Goal: Information Seeking & Learning: Learn about a topic

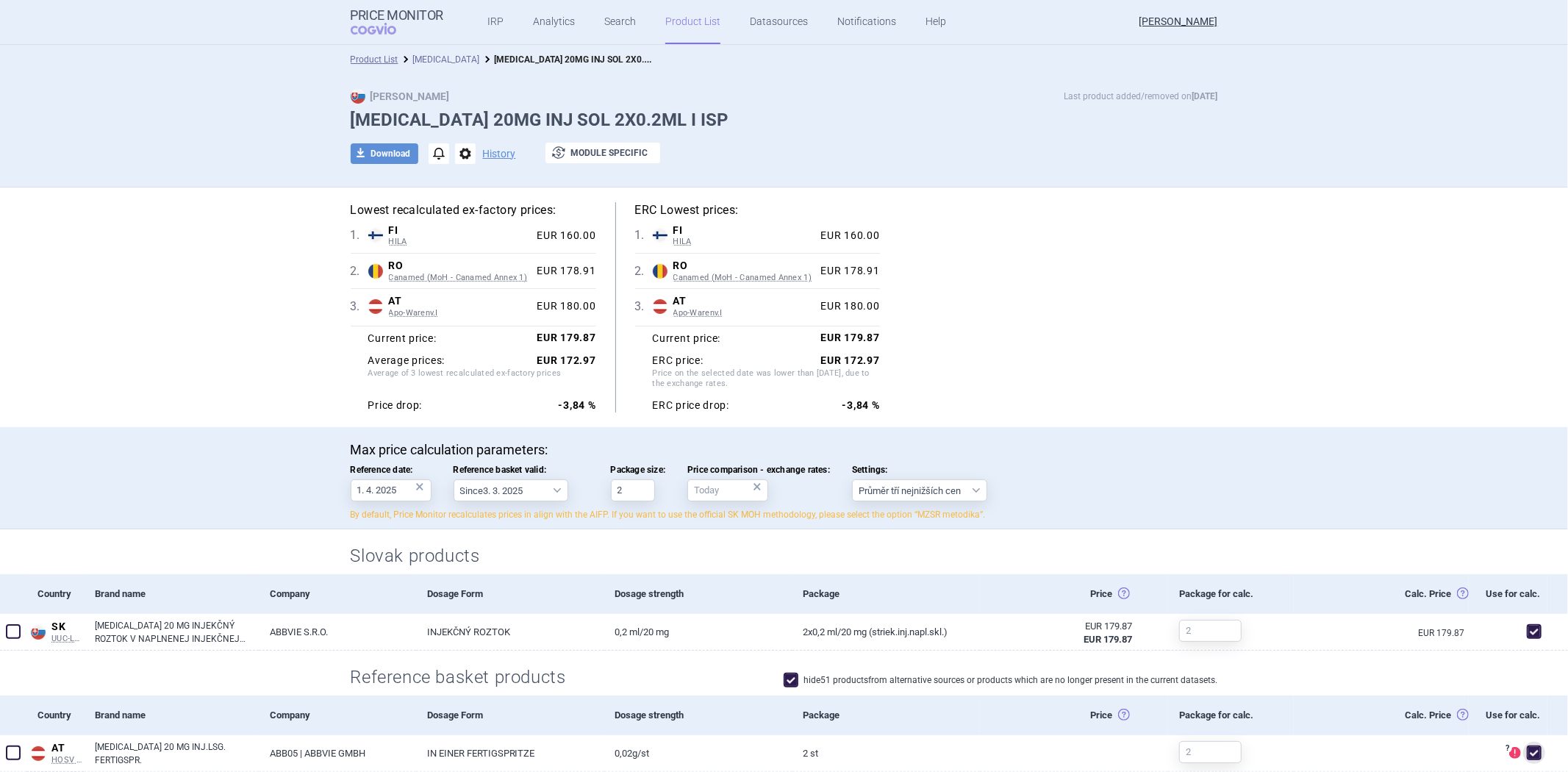
click at [427, 62] on link "Humira" at bounding box center [446, 59] width 67 height 10
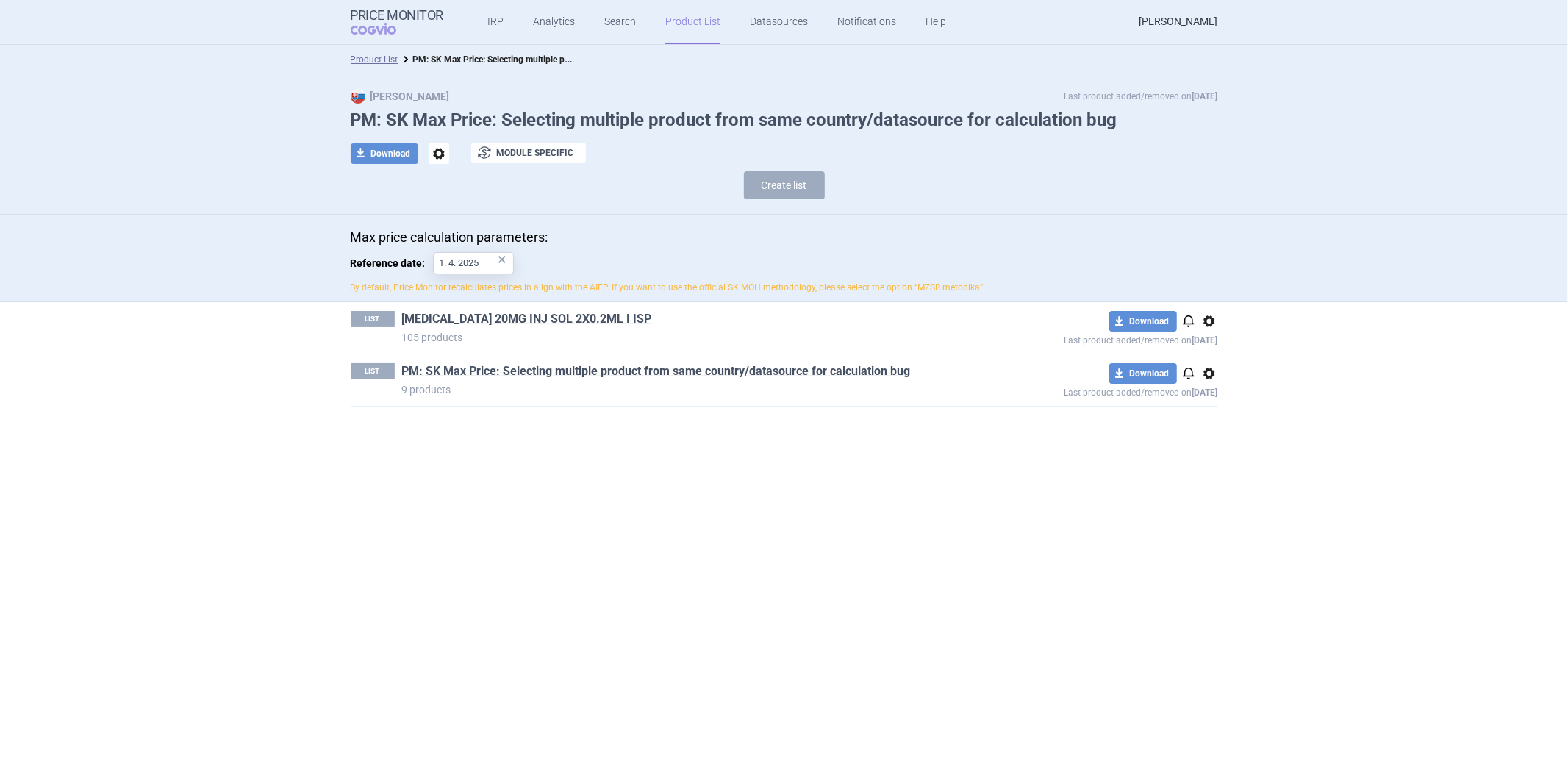
click at [1207, 321] on span "options" at bounding box center [1209, 321] width 18 height 18
click at [1197, 403] on button "Delete" at bounding box center [1209, 407] width 47 height 22
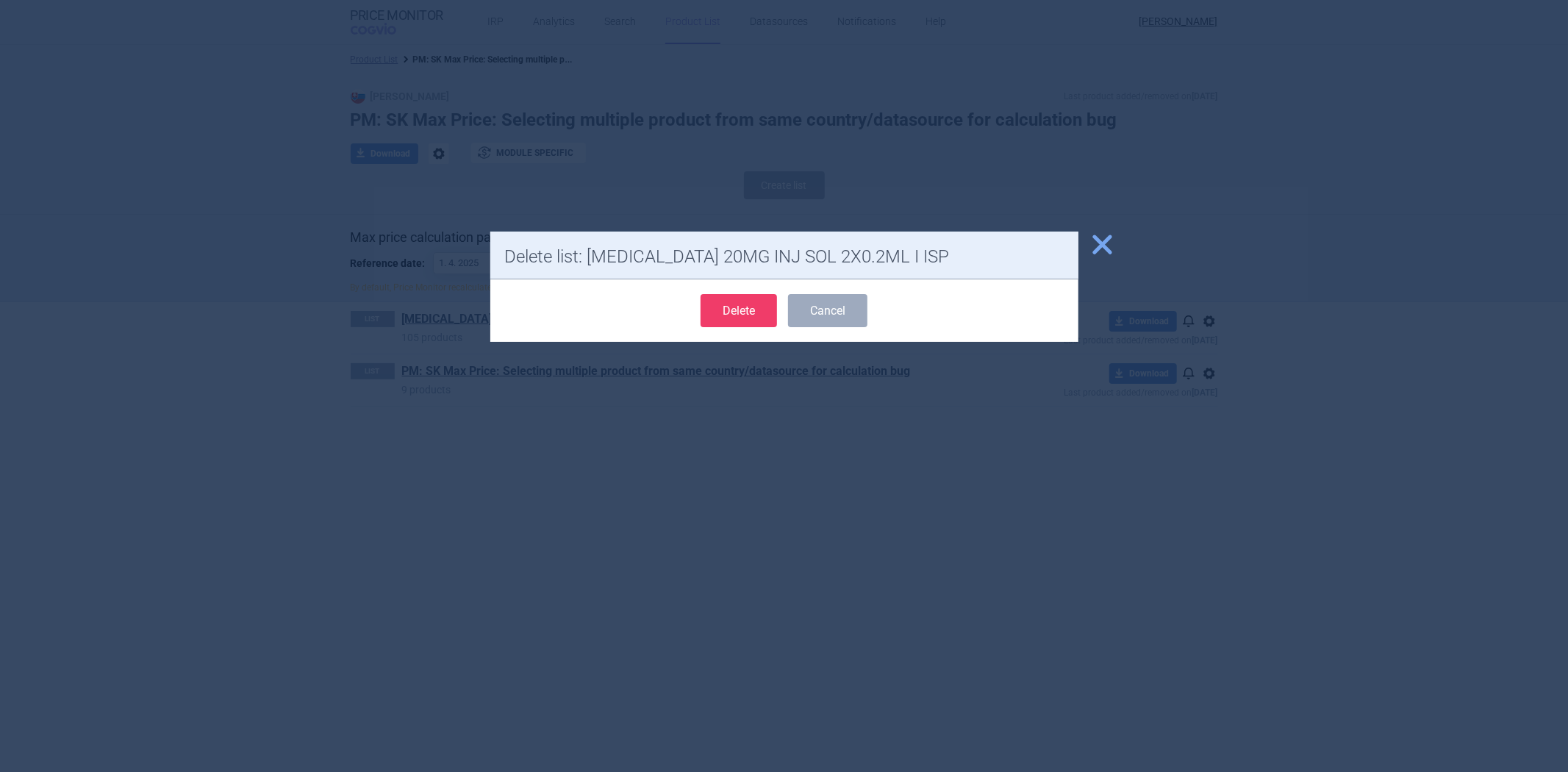
click at [754, 304] on button "Delete" at bounding box center [738, 310] width 76 height 33
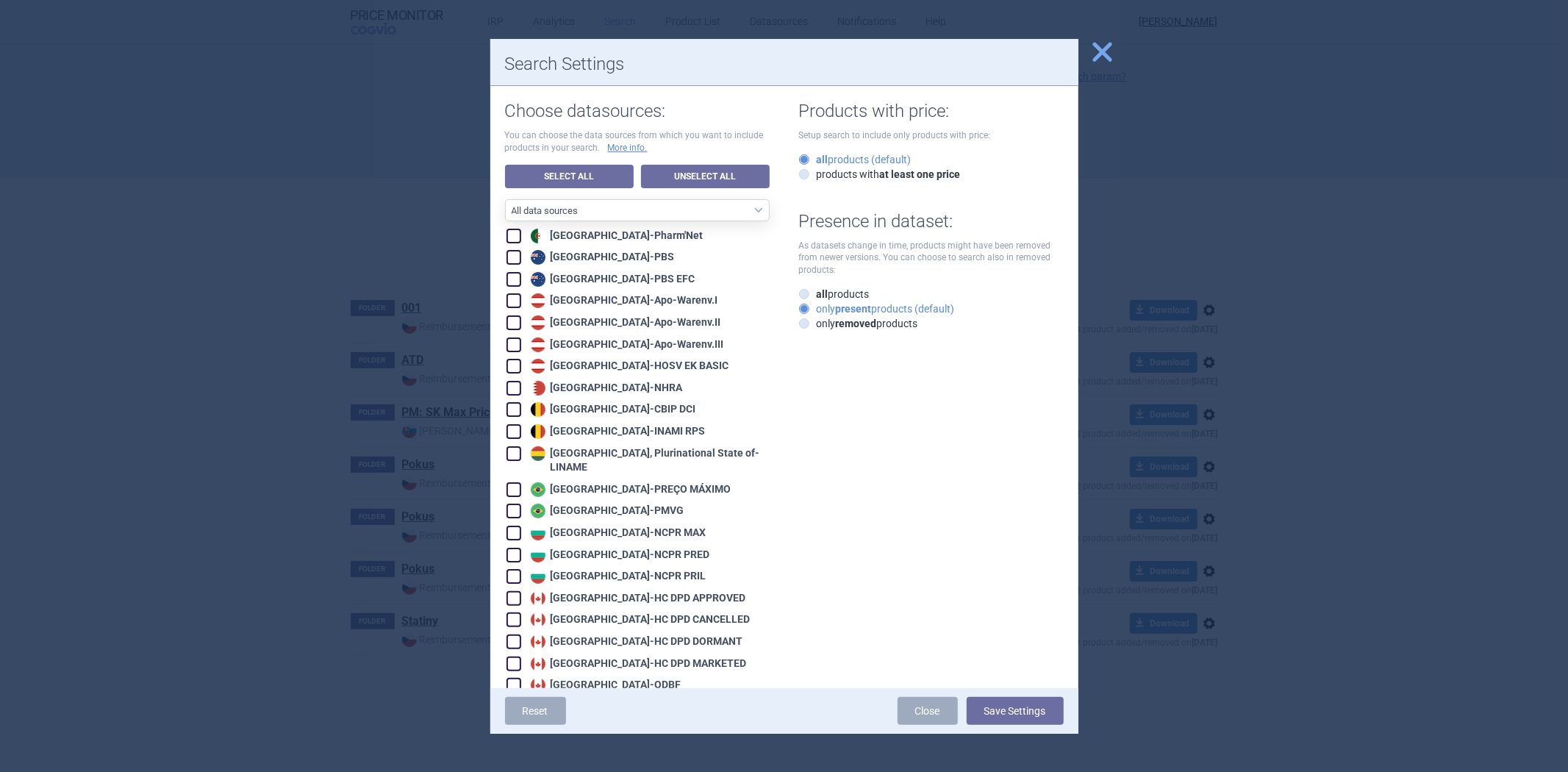
click at [578, 273] on div "Australia - PBS EFC" at bounding box center [611, 280] width 168 height 14
checkbox input "true"
click at [579, 252] on div "Australia - PBS" at bounding box center [601, 257] width 147 height 14
checkbox input "true"
click at [1023, 704] on button "Save Settings" at bounding box center [1015, 711] width 97 height 28
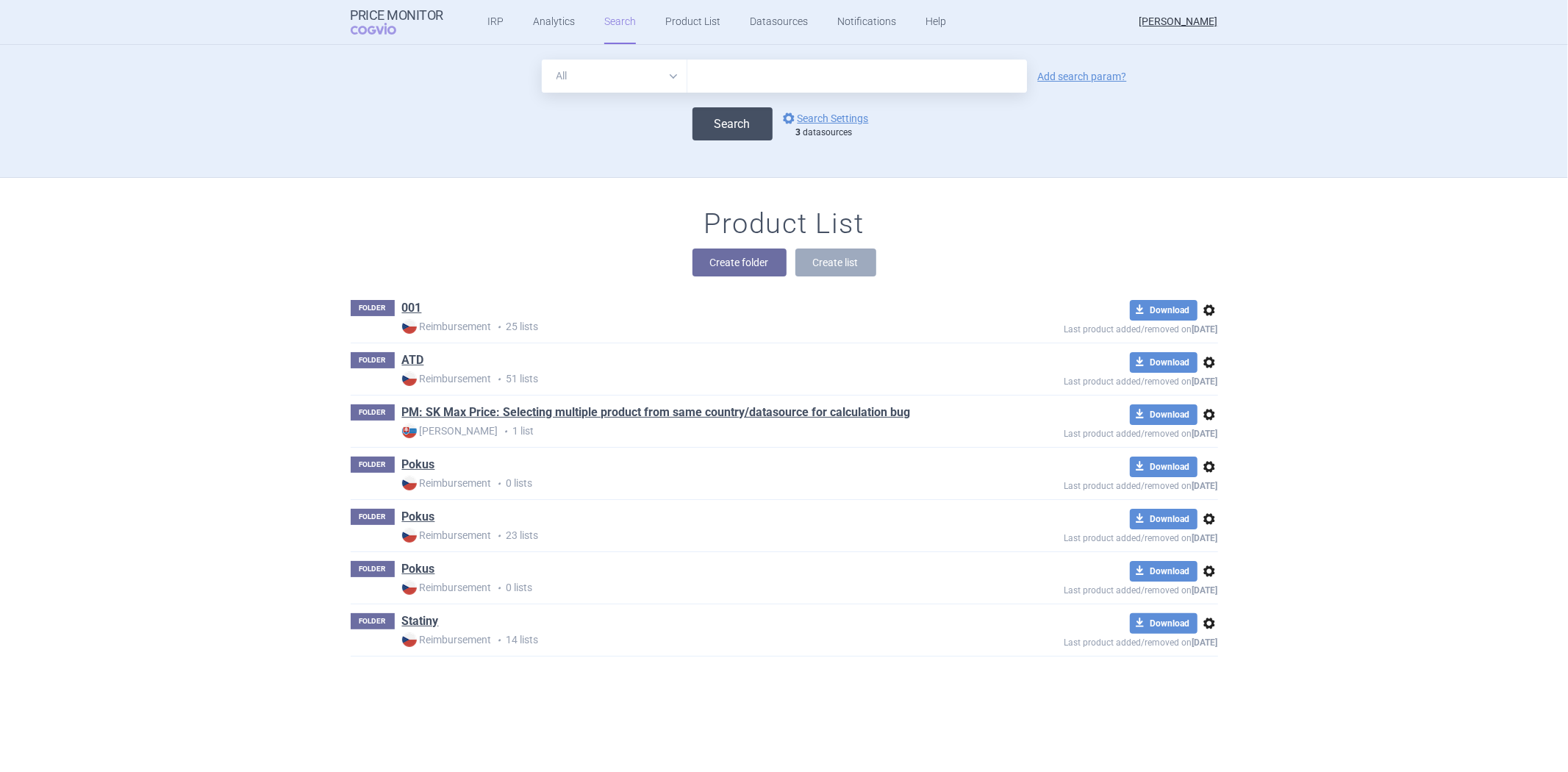
click at [717, 115] on button "Search" at bounding box center [732, 123] width 80 height 33
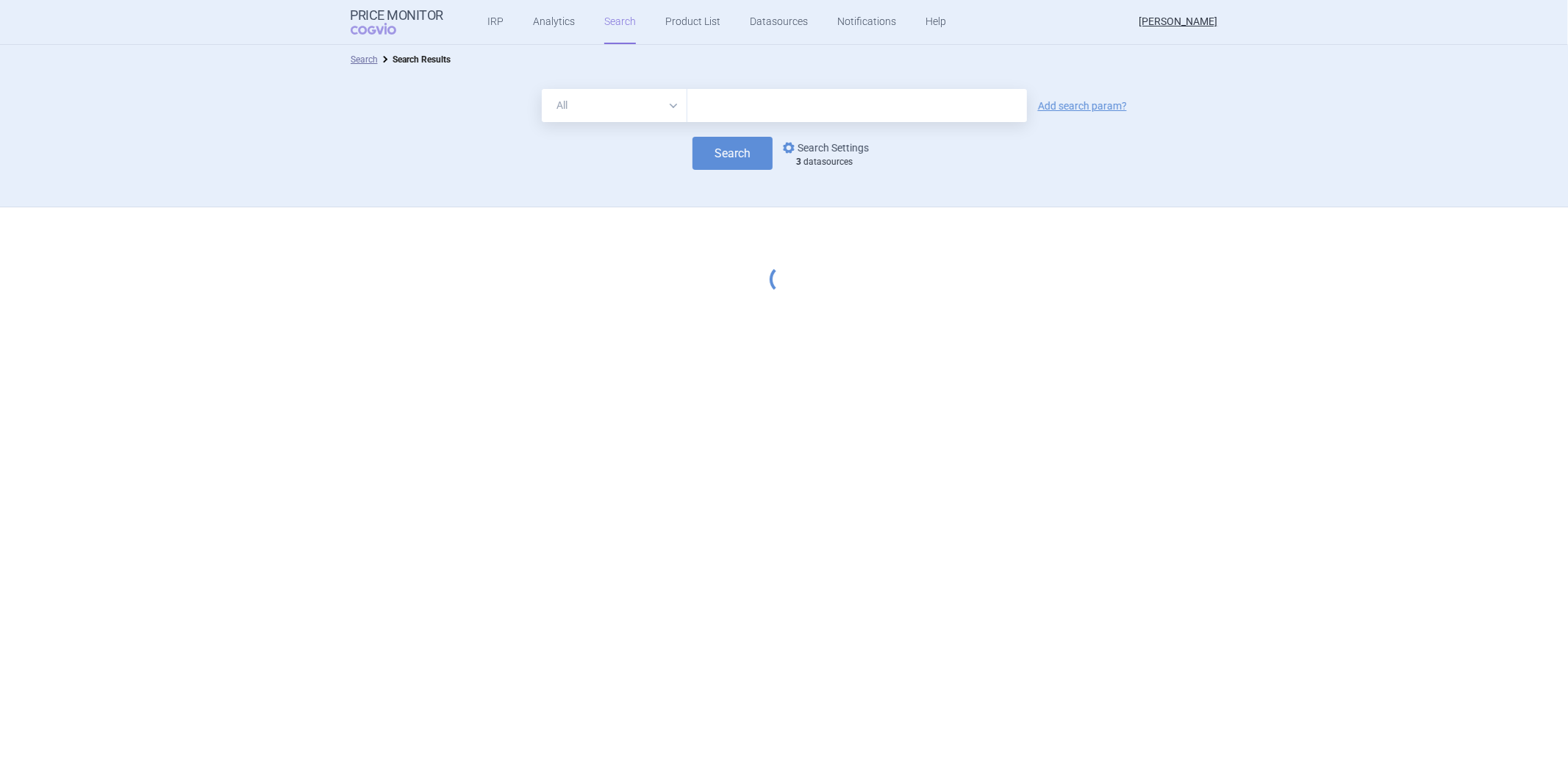
click at [821, 143] on link "options Search Settings" at bounding box center [824, 148] width 89 height 18
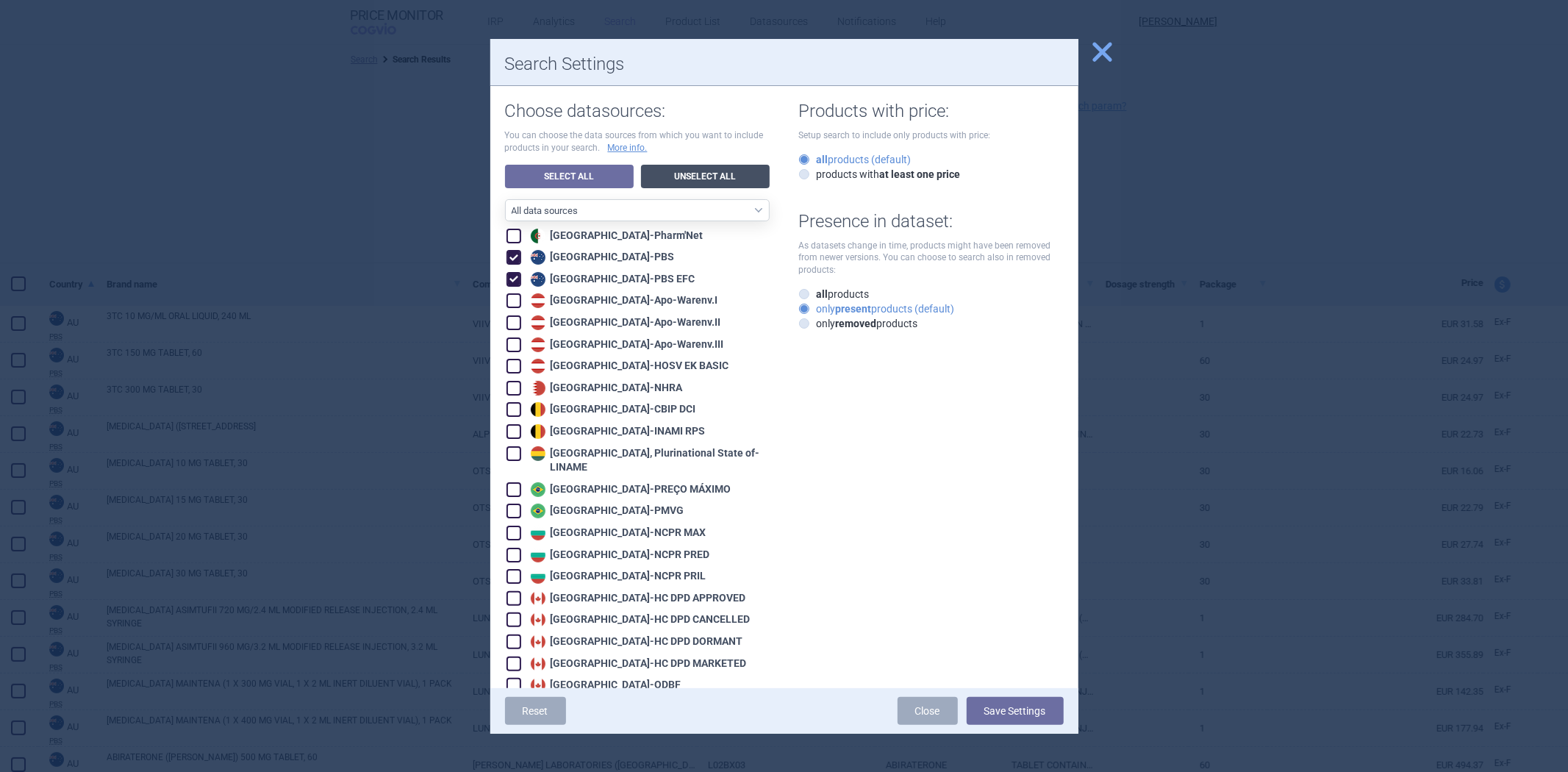
click at [713, 175] on link "Unselect All" at bounding box center [705, 176] width 129 height 23
checkbox input "false"
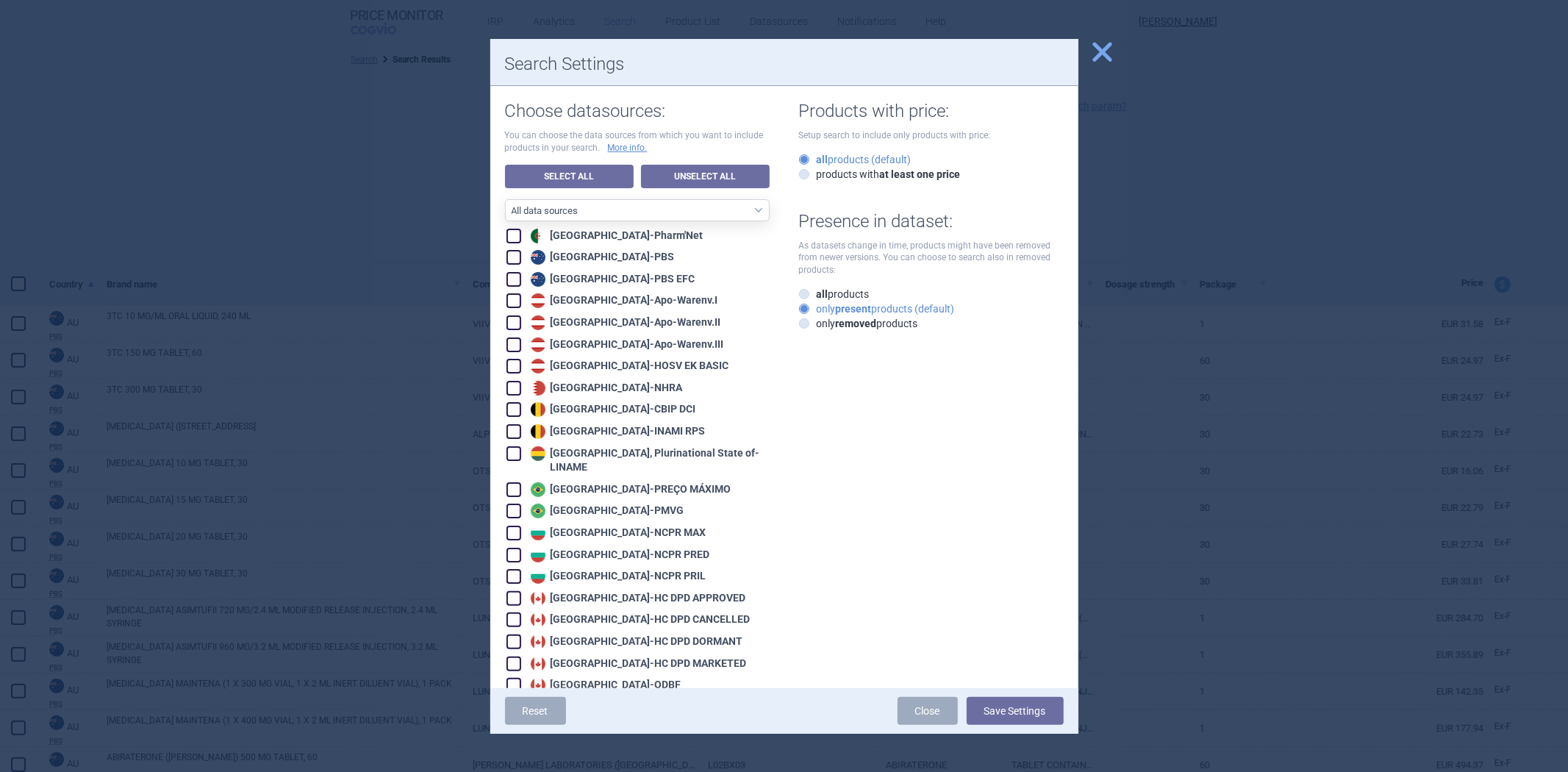
click at [575, 251] on div "Australia - PBS" at bounding box center [601, 257] width 147 height 14
checkbox input "true"
click at [594, 273] on div "Australia - PBS EFC" at bounding box center [611, 280] width 168 height 14
checkbox input "true"
click at [1003, 711] on button "Save Settings" at bounding box center [1015, 711] width 97 height 28
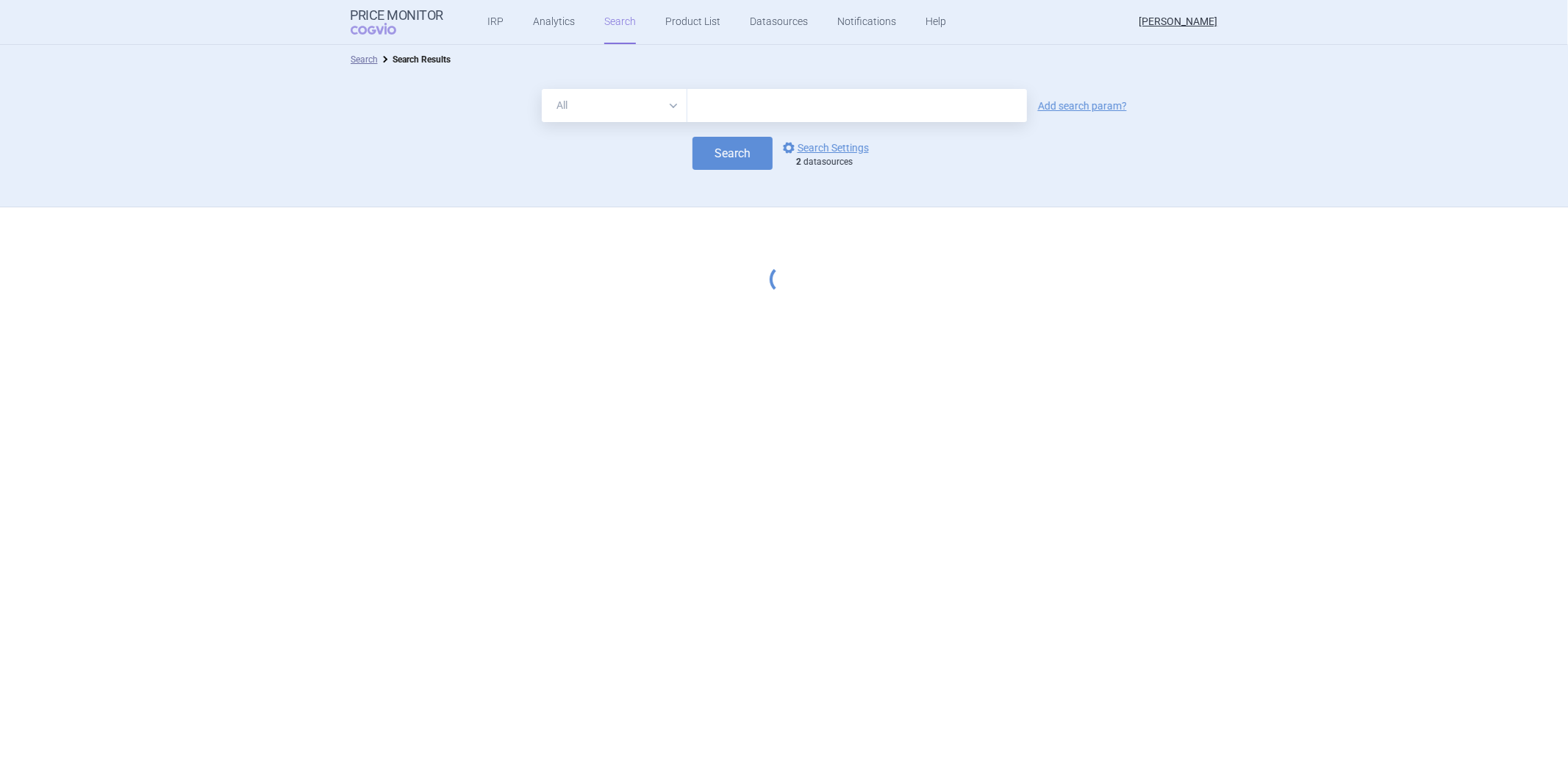
click at [709, 109] on input "text" at bounding box center [857, 105] width 340 height 33
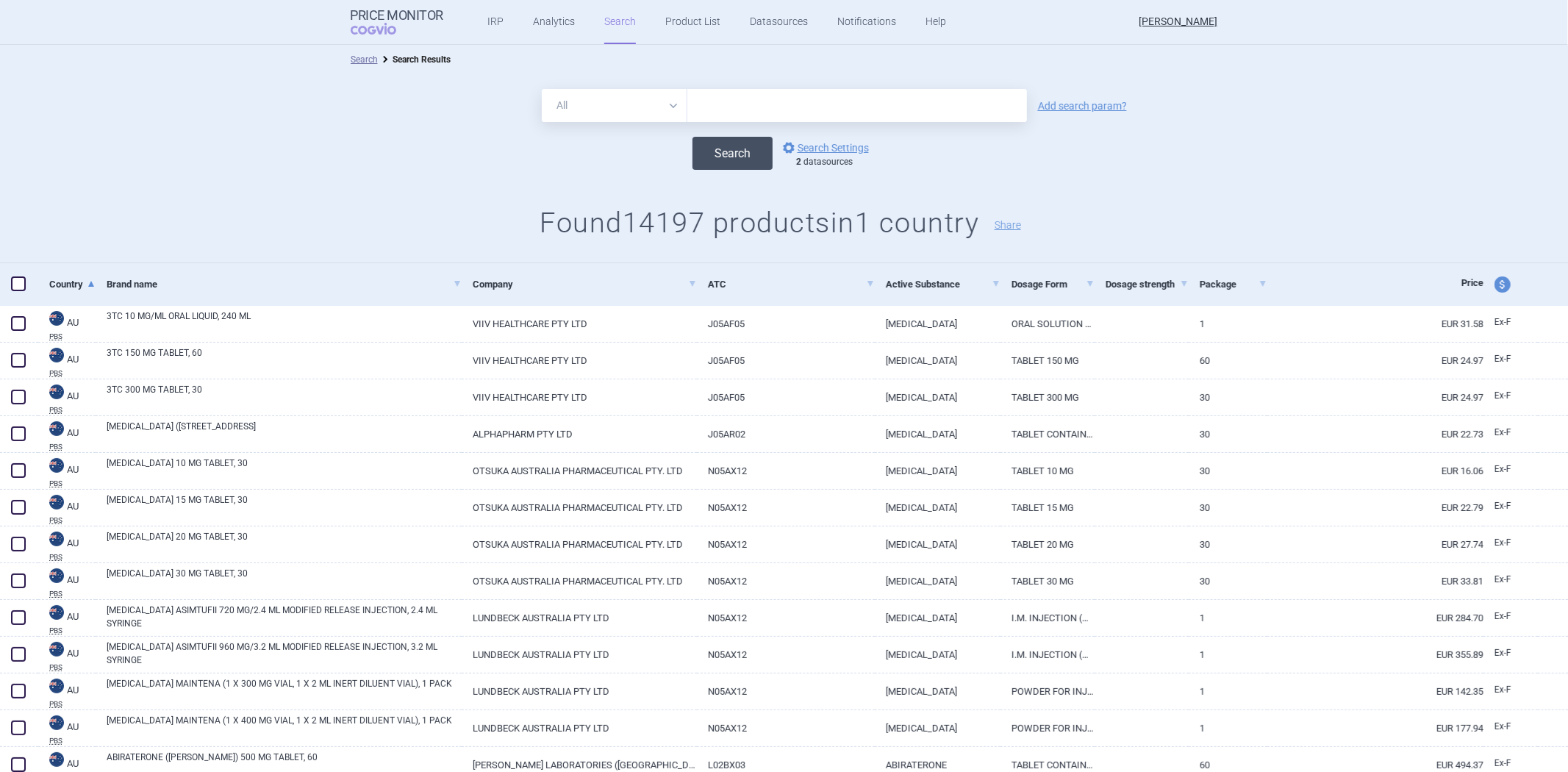
type input "humira"
click at [728, 156] on button "Search" at bounding box center [732, 153] width 80 height 33
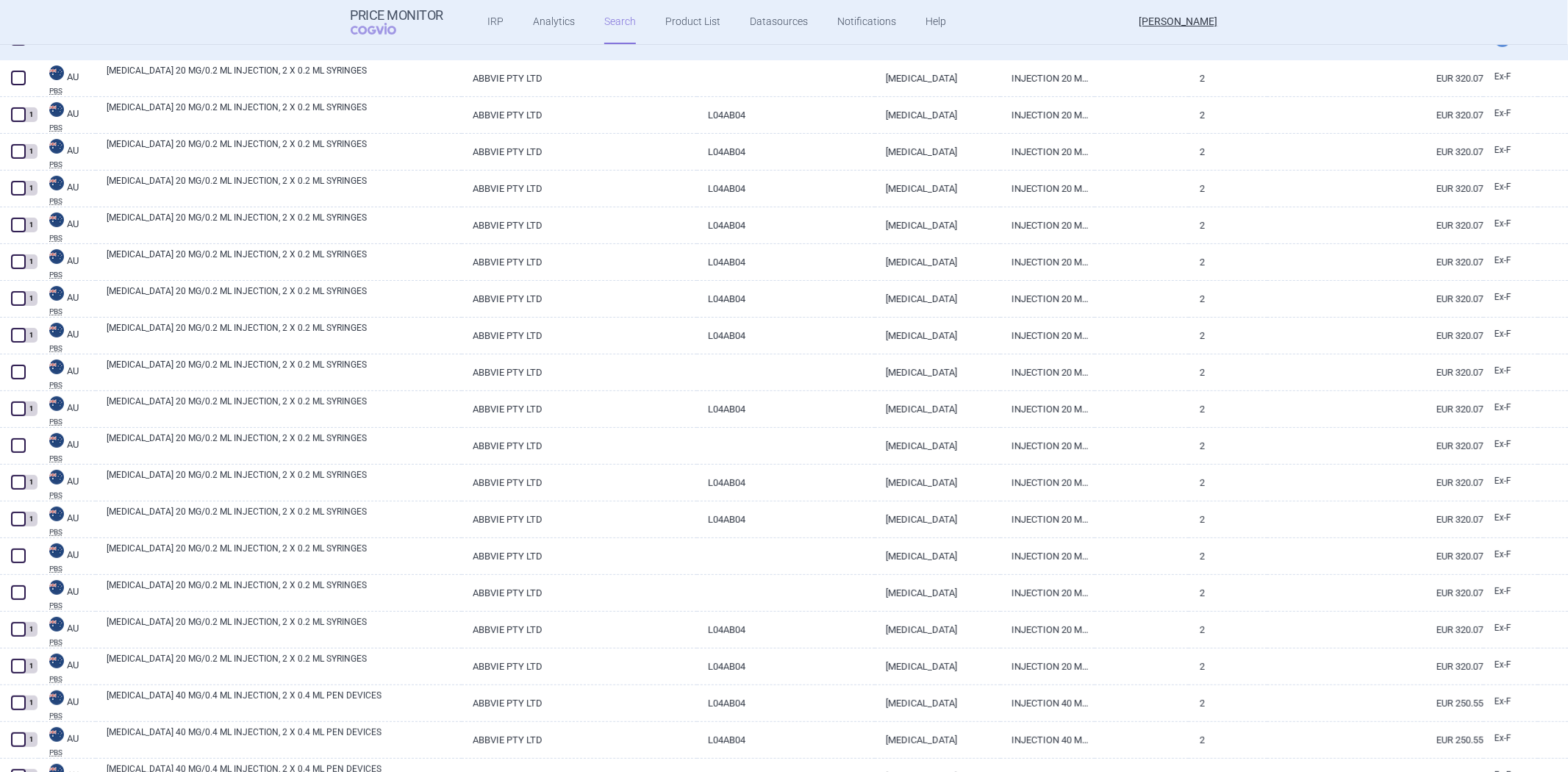
scroll to position [153, 0]
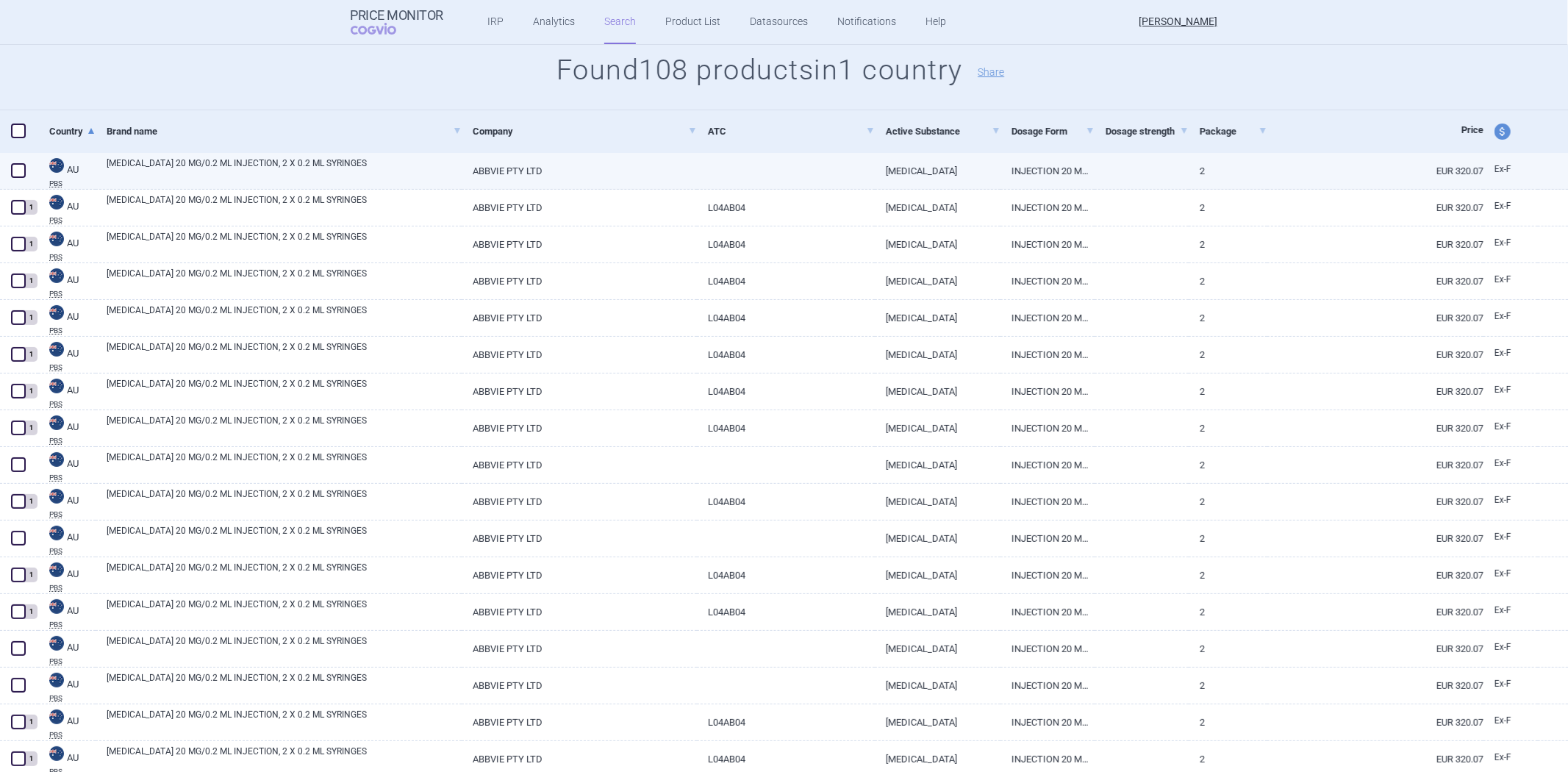
click at [365, 169] on link "HUMIRA 20 MG/0.2 ML INJECTION, 2 X 0.2 ML SYRINGES" at bounding box center [284, 169] width 355 height 26
select select "EUR"
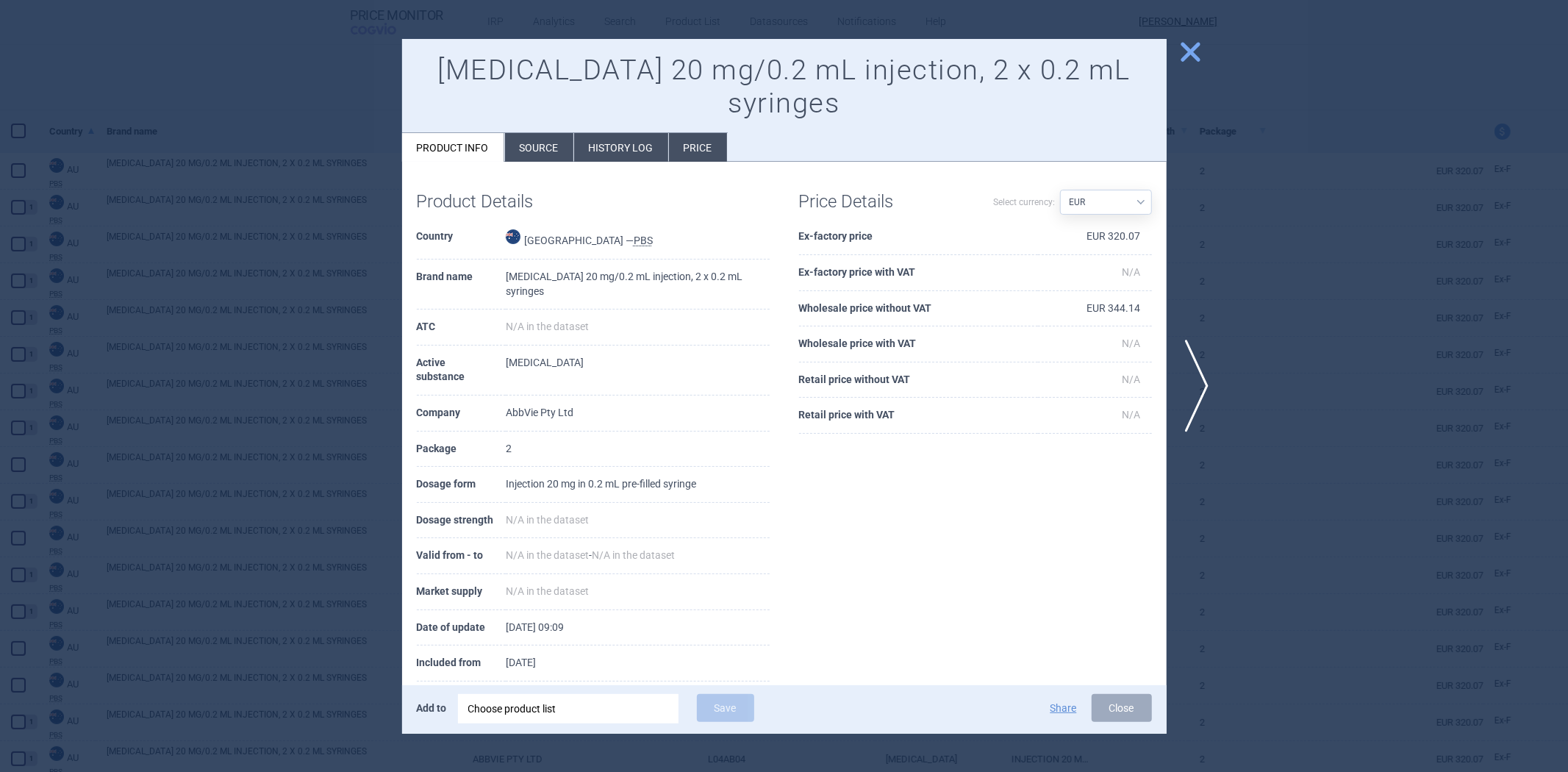
click at [260, 269] on div at bounding box center [784, 386] width 1568 height 772
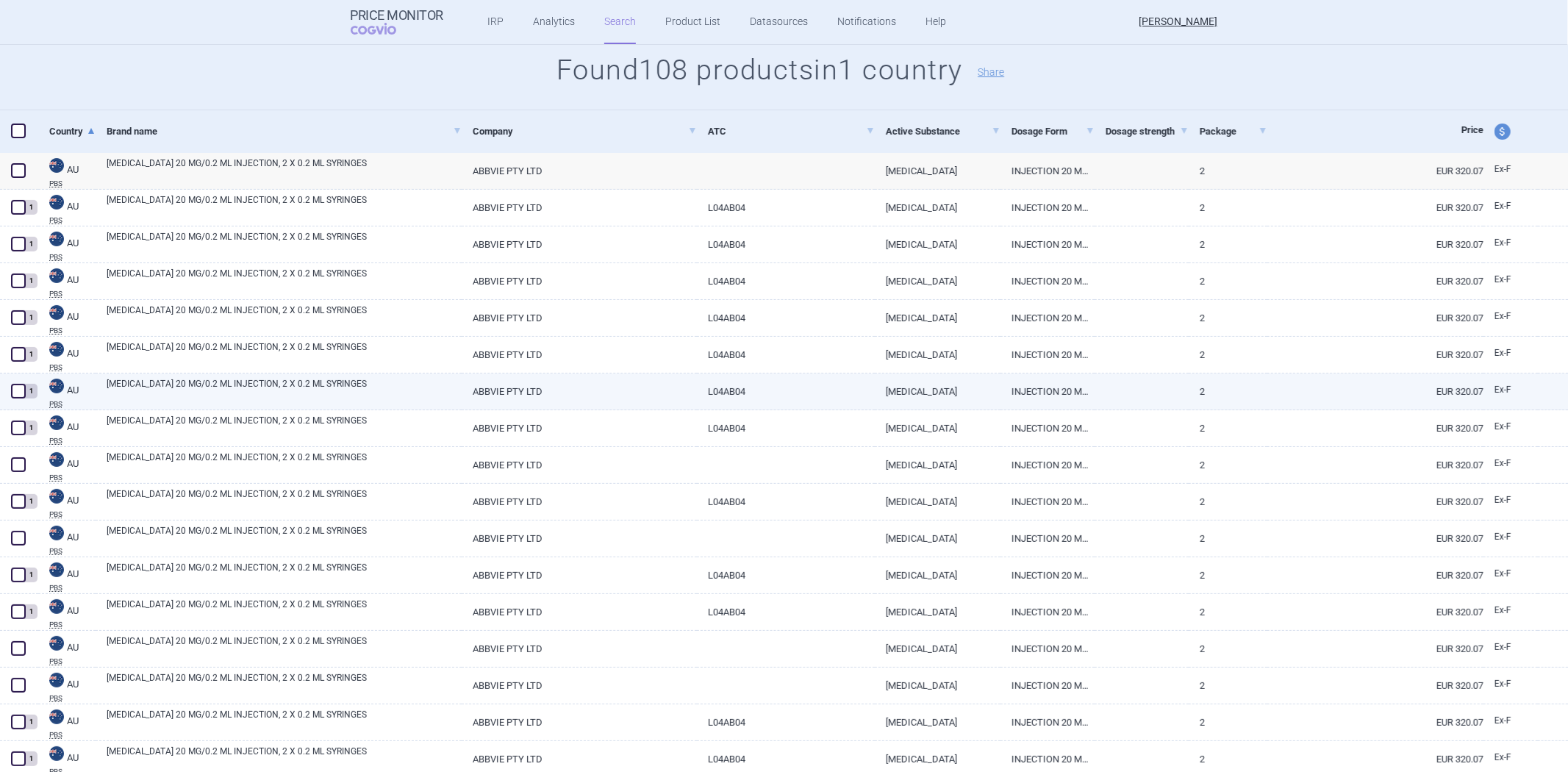
click at [355, 405] on div "HUMIRA 20 MG/0.2 ML INJECTION, 2 X 0.2 ML SYRINGES" at bounding box center [278, 392] width 366 height 37
click at [356, 400] on link "HUMIRA 20 MG/0.2 ML INJECTION, 2 X 0.2 ML SYRINGES" at bounding box center [284, 390] width 355 height 26
select select "EUR"
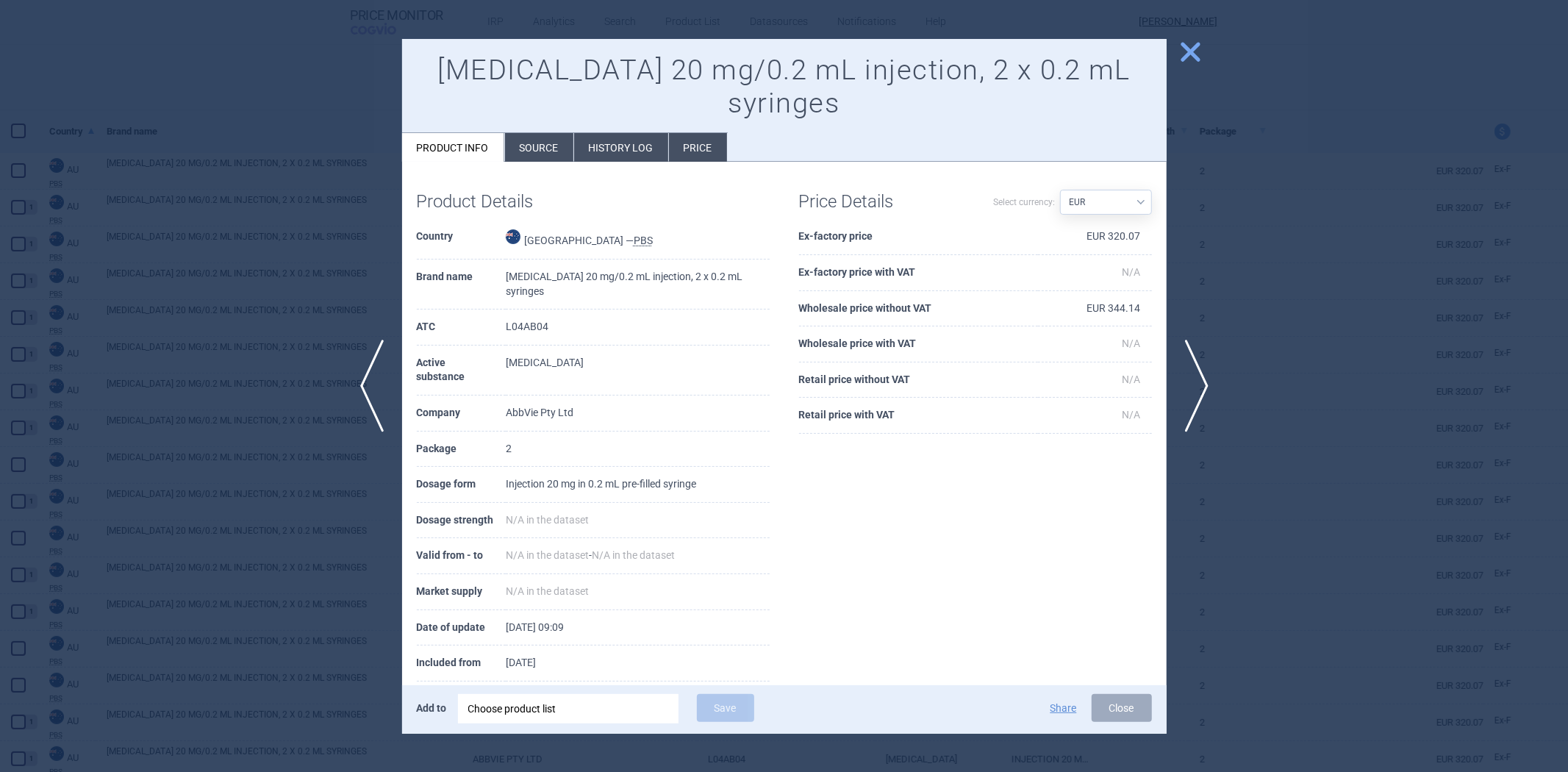
click at [288, 420] on div at bounding box center [784, 386] width 1568 height 772
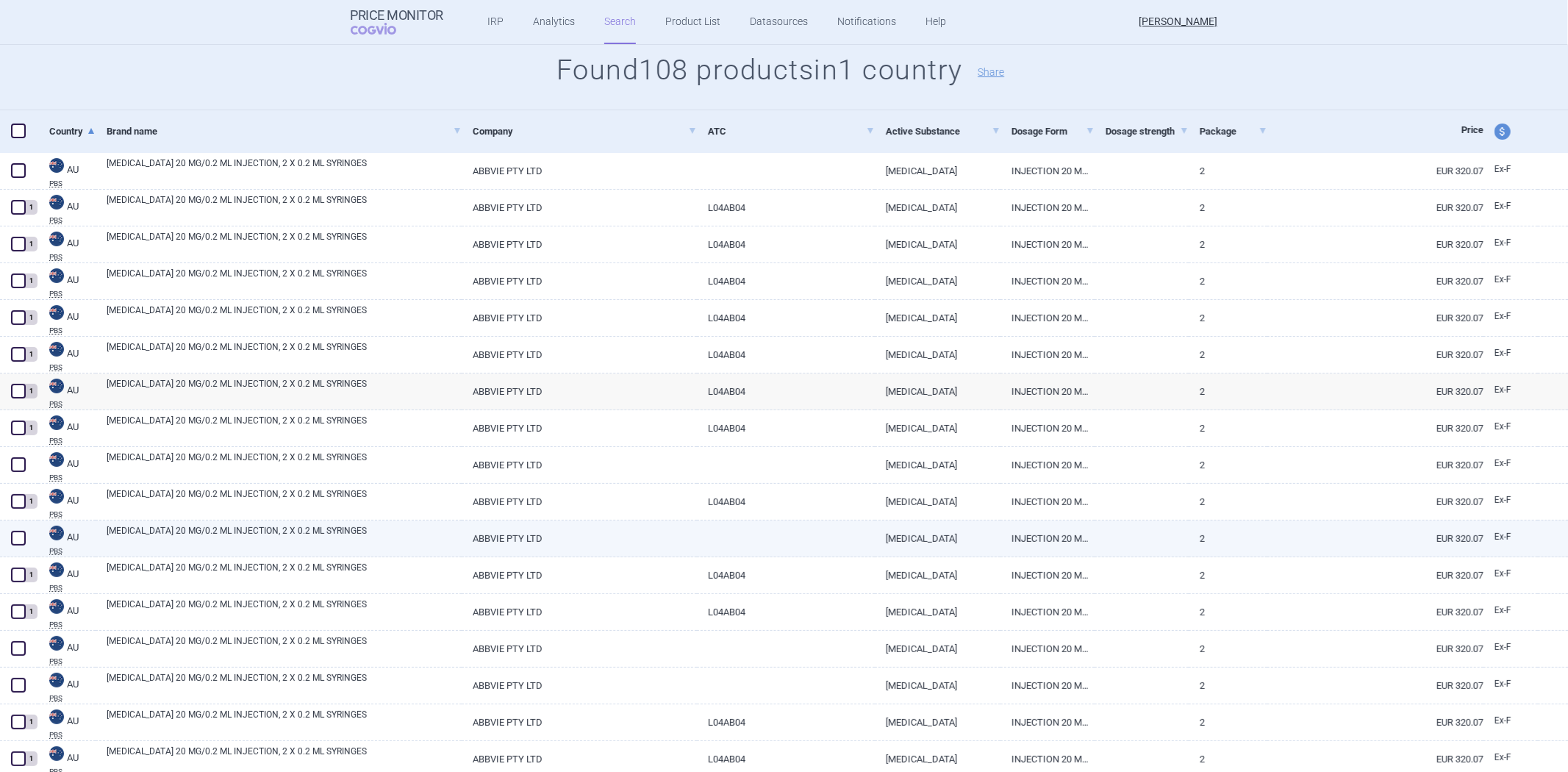
click at [413, 521] on div "HUMIRA 20 MG/0.2 ML INJECTION, 2 X 0.2 ML SYRINGES" at bounding box center [278, 540] width 366 height 37
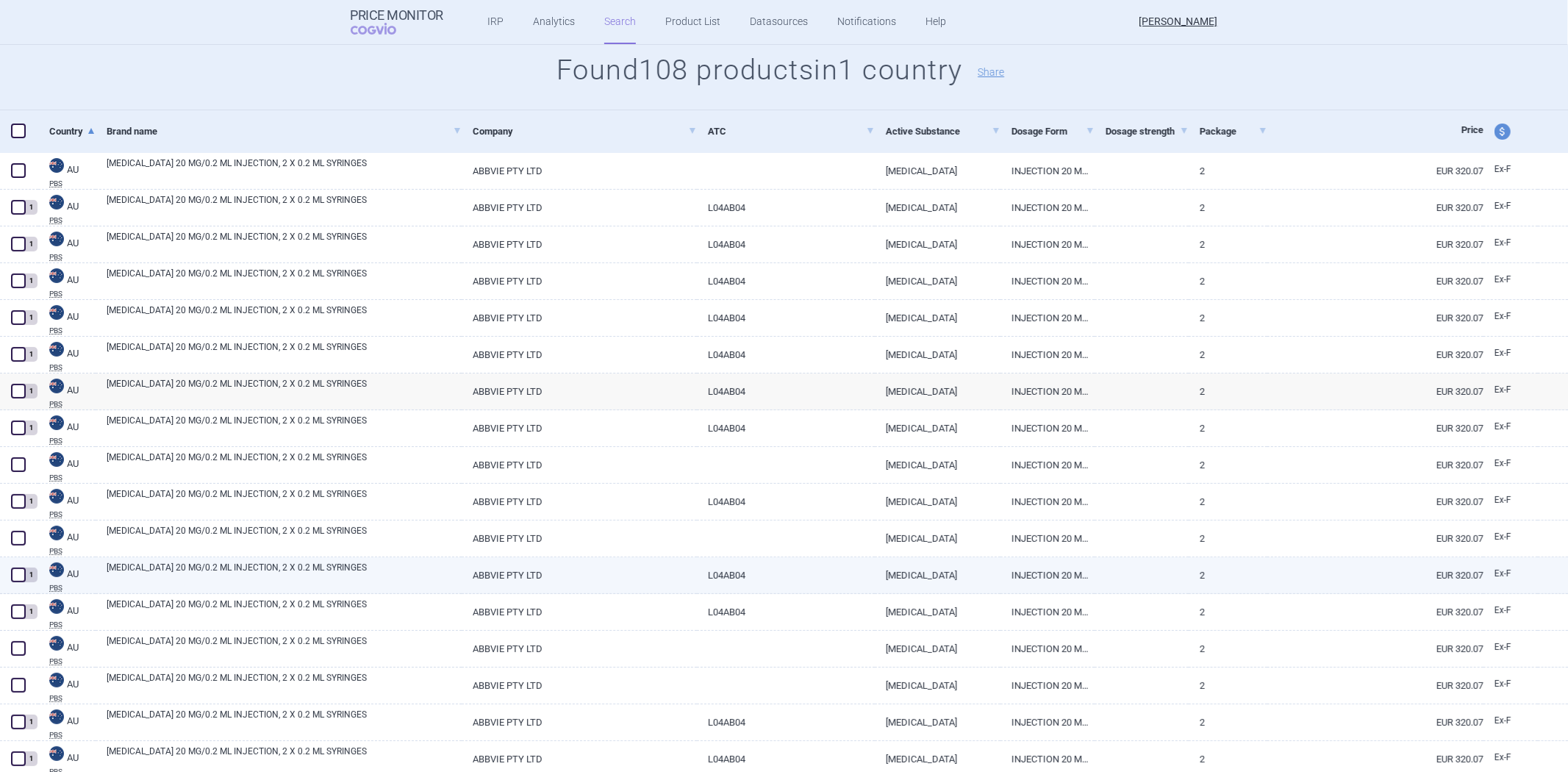
click at [399, 564] on link "HUMIRA 20 MG/0.2 ML INJECTION, 2 X 0.2 ML SYRINGES" at bounding box center [284, 574] width 355 height 26
select select "EUR"
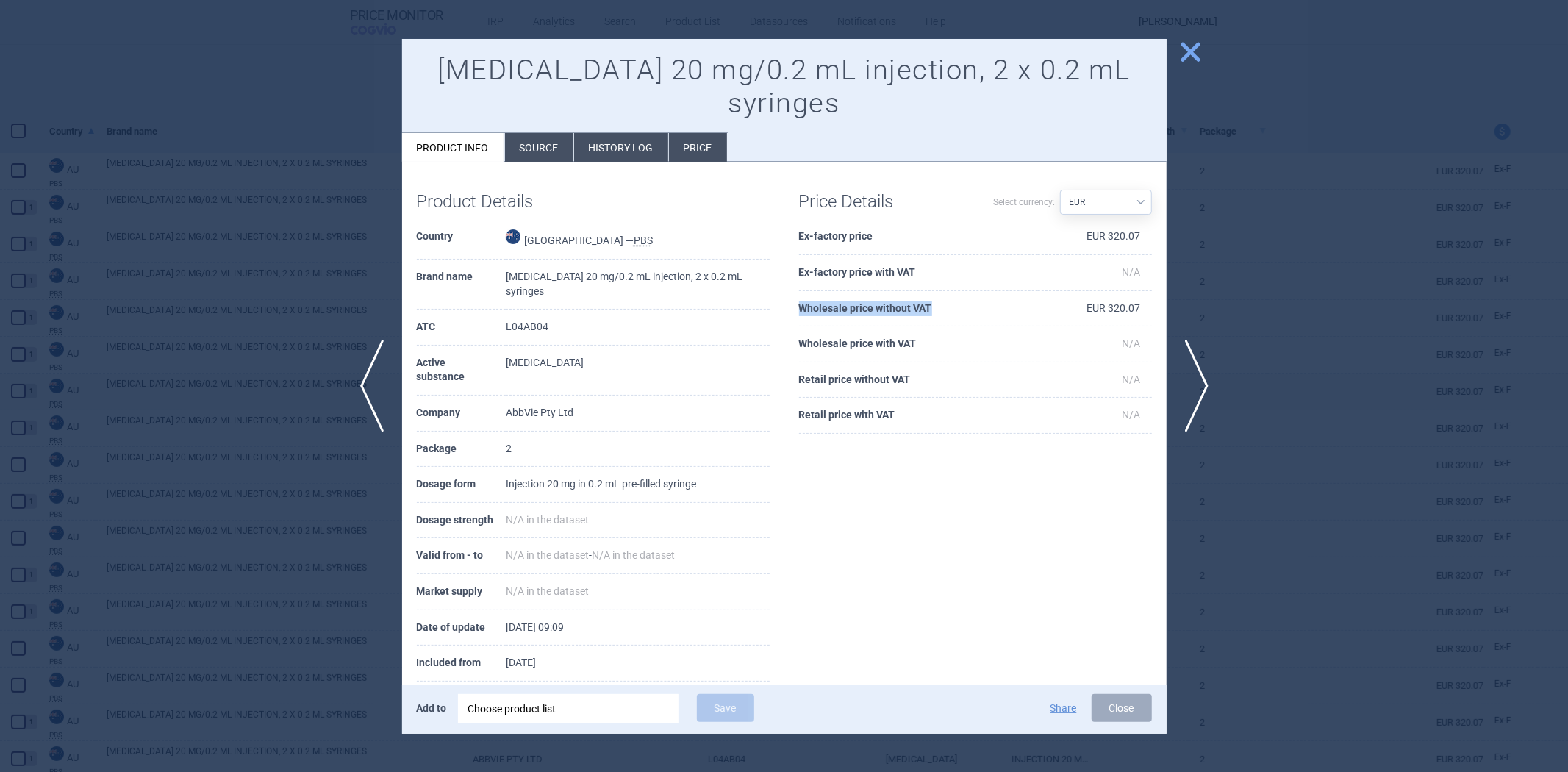
drag, startPoint x: 951, startPoint y: 273, endPoint x: 800, endPoint y: 276, distance: 151.0
click at [800, 291] on th "Wholesale price without VAT" at bounding box center [918, 309] width 239 height 36
click at [856, 219] on th "Ex-factory price" at bounding box center [918, 236] width 239 height 36
drag, startPoint x: 856, startPoint y: 203, endPoint x: 845, endPoint y: 208, distance: 12.1
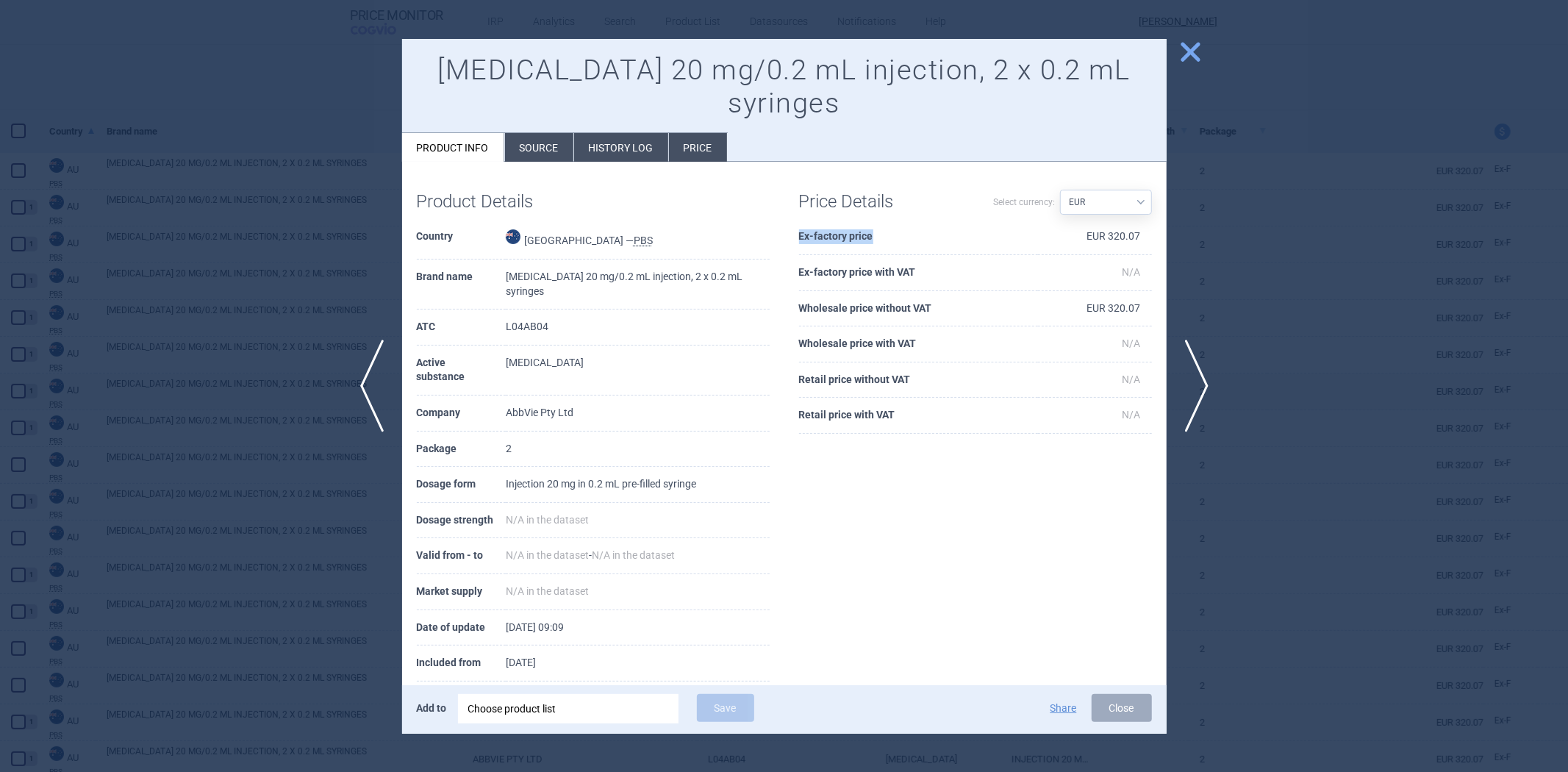
click at [845, 219] on th "Ex-factory price" at bounding box center [918, 236] width 239 height 36
copy th "Ex-factory price"
click at [899, 291] on th "Wholesale price without VAT" at bounding box center [918, 309] width 239 height 36
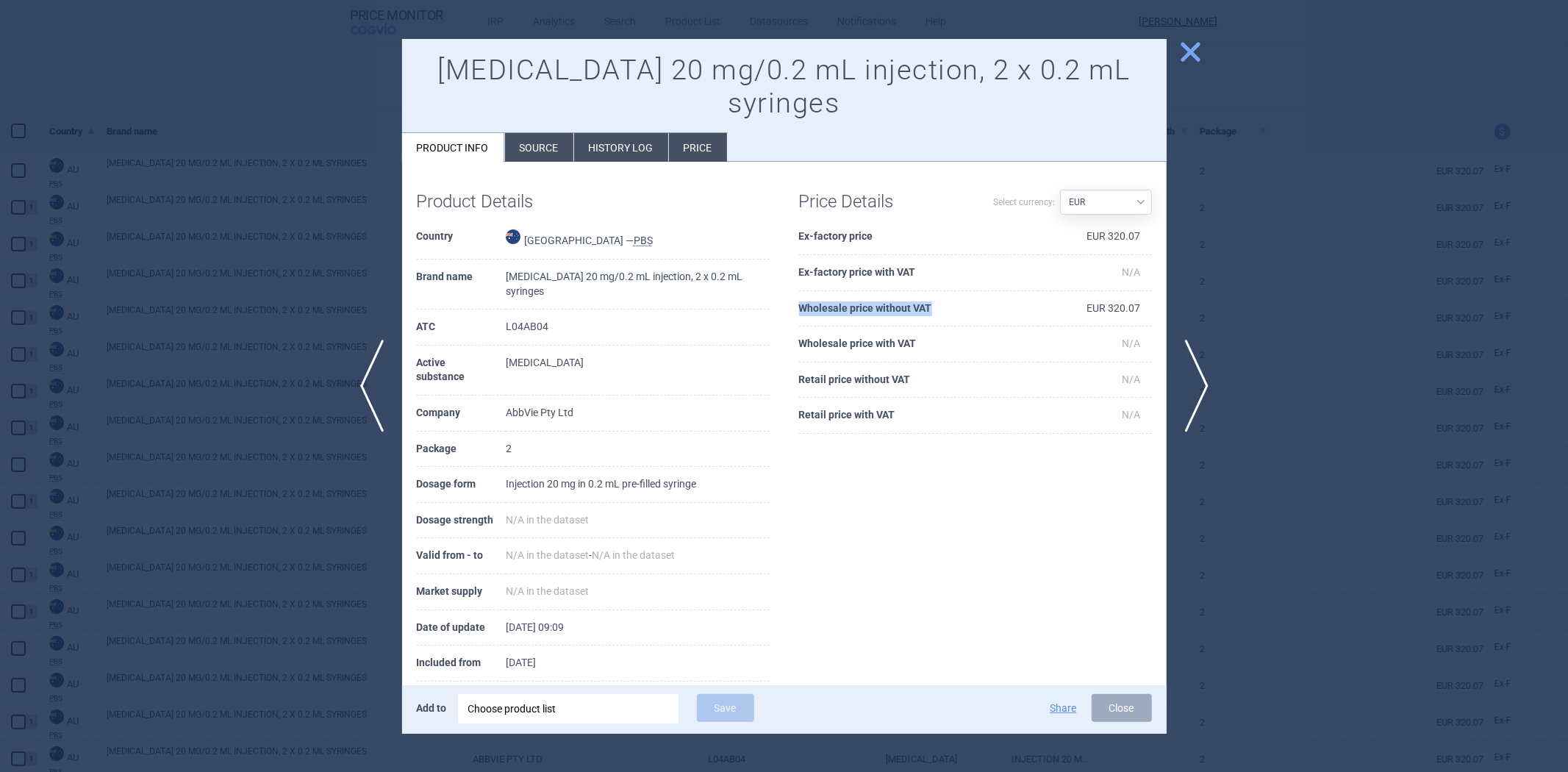
copy th "Wholesale price without VAT"
click at [302, 236] on div at bounding box center [784, 386] width 1568 height 772
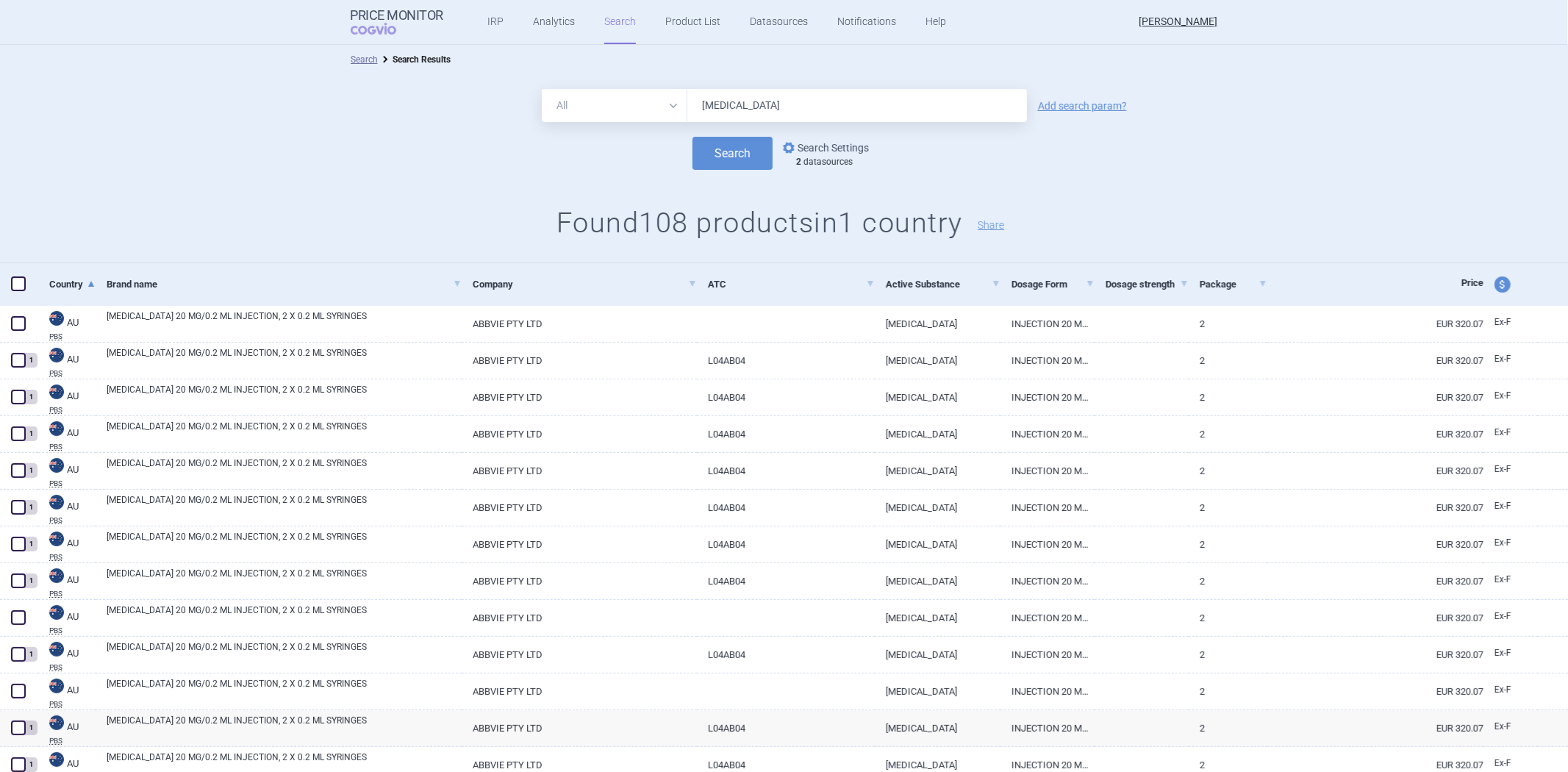
click at [806, 141] on link "options Search Settings" at bounding box center [824, 148] width 89 height 18
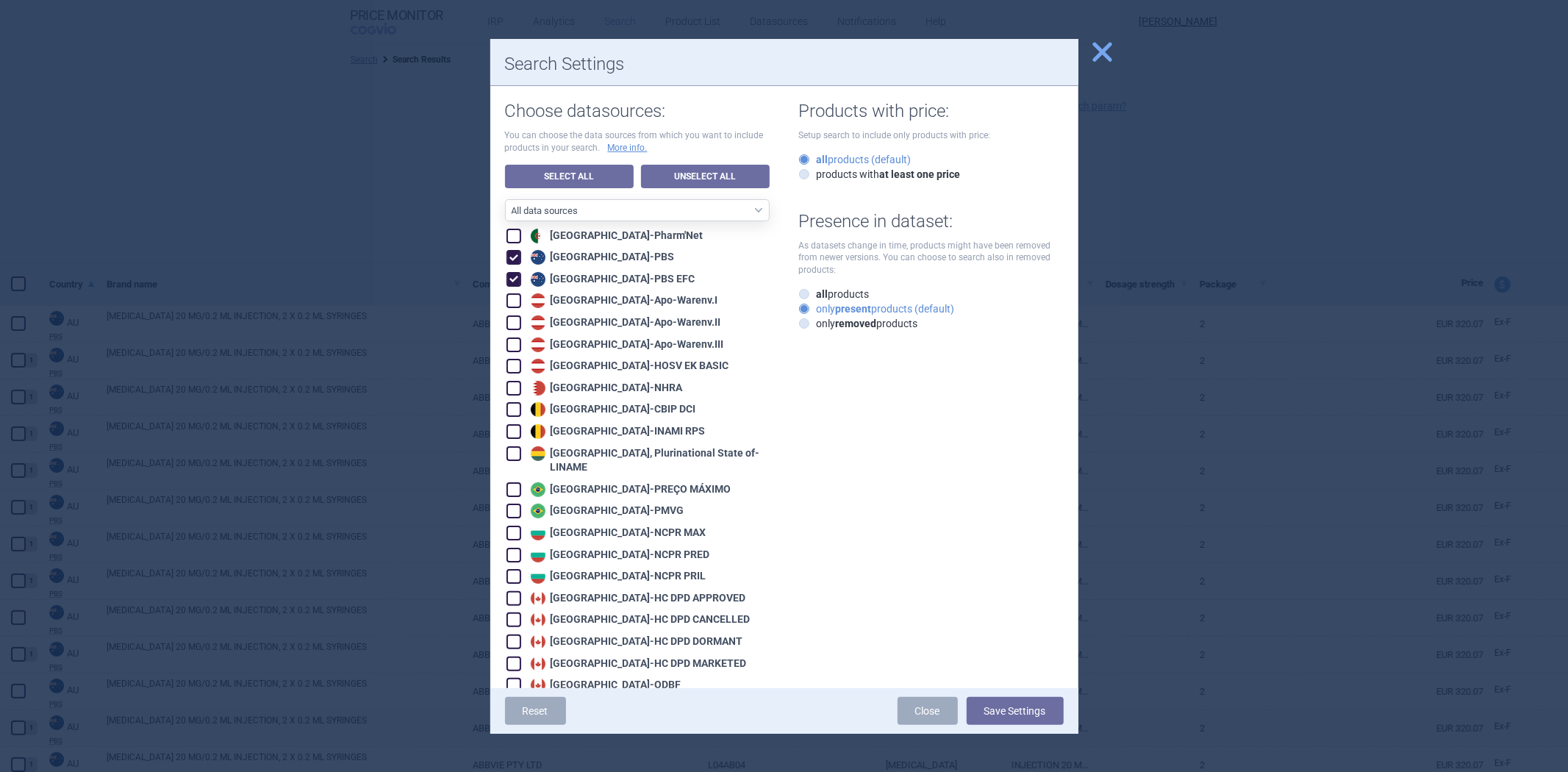
click at [593, 256] on div "Australia - PBS" at bounding box center [601, 257] width 147 height 14
checkbox input "false"
click at [994, 709] on button "Save Settings" at bounding box center [1015, 711] width 97 height 28
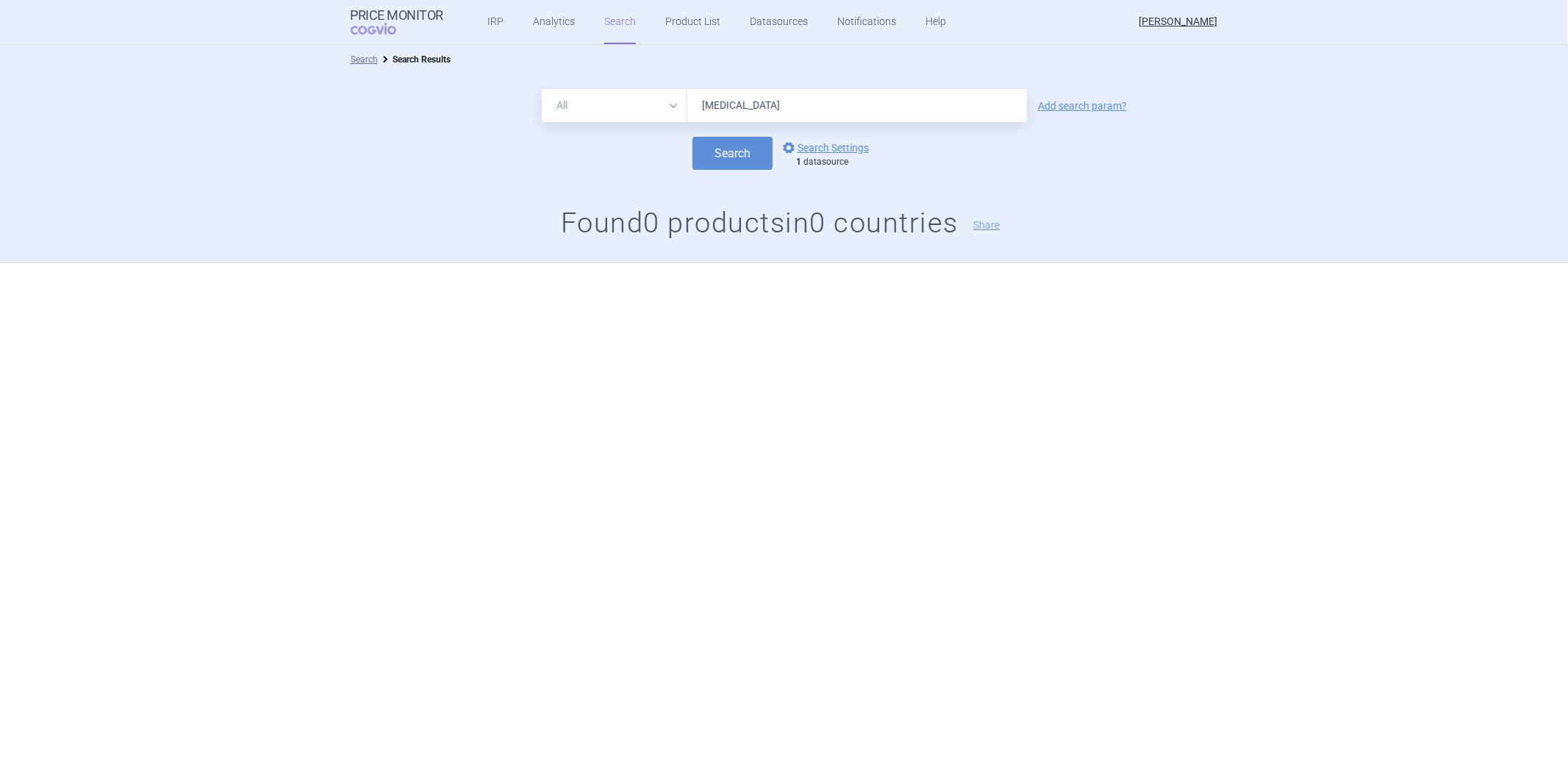
click at [762, 103] on input "humira" at bounding box center [857, 105] width 340 height 33
click at [692, 137] on button "Search" at bounding box center [732, 153] width 80 height 33
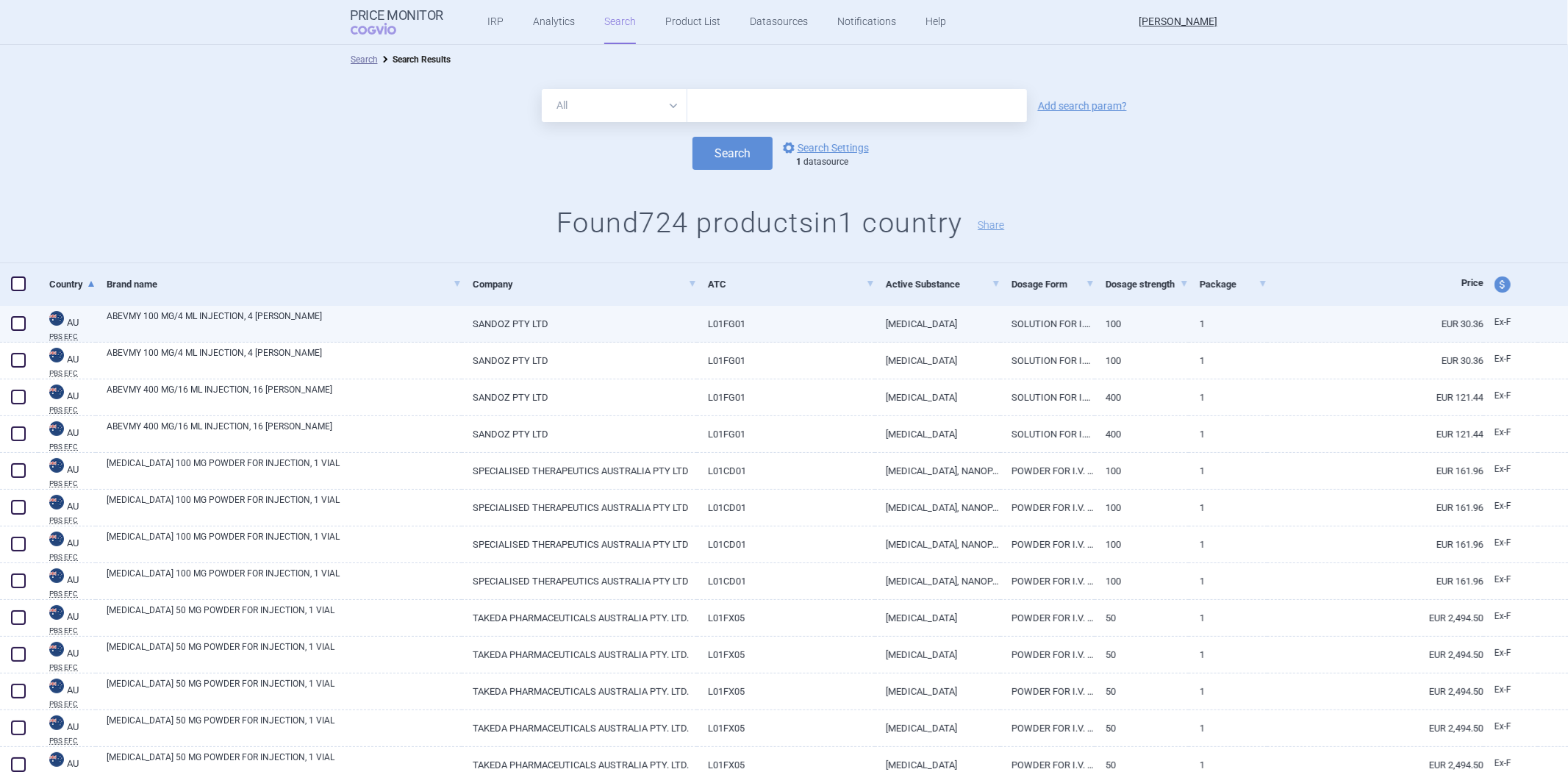
click at [672, 332] on link "SANDOZ PTY LTD" at bounding box center [579, 324] width 236 height 36
select select "EUR"
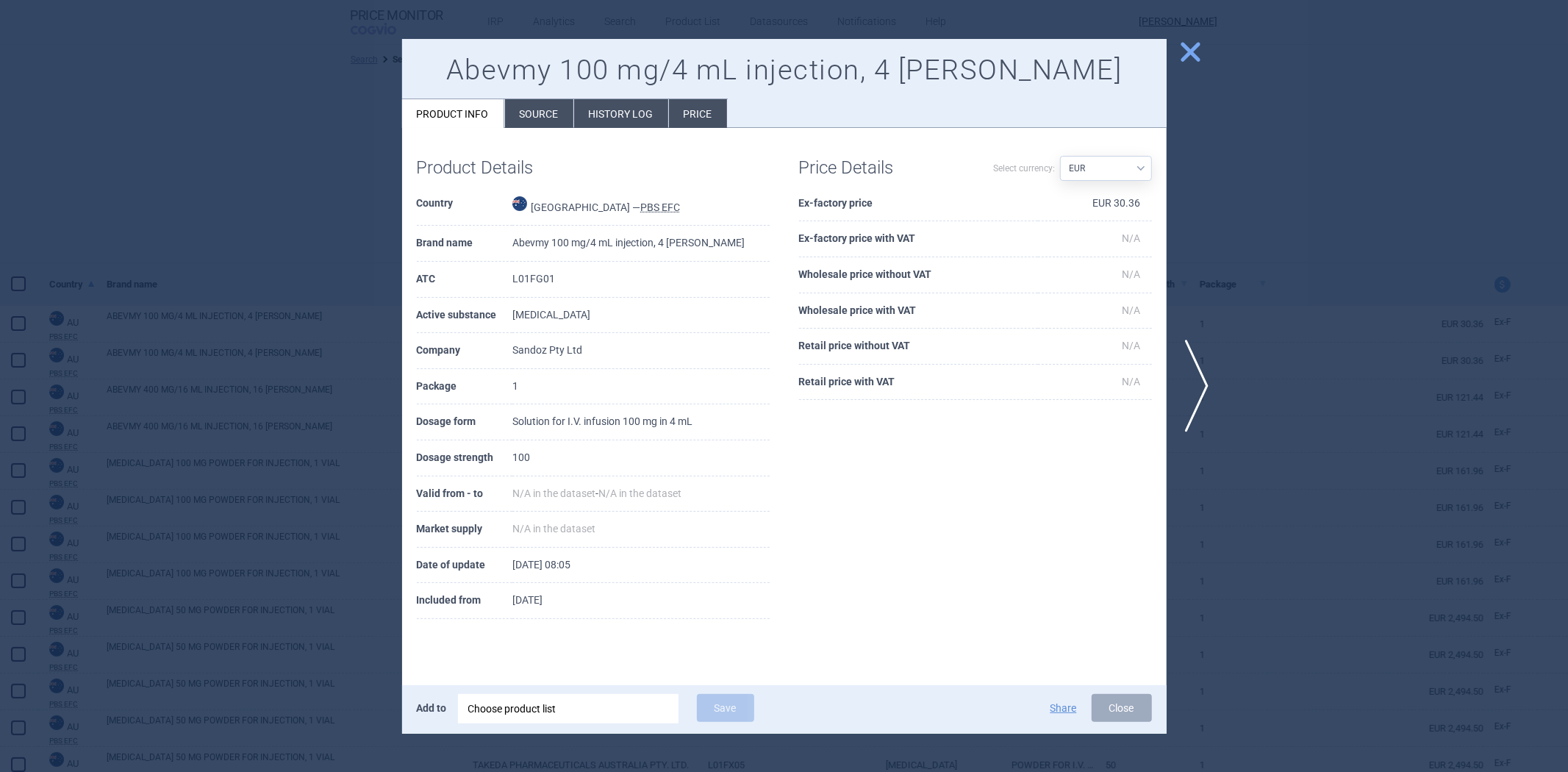
click at [1360, 254] on div at bounding box center [784, 386] width 1568 height 772
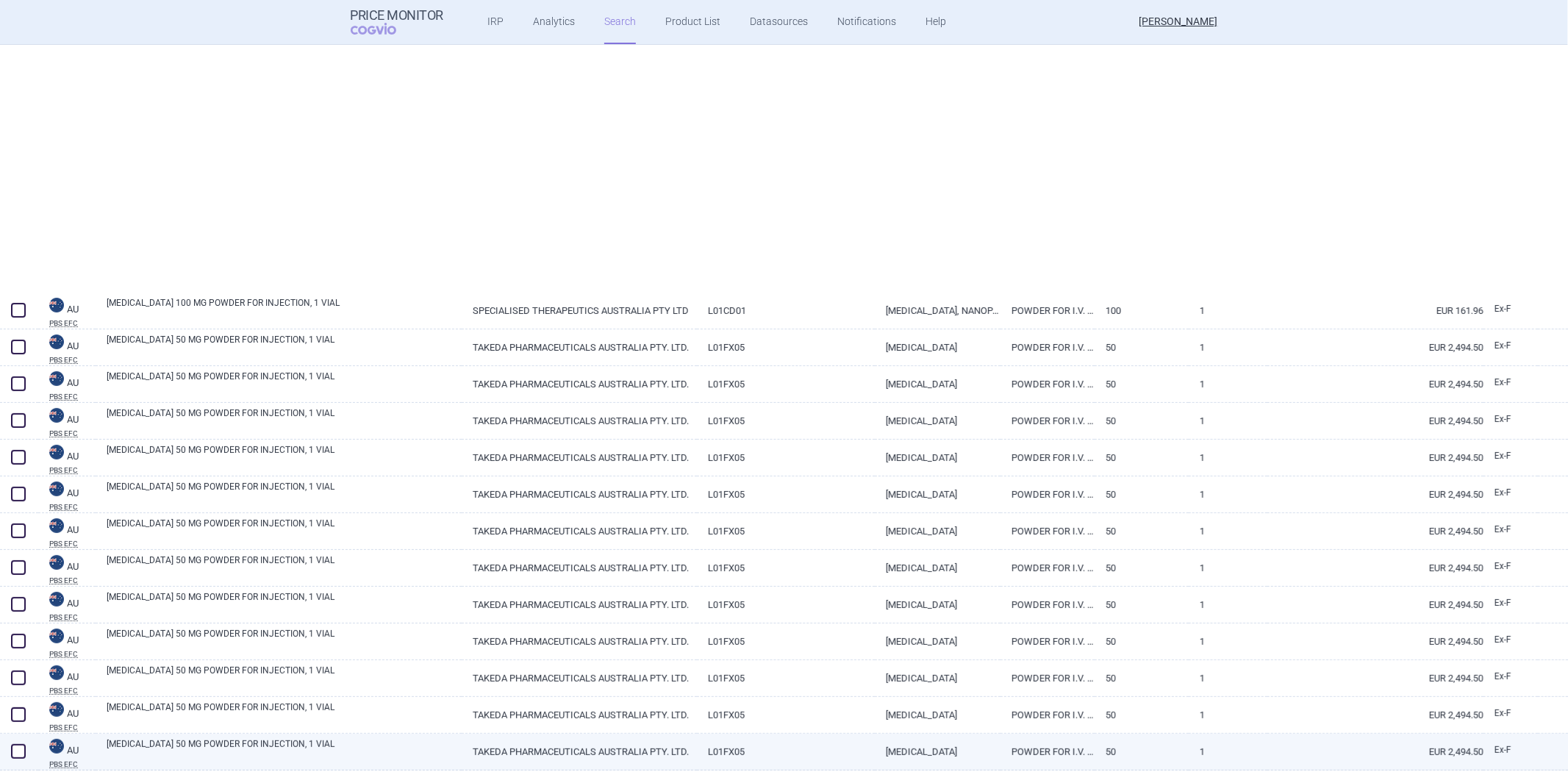
scroll to position [572, 0]
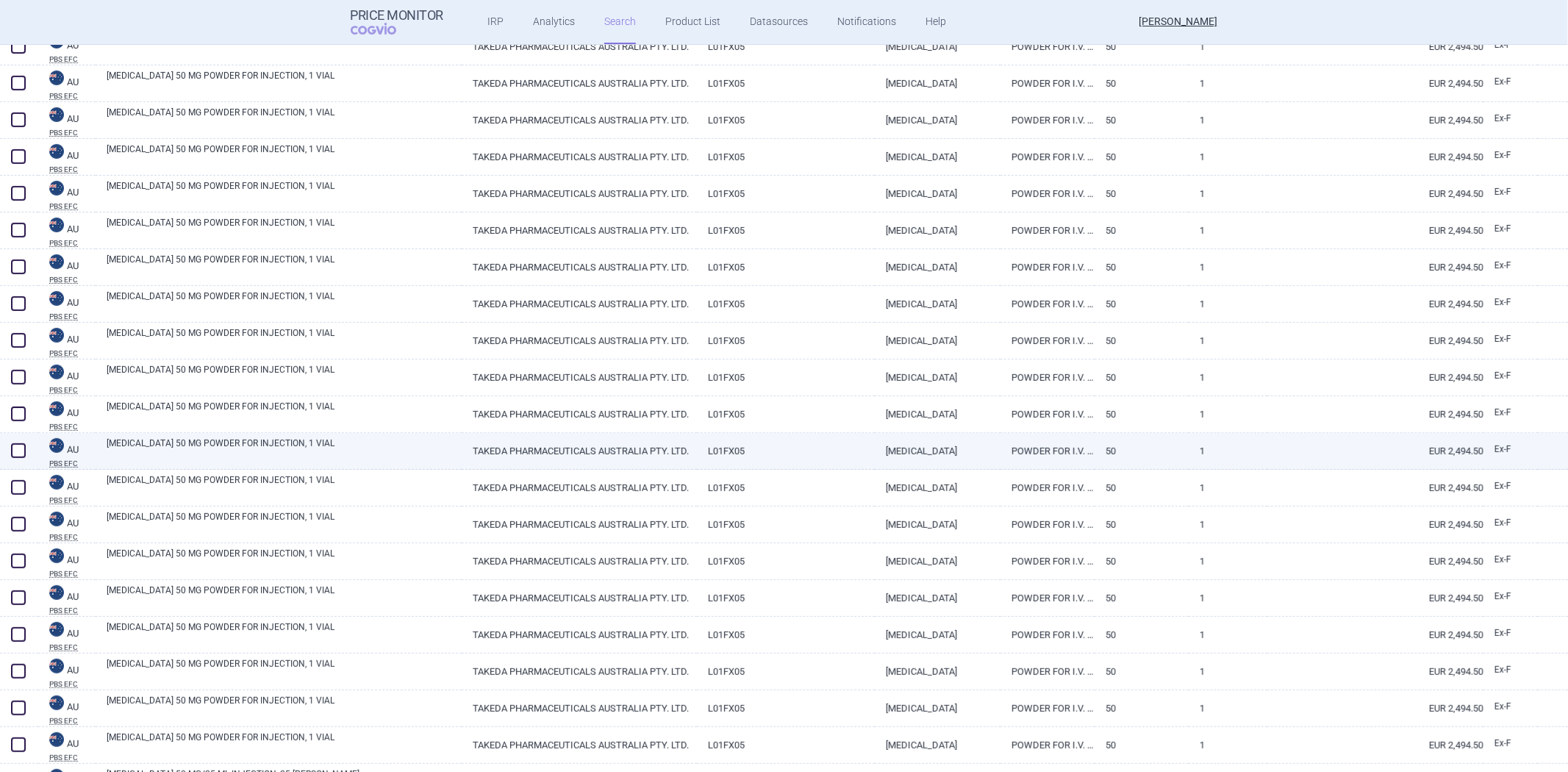
click at [983, 466] on link "BRENTUXIMAB VEDOTIN" at bounding box center [937, 451] width 126 height 36
select select "EUR"
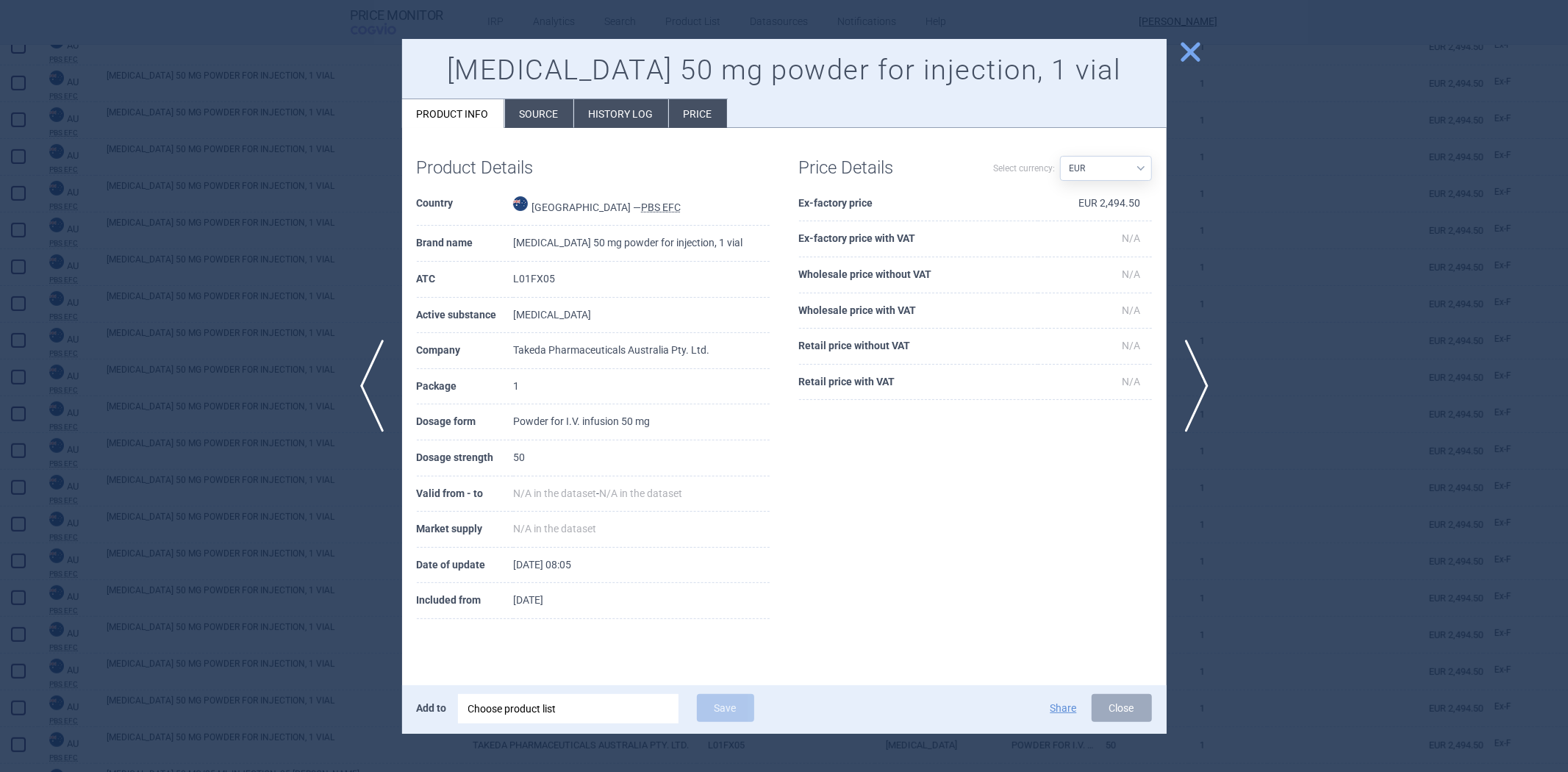
click at [1272, 329] on div at bounding box center [784, 386] width 1568 height 772
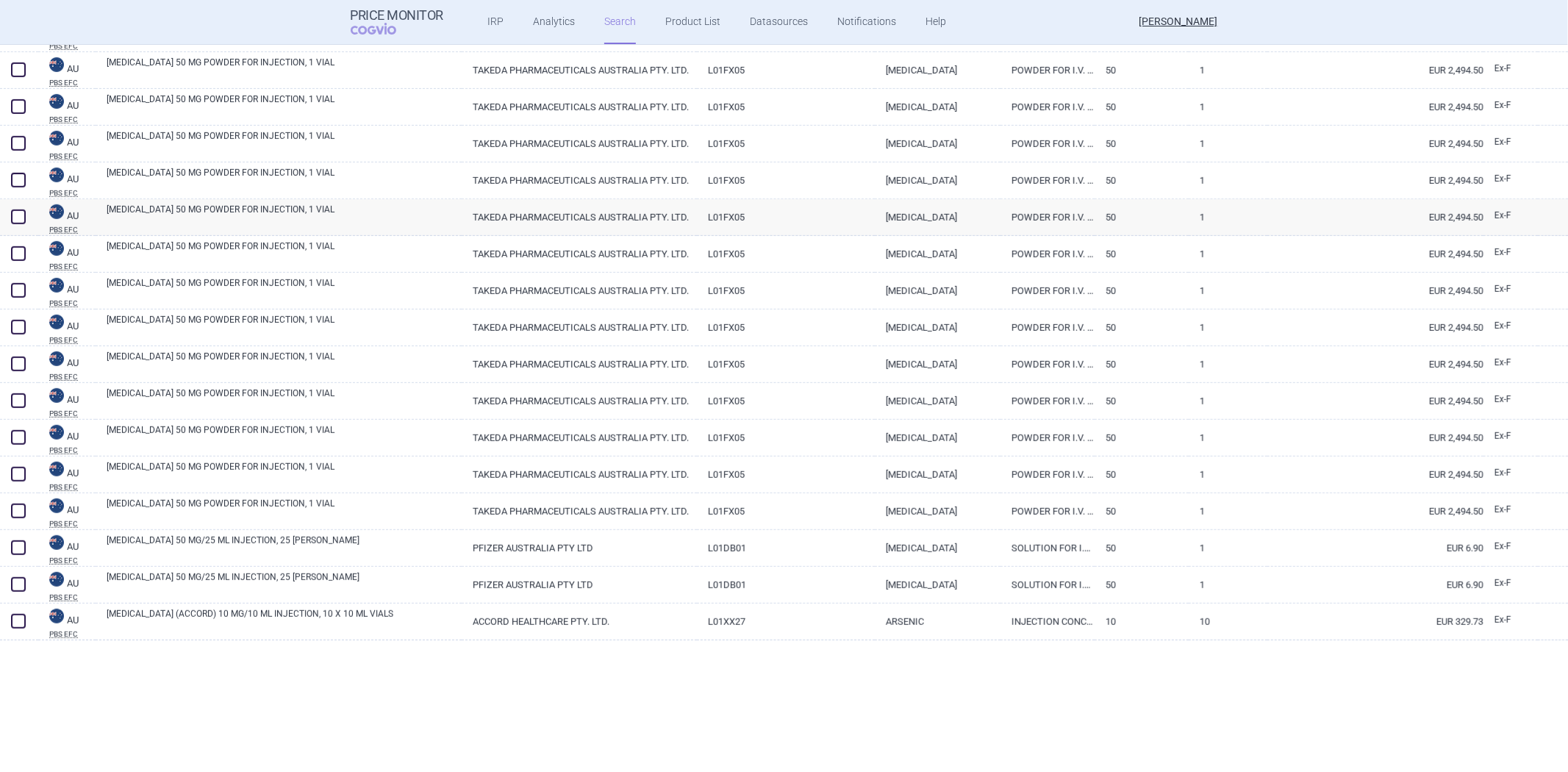
scroll to position [1144, 0]
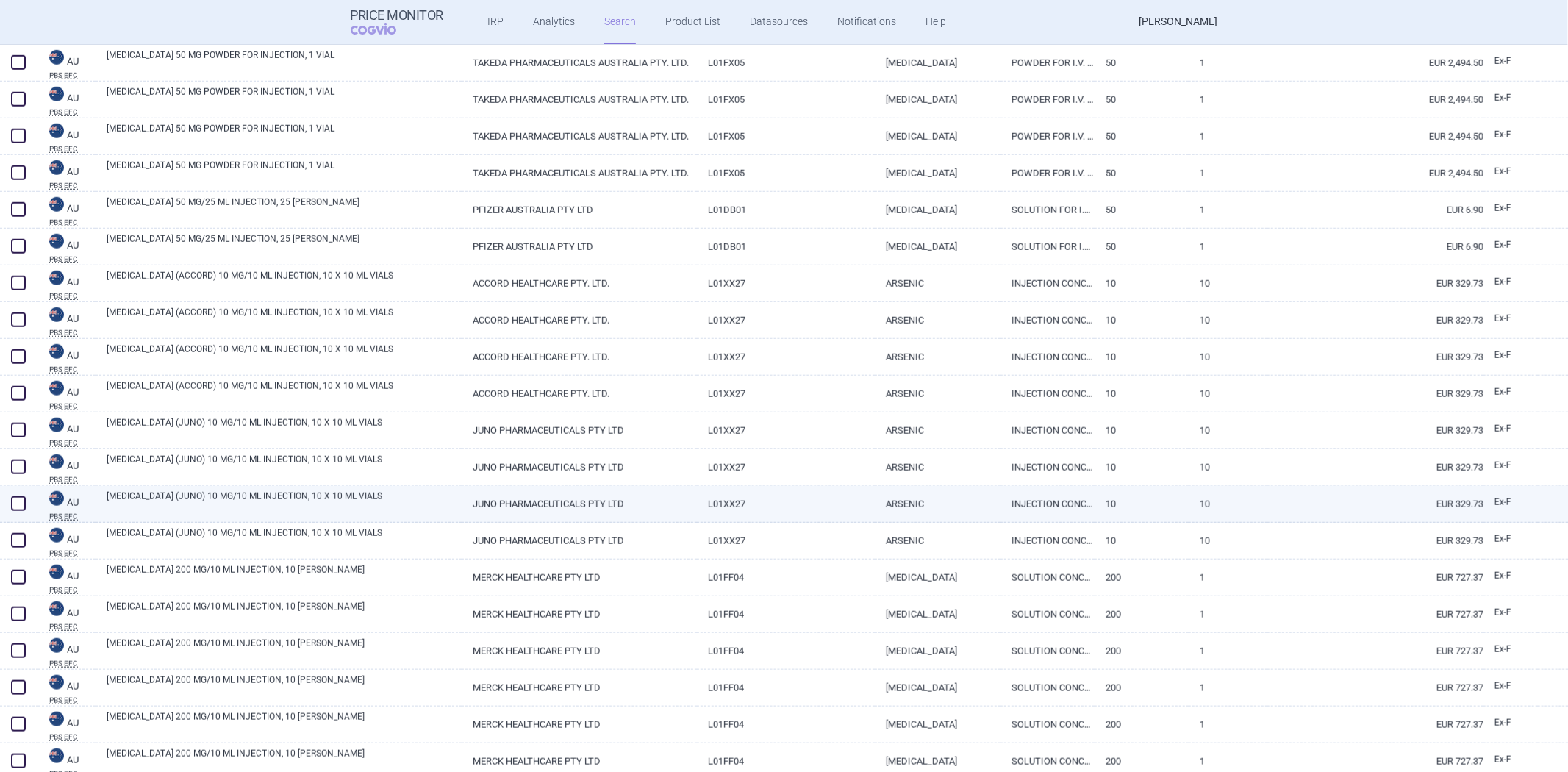
click at [919, 521] on link "ARSENIC" at bounding box center [937, 504] width 126 height 36
select select "EUR"
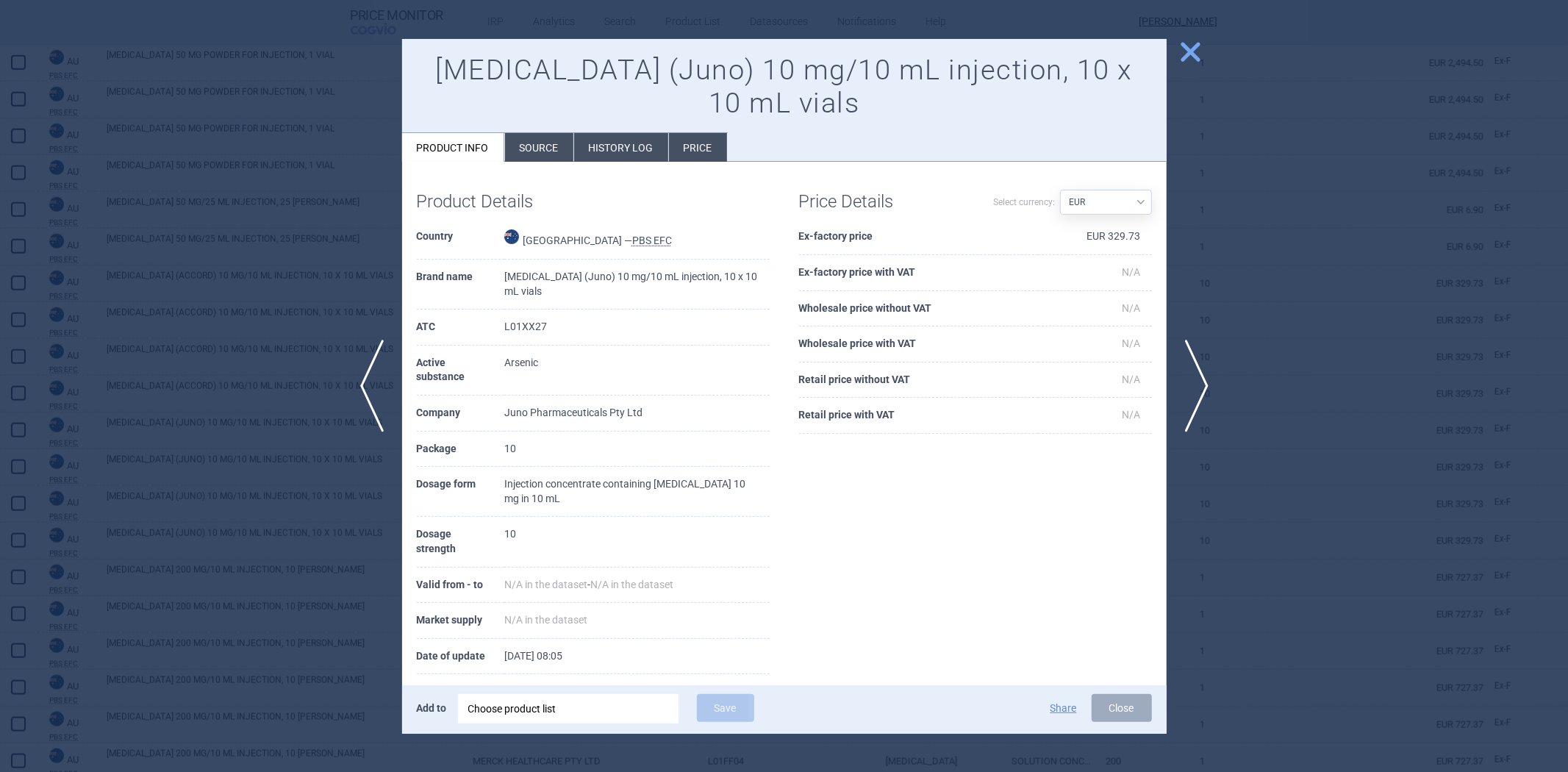
click at [1145, 231] on div "Price Details Select currency: Source AED AUD BGN BHD BOB BRL CAD CHF CNY COP C…" at bounding box center [975, 313] width 382 height 273
click at [1252, 228] on div at bounding box center [784, 386] width 1568 height 772
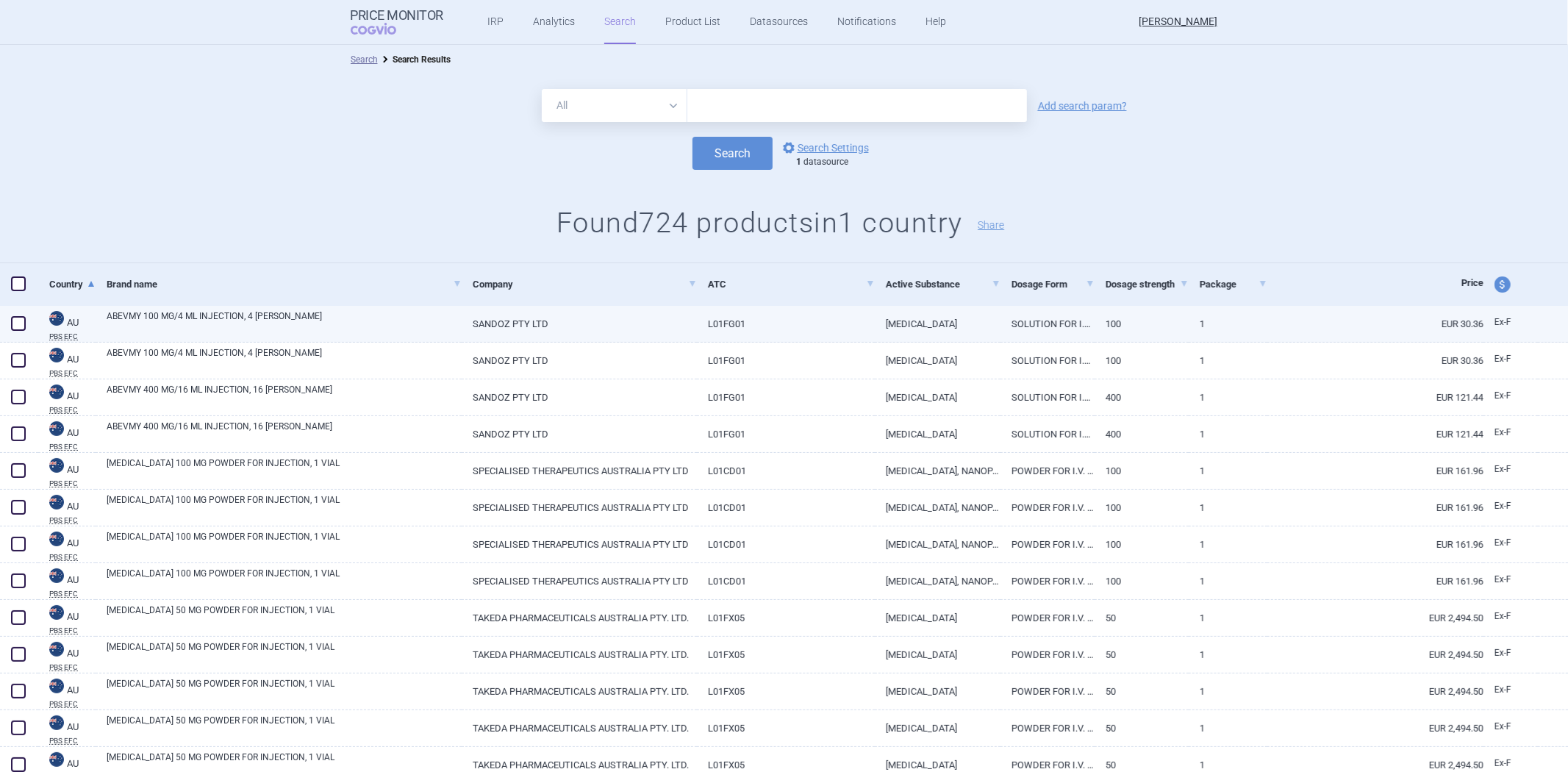
click at [956, 322] on link "BEVACIZUMAB" at bounding box center [937, 324] width 126 height 36
select select "EUR"
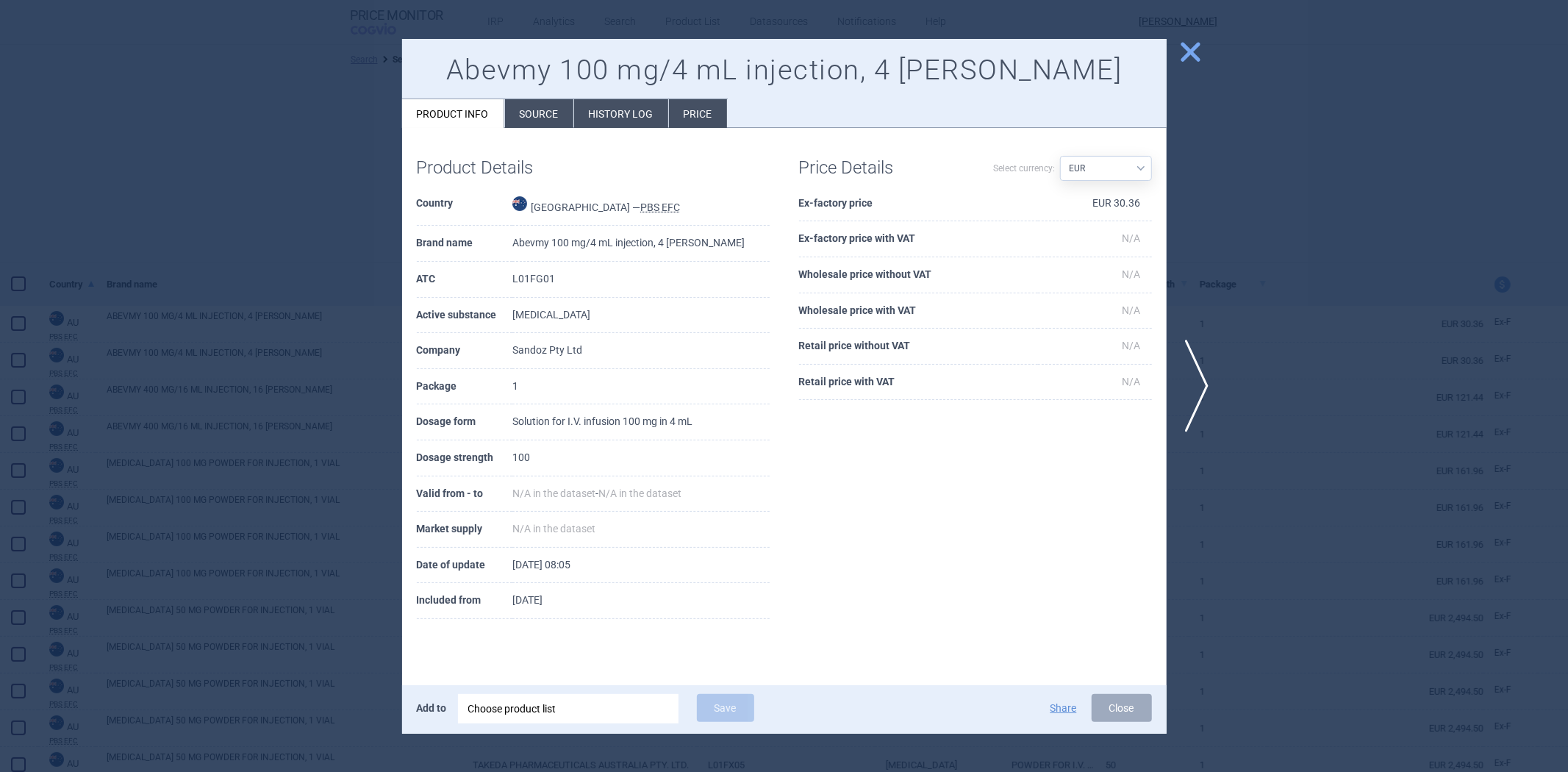
click at [868, 188] on th "Ex-factory price" at bounding box center [918, 204] width 239 height 36
click at [847, 204] on th "Ex-factory price" at bounding box center [918, 204] width 239 height 36
copy th "Ex-factory price"
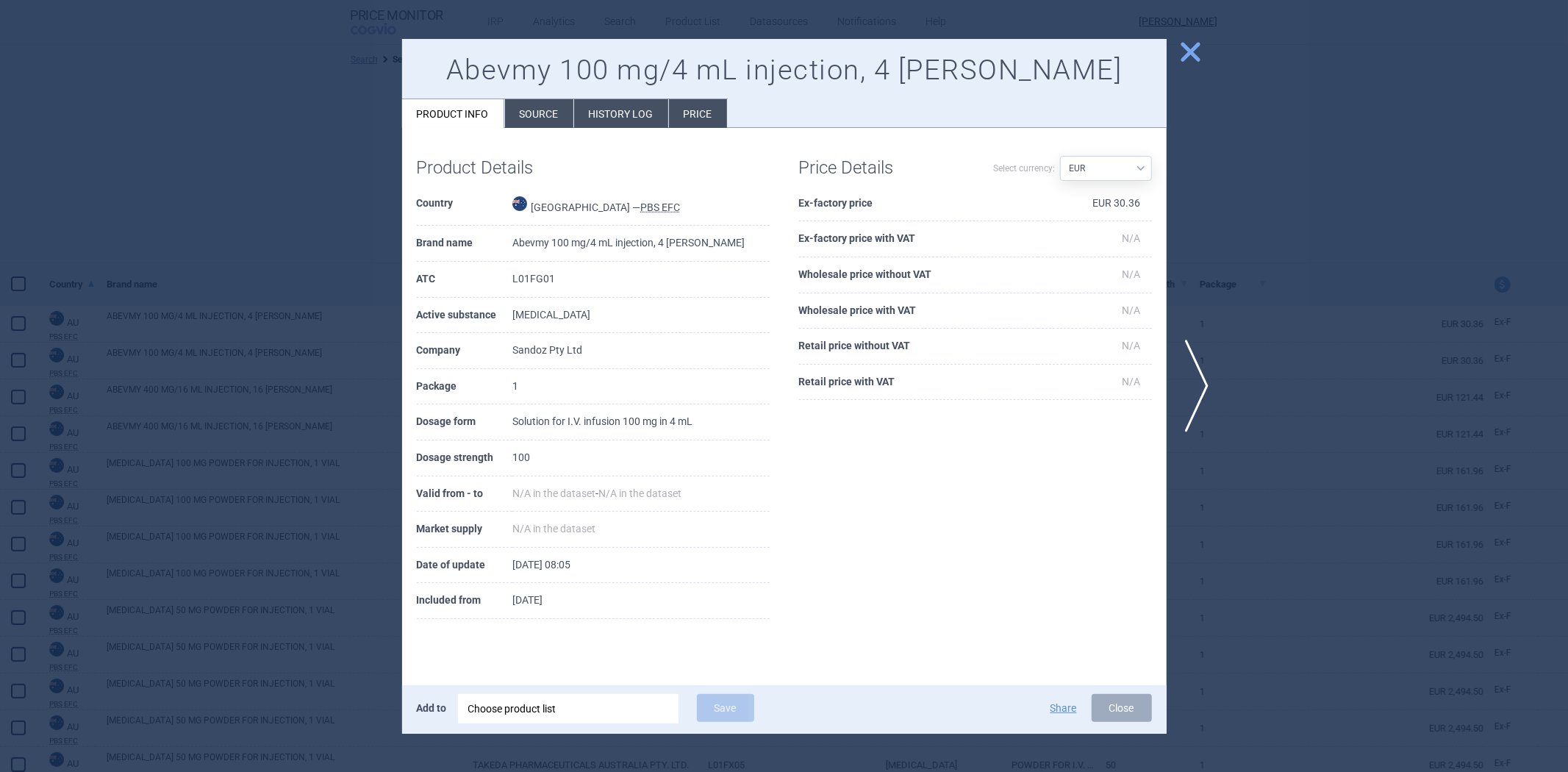
drag, startPoint x: 1338, startPoint y: 304, endPoint x: 1312, endPoint y: 301, distance: 26.2
click at [1336, 304] on div at bounding box center [784, 386] width 1568 height 772
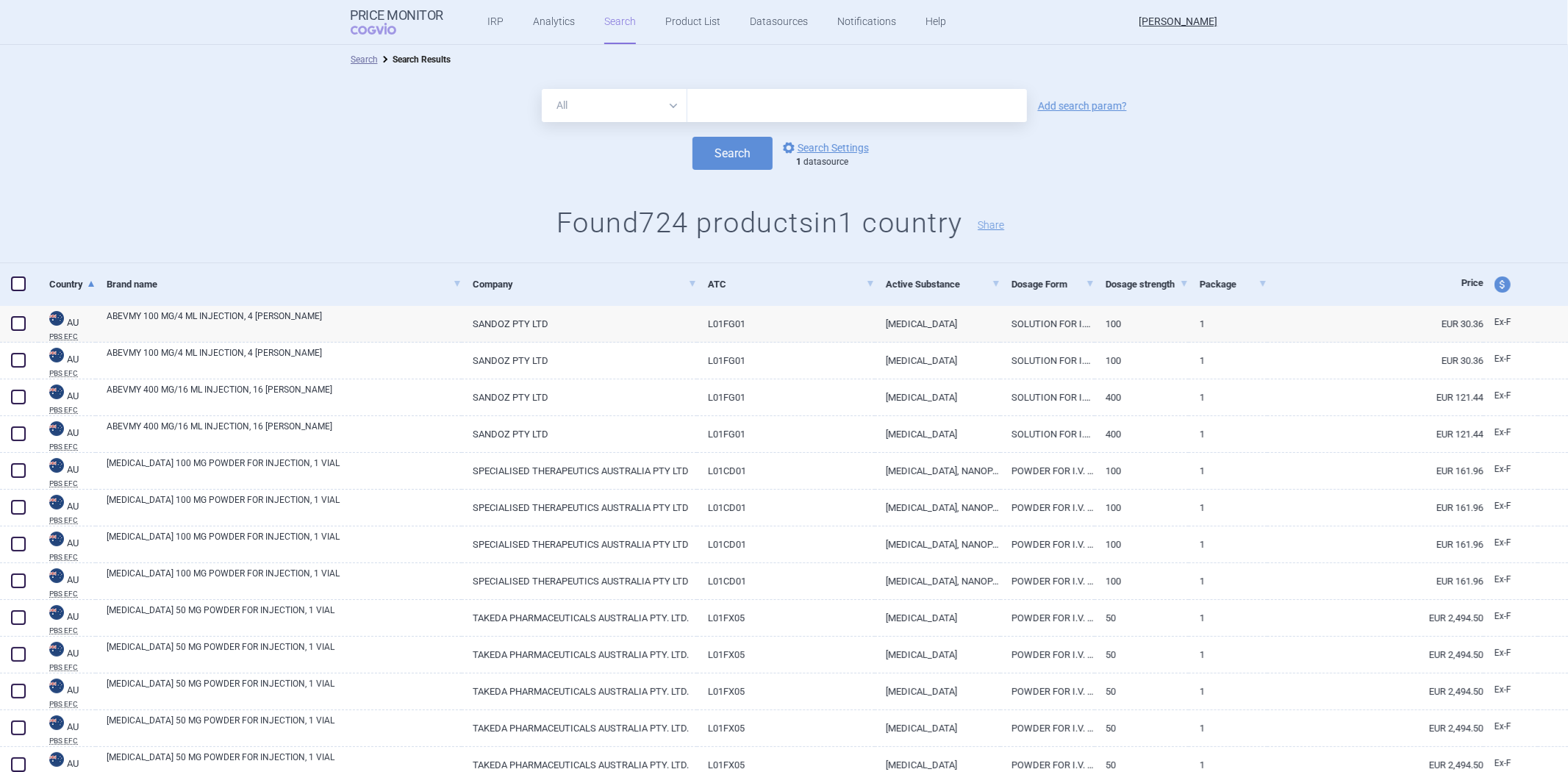
click at [796, 160] on strong "1" at bounding box center [799, 161] width 5 height 10
click at [796, 148] on link "options Search Settings" at bounding box center [824, 148] width 89 height 18
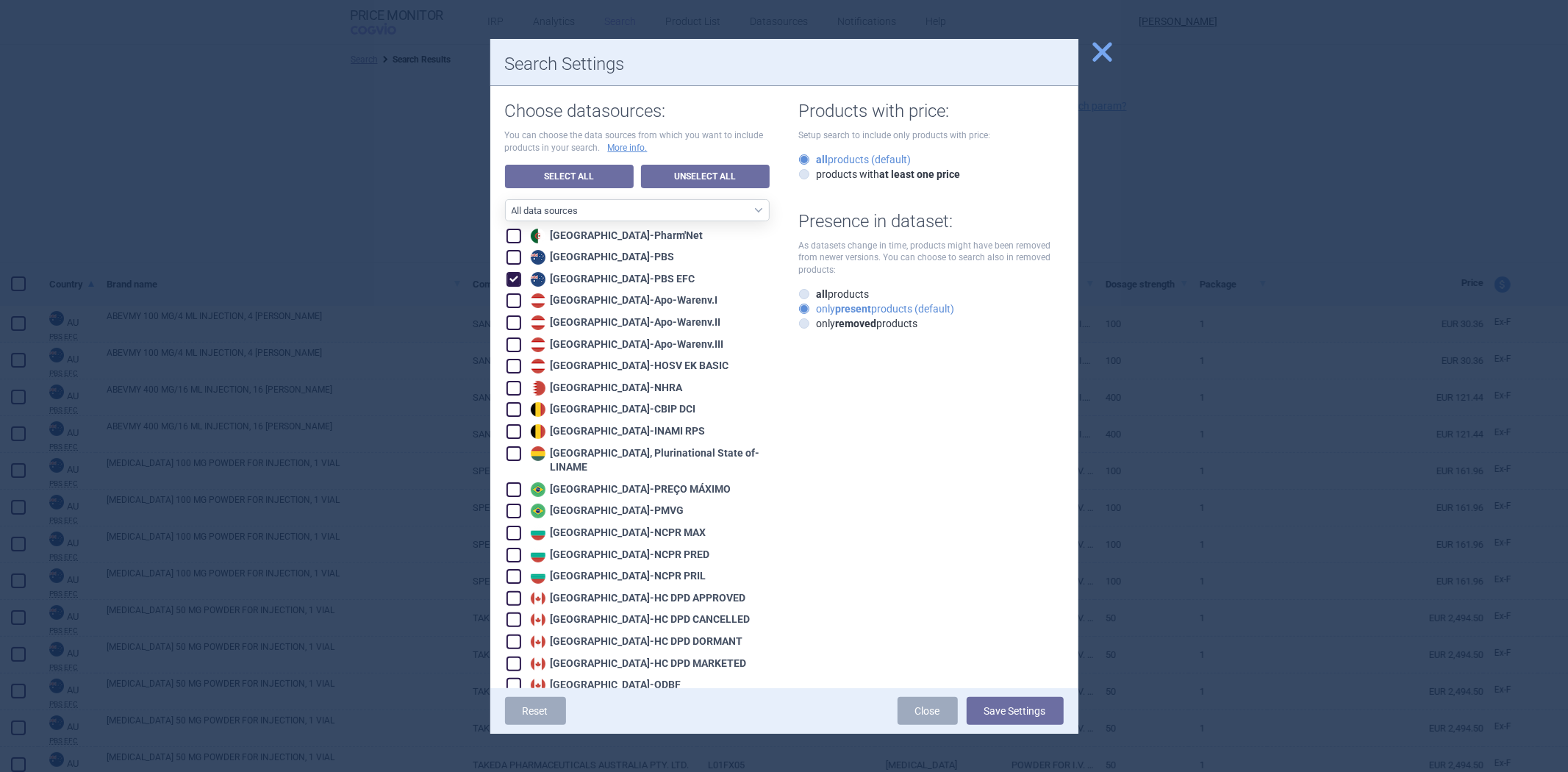
click at [603, 281] on div "Australia - PBS EFC" at bounding box center [611, 280] width 168 height 14
checkbox input "false"
click at [594, 300] on div "Austria - Apo-Warenv.I" at bounding box center [623, 301] width 191 height 14
checkbox input "true"
click at [586, 325] on div "Austria - Apo-Warenv.II" at bounding box center [624, 323] width 194 height 14
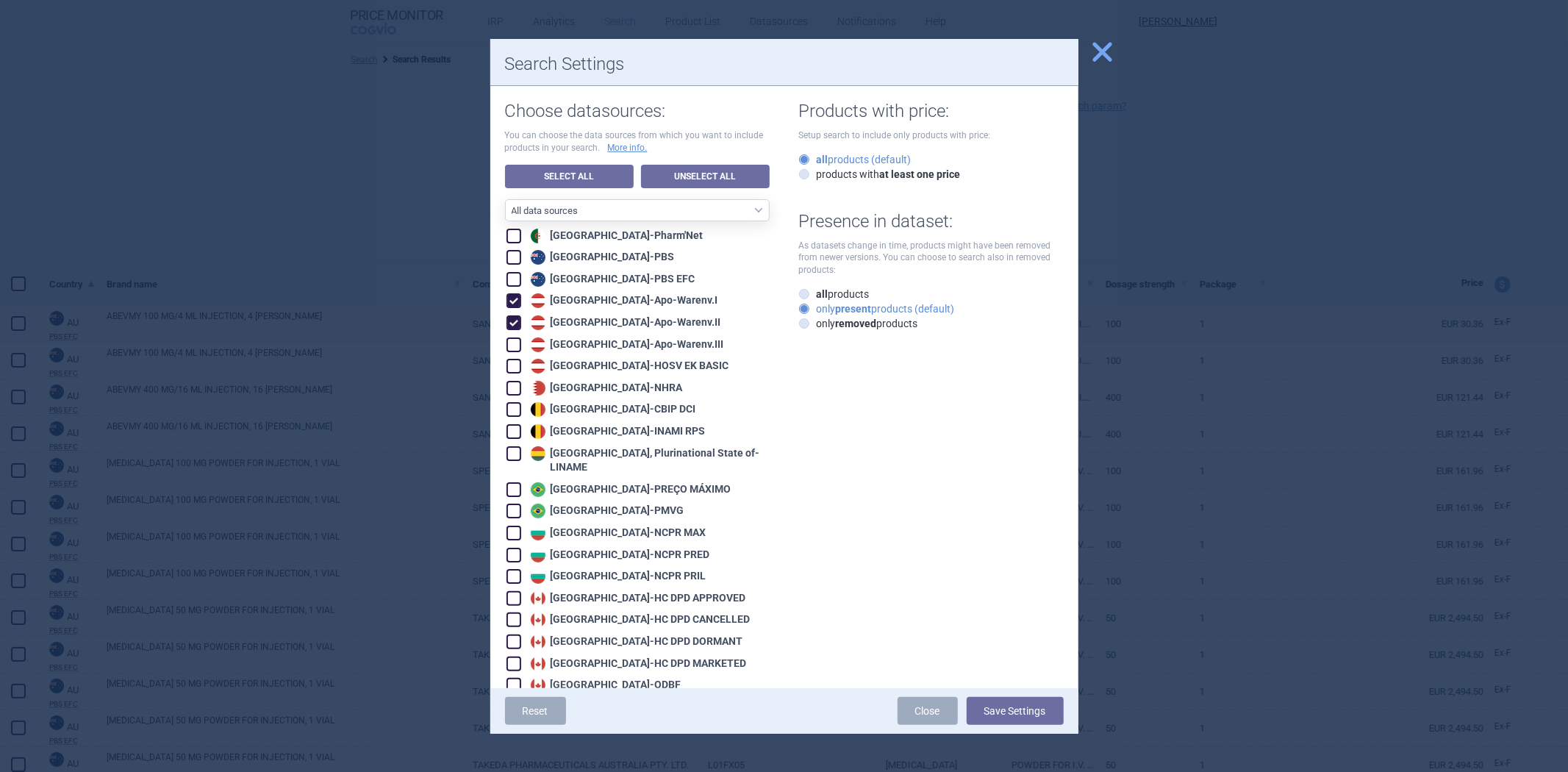
checkbox input "true"
click at [583, 349] on div "Austria - Apo-Warenv.III" at bounding box center [626, 345] width 197 height 14
checkbox input "true"
click at [1026, 705] on button "Save Settings" at bounding box center [1015, 711] width 97 height 28
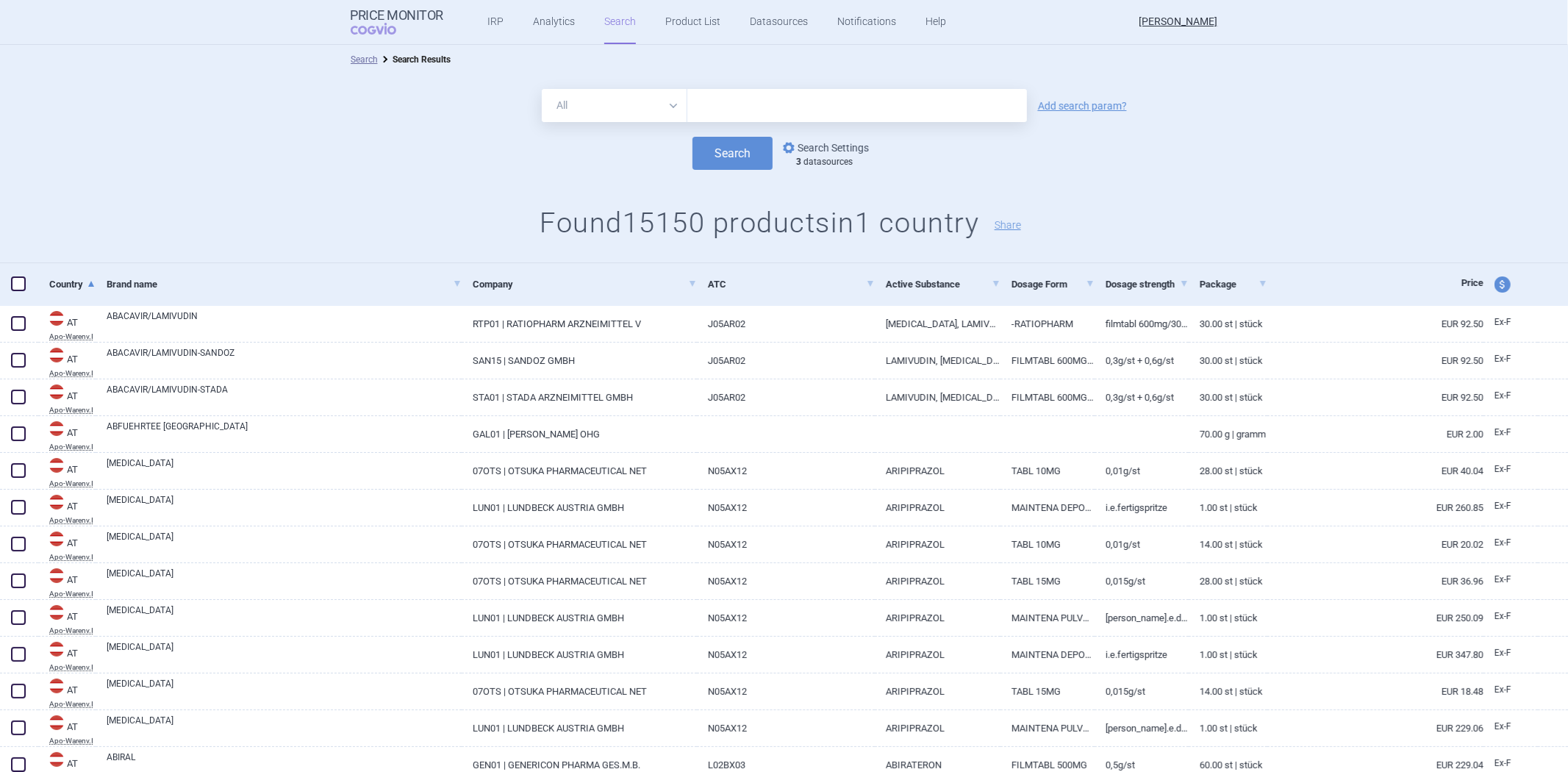
click at [792, 143] on link "options Search Settings" at bounding box center [824, 148] width 89 height 18
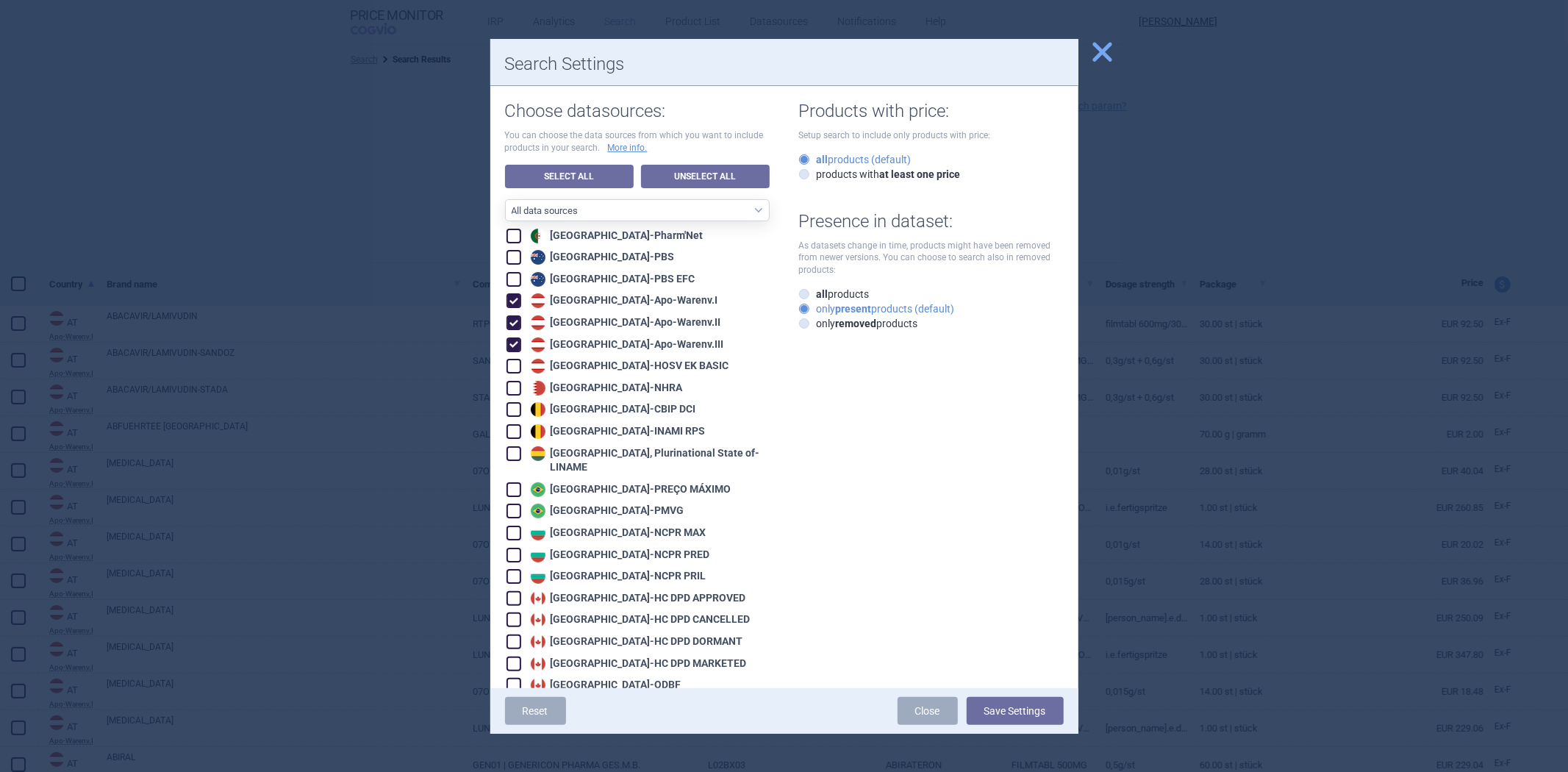
click at [423, 177] on div at bounding box center [784, 386] width 1568 height 772
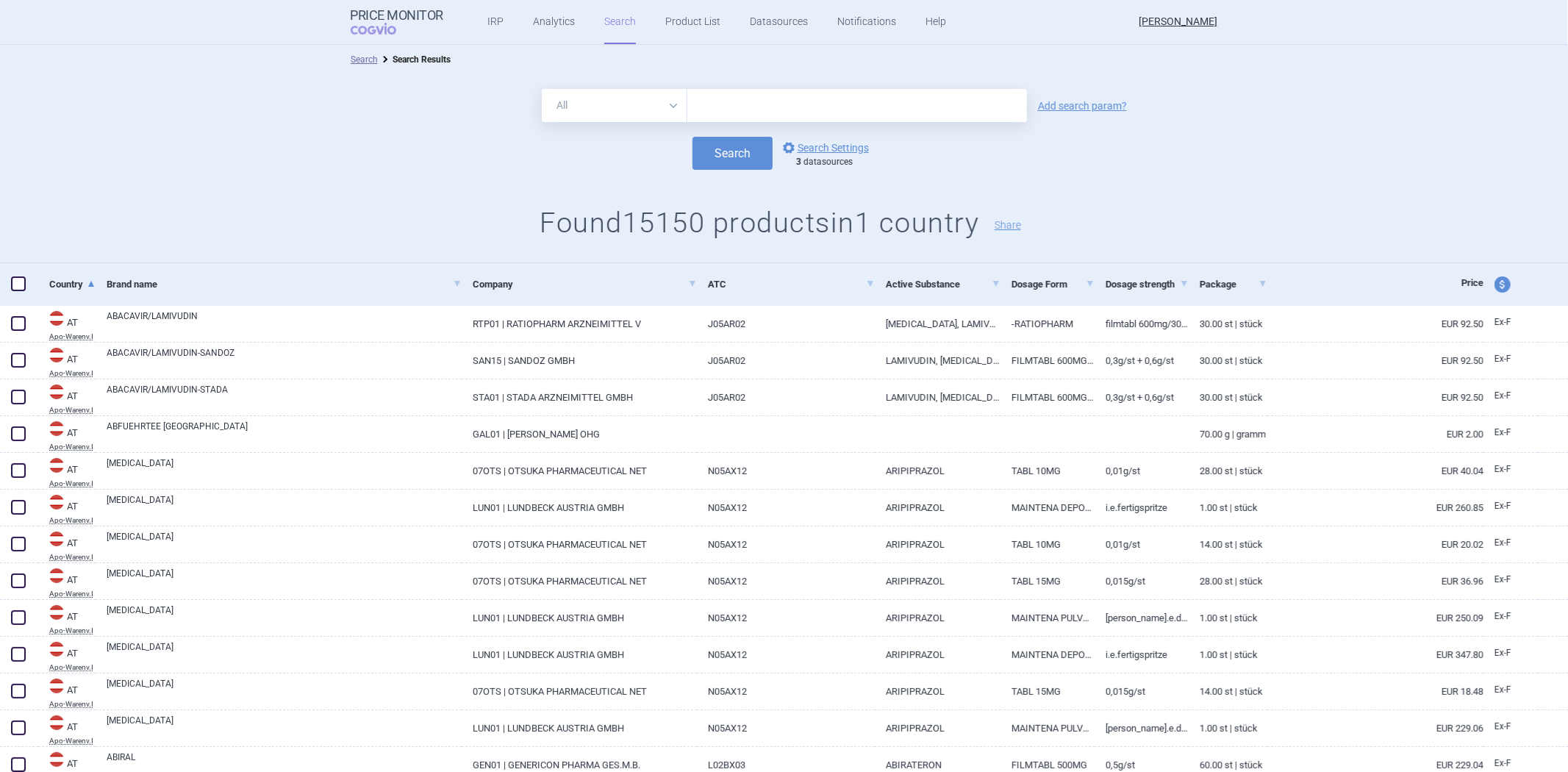
click at [752, 108] on input "text" at bounding box center [857, 105] width 340 height 33
type input "humira"
click at [739, 158] on button "Search" at bounding box center [732, 153] width 80 height 33
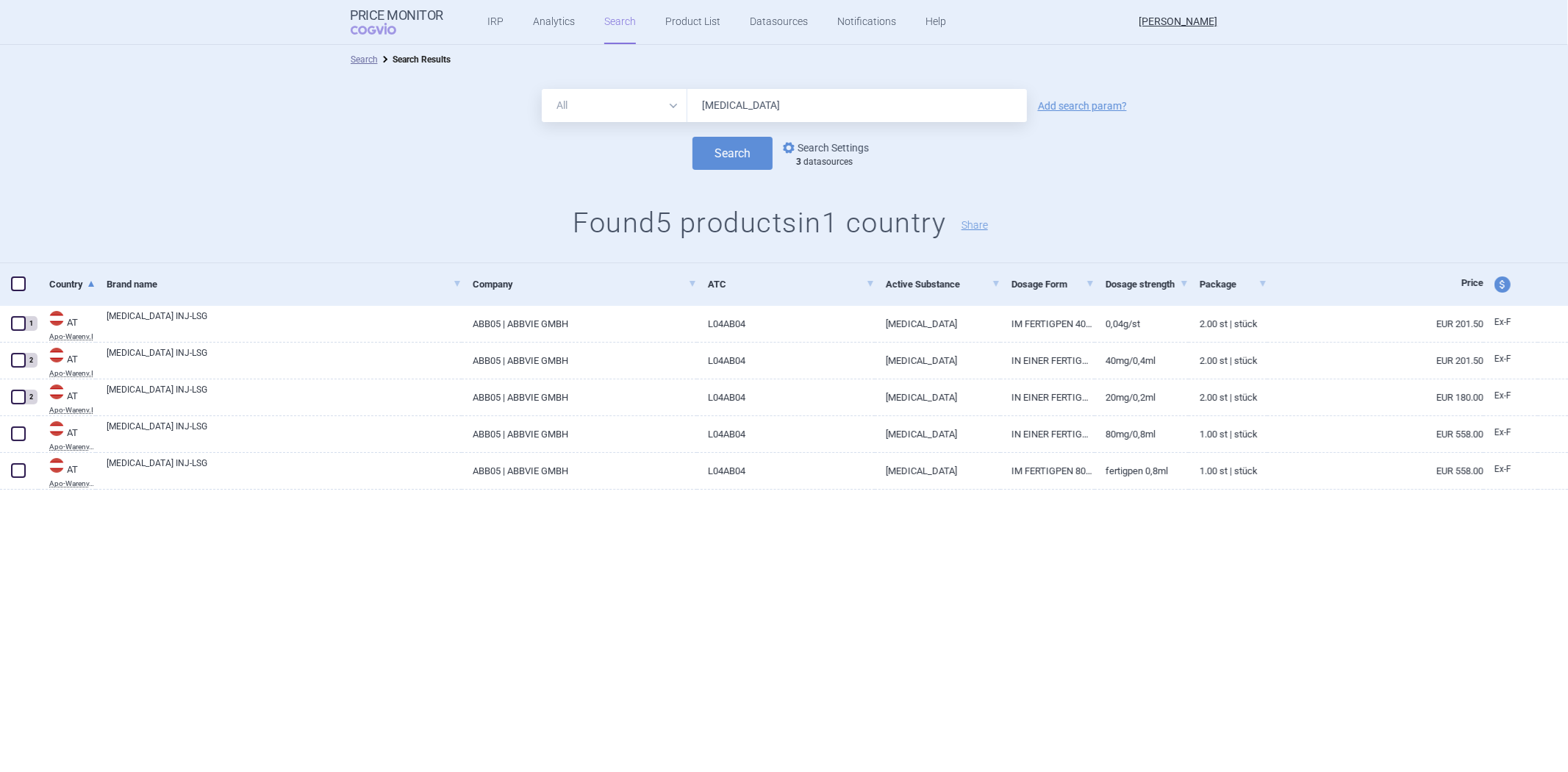
click at [840, 140] on link "options Search Settings" at bounding box center [824, 148] width 89 height 18
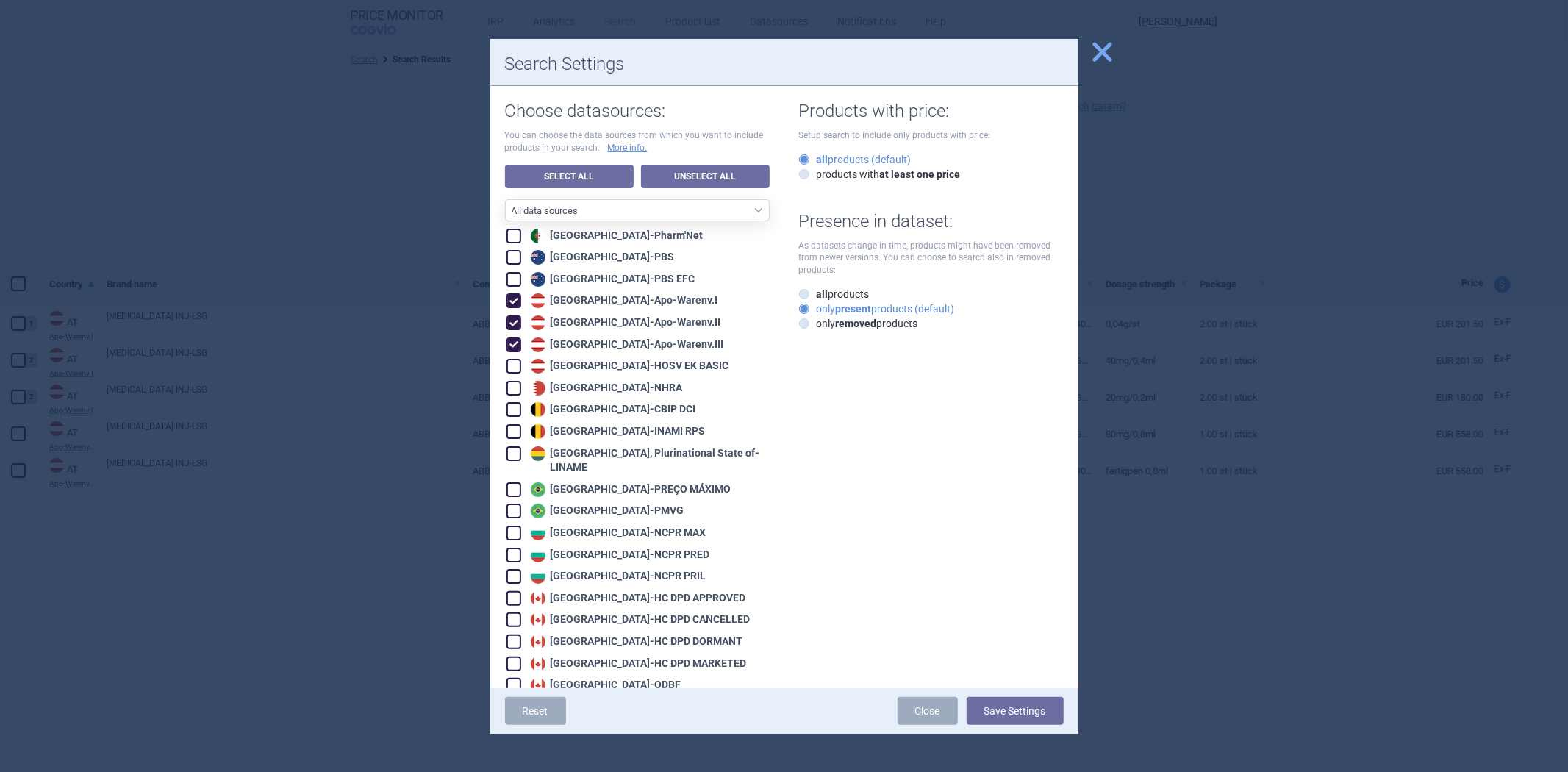
click at [574, 326] on div "Austria - Apo-Warenv.II" at bounding box center [624, 323] width 194 height 14
checkbox input "false"
click at [570, 344] on div "Austria - Apo-Warenv.III" at bounding box center [626, 345] width 197 height 14
checkbox input "false"
click at [1009, 710] on button "Save Settings" at bounding box center [1015, 711] width 97 height 28
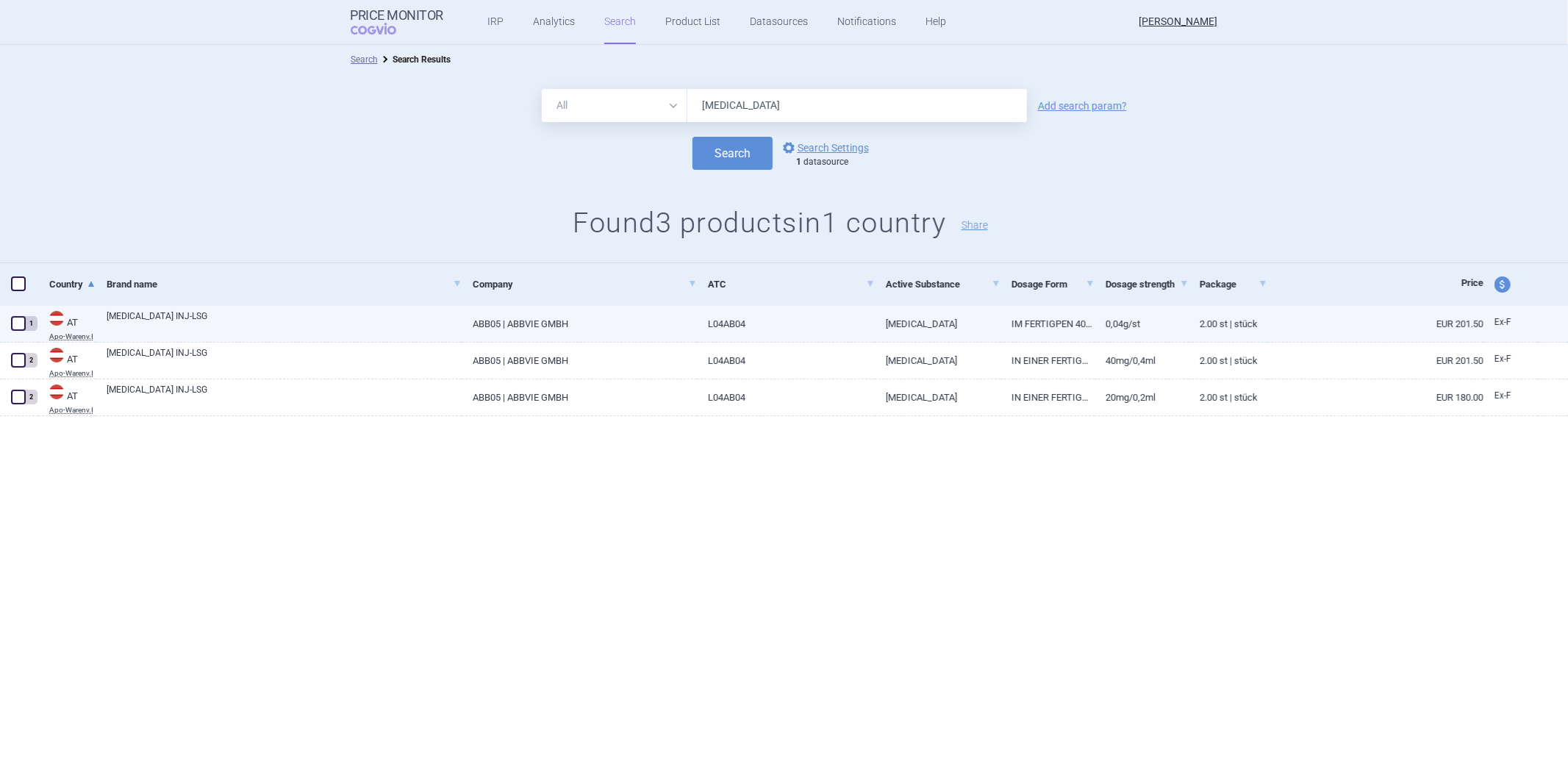
click at [743, 328] on link "L04AB04" at bounding box center [786, 324] width 178 height 36
select select "EUR"
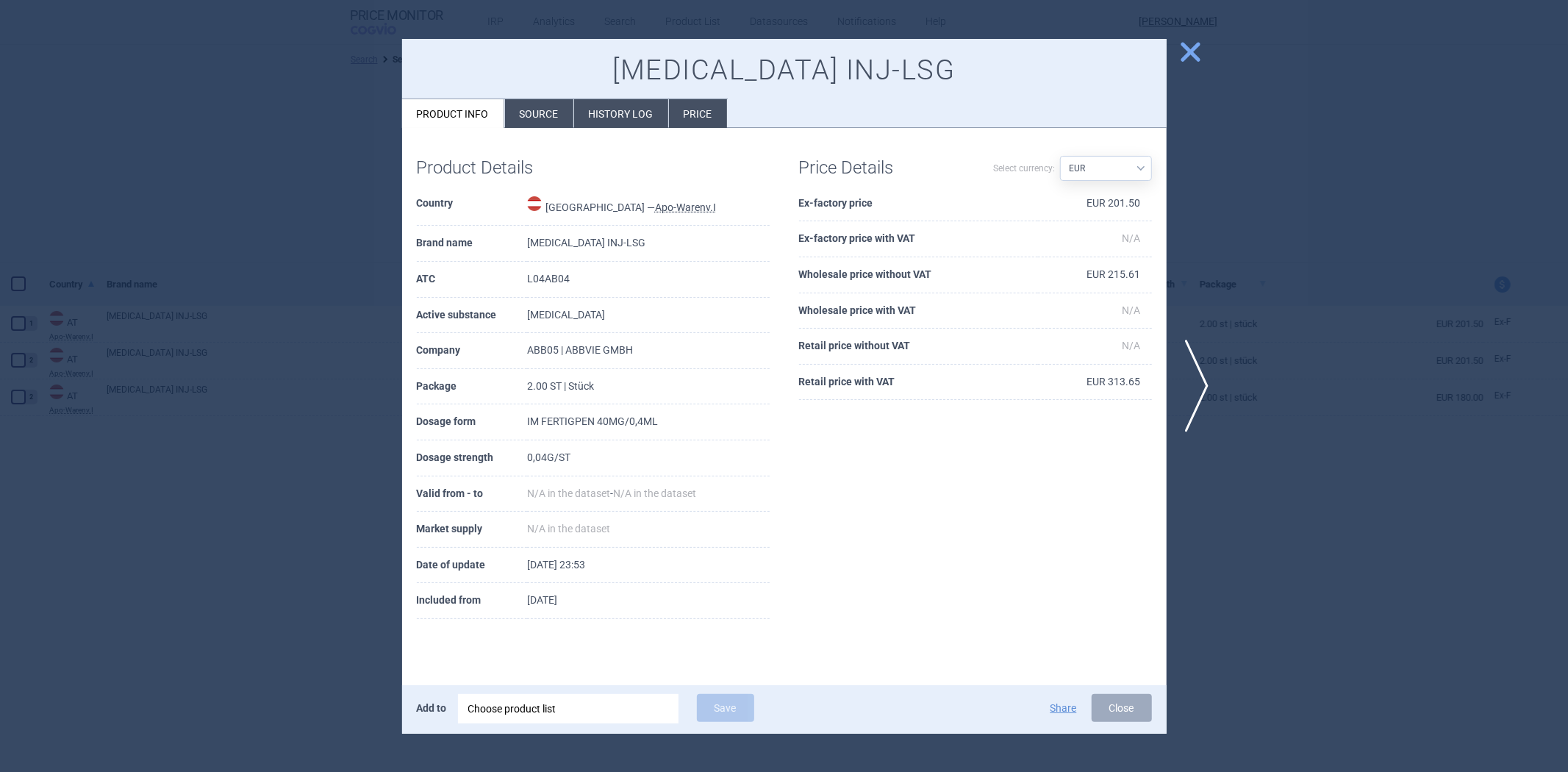
click at [850, 200] on th "Ex-factory price" at bounding box center [918, 204] width 239 height 36
click at [849, 200] on th "Ex-factory price" at bounding box center [918, 204] width 239 height 36
copy th "Ex-factory price"
click at [838, 378] on th "Retail price with VAT" at bounding box center [918, 382] width 239 height 36
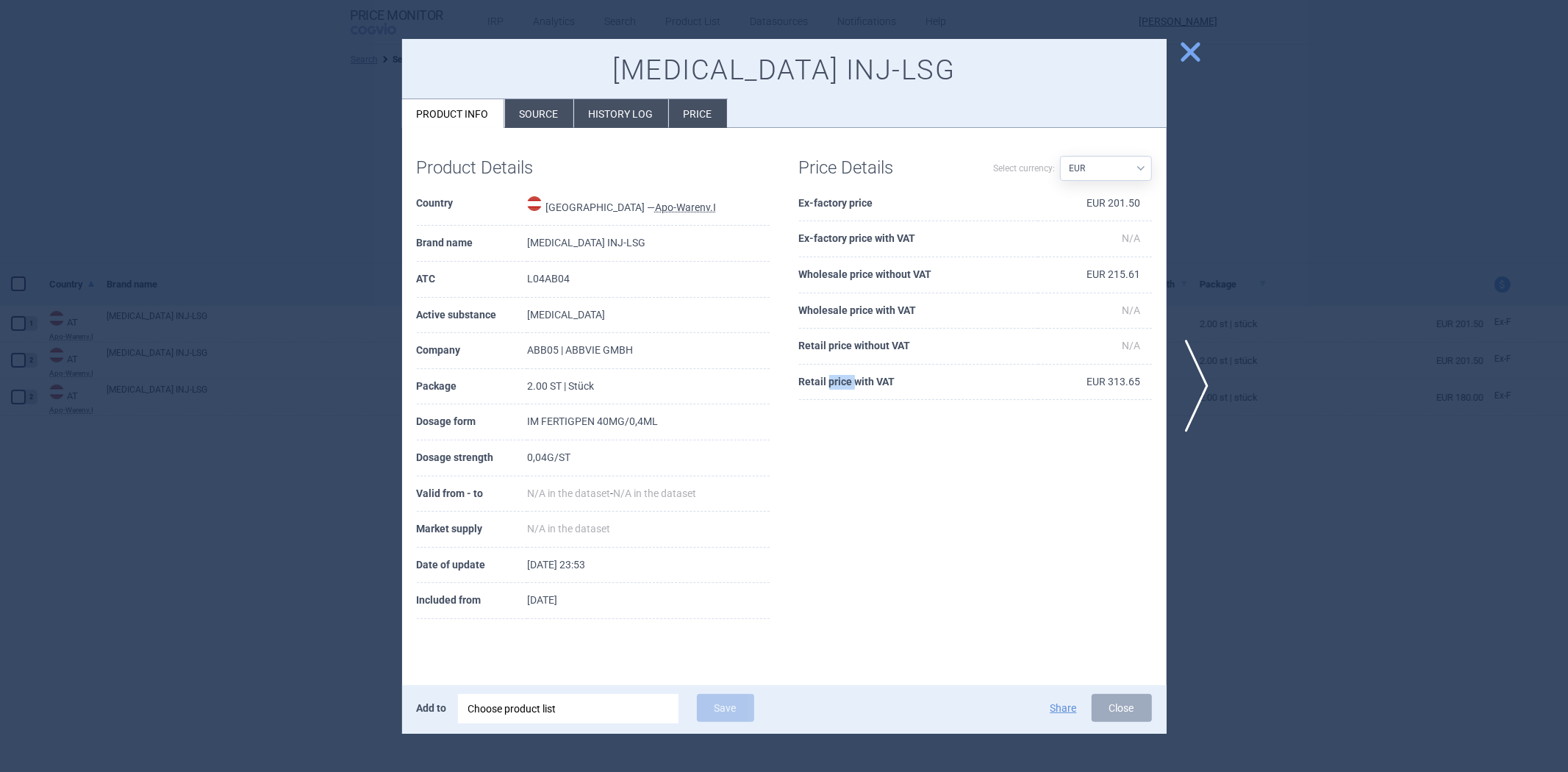
click at [838, 378] on th "Retail price with VAT" at bounding box center [918, 382] width 239 height 36
click at [839, 378] on th "Retail price with VAT" at bounding box center [918, 382] width 239 height 36
copy th "Retail price with VAT"
click at [290, 352] on div at bounding box center [784, 386] width 1568 height 772
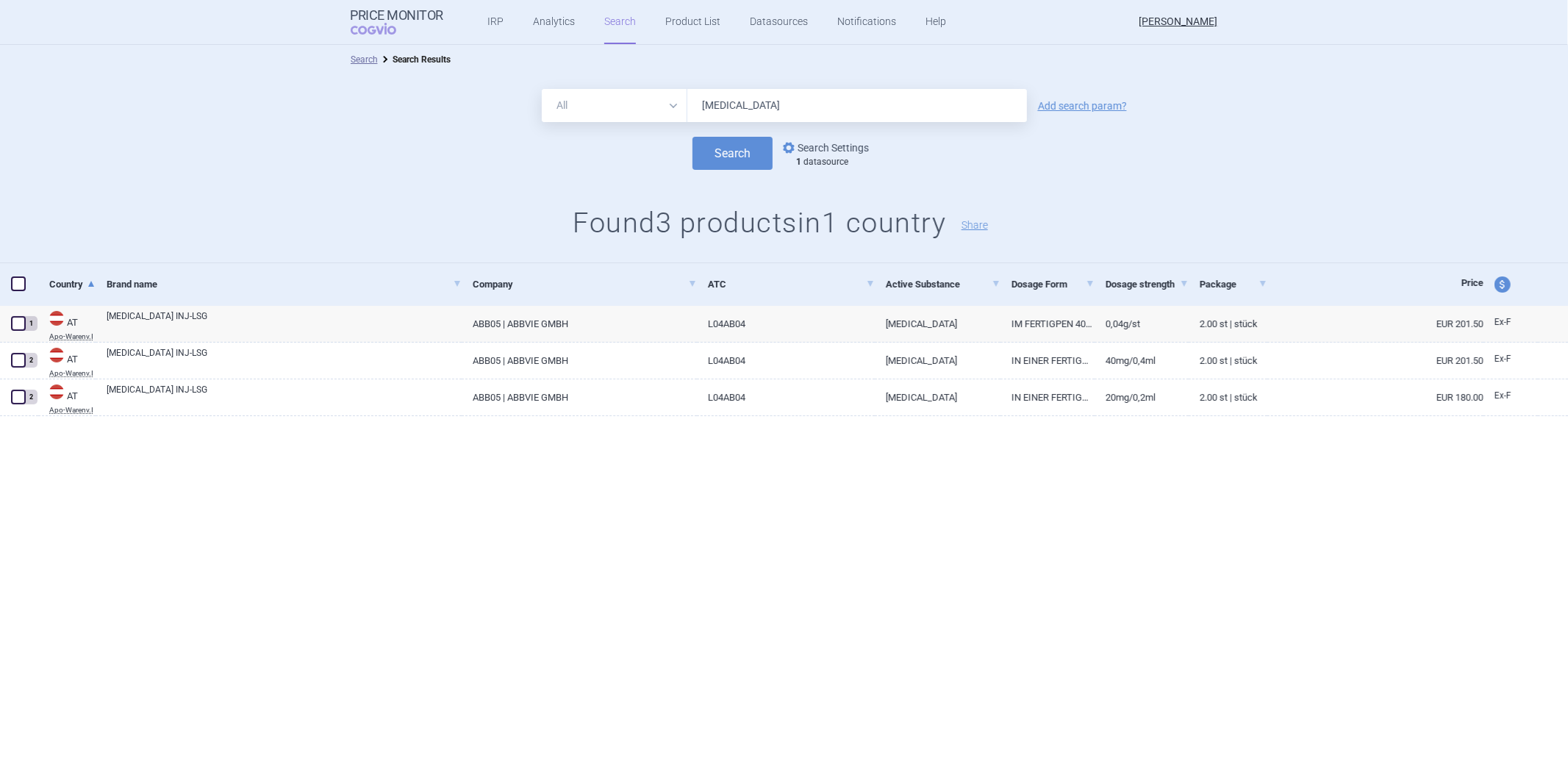
click at [826, 149] on link "options Search Settings" at bounding box center [824, 148] width 89 height 18
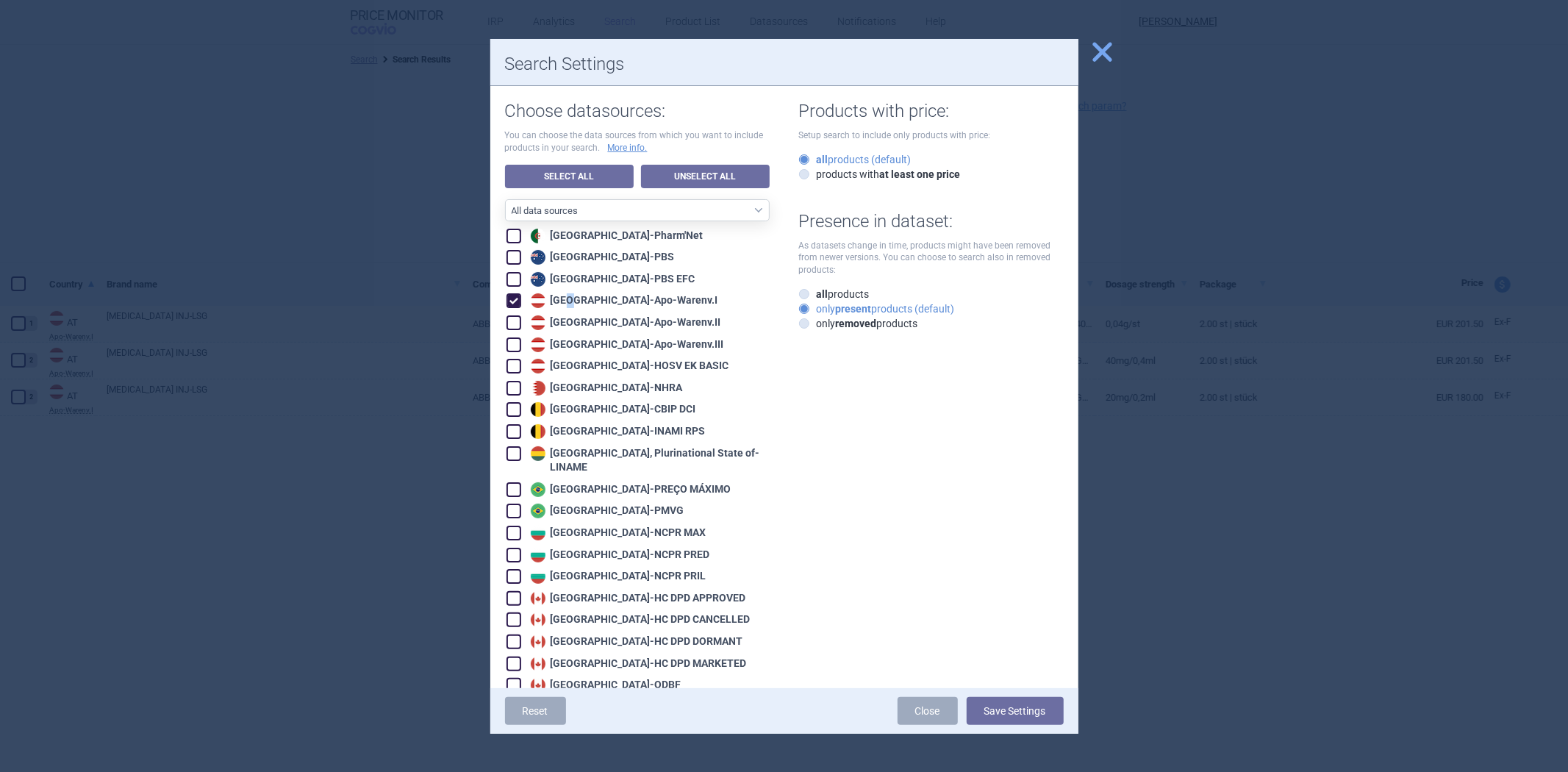
click at [570, 304] on div "Austria - Apo-Warenv.I" at bounding box center [623, 301] width 191 height 14
checkbox input "false"
click at [562, 321] on div "Austria - Apo-Warenv.II" at bounding box center [624, 323] width 194 height 14
checkbox input "true"
click at [1022, 697] on button "Save Settings" at bounding box center [1015, 711] width 97 height 28
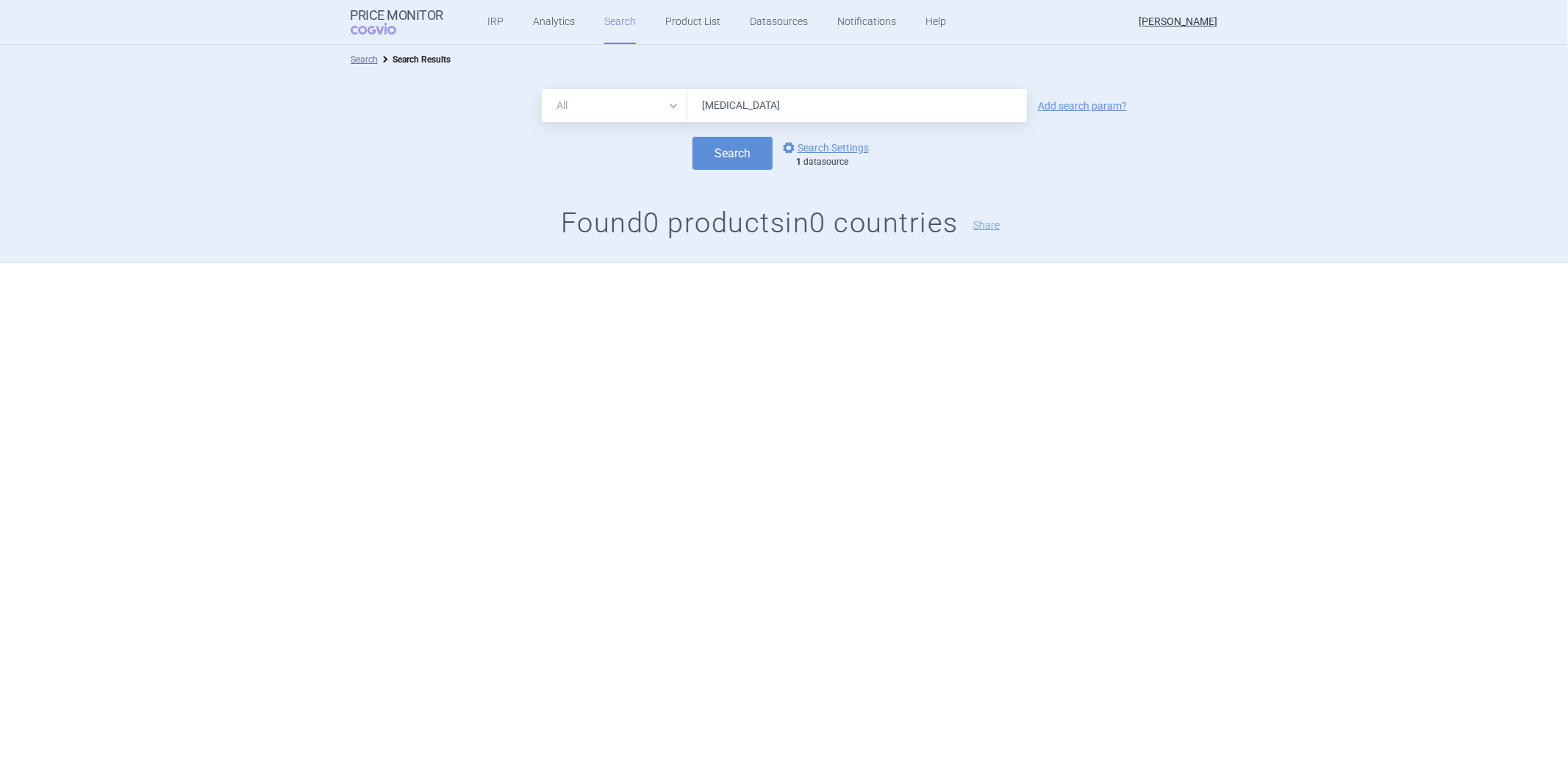
click at [796, 119] on input "humira" at bounding box center [857, 105] width 340 height 33
click at [795, 118] on input "humira" at bounding box center [857, 105] width 340 height 33
click at [692, 137] on button "Search" at bounding box center [732, 153] width 80 height 33
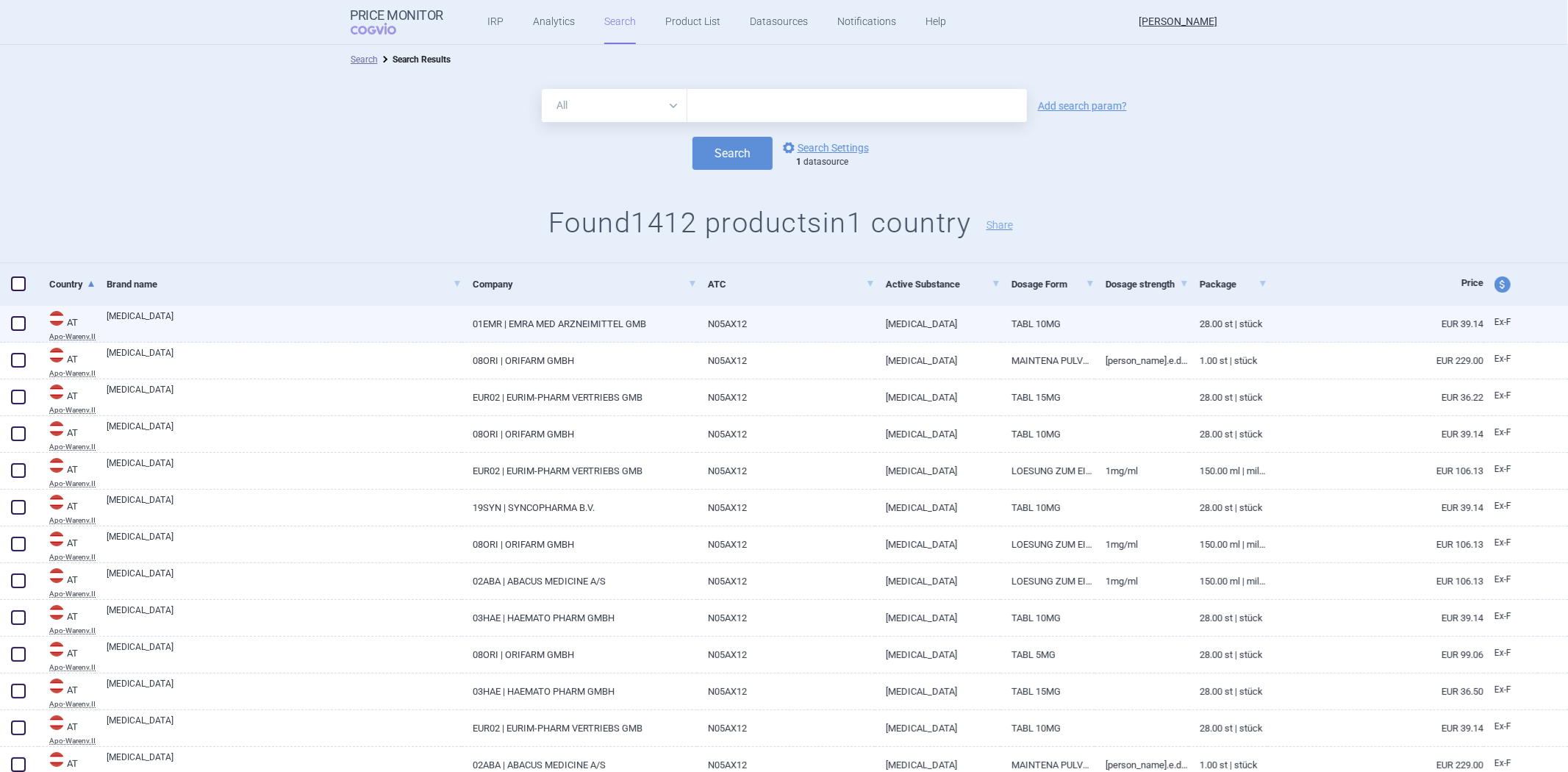
click at [632, 334] on link "01EMR | EMRA MED ARZNEIMITTEL GMB" at bounding box center [579, 324] width 236 height 36
select select "EUR"
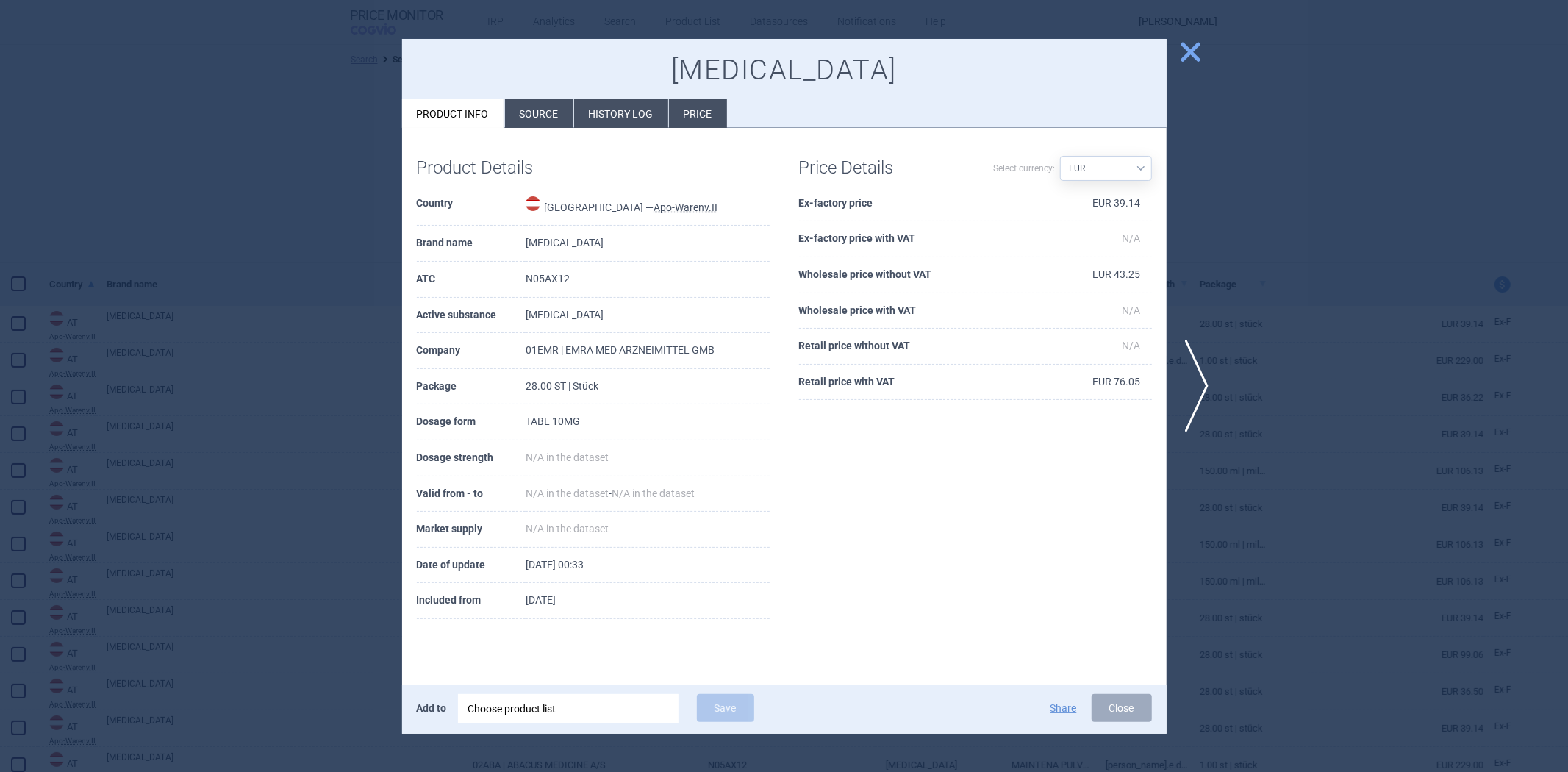
click at [256, 207] on div at bounding box center [784, 386] width 1568 height 772
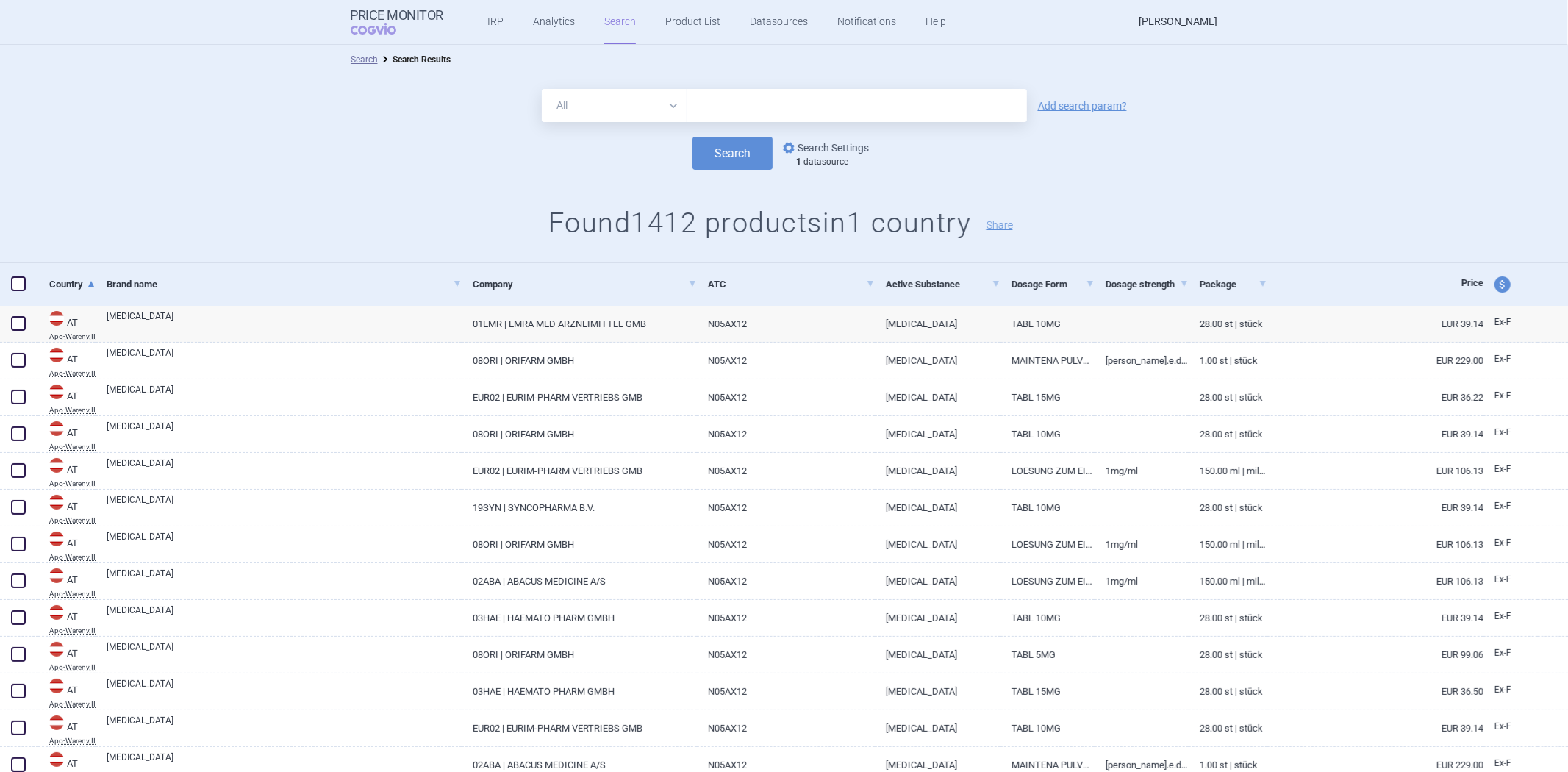
click at [804, 143] on link "options Search Settings" at bounding box center [824, 148] width 89 height 18
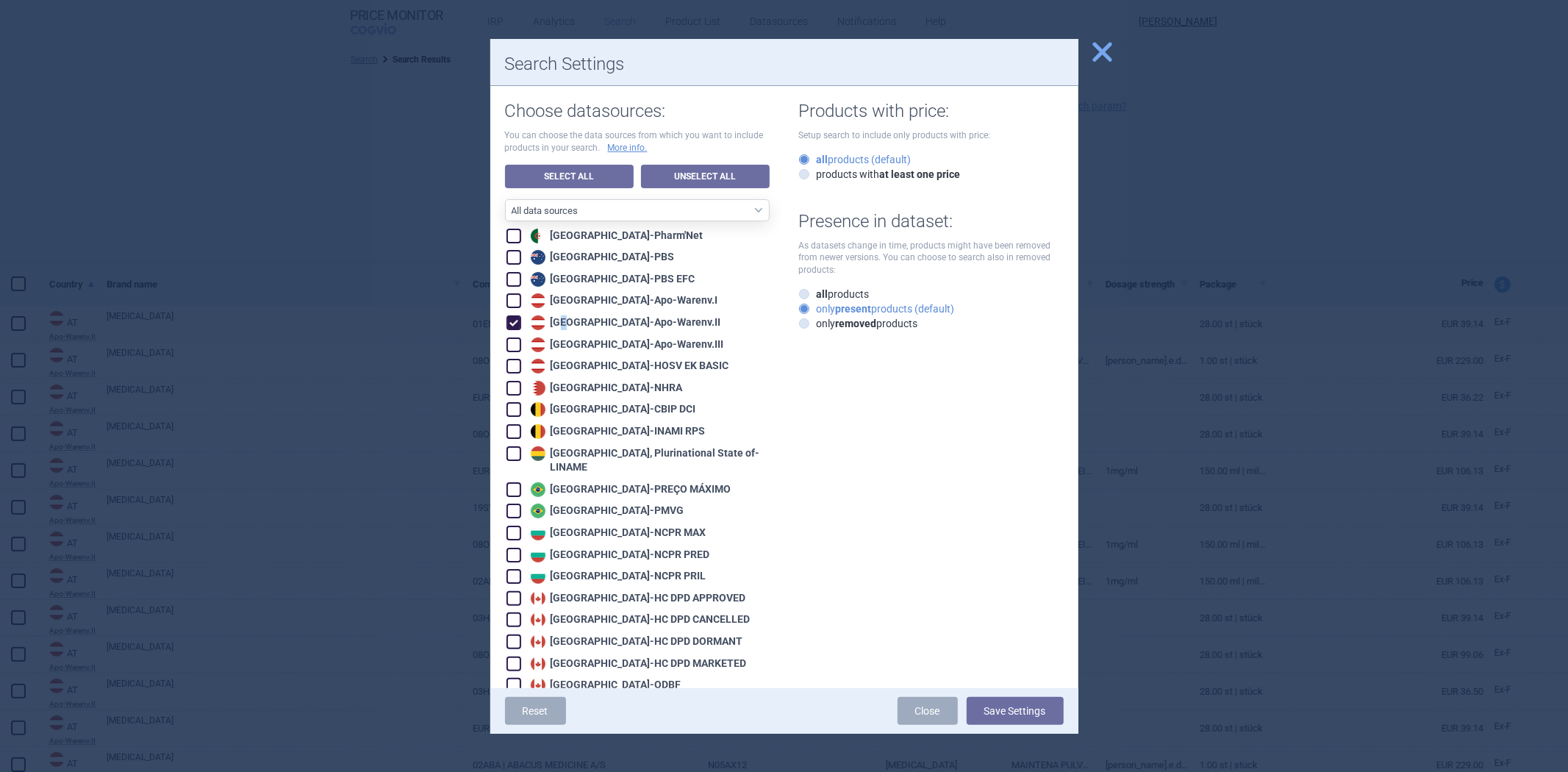
click at [568, 319] on div "Austria - Apo-Warenv.II" at bounding box center [624, 323] width 194 height 14
checkbox input "false"
click at [568, 328] on div at bounding box center [568, 328] width 0 height 0
click at [532, 350] on img at bounding box center [538, 345] width 14 height 14
checkbox input "true"
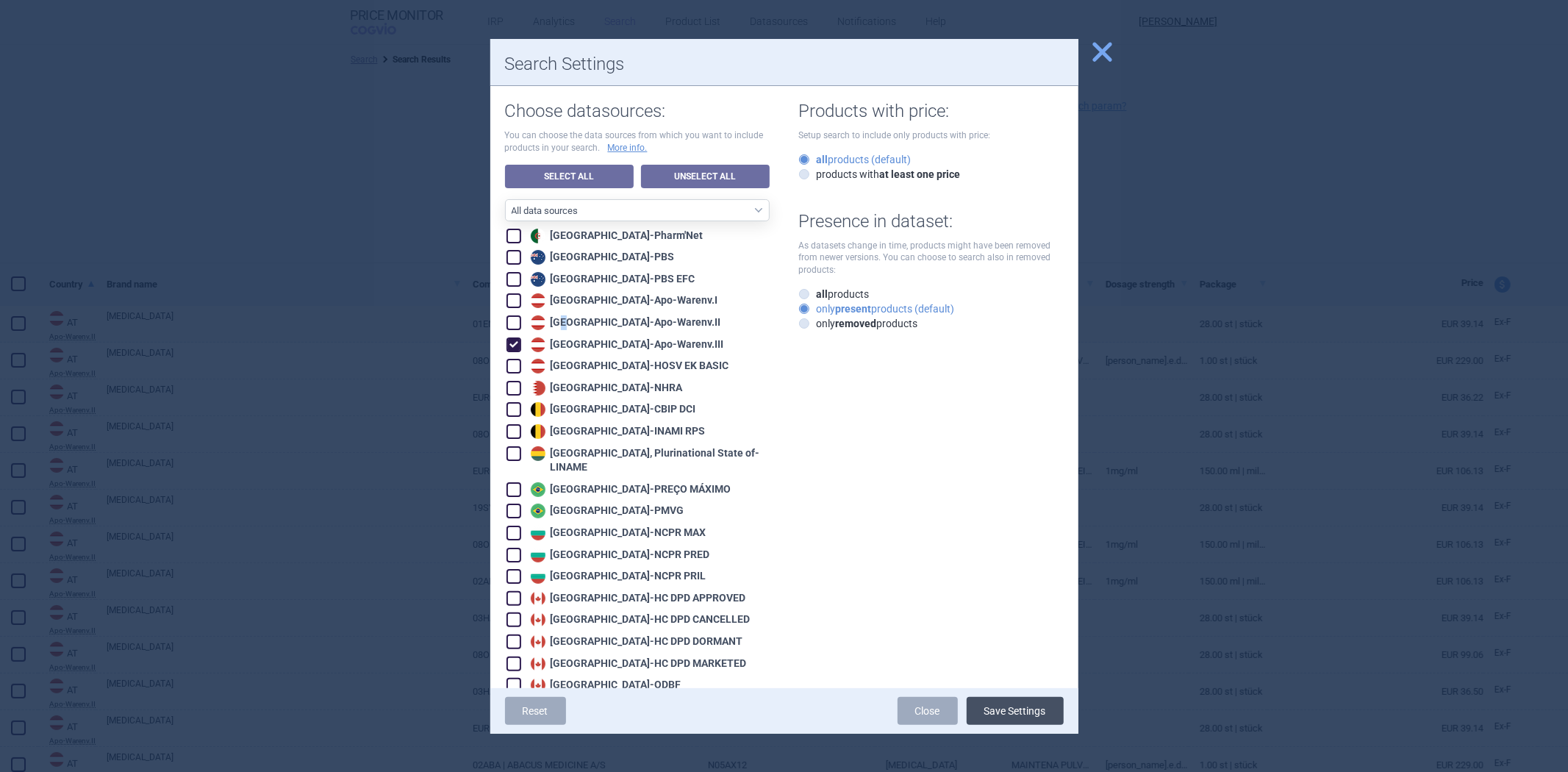
click at [983, 721] on button "Save Settings" at bounding box center [1015, 711] width 97 height 28
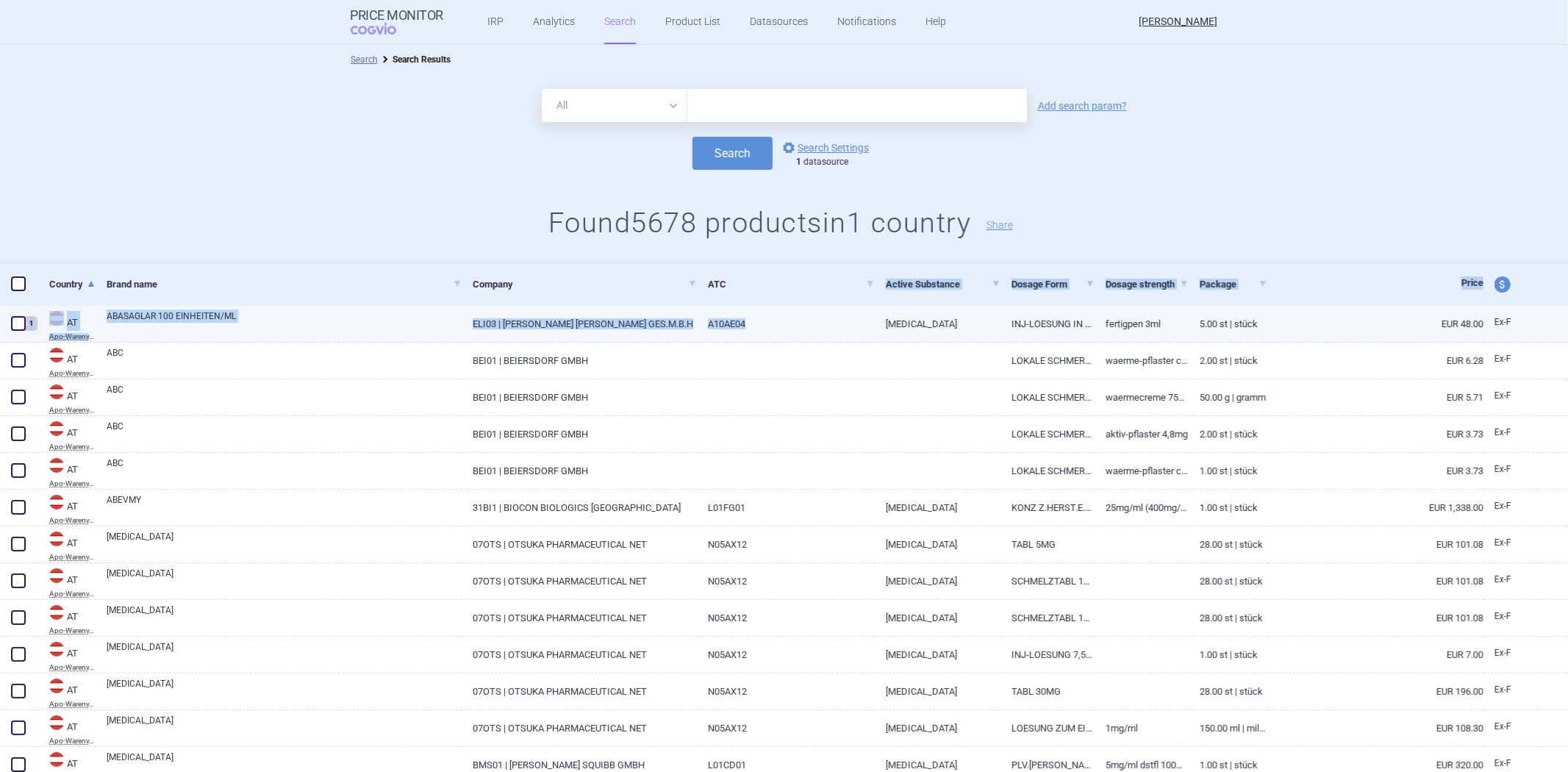
click at [765, 310] on link "A10AE04" at bounding box center [786, 324] width 178 height 36
select select "EUR"
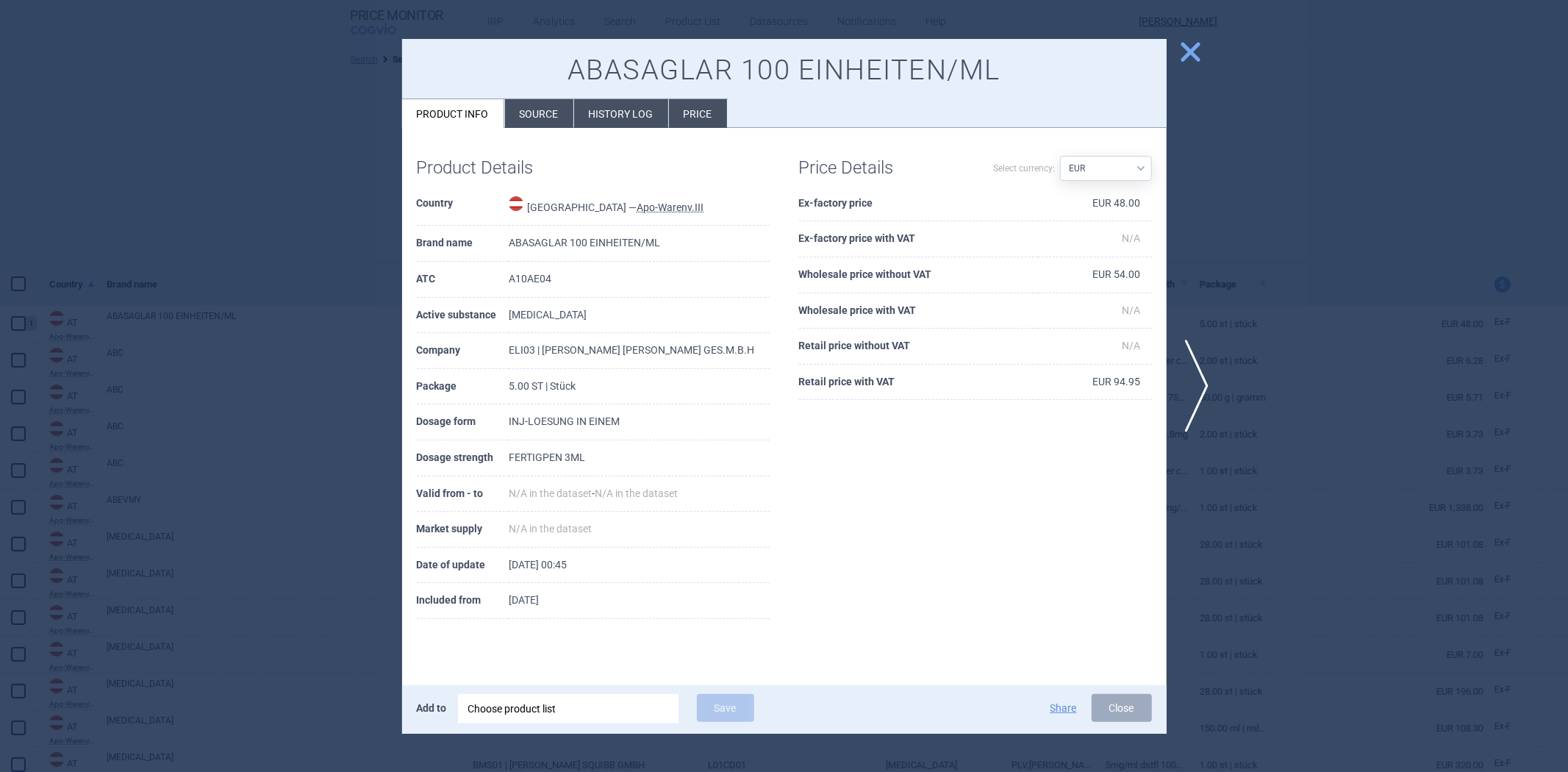
click at [1356, 290] on div at bounding box center [784, 386] width 1568 height 772
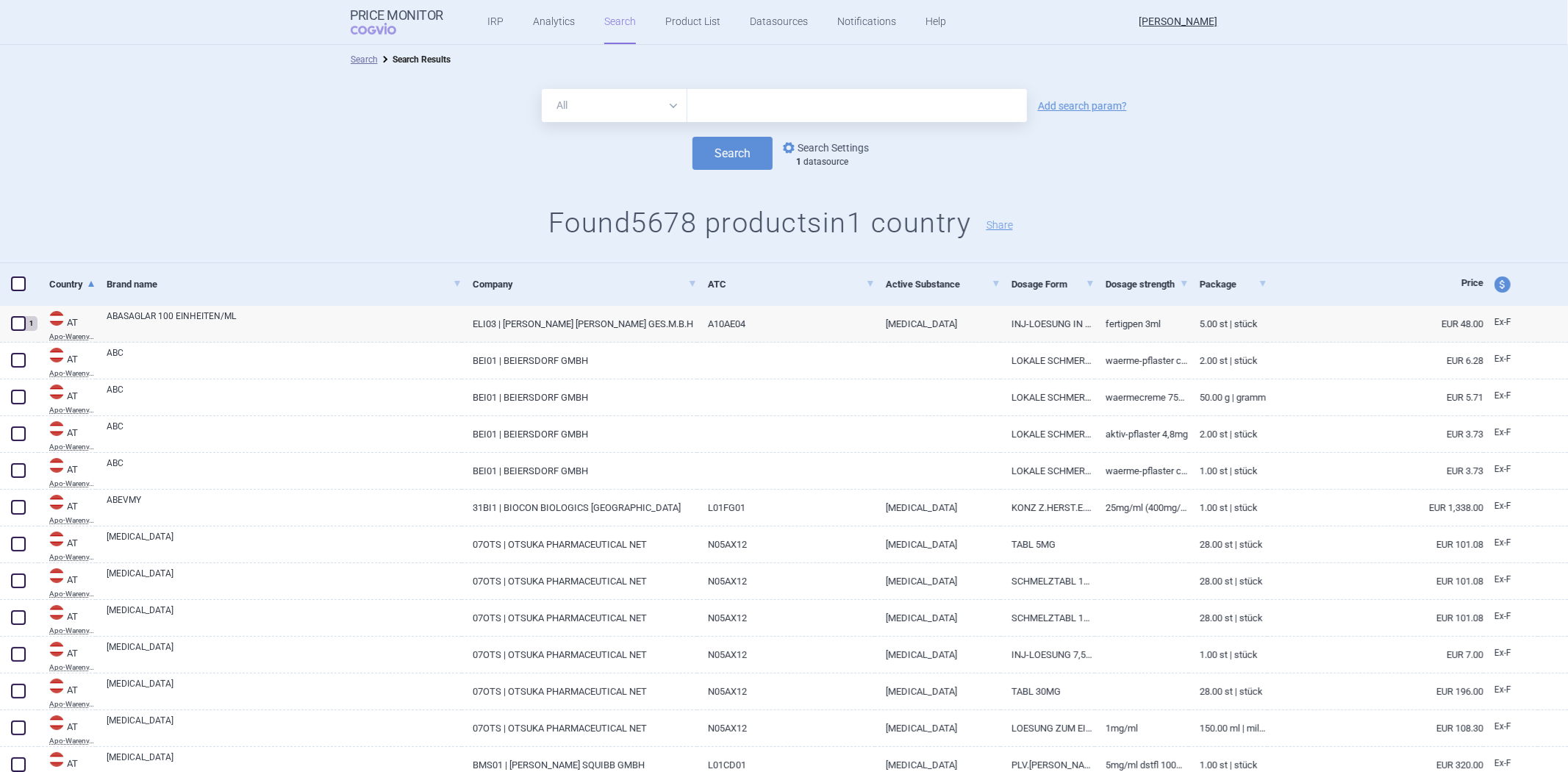
click at [805, 144] on link "options Search Settings" at bounding box center [824, 148] width 89 height 18
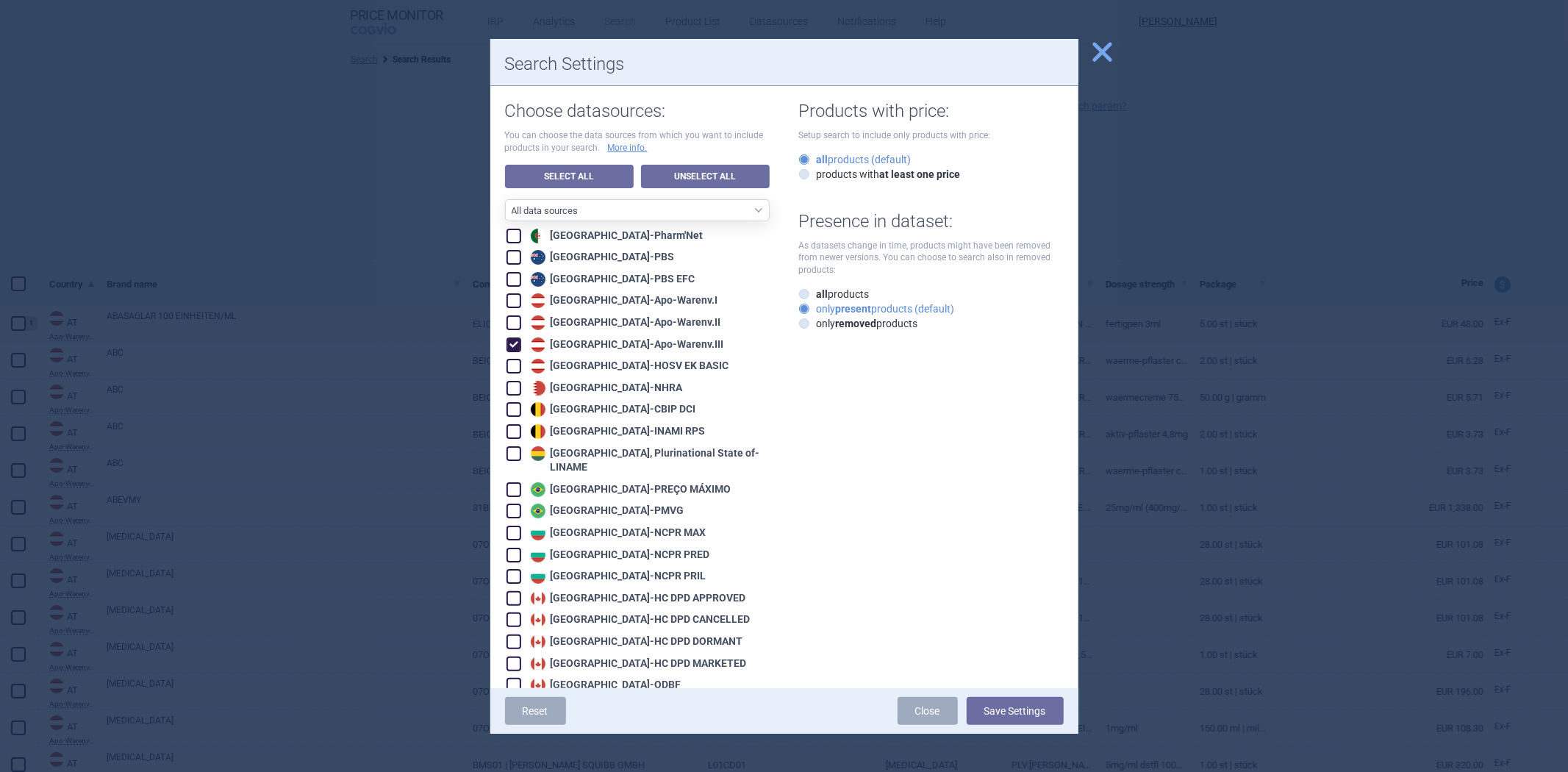
click at [628, 346] on div "Austria - Apo-Warenv.III" at bounding box center [626, 345] width 197 height 14
checkbox input "false"
click at [619, 359] on div "Austria - HOSV EK BASIC" at bounding box center [628, 366] width 202 height 14
checkbox input "true"
click at [994, 707] on button "Save Settings" at bounding box center [1015, 711] width 97 height 28
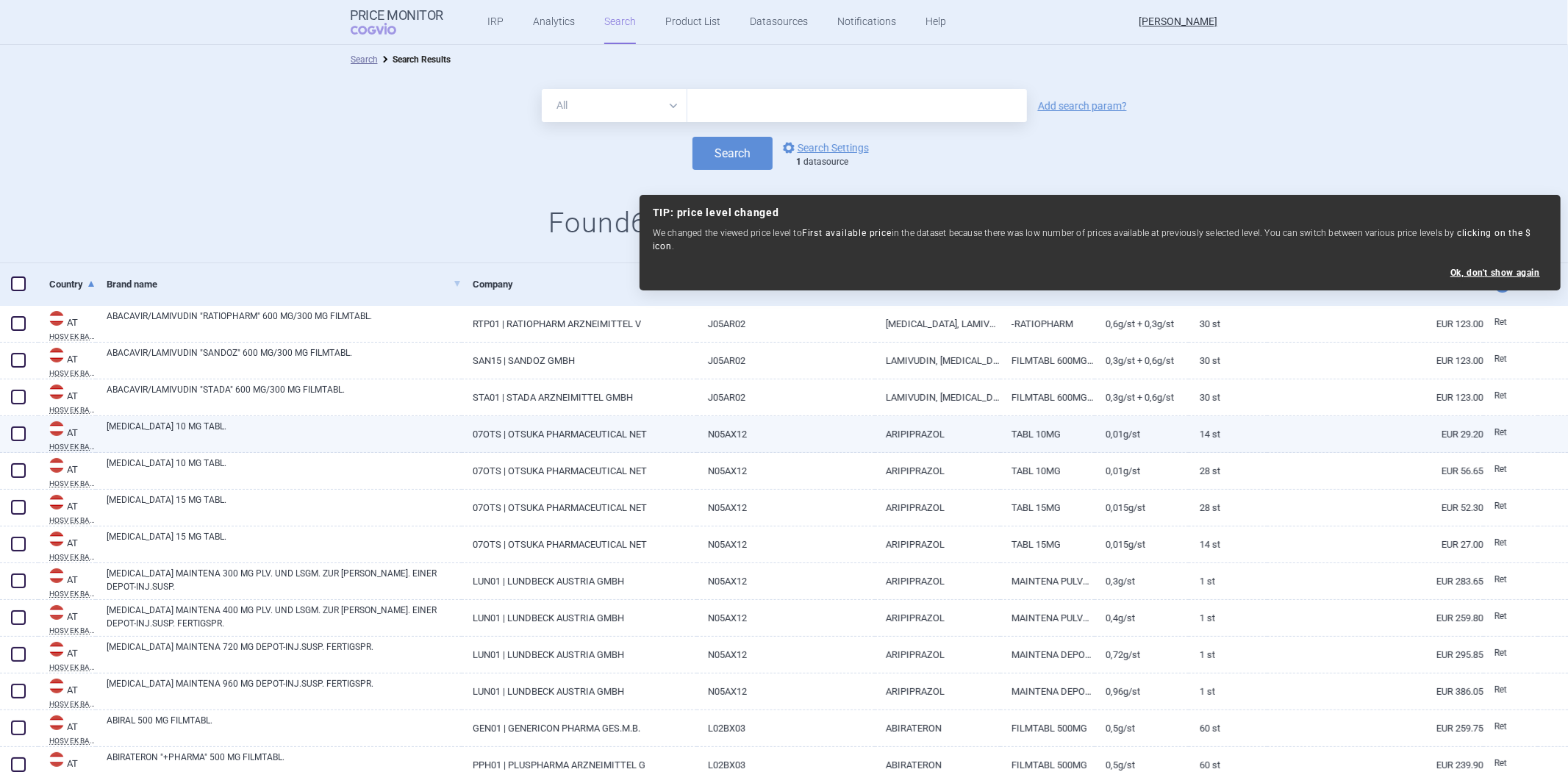
click at [900, 428] on link "ARIPIPRAZOL" at bounding box center [937, 434] width 126 height 36
select select "EUR"
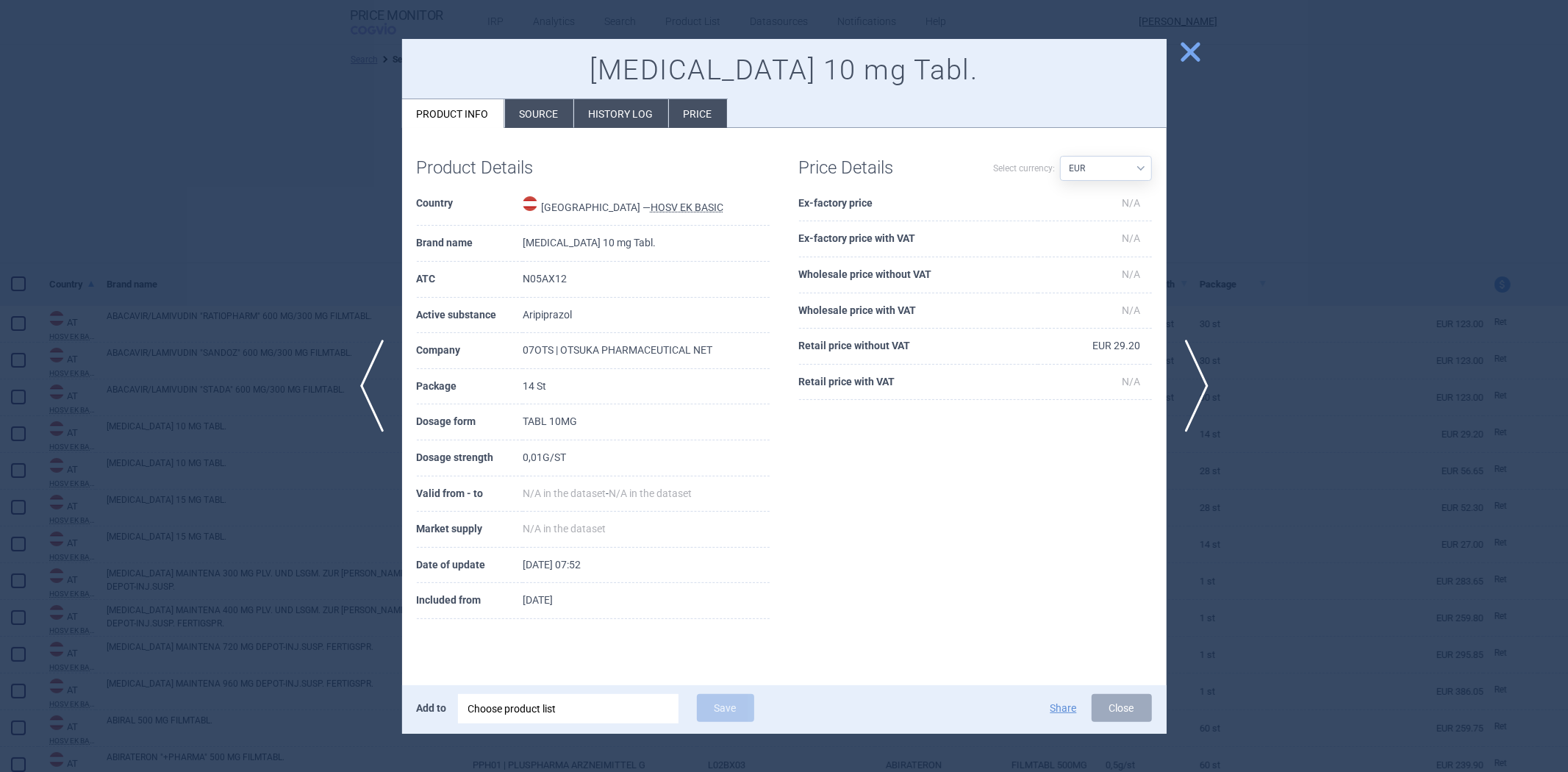
click at [1356, 381] on div at bounding box center [784, 386] width 1568 height 772
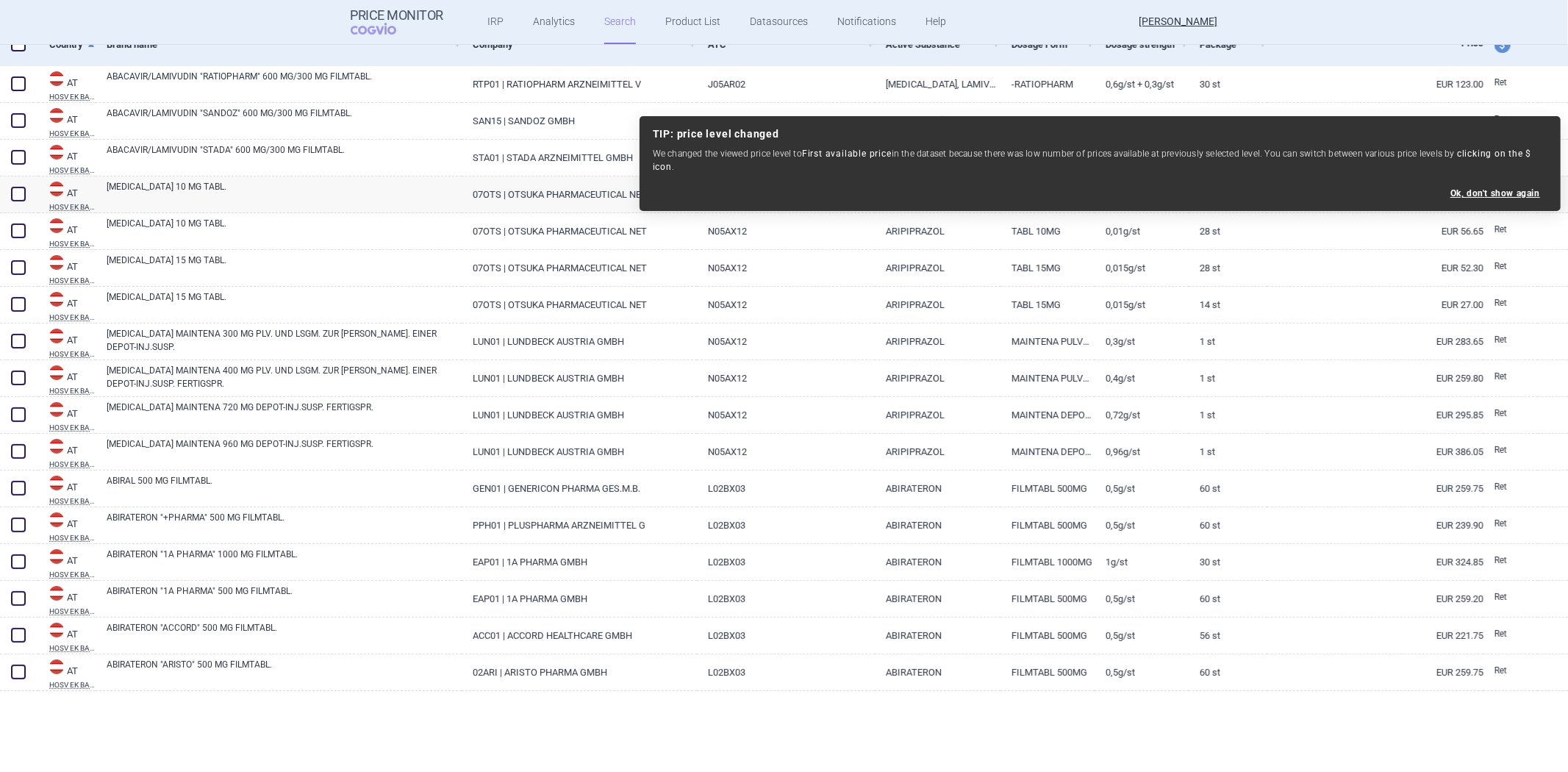
scroll to position [653, 0]
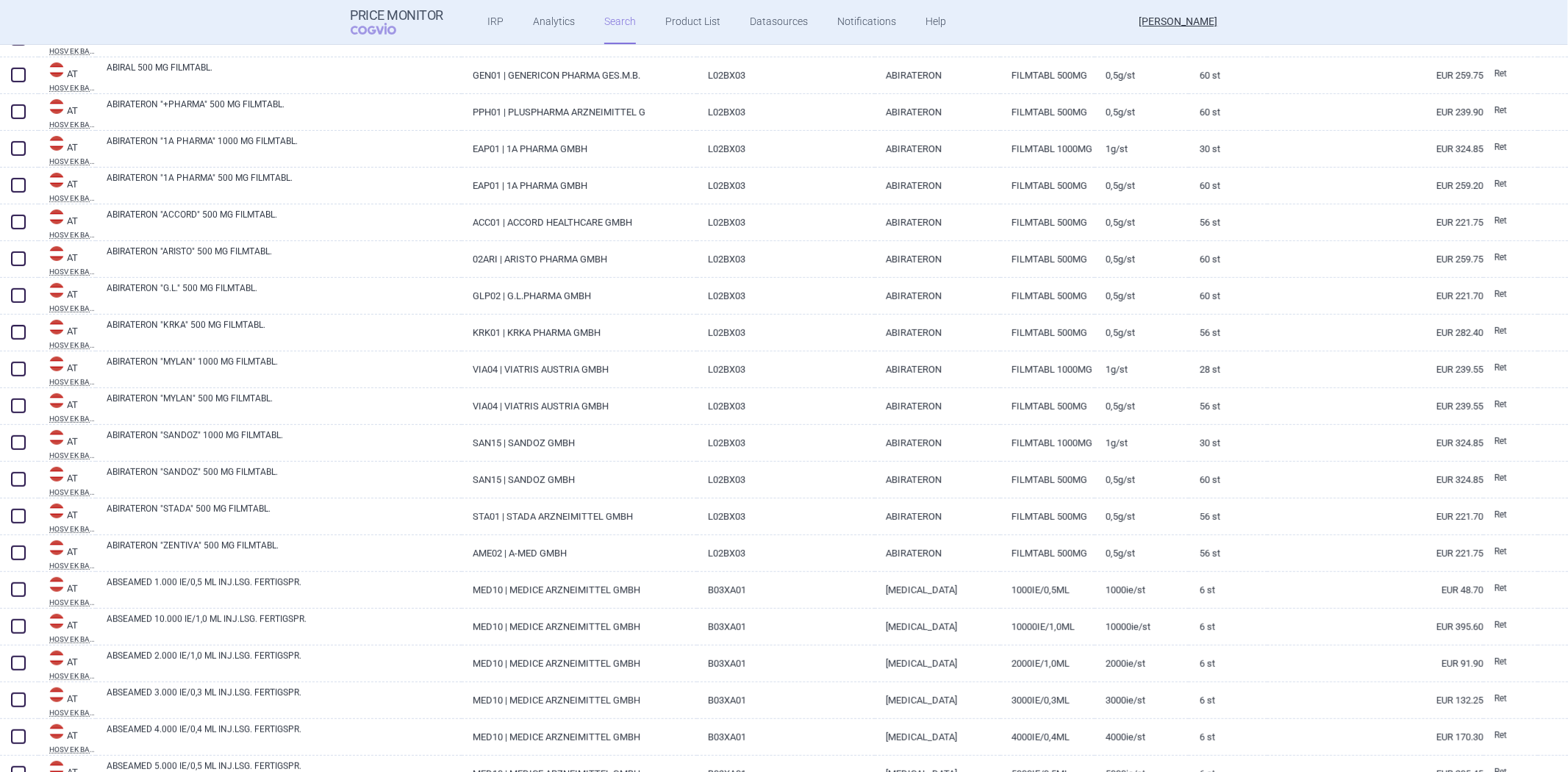
click at [836, 446] on link "L02BX03" at bounding box center [786, 443] width 178 height 36
select select "EUR"
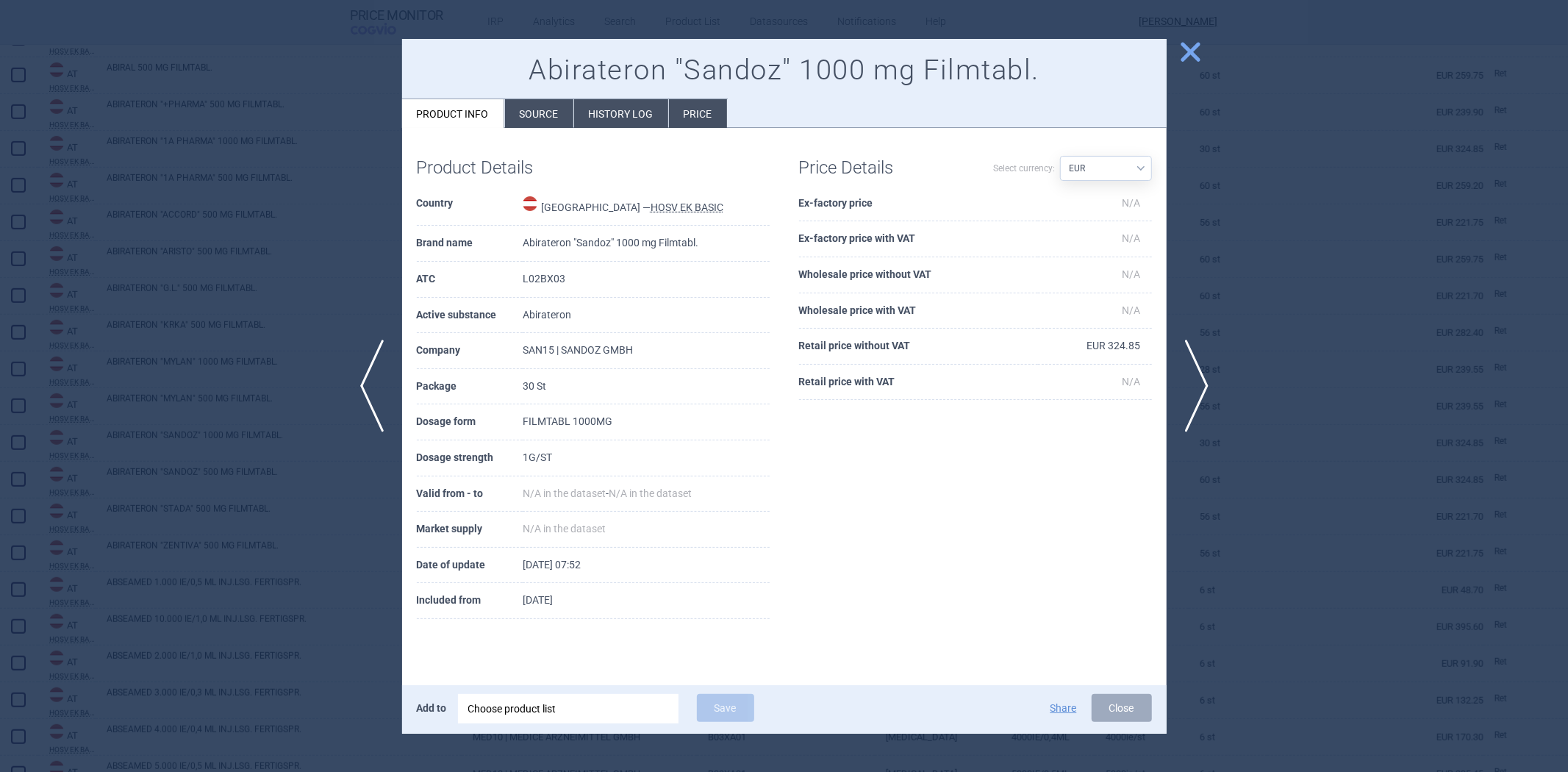
click at [1319, 214] on div at bounding box center [784, 386] width 1568 height 772
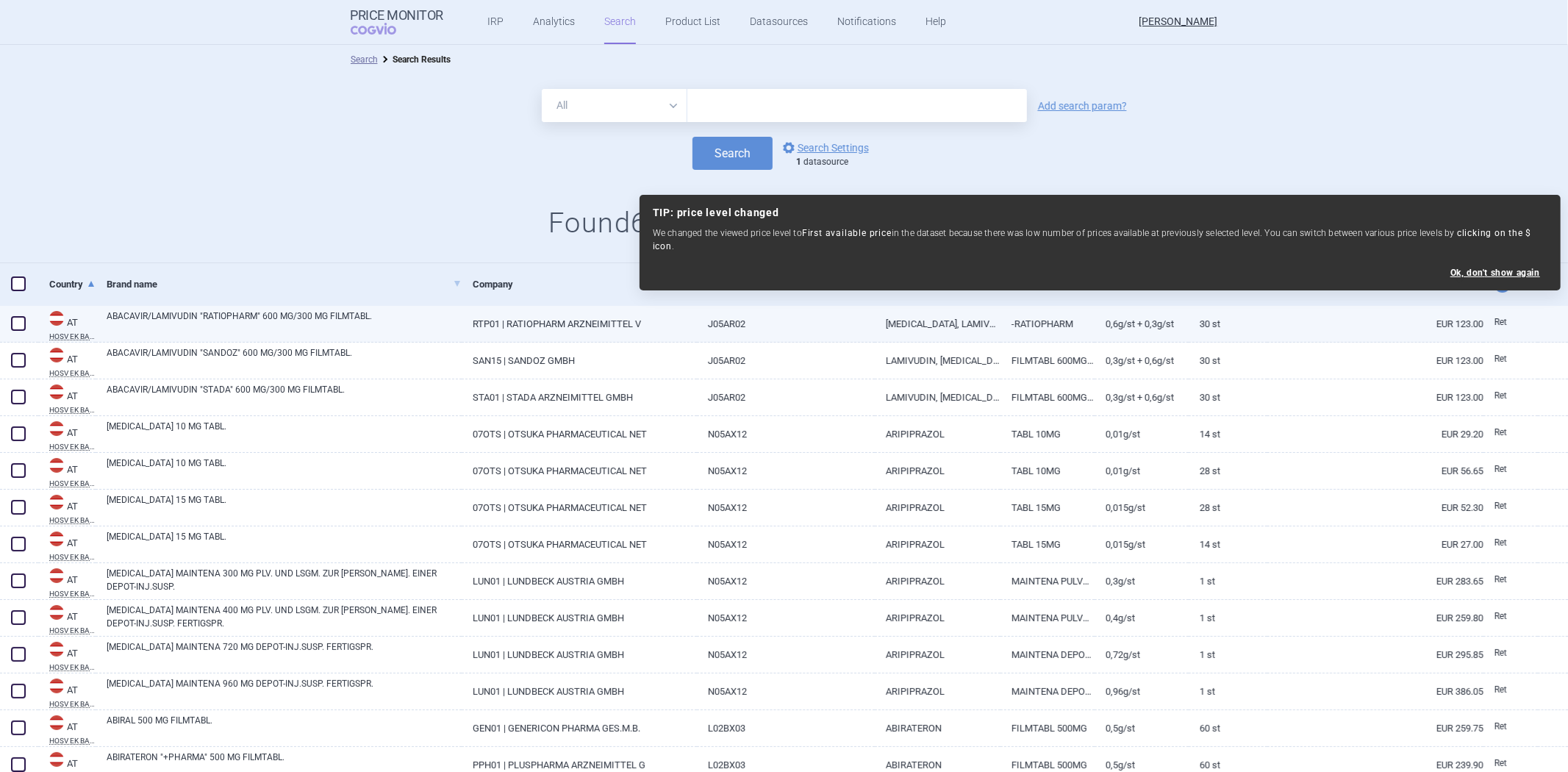
click at [986, 320] on link "ABACAVIR, LAMIVUDIN" at bounding box center [937, 324] width 126 height 36
select select "EUR"
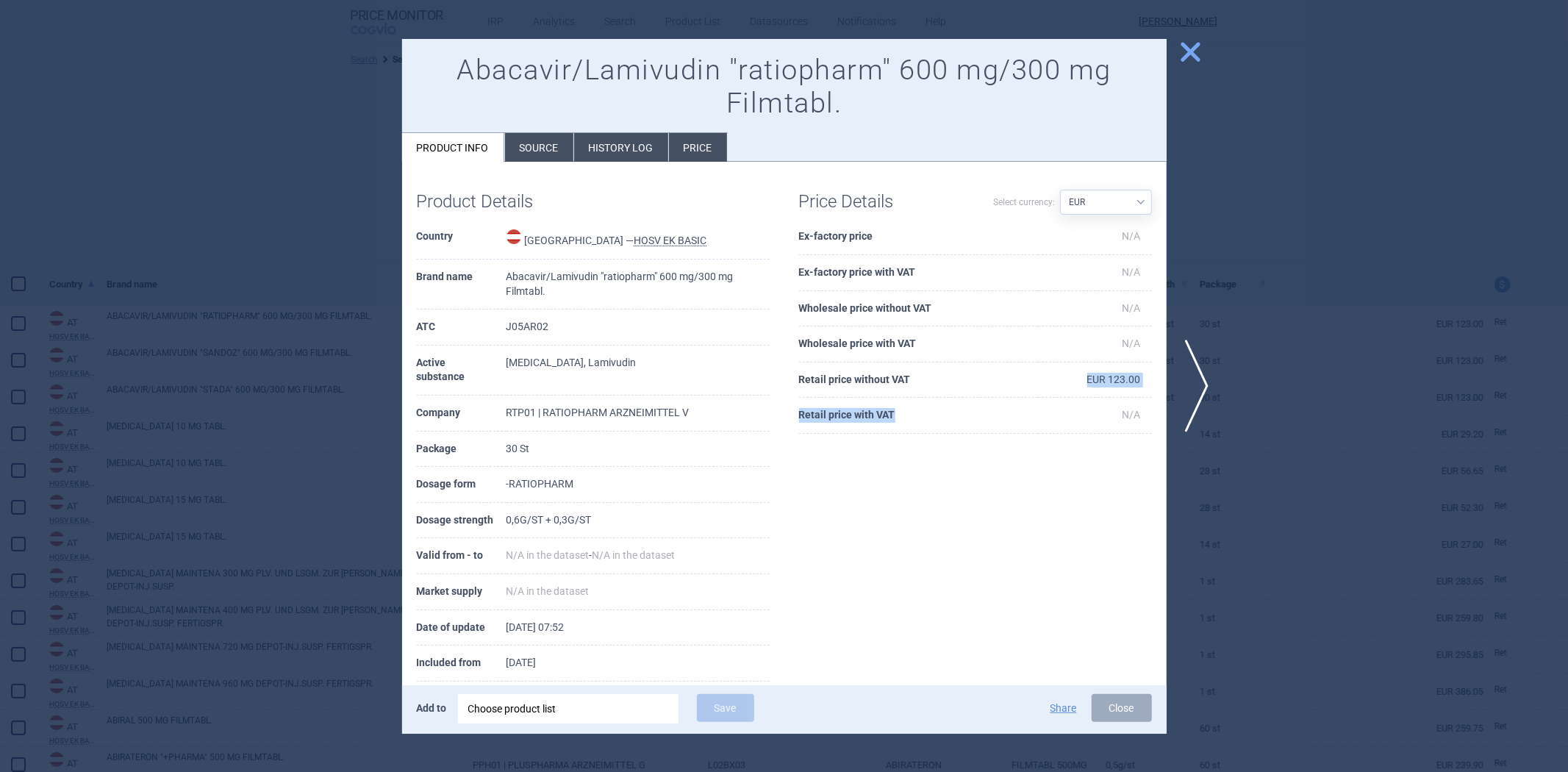
drag, startPoint x: 937, startPoint y: 402, endPoint x: 922, endPoint y: 390, distance: 19.2
click at [923, 391] on tbody "Ex-factory price N/A Ex-factory price with VAT N/A Wholesale price without VAT …" at bounding box center [975, 326] width 353 height 215
click at [852, 385] on th "Retail price without VAT" at bounding box center [918, 380] width 239 height 36
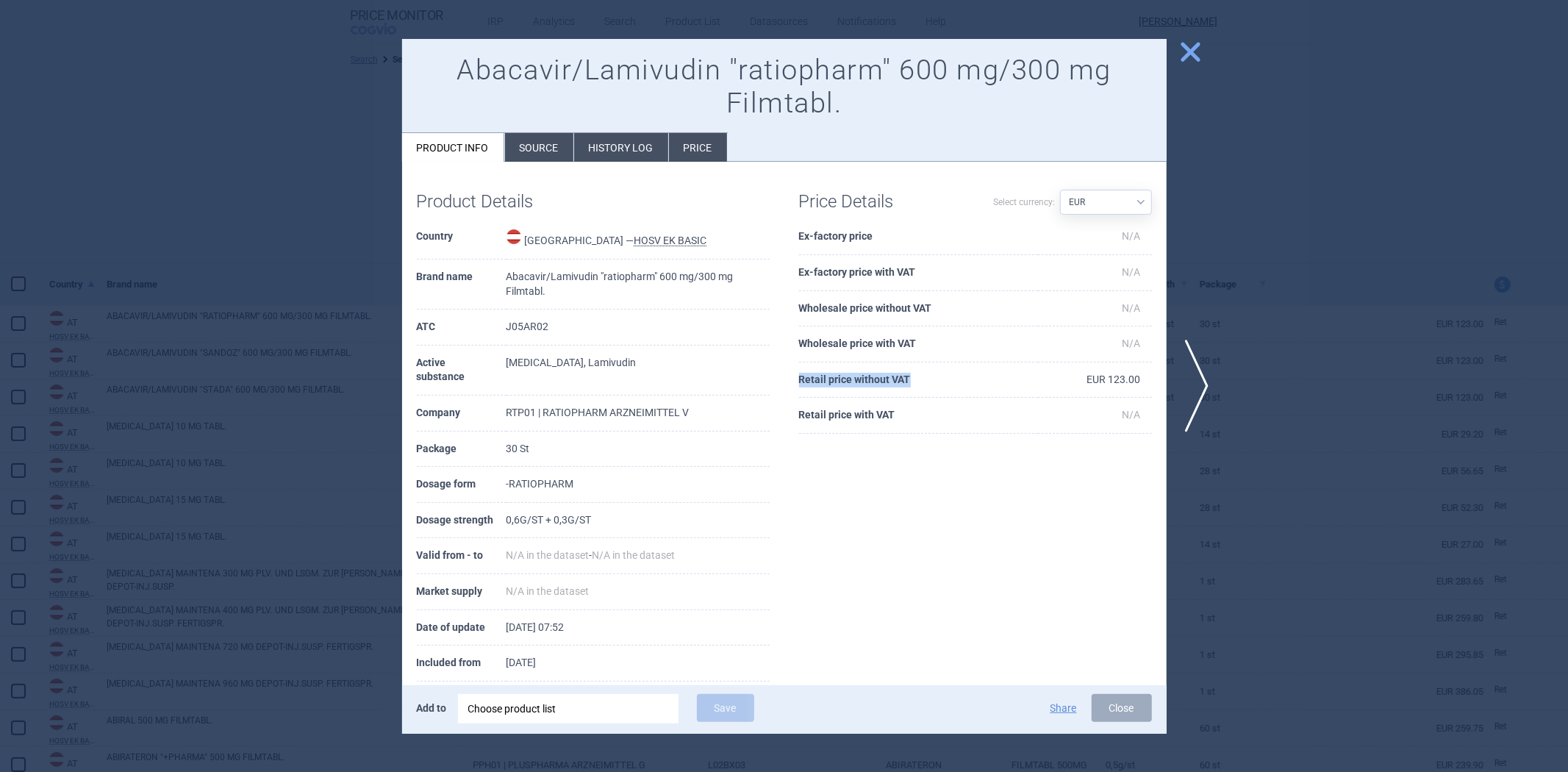
copy th "Retail price without VAT"
click at [1261, 305] on div at bounding box center [784, 386] width 1568 height 772
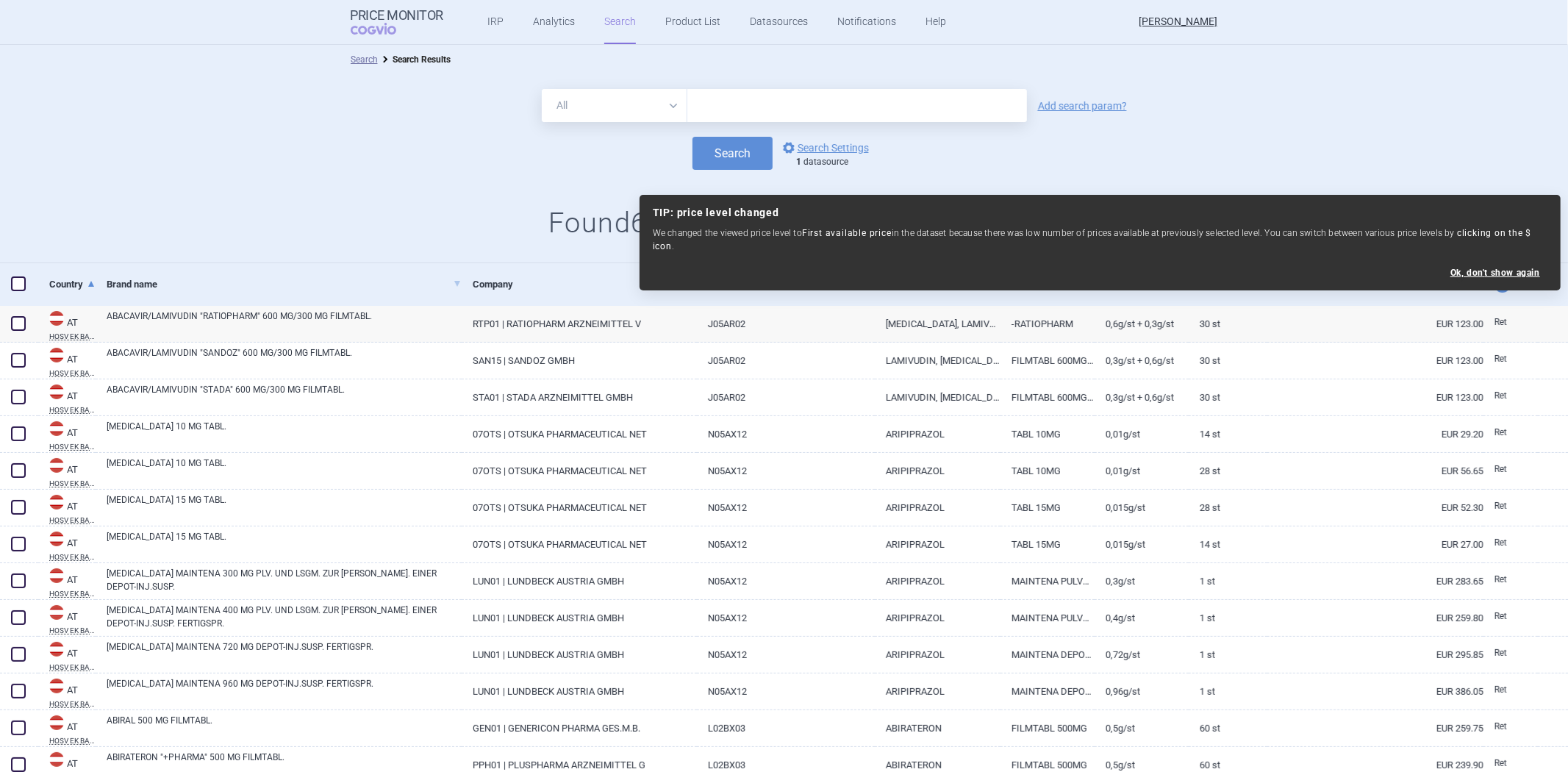
click at [1159, 166] on div "Search options Search Settings 1 datasource" at bounding box center [784, 153] width 1568 height 33
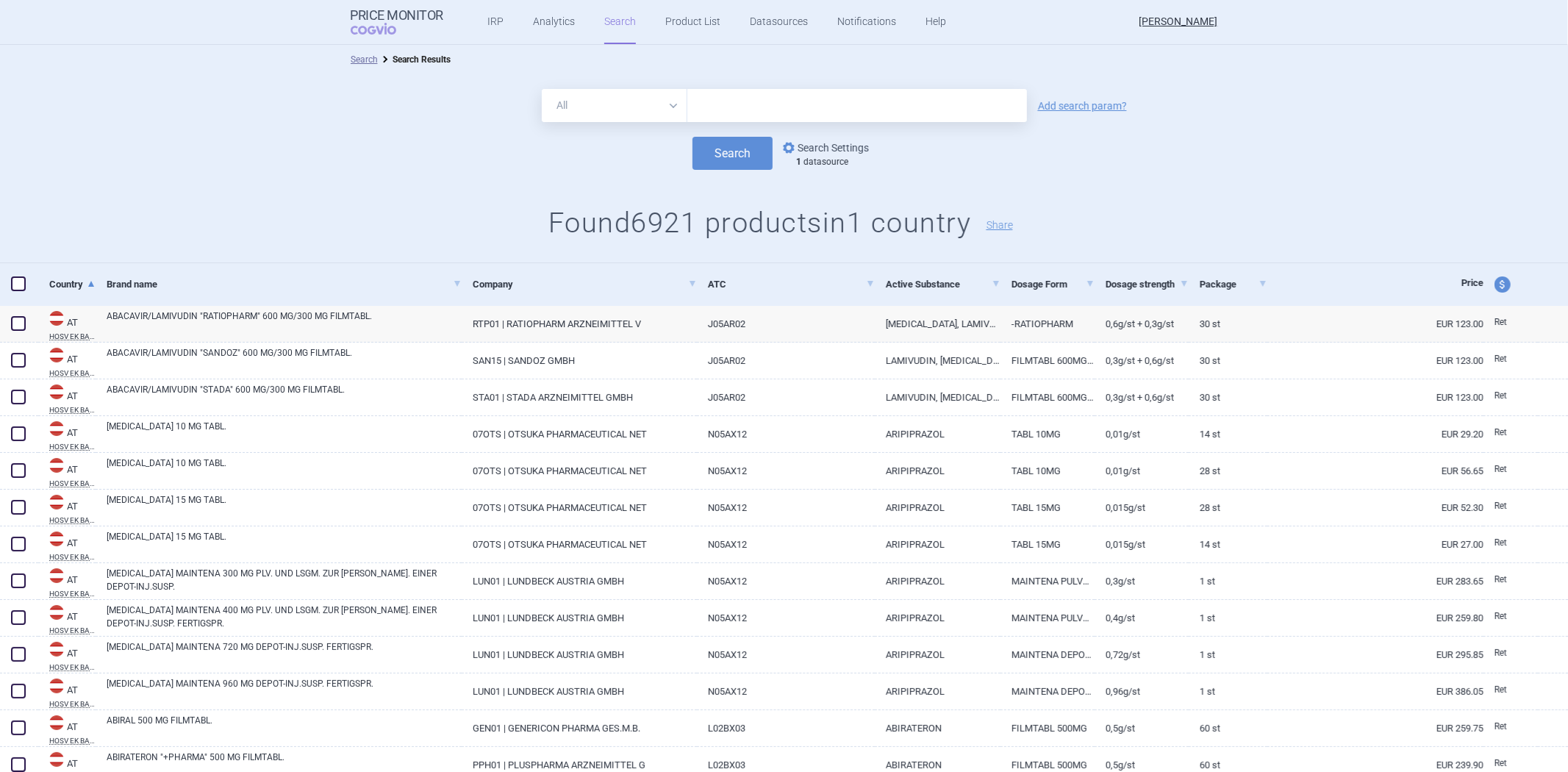
click at [848, 141] on link "options Search Settings" at bounding box center [824, 148] width 89 height 18
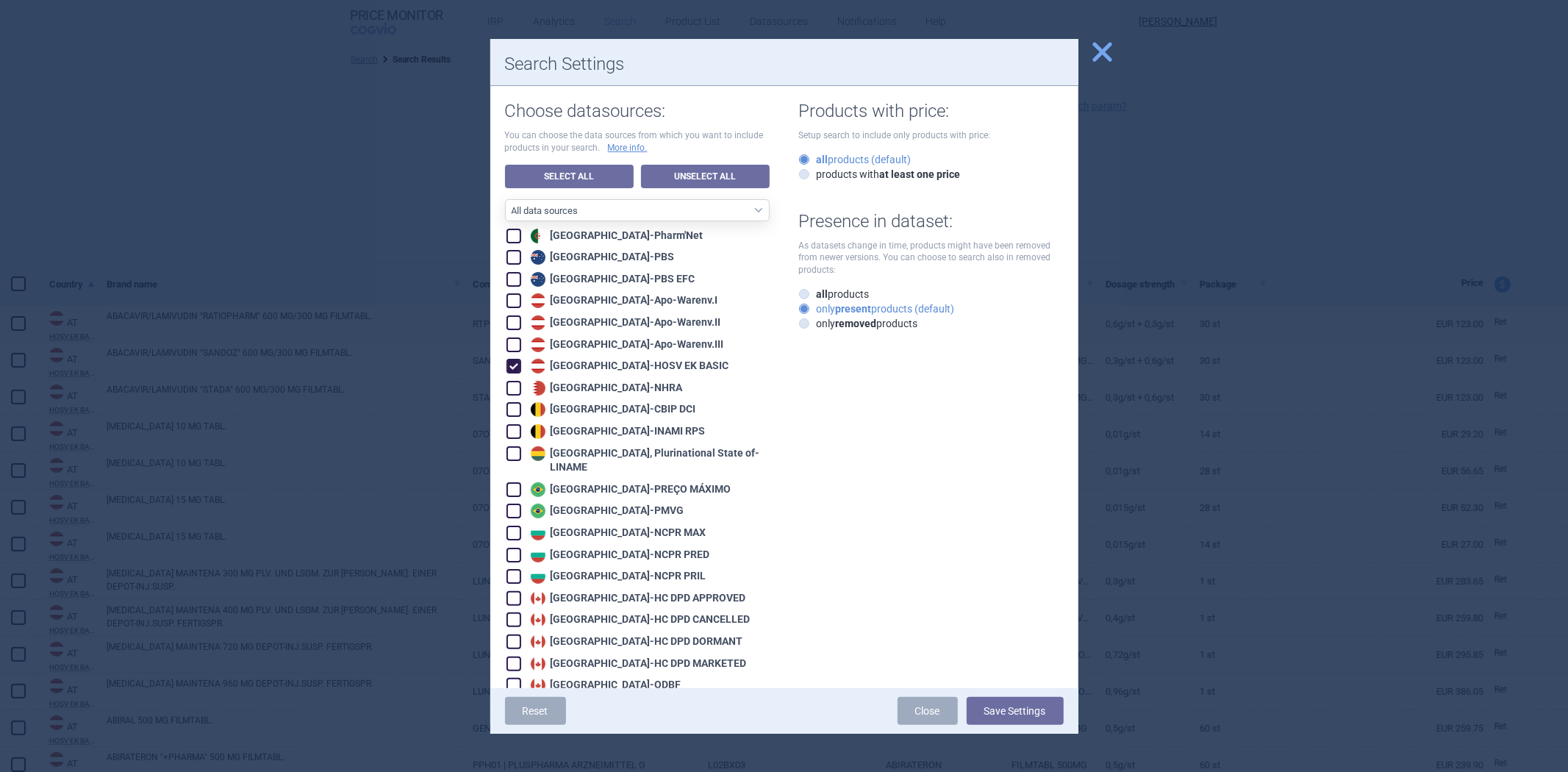
click at [584, 365] on div "Austria - HOSV EK BASIC" at bounding box center [628, 366] width 202 height 14
checkbox input "false"
click at [569, 410] on div "Belgium - CBIP DCI" at bounding box center [611, 410] width 169 height 14
checkbox input "true"
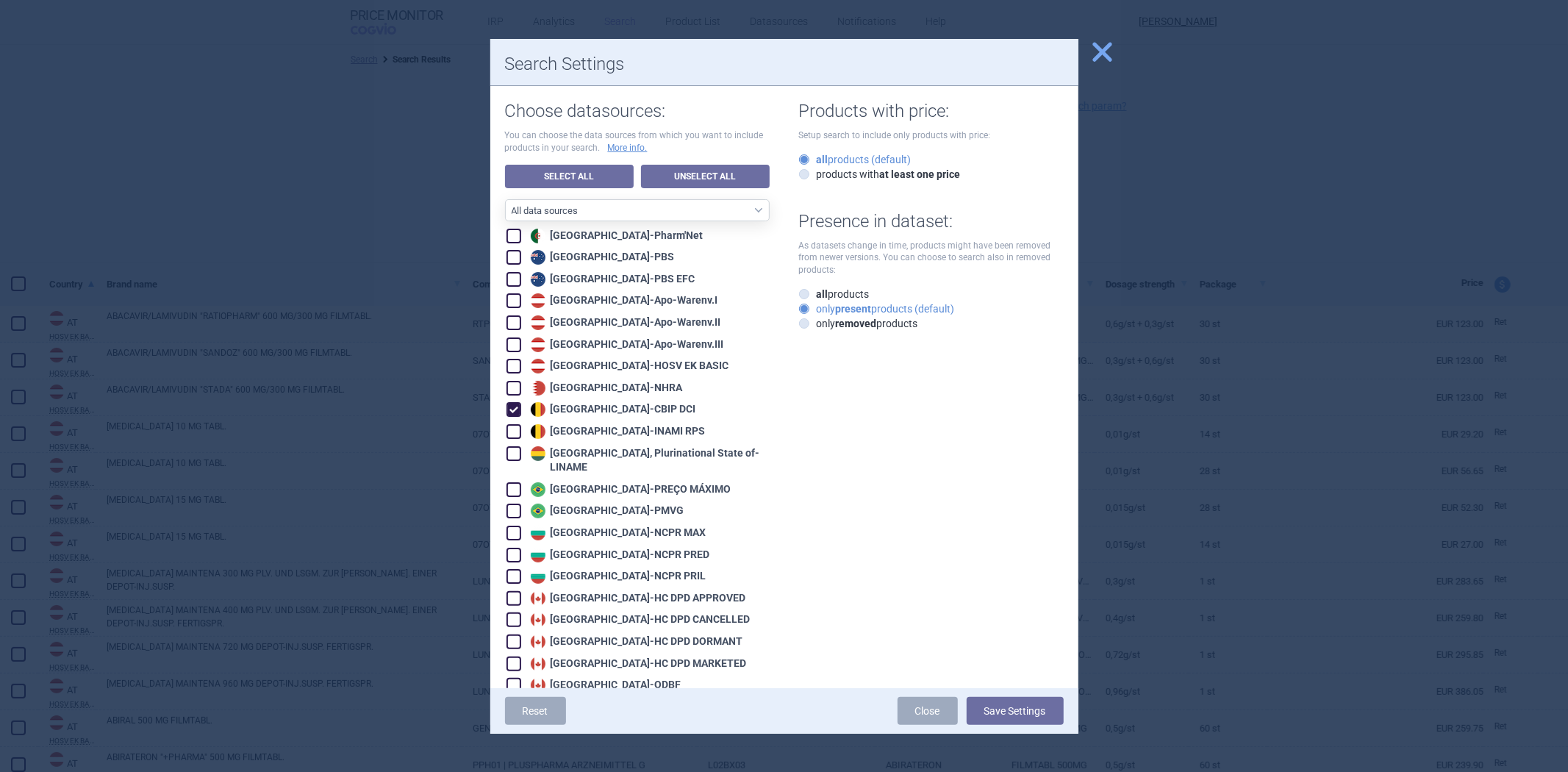
click at [562, 424] on div "Belgium - INAMI RPS" at bounding box center [616, 431] width 179 height 14
checkbox input "true"
click at [1054, 718] on button "Save Settings" at bounding box center [1015, 711] width 97 height 28
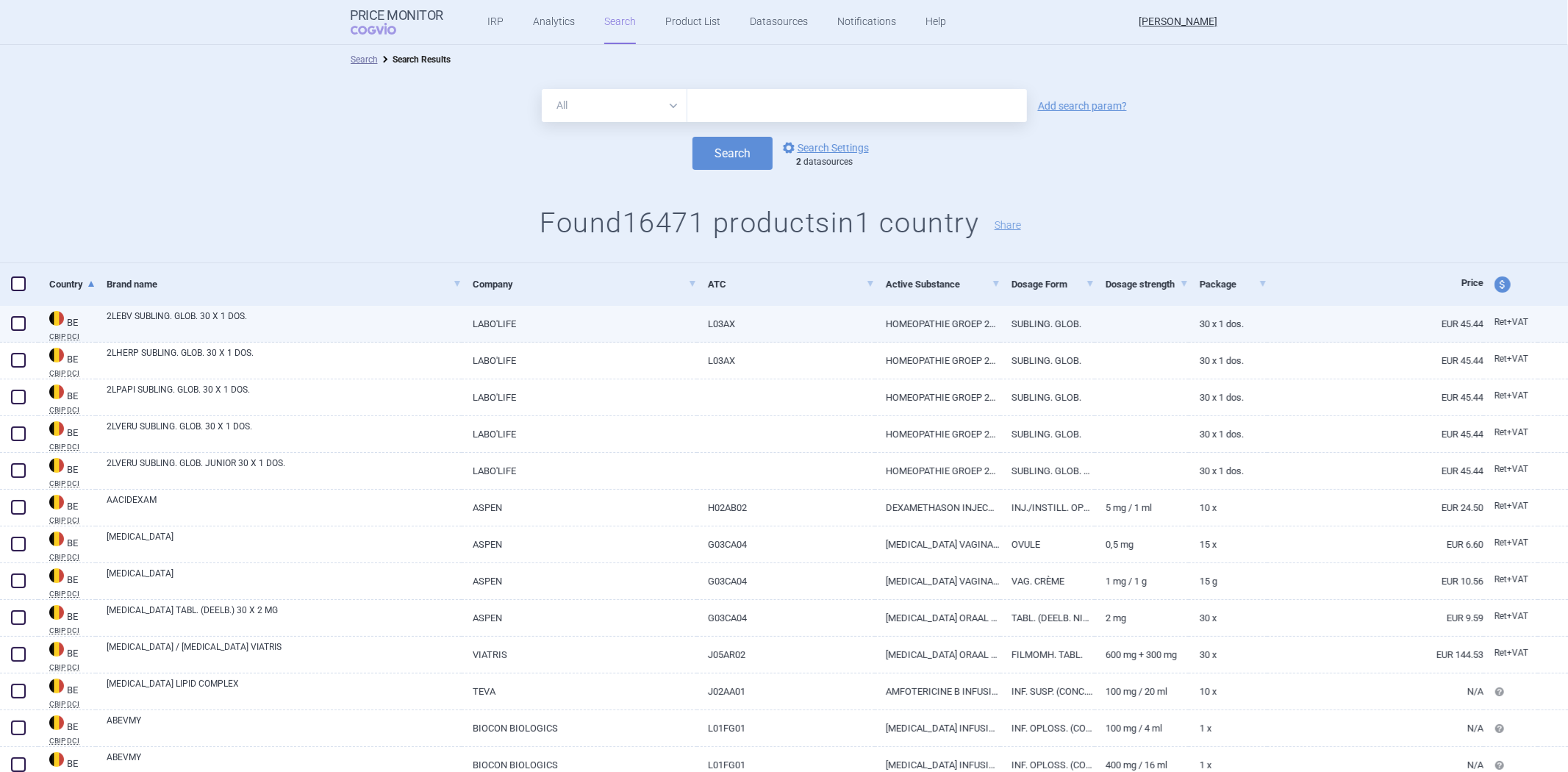
click at [848, 322] on link "L03AX" at bounding box center [786, 324] width 178 height 36
select select "EUR"
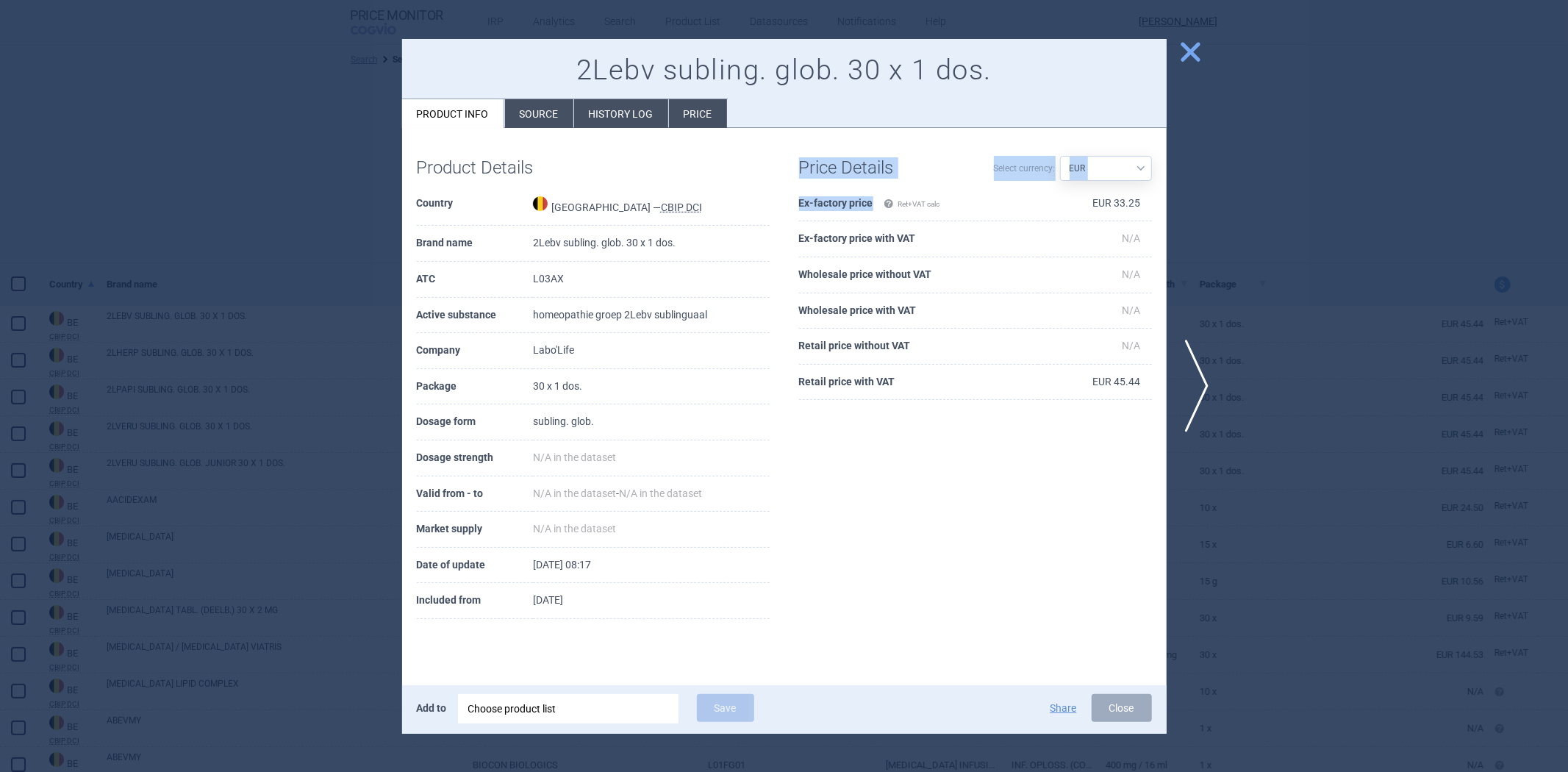
drag, startPoint x: 877, startPoint y: 208, endPoint x: 796, endPoint y: 200, distance: 81.4
click at [796, 200] on div "Price Details Select currency: Source AED AUD BGN BHD BOB BRL CAD CHF CNY COP C…" at bounding box center [975, 279] width 382 height 273
copy div "Price Details Select currency: Source AED AUD BGN BHD BOB BRL CAD CHF CNY COP C…"
click at [825, 378] on th "Retail price with VAT" at bounding box center [918, 382] width 239 height 36
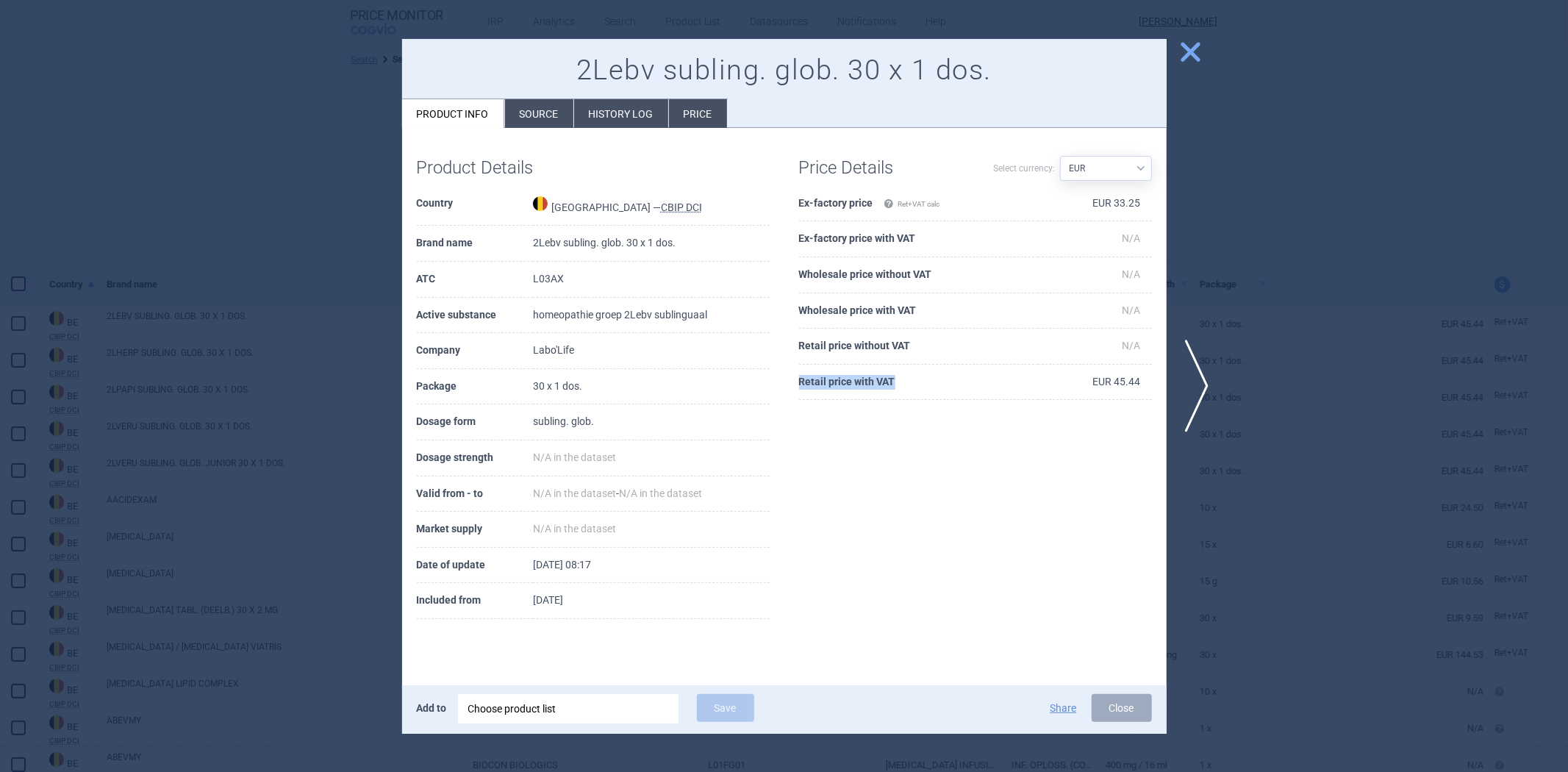
click at [825, 378] on th "Retail price with VAT" at bounding box center [918, 382] width 239 height 36
copy th "Retail price with VAT"
drag, startPoint x: 368, startPoint y: 274, endPoint x: 378, endPoint y: 262, distance: 15.6
click at [368, 274] on div at bounding box center [784, 386] width 1568 height 772
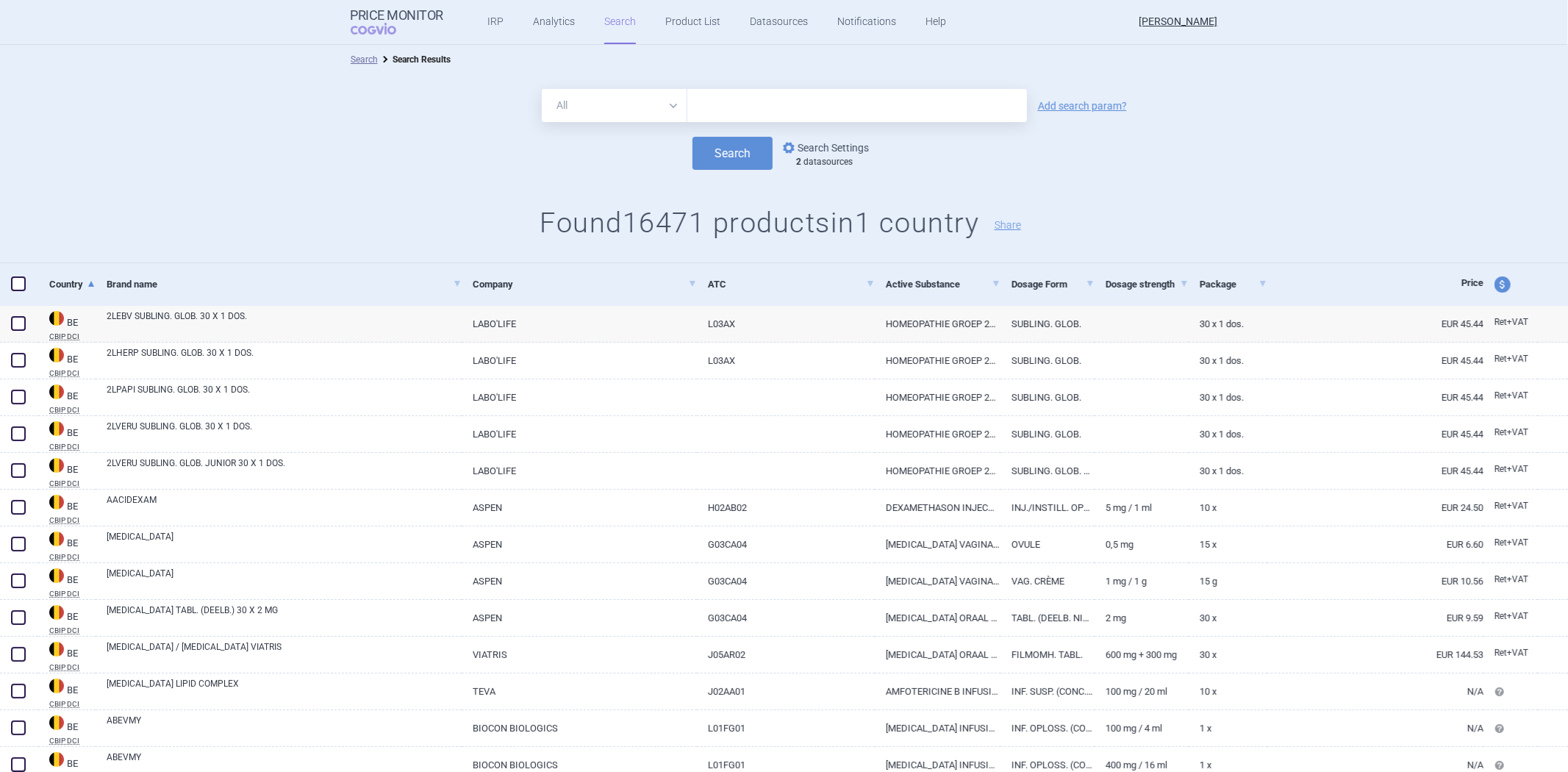
click at [828, 152] on link "options Search Settings" at bounding box center [824, 148] width 89 height 18
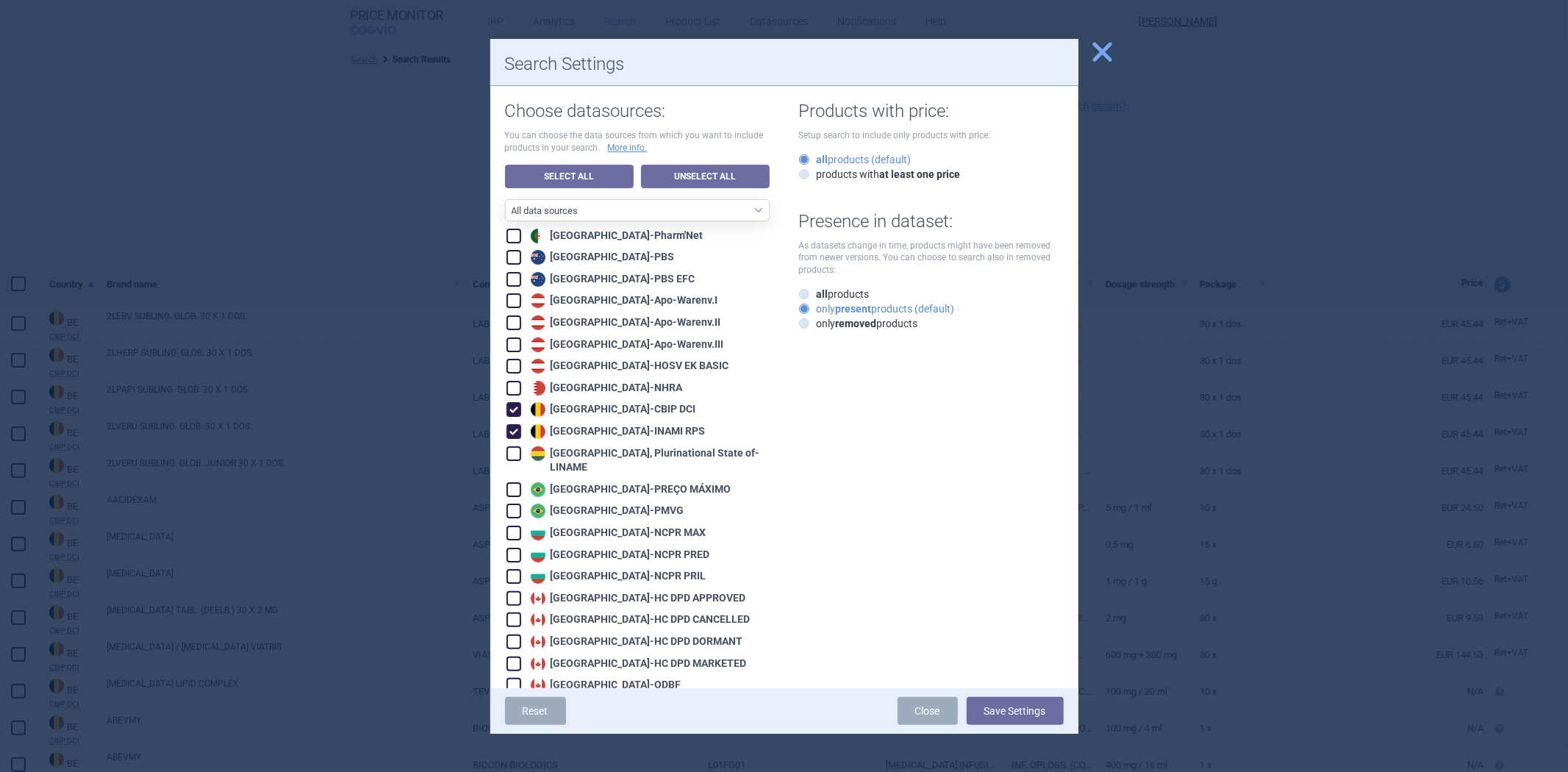
click at [585, 402] on div "Belgium - CBIP DCI" at bounding box center [611, 410] width 169 height 14
checkbox input "false"
click at [994, 717] on button "Save Settings" at bounding box center [1015, 711] width 97 height 28
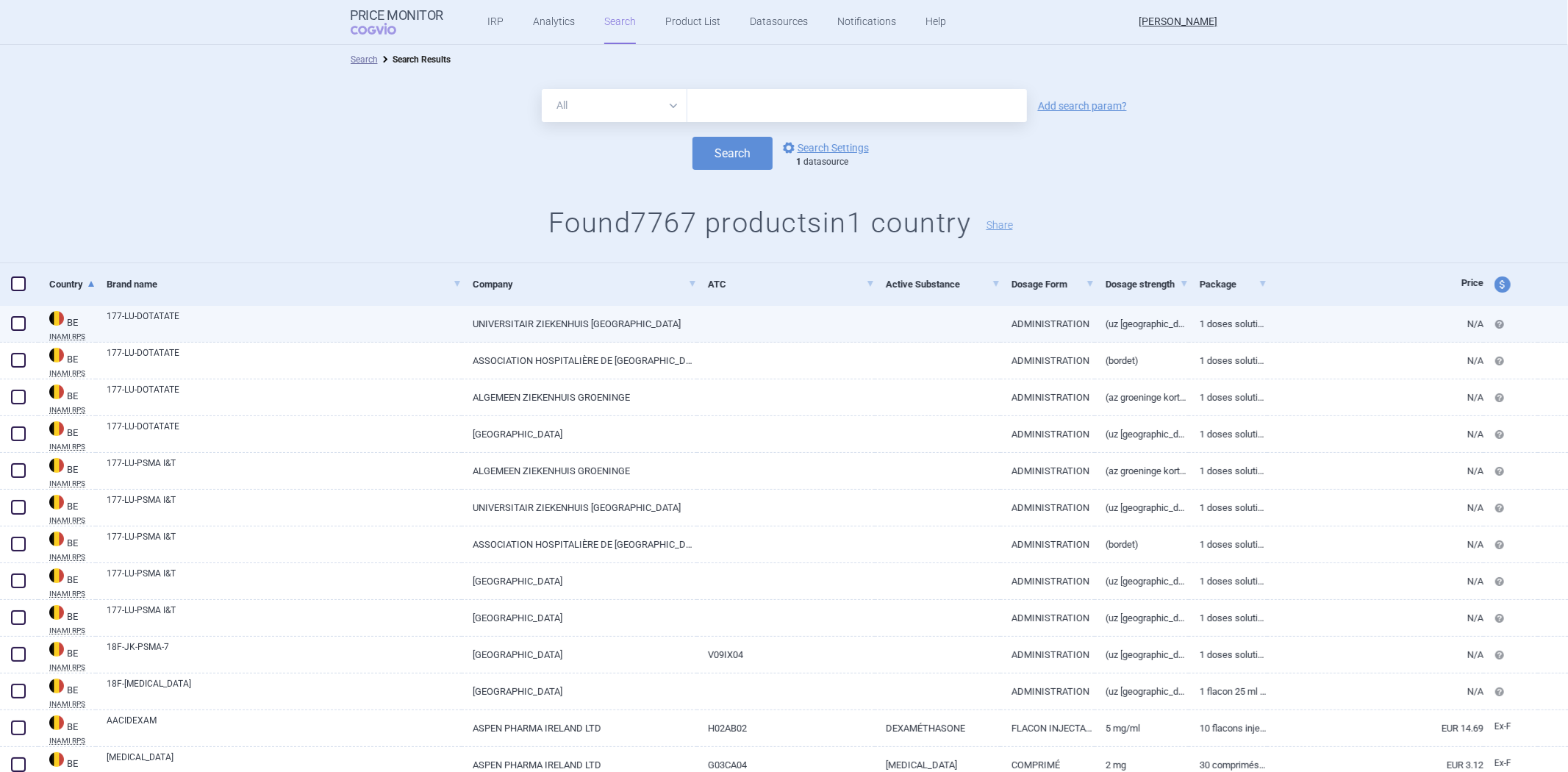
click at [804, 312] on link at bounding box center [786, 319] width 178 height 26
select select "EUR"
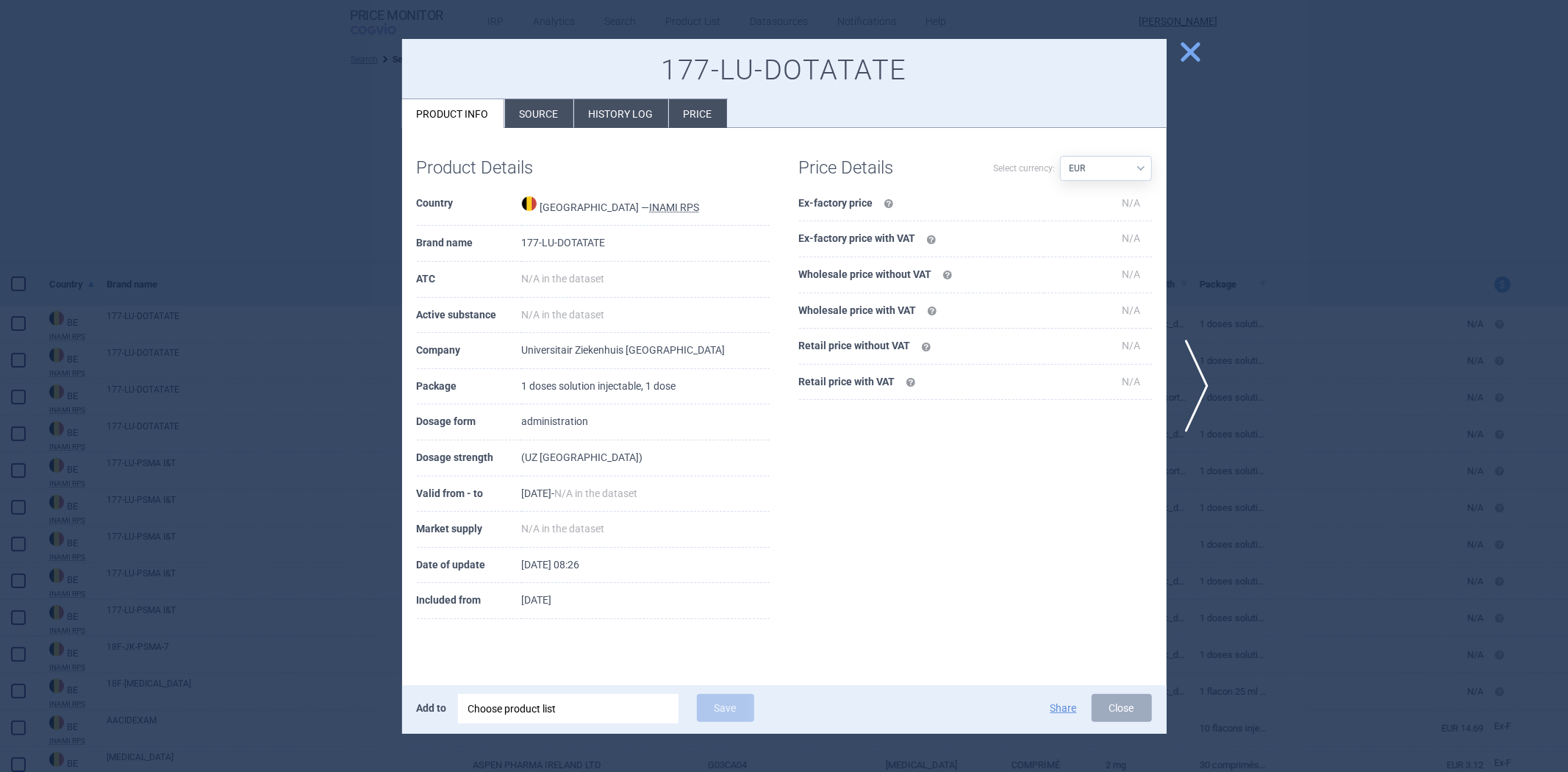
drag, startPoint x: 1358, startPoint y: 211, endPoint x: 1288, endPoint y: 214, distance: 70.1
click at [1356, 211] on div at bounding box center [784, 386] width 1568 height 772
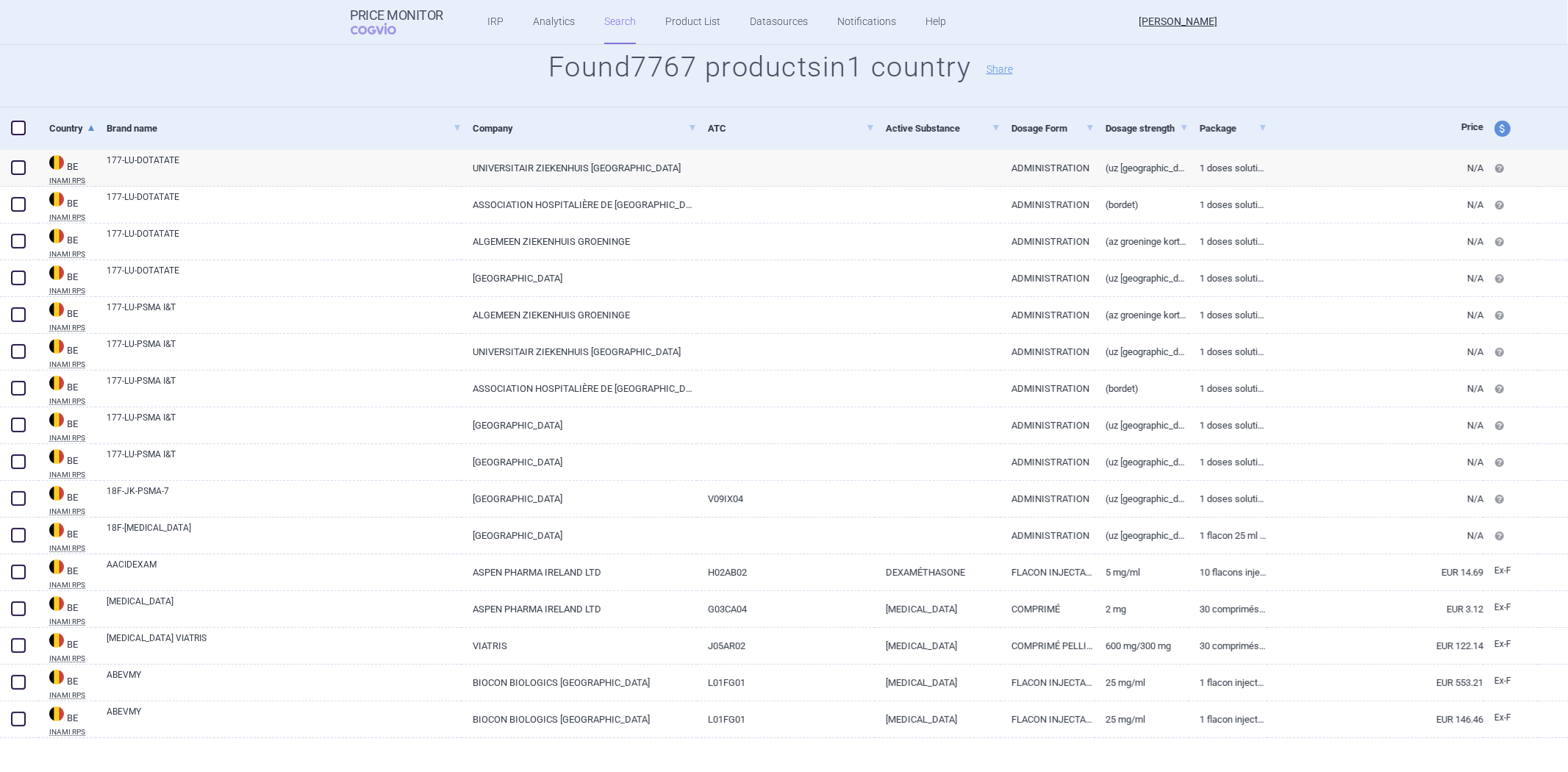
scroll to position [490, 0]
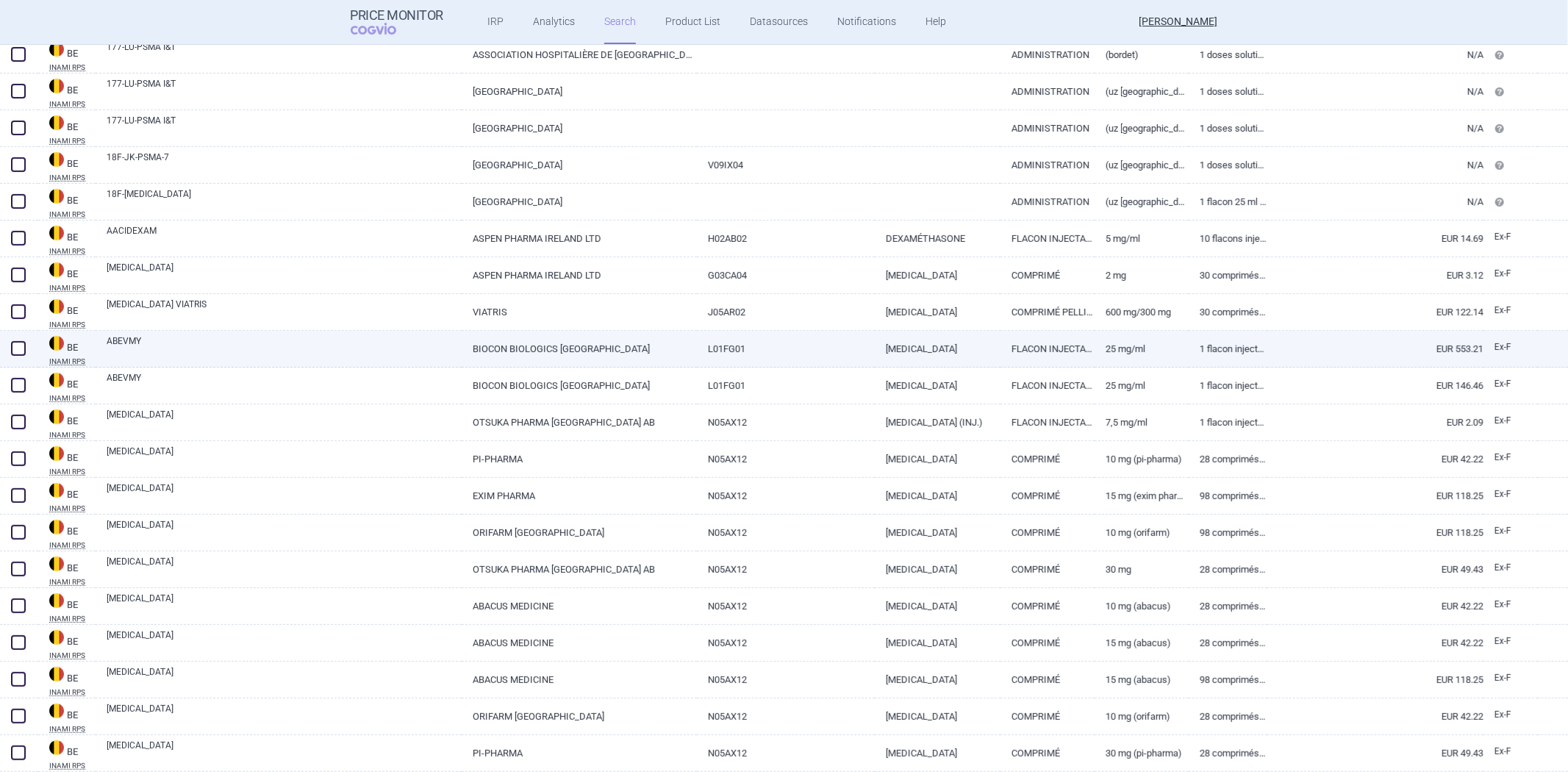
click at [976, 346] on link "BEVACIZUMAB" at bounding box center [937, 349] width 126 height 36
select select "EUR"
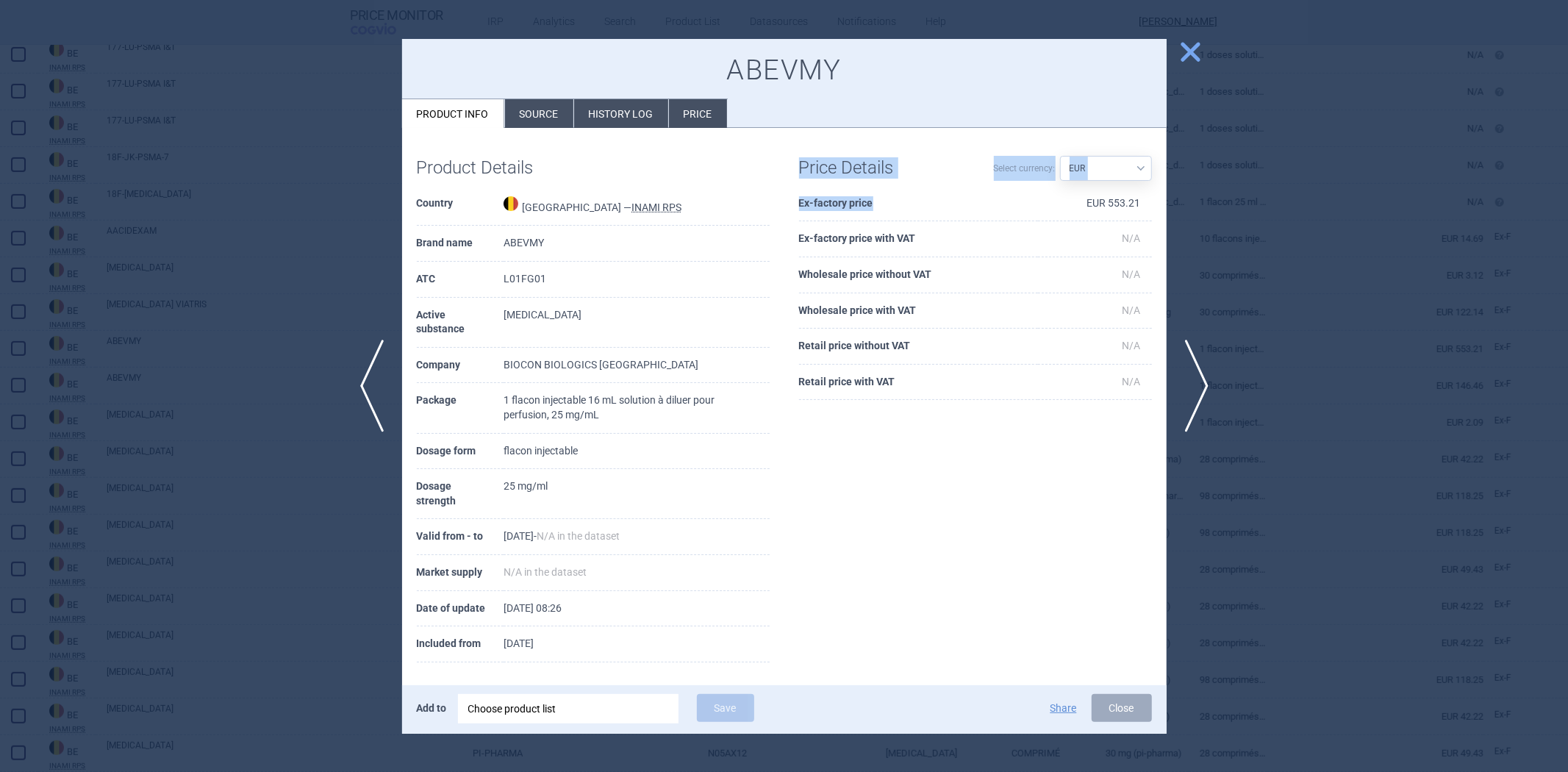
drag, startPoint x: 903, startPoint y: 196, endPoint x: 789, endPoint y: 200, distance: 114.1
click at [789, 200] on div "Price Details Select currency: Source AED AUD BGN BHD BOB BRL CAD CHF CNY COP C…" at bounding box center [975, 279] width 382 height 273
copy div "Price Details Select currency: Source AED AUD BGN BHD BOB BRL CAD CHF CNY COP C…"
click at [1190, 49] on span "close" at bounding box center [1191, 52] width 26 height 26
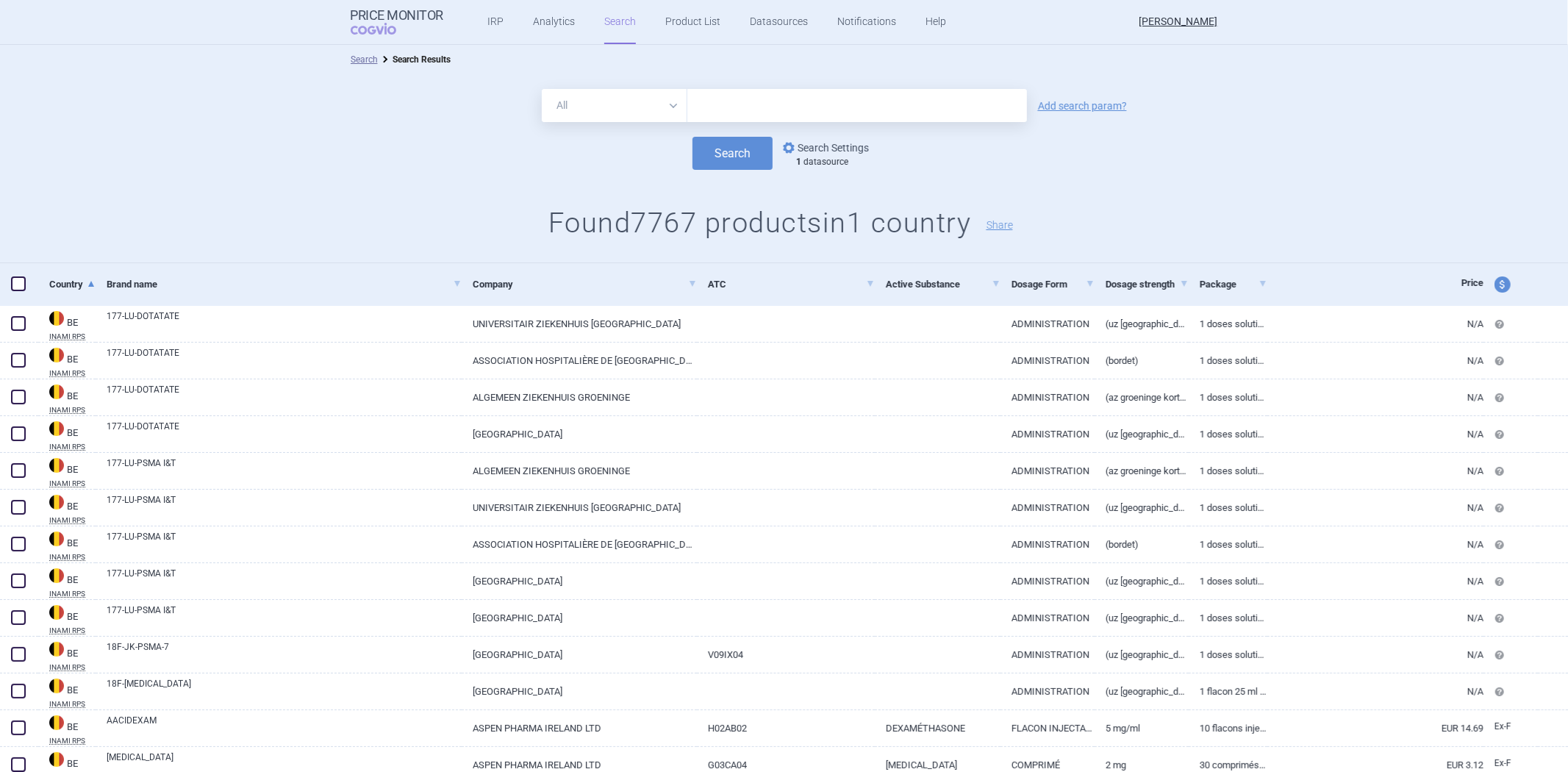
click at [820, 142] on link "options Search Settings" at bounding box center [824, 148] width 89 height 18
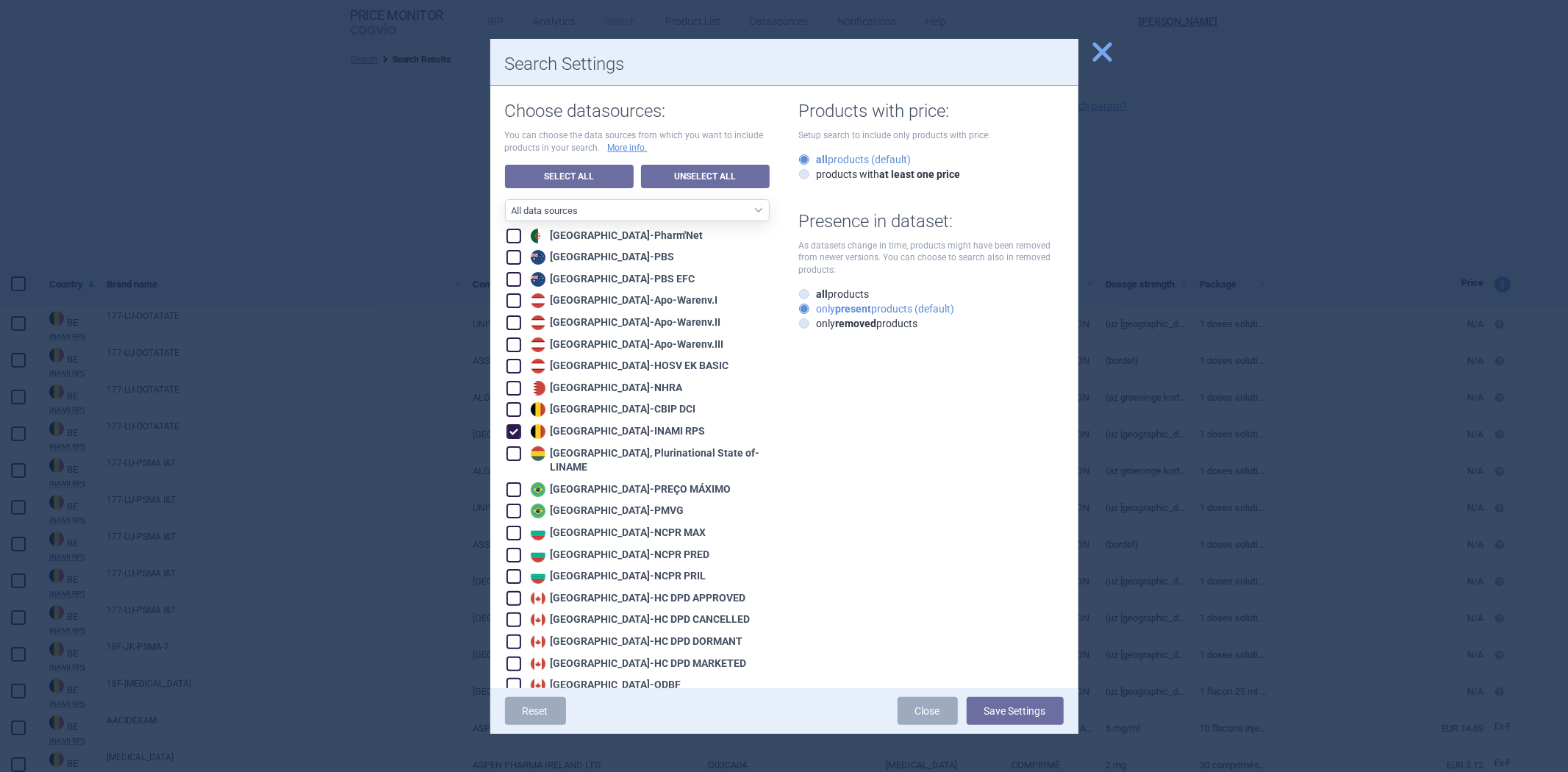
click at [599, 424] on div "Belgium - INAMI RPS" at bounding box center [616, 431] width 179 height 14
checkbox input "false"
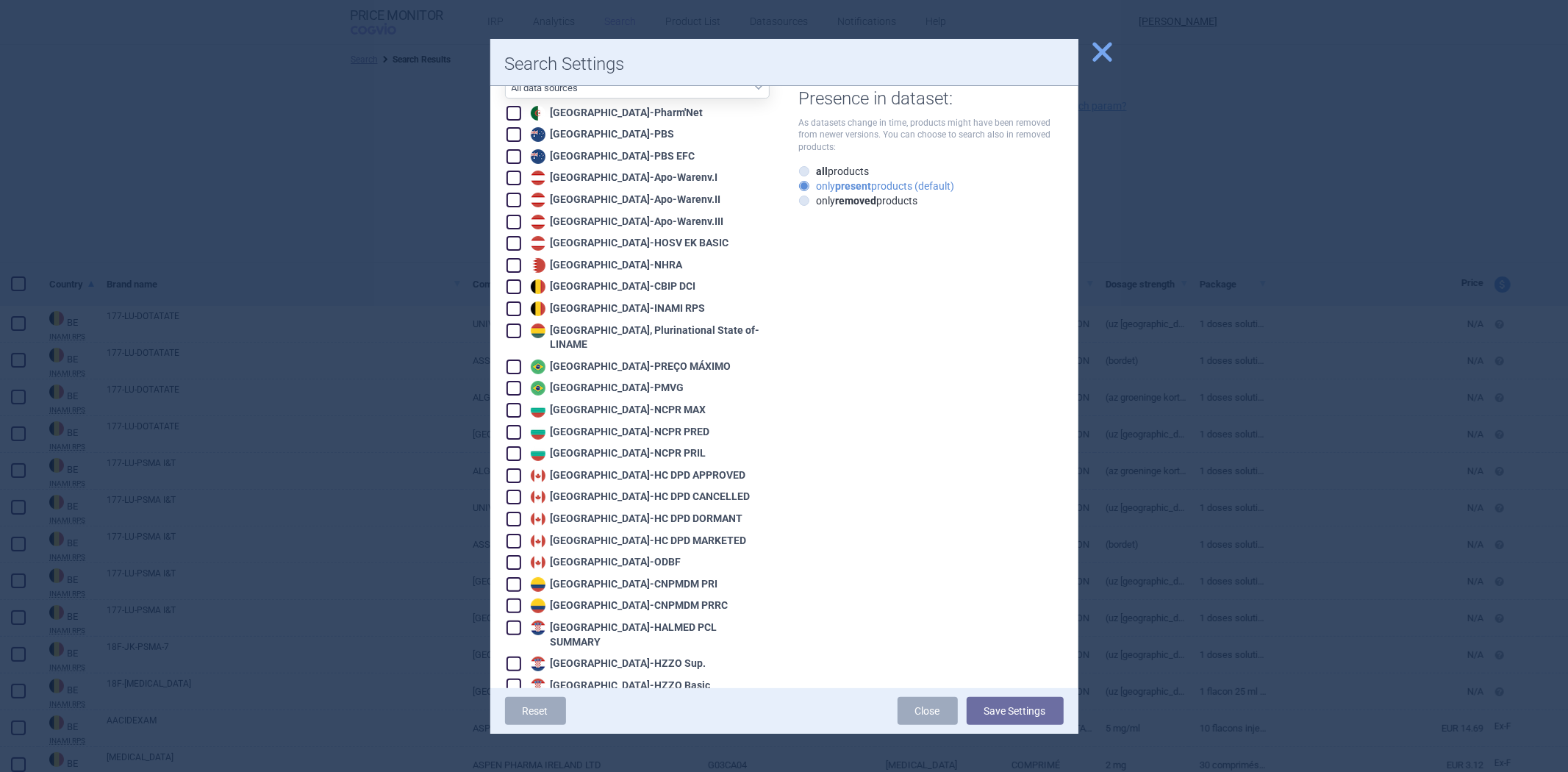
scroll to position [164, 0]
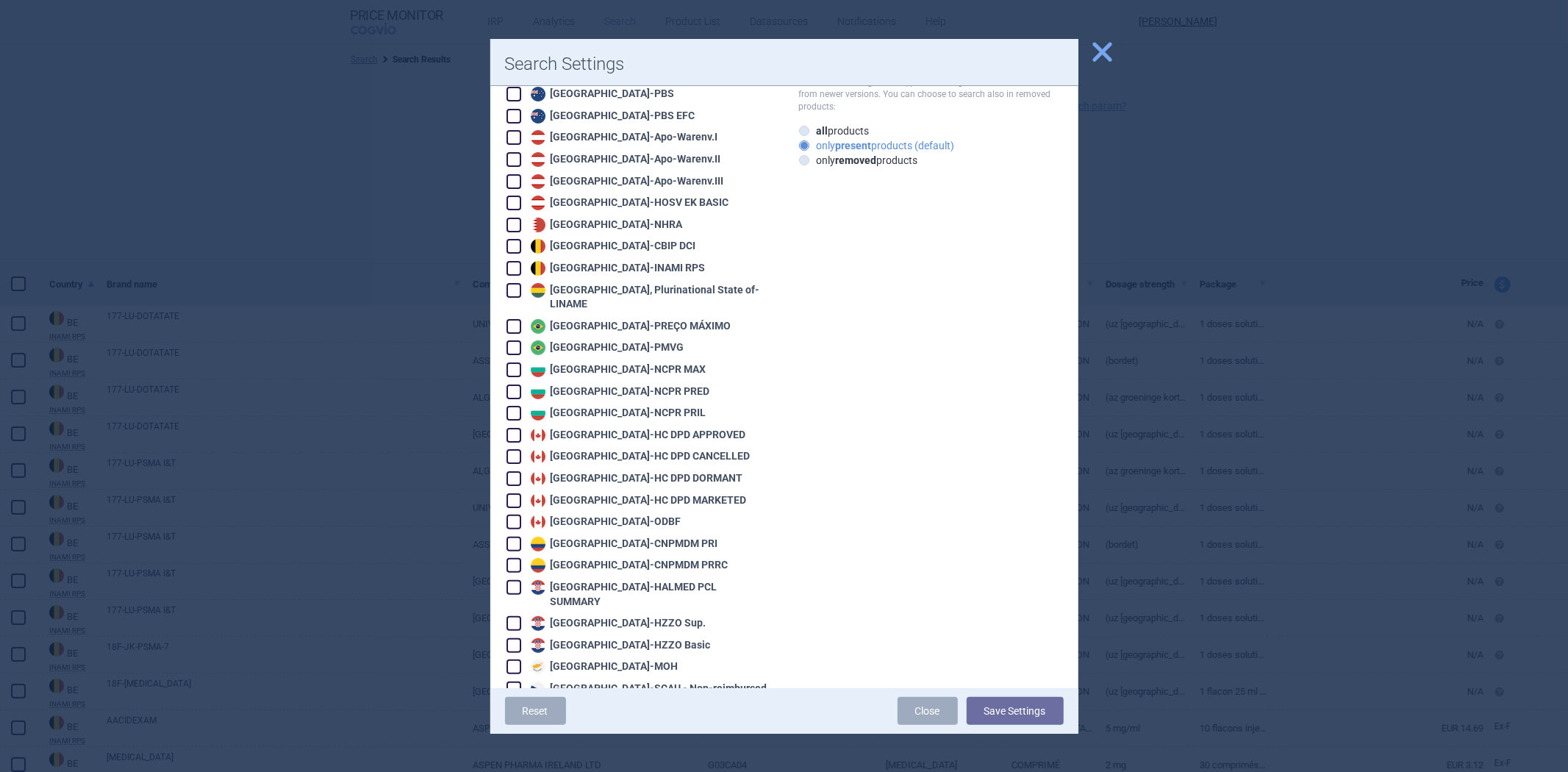
click at [575, 515] on div "Canada - ODBF" at bounding box center [604, 522] width 155 height 14
checkbox input "true"
click at [1006, 709] on button "Save Settings" at bounding box center [1015, 711] width 97 height 28
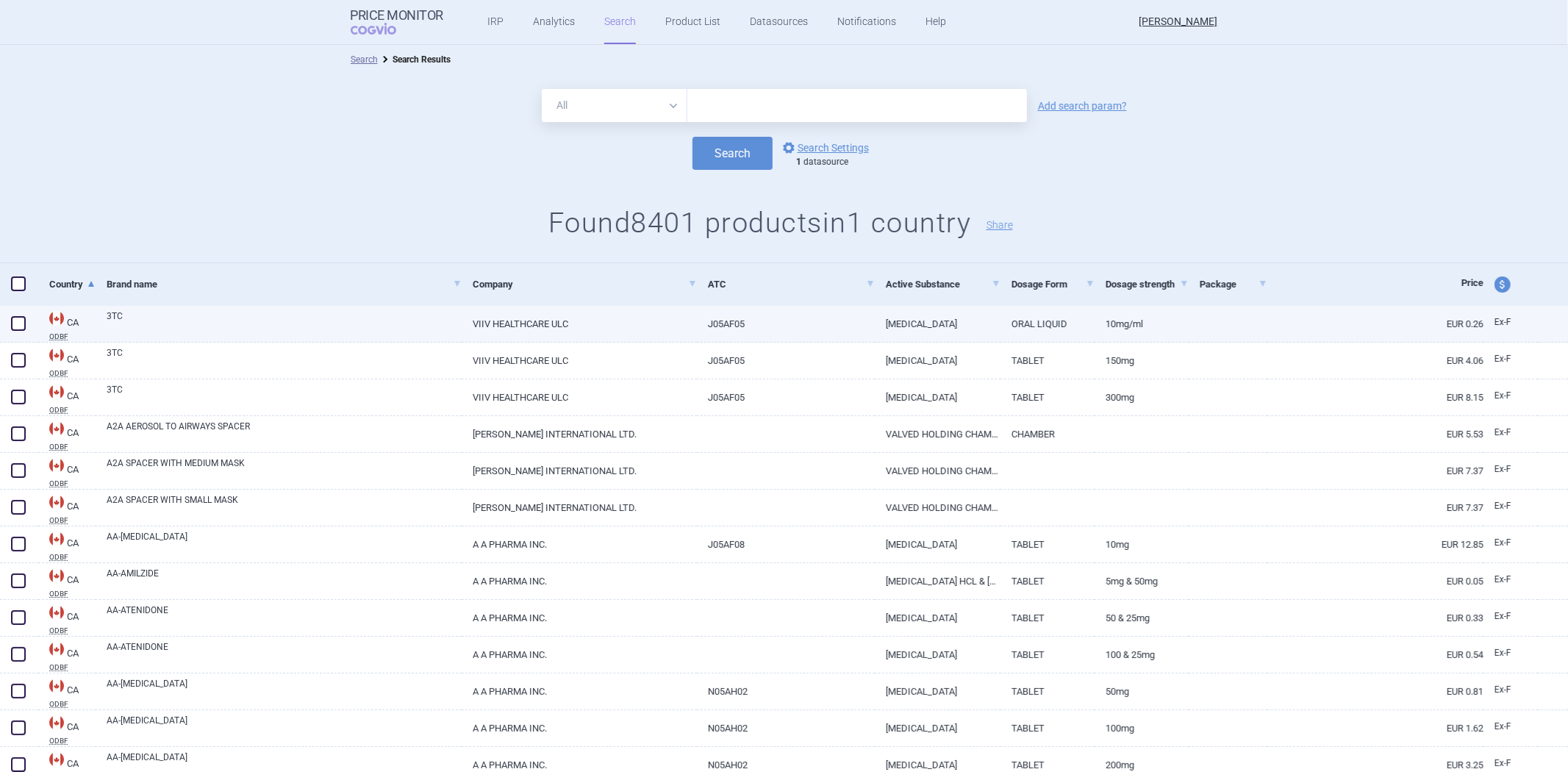
click at [641, 332] on link "VIIV HEALTHCARE ULC" at bounding box center [579, 324] width 236 height 36
select select "EUR"
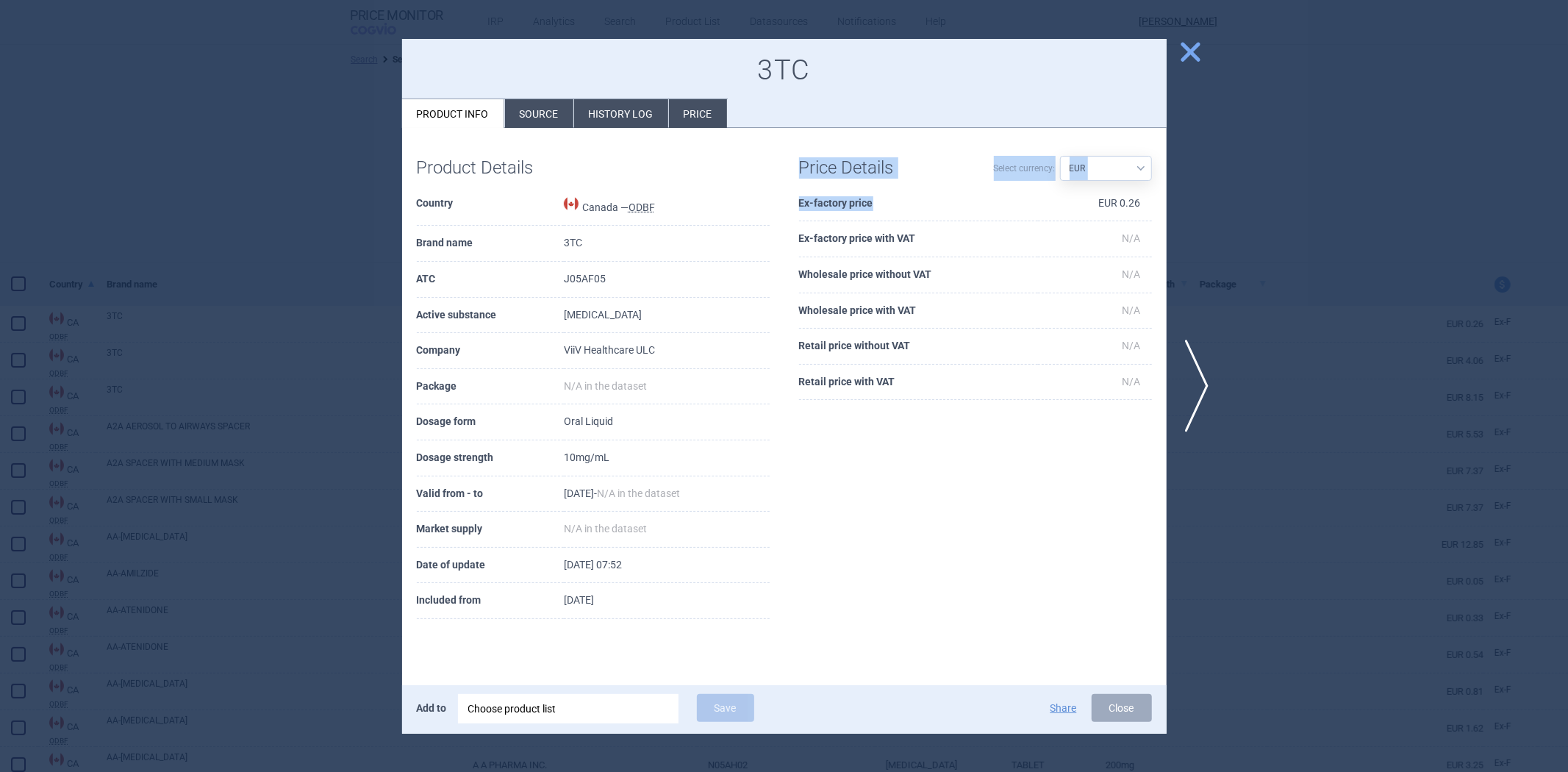
drag, startPoint x: 909, startPoint y: 208, endPoint x: 795, endPoint y: 200, distance: 114.3
click at [795, 200] on div "Price Details Select currency: Source AED AUD BGN BHD BOB BRL CAD CHF CNY COP C…" at bounding box center [975, 279] width 382 height 273
copy div "Price Details Select currency: Source AED AUD BGN BHD BOB BRL CAD CHF CNY COP C…"
drag, startPoint x: 264, startPoint y: 236, endPoint x: 284, endPoint y: 236, distance: 20.0
click at [265, 236] on div at bounding box center [784, 386] width 1568 height 772
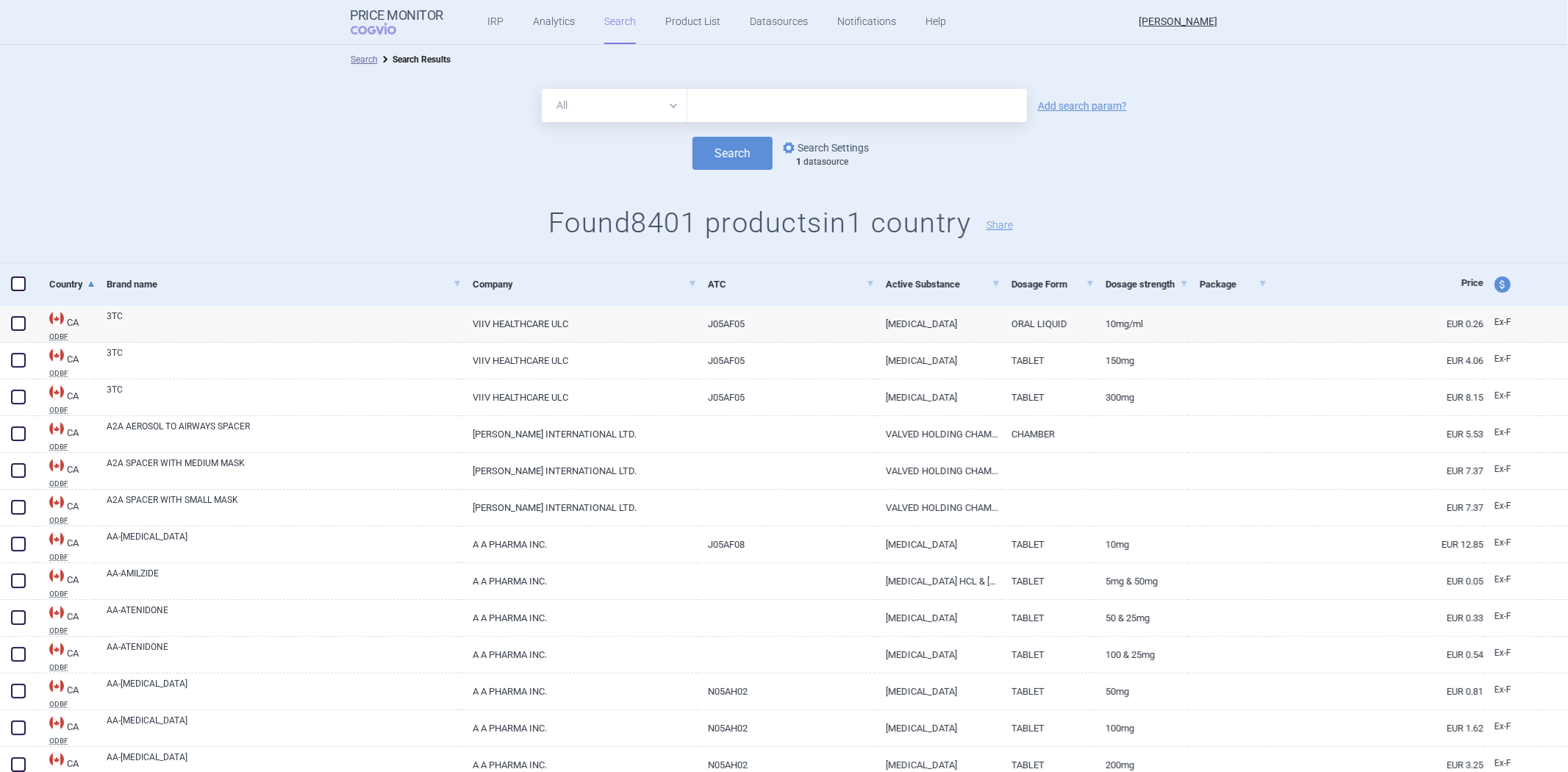
click at [828, 145] on link "options Search Settings" at bounding box center [824, 148] width 89 height 18
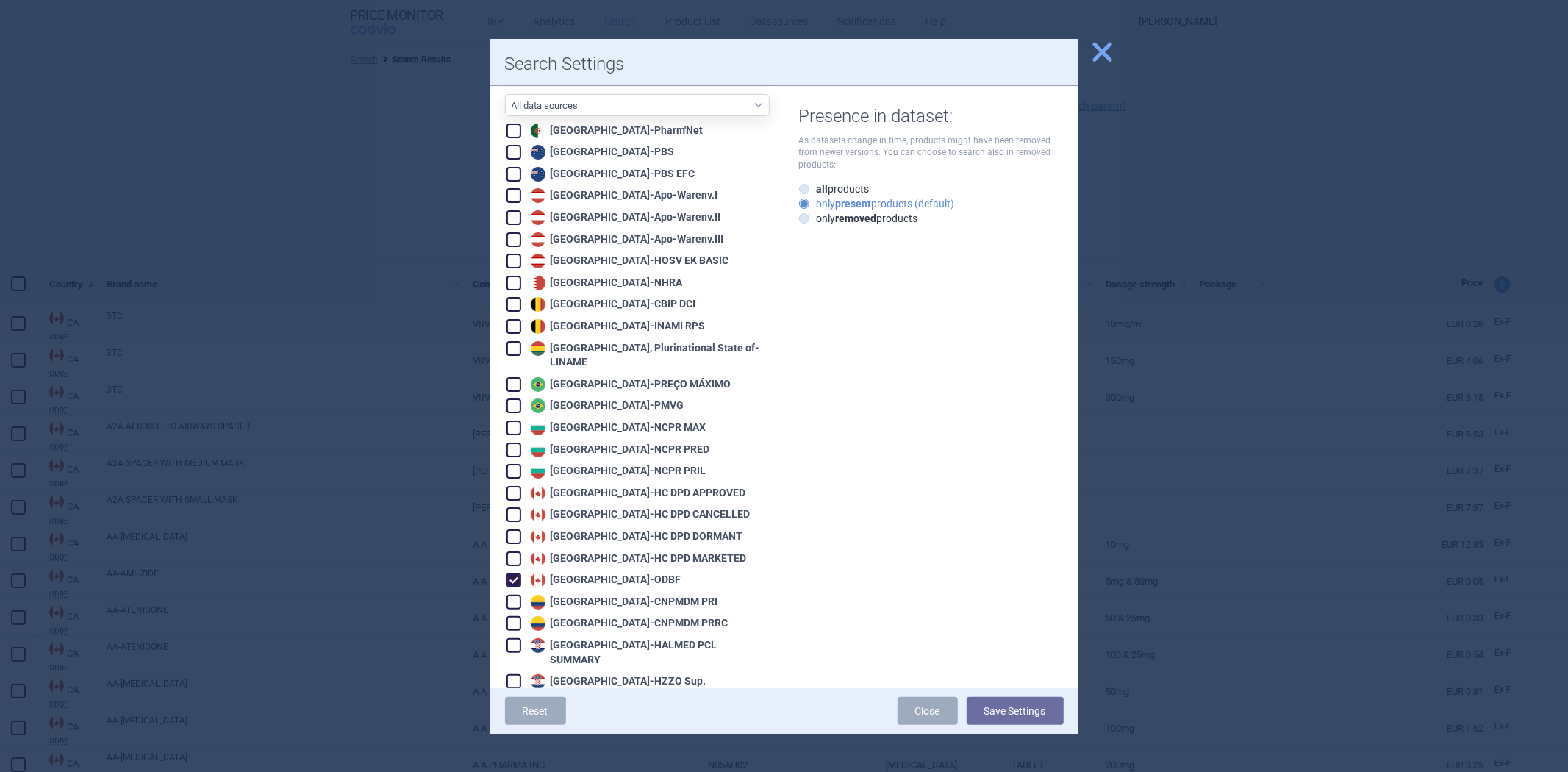
scroll to position [326, 0]
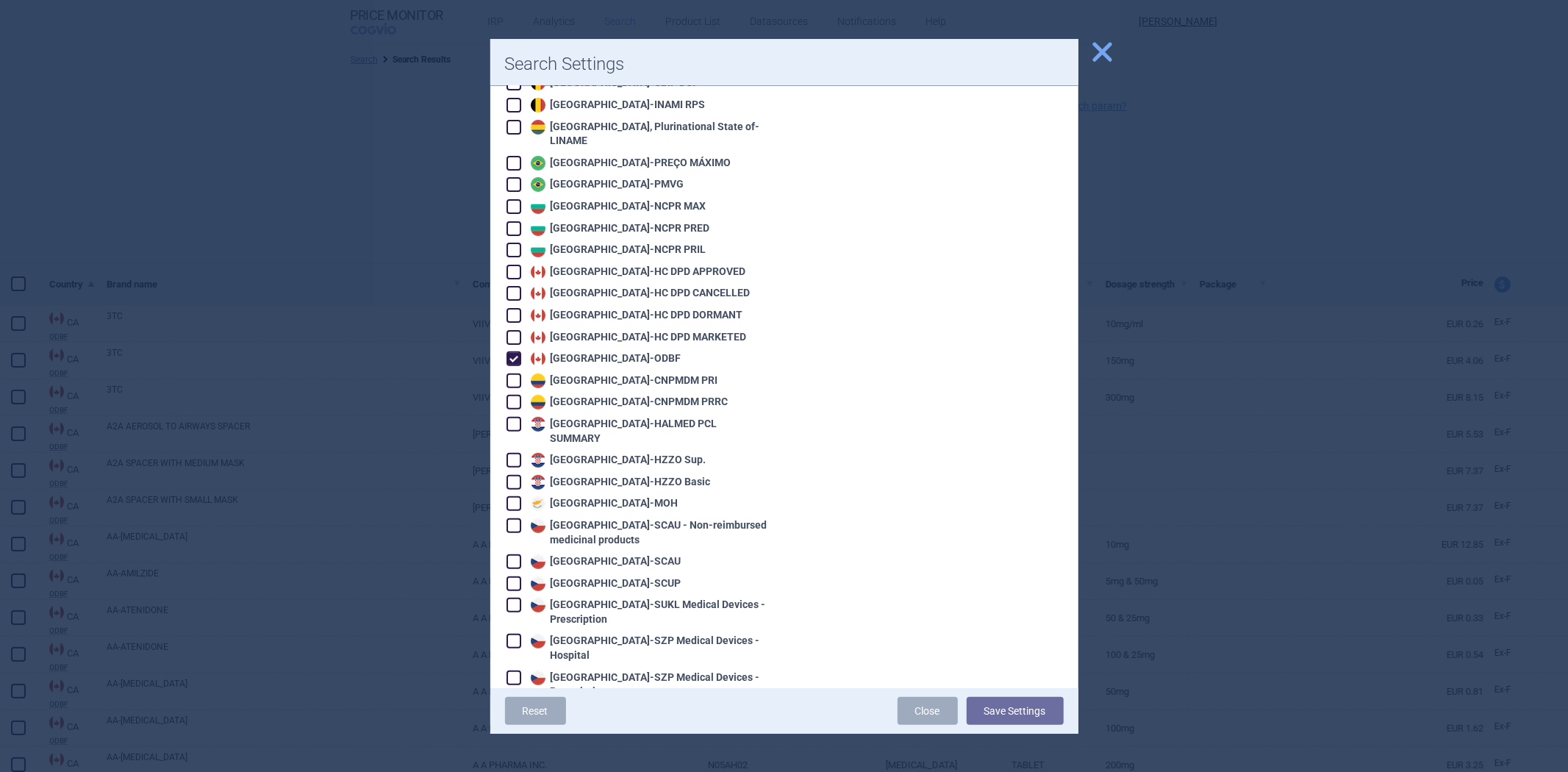
click at [595, 352] on div "Canada - ODBF" at bounding box center [604, 359] width 155 height 14
checkbox input "false"
click at [576, 519] on div "Czech Republic - SCAU - Non-reimbursed medicinal products" at bounding box center [648, 533] width 243 height 29
checkbox input "true"
click at [982, 703] on button "Save Settings" at bounding box center [1015, 711] width 97 height 28
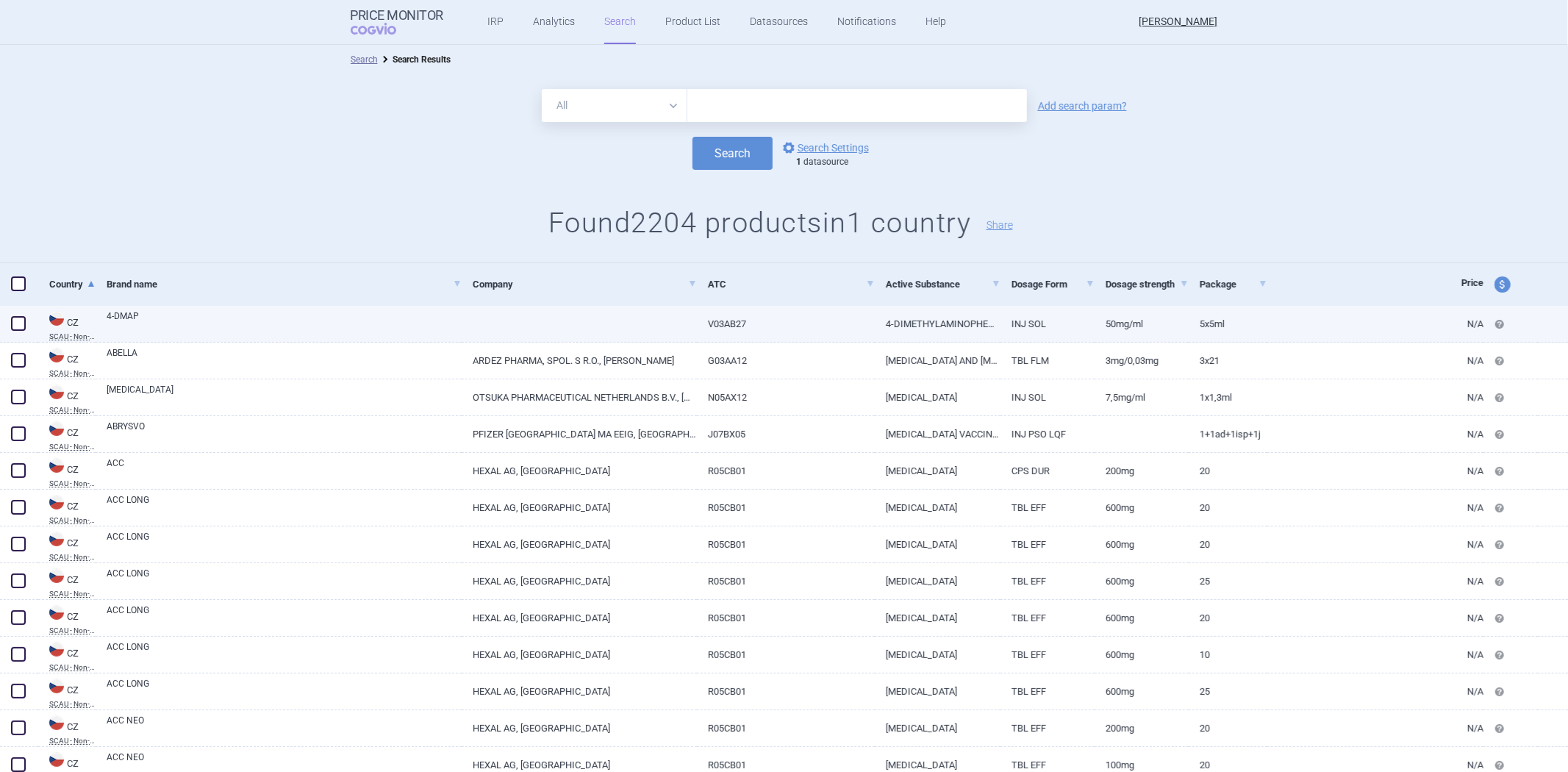
click at [953, 313] on link "4-DIMETHYLAMINOPHENOL" at bounding box center [937, 324] width 126 height 36
select select "EUR"
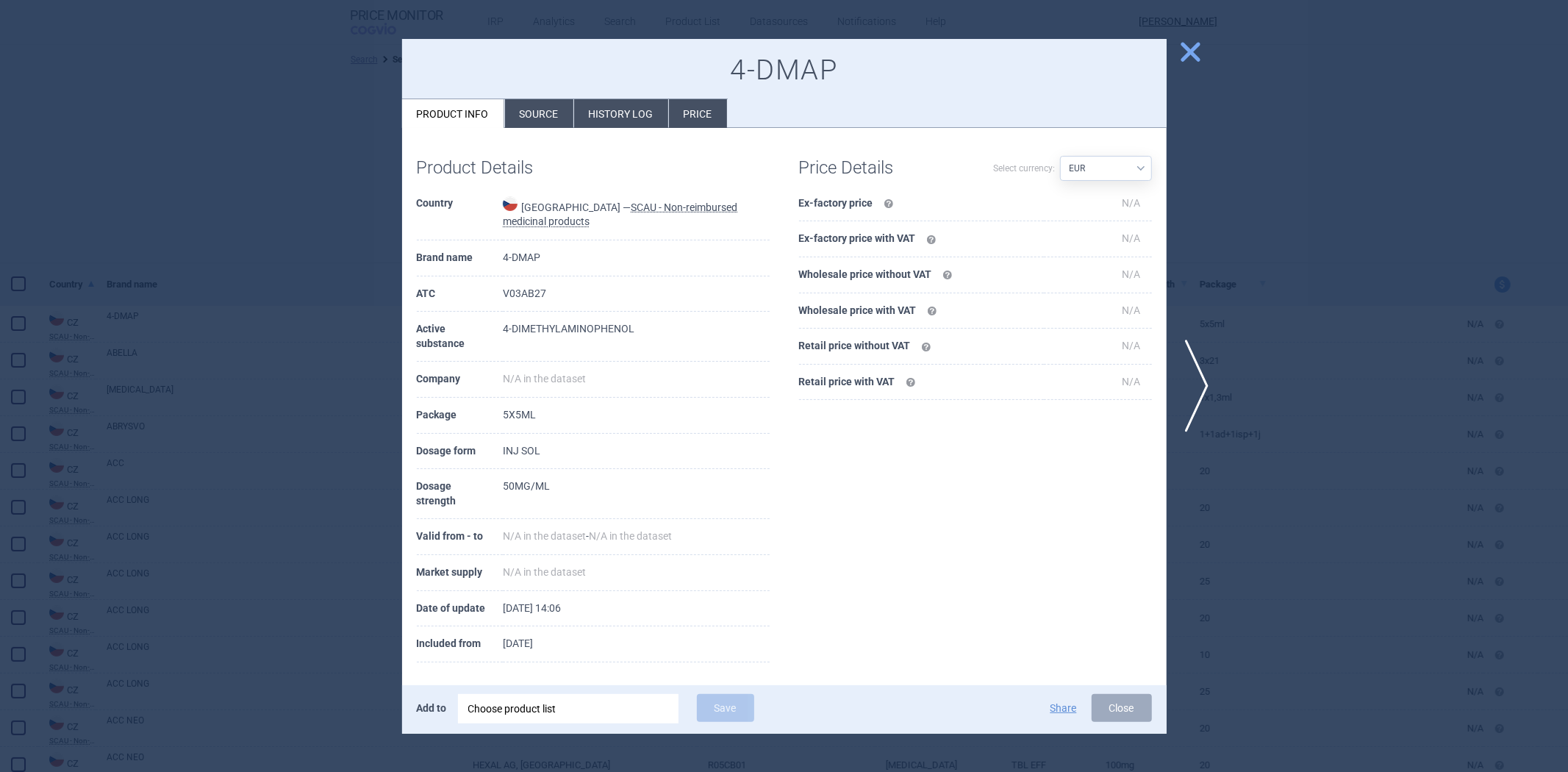
click at [1340, 277] on div at bounding box center [784, 386] width 1568 height 772
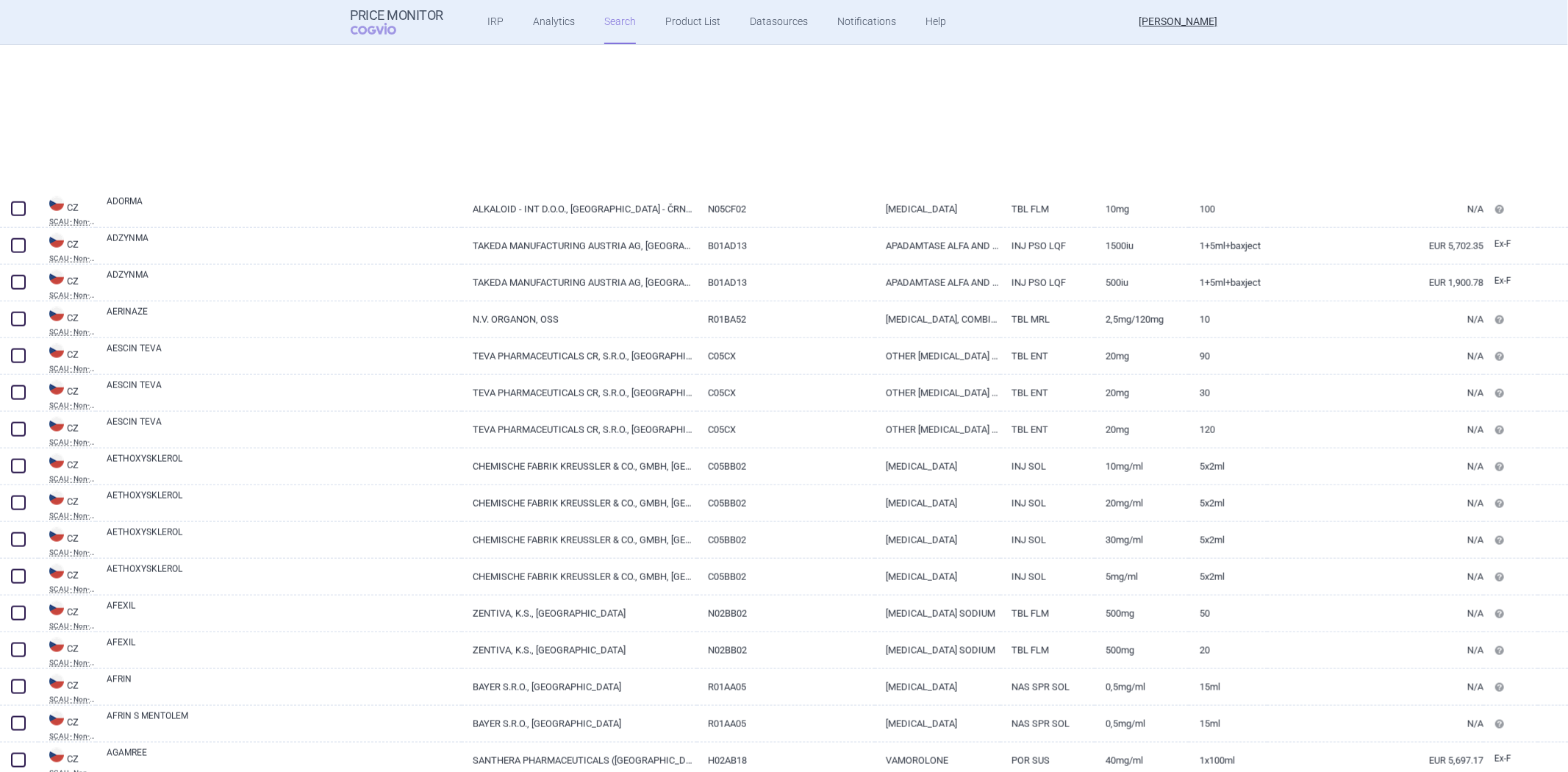
scroll to position [1388, 0]
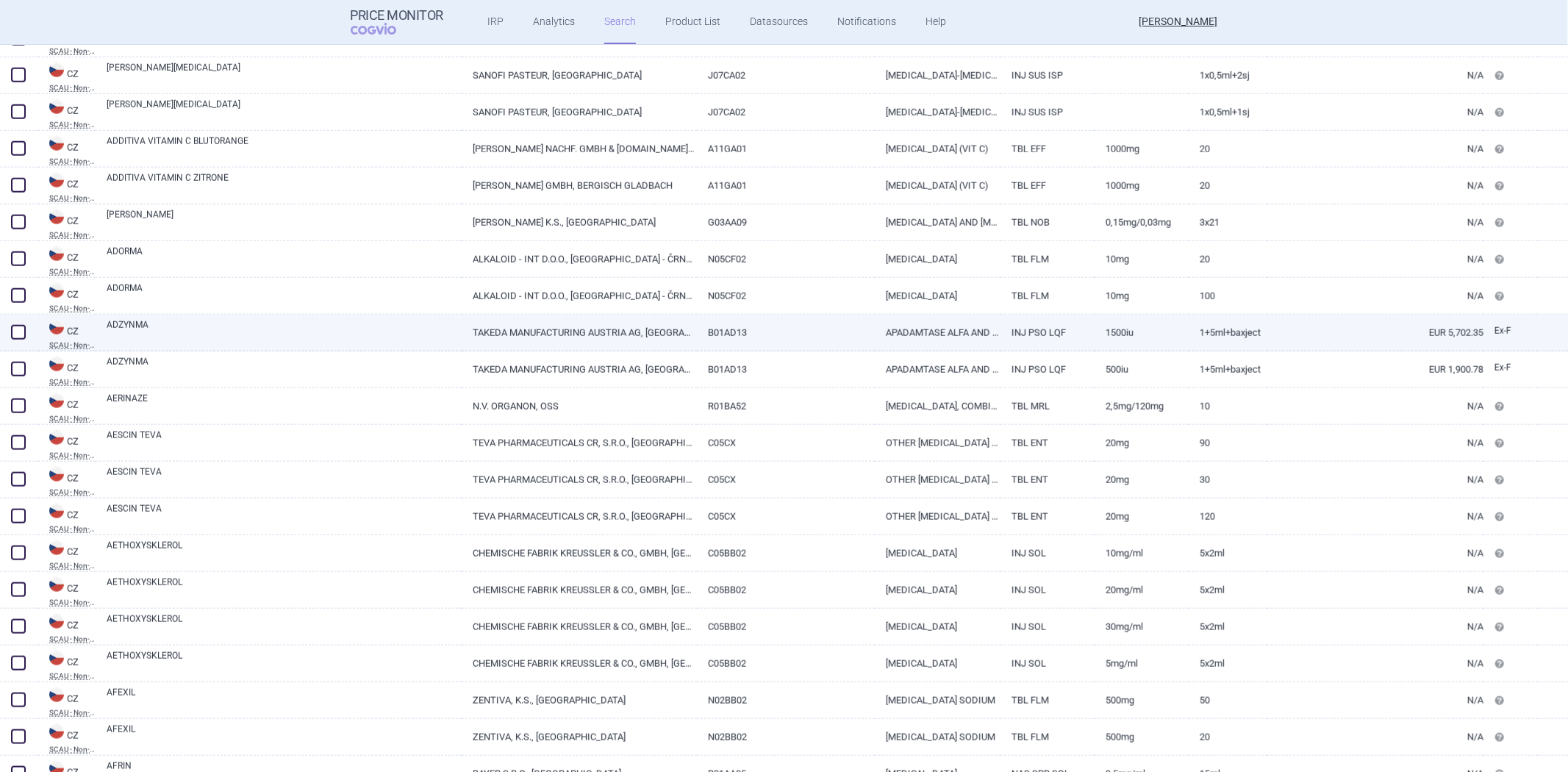
click at [1155, 321] on link "1500IU" at bounding box center [1141, 333] width 94 height 36
select select "EUR"
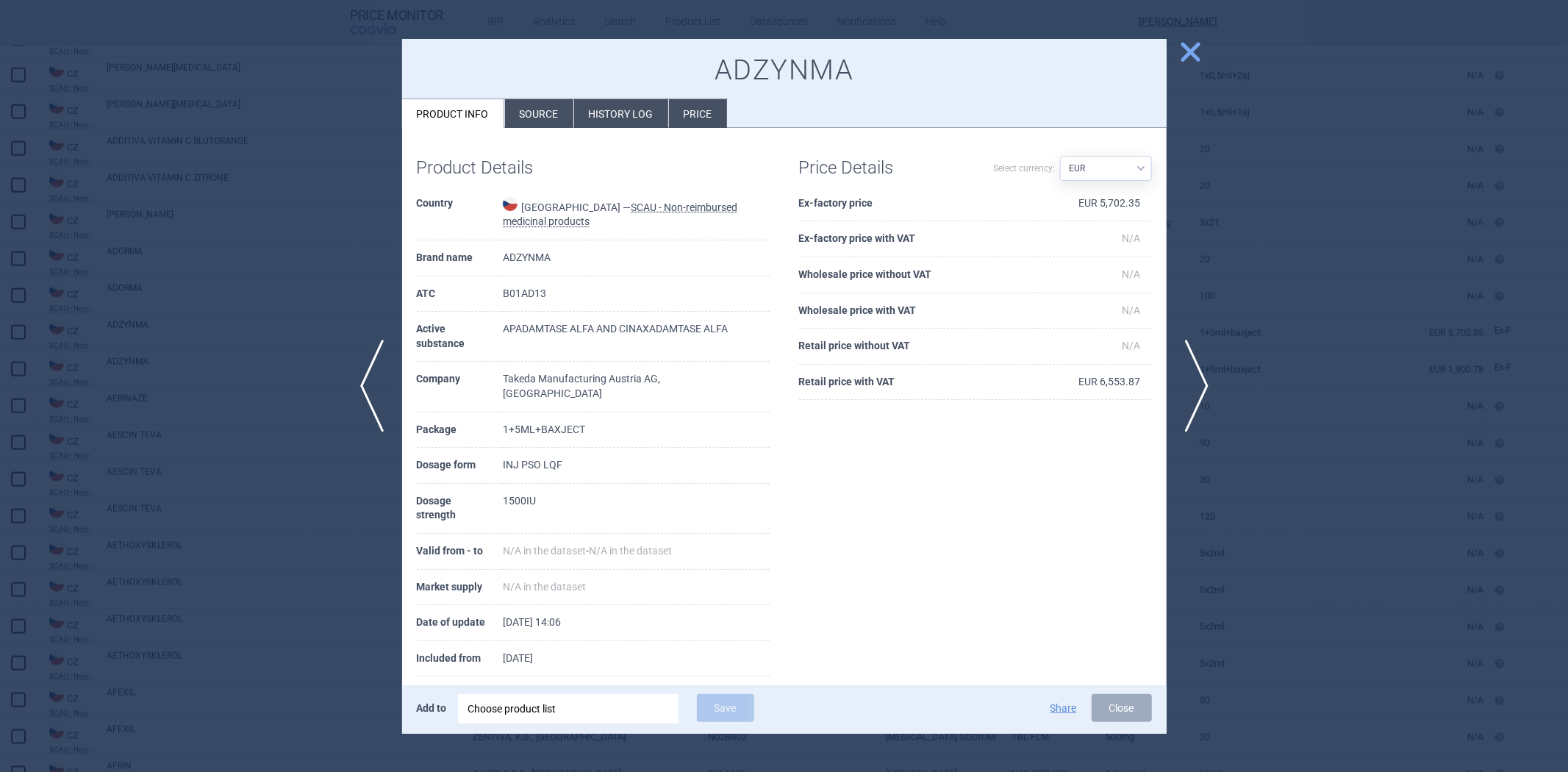
click at [1289, 312] on div at bounding box center [784, 386] width 1568 height 772
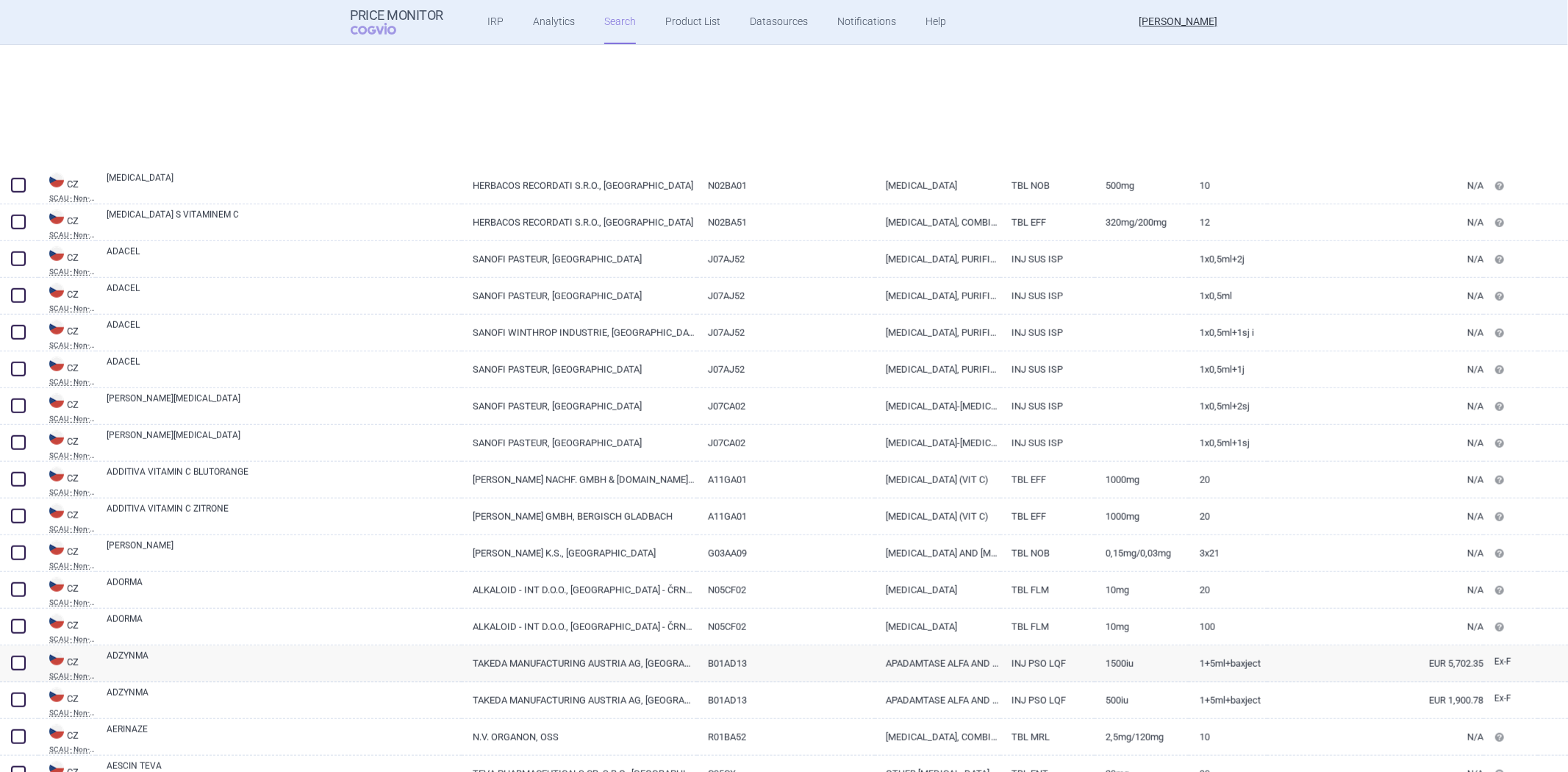
scroll to position [1226, 0]
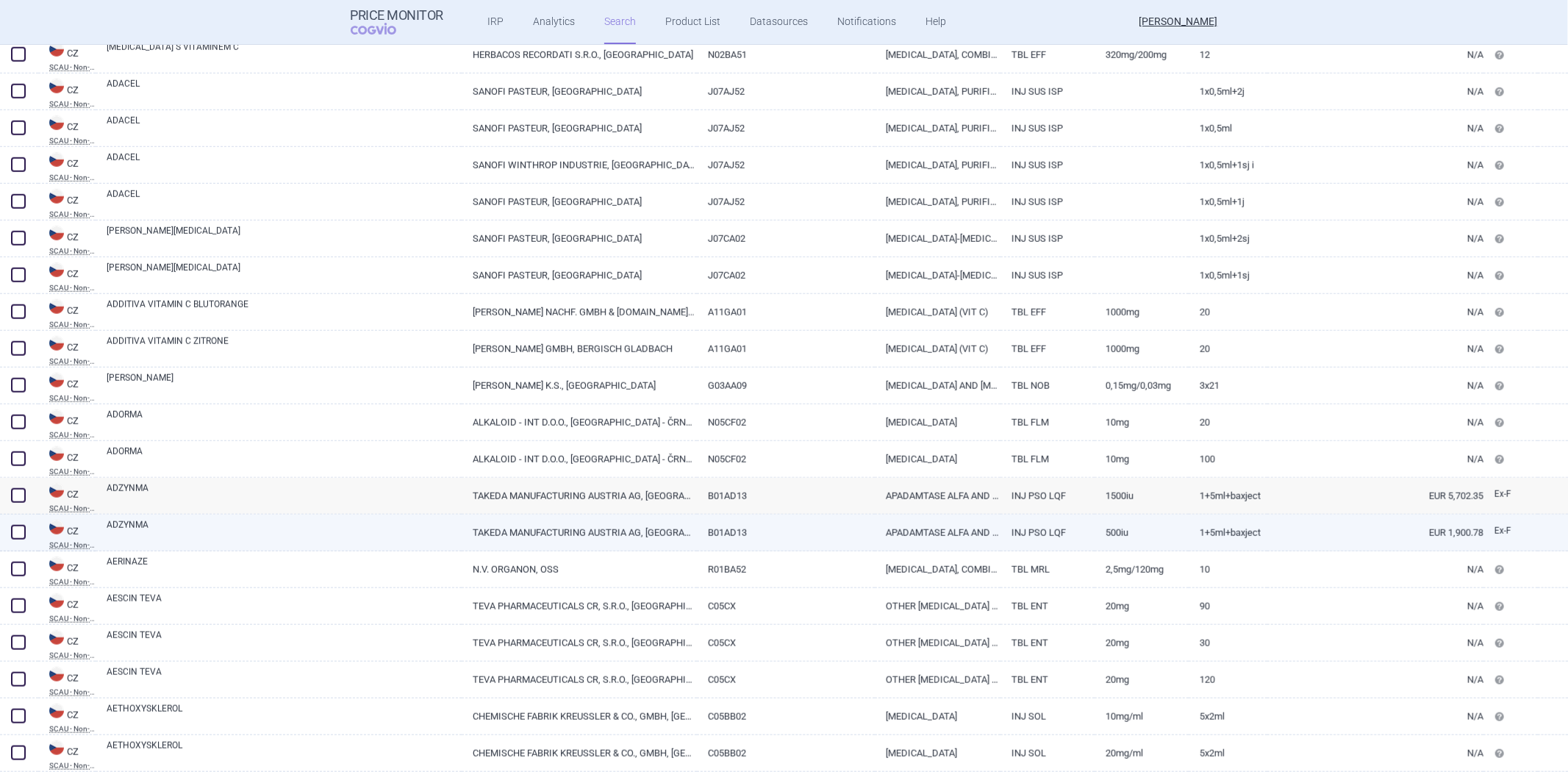
click at [953, 518] on link "APADAMTASE ALFA AND CINAXADAMTASE ALFA" at bounding box center [937, 532] width 126 height 36
select select "EUR"
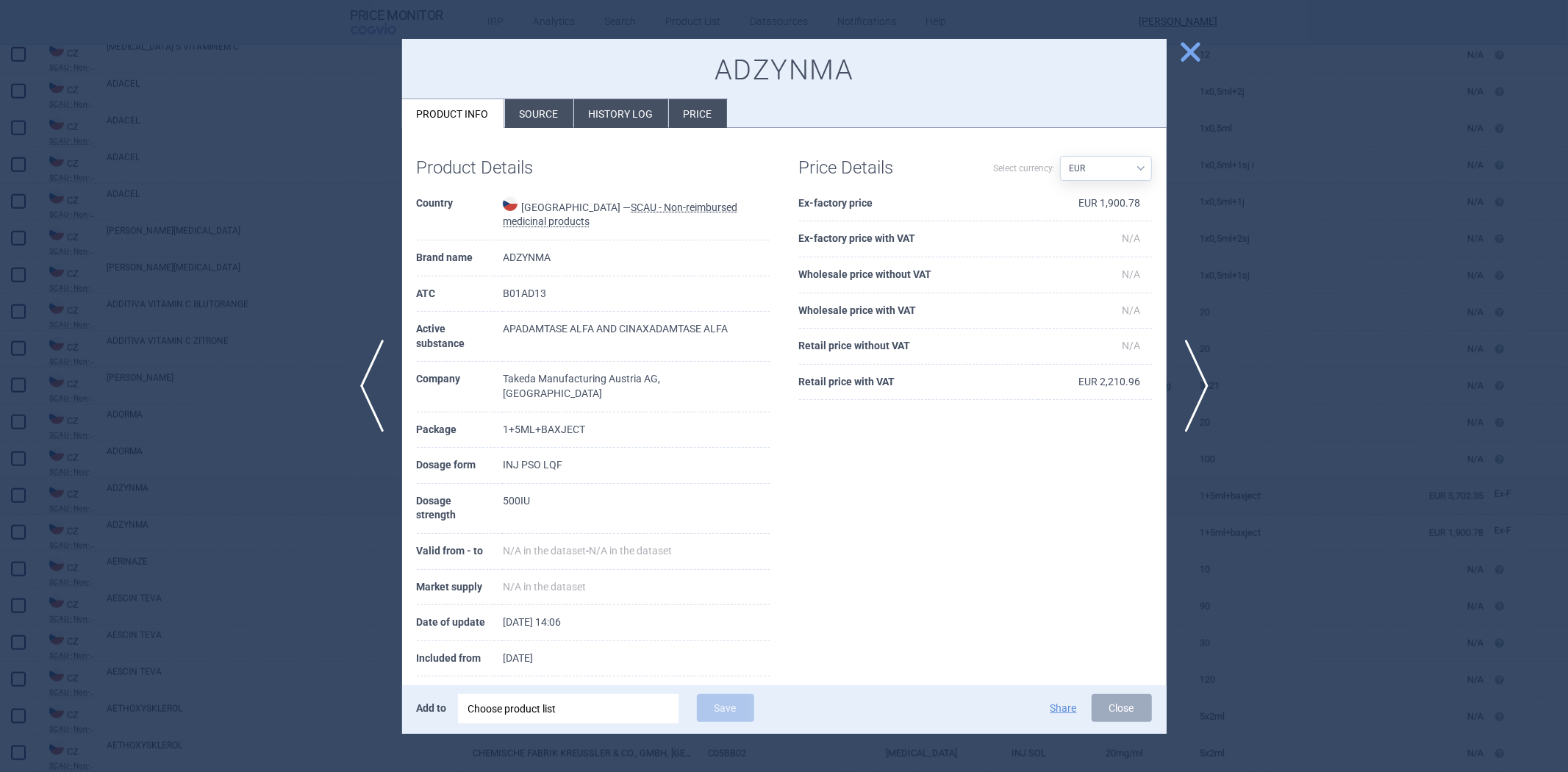
click at [1270, 313] on div at bounding box center [784, 386] width 1568 height 772
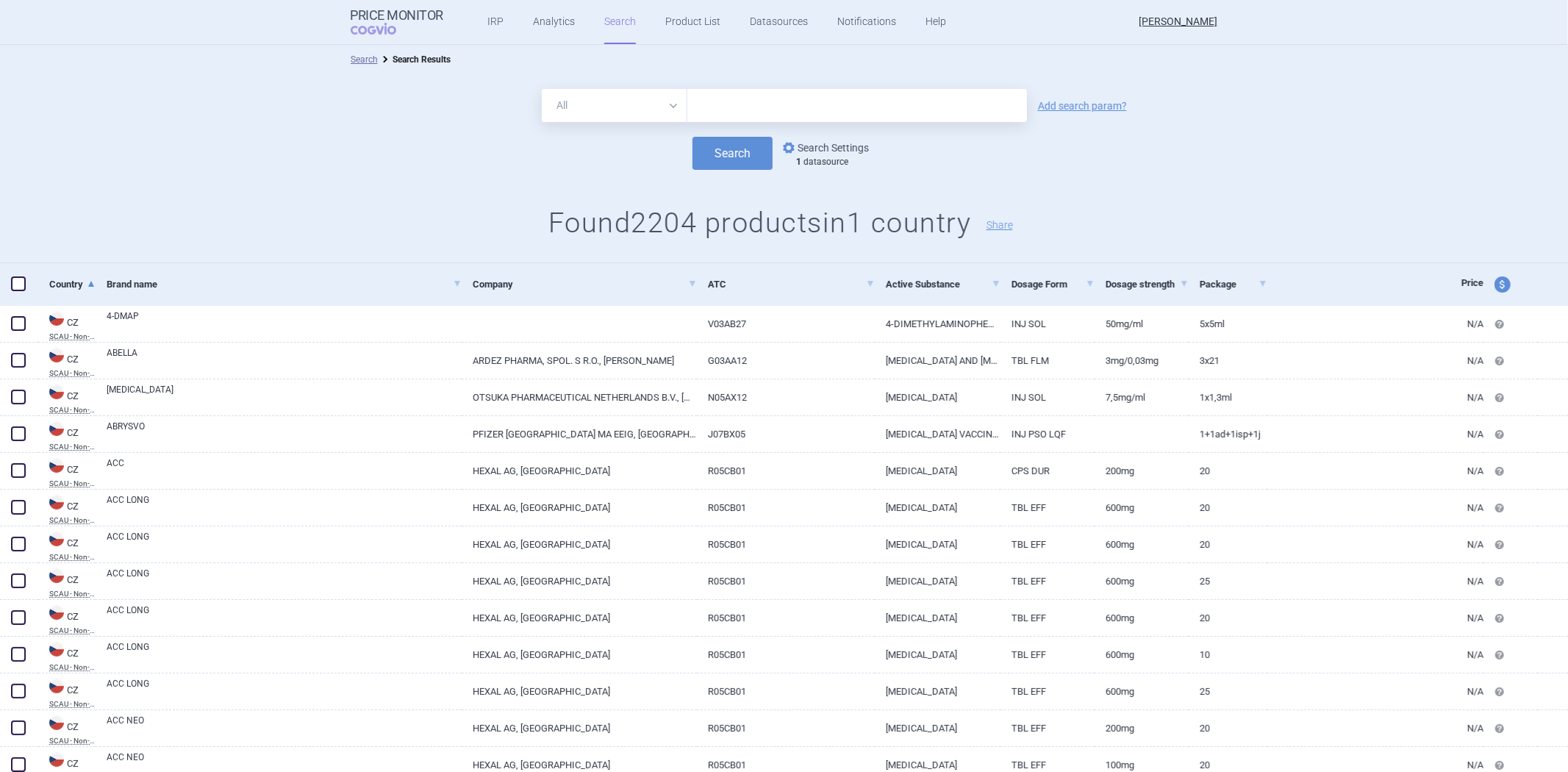
click at [849, 148] on link "options Search Settings" at bounding box center [824, 148] width 89 height 18
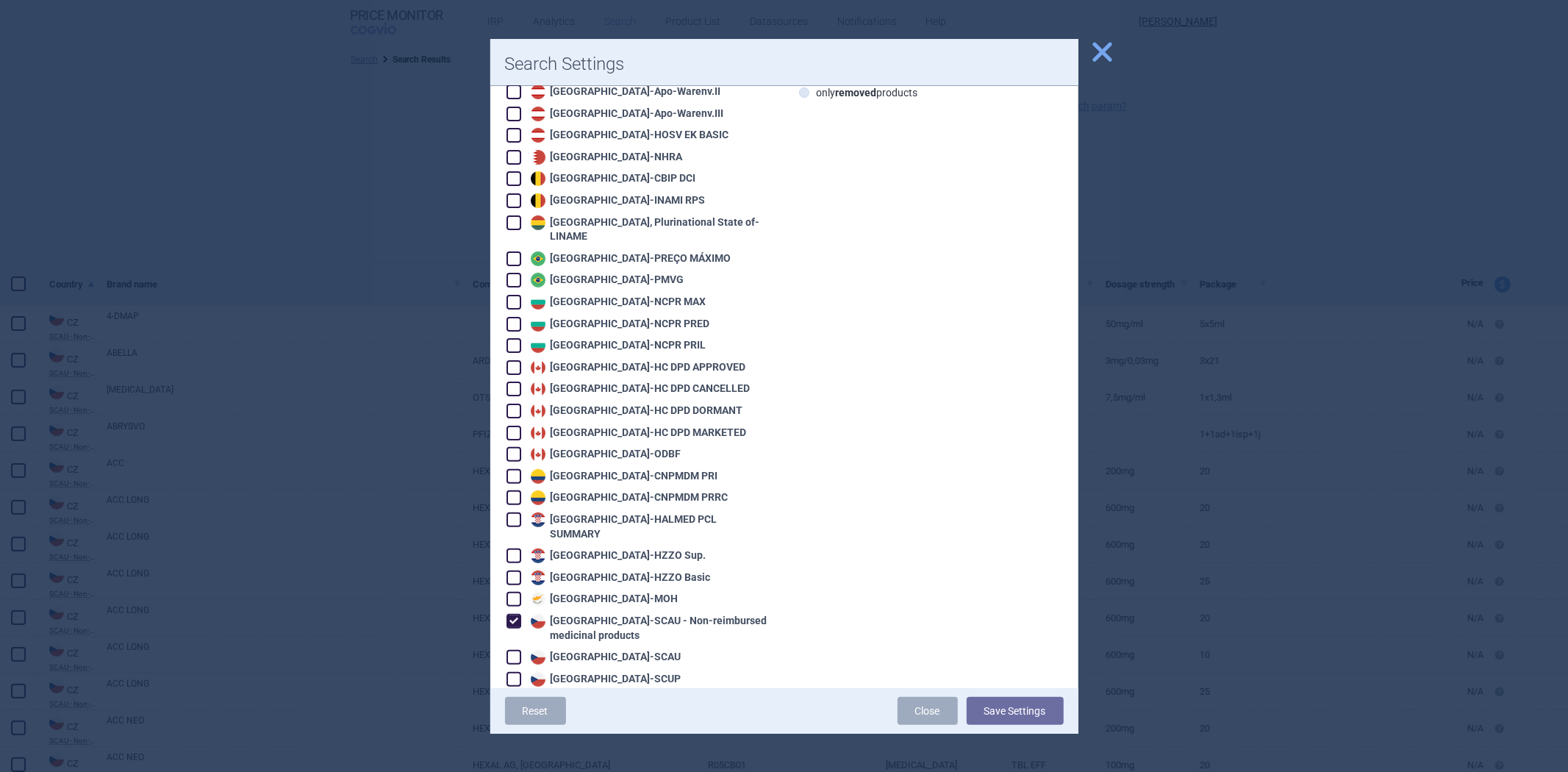
scroll to position [245, 0]
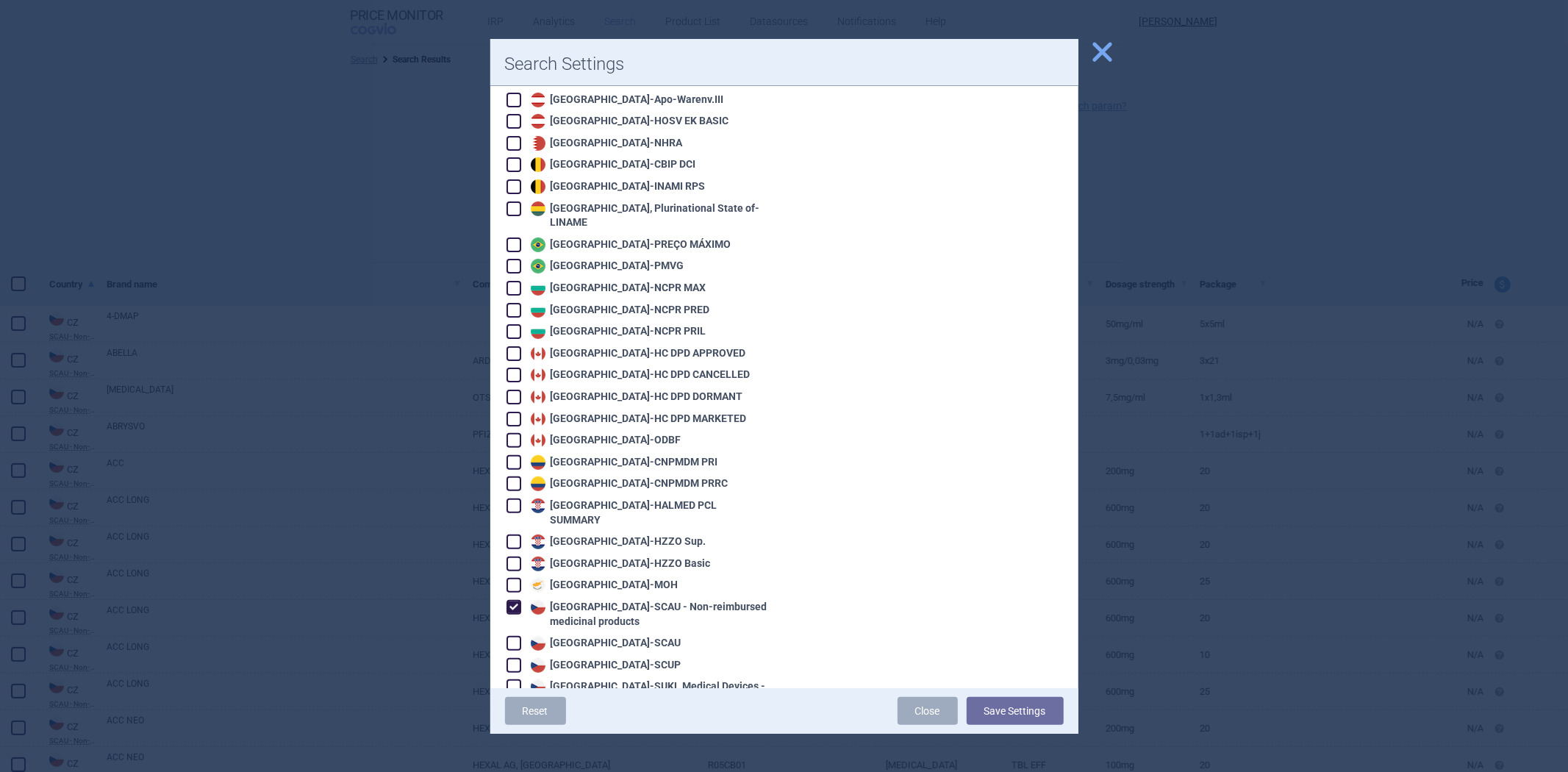
click at [581, 600] on div "Czech Republic - SCAU - Non-reimbursed medicinal products" at bounding box center [648, 615] width 243 height 29
checkbox input "false"
click at [576, 637] on div "Czech Republic - SCAU" at bounding box center [604, 644] width 155 height 14
checkbox input "true"
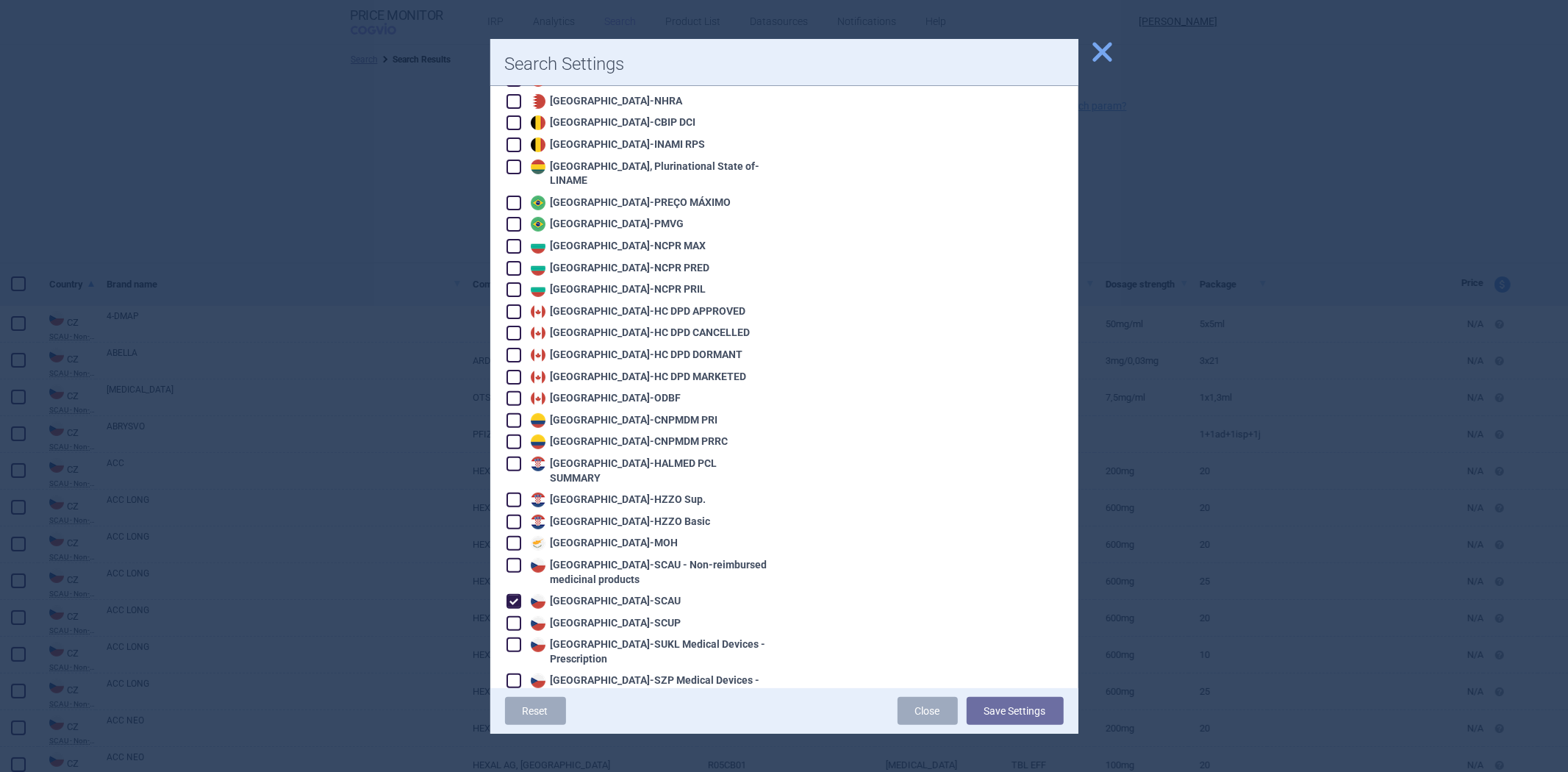
scroll to position [326, 0]
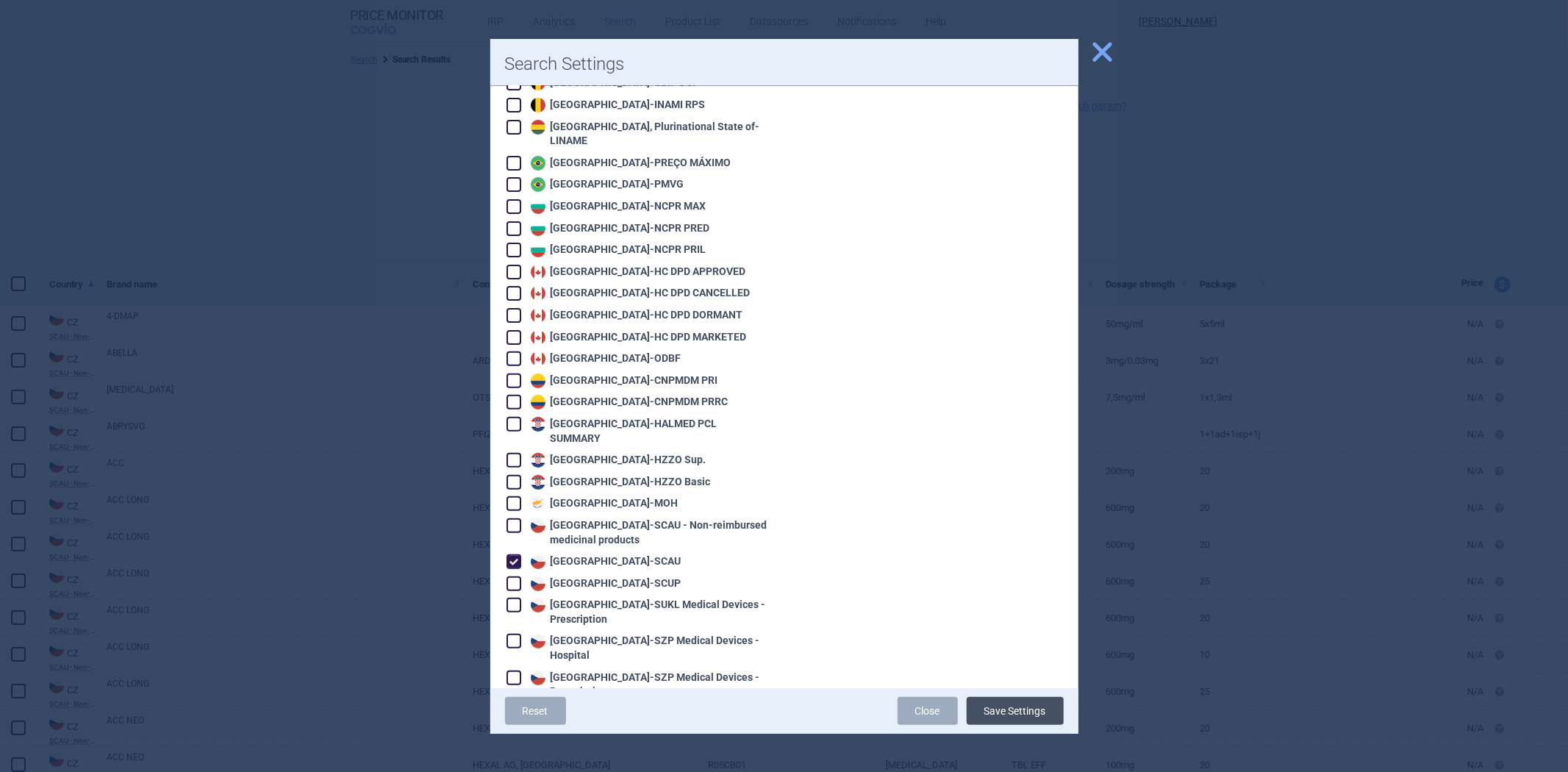
click at [1033, 724] on button "Save Settings" at bounding box center [1015, 711] width 97 height 28
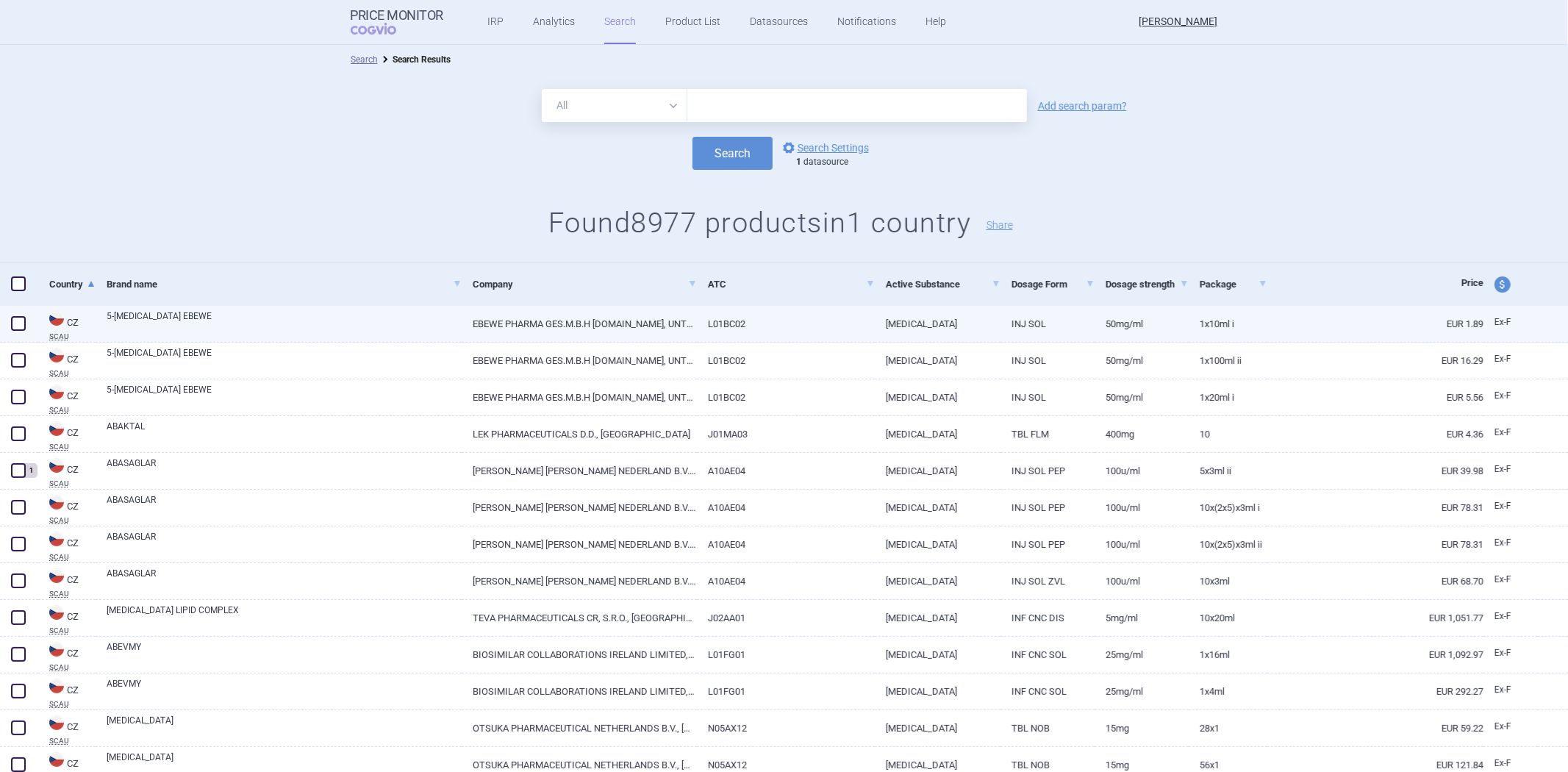
click at [1026, 328] on link "INJ SOL" at bounding box center [1047, 324] width 94 height 36
select select "EUR"
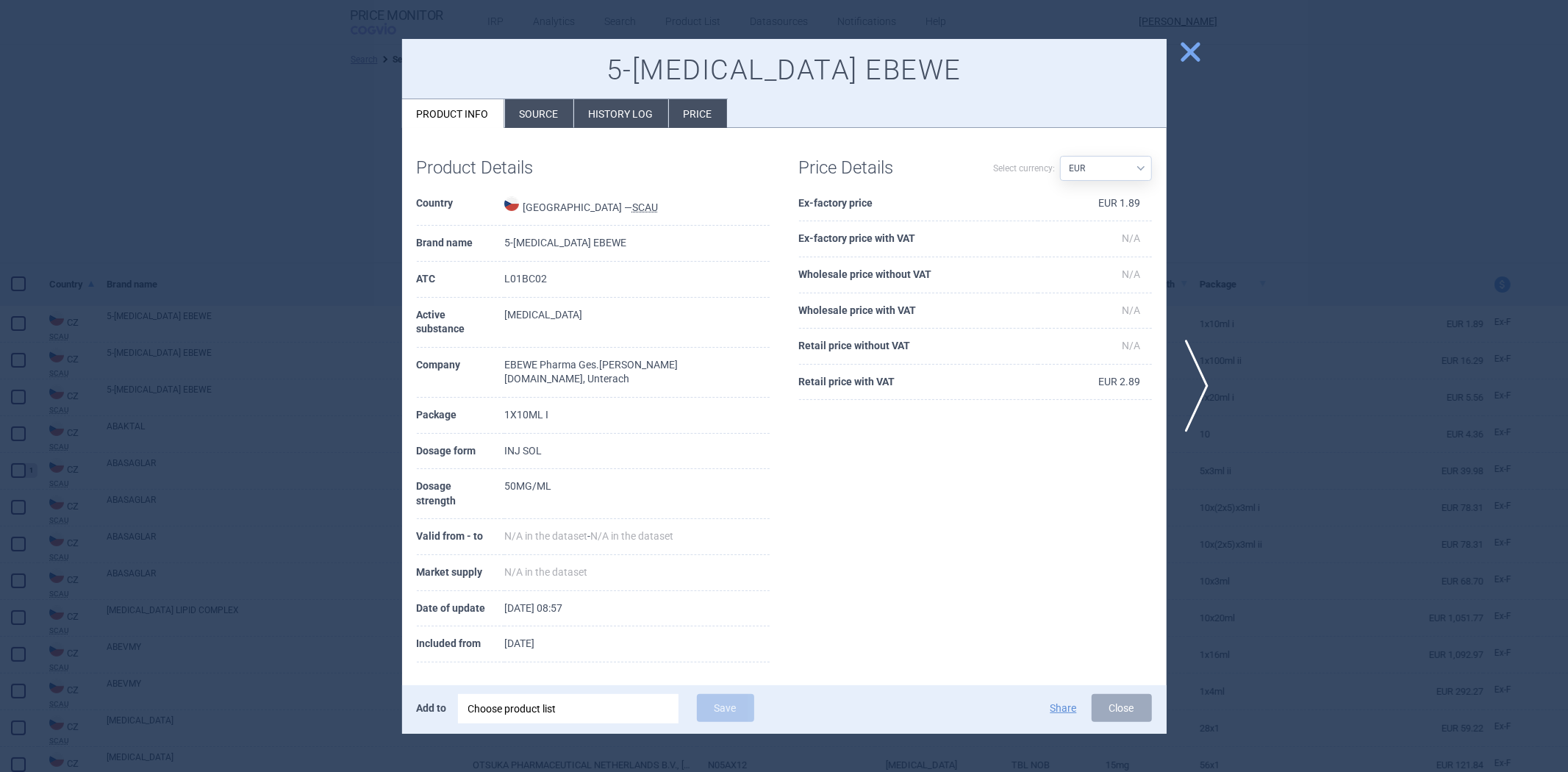
click at [1327, 365] on div at bounding box center [784, 386] width 1568 height 772
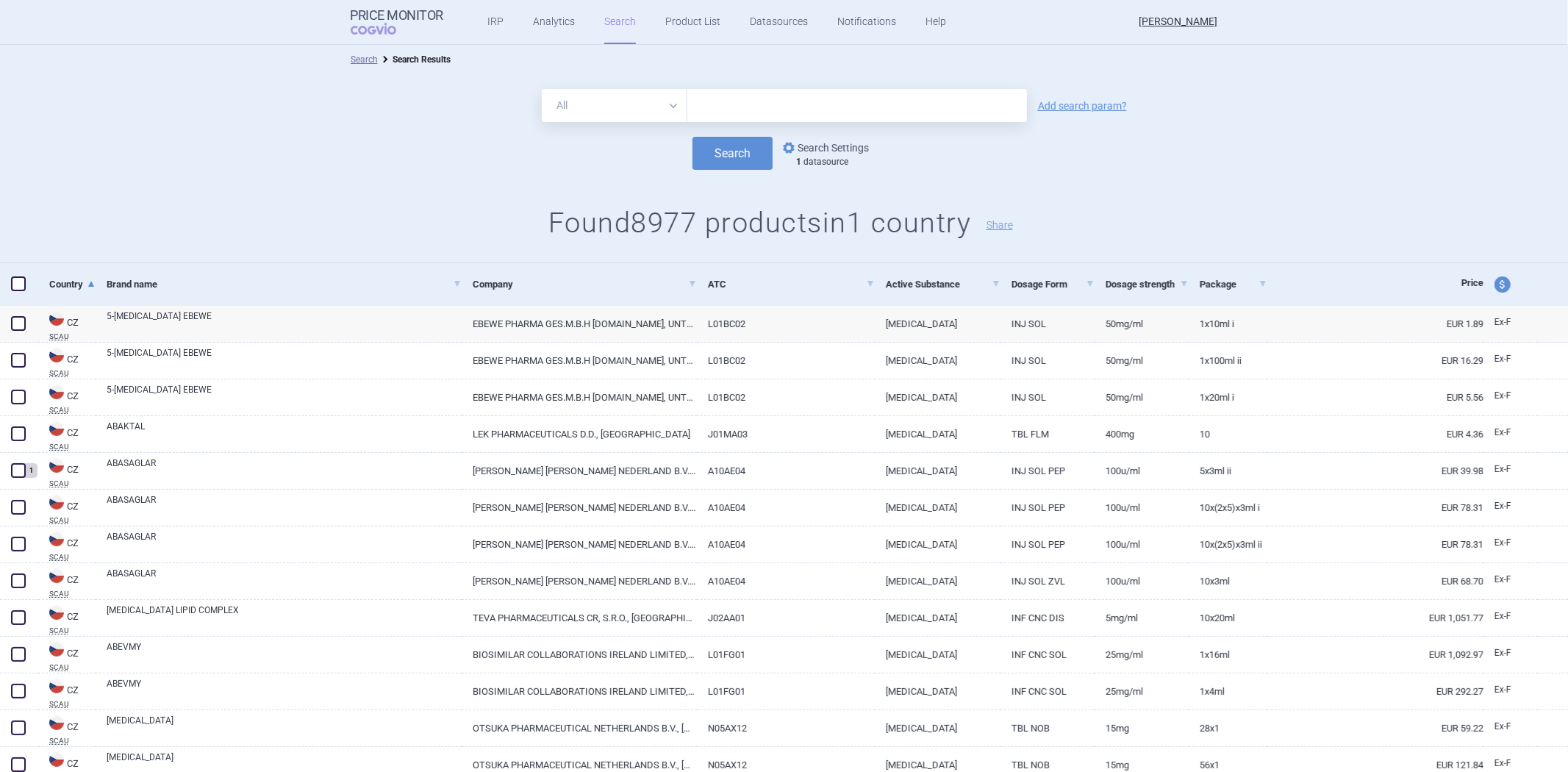
click at [825, 143] on link "options Search Settings" at bounding box center [824, 148] width 89 height 18
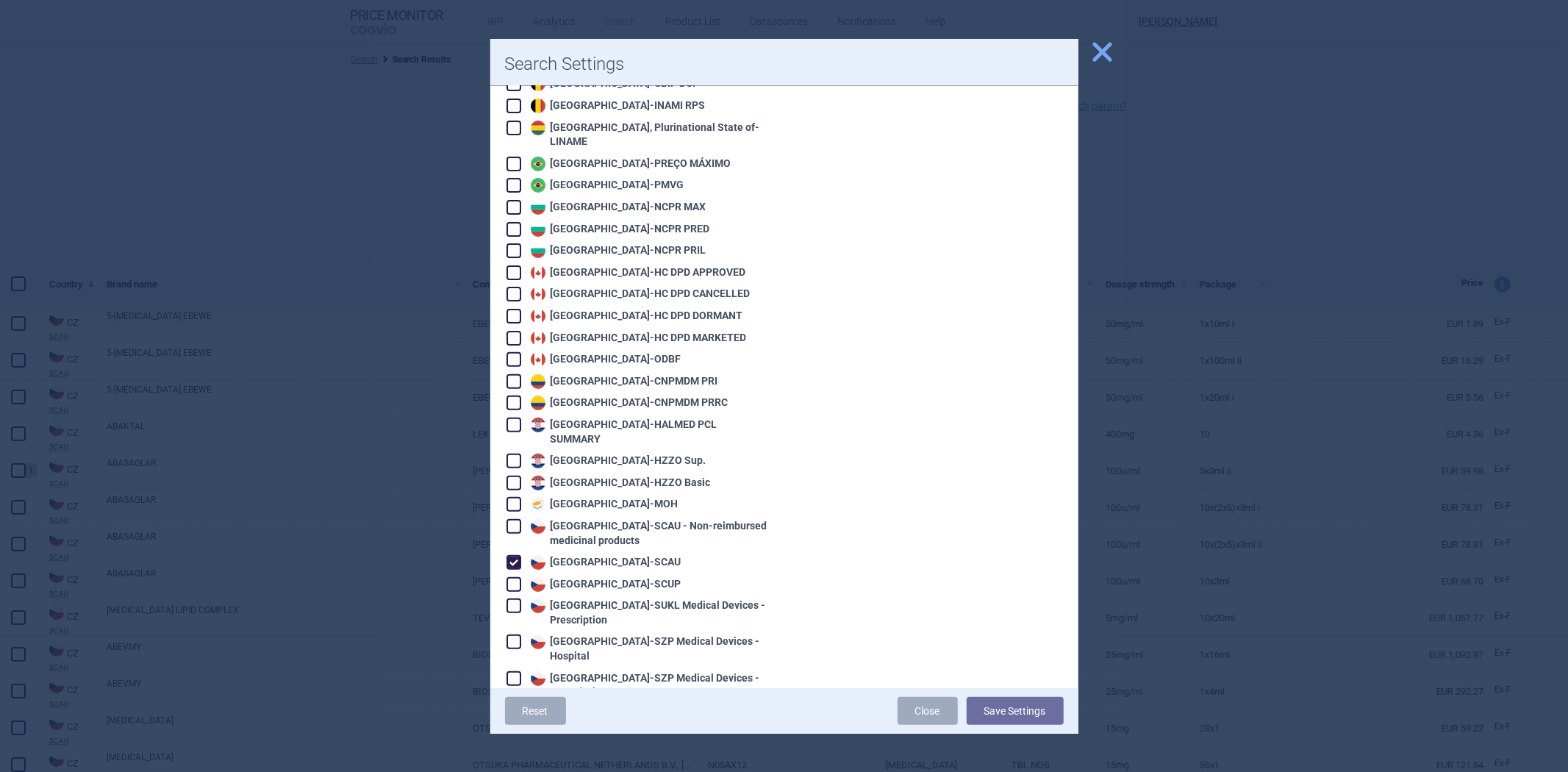
scroll to position [326, 0]
click at [567, 555] on div "Czech Republic - SCAU" at bounding box center [604, 562] width 155 height 14
checkbox input "false"
click at [567, 576] on div "Czech Republic - SCUP" at bounding box center [604, 584] width 155 height 14
checkbox input "true"
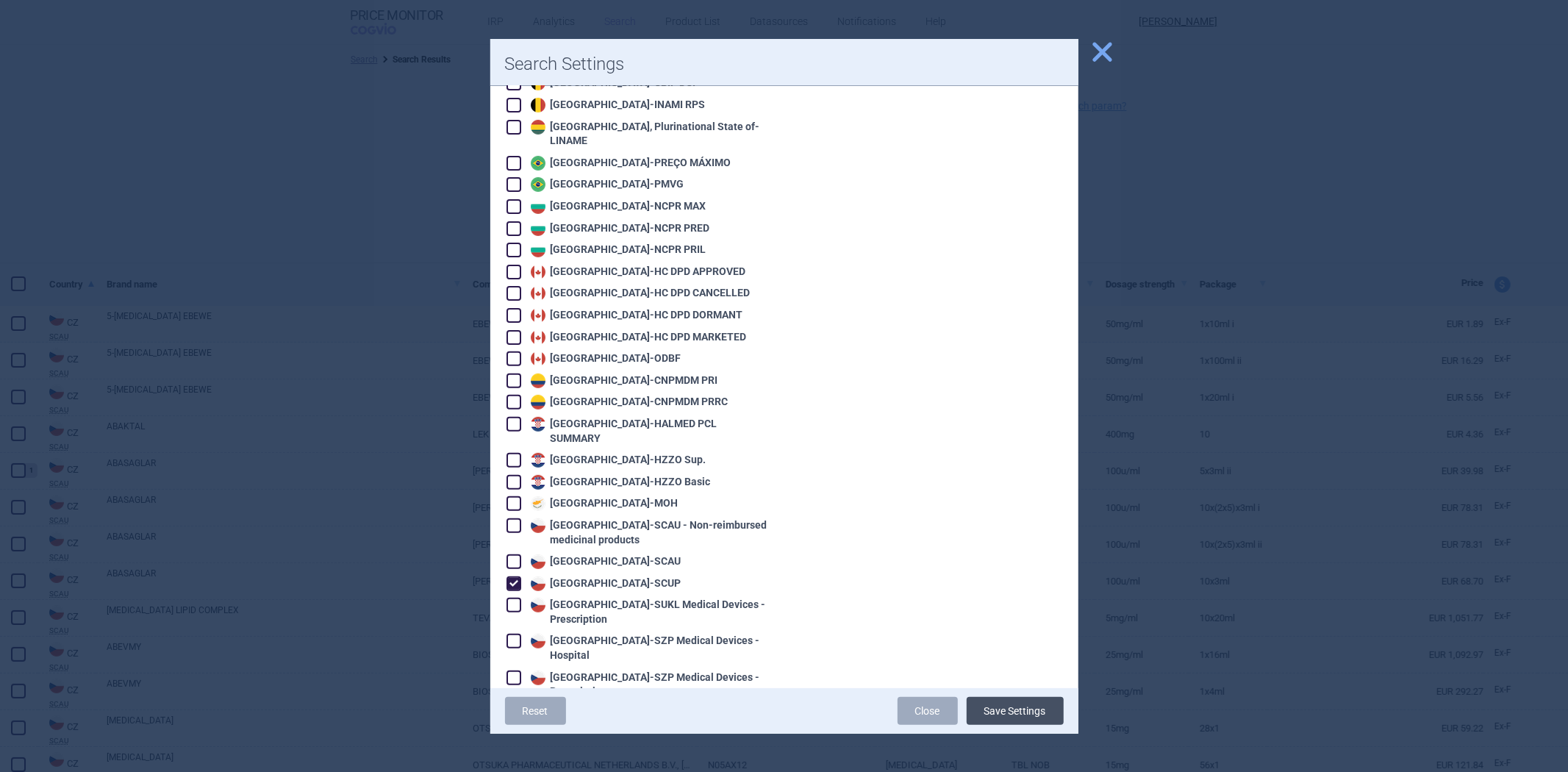
click at [987, 710] on button "Save Settings" at bounding box center [1015, 711] width 97 height 28
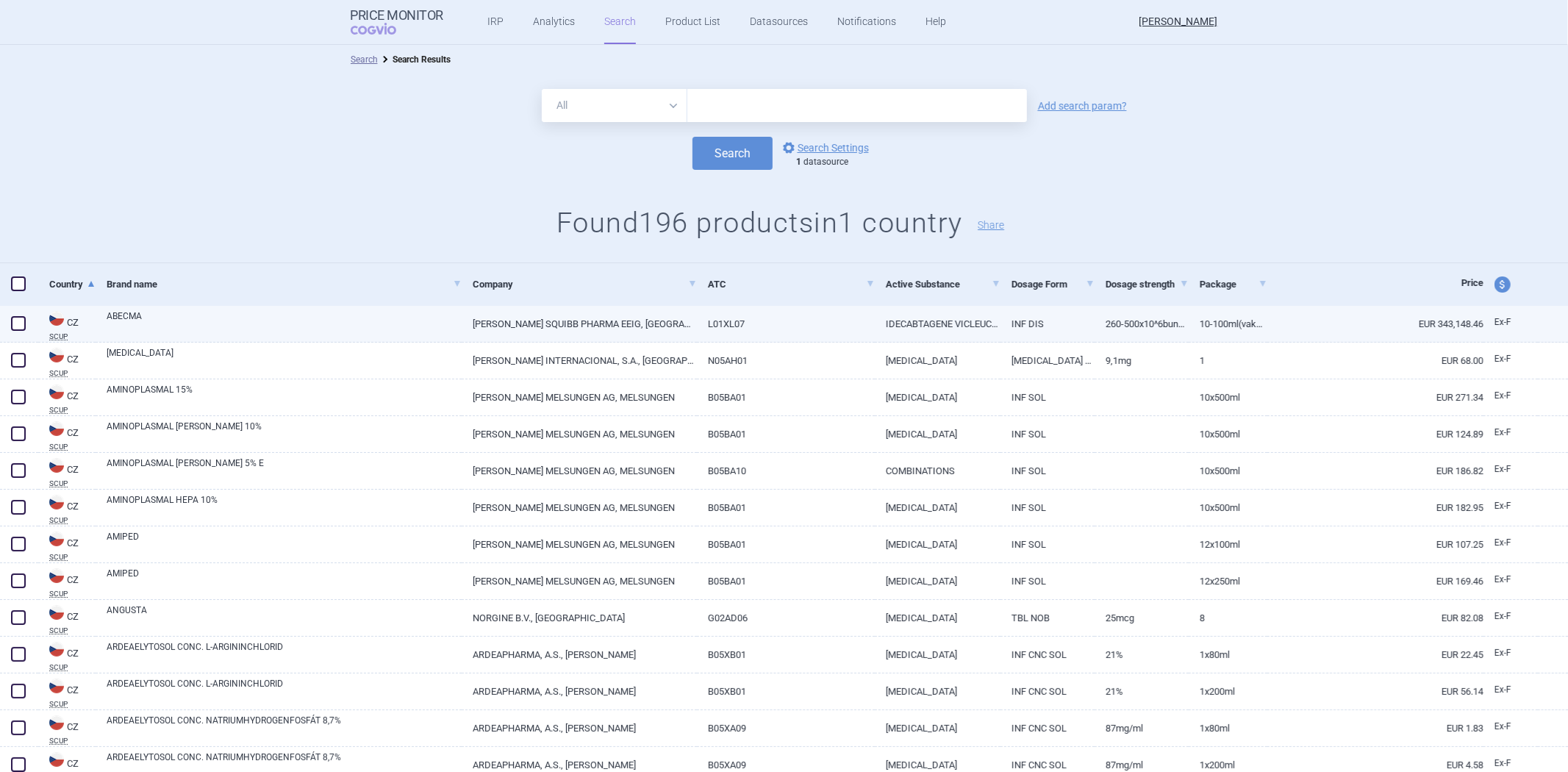
click at [1003, 325] on link "INF DIS" at bounding box center [1047, 324] width 94 height 36
select select "EUR"
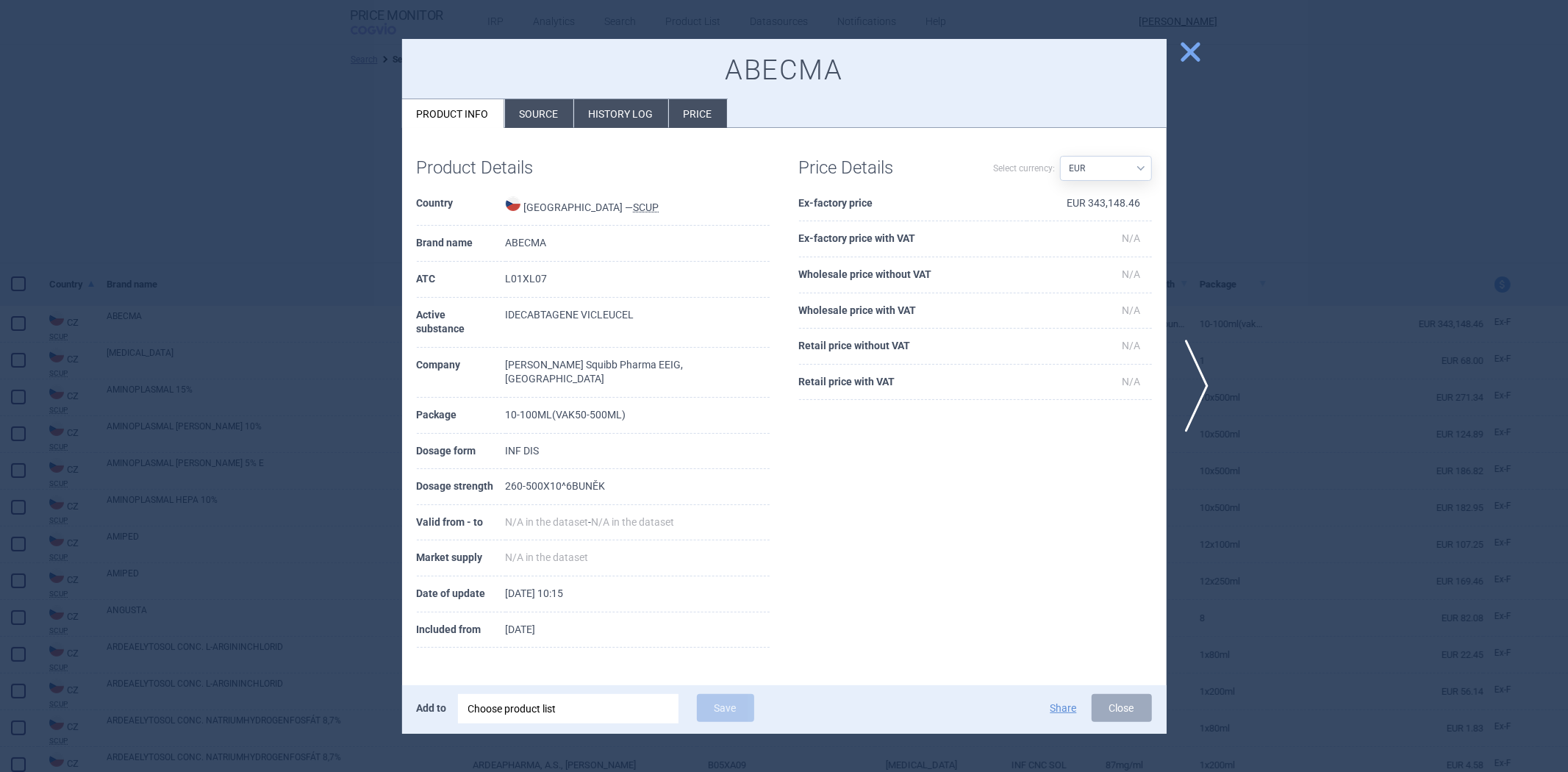
click at [352, 156] on div at bounding box center [784, 386] width 1568 height 772
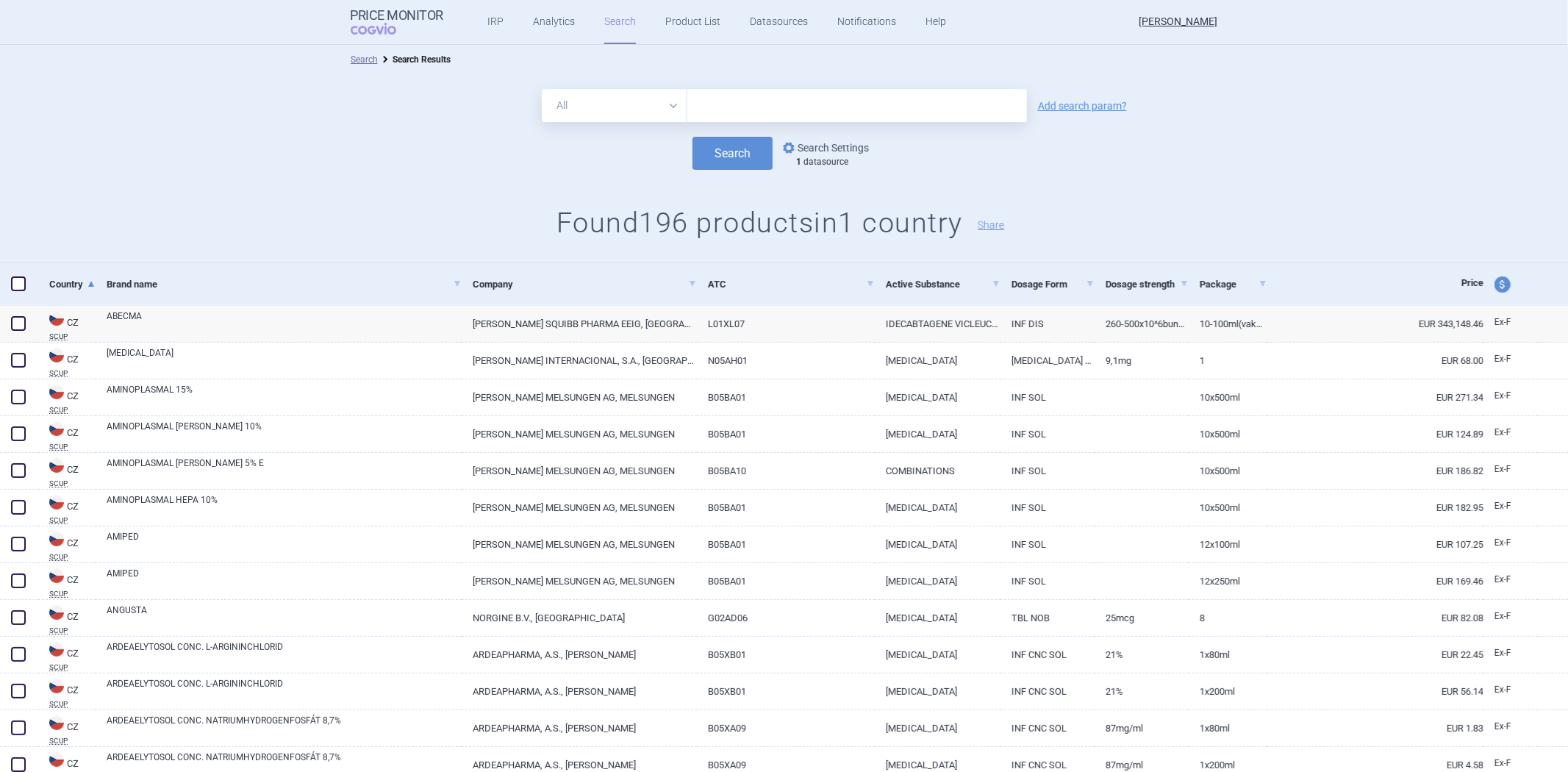
click at [820, 143] on link "options Search Settings" at bounding box center [824, 148] width 89 height 18
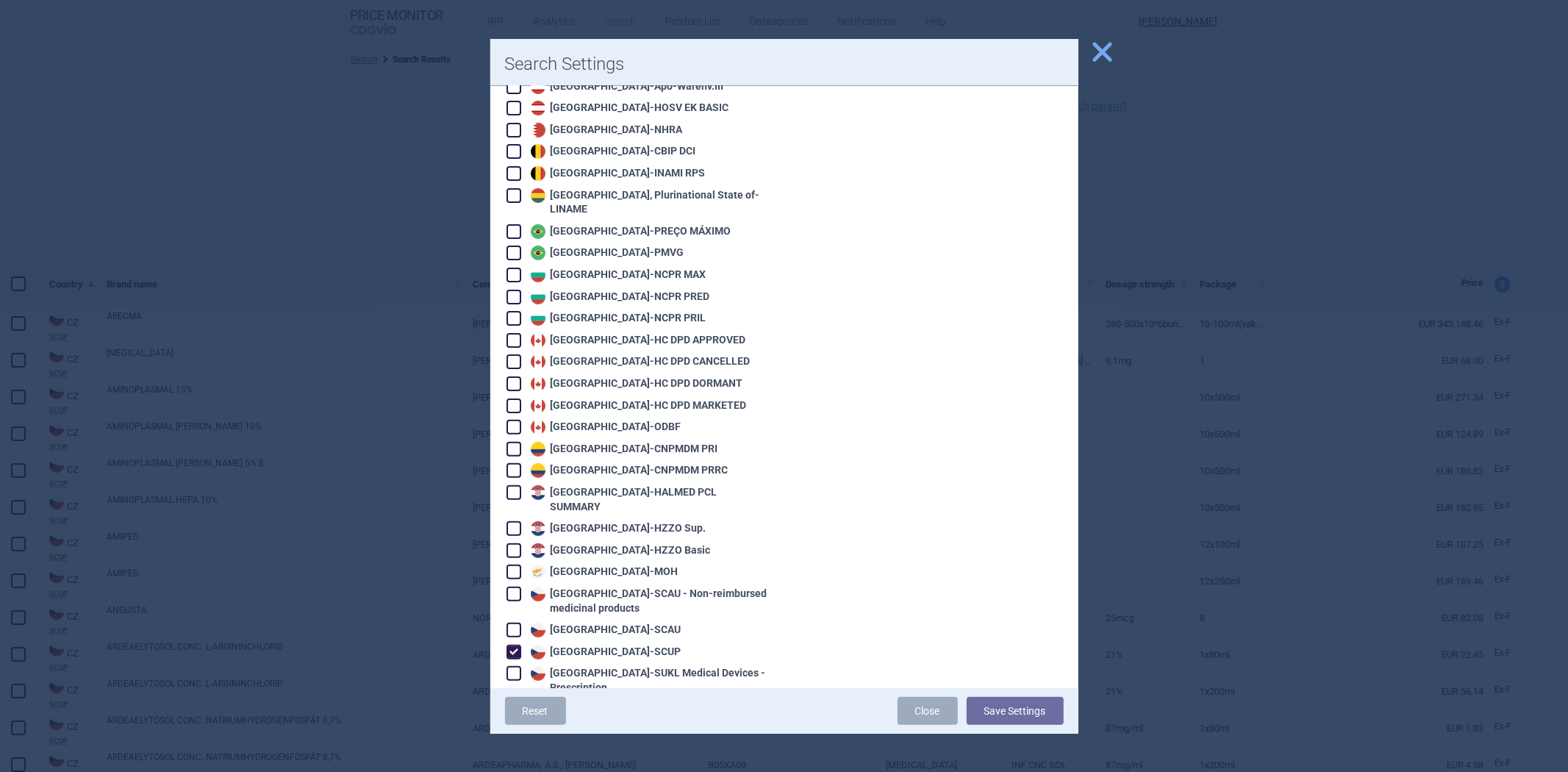
scroll to position [408, 0]
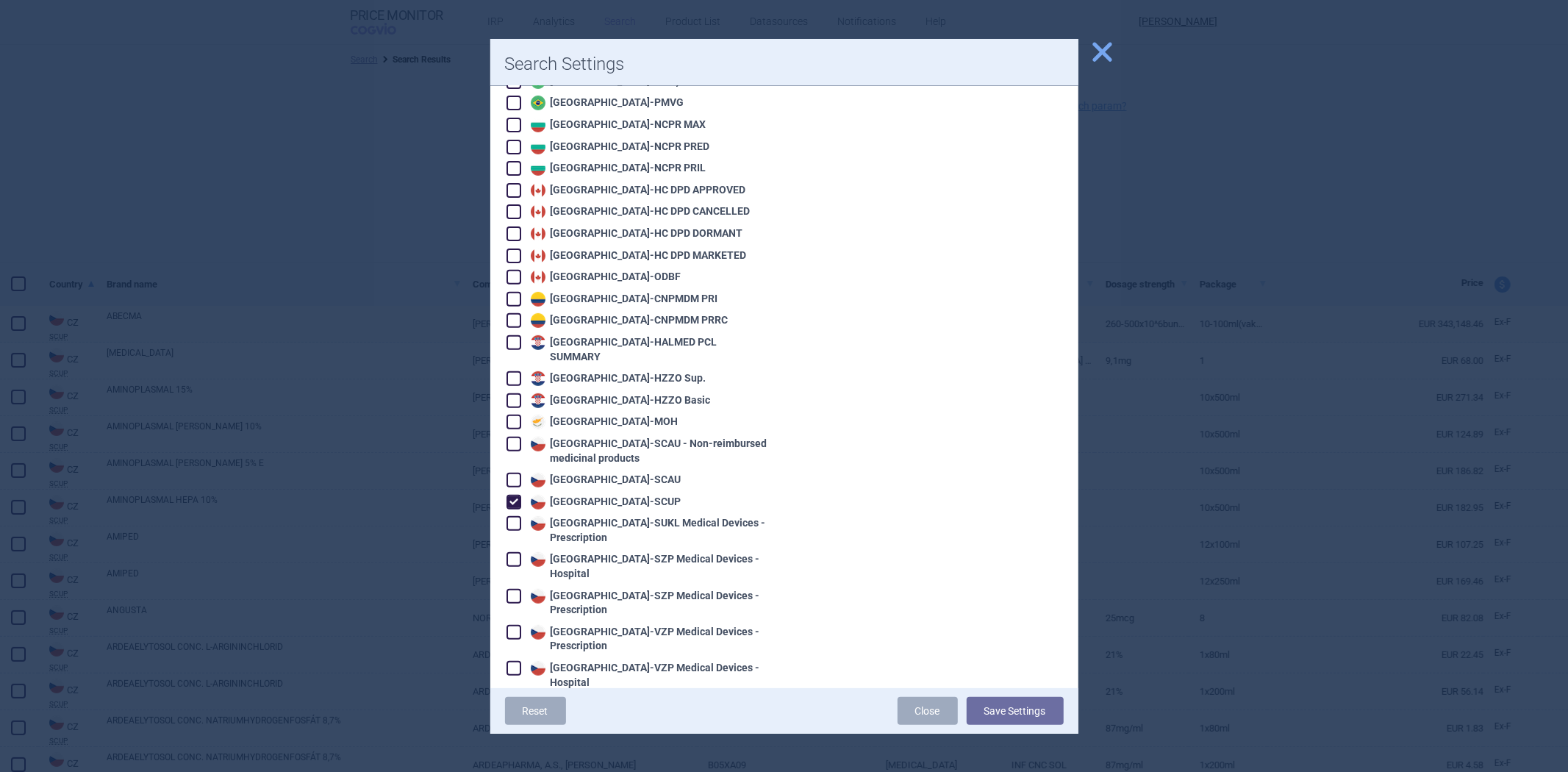
click at [621, 495] on div "Czech Republic - SCUP" at bounding box center [604, 503] width 155 height 14
checkbox input "false"
click at [611, 516] on div "Czech Republic - SUKL Medical Devices - Prescription" at bounding box center [648, 531] width 243 height 29
checkbox input "true"
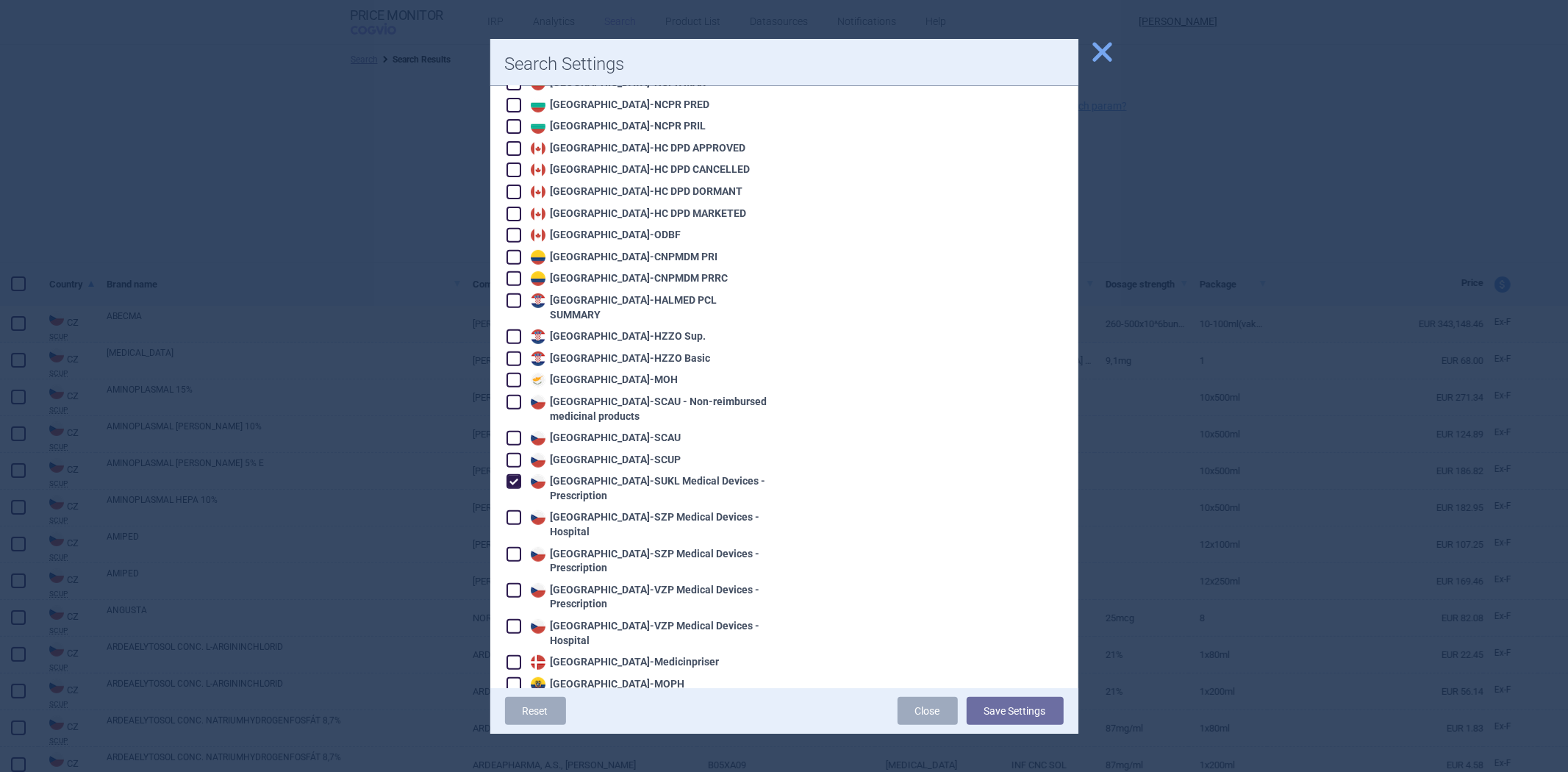
scroll to position [490, 0]
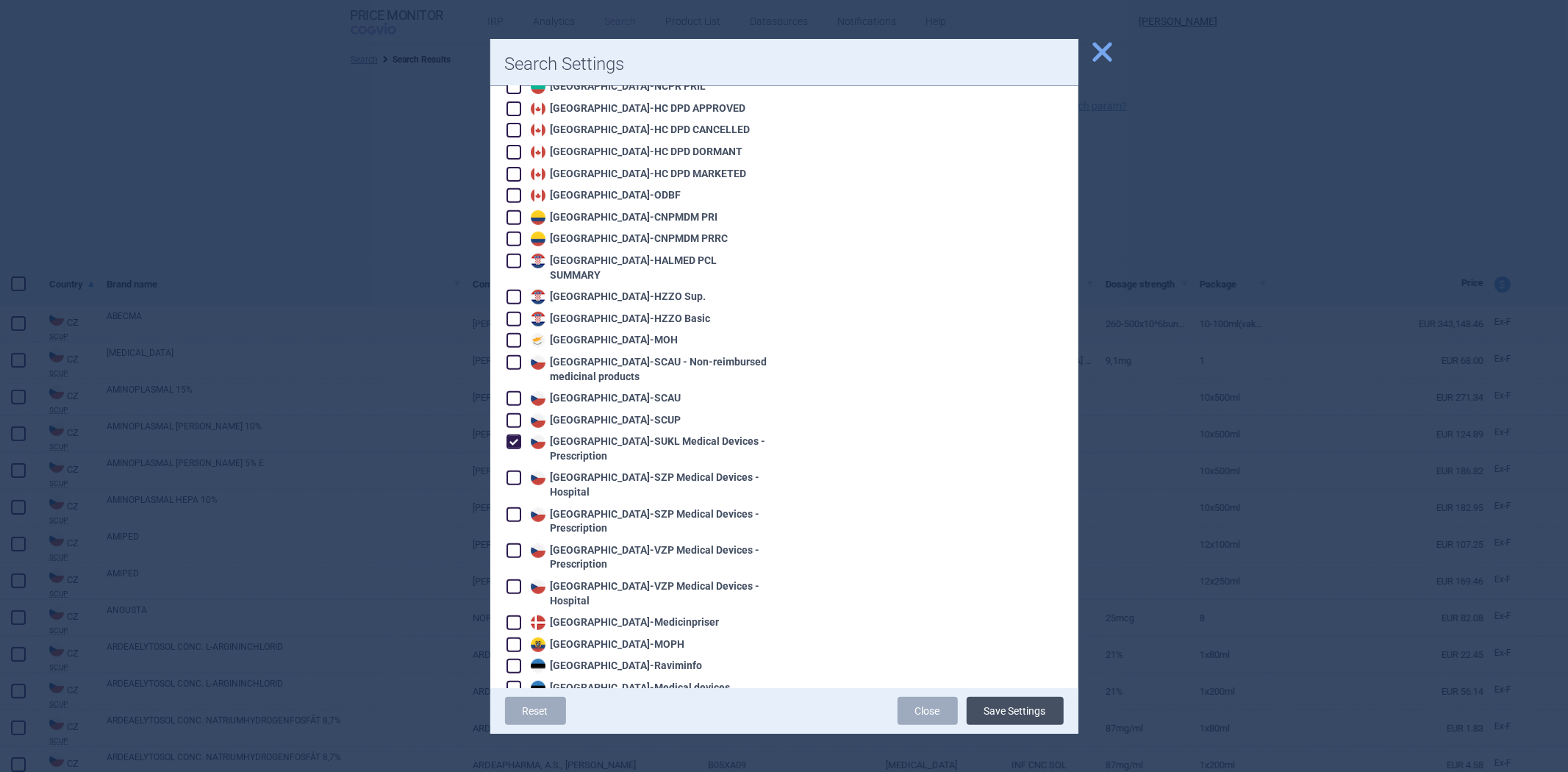
click at [994, 717] on button "Save Settings" at bounding box center [1015, 711] width 97 height 28
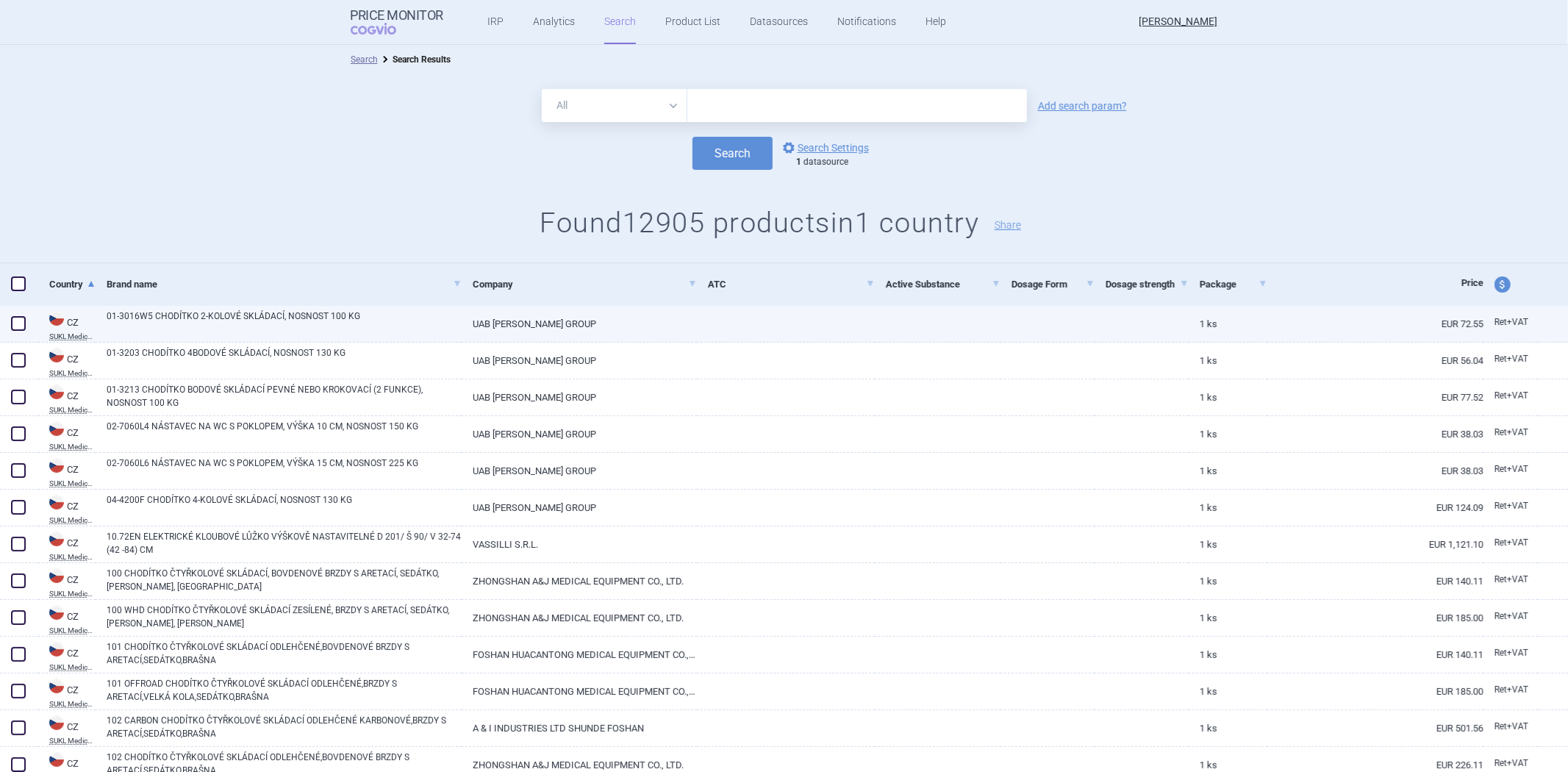
click at [777, 314] on link at bounding box center [786, 319] width 178 height 26
select select "EUR"
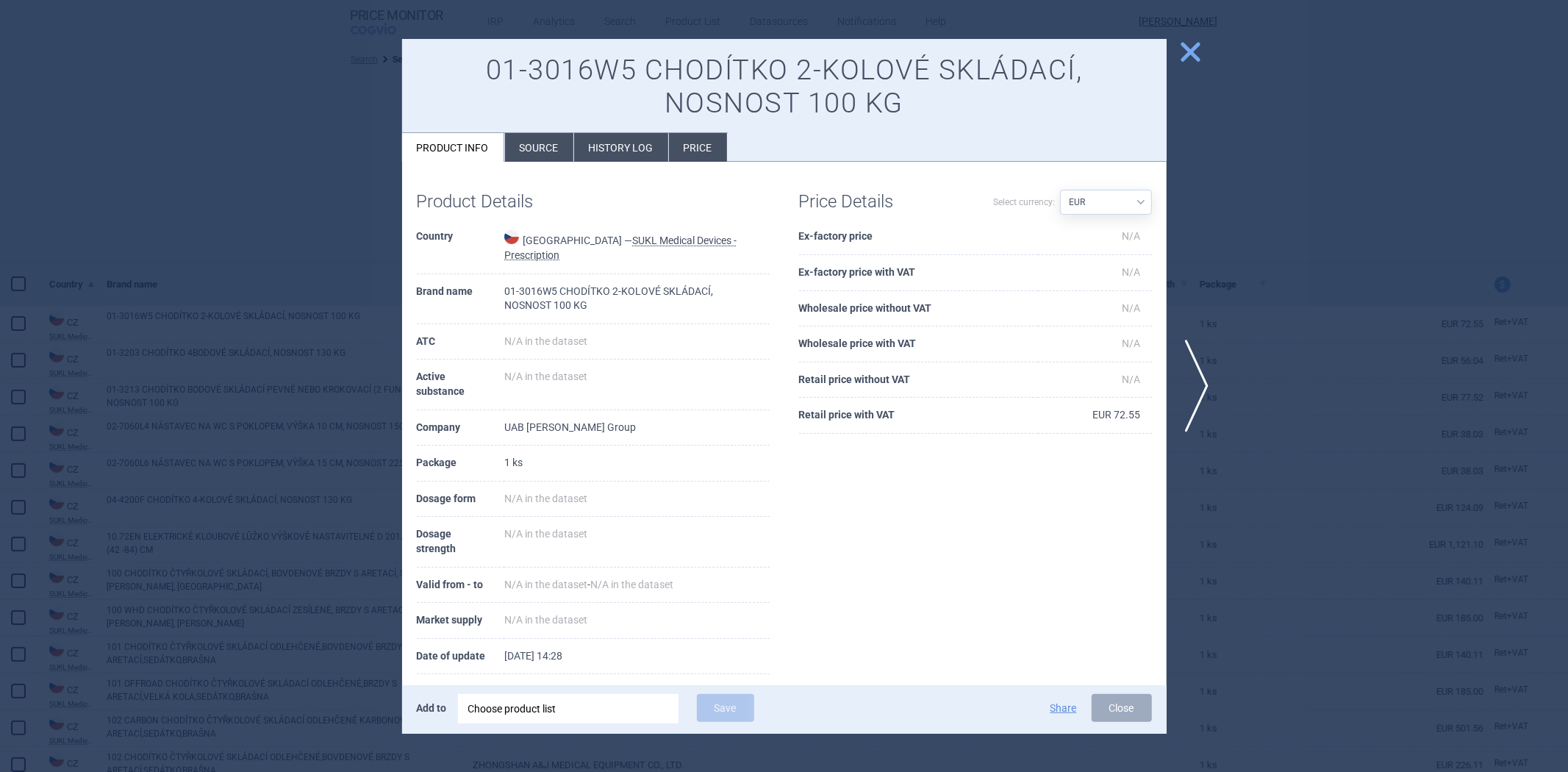
click at [1334, 145] on div at bounding box center [784, 386] width 1568 height 772
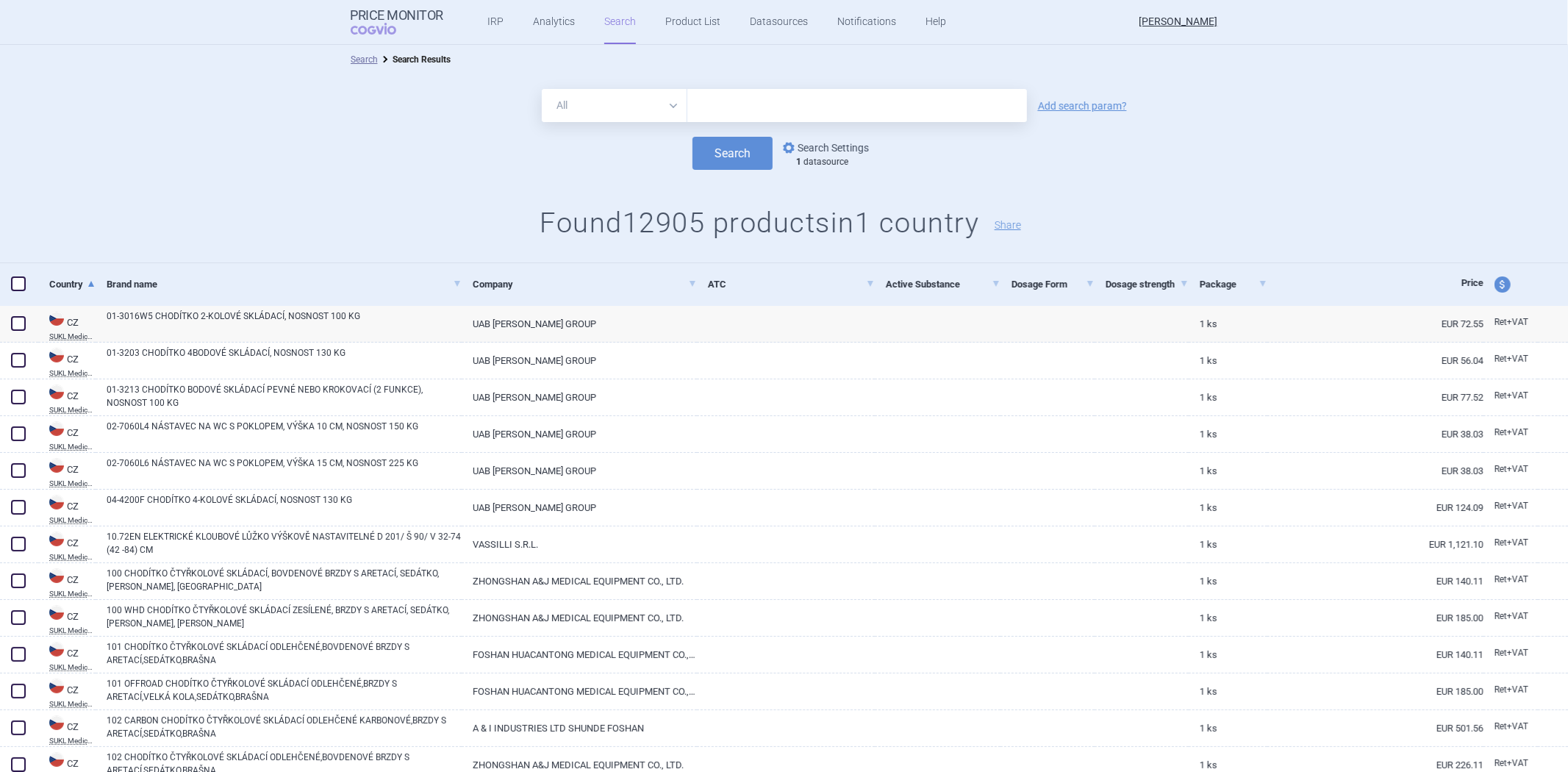
click at [798, 153] on link "options Search Settings" at bounding box center [824, 148] width 89 height 18
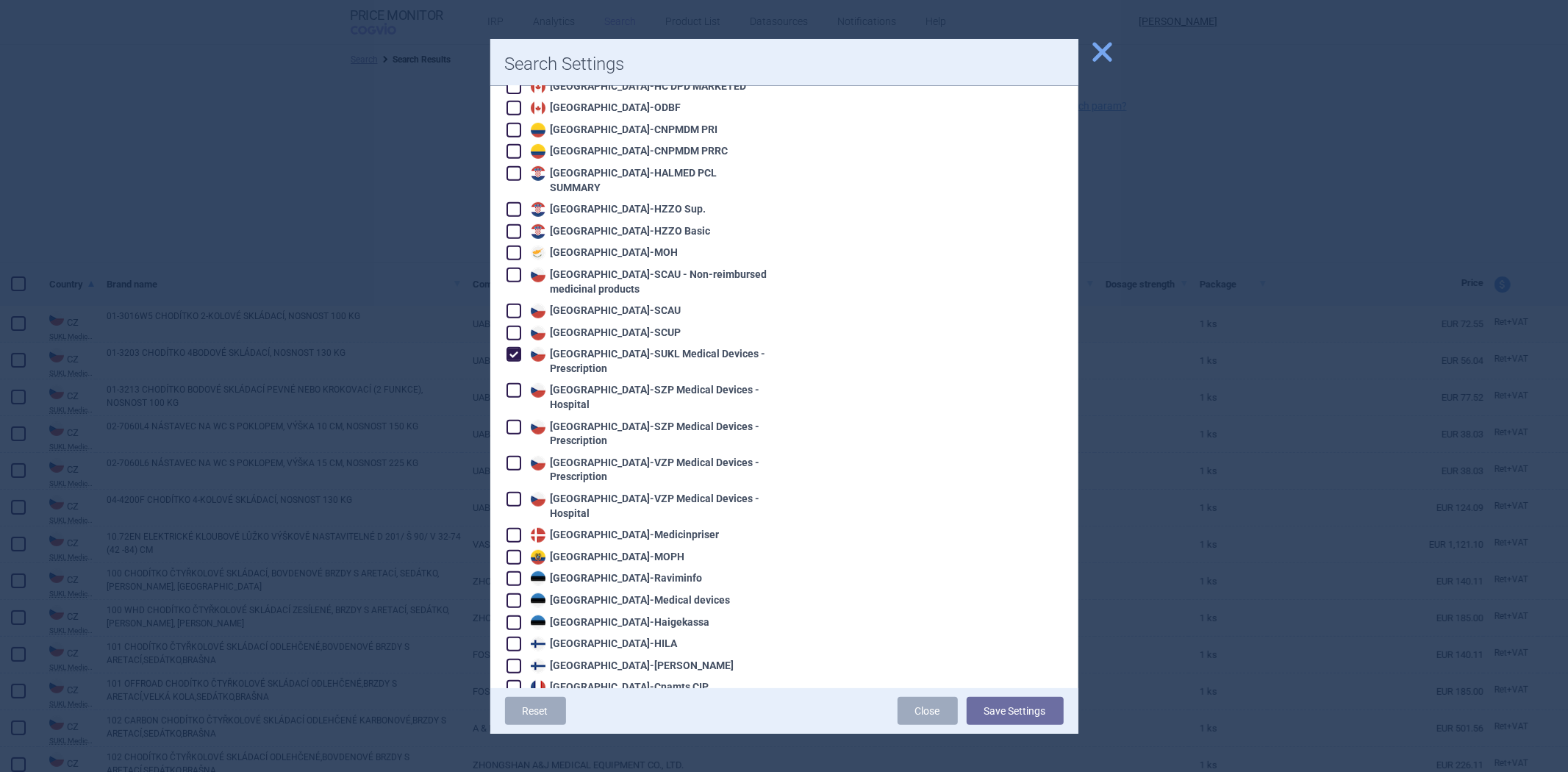
scroll to position [572, 0]
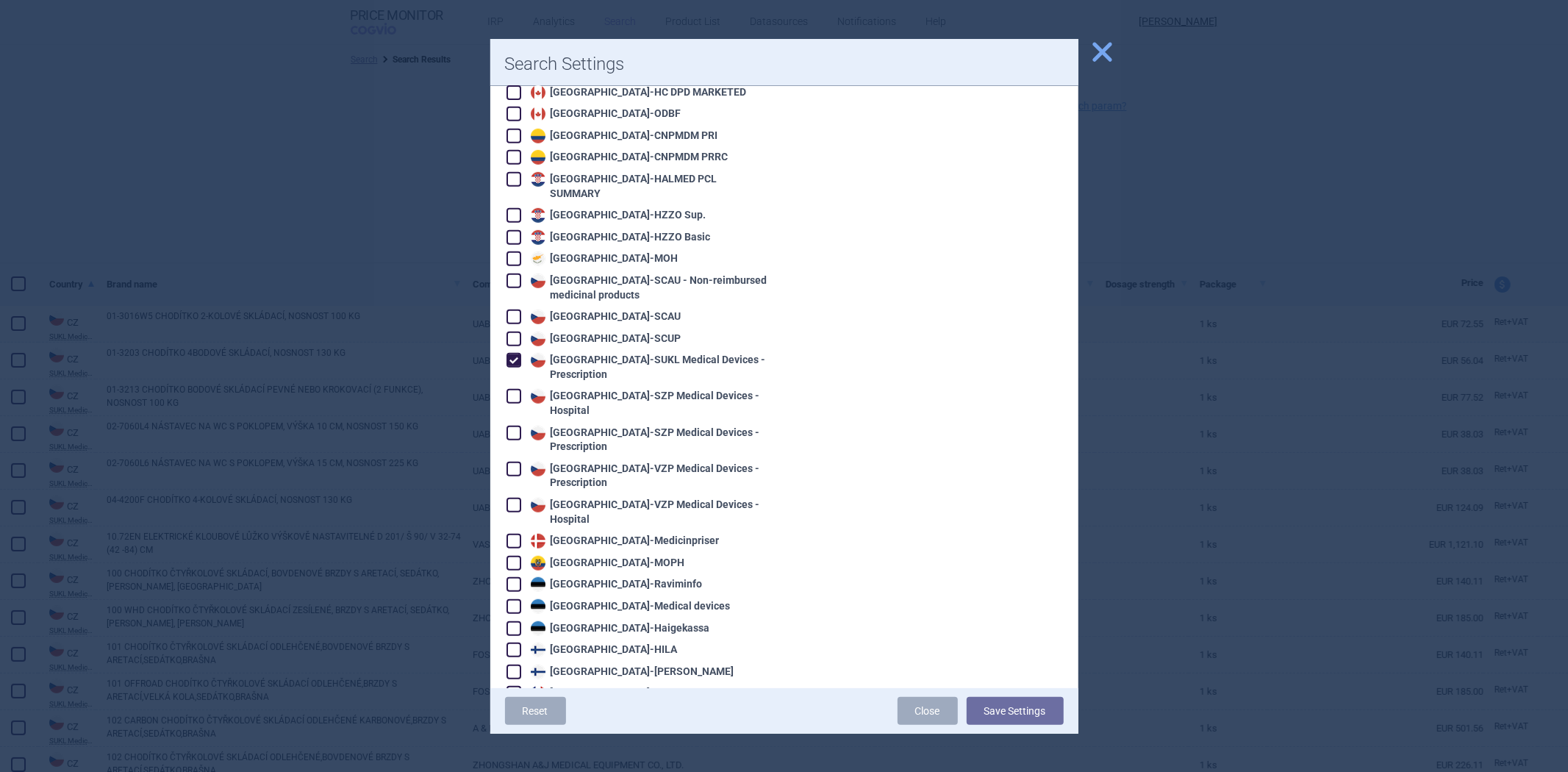
click at [625, 353] on div "Czech Republic - SUKL Medical Devices - Prescription" at bounding box center [648, 367] width 243 height 29
checkbox input "false"
click at [609, 389] on div "Czech Republic - SZP Medical Devices - Hospital" at bounding box center [648, 403] width 243 height 29
checkbox input "true"
click at [1040, 709] on button "Save Settings" at bounding box center [1015, 711] width 97 height 28
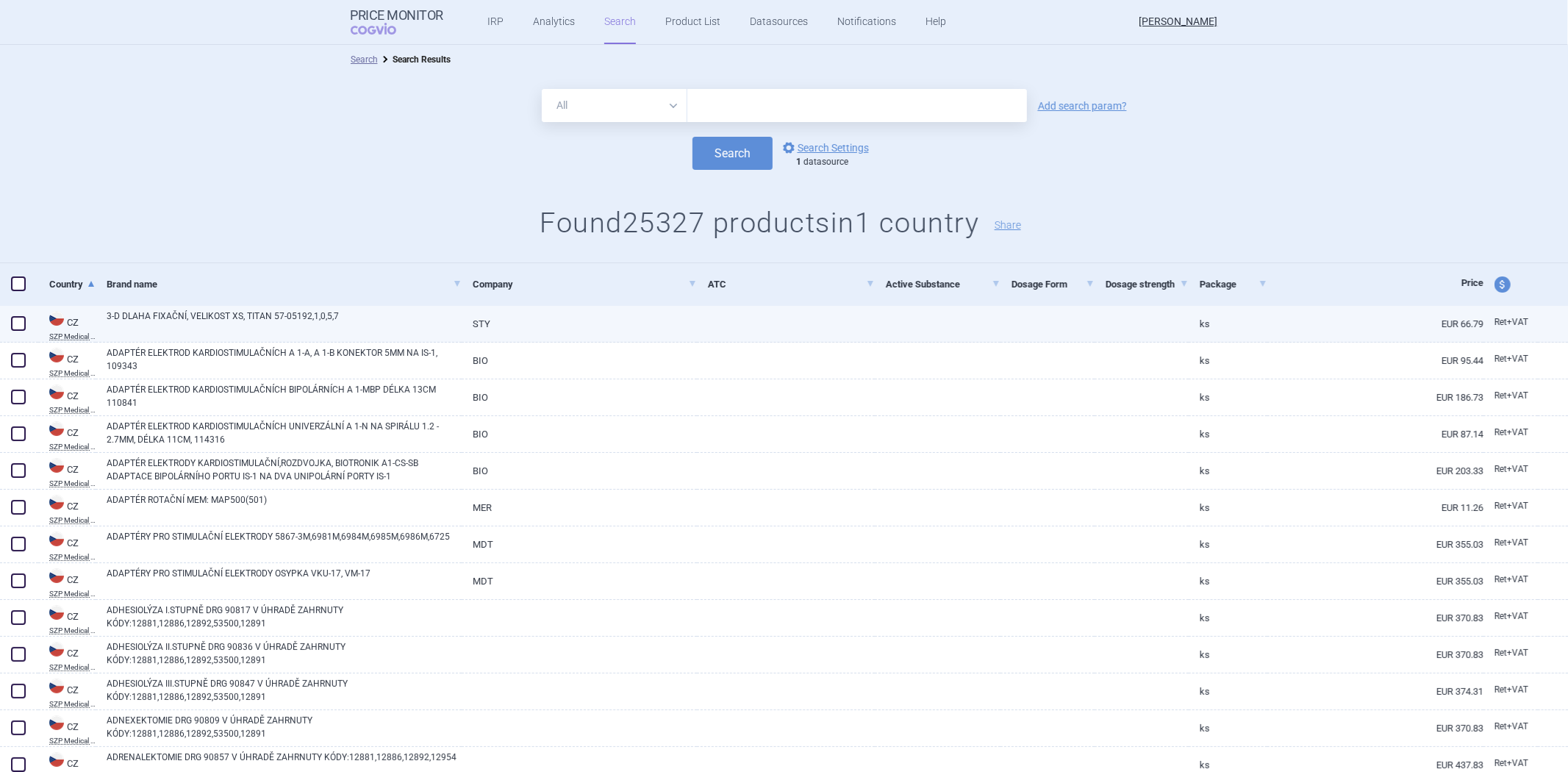
click at [866, 325] on link at bounding box center [786, 319] width 178 height 26
select select "EUR"
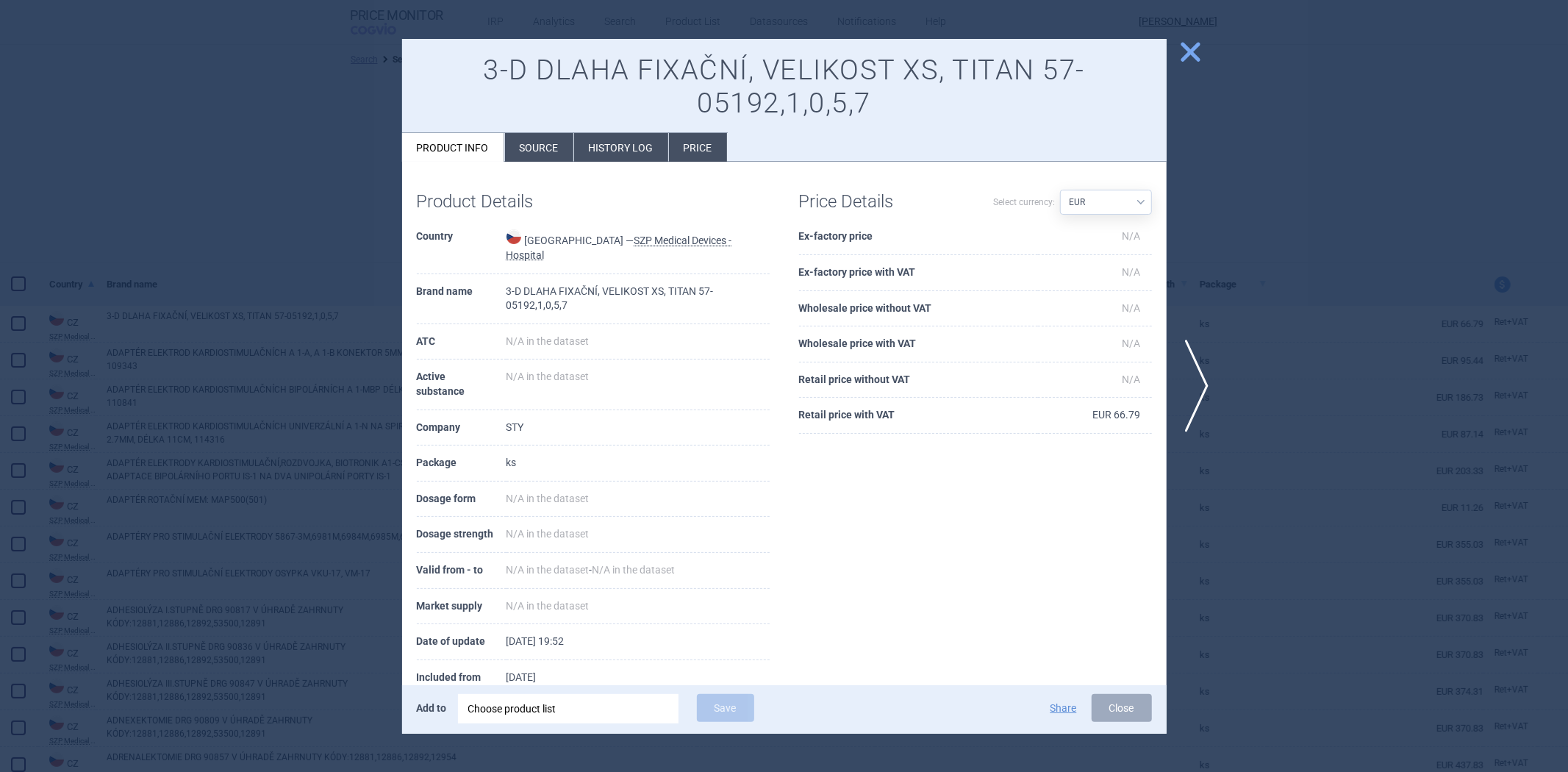
click at [838, 415] on th "Retail price with VAT" at bounding box center [918, 415] width 239 height 36
click at [1188, 42] on span "close" at bounding box center [1191, 52] width 26 height 26
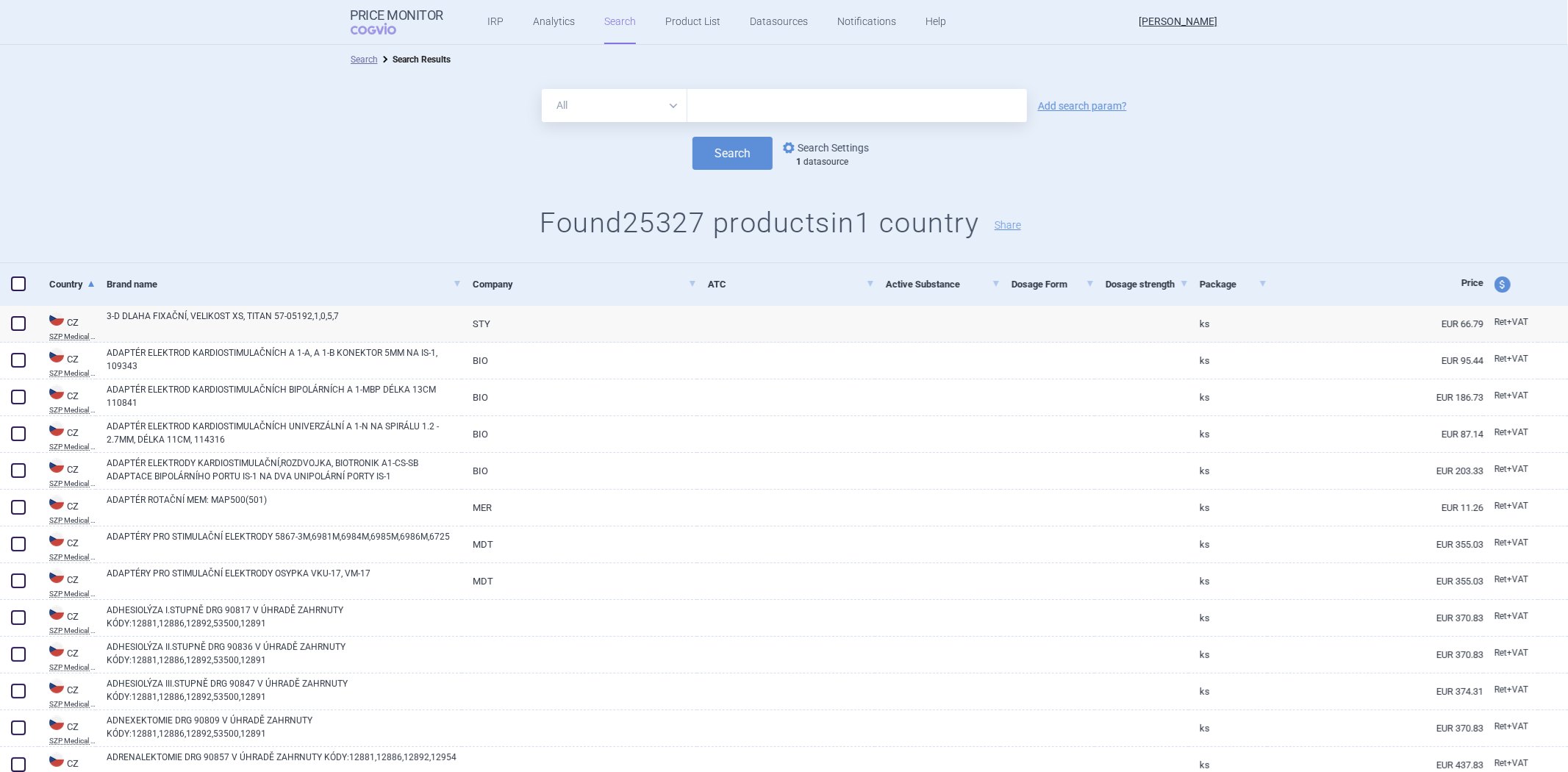
click at [834, 152] on link "options Search Settings" at bounding box center [824, 148] width 89 height 18
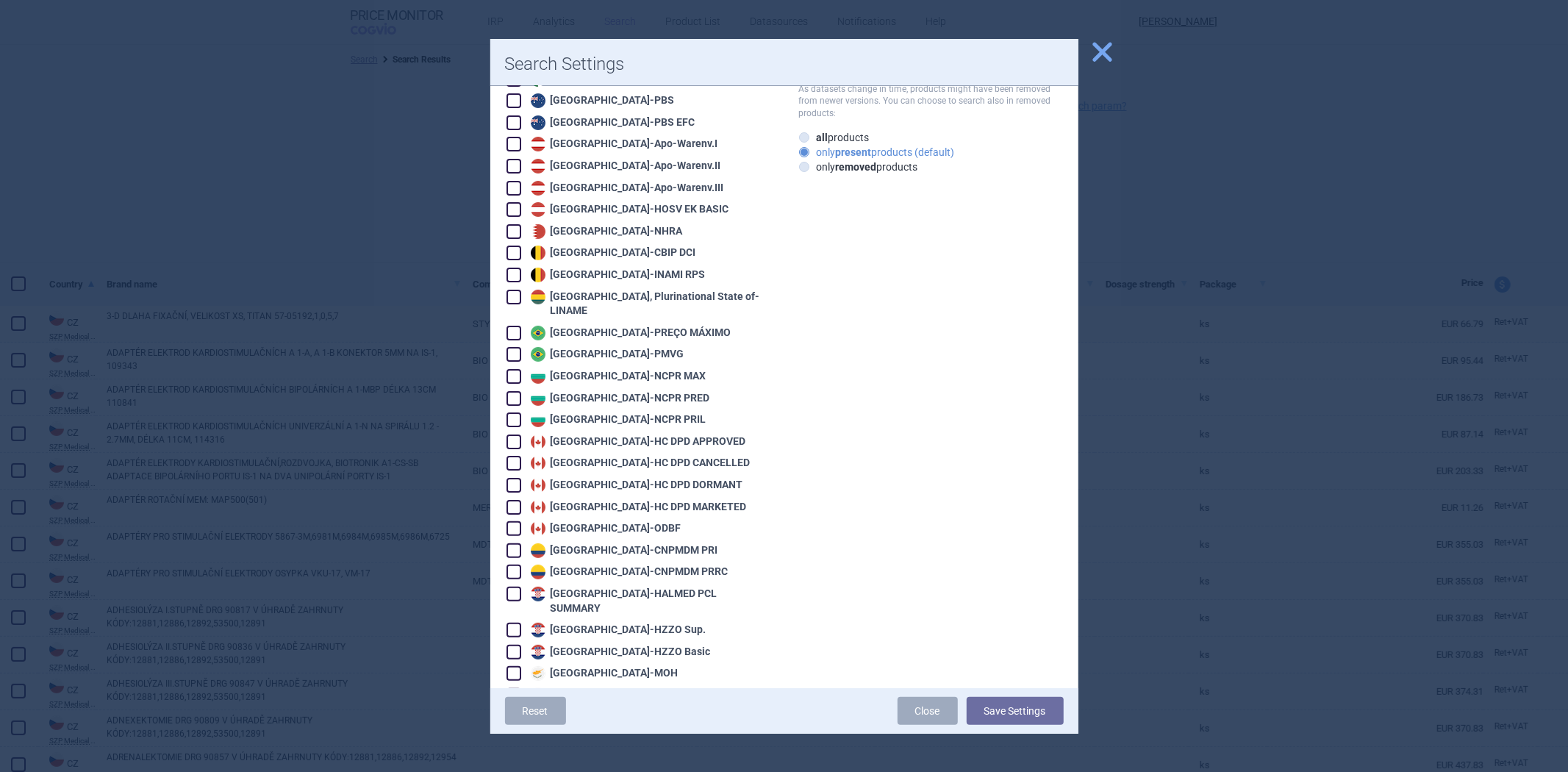
scroll to position [490, 0]
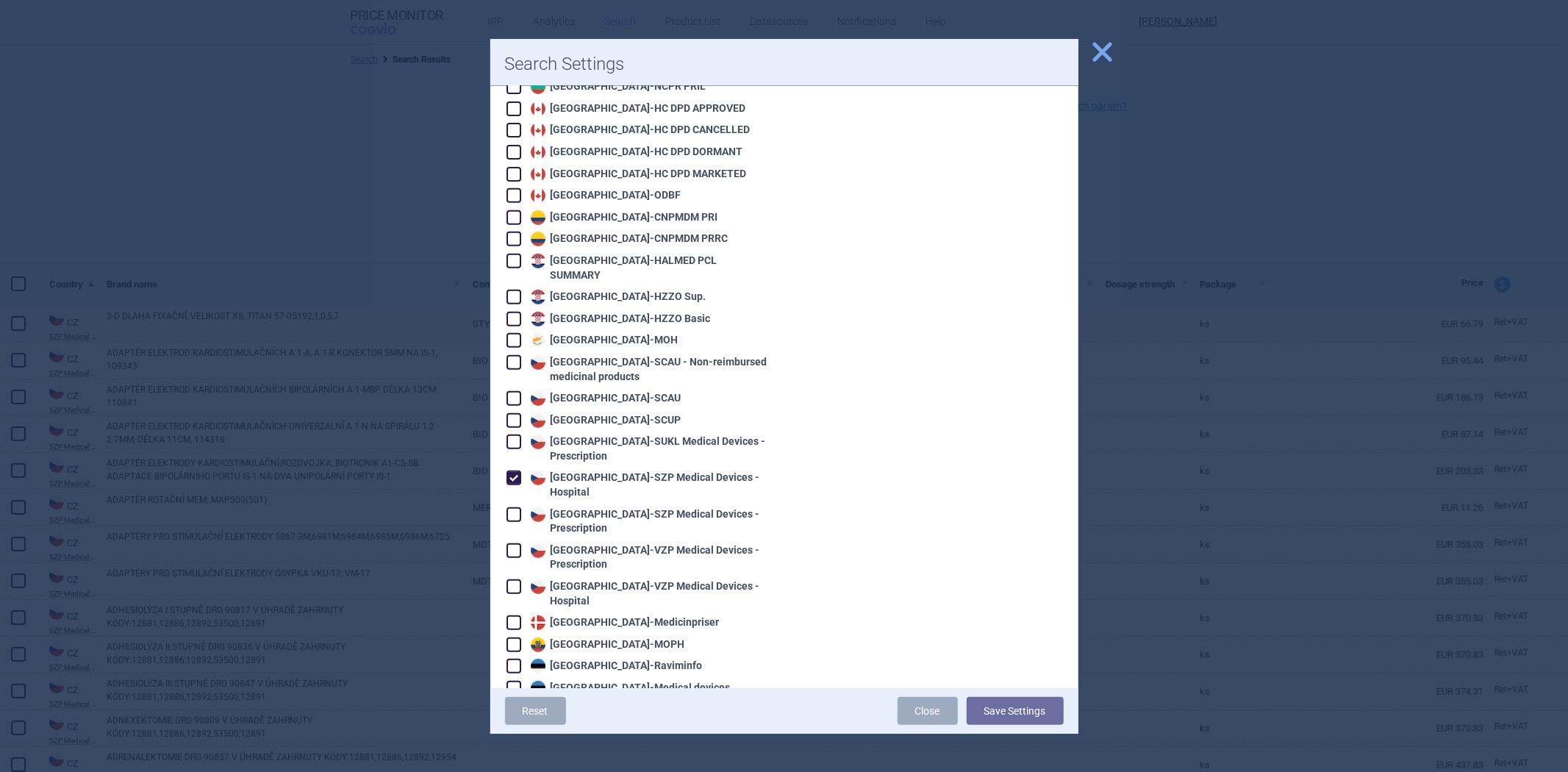
click at [577, 471] on div "Czech Republic - SZP Medical Devices - Hospital" at bounding box center [648, 485] width 243 height 29
click at [583, 471] on div "Czech Republic - SZP Medical Devices - Hospital" at bounding box center [648, 485] width 243 height 29
click at [594, 471] on div "Czech Republic - SZP Medical Devices - Hospital" at bounding box center [648, 485] width 243 height 29
checkbox input "false"
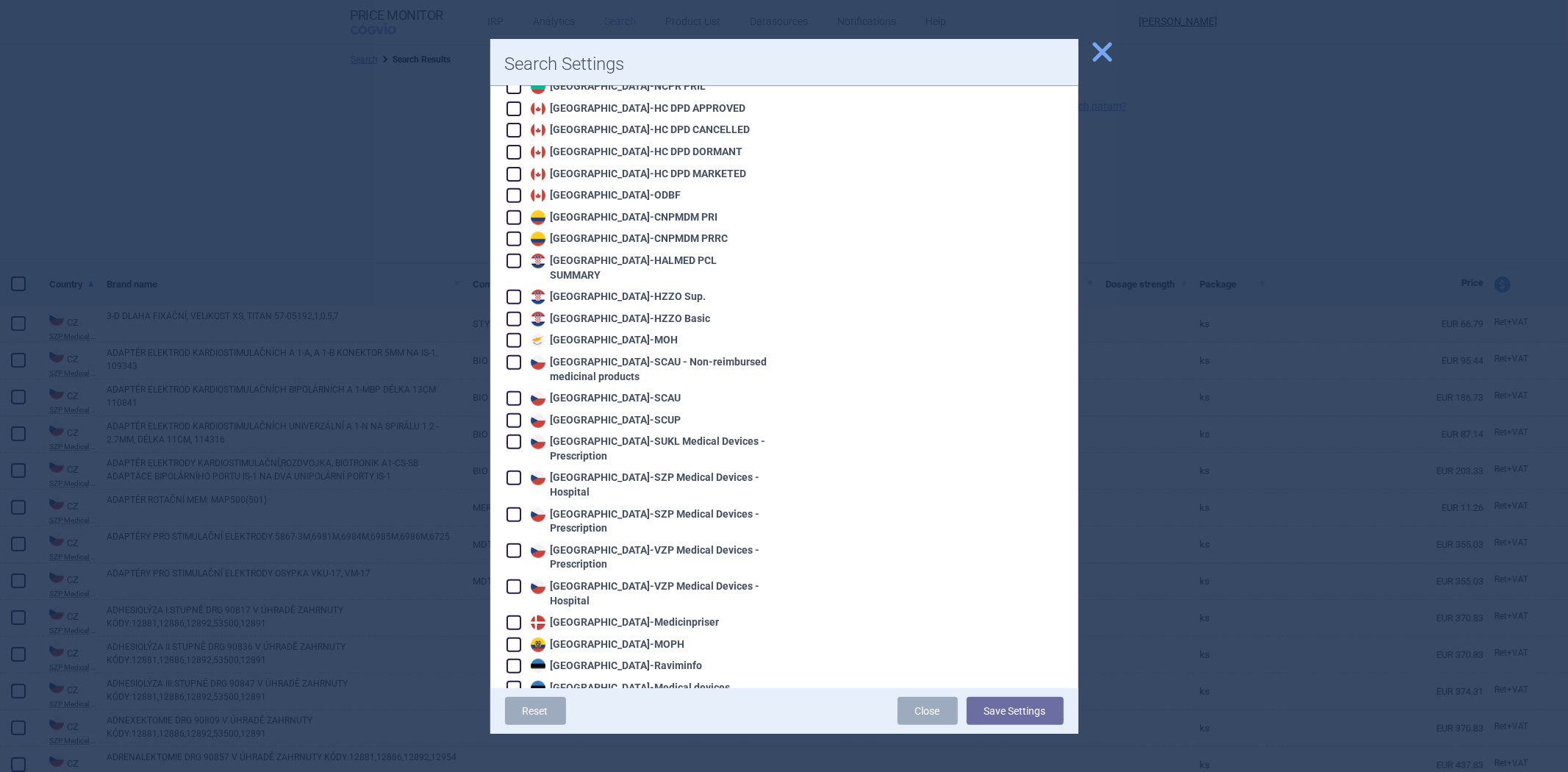
click at [570, 507] on div "Czech Republic - SZP Medical Devices - Prescription" at bounding box center [648, 522] width 243 height 29
checkbox input "true"
click at [582, 544] on div "Czech Republic - VZP Medical Devices - Prescription" at bounding box center [648, 558] width 243 height 29
checkbox input "true"
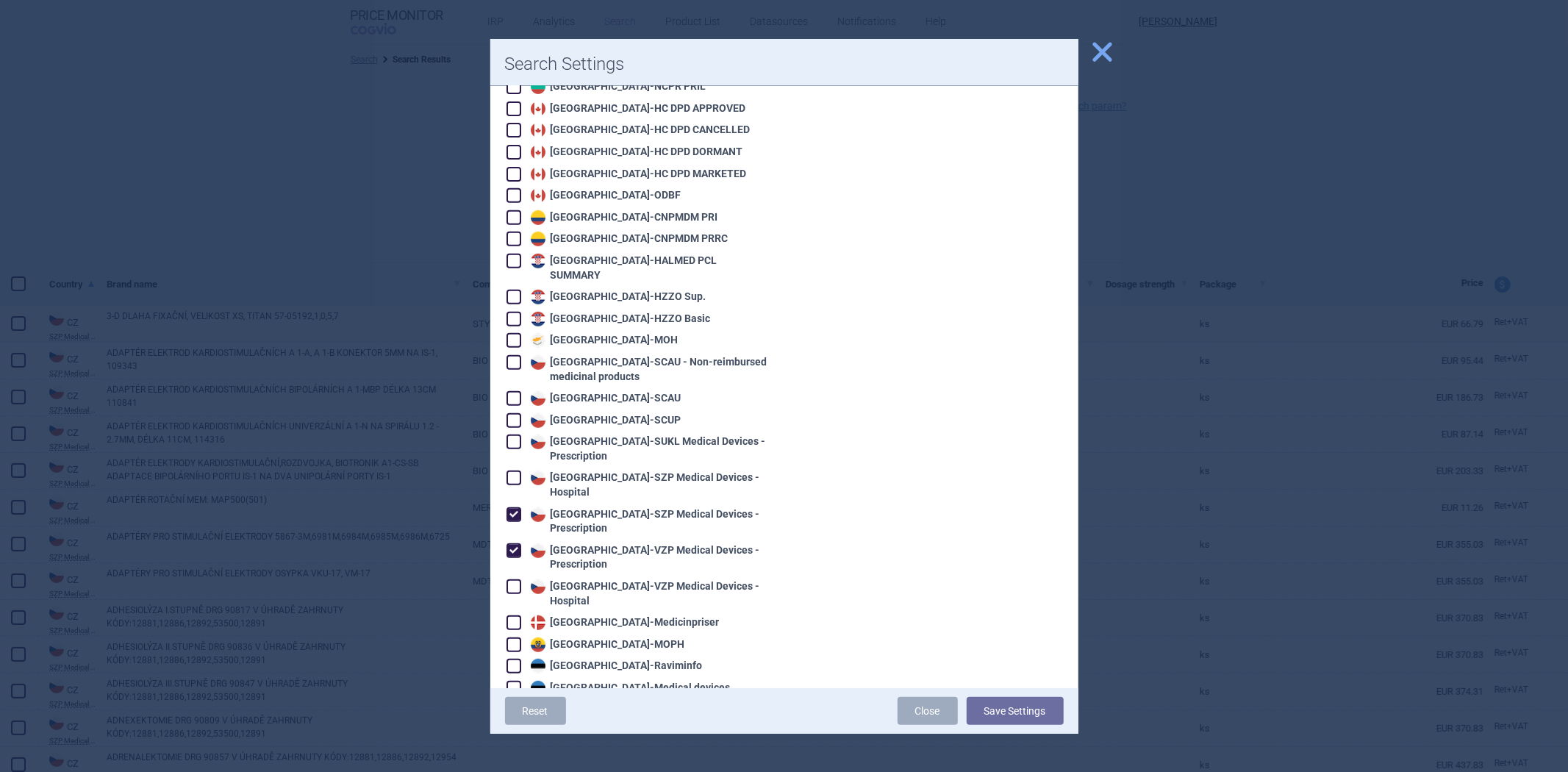
click at [571, 580] on div "Czech Republic - VZP Medical Devices - Hospital" at bounding box center [648, 594] width 243 height 29
drag, startPoint x: 635, startPoint y: 560, endPoint x: 627, endPoint y: 536, distance: 25.3
click at [635, 580] on div "Czech Republic - VZP Medical Devices - Hospital" at bounding box center [648, 594] width 243 height 29
checkbox input "false"
click at [616, 544] on div "Czech Republic - VZP Medical Devices - Prescription" at bounding box center [648, 558] width 243 height 29
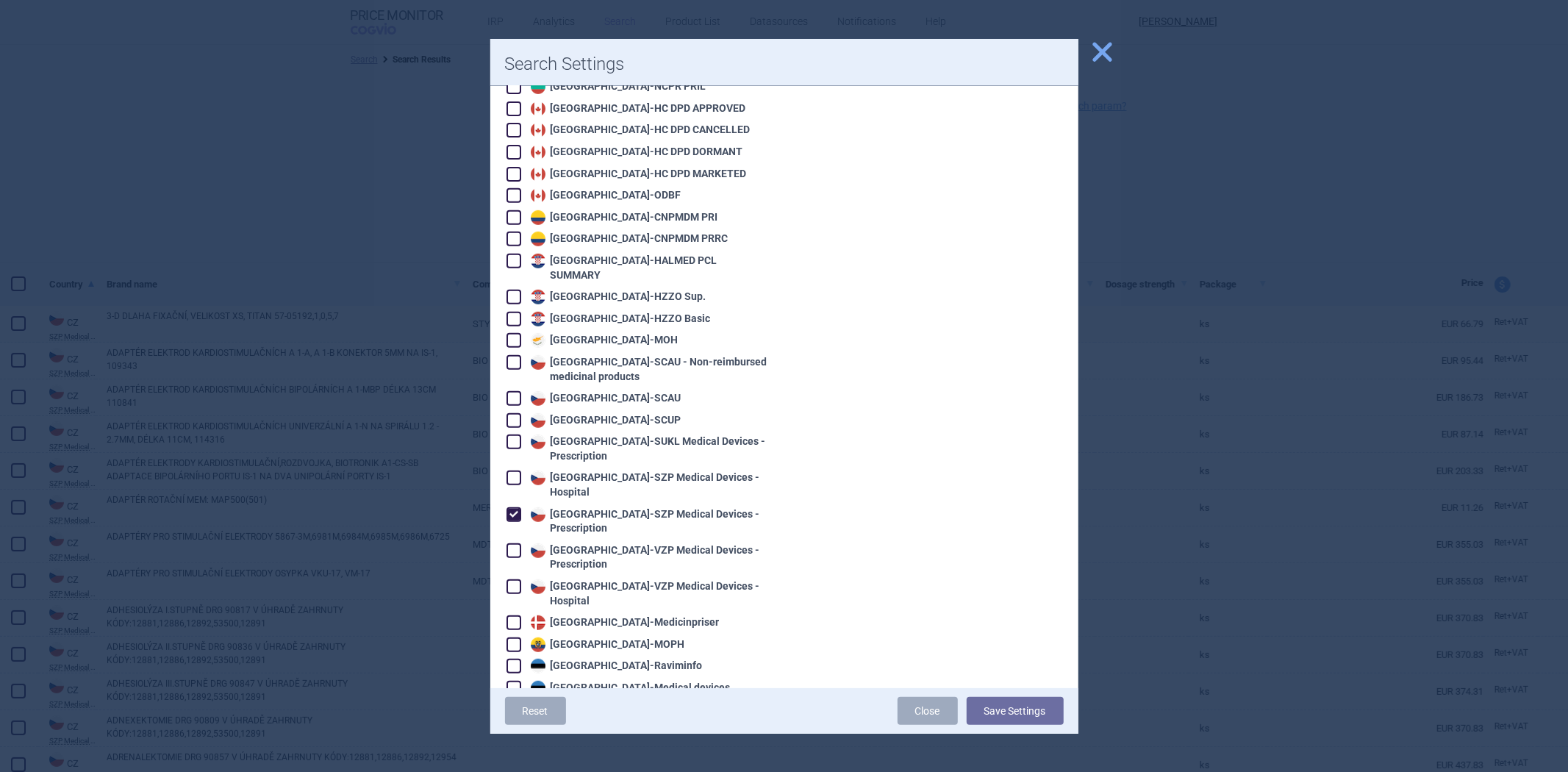
checkbox input "false"
click at [1006, 716] on button "Save Settings" at bounding box center [1015, 711] width 97 height 28
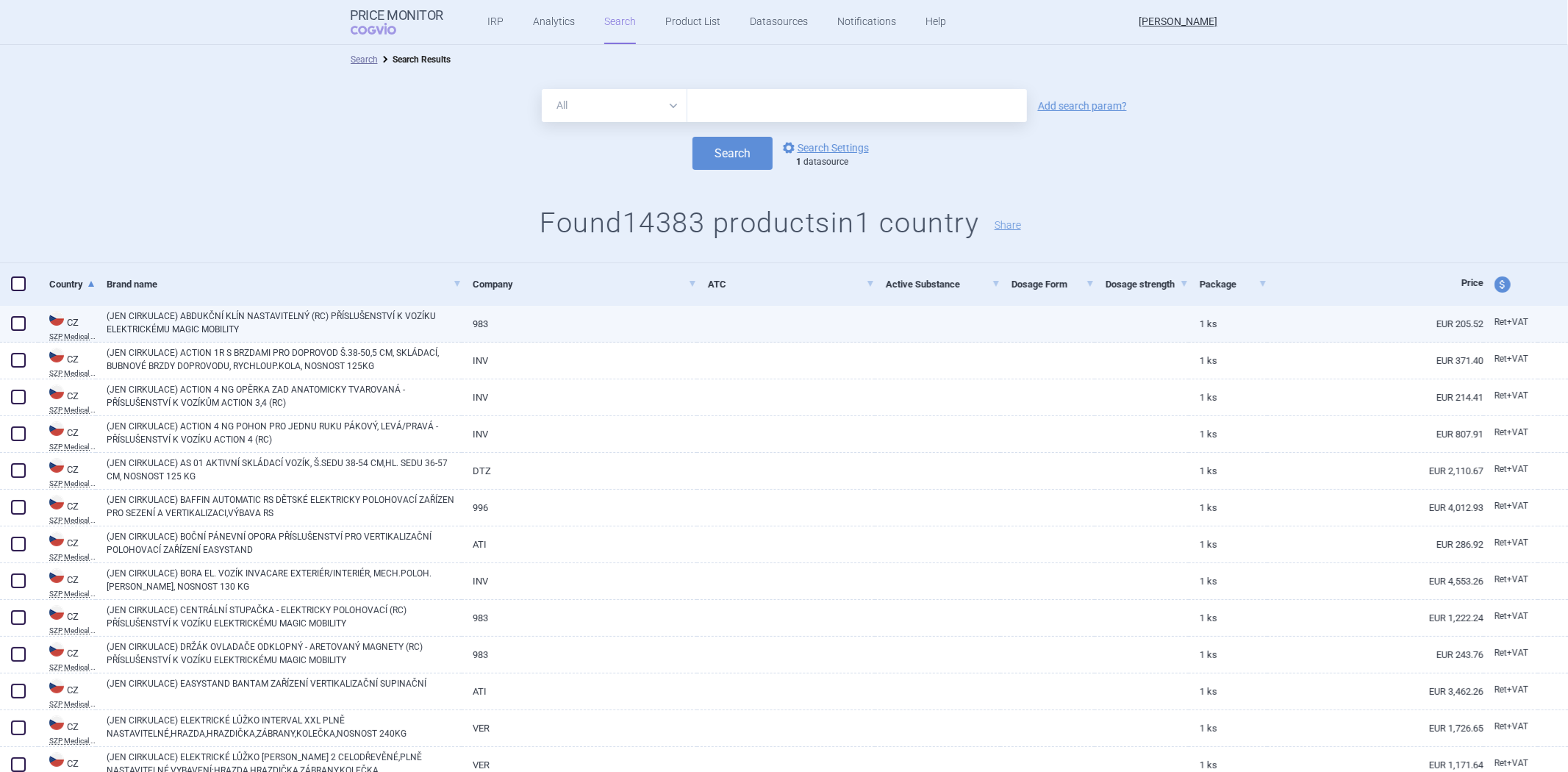
click at [755, 331] on link at bounding box center [786, 319] width 178 height 26
select select "EUR"
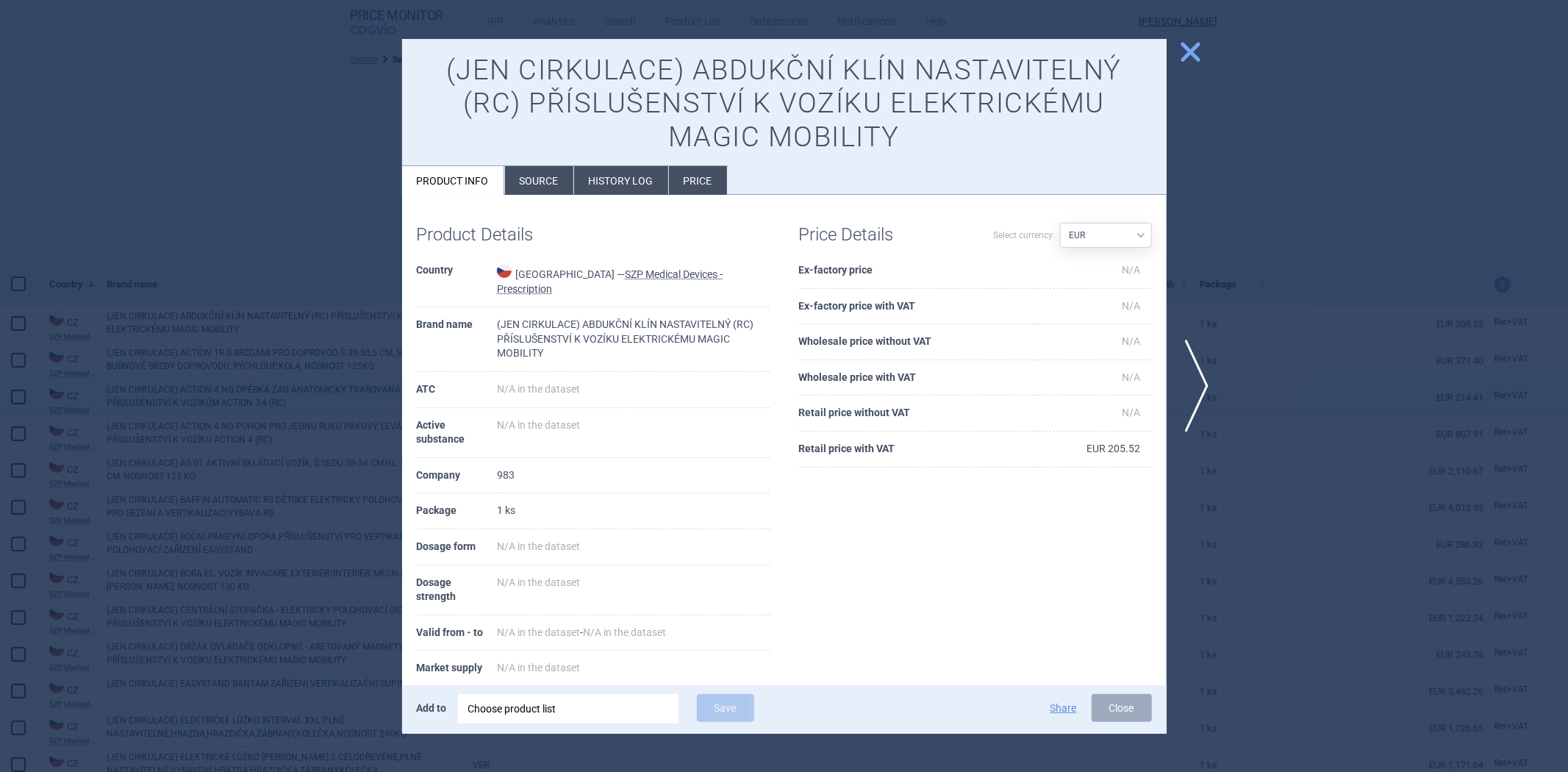
click at [1372, 402] on div at bounding box center [784, 386] width 1568 height 772
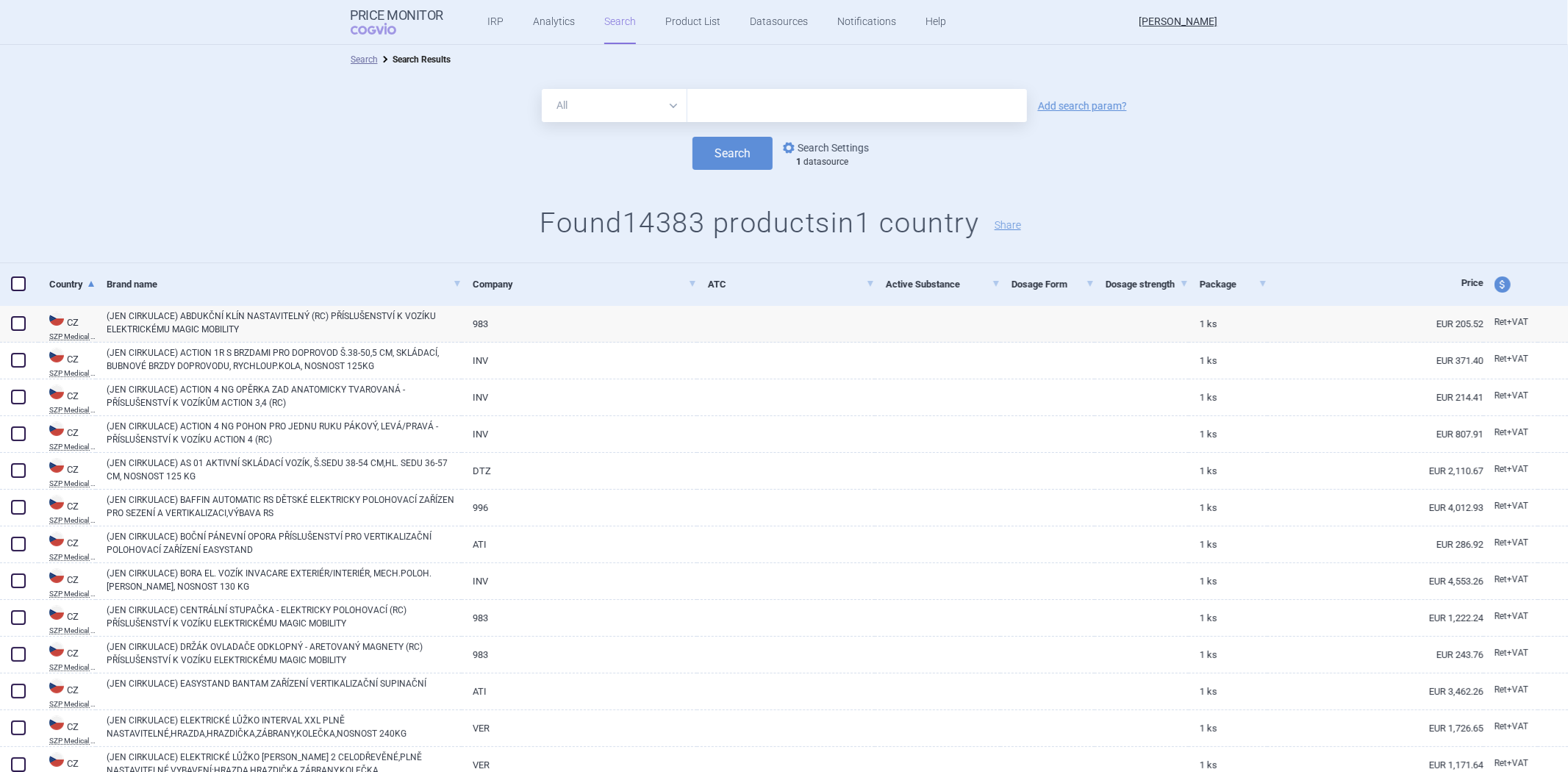
click at [821, 142] on link "options Search Settings" at bounding box center [824, 148] width 89 height 18
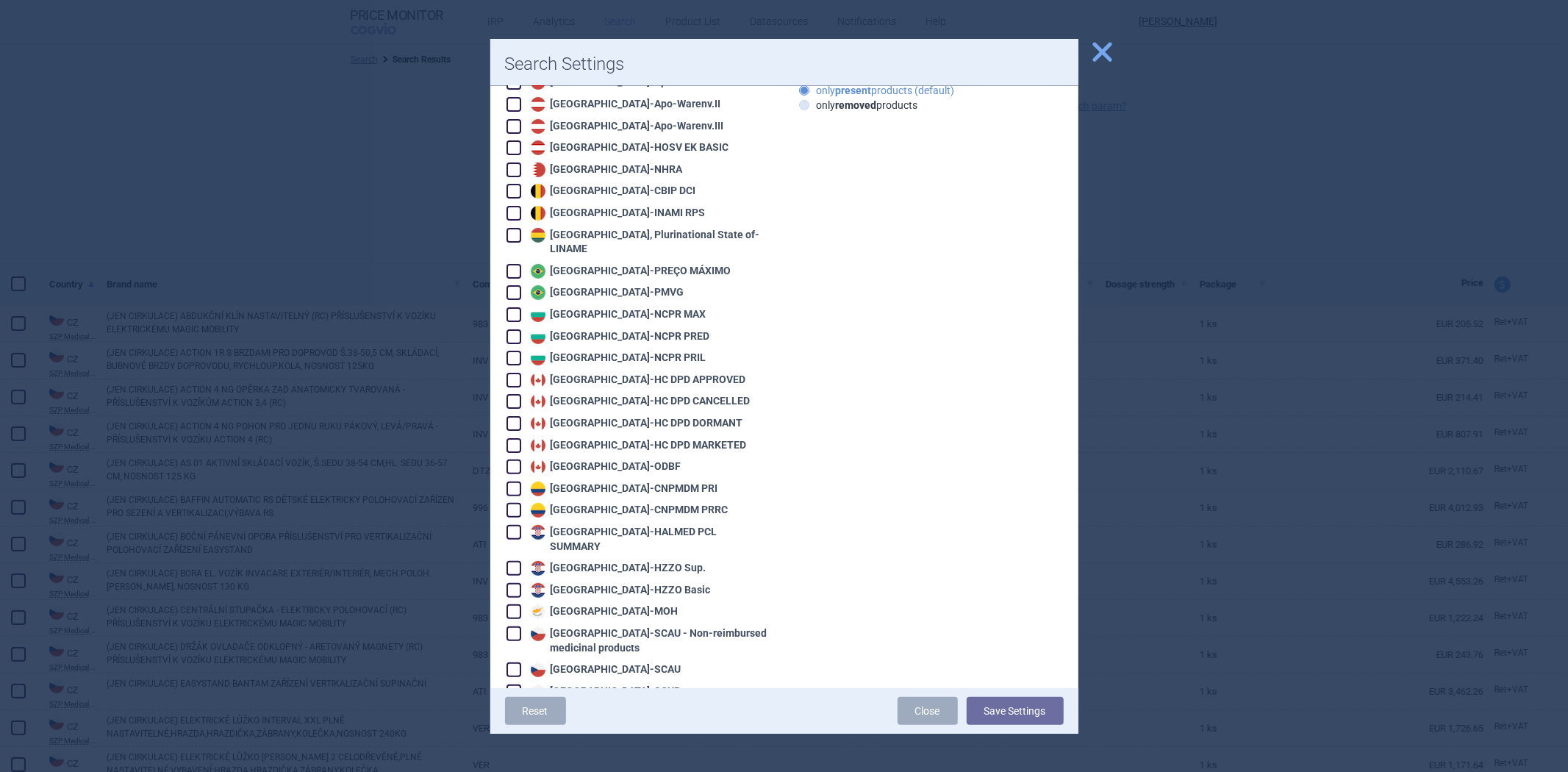
scroll to position [490, 0]
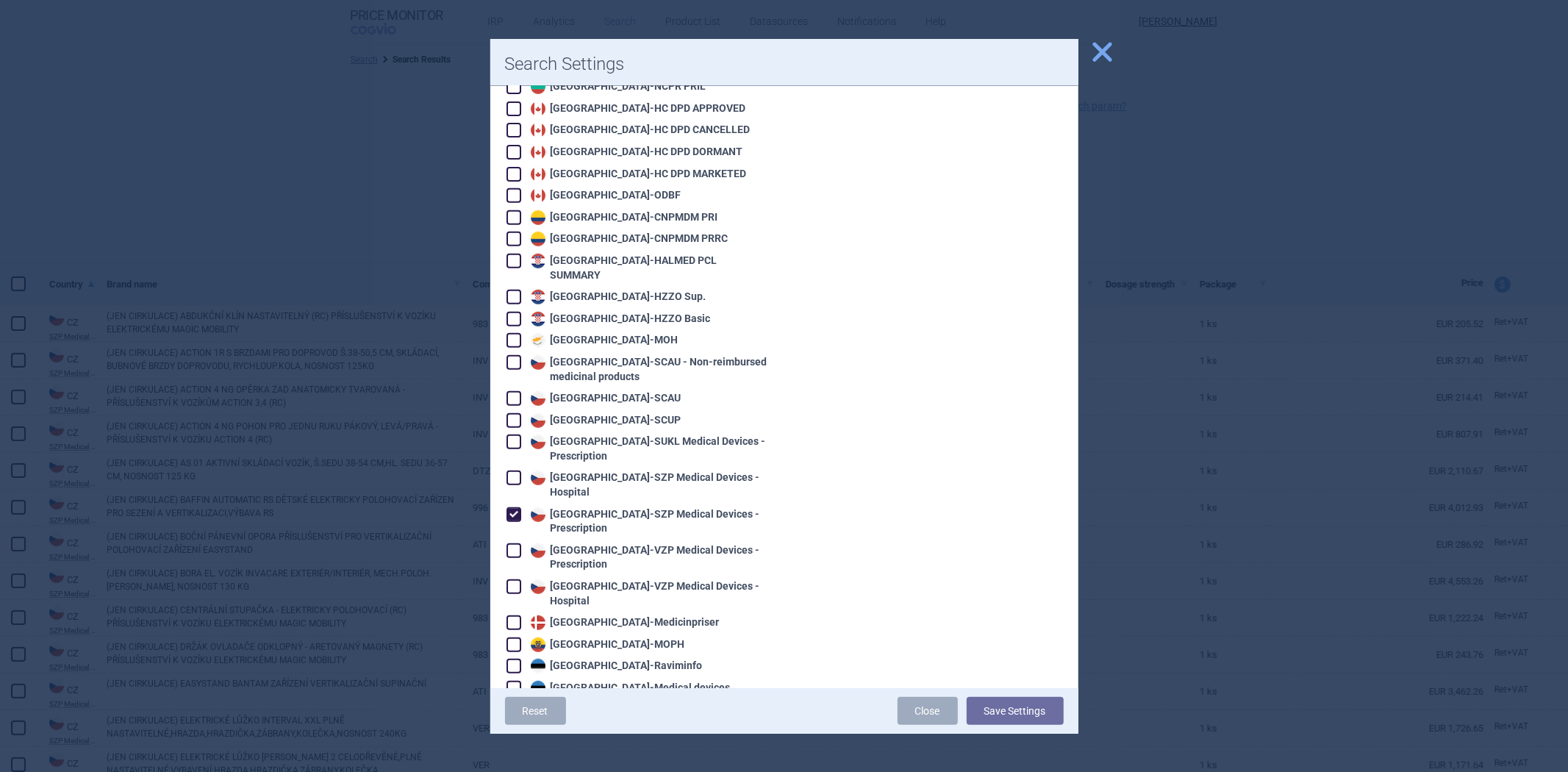
click at [565, 507] on div "Czech Republic - SZP Medical Devices - Prescription" at bounding box center [648, 522] width 243 height 29
checkbox input "false"
click at [582, 544] on div "Czech Republic - VZP Medical Devices - Prescription" at bounding box center [648, 558] width 243 height 29
checkbox input "true"
click at [990, 705] on button "Save Settings" at bounding box center [1015, 711] width 97 height 28
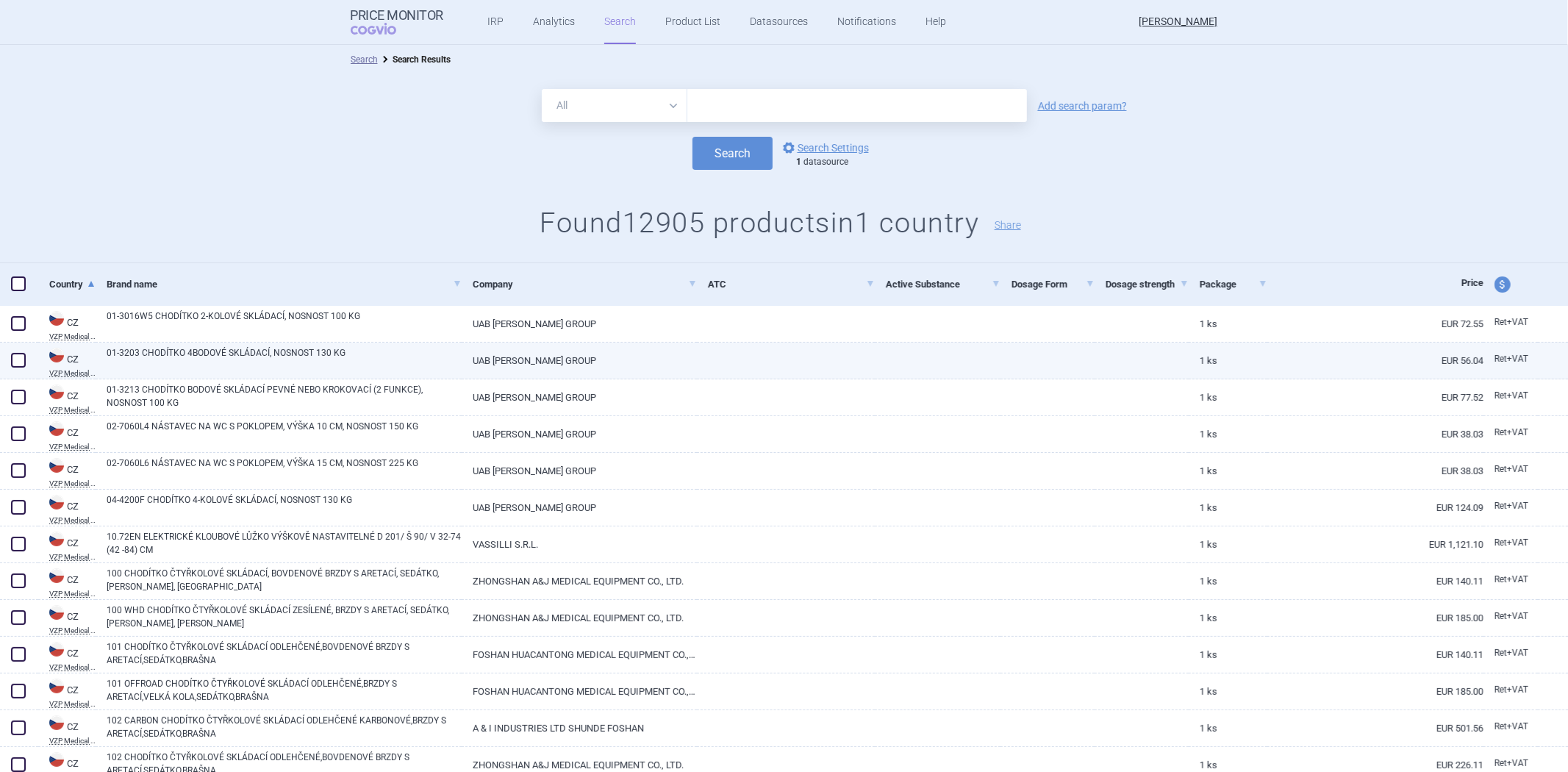
click at [785, 368] on link at bounding box center [786, 356] width 178 height 26
select select "EUR"
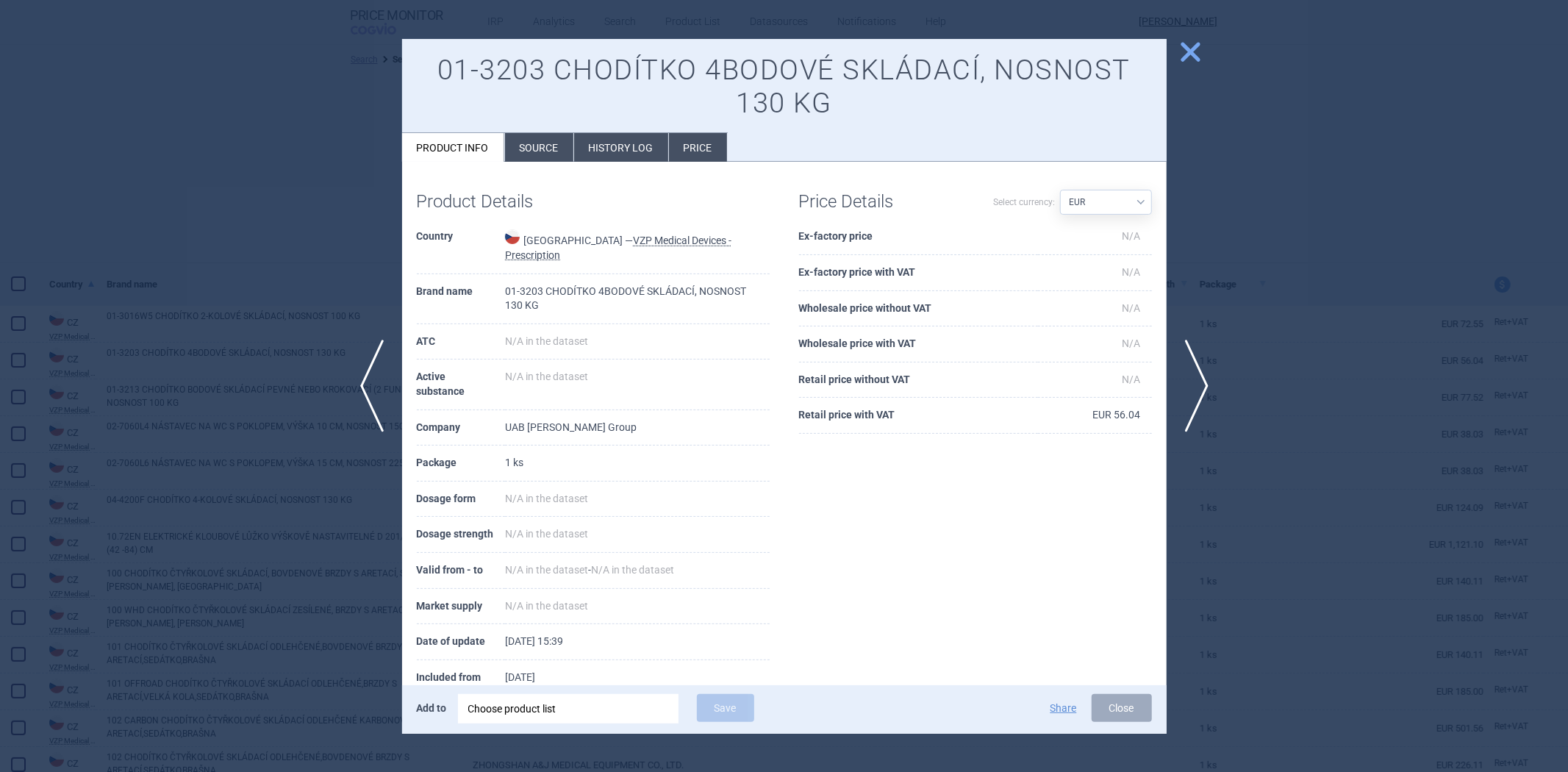
click at [1329, 371] on div at bounding box center [784, 386] width 1568 height 772
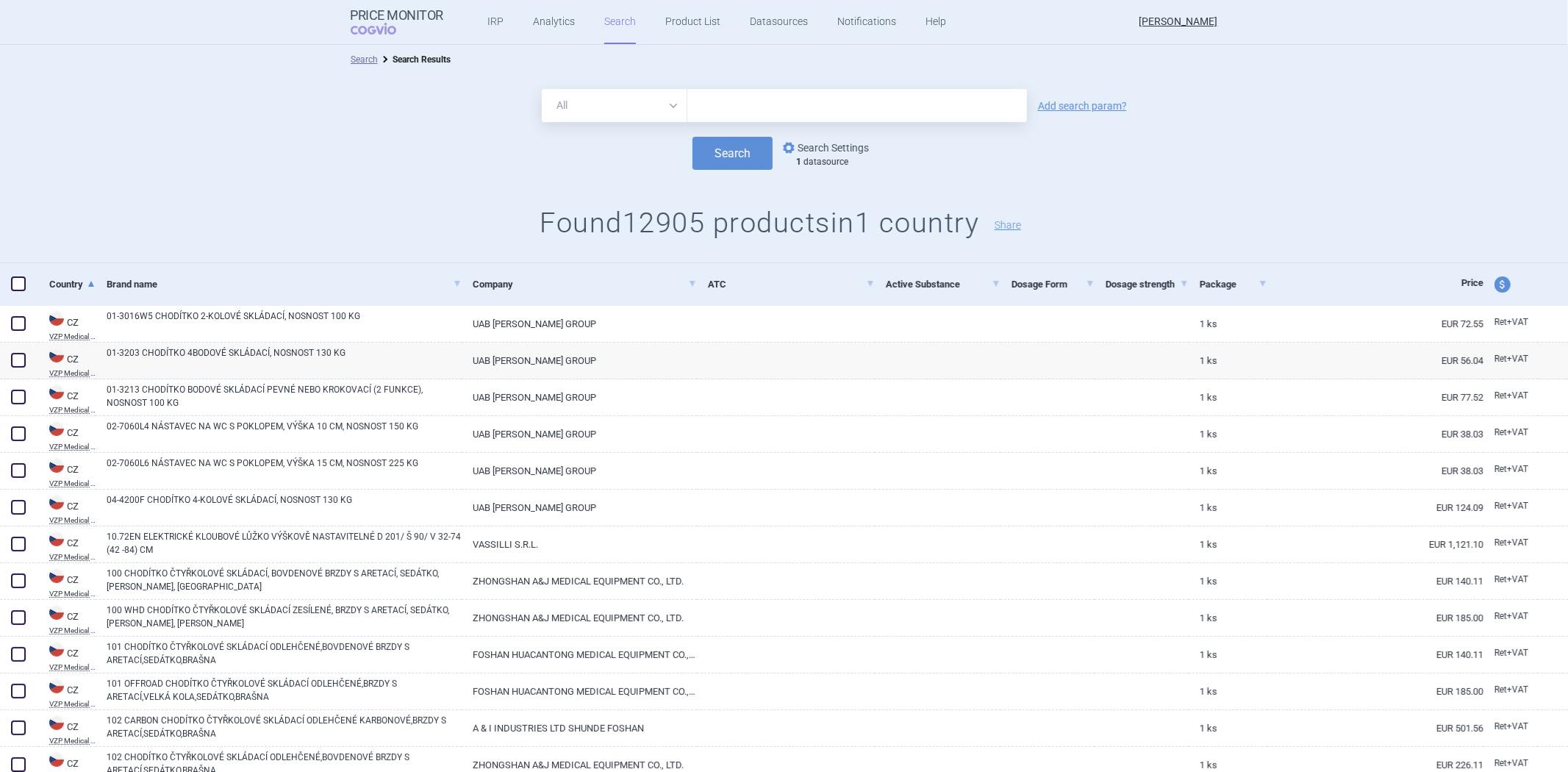
click at [810, 149] on link "options Search Settings" at bounding box center [824, 148] width 89 height 18
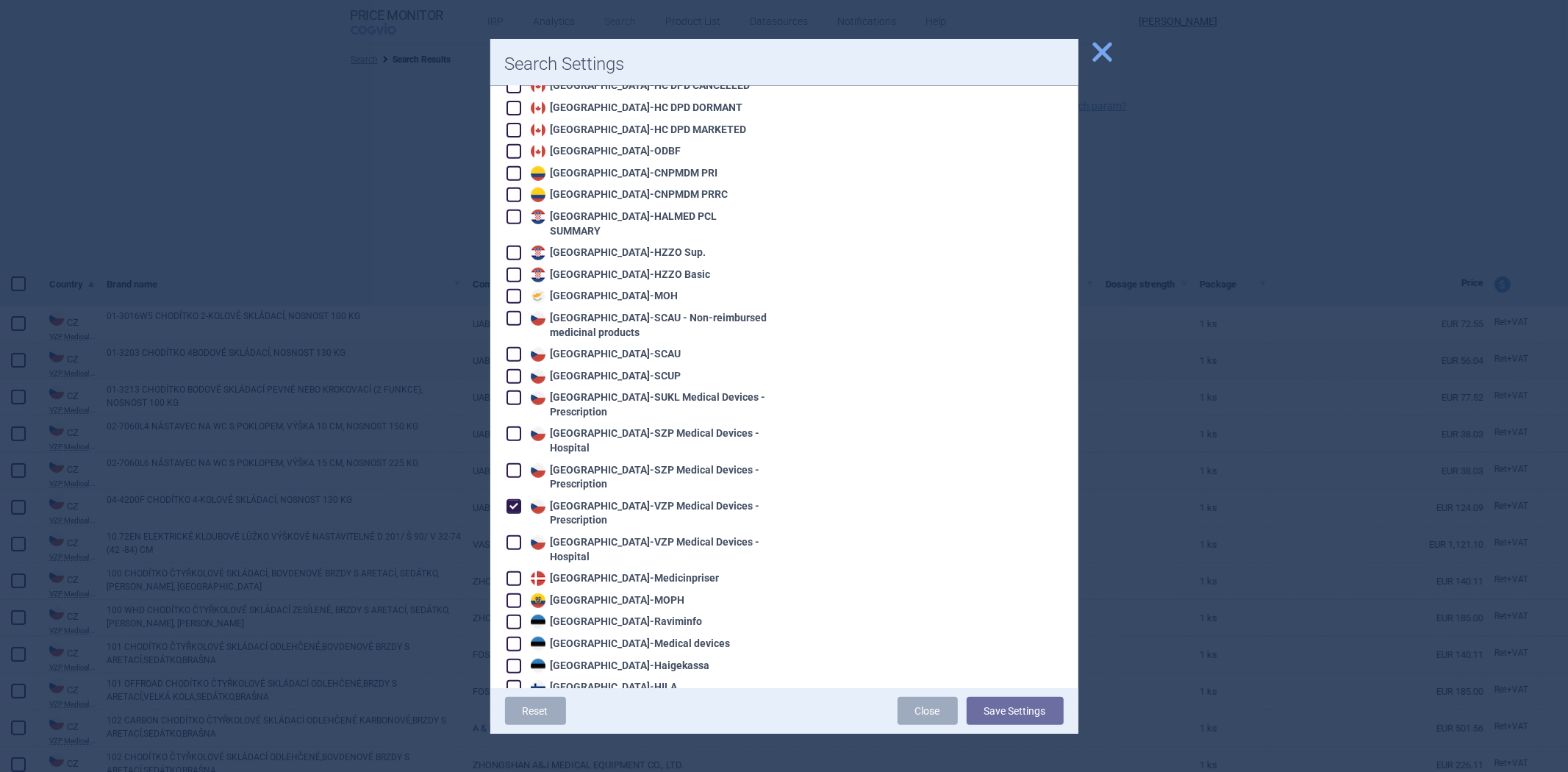
scroll to position [572, 0]
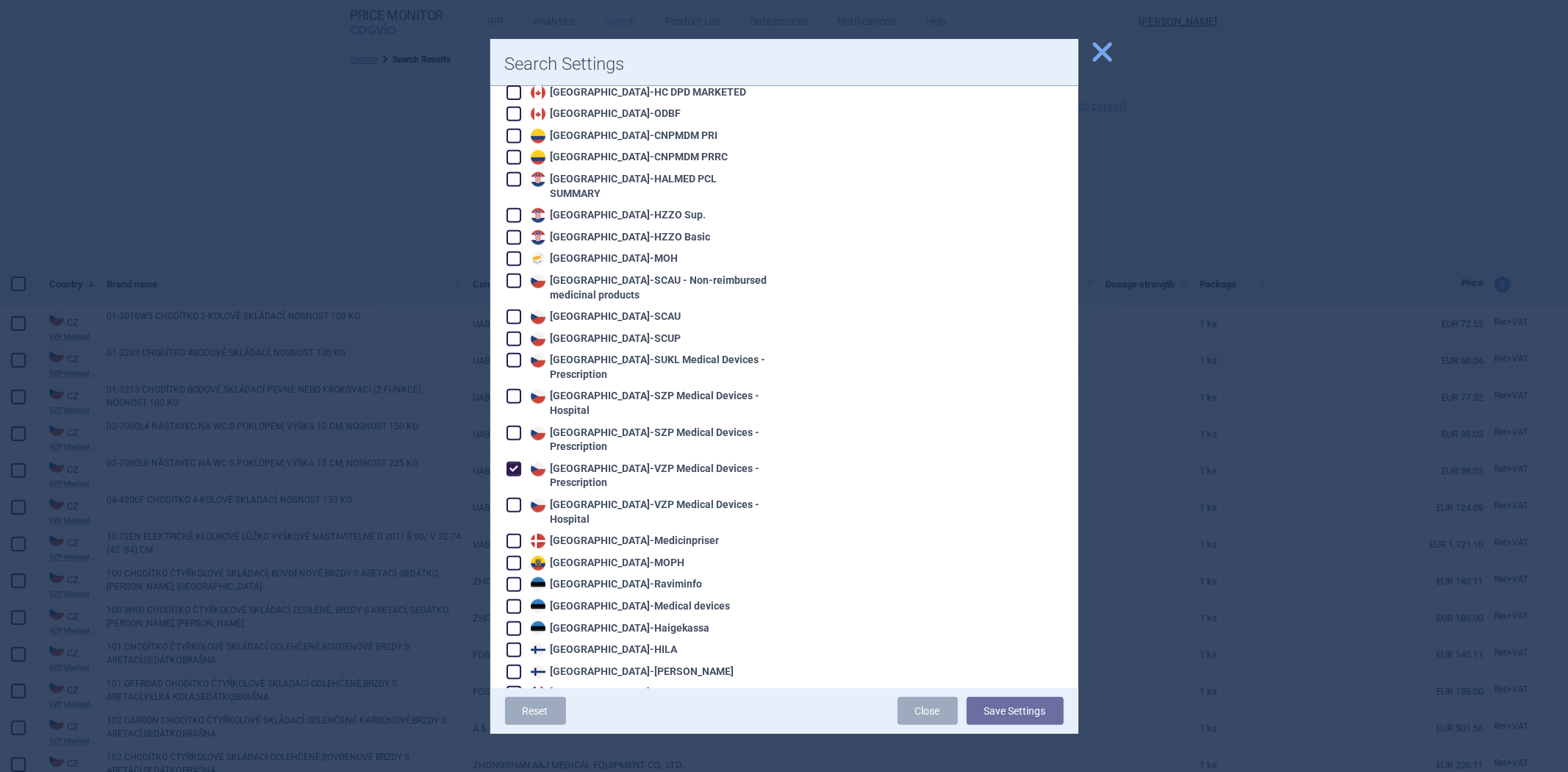
click at [627, 462] on div "Czech Republic - VZP Medical Devices - Prescription" at bounding box center [648, 476] width 243 height 29
checkbox input "false"
click at [612, 498] on div "Czech Republic - VZP Medical Devices - Hospital" at bounding box center [648, 512] width 243 height 29
checkbox input "true"
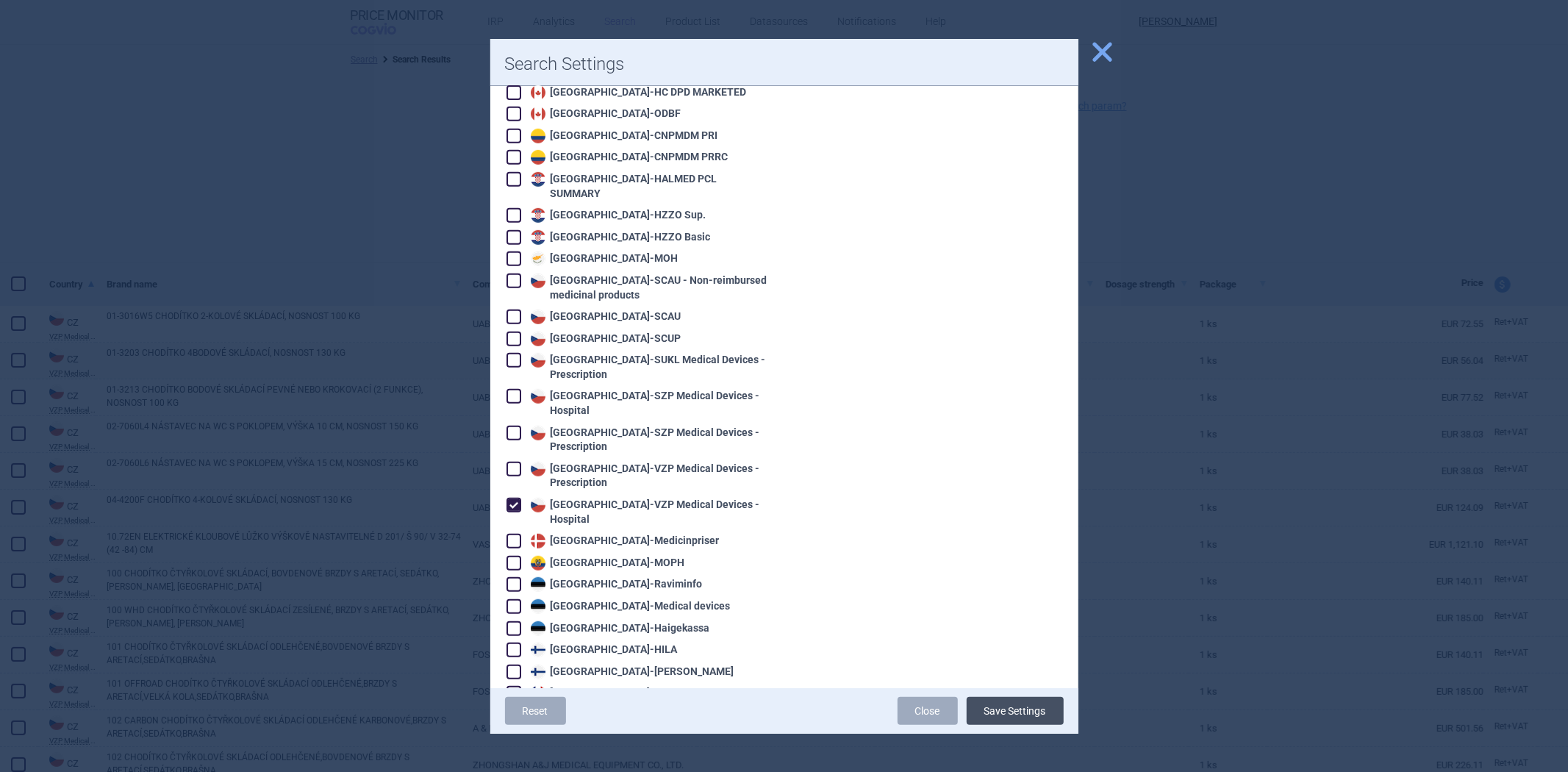
click at [989, 713] on button "Save Settings" at bounding box center [1015, 711] width 97 height 28
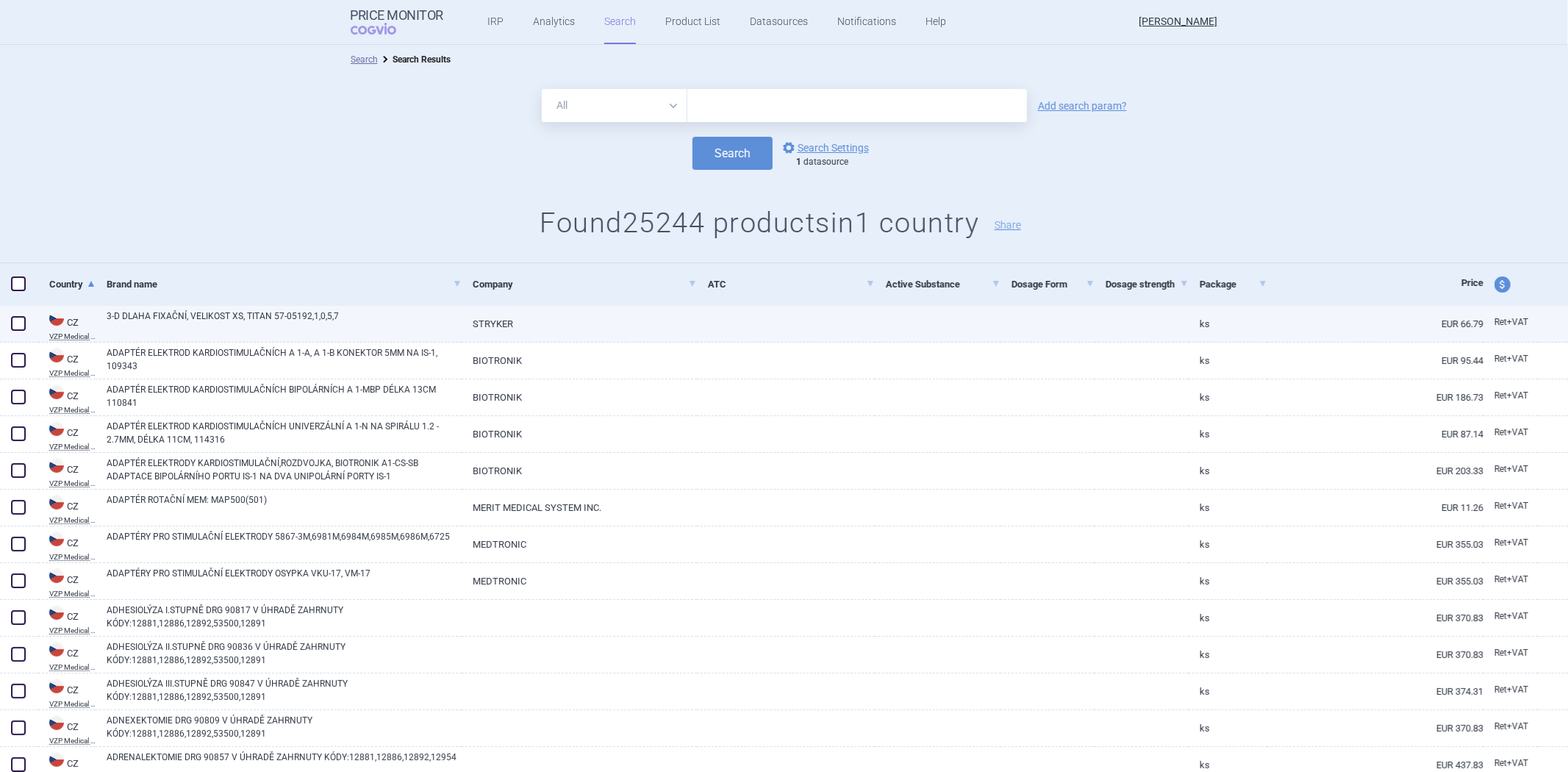
click at [966, 338] on div at bounding box center [937, 325] width 126 height 37
click at [971, 331] on link at bounding box center [937, 319] width 126 height 26
select select "EUR"
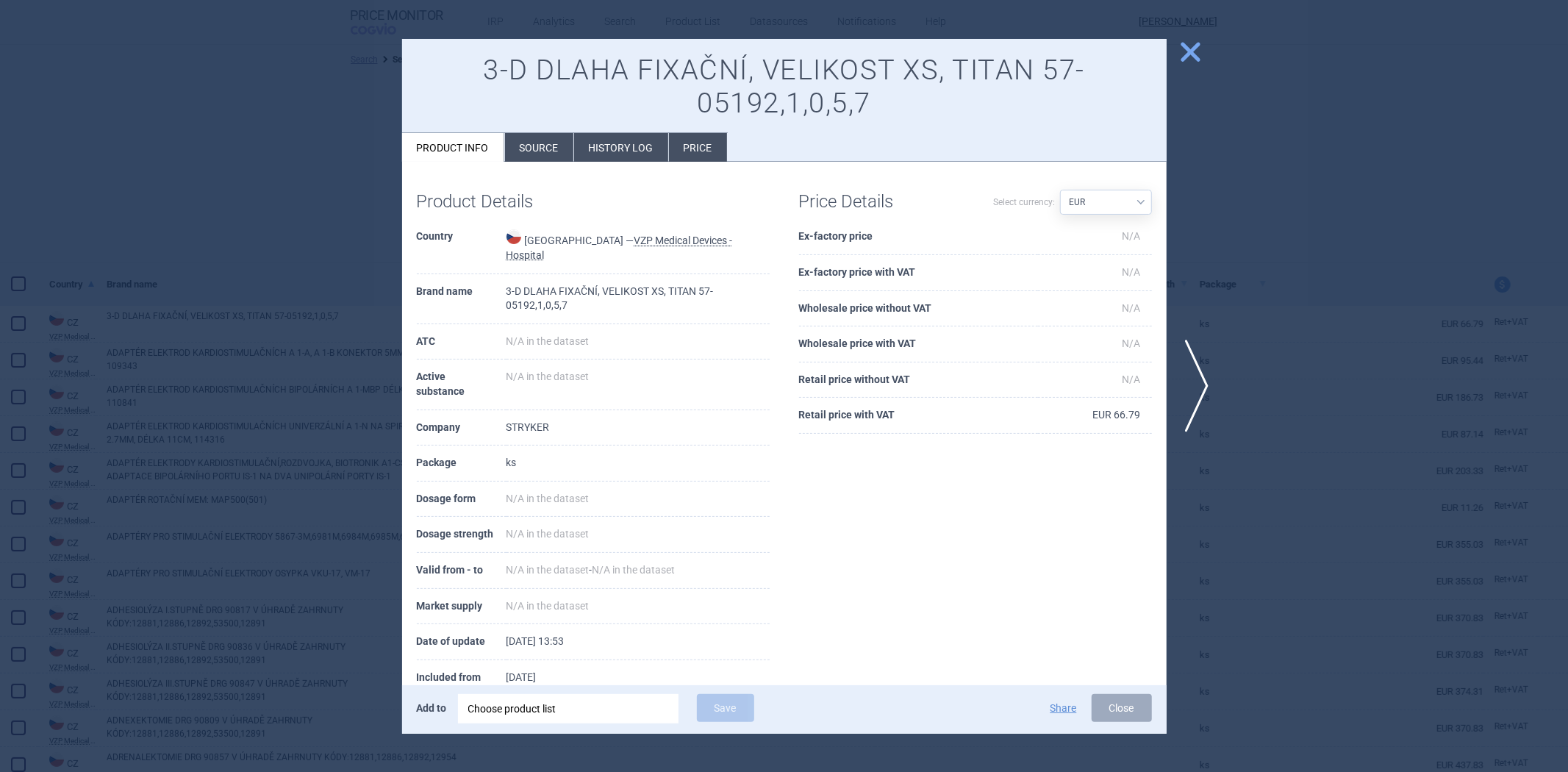
click at [1175, 59] on button "close" at bounding box center [1185, 53] width 37 height 28
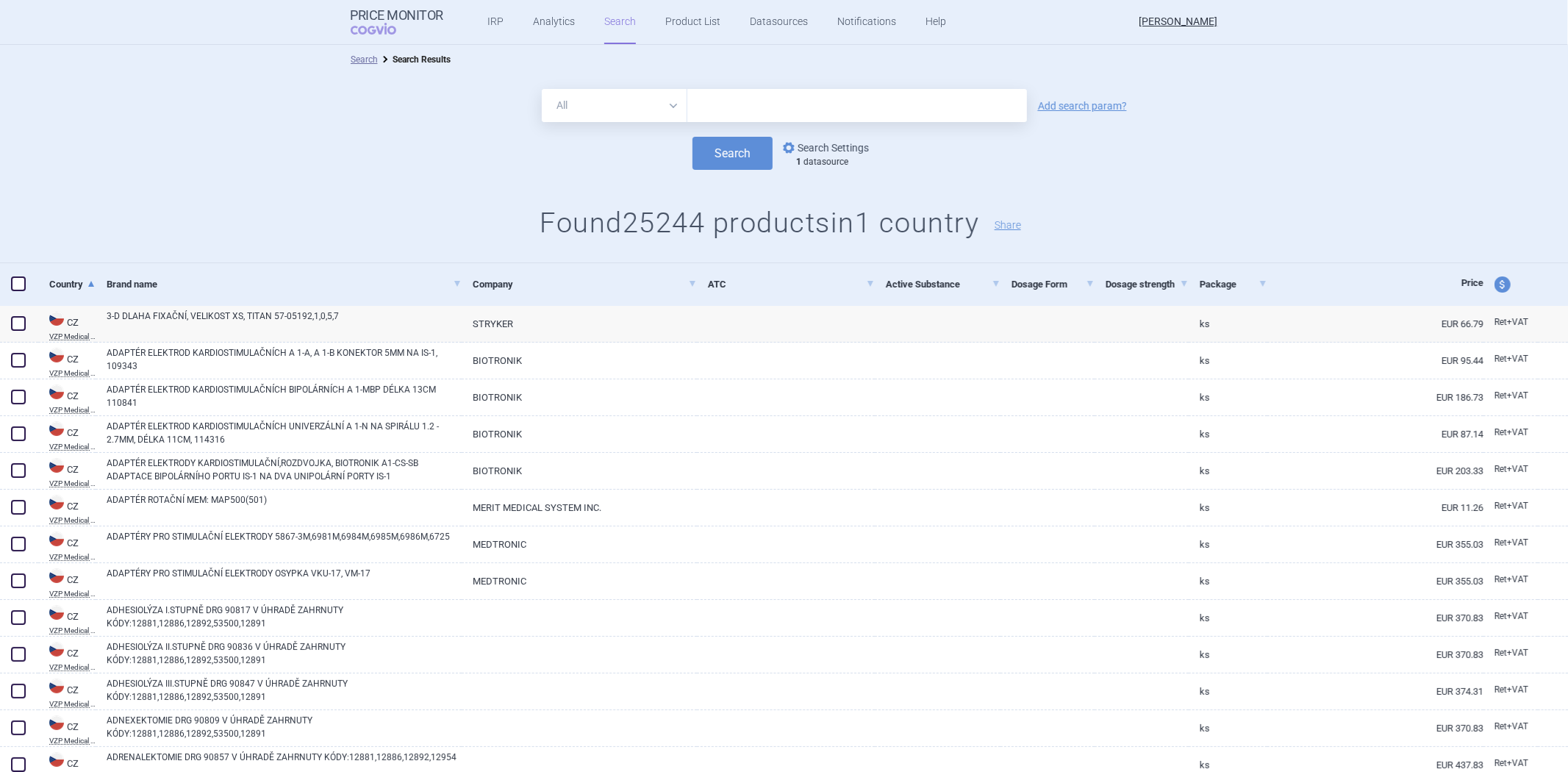
click at [806, 153] on link "options Search Settings" at bounding box center [824, 148] width 89 height 18
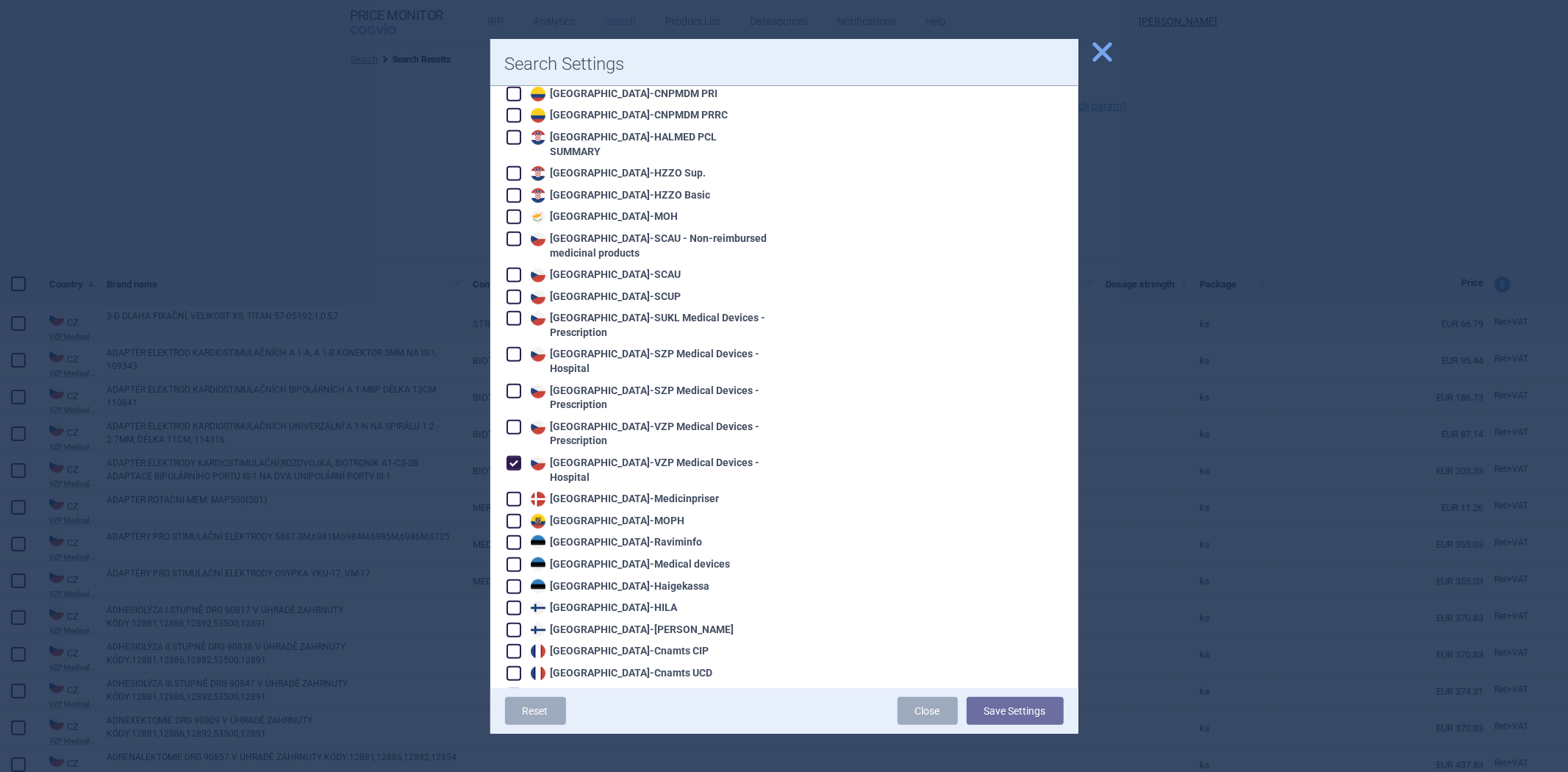
scroll to position [653, 0]
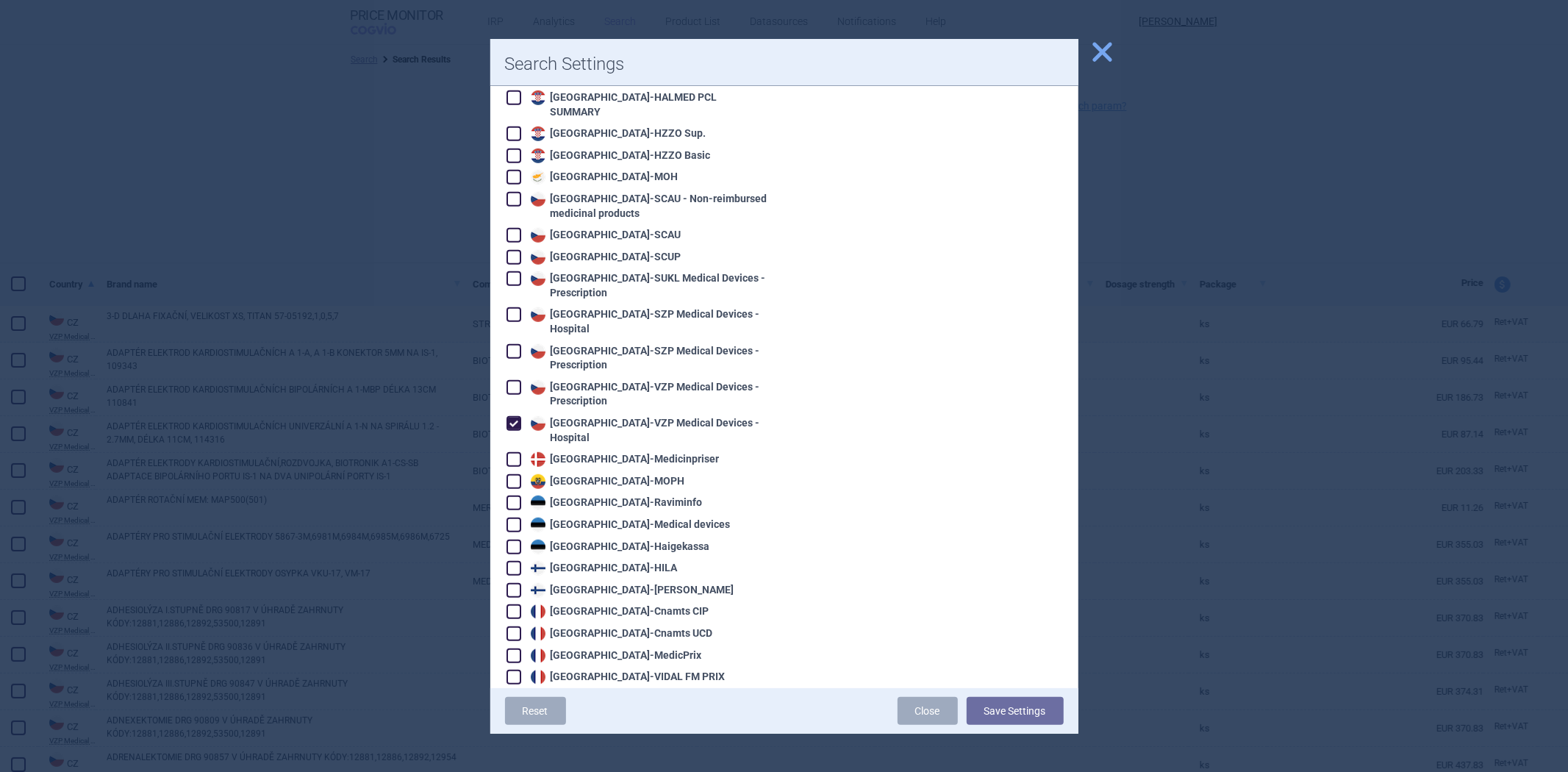
click at [615, 416] on div "Czech Republic - VZP Medical Devices - Hospital" at bounding box center [648, 430] width 243 height 29
checkbox input "false"
click at [590, 452] on div "Denmark - Medicinpriser" at bounding box center [623, 459] width 192 height 14
checkbox input "true"
click at [1024, 704] on button "Save Settings" at bounding box center [1015, 711] width 97 height 28
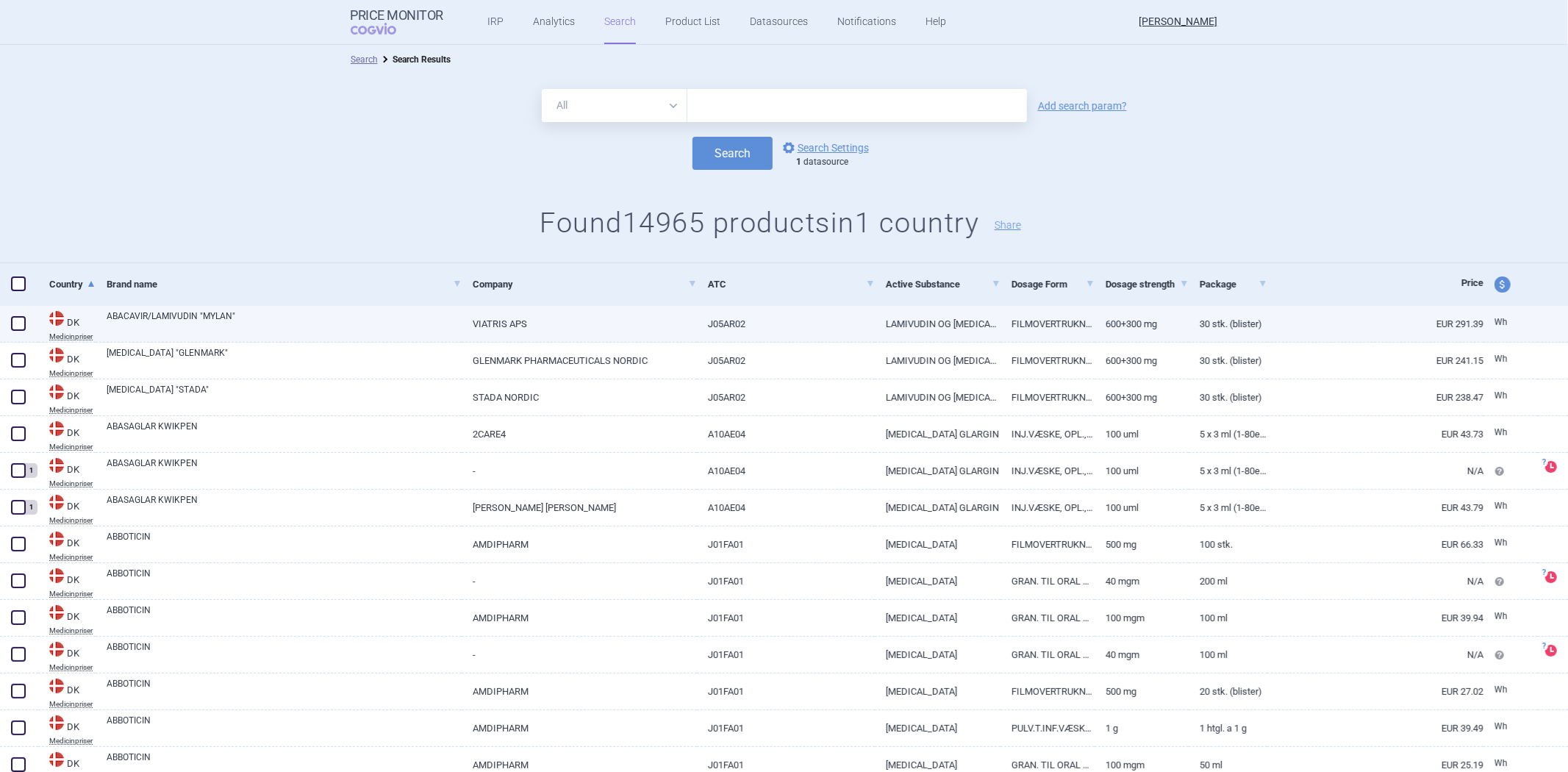
click at [928, 321] on link "LAMIVUDIN OG ABACAVIR" at bounding box center [937, 324] width 126 height 36
select select "EUR"
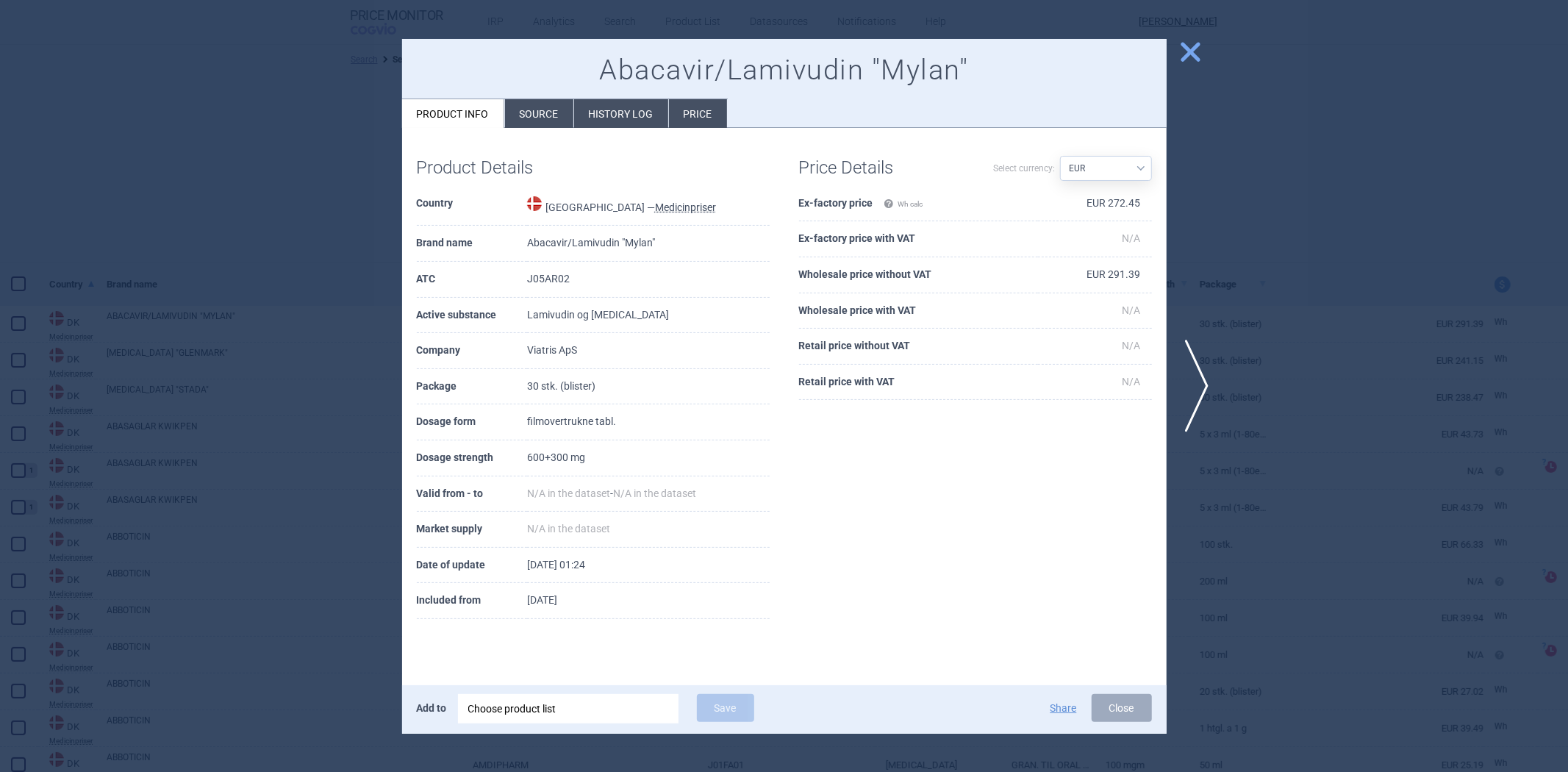
click at [852, 202] on th "Ex-factory price Wh calc" at bounding box center [918, 204] width 239 height 36
click at [1022, 274] on th "Wholesale price without VAT" at bounding box center [918, 275] width 239 height 36
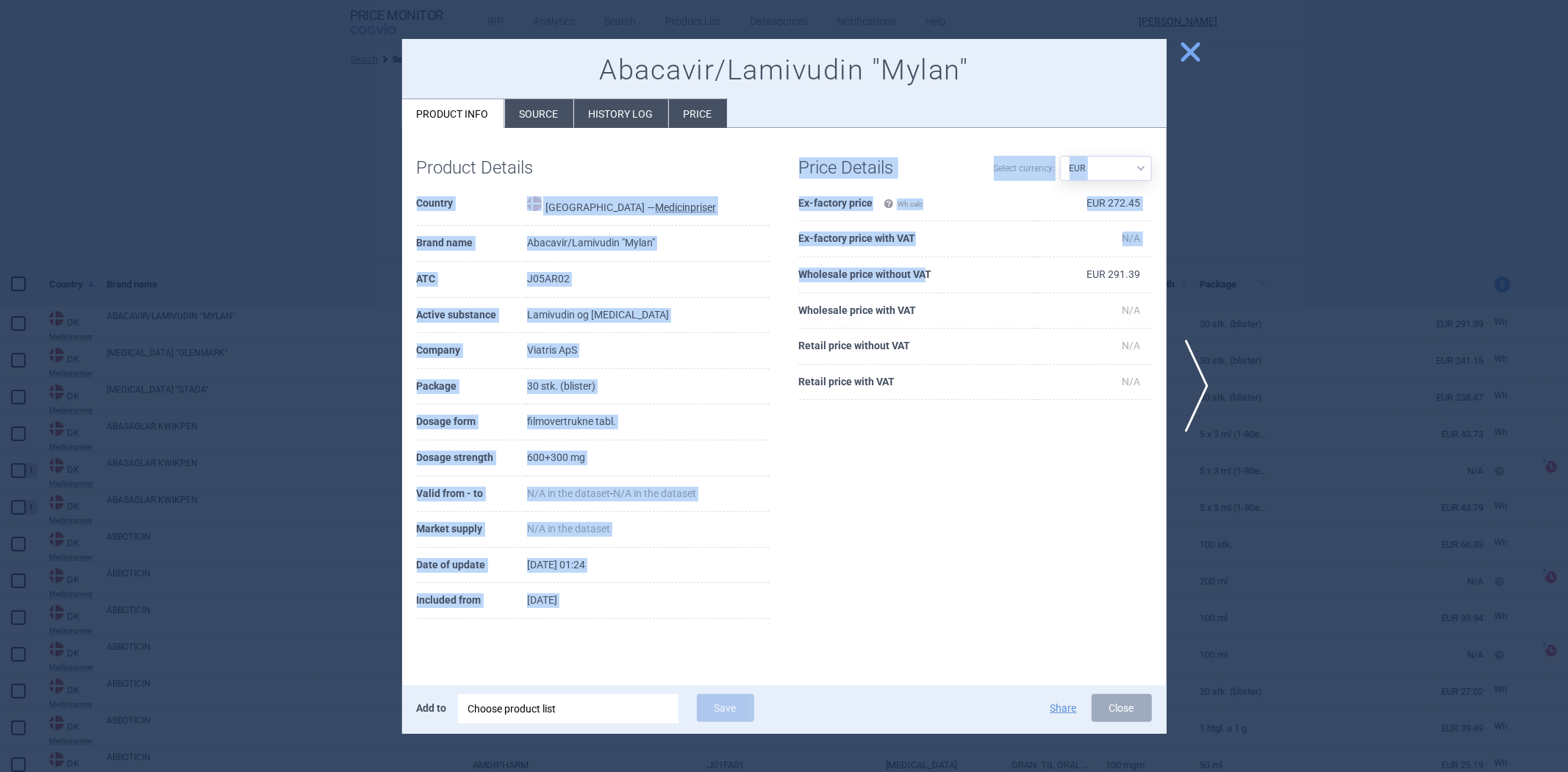
drag, startPoint x: 928, startPoint y: 277, endPoint x: 777, endPoint y: 275, distance: 151.0
click at [777, 275] on div "Product Details Country Denmark — Medicinpriser Brand name Abacavir/Lamivudin "…" at bounding box center [784, 388] width 764 height 491
click at [826, 269] on th "Wholesale price without VAT" at bounding box center [918, 275] width 239 height 36
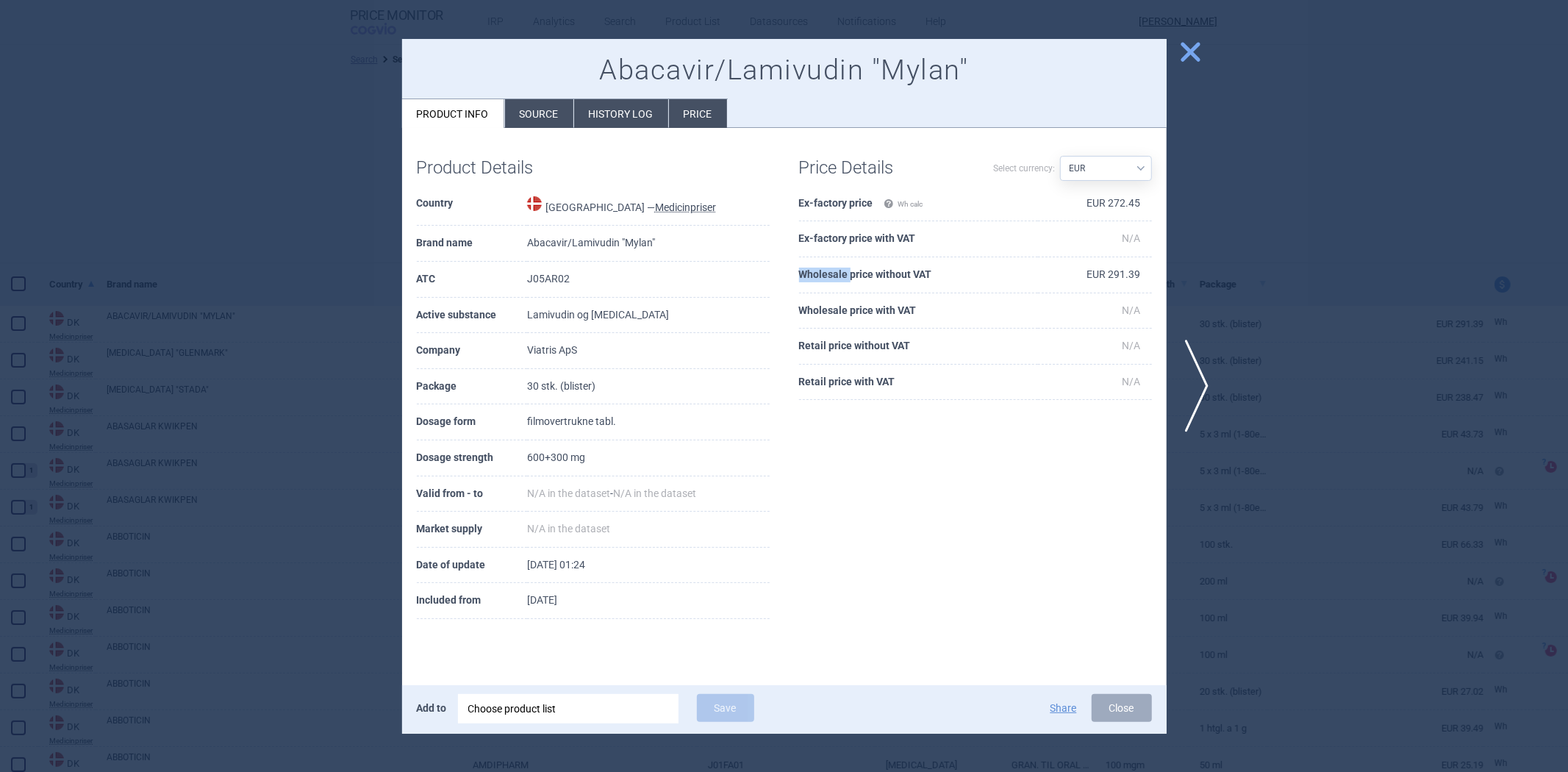
click at [826, 269] on th "Wholesale price without VAT" at bounding box center [918, 275] width 239 height 36
click at [826, 269] on th "Wholesale price without VAT" at bounding box center [918, 275] width 239 height 36
click at [1283, 280] on div at bounding box center [784, 386] width 1568 height 772
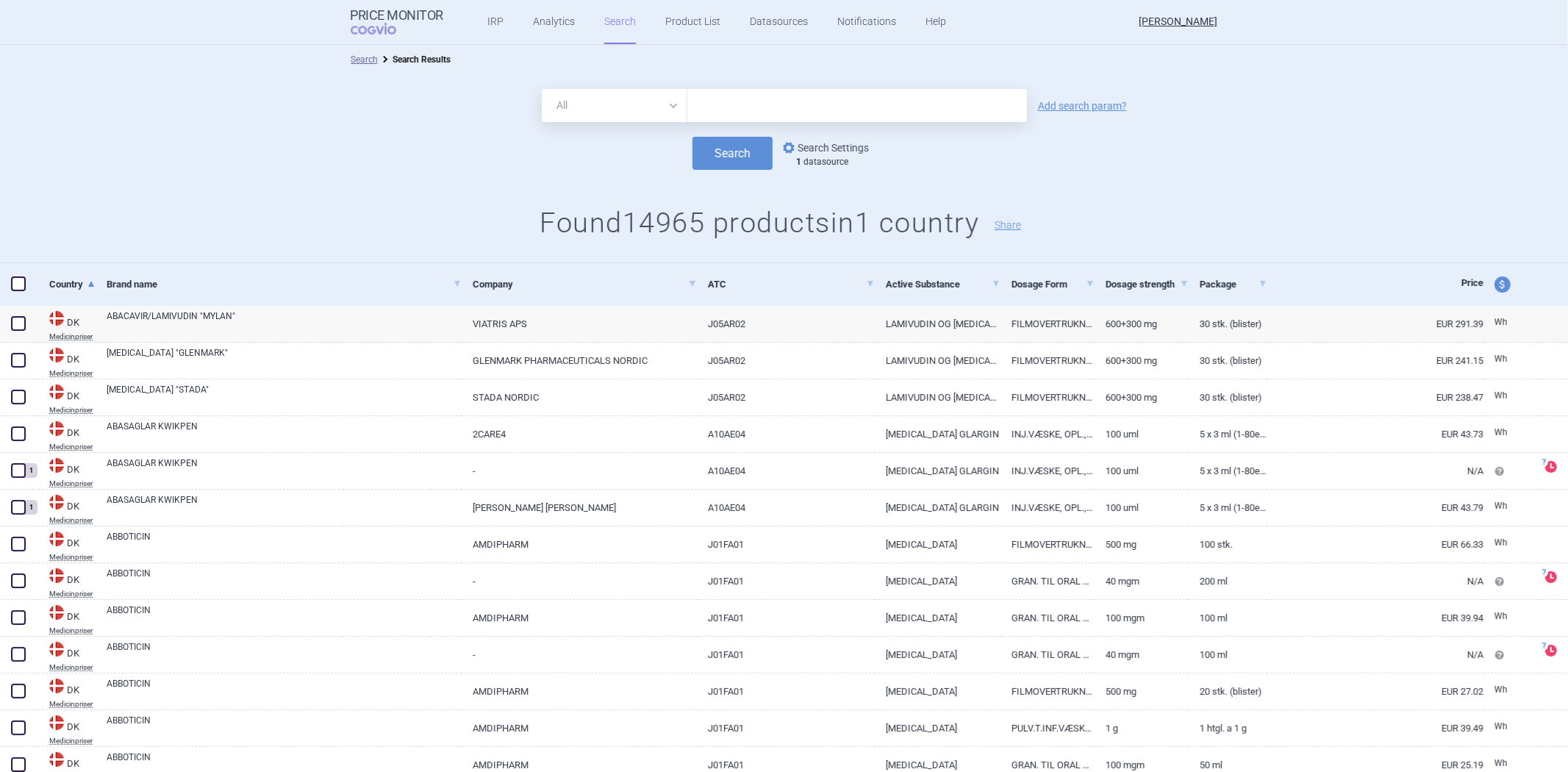
click at [832, 151] on link "options Search Settings" at bounding box center [824, 148] width 89 height 18
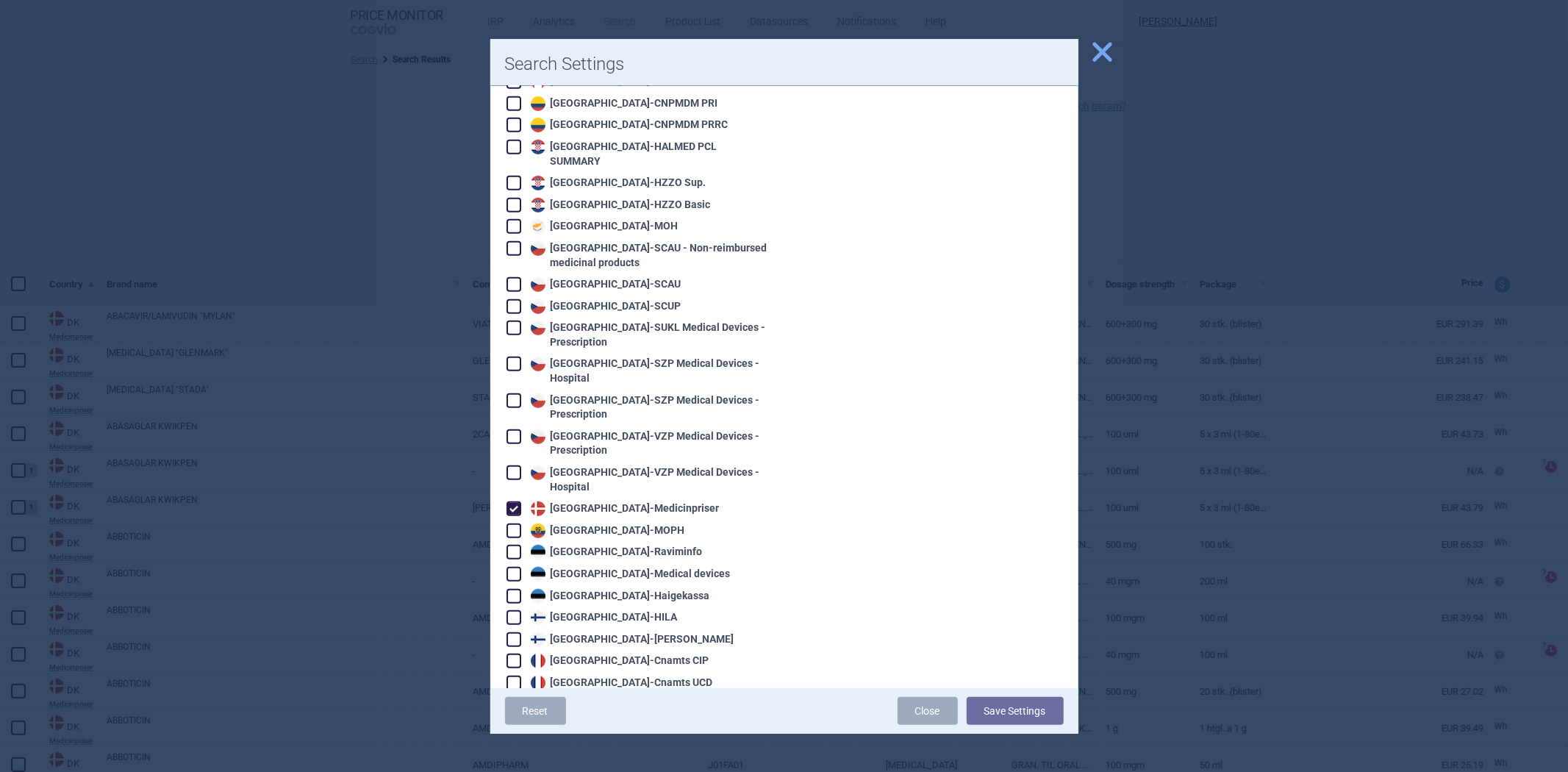
scroll to position [736, 0]
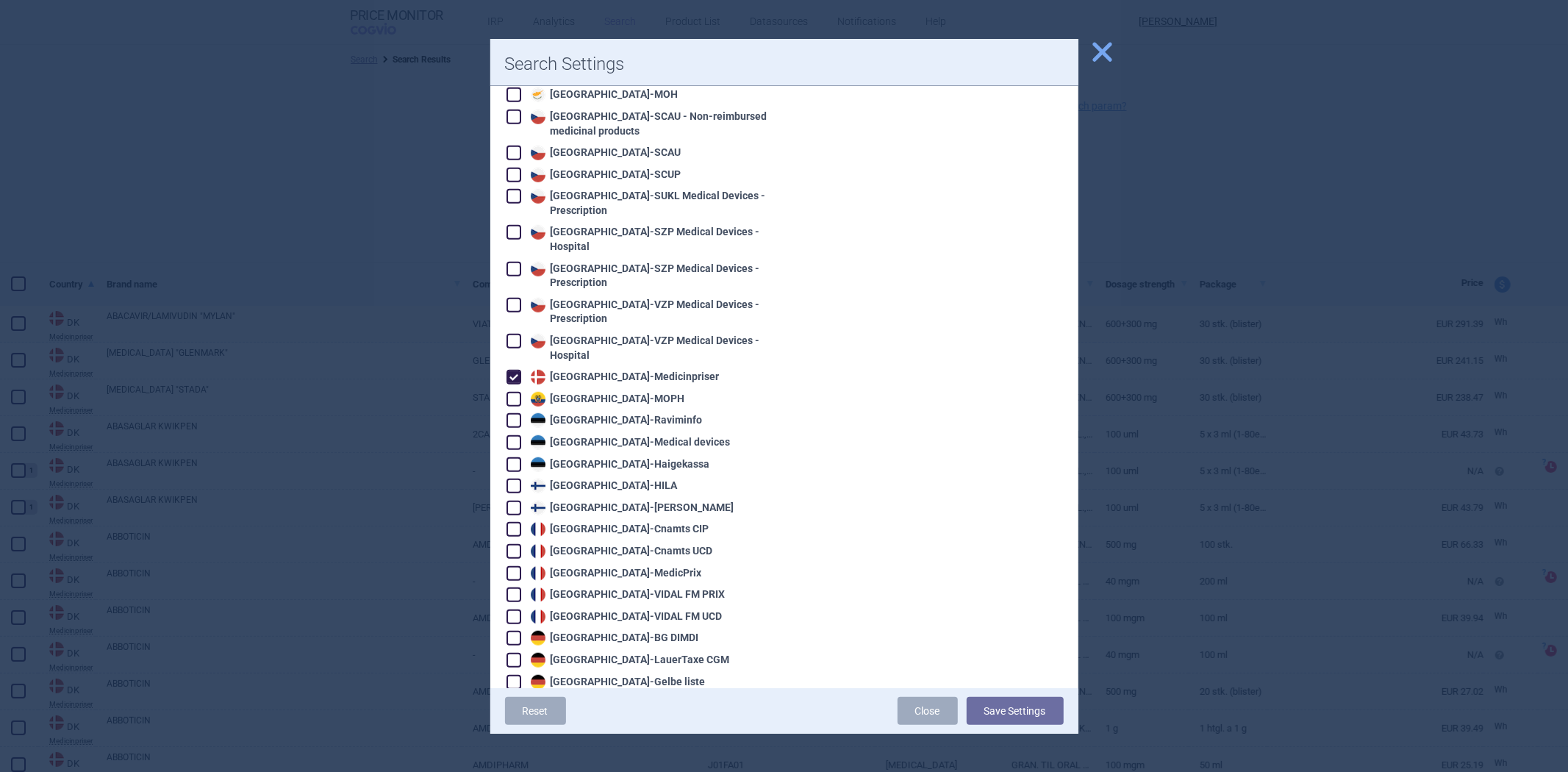
click at [606, 370] on div "Denmark - Medicinpriser" at bounding box center [623, 378] width 192 height 14
checkbox input "false"
click at [591, 414] on div "Estonia - Raviminfo" at bounding box center [615, 421] width 175 height 14
checkbox input "true"
click at [982, 701] on button "Save Settings" at bounding box center [1015, 711] width 97 height 28
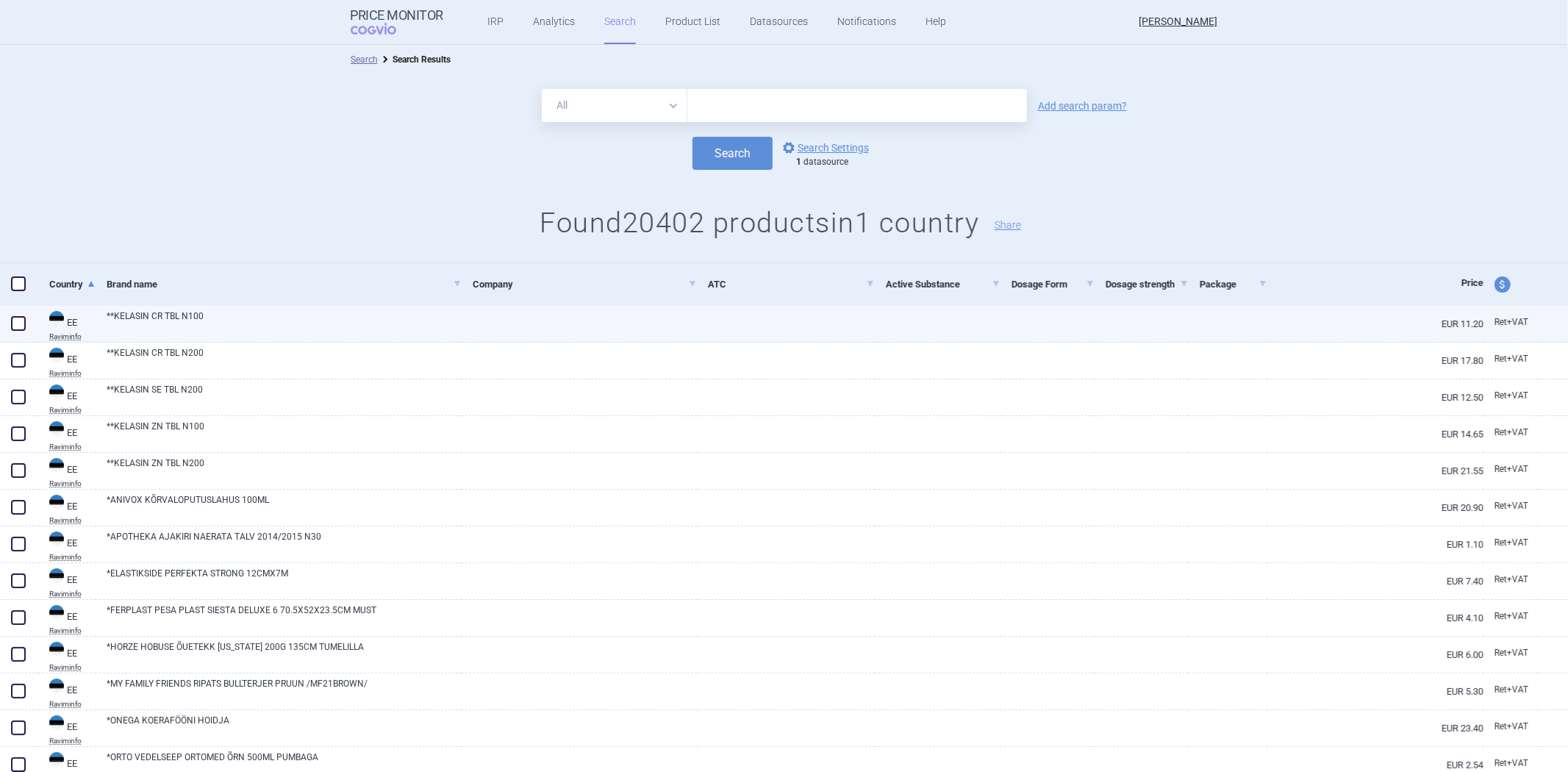
click at [774, 325] on link at bounding box center [786, 319] width 178 height 26
select select "EUR"
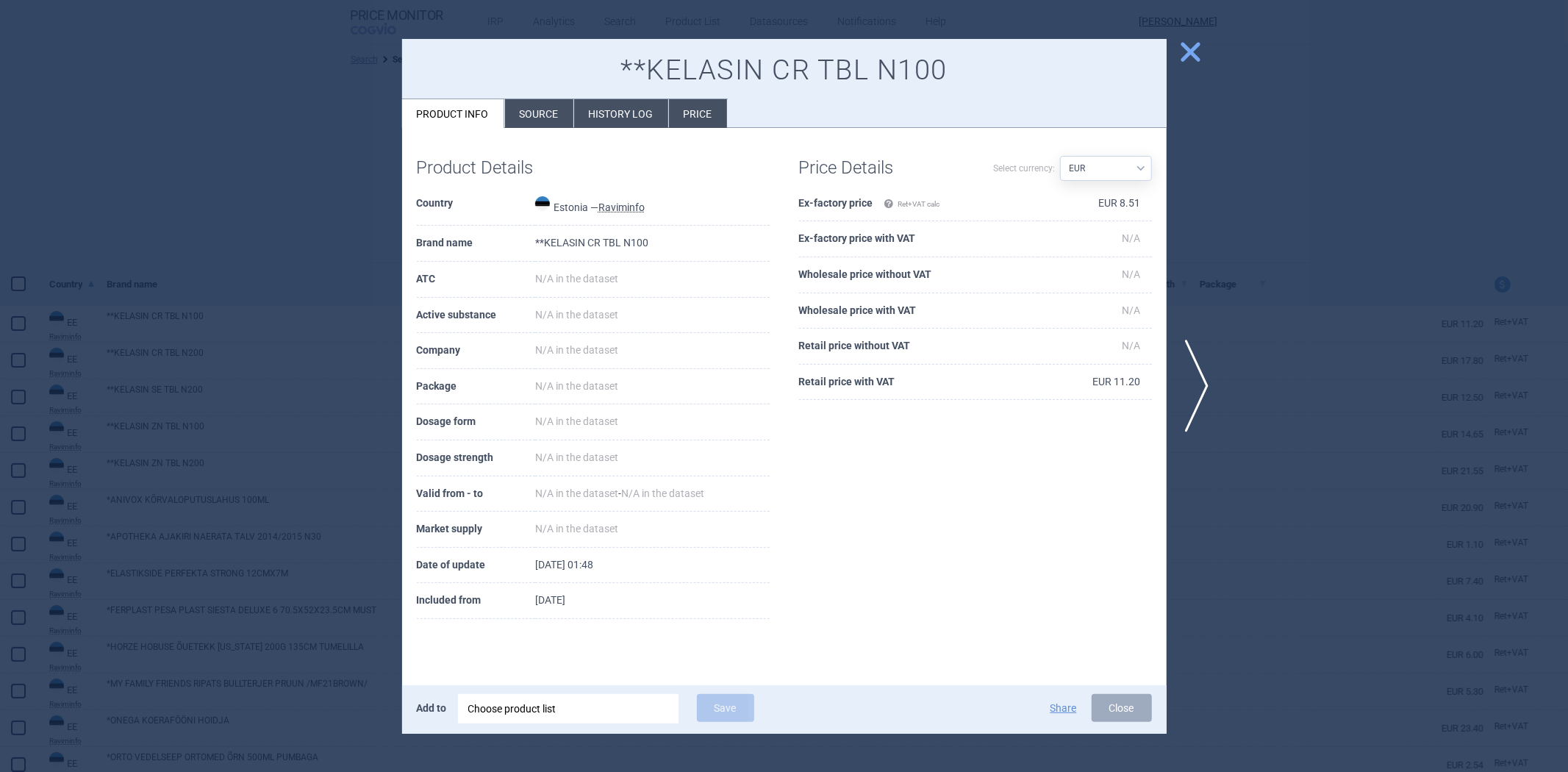
click at [321, 239] on div at bounding box center [784, 386] width 1568 height 772
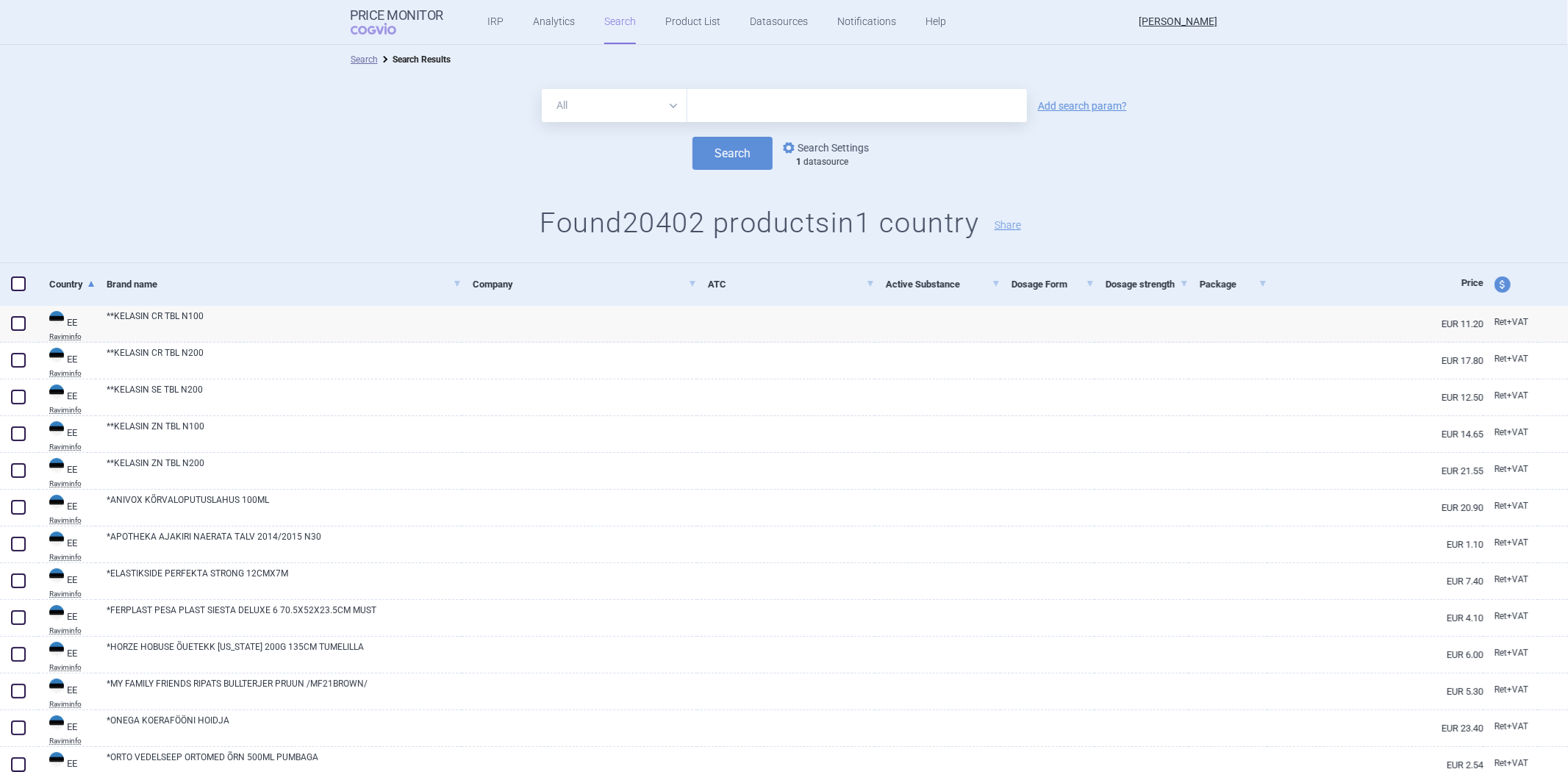
click at [828, 148] on link "options Search Settings" at bounding box center [824, 148] width 89 height 18
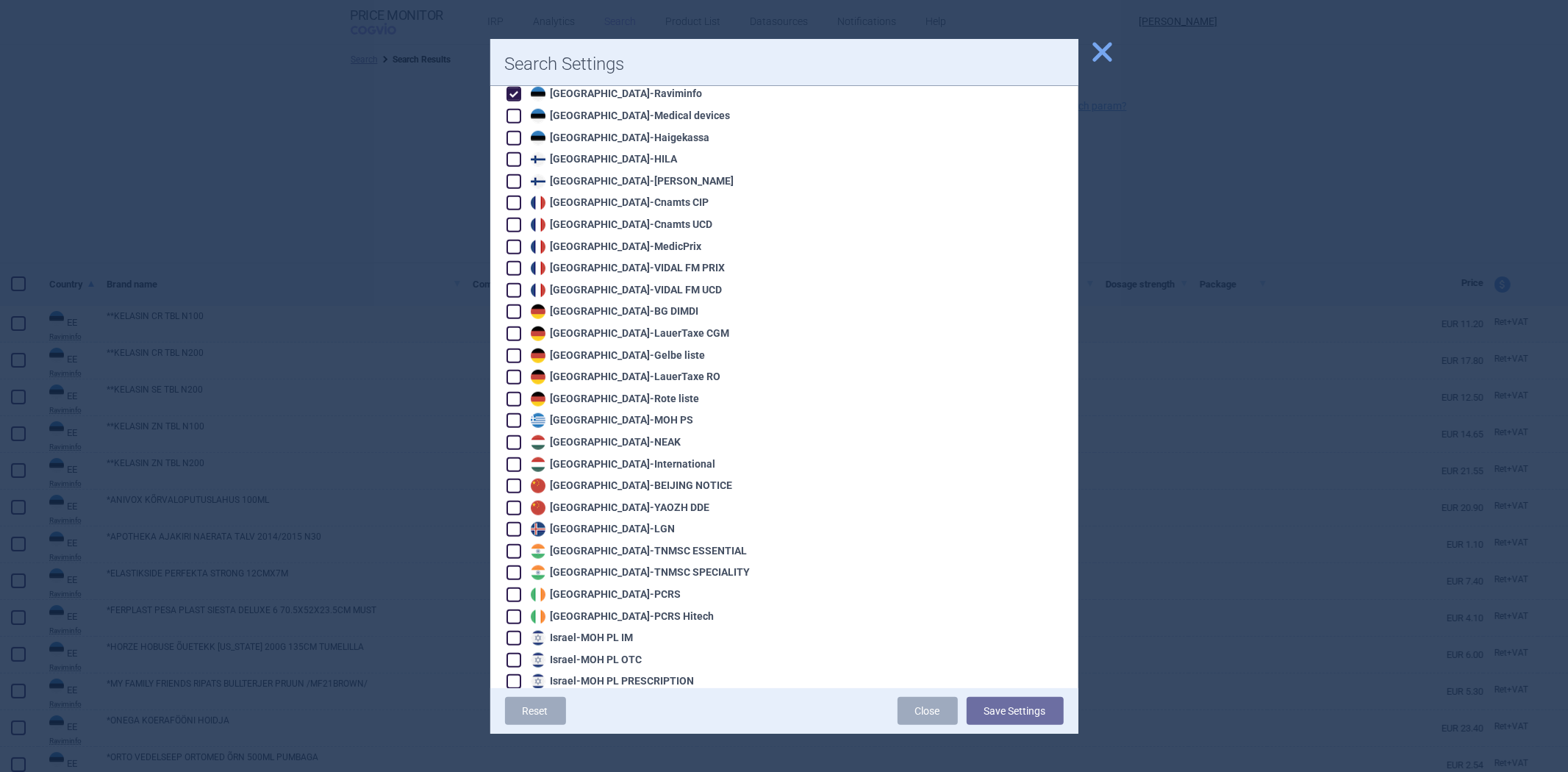
scroll to position [899, 0]
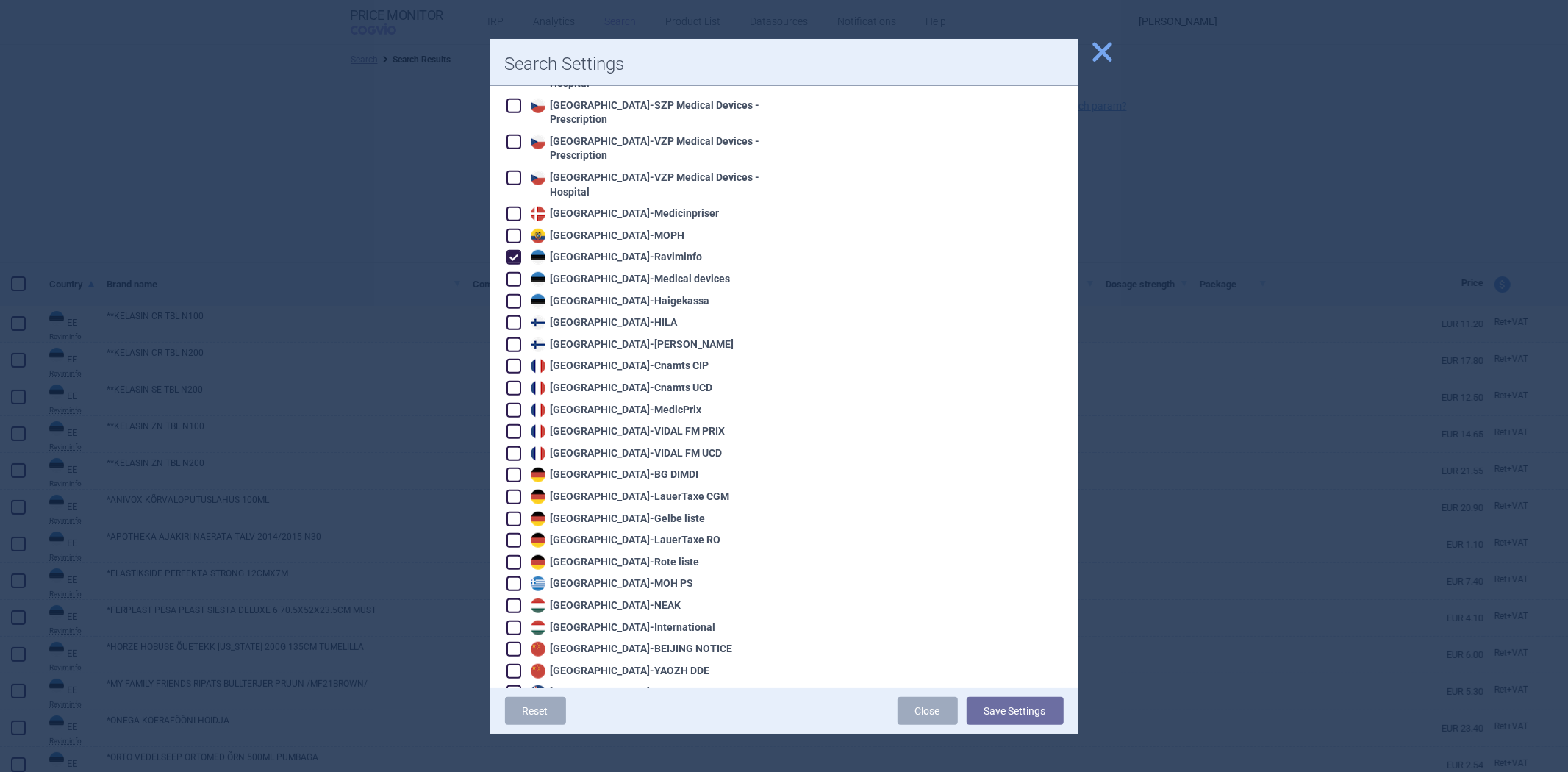
click at [561, 249] on div "Estonia - Raviminfo" at bounding box center [638, 257] width 263 height 16
click at [560, 250] on div "Estonia - Raviminfo" at bounding box center [615, 257] width 175 height 14
checkbox input "false"
click at [598, 273] on div "Estonia - Medical devices" at bounding box center [629, 280] width 204 height 14
checkbox input "true"
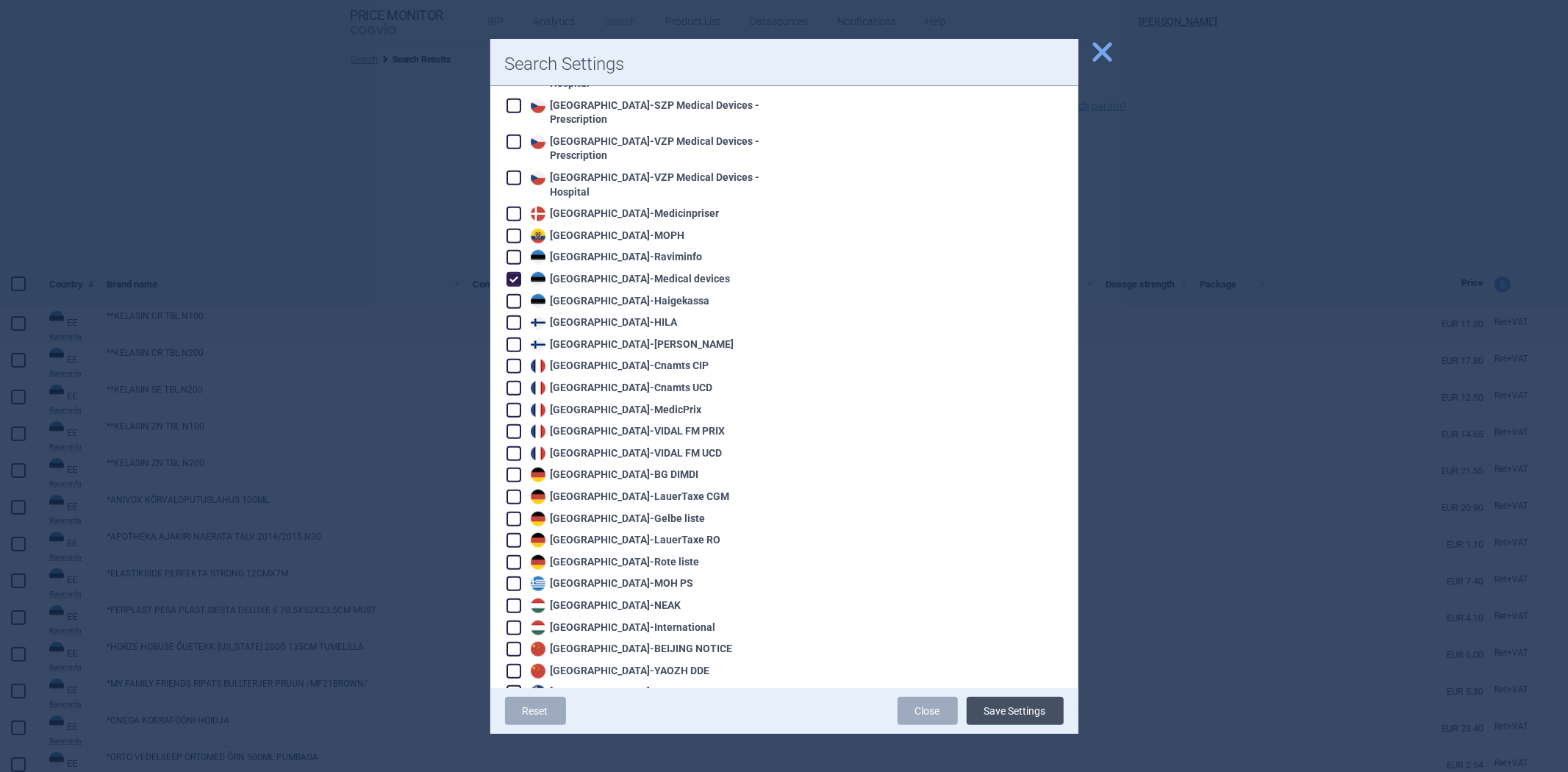
click at [1027, 710] on button "Save Settings" at bounding box center [1015, 711] width 97 height 28
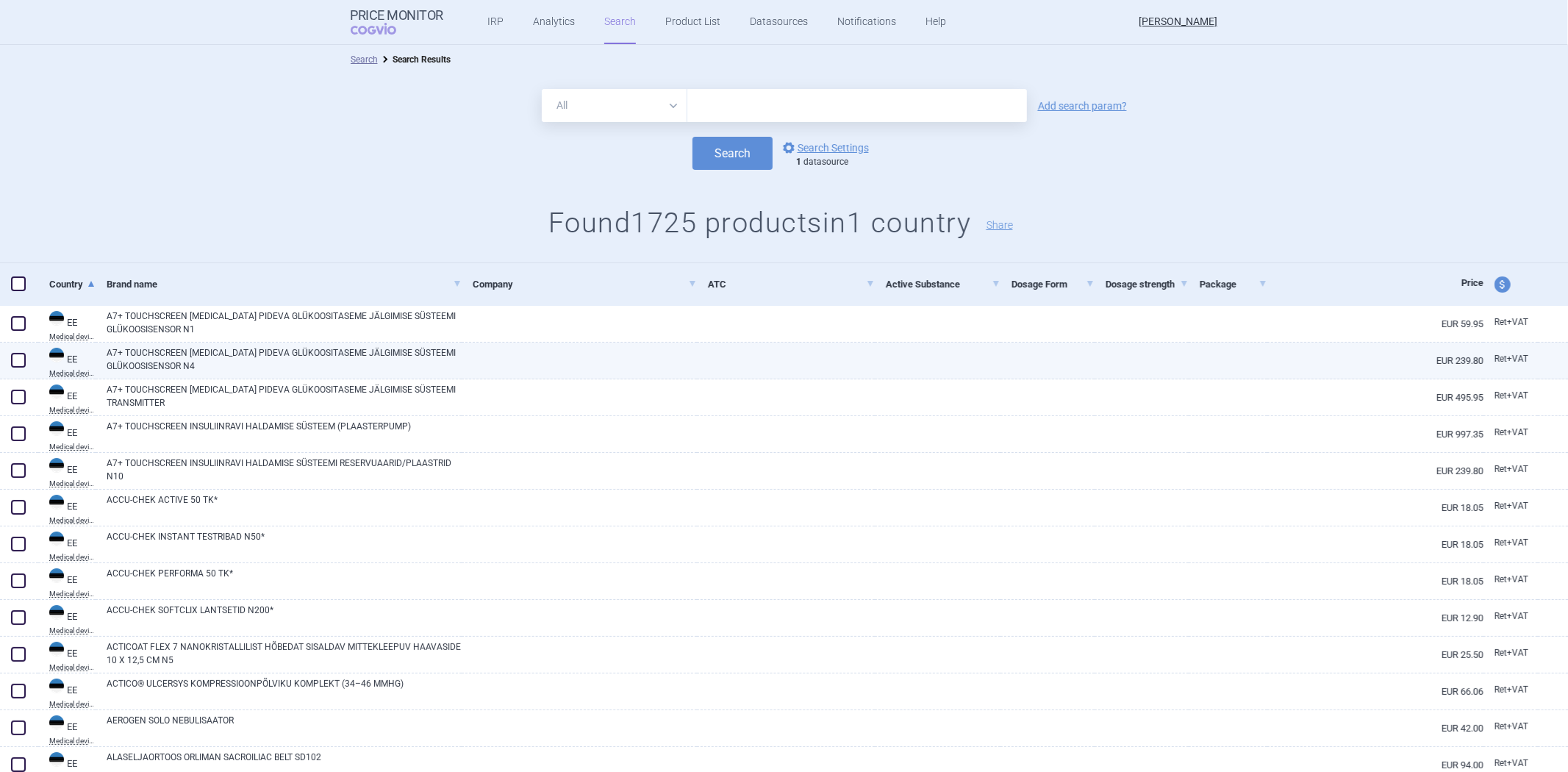
click at [751, 346] on link at bounding box center [786, 356] width 178 height 26
select select "EUR"
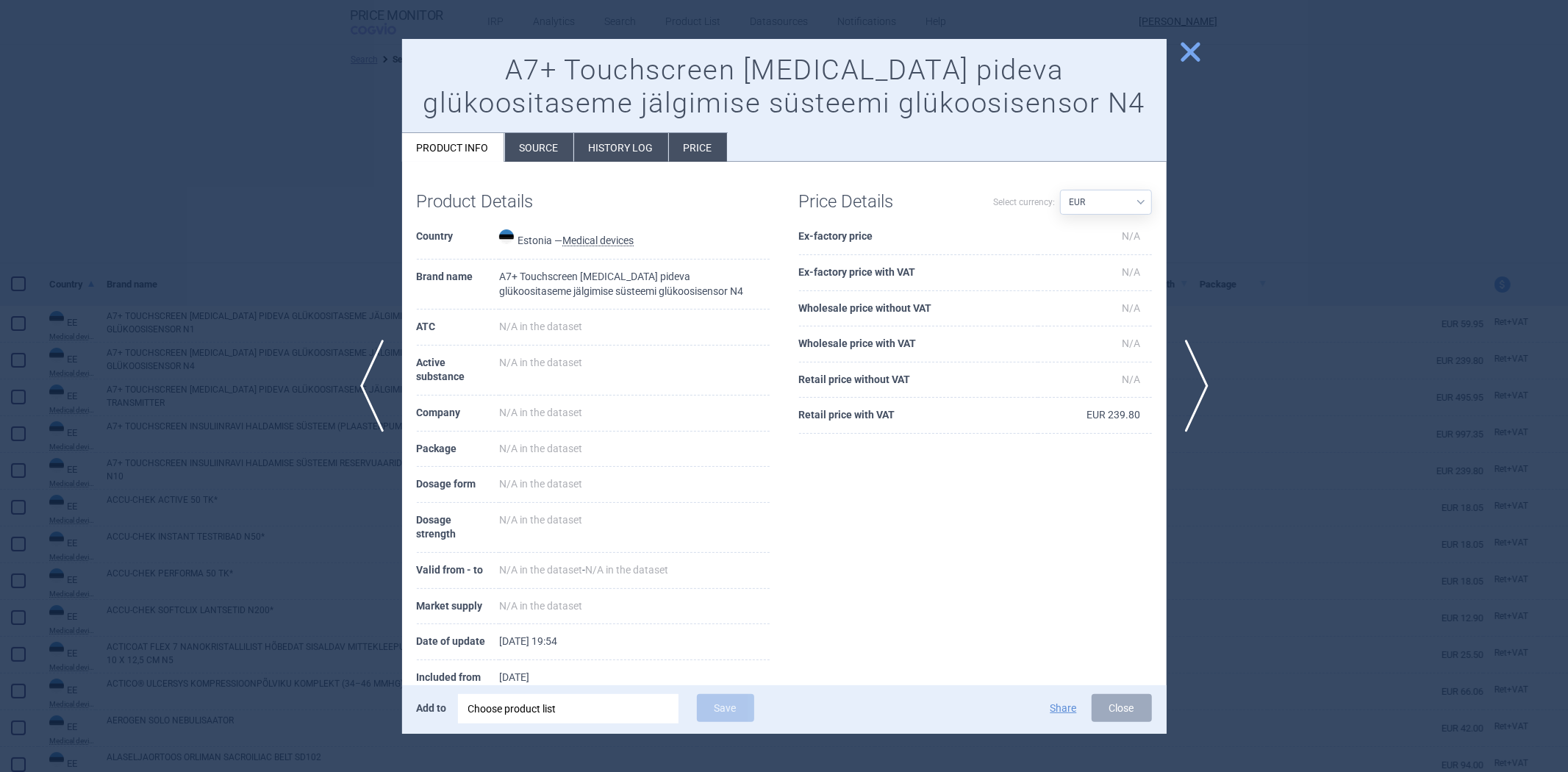
click at [285, 240] on div at bounding box center [784, 386] width 1568 height 772
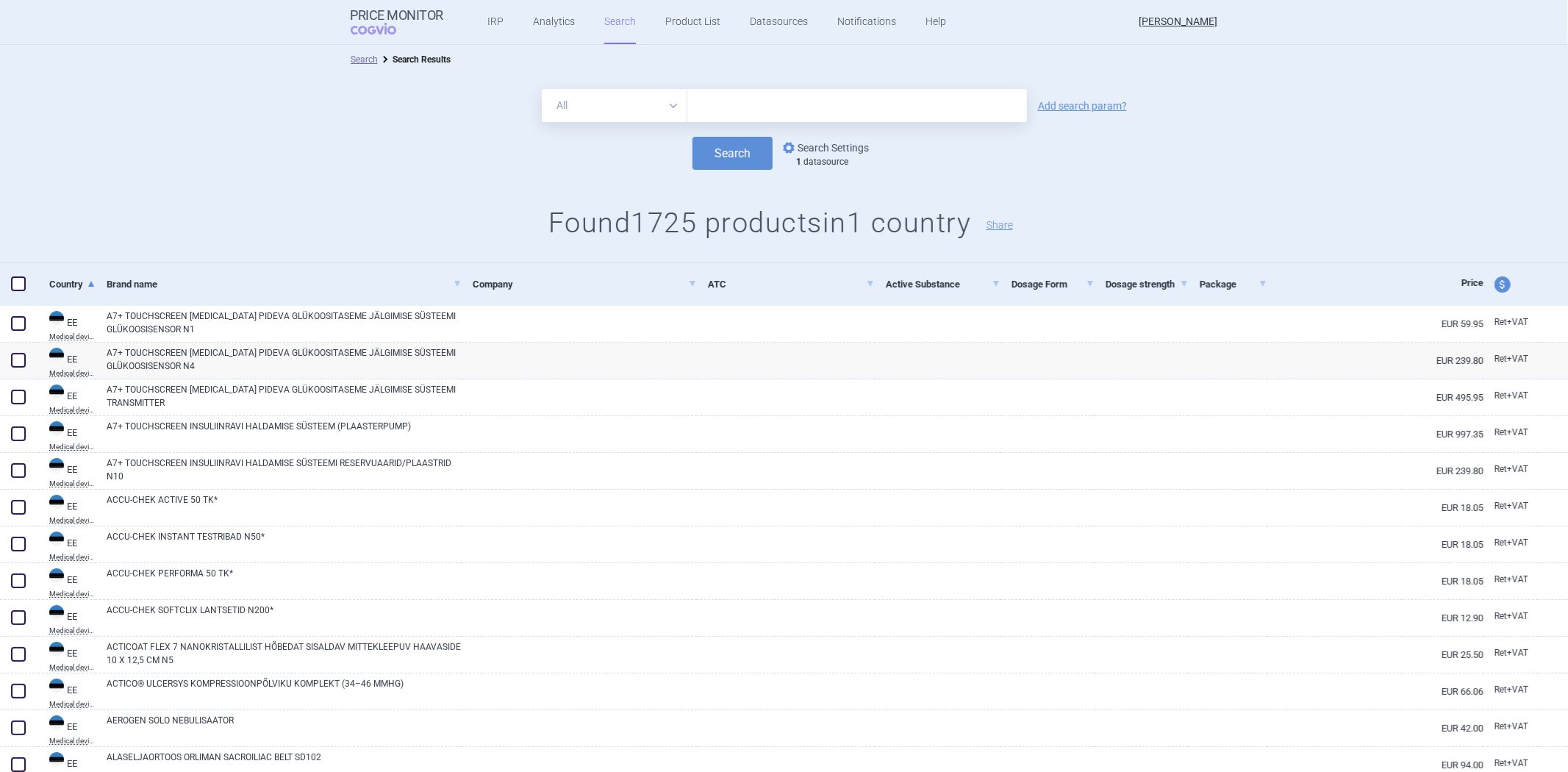
click at [832, 151] on link "options Search Settings" at bounding box center [824, 148] width 89 height 18
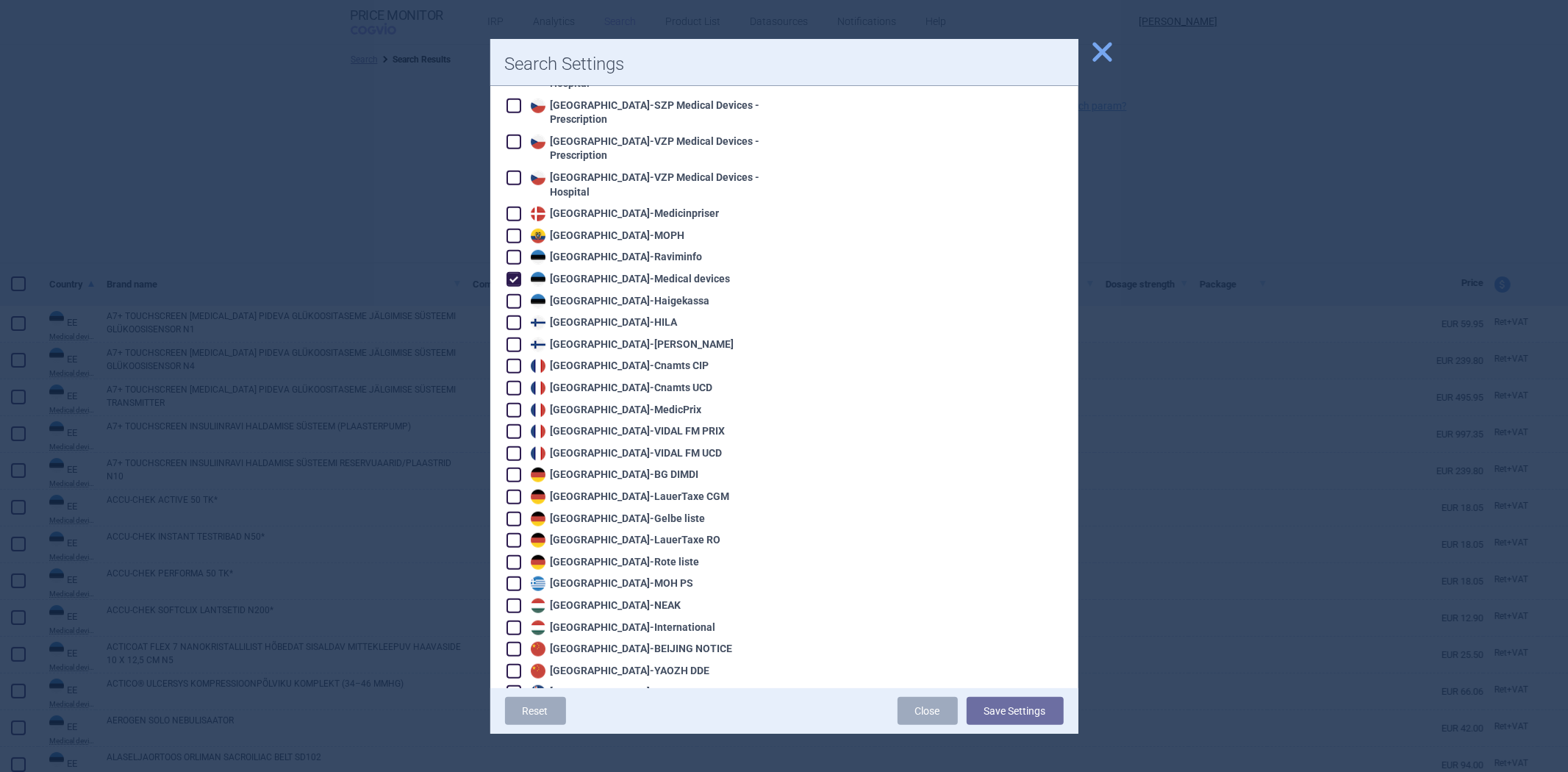
scroll to position [980, 0]
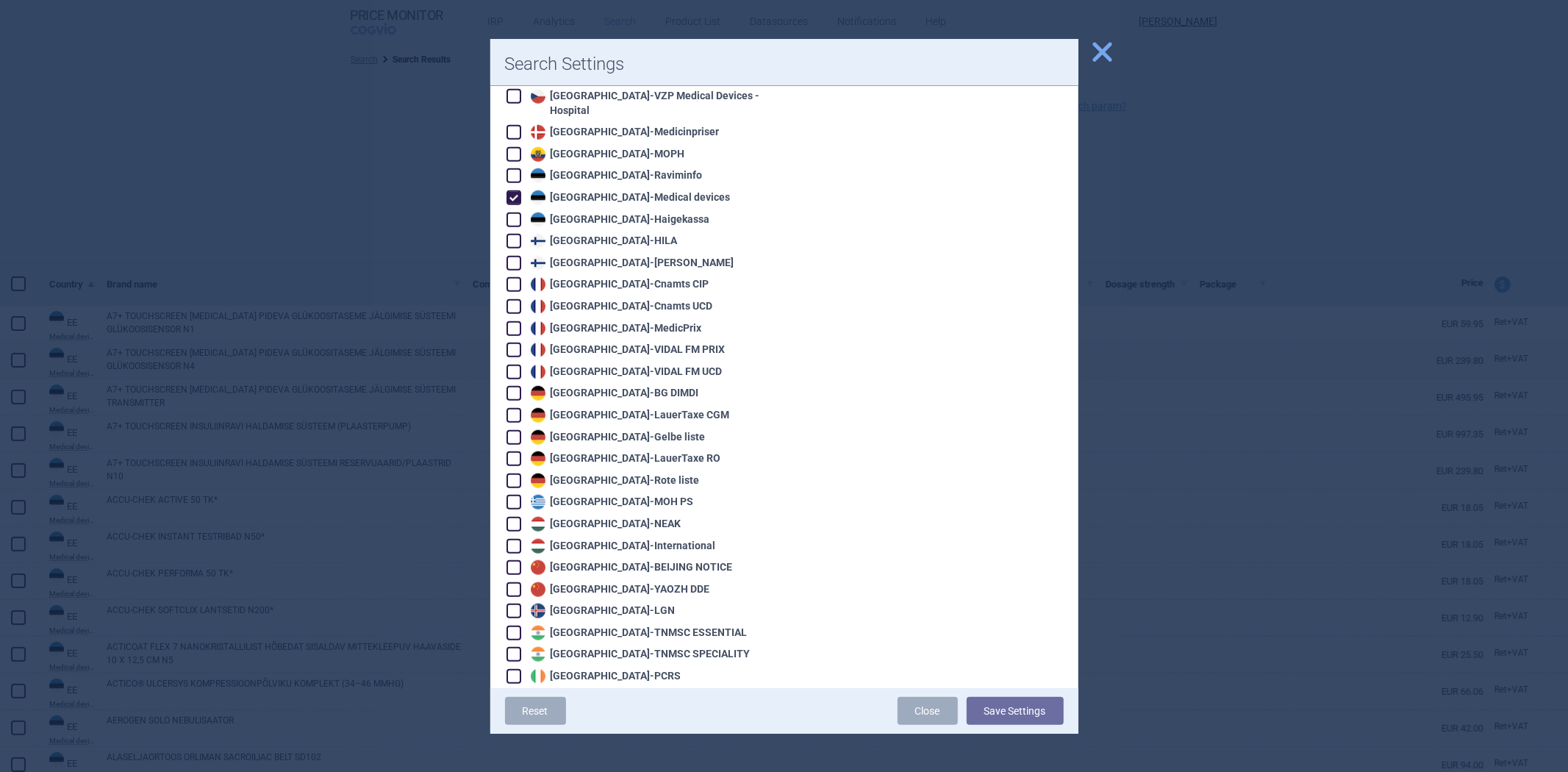
click at [588, 191] on div "Estonia - Medical devices" at bounding box center [629, 198] width 204 height 14
checkbox input "false"
click at [584, 212] on div "Estonia - Haigekassa" at bounding box center [619, 220] width 183 height 14
checkbox input "true"
click at [991, 710] on button "Save Settings" at bounding box center [1015, 711] width 97 height 28
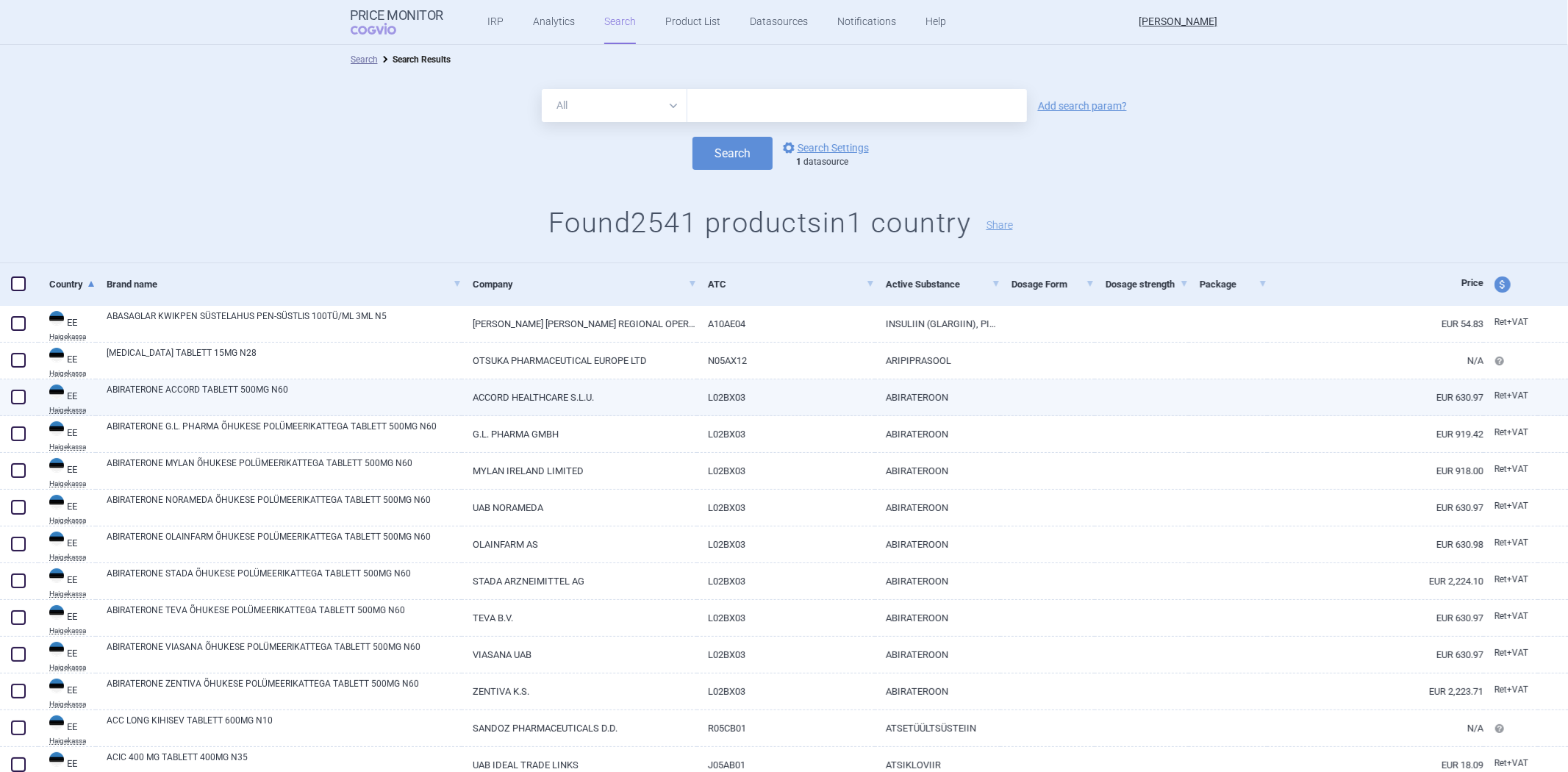
click at [825, 391] on link "L02BX03" at bounding box center [786, 397] width 178 height 36
select select "EUR"
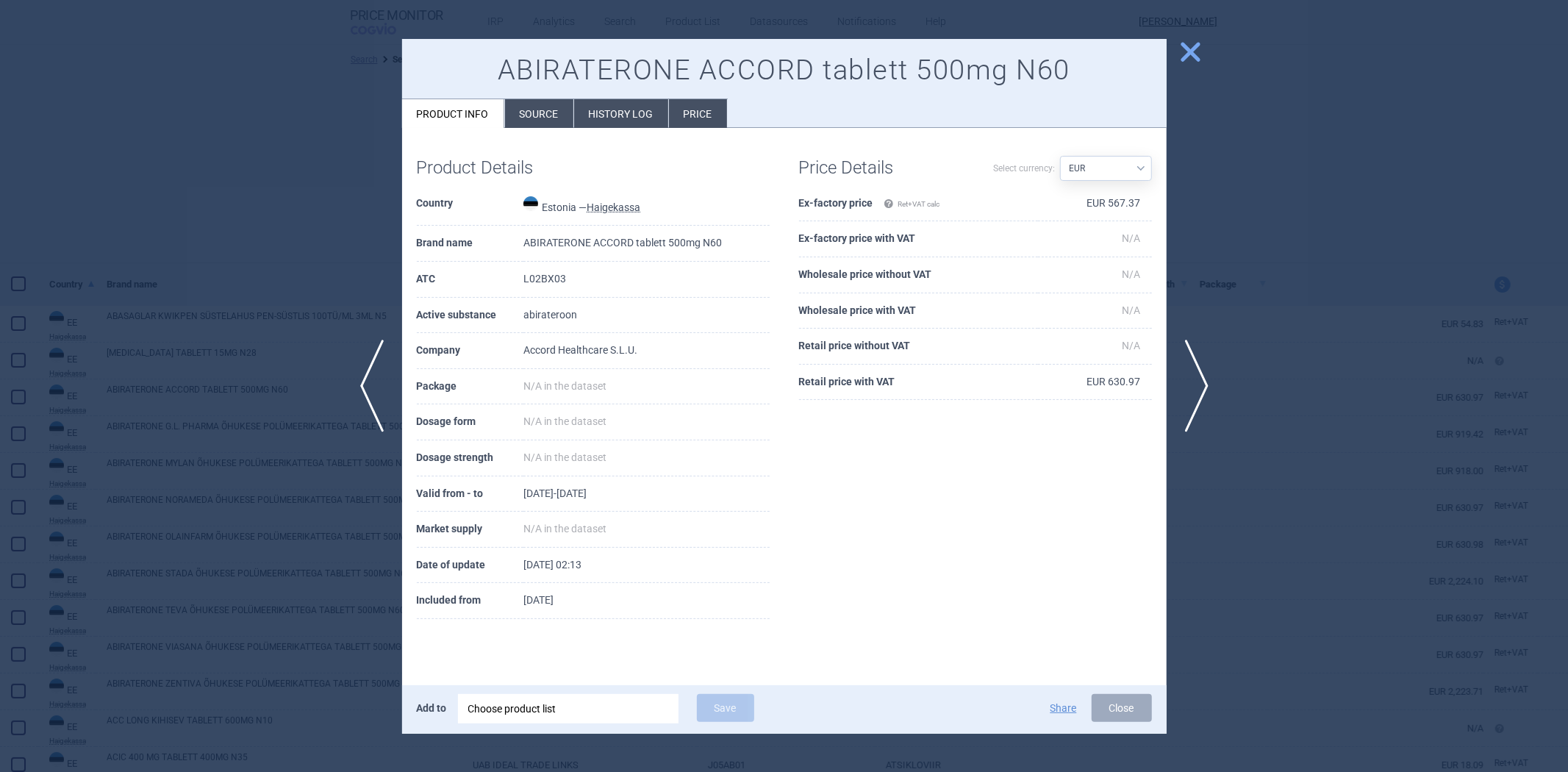
click at [1285, 354] on div at bounding box center [784, 386] width 1568 height 772
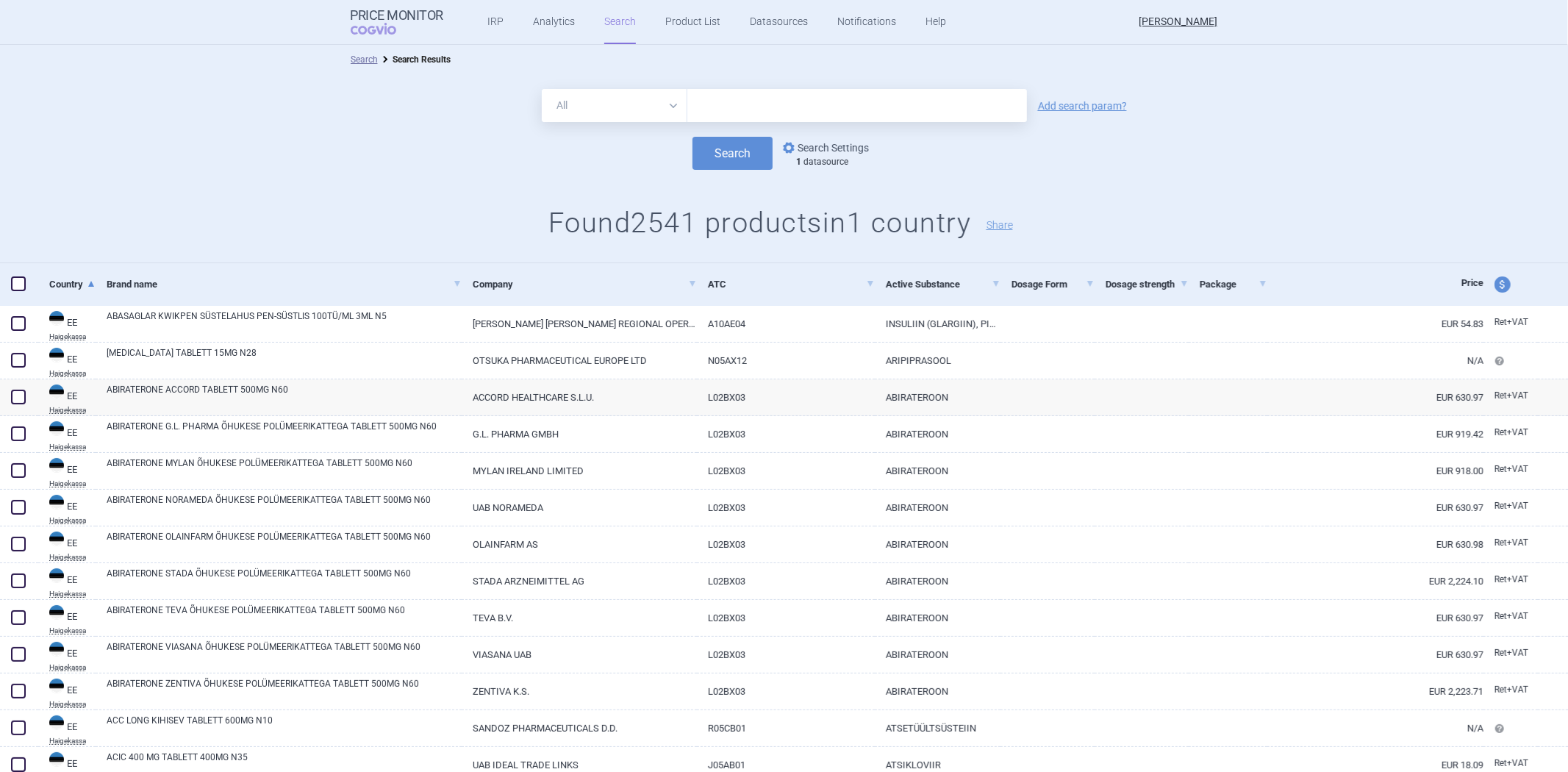
click at [798, 141] on link "options Search Settings" at bounding box center [824, 148] width 89 height 18
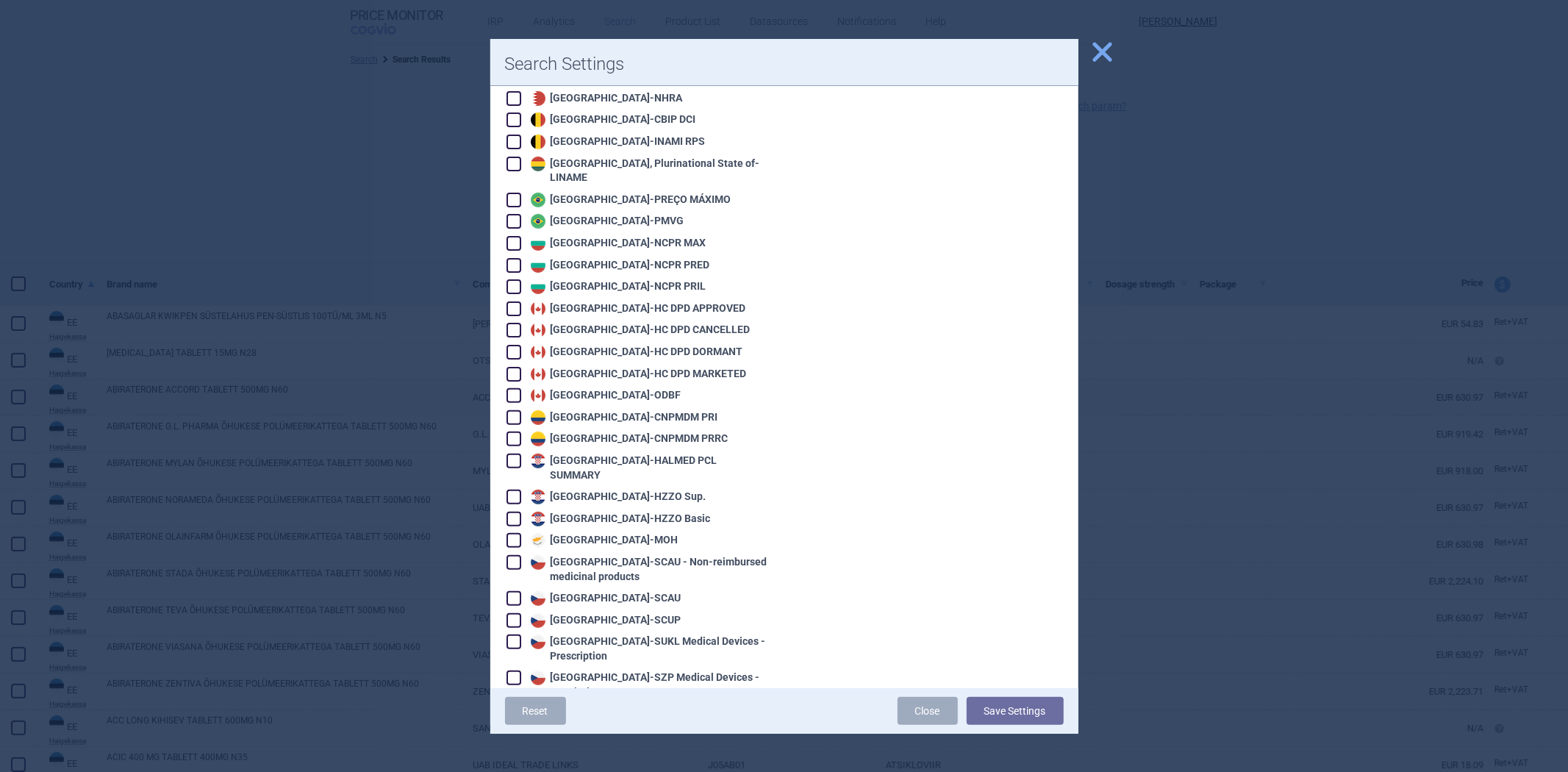
scroll to position [653, 0]
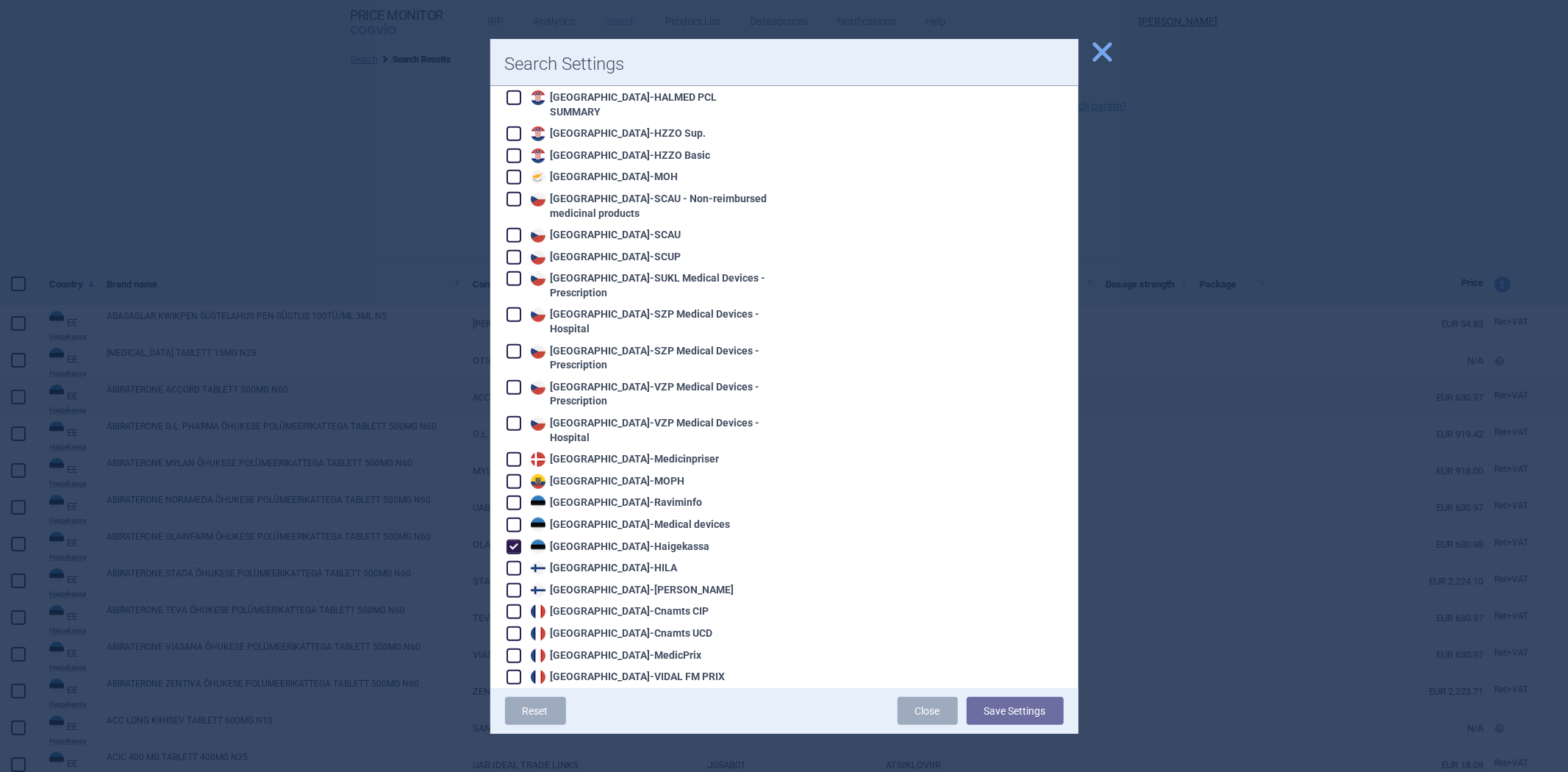
drag, startPoint x: 562, startPoint y: 515, endPoint x: 562, endPoint y: 532, distance: 17.0
click at [562, 540] on div "Estonia - Haigekassa" at bounding box center [619, 547] width 183 height 14
checkbox input "false"
click at [565, 561] on div "Finland - HILA" at bounding box center [603, 568] width 151 height 14
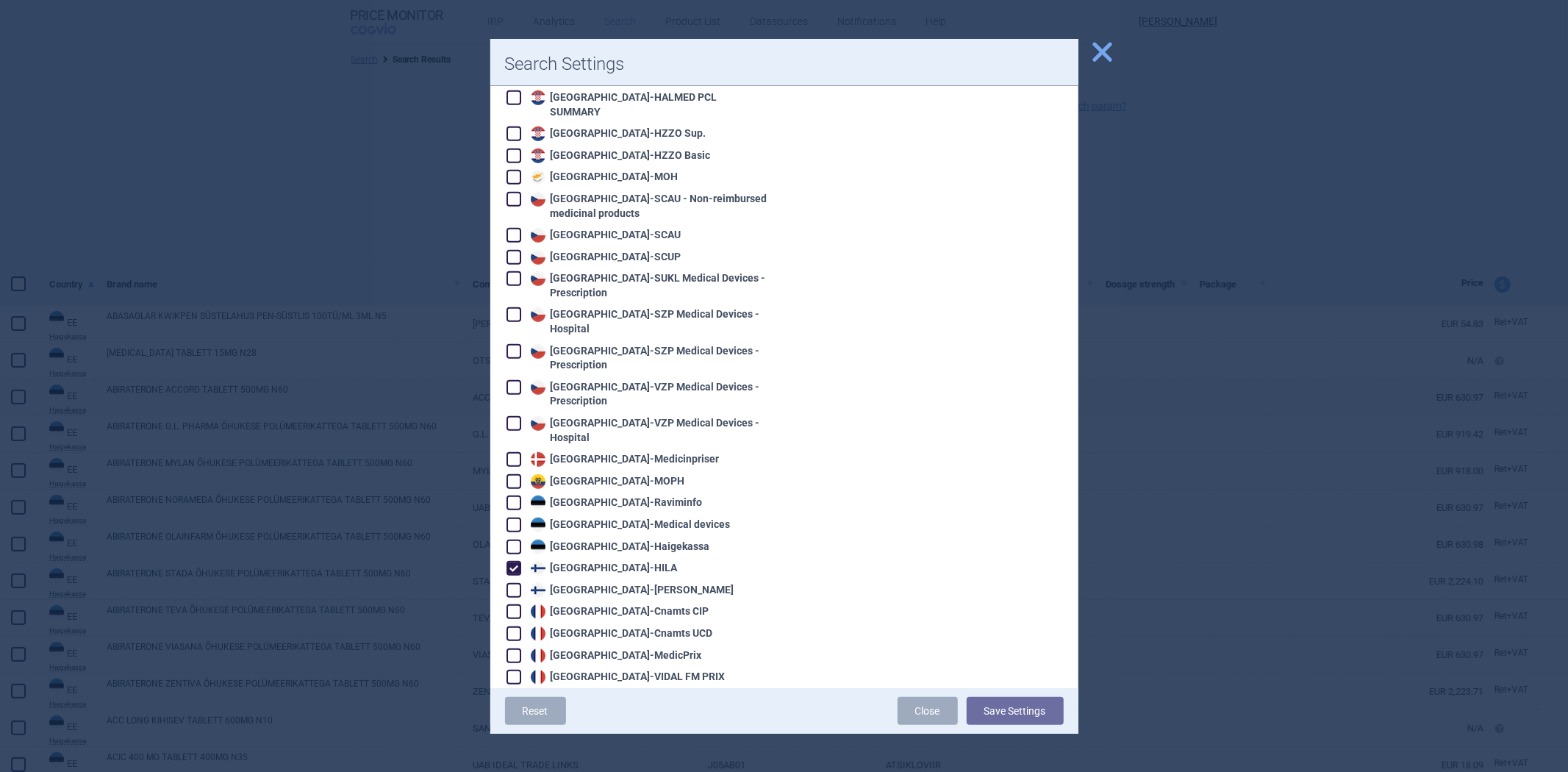
checkbox input "true"
click at [566, 584] on div "Finland - KELA" at bounding box center [631, 591] width 208 height 14
click at [607, 584] on div "Finland - KELA" at bounding box center [631, 591] width 208 height 14
checkbox input "false"
click at [1003, 714] on button "Save Settings" at bounding box center [1015, 711] width 97 height 28
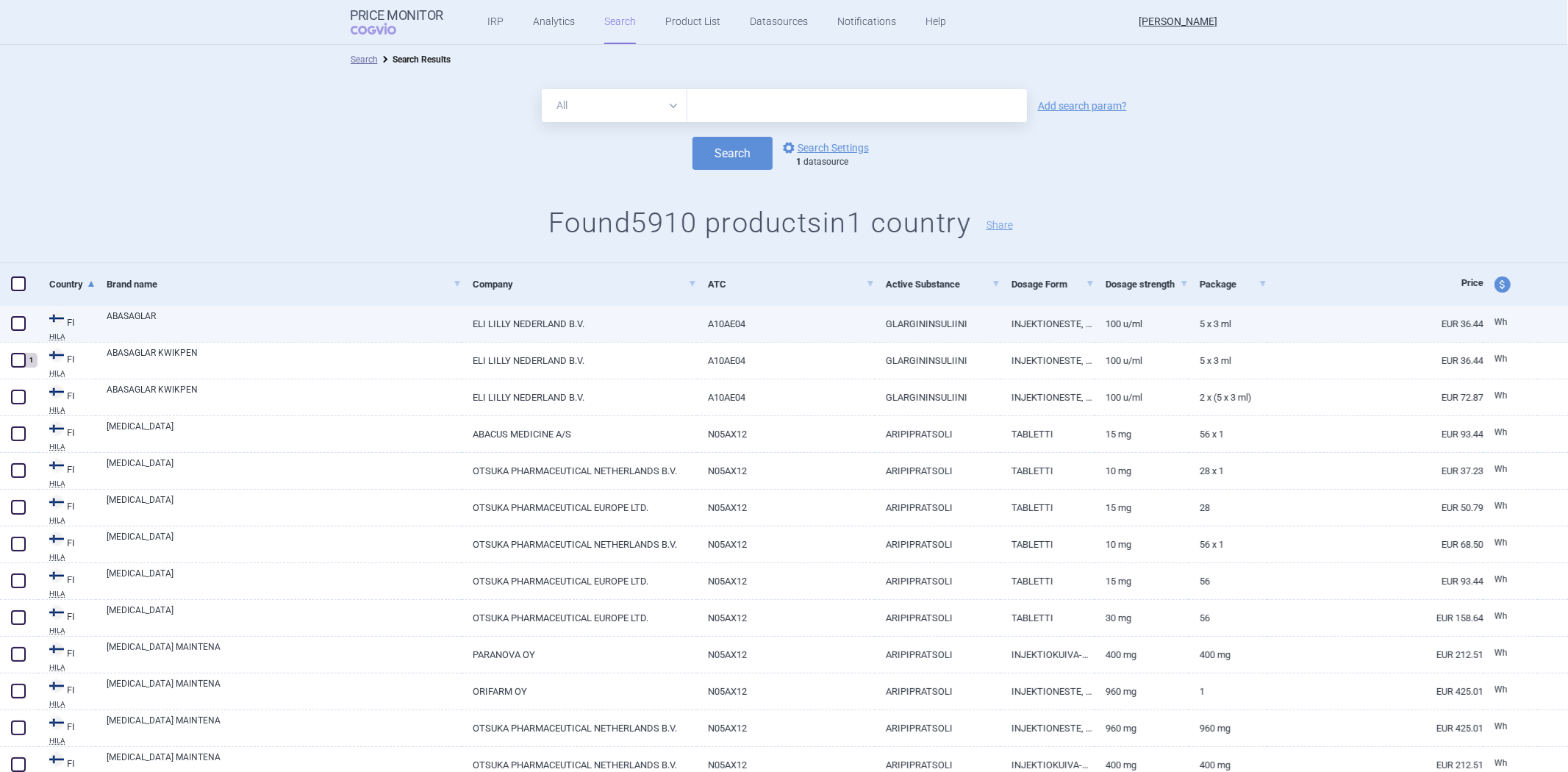
click at [853, 325] on link "A10AE04" at bounding box center [786, 324] width 178 height 36
select select "EUR"
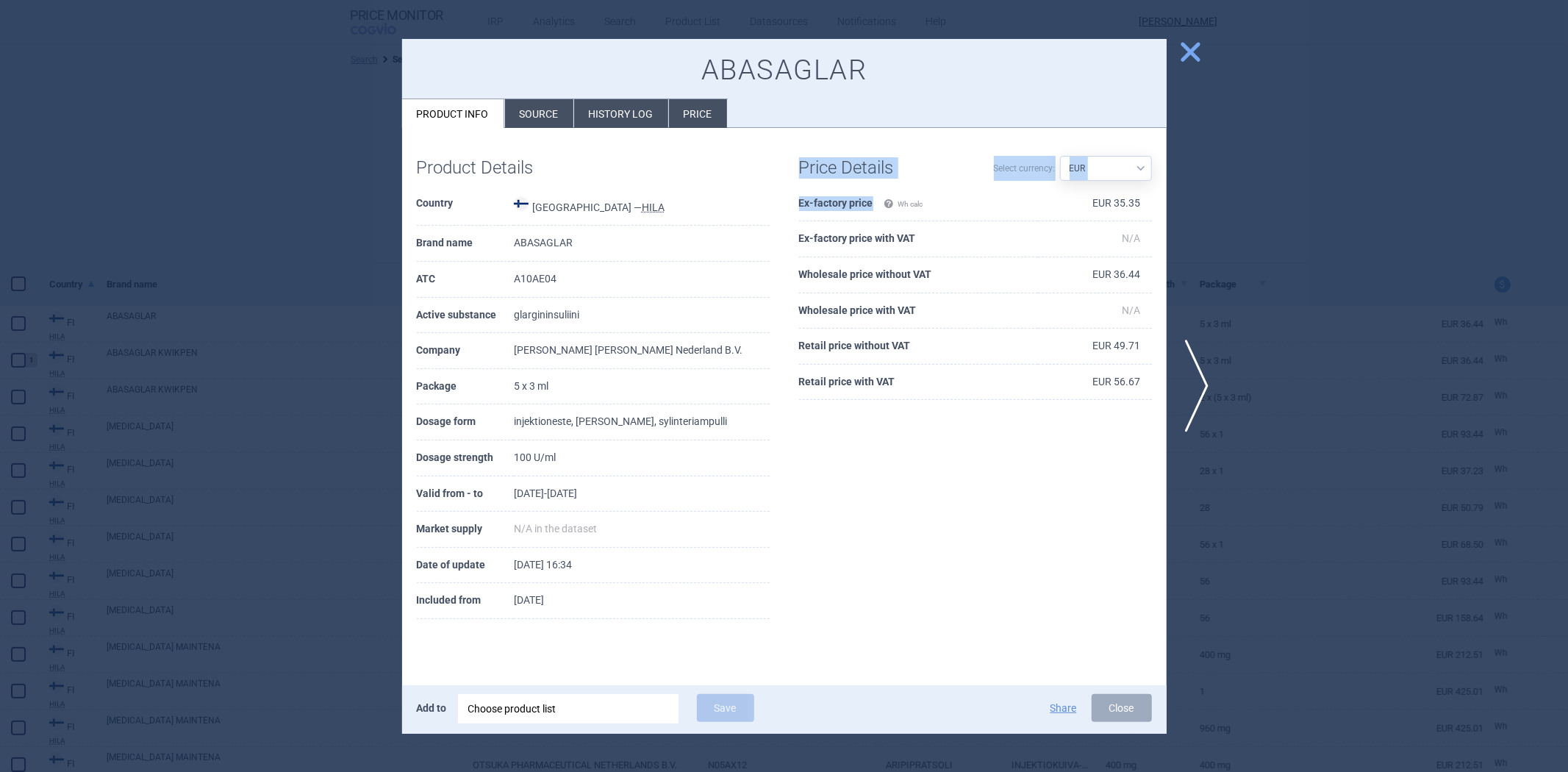
drag, startPoint x: 870, startPoint y: 200, endPoint x: 792, endPoint y: 196, distance: 78.1
click at [792, 196] on div "Price Details Select currency: Source AED AUD BGN BHD BOB BRL CAD CHF CNY COP C…" at bounding box center [975, 279] width 382 height 273
click at [976, 248] on th "Ex-factory price with VAT" at bounding box center [918, 239] width 239 height 36
click at [880, 271] on th "Wholesale price without VAT" at bounding box center [918, 275] width 239 height 36
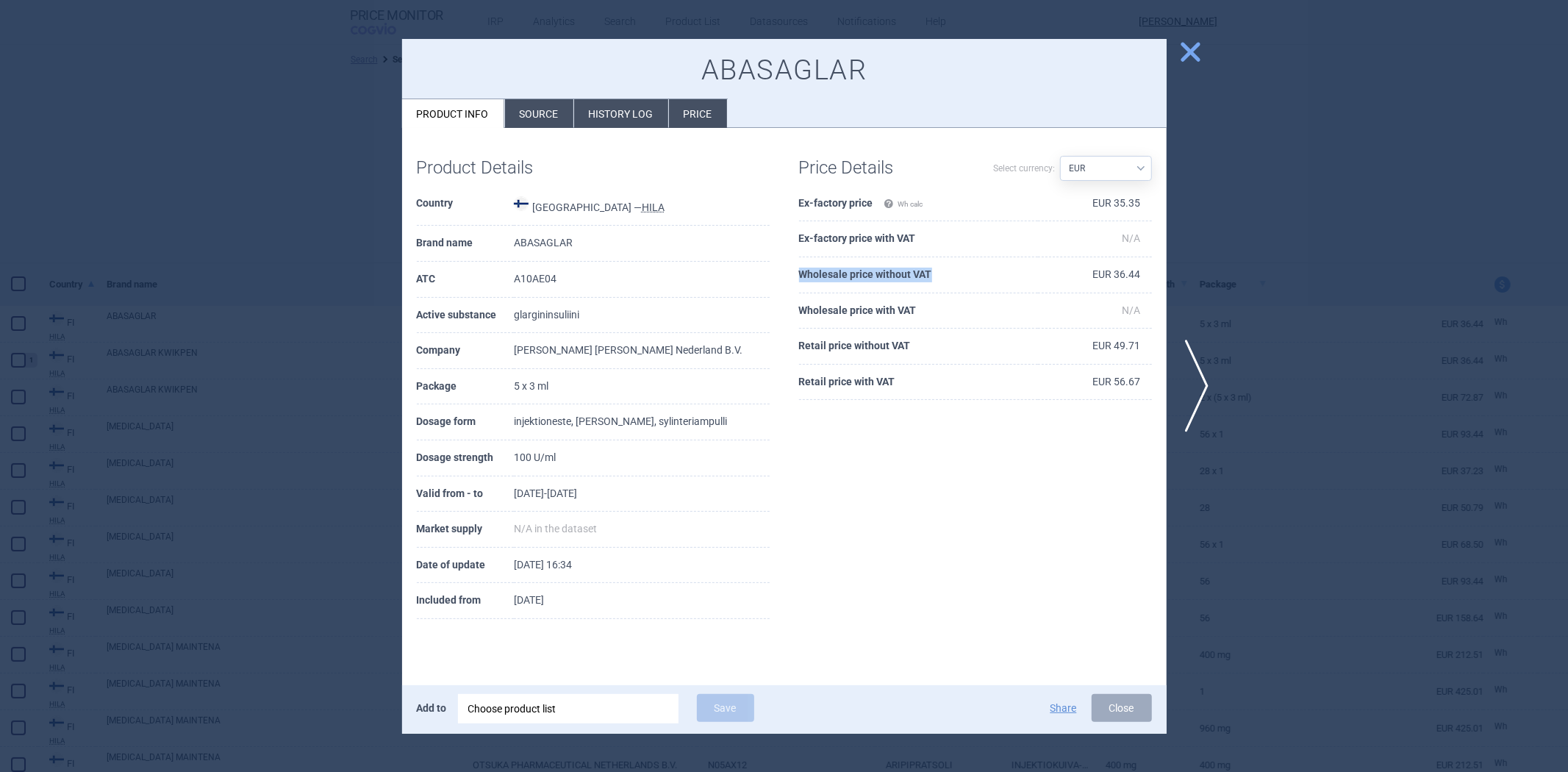
click at [880, 271] on th "Wholesale price without VAT" at bounding box center [918, 275] width 239 height 36
click at [898, 349] on th "Retail price without VAT" at bounding box center [918, 346] width 239 height 36
click at [861, 376] on th "Retail price with VAT" at bounding box center [918, 382] width 239 height 36
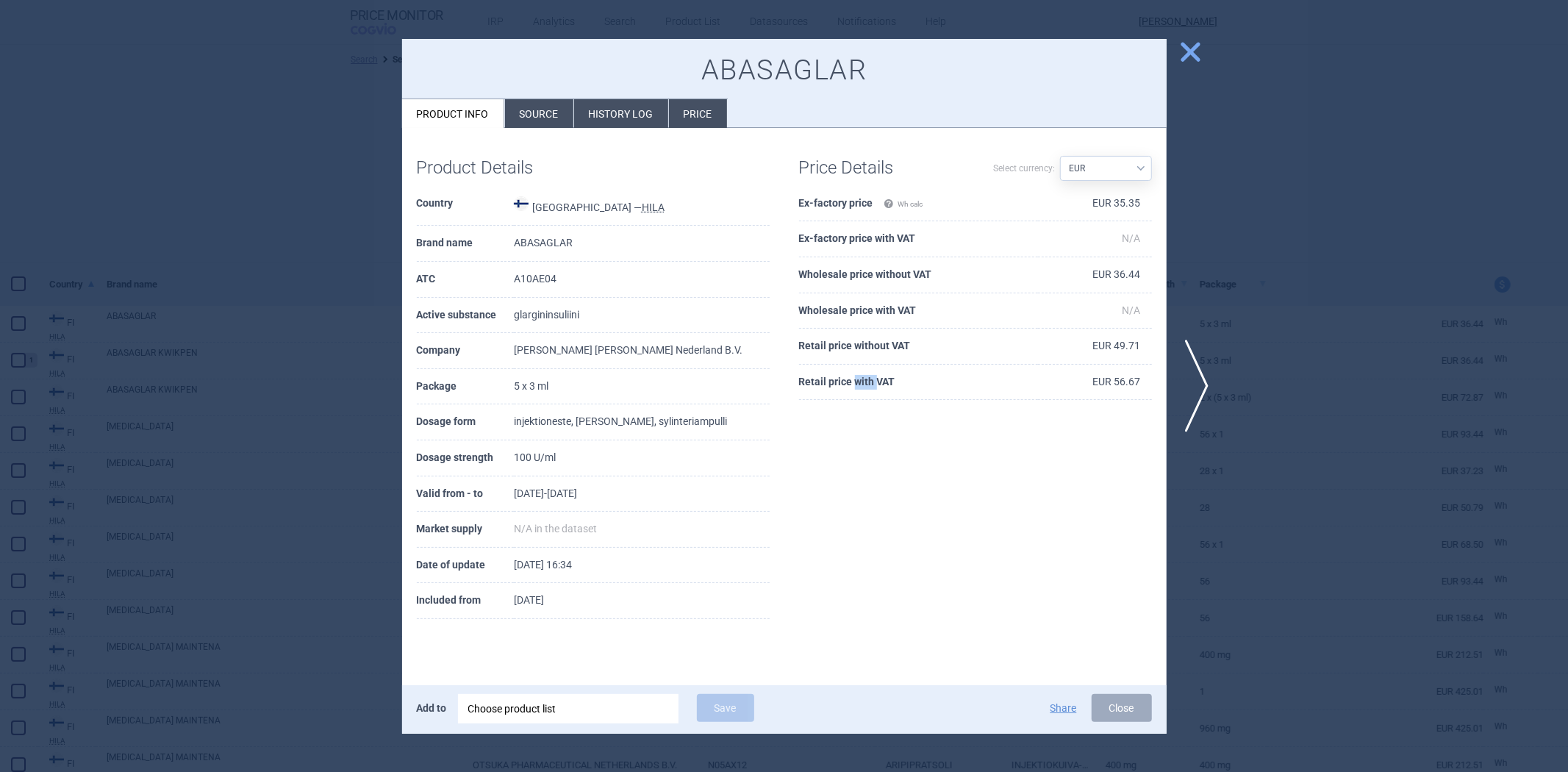
click at [861, 376] on th "Retail price with VAT" at bounding box center [918, 382] width 239 height 36
click at [340, 216] on div at bounding box center [784, 386] width 1568 height 772
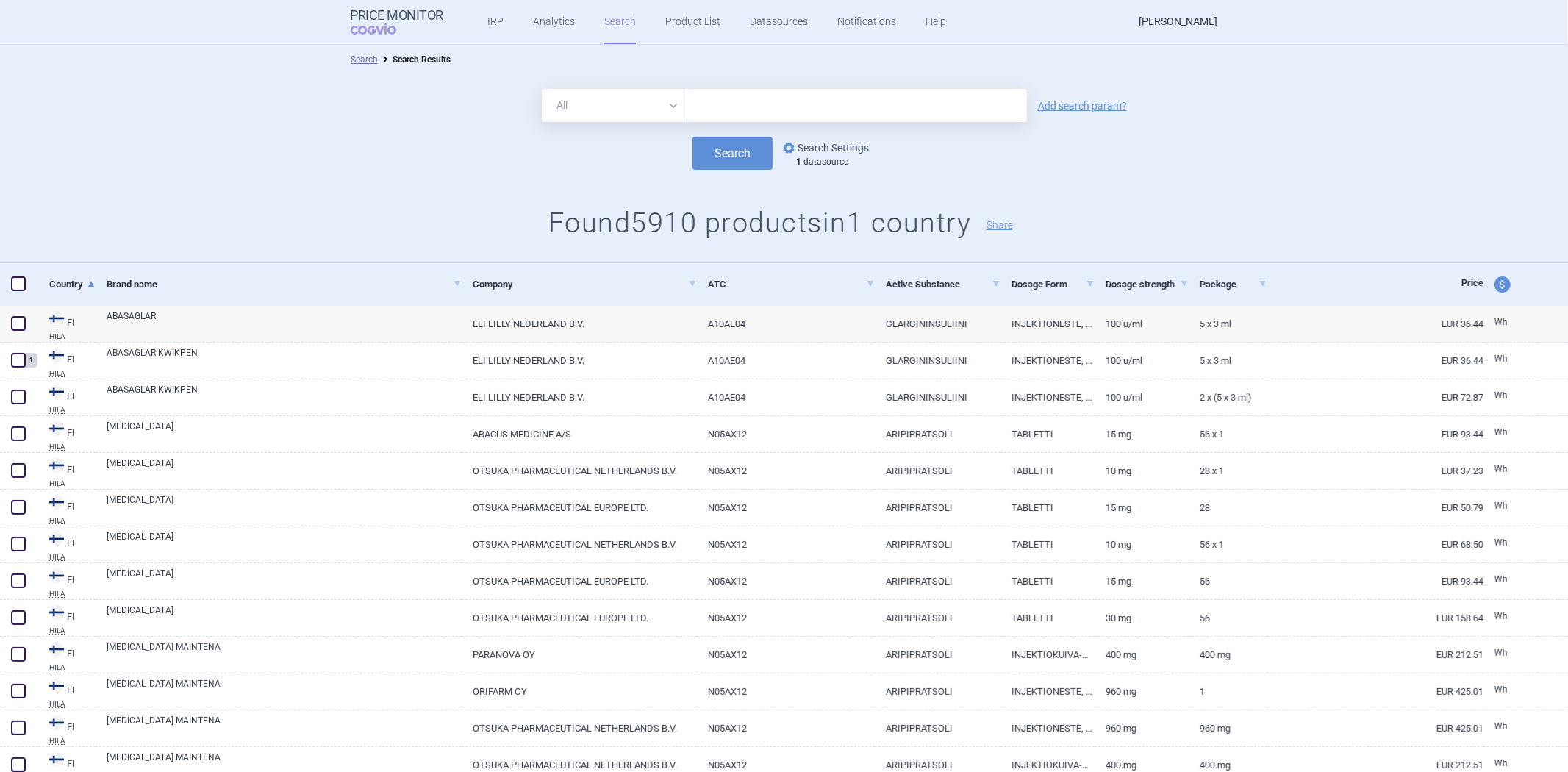
click at [855, 151] on link "options Search Settings" at bounding box center [824, 148] width 89 height 18
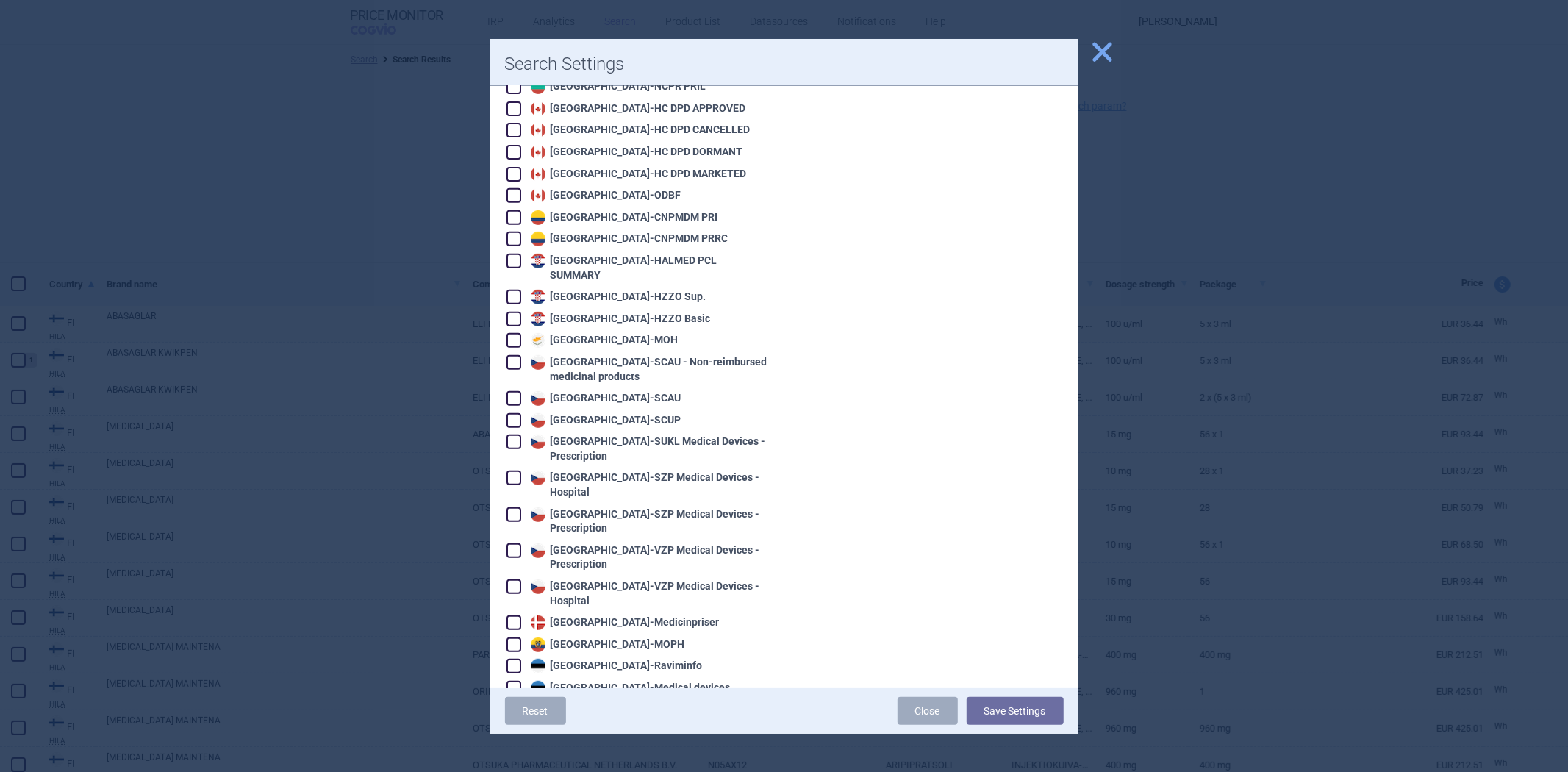
scroll to position [980, 0]
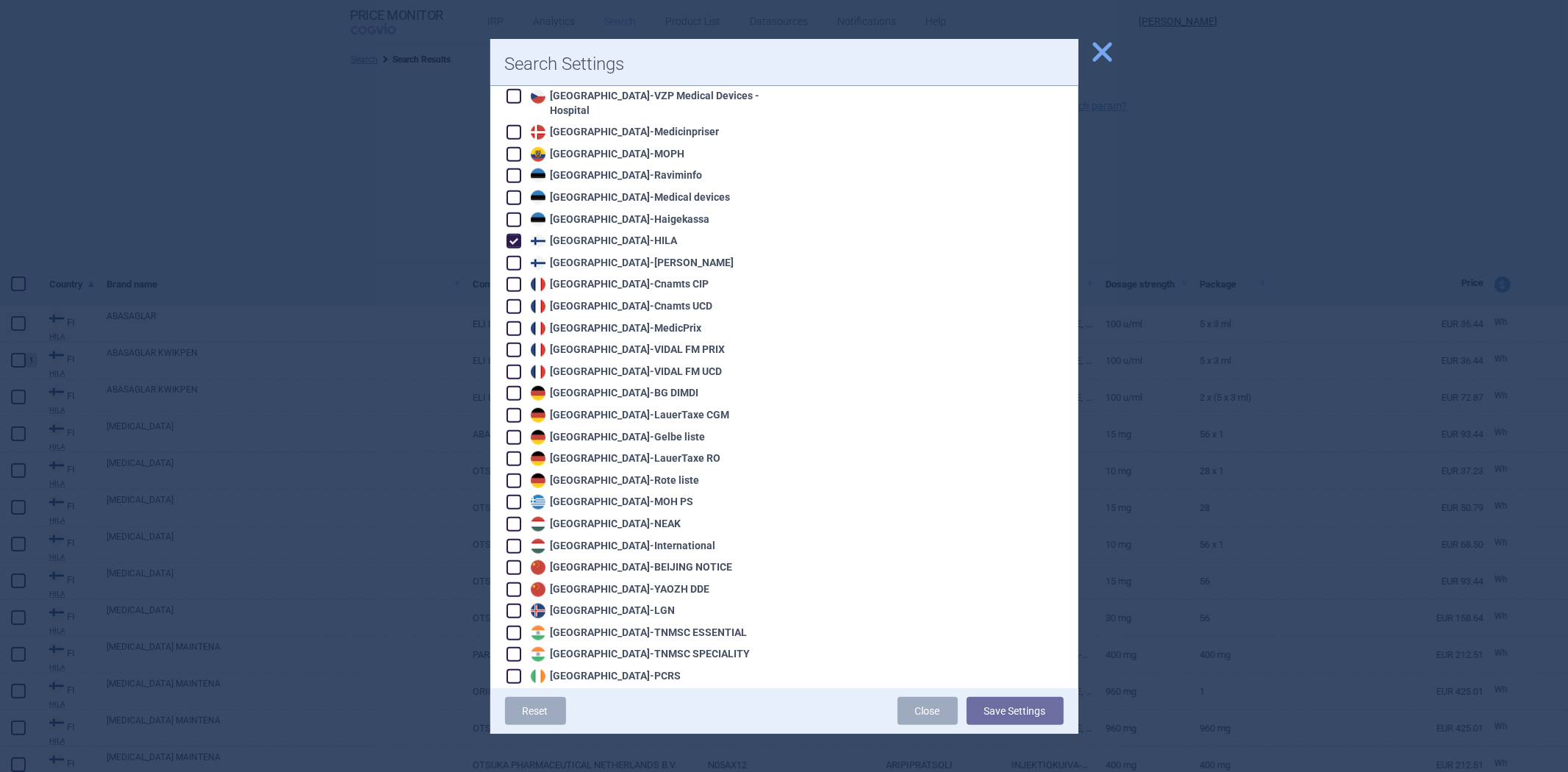
click at [576, 212] on div "Estonia - Haigekassa" at bounding box center [619, 220] width 183 height 14
checkbox input "true"
click at [570, 234] on div "Finland - HILA" at bounding box center [603, 241] width 151 height 14
checkbox input "false"
click at [585, 212] on div "Estonia - Haigekassa" at bounding box center [619, 220] width 183 height 14
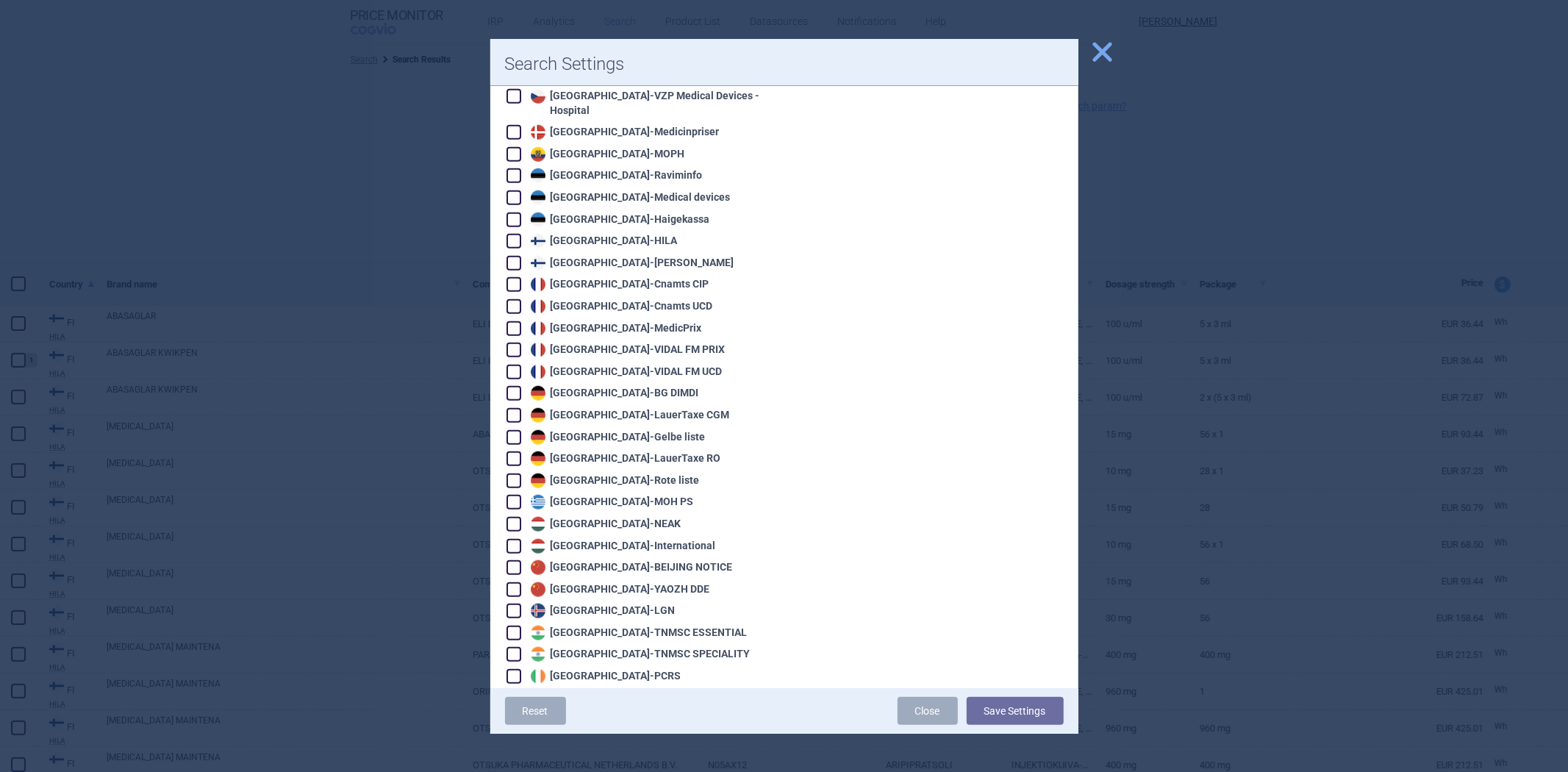
checkbox input "false"
click at [578, 256] on div "Finland - KELA" at bounding box center [631, 263] width 208 height 14
checkbox input "true"
click at [1019, 716] on button "Save Settings" at bounding box center [1015, 711] width 97 height 28
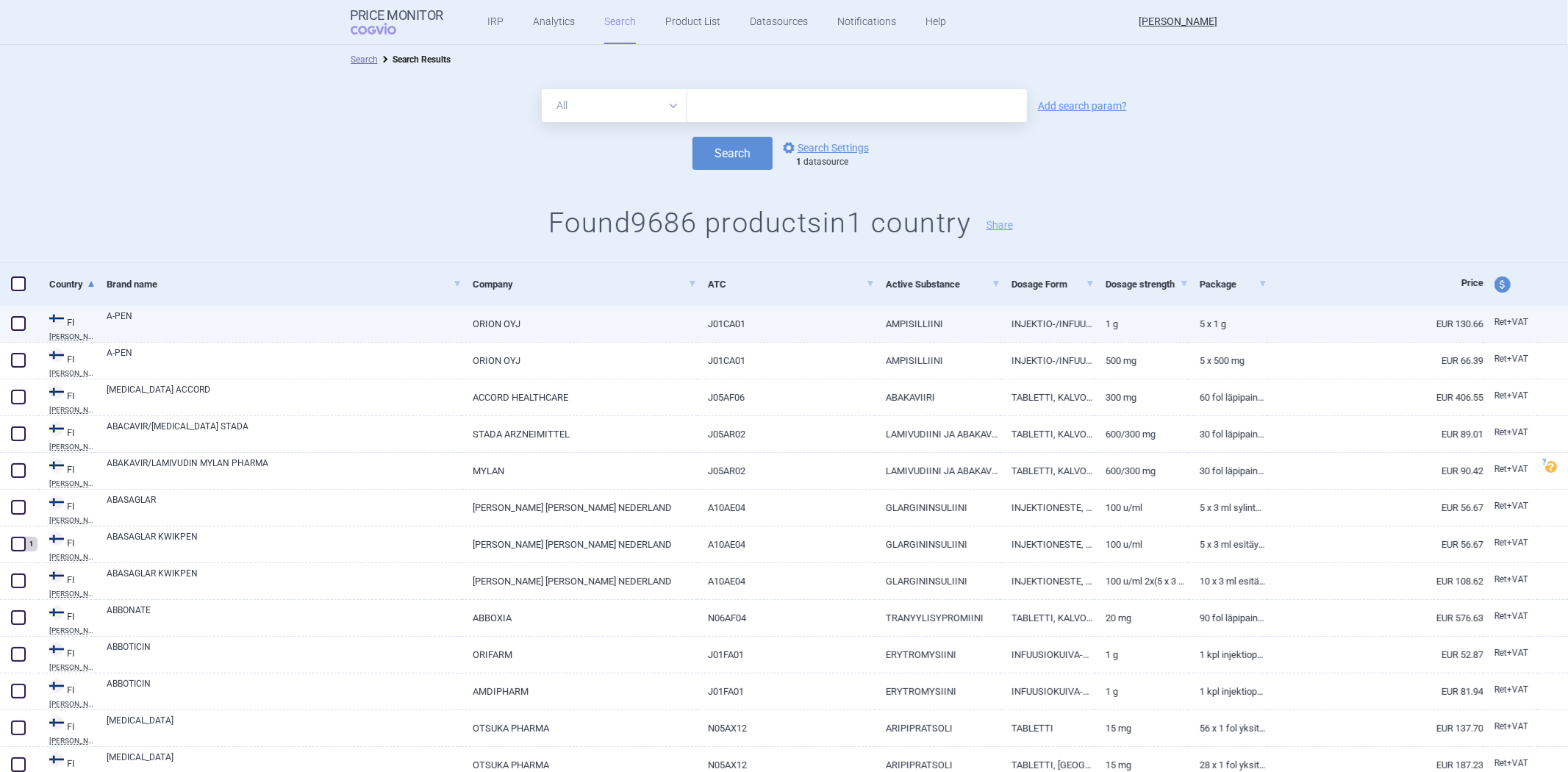
click at [824, 321] on link "J01CA01" at bounding box center [786, 324] width 178 height 36
select select "EUR"
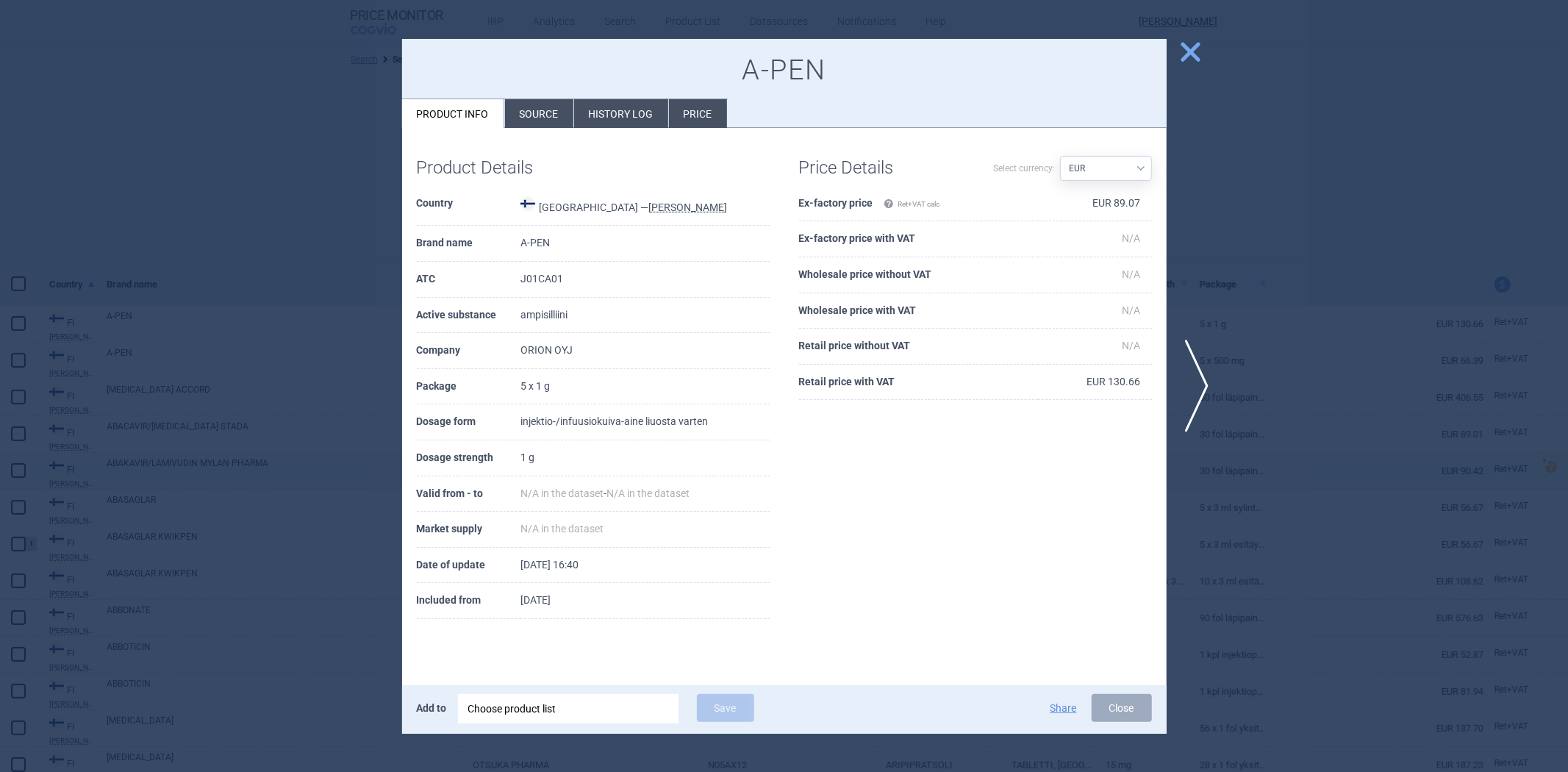
click at [1384, 468] on div at bounding box center [784, 386] width 1568 height 772
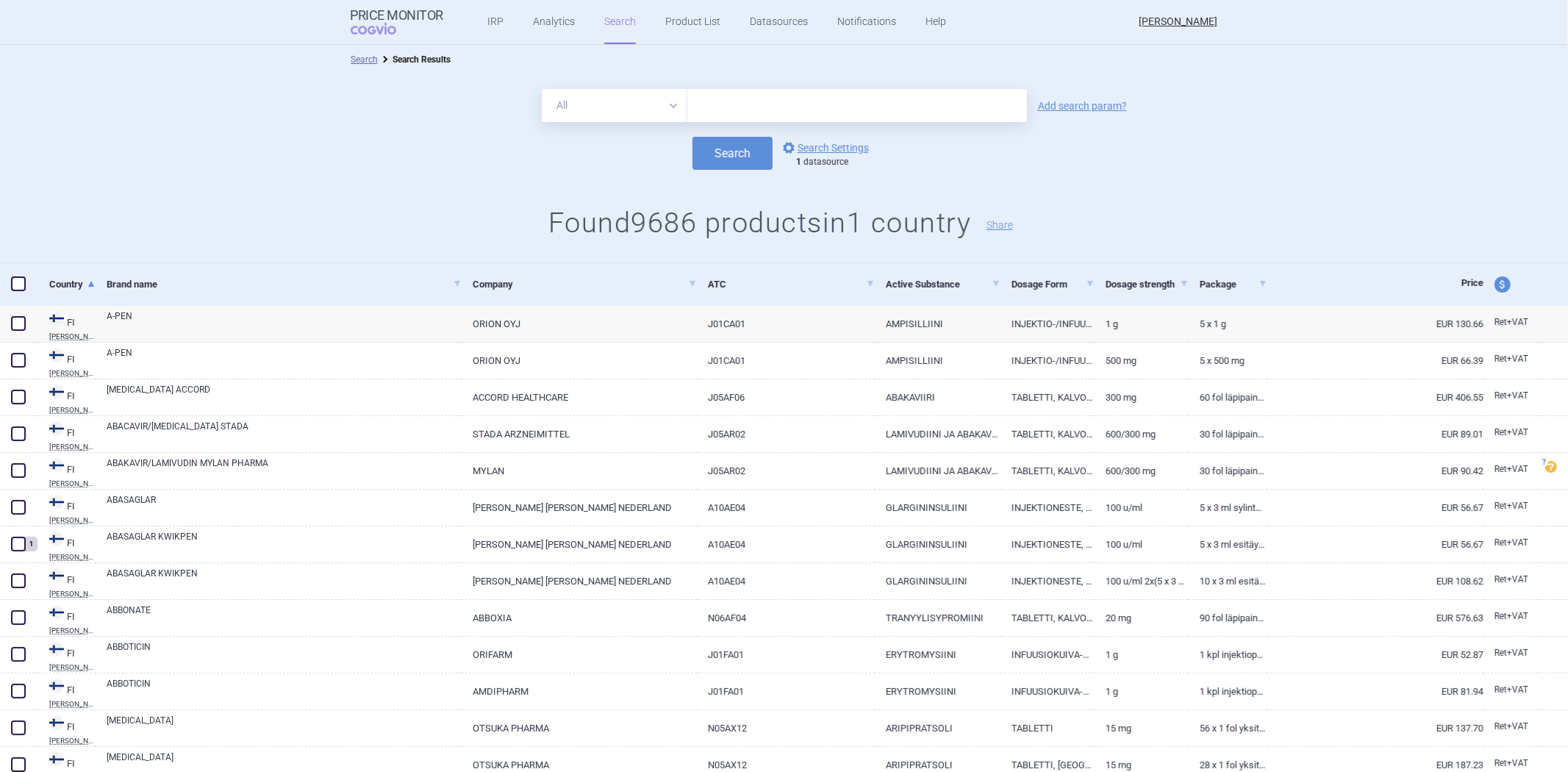
click at [803, 135] on form "All Brand Name ATC Company Active Substance Country Newer than Add search param…" at bounding box center [784, 129] width 1568 height 81
click at [799, 148] on link "options Search Settings" at bounding box center [824, 148] width 89 height 18
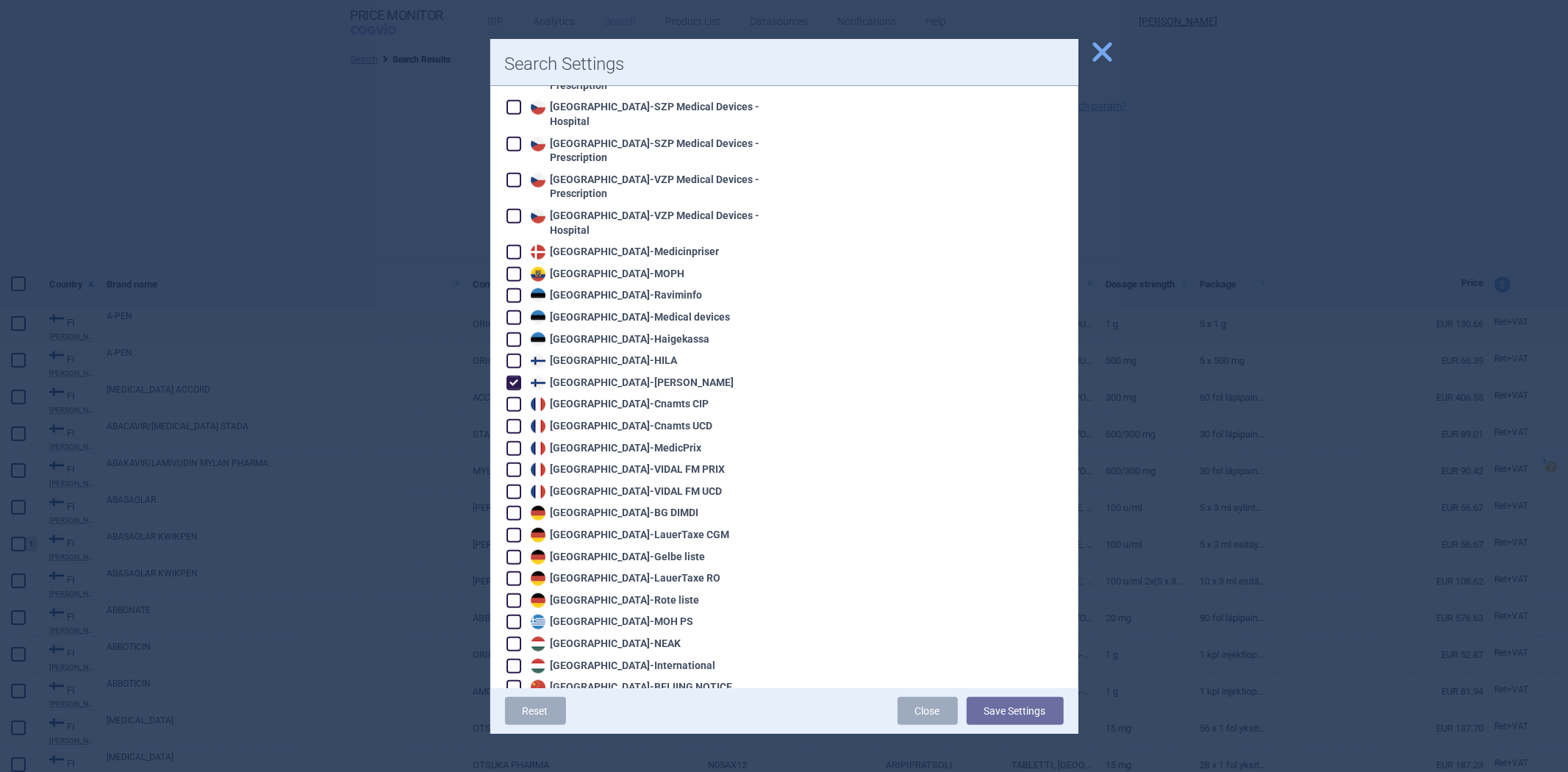
scroll to position [899, 0]
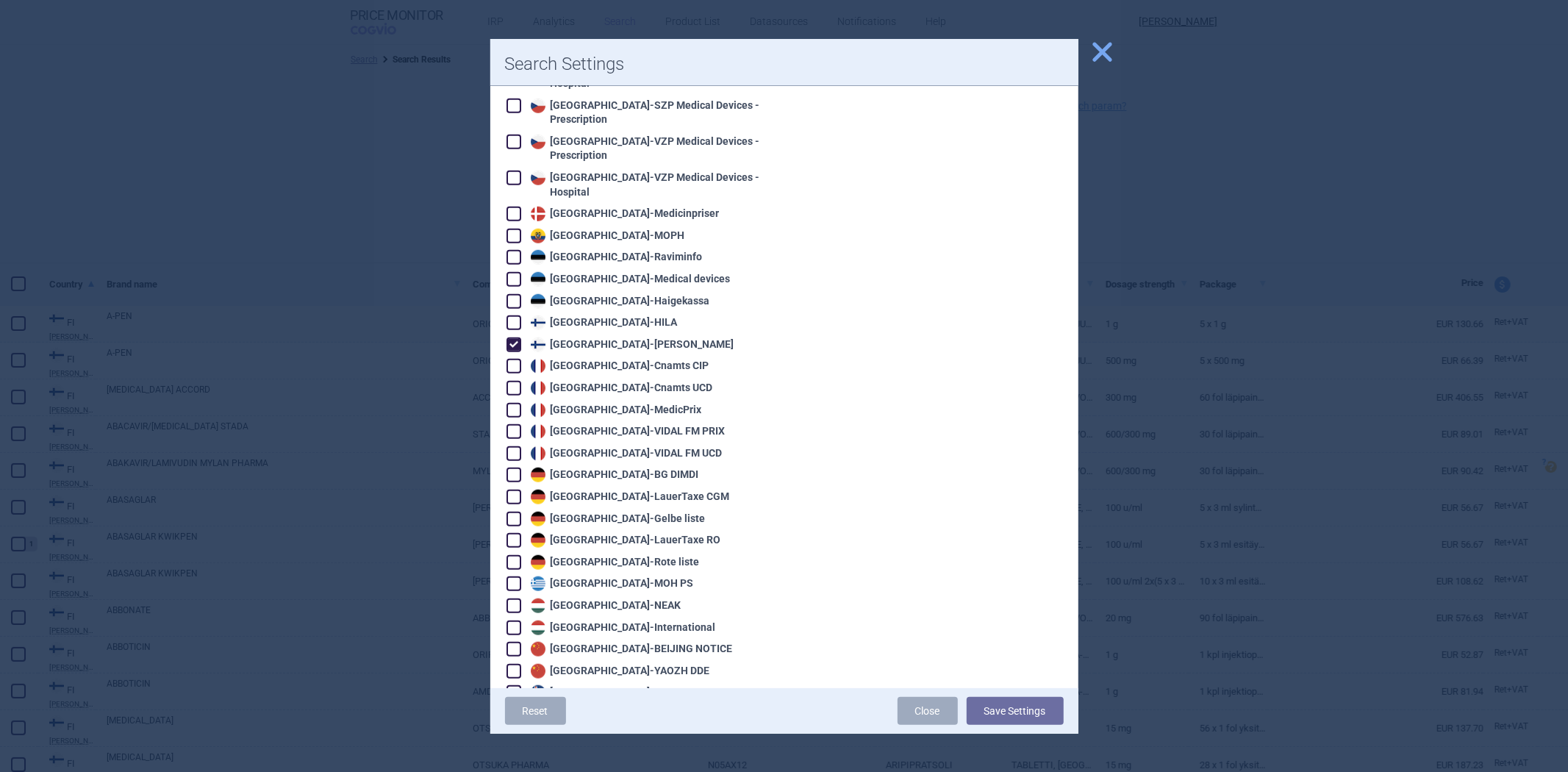
click at [606, 337] on div "Finland - KELA" at bounding box center [631, 345] width 208 height 14
checkbox input "false"
click at [620, 359] on div "France - Cnamts CIP" at bounding box center [619, 366] width 183 height 14
checkbox input "true"
click at [1030, 709] on button "Save Settings" at bounding box center [1015, 711] width 97 height 28
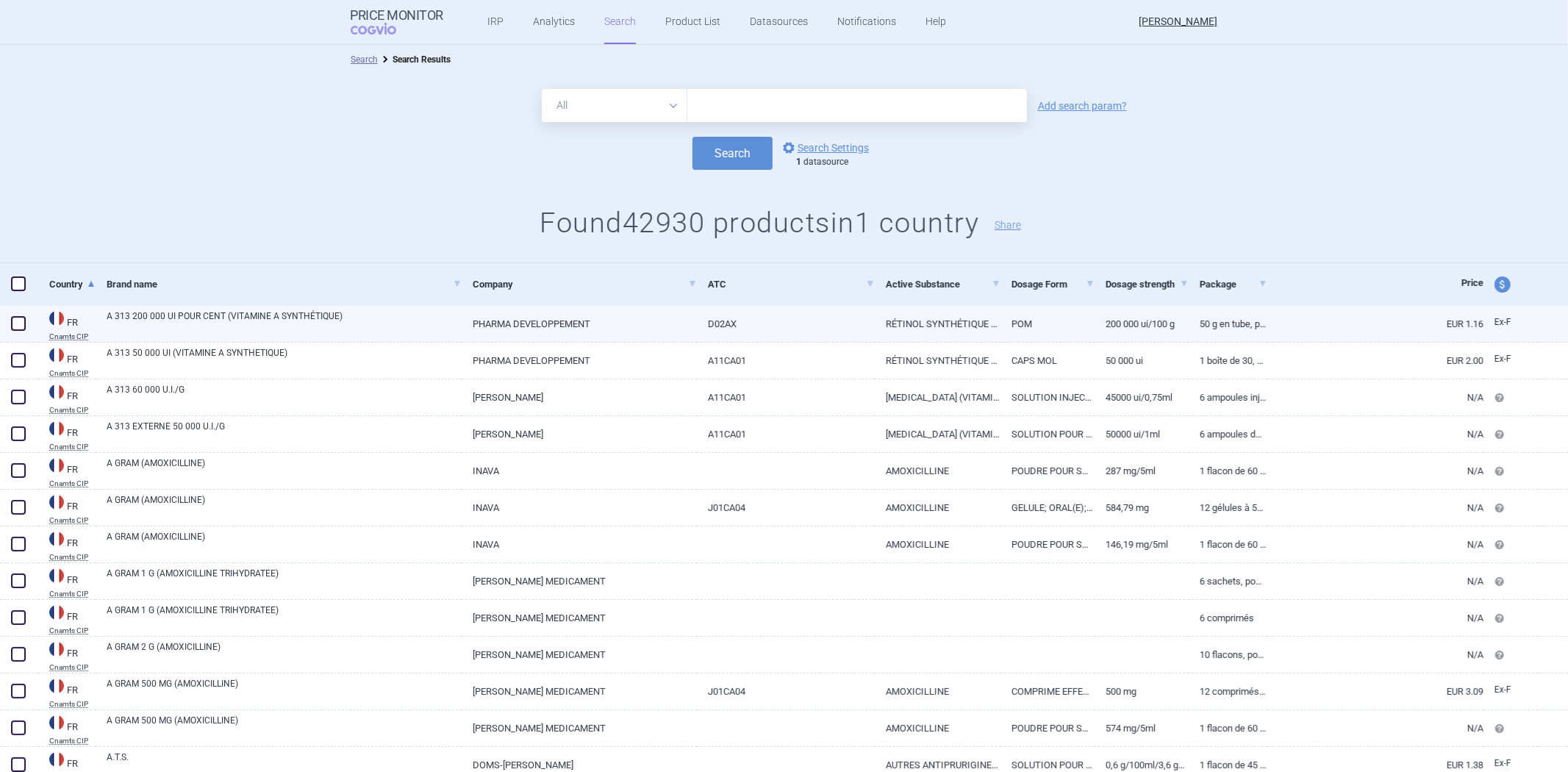
click at [1201, 333] on link "50 G EN TUBE, POMMADE" at bounding box center [1228, 324] width 79 height 36
select select "EUR"
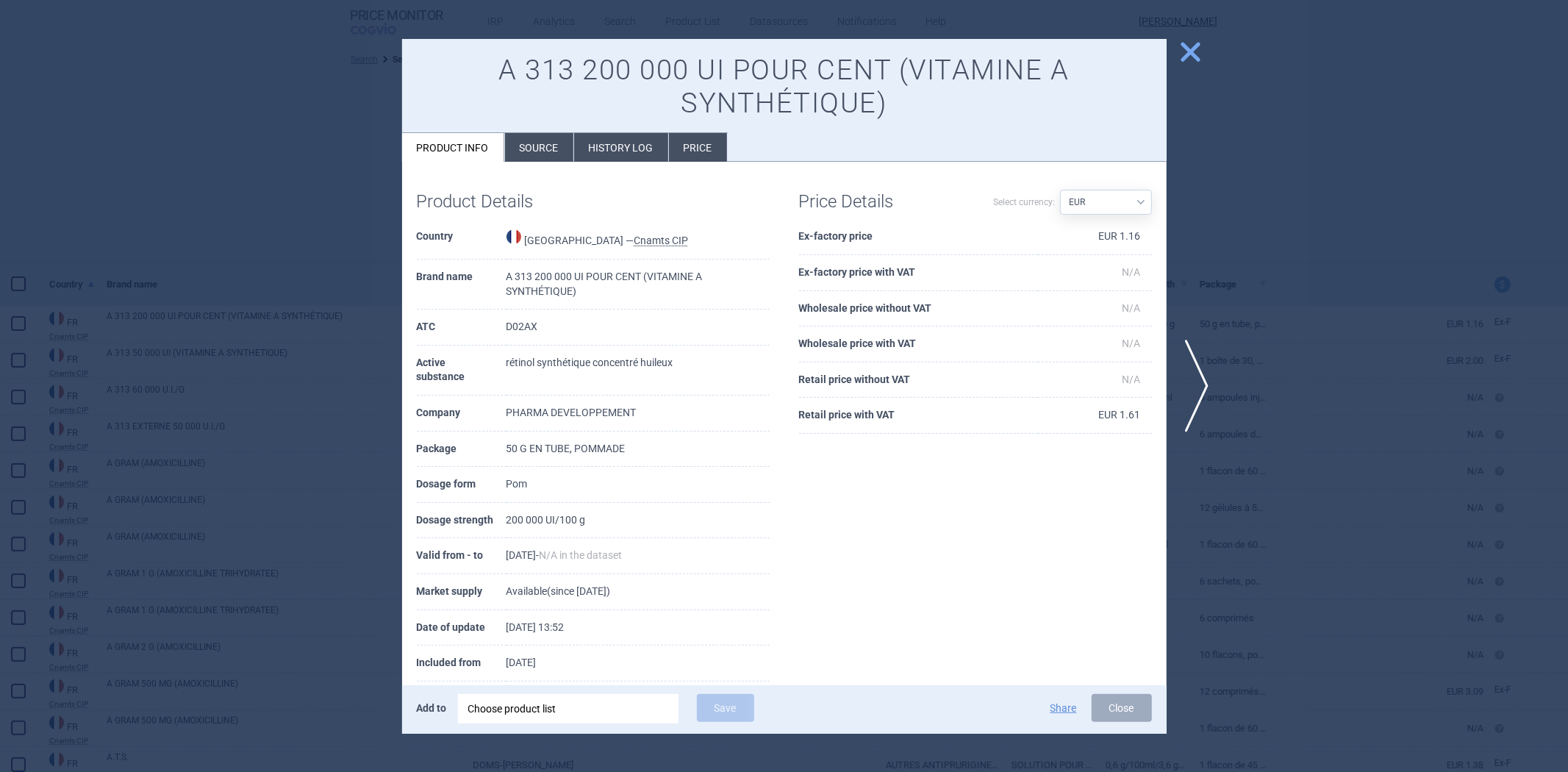
click at [853, 240] on th "Ex-factory price" at bounding box center [918, 236] width 239 height 36
click at [1253, 246] on div at bounding box center [784, 386] width 1568 height 772
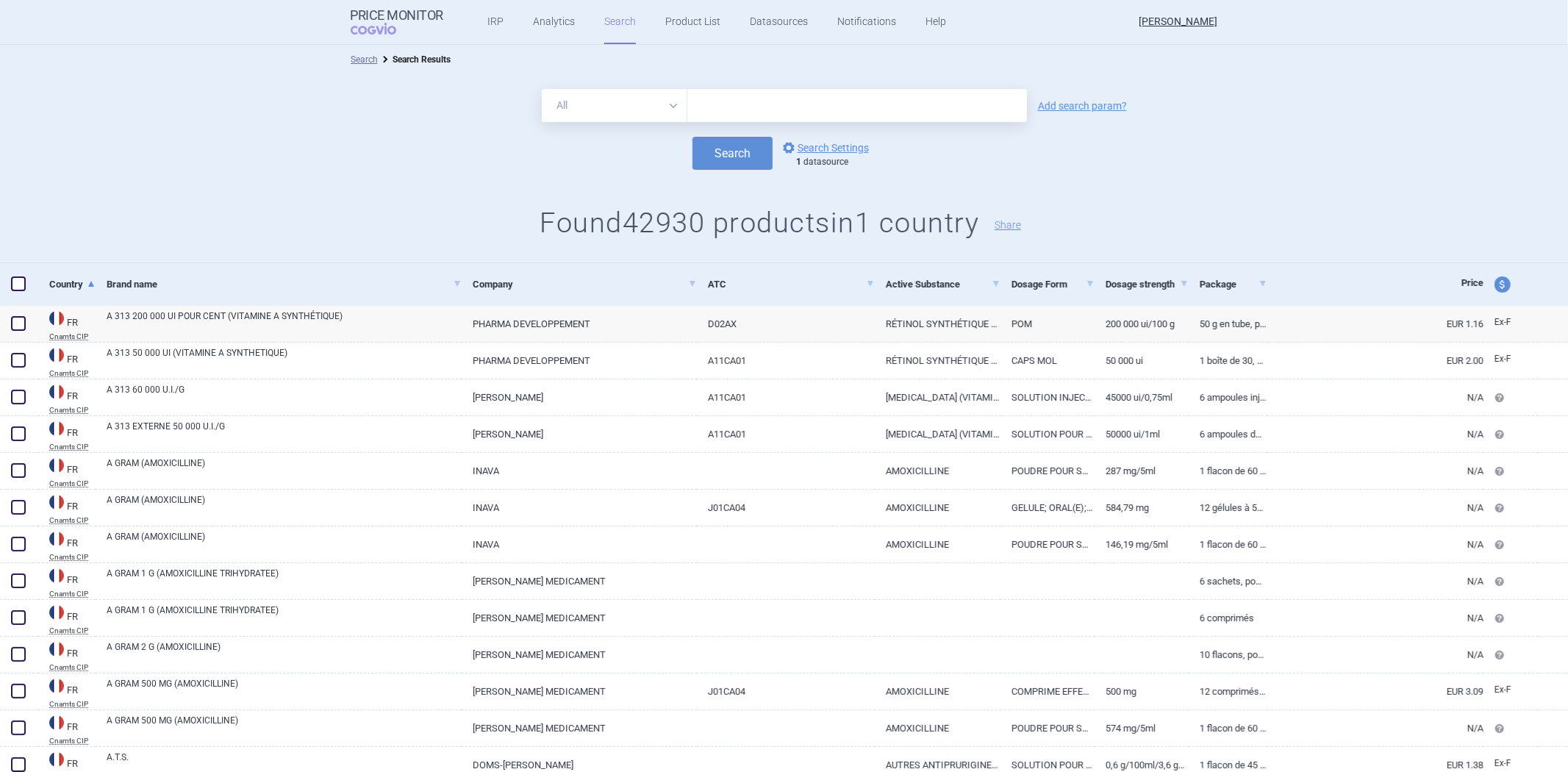
click at [1068, 99] on div "All Brand Name ATC Company Active Substance Country Newer than Add search param?" at bounding box center [784, 105] width 1568 height 33
click at [1056, 103] on link "Add search param?" at bounding box center [1082, 106] width 89 height 10
select select "brandName"
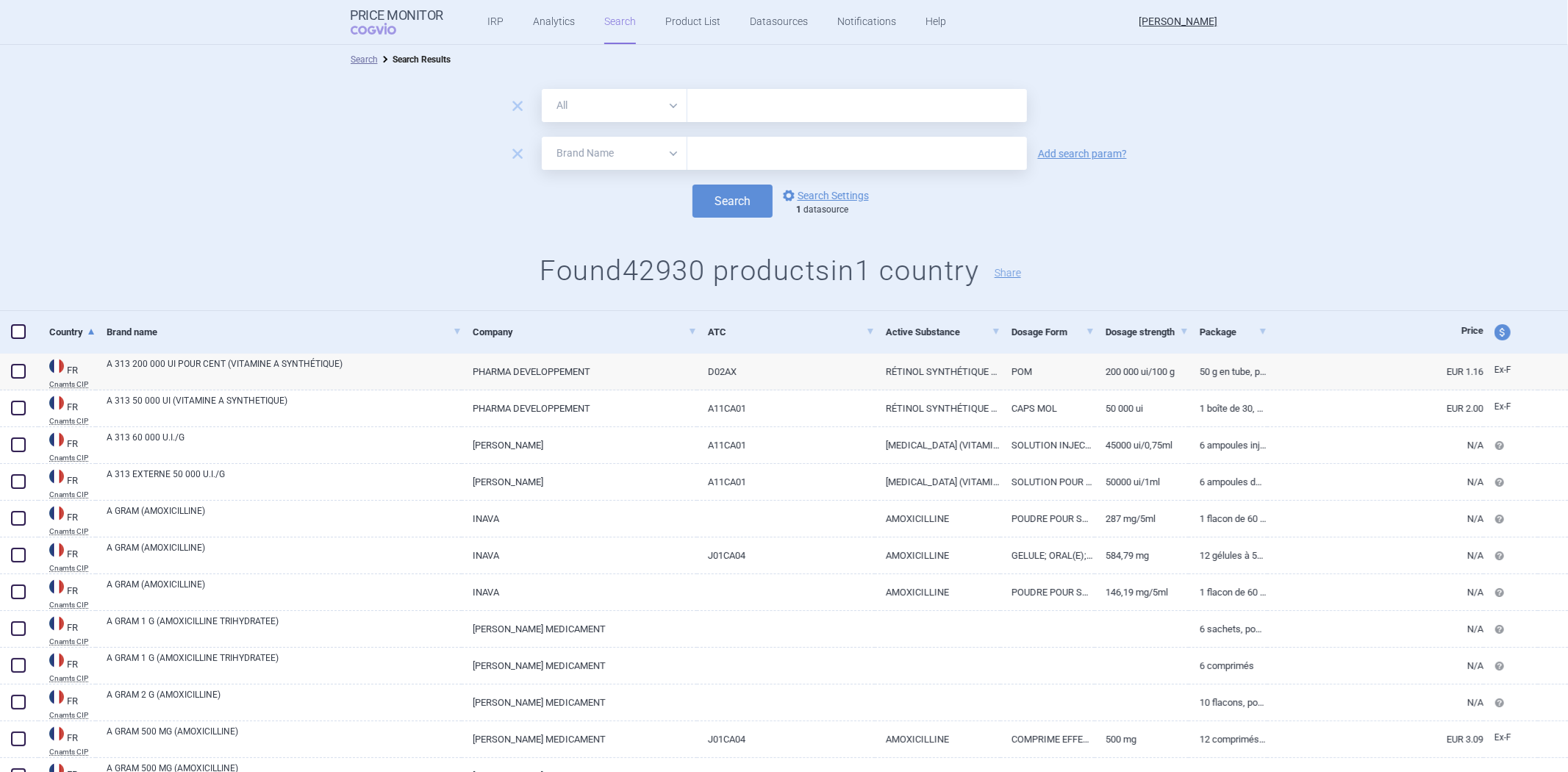
drag, startPoint x: 512, startPoint y: 156, endPoint x: 659, endPoint y: 156, distance: 147.0
click at [512, 155] on span "remove" at bounding box center [518, 154] width 21 height 21
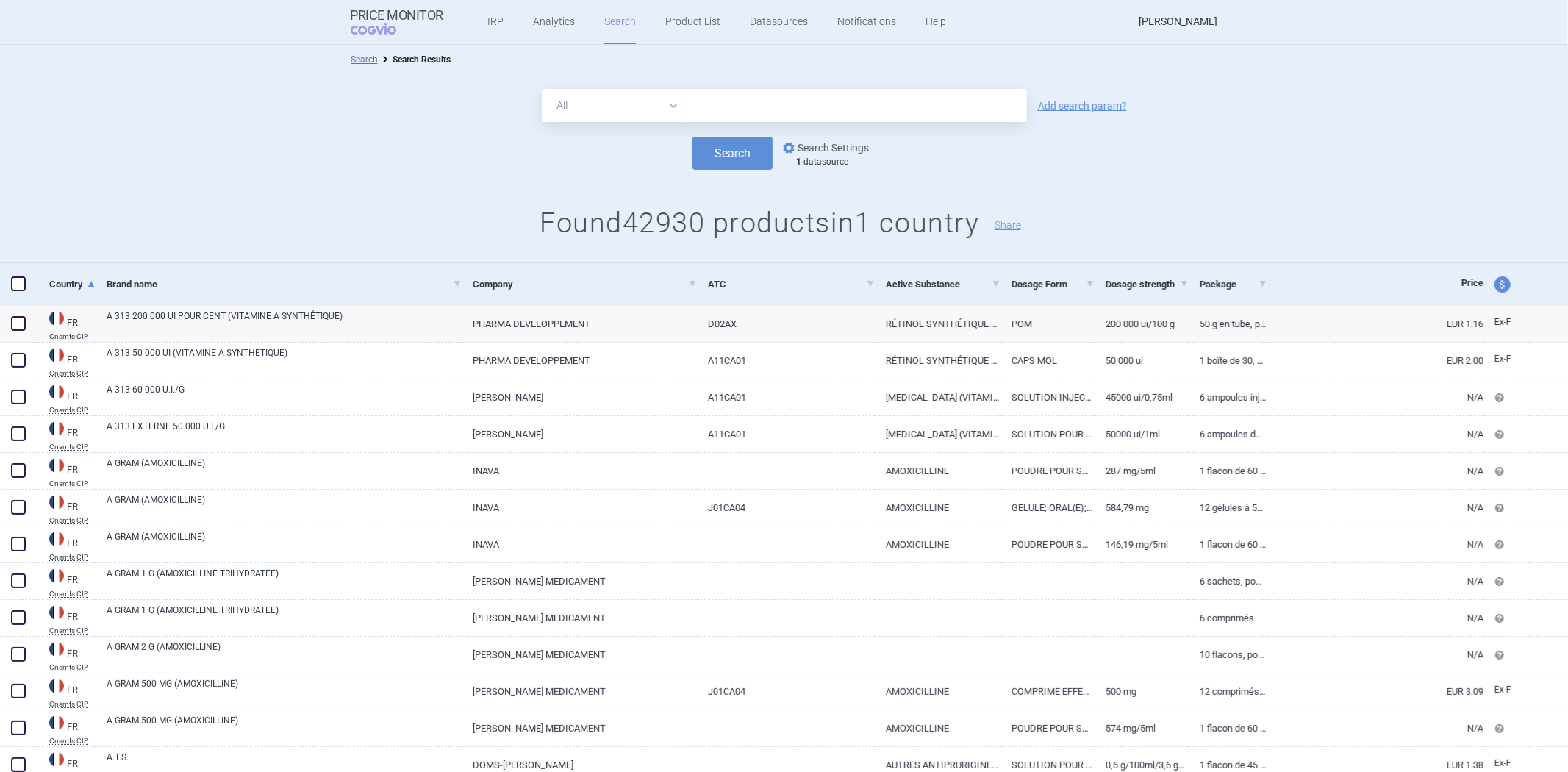
click at [840, 145] on link "options Search Settings" at bounding box center [824, 148] width 89 height 18
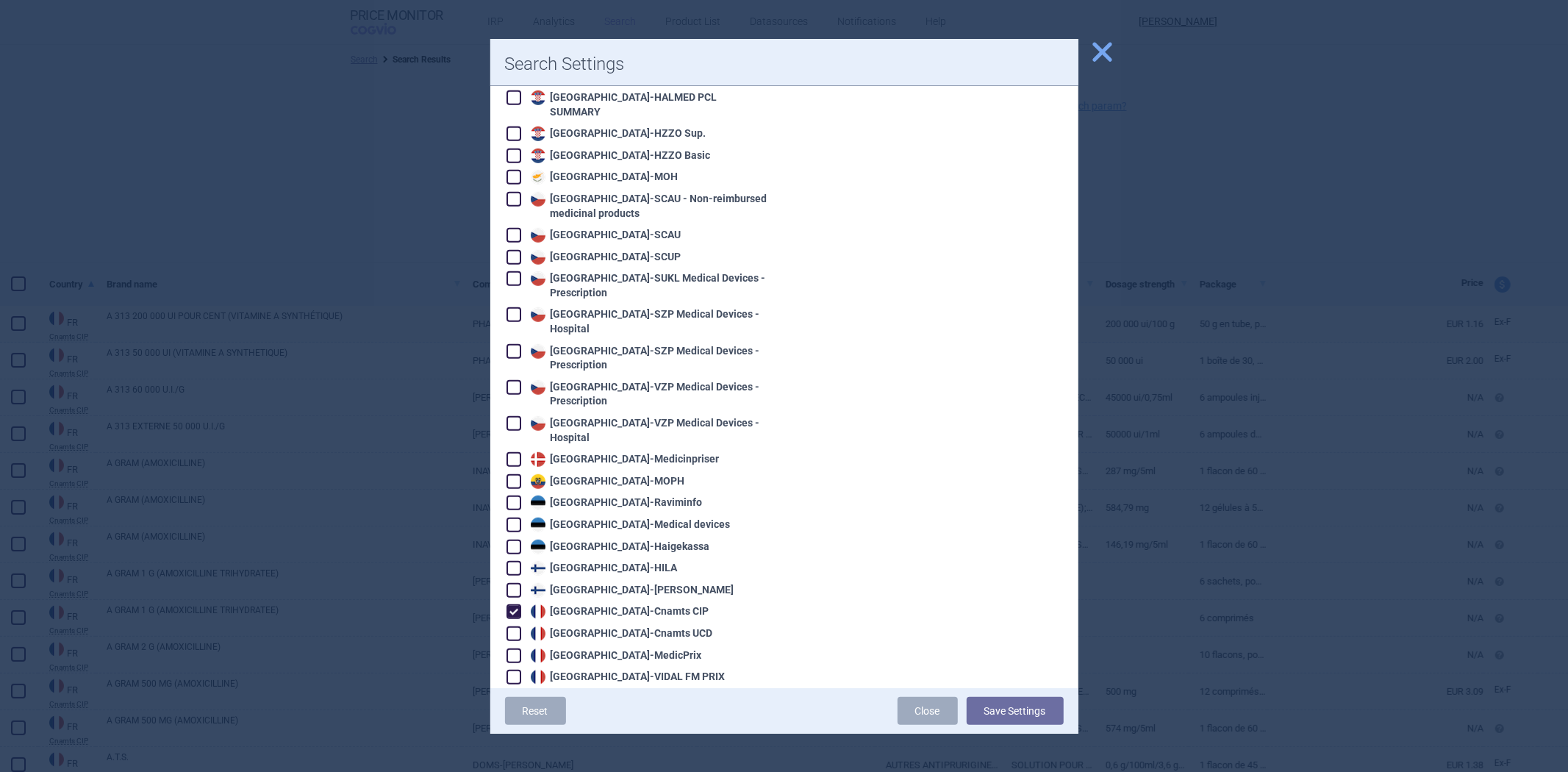
scroll to position [899, 0]
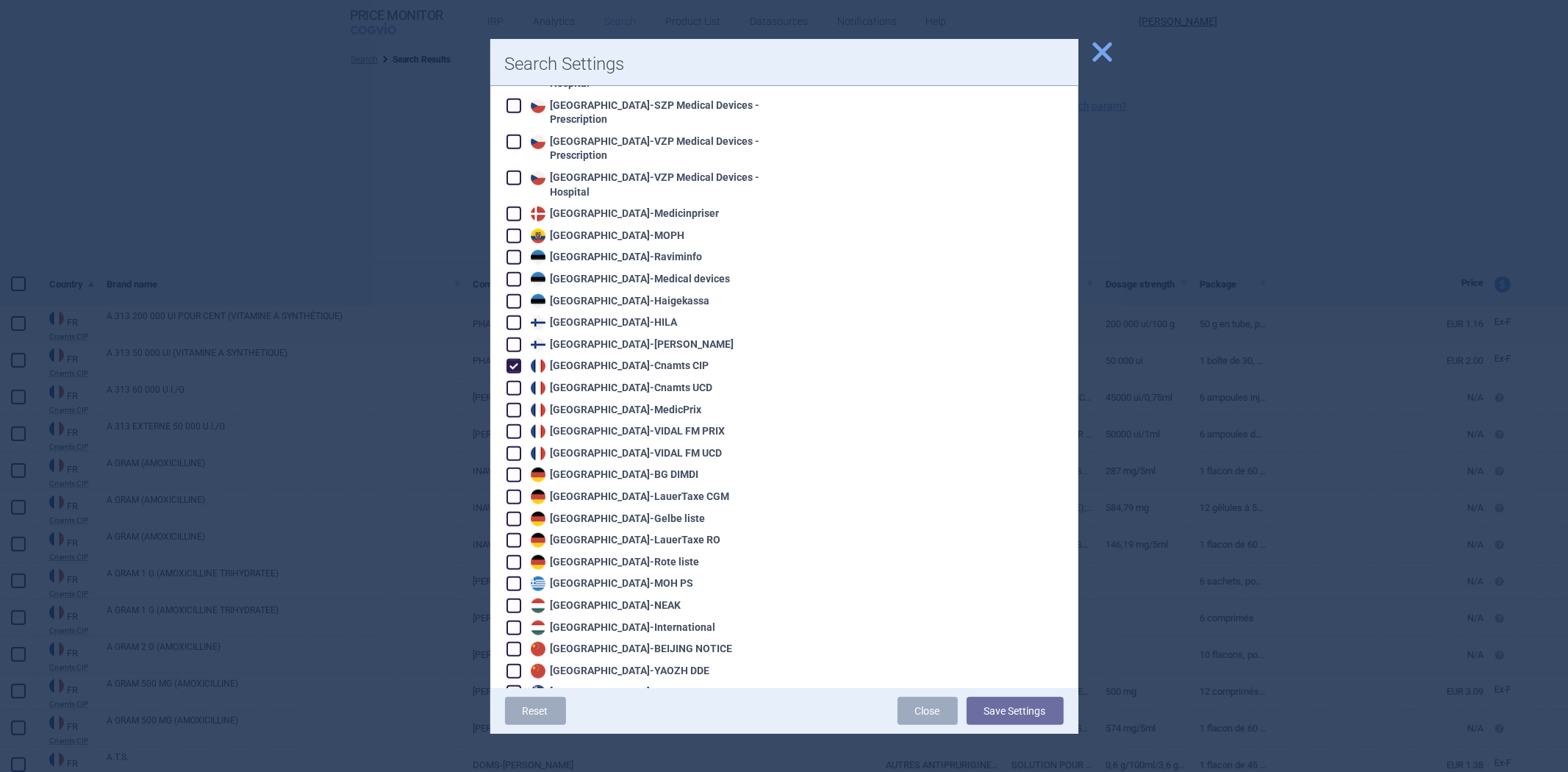
click at [595, 359] on div "France - Cnamts CIP" at bounding box center [619, 366] width 183 height 14
checkbox input "false"
click at [590, 381] on div "France - Cnamts UCD" at bounding box center [620, 388] width 186 height 14
checkbox input "true"
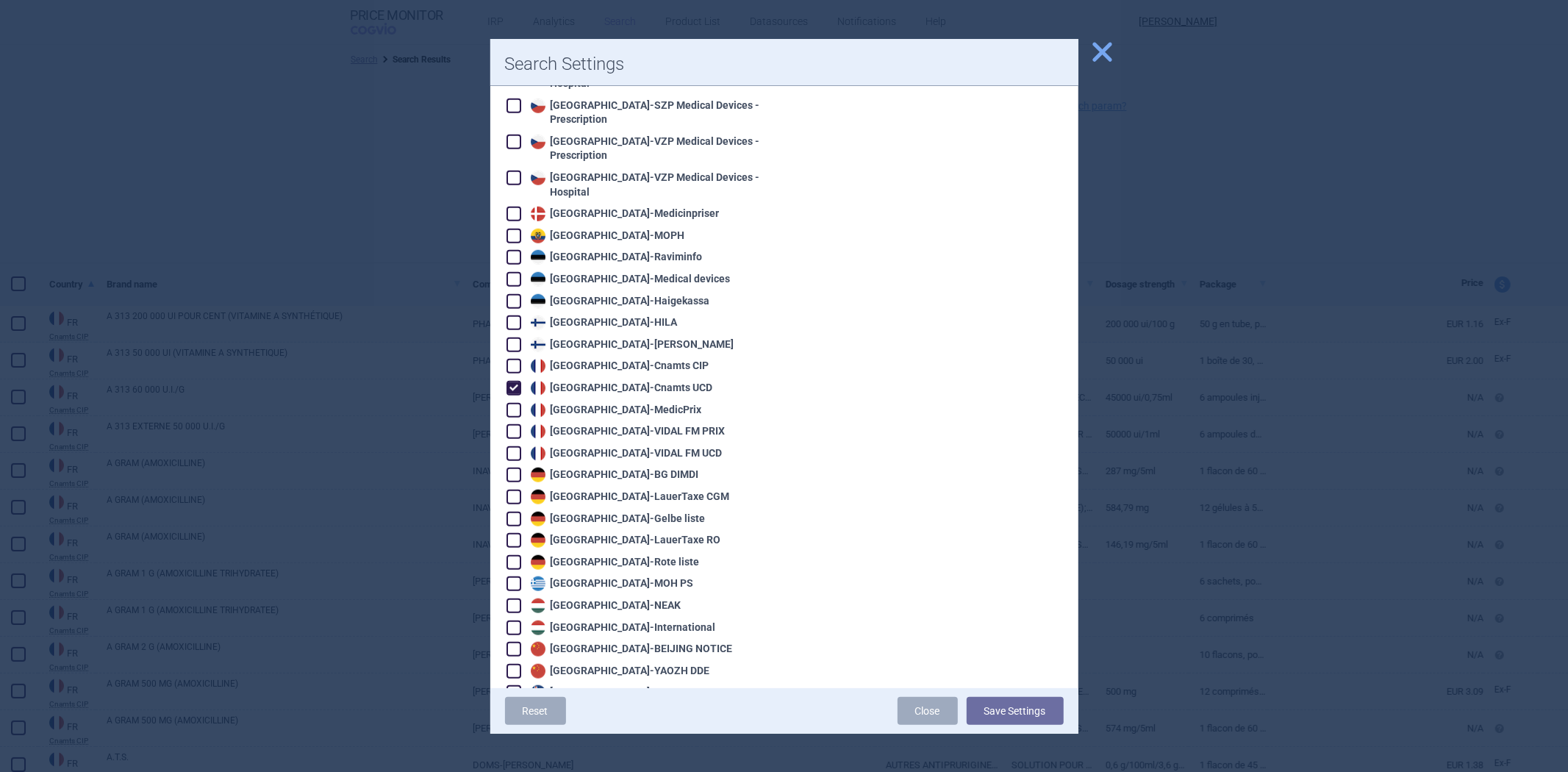
click at [1002, 706] on button "Save Settings" at bounding box center [1015, 711] width 97 height 28
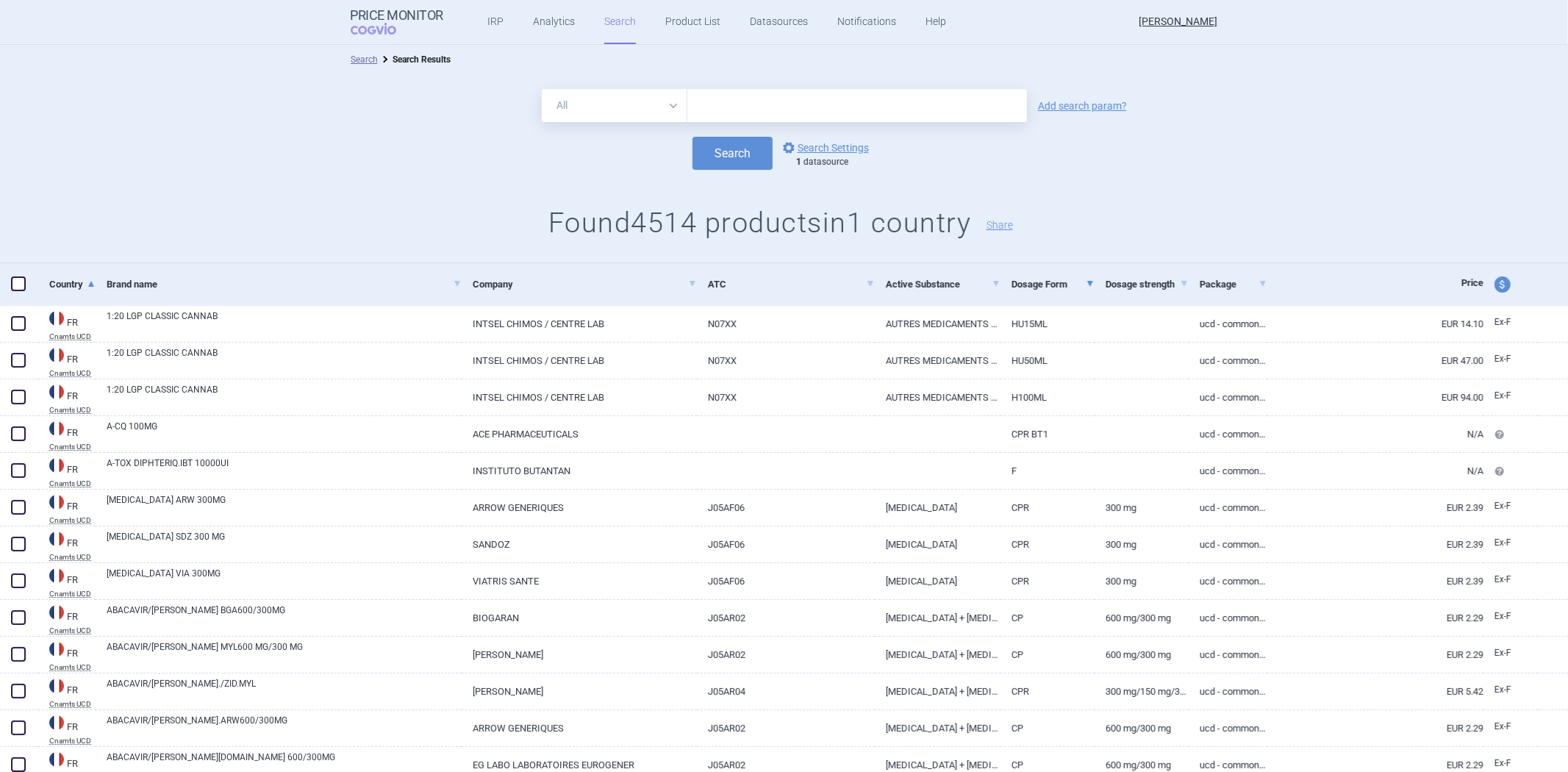
click at [1048, 300] on link "Dosage Form" at bounding box center [1054, 284] width 83 height 36
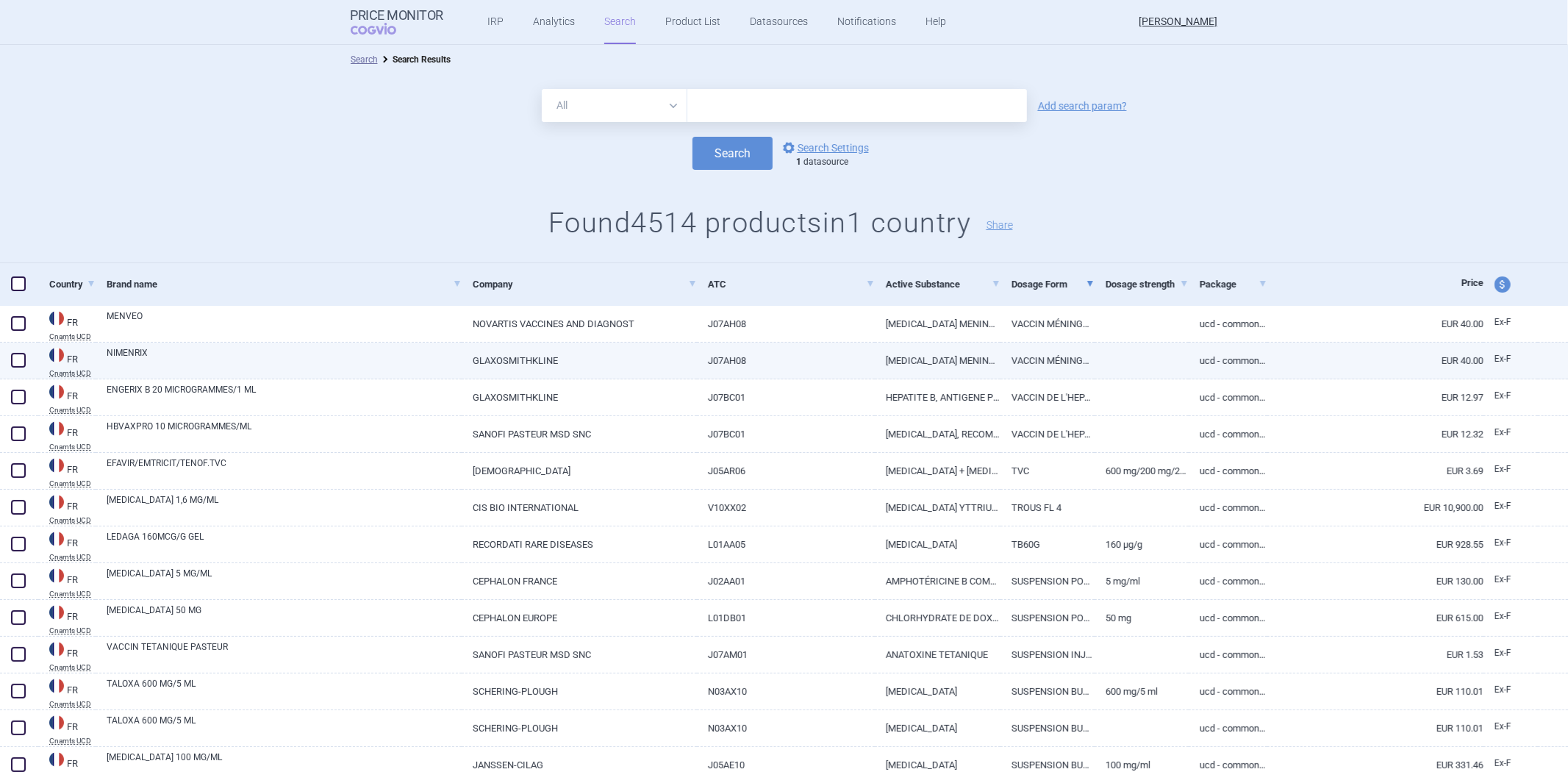
click at [804, 343] on link "J07AH08" at bounding box center [786, 361] width 178 height 36
select select "EUR"
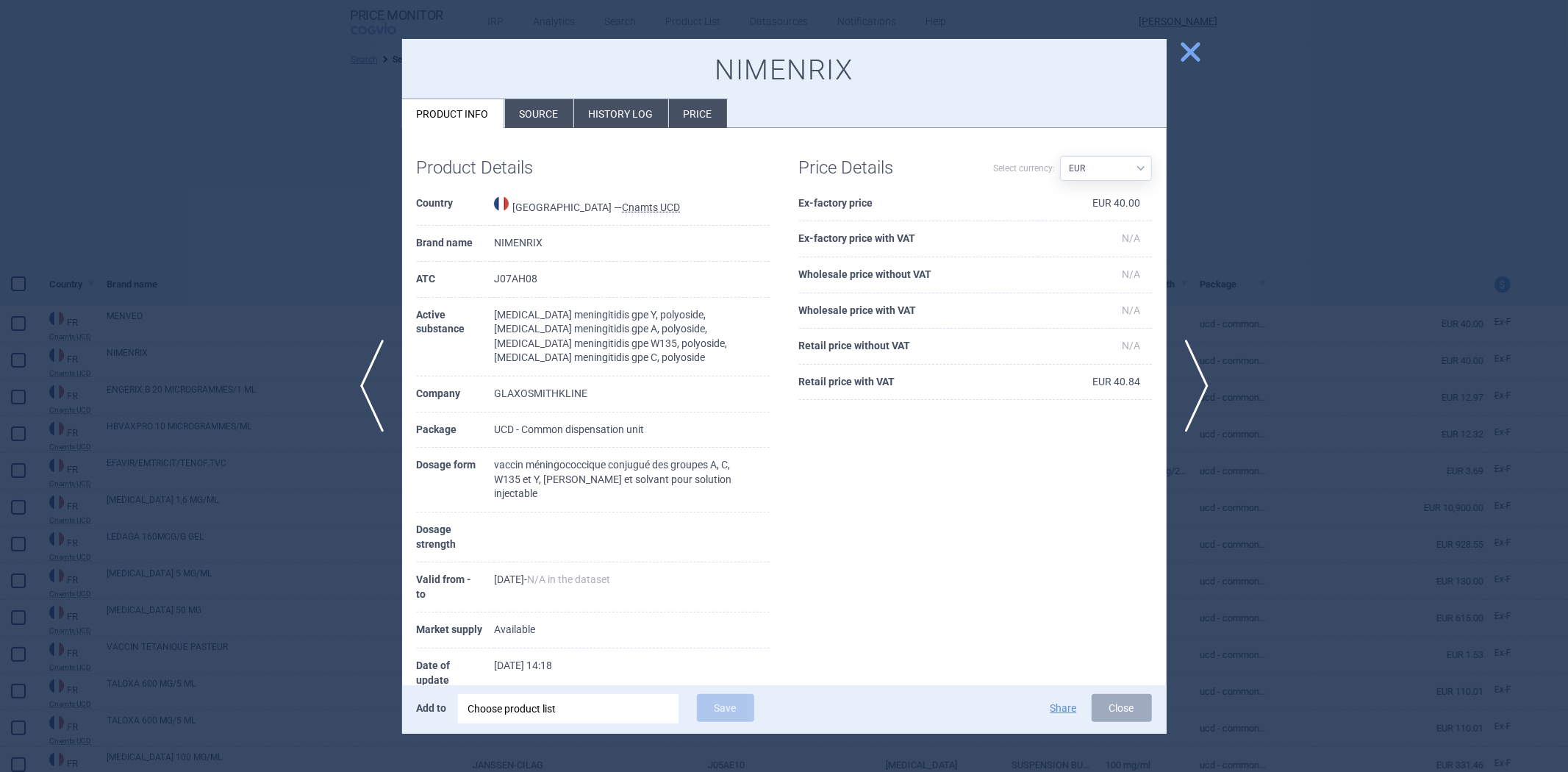
click at [1285, 375] on div at bounding box center [784, 386] width 1568 height 772
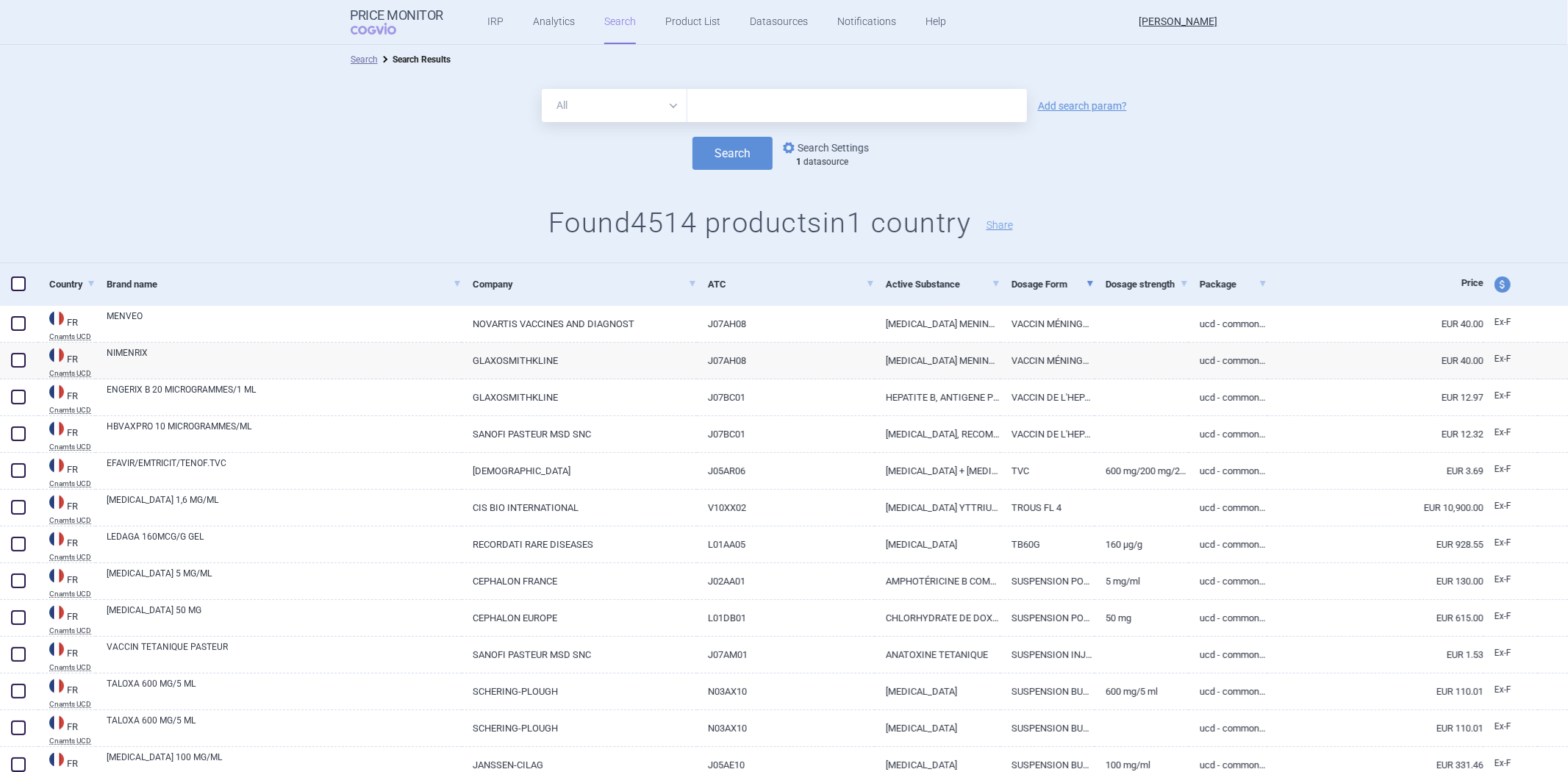
click at [832, 155] on link "options Search Settings" at bounding box center [824, 148] width 89 height 18
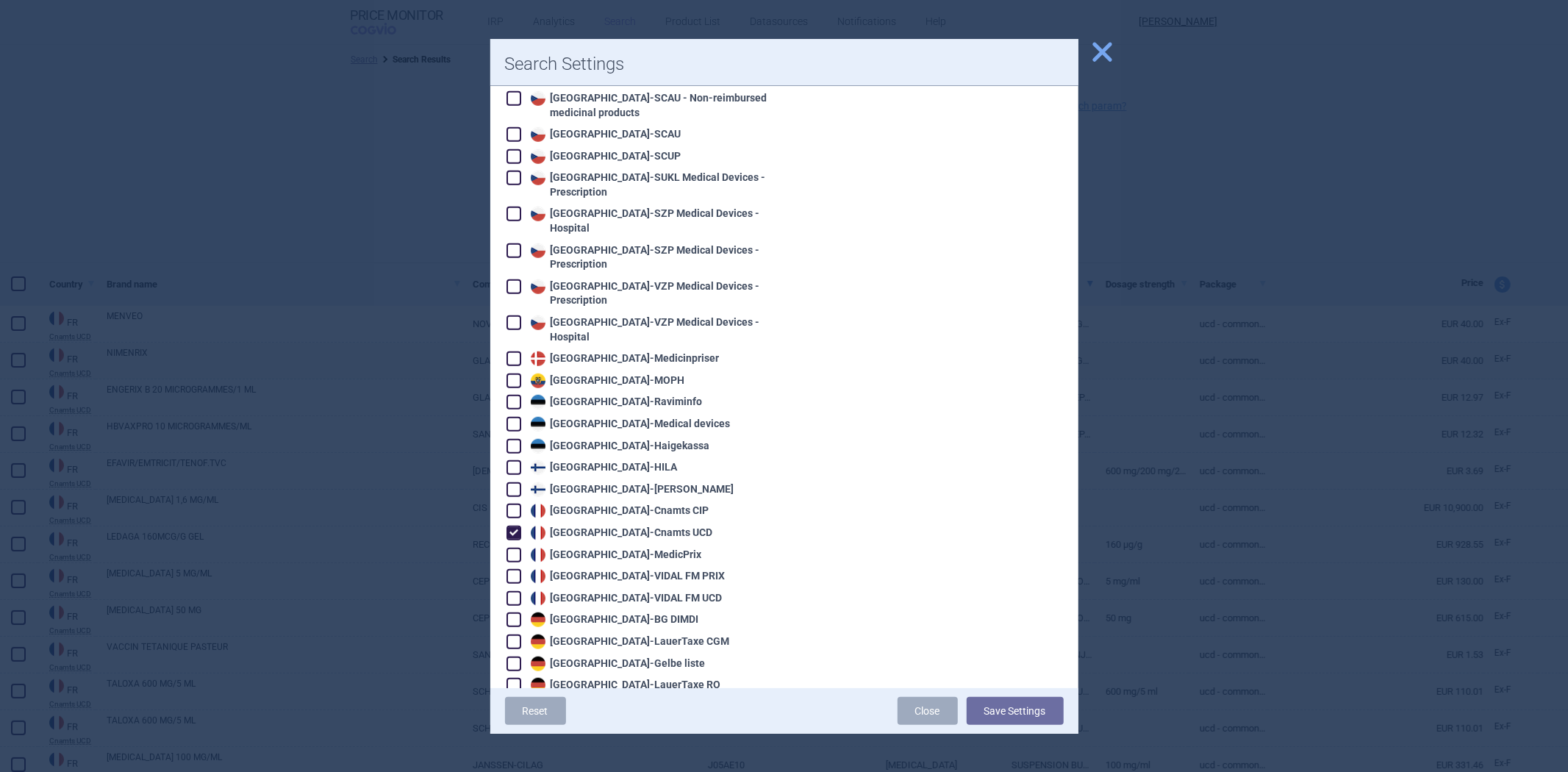
scroll to position [817, 0]
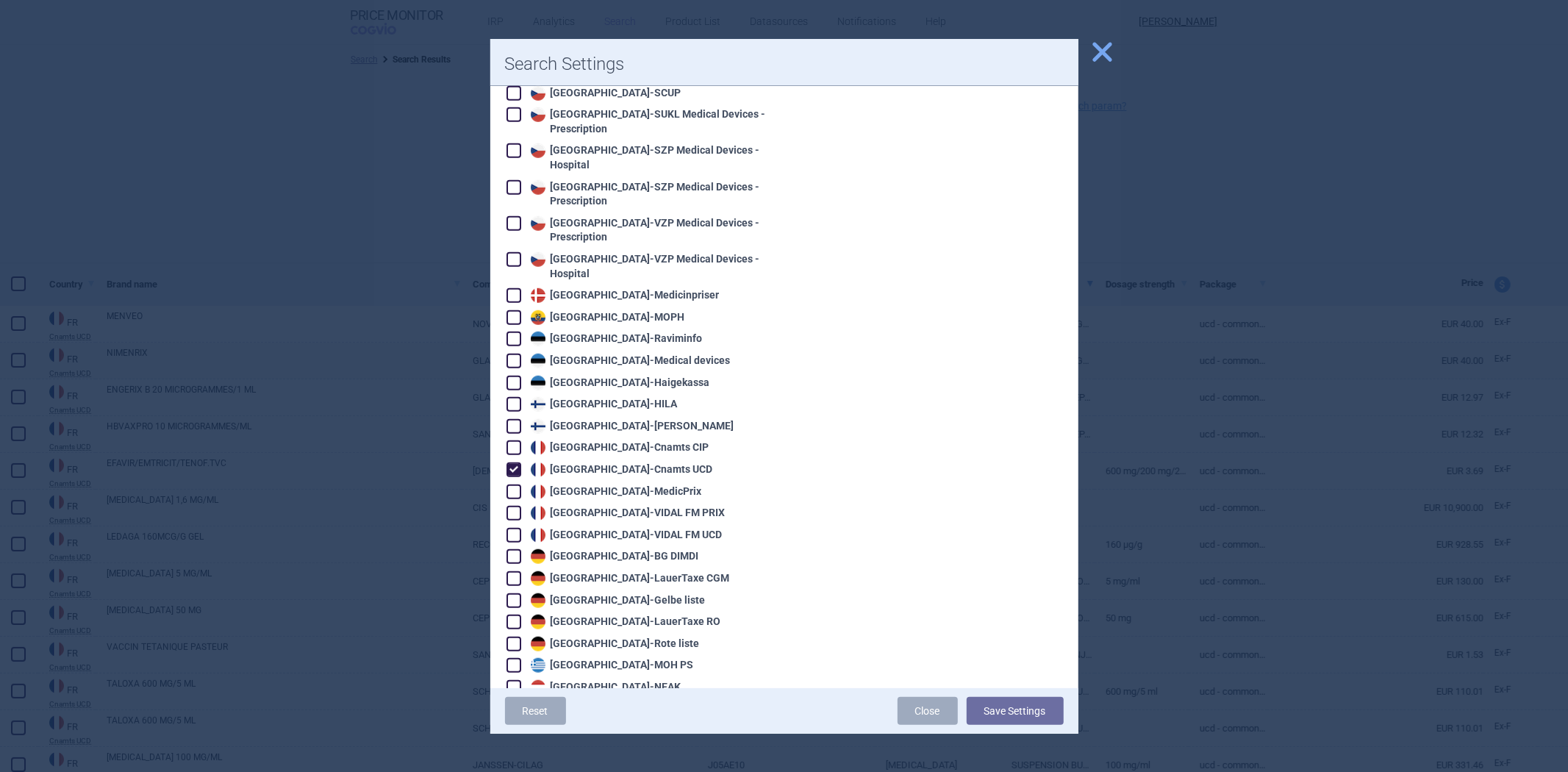
click at [619, 463] on div "France - Cnamts UCD" at bounding box center [620, 470] width 186 height 14
checkbox input "false"
click at [591, 485] on div "France - MedicPrix" at bounding box center [615, 492] width 175 height 14
checkbox input "true"
click at [995, 708] on button "Save Settings" at bounding box center [1015, 711] width 97 height 28
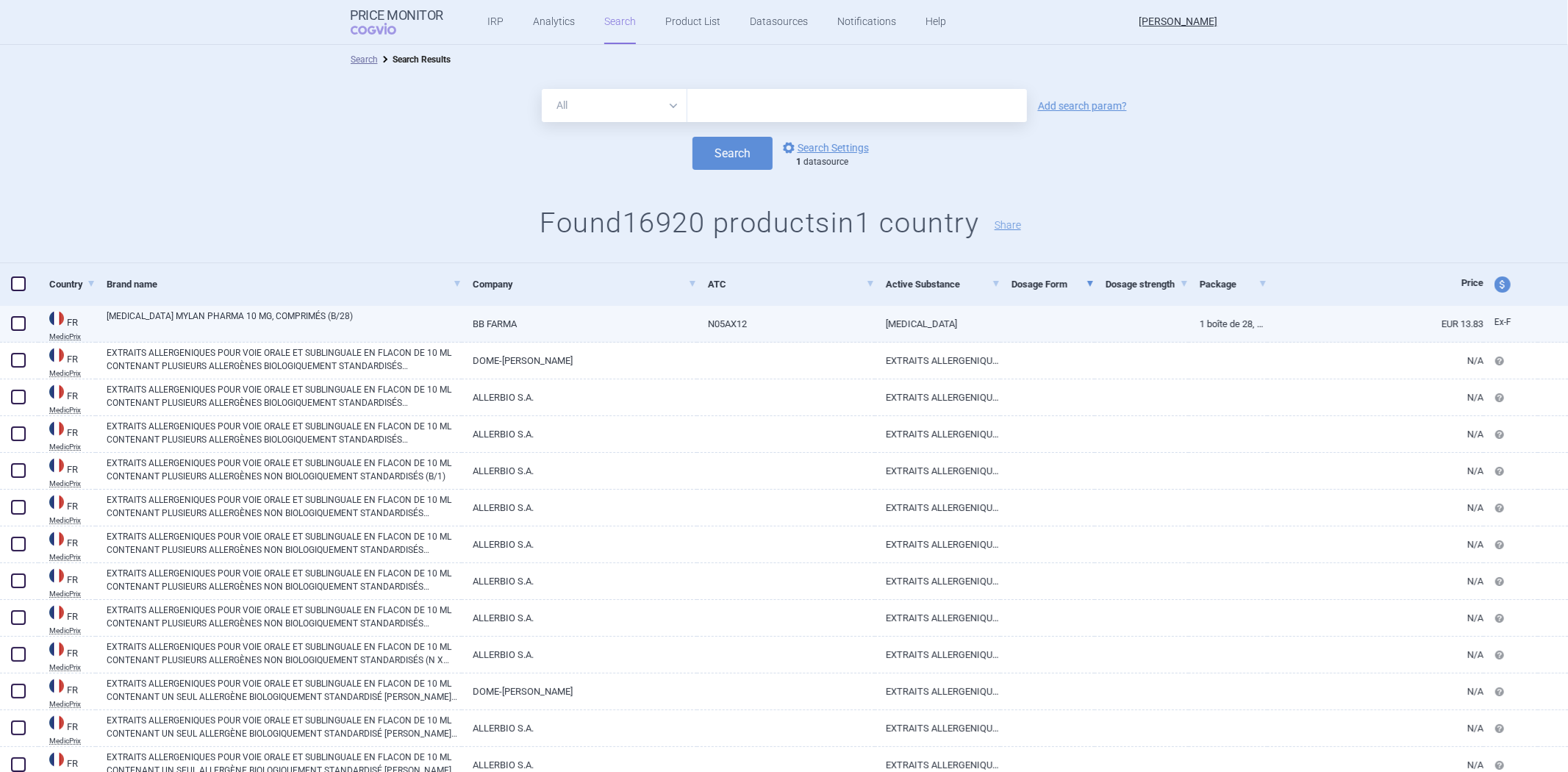
click at [827, 329] on link "N05AX12" at bounding box center [786, 324] width 178 height 36
select select "EUR"
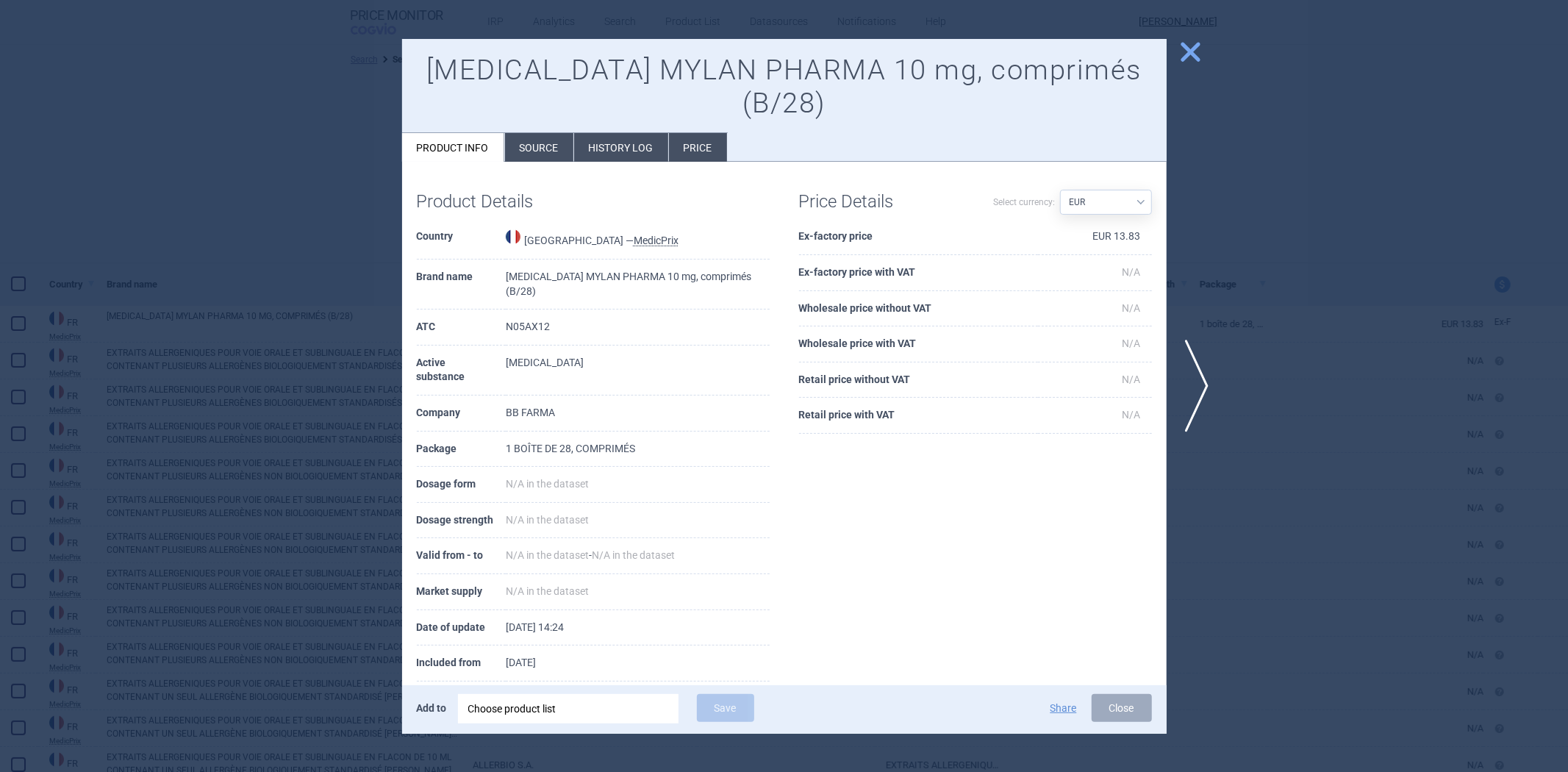
click at [866, 239] on th "Ex-factory price" at bounding box center [918, 236] width 239 height 36
click at [1175, 49] on button "close" at bounding box center [1185, 53] width 37 height 28
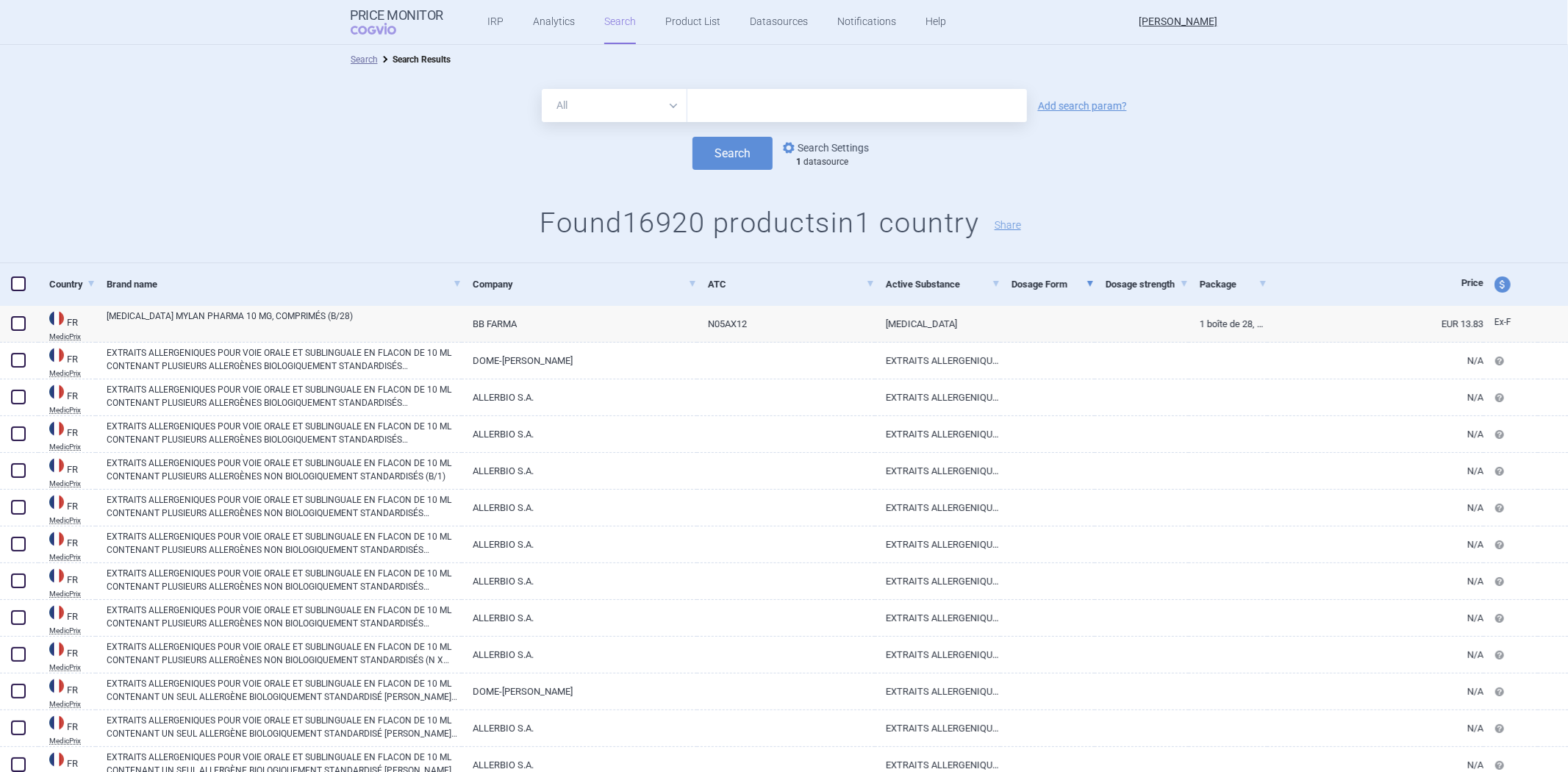
click at [828, 150] on link "options Search Settings" at bounding box center [824, 148] width 89 height 18
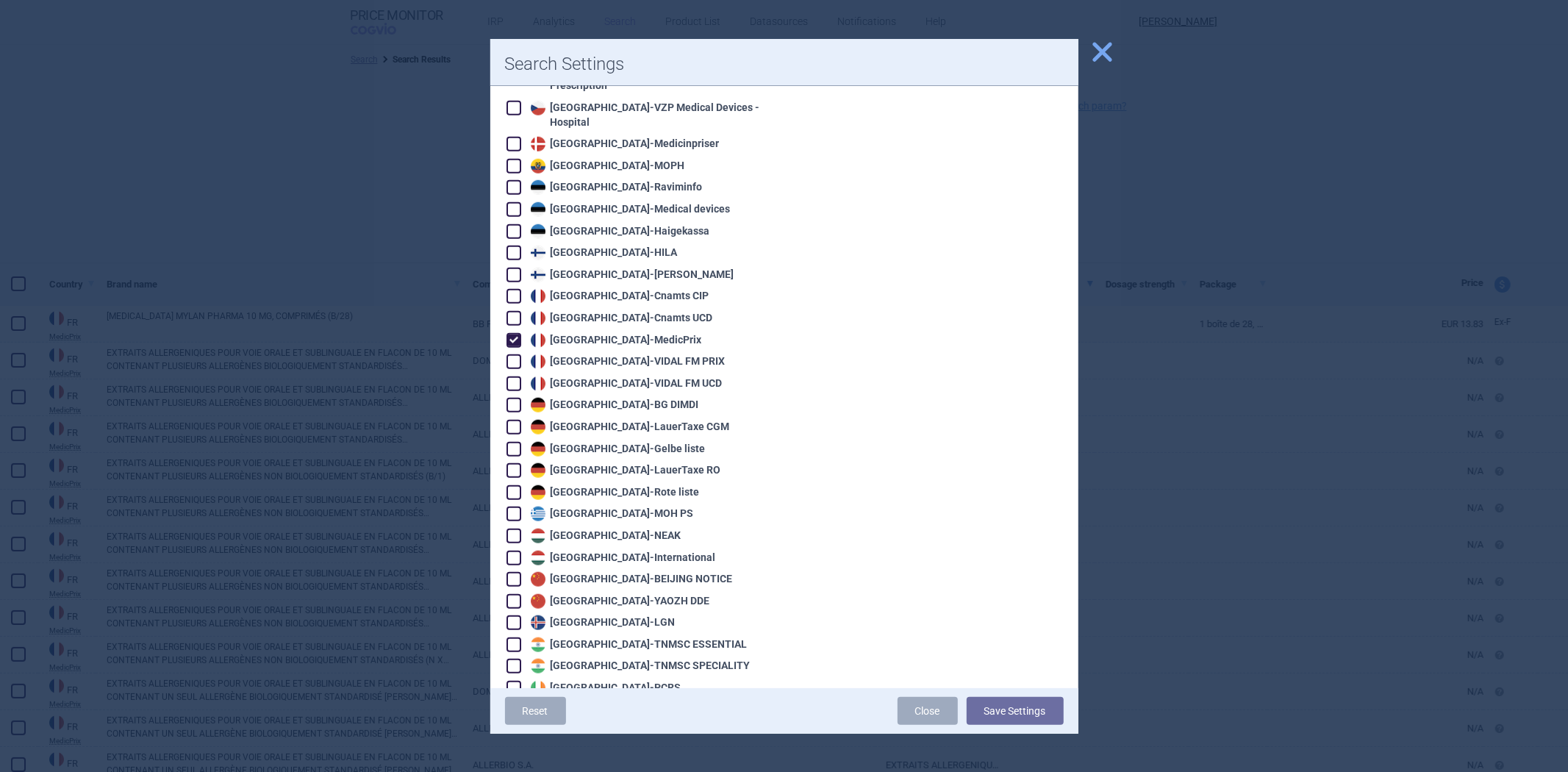
scroll to position [980, 0]
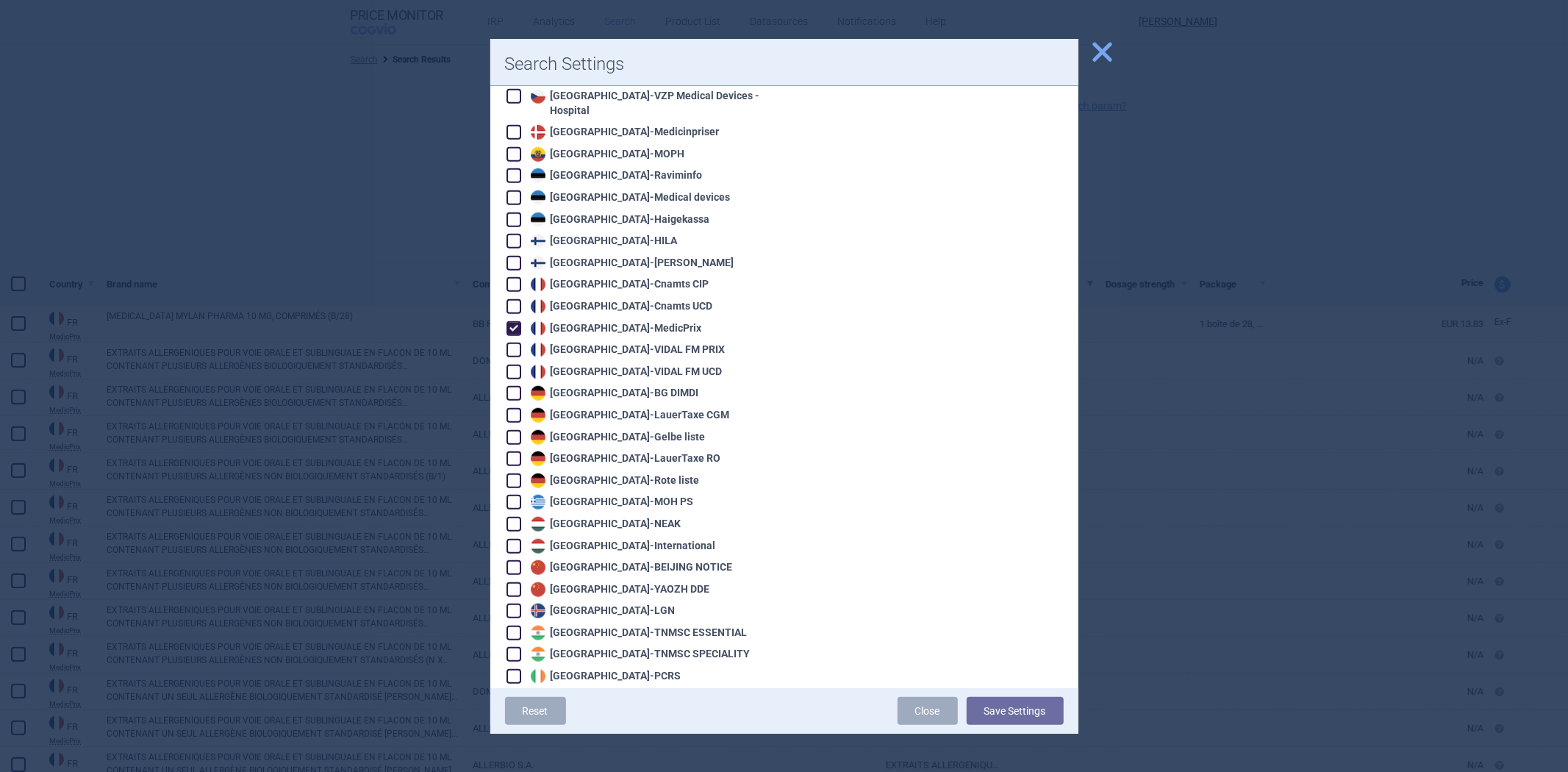
click at [599, 321] on div "France - MedicPrix" at bounding box center [615, 329] width 175 height 14
checkbox input "false"
click at [578, 408] on div "Germany - LauerTaxe CGM" at bounding box center [628, 415] width 203 height 14
checkbox input "true"
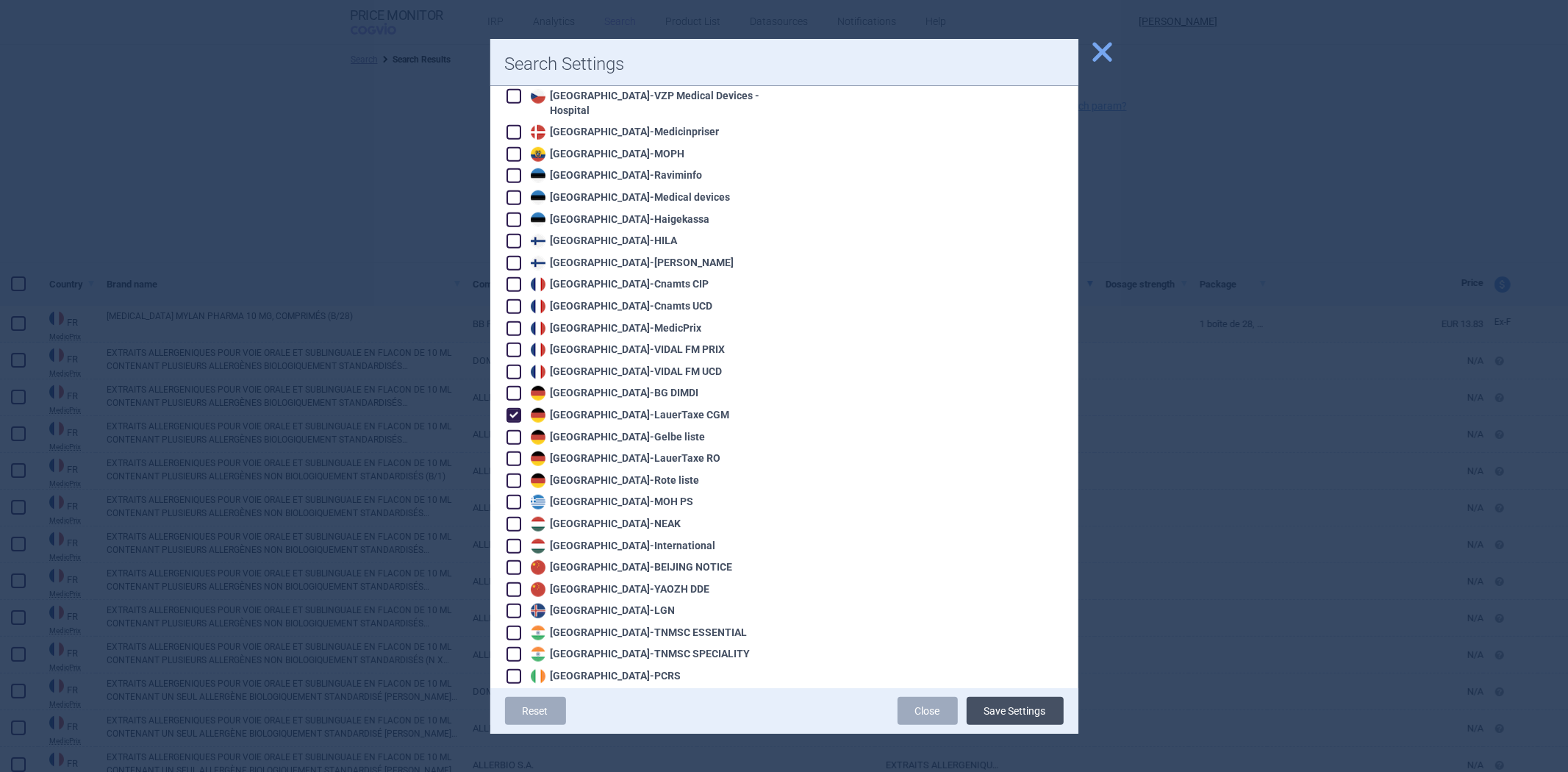
click at [1031, 709] on button "Save Settings" at bounding box center [1015, 711] width 97 height 28
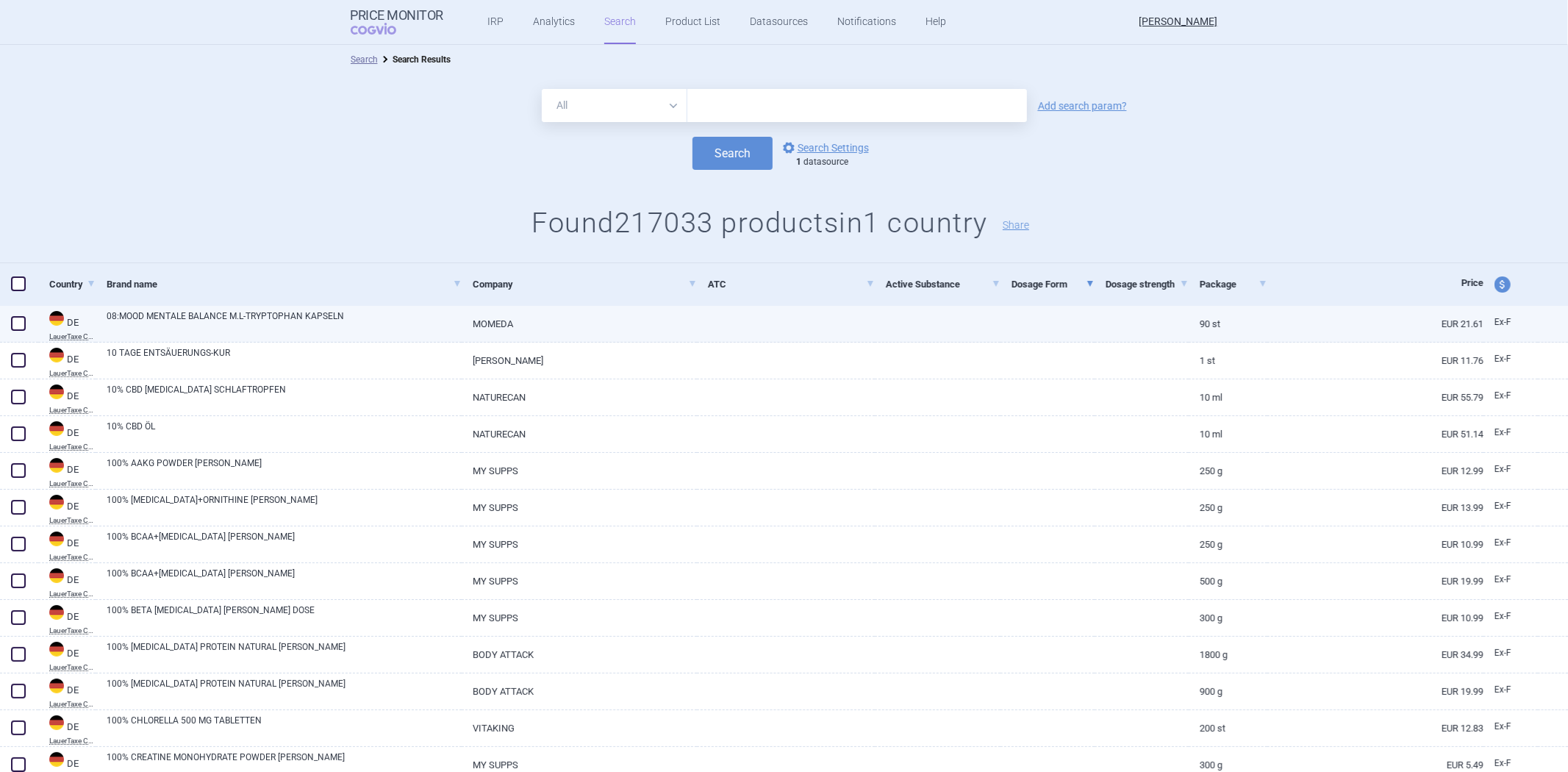
click at [821, 321] on link at bounding box center [786, 319] width 178 height 26
select select "EUR"
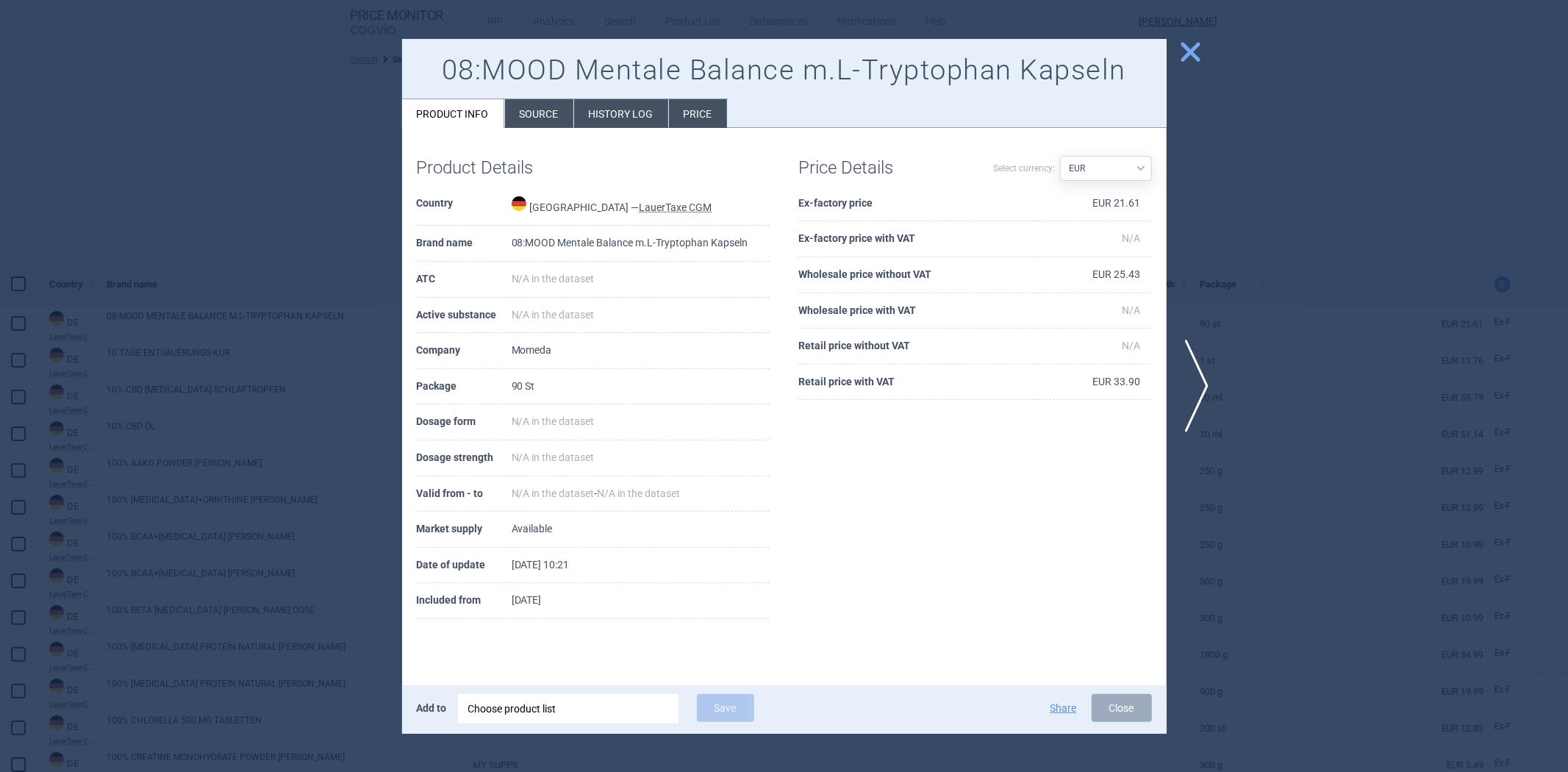
click at [829, 208] on th "Ex-factory price" at bounding box center [918, 204] width 239 height 36
click at [927, 280] on th "Wholesale price without VAT" at bounding box center [918, 275] width 239 height 36
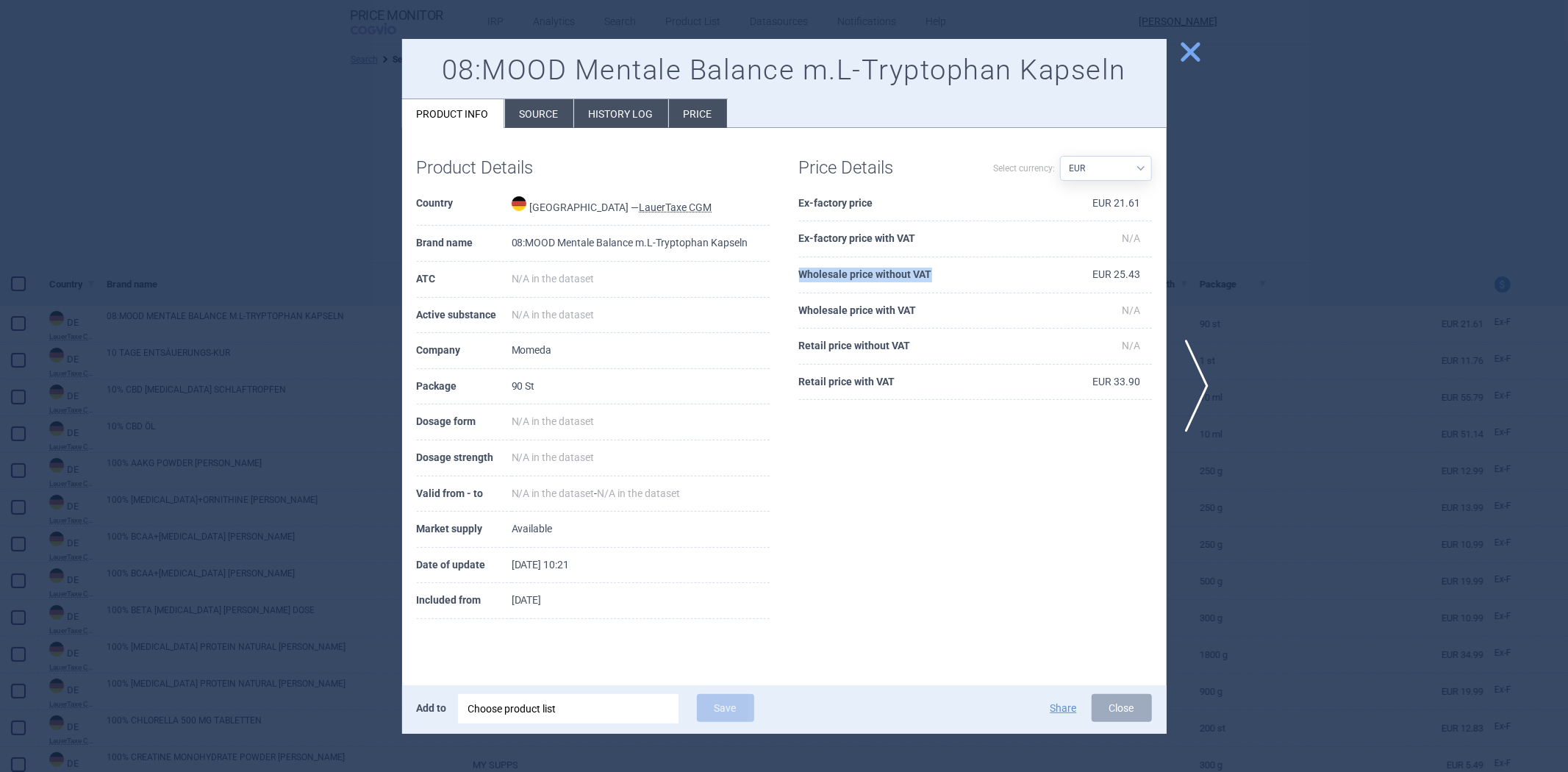
click at [927, 280] on th "Wholesale price without VAT" at bounding box center [918, 275] width 239 height 36
click at [1289, 315] on div at bounding box center [784, 386] width 1568 height 772
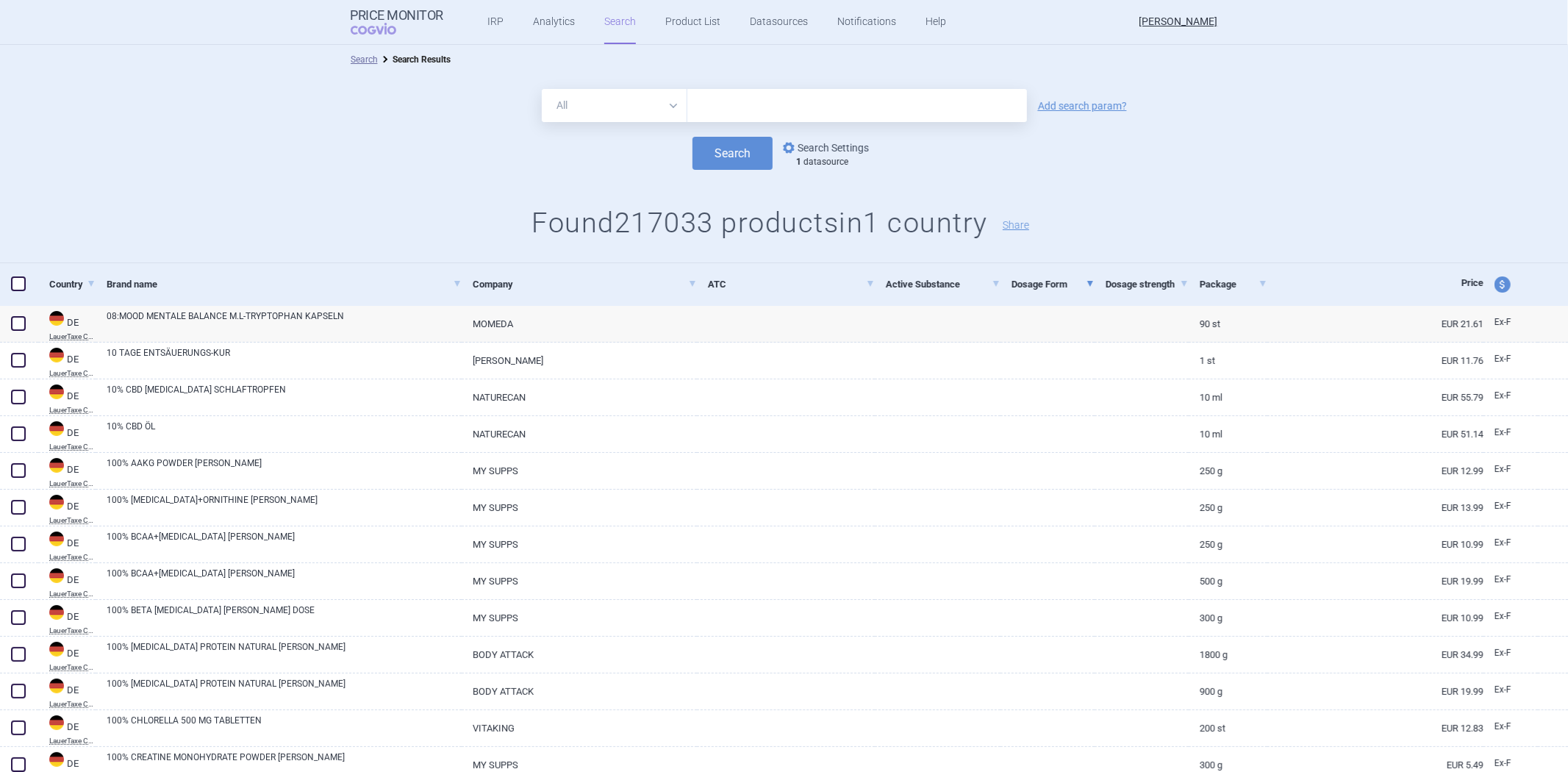
click at [828, 142] on link "options Search Settings" at bounding box center [824, 148] width 89 height 18
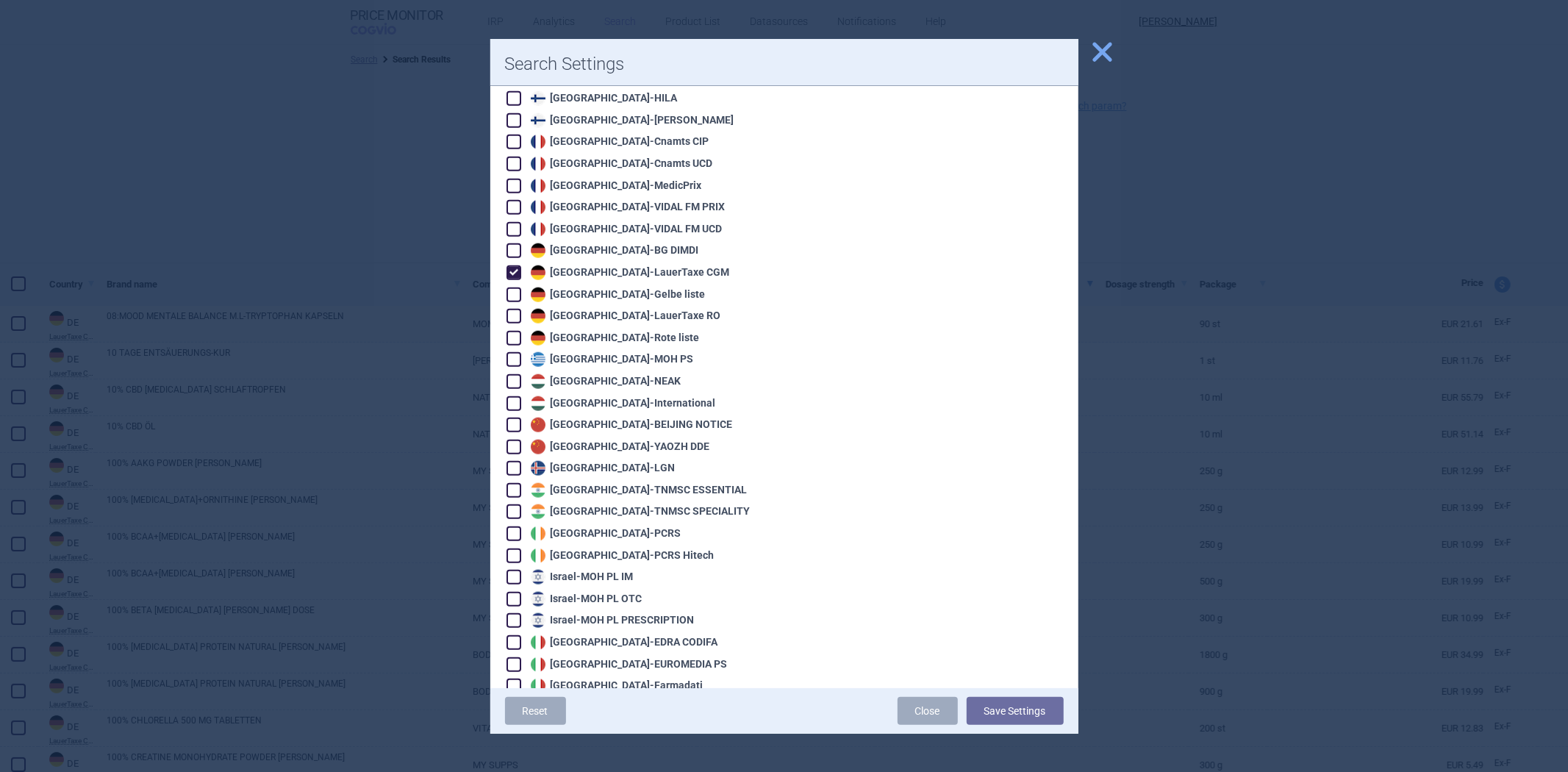
scroll to position [1144, 0]
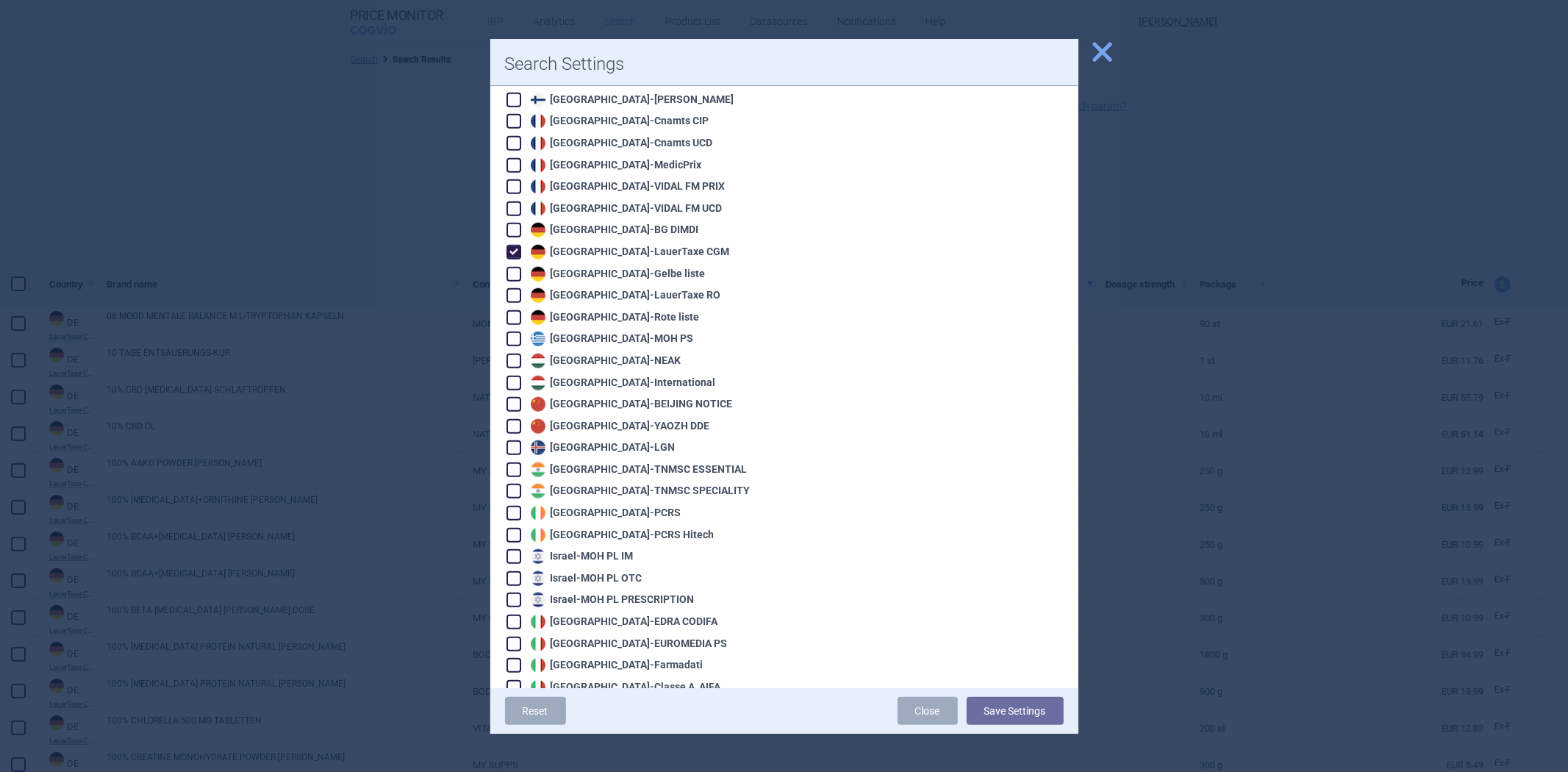
click at [613, 245] on div "Germany - LauerTaxe CGM" at bounding box center [628, 253] width 203 height 14
checkbox input "false"
click at [593, 267] on div "Germany - Gelbe liste" at bounding box center [616, 274] width 179 height 14
checkbox input "true"
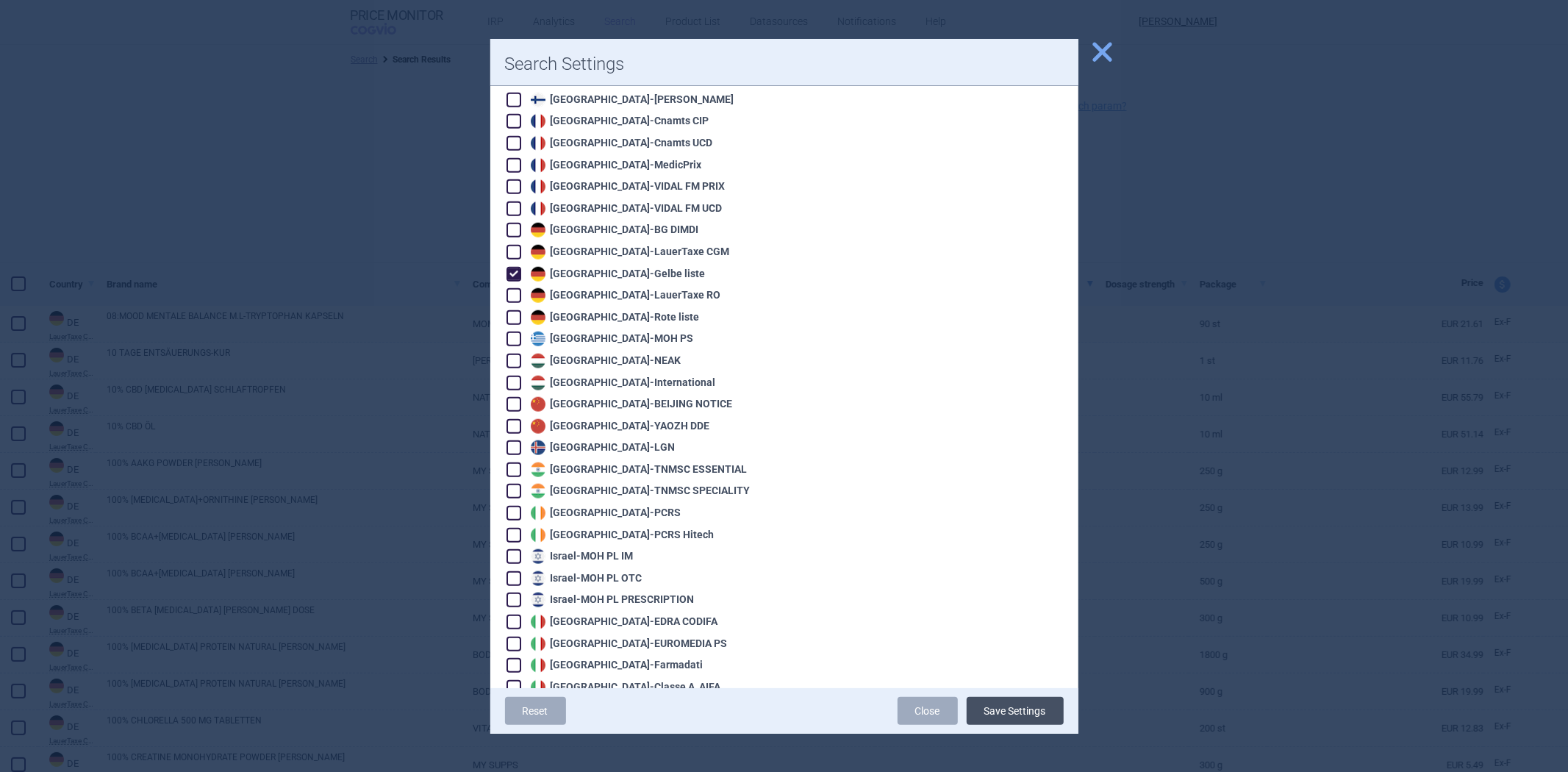
click at [1015, 697] on button "Save Settings" at bounding box center [1015, 711] width 97 height 28
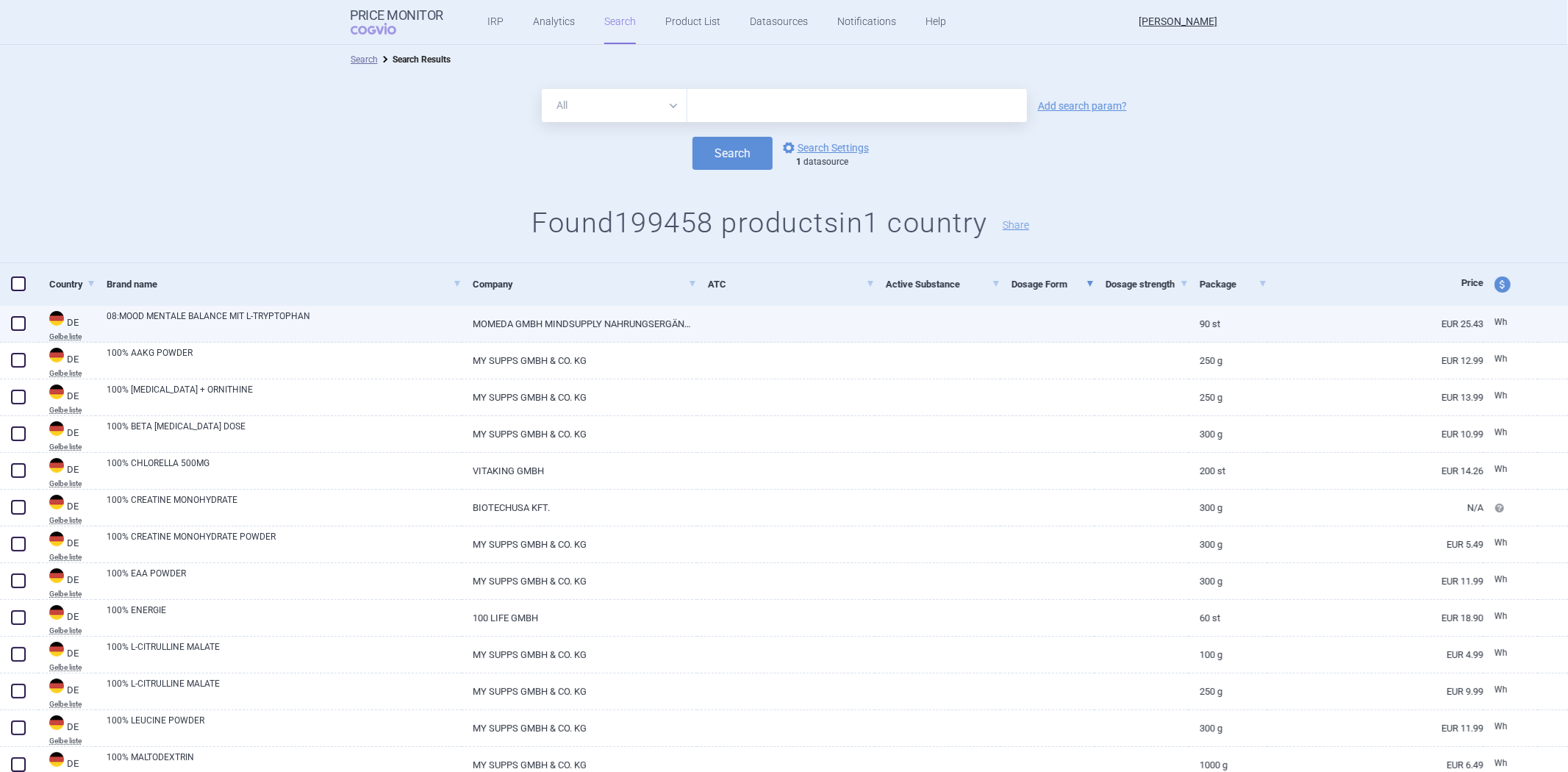
click at [799, 314] on link at bounding box center [786, 319] width 178 height 26
select select "EUR"
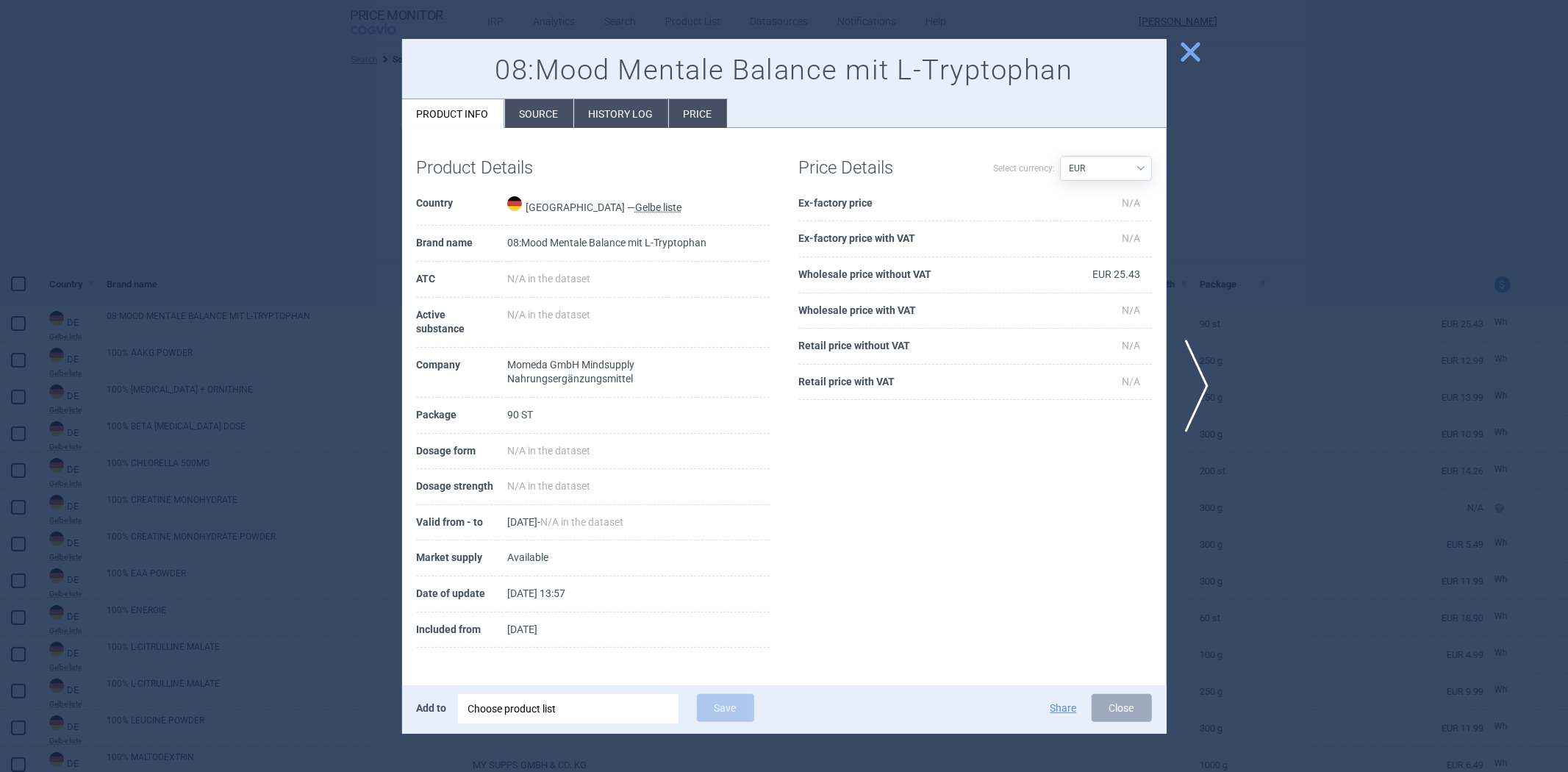
click at [930, 270] on th "Wholesale price without VAT" at bounding box center [918, 275] width 239 height 36
click at [1401, 321] on div at bounding box center [784, 386] width 1568 height 772
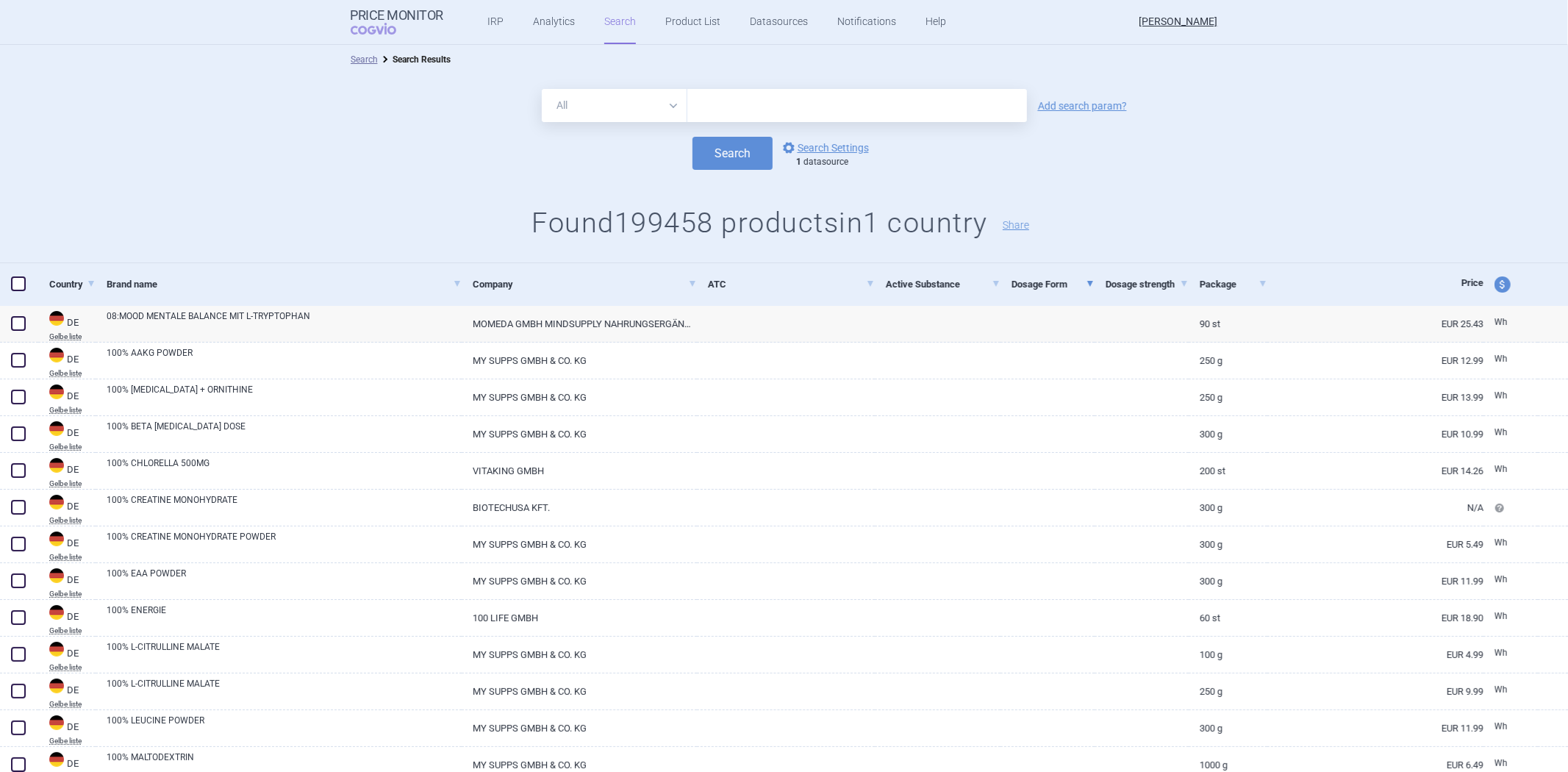
click at [816, 133] on form "All Brand Name ATC Company Active Substance Country Newer than Add search param…" at bounding box center [784, 129] width 1568 height 81
click at [810, 152] on link "options Search Settings" at bounding box center [824, 148] width 89 height 18
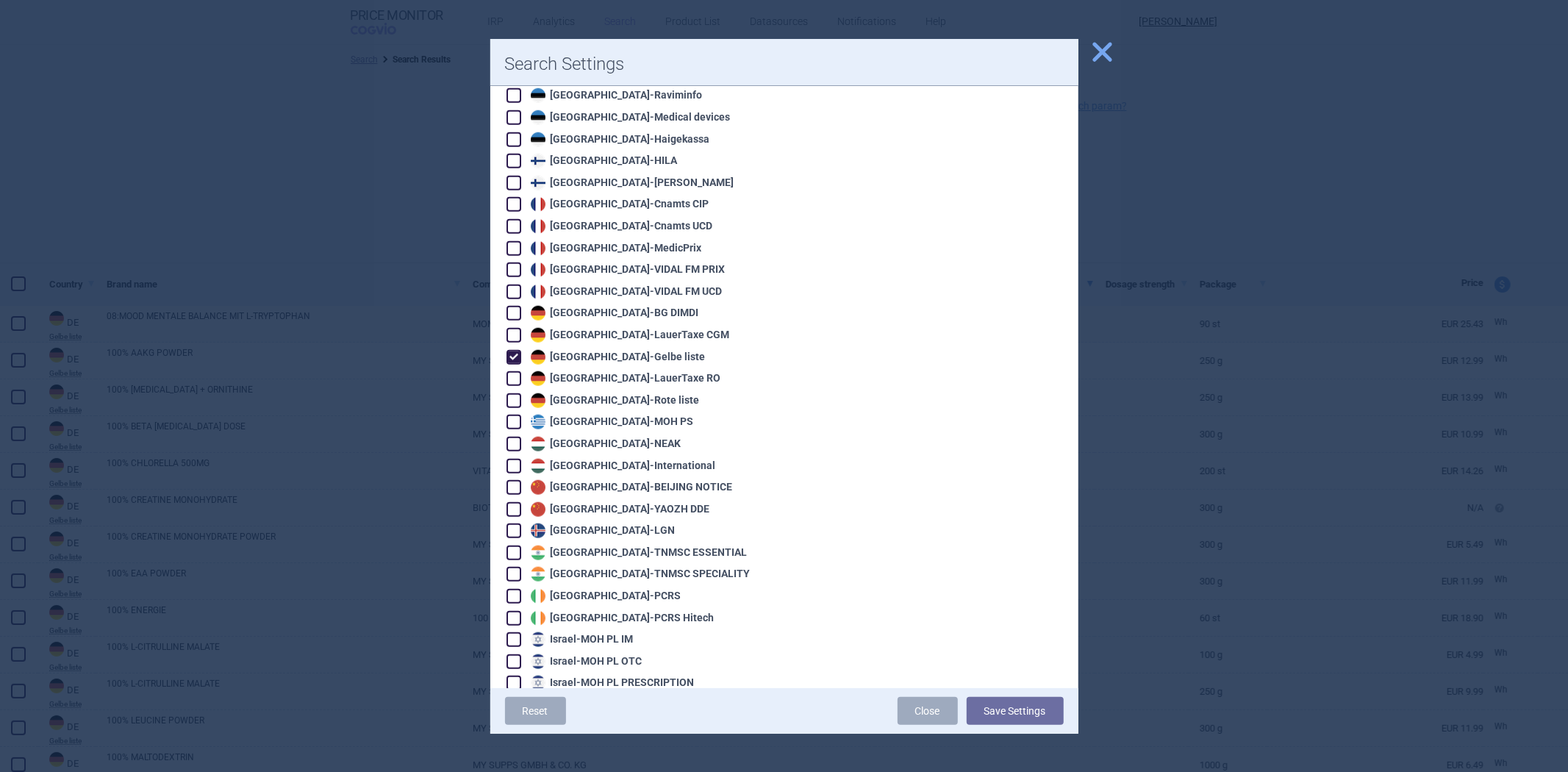
scroll to position [1062, 0]
click at [629, 326] on div "Germany - LauerTaxe CGM" at bounding box center [628, 333] width 203 height 14
checkbox input "true"
click at [618, 349] on div "Germany - Gelbe liste" at bounding box center [616, 356] width 179 height 14
checkbox input "false"
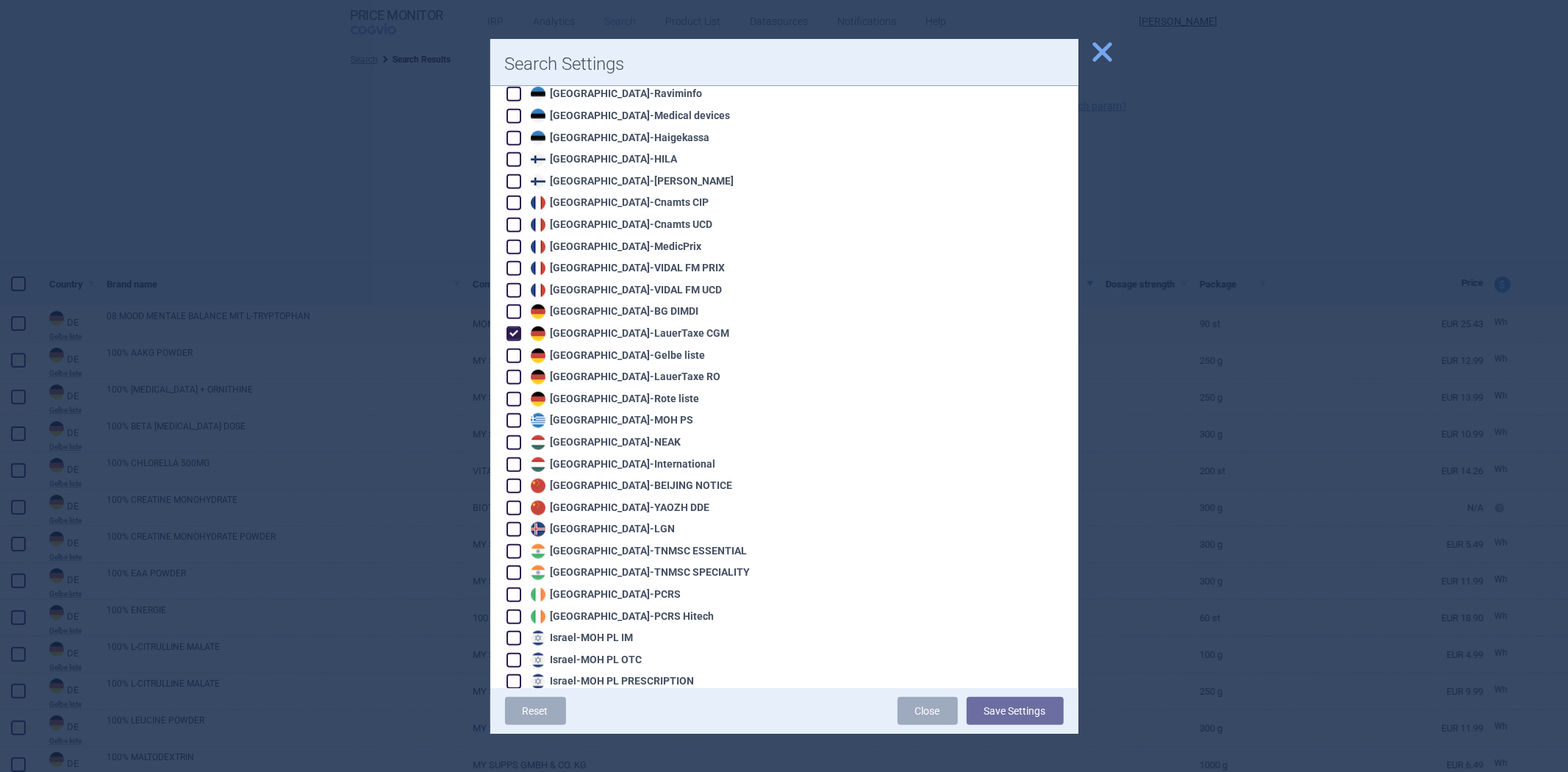
click at [605, 392] on div "Germany - Rote liste" at bounding box center [614, 399] width 173 height 14
checkbox input "true"
click at [620, 326] on div "Germany - LauerTaxe CGM" at bounding box center [628, 333] width 203 height 14
checkbox input "false"
click at [1033, 707] on button "Save Settings" at bounding box center [1015, 711] width 97 height 28
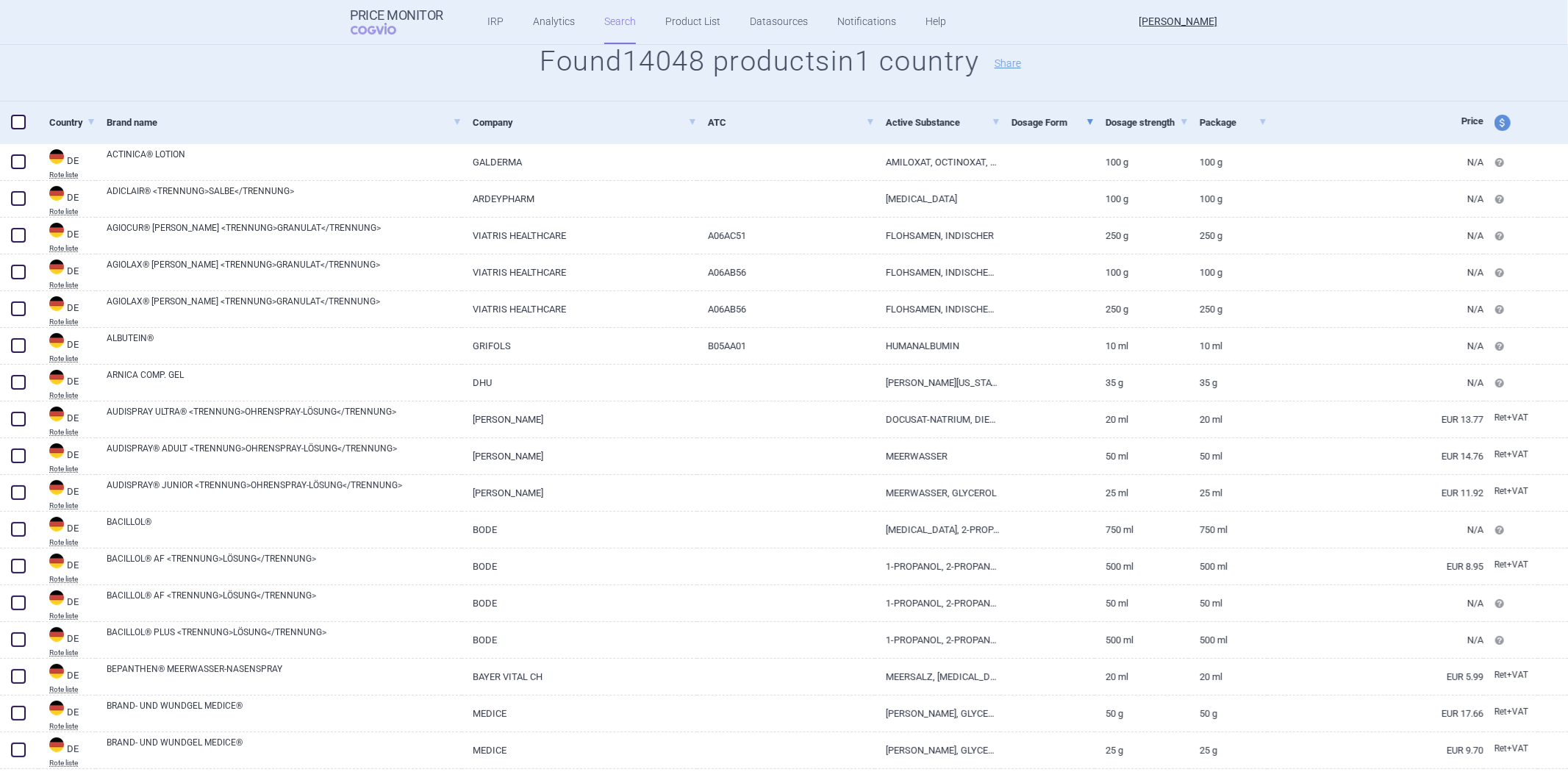
scroll to position [164, 0]
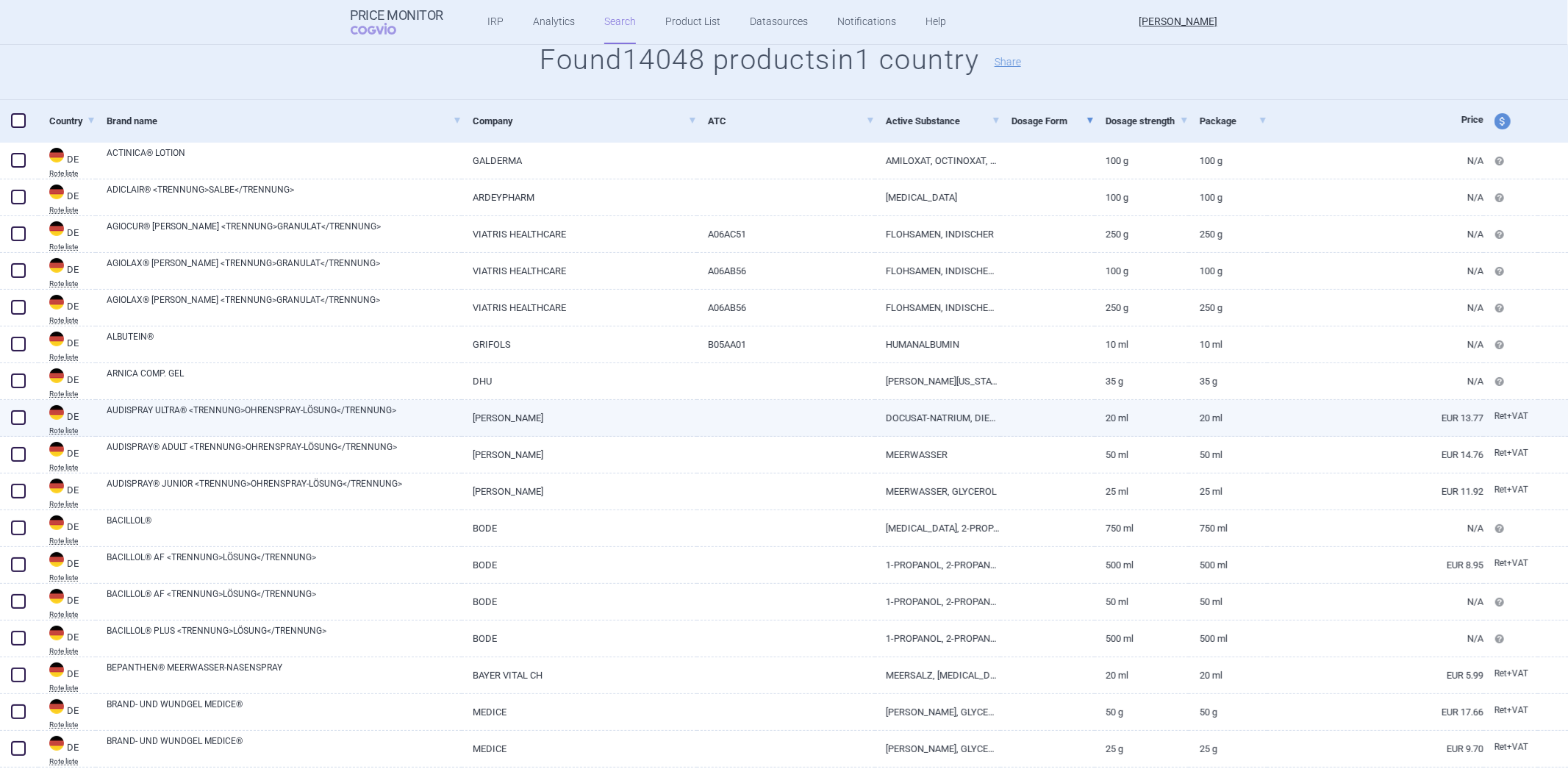
click at [807, 421] on link at bounding box center [786, 413] width 178 height 26
select select "EUR"
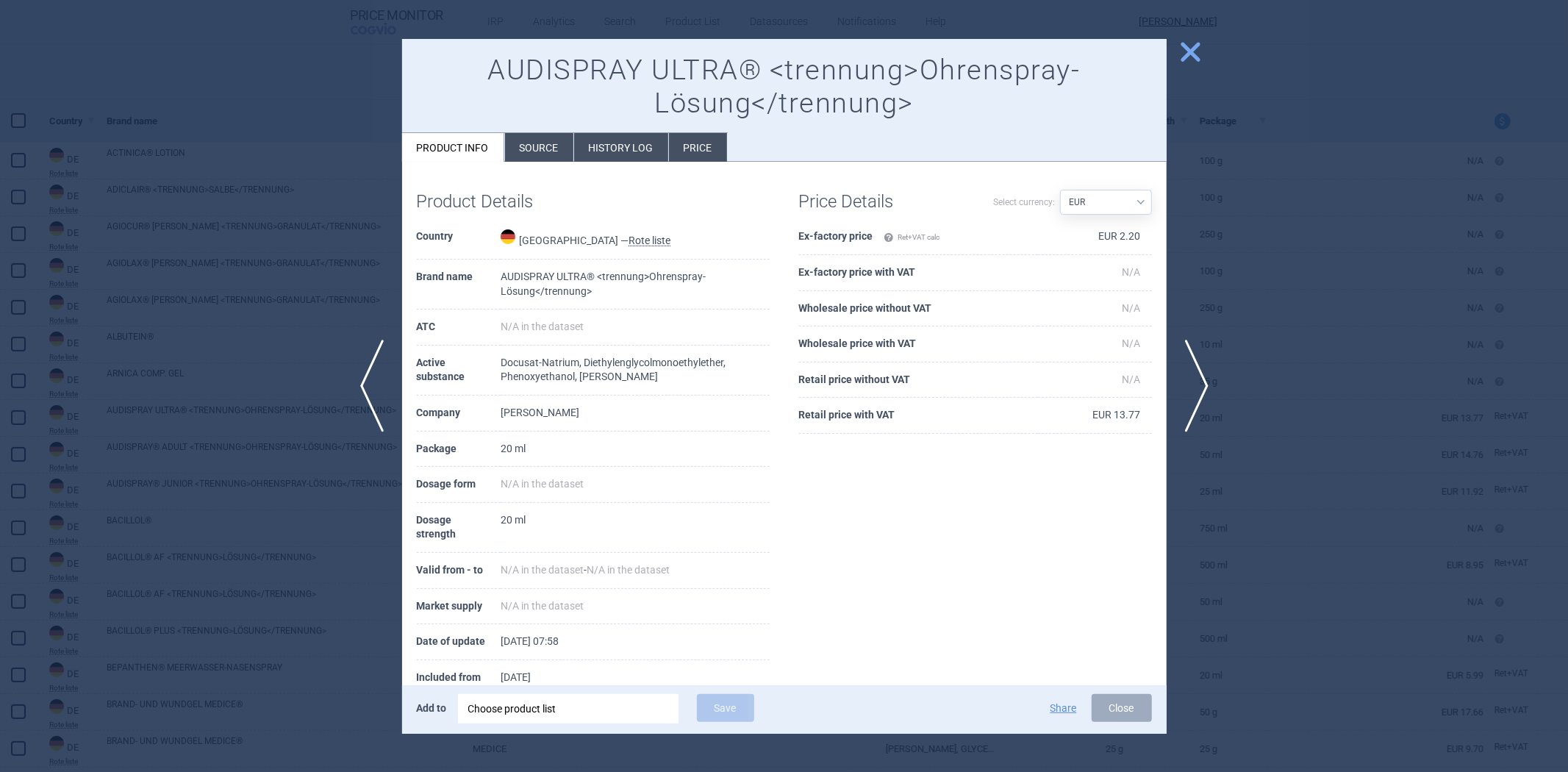
click at [843, 236] on th "Ex-factory price Ret+VAT calc" at bounding box center [918, 236] width 239 height 36
click at [871, 232] on th "Ex-factory price Ret+VAT calc" at bounding box center [918, 236] width 239 height 36
click at [1365, 379] on div at bounding box center [784, 386] width 1568 height 772
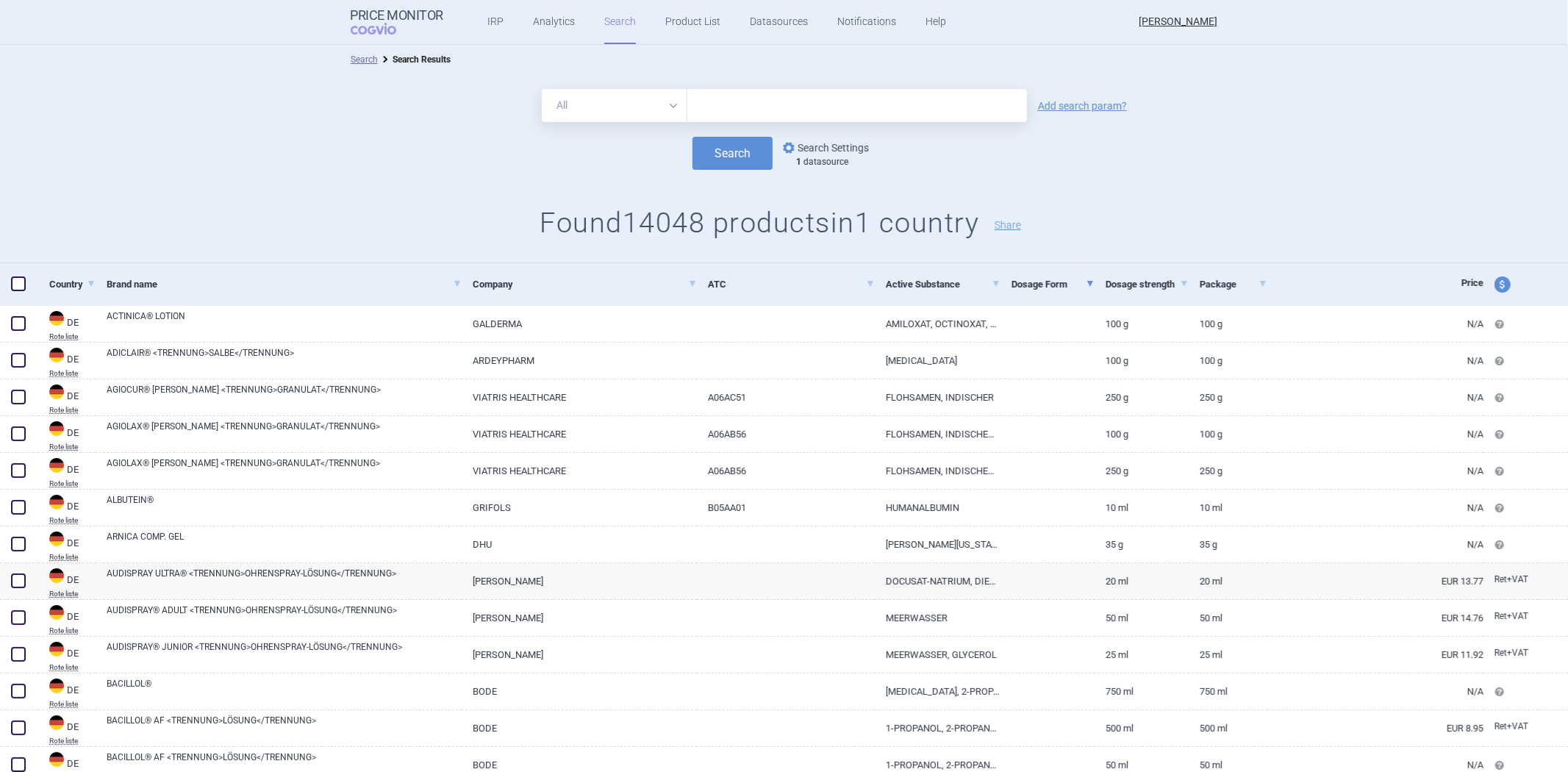
click at [840, 148] on link "options Search Settings" at bounding box center [824, 148] width 89 height 18
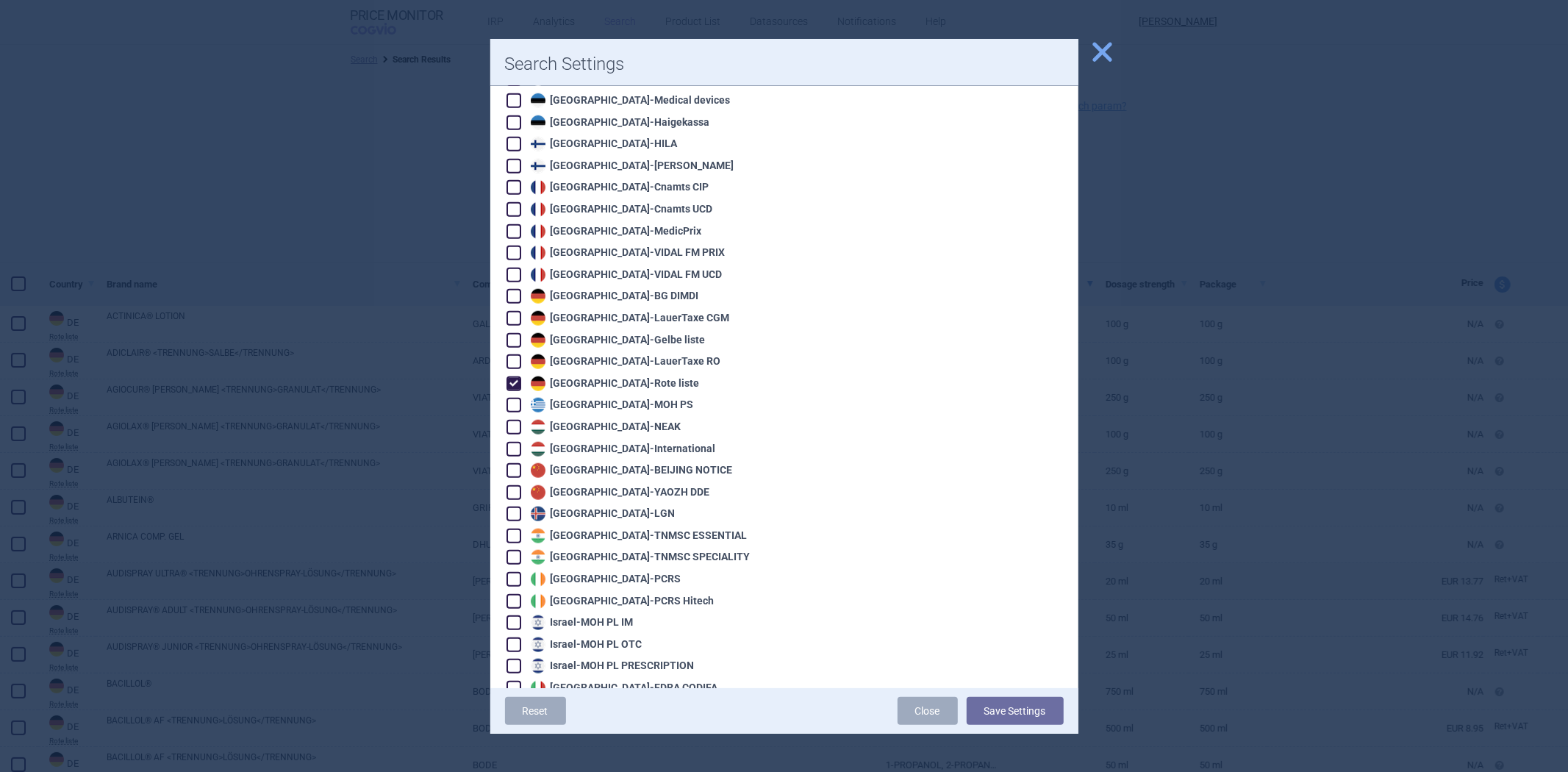
scroll to position [1144, 0]
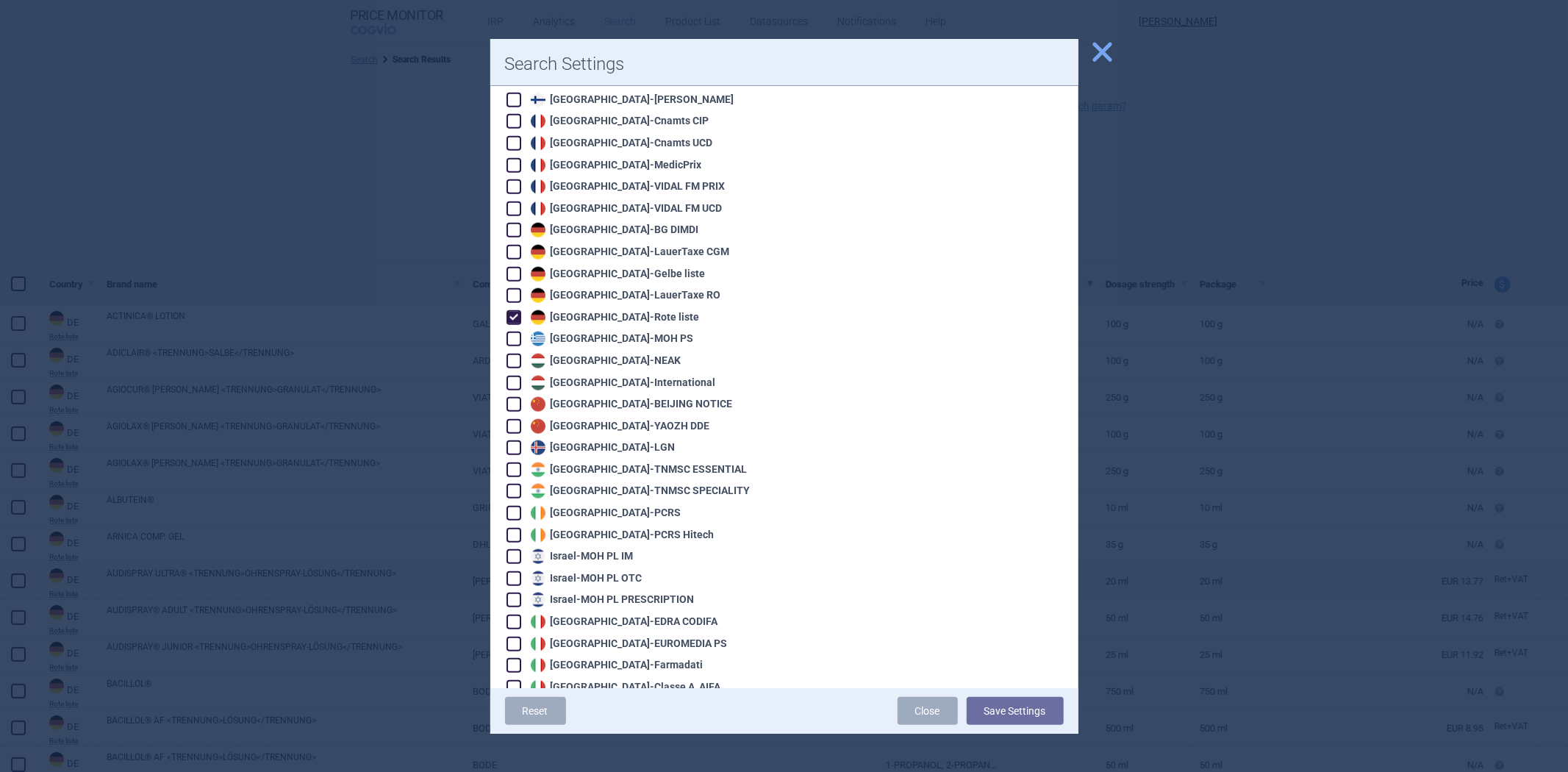
click at [626, 310] on div "Germany - Rote liste" at bounding box center [614, 317] width 173 height 14
checkbox input "false"
click at [602, 332] on div "Greece - MOH PS" at bounding box center [611, 339] width 167 height 14
checkbox input "true"
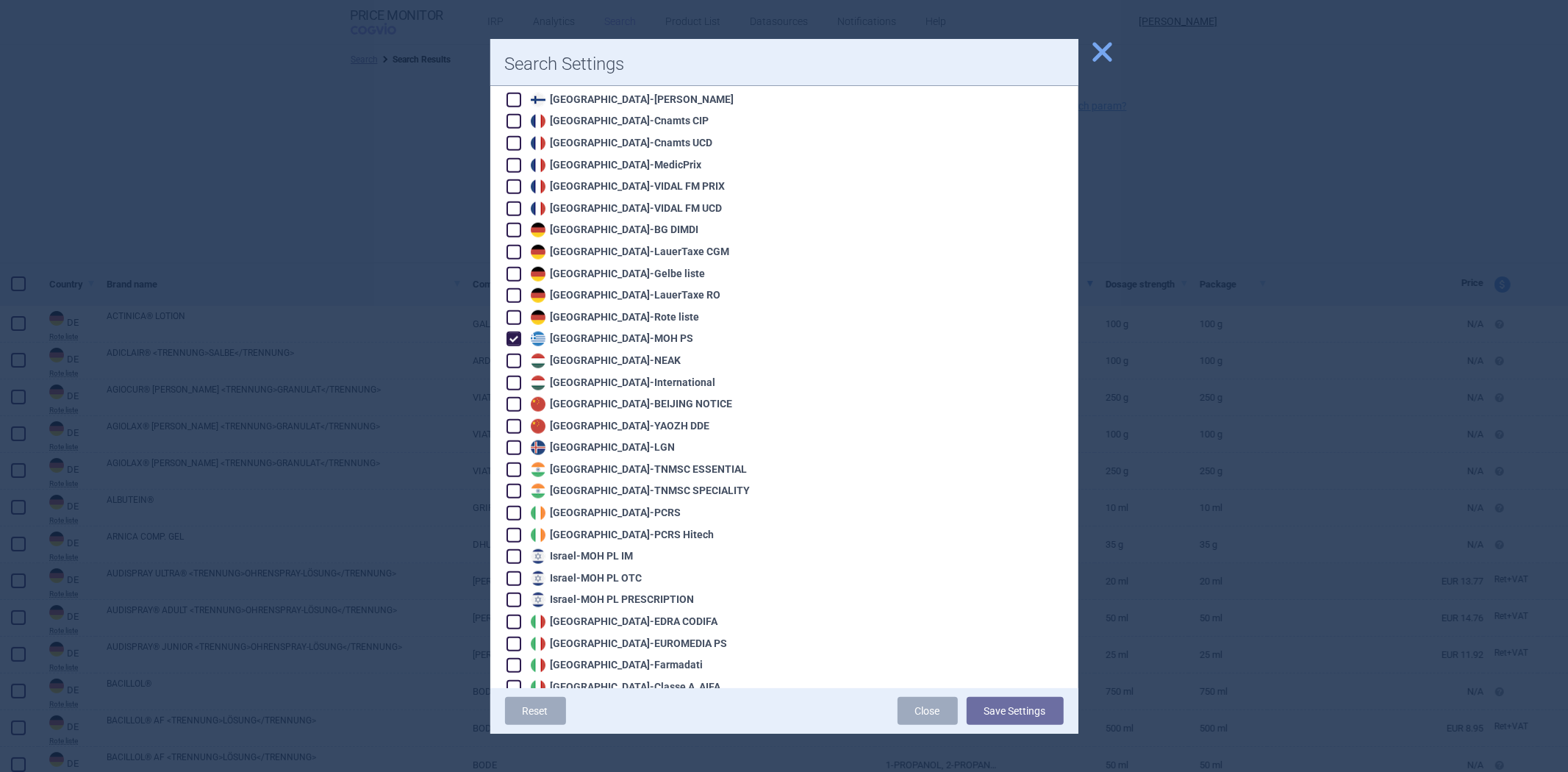
click at [1020, 689] on div "Search Settings Choose datasources: You can choose the data sources from which …" at bounding box center [784, 386] width 588 height 695
click at [1014, 701] on button "Save Settings" at bounding box center [1015, 711] width 97 height 28
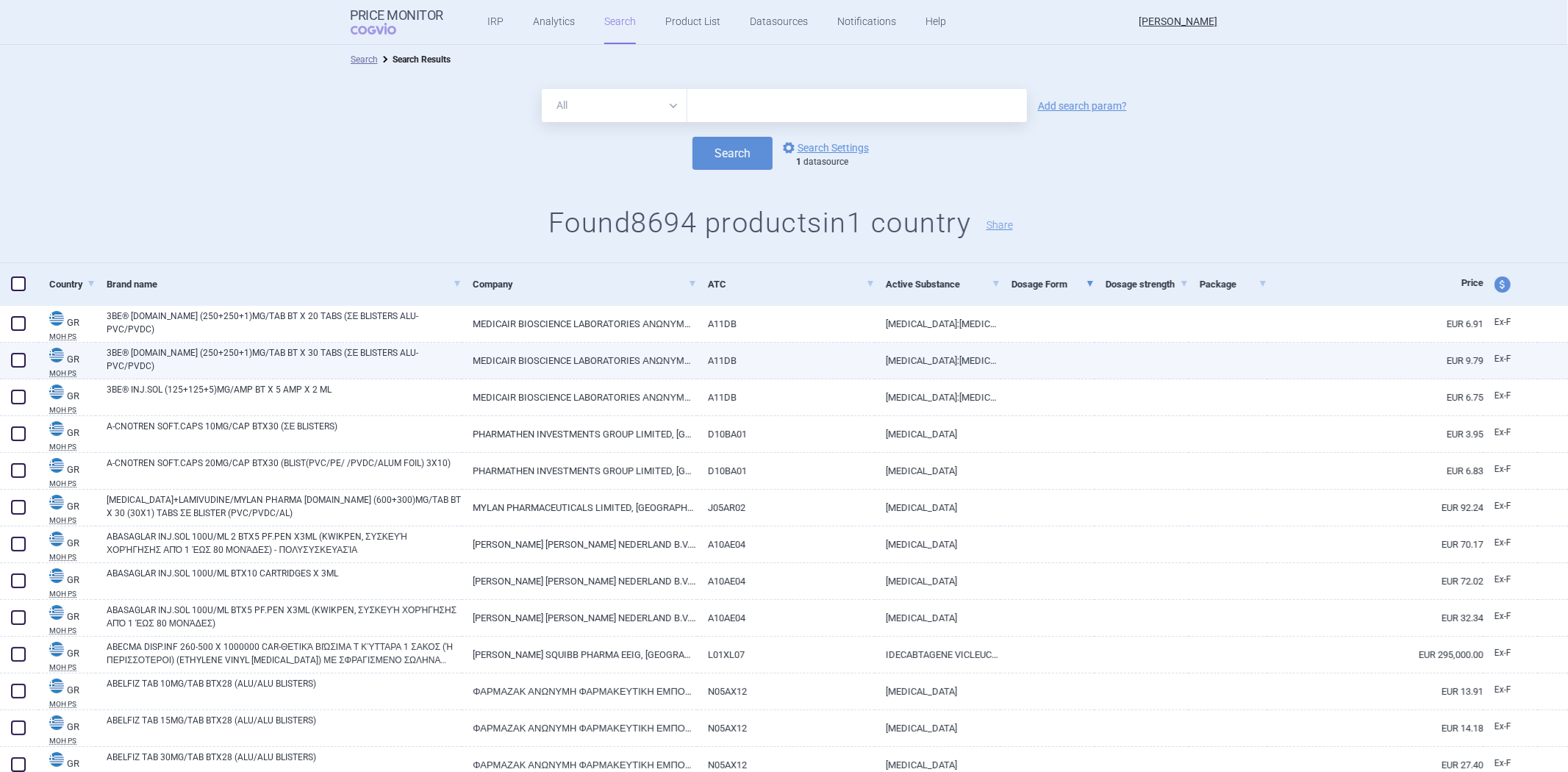
click at [981, 356] on link "THIAMINE:PYRIDOXINE:CYANOCOBALAMINE" at bounding box center [937, 361] width 126 height 36
select select "EUR"
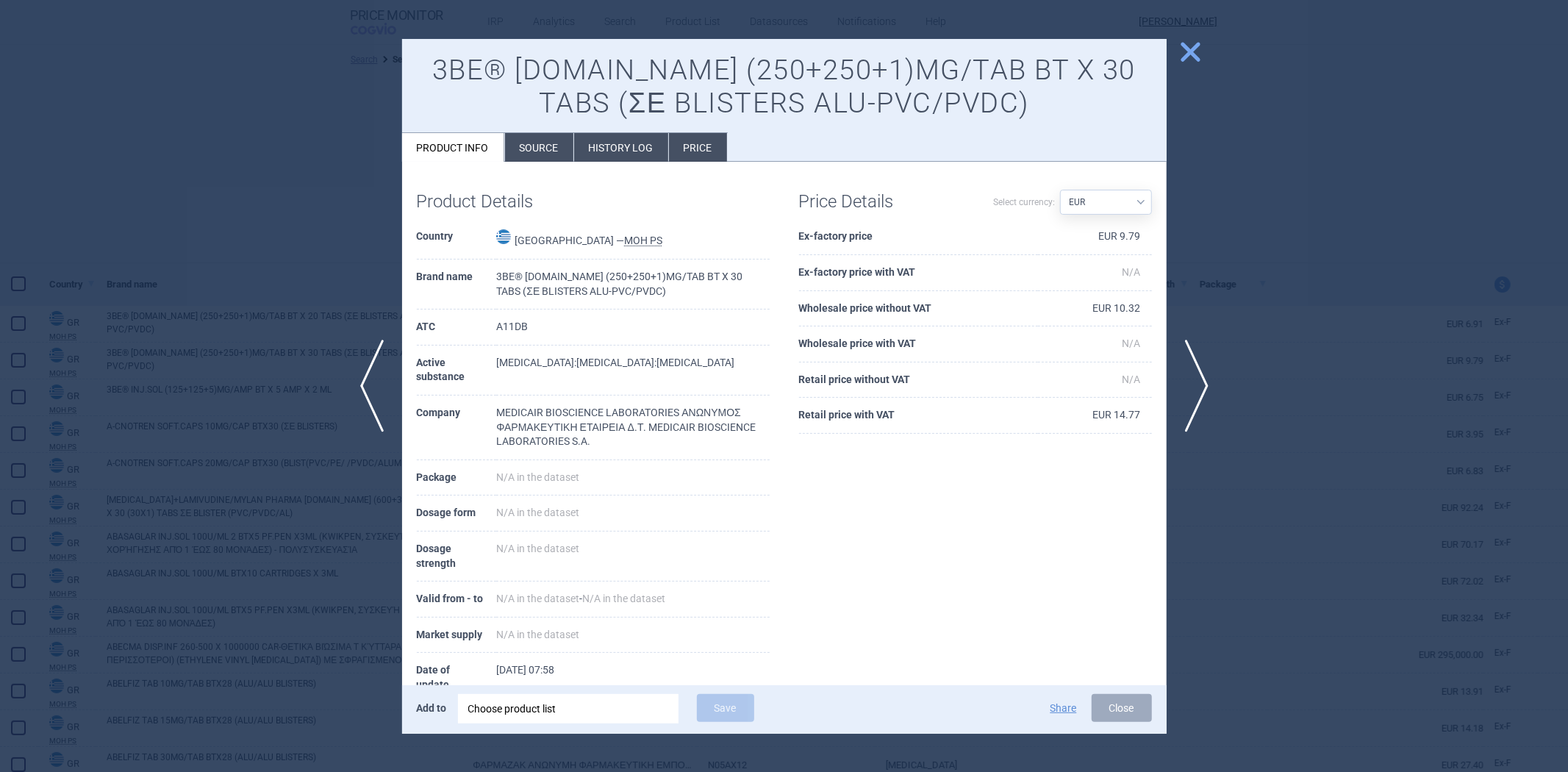
click at [857, 240] on th "Ex-factory price" at bounding box center [918, 236] width 239 height 36
click at [1305, 459] on div at bounding box center [784, 386] width 1568 height 772
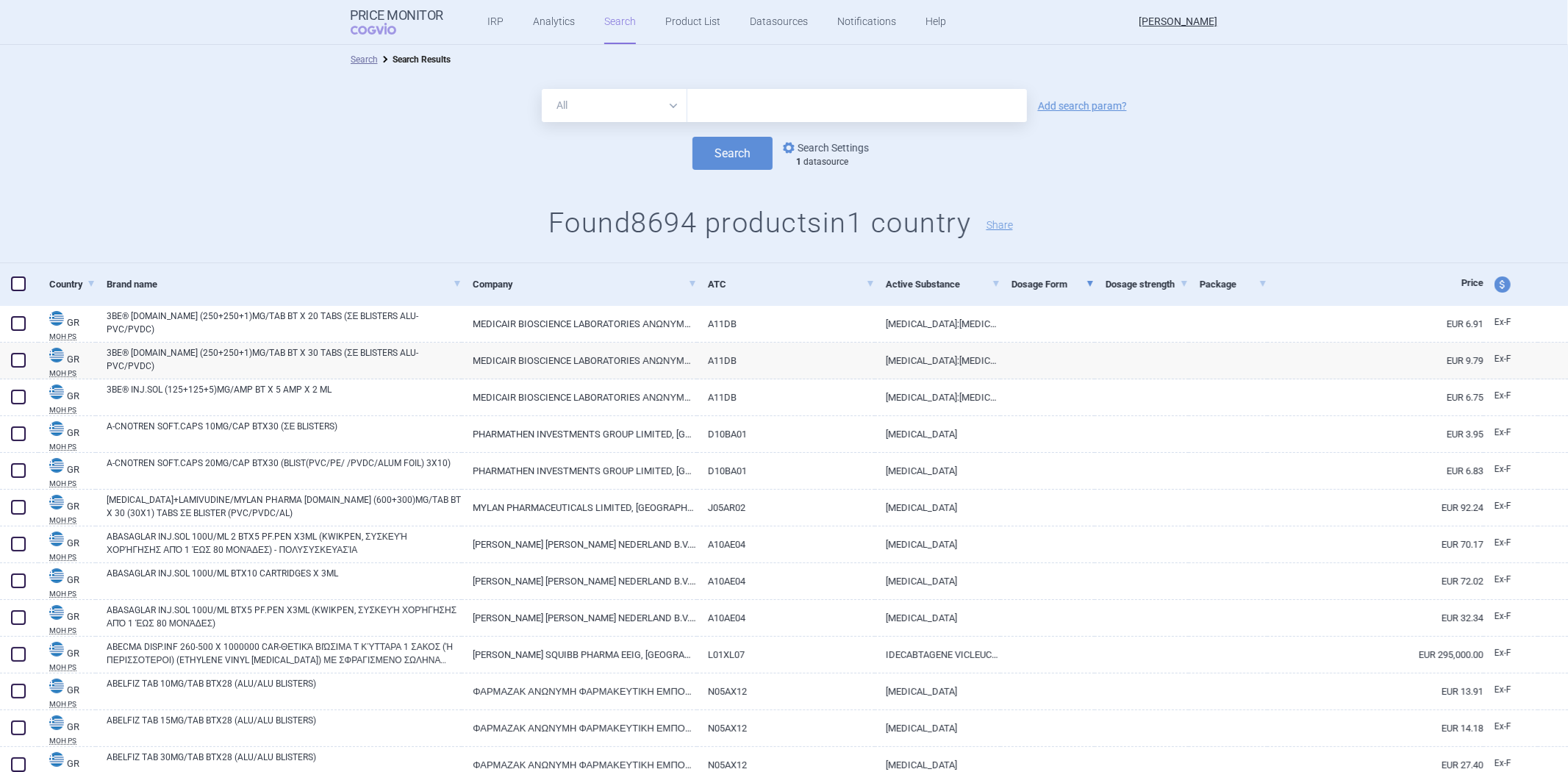
click at [834, 148] on link "options Search Settings" at bounding box center [824, 148] width 89 height 18
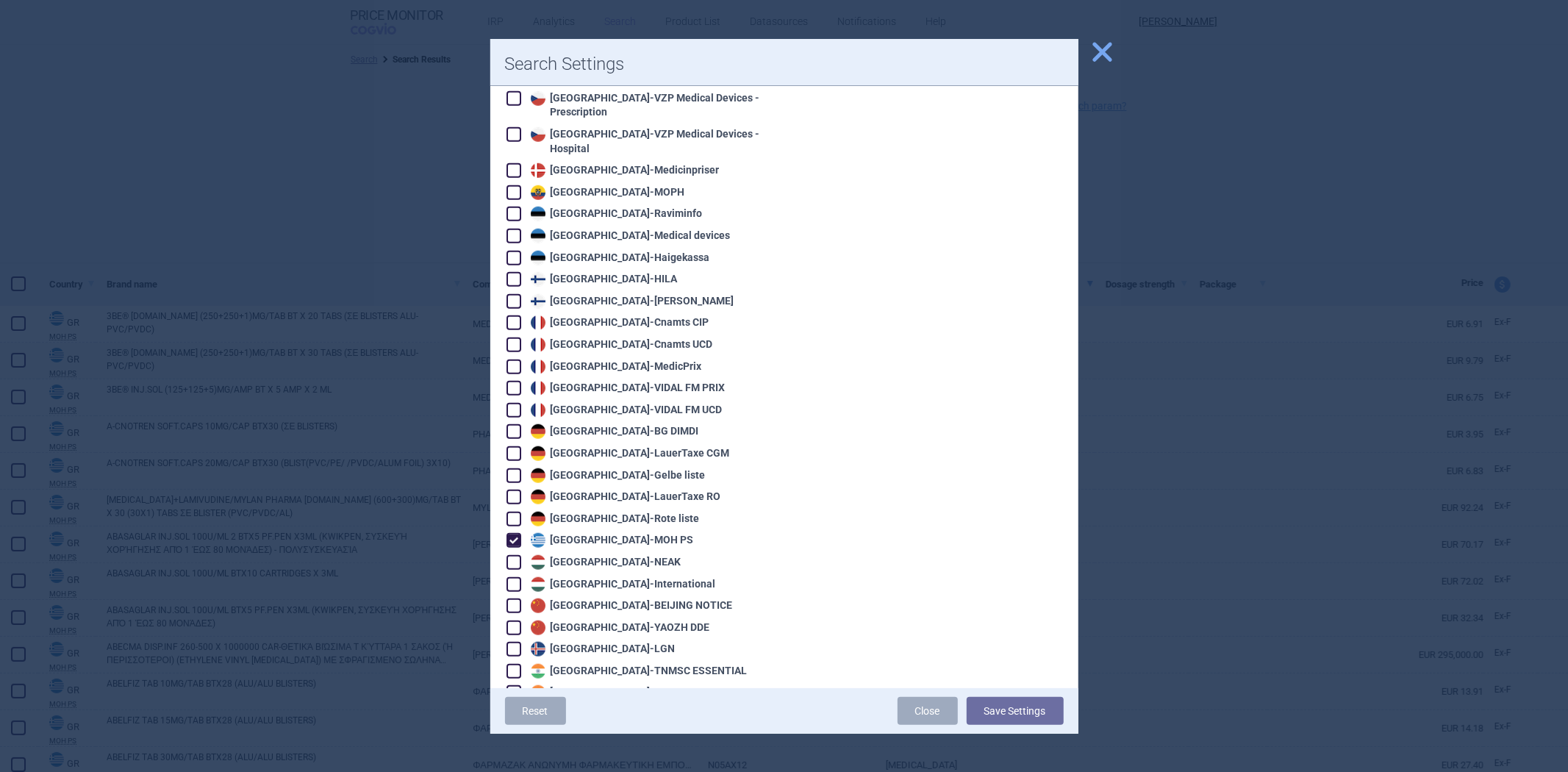
scroll to position [980, 0]
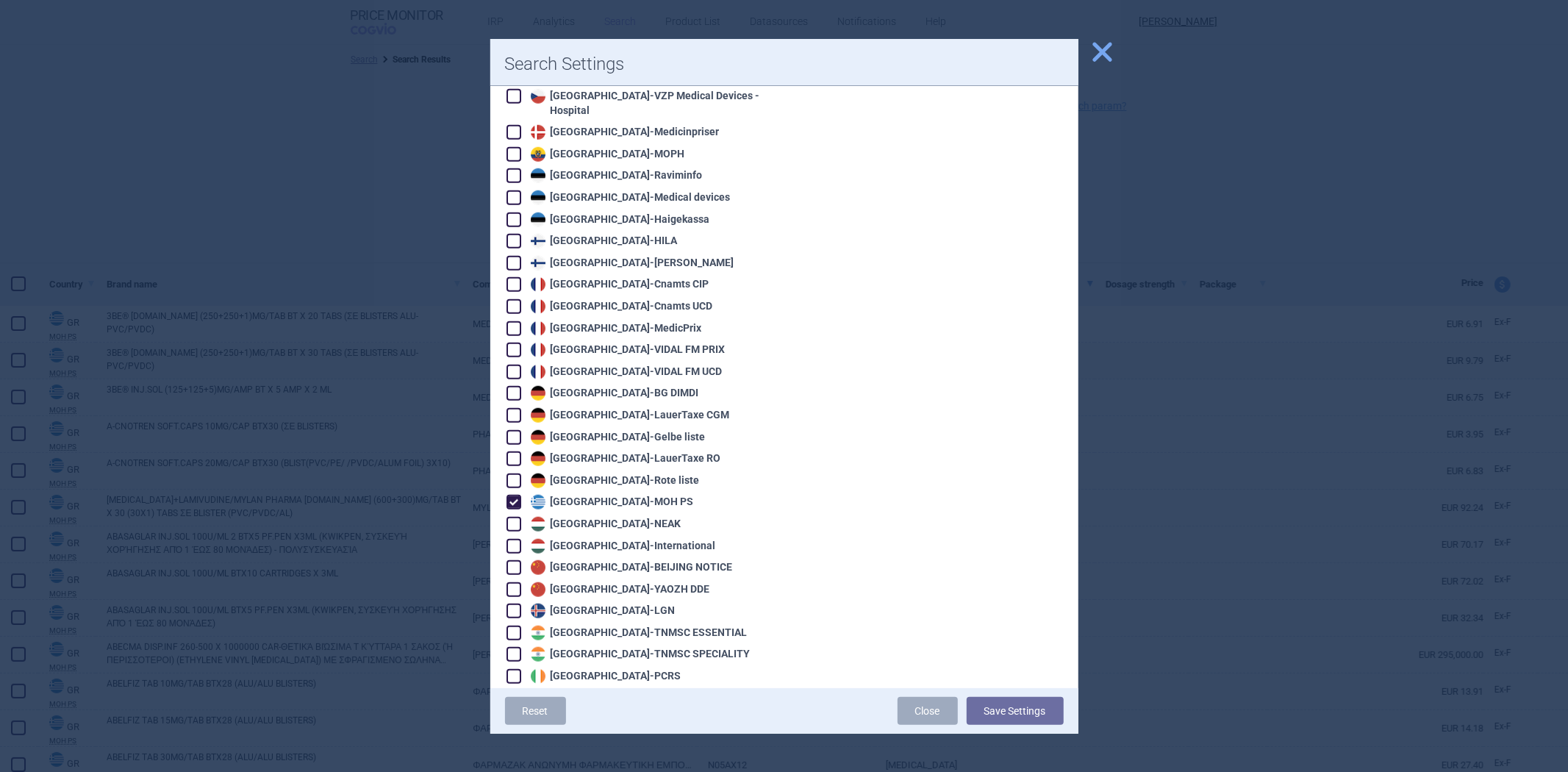
click at [589, 495] on div "Greece - MOH PS" at bounding box center [611, 503] width 167 height 14
checkbox input "false"
click at [584, 517] on div "Hungary - NEAK" at bounding box center [604, 524] width 155 height 14
checkbox input "true"
click at [990, 709] on button "Save Settings" at bounding box center [1015, 711] width 97 height 28
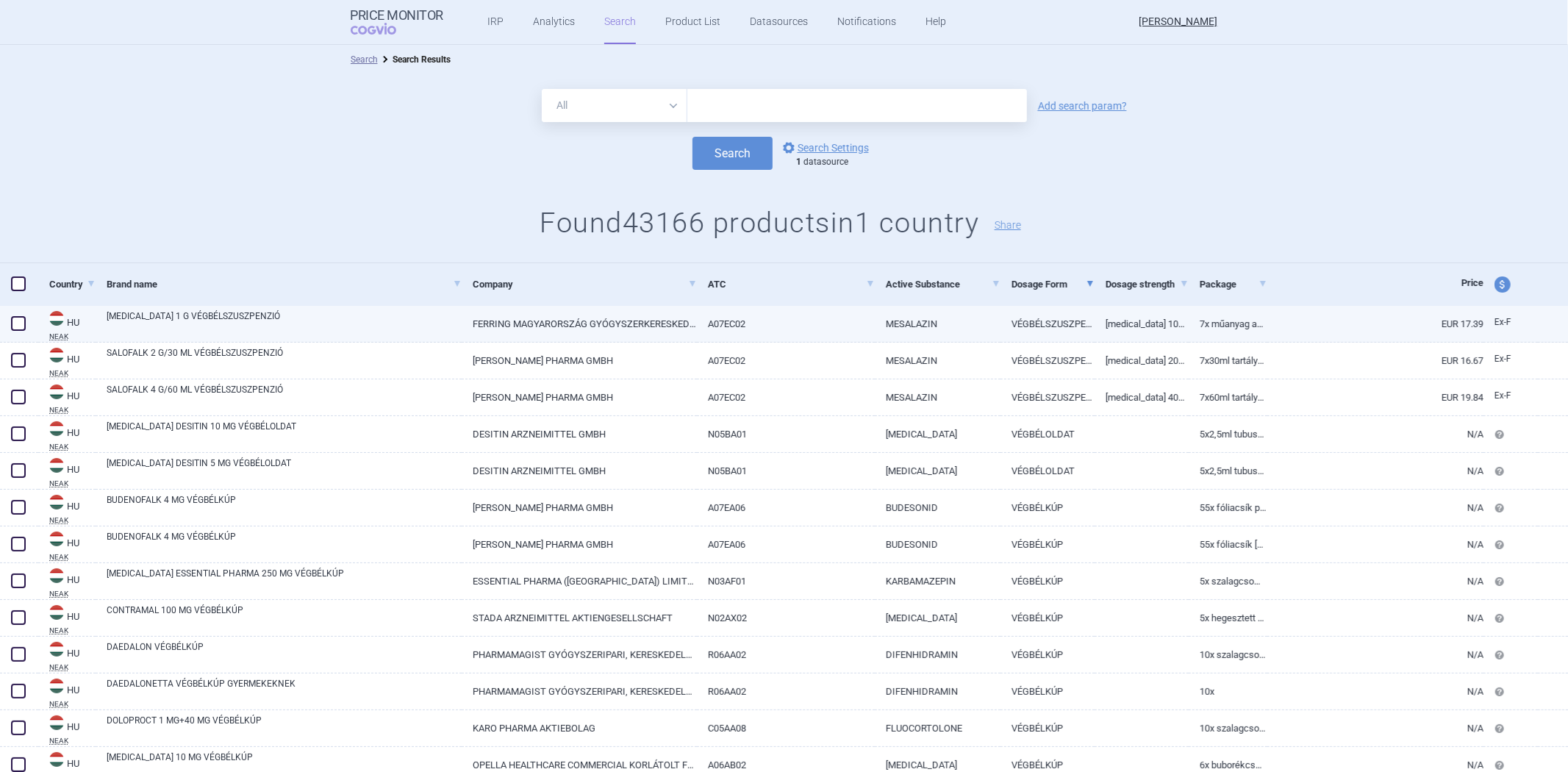
click at [945, 322] on link "MESALAZIN" at bounding box center [937, 324] width 126 height 36
select select "EUR"
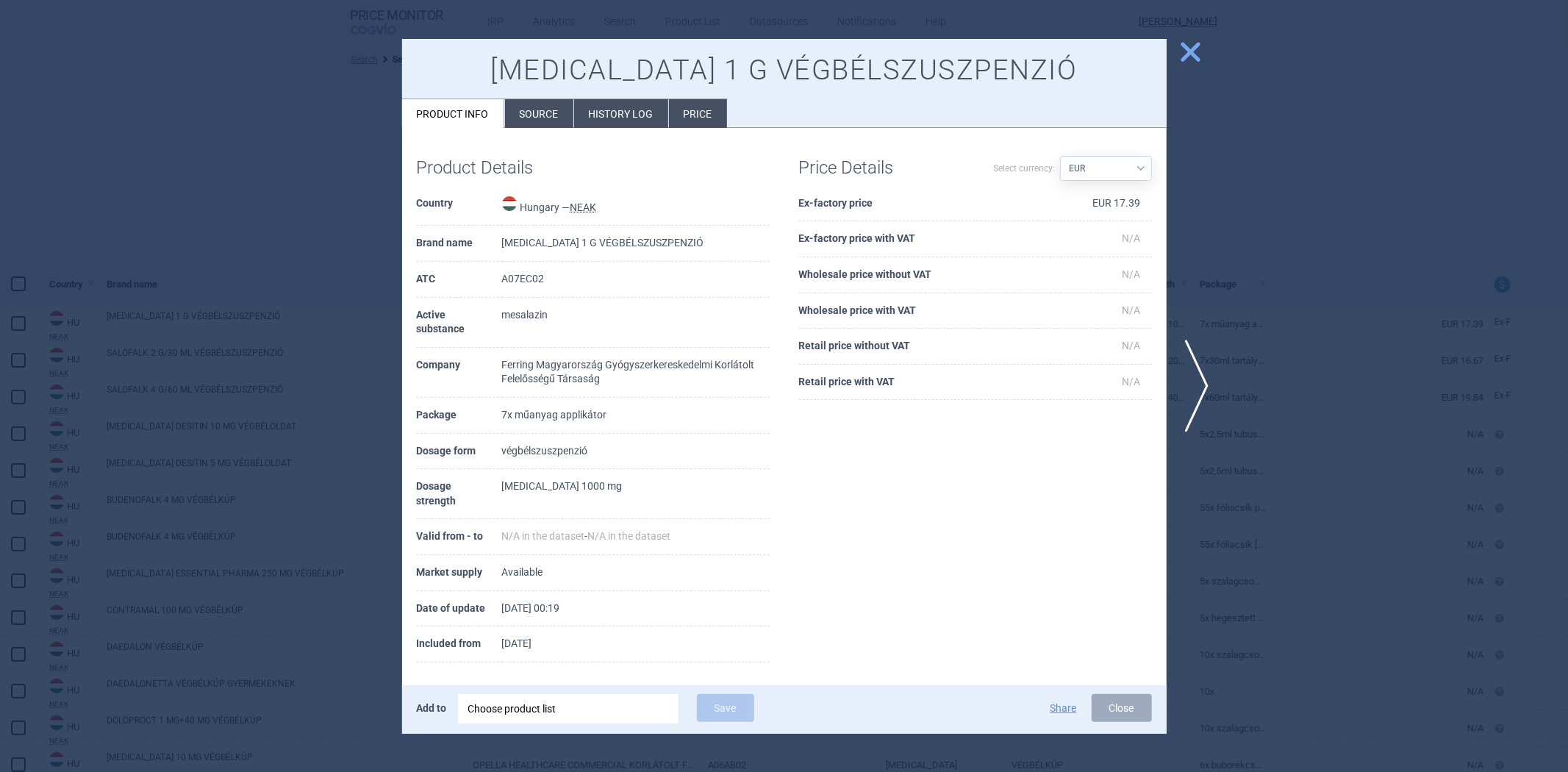
click at [871, 206] on th "Ex-factory price" at bounding box center [918, 204] width 239 height 36
click at [839, 201] on th "Ex-factory price" at bounding box center [918, 204] width 239 height 36
click at [1450, 467] on div at bounding box center [784, 386] width 1568 height 772
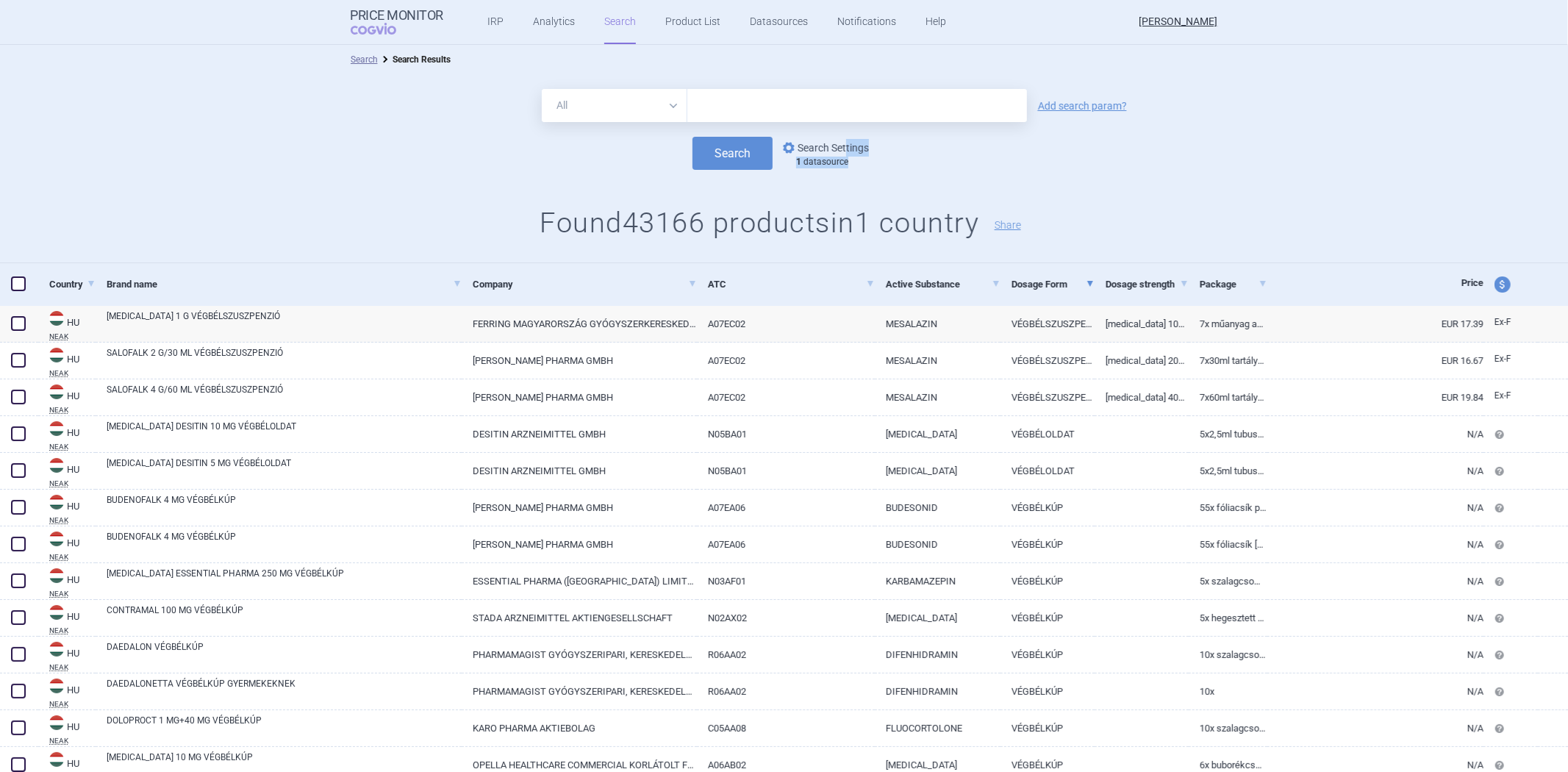
click at [841, 156] on div "options Search Settings 1 datasource" at bounding box center [824, 153] width 103 height 30
click at [841, 156] on link "options Search Settings" at bounding box center [824, 148] width 89 height 18
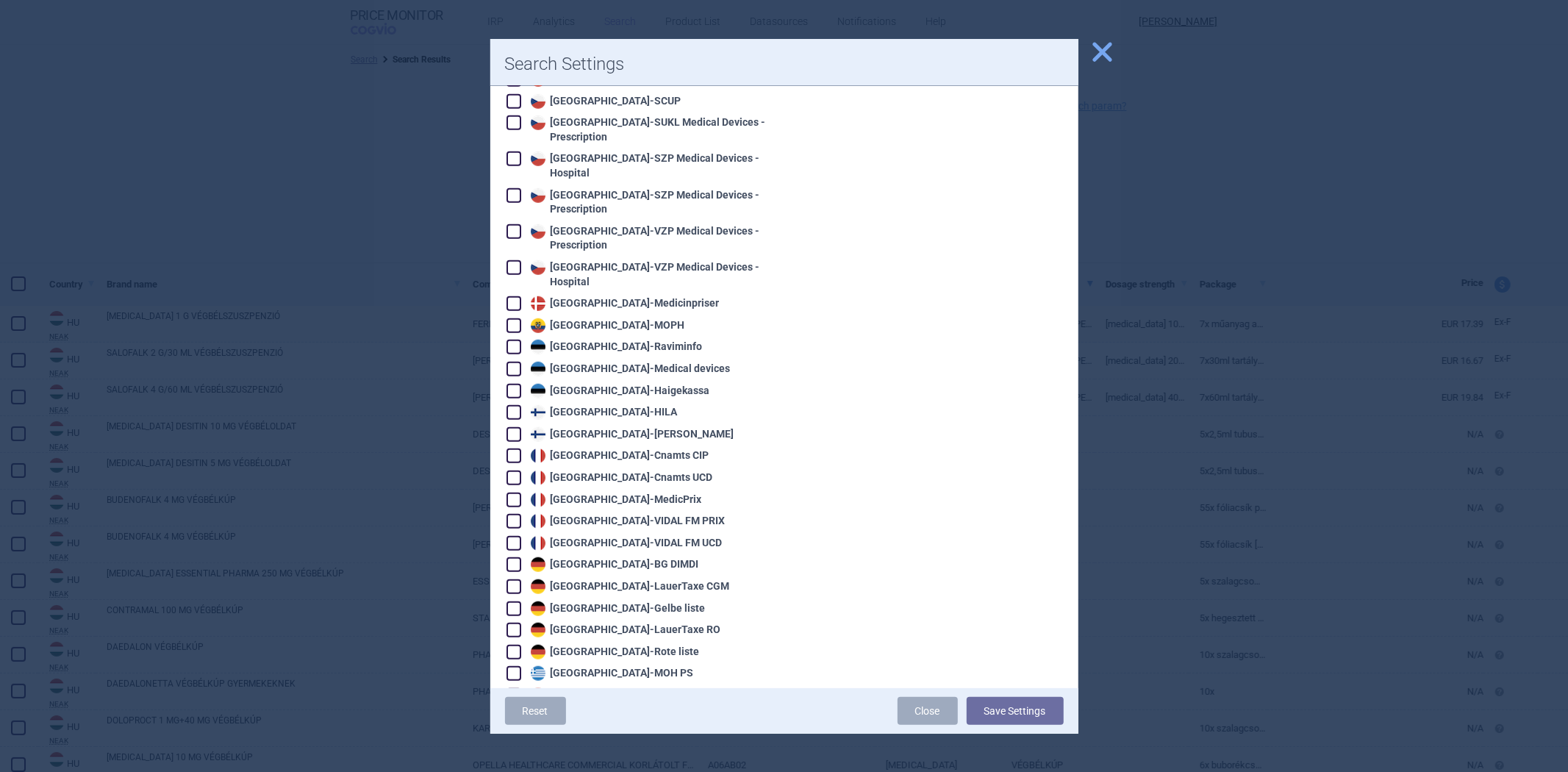
scroll to position [980, 0]
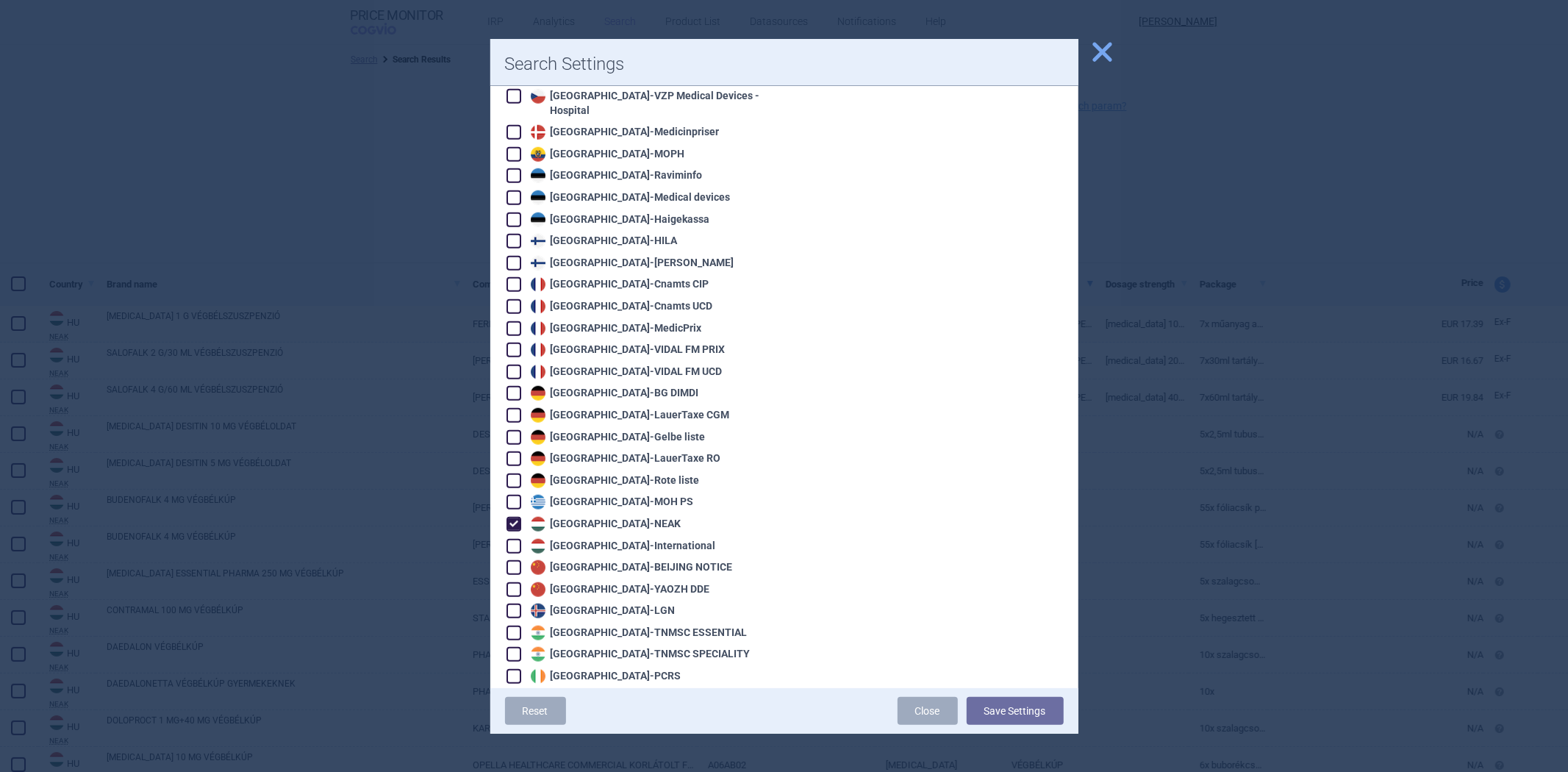
click at [562, 517] on div "Hungary - NEAK" at bounding box center [604, 524] width 155 height 14
checkbox input "false"
click at [563, 540] on div "Hungary - International" at bounding box center [622, 547] width 189 height 14
checkbox input "true"
click at [1003, 723] on button "Save Settings" at bounding box center [1015, 711] width 97 height 28
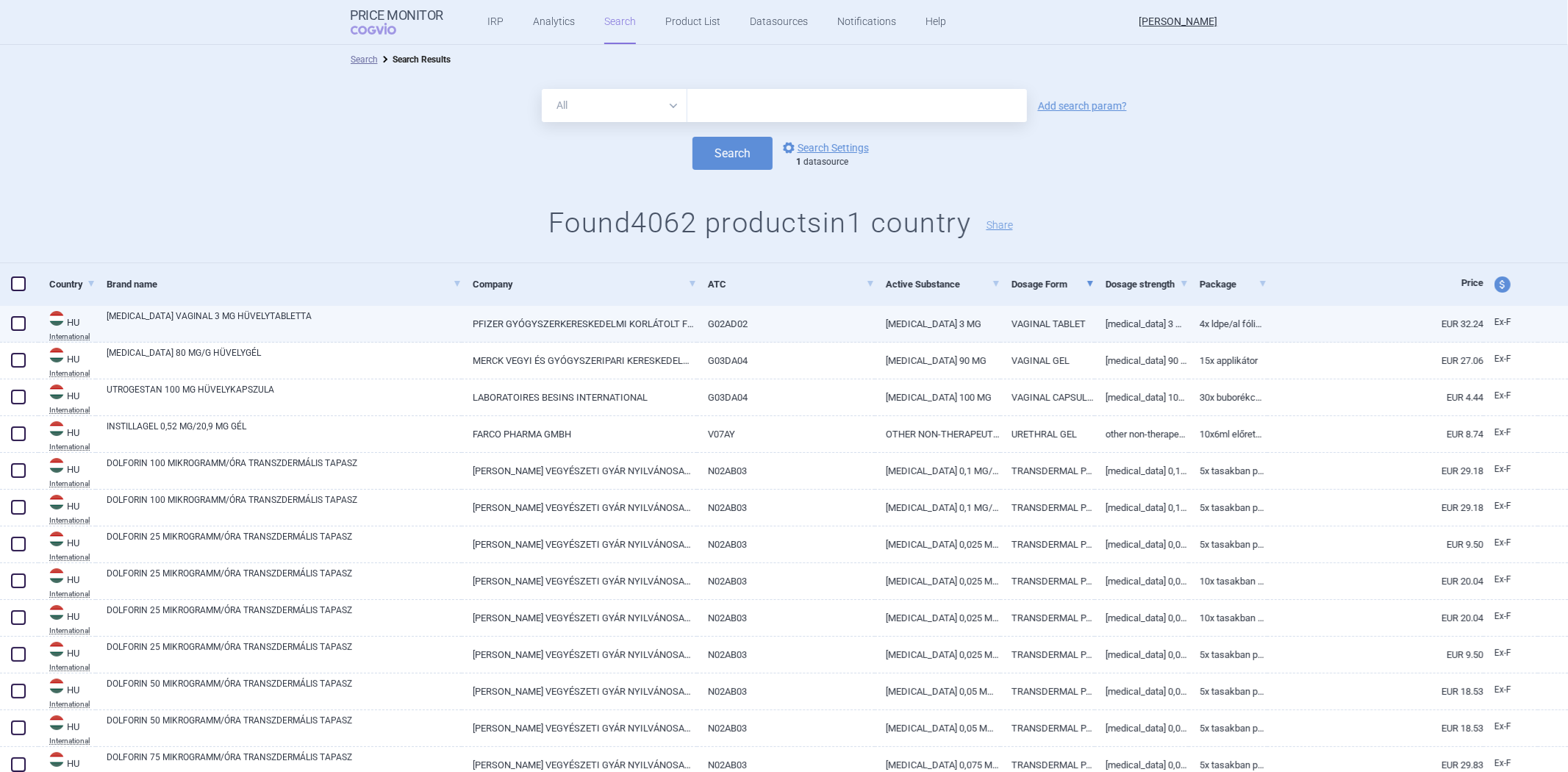
click at [887, 334] on link "DINOPROSTONE 3 MG" at bounding box center [937, 324] width 126 height 36
select select "EUR"
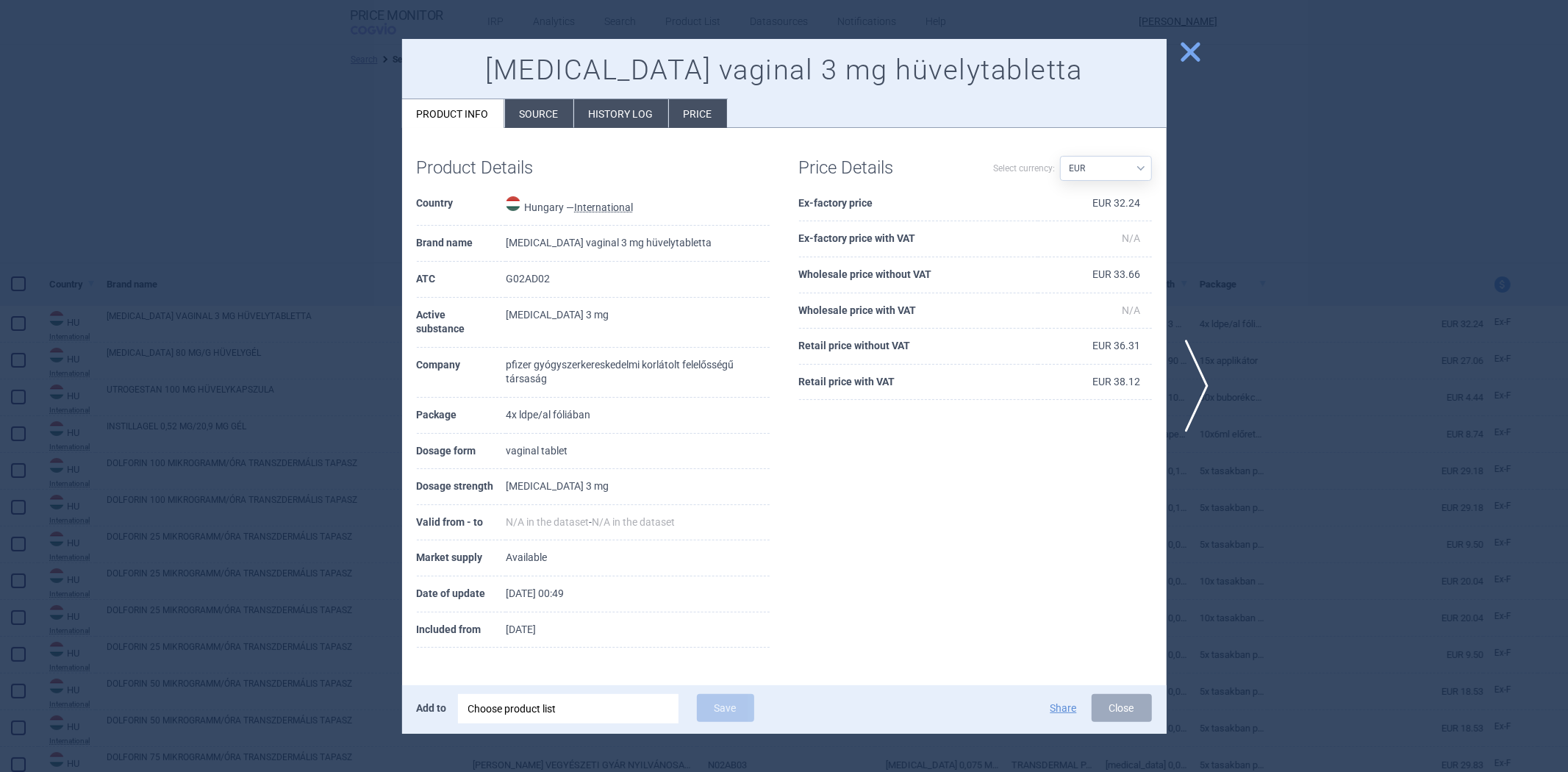
click at [876, 280] on th "Wholesale price without VAT" at bounding box center [918, 275] width 239 height 36
click at [875, 280] on th "Wholesale price without VAT" at bounding box center [918, 275] width 239 height 36
click at [877, 353] on th "Retail price without VAT" at bounding box center [918, 346] width 239 height 36
click at [883, 344] on th "Retail price without VAT" at bounding box center [918, 346] width 239 height 36
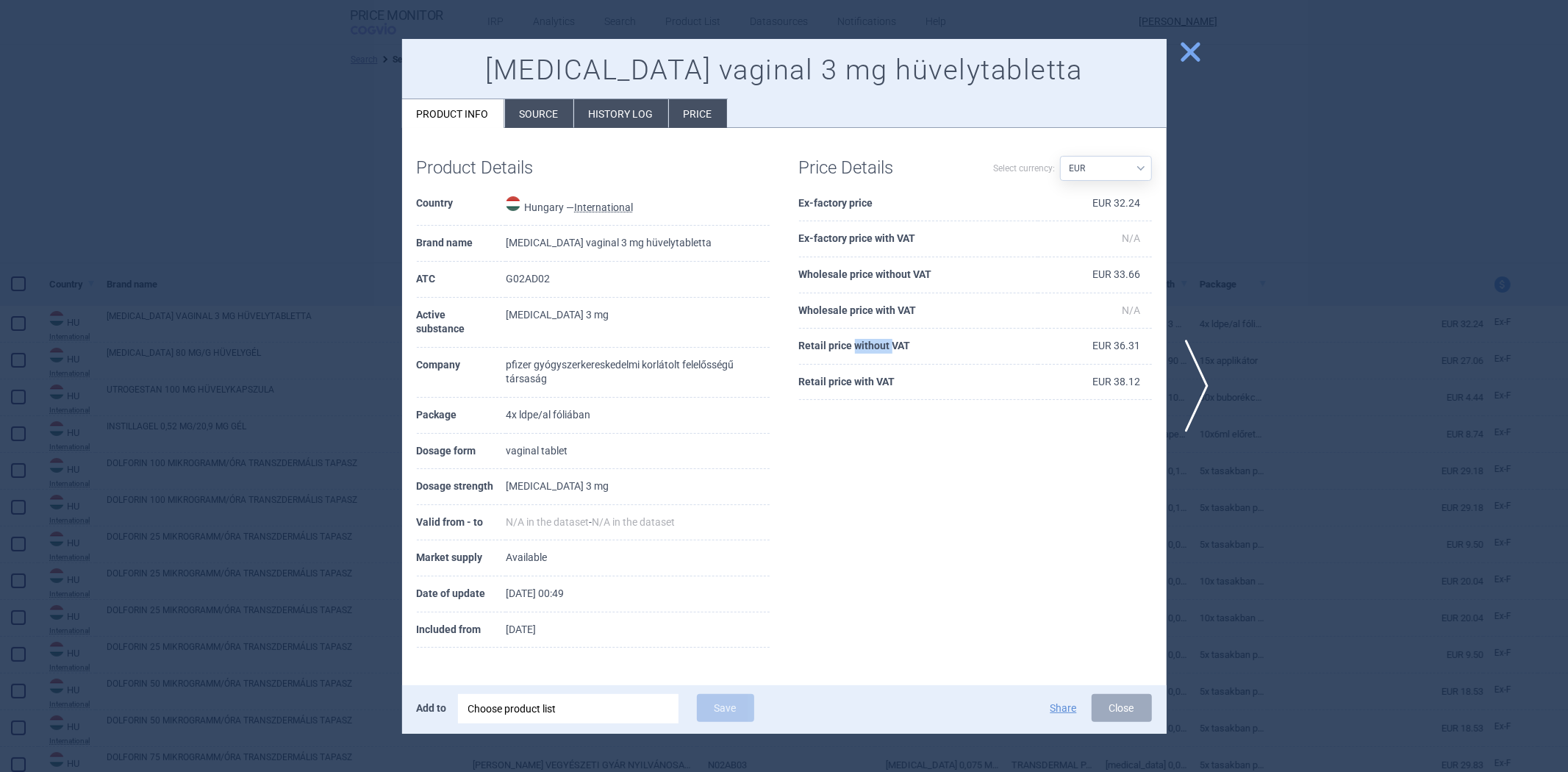
click at [883, 344] on th "Retail price without VAT" at bounding box center [918, 346] width 239 height 36
click at [1268, 324] on div at bounding box center [784, 386] width 1568 height 772
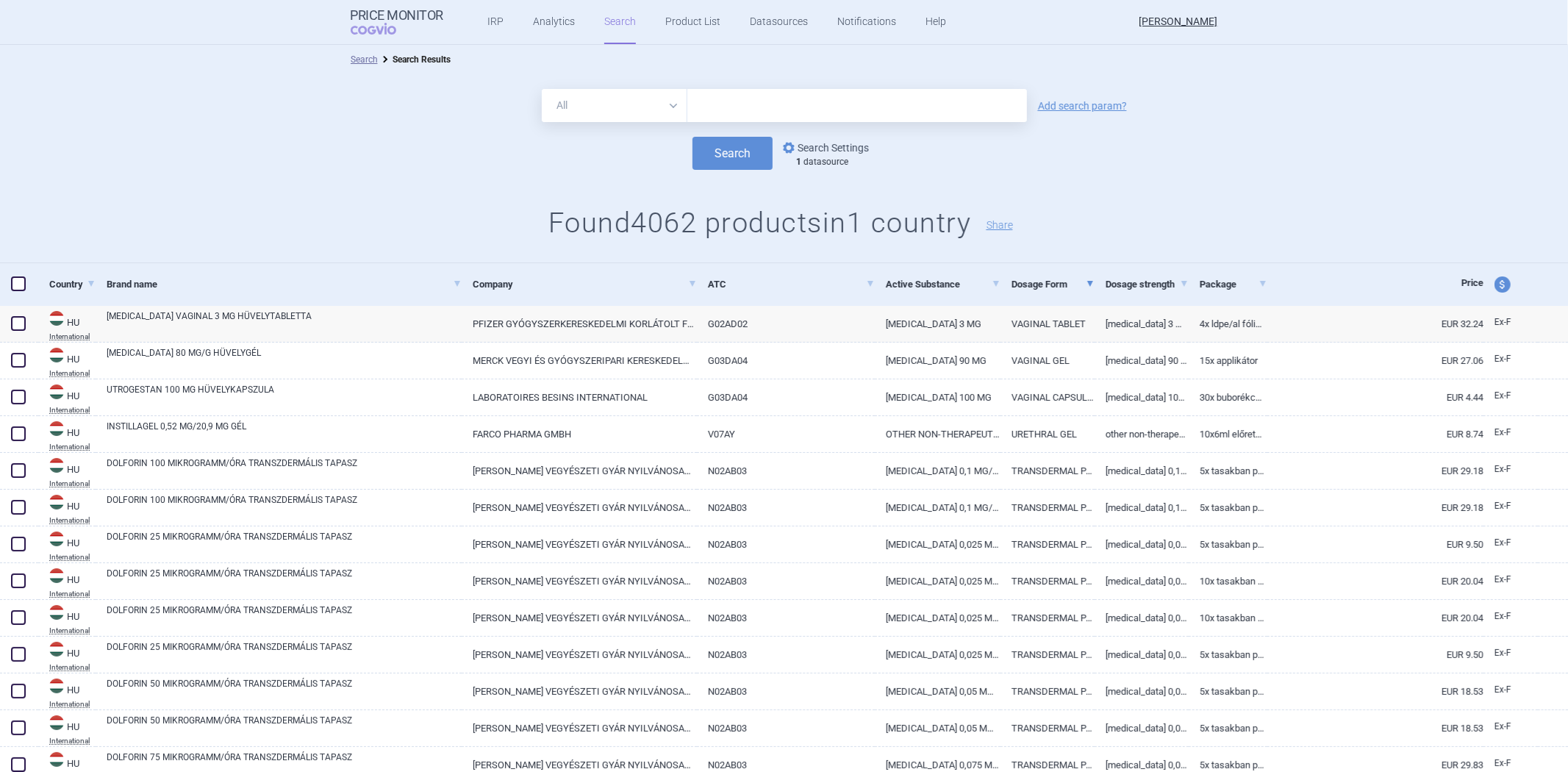
click at [839, 143] on link "options Search Settings" at bounding box center [824, 148] width 89 height 18
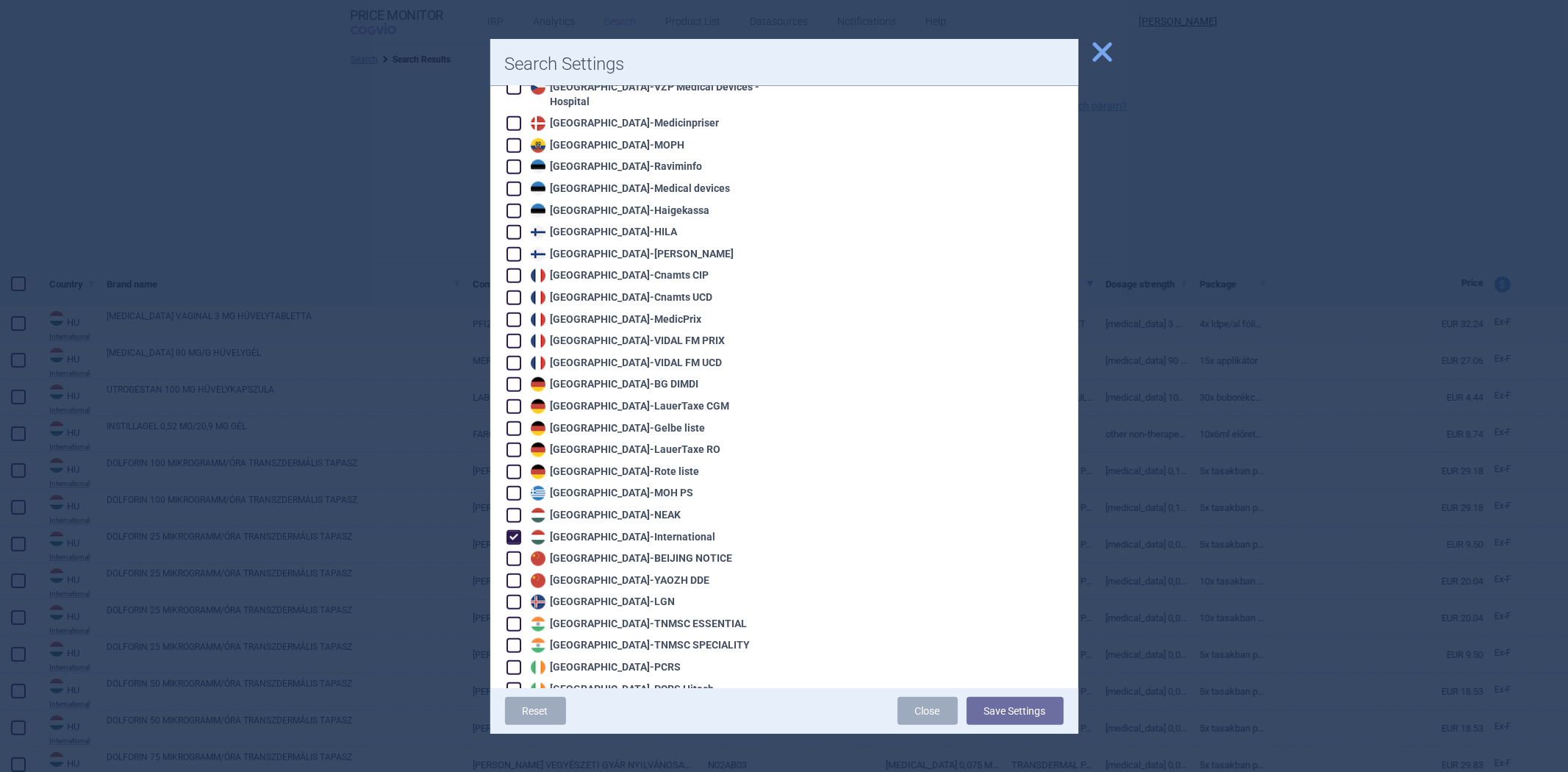
scroll to position [1226, 0]
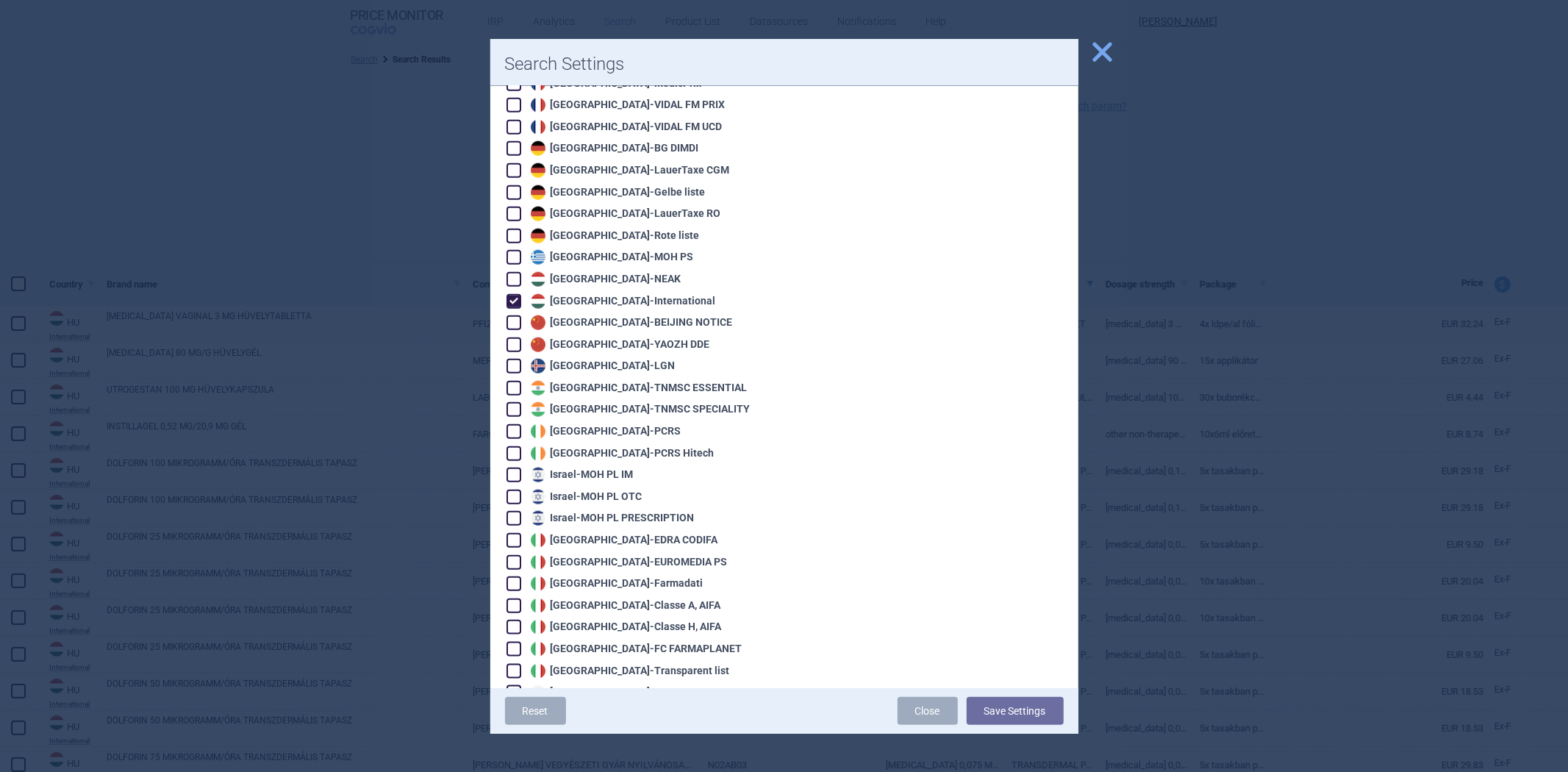
click at [603, 294] on div "Hungary - International" at bounding box center [622, 301] width 189 height 14
checkbox input "false"
click at [588, 359] on div "Iceland - LGN" at bounding box center [601, 366] width 148 height 14
checkbox input "true"
click at [1053, 723] on button "Save Settings" at bounding box center [1015, 711] width 97 height 28
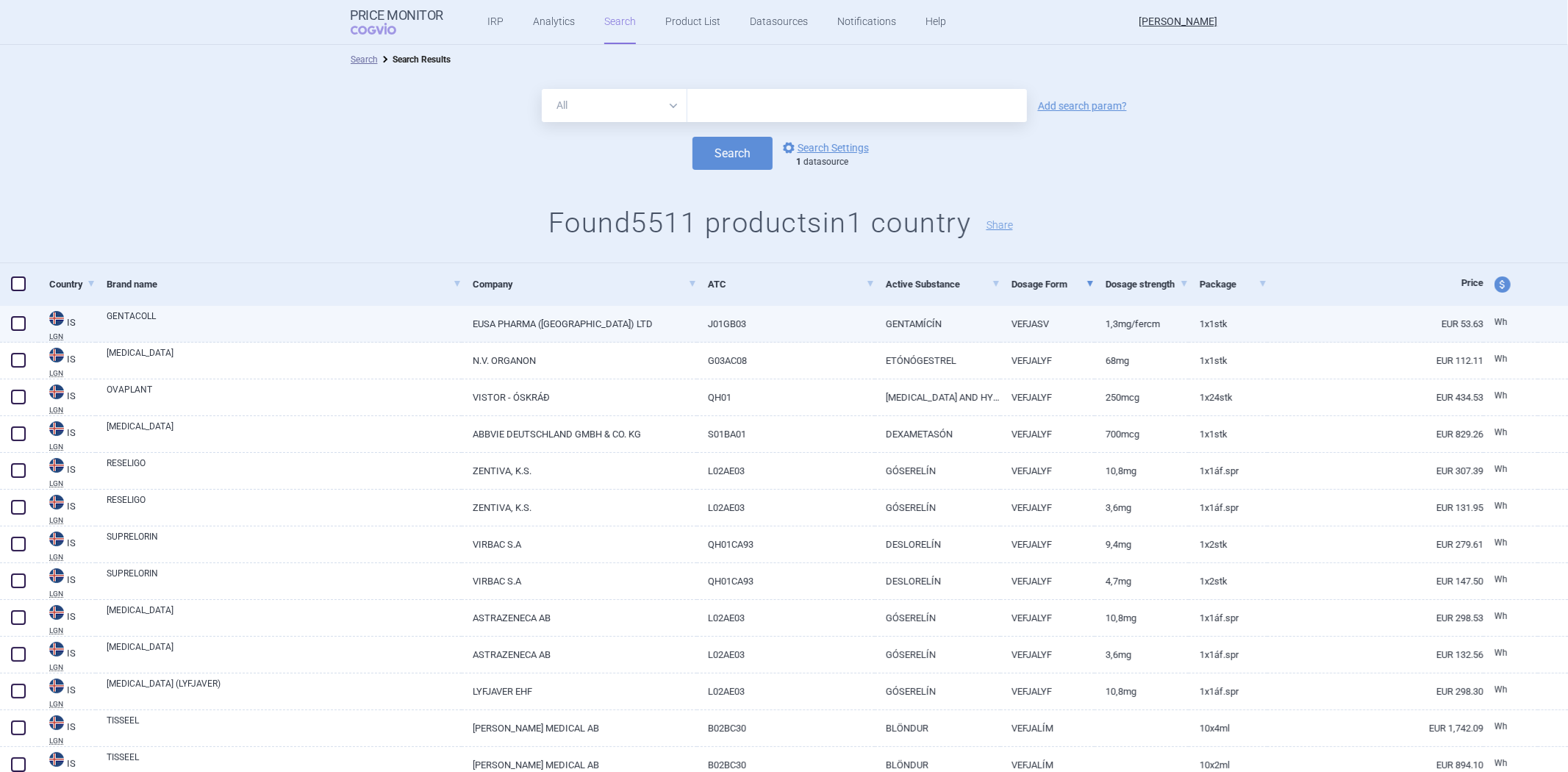
click at [1057, 320] on link "VEFJASV" at bounding box center [1047, 324] width 94 height 36
select select "EUR"
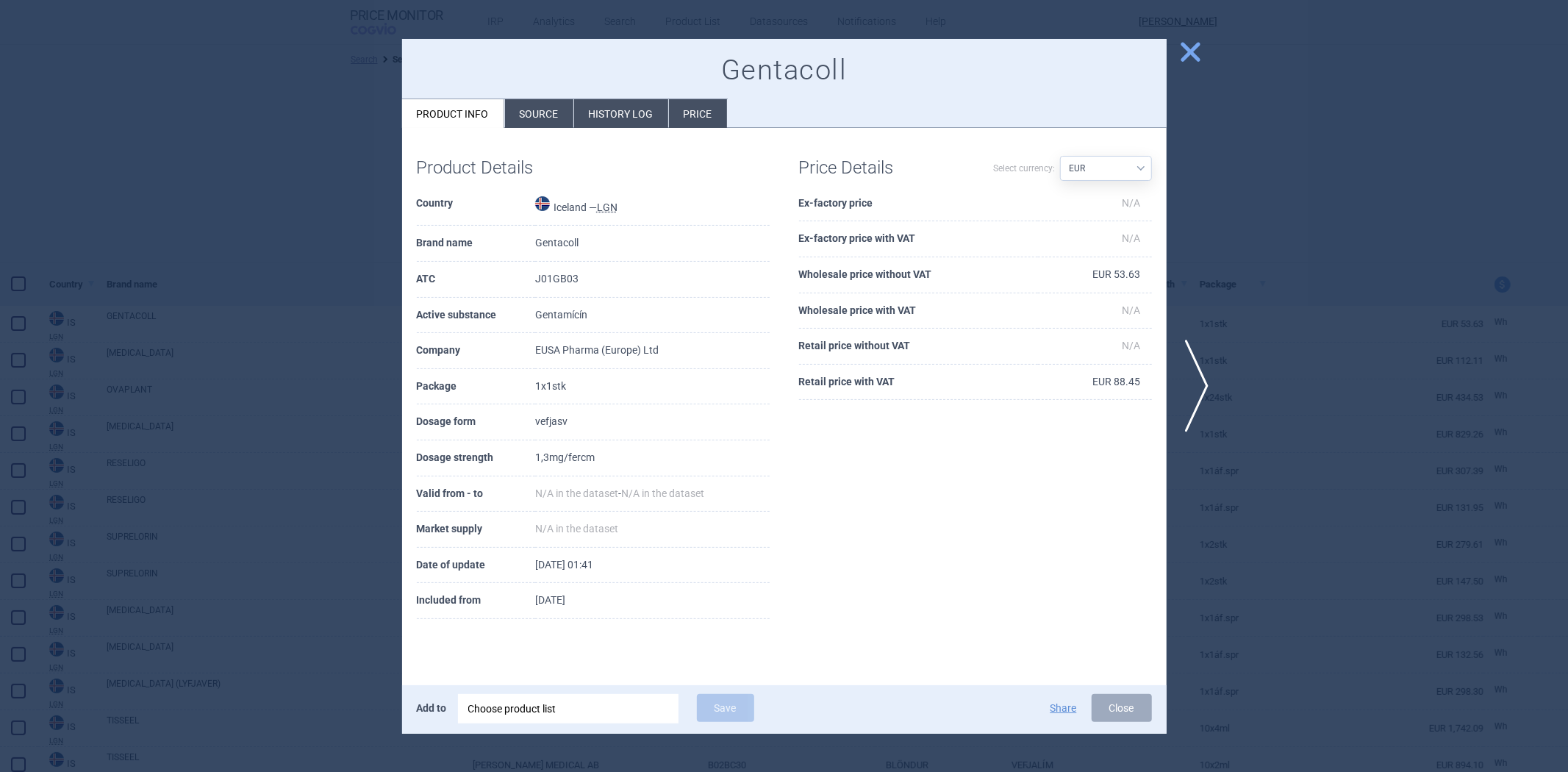
click at [1253, 290] on div at bounding box center [784, 386] width 1568 height 772
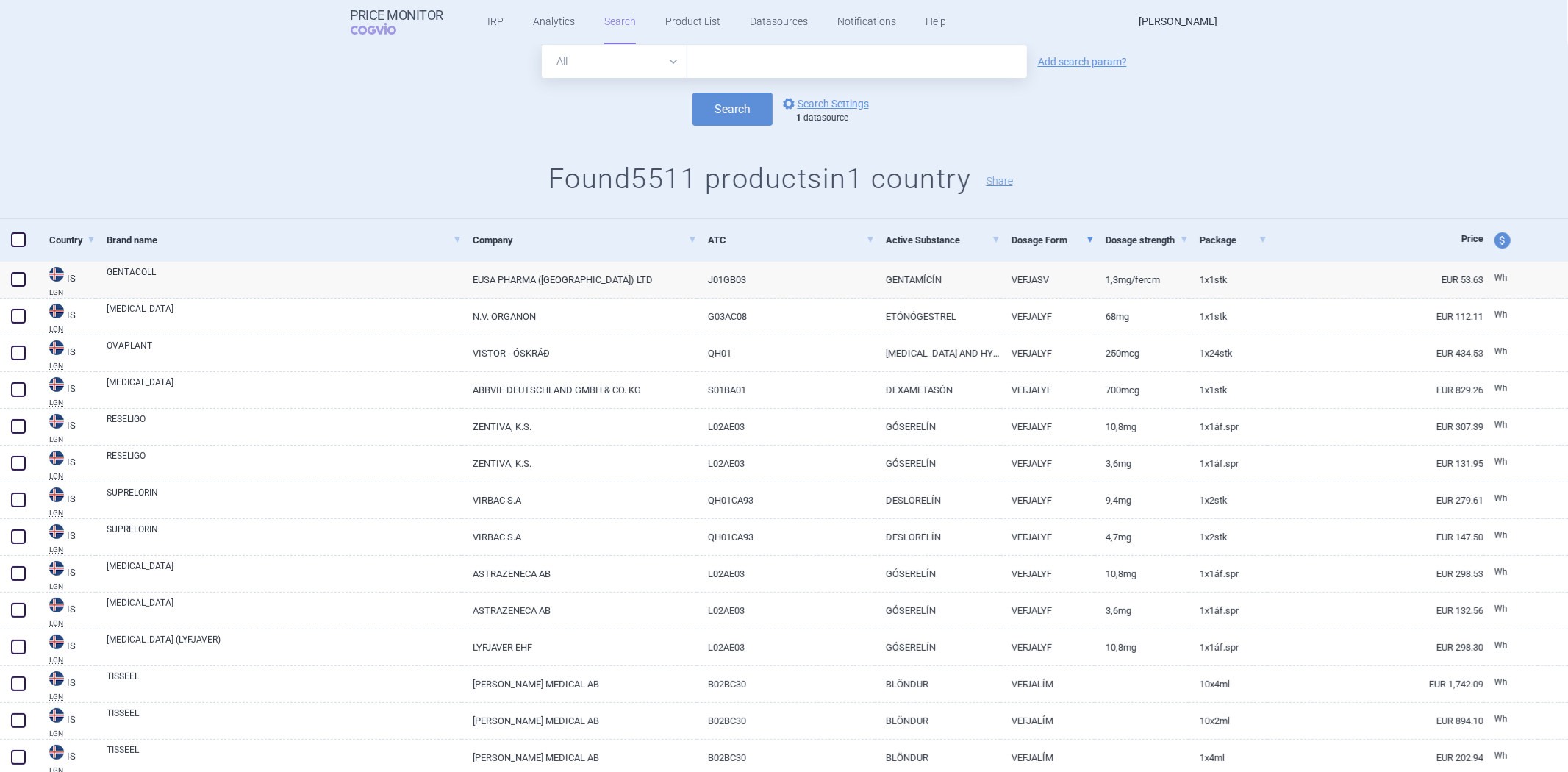
scroll to position [408, 0]
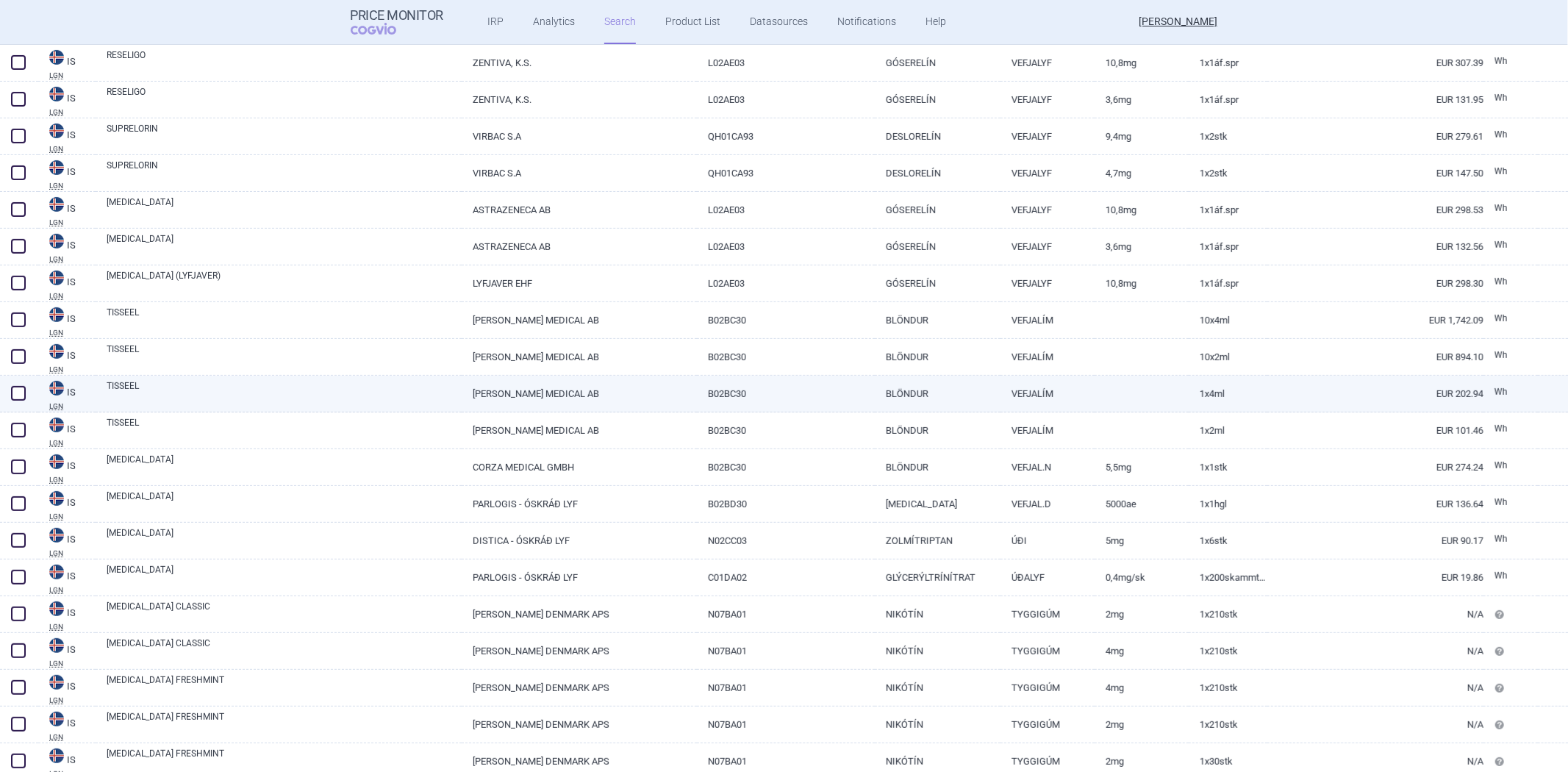
click at [1052, 403] on link "VEFJALÍM" at bounding box center [1047, 394] width 94 height 36
select select "EUR"
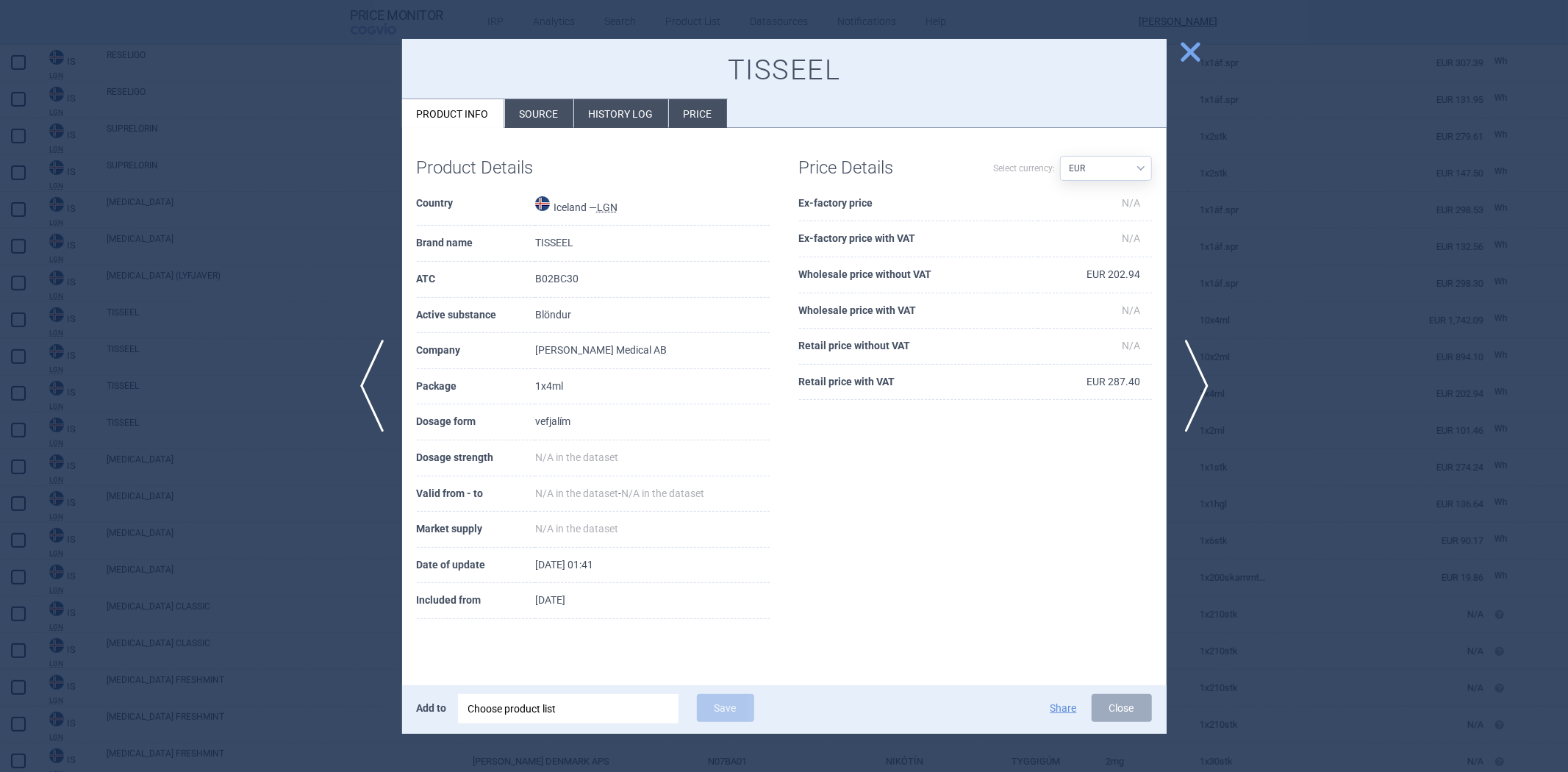
click at [905, 273] on th "Wholesale price without VAT" at bounding box center [918, 275] width 239 height 36
click at [852, 380] on th "Retail price with VAT" at bounding box center [918, 382] width 239 height 36
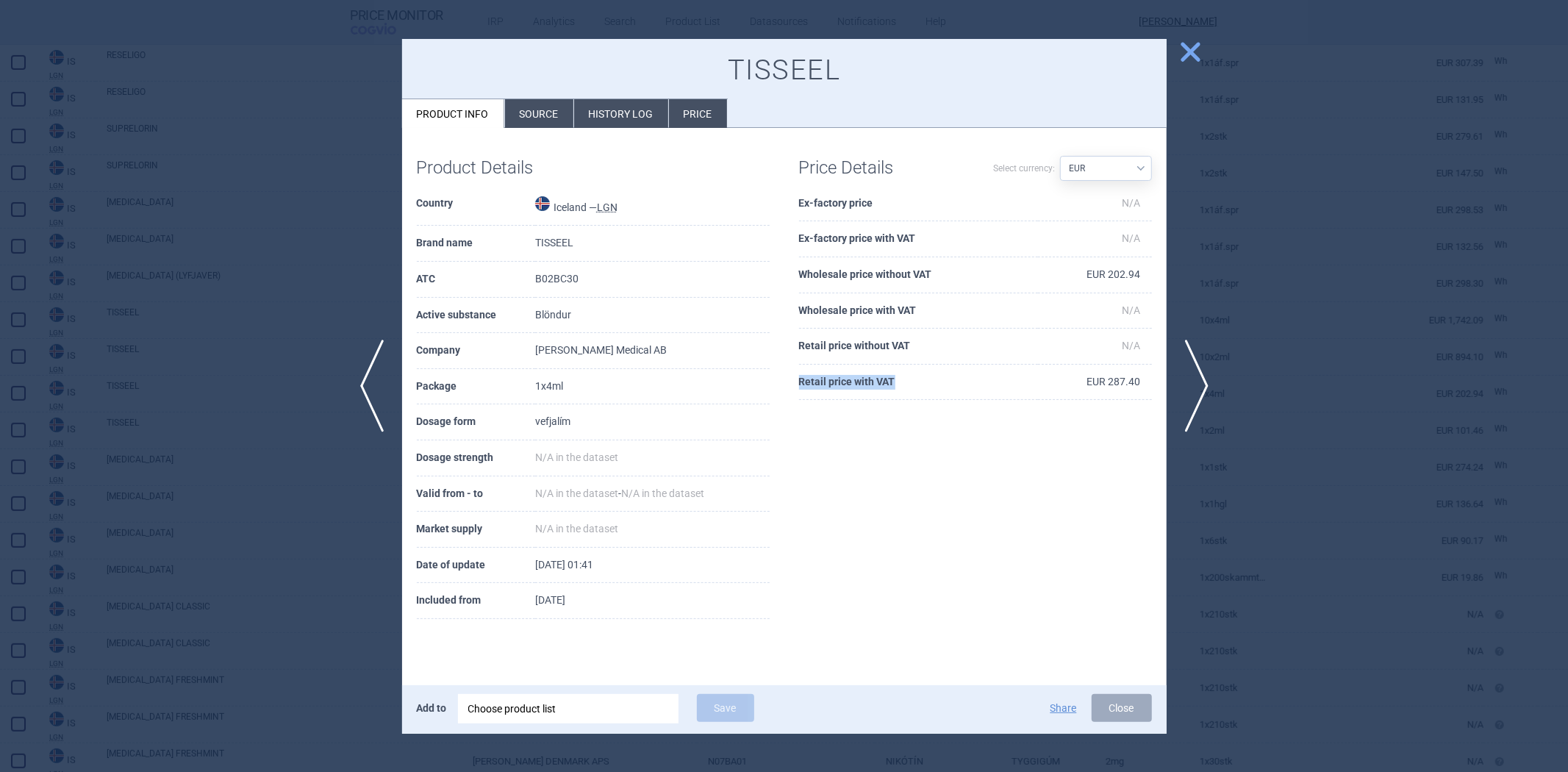
click at [851, 380] on th "Retail price with VAT" at bounding box center [918, 382] width 239 height 36
click at [1305, 276] on div at bounding box center [784, 386] width 1568 height 772
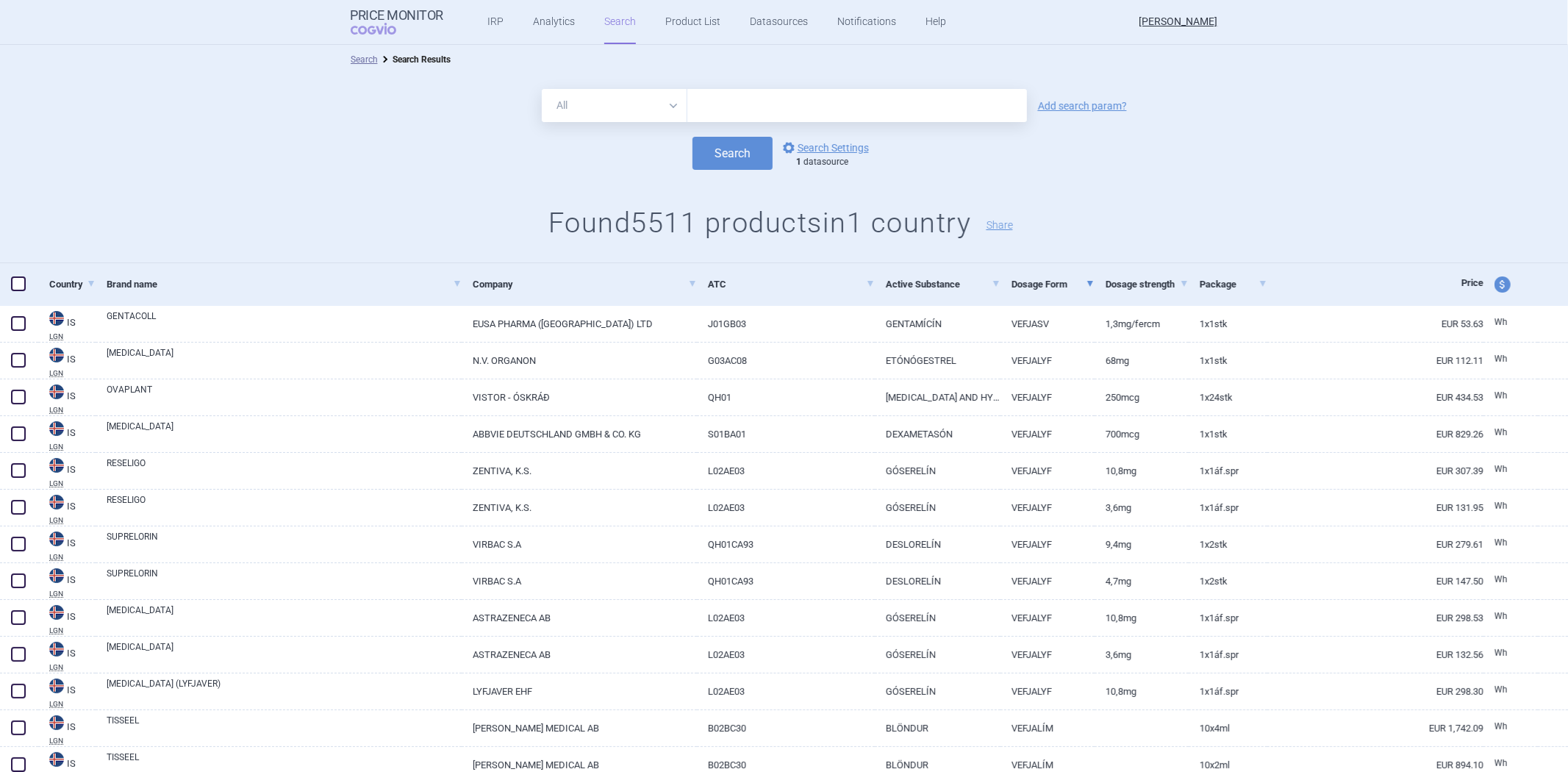
click at [825, 167] on div "1 datasource" at bounding box center [836, 162] width 80 height 12
click at [828, 142] on link "options Search Settings" at bounding box center [824, 148] width 89 height 18
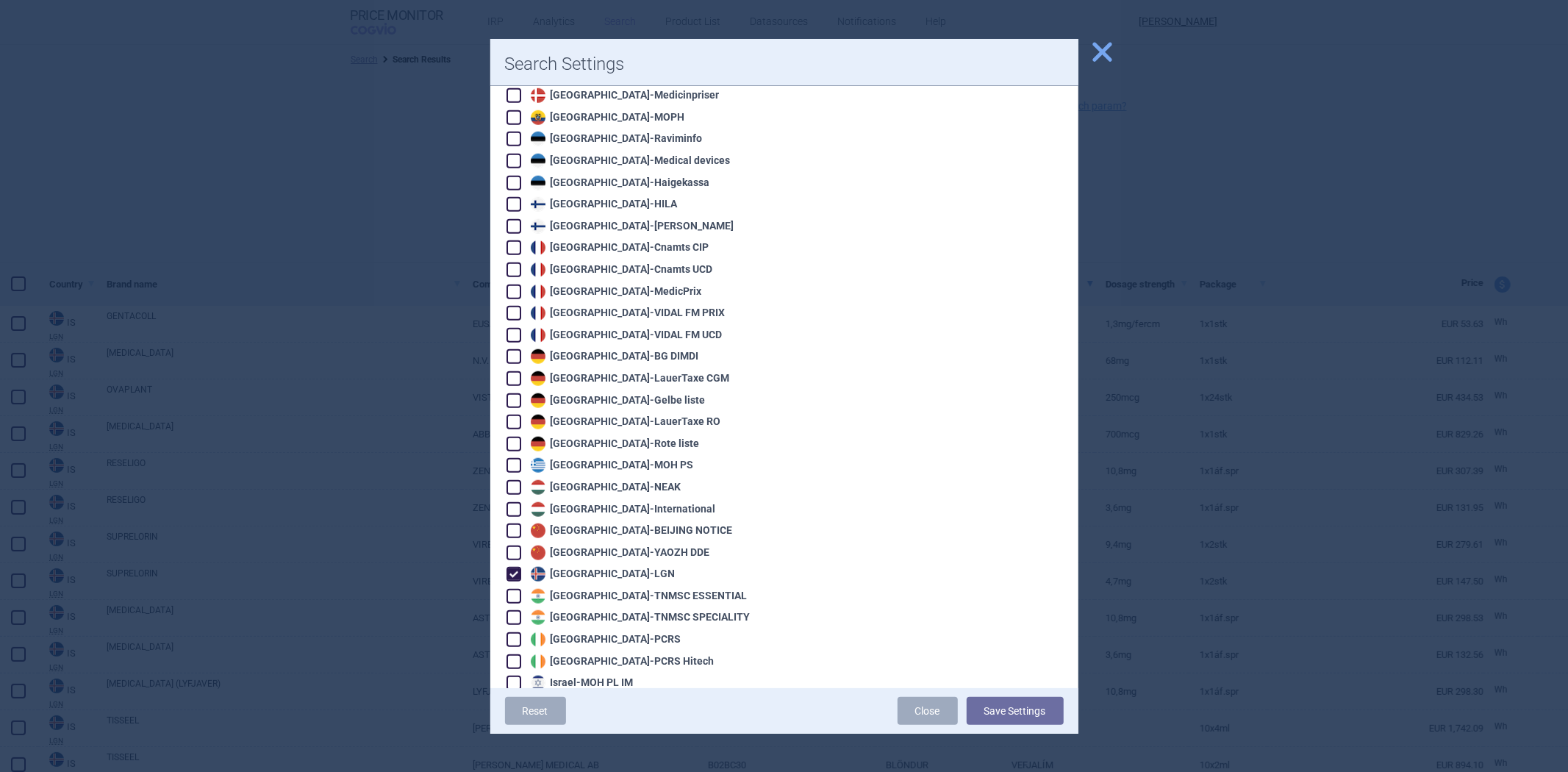
scroll to position [1226, 0]
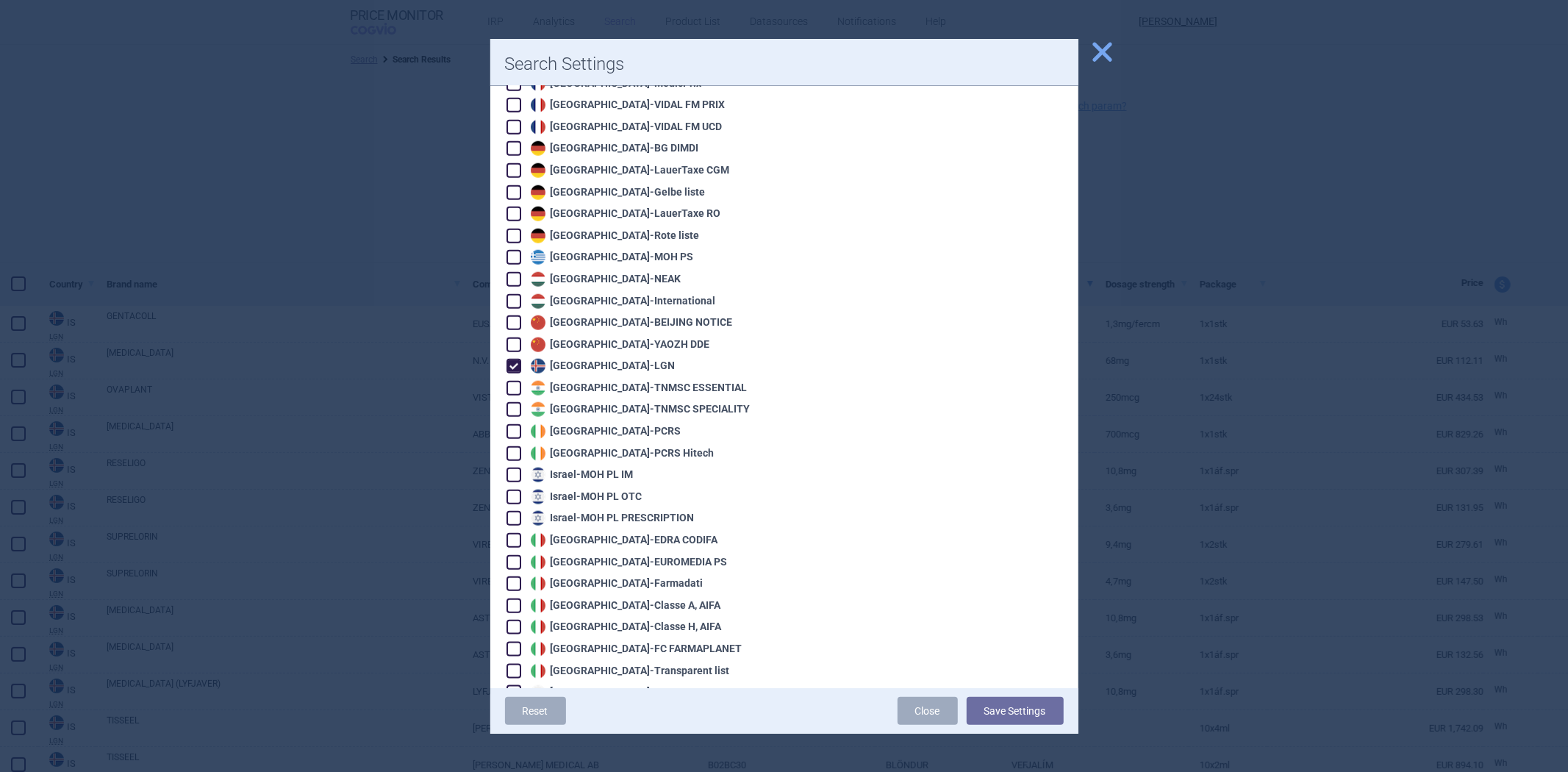
click at [604, 359] on div "Iceland - LGN" at bounding box center [601, 366] width 148 height 14
checkbox input "false"
click at [575, 424] on div "Ireland - PCRS" at bounding box center [604, 431] width 155 height 14
checkbox input "true"
click at [991, 713] on button "Save Settings" at bounding box center [1015, 711] width 97 height 28
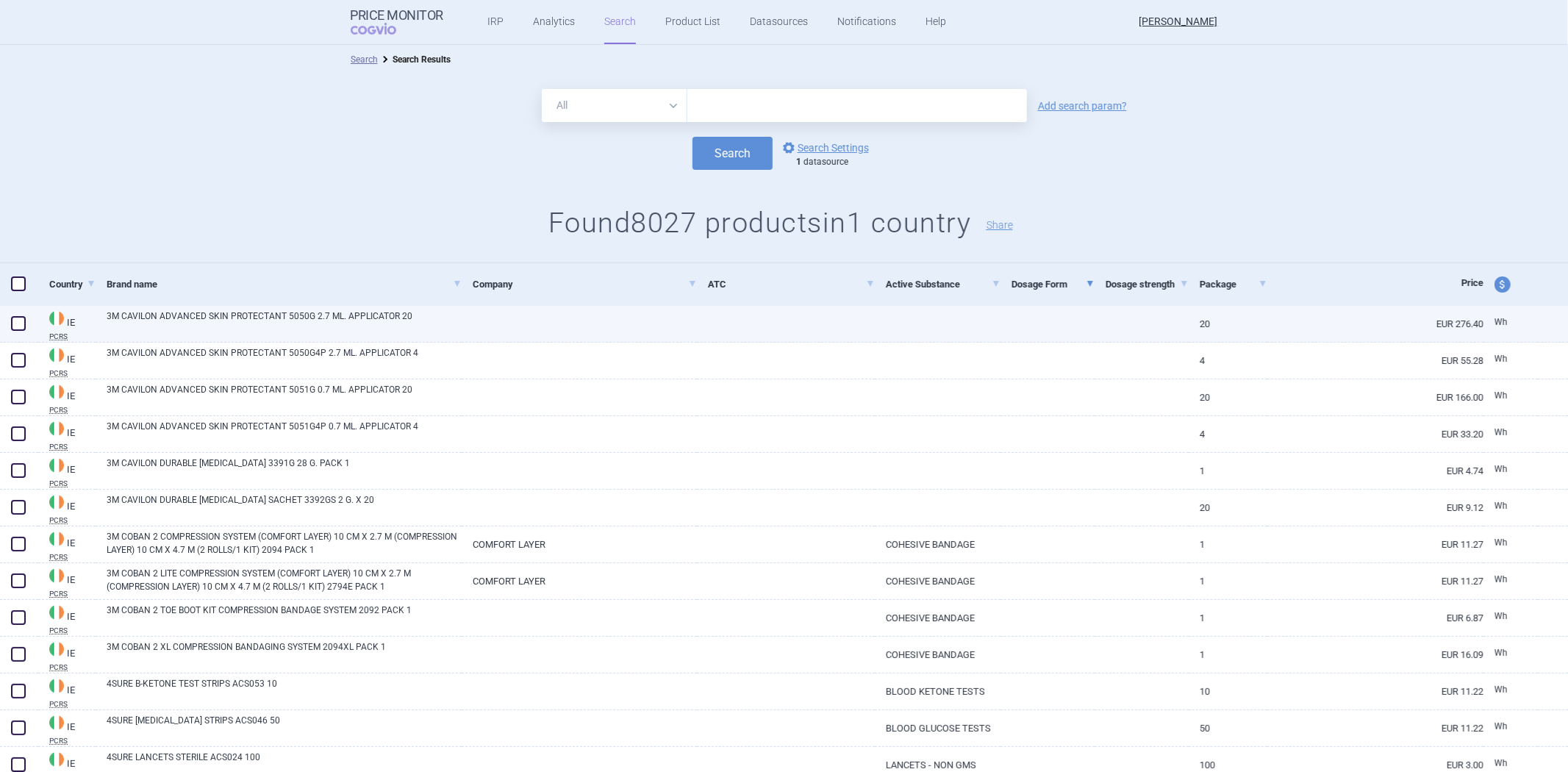
click at [941, 326] on link at bounding box center [937, 319] width 126 height 26
select select "EUR"
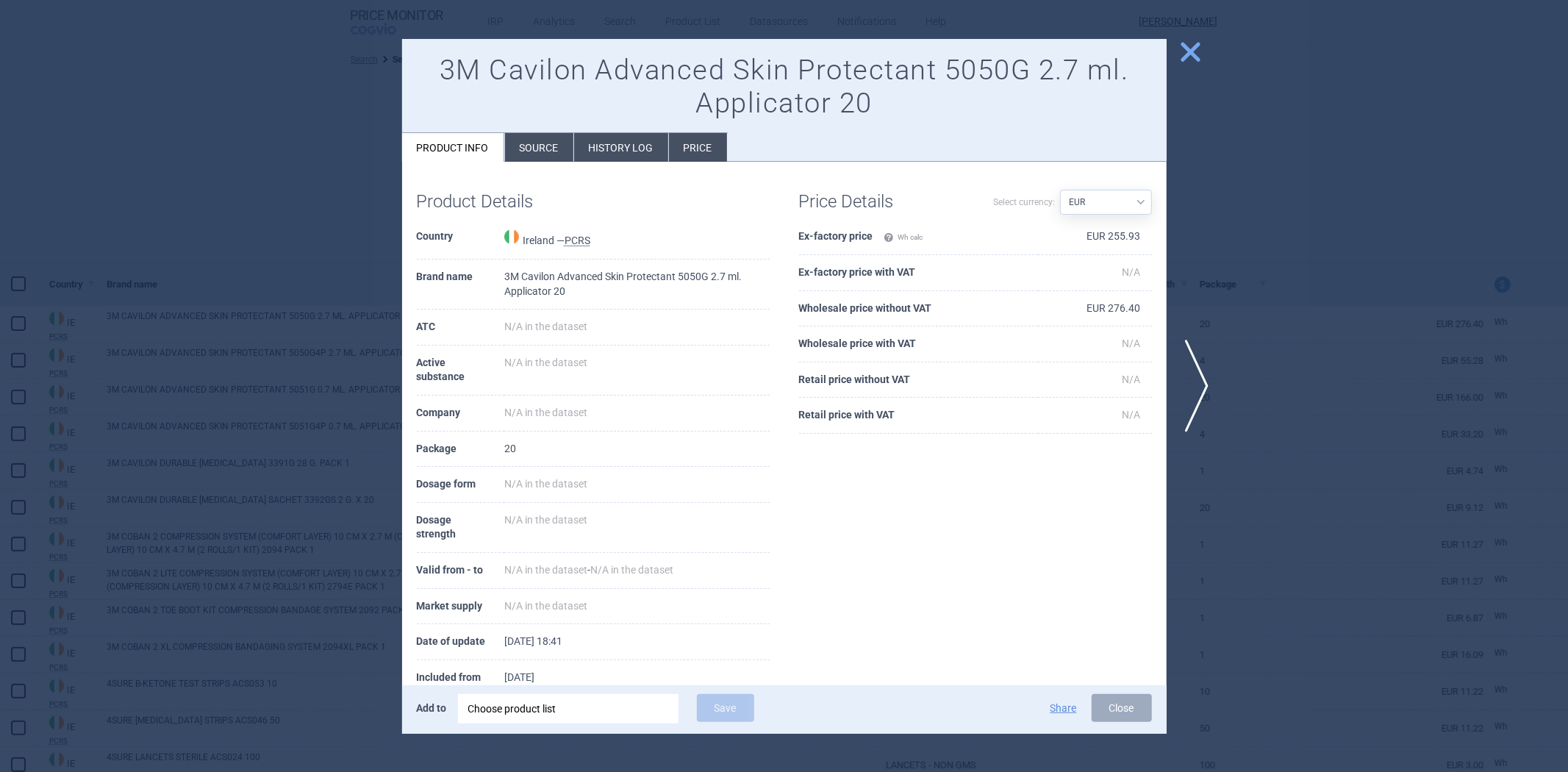
click at [833, 236] on th "Ex-factory price Wh calc" at bounding box center [918, 236] width 239 height 36
click at [961, 289] on th "Ex-factory price with VAT" at bounding box center [918, 273] width 239 height 36
click at [883, 313] on th "Wholesale price without VAT" at bounding box center [918, 309] width 239 height 36
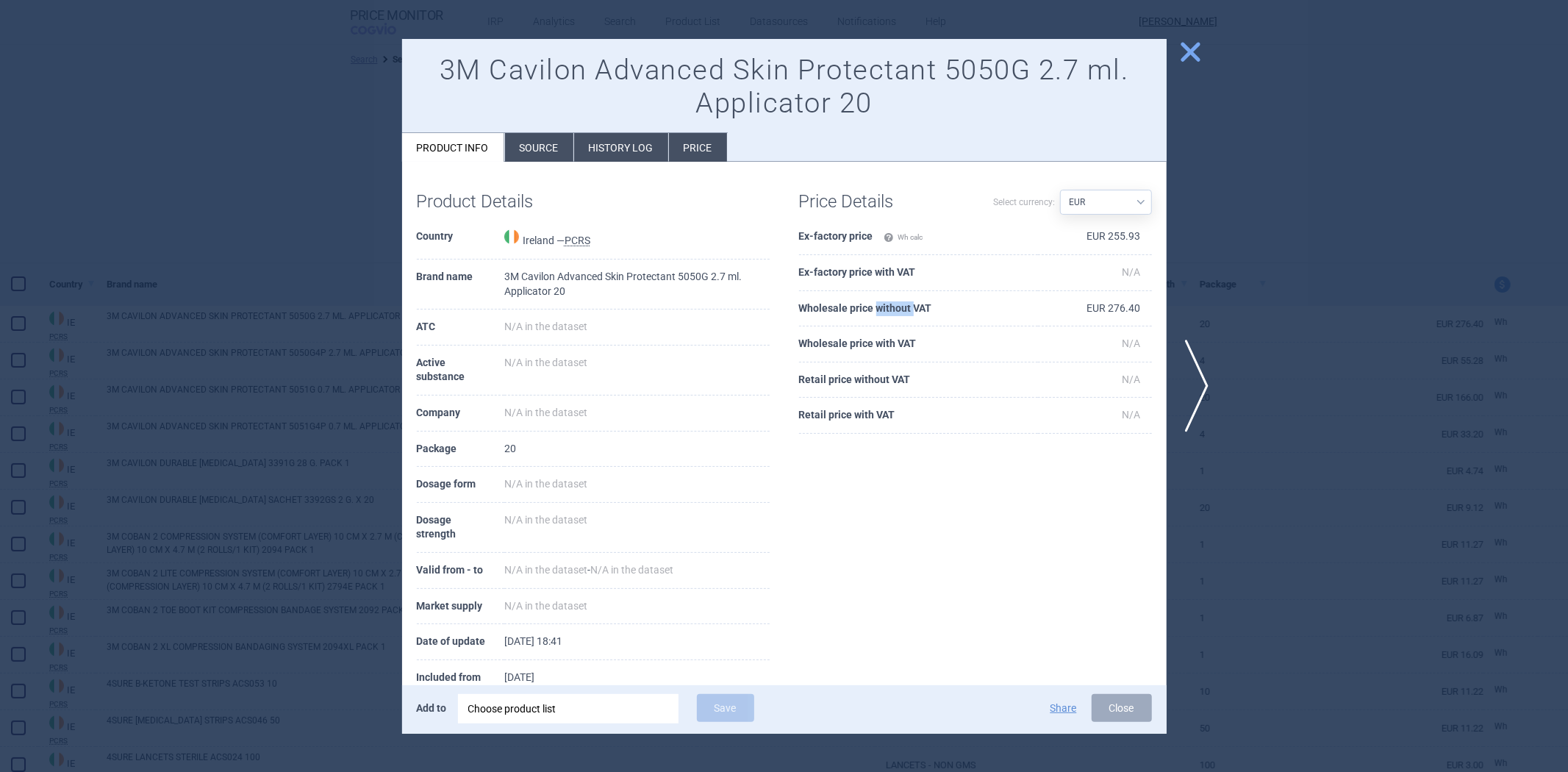
click at [883, 313] on th "Wholesale price without VAT" at bounding box center [918, 309] width 239 height 36
drag, startPoint x: 1262, startPoint y: 202, endPoint x: 1240, endPoint y: 200, distance: 22.1
click at [1262, 200] on div at bounding box center [784, 386] width 1568 height 772
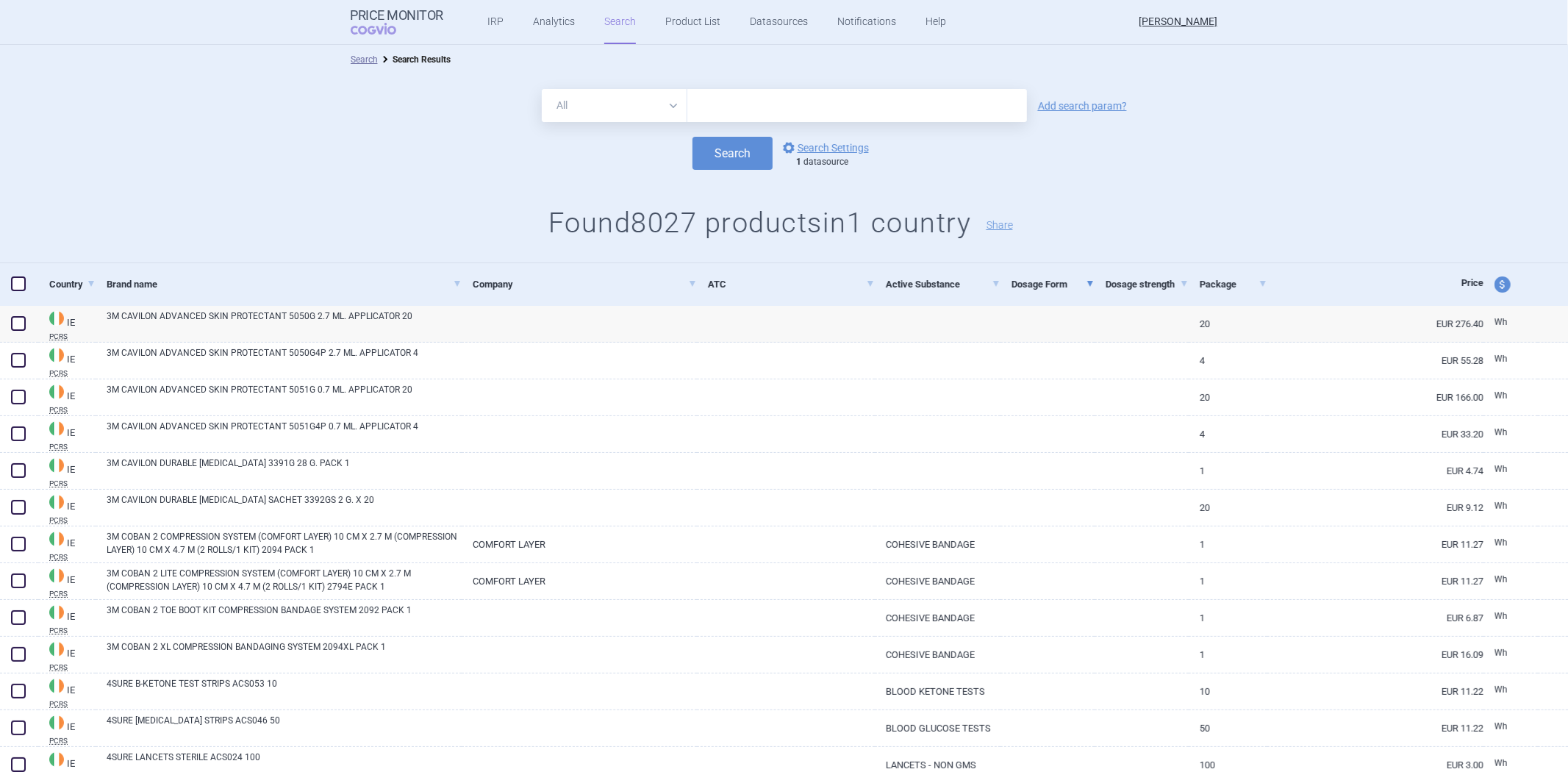
click at [827, 133] on form "All Brand Name ATC Company Active Substance Country Newer than Add search param…" at bounding box center [784, 129] width 1568 height 81
click at [815, 144] on link "options Search Settings" at bounding box center [824, 148] width 89 height 18
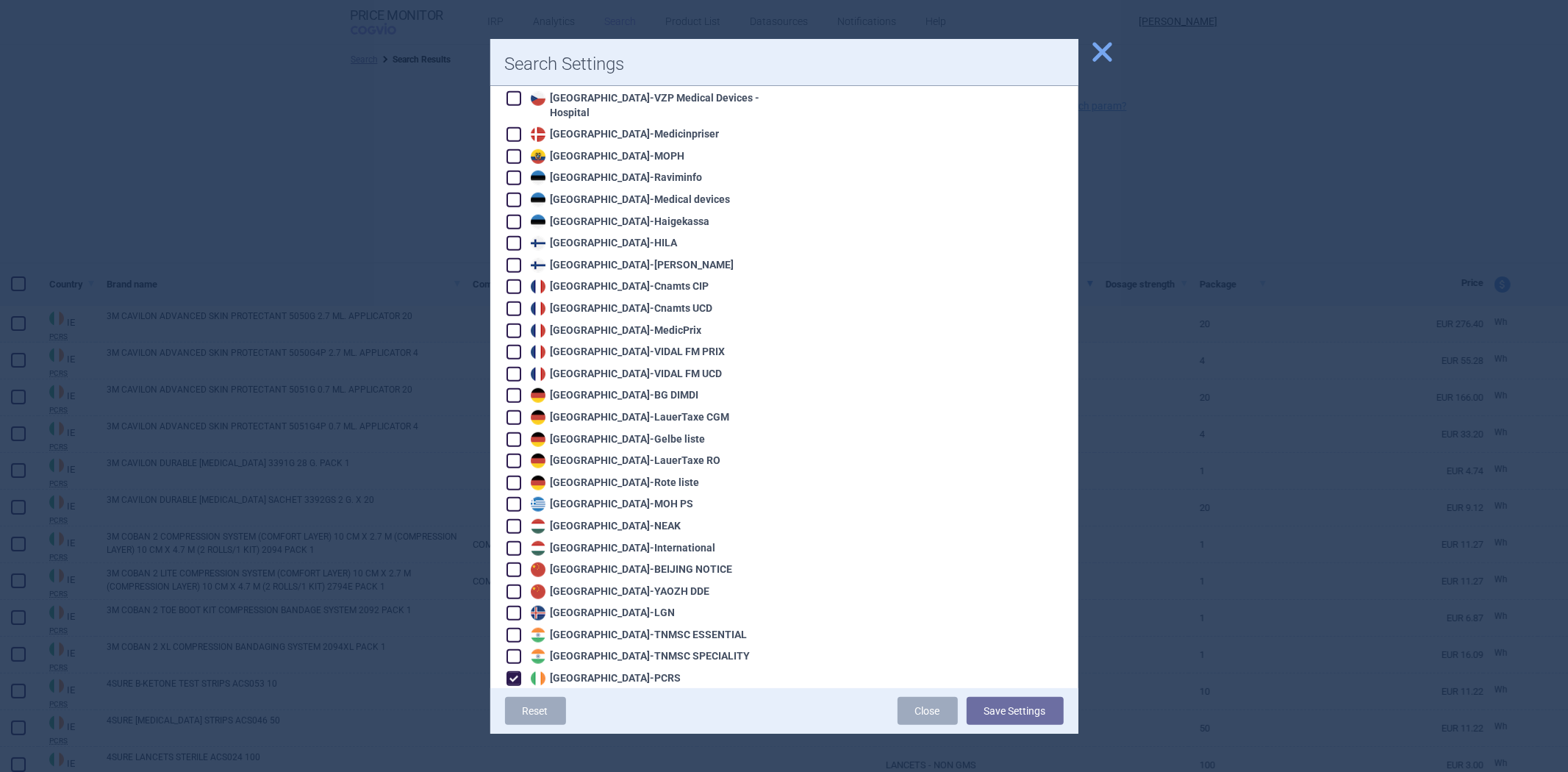
scroll to position [1226, 0]
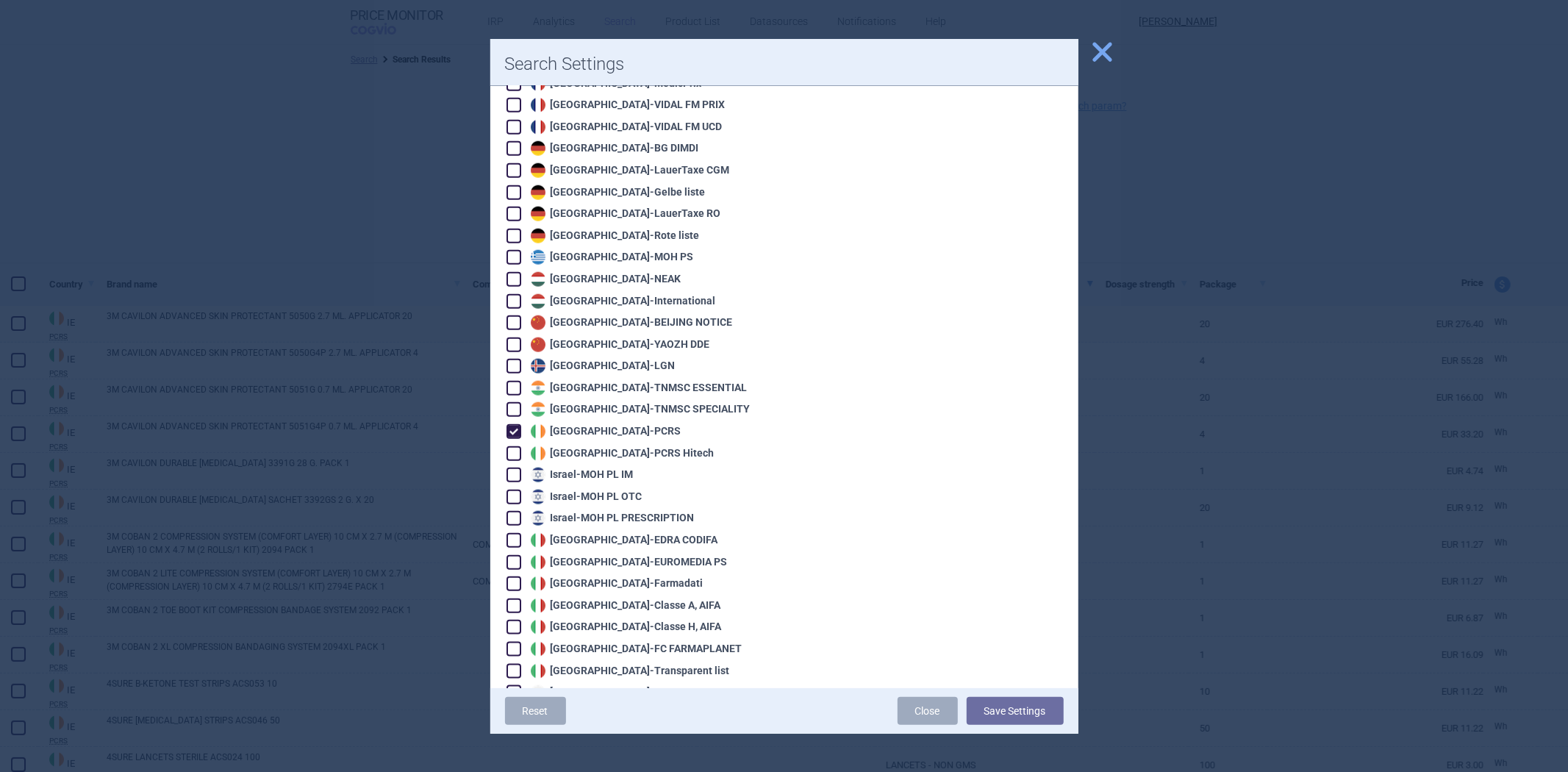
click at [583, 424] on div "Ireland - PCRS" at bounding box center [604, 431] width 155 height 14
checkbox input "false"
click at [576, 447] on div "Ireland - PCRS Hitech" at bounding box center [621, 454] width 187 height 14
checkbox input "true"
click at [1012, 717] on button "Save Settings" at bounding box center [1015, 711] width 97 height 28
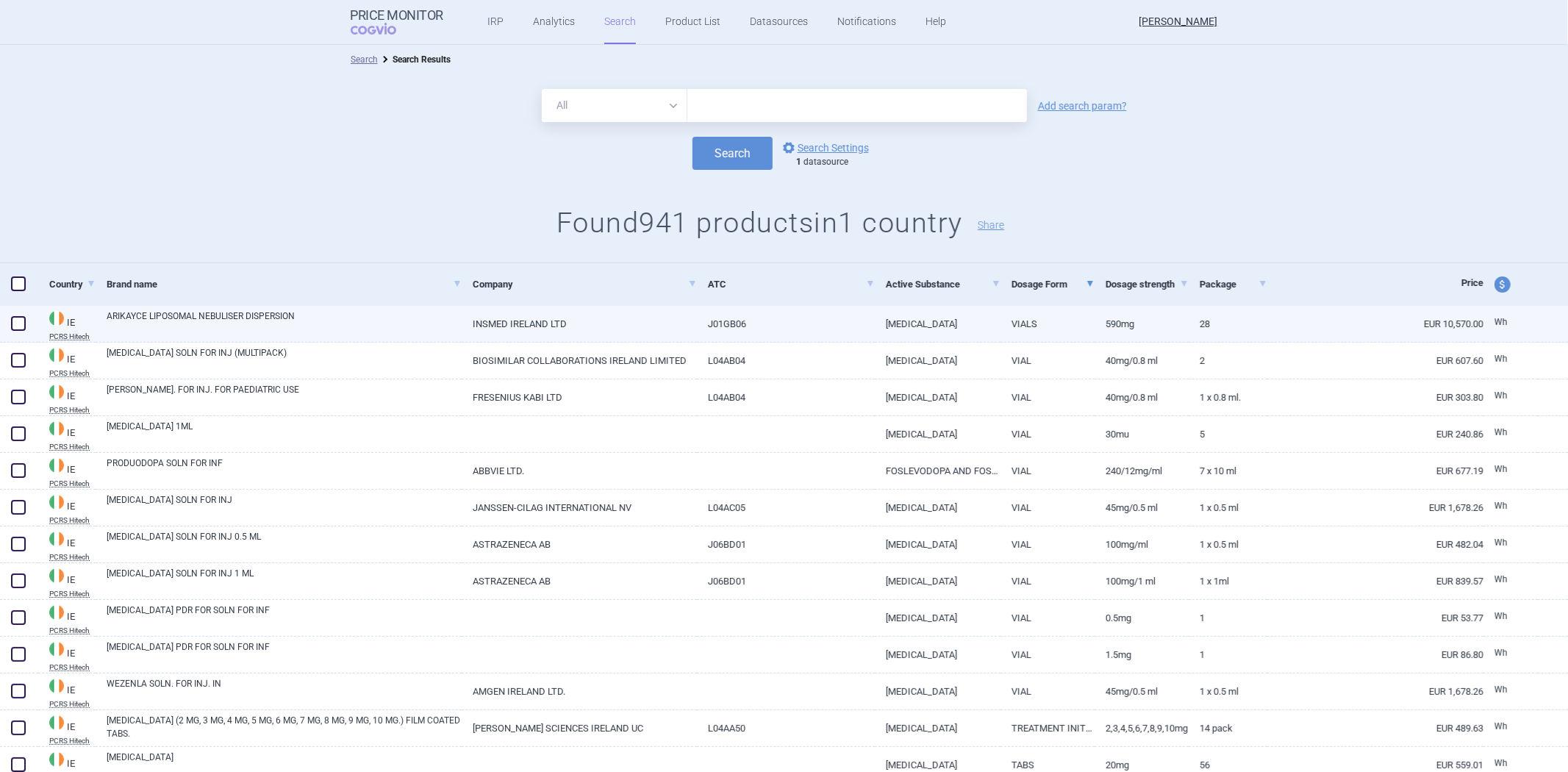
click at [959, 324] on link "AMIKACIN" at bounding box center [937, 324] width 126 height 36
select select "EUR"
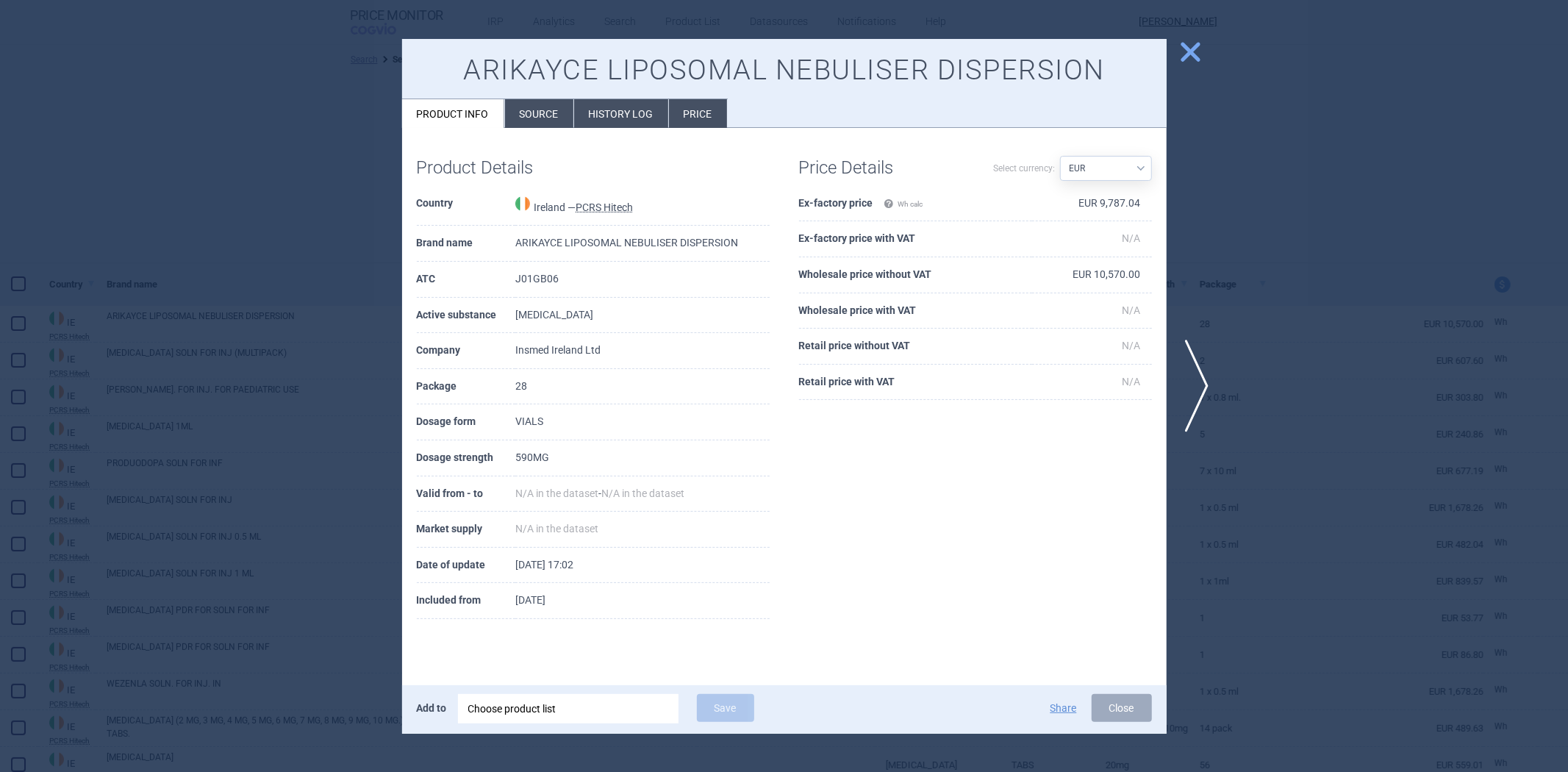
click at [1340, 354] on div at bounding box center [784, 386] width 1568 height 772
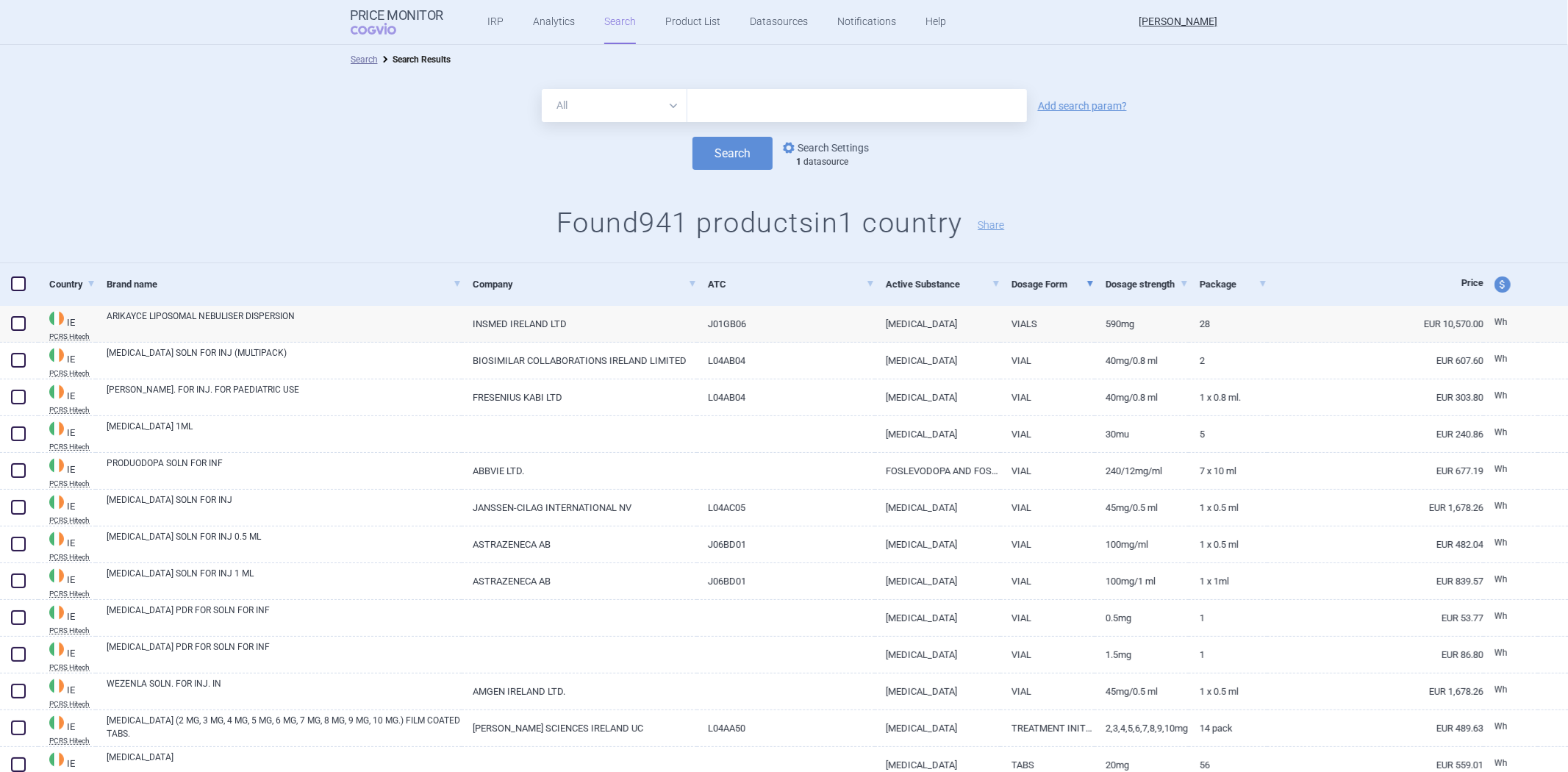
click at [784, 148] on span "options" at bounding box center [789, 148] width 18 height 18
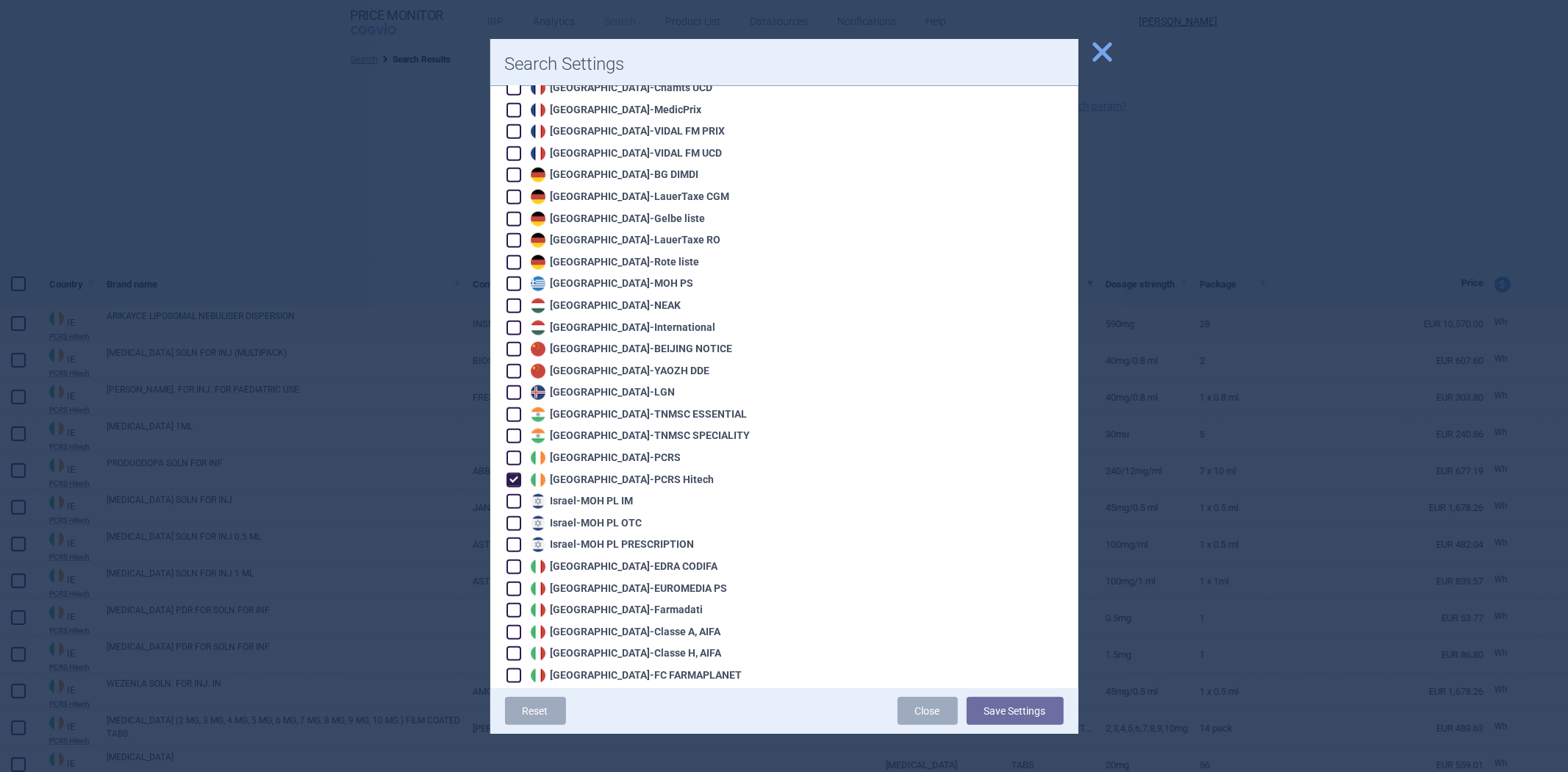
scroll to position [1308, 0]
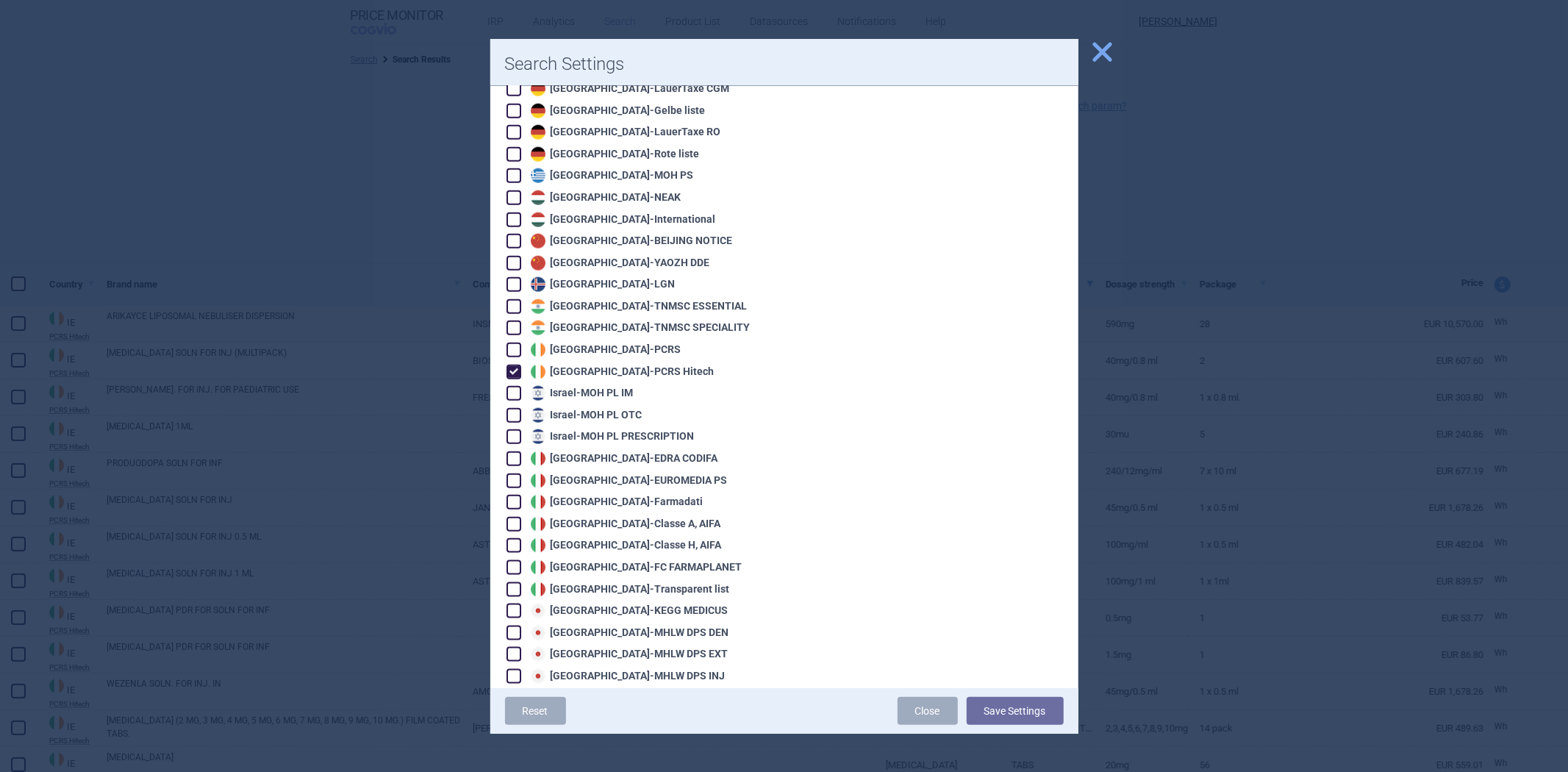
click at [574, 365] on div "Ireland - PCRS Hitech" at bounding box center [621, 372] width 187 height 14
checkbox input "false"
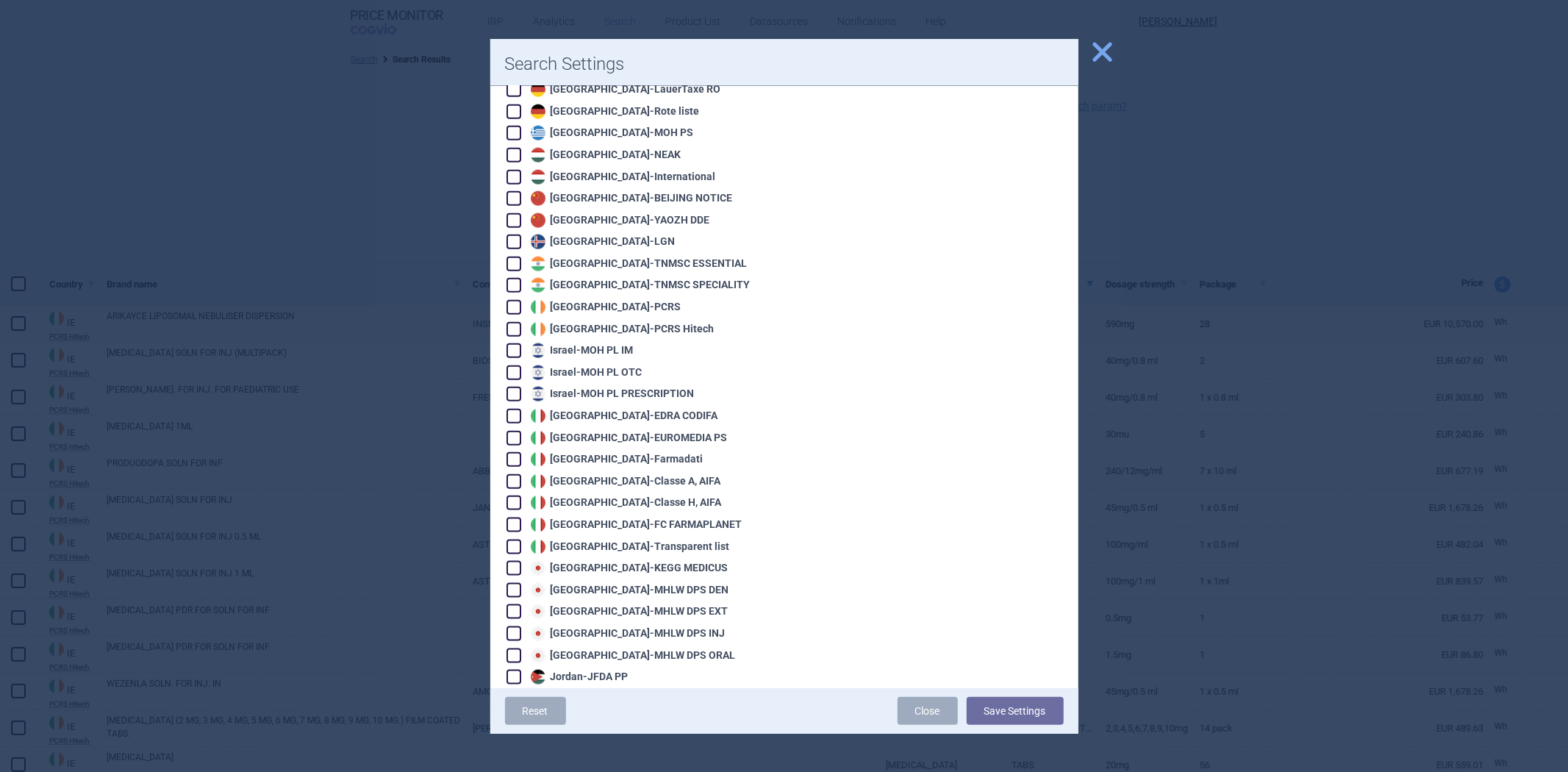
scroll to position [1471, 0]
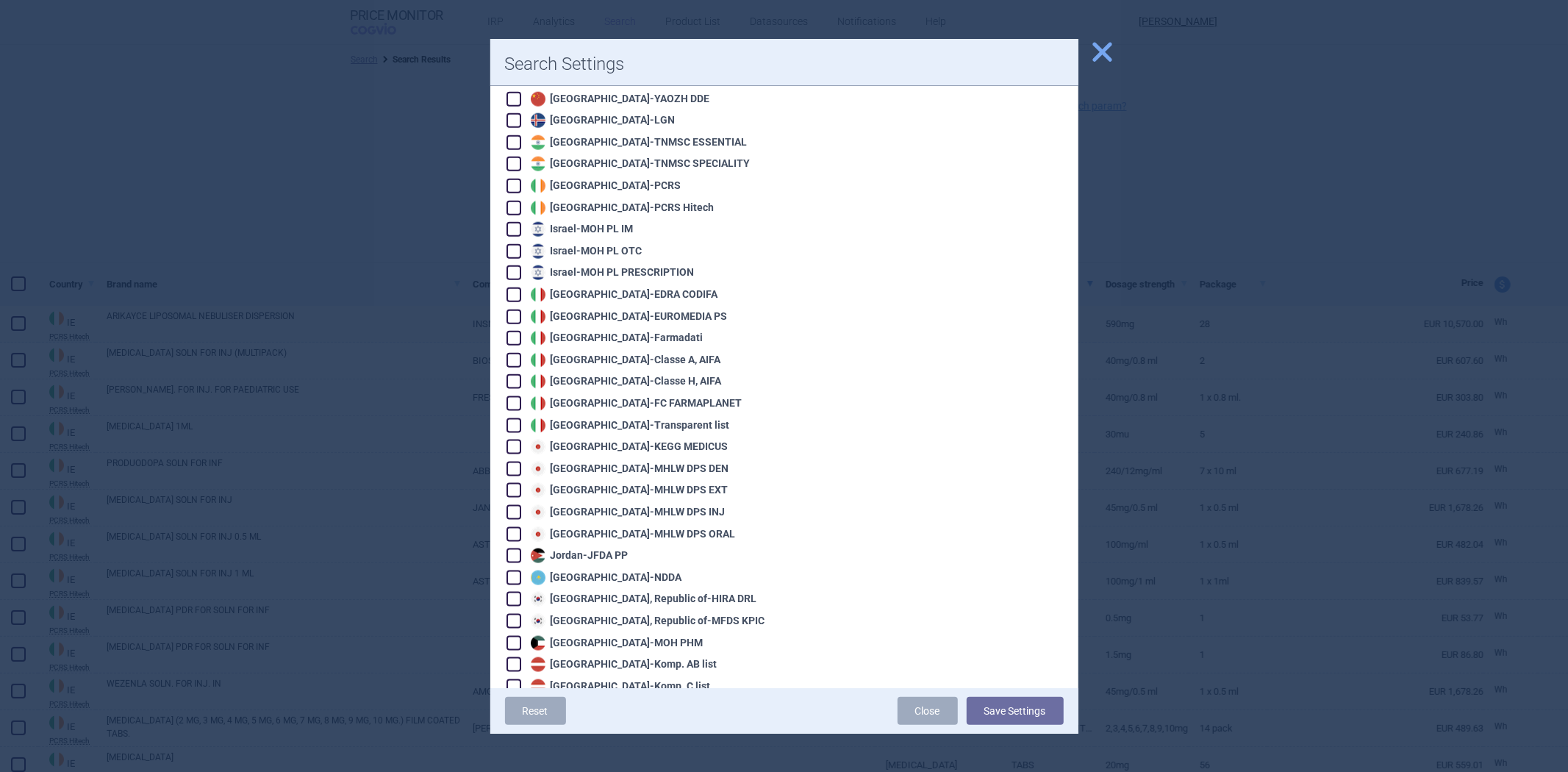
click at [530, 288] on div "Italy - EDRA CODIFA" at bounding box center [623, 295] width 191 height 14
checkbox input "true"
click at [1030, 703] on button "Save Settings" at bounding box center [1015, 711] width 97 height 28
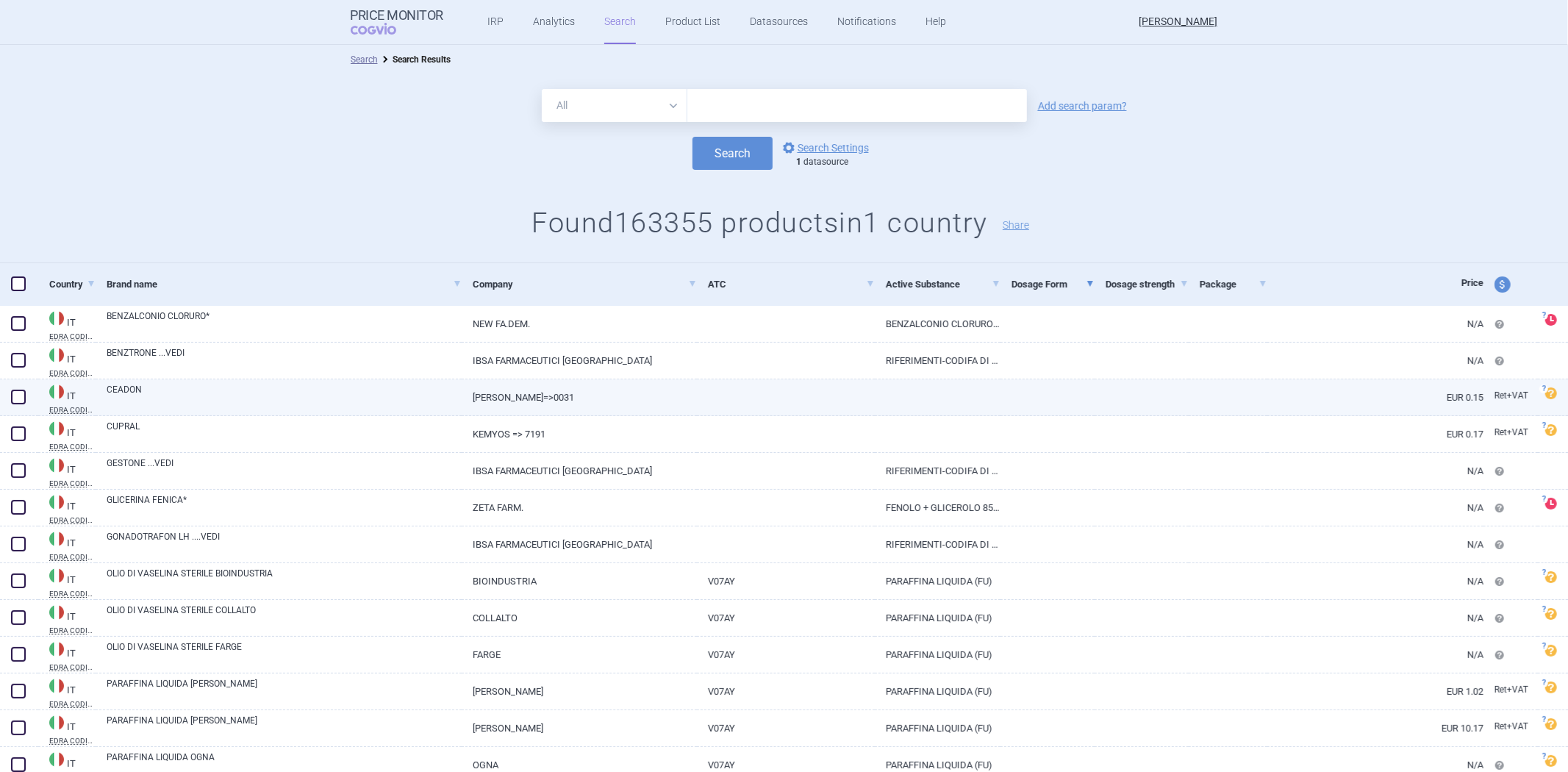
click at [1001, 408] on div at bounding box center [1047, 398] width 94 height 37
click at [1002, 392] on link at bounding box center [1047, 392] width 94 height 26
select select "EUR"
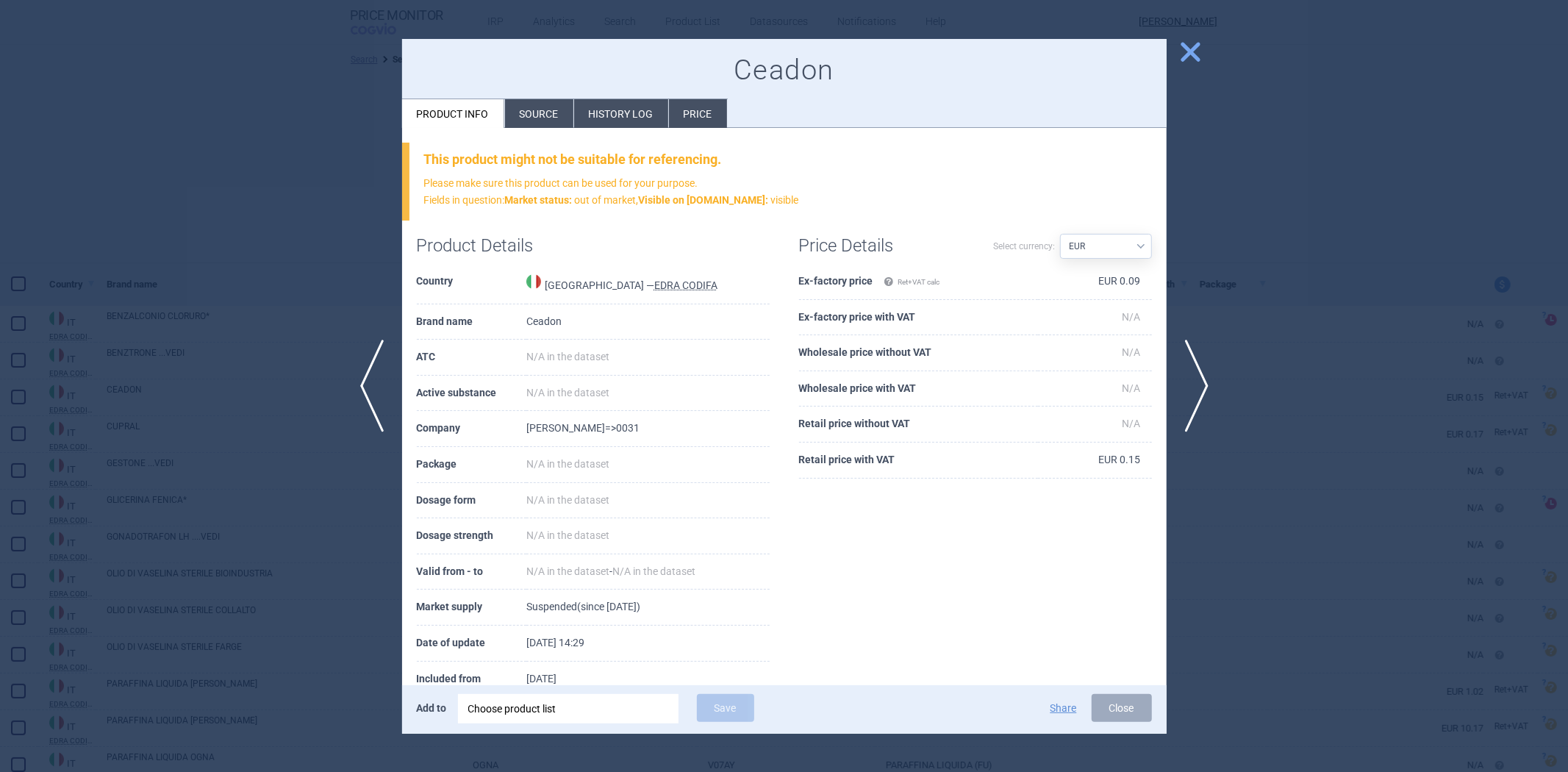
click at [869, 458] on th "Retail price with VAT" at bounding box center [918, 460] width 239 height 36
click at [848, 274] on th "Ex-factory price Ret+VAT calc" at bounding box center [918, 281] width 239 height 36
click at [843, 282] on th "Ex-factory price Ret+VAT calc" at bounding box center [918, 281] width 239 height 36
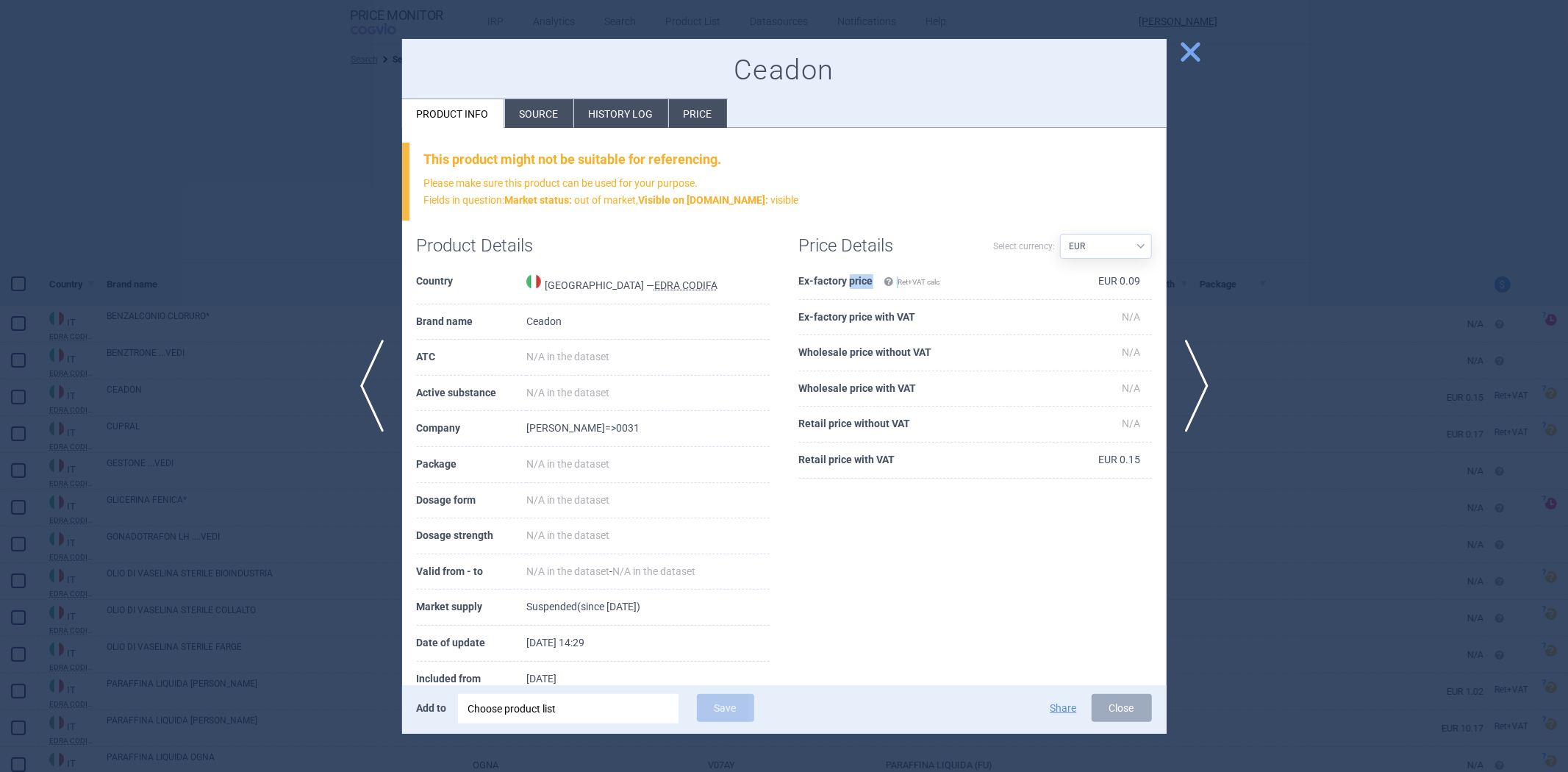
click at [843, 282] on th "Ex-factory price Ret+VAT calc" at bounding box center [918, 281] width 239 height 36
click at [990, 329] on th "Ex-factory price with VAT" at bounding box center [918, 317] width 239 height 36
click at [1200, 49] on span "close" at bounding box center [1191, 52] width 26 height 26
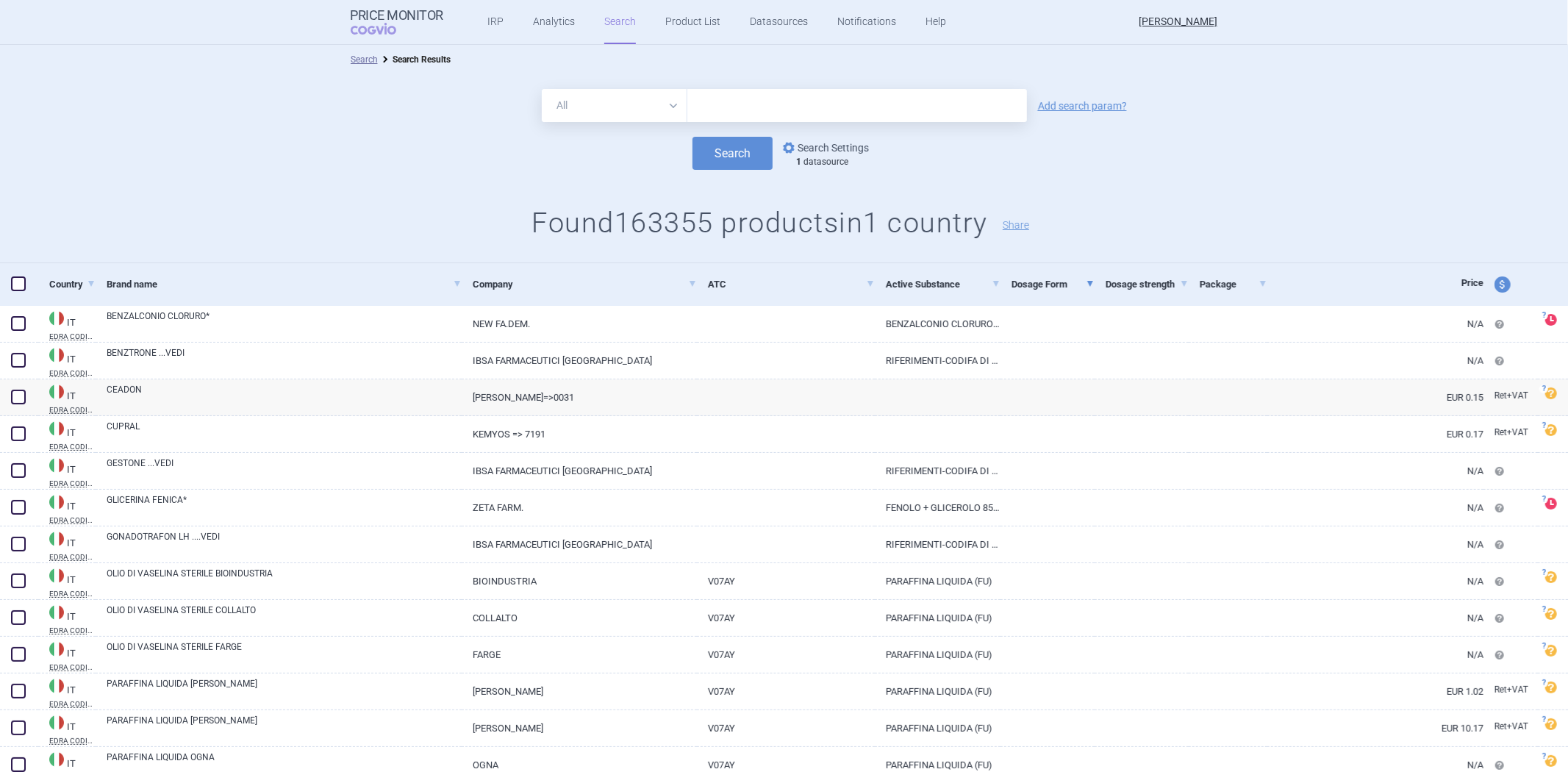
click at [811, 143] on link "options Search Settings" at bounding box center [824, 148] width 89 height 18
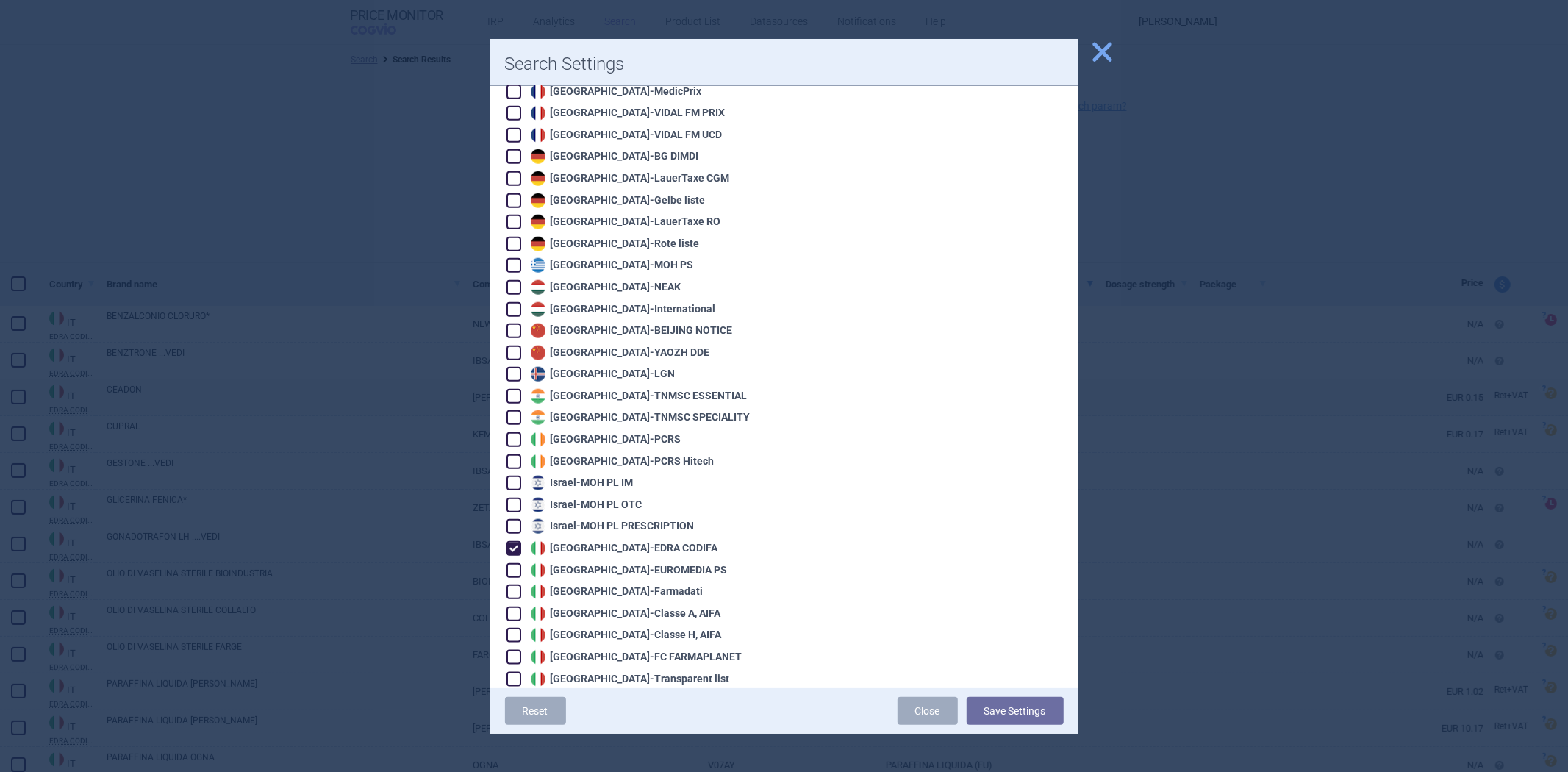
scroll to position [1226, 0]
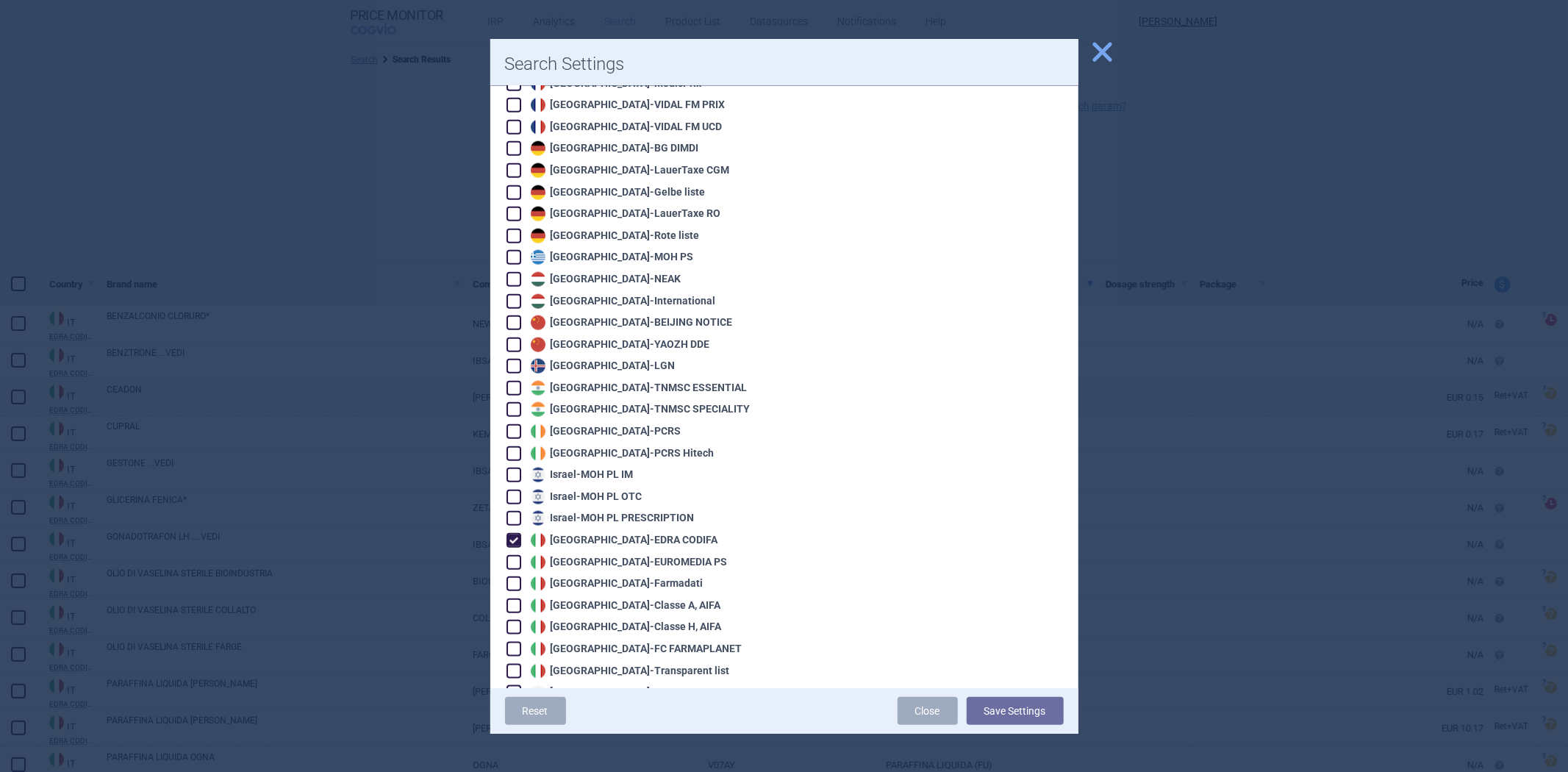
click at [591, 533] on div "Italy - EDRA CODIFA" at bounding box center [623, 540] width 191 height 14
checkbox input "false"
click at [582, 556] on div "Italy - EUROMEDIA PS" at bounding box center [627, 563] width 200 height 14
checkbox input "true"
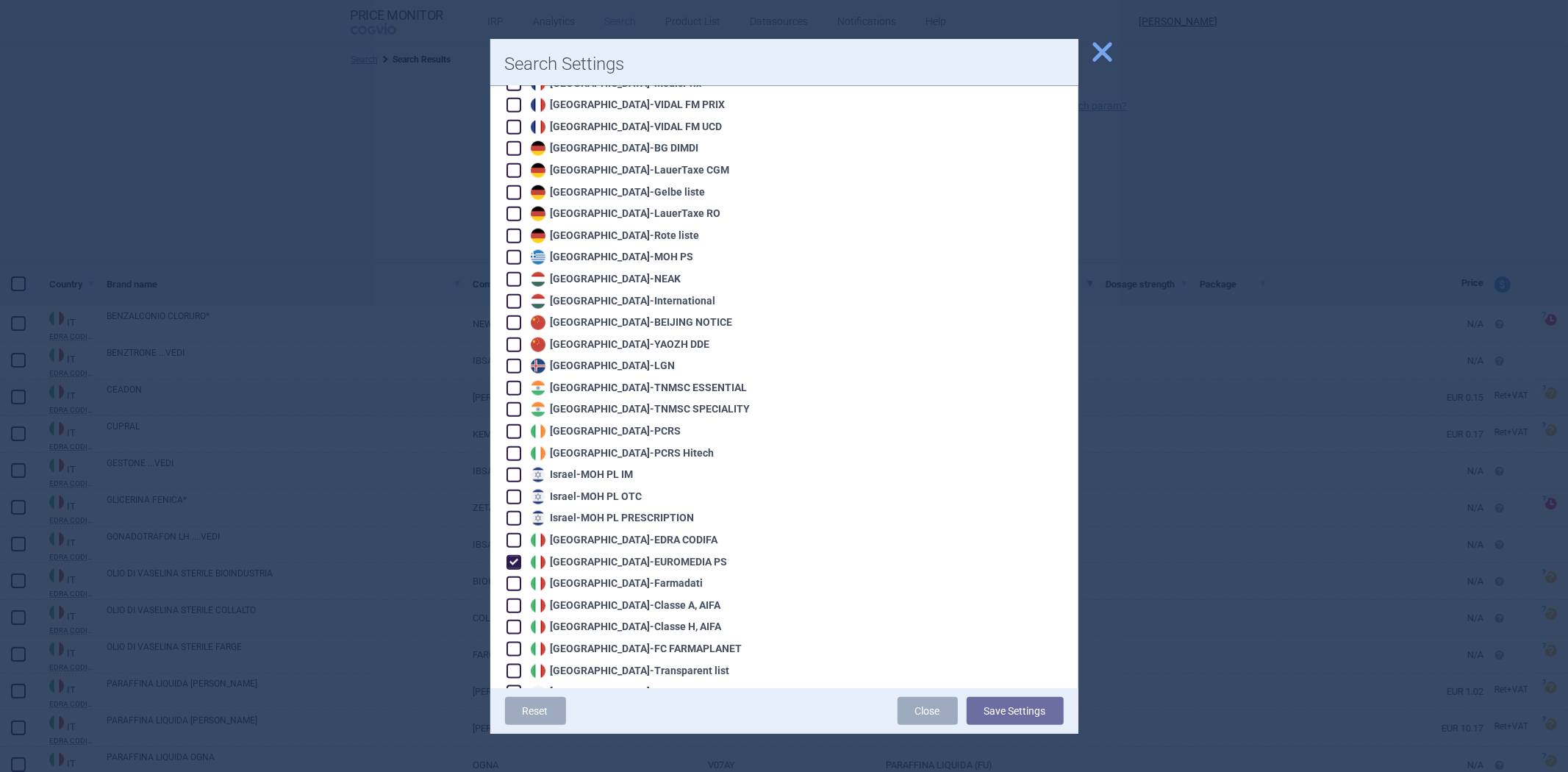
click at [1008, 713] on button "Save Settings" at bounding box center [1015, 711] width 97 height 28
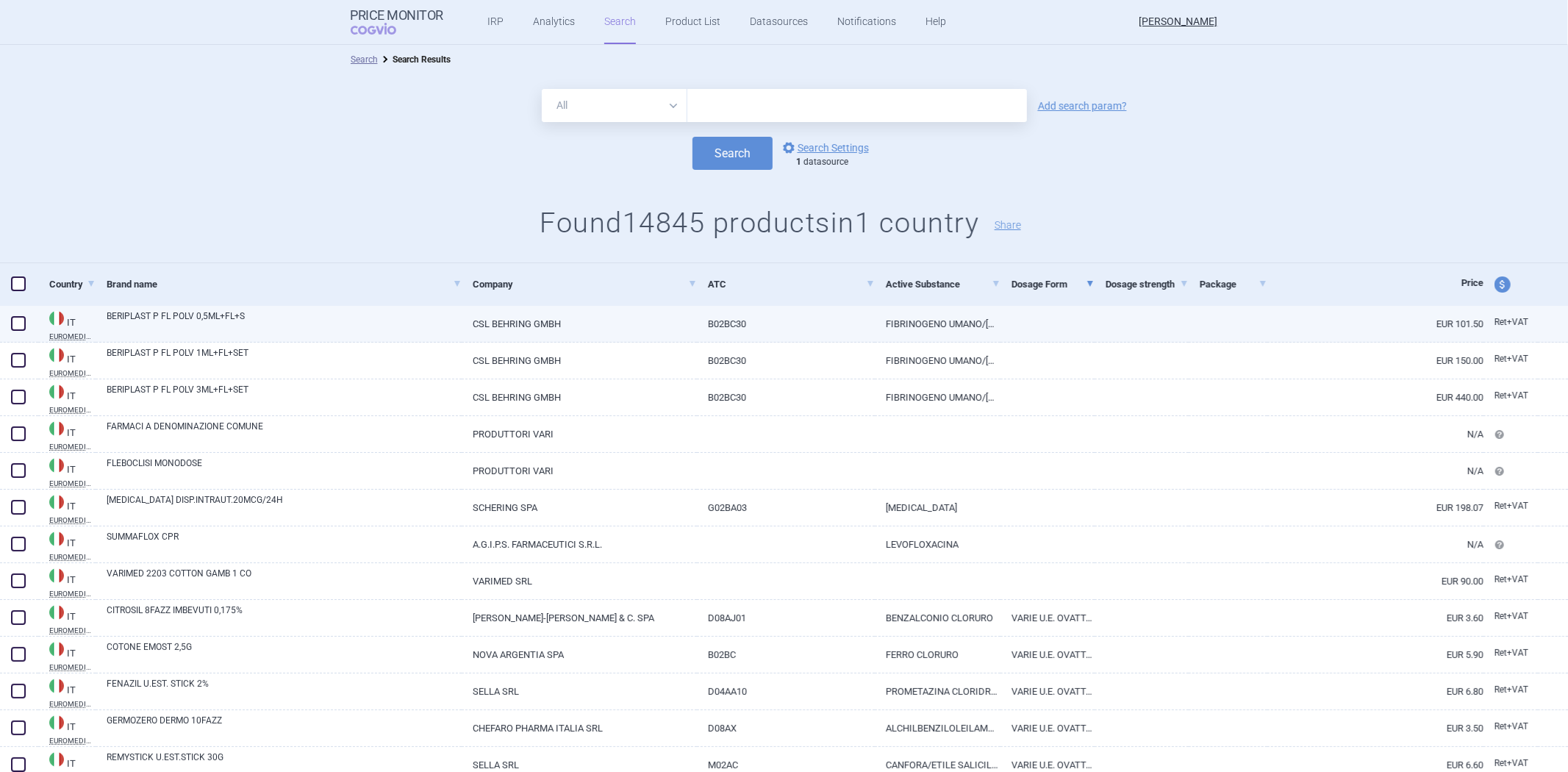
click at [978, 322] on link "FIBRINOGENO UMANO/FATTORE XIII DELLA COAGULAZIONE UMANO/APROTININA BOVINA/TROMB…" at bounding box center [937, 324] width 126 height 36
select select "EUR"
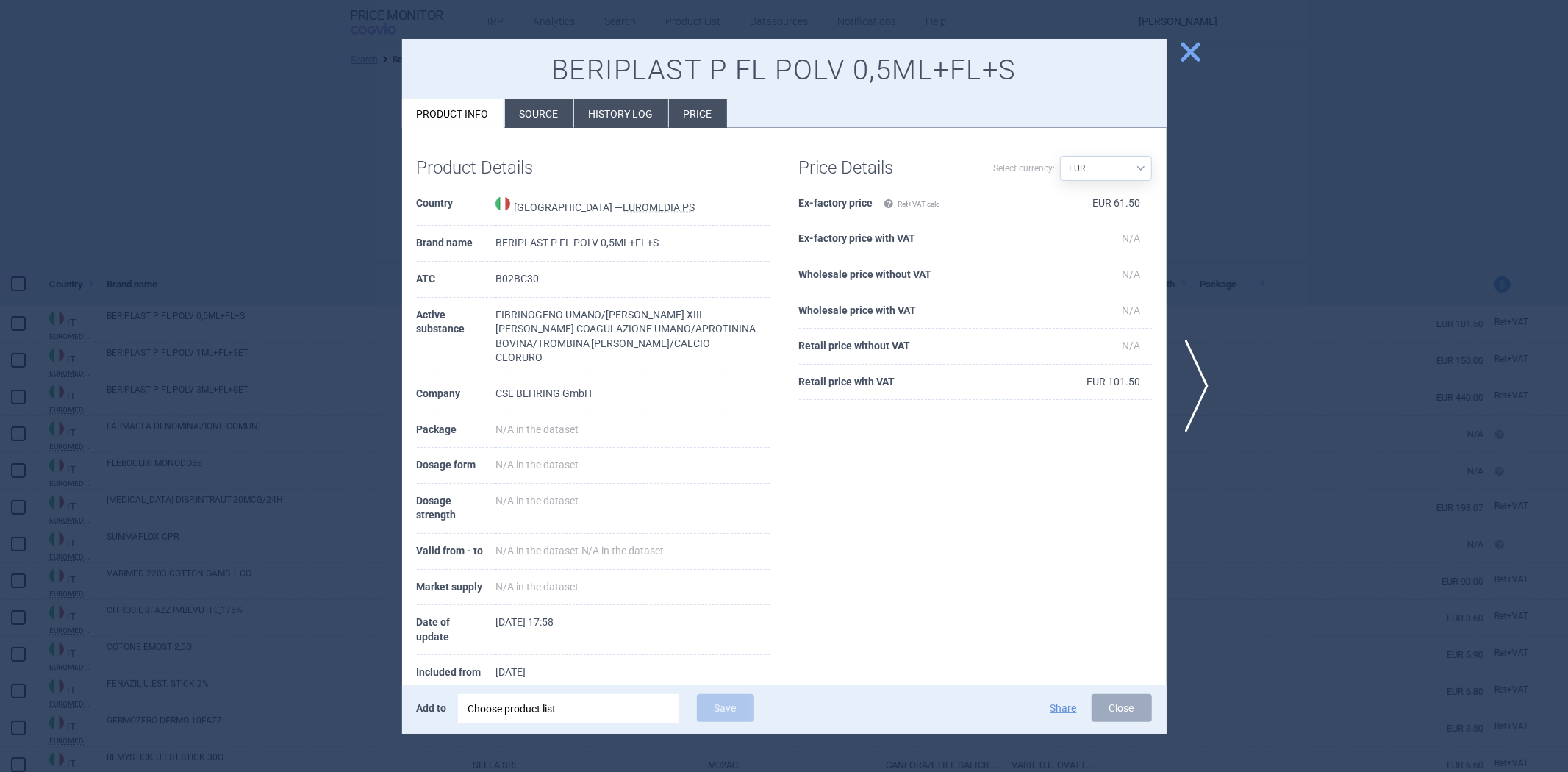
click at [1272, 178] on div at bounding box center [784, 386] width 1568 height 772
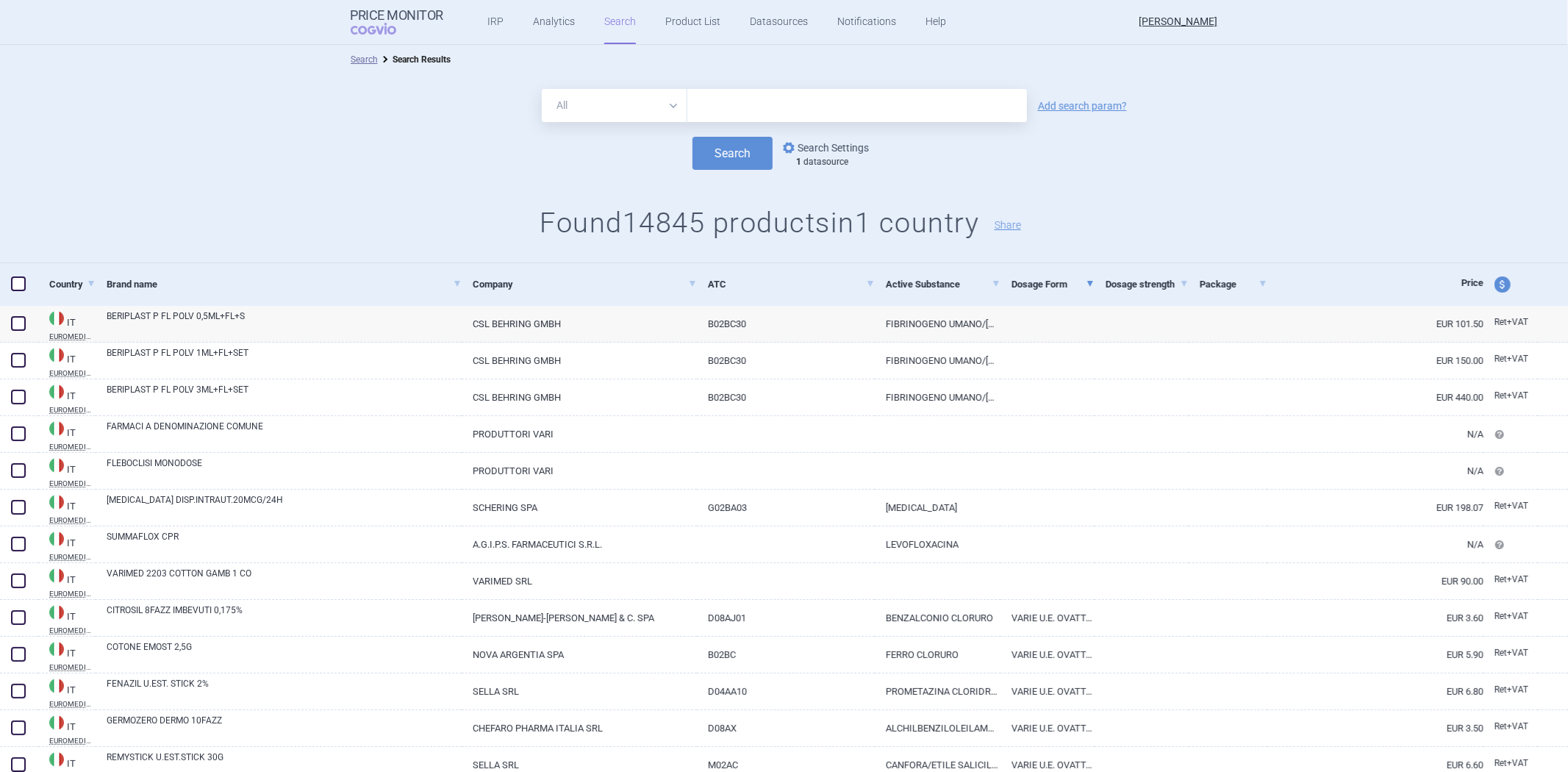
click at [819, 143] on link "options Search Settings" at bounding box center [824, 148] width 89 height 18
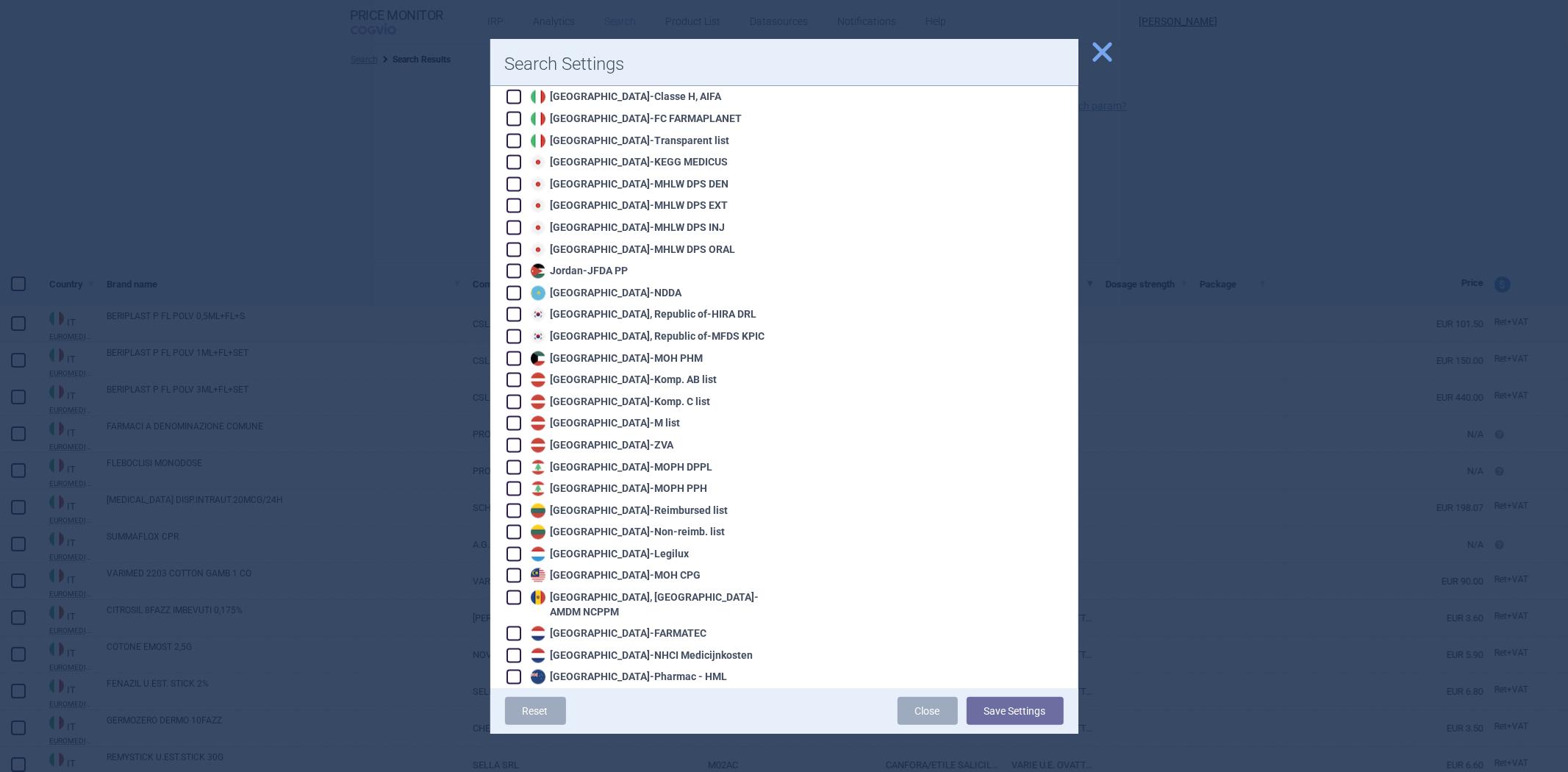
scroll to position [1553, 0]
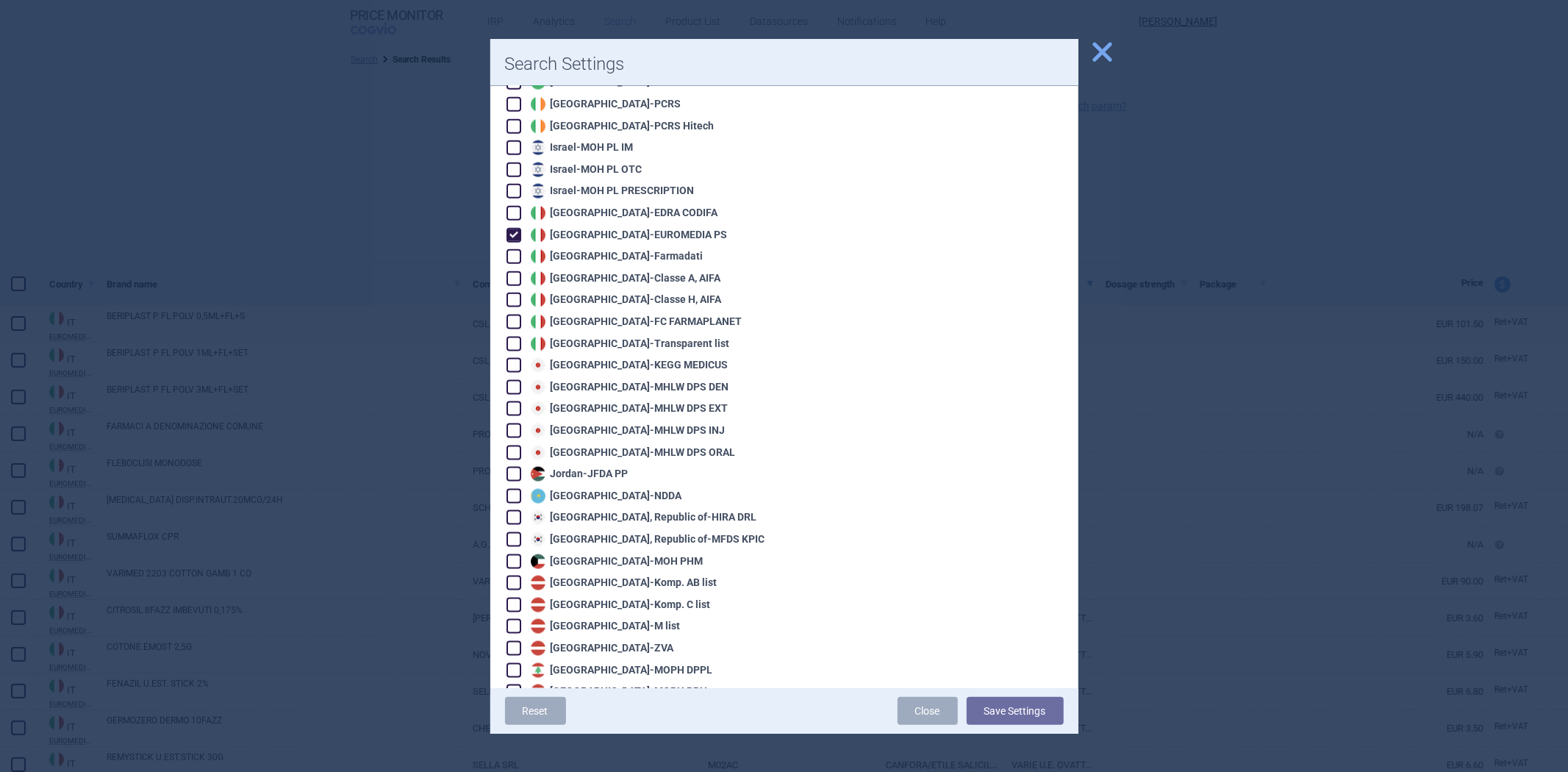
click at [611, 228] on div "Italy - EUROMEDIA PS" at bounding box center [627, 235] width 200 height 14
checkbox input "false"
click at [615, 249] on div "Italy - Farmadati" at bounding box center [615, 257] width 176 height 14
checkbox input "true"
click at [974, 707] on button "Save Settings" at bounding box center [1015, 711] width 97 height 28
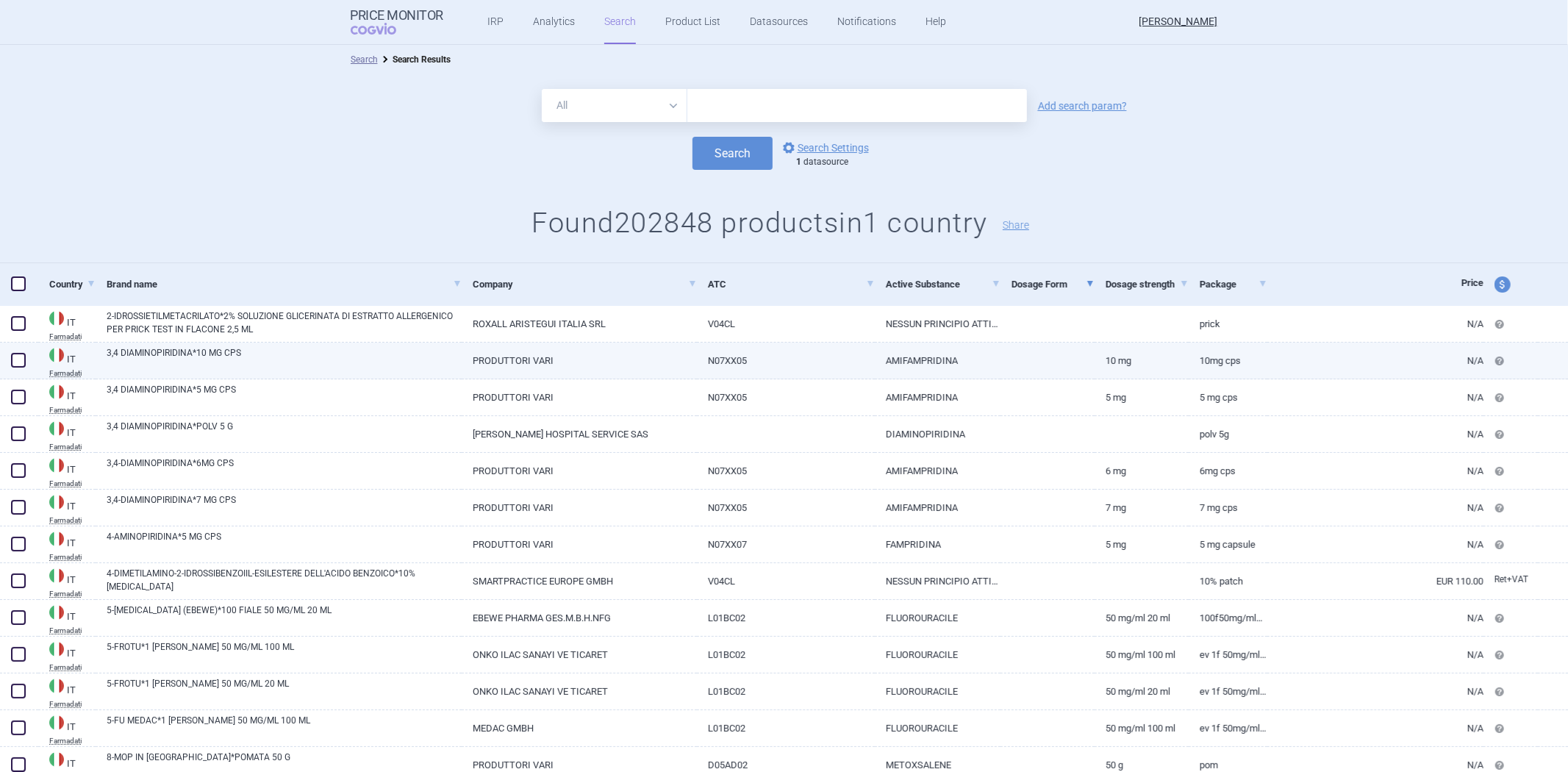
click at [961, 361] on link "AMIFAMPRIDINA" at bounding box center [937, 361] width 126 height 36
select select "EUR"
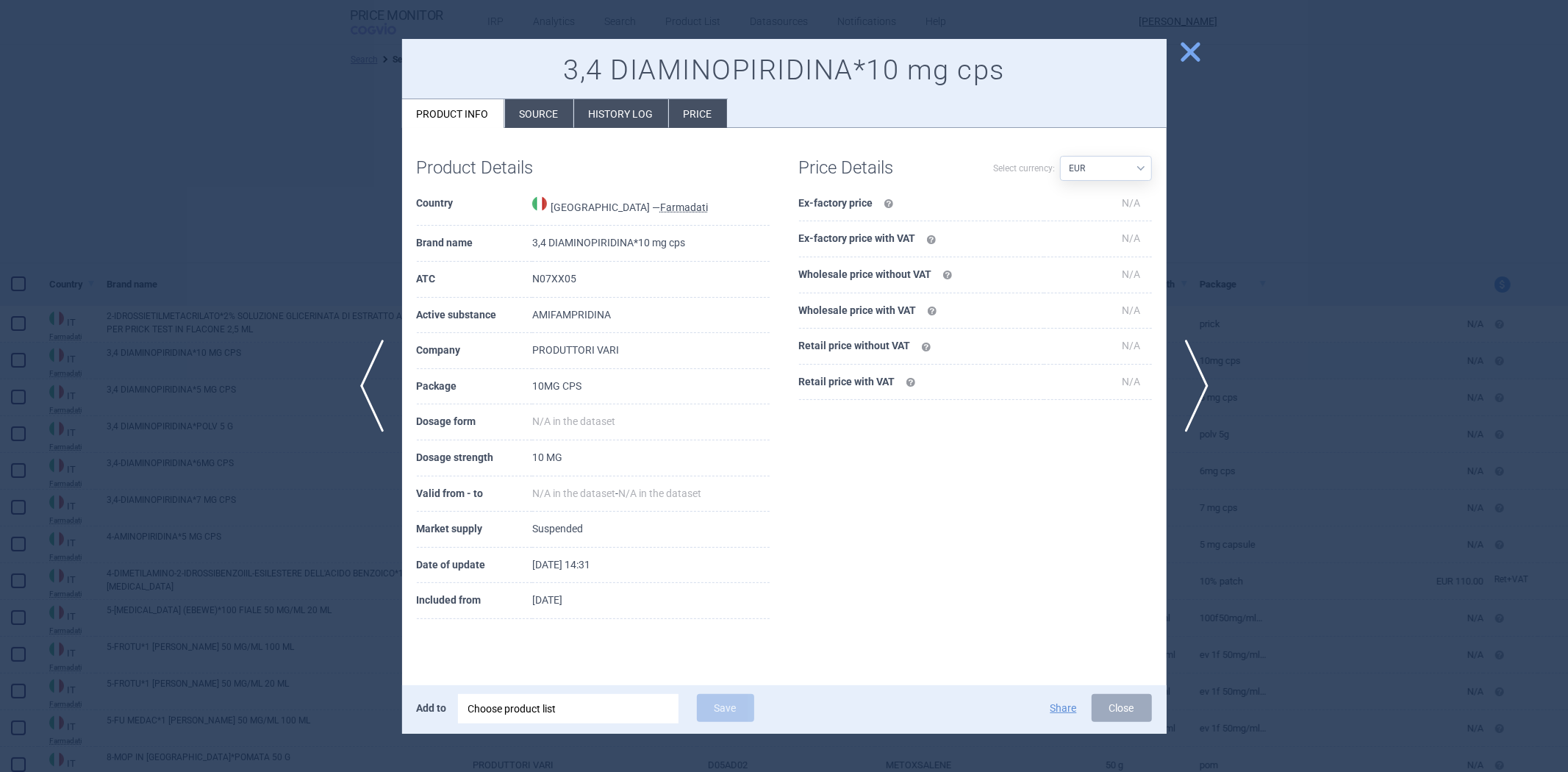
click at [1311, 354] on div at bounding box center [784, 386] width 1568 height 772
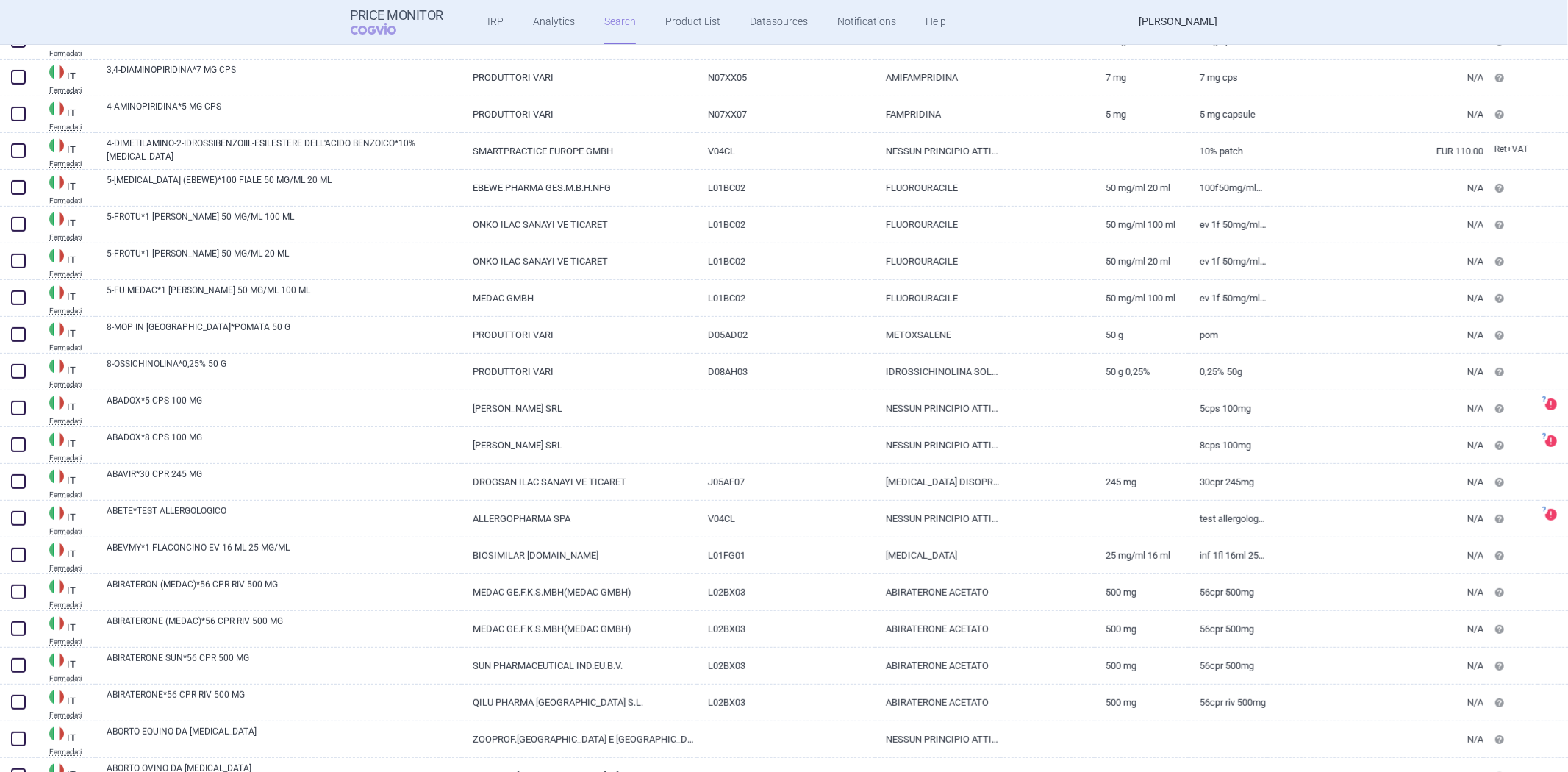
scroll to position [245, 0]
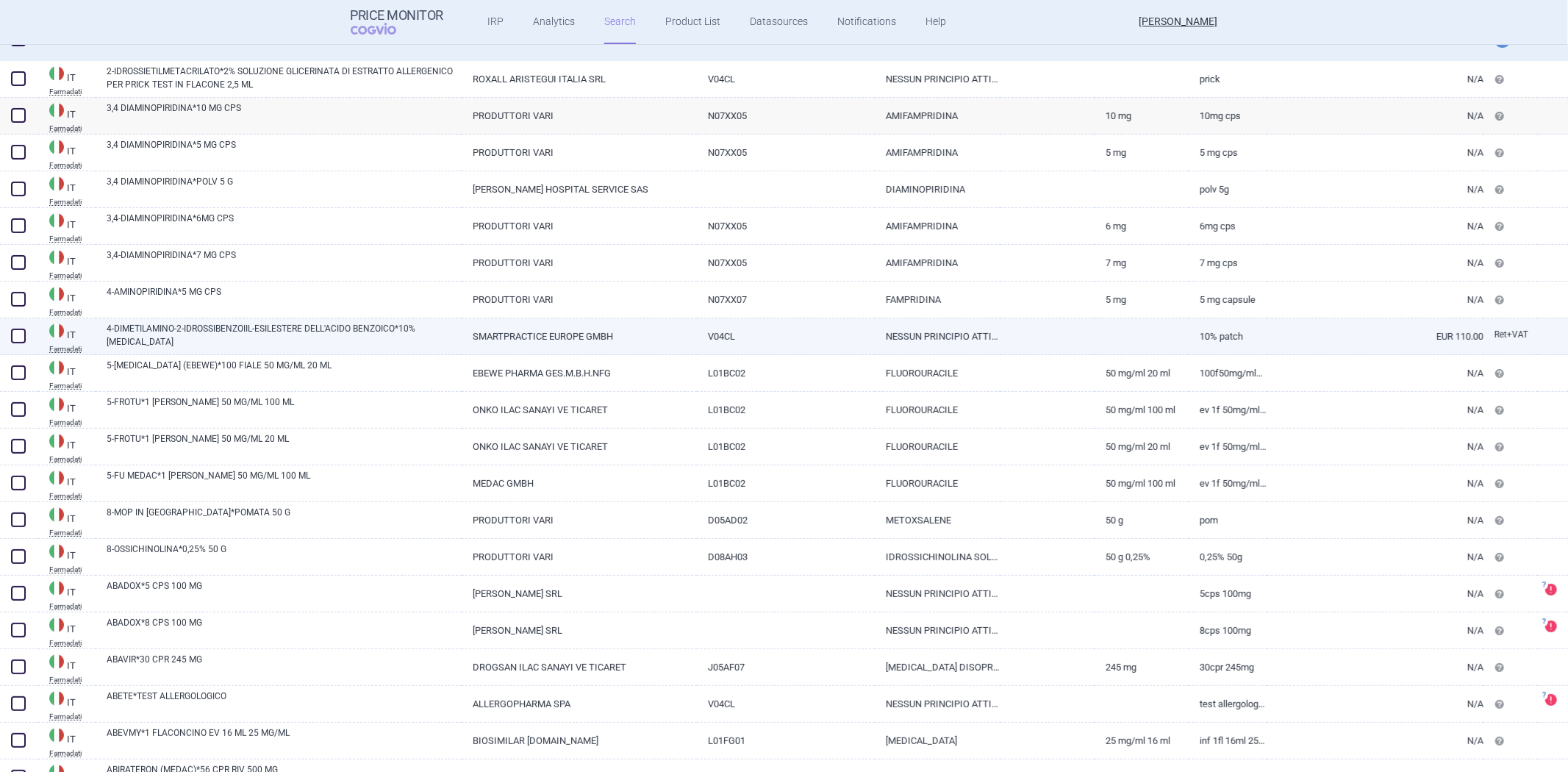
click at [1241, 337] on link "10% PATCH" at bounding box center [1228, 336] width 79 height 36
select select "EUR"
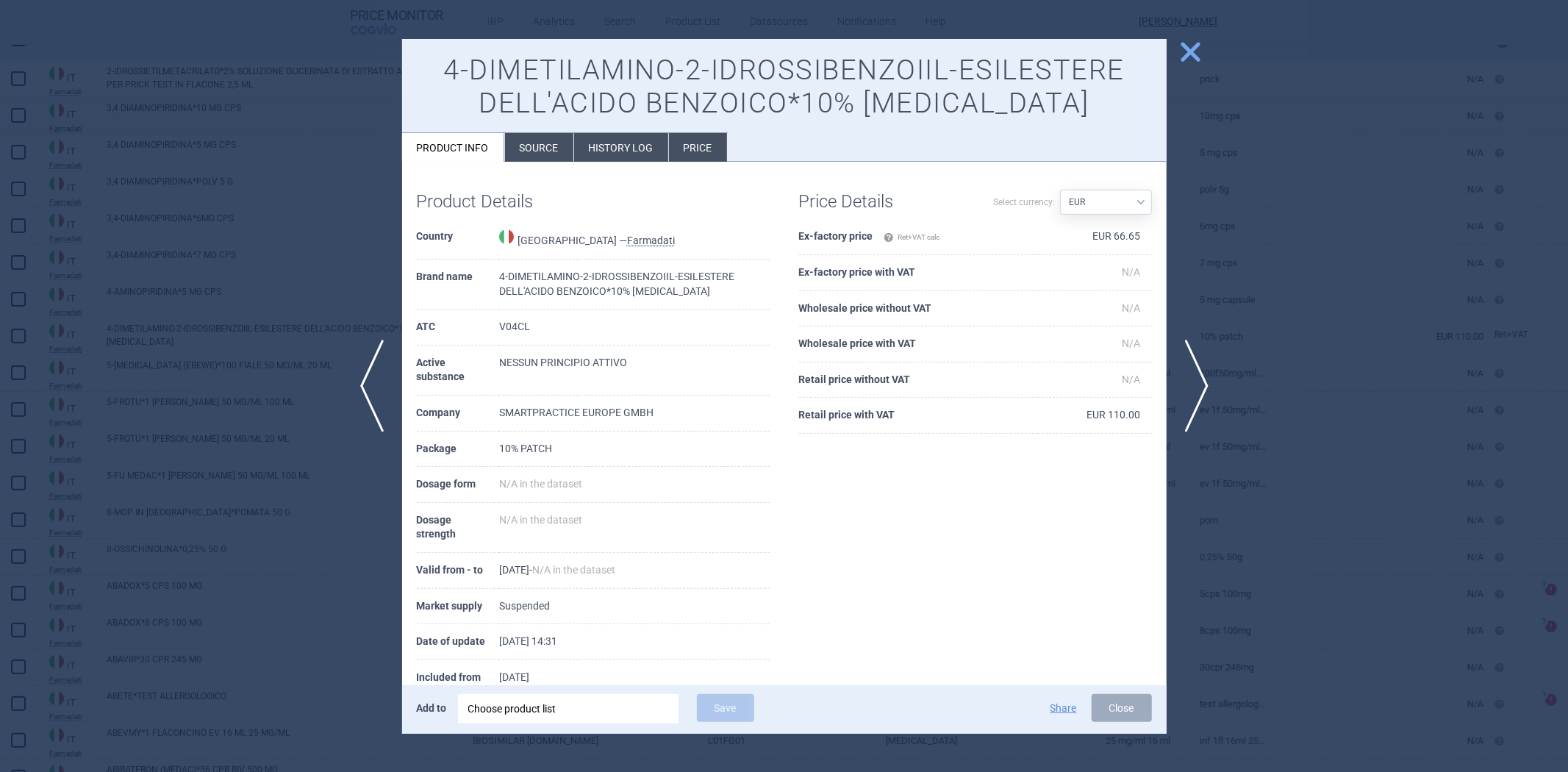
click at [1298, 366] on div at bounding box center [784, 386] width 1568 height 772
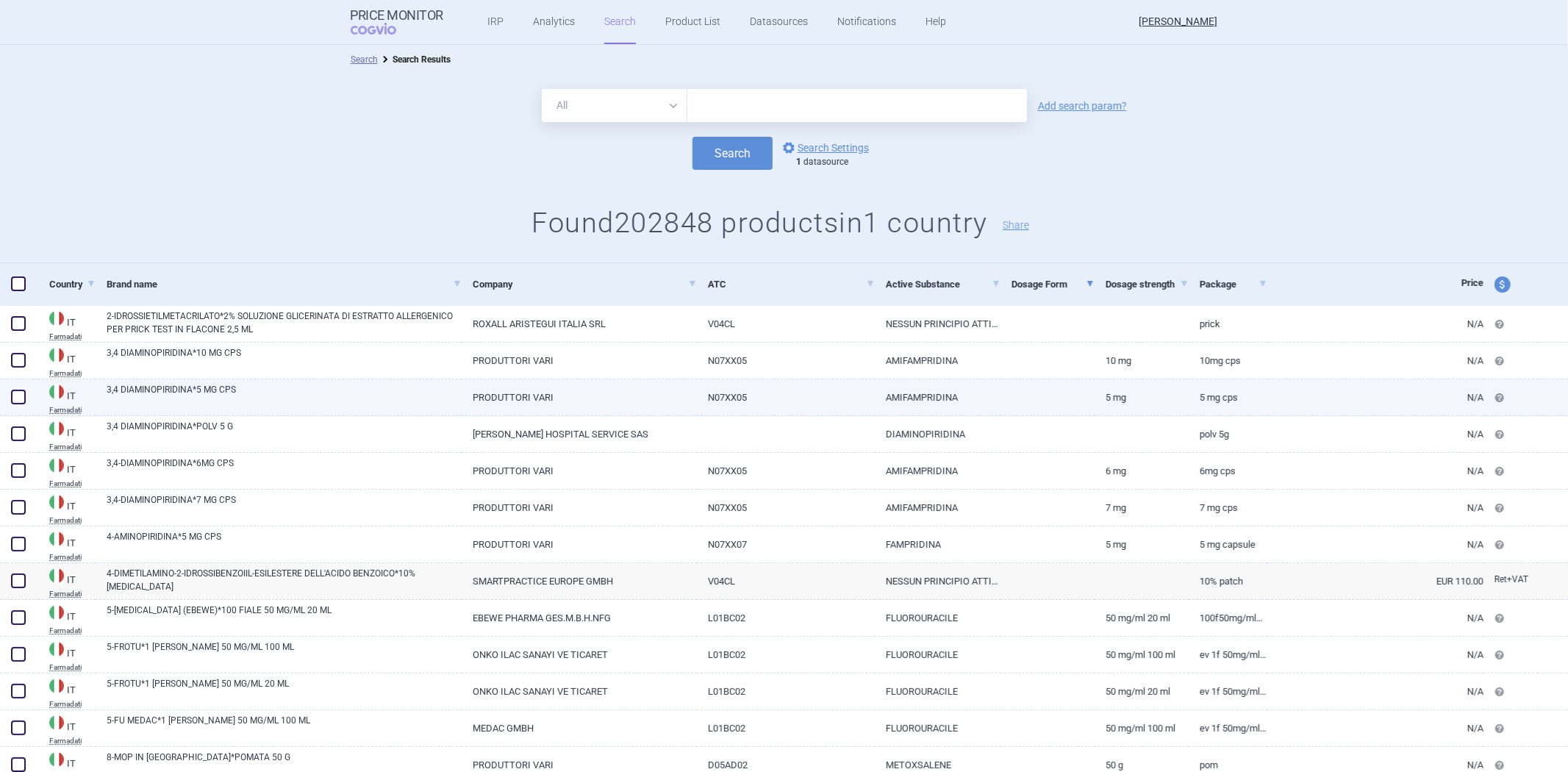
click at [1239, 387] on link "5 MG CPS" at bounding box center [1228, 397] width 79 height 36
select select "EUR"
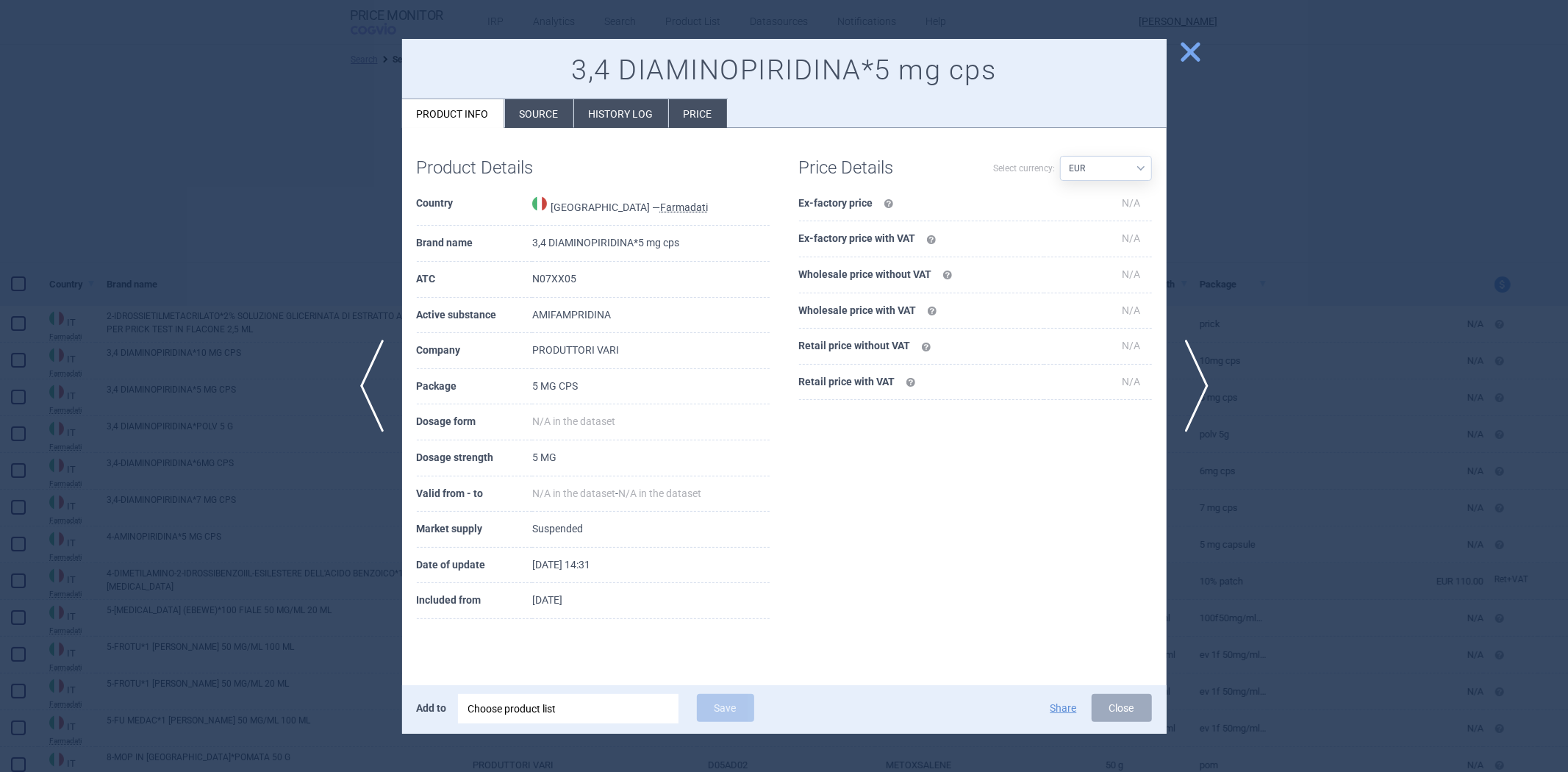
click at [1296, 269] on div at bounding box center [784, 386] width 1568 height 772
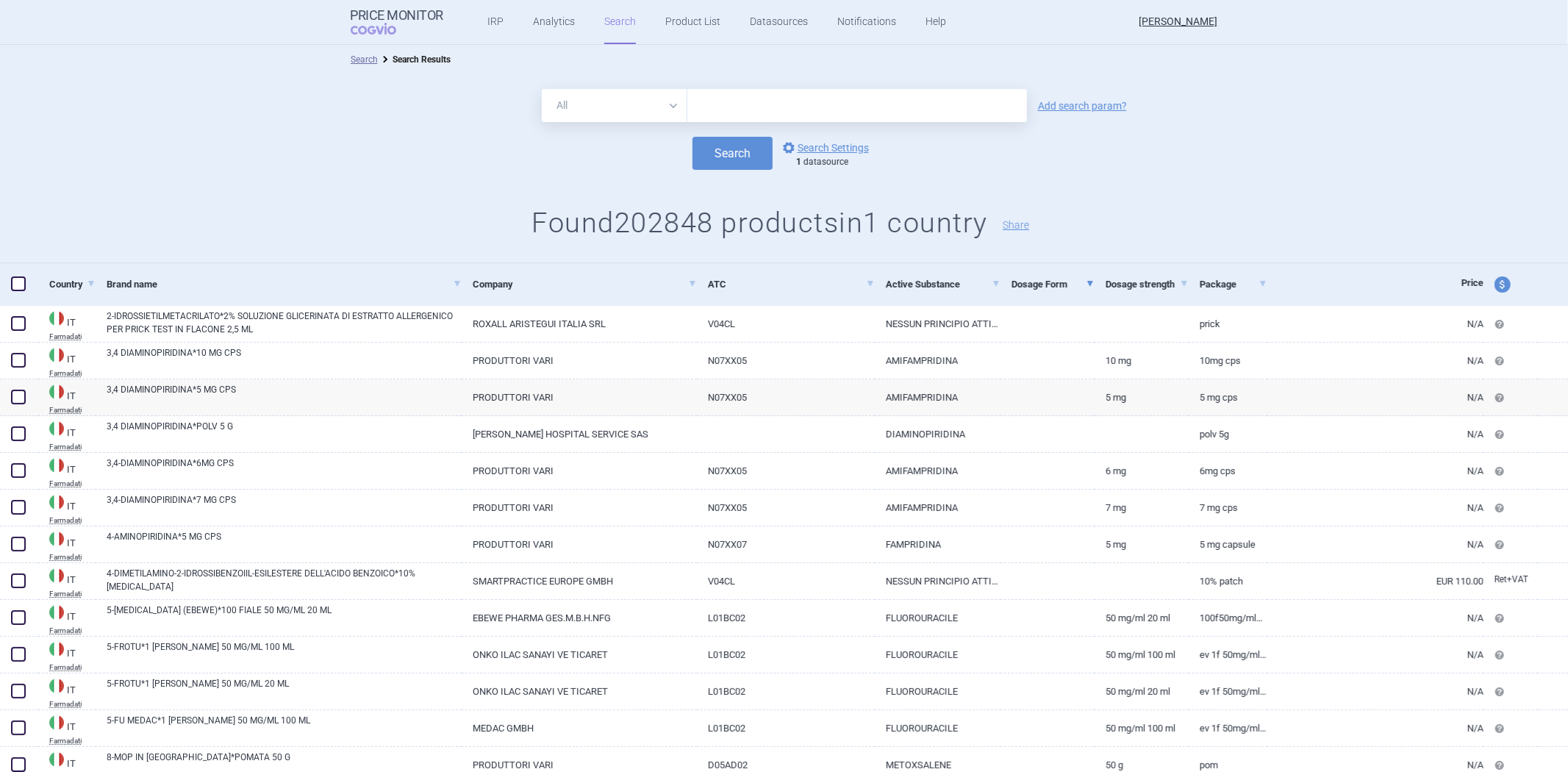
click at [1496, 283] on span "price and currency" at bounding box center [1502, 285] width 16 height 16
select select "ex-factory"
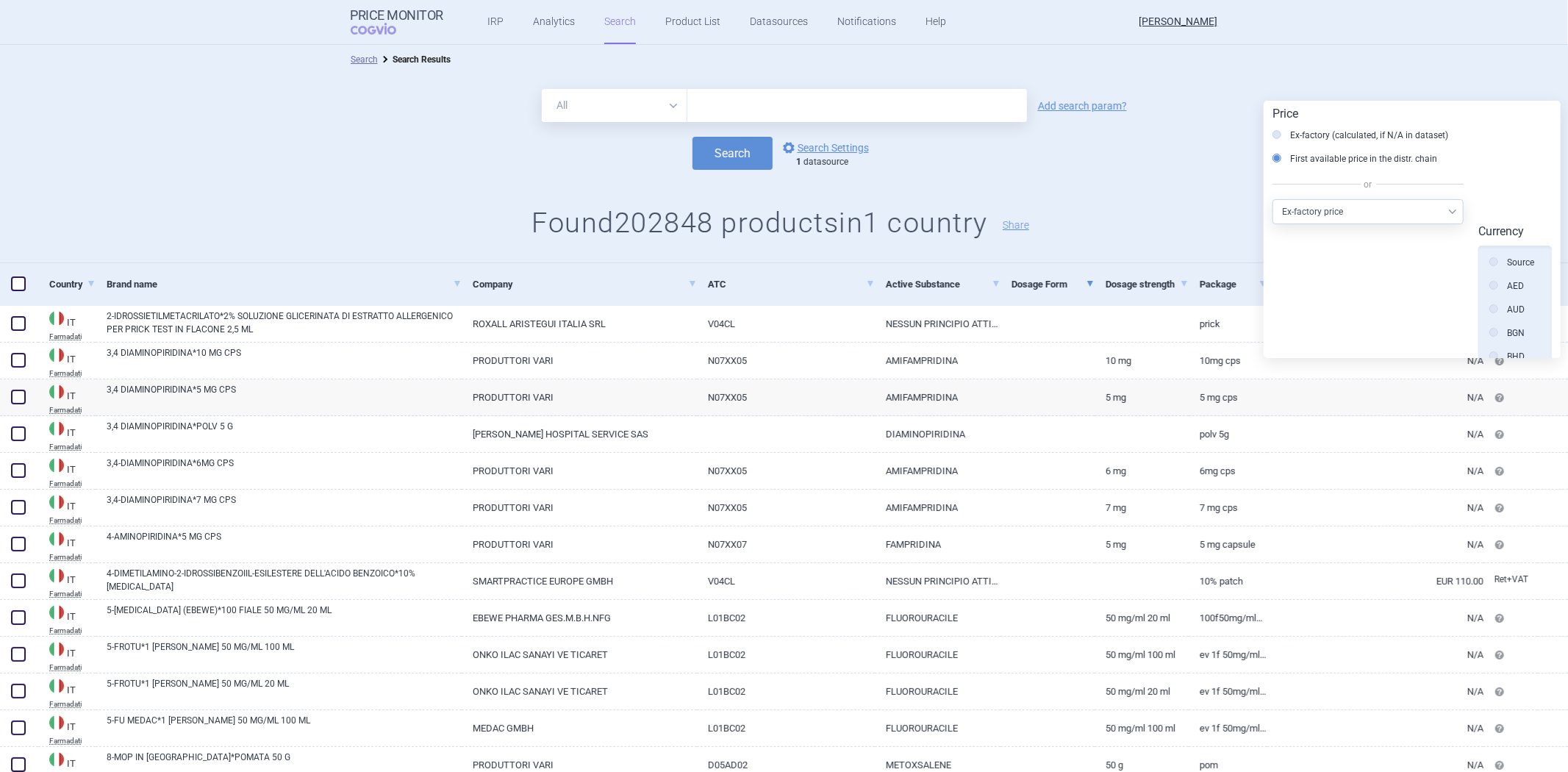
scroll to position [332, 0]
click at [1100, 195] on div "All Brand Name ATC Company Active Substance Country Newer than Add search param…" at bounding box center [784, 169] width 1568 height 189
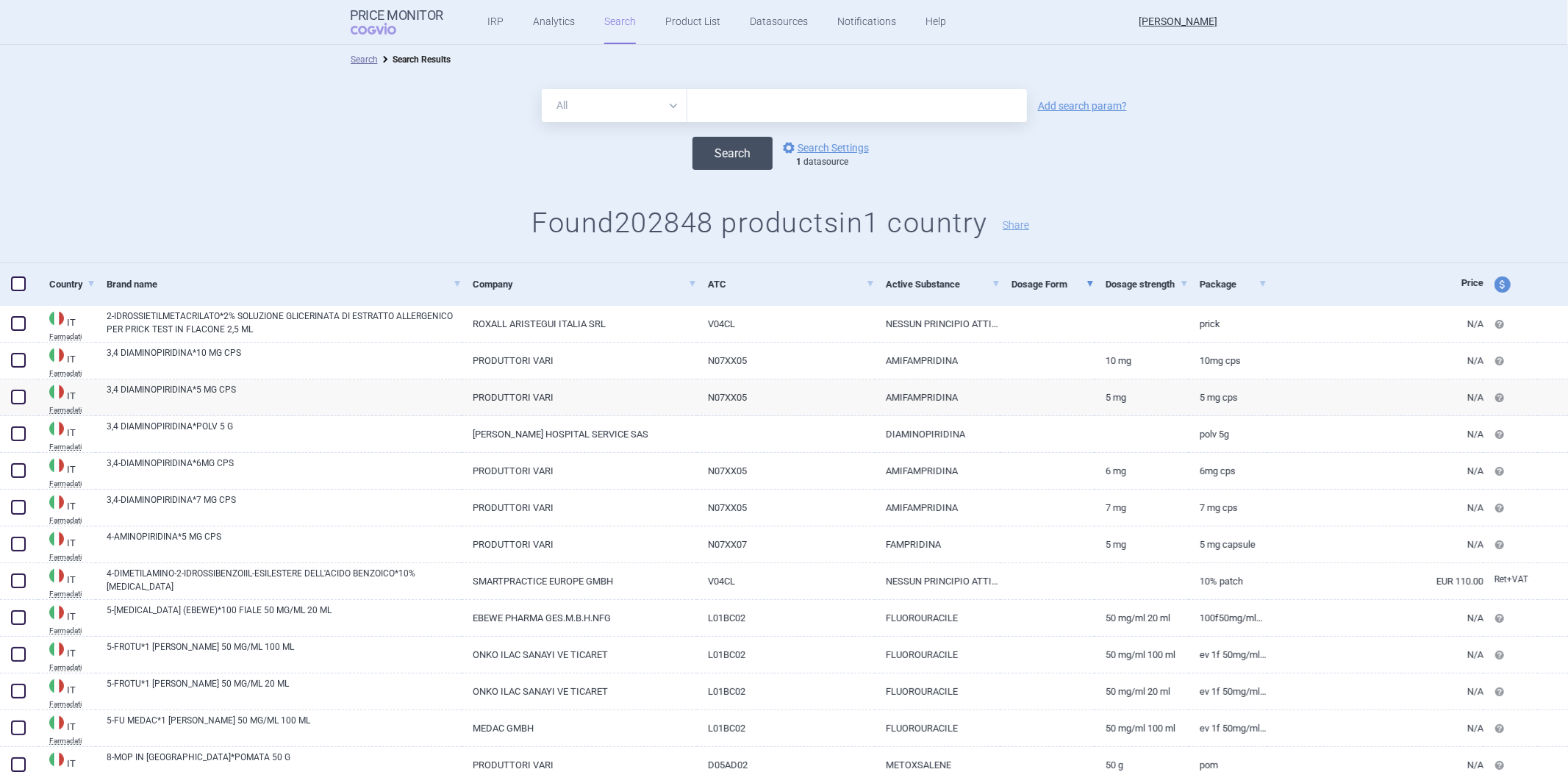
click at [739, 153] on button "Search" at bounding box center [732, 153] width 80 height 33
click at [840, 144] on link "options Search Settings" at bounding box center [824, 148] width 89 height 18
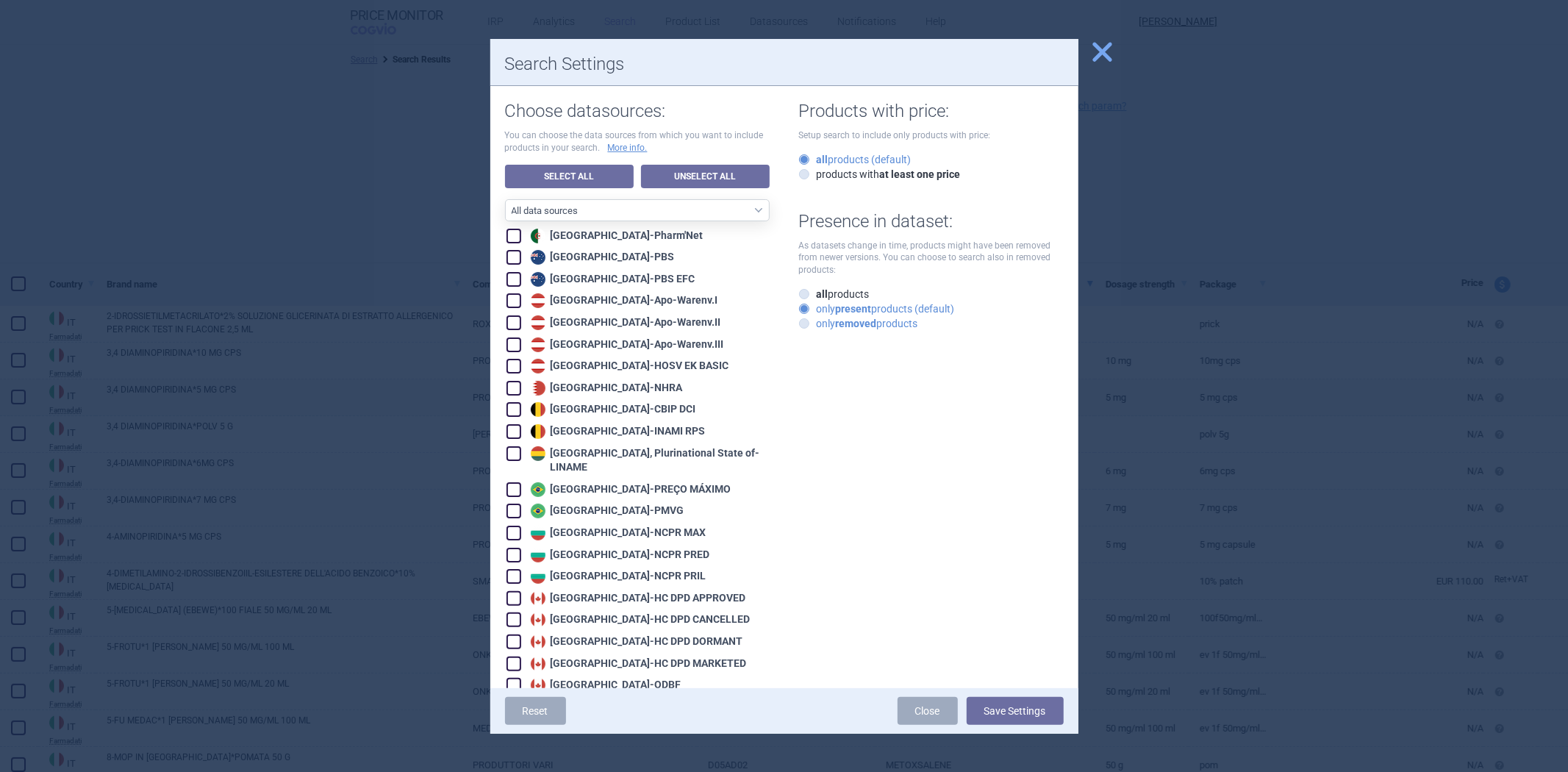
click at [884, 326] on label "only removed products" at bounding box center [858, 324] width 119 height 14
click at [815, 326] on input "only removed products" at bounding box center [807, 324] width 14 height 14
radio input "true"
click at [836, 313] on strong "present" at bounding box center [853, 309] width 36 height 12
click at [815, 313] on input "only present products (default)" at bounding box center [807, 309] width 14 height 14
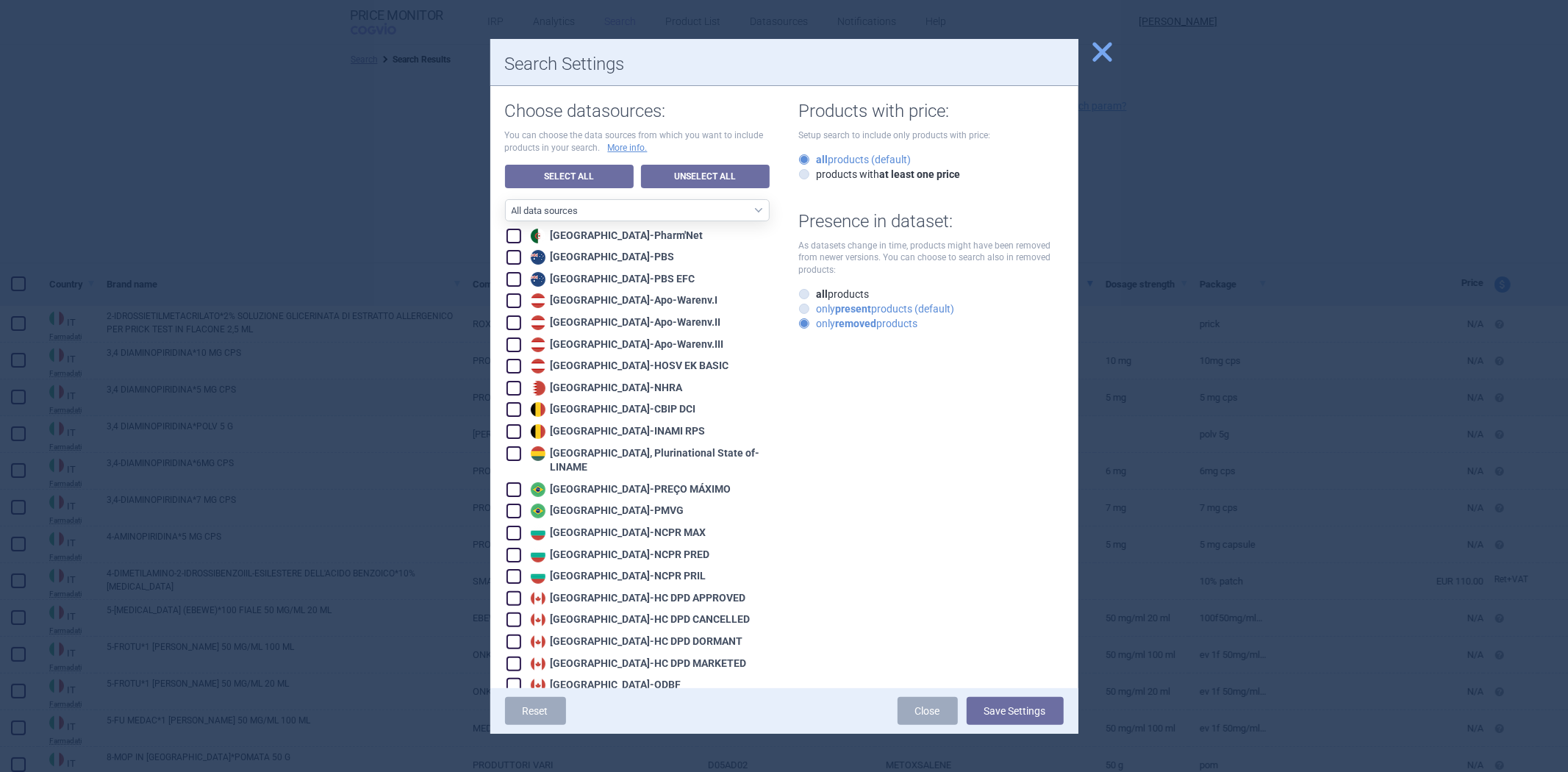
radio input "true"
click at [865, 185] on div "Products with price: Setup search to include only products with price: all prod…" at bounding box center [924, 208] width 280 height 245
click at [871, 180] on label "products with at least one price" at bounding box center [880, 174] width 162 height 14
click at [815, 180] on input "products with at least one price" at bounding box center [807, 175] width 14 height 14
radio input "true"
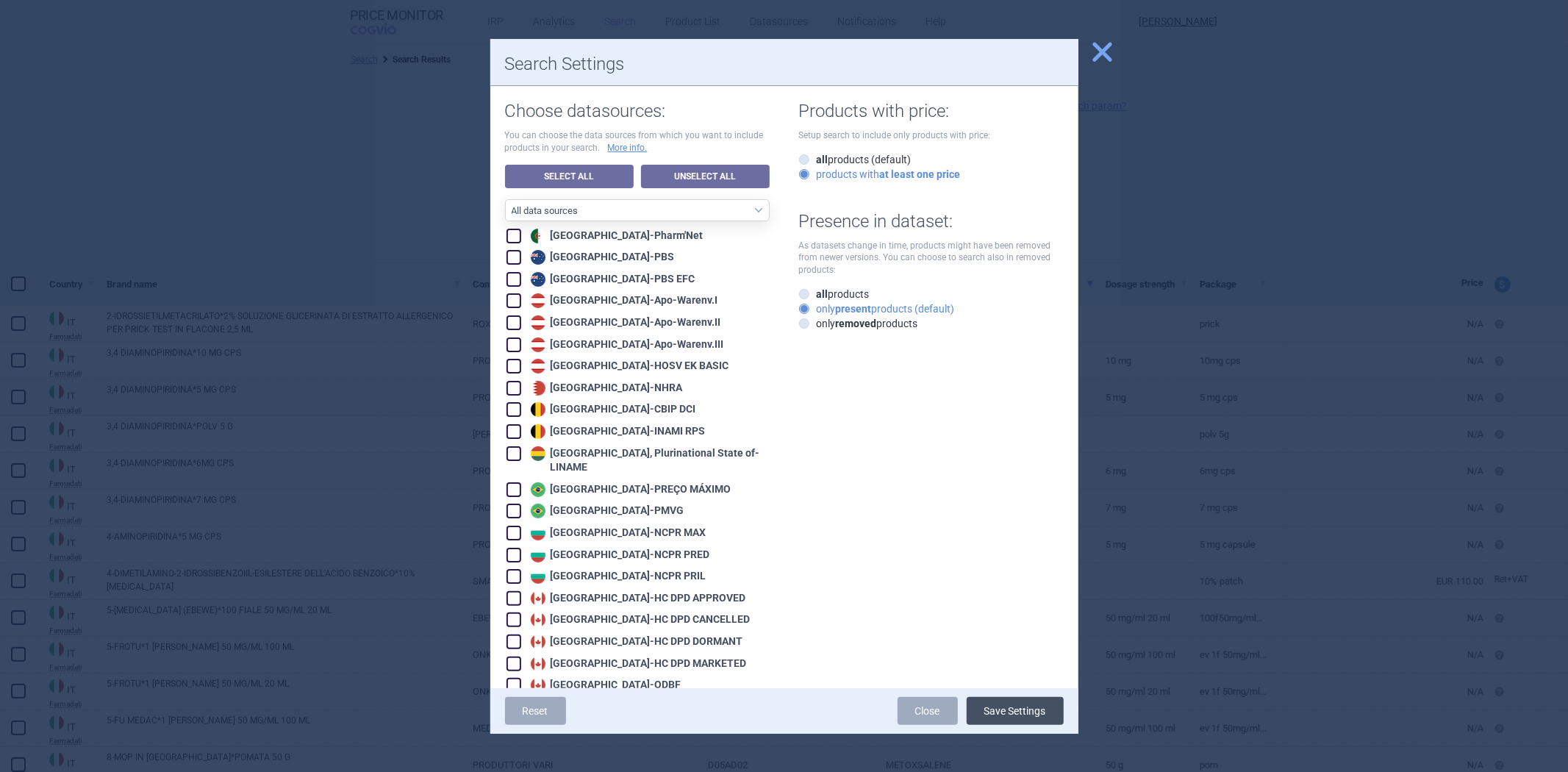
click at [1003, 718] on button "Save Settings" at bounding box center [1015, 711] width 97 height 28
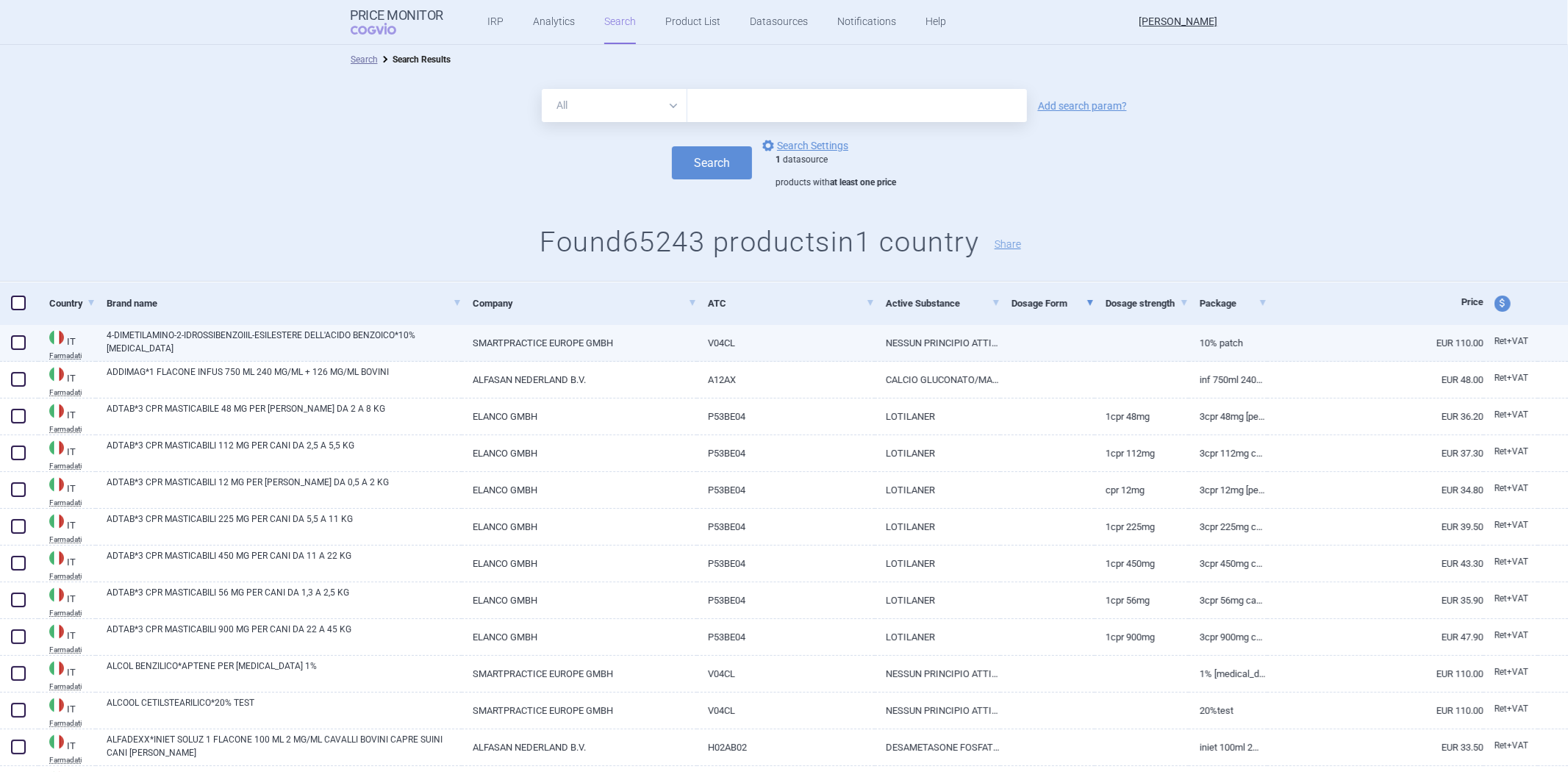
click at [1066, 354] on div at bounding box center [1047, 344] width 94 height 37
click at [1068, 350] on link at bounding box center [1047, 338] width 94 height 26
select select "EUR"
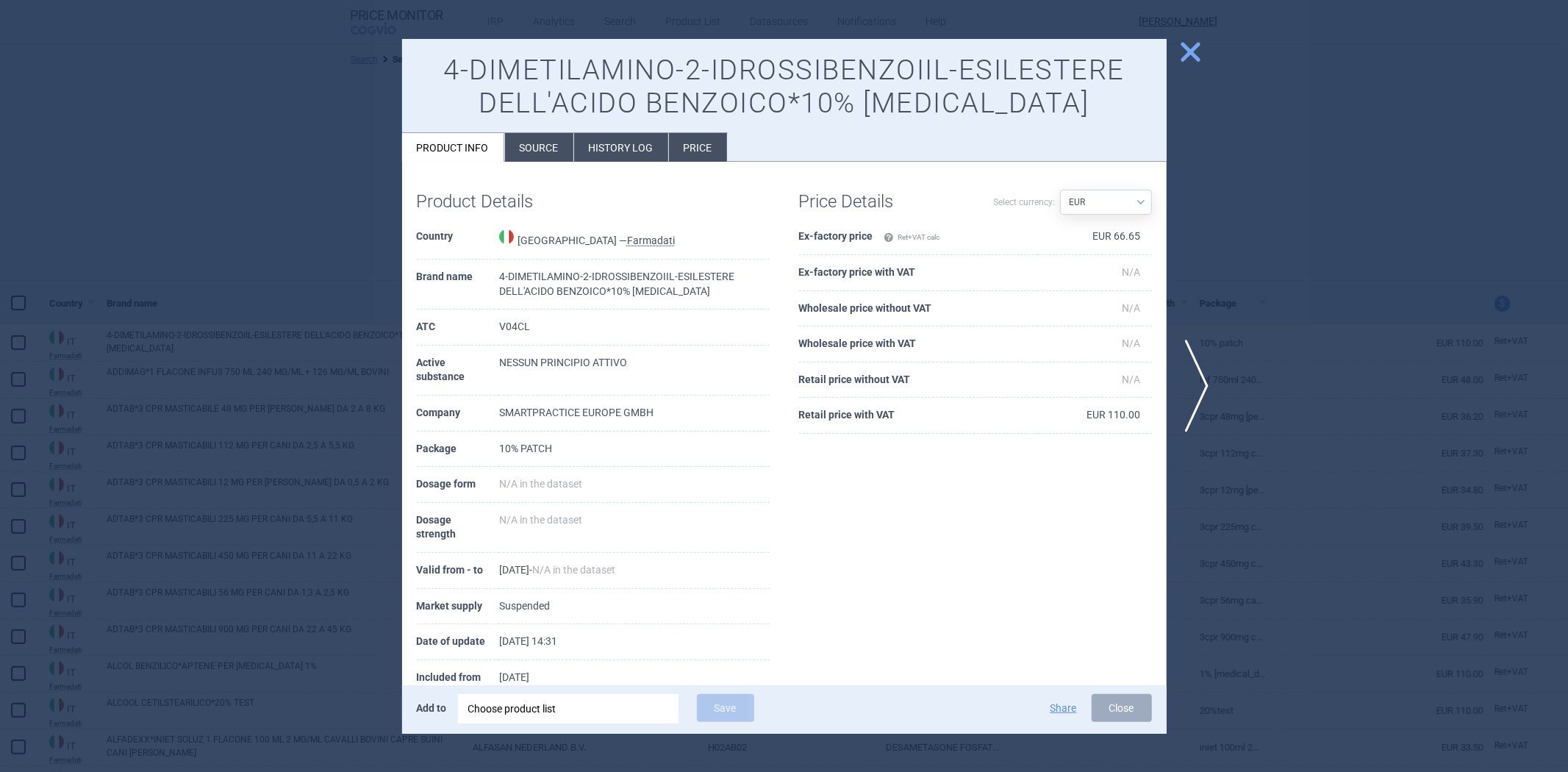
click at [1248, 328] on div at bounding box center [784, 386] width 1568 height 772
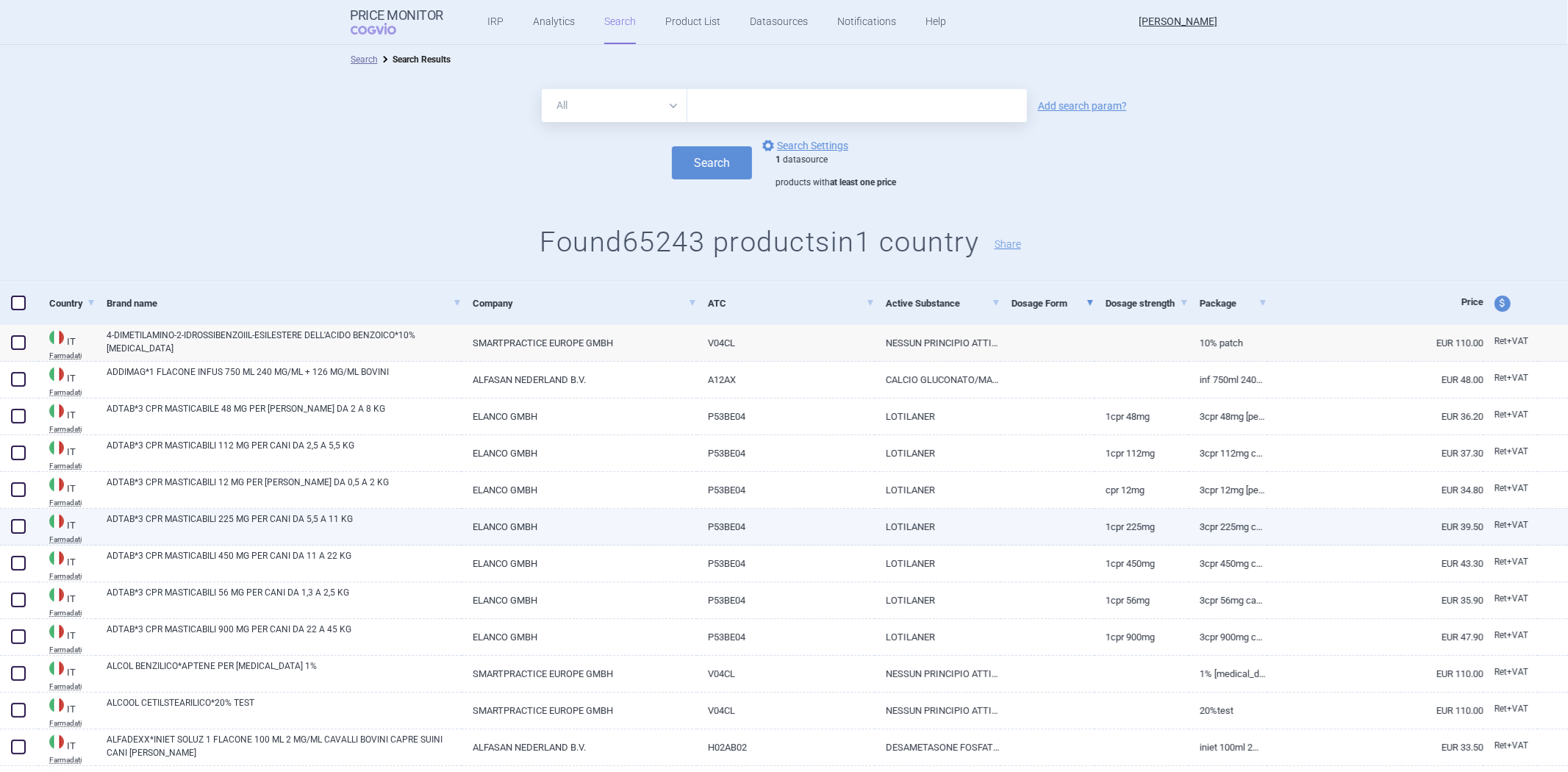
click at [1119, 509] on link "1CPR 225MG" at bounding box center [1141, 527] width 94 height 36
select select "EUR"
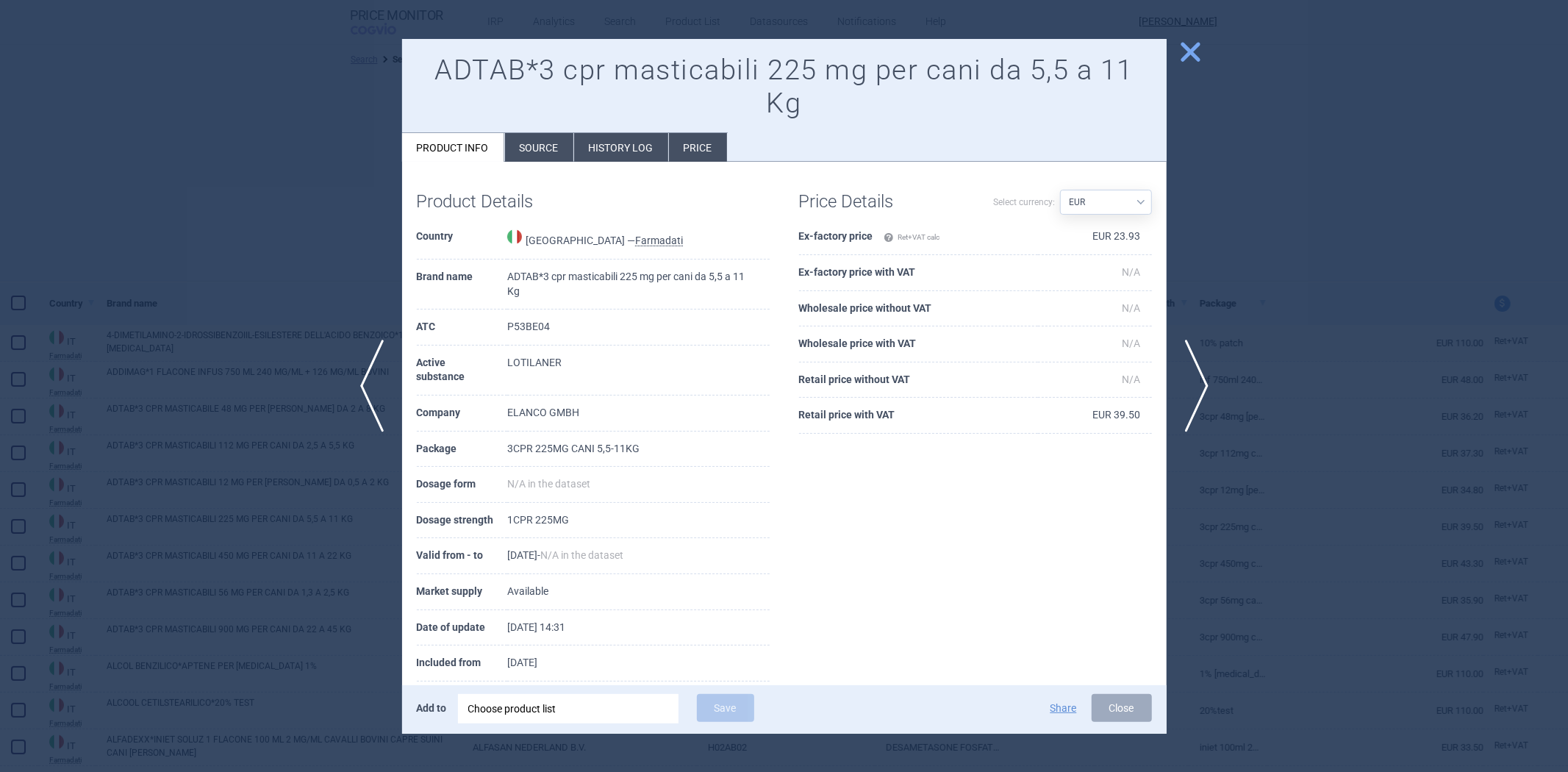
click at [1315, 383] on div at bounding box center [784, 386] width 1568 height 772
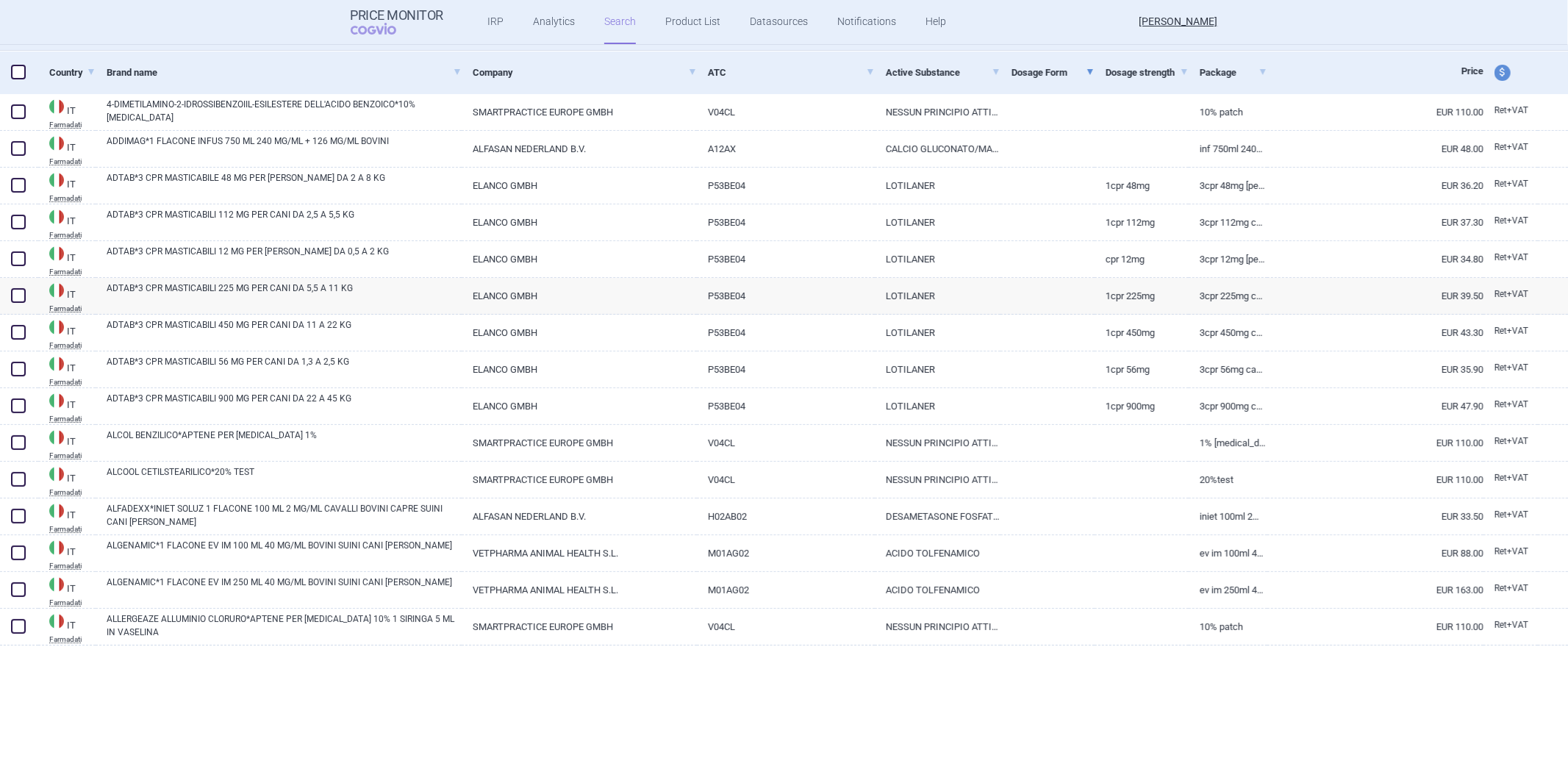
scroll to position [572, 0]
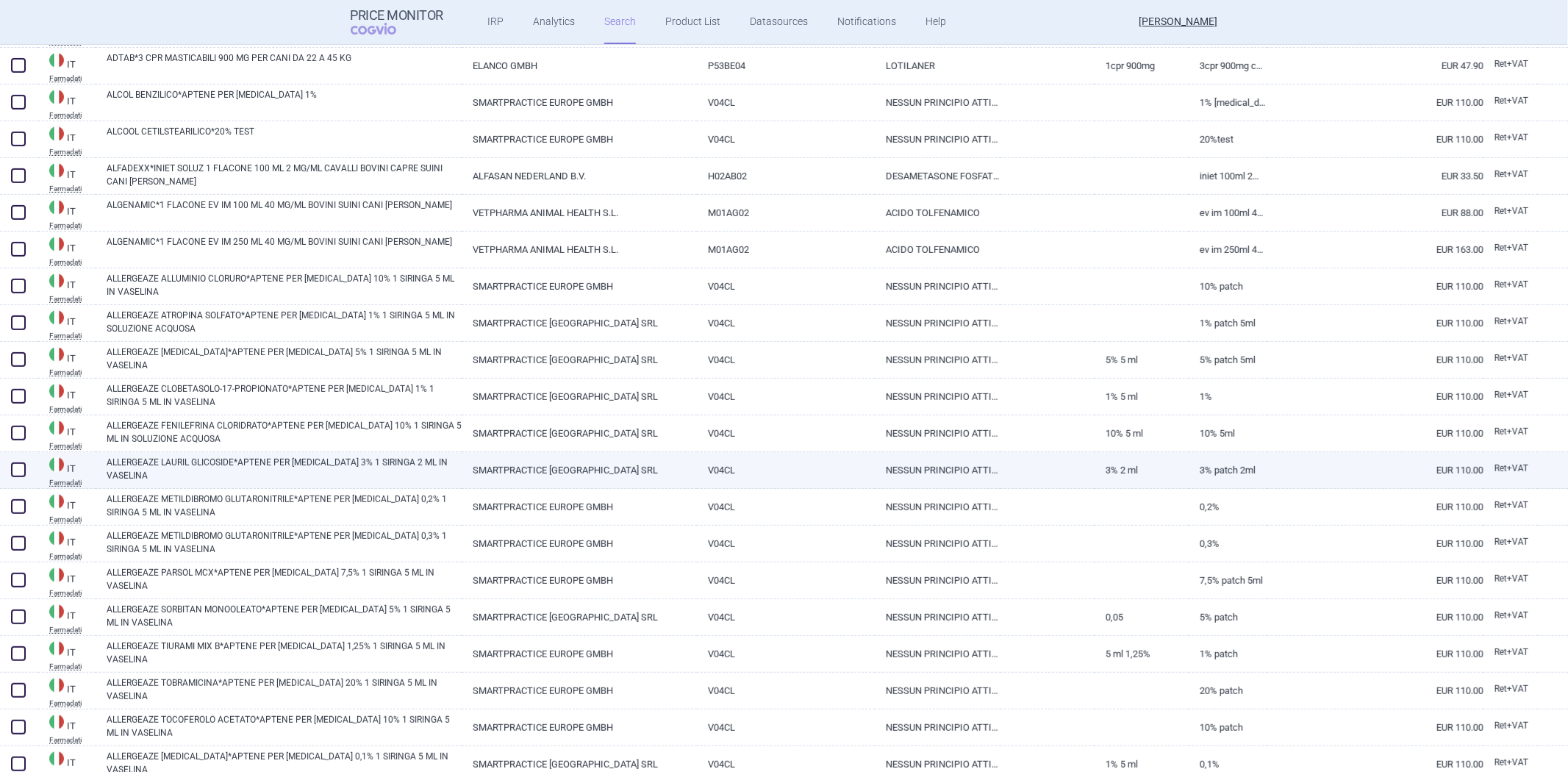
click at [1165, 480] on link "3% 2 ML" at bounding box center [1141, 470] width 94 height 36
select select "EUR"
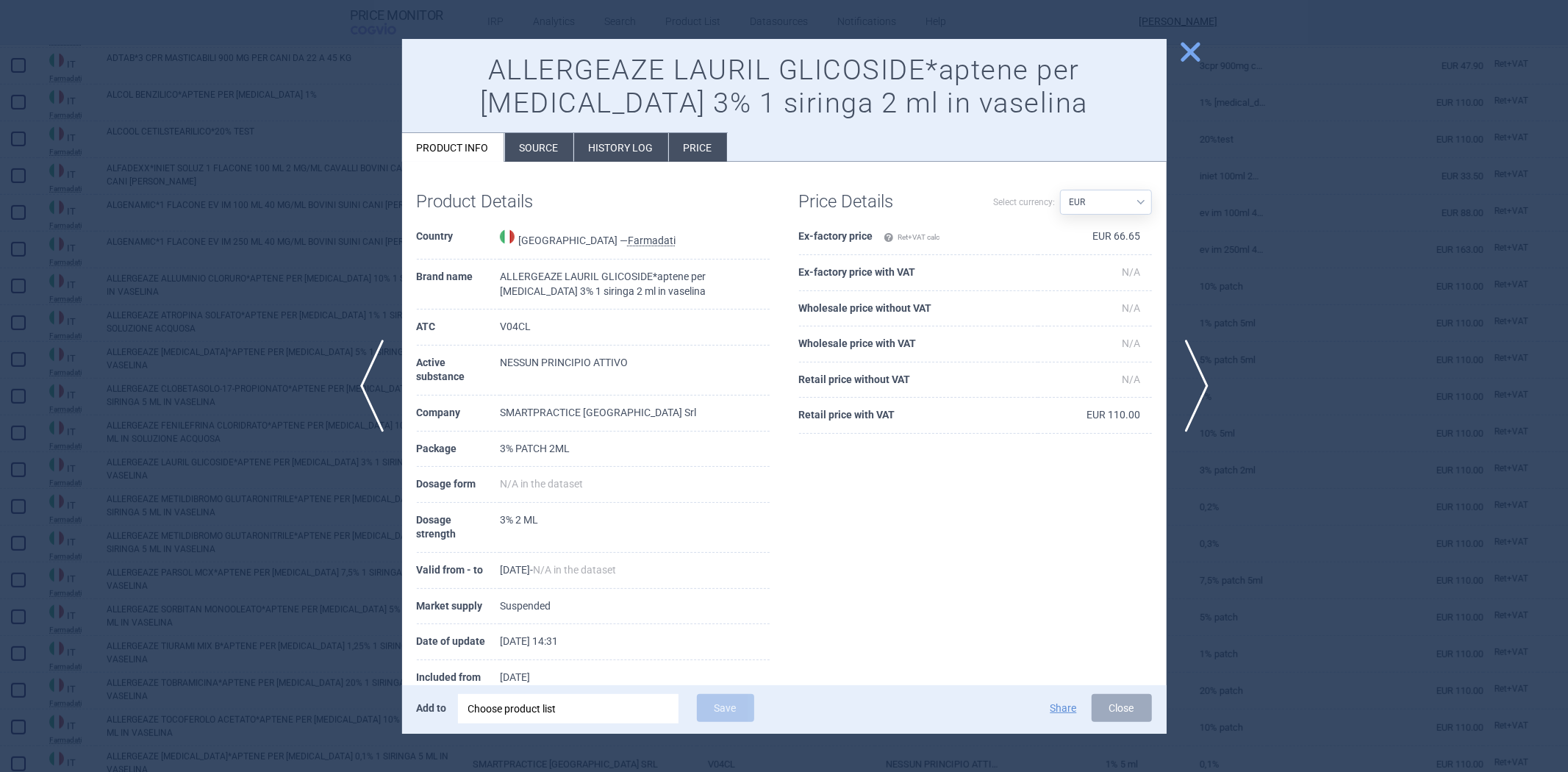
click at [1244, 491] on div at bounding box center [784, 386] width 1568 height 772
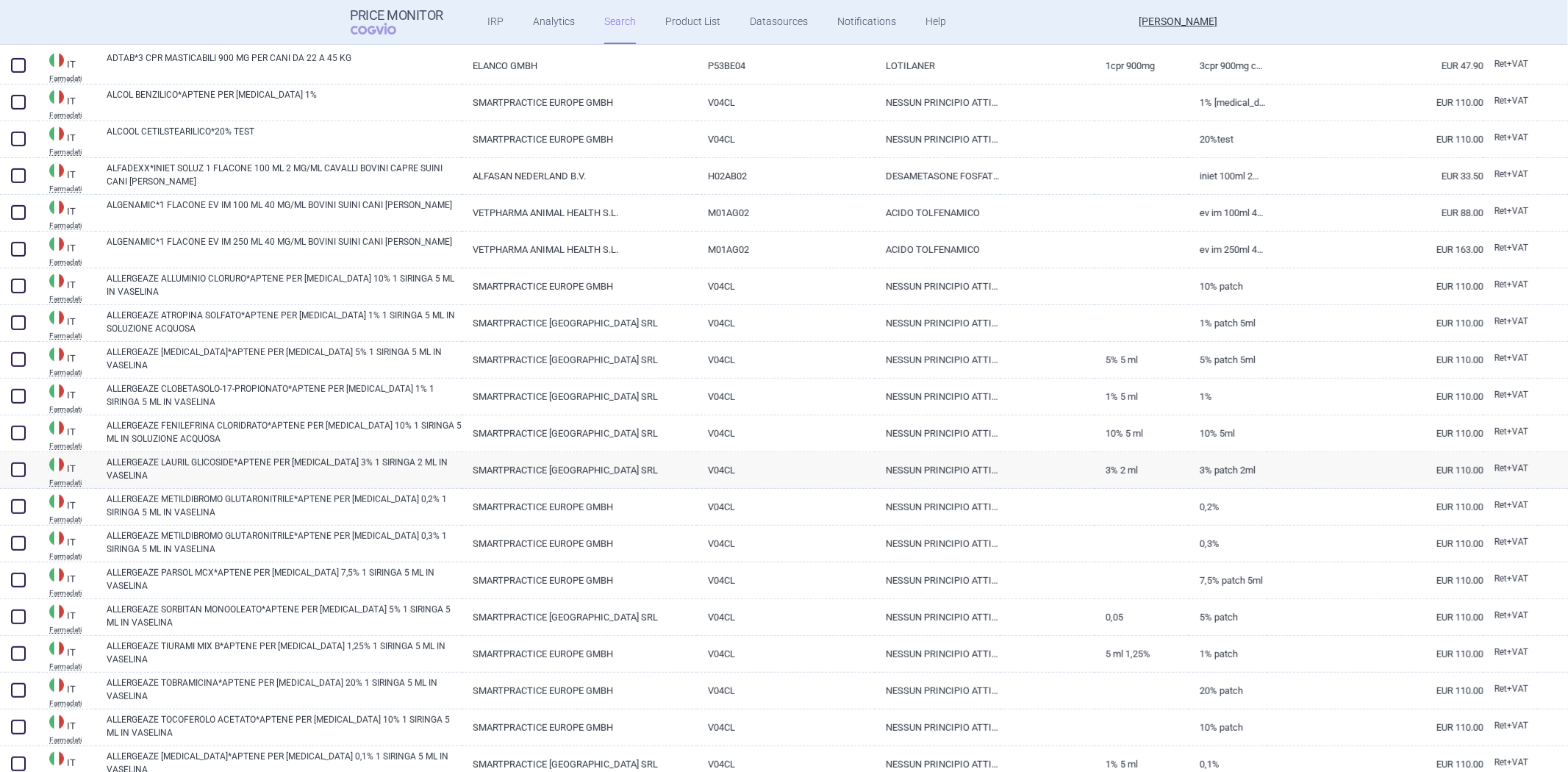
scroll to position [1226, 0]
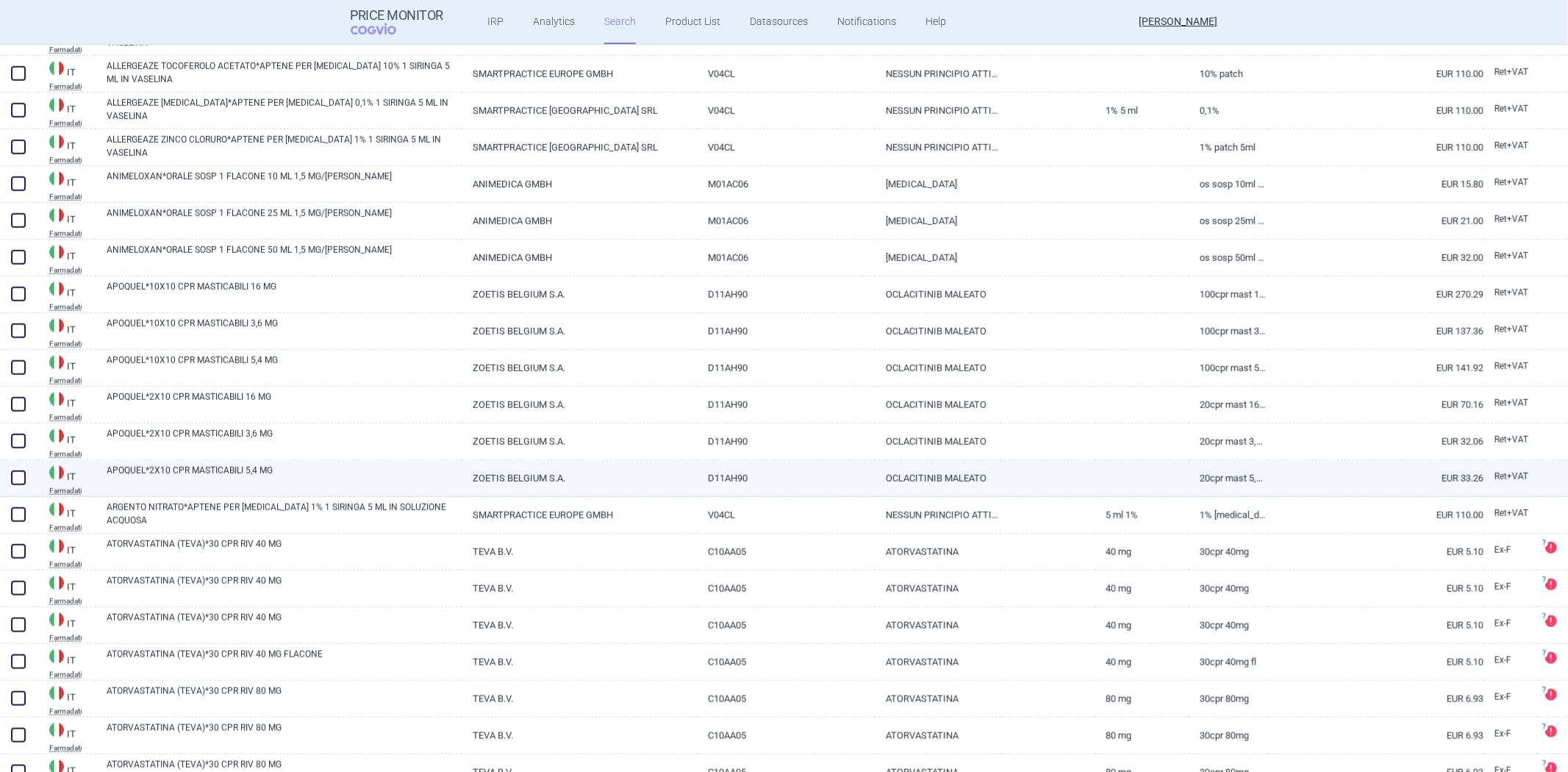
click at [1082, 493] on div at bounding box center [1047, 479] width 94 height 37
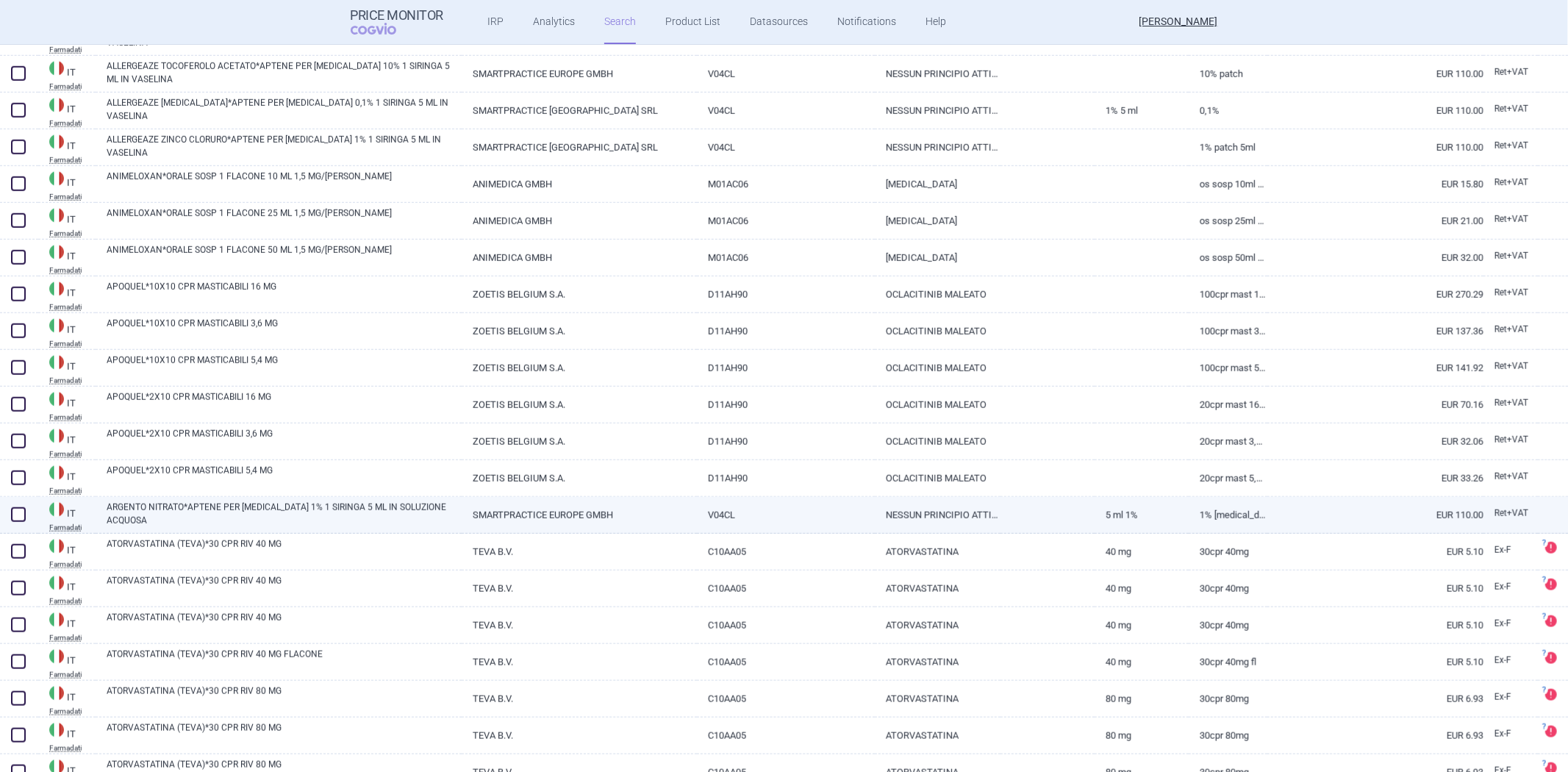
click at [1063, 516] on link at bounding box center [1047, 510] width 94 height 26
select select "EUR"
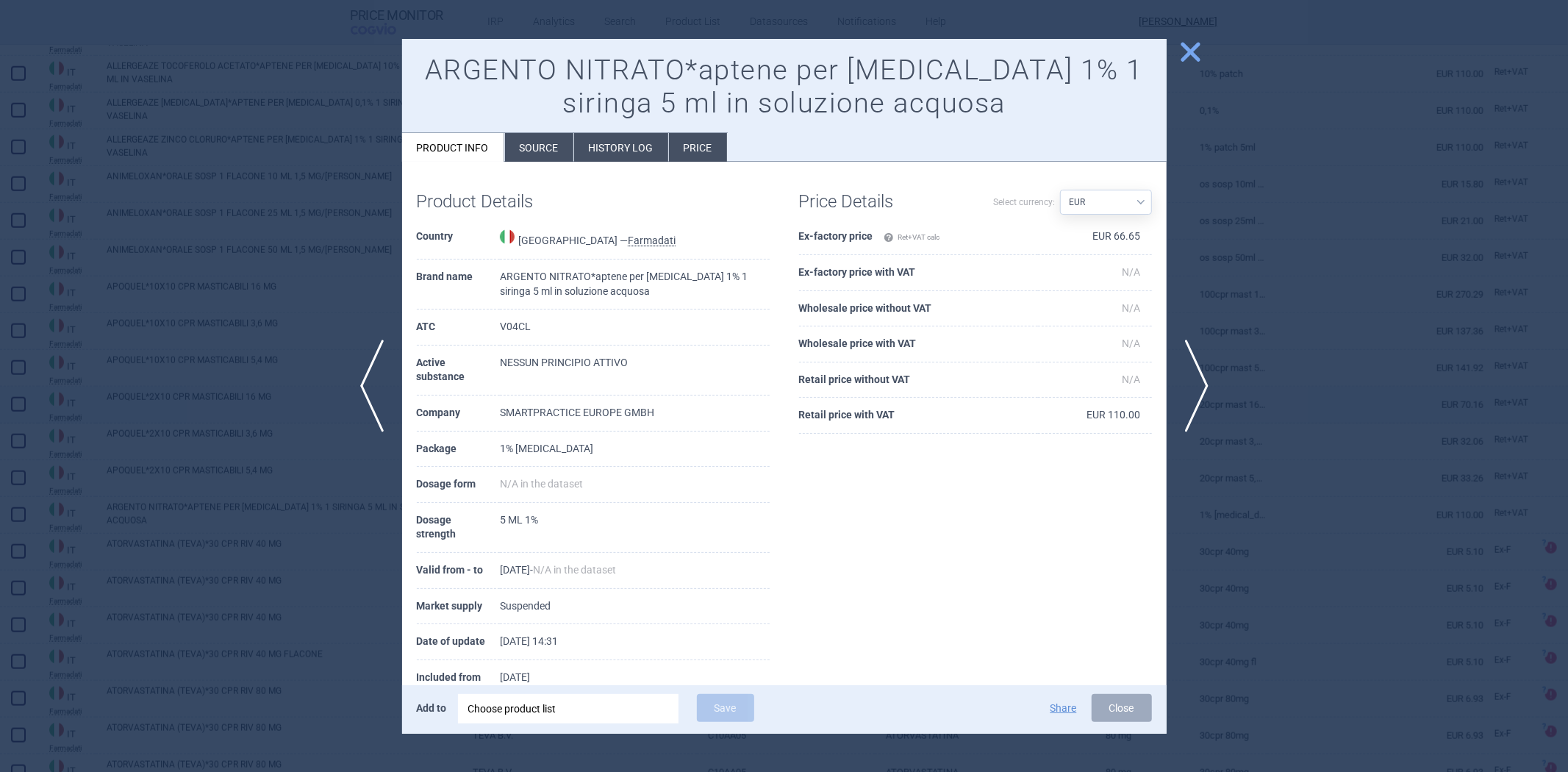
click at [1324, 402] on div at bounding box center [784, 386] width 1568 height 772
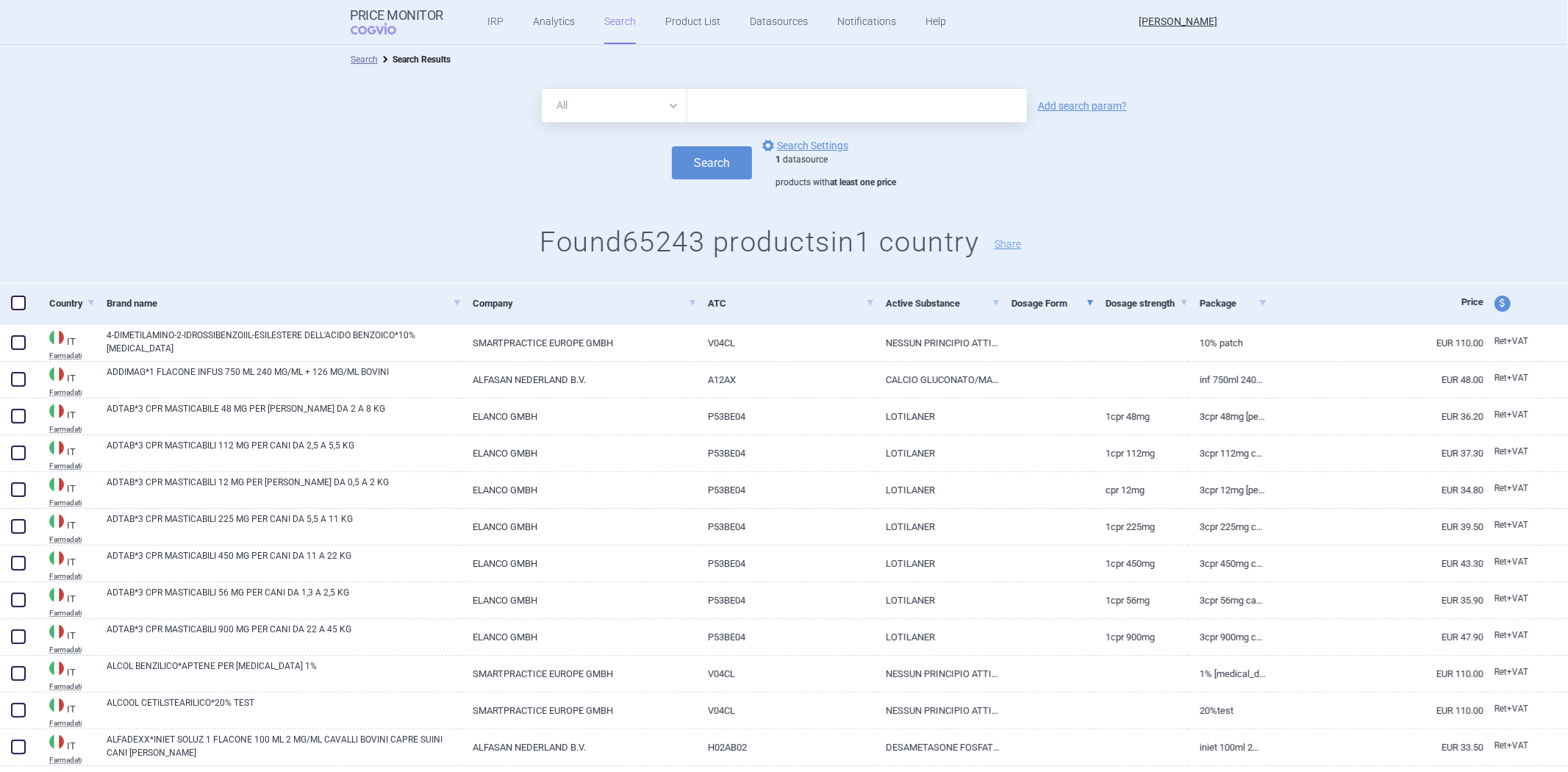
click at [1051, 342] on link at bounding box center [1047, 338] width 94 height 26
select select "EUR"
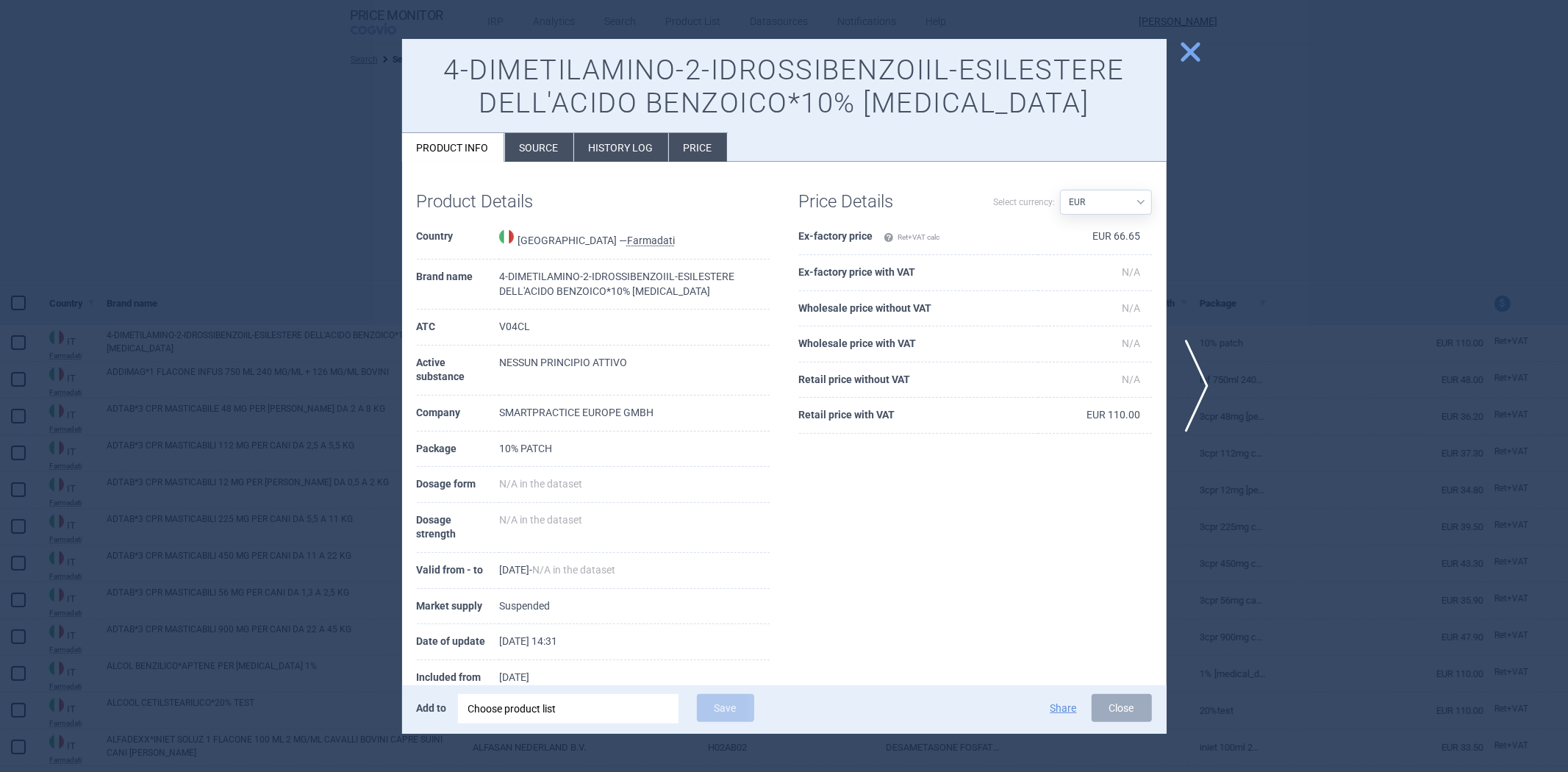
click at [1203, 273] on div at bounding box center [784, 386] width 1568 height 772
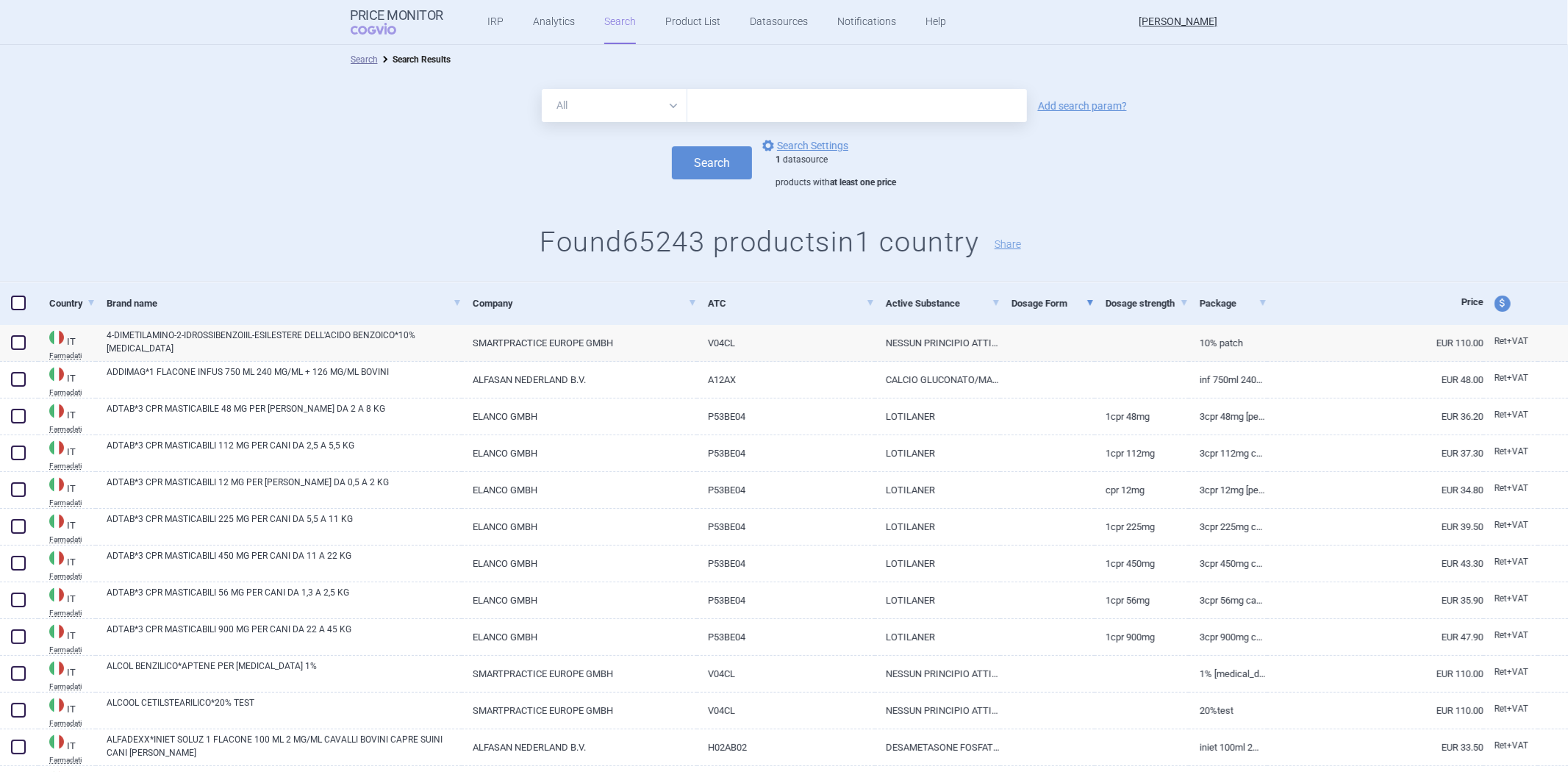
click at [812, 156] on div "1 datasource products with at least one price" at bounding box center [836, 172] width 120 height 34
click at [812, 152] on link "options Search Settings" at bounding box center [804, 146] width 89 height 18
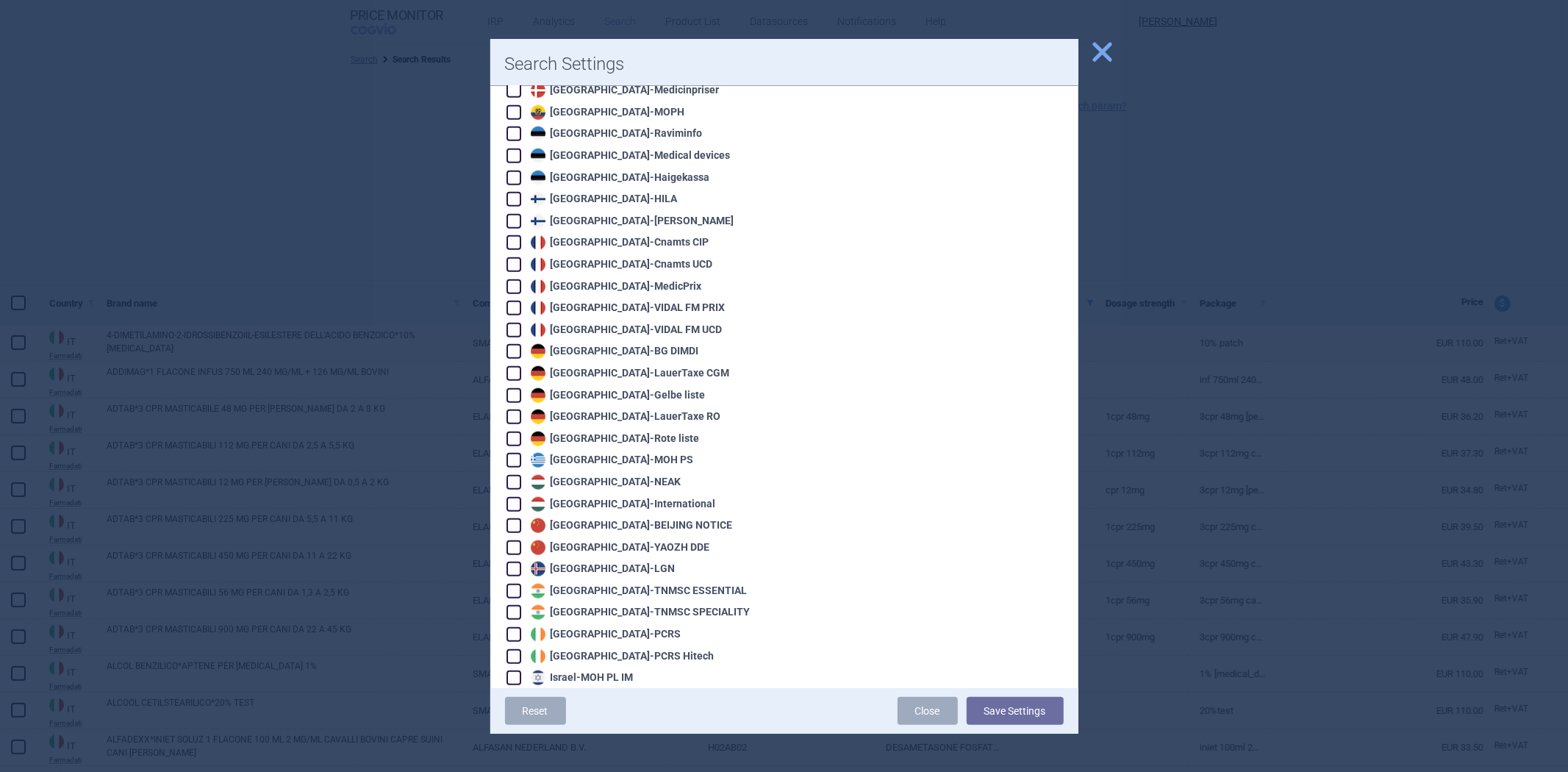
scroll to position [1308, 0]
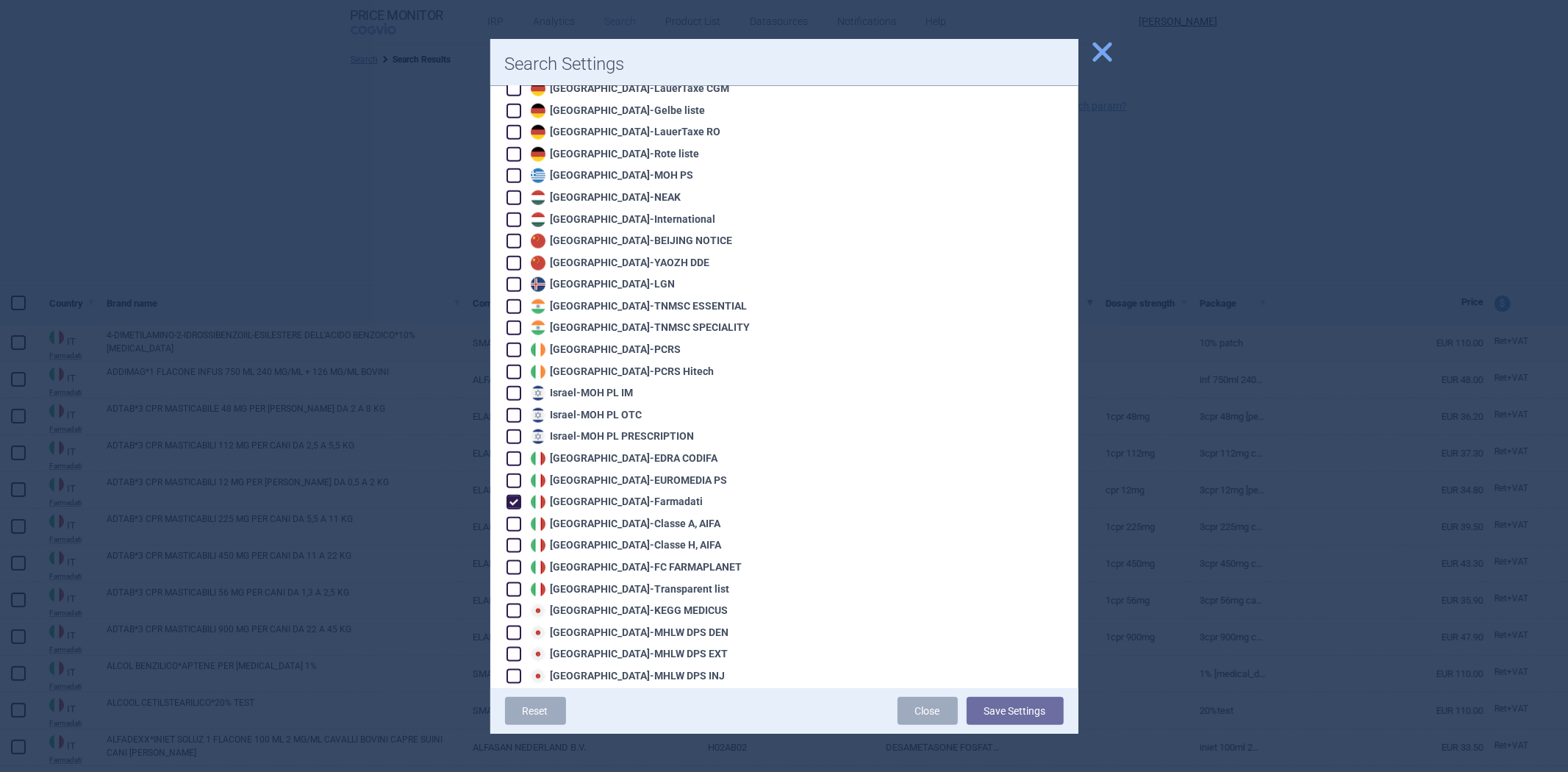
click at [570, 495] on div "Italy - Farmadati" at bounding box center [615, 503] width 176 height 14
checkbox input "false"
click at [591, 517] on div "Italy - Classe A, AIFA" at bounding box center [624, 524] width 194 height 14
checkbox input "true"
click at [973, 690] on div "Reset Close Save Settings" at bounding box center [784, 711] width 588 height 46
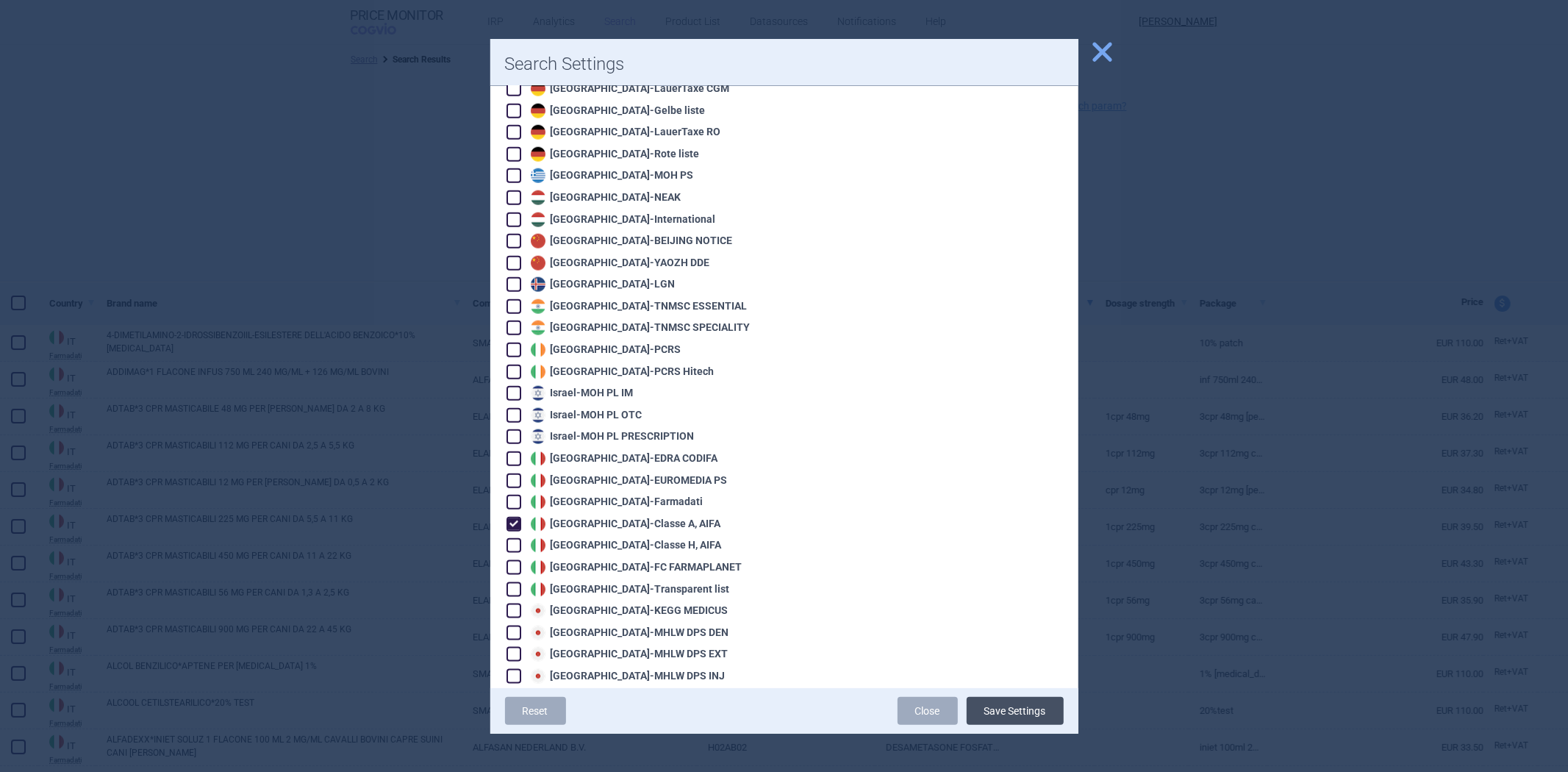
click at [974, 702] on button "Save Settings" at bounding box center [1015, 711] width 97 height 28
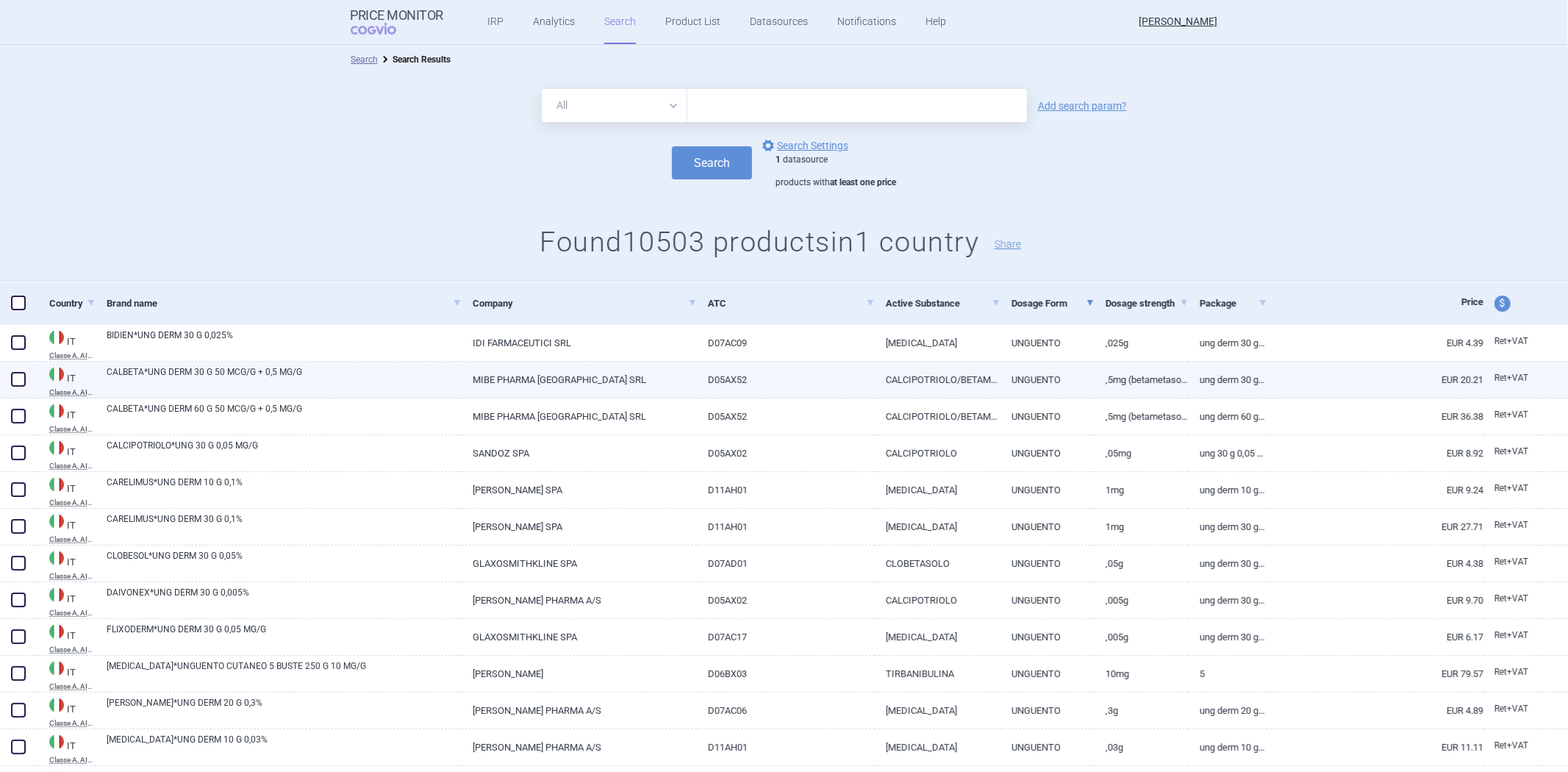
click at [757, 396] on link "D05AX52" at bounding box center [786, 379] width 178 height 36
select select "EUR"
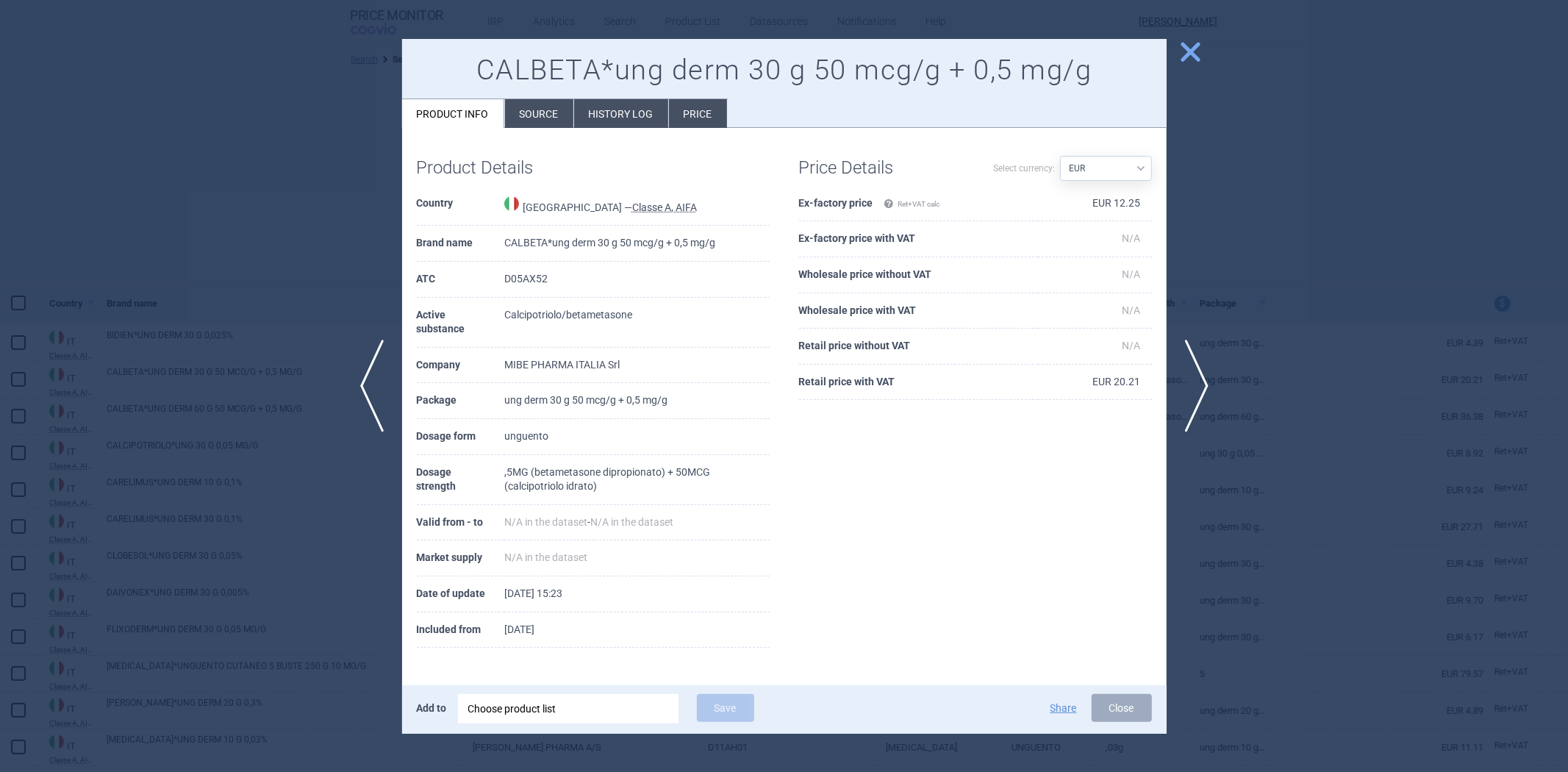
click at [1305, 275] on div at bounding box center [784, 386] width 1568 height 772
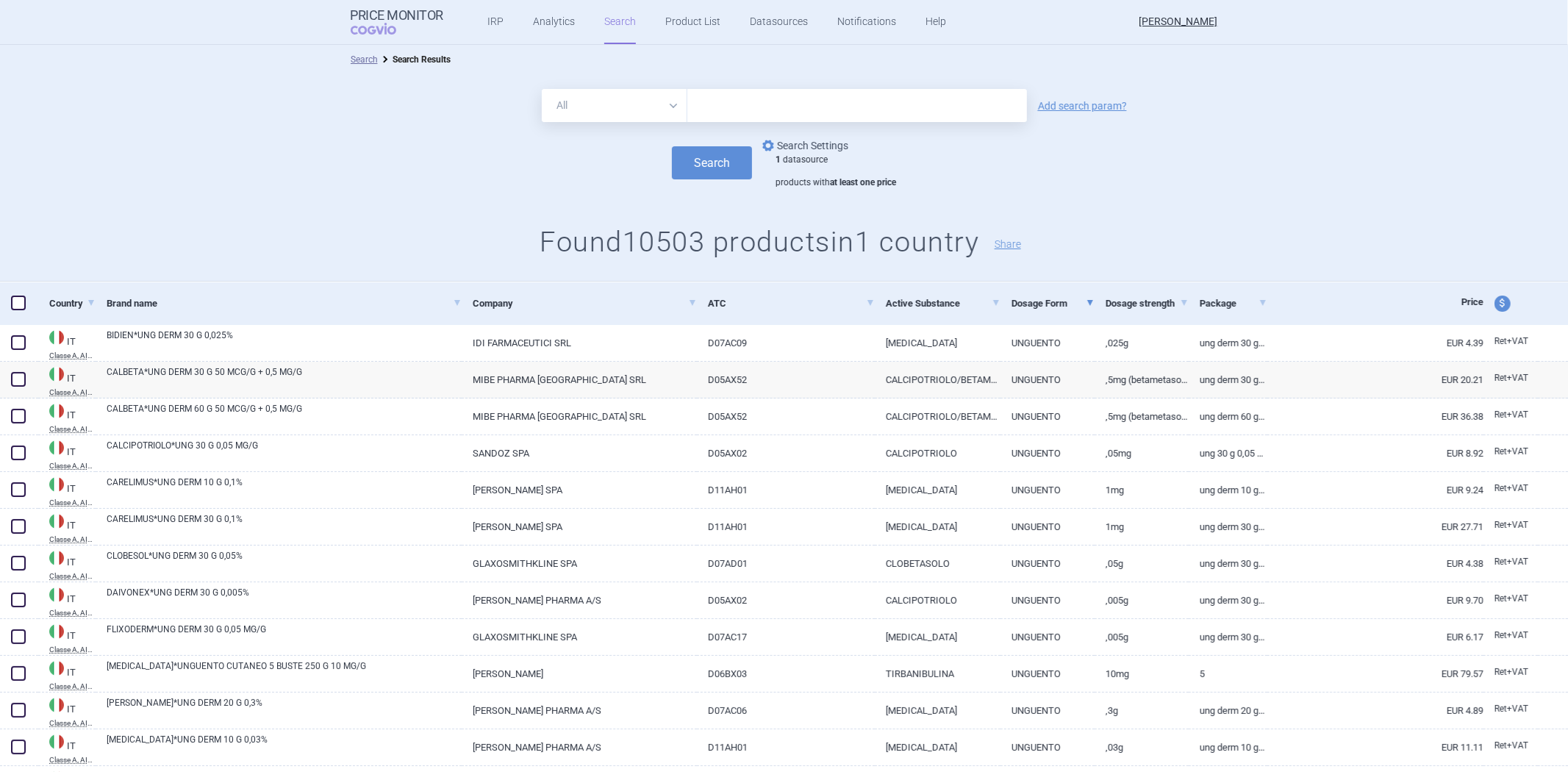
click at [816, 152] on link "options Search Settings" at bounding box center [804, 146] width 89 height 18
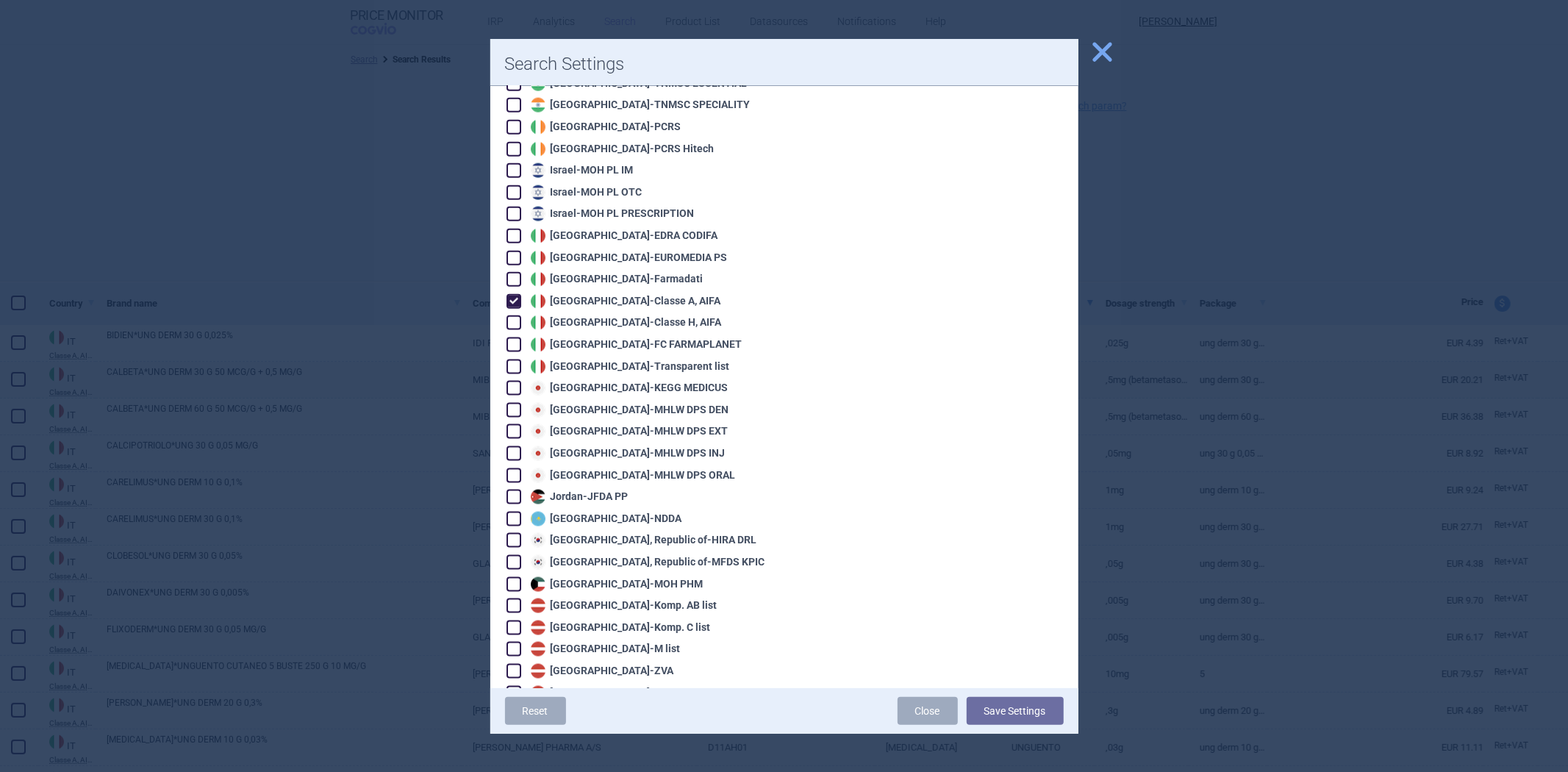
scroll to position [1553, 0]
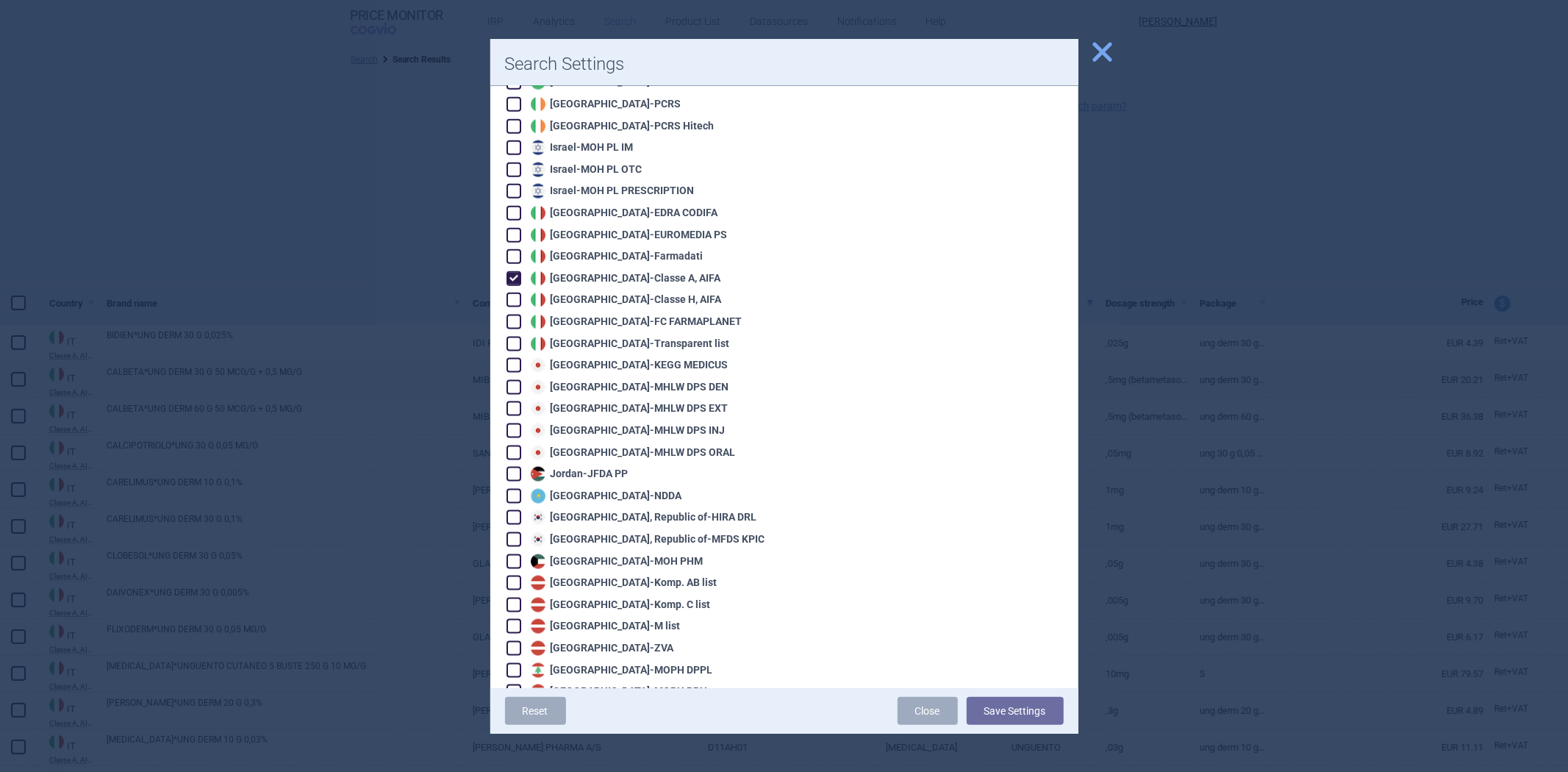
click at [603, 257] on div "Algeria - Pharm'Net Australia - PBS Australia - PBS EFC Austria - Apo-Warenv.I …" at bounding box center [637, 495] width 264 height 3642
click at [611, 272] on div "Italy - Classe A, AIFA" at bounding box center [624, 279] width 194 height 14
checkbox input "false"
click at [599, 293] on div "Italy - Classe H, AIFA" at bounding box center [624, 300] width 195 height 14
checkbox input "true"
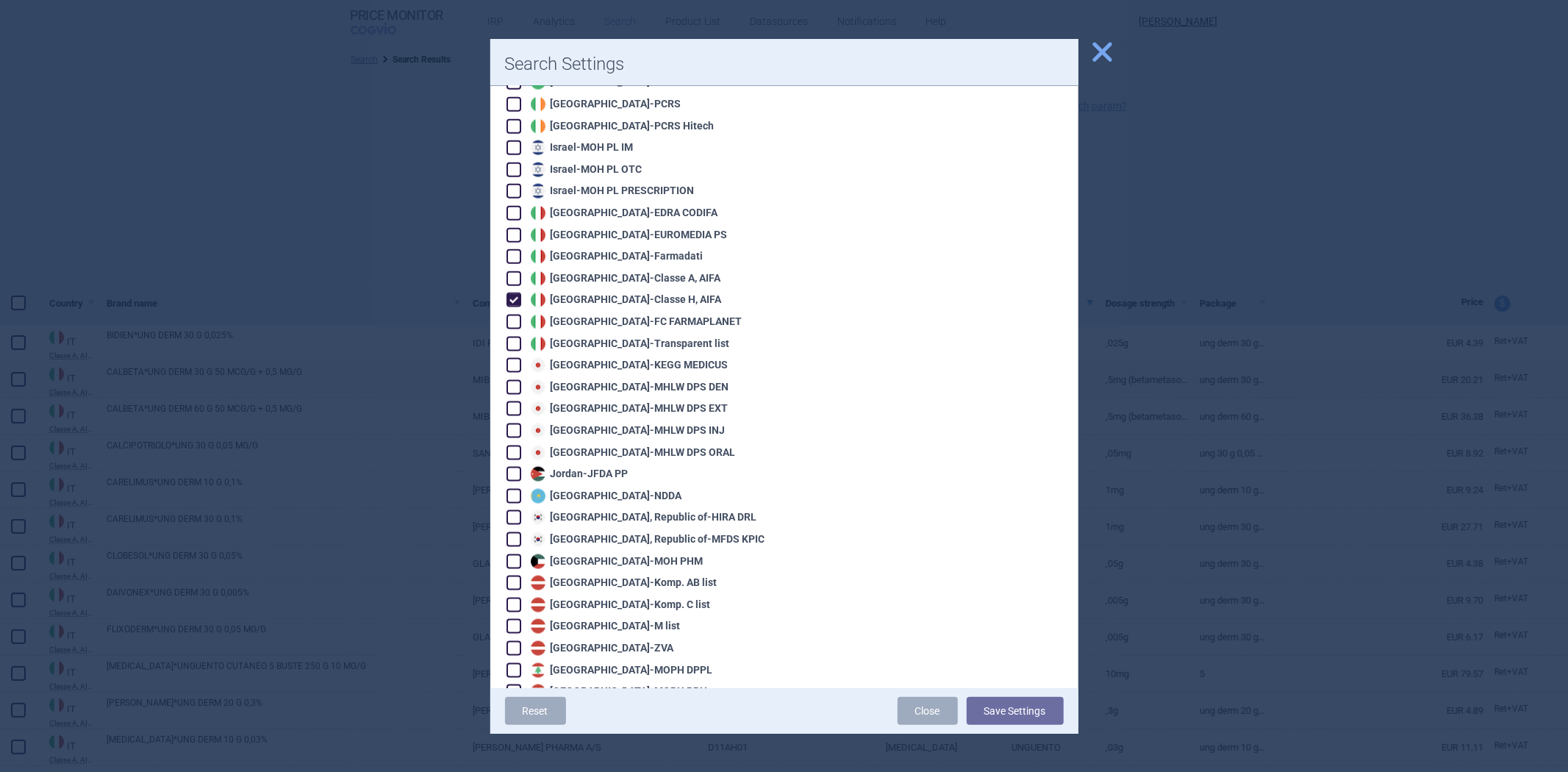
click at [1019, 694] on div "Reset Close Save Settings" at bounding box center [784, 711] width 588 height 46
click at [1012, 703] on button "Save Settings" at bounding box center [1015, 711] width 97 height 28
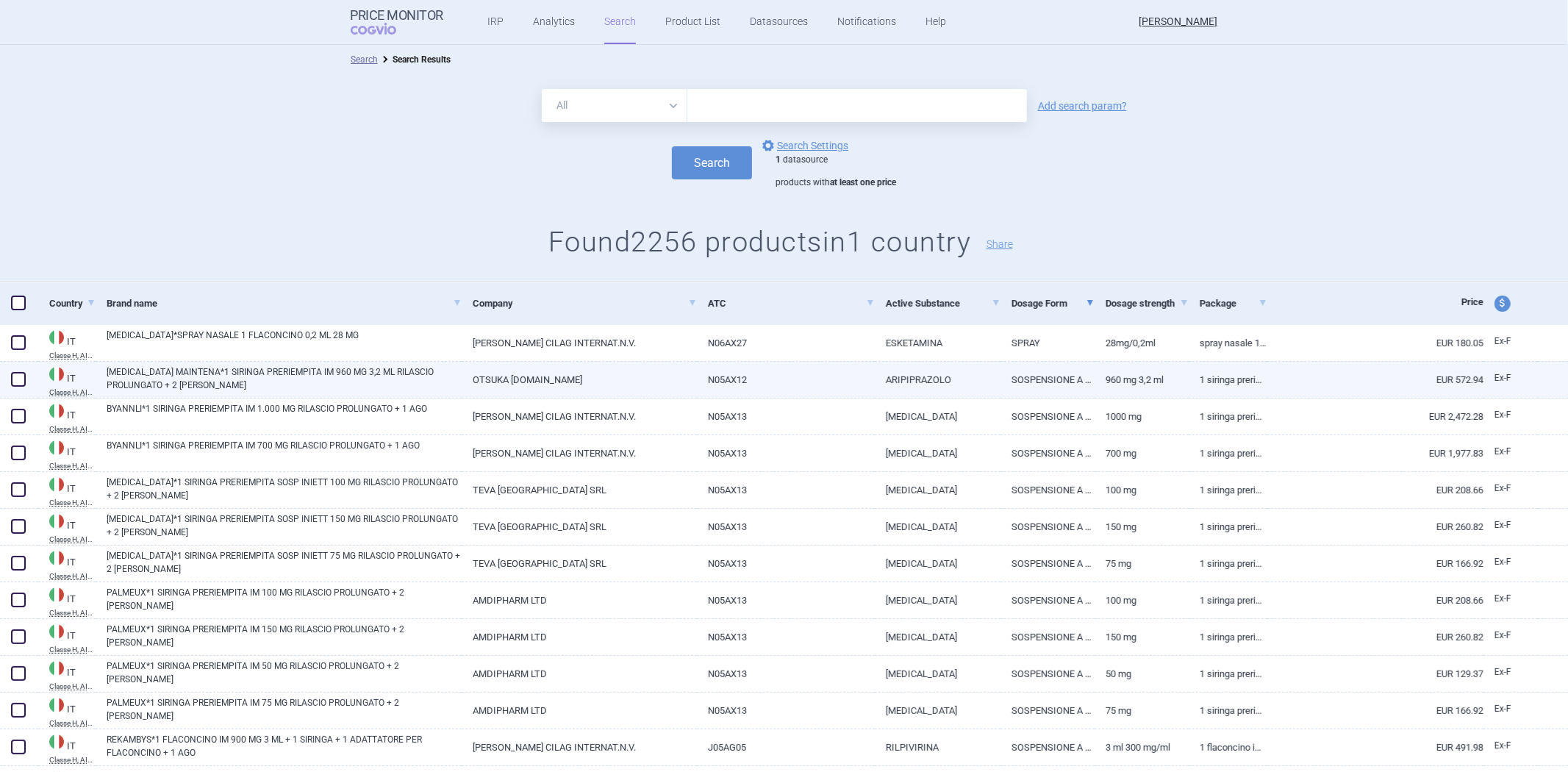
click at [1054, 393] on link "SOSPENSIONE A RILASCIO PROLUNGATO" at bounding box center [1047, 379] width 94 height 36
select select "EUR"
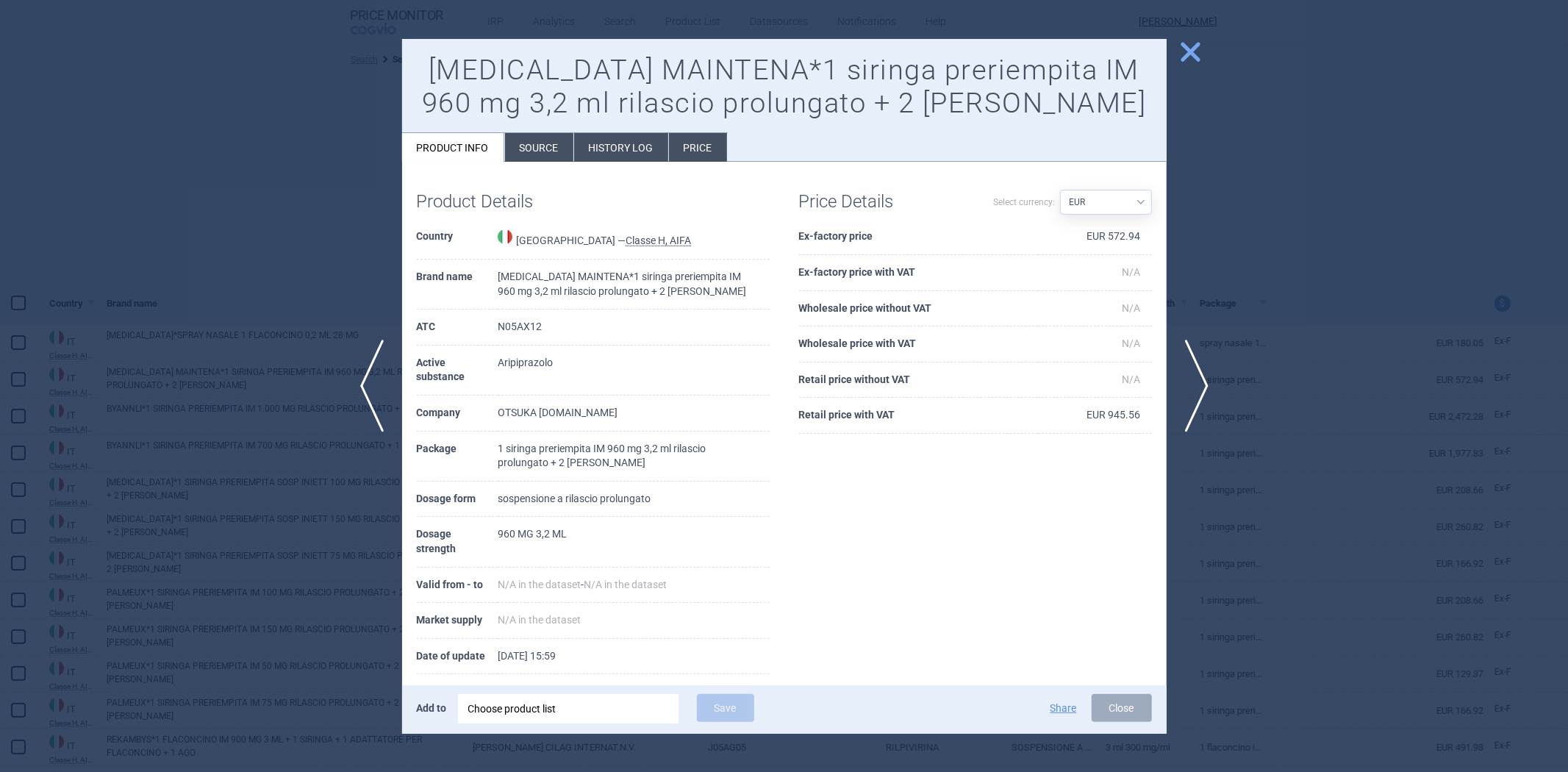
click at [1255, 258] on div at bounding box center [784, 386] width 1568 height 772
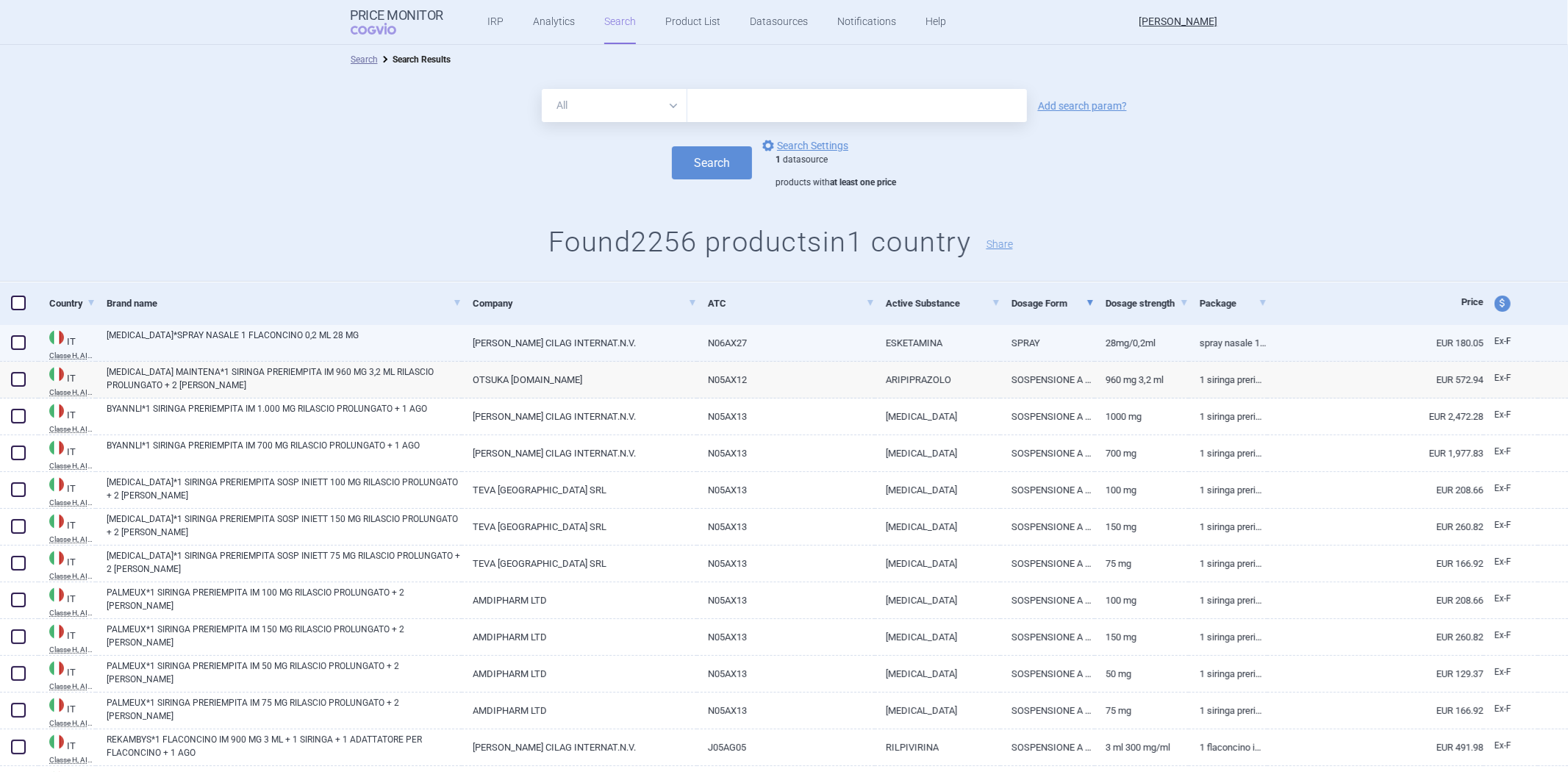
click at [949, 338] on link "ESKETAMINA" at bounding box center [937, 343] width 126 height 36
select select "EUR"
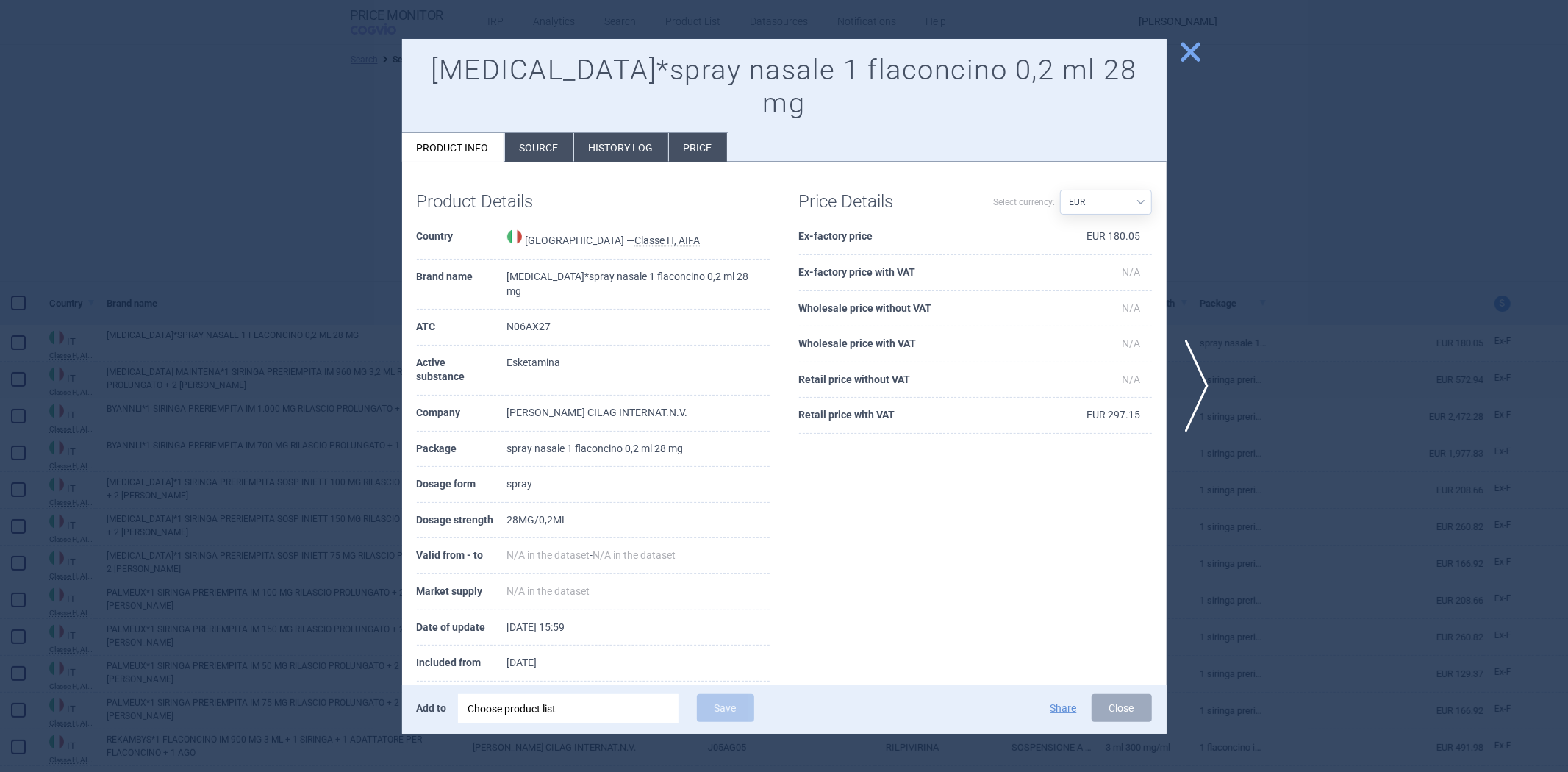
click at [1289, 259] on div at bounding box center [784, 386] width 1568 height 772
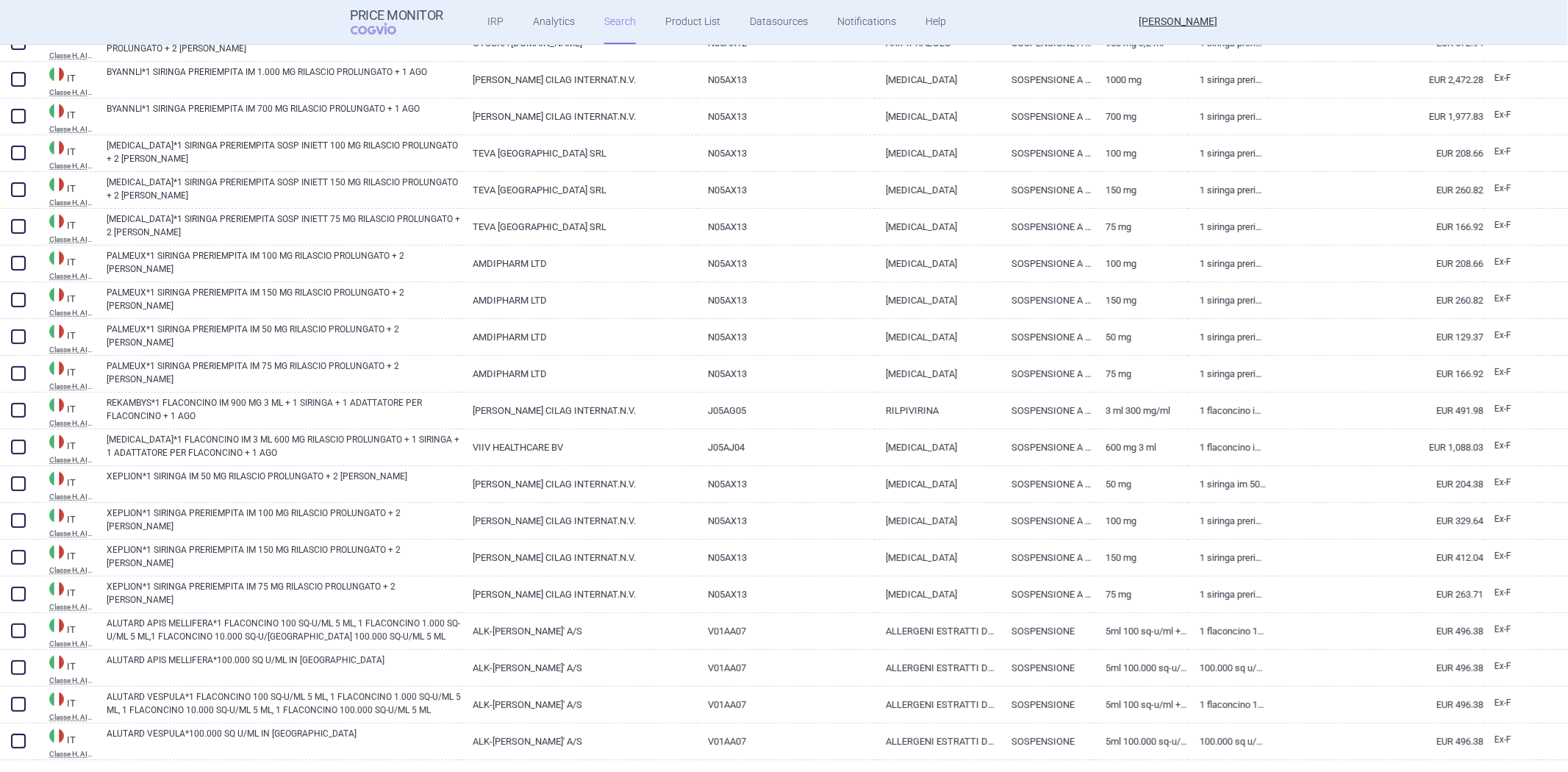
scroll to position [490, 0]
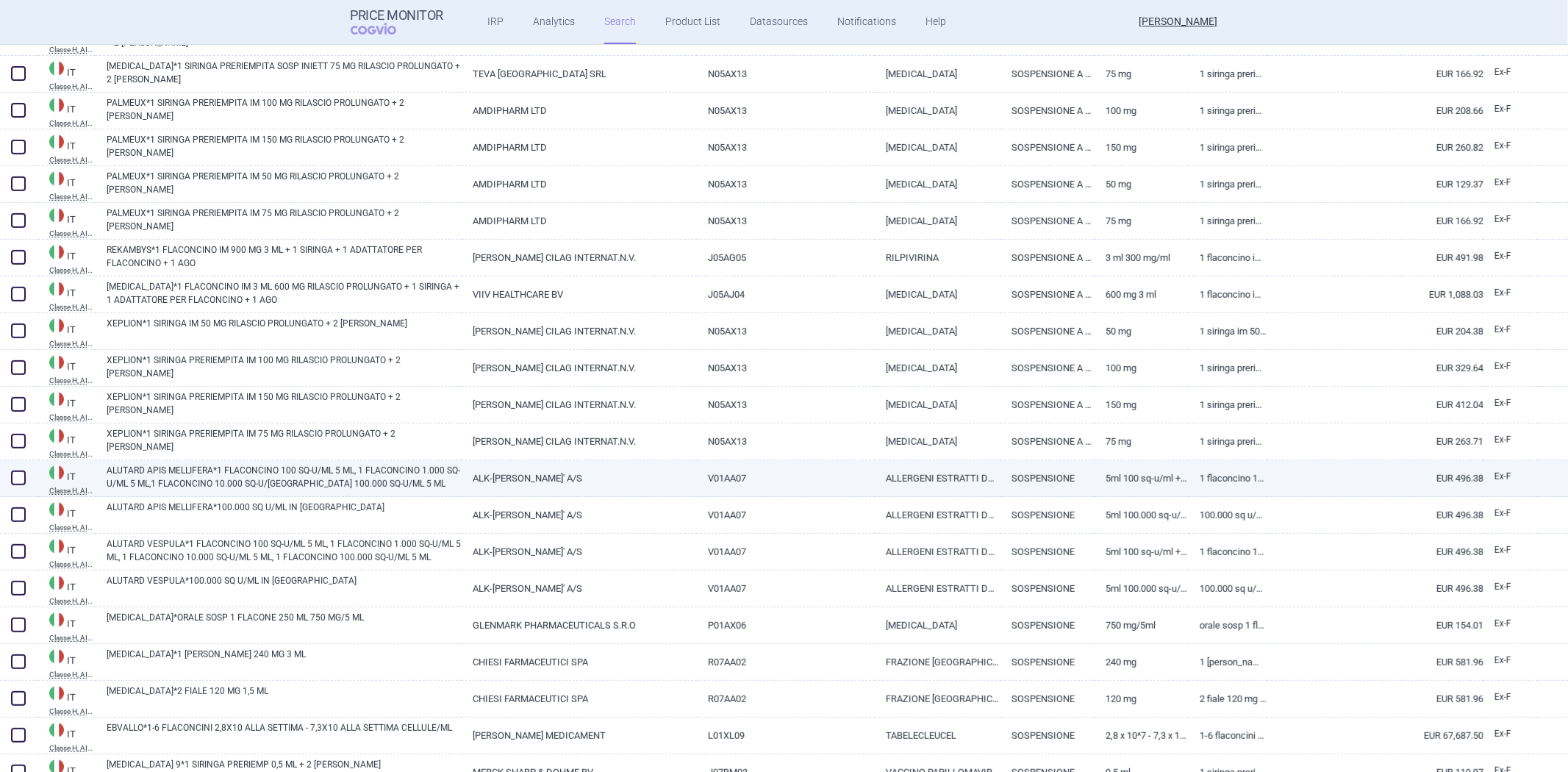
click at [912, 460] on link "ALLERGENI ESTRATTI DA VELENO DI APE" at bounding box center [937, 478] width 126 height 36
select select "EUR"
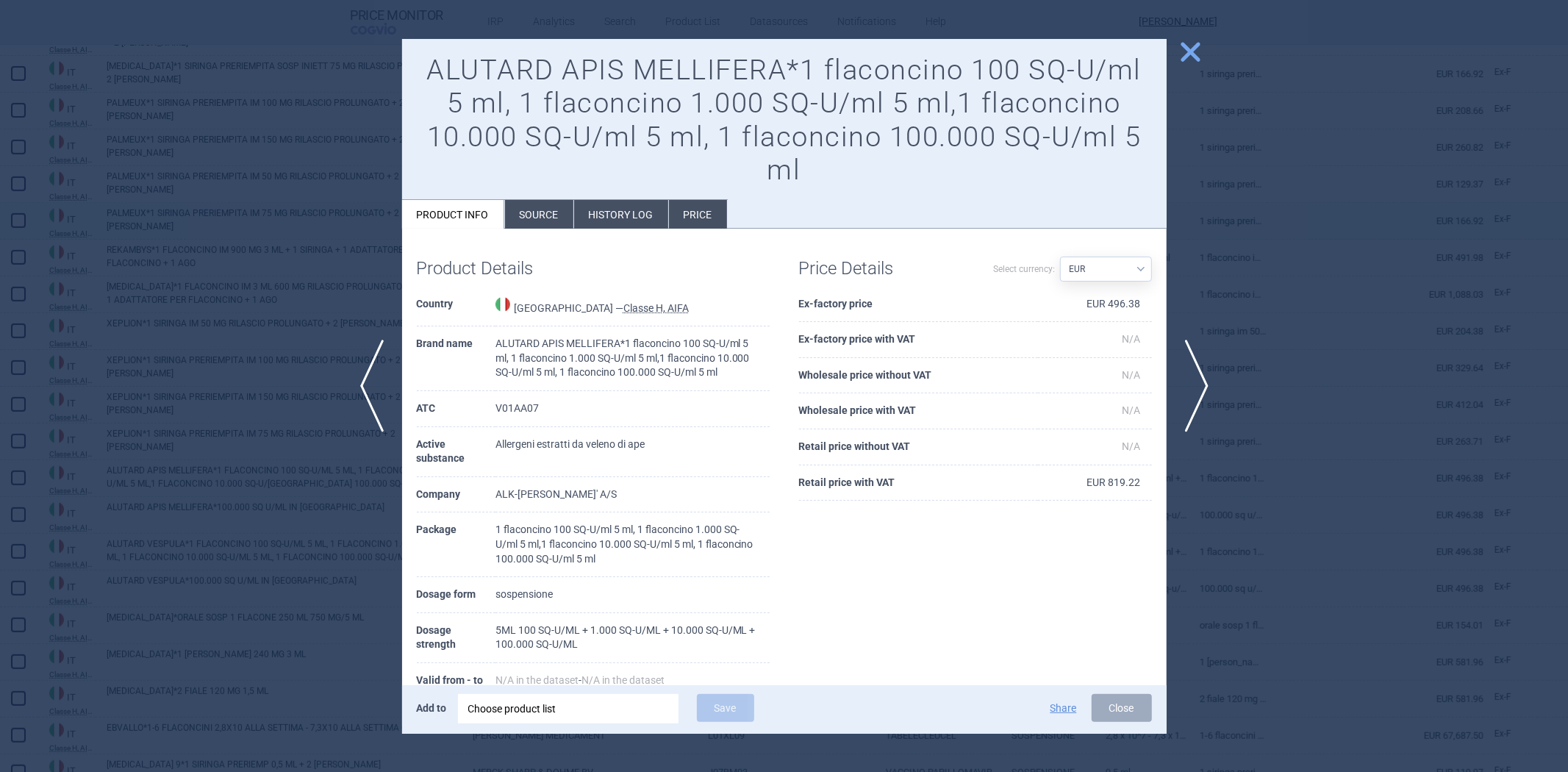
click at [1217, 213] on div at bounding box center [784, 386] width 1568 height 772
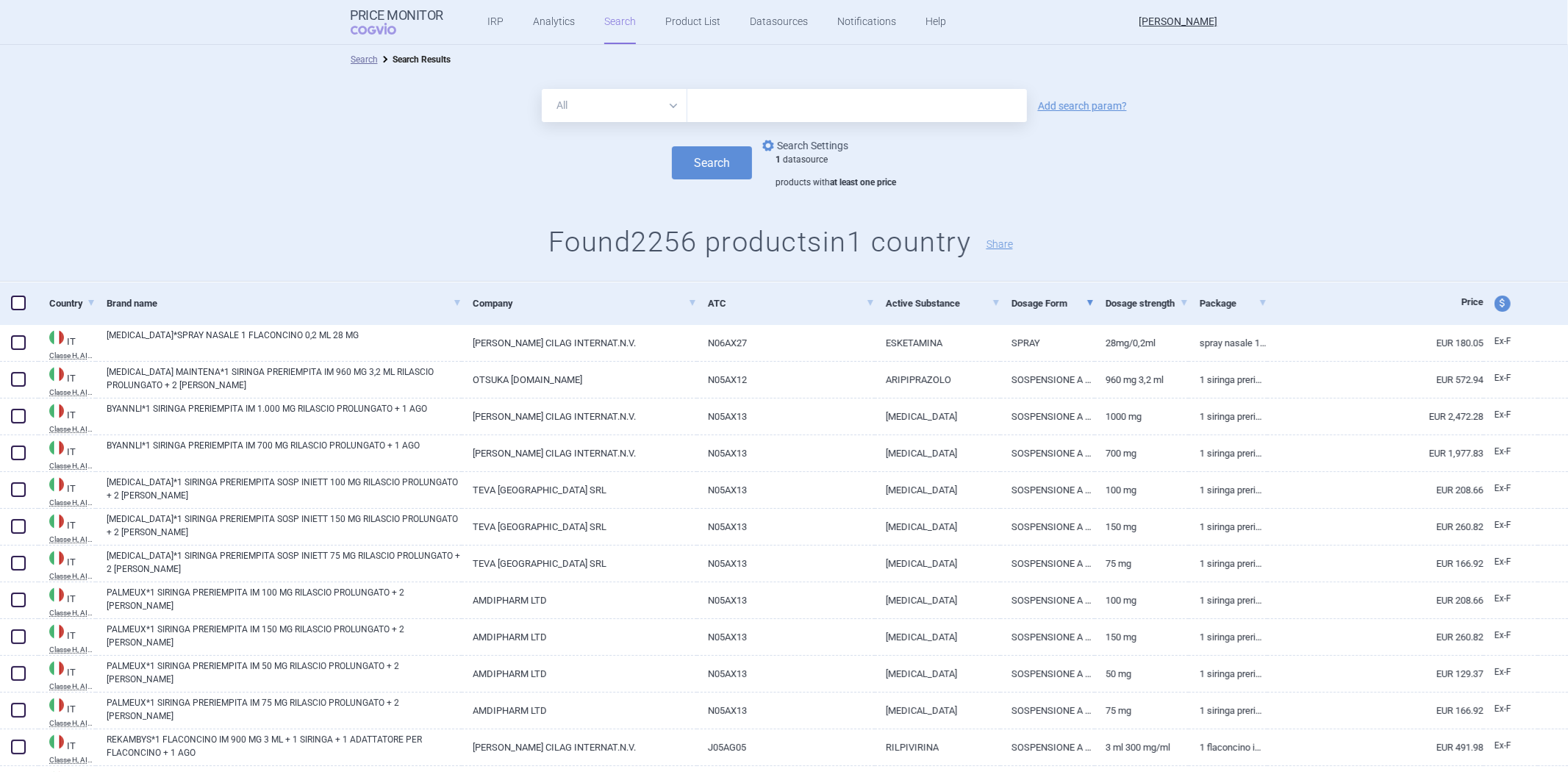
click at [799, 149] on link "options Search Settings" at bounding box center [804, 146] width 89 height 18
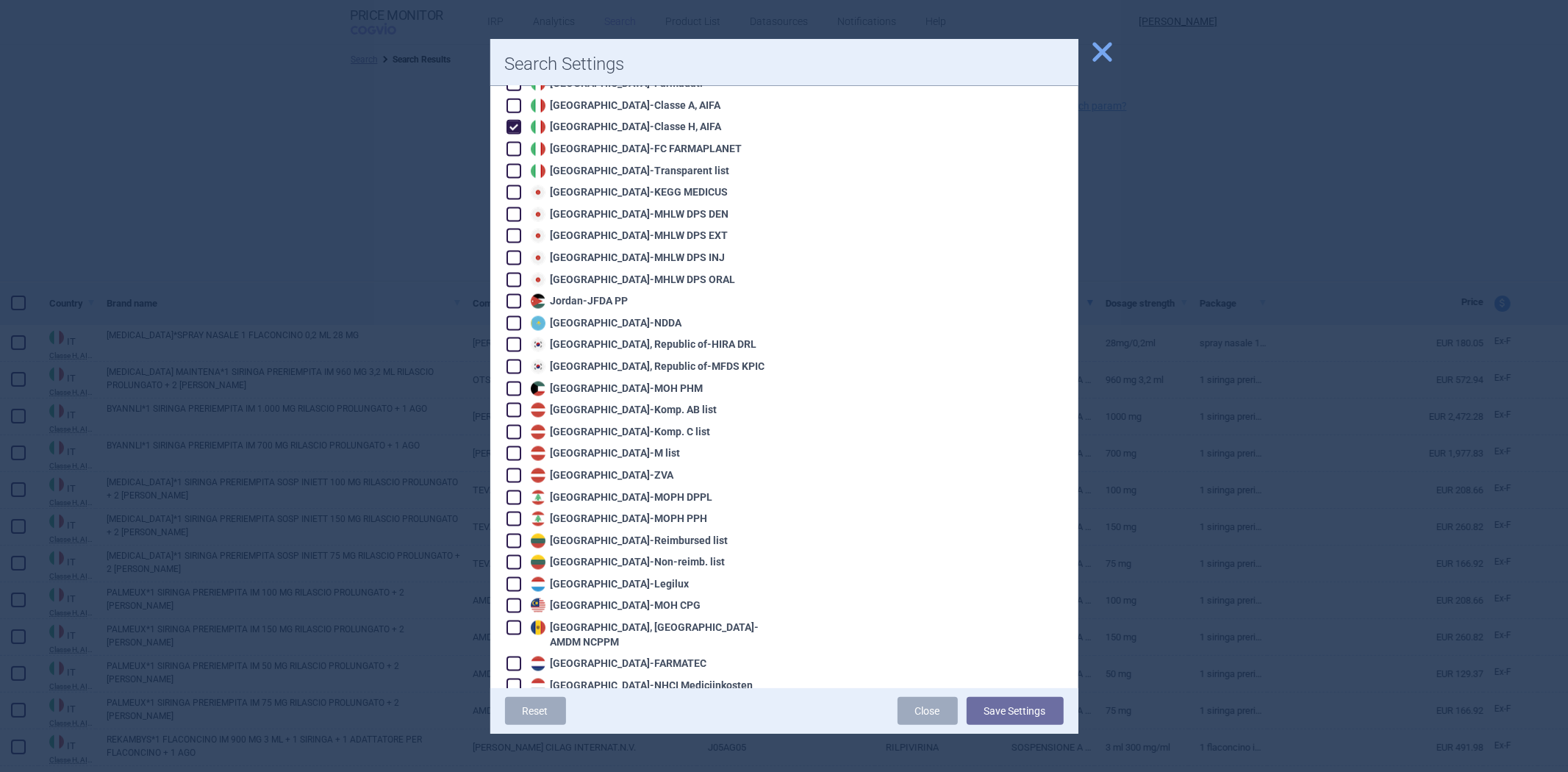
scroll to position [1553, 0]
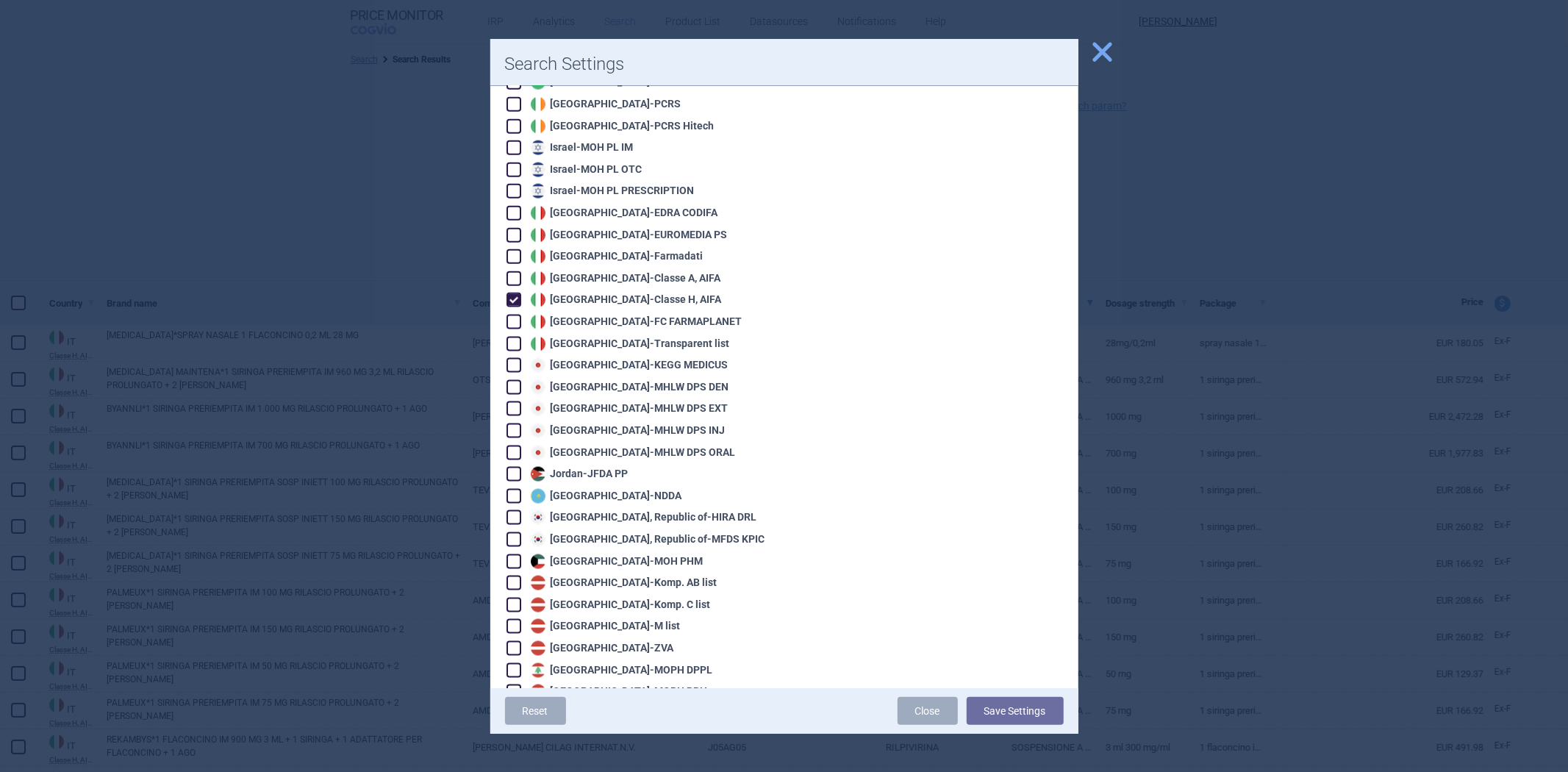
click at [619, 291] on div "Italy - Classe H, AIFA" at bounding box center [638, 299] width 263 height 16
click at [611, 293] on div "Italy - Classe H, AIFA" at bounding box center [624, 300] width 195 height 14
checkbox input "false"
click at [616, 272] on div "Italy - Classe A, AIFA" at bounding box center [624, 279] width 194 height 14
checkbox input "true"
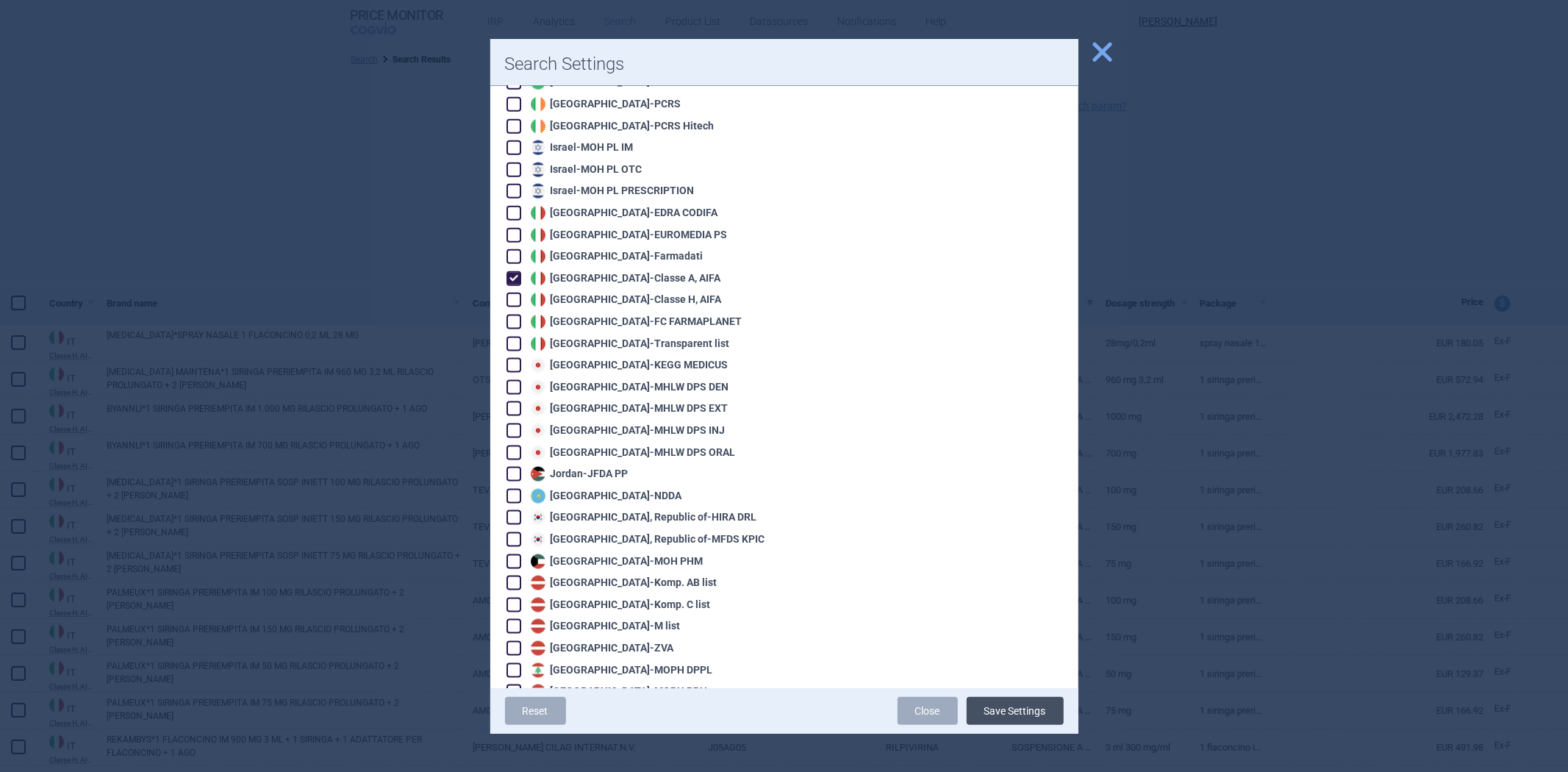
click at [1030, 712] on button "Save Settings" at bounding box center [1015, 711] width 97 height 28
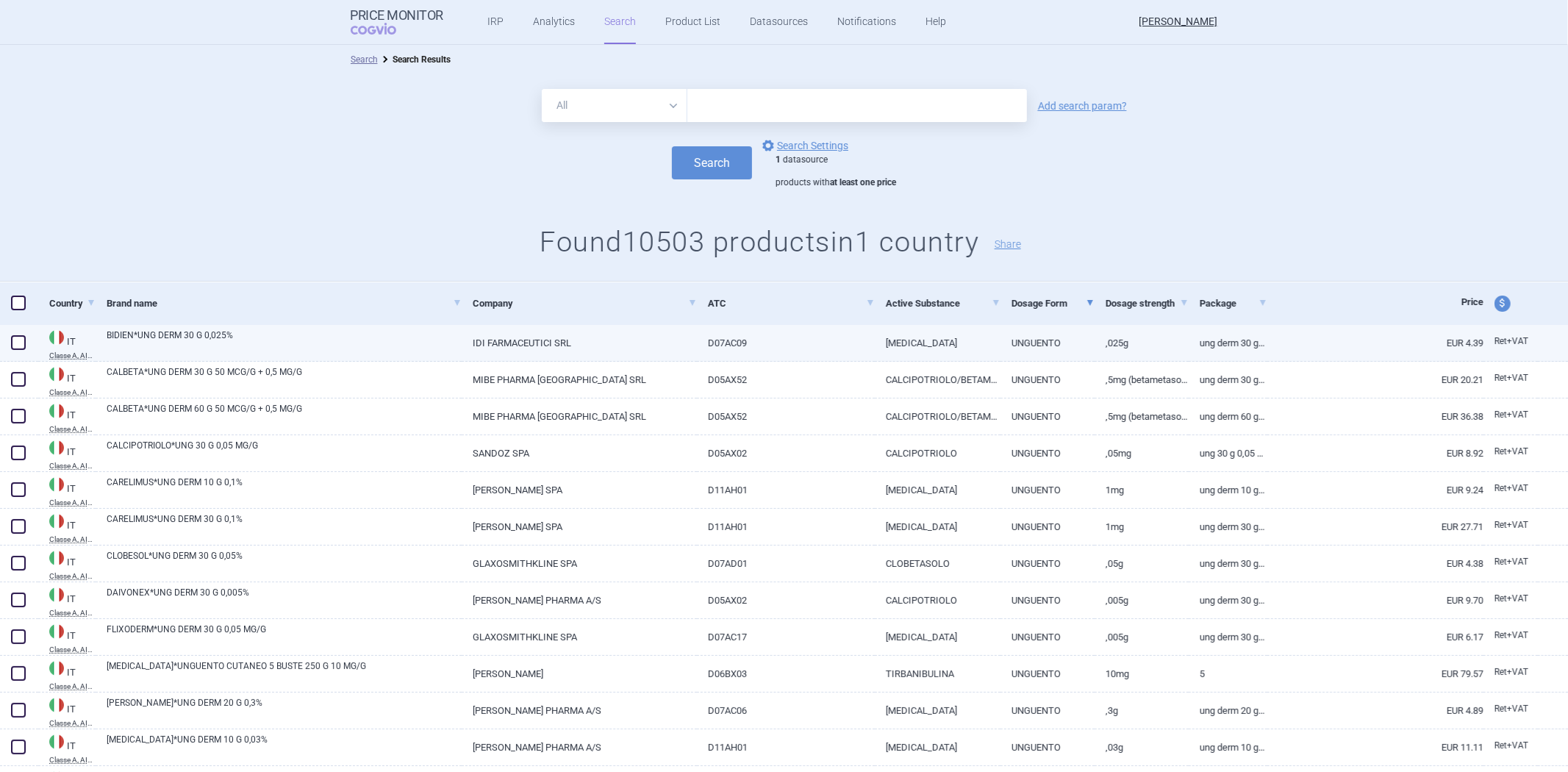
click at [797, 334] on link "D07AC09" at bounding box center [786, 343] width 178 height 36
select select "EUR"
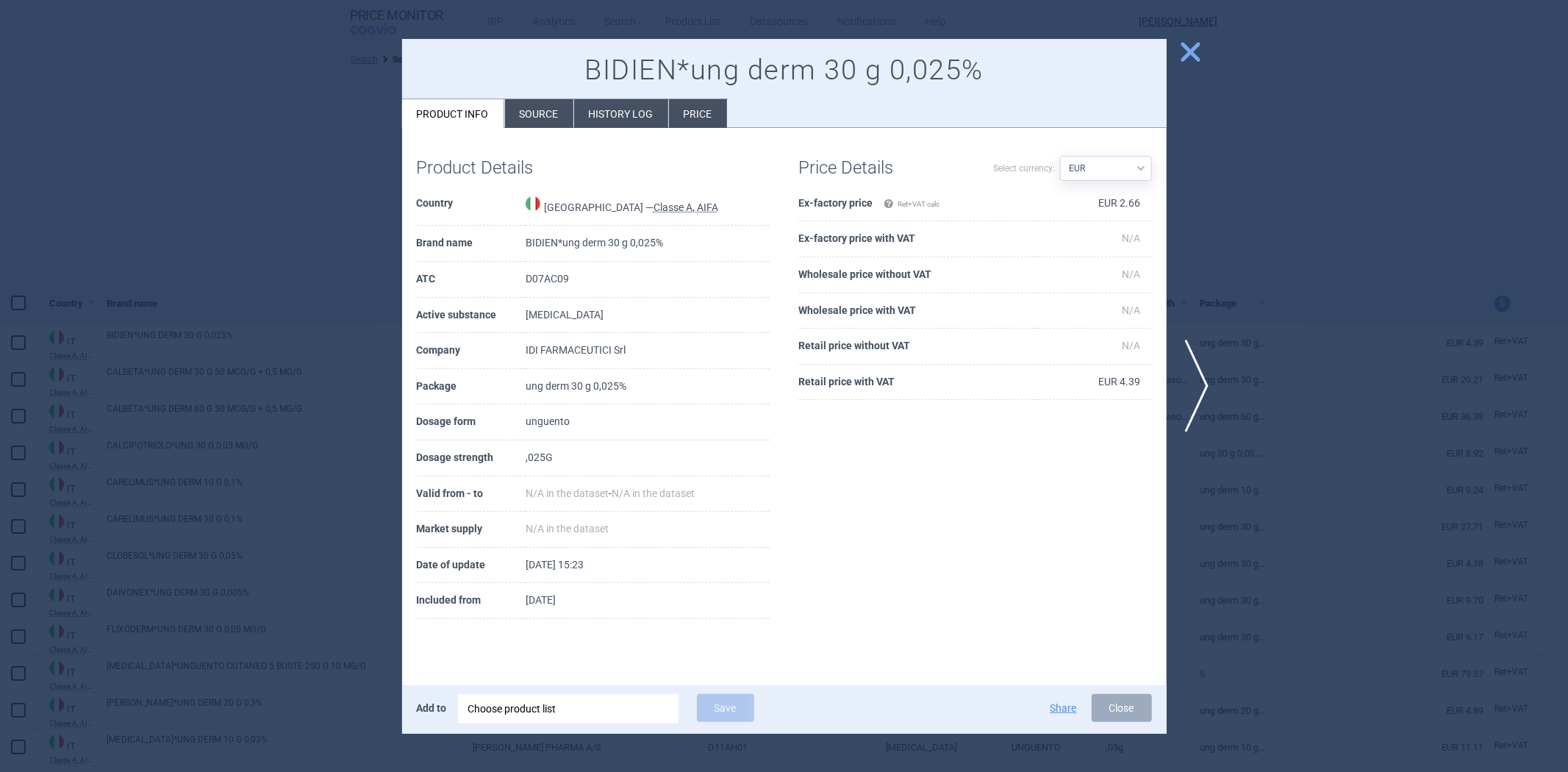
click at [1320, 424] on div at bounding box center [784, 386] width 1568 height 772
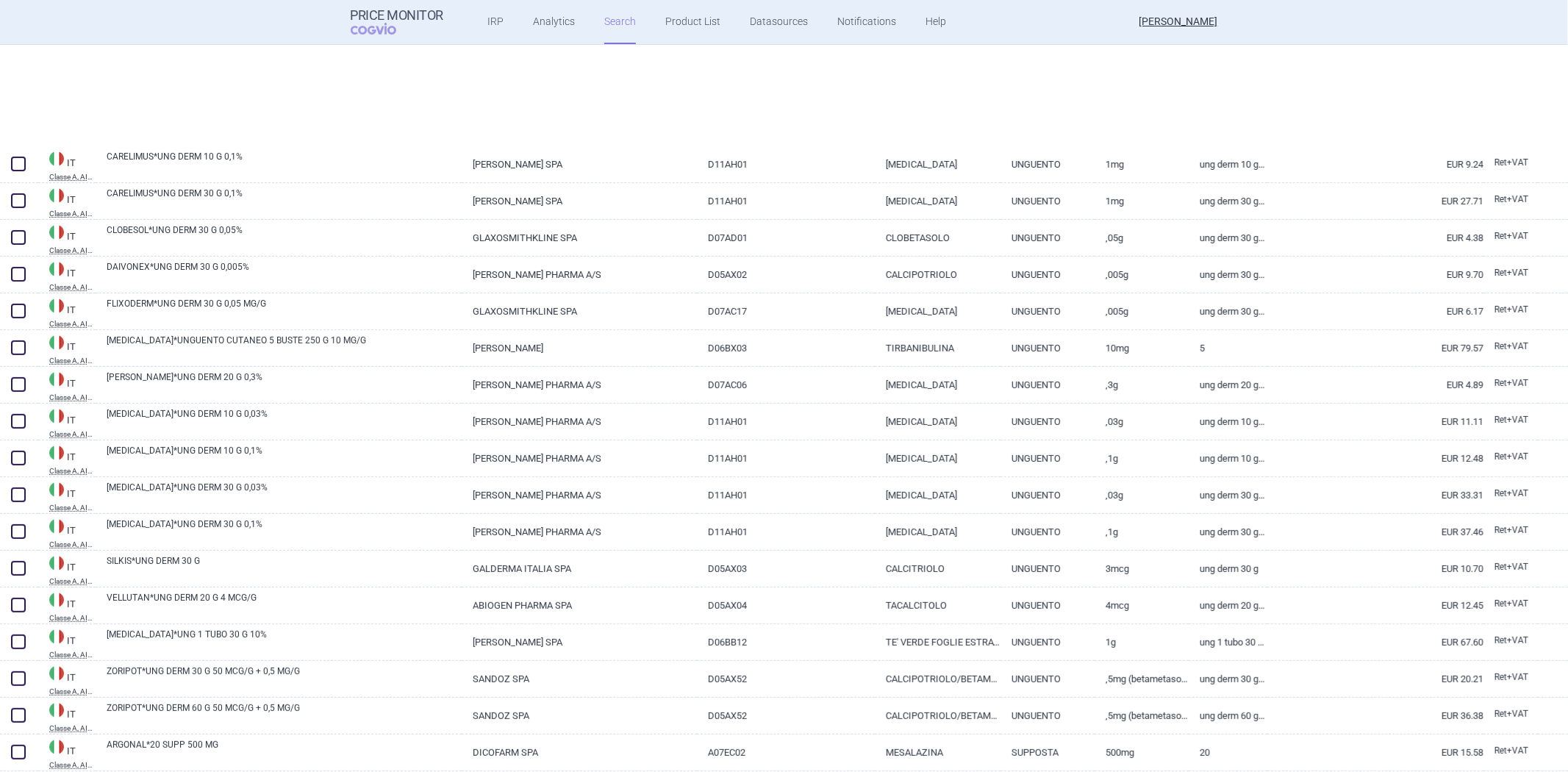
scroll to position [490, 0]
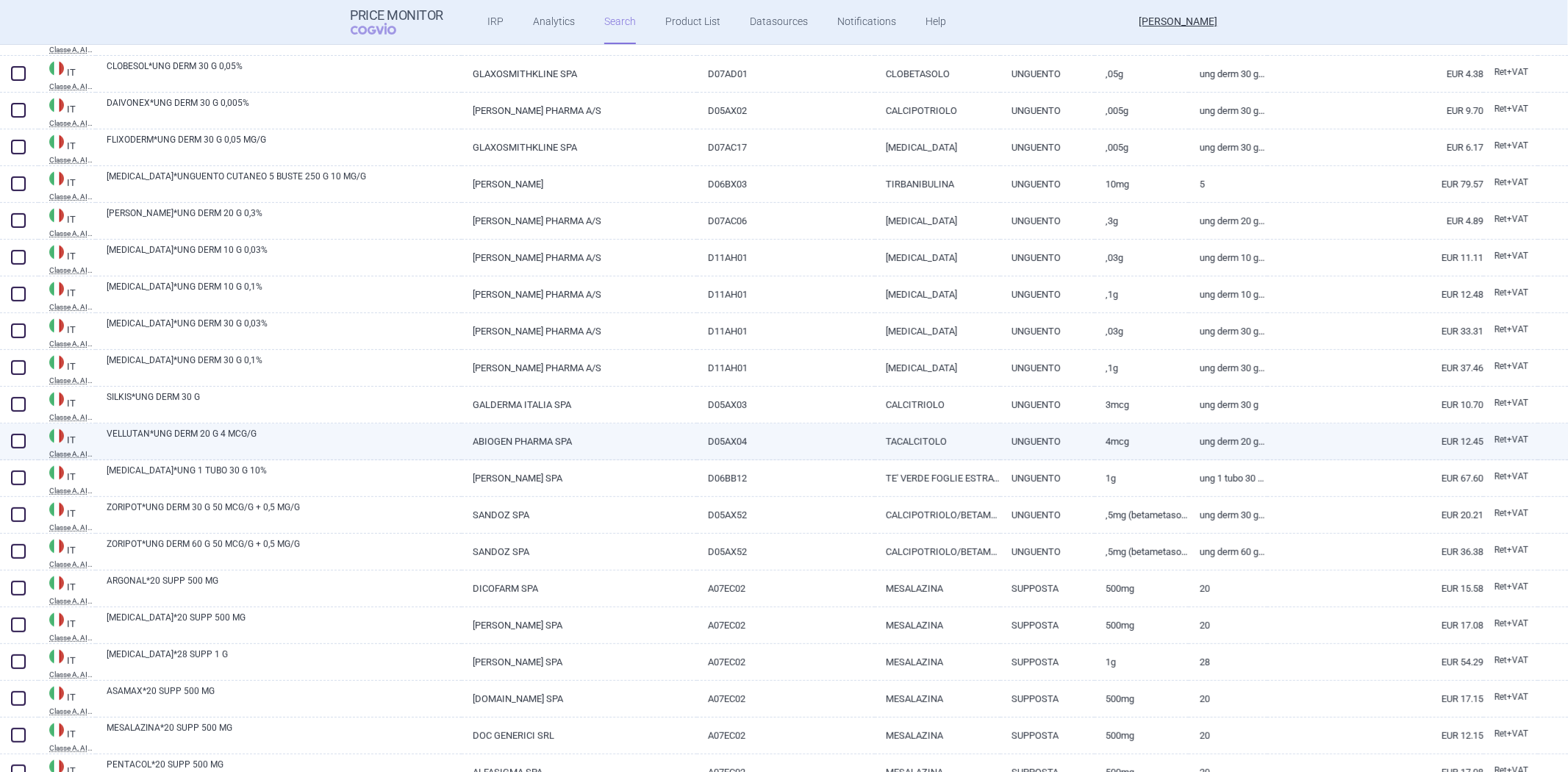
click at [1113, 459] on link "4MCG" at bounding box center [1141, 442] width 94 height 36
select select "EUR"
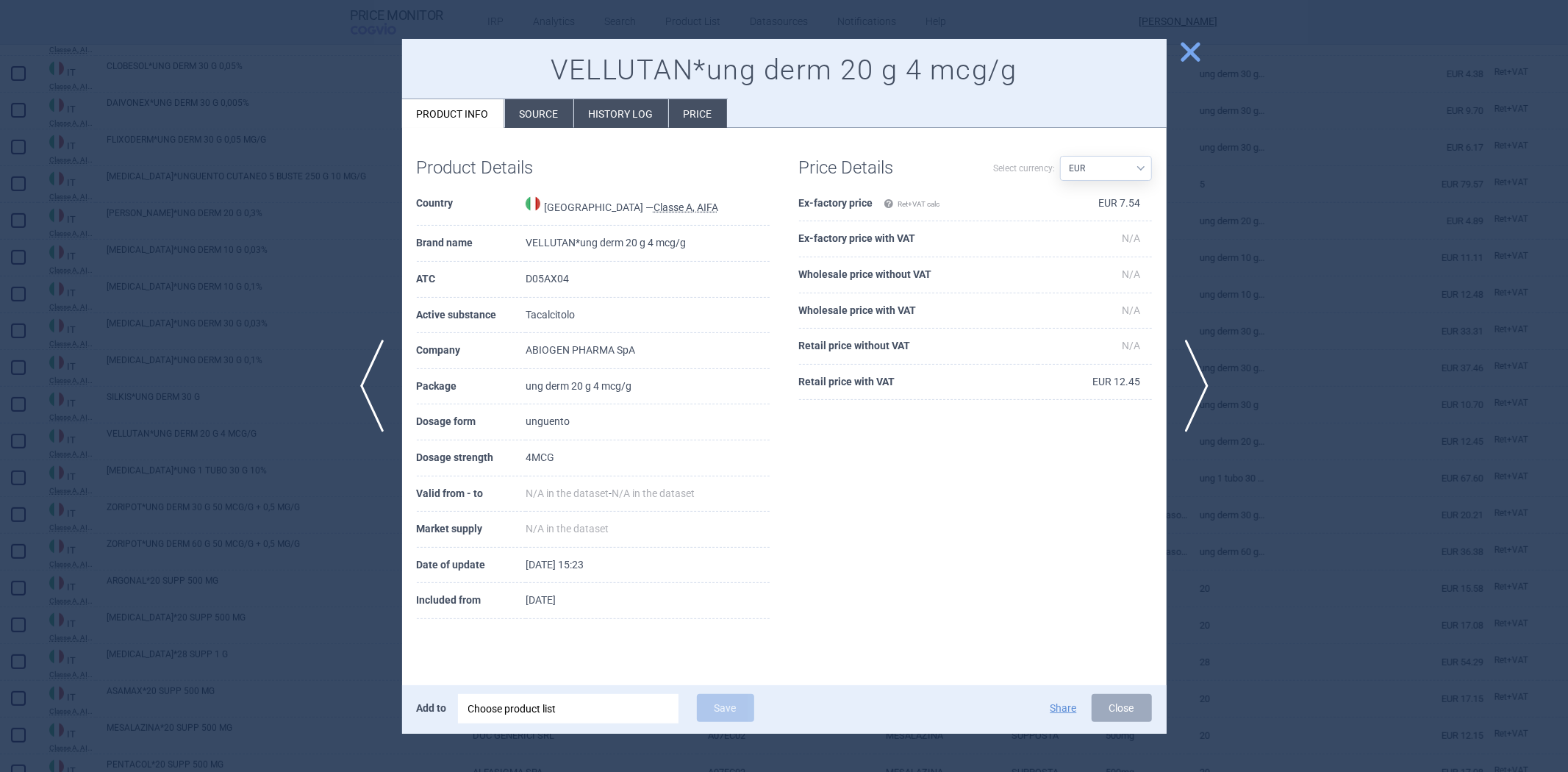
click at [1316, 366] on div at bounding box center [784, 386] width 1568 height 772
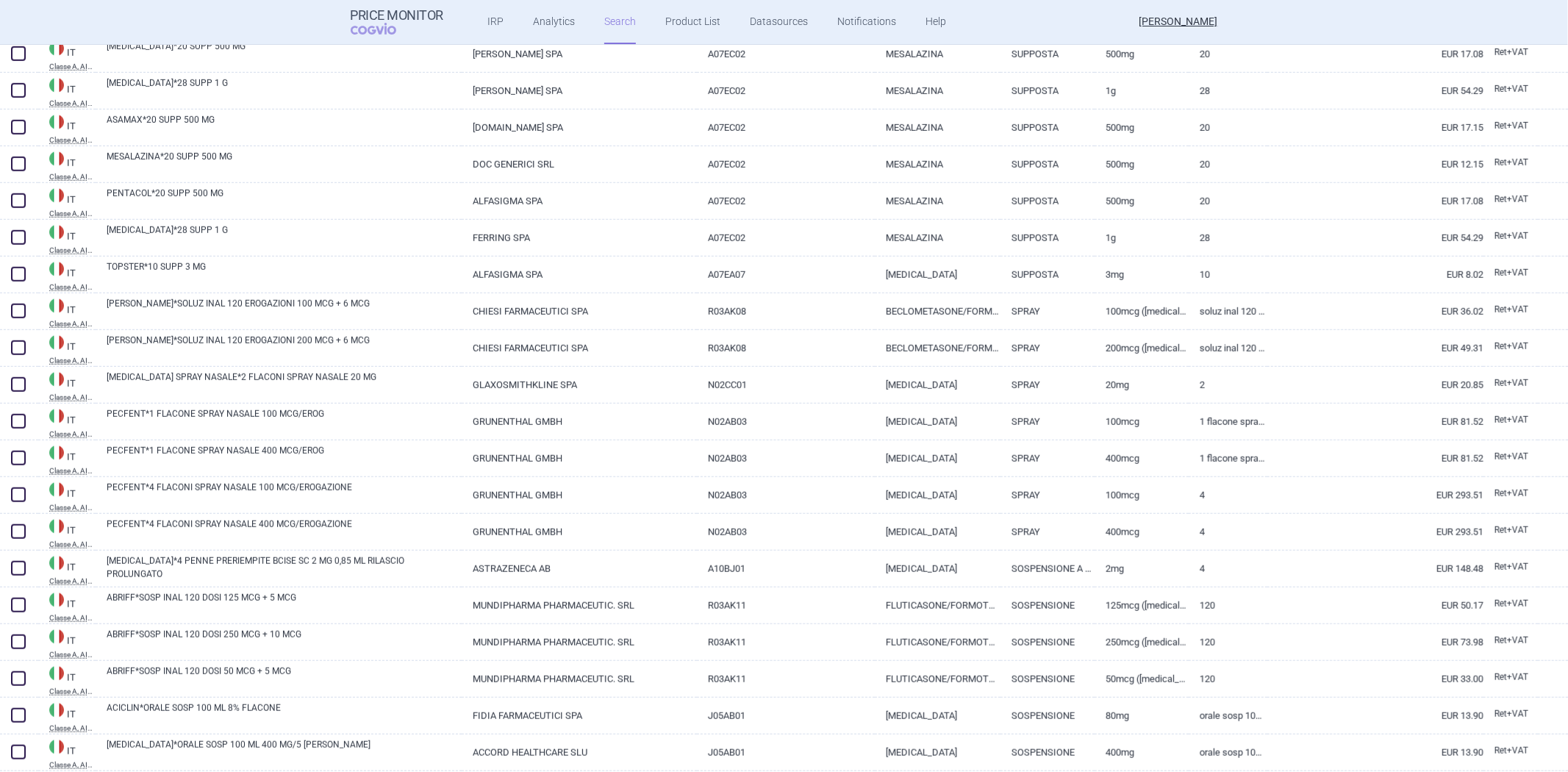
scroll to position [1062, 0]
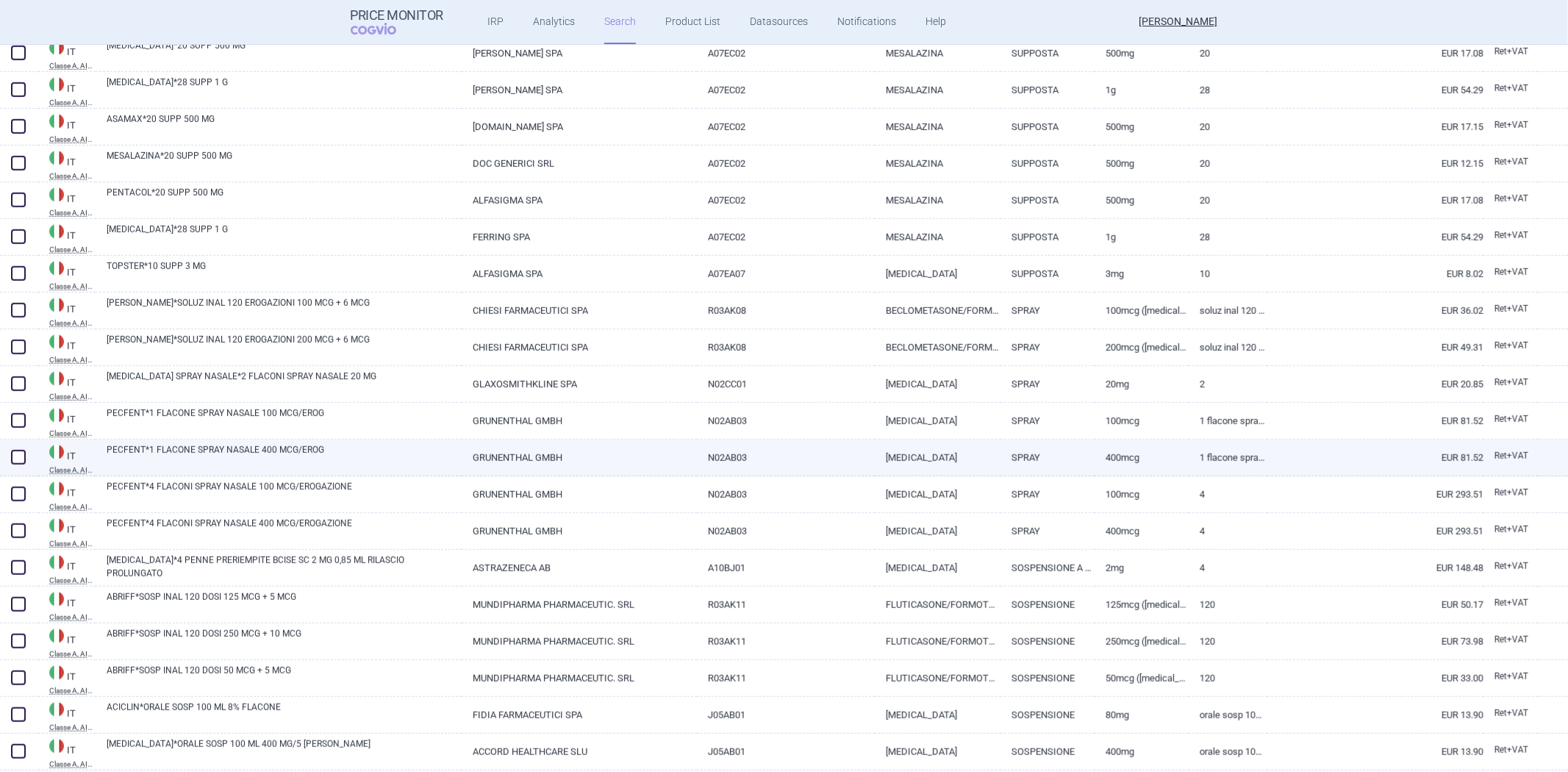
click at [943, 444] on link "FENTANIL" at bounding box center [937, 458] width 126 height 36
select select "EUR"
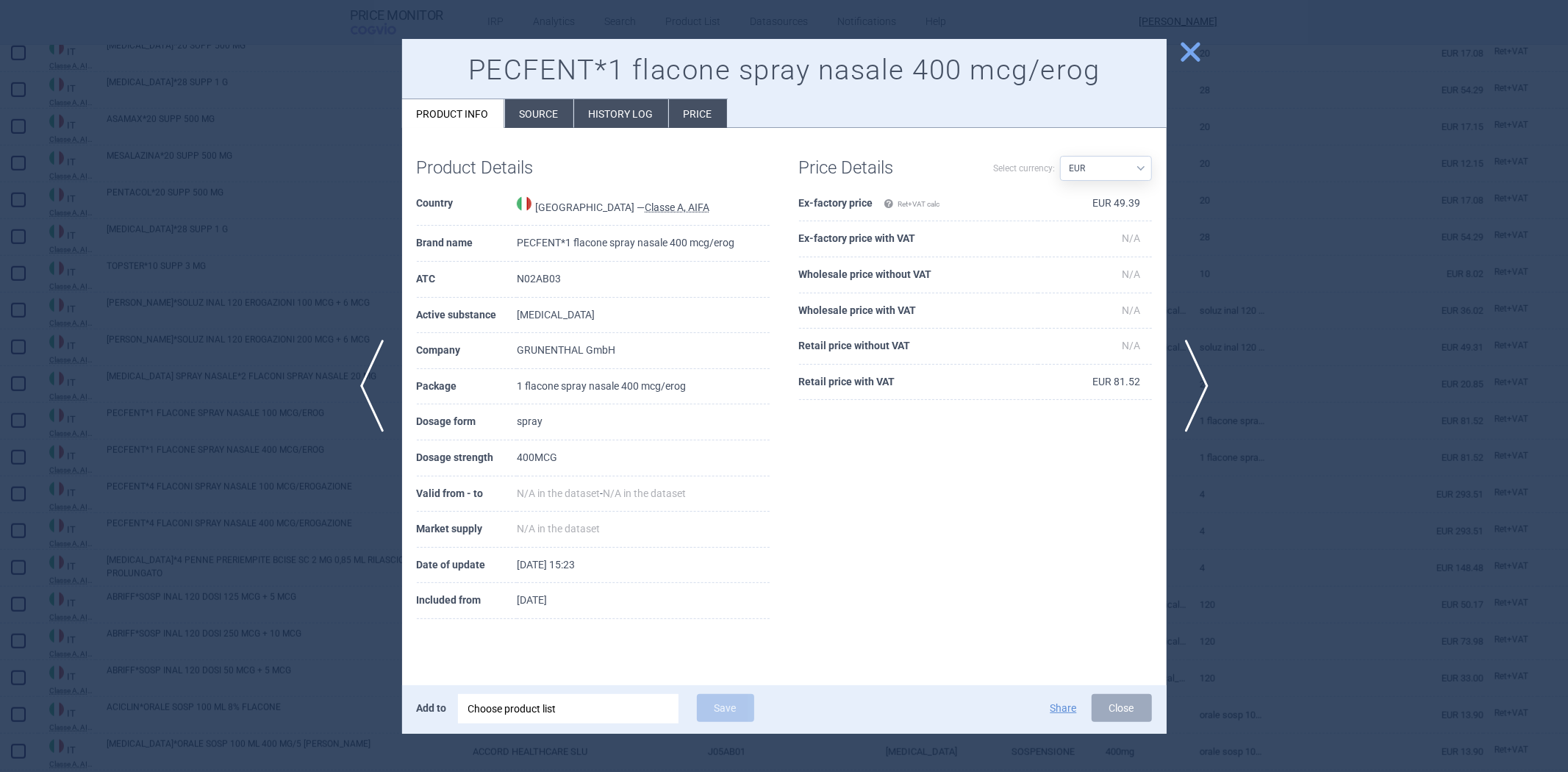
click at [1282, 283] on div at bounding box center [784, 386] width 1568 height 772
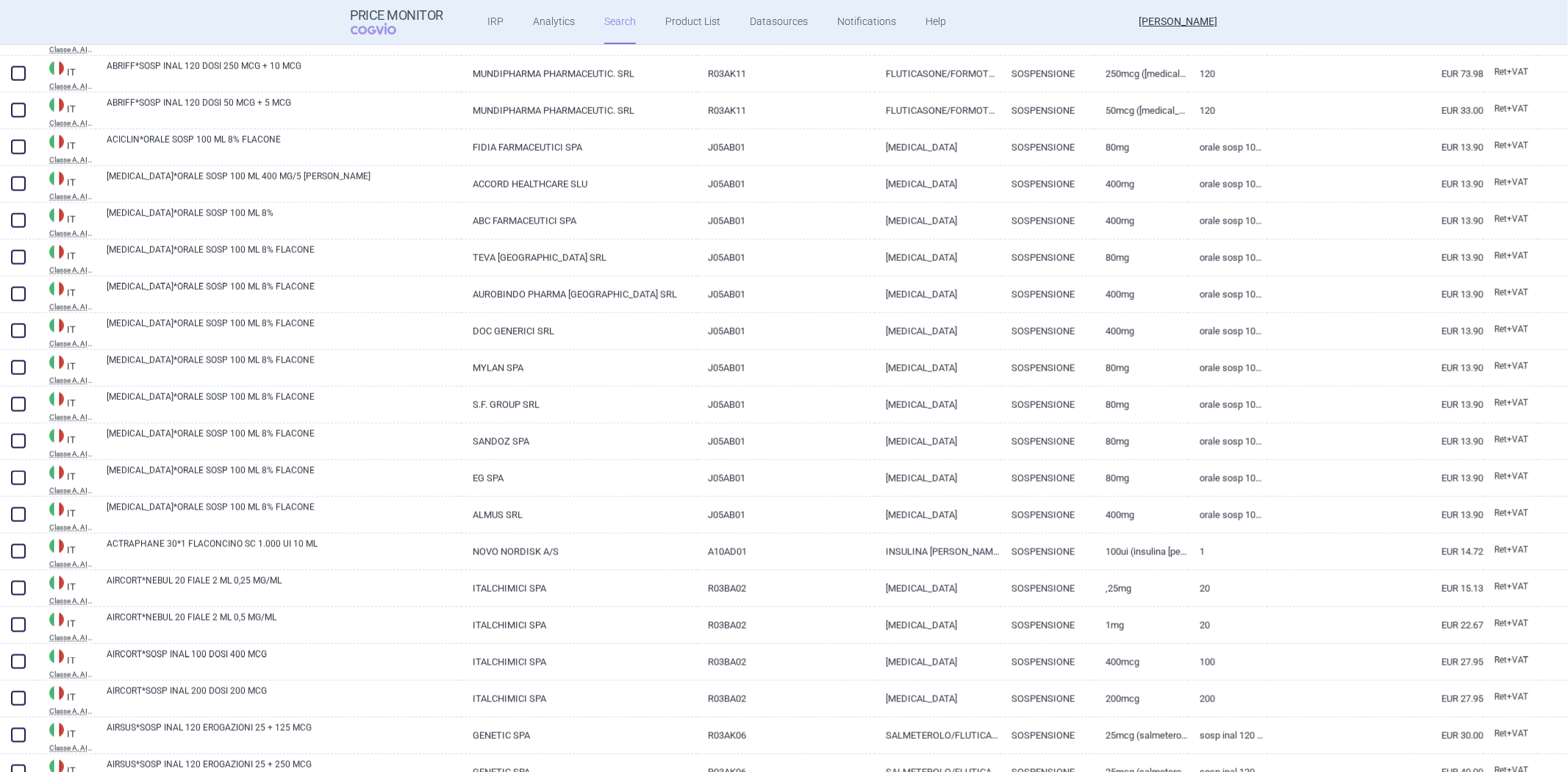
scroll to position [1635, 0]
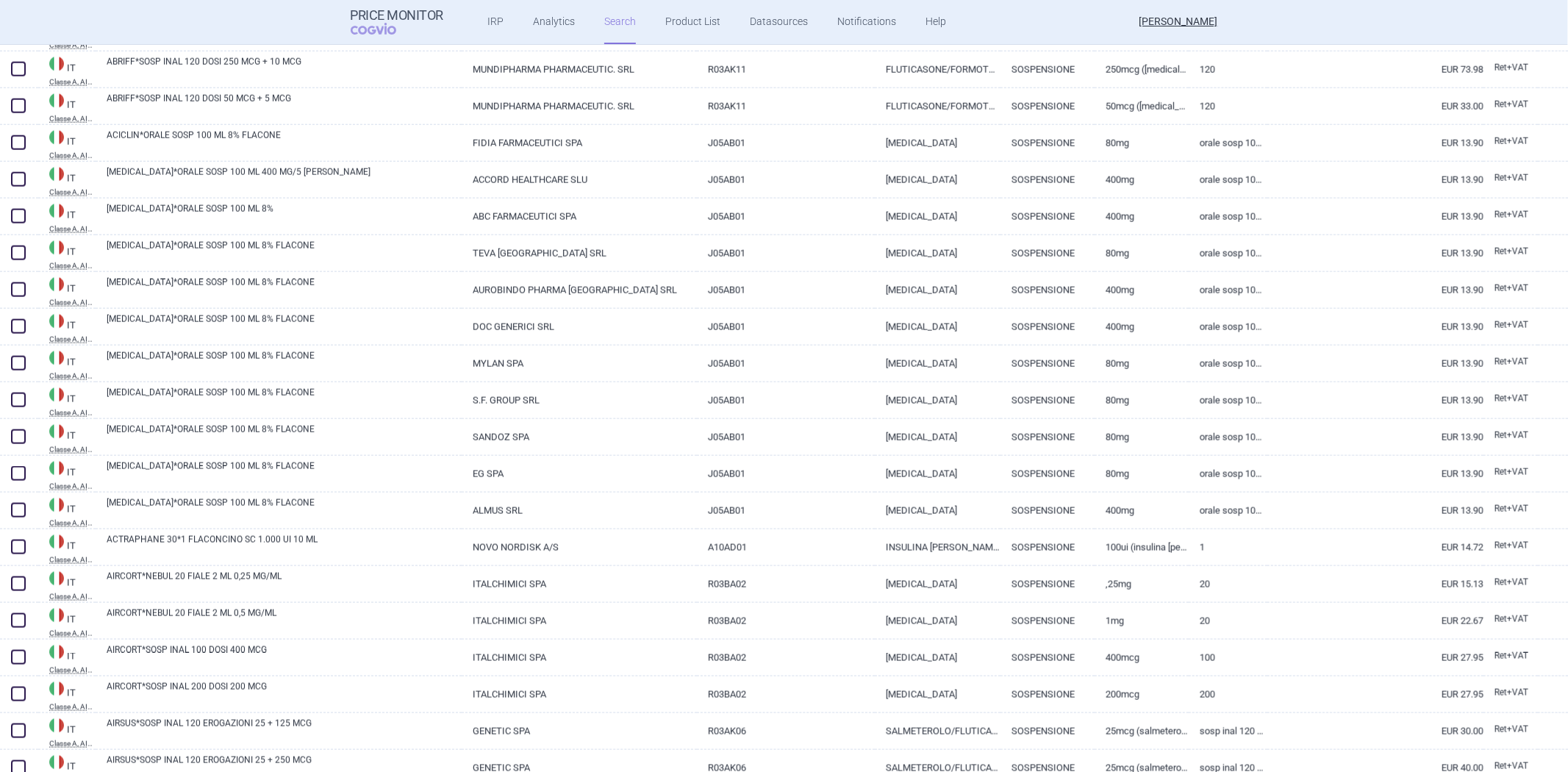
click at [965, 442] on div "IT Classe A, AIFA BYDUREON*4 PENNE PRERIEMPITE BCISE SC 2 MG 0,85 ML RILASCIO P…" at bounding box center [784, 408] width 1568 height 727
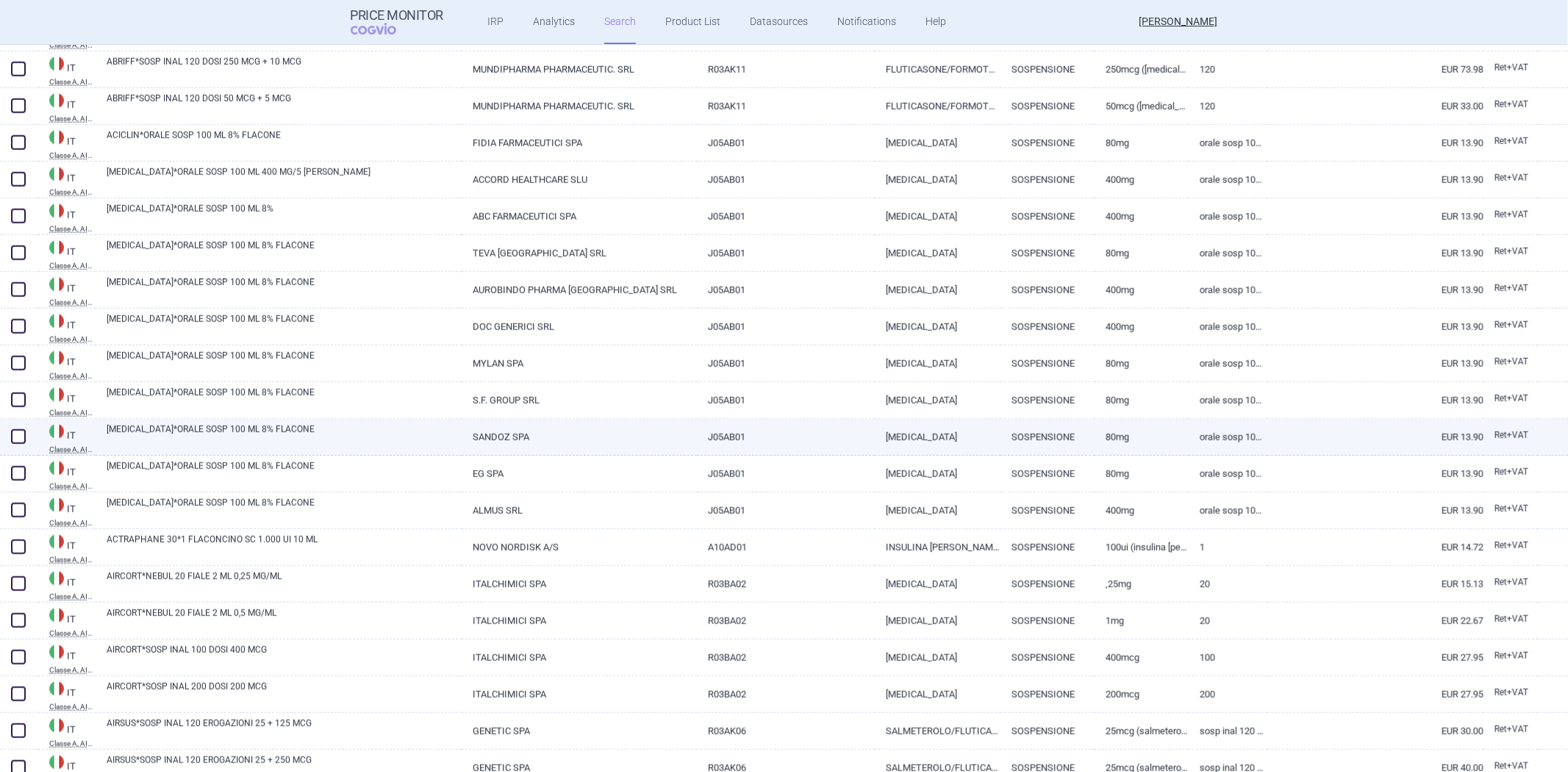
click at [967, 436] on link "ACICLOVIR" at bounding box center [937, 437] width 126 height 36
select select "EUR"
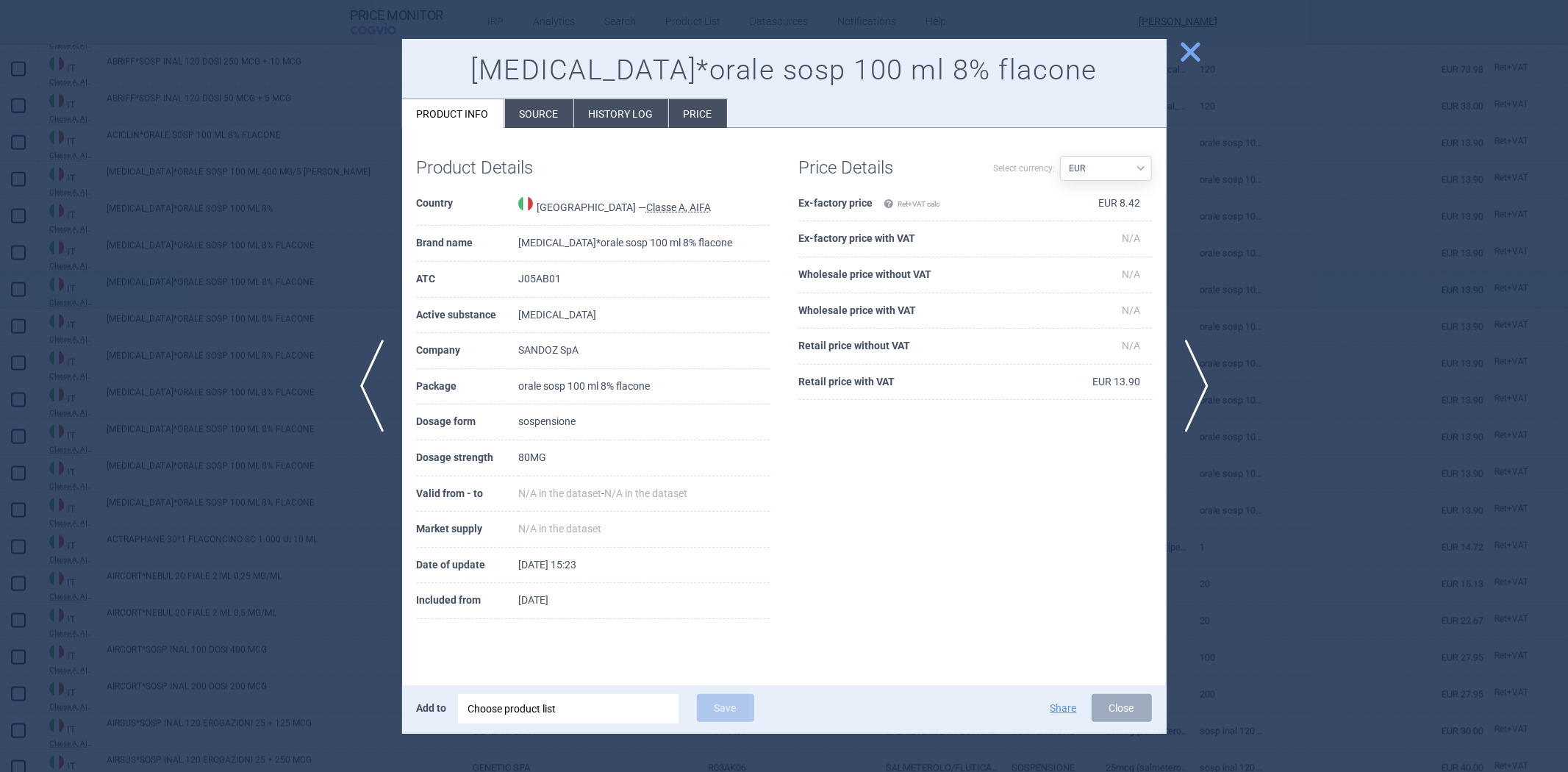
drag, startPoint x: 1245, startPoint y: 298, endPoint x: 1209, endPoint y: 304, distance: 36.5
click at [1244, 299] on div at bounding box center [784, 386] width 1568 height 772
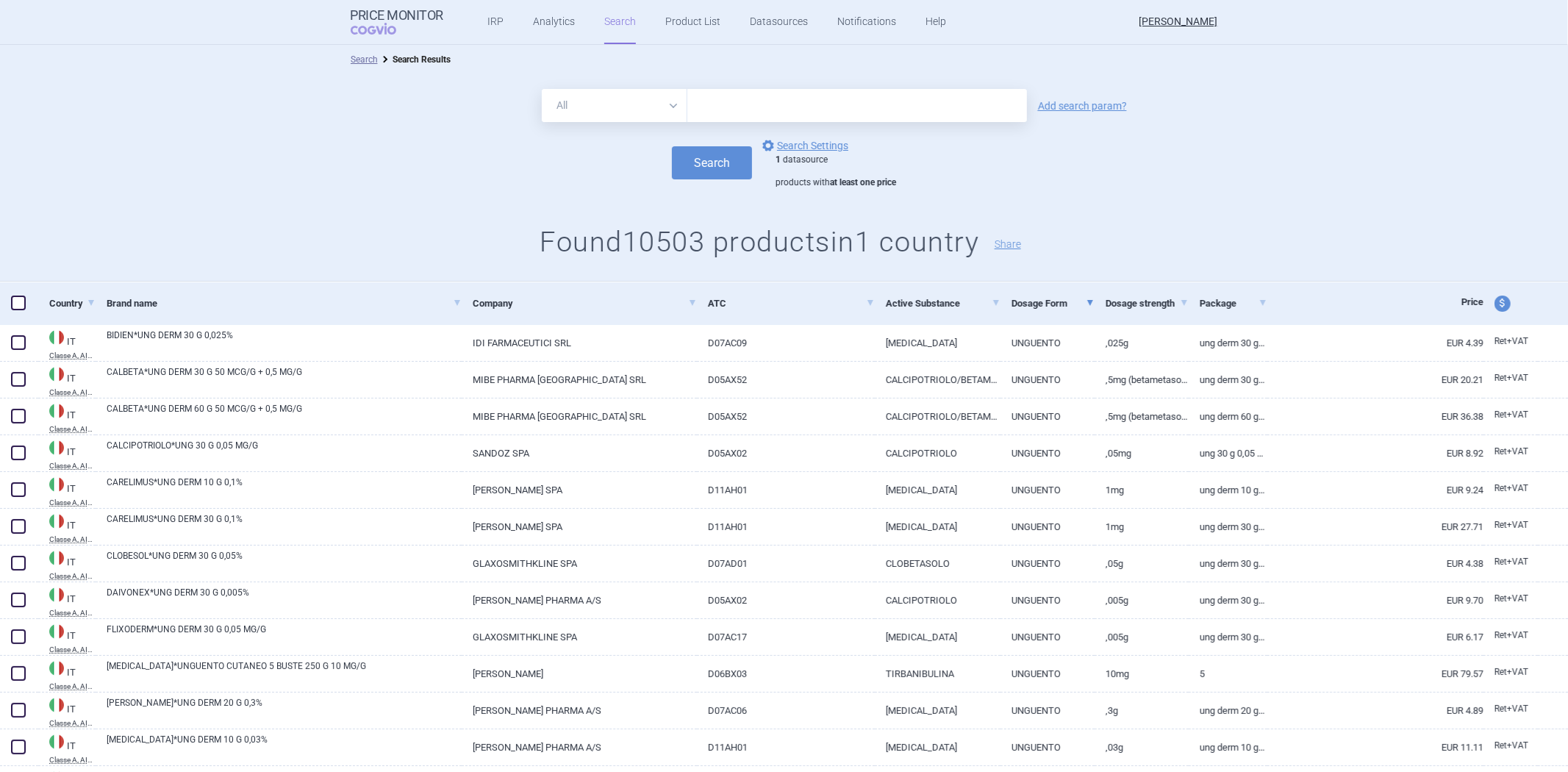
click at [804, 129] on form "All Brand Name ATC Company Active Substance Country Newer than Add search param…" at bounding box center [784, 139] width 1568 height 100
click at [792, 141] on link "options Search Settings" at bounding box center [804, 146] width 89 height 18
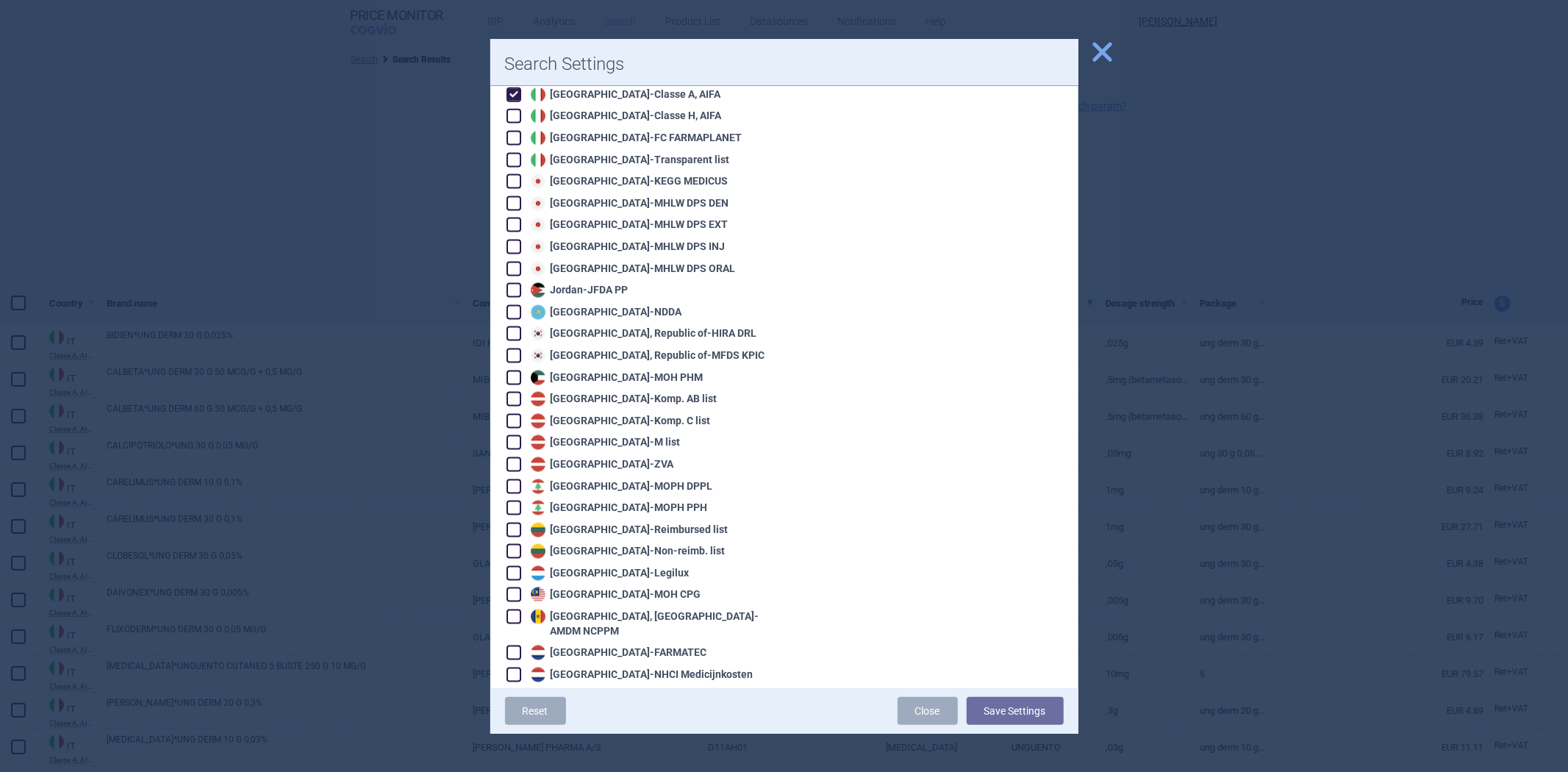
scroll to position [1635, 0]
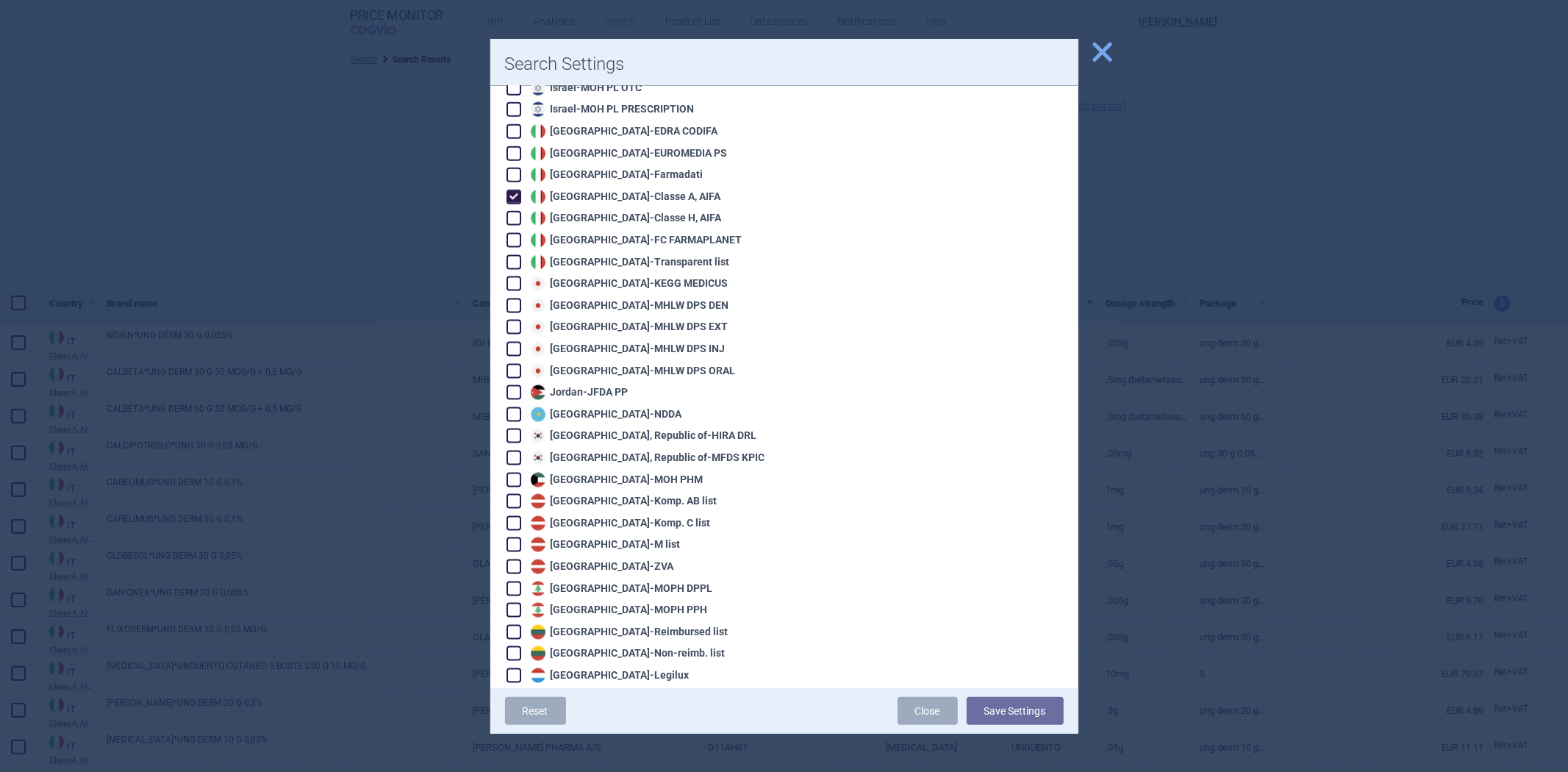
click at [622, 156] on div "Algeria - Pharm'Net Australia - PBS Australia - PBS EFC Austria - Apo-Warenv.I …" at bounding box center [637, 414] width 264 height 3642
click at [616, 190] on div "Italy - Classe A, AIFA" at bounding box center [624, 197] width 194 height 14
checkbox input "false"
click at [603, 233] on div "Italy - FC FARMAPLANET" at bounding box center [635, 240] width 216 height 14
checkbox input "true"
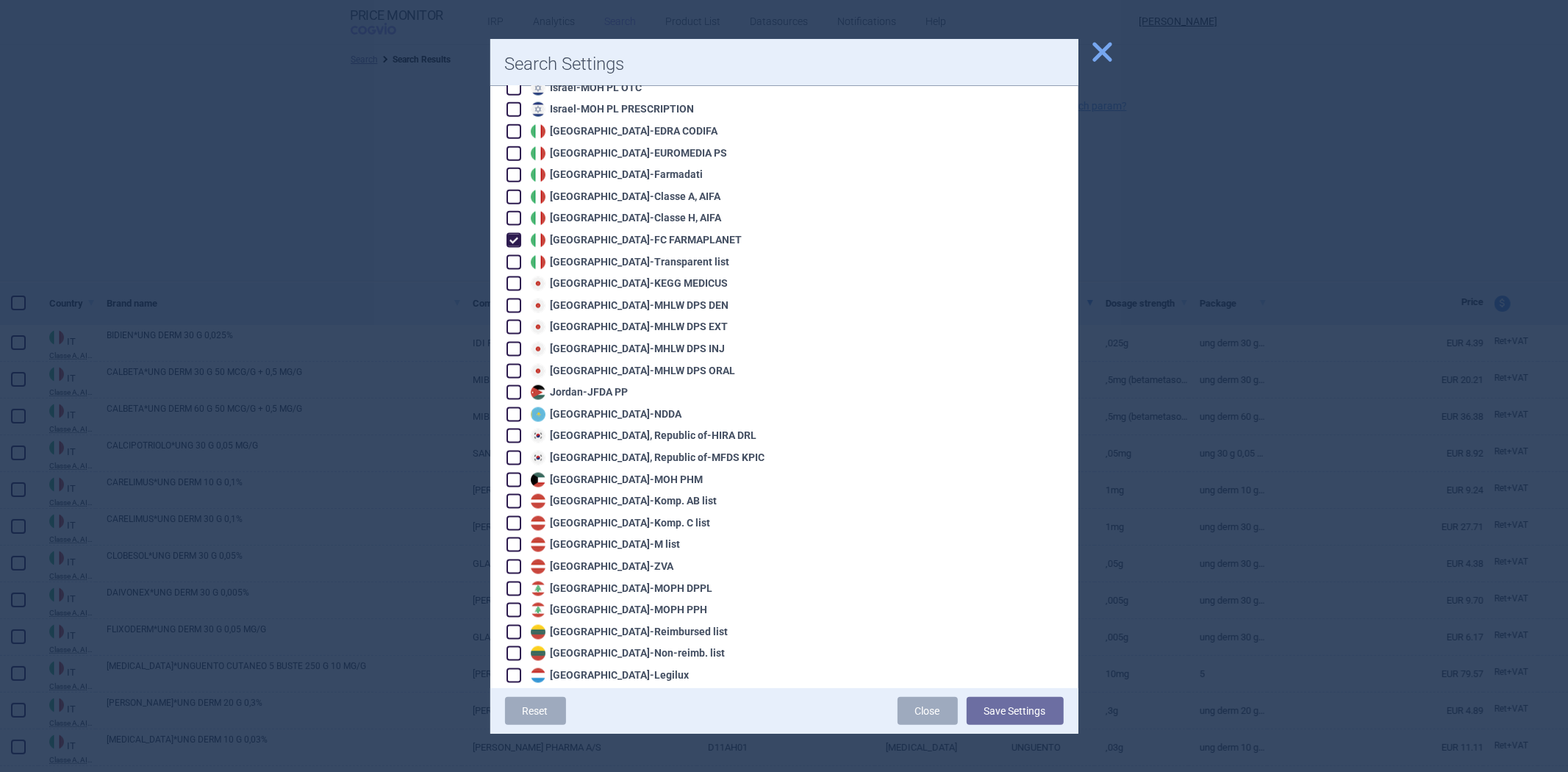
click at [615, 211] on div "Italy - Classe H, AIFA" at bounding box center [624, 218] width 195 height 14
click at [609, 200] on div "Algeria - Pharm'Net Australia - PBS Australia - PBS EFC Austria - Apo-Warenv.I …" at bounding box center [637, 414] width 264 height 3642
click at [606, 232] on div "Italy - FC FARMAPLANET" at bounding box center [638, 240] width 263 height 16
click at [598, 232] on div "Italy - FC FARMAPLANET" at bounding box center [638, 240] width 263 height 16
click at [598, 197] on div "Algeria - Pharm'Net Australia - PBS Australia - PBS EFC Austria - Apo-Warenv.I …" at bounding box center [637, 414] width 264 height 3642
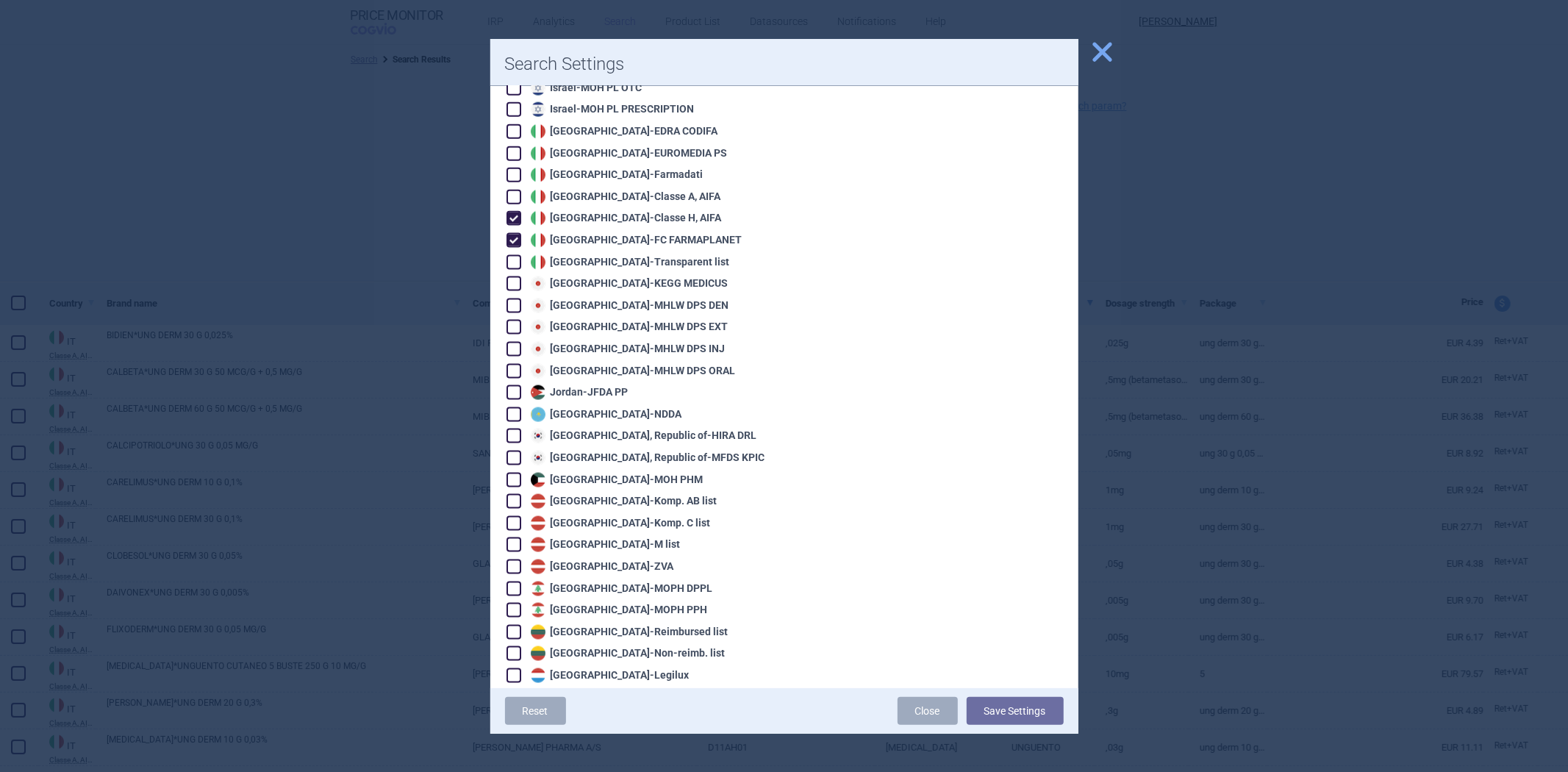
click at [600, 211] on div "Italy - Classe H, AIFA" at bounding box center [624, 218] width 195 height 14
checkbox input "false"
click at [584, 219] on div "Algeria - Pharm'Net Australia - PBS Australia - PBS EFC Austria - Apo-Warenv.I …" at bounding box center [637, 414] width 264 height 3642
click at [590, 233] on div "Italy - FC FARMAPLANET" at bounding box center [635, 240] width 216 height 14
checkbox input "false"
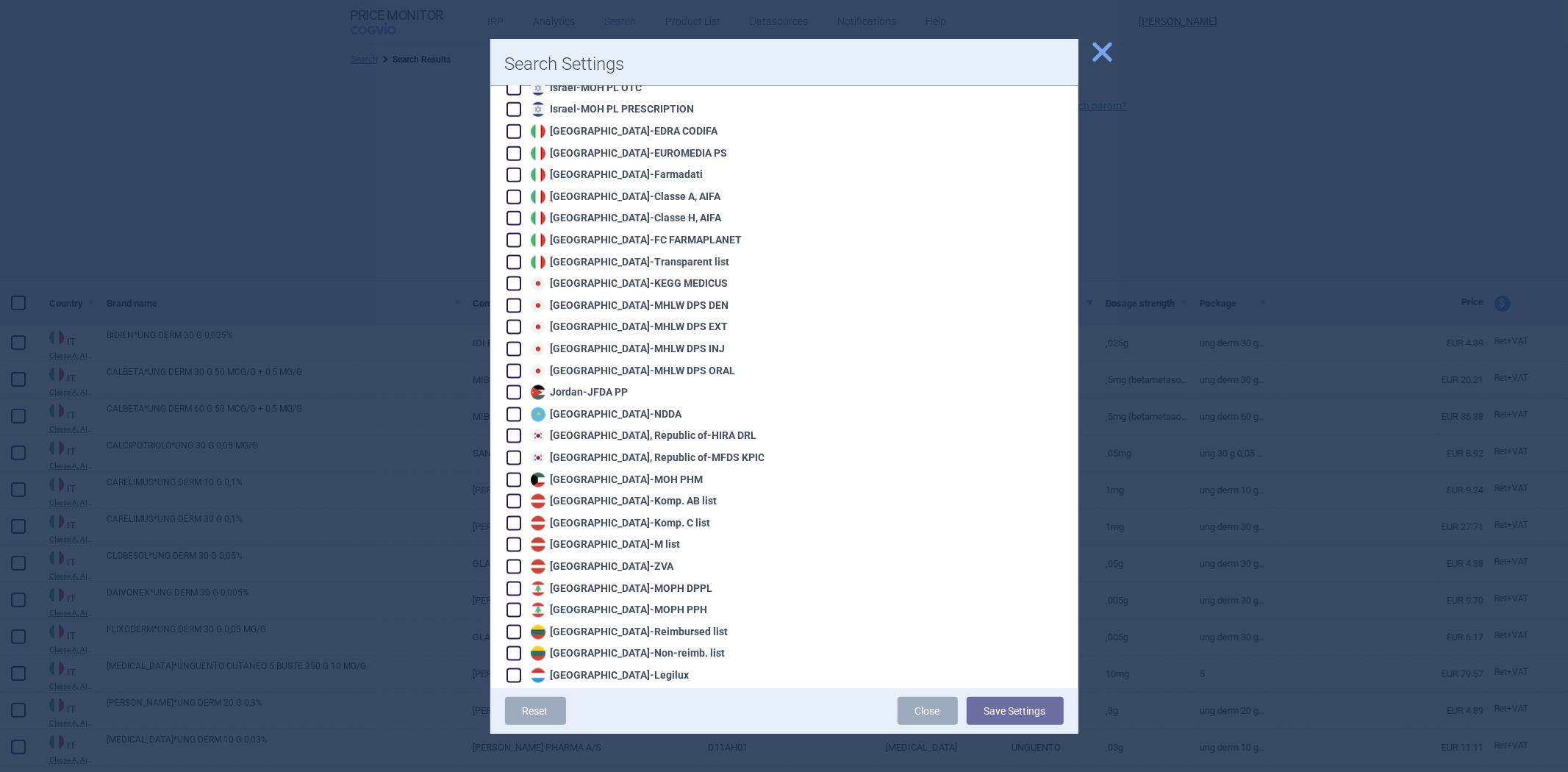
click at [582, 255] on div "Italy - Transparent list" at bounding box center [628, 262] width 203 height 14
checkbox input "true"
click at [1041, 702] on button "Save Settings" at bounding box center [1015, 711] width 97 height 28
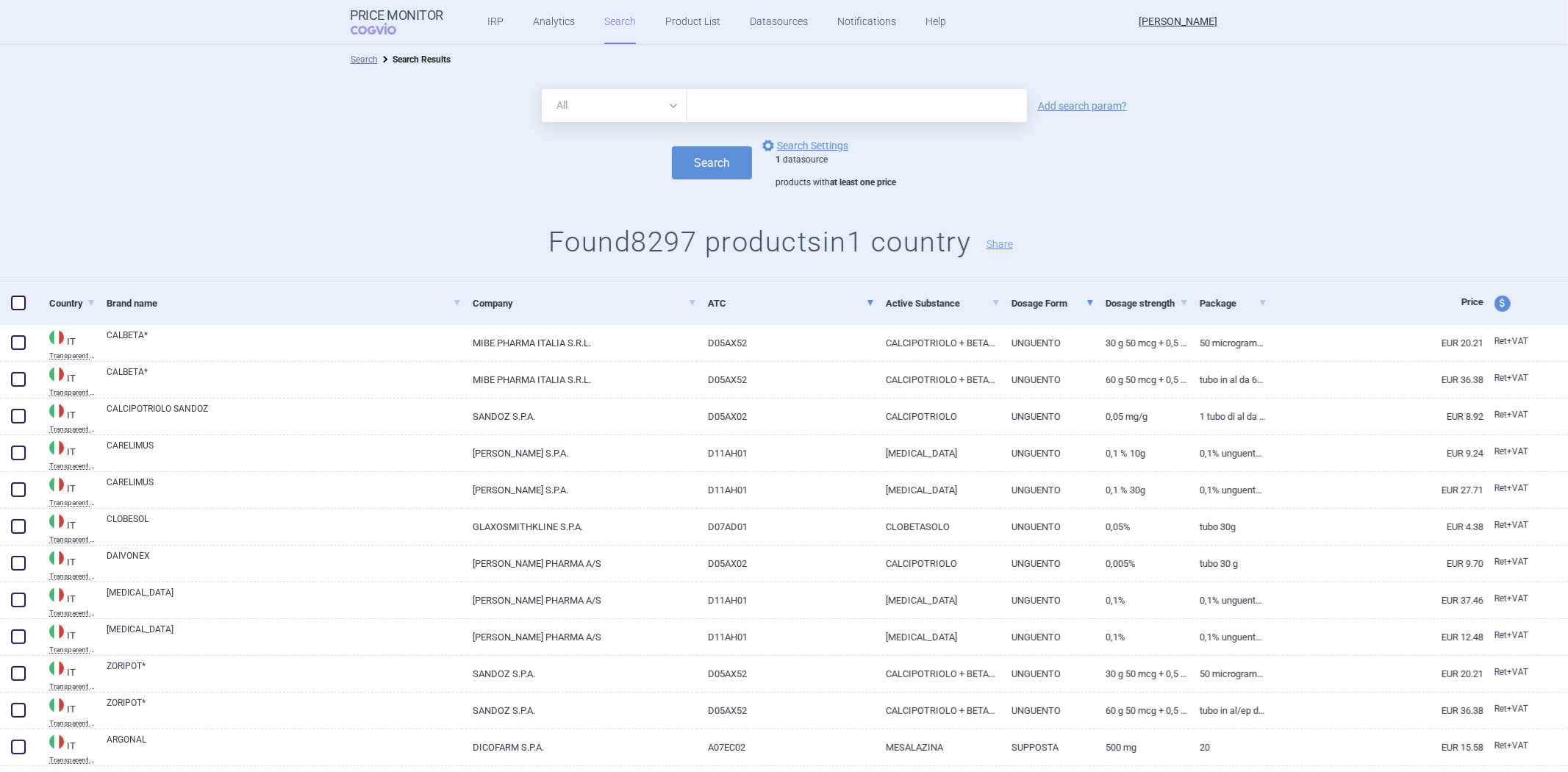
click at [797, 317] on link "ATC" at bounding box center [792, 303] width 167 height 36
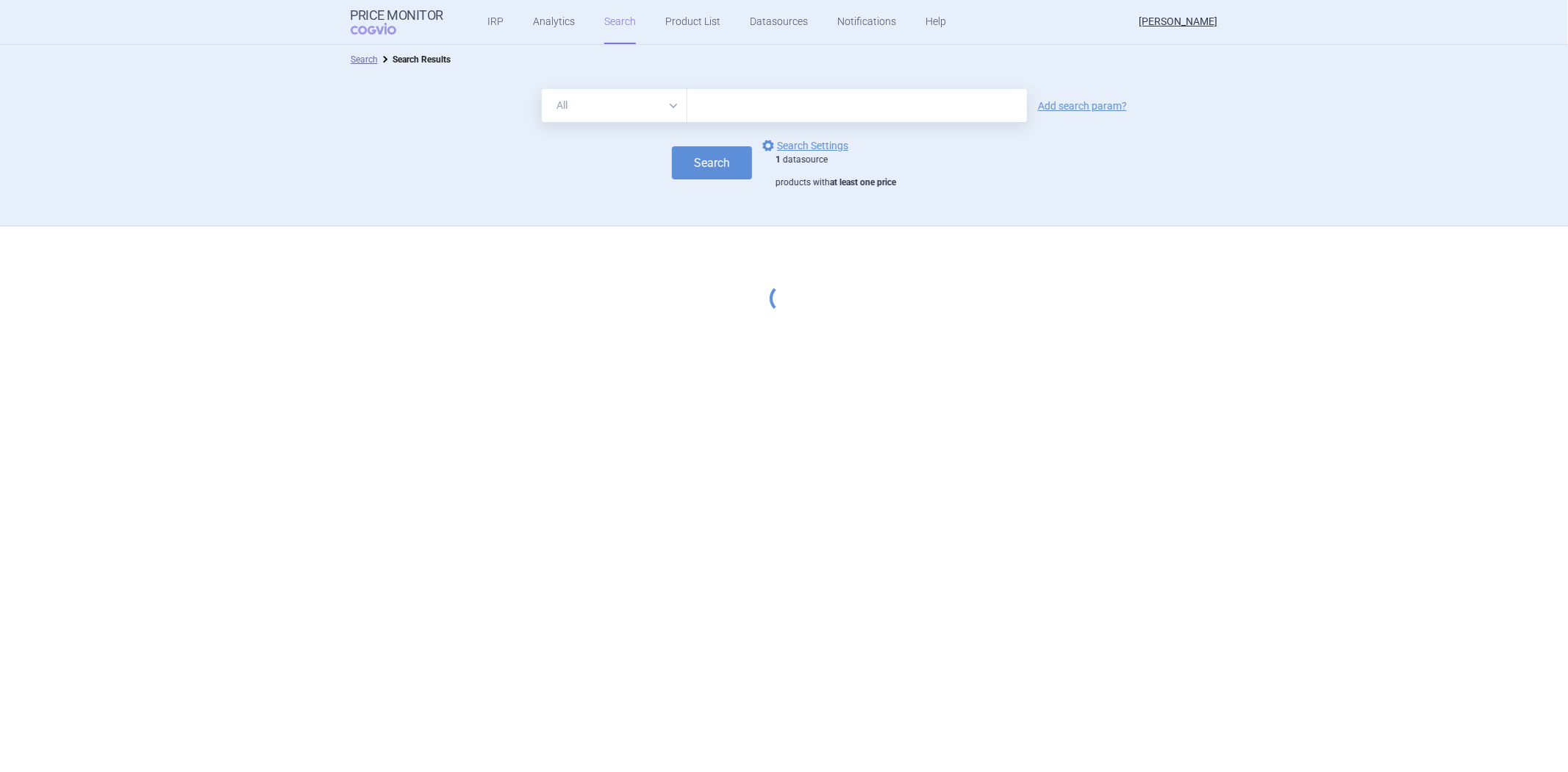
click at [788, 340] on div "Search Search Results All Brand Name ATC Company Active Substance Country Newer…" at bounding box center [784, 408] width 1568 height 727
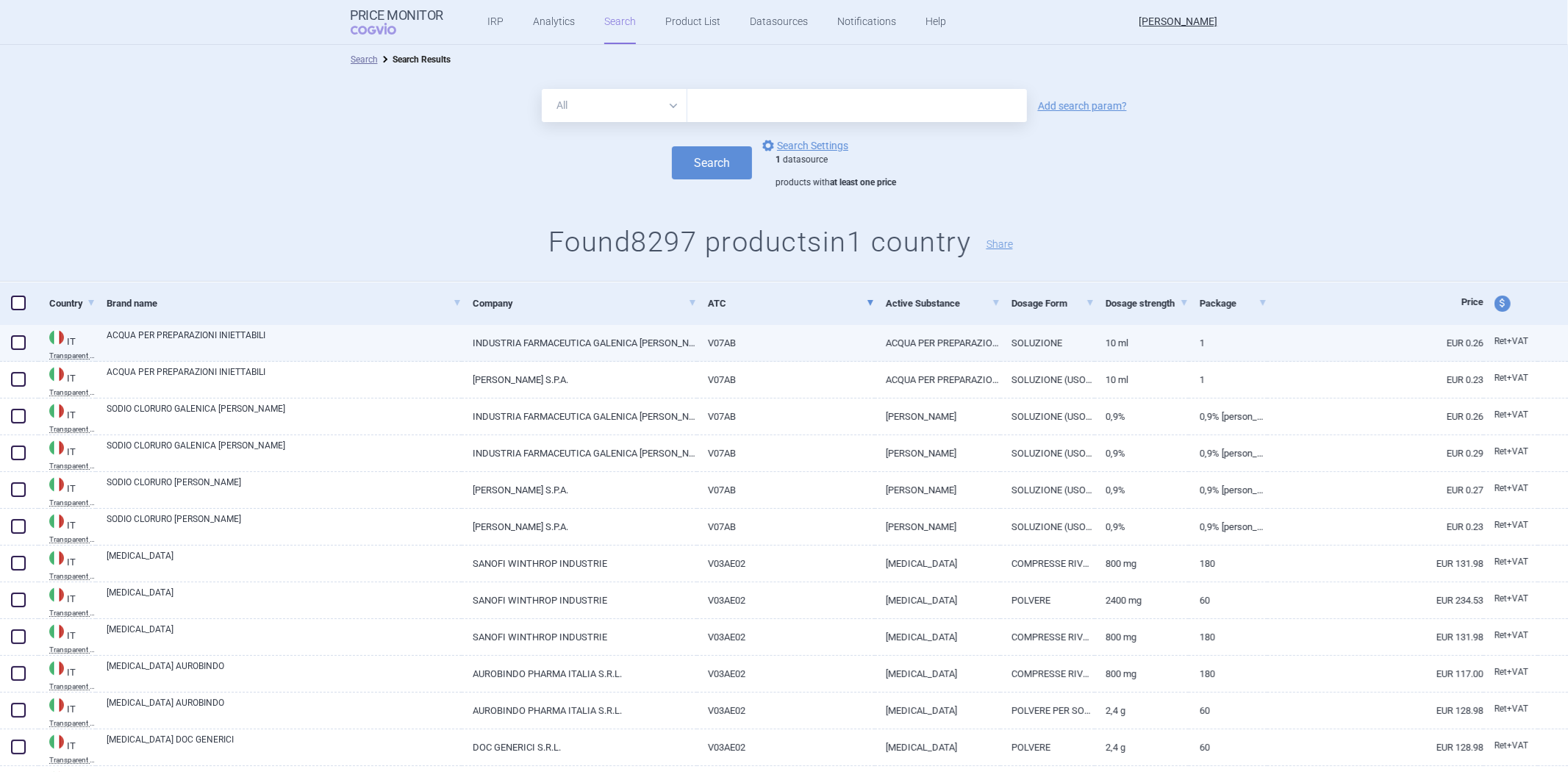
click at [781, 344] on link "V07AB" at bounding box center [786, 343] width 178 height 36
select select "EUR"
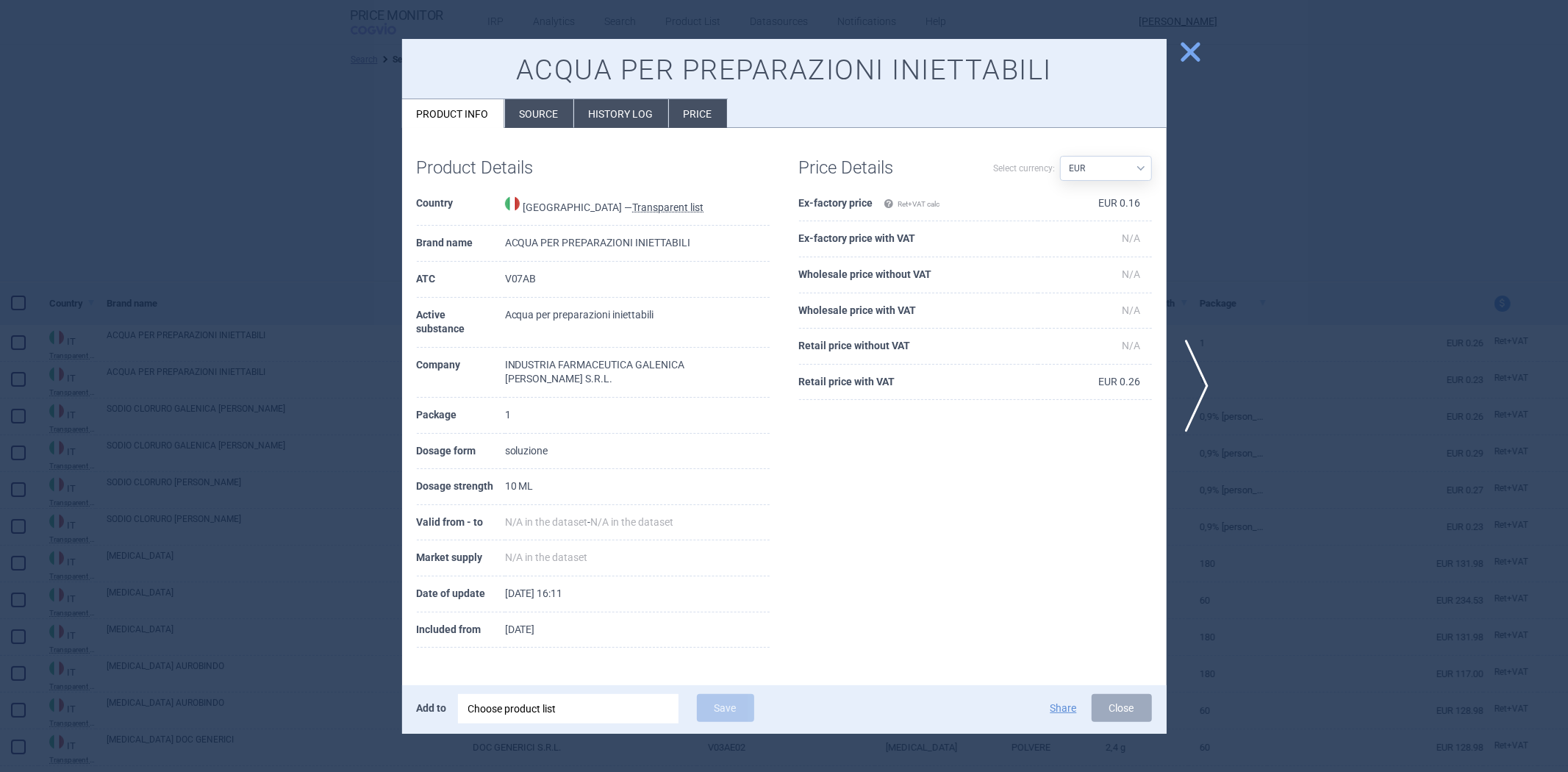
click at [1371, 386] on div at bounding box center [784, 386] width 1568 height 772
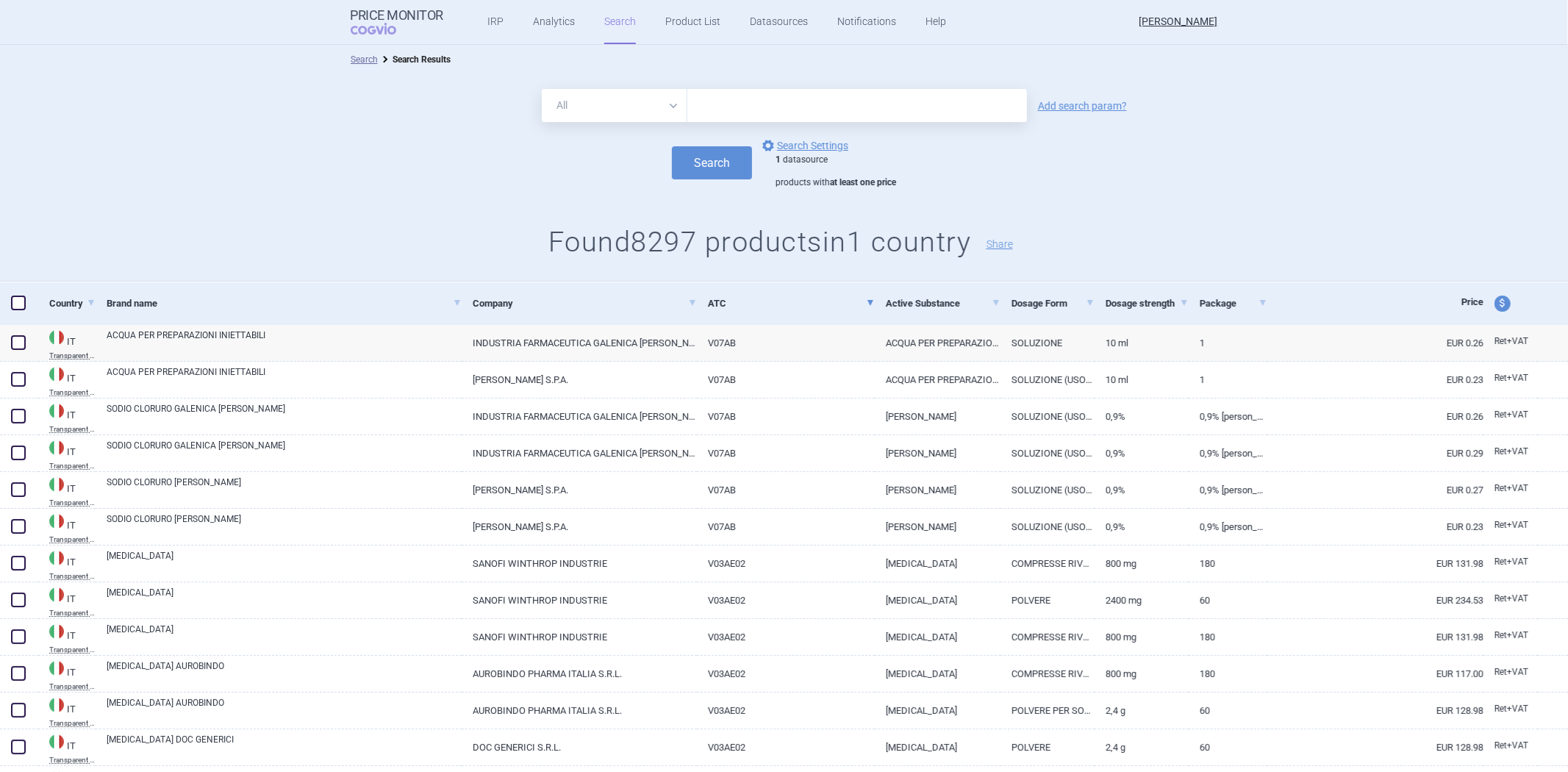
click at [832, 156] on div "1 datasource products with at least one price" at bounding box center [836, 172] width 120 height 34
click at [832, 153] on link "options Search Settings" at bounding box center [804, 146] width 89 height 18
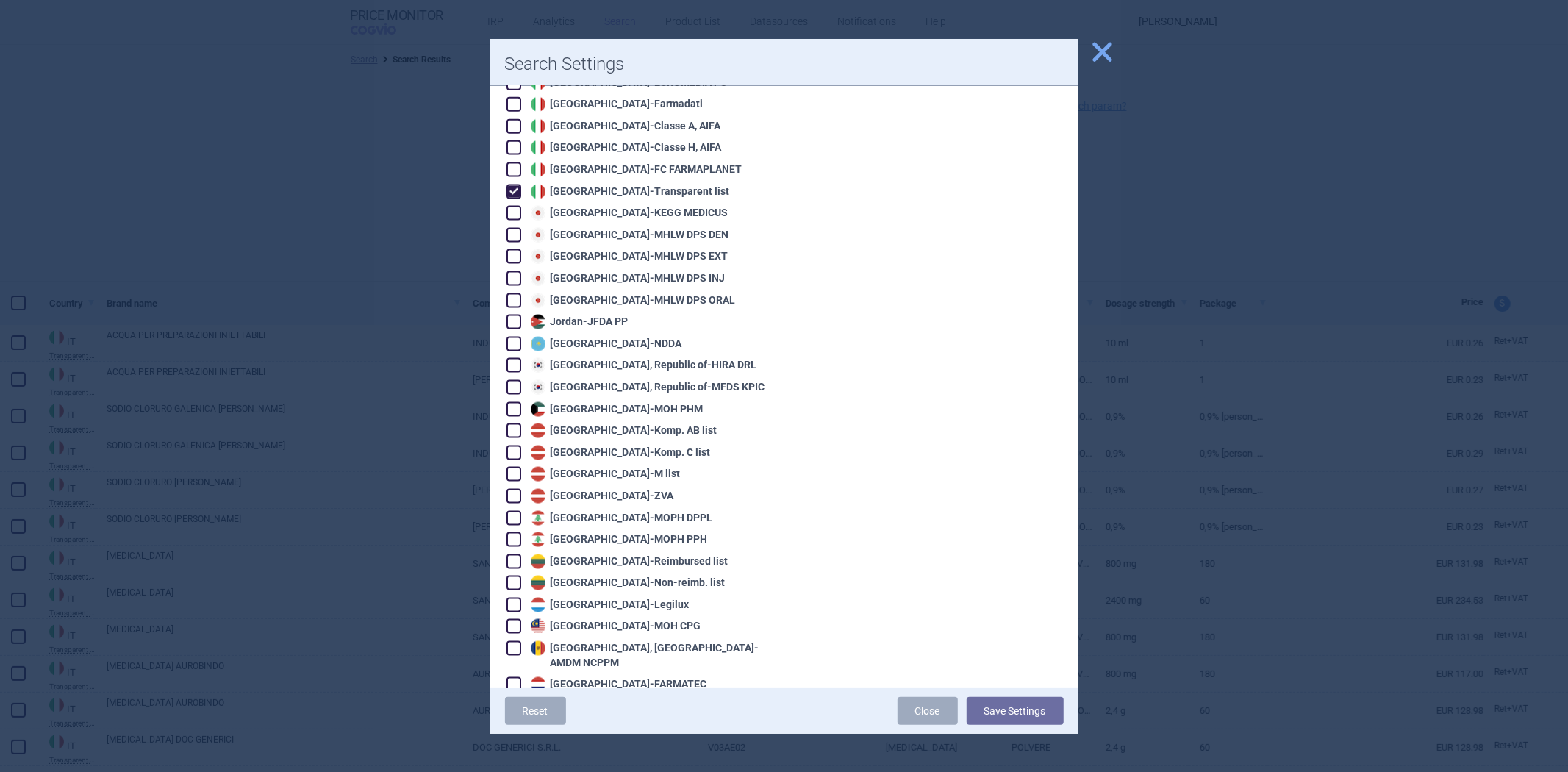
scroll to position [1716, 0]
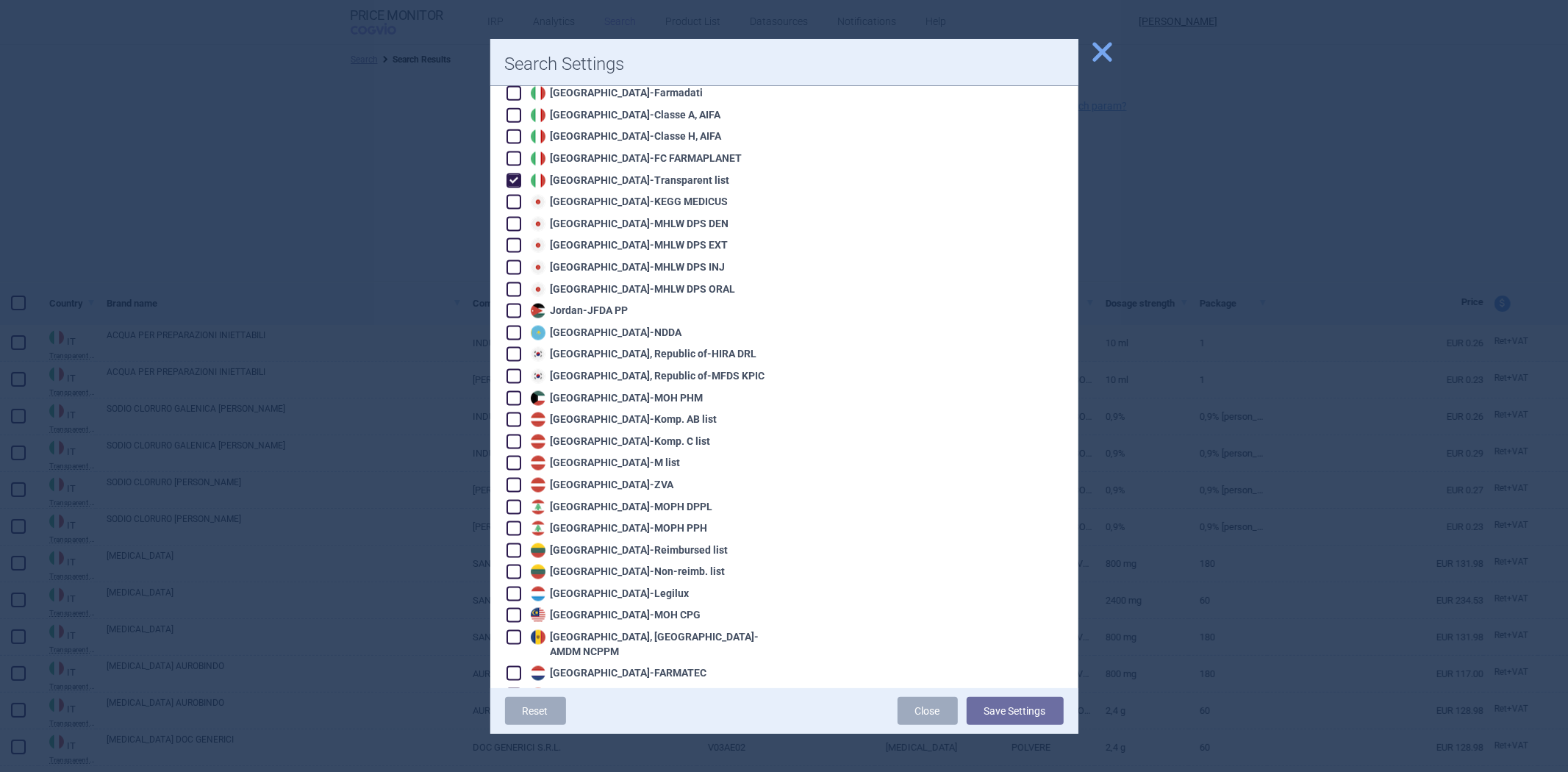
click at [611, 174] on div "Italy - Transparent list" at bounding box center [628, 181] width 203 height 14
checkbox input "false"
click at [604, 195] on div "Japan - KEGG MEDICUS" at bounding box center [627, 202] width 201 height 14
checkbox input "true"
click at [1054, 717] on button "Save Settings" at bounding box center [1015, 711] width 97 height 28
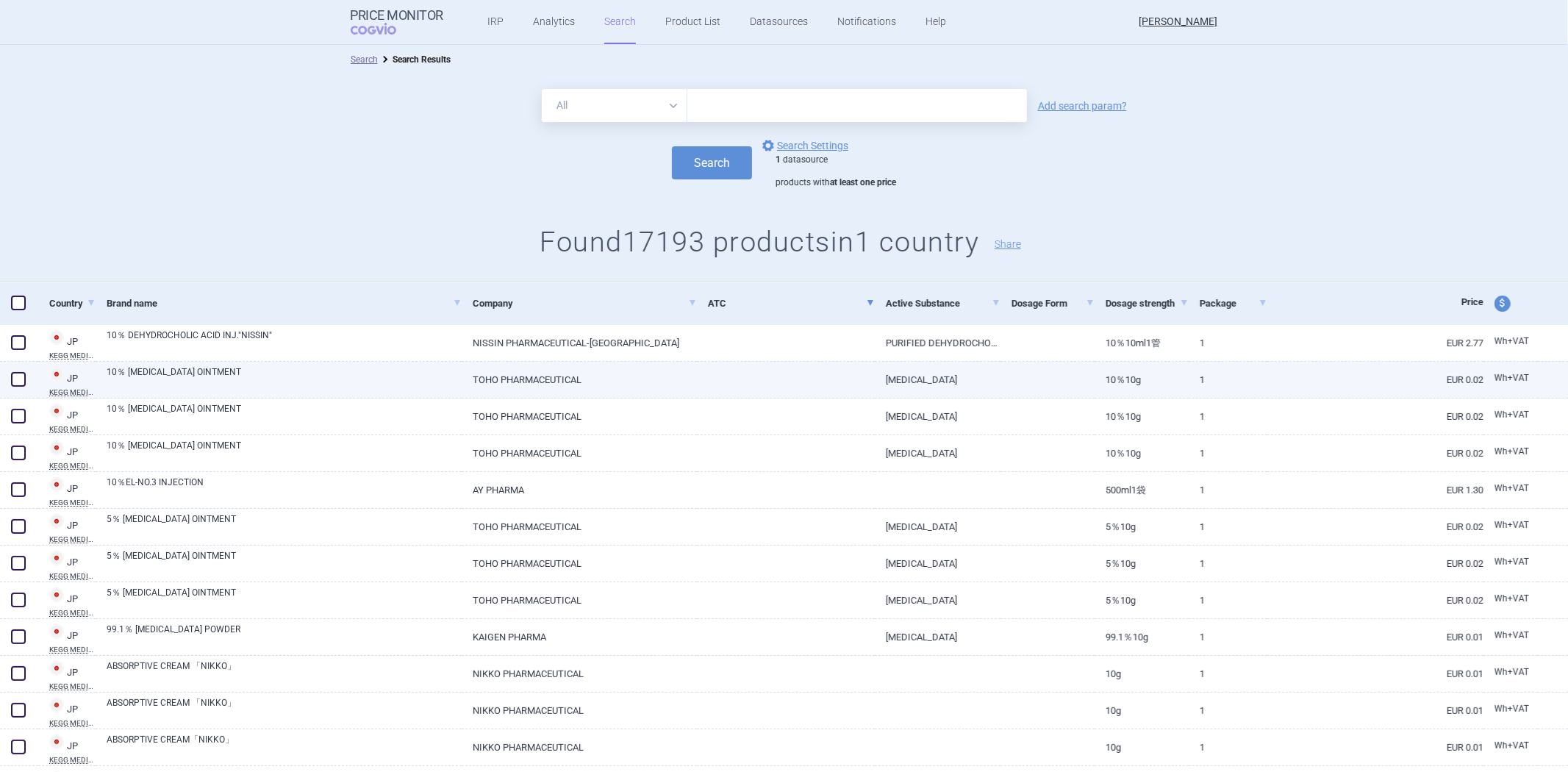
click at [951, 384] on link "SALICYLIC ACID" at bounding box center [937, 379] width 126 height 36
select select "EUR"
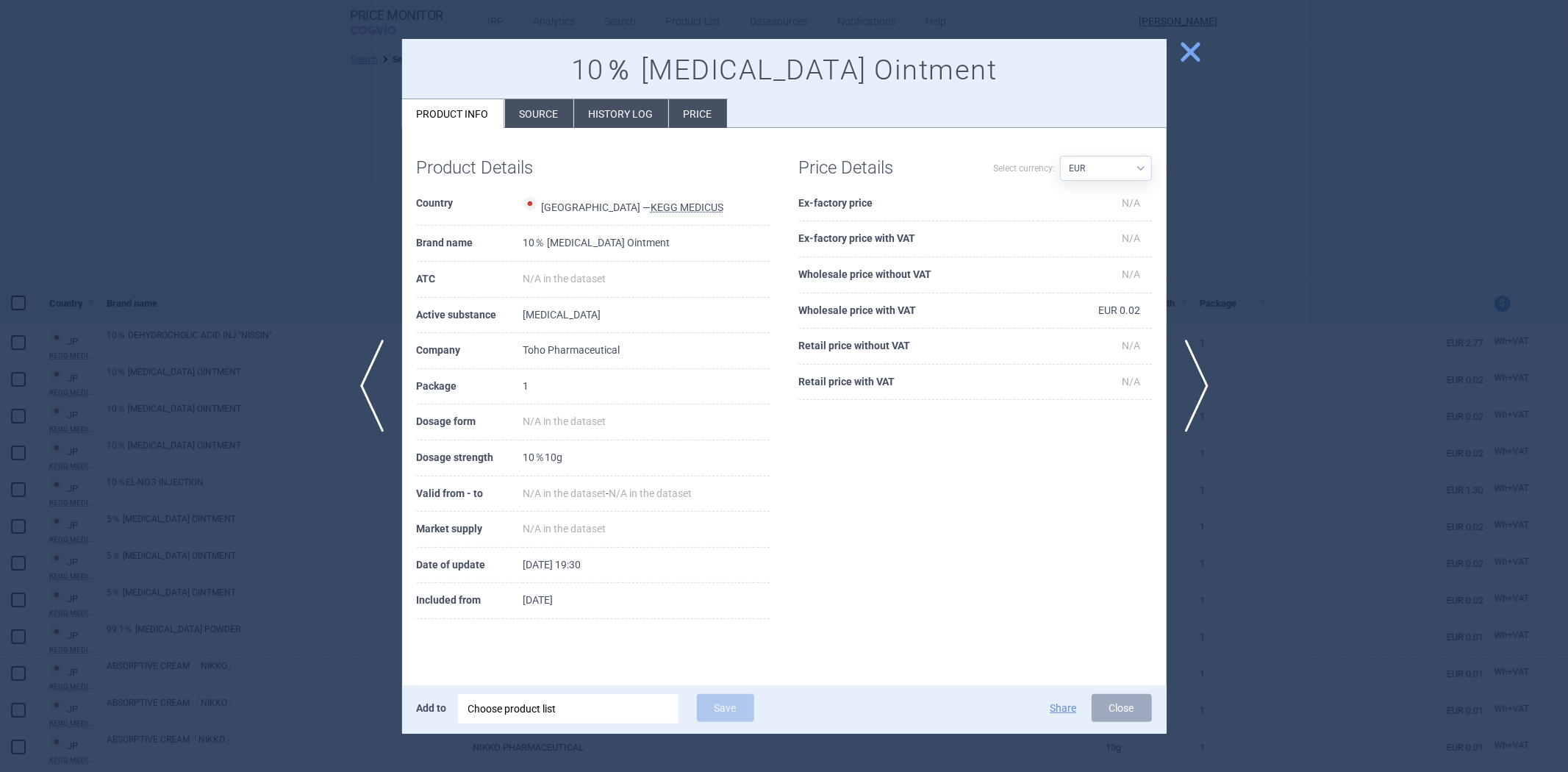
click at [1316, 290] on div at bounding box center [784, 386] width 1568 height 772
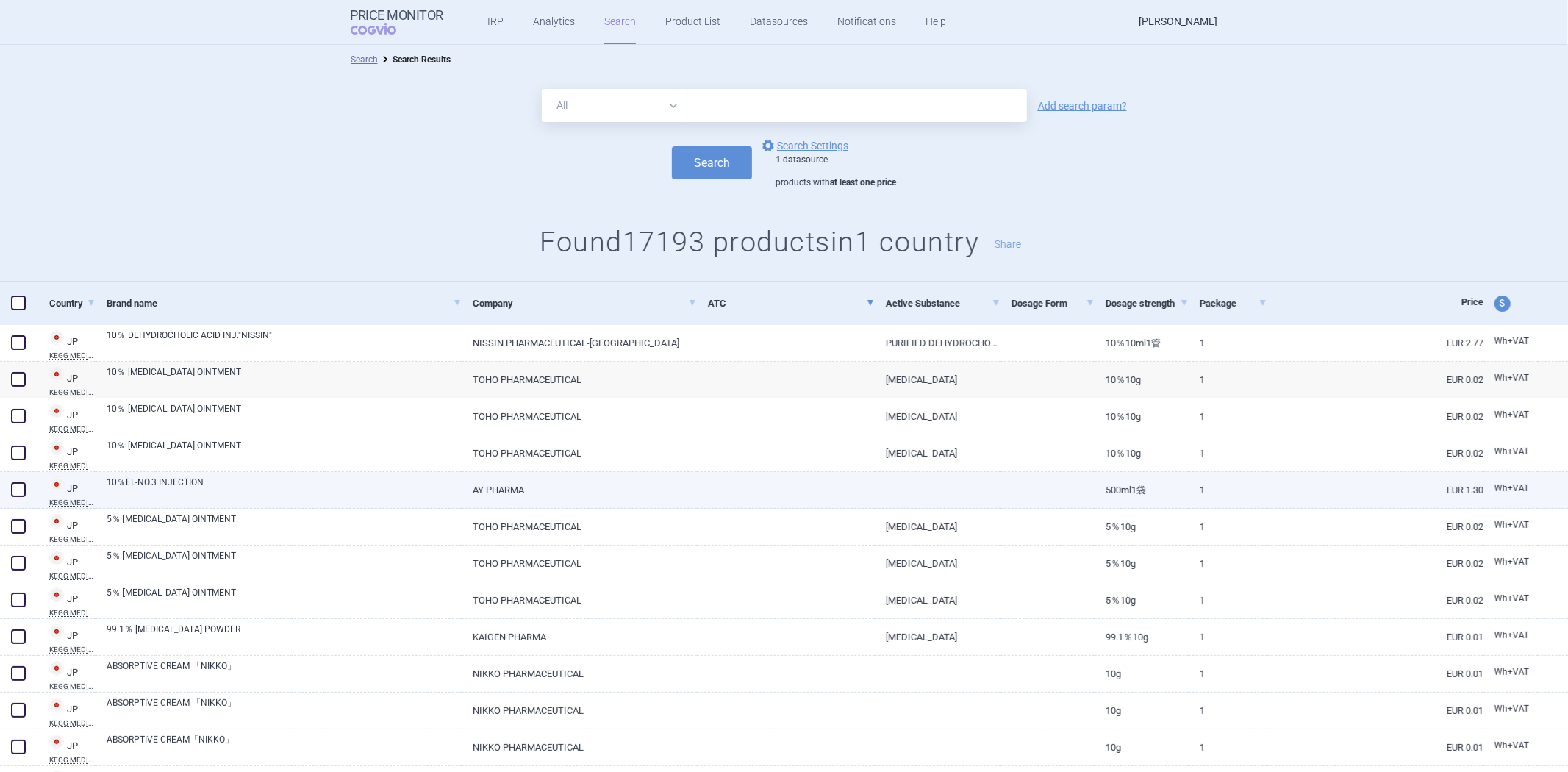
click at [1083, 501] on div at bounding box center [1047, 491] width 94 height 37
click at [1094, 493] on link "500mL1袋" at bounding box center [1141, 490] width 94 height 36
select select "EUR"
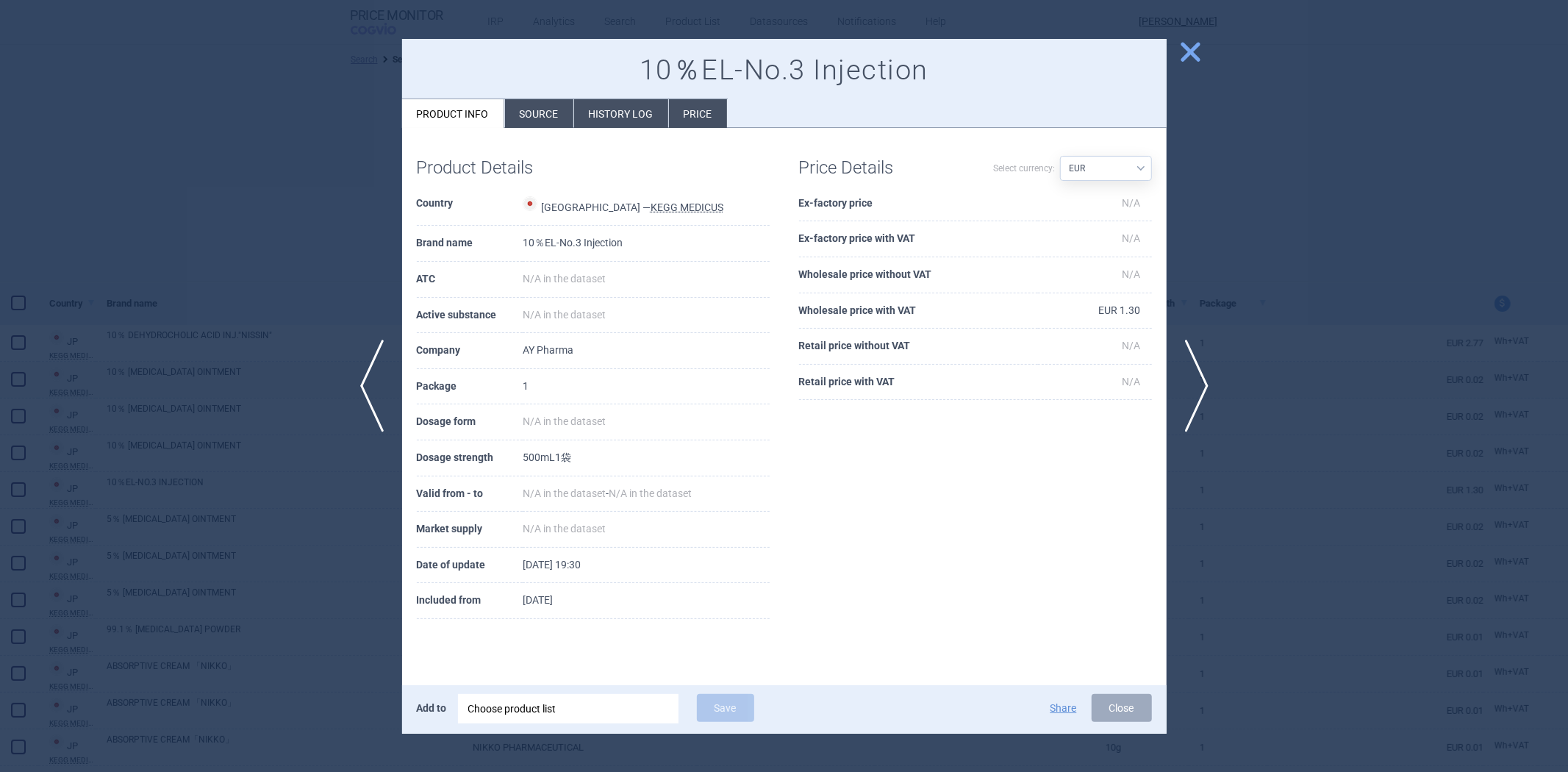
click at [1282, 303] on div at bounding box center [784, 386] width 1568 height 772
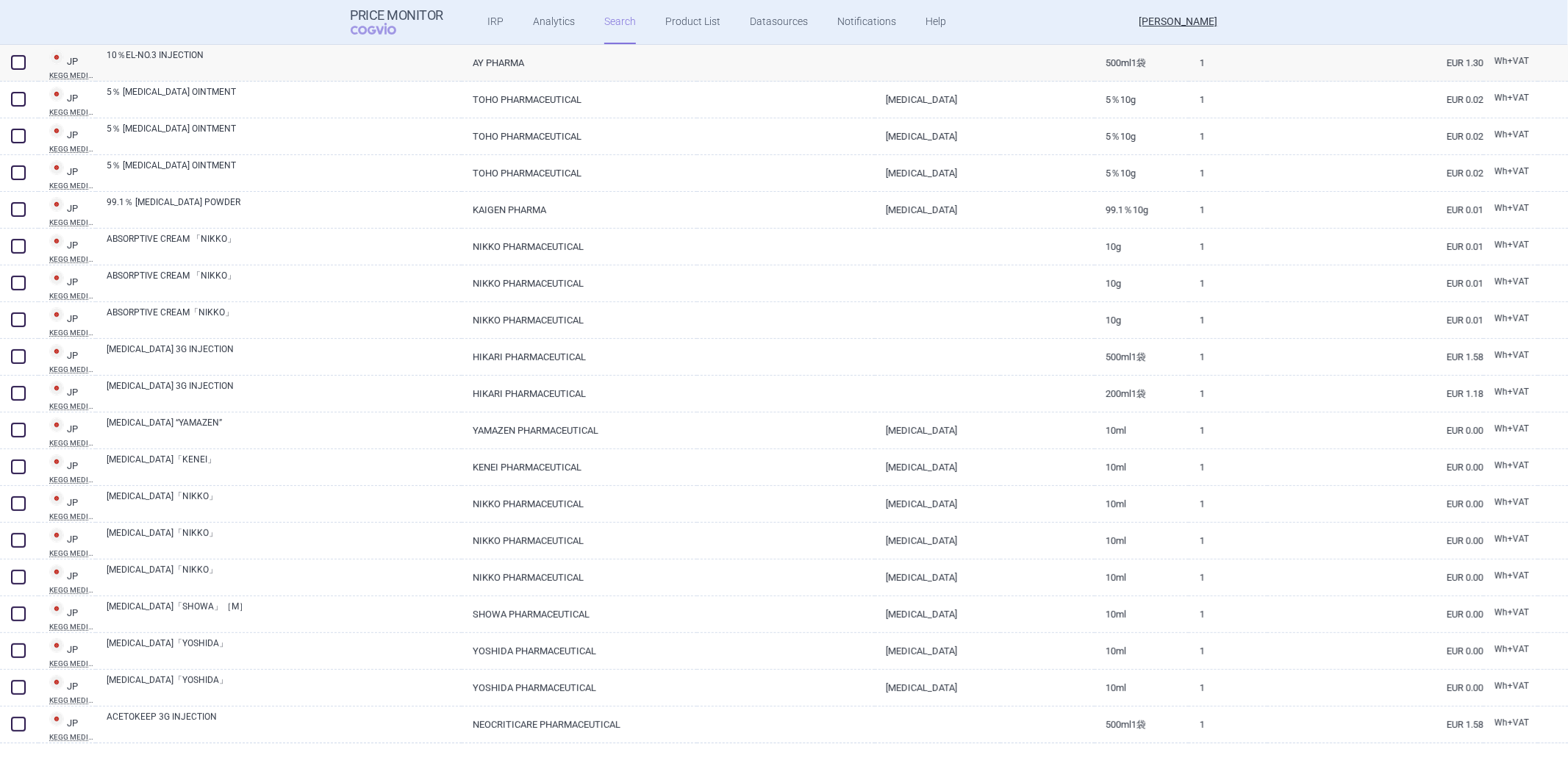
scroll to position [572, 0]
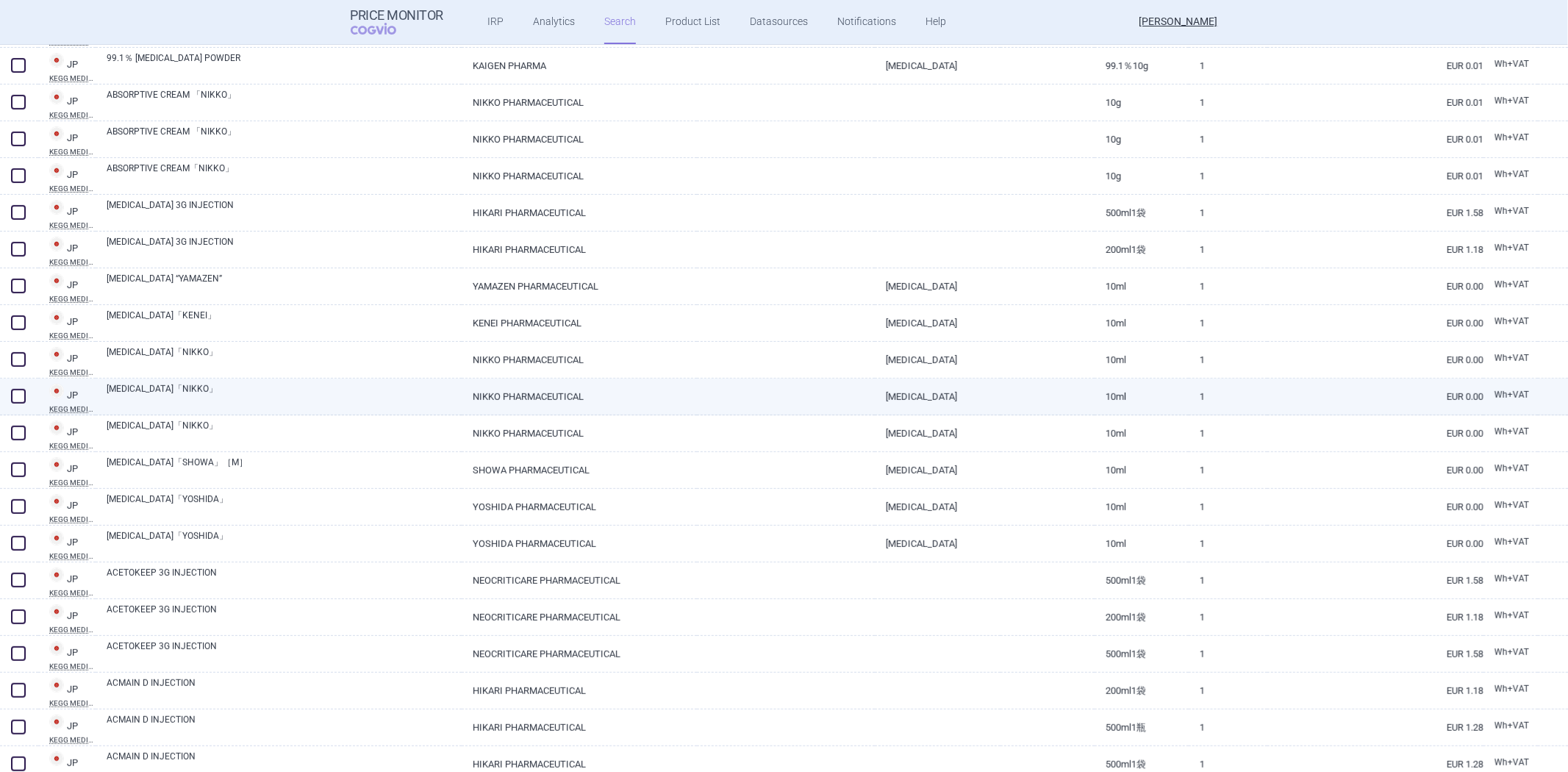
click at [1071, 414] on div at bounding box center [1047, 398] width 94 height 37
click at [1074, 406] on div at bounding box center [1047, 398] width 94 height 37
click at [1074, 398] on link at bounding box center [1047, 392] width 94 height 26
select select "EUR"
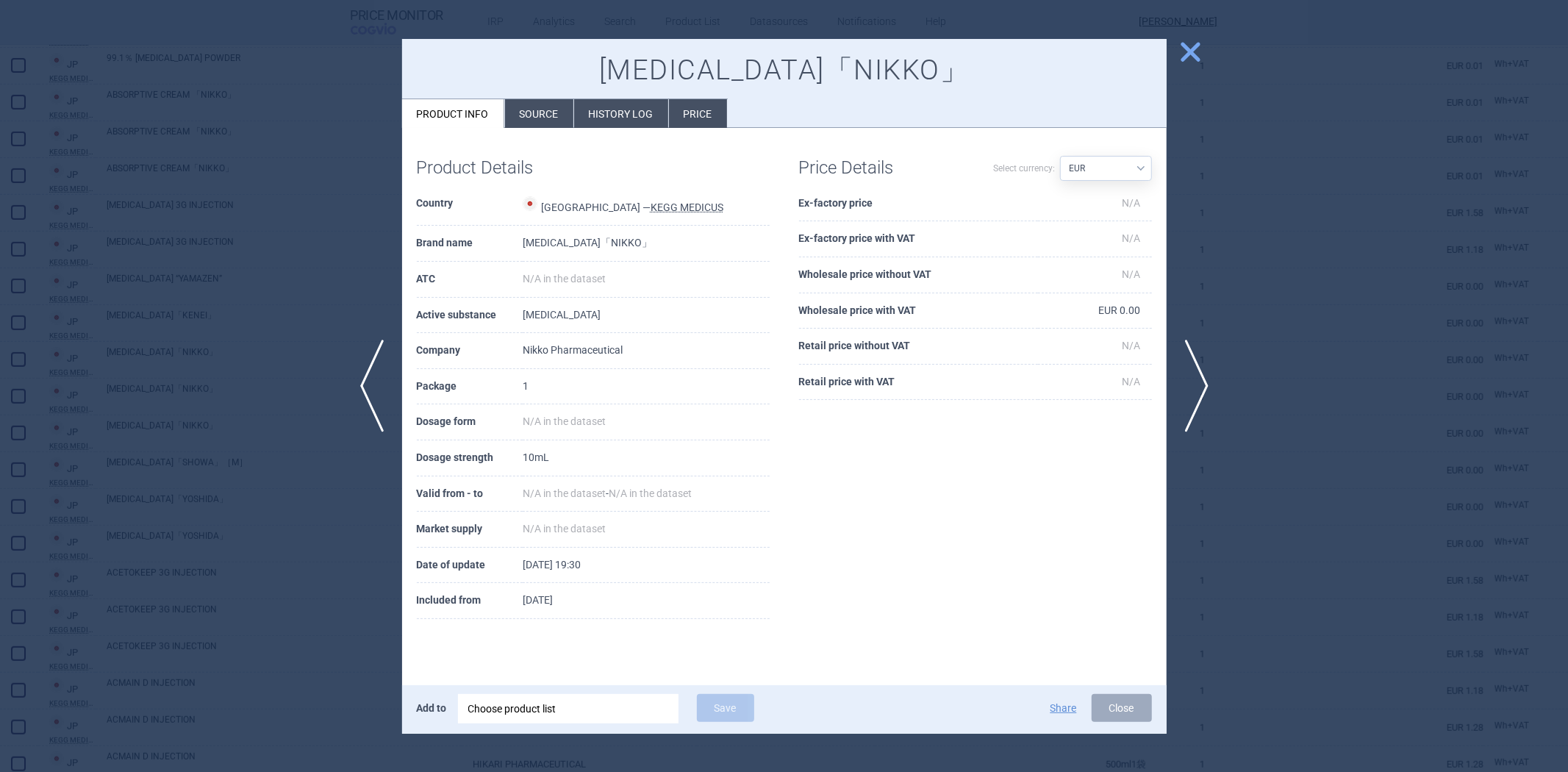
click at [1264, 228] on div at bounding box center [784, 386] width 1568 height 772
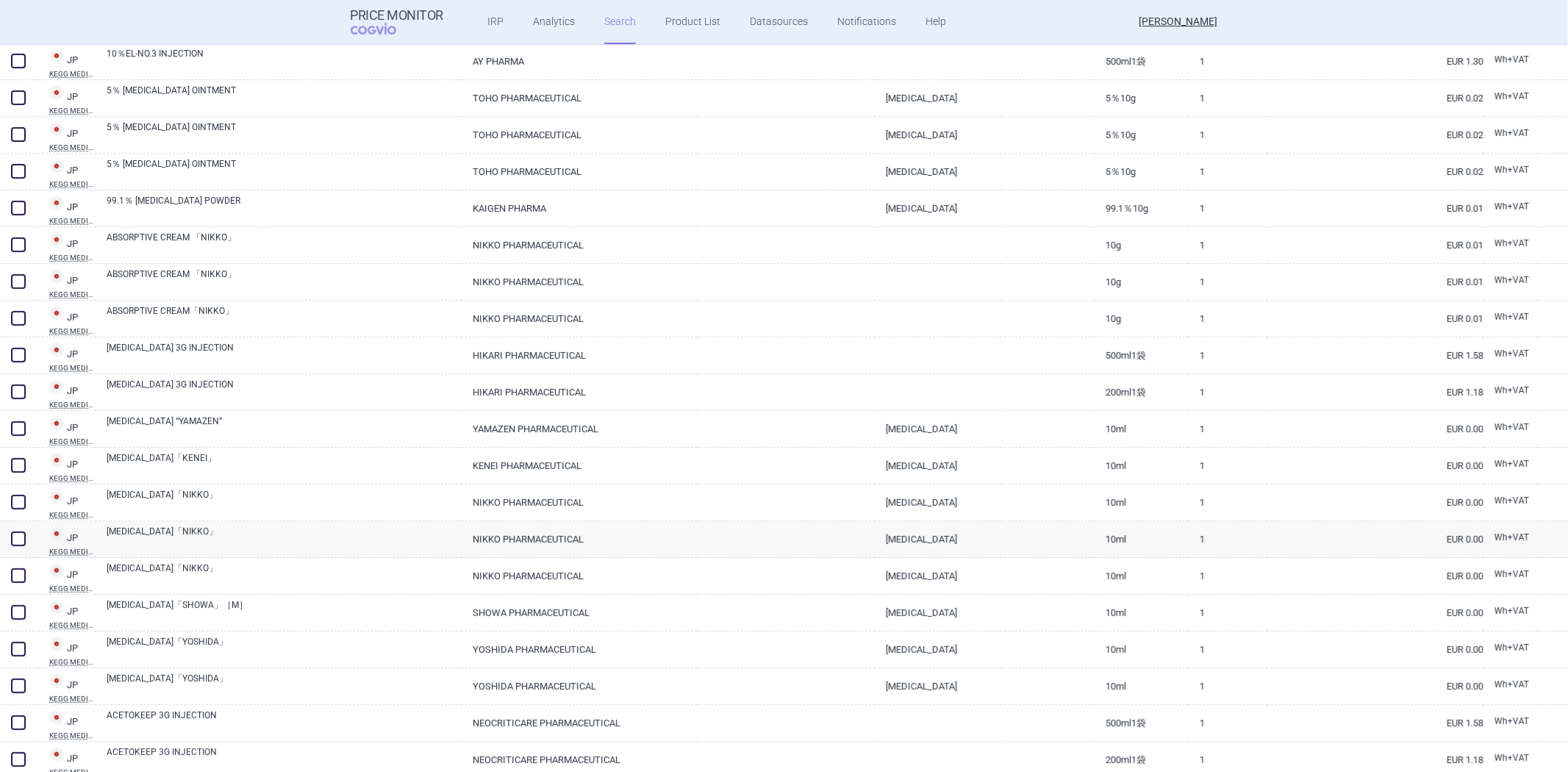
scroll to position [245, 0]
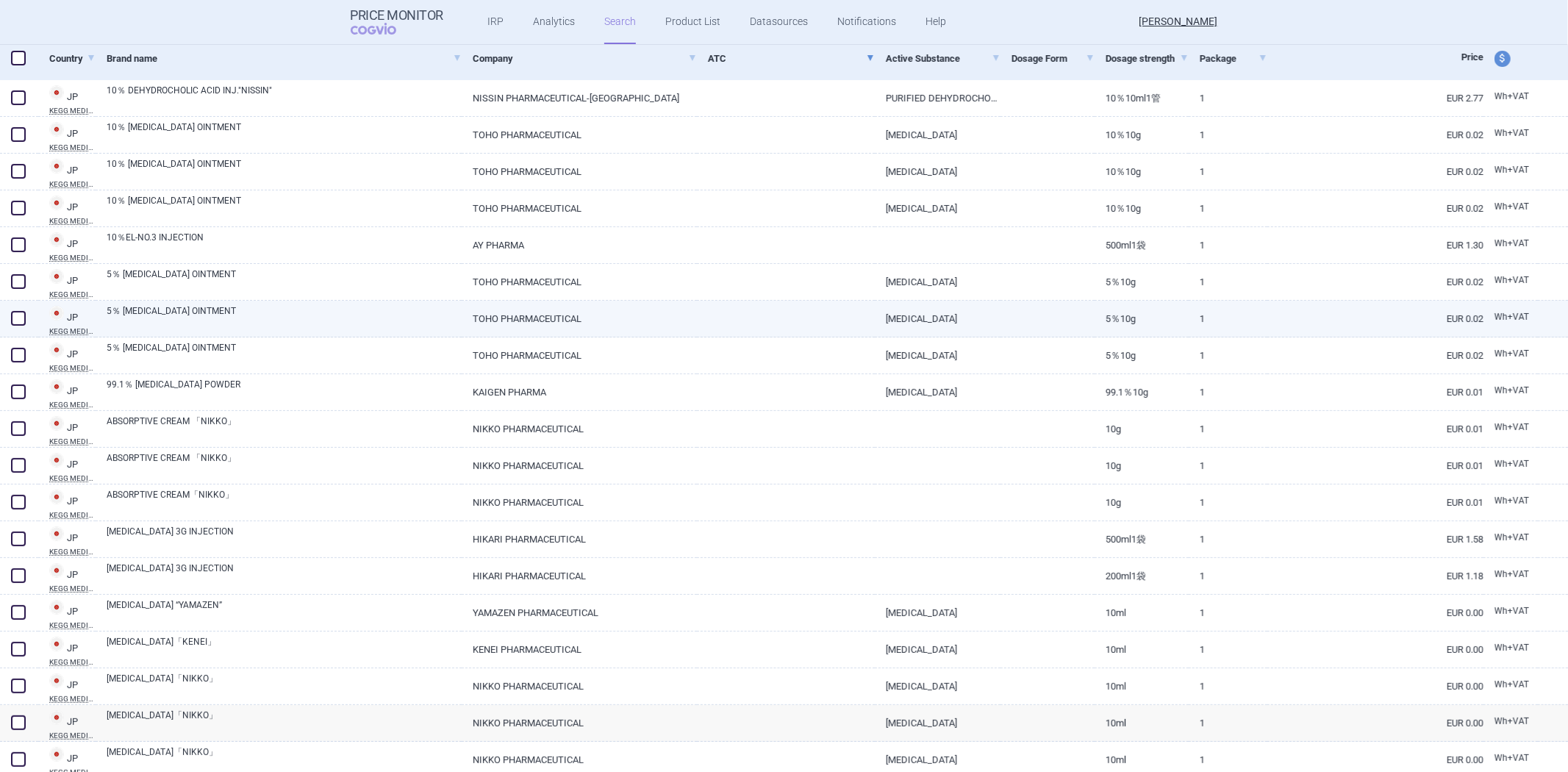
click at [1005, 301] on link at bounding box center [1047, 313] width 94 height 26
select select "EUR"
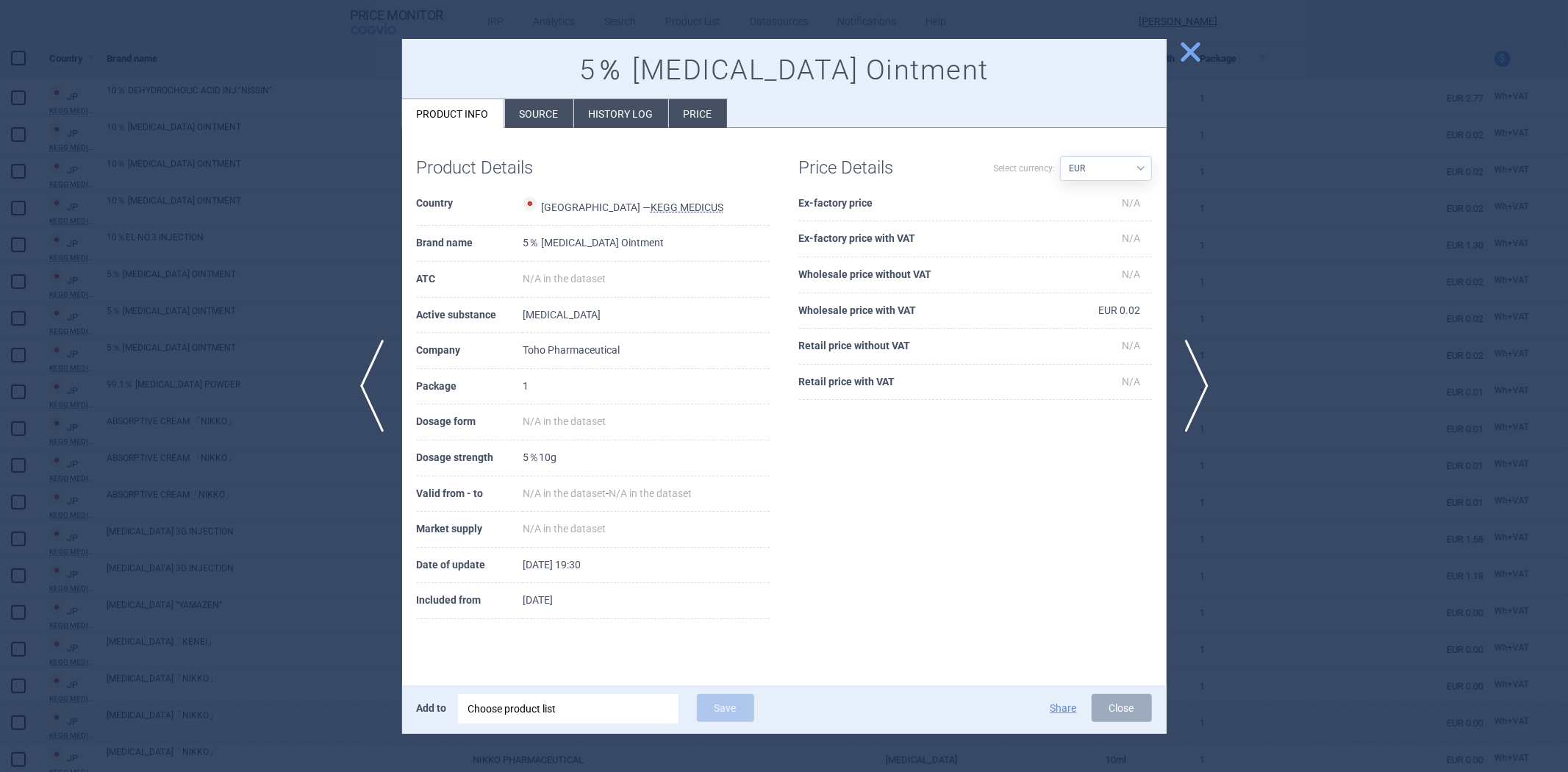
click at [861, 313] on th "Wholesale price with VAT" at bounding box center [918, 311] width 239 height 36
click at [1346, 423] on div at bounding box center [784, 386] width 1568 height 772
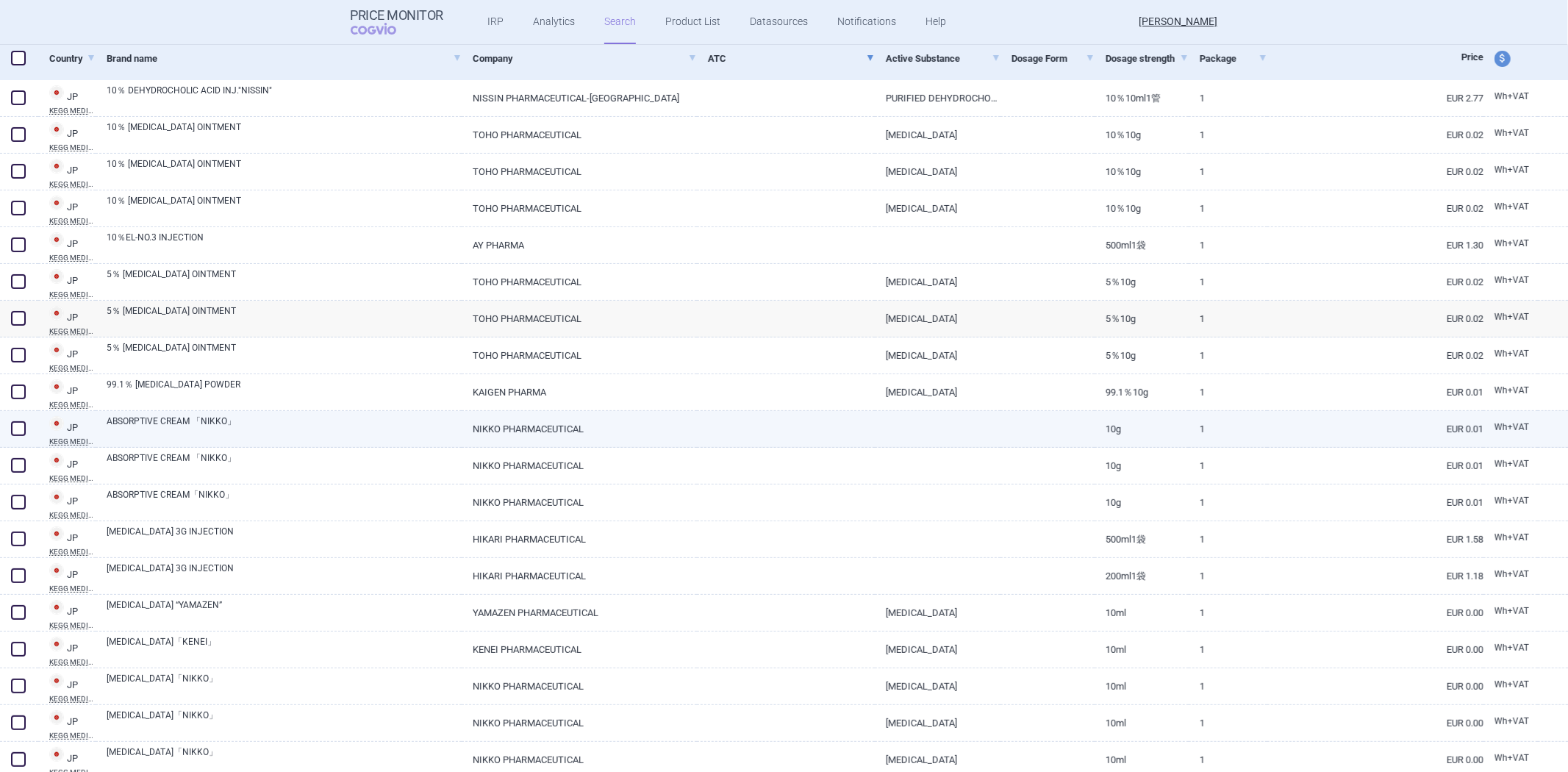
click at [986, 445] on div at bounding box center [937, 430] width 126 height 37
click at [1002, 427] on link at bounding box center [1047, 424] width 94 height 26
select select "EUR"
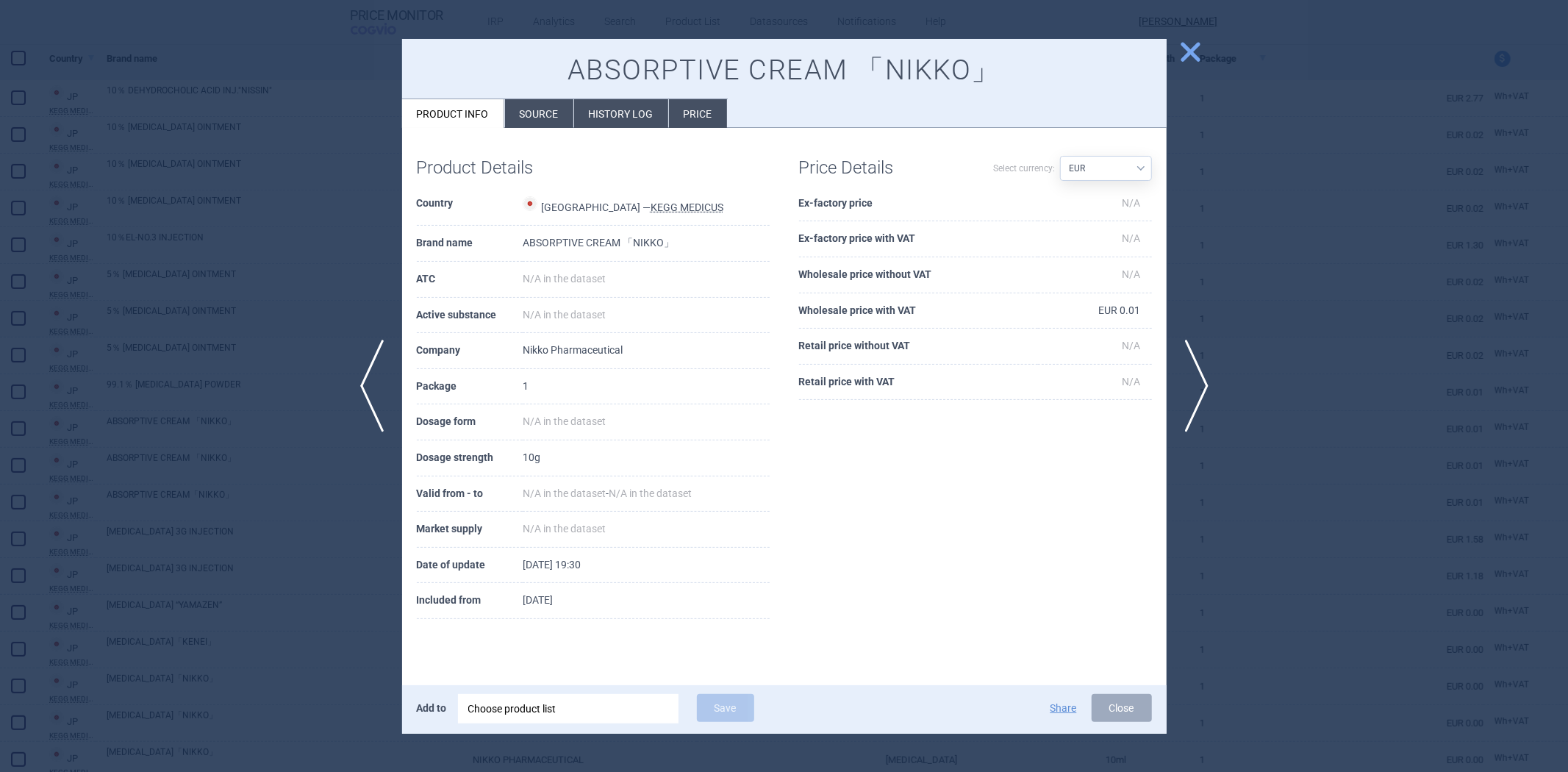
click at [1304, 304] on div at bounding box center [784, 386] width 1568 height 772
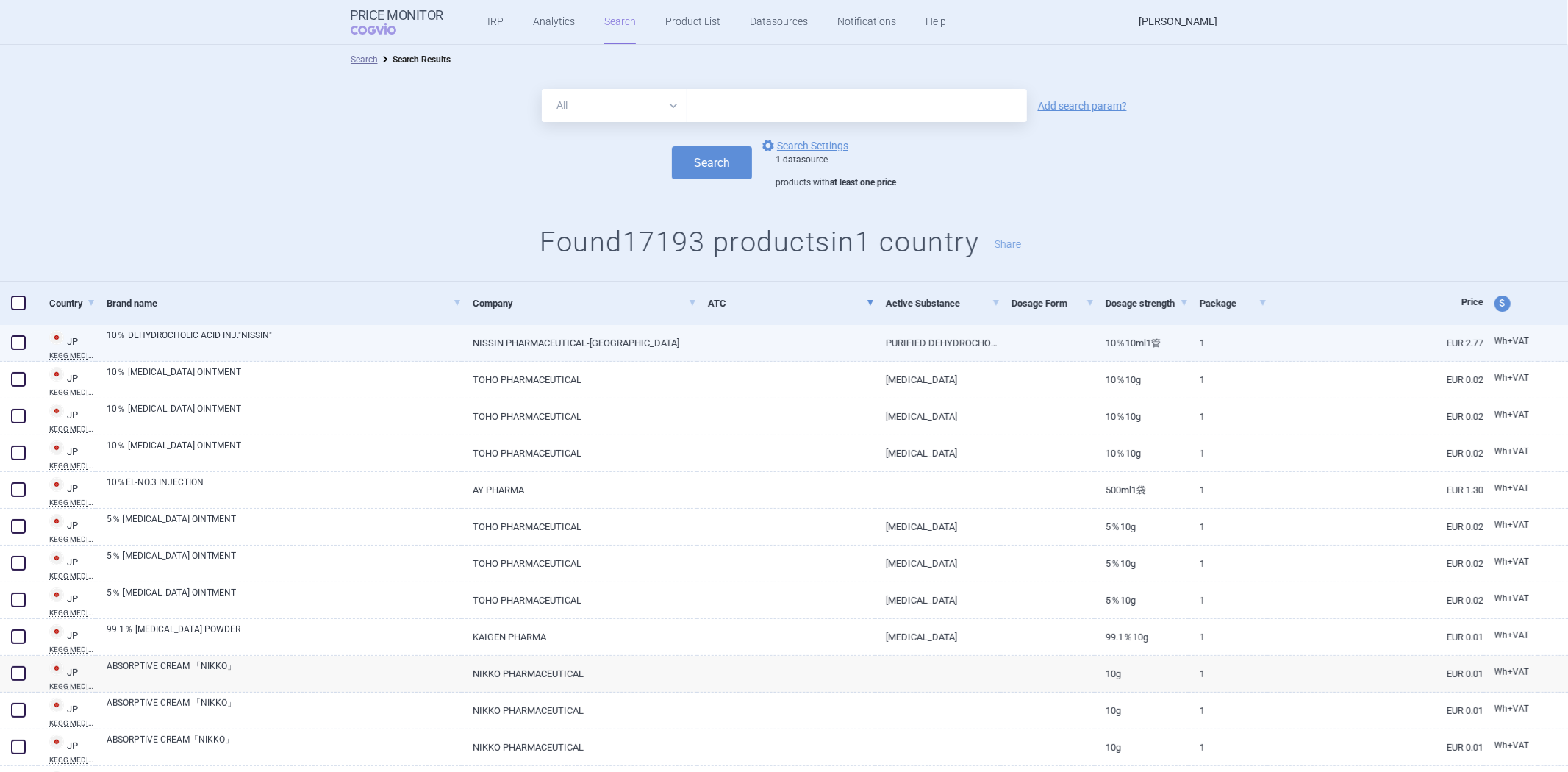
click at [1030, 349] on link at bounding box center [1047, 338] width 94 height 26
select select "EUR"
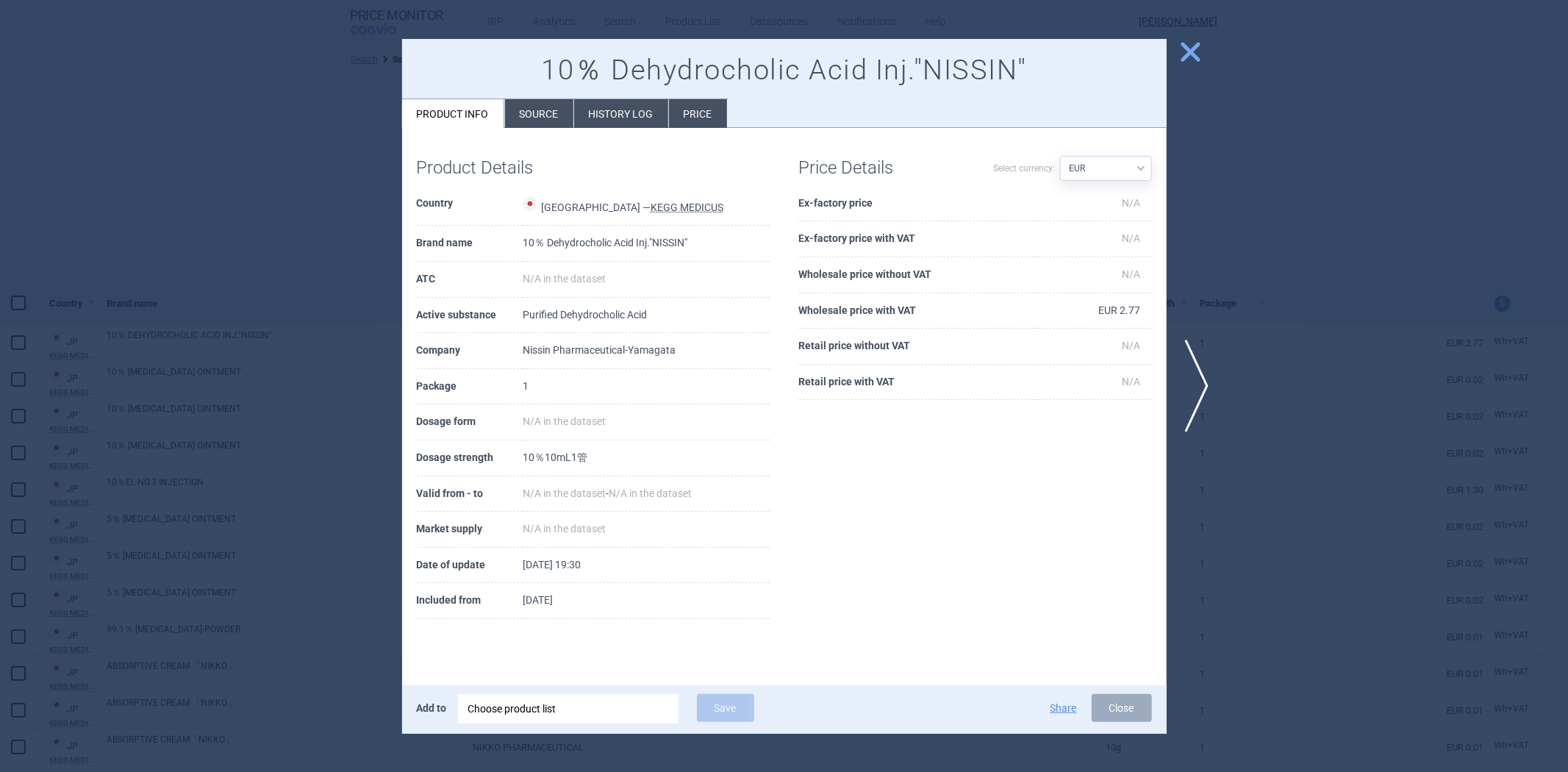
click at [1368, 394] on div at bounding box center [784, 386] width 1568 height 772
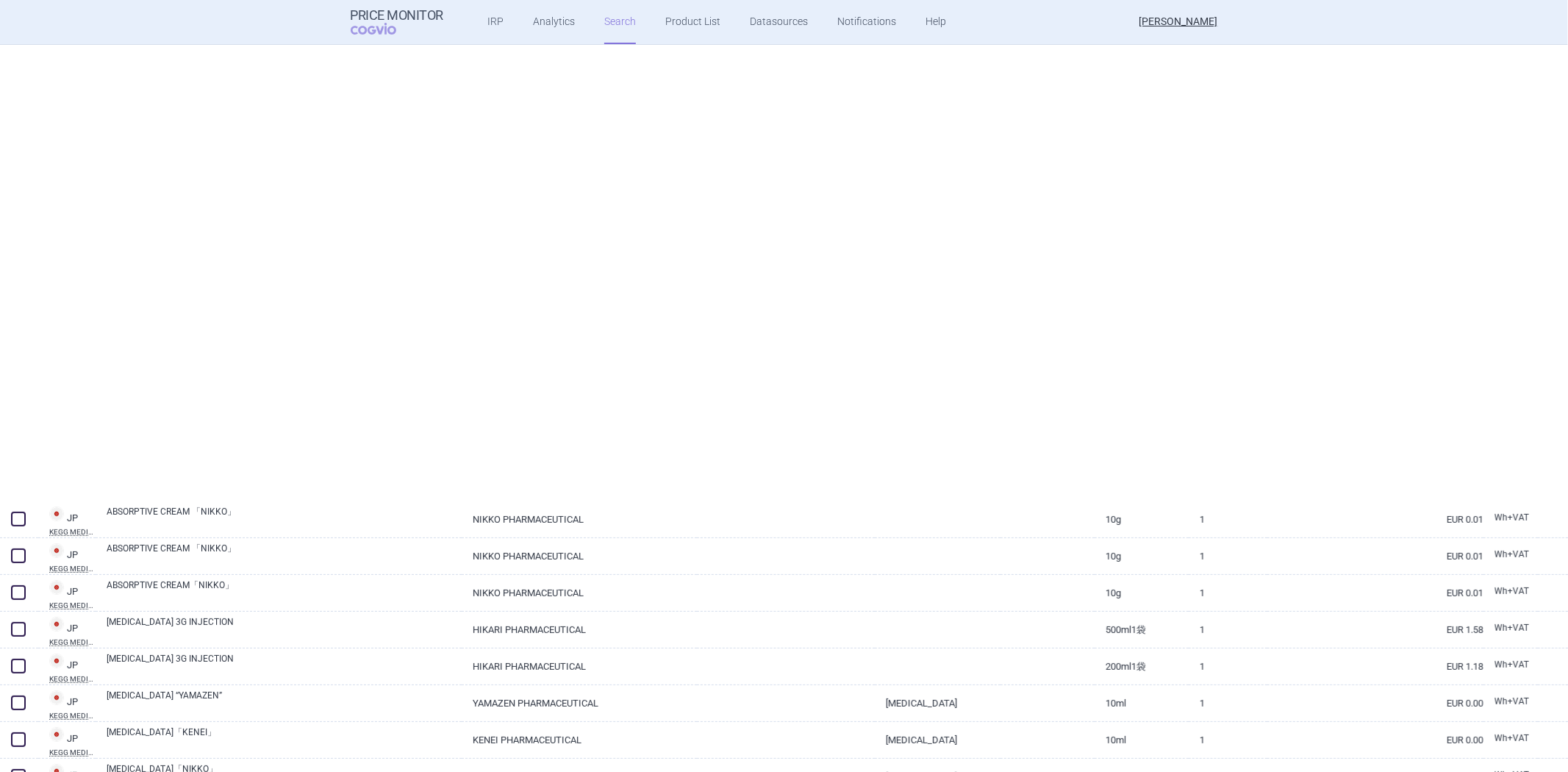
scroll to position [653, 0]
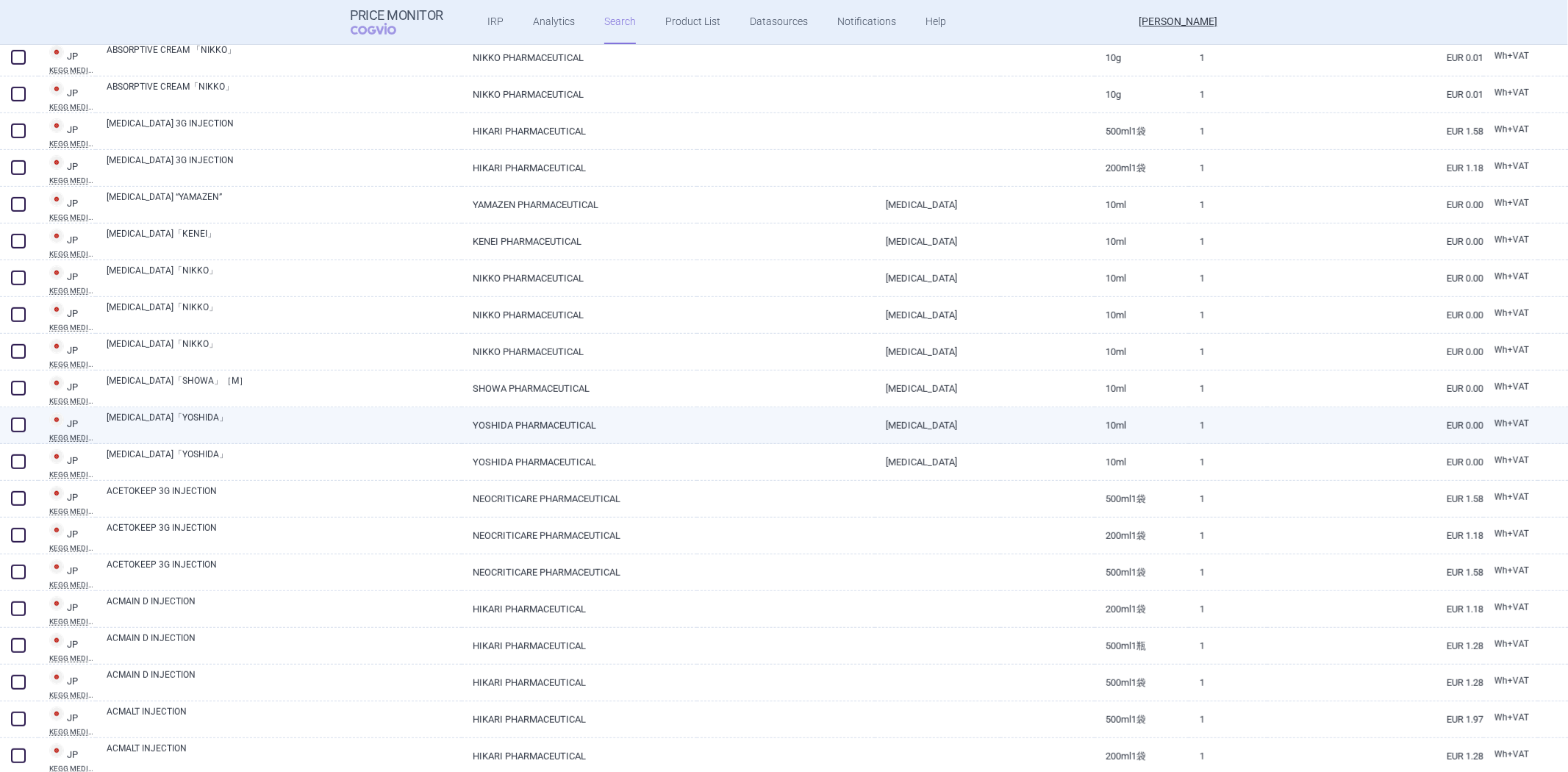
click at [1147, 426] on link "10mL" at bounding box center [1141, 425] width 94 height 36
select select "EUR"
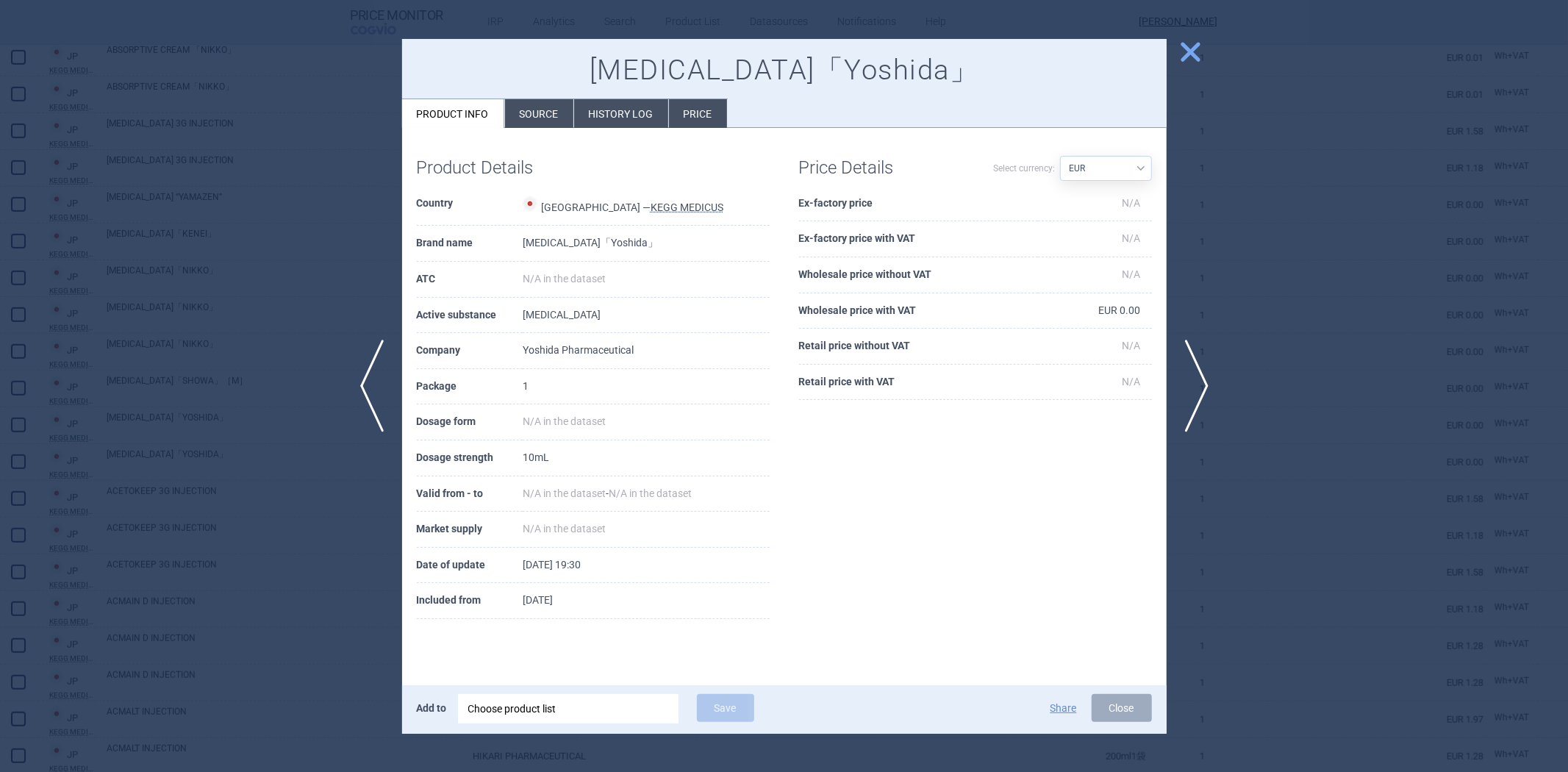
click at [1308, 347] on div at bounding box center [784, 386] width 1568 height 772
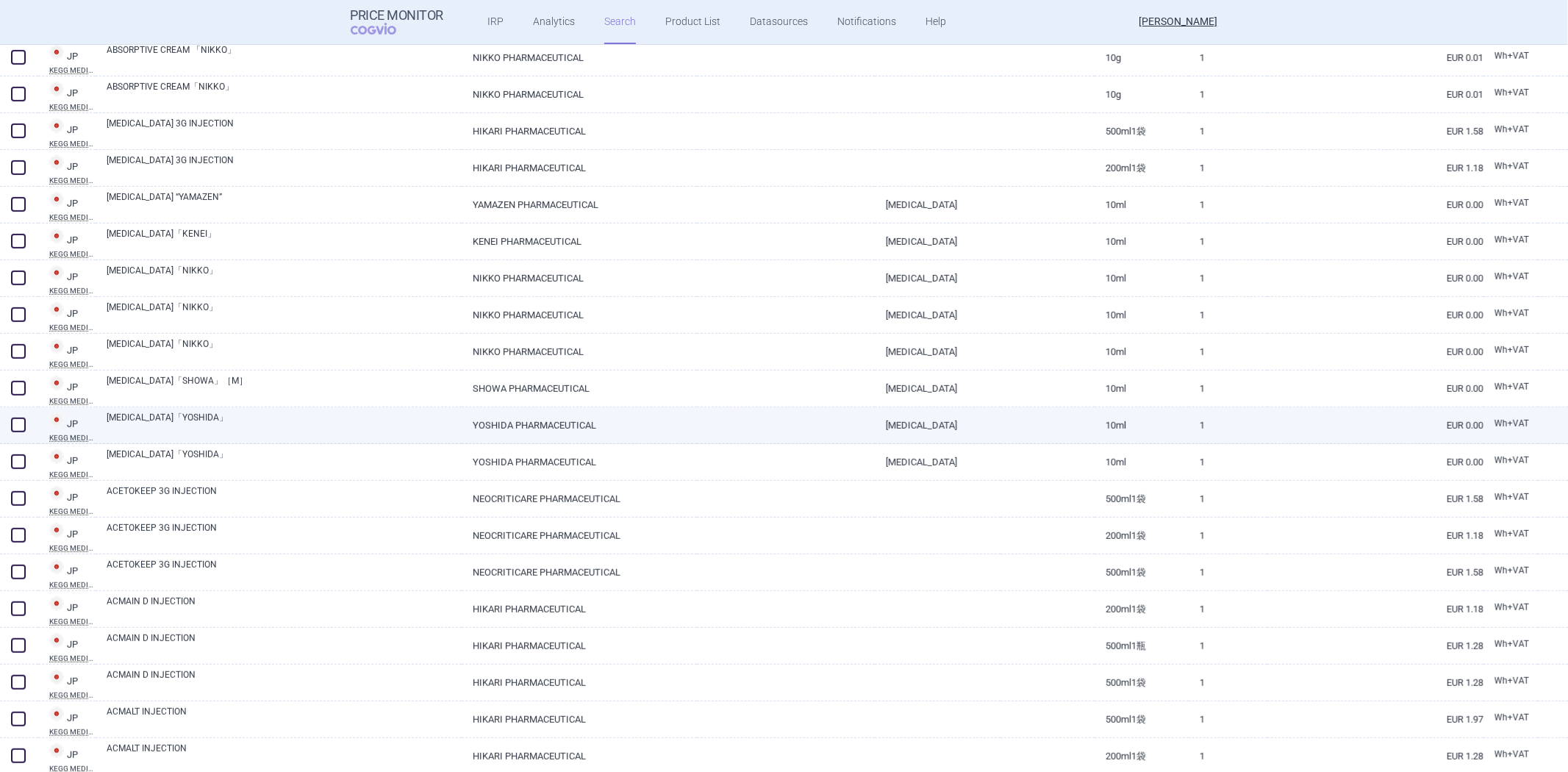
click at [1068, 431] on link at bounding box center [1047, 420] width 94 height 26
select select "EUR"
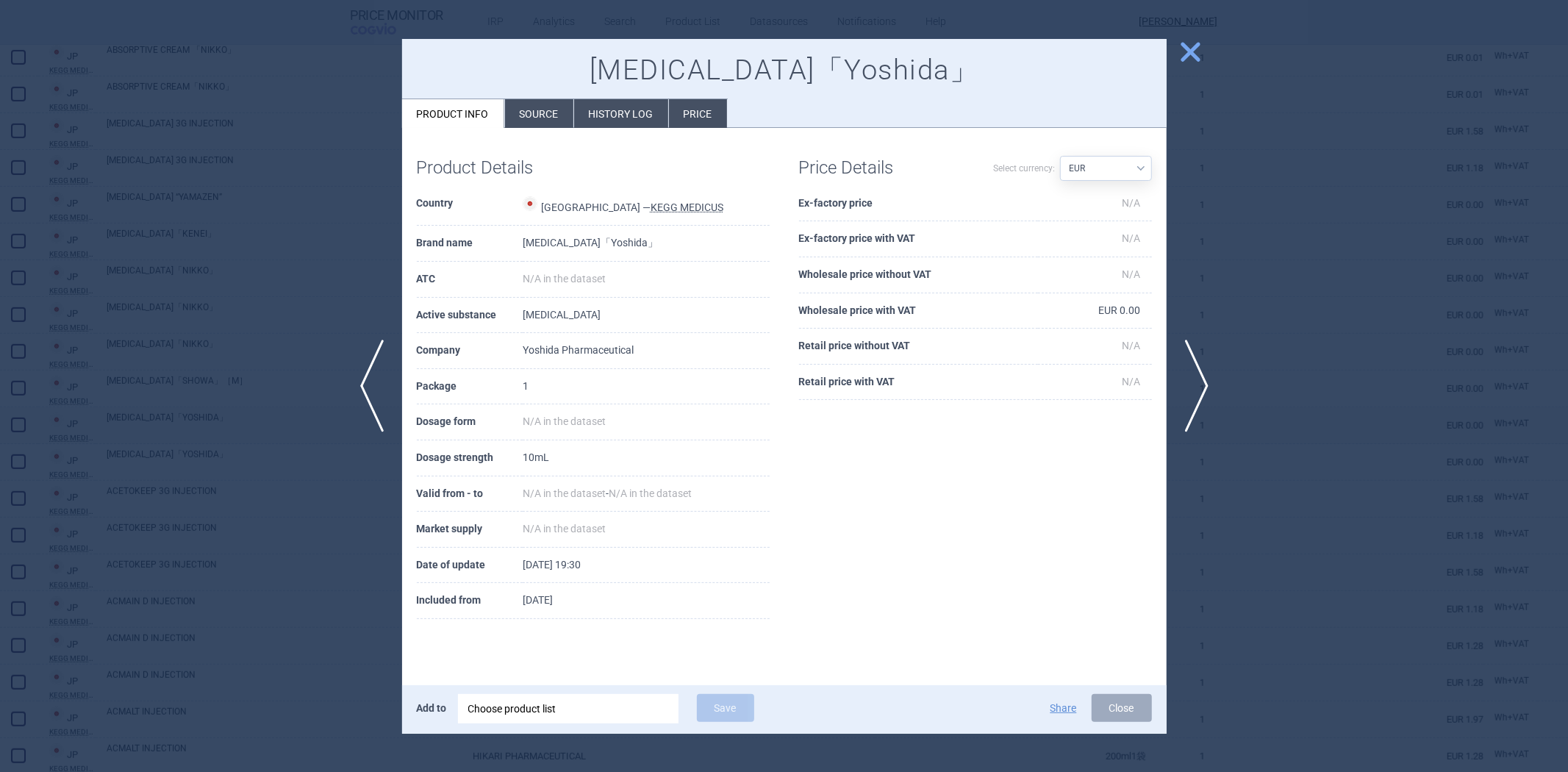
click at [1378, 299] on div at bounding box center [784, 386] width 1568 height 772
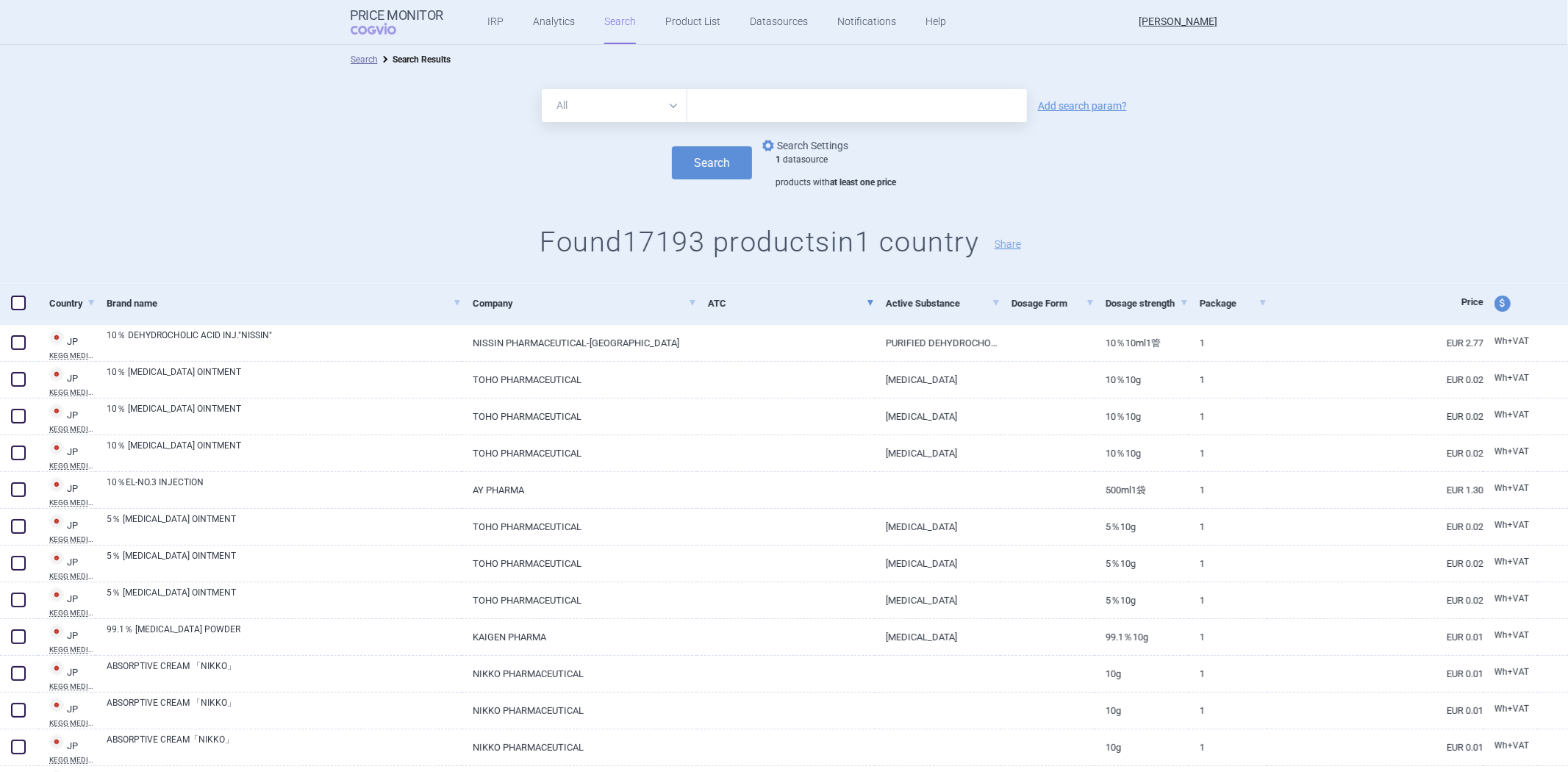
click at [816, 152] on link "options Search Settings" at bounding box center [804, 146] width 89 height 18
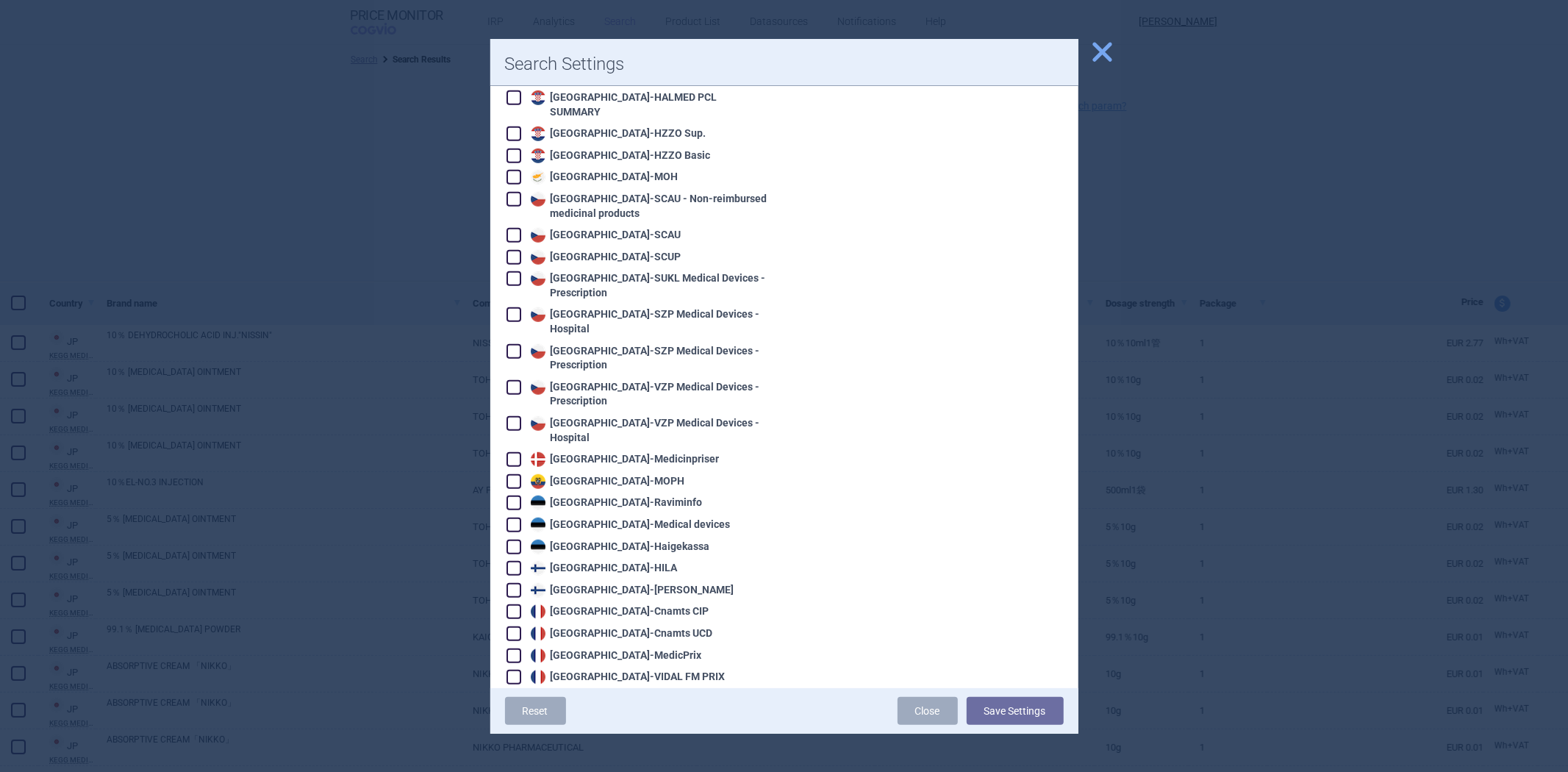
scroll to position [1308, 0]
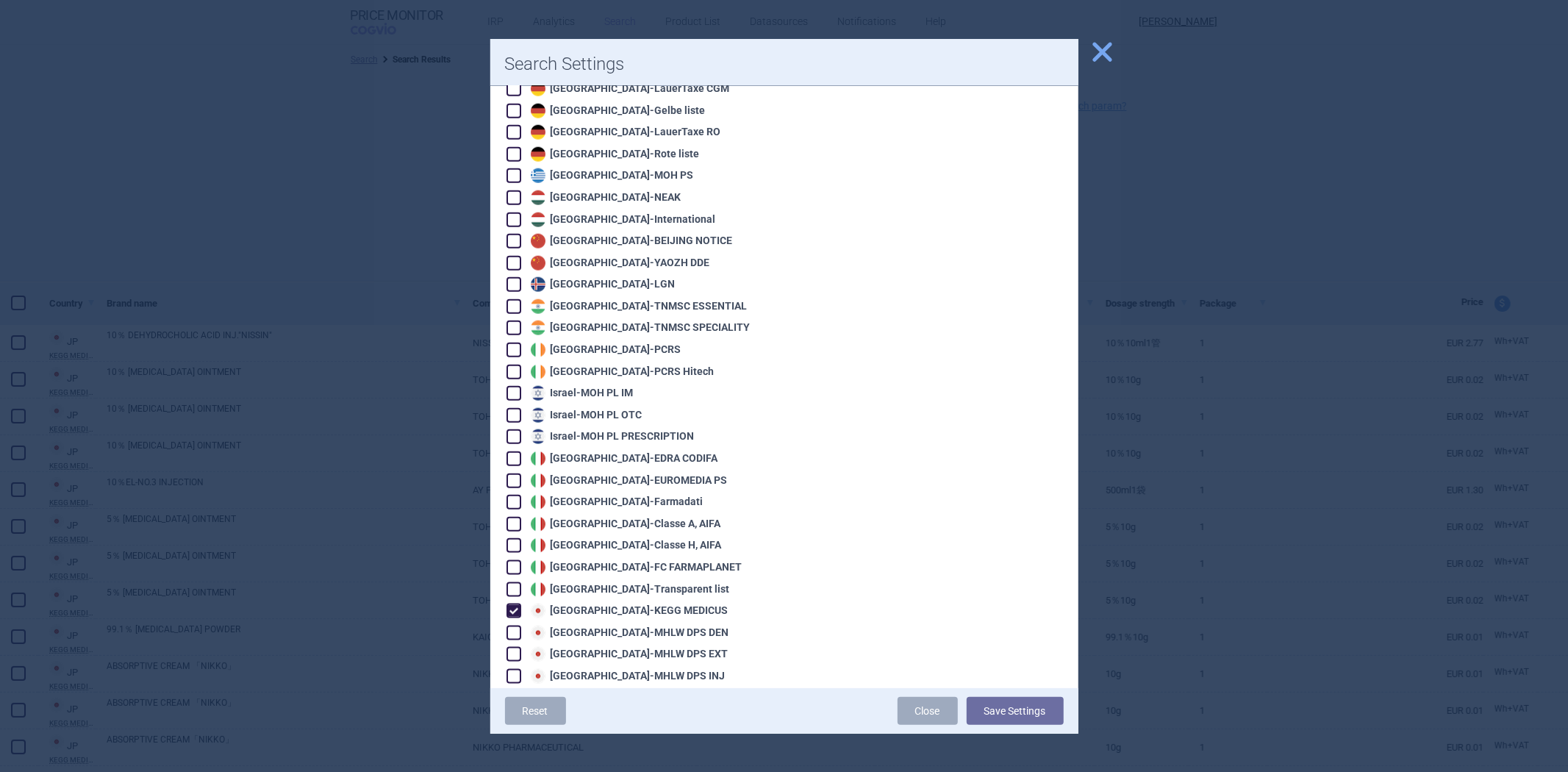
click at [584, 604] on div "Japan - KEGG MEDICUS" at bounding box center [627, 611] width 201 height 14
checkbox input "false"
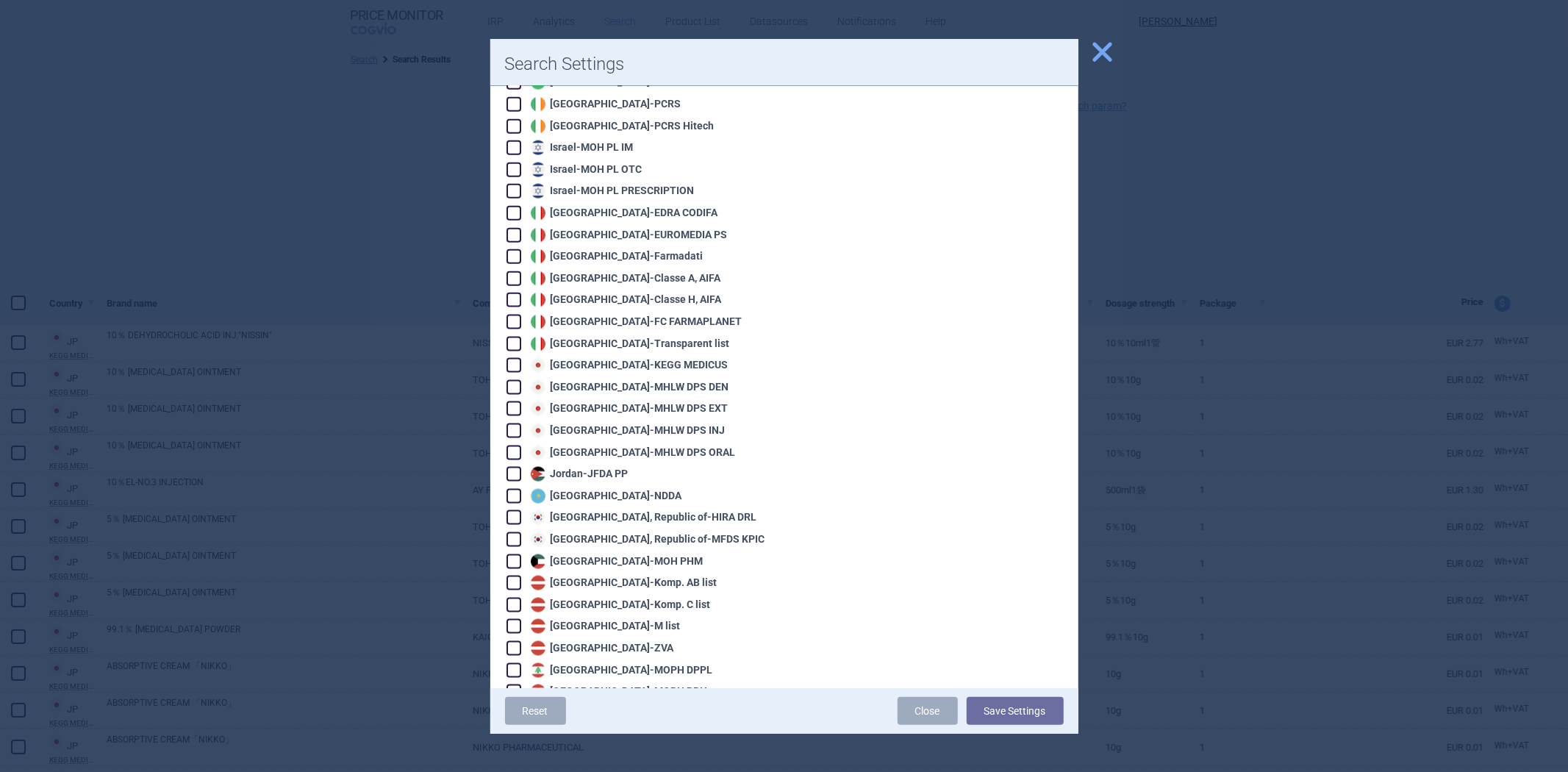
click at [625, 576] on div "Latvia - Komp. AB list" at bounding box center [623, 583] width 191 height 14
checkbox input "true"
click at [986, 715] on button "Save Settings" at bounding box center [1015, 711] width 97 height 28
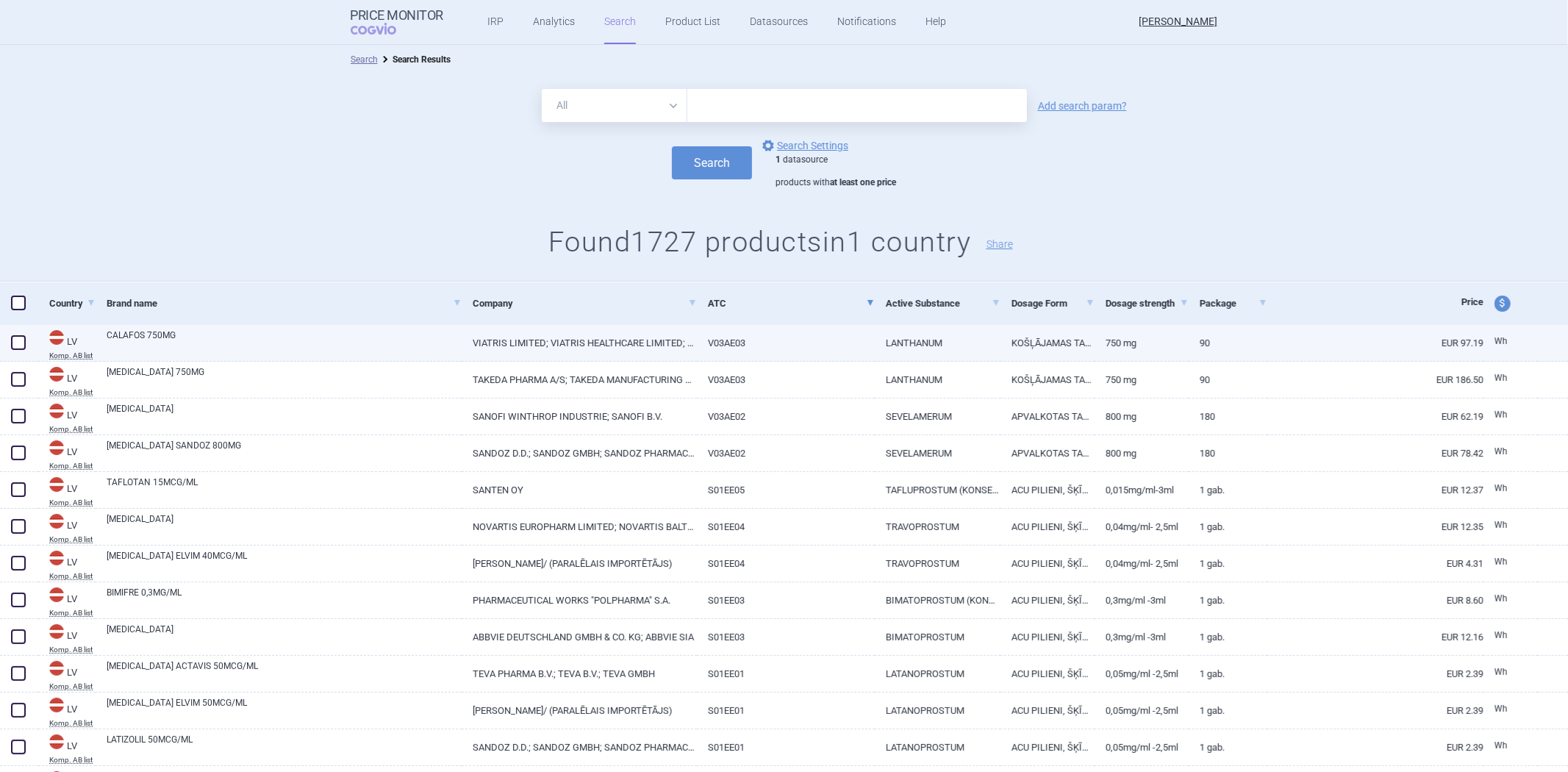
click at [901, 350] on link "LANTHANUM" at bounding box center [937, 343] width 126 height 36
select select "EUR"
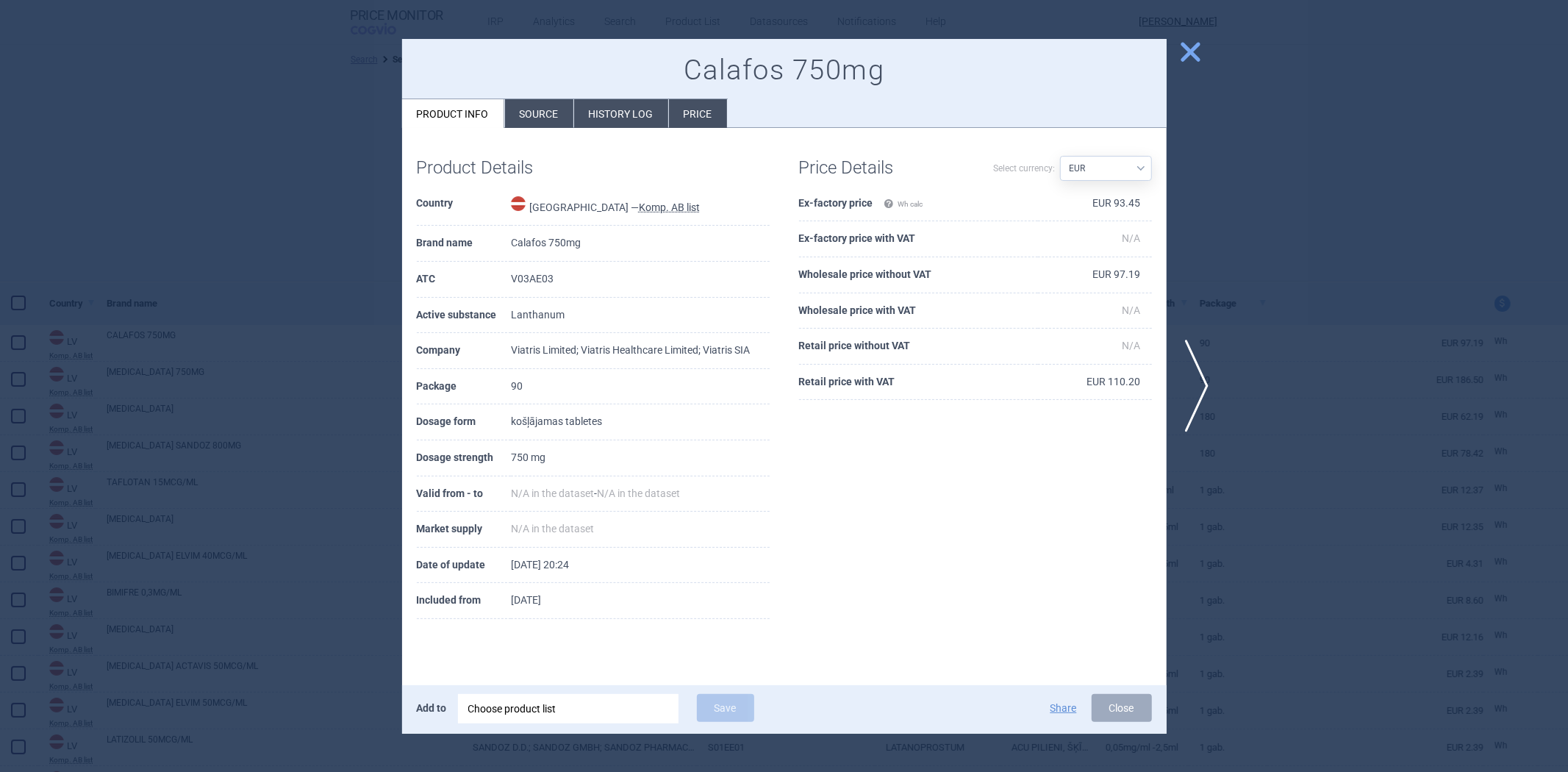
click at [844, 200] on th "Ex-factory price Wh calc" at bounding box center [918, 204] width 239 height 36
click at [881, 382] on th "Retail price with VAT" at bounding box center [918, 382] width 239 height 36
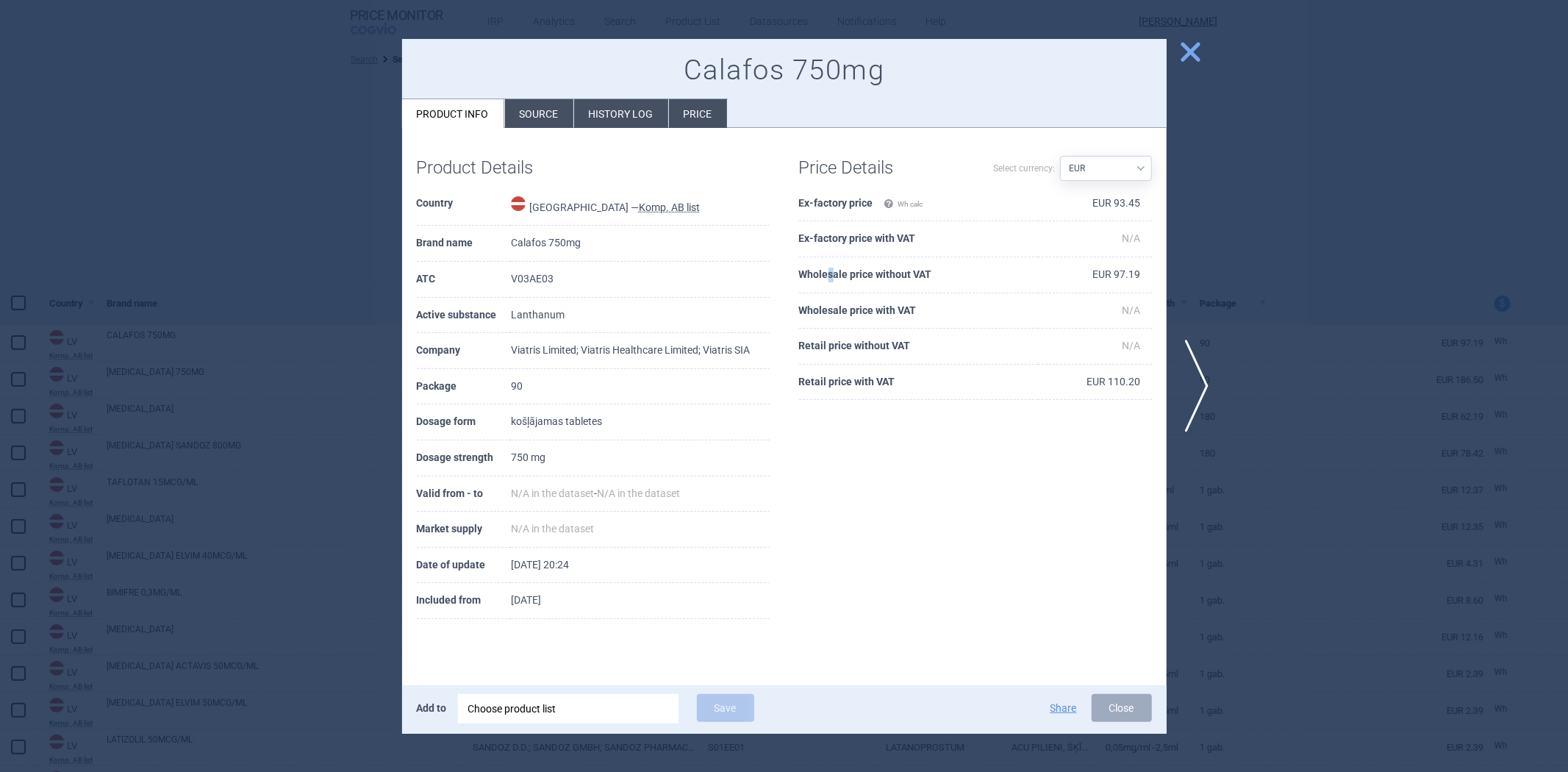
click at [834, 273] on th "Wholesale price without VAT" at bounding box center [918, 275] width 239 height 36
click at [863, 248] on th "Ex-factory price with VAT" at bounding box center [918, 239] width 239 height 36
click at [880, 247] on th "Ex-factory price with VAT" at bounding box center [918, 239] width 239 height 36
click at [885, 238] on th "Ex-factory price with VAT" at bounding box center [918, 239] width 239 height 36
click at [869, 213] on th "Ex-factory price Wh calc" at bounding box center [918, 204] width 239 height 36
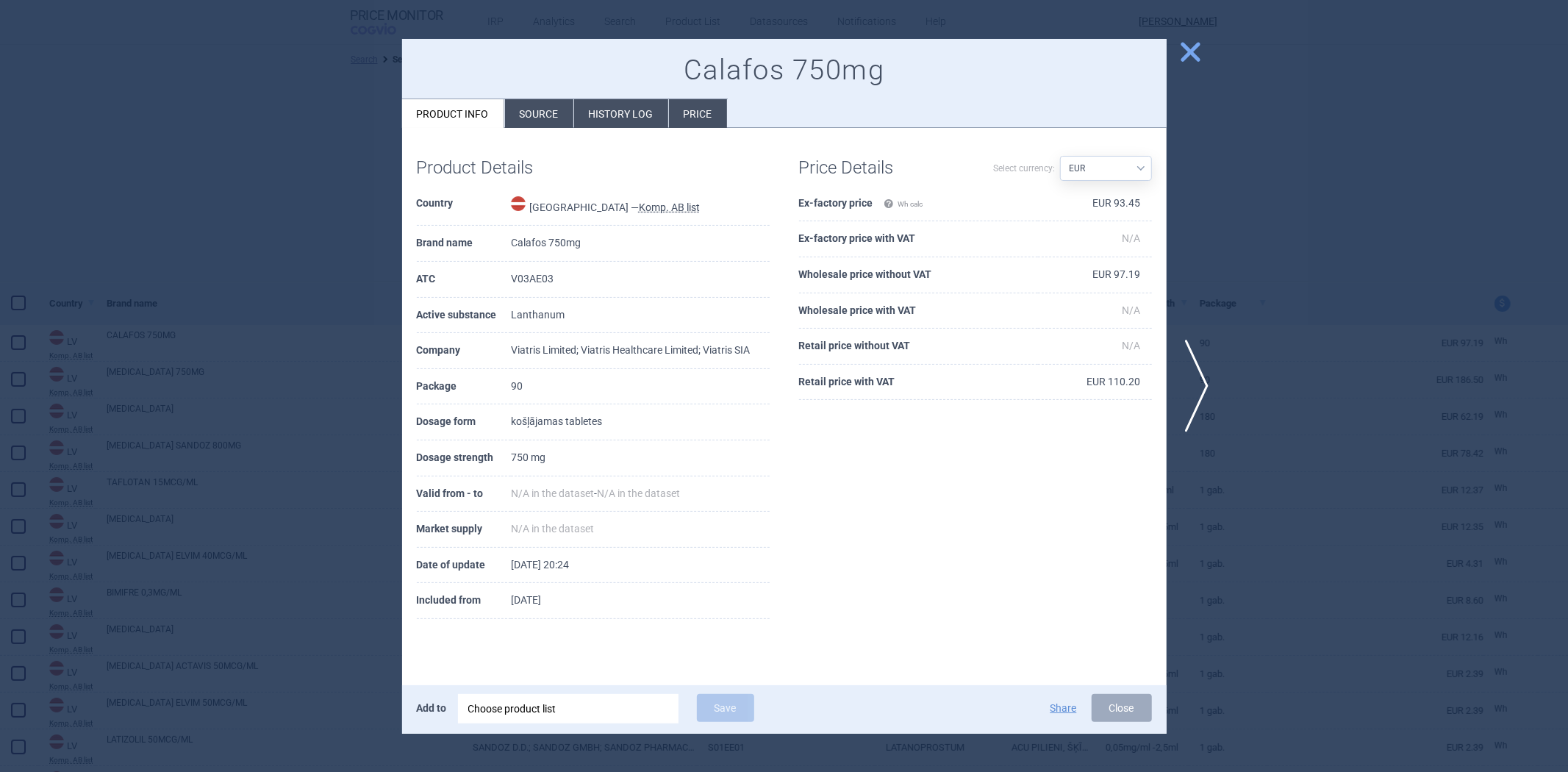
click at [1324, 290] on div at bounding box center [784, 386] width 1568 height 772
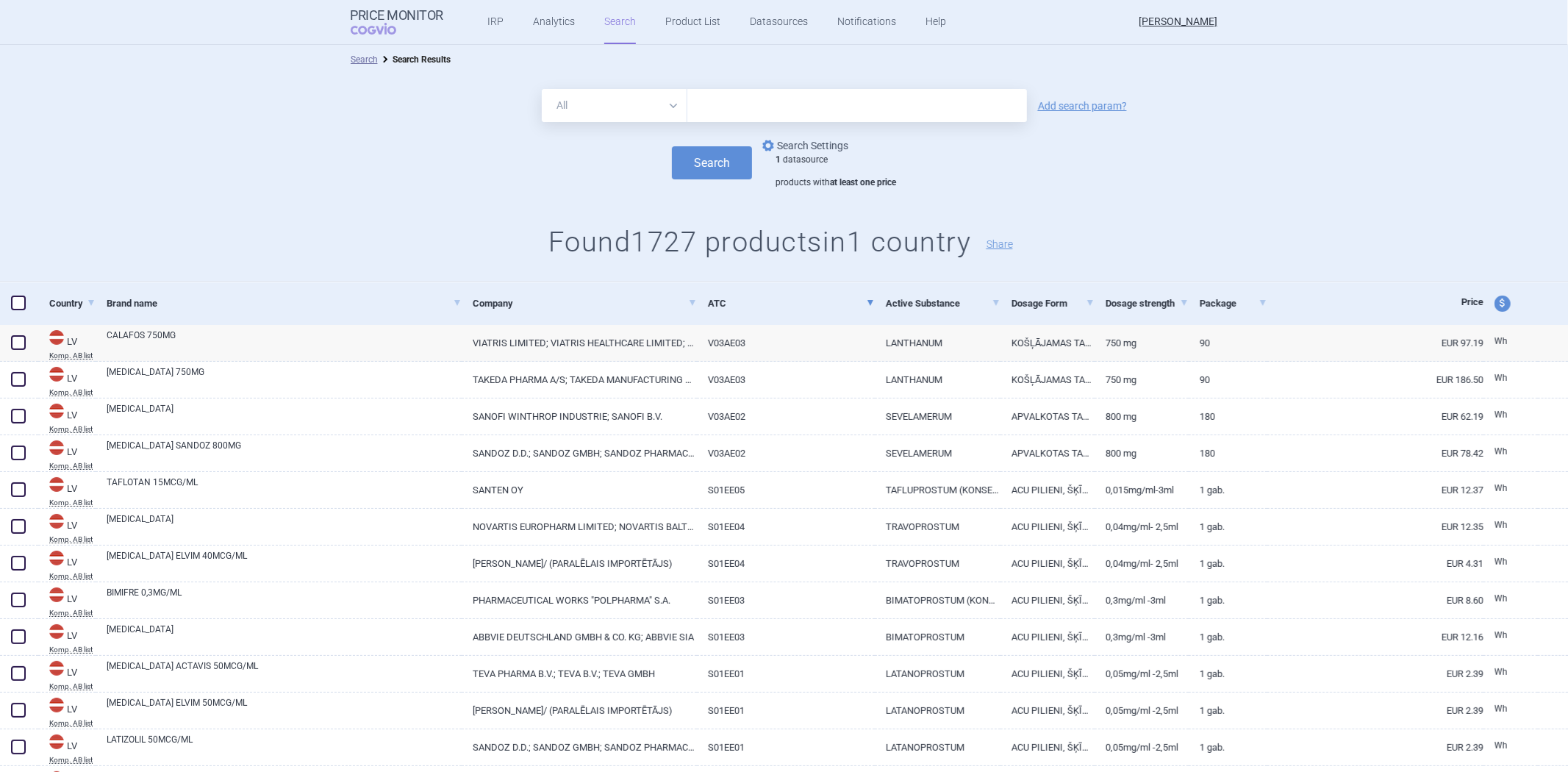
click at [834, 148] on link "options Search Settings" at bounding box center [804, 146] width 89 height 18
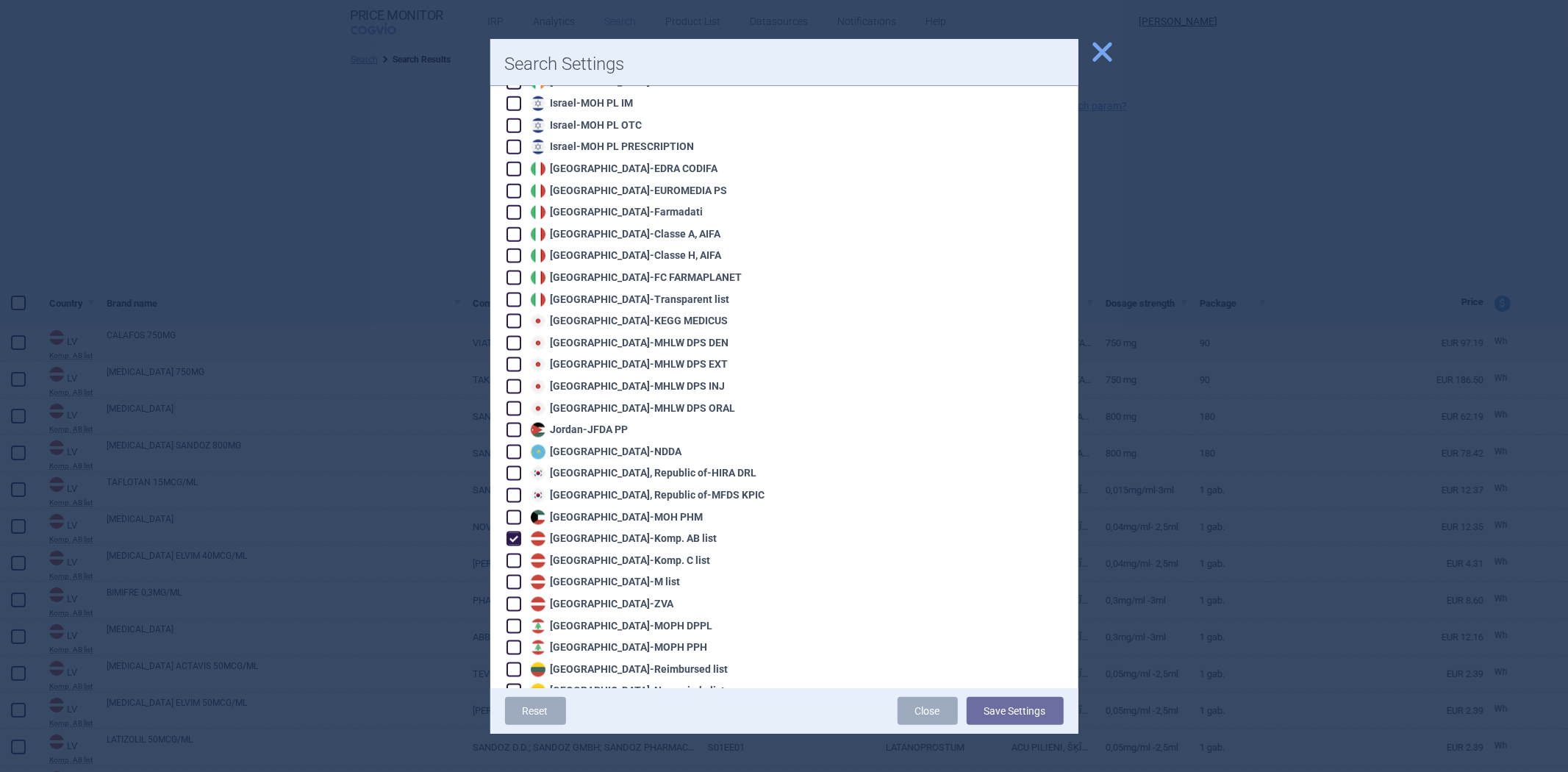
scroll to position [1879, 0]
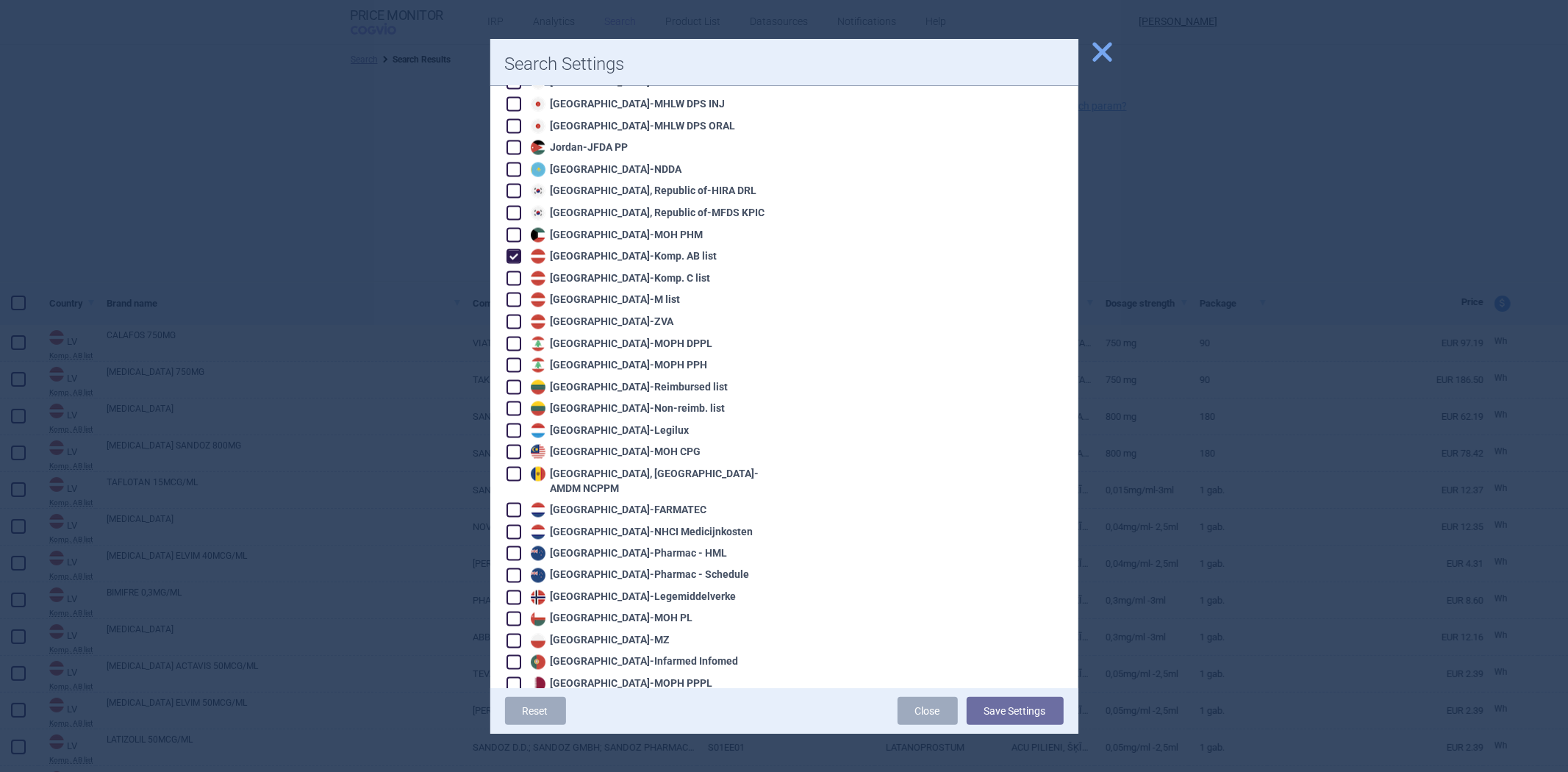
click at [591, 236] on div "Algeria - Pharm'Net Australia - PBS Australia - PBS EFC Austria - Apo-Warenv.I …" at bounding box center [637, 168] width 264 height 3642
click at [601, 249] on div "Latvia - Komp. AB list" at bounding box center [623, 257] width 191 height 14
checkbox input "false"
click at [589, 272] on div "Latvia - Komp. C list" at bounding box center [619, 279] width 183 height 14
checkbox input "true"
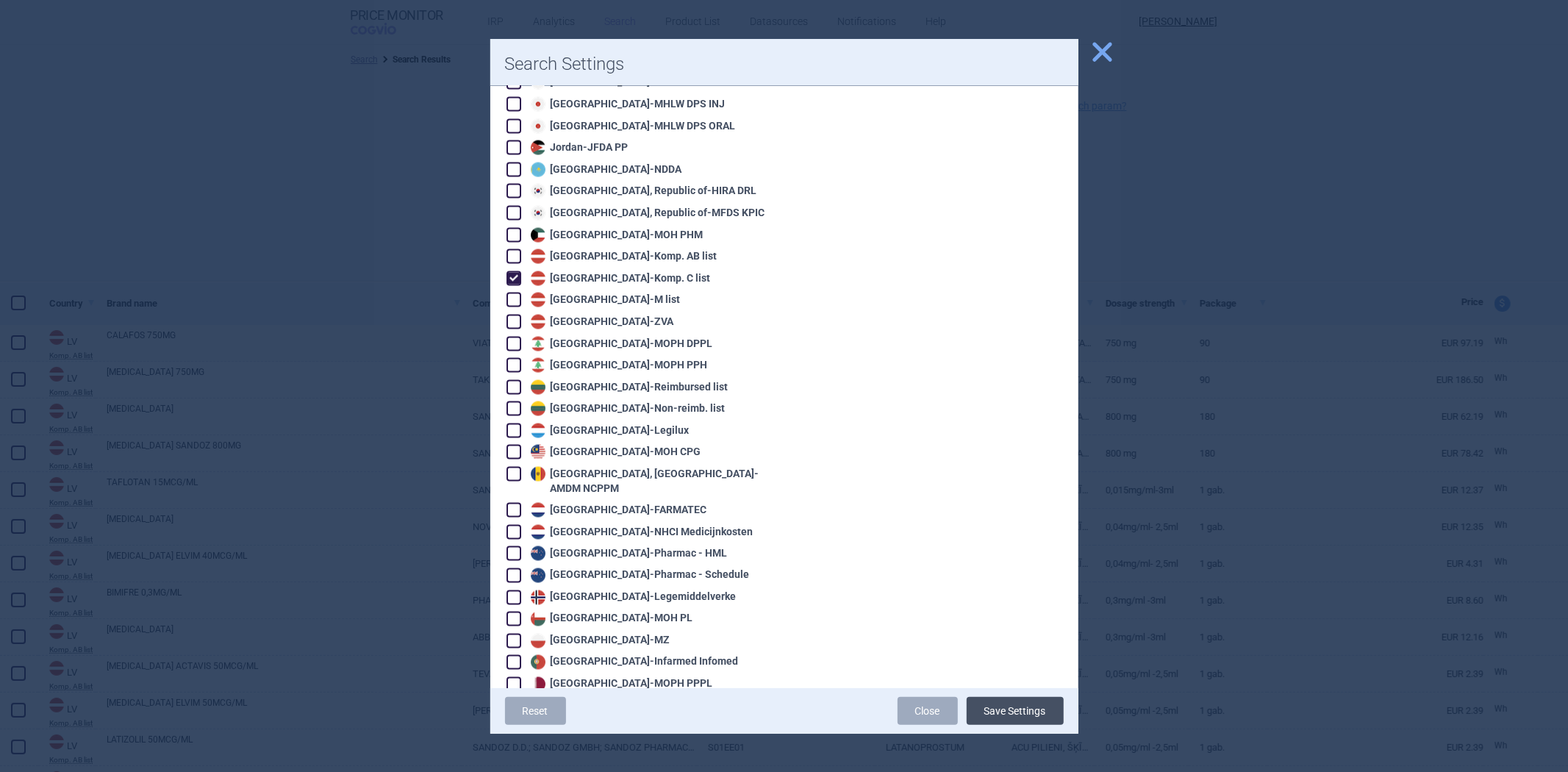
click at [1021, 706] on button "Save Settings" at bounding box center [1015, 711] width 97 height 28
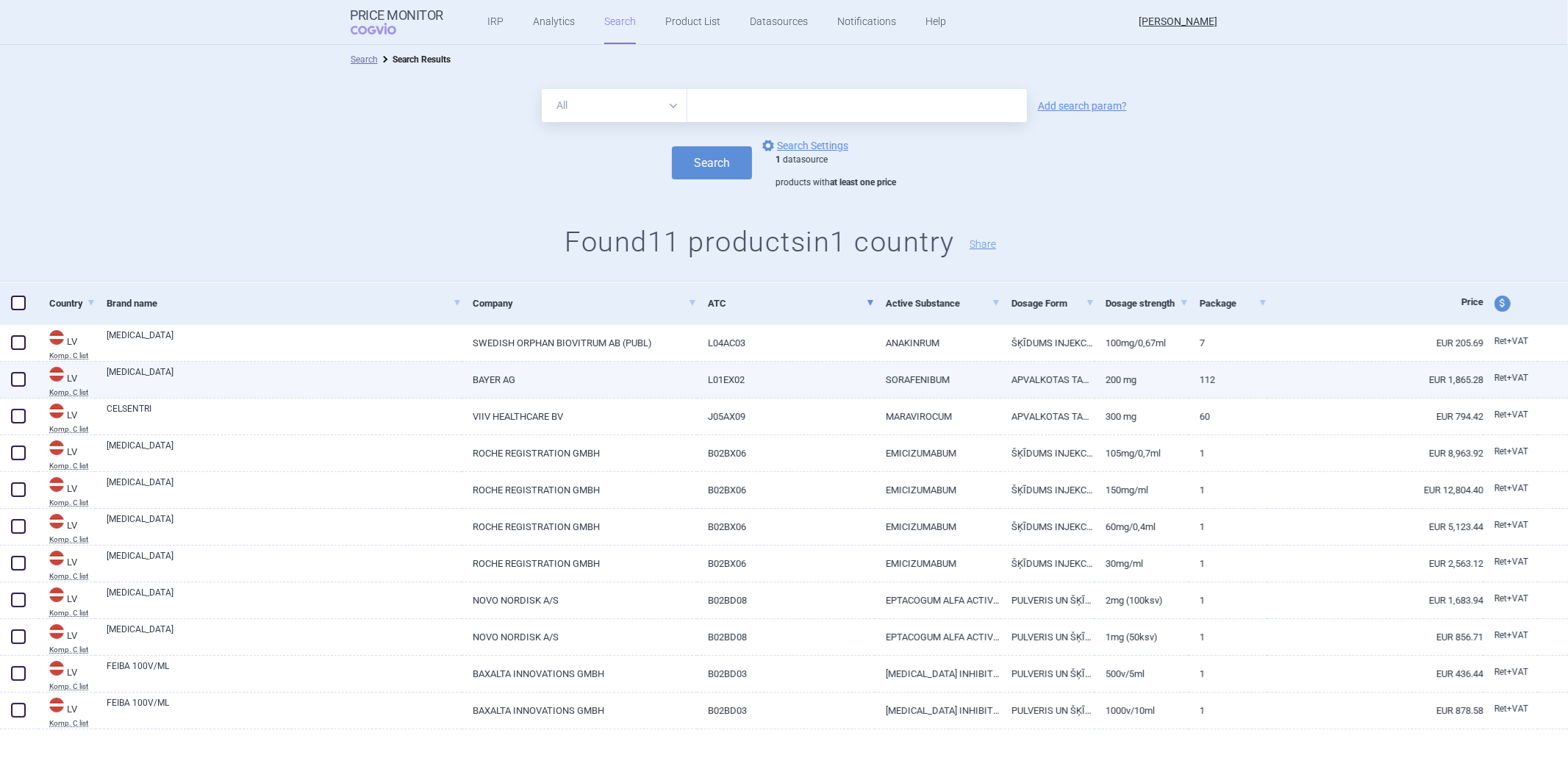
click at [895, 375] on link "SORAFENIBUM" at bounding box center [937, 379] width 126 height 36
select select "EUR"
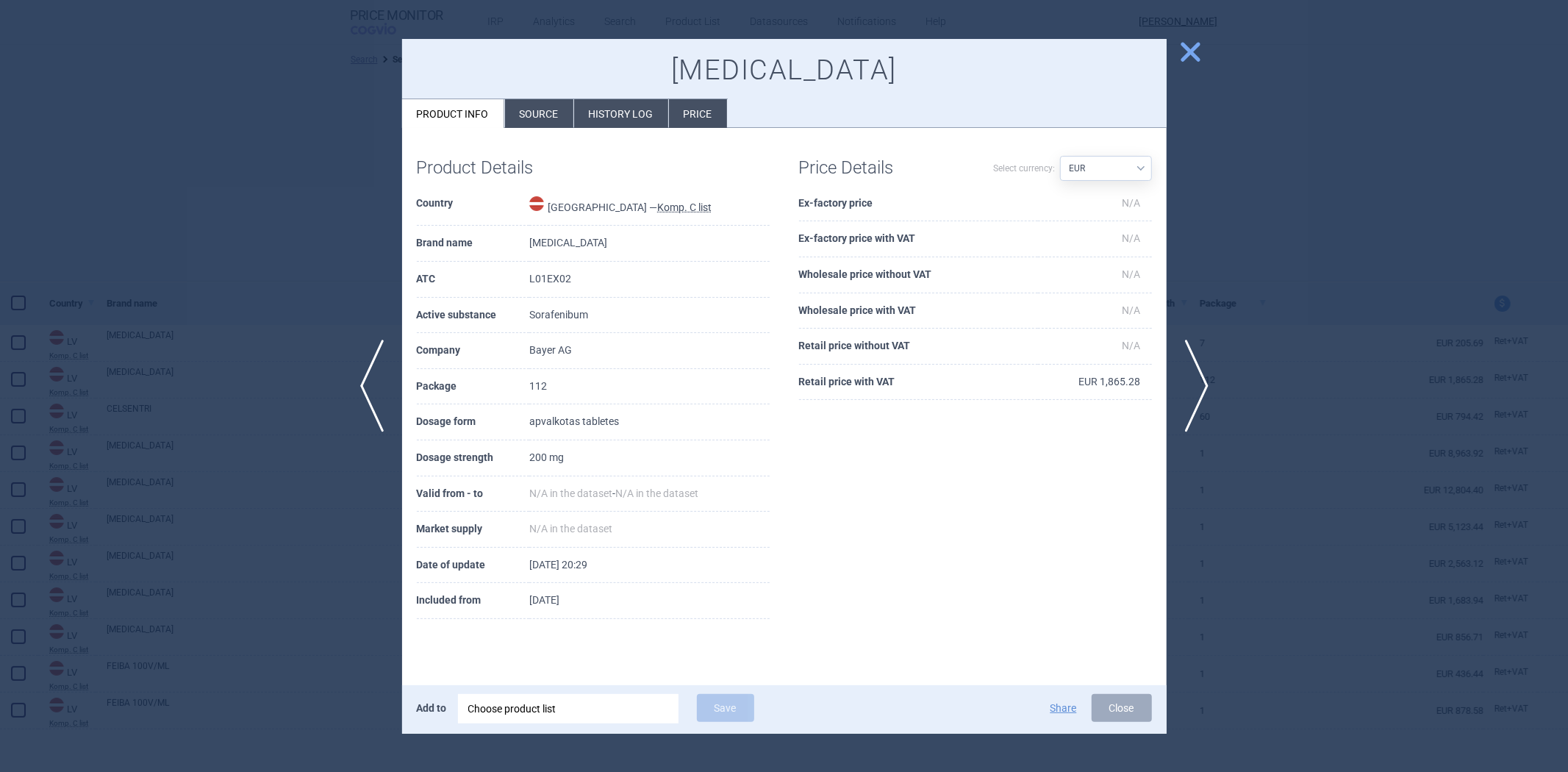
click at [1353, 403] on div at bounding box center [784, 386] width 1568 height 772
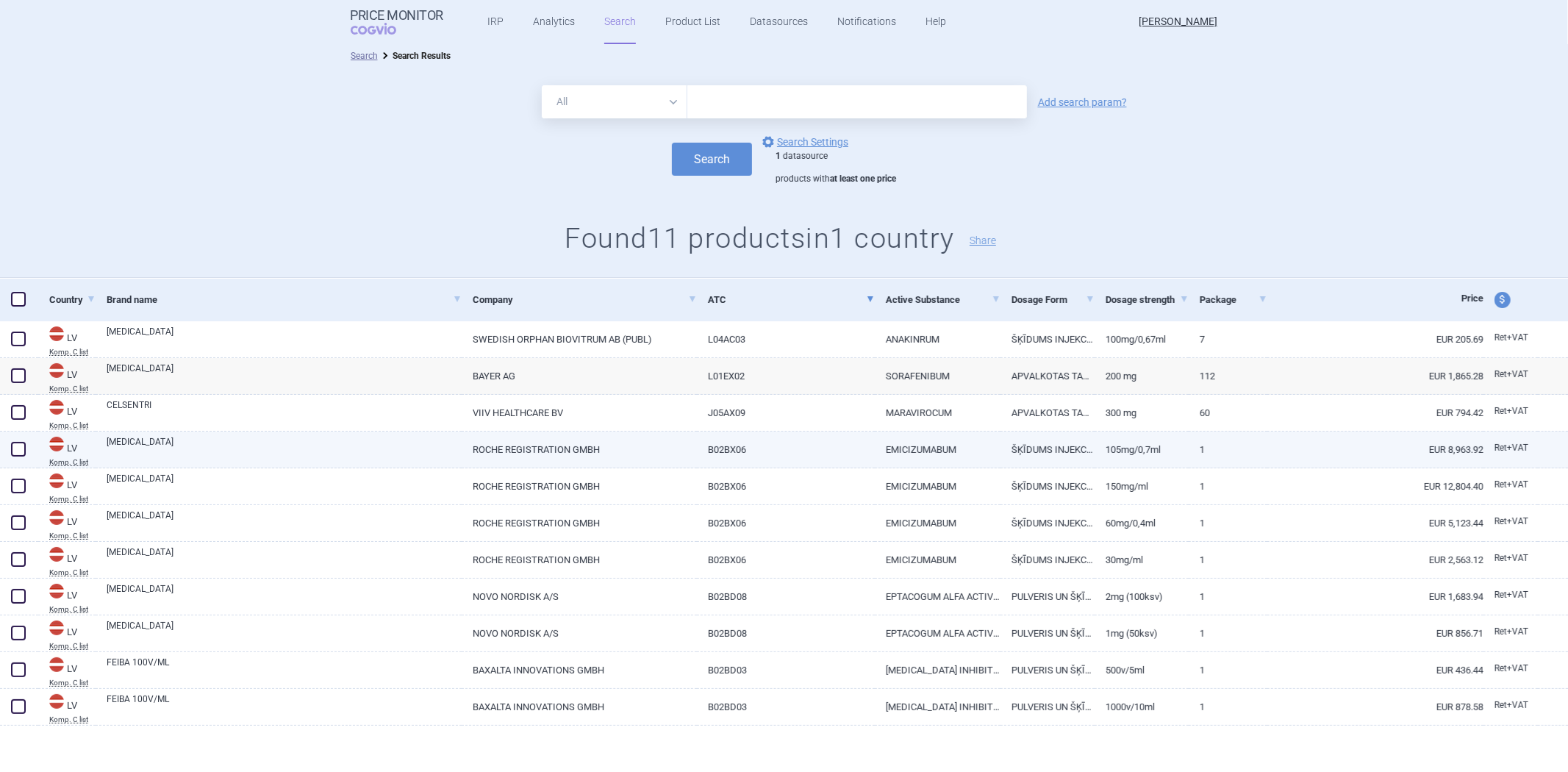
scroll to position [5, 0]
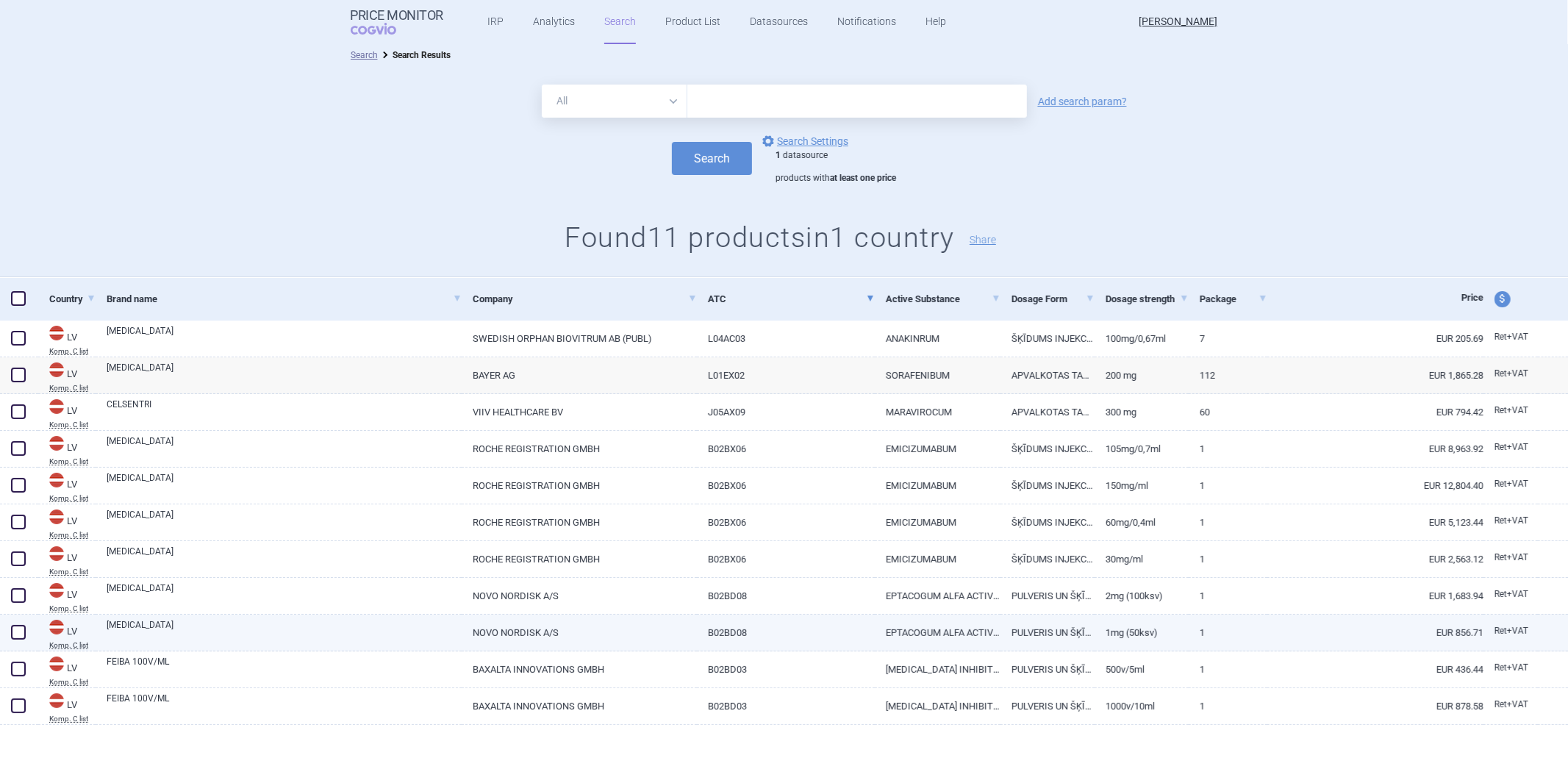
click at [1094, 624] on link "1mg (50KSV)" at bounding box center [1141, 633] width 94 height 36
select select "EUR"
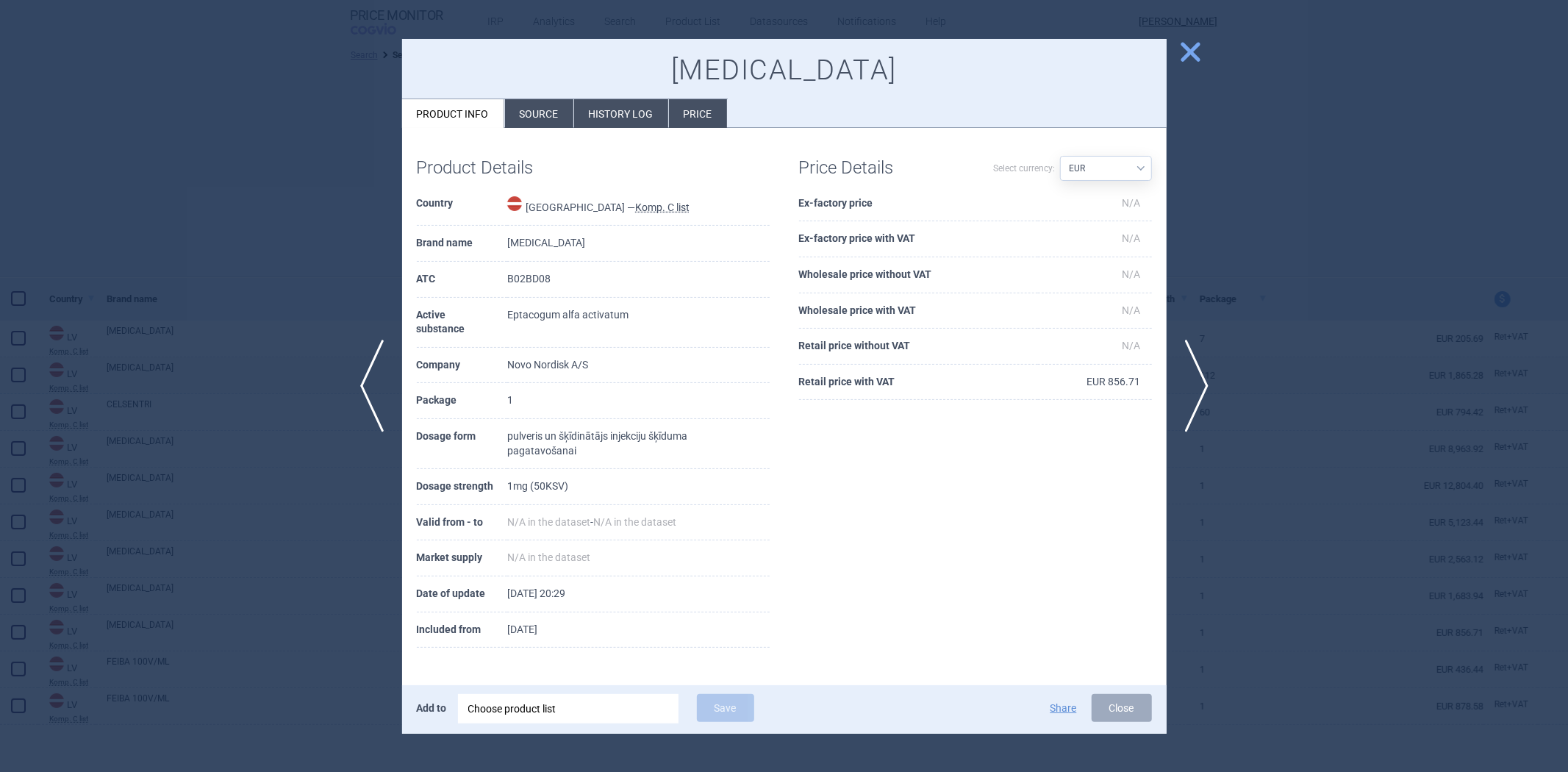
click at [1284, 307] on div at bounding box center [784, 386] width 1568 height 772
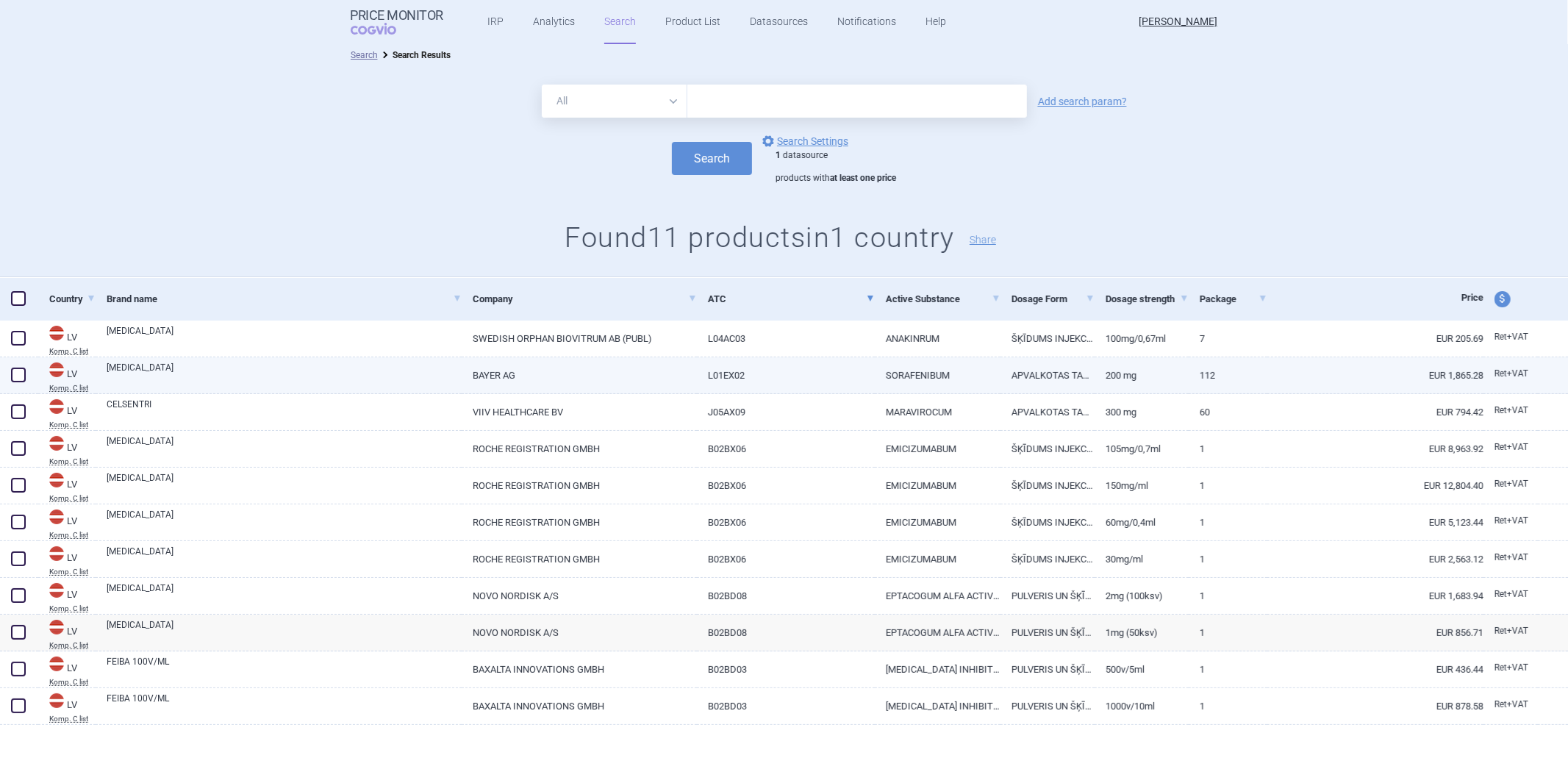
click at [1171, 378] on link "200 mg" at bounding box center [1141, 375] width 94 height 36
select select "EUR"
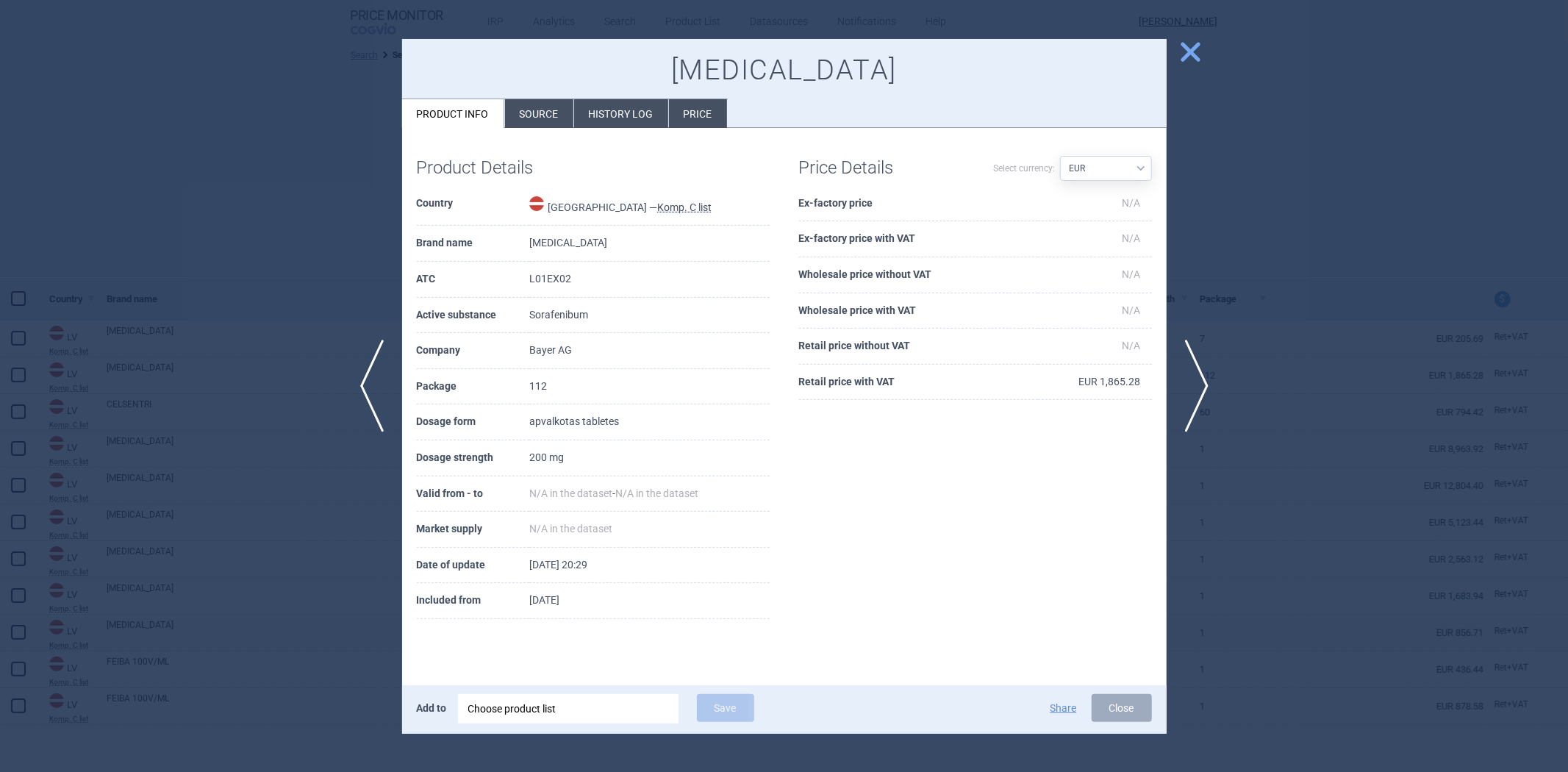
click at [1303, 354] on div at bounding box center [784, 386] width 1568 height 772
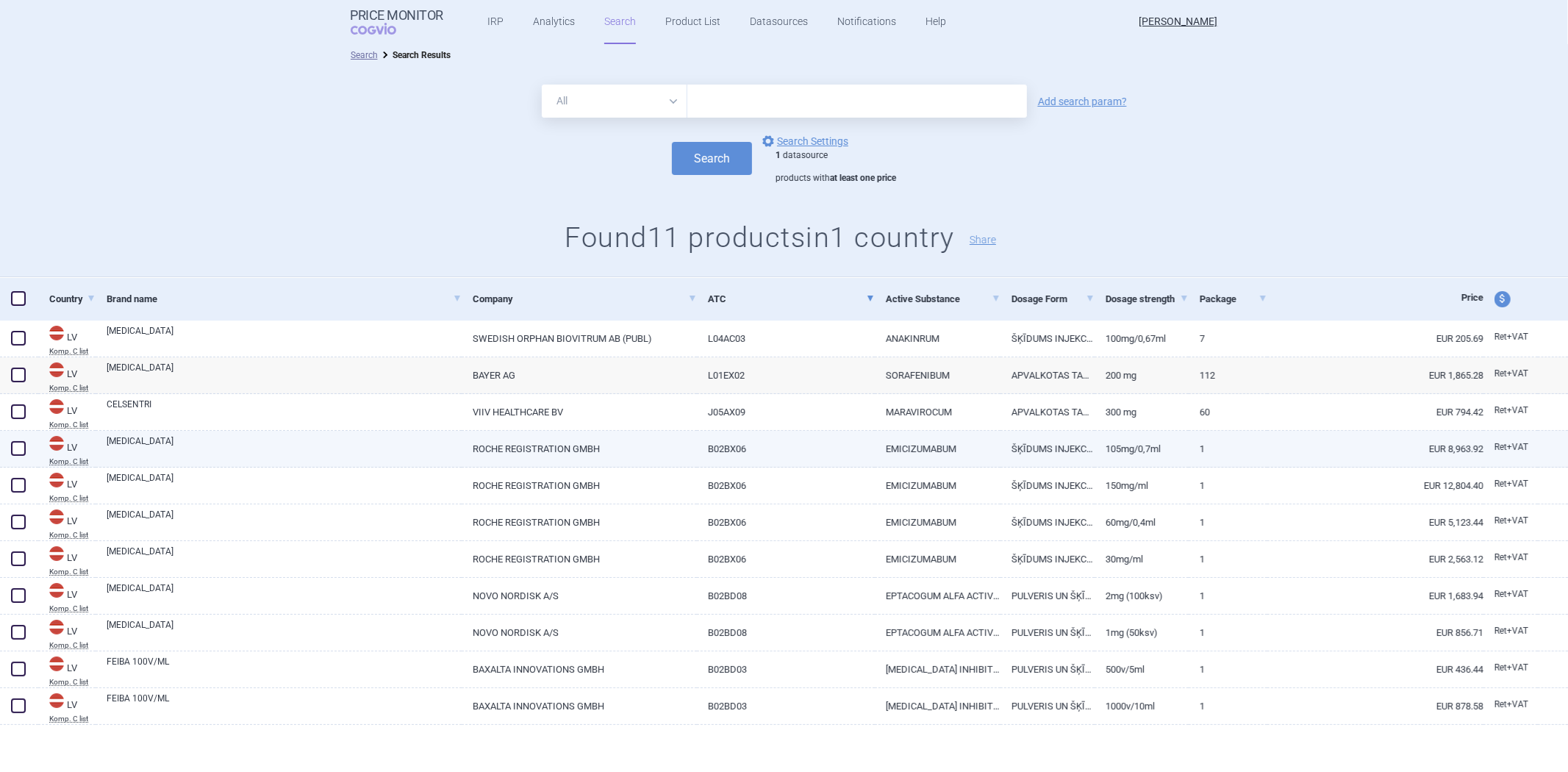
click at [1147, 455] on link "105mg/0,7ml" at bounding box center [1141, 449] width 94 height 36
select select "EUR"
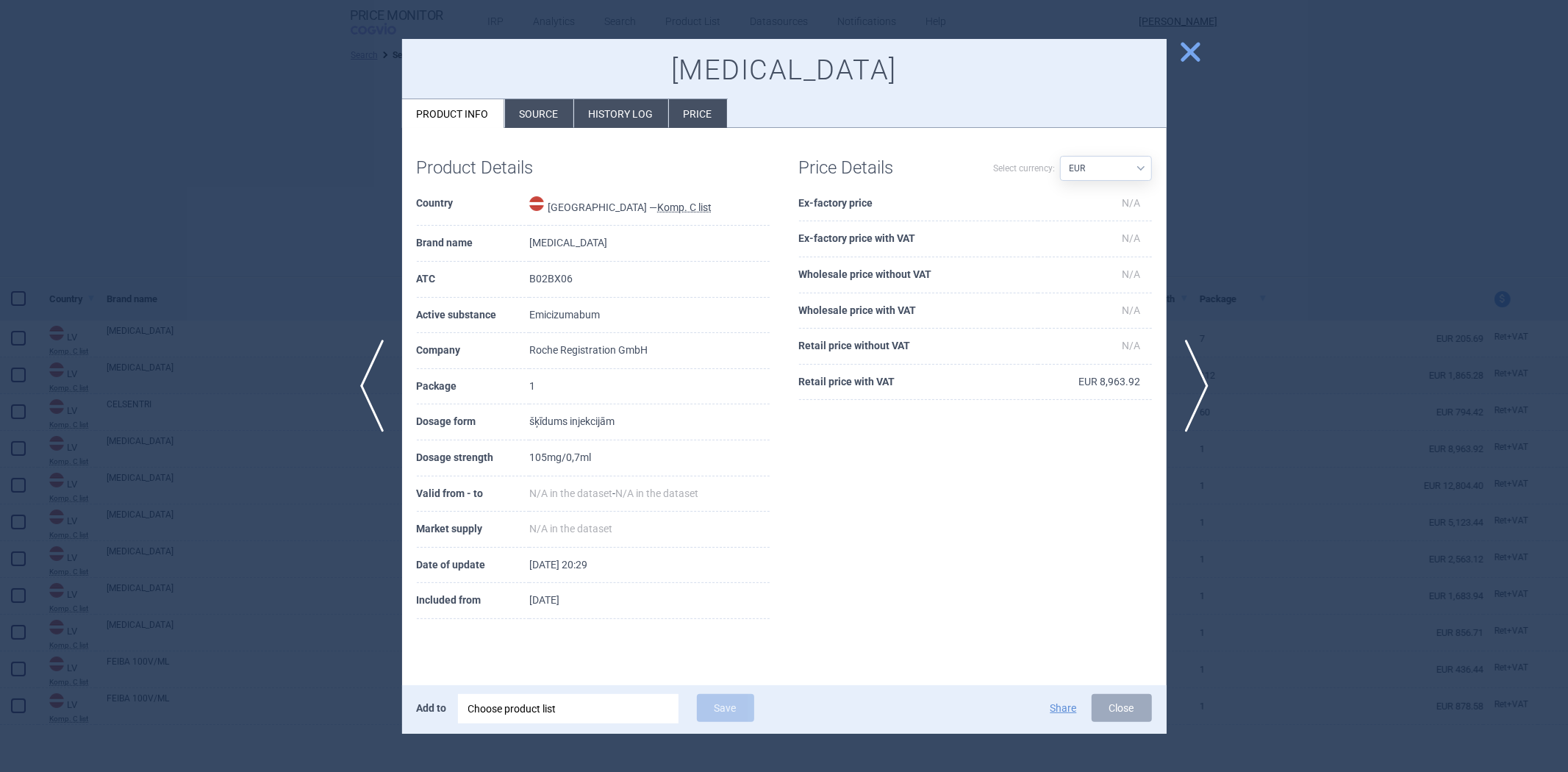
click at [1300, 309] on div at bounding box center [784, 386] width 1568 height 772
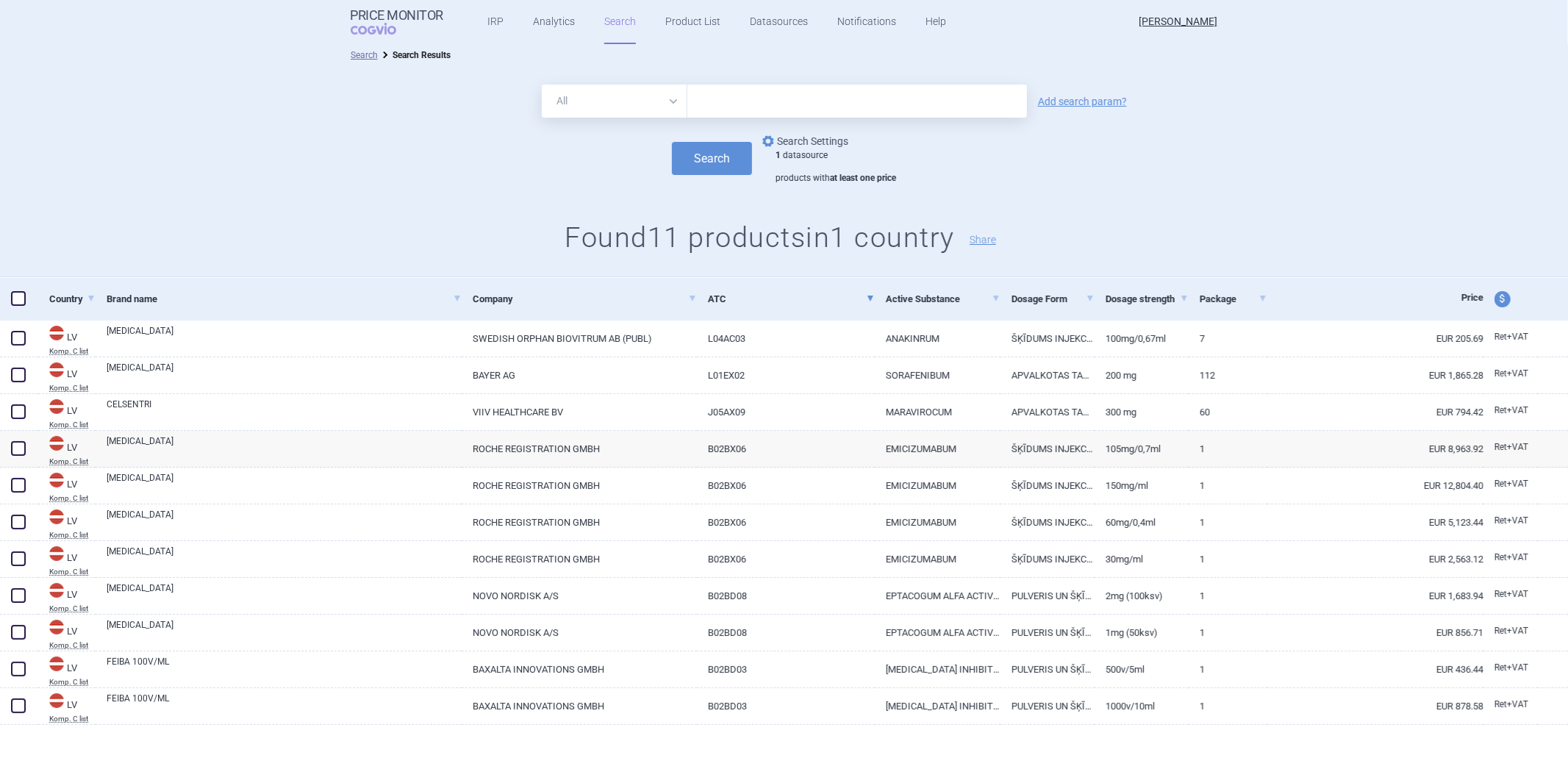
click at [820, 135] on link "options Search Settings" at bounding box center [804, 141] width 89 height 18
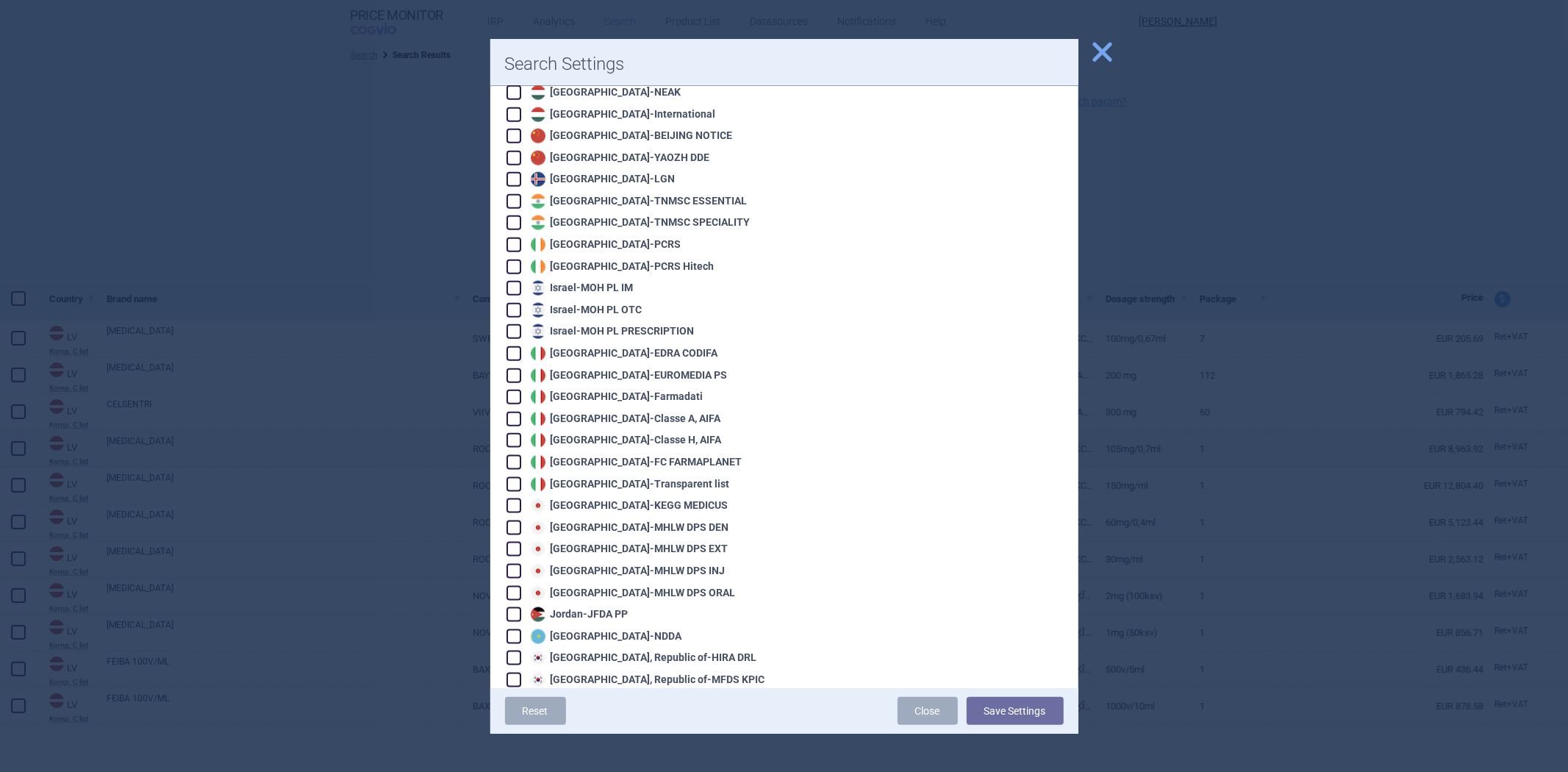
scroll to position [1716, 0]
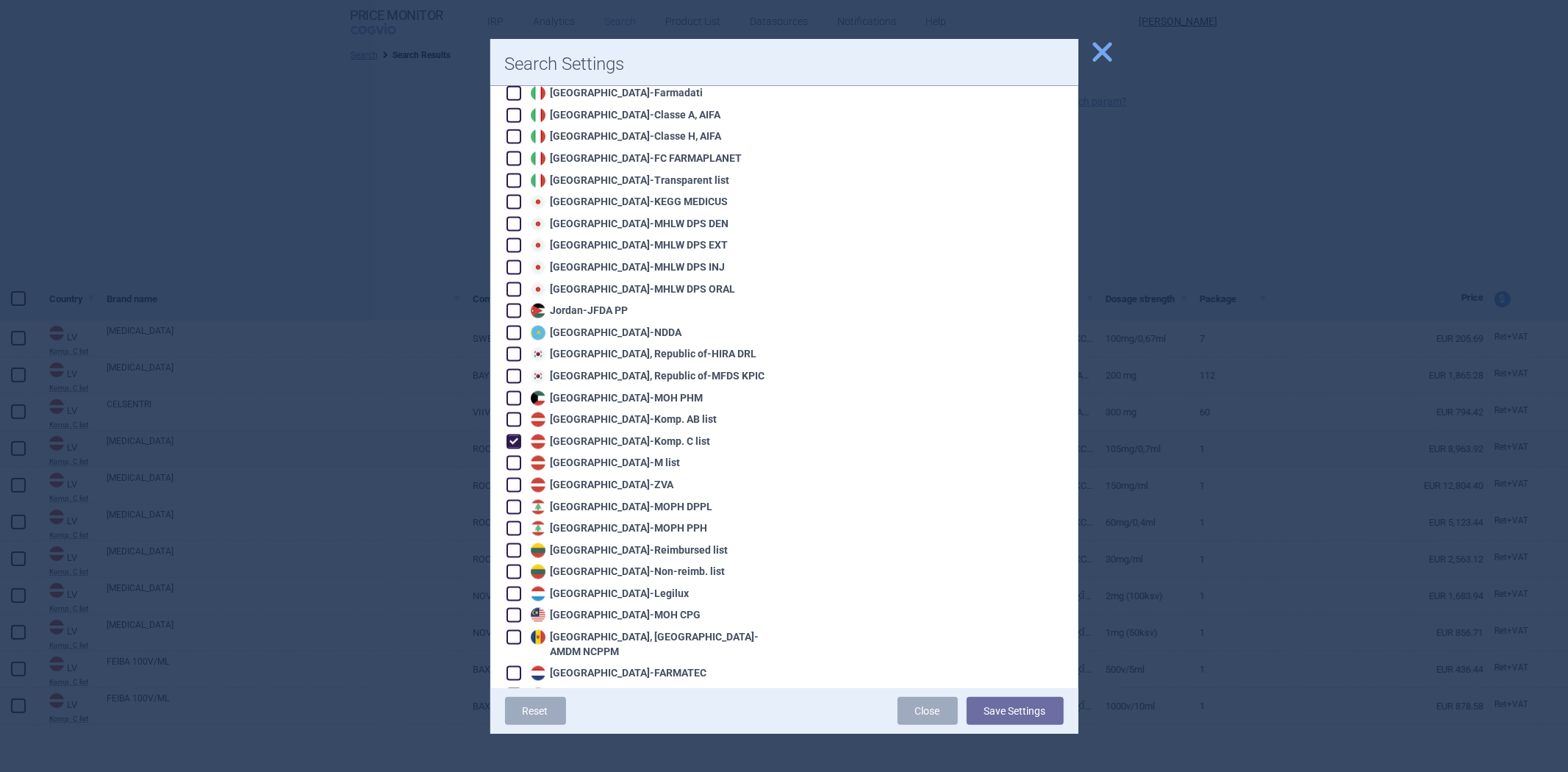
click at [625, 435] on div "Latvia - Komp. C list" at bounding box center [619, 442] width 183 height 14
checkbox input "false"
click at [603, 456] on div "Latvia - M list" at bounding box center [604, 463] width 154 height 14
checkbox input "true"
click at [971, 699] on button "Save Settings" at bounding box center [1015, 711] width 97 height 28
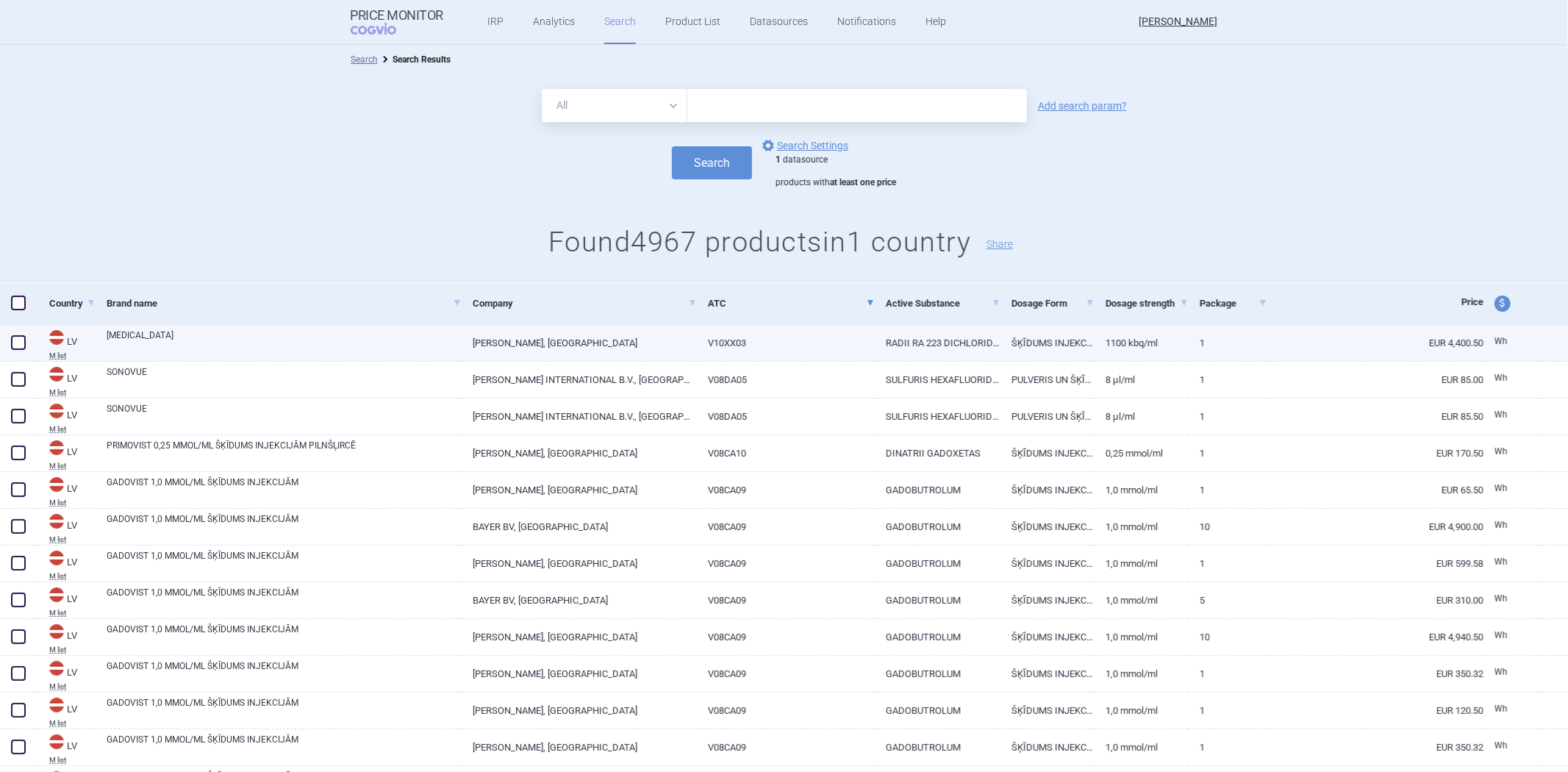
click at [831, 352] on link "V10XX03" at bounding box center [786, 343] width 178 height 36
select select "EUR"
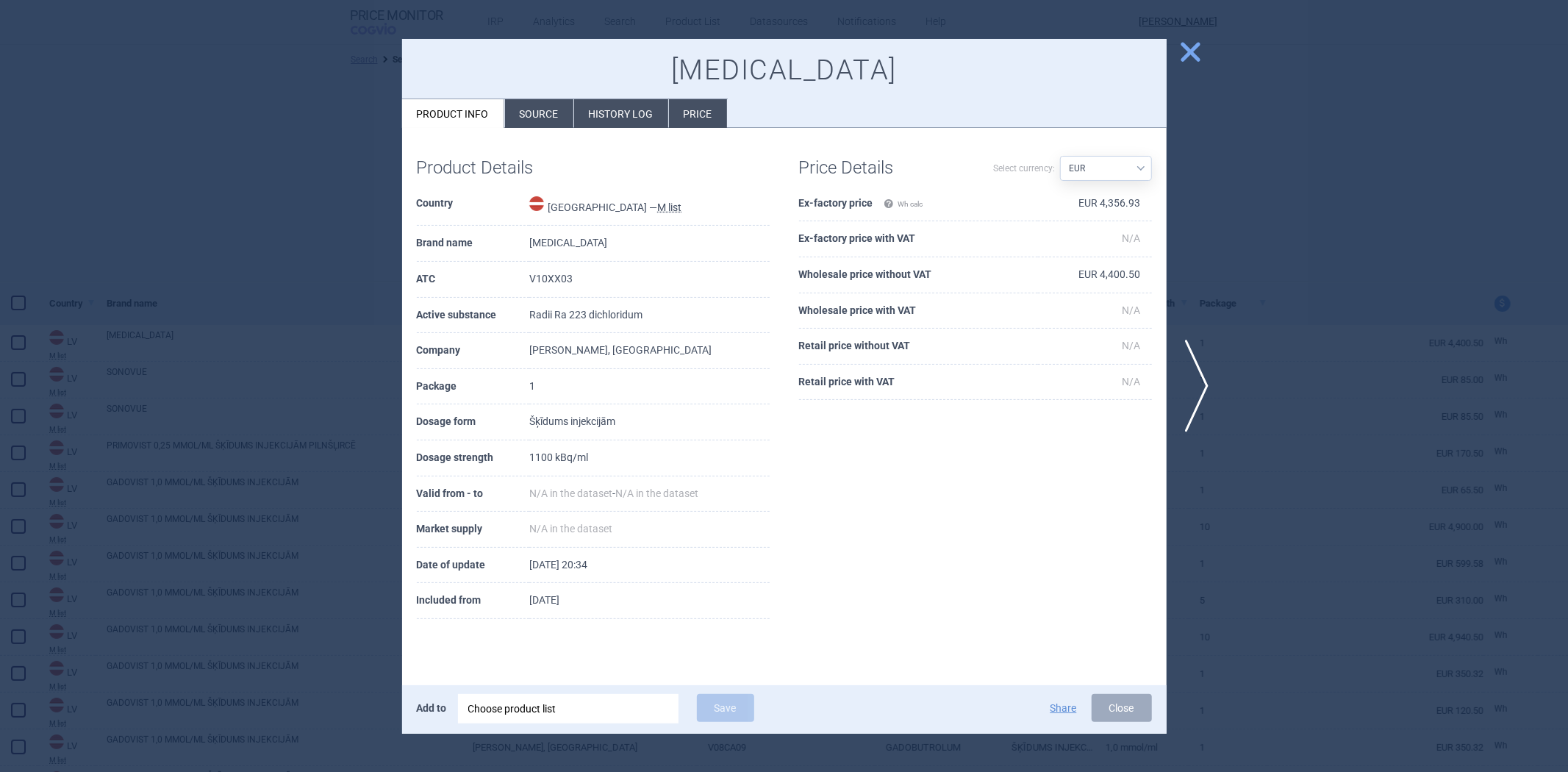
click at [908, 479] on div "Product Details Country Latvia — M list Brand name Xofigo ATC V10XX03 Active su…" at bounding box center [784, 388] width 764 height 491
click at [1295, 297] on div at bounding box center [784, 386] width 1568 height 772
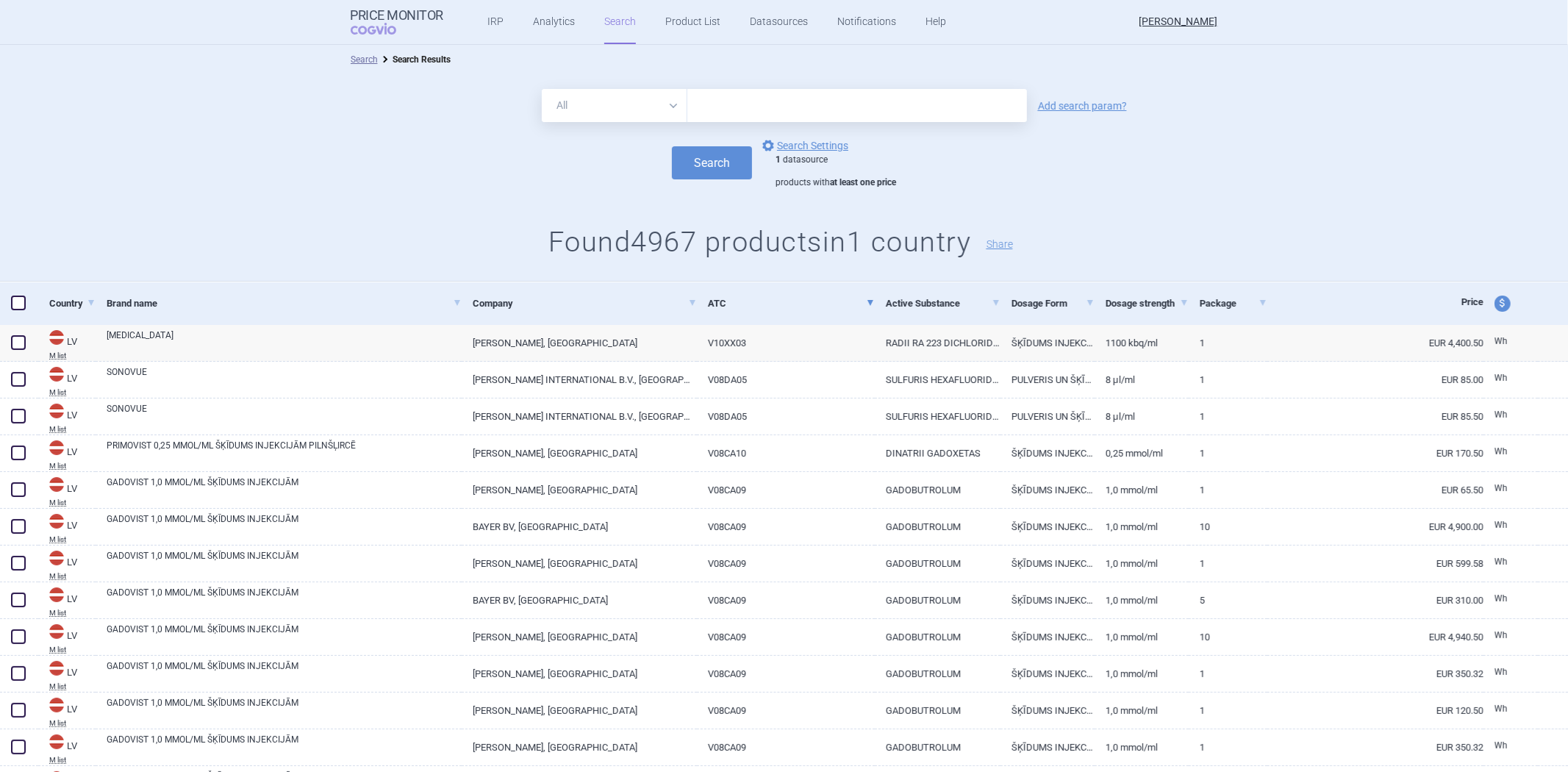
click at [794, 135] on form "All Brand Name ATC Company Active Substance Country Newer than Add search param…" at bounding box center [784, 139] width 1568 height 100
click at [787, 152] on link "options Search Settings" at bounding box center [804, 146] width 89 height 18
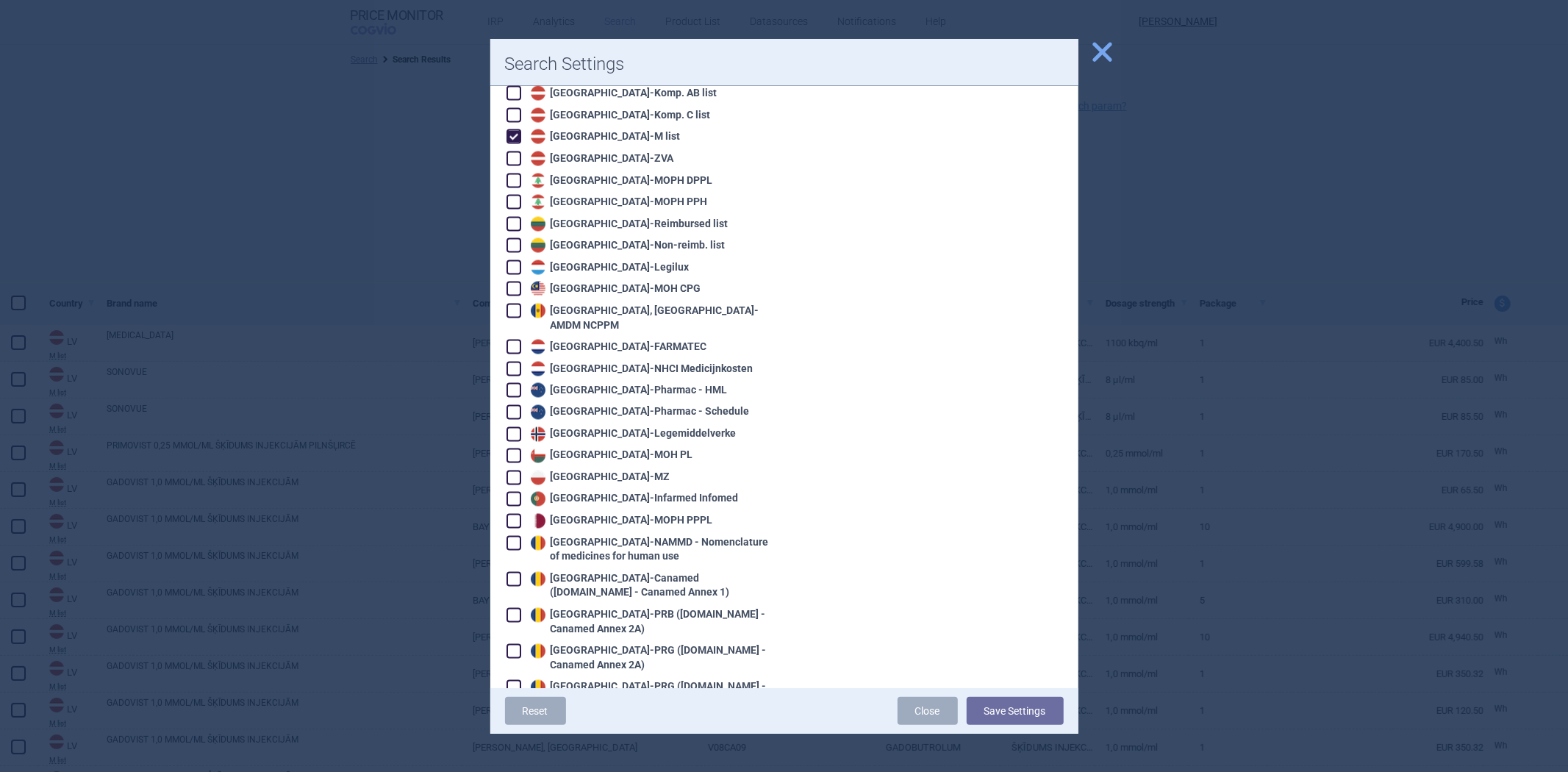
scroll to position [1798, 0]
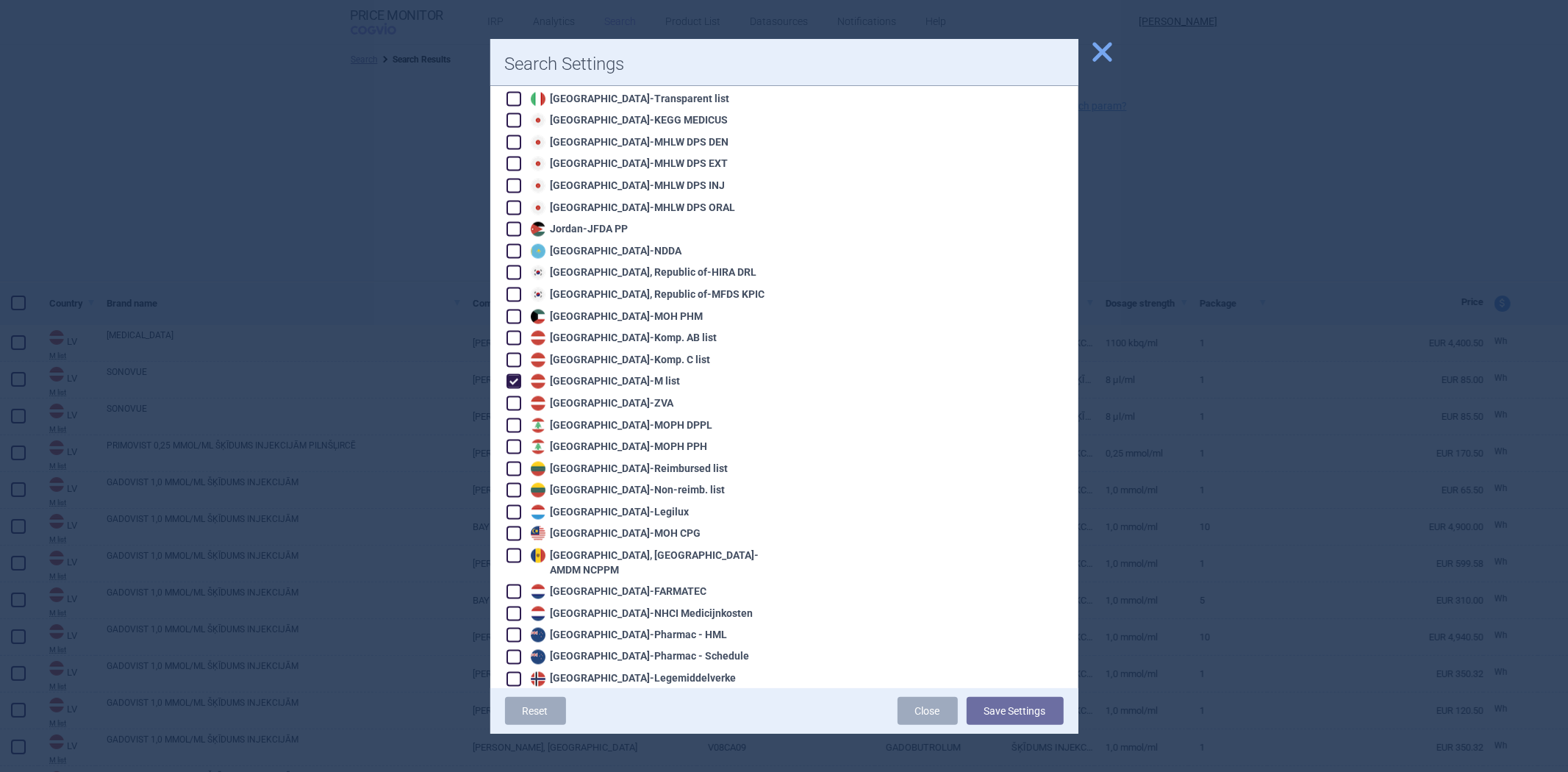
click at [567, 374] on div "Latvia - M list" at bounding box center [604, 382] width 154 height 14
checkbox input "false"
click at [566, 397] on div "Latvia - ZVA" at bounding box center [601, 404] width 147 height 14
click at [1042, 723] on button "Save Settings" at bounding box center [1015, 711] width 97 height 28
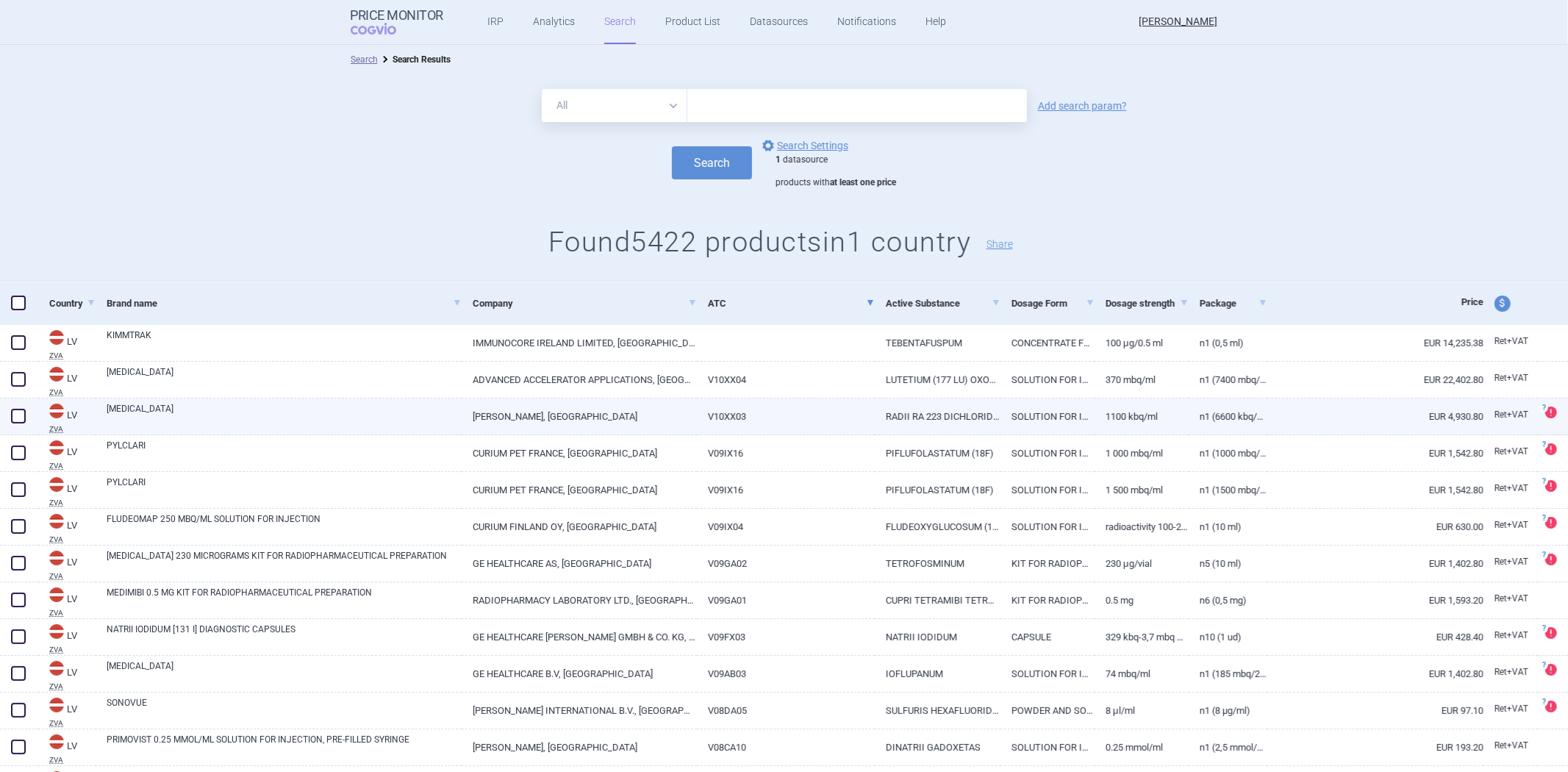
click at [788, 410] on link "V10XX03" at bounding box center [786, 416] width 178 height 36
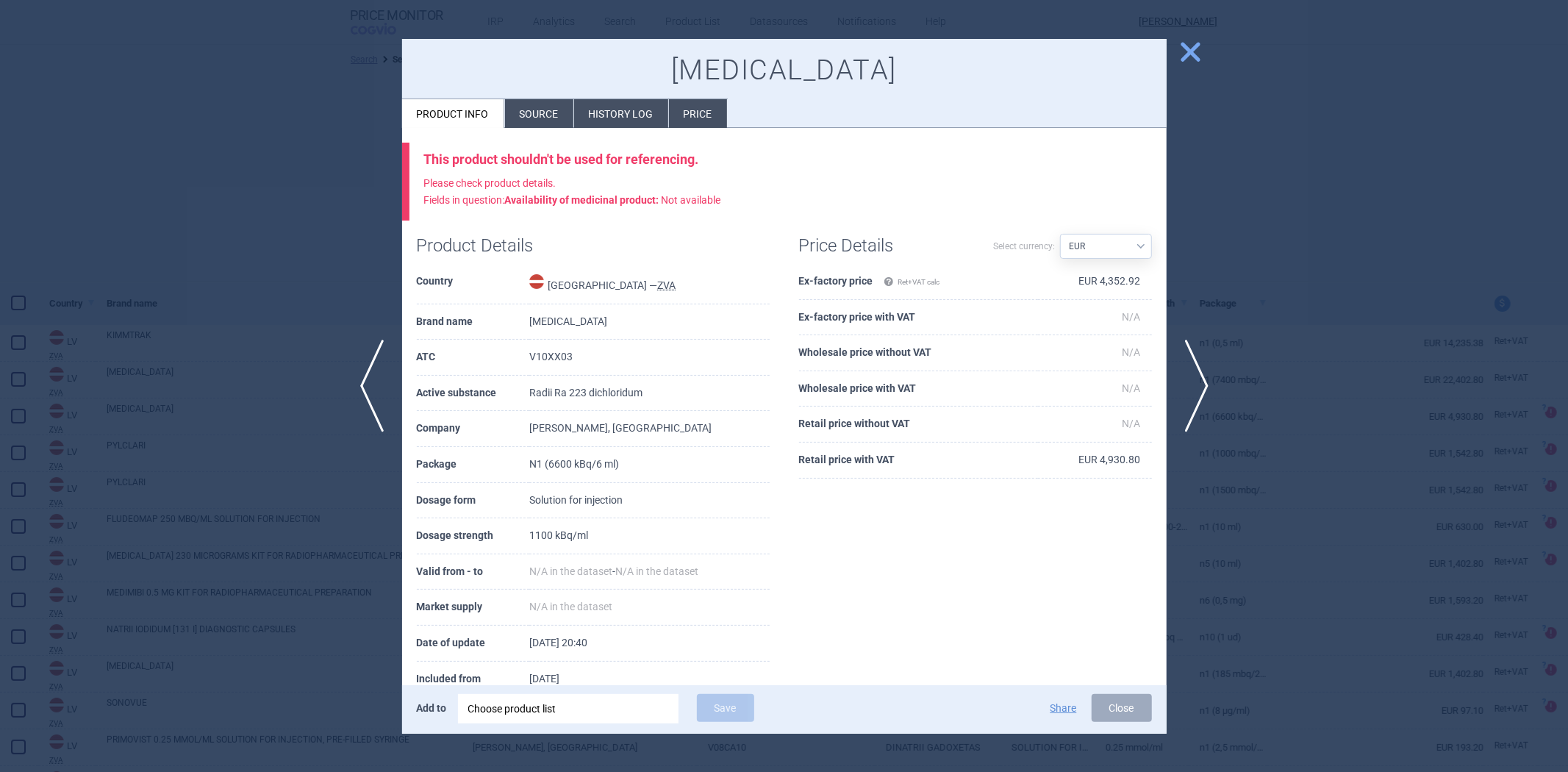
click at [1372, 336] on div at bounding box center [784, 386] width 1568 height 772
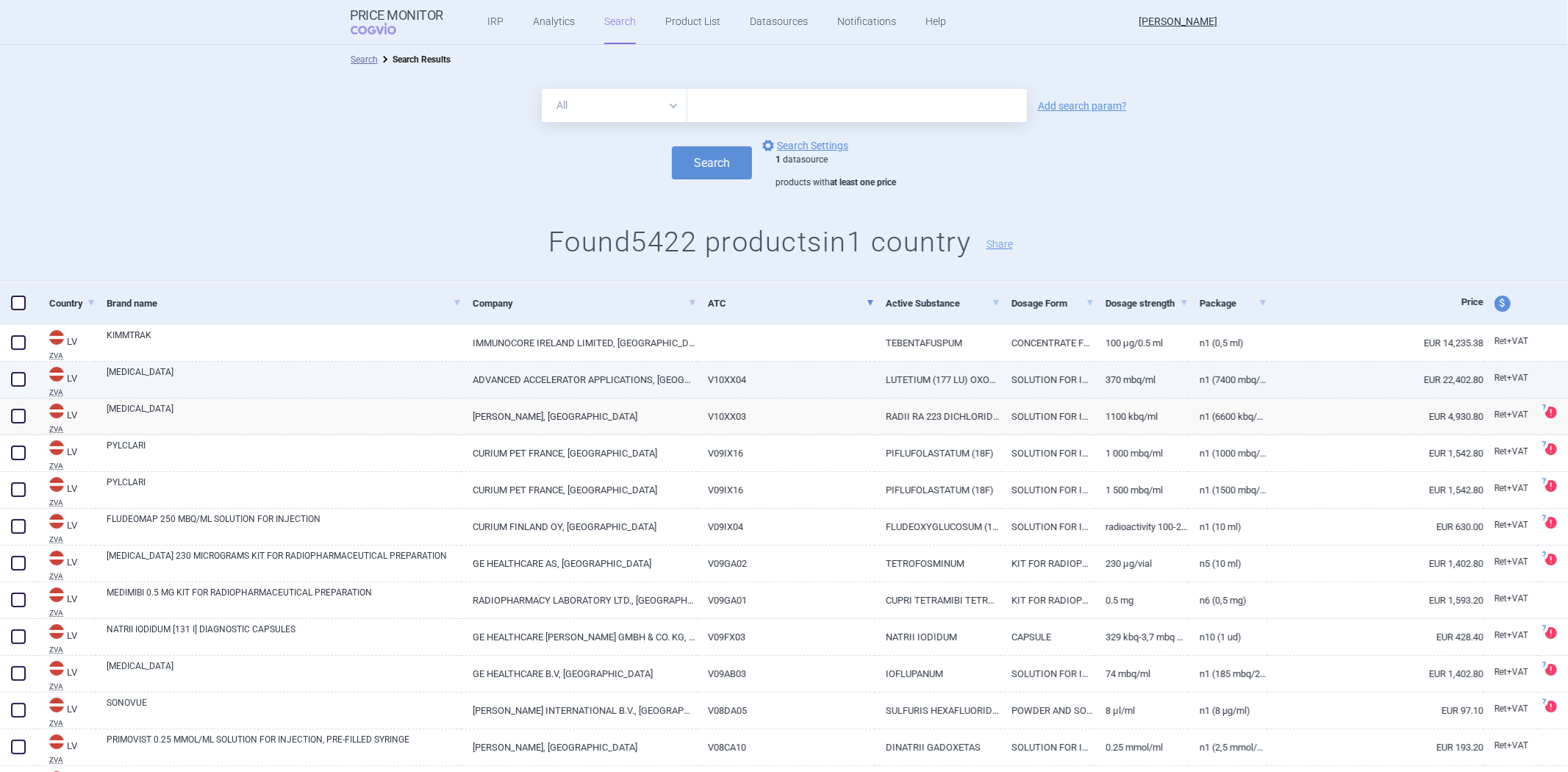
click at [1215, 362] on link "N1 (7400 MBq/20 ml)" at bounding box center [1228, 379] width 79 height 36
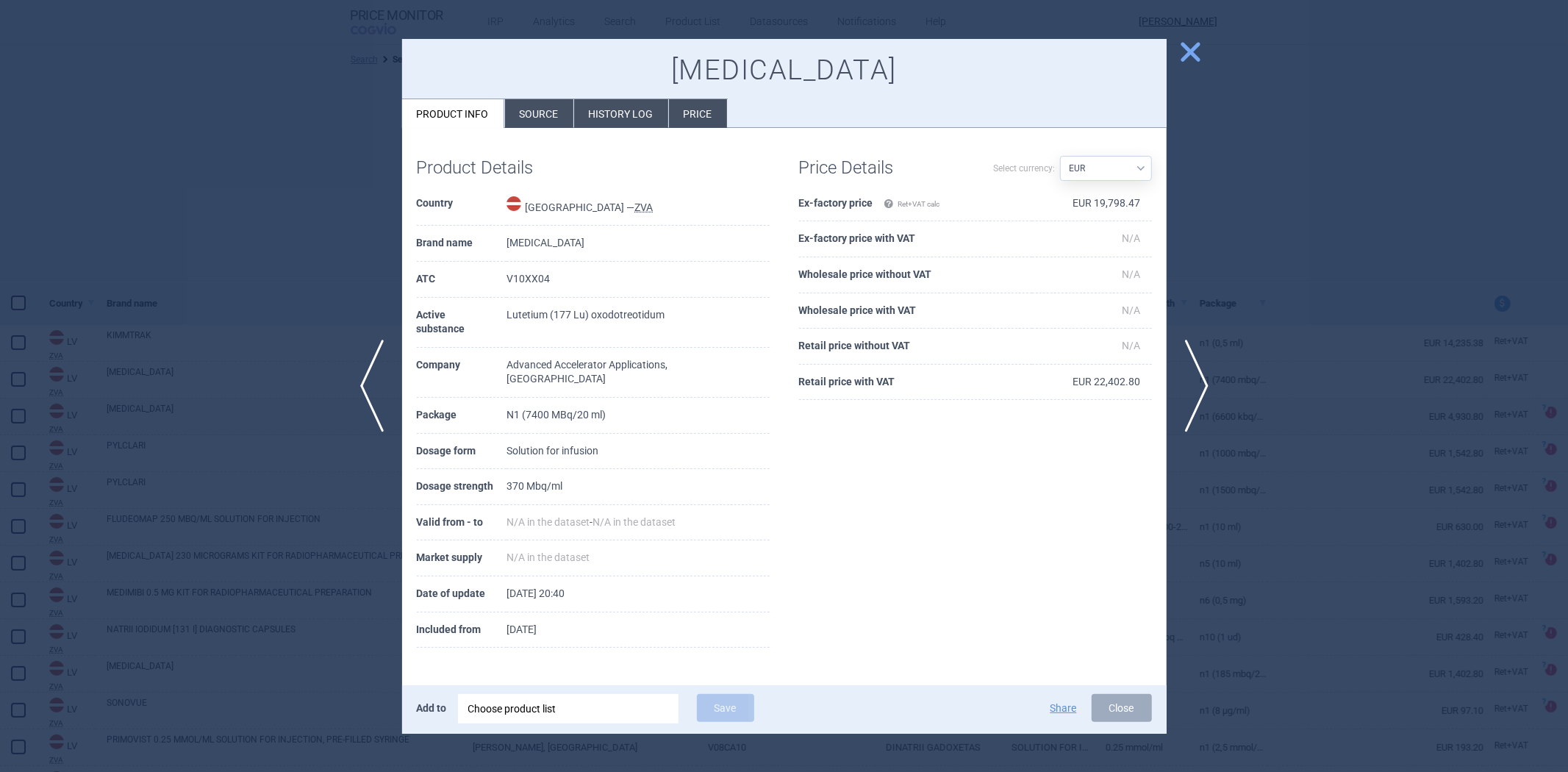
click at [875, 204] on th "Ex-factory price Ret+VAT calc" at bounding box center [916, 204] width 234 height 36
click at [1324, 313] on div at bounding box center [784, 386] width 1568 height 772
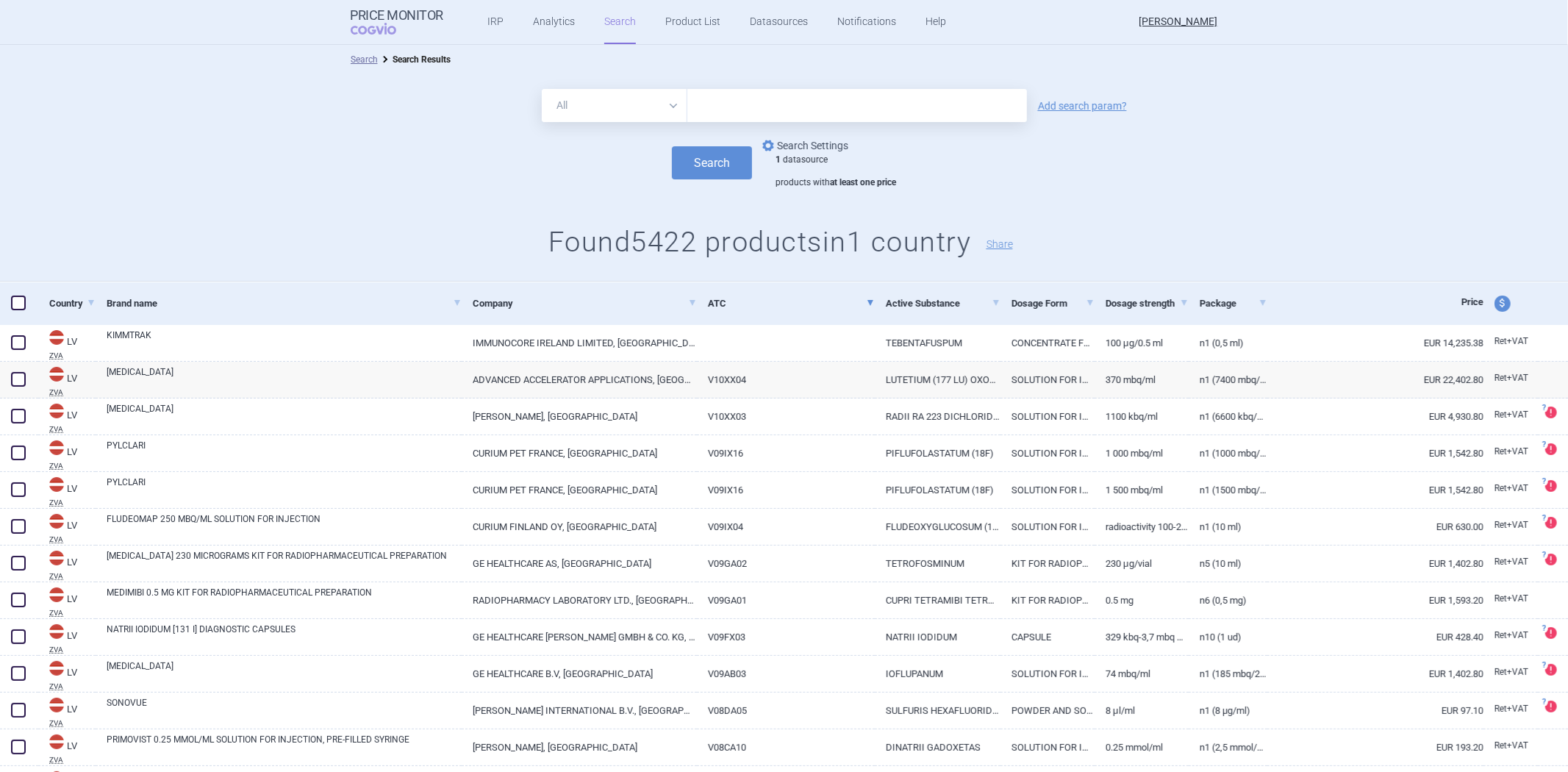
click at [789, 143] on link "options Search Settings" at bounding box center [804, 146] width 89 height 18
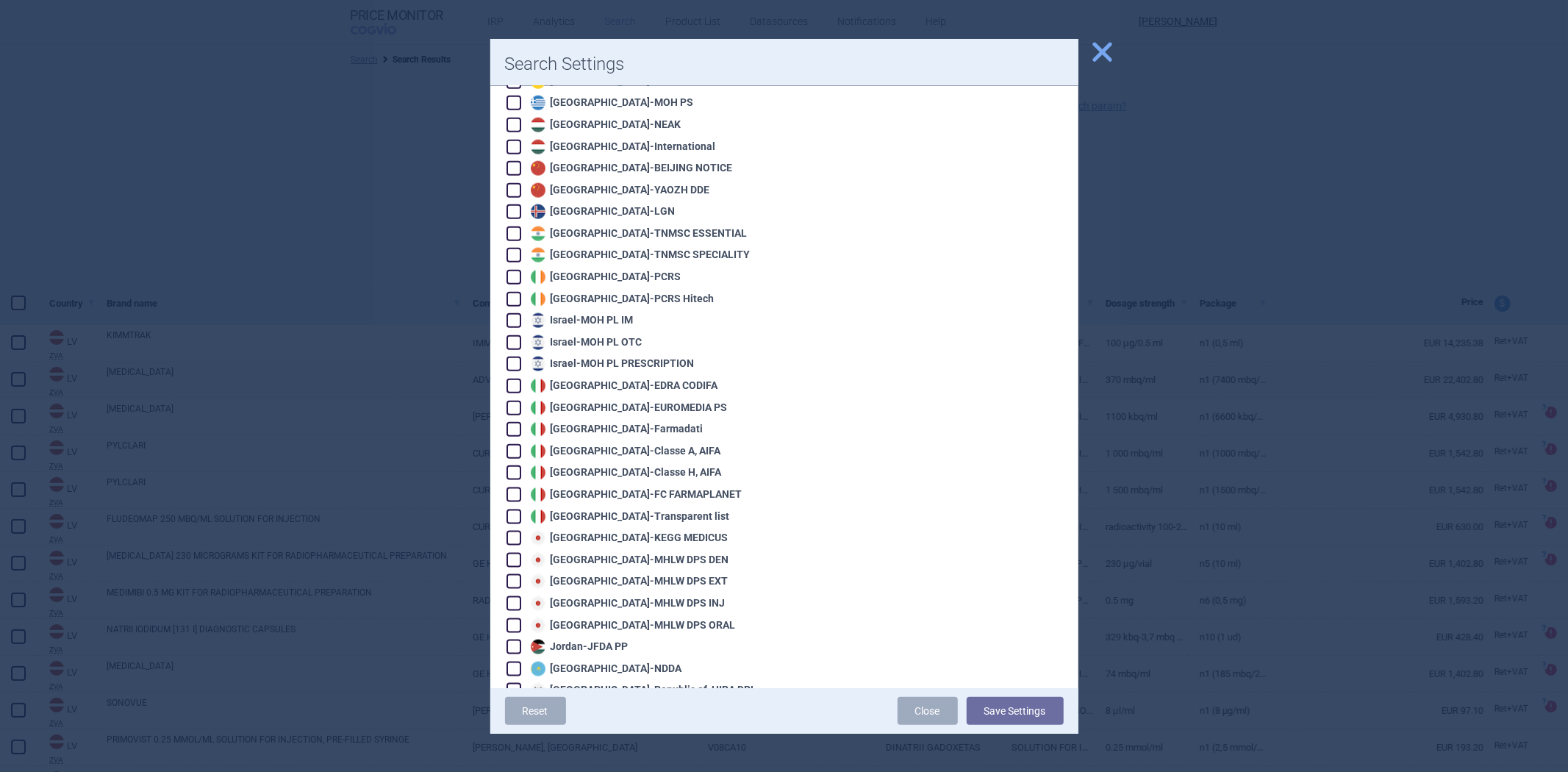
scroll to position [1716, 0]
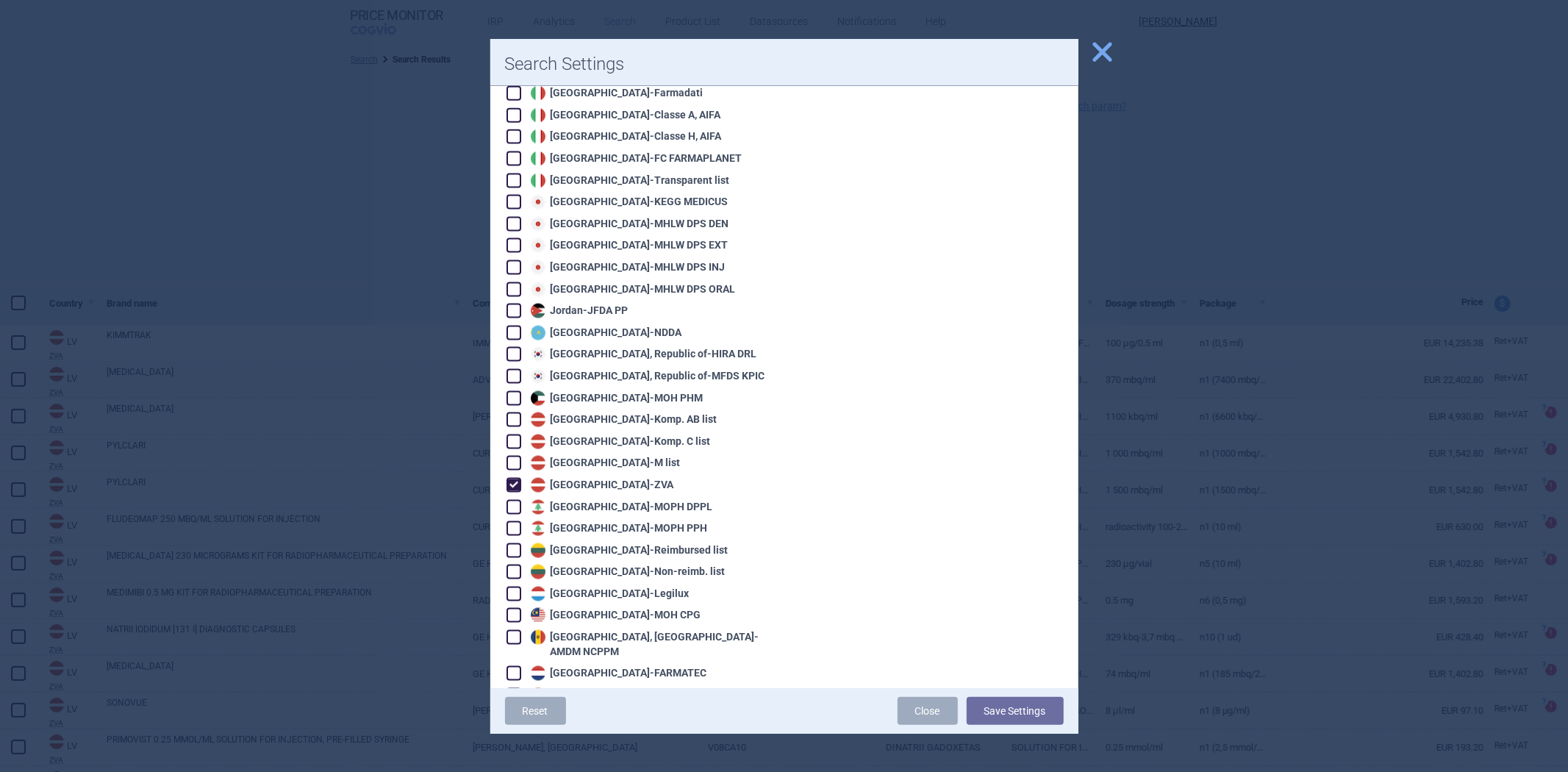
click at [567, 478] on div "Latvia - ZVA" at bounding box center [601, 485] width 147 height 14
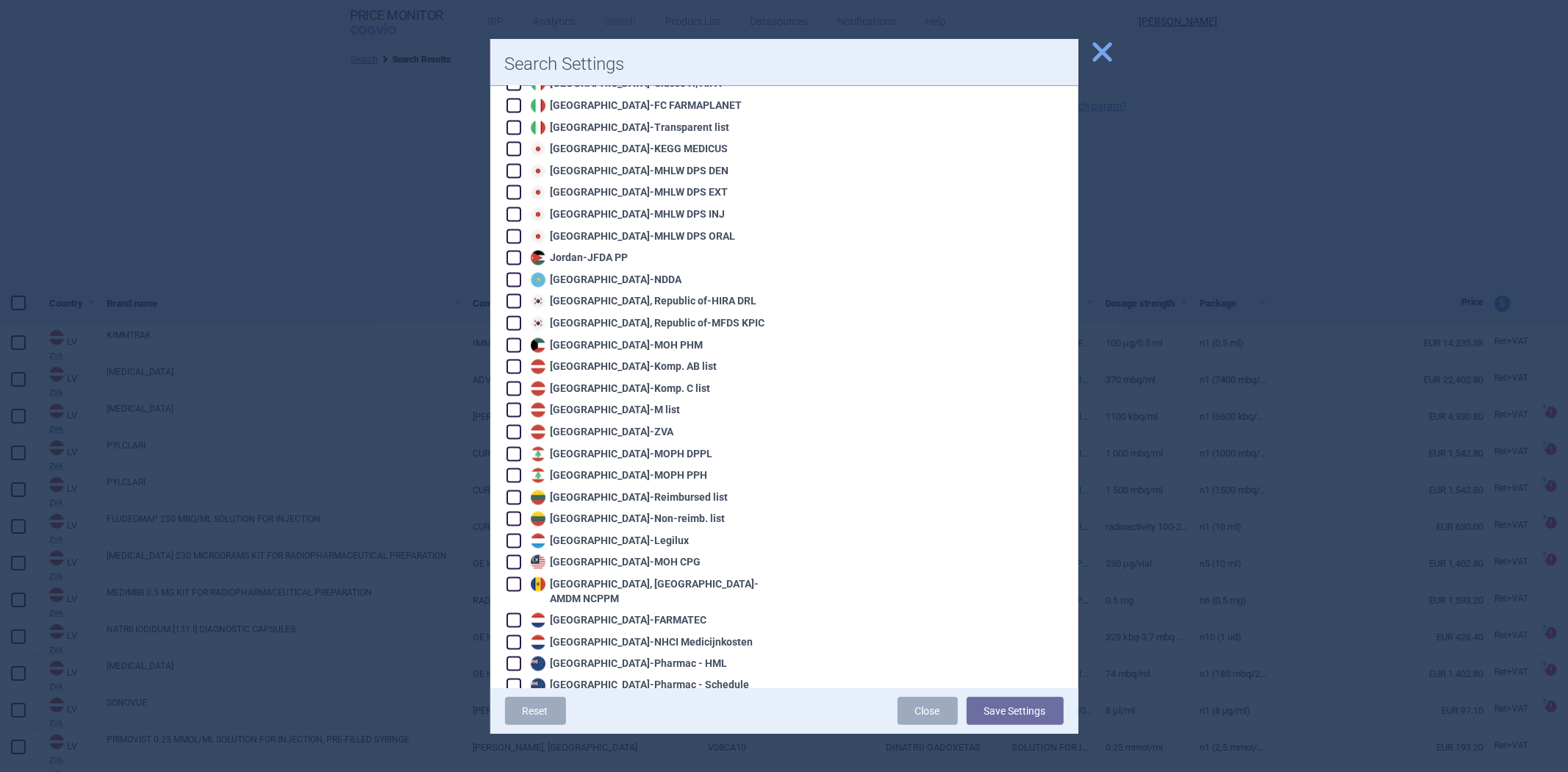
scroll to position [1798, 0]
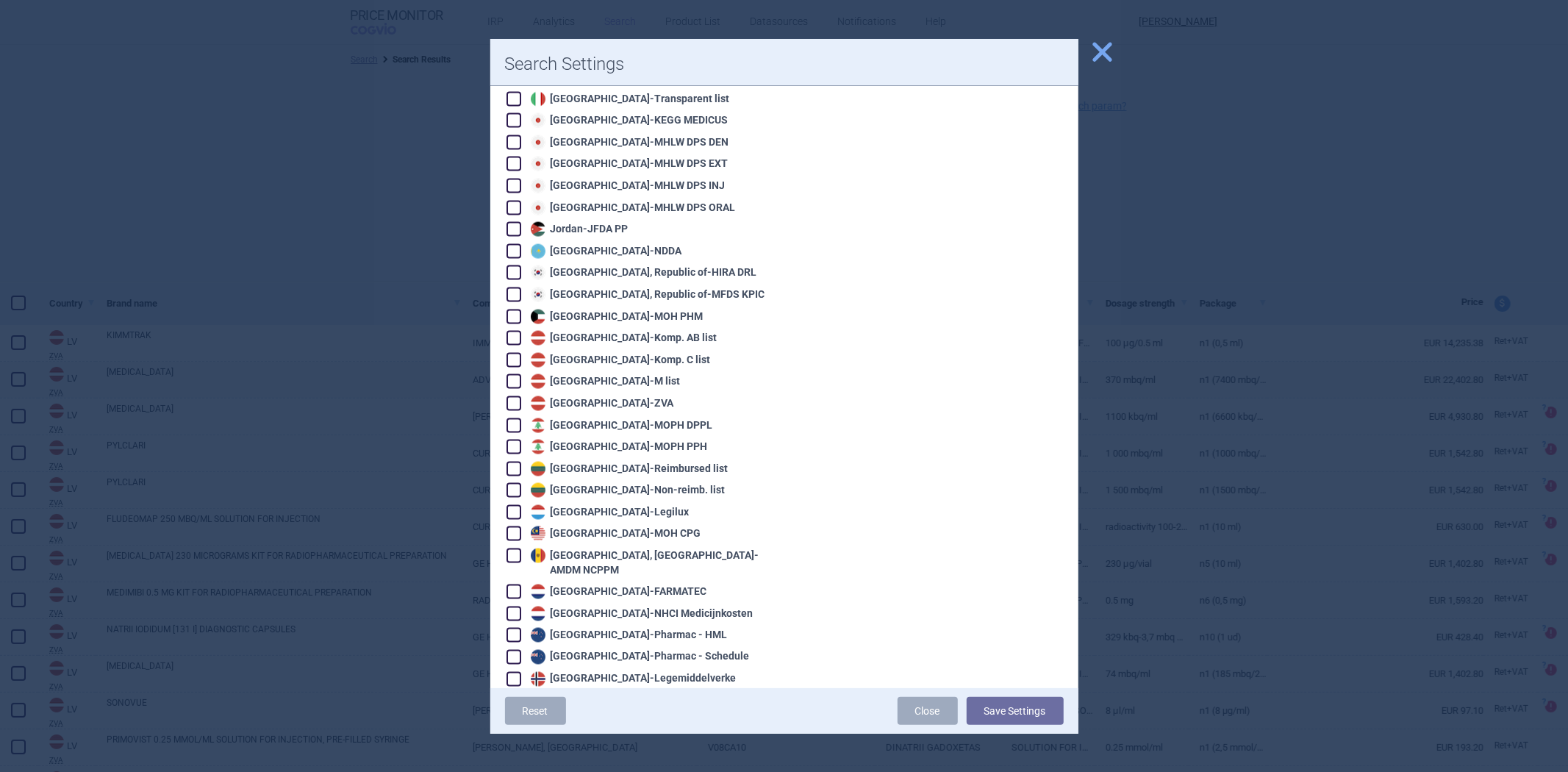
click at [629, 462] on div "Lithuania - Reimbursed list" at bounding box center [627, 469] width 201 height 14
click at [994, 713] on button "Save Settings" at bounding box center [1015, 711] width 97 height 28
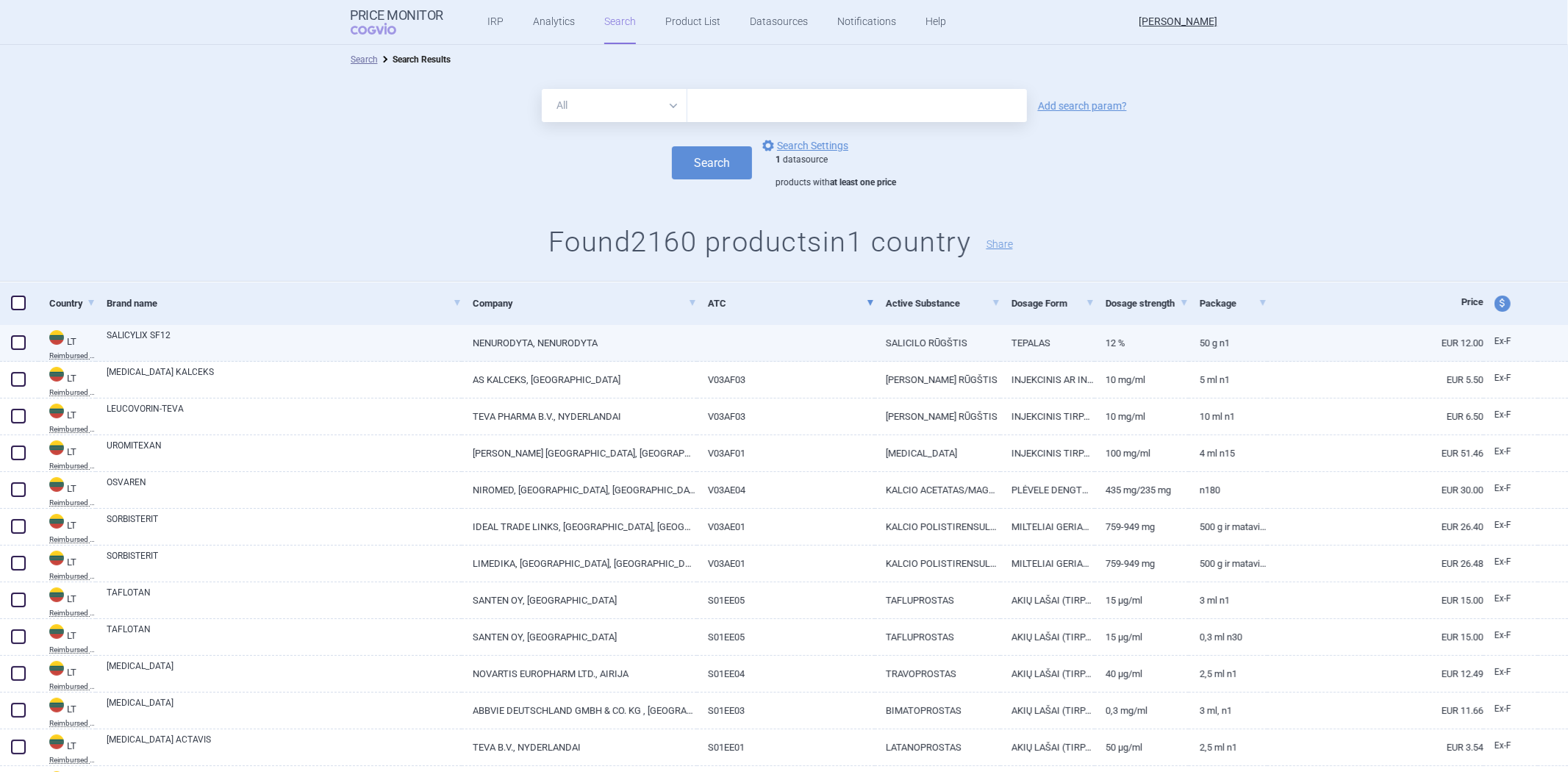
click at [825, 342] on link at bounding box center [786, 338] width 178 height 26
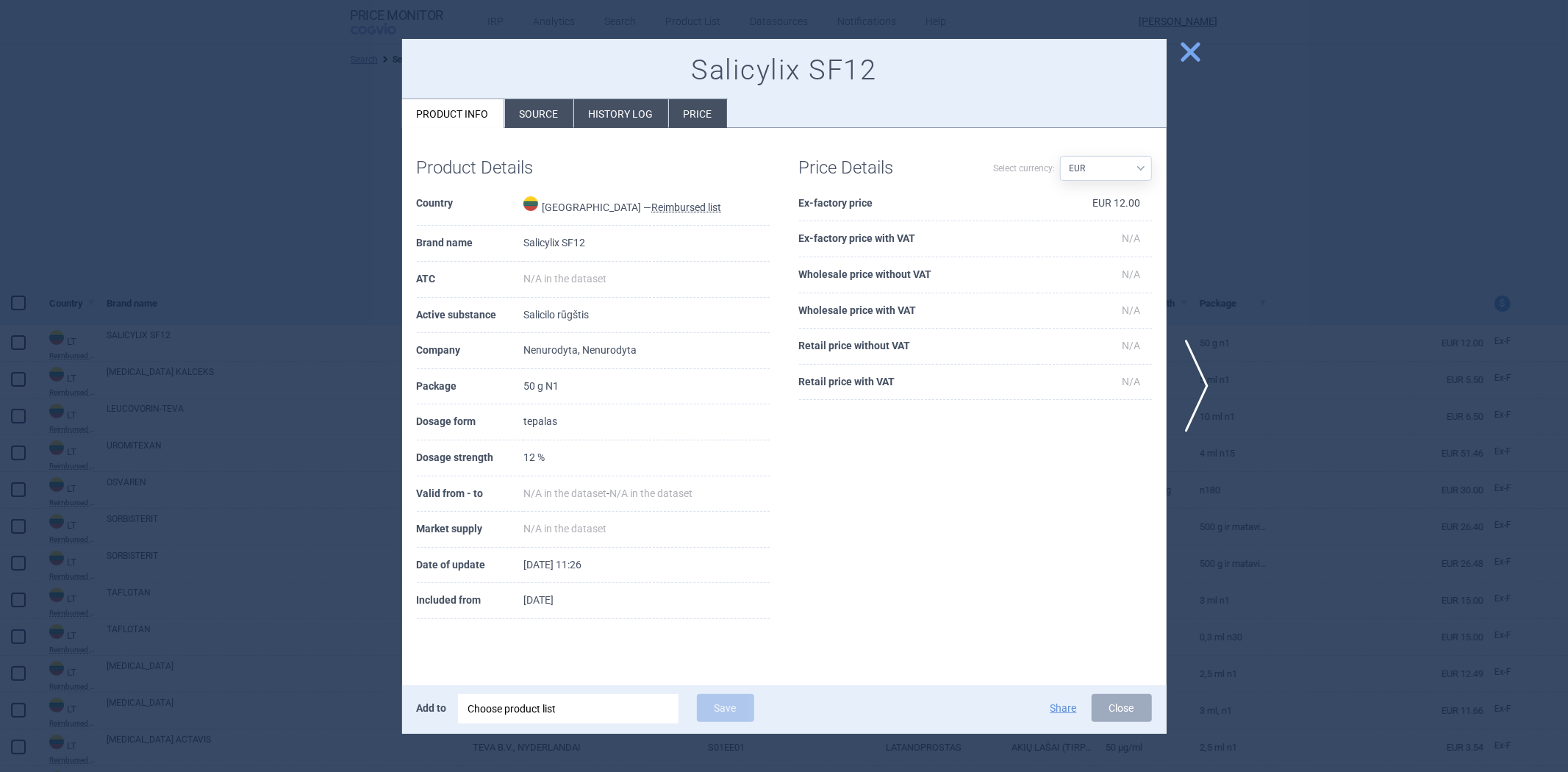
click at [1341, 249] on div at bounding box center [784, 386] width 1568 height 772
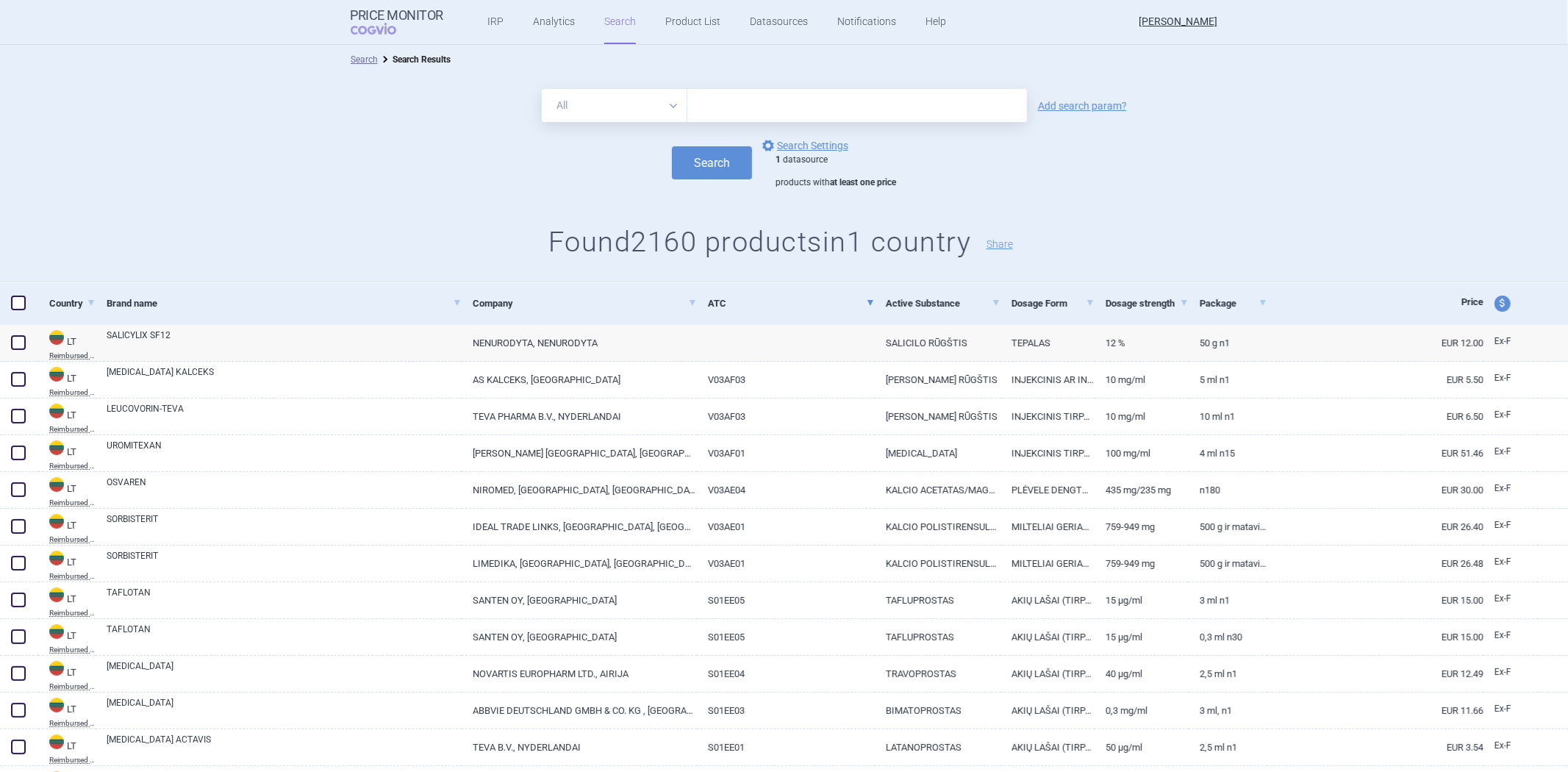
click at [807, 156] on div "1 datasource products with at least one price" at bounding box center [836, 172] width 120 height 34
click at [810, 152] on link "options Search Settings" at bounding box center [804, 146] width 89 height 18
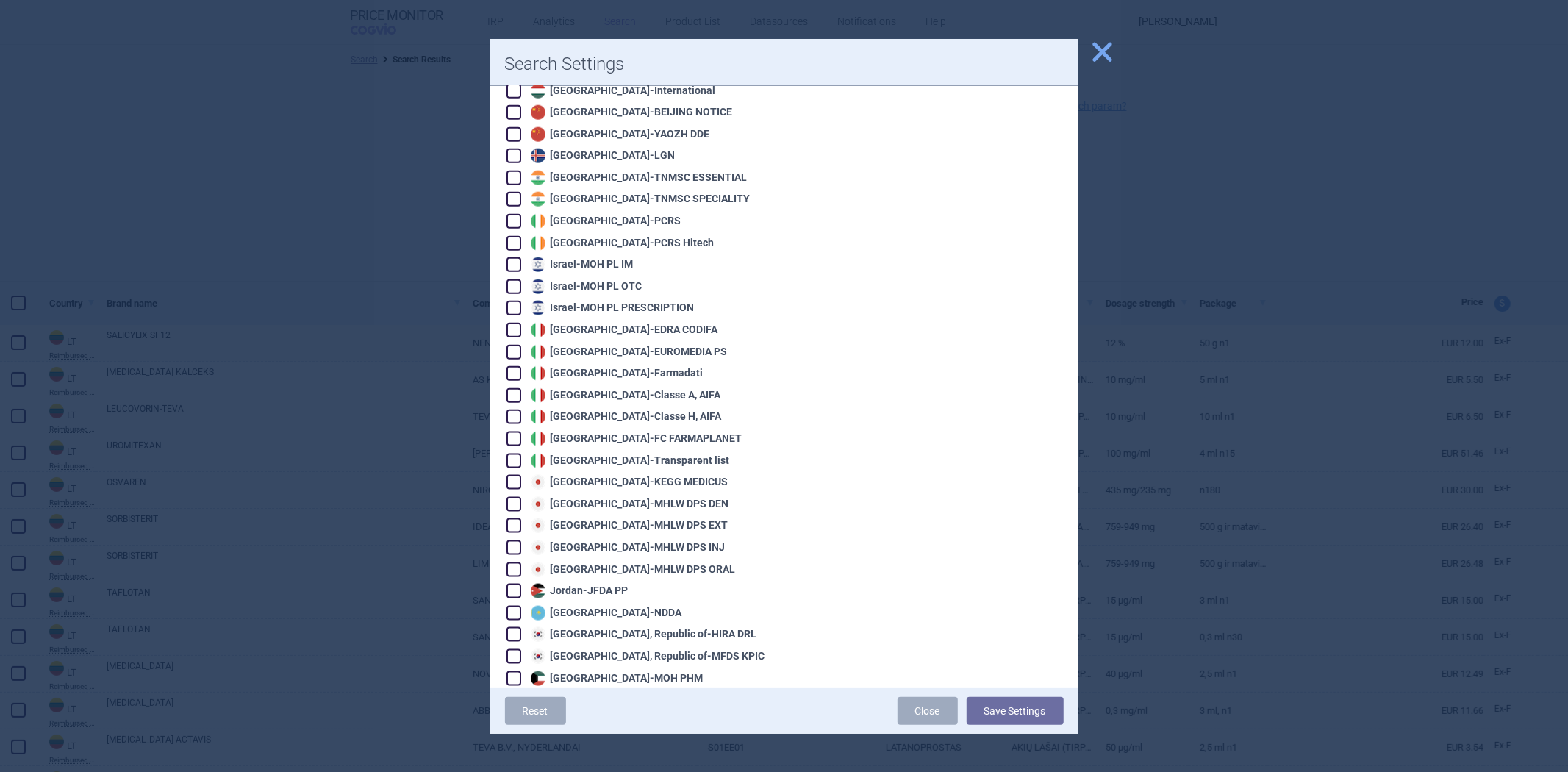
scroll to position [1879, 0]
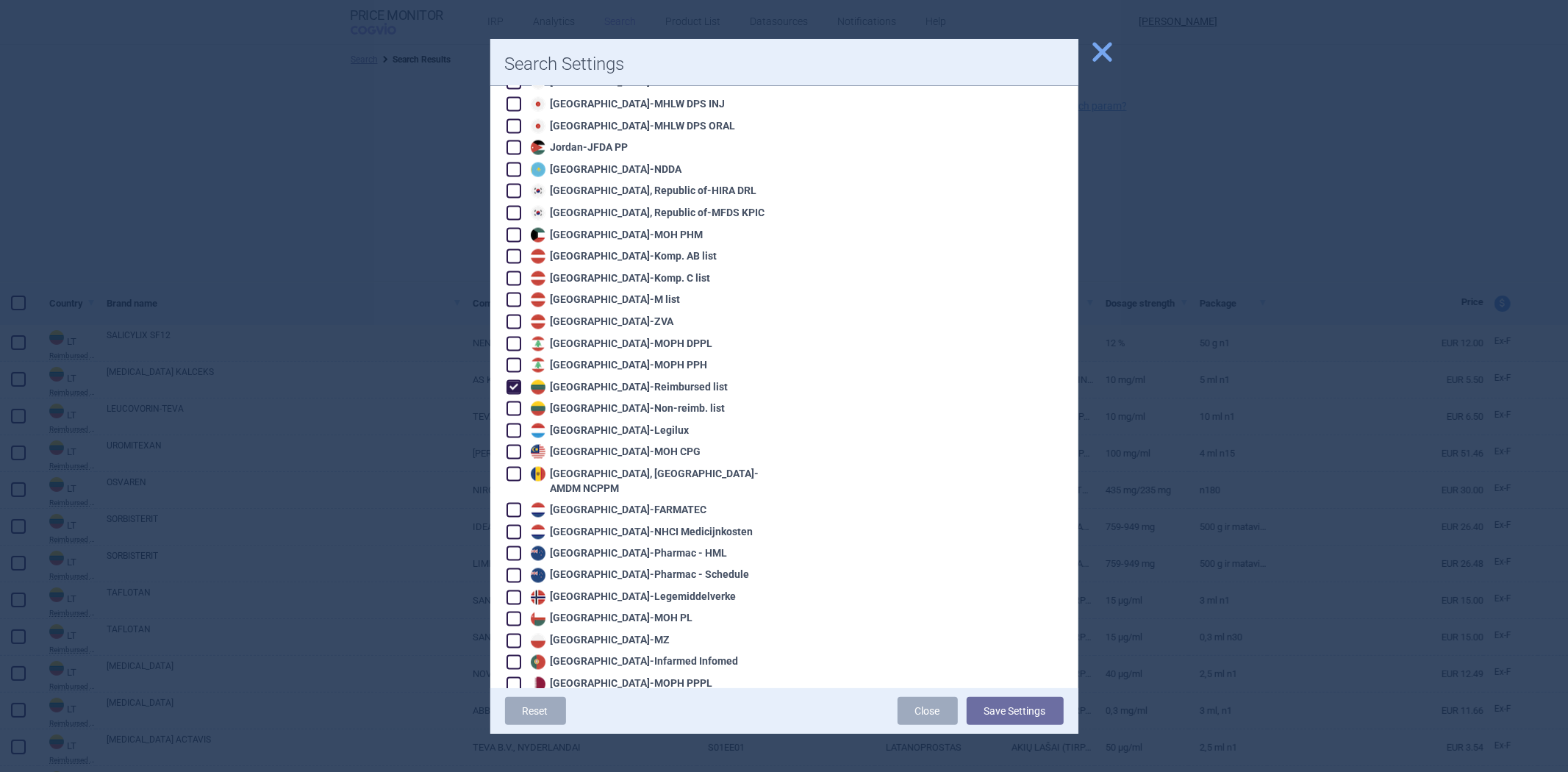
click at [615, 380] on div "Lithuania - Reimbursed list" at bounding box center [627, 387] width 201 height 14
click at [615, 370] on div "Algeria - Pharm'Net Australia - PBS Australia - PBS EFC Austria - Apo-Warenv.I …" at bounding box center [637, 168] width 264 height 3642
click at [614, 402] on div "Lithuania - Non-reimb. list" at bounding box center [627, 409] width 199 height 14
click at [1000, 708] on button "Save Settings" at bounding box center [1015, 711] width 97 height 28
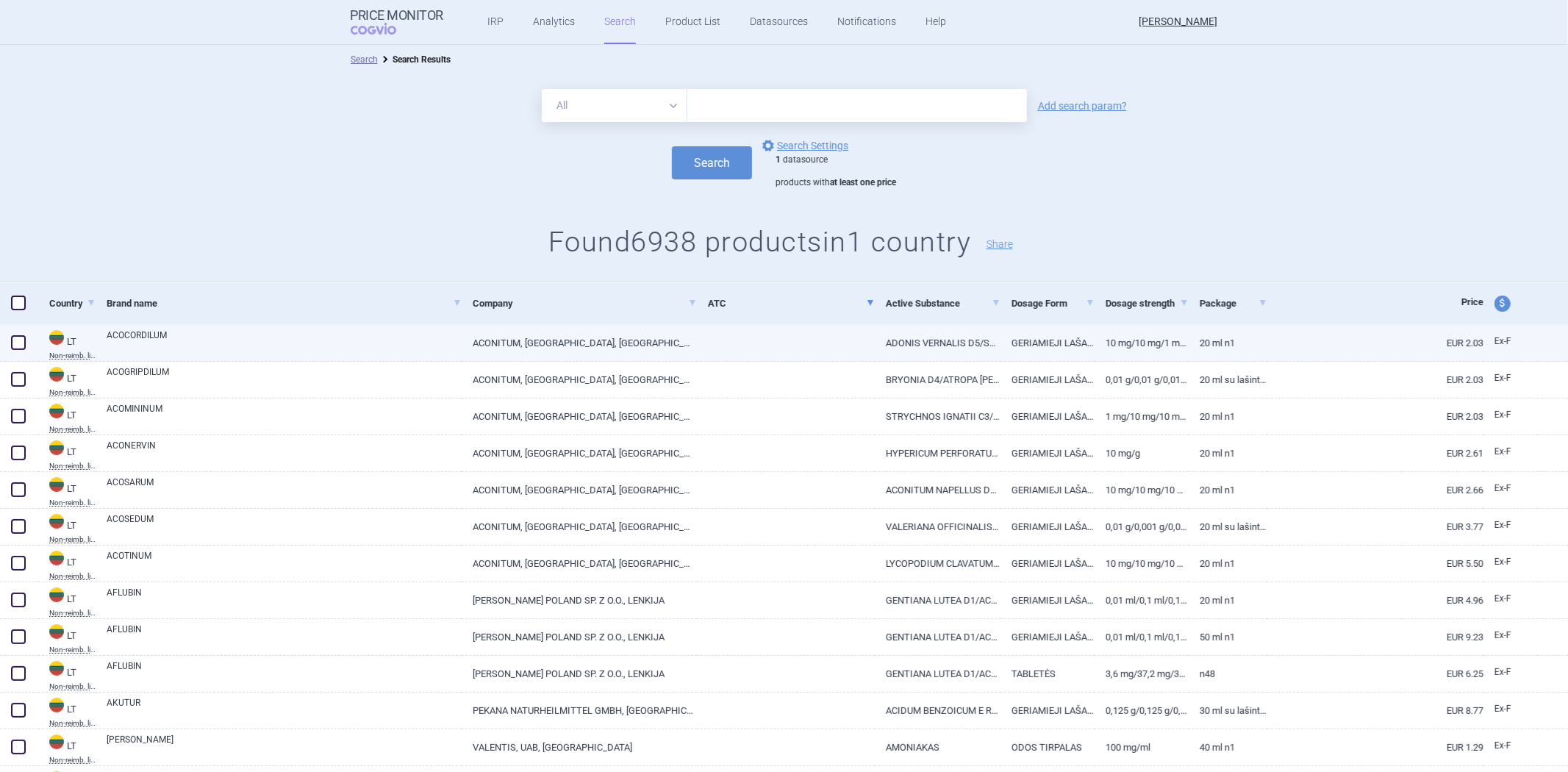
click at [802, 344] on link at bounding box center [786, 338] width 178 height 26
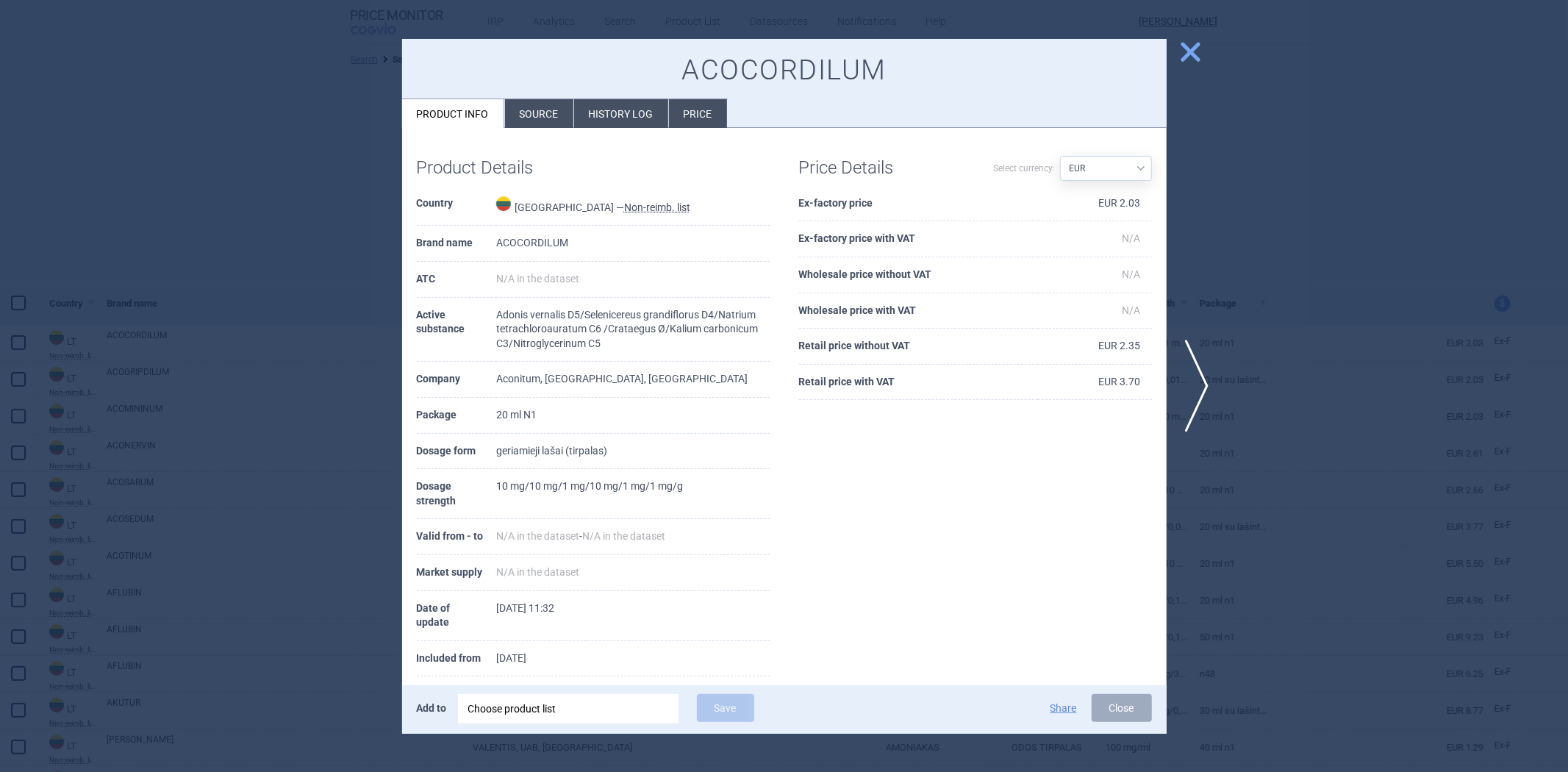
click at [873, 343] on th "Retail price without VAT" at bounding box center [918, 346] width 239 height 36
click at [1226, 257] on div at bounding box center [784, 386] width 1568 height 772
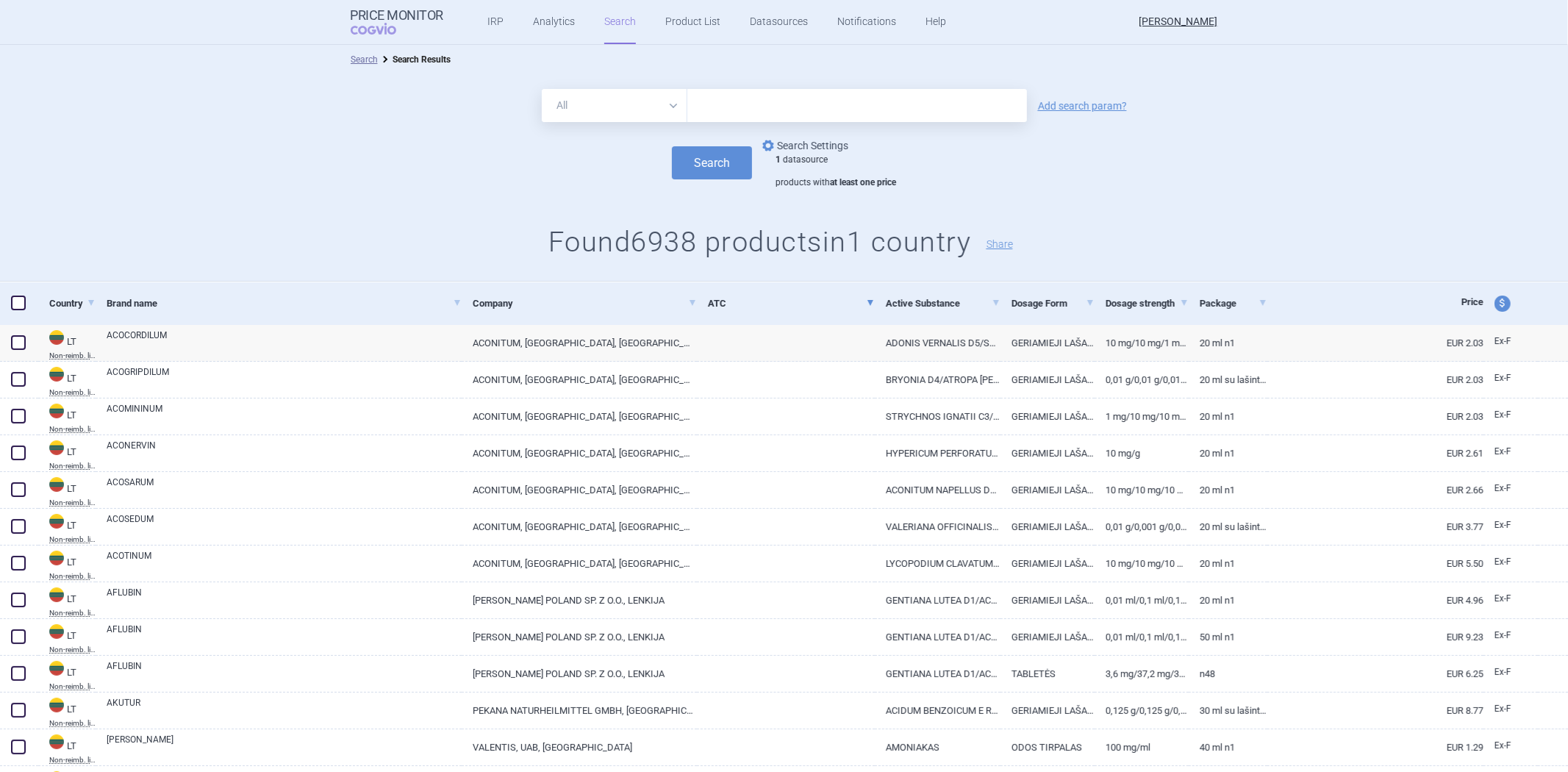
click at [775, 137] on link "options Search Settings" at bounding box center [804, 146] width 89 height 18
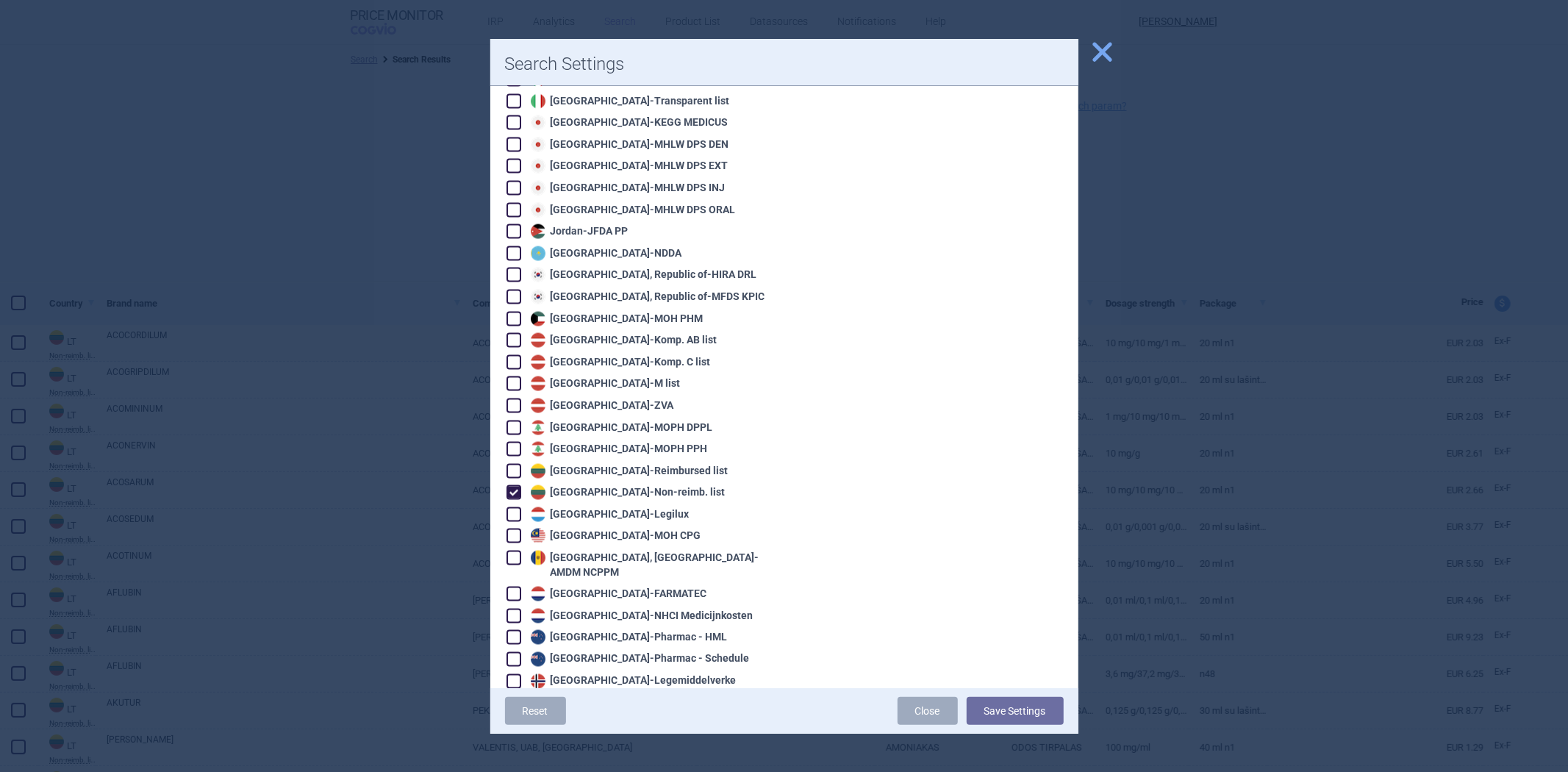
scroll to position [1798, 0]
click at [601, 483] on div "Lithuania - Non-reimb. list" at bounding box center [627, 491] width 199 height 14
click at [620, 505] on div "Luxembourg - Legilux" at bounding box center [608, 512] width 163 height 14
click at [1001, 704] on button "Save Settings" at bounding box center [1015, 711] width 97 height 28
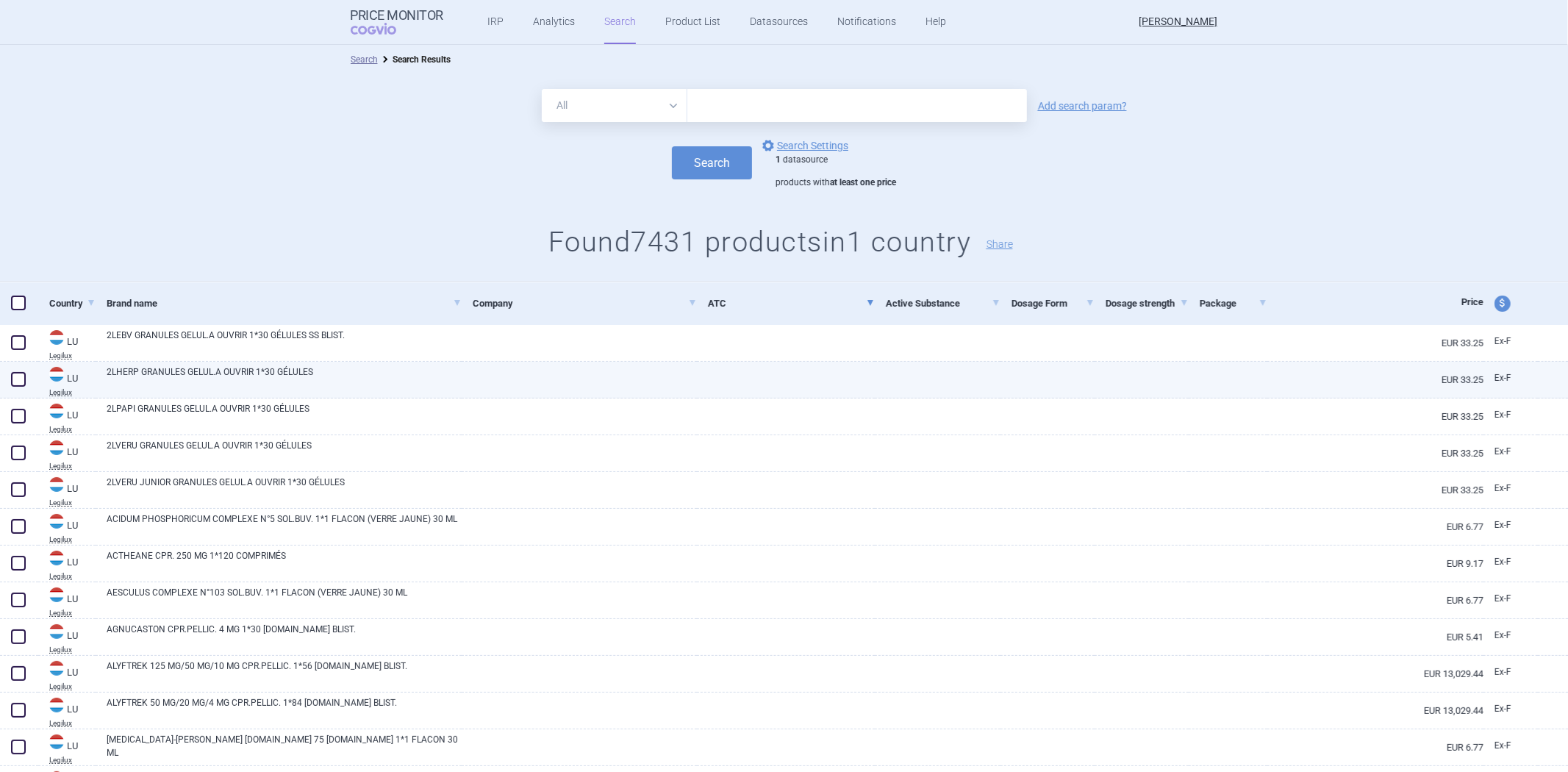
click at [838, 387] on link at bounding box center [786, 374] width 178 height 26
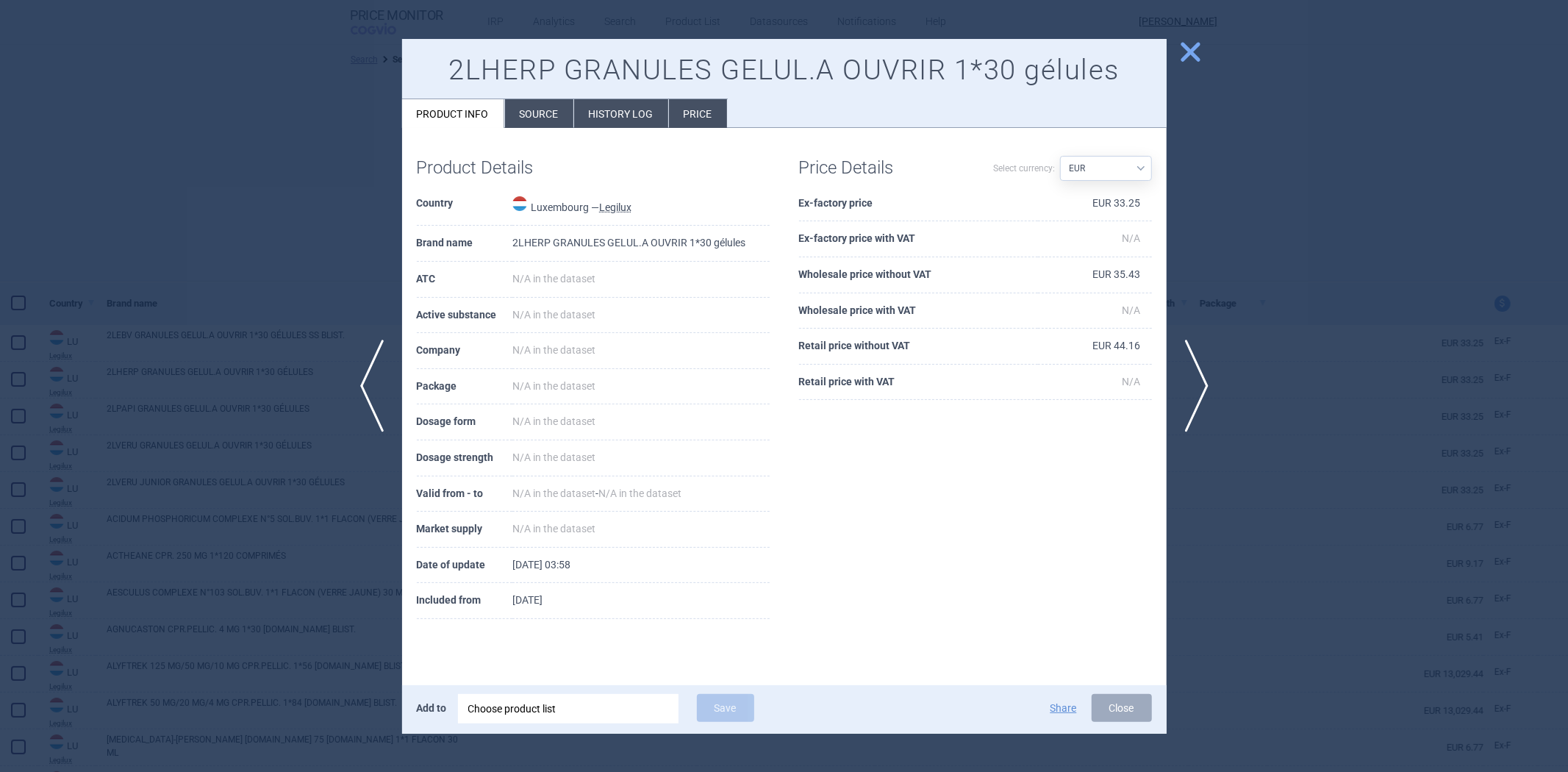
click at [869, 202] on th "Ex-factory price" at bounding box center [918, 204] width 239 height 36
click at [284, 273] on div at bounding box center [784, 386] width 1568 height 772
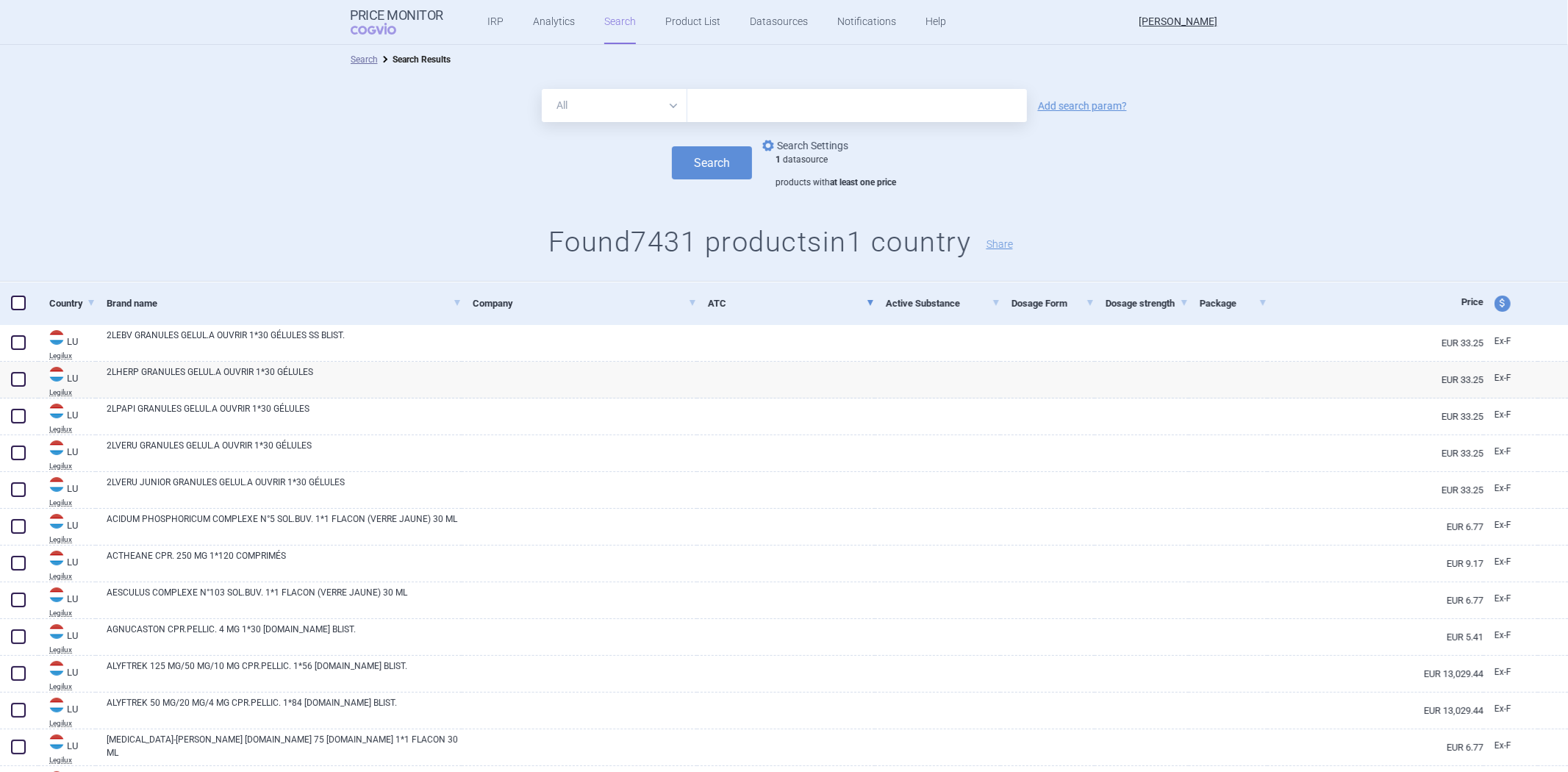
click at [791, 152] on link "options Search Settings" at bounding box center [804, 146] width 89 height 18
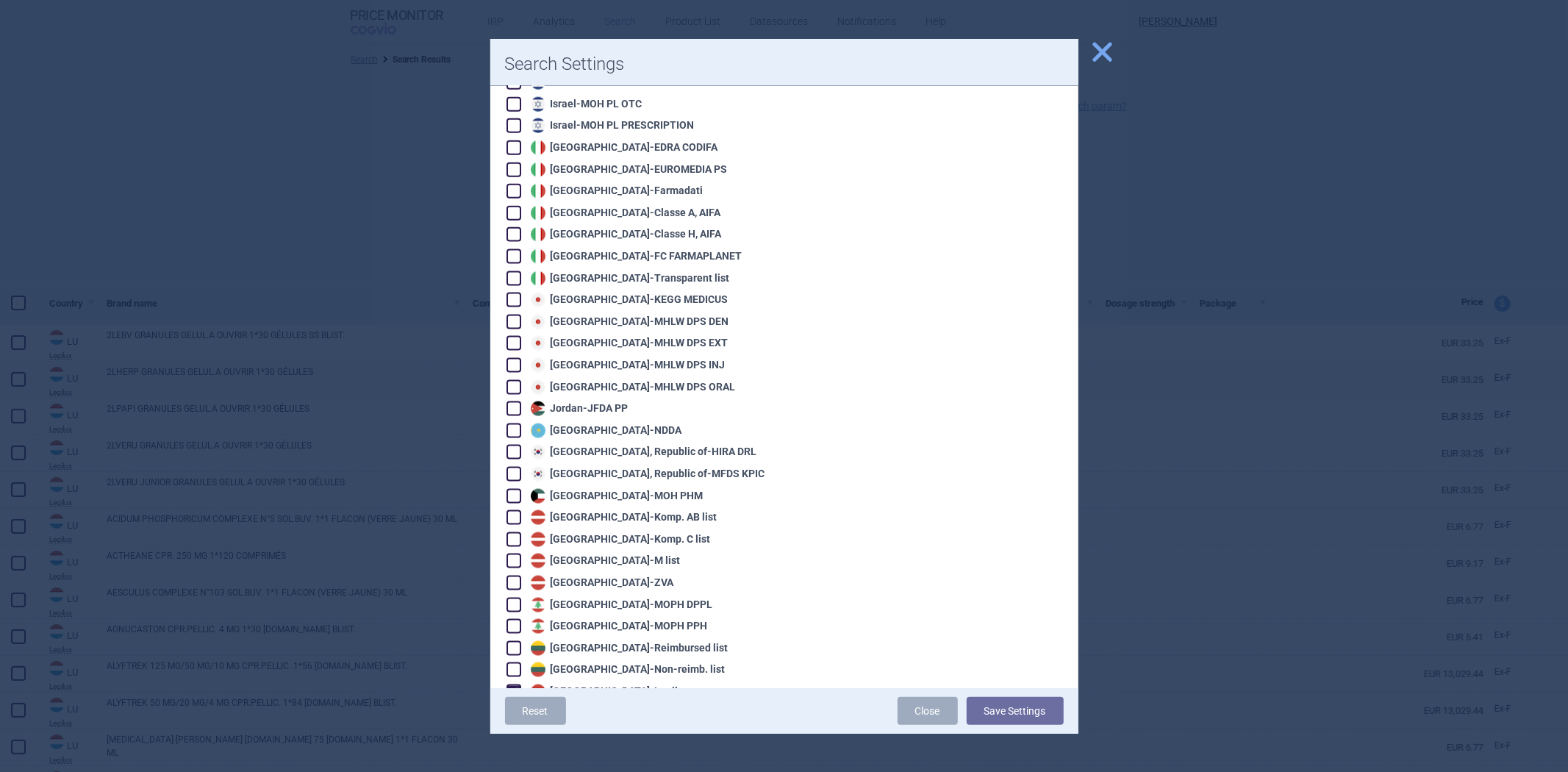
scroll to position [1798, 0]
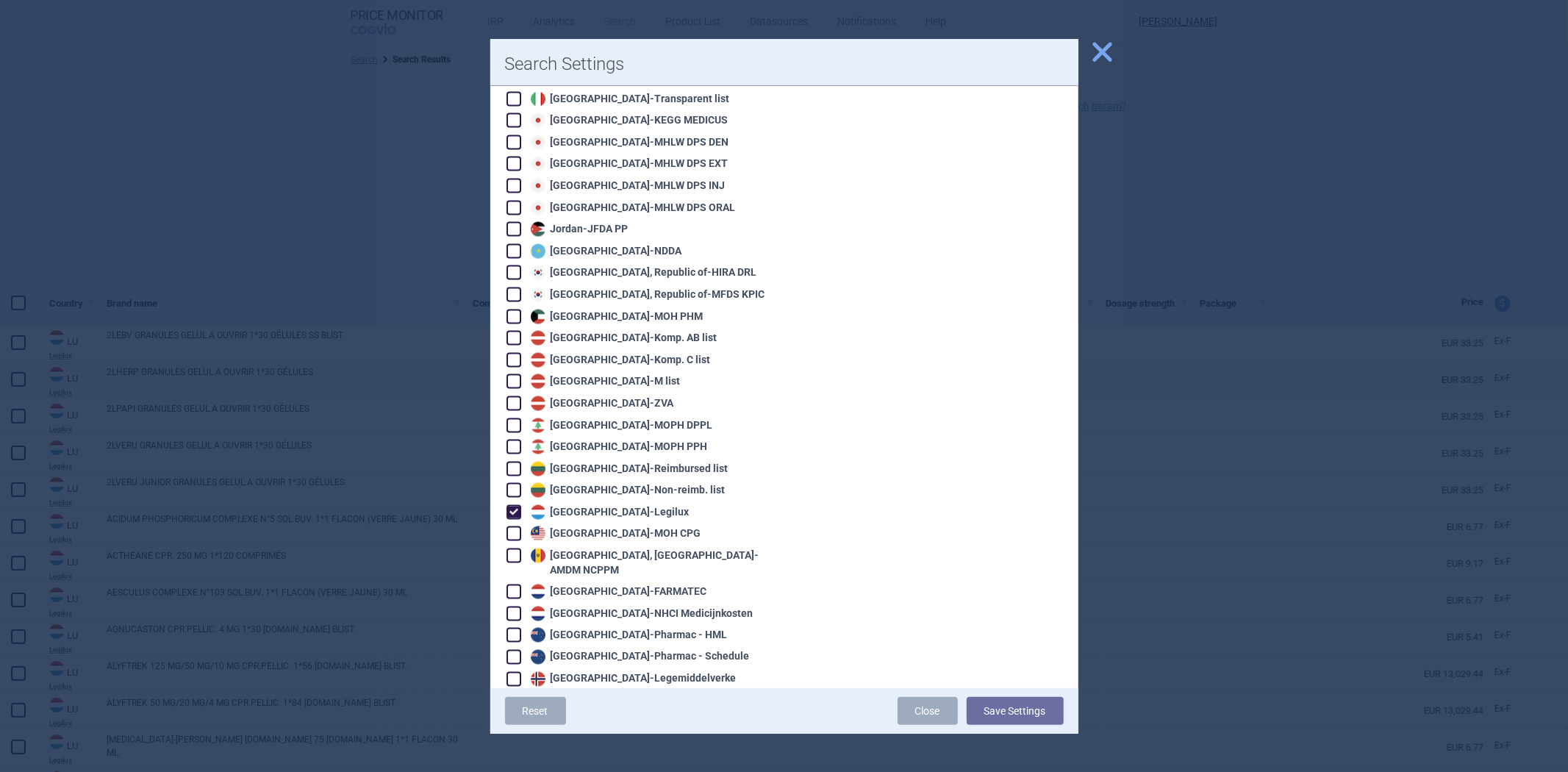
click at [593, 505] on div "Luxembourg - Legilux" at bounding box center [608, 512] width 163 height 14
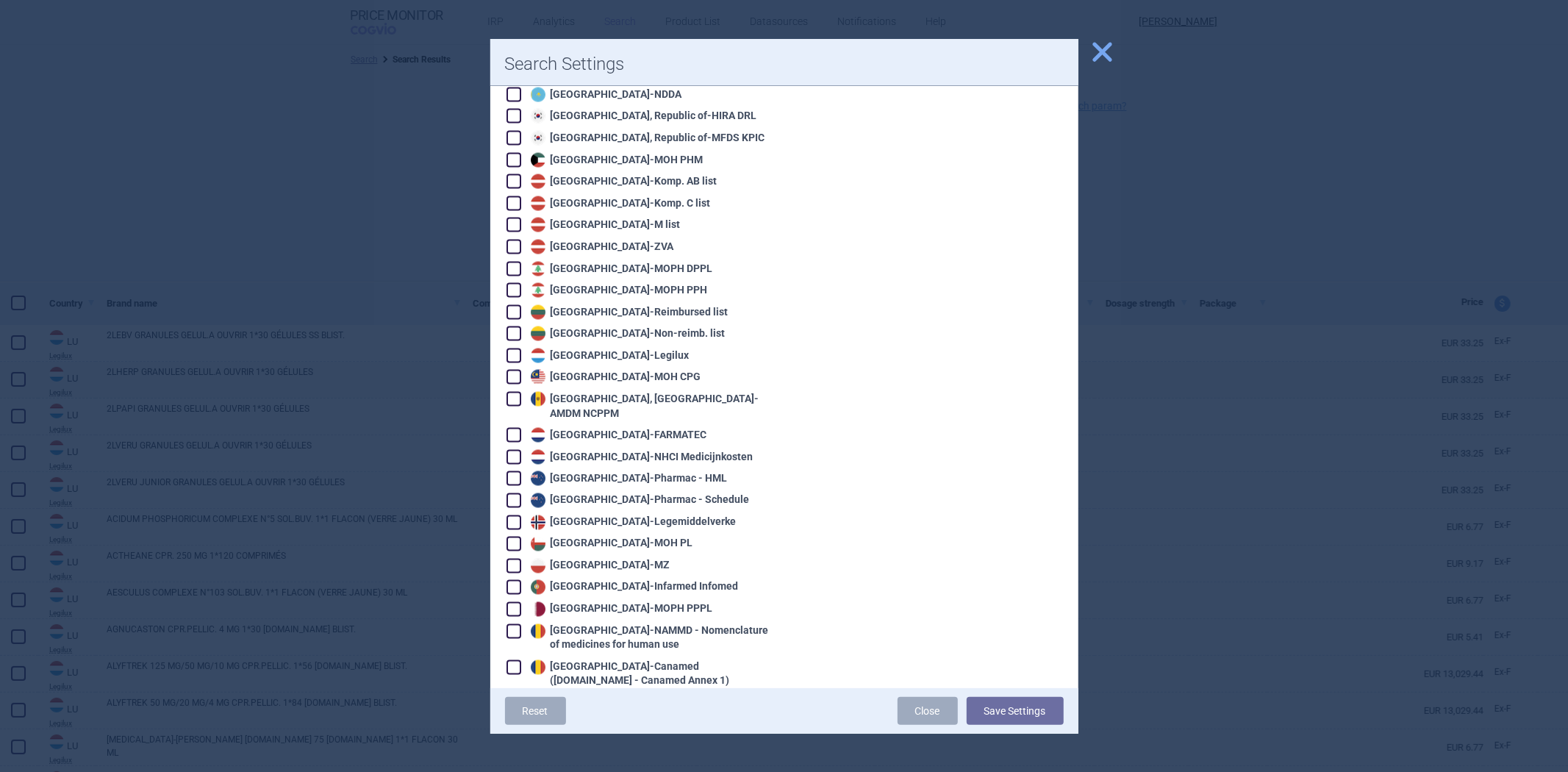
scroll to position [1961, 0]
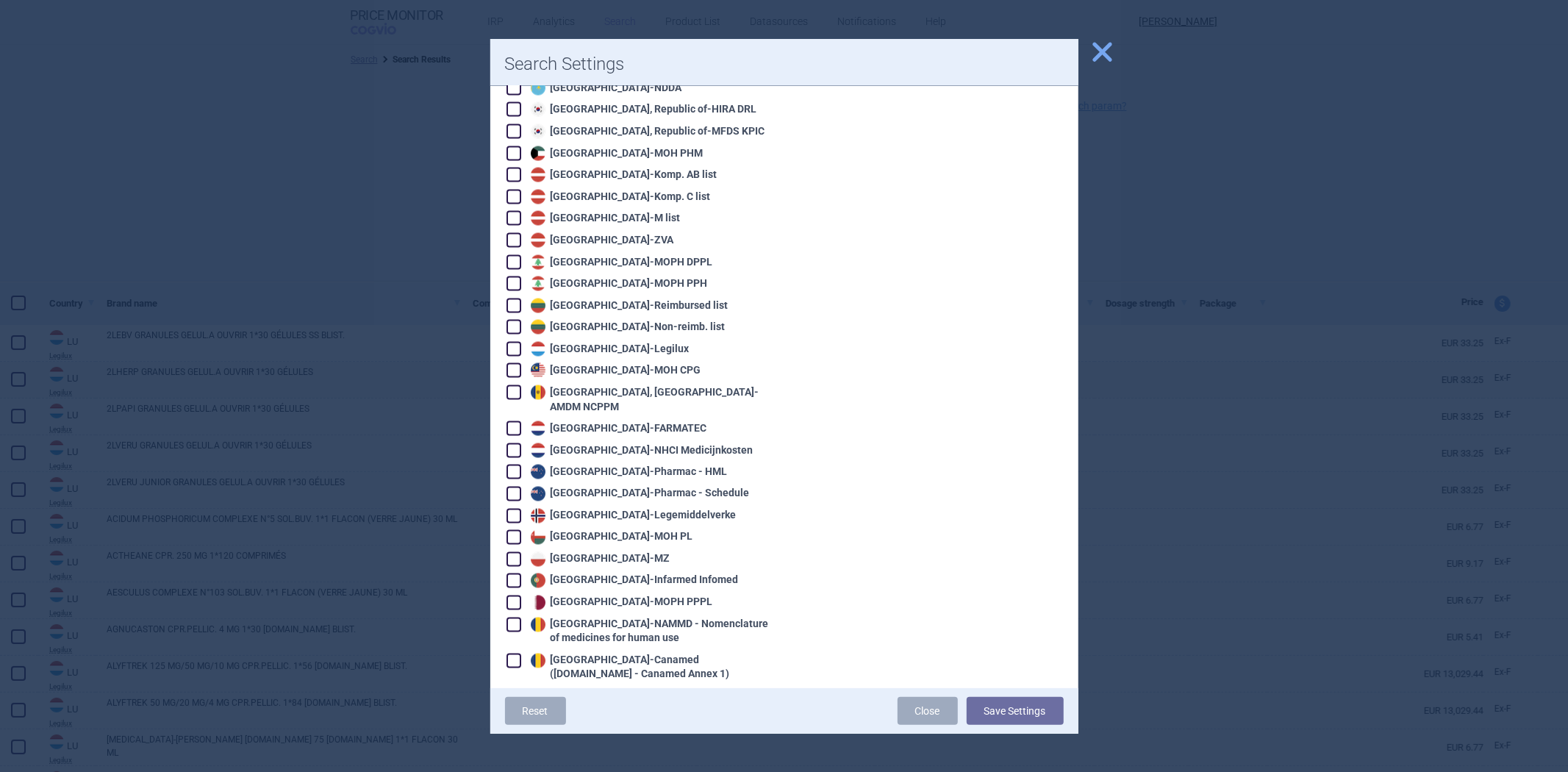
click at [614, 422] on div "Netherlands - FARMATEC" at bounding box center [617, 429] width 180 height 14
click at [1030, 712] on button "Save Settings" at bounding box center [1015, 711] width 97 height 28
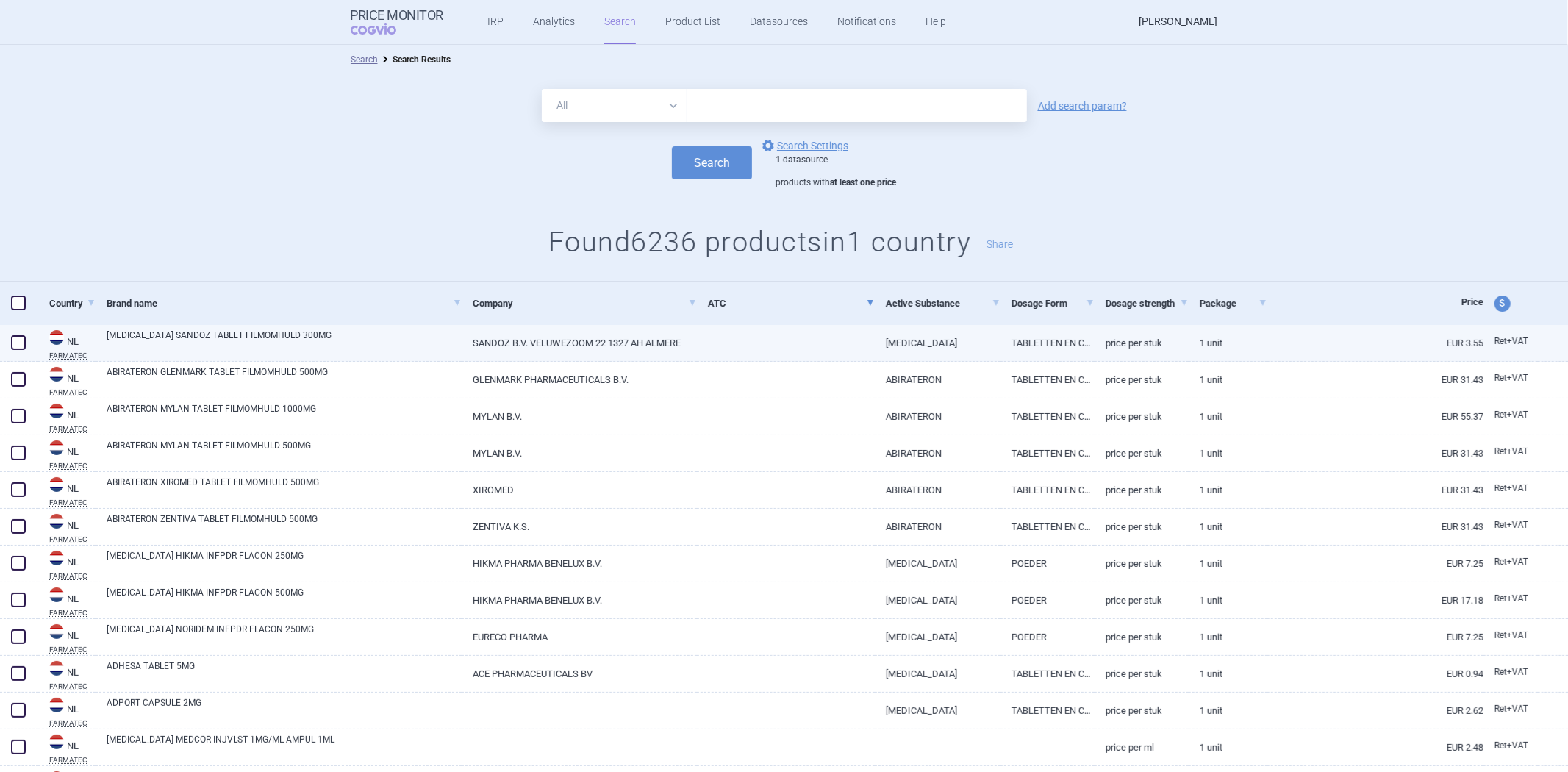
click at [768, 343] on link at bounding box center [786, 338] width 178 height 26
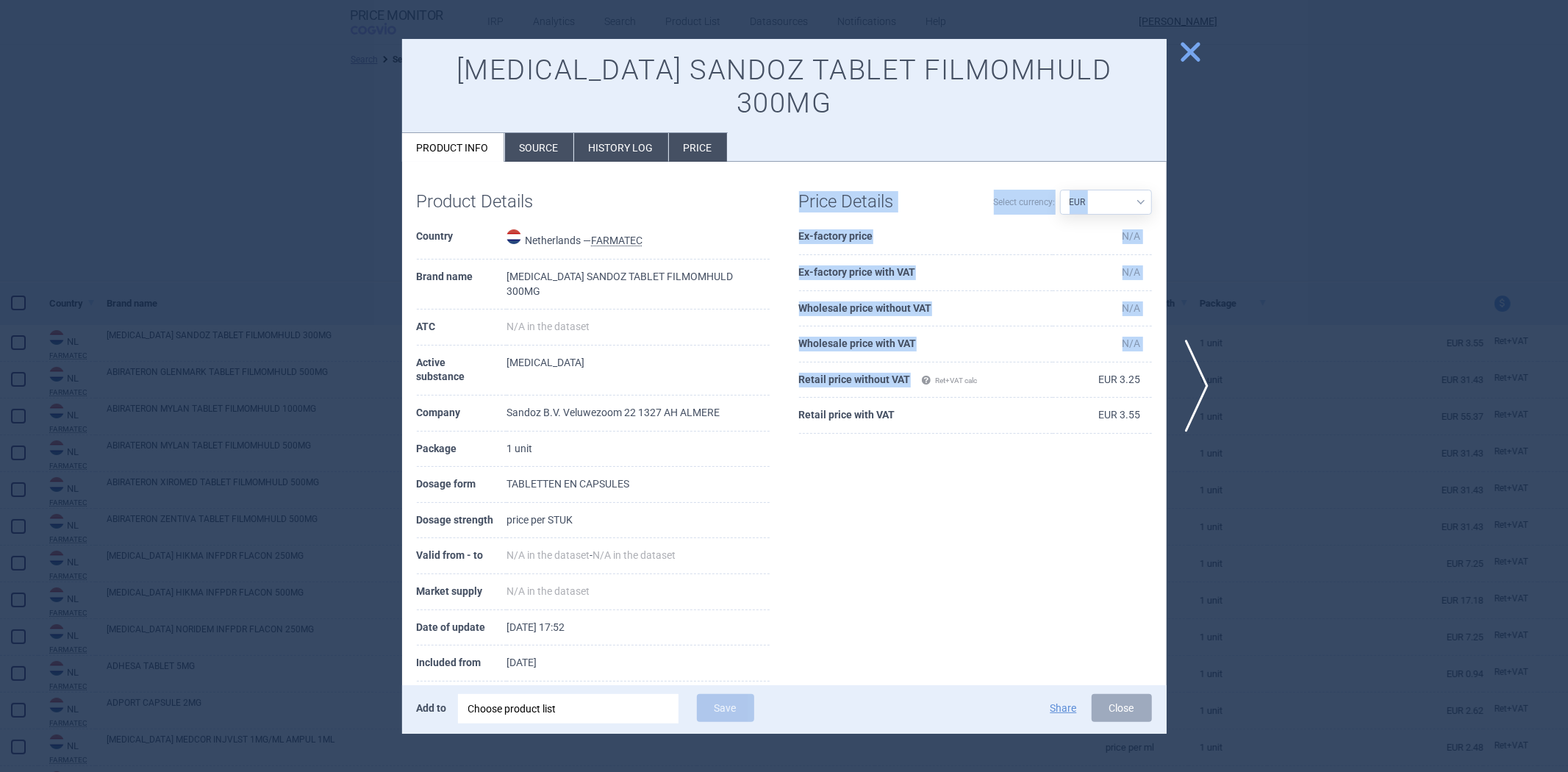
drag, startPoint x: 909, startPoint y: 352, endPoint x: 796, endPoint y: 355, distance: 113.0
click at [796, 355] on div "Price Details Select currency: Source AED AUD BGN BHD BOB BRL CAD CHF CNY COP C…" at bounding box center [975, 313] width 382 height 273
click at [802, 362] on th "Retail price without VAT Ret+VAT calc" at bounding box center [925, 380] width 254 height 36
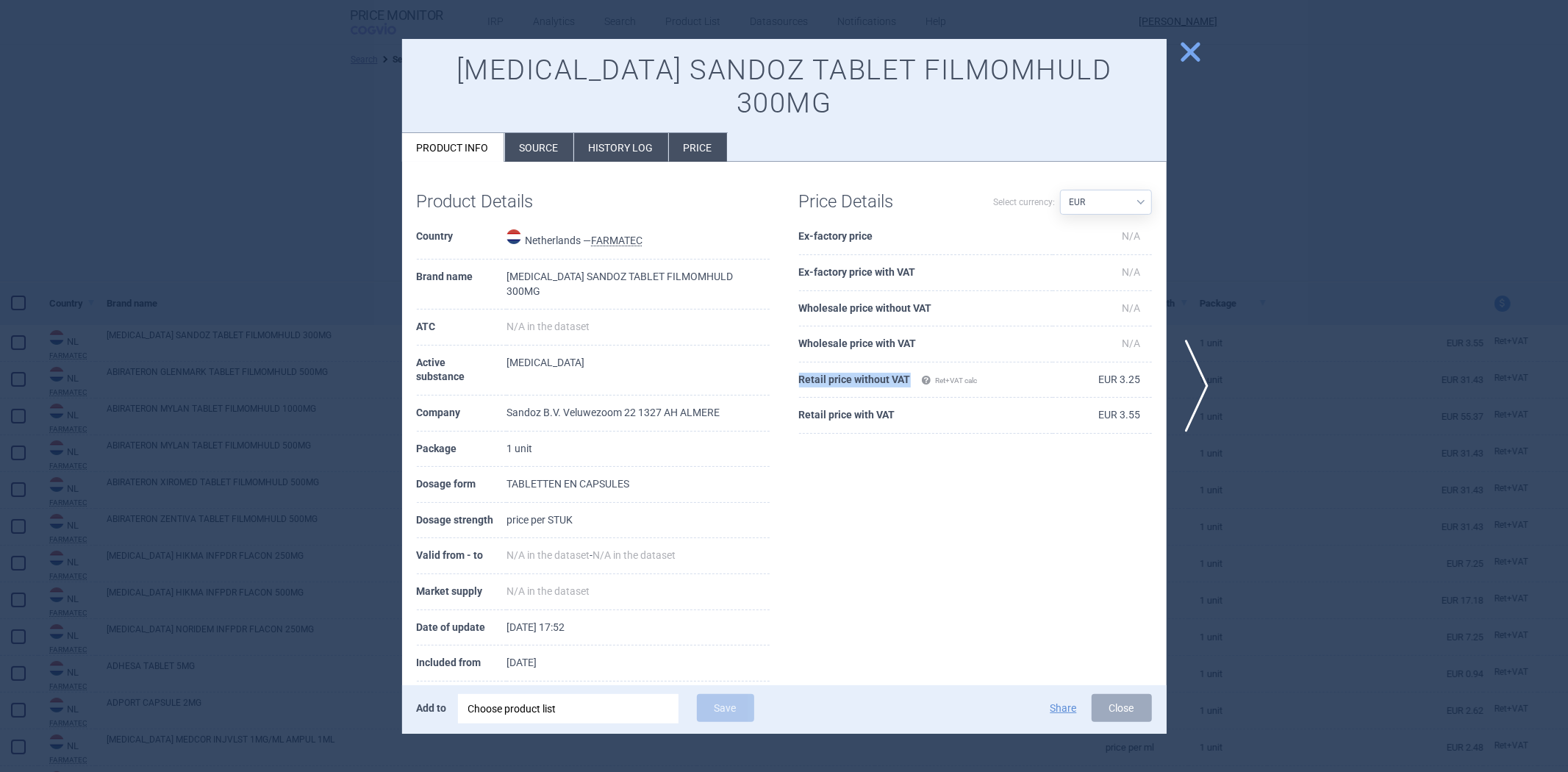
drag, startPoint x: 798, startPoint y: 349, endPoint x: 913, endPoint y: 340, distance: 115.4
click at [913, 362] on th "Retail price without VAT Ret+VAT calc" at bounding box center [925, 380] width 254 height 36
click at [835, 398] on th "Retail price with VAT" at bounding box center [925, 415] width 254 height 36
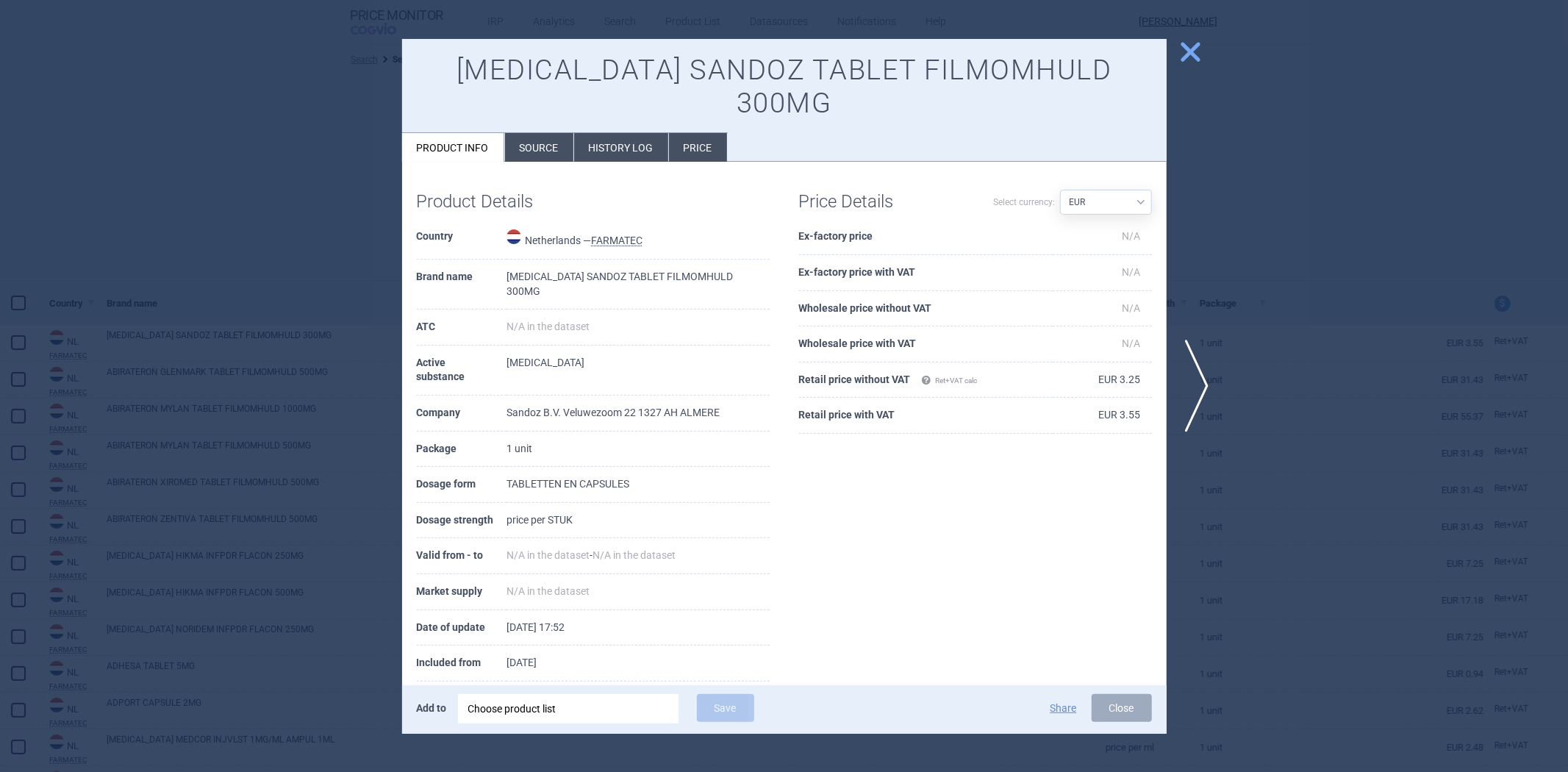
drag, startPoint x: 1260, startPoint y: 187, endPoint x: 1199, endPoint y: 186, distance: 61.0
click at [1260, 186] on div at bounding box center [784, 386] width 1568 height 772
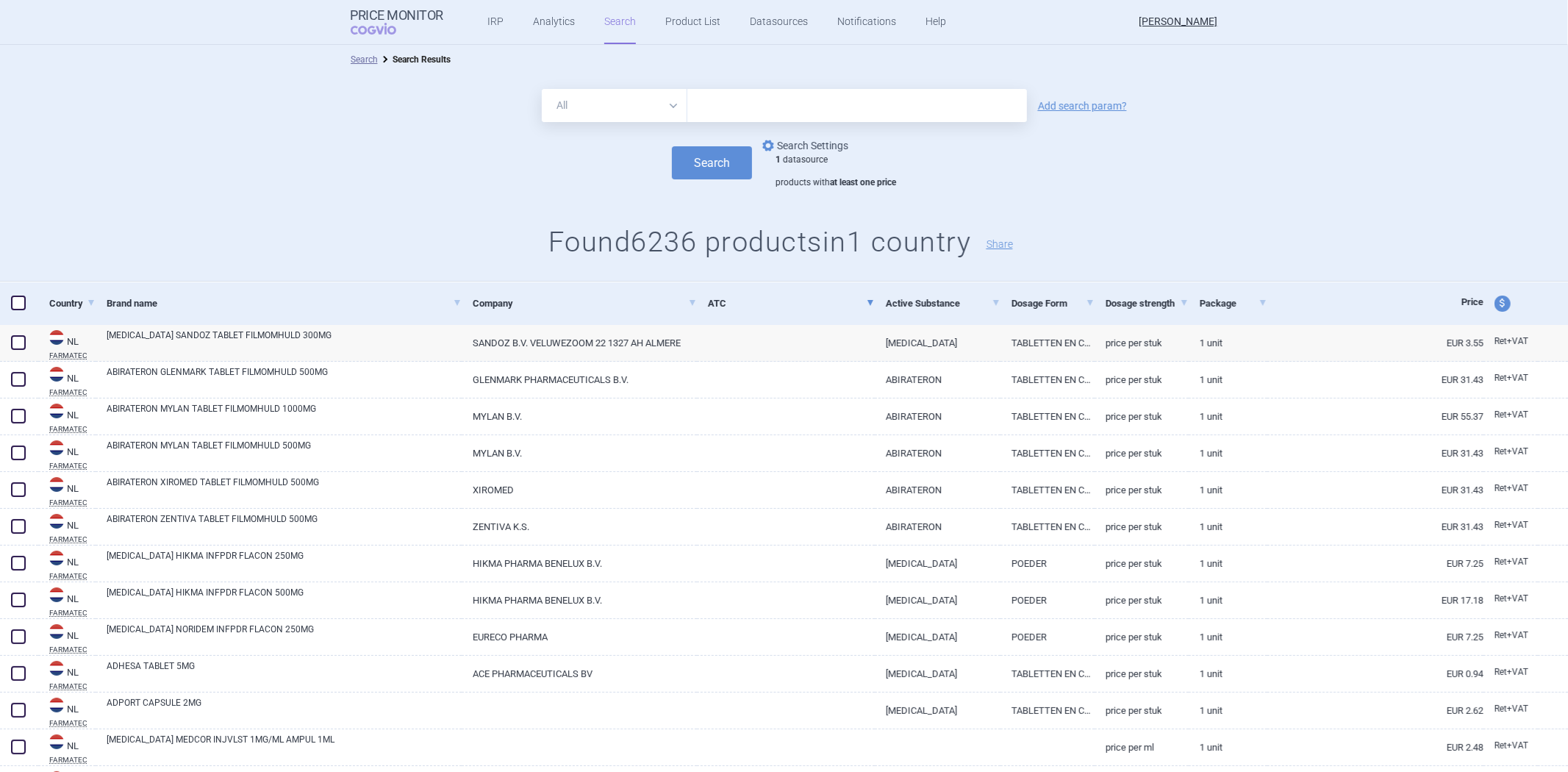
click at [820, 143] on link "options Search Settings" at bounding box center [804, 146] width 89 height 18
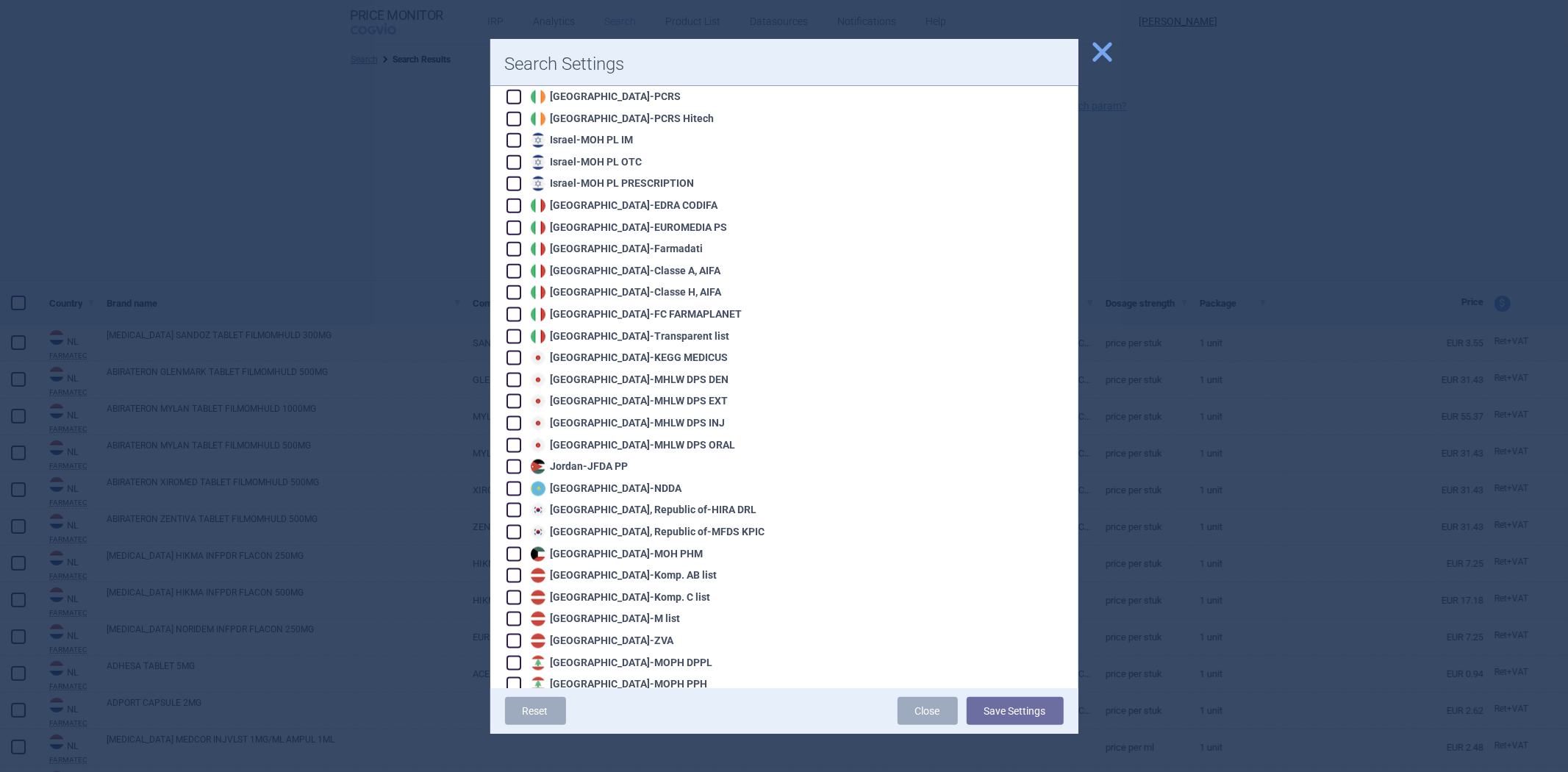
scroll to position [1879, 0]
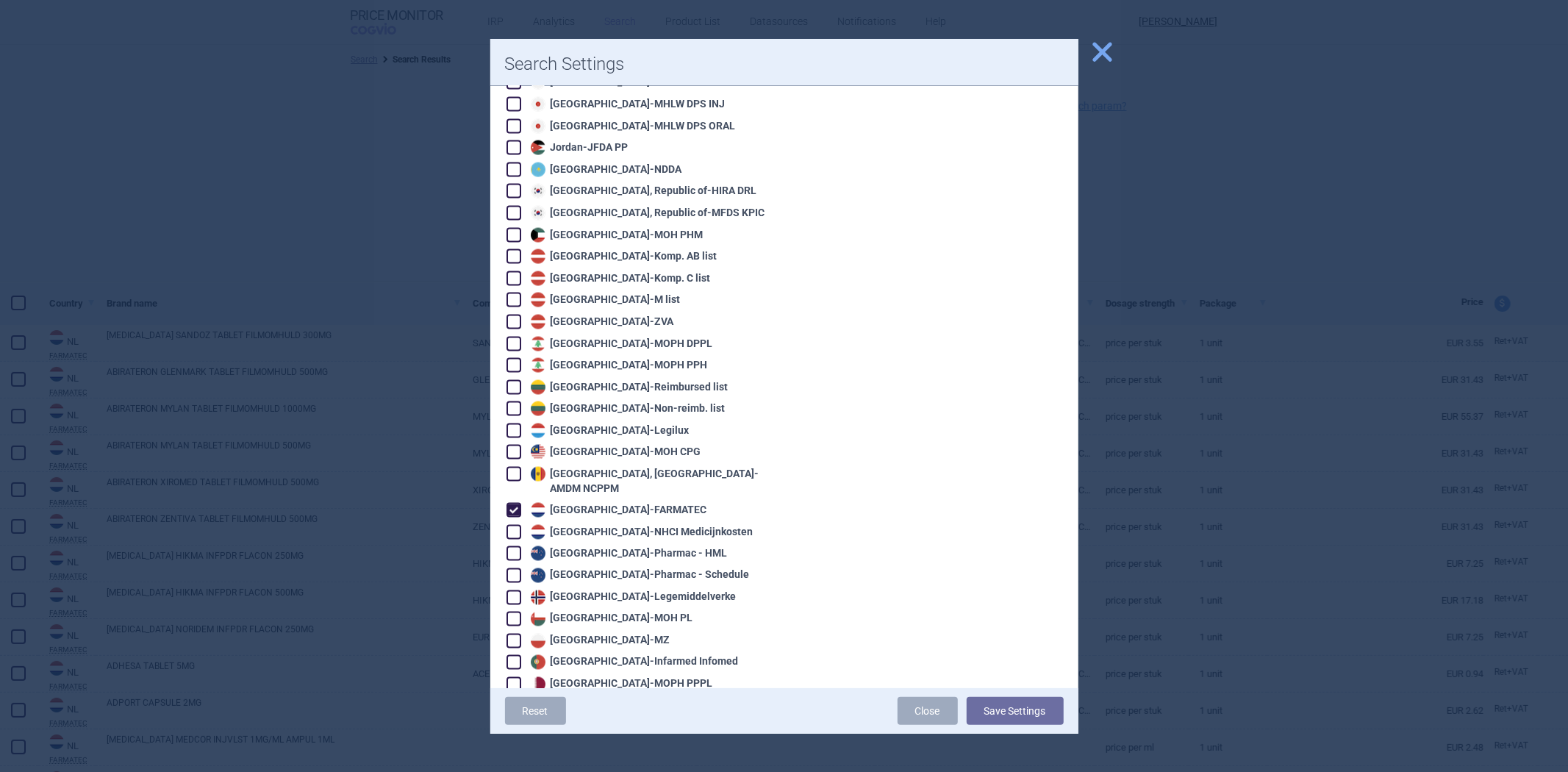
click at [570, 503] on div "Netherlands - FARMATEC" at bounding box center [617, 511] width 180 height 14
click at [582, 477] on div "Algeria - Pharm'Net Australia - PBS Australia - PBS EFC Austria - Apo-Warenv.I …" at bounding box center [637, 168] width 264 height 3642
click at [584, 525] on div "Netherlands - NHCI Medicijnkosten" at bounding box center [640, 532] width 227 height 14
click at [988, 710] on button "Save Settings" at bounding box center [1015, 711] width 97 height 28
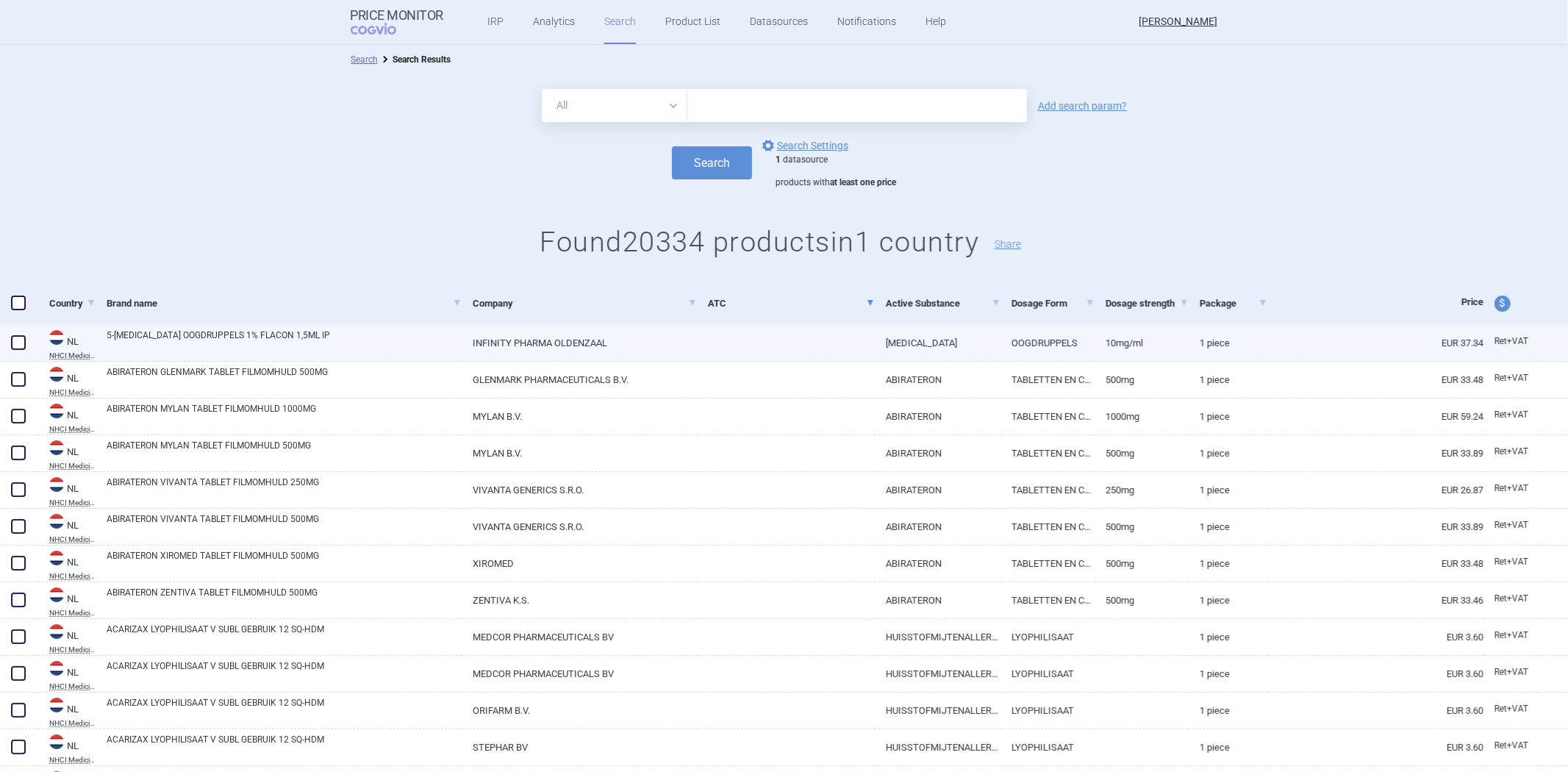
click at [788, 349] on link at bounding box center [786, 338] width 178 height 26
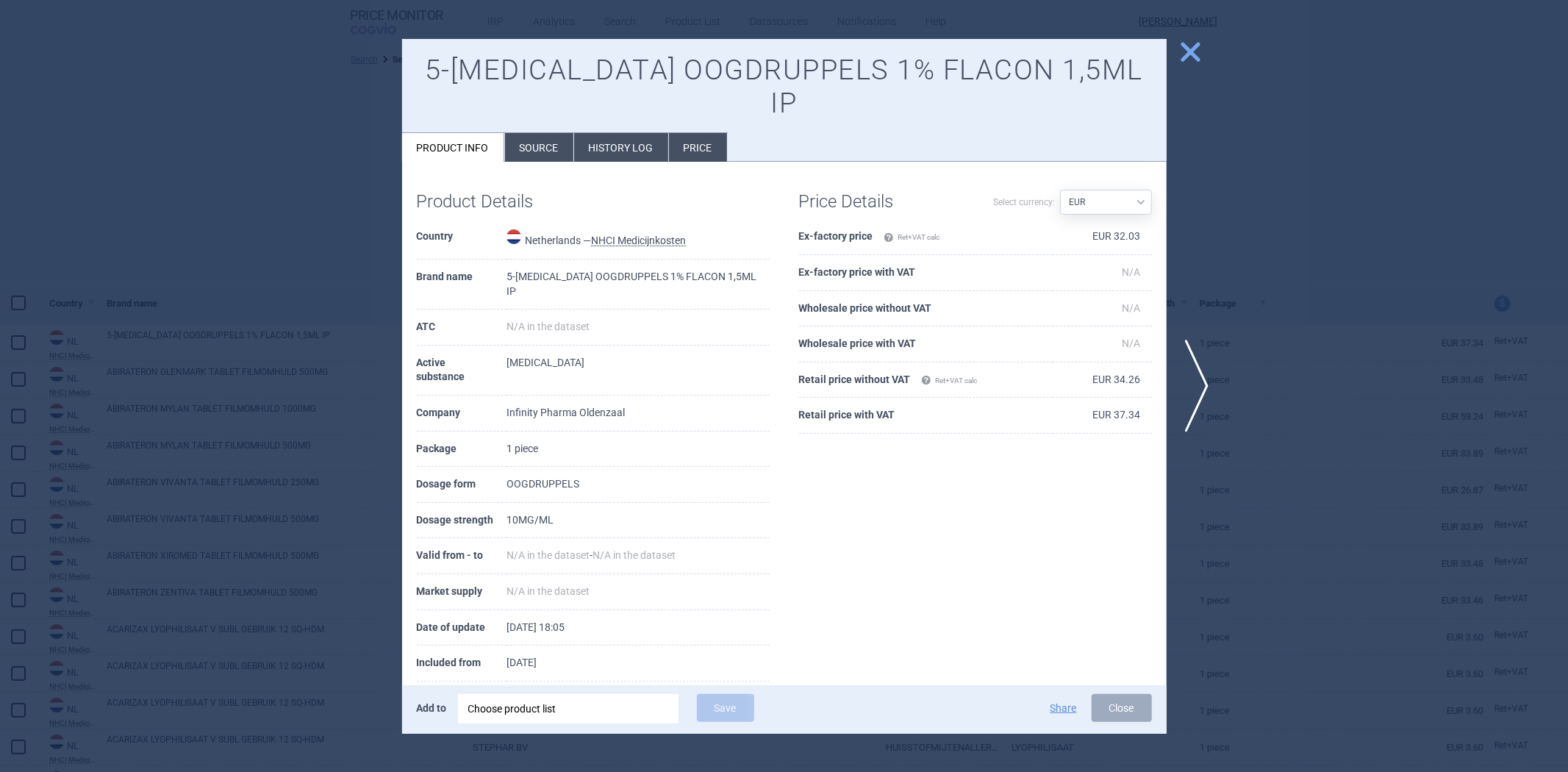
click at [840, 240] on th "Ex-factory price Ret+VAT calc" at bounding box center [925, 236] width 254 height 36
click at [857, 232] on th "Ex-factory price Ret+VAT calc" at bounding box center [925, 236] width 254 height 36
drag, startPoint x: 866, startPoint y: 232, endPoint x: 780, endPoint y: 226, distance: 86.2
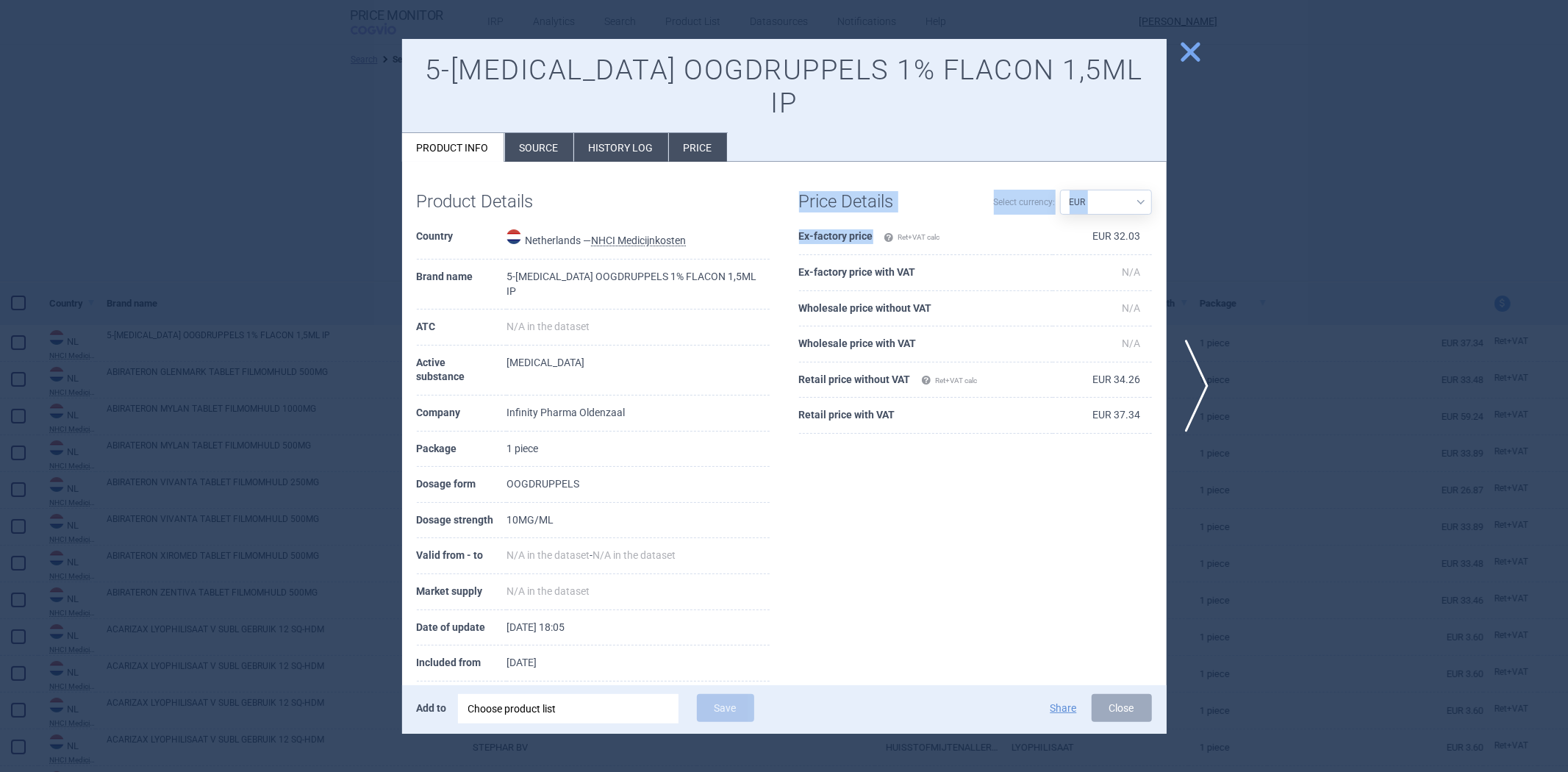
click at [784, 226] on div "Price Details Select currency: Source AED AUD BGN BHD BOB BRL CAD CHF CNY COP C…" at bounding box center [975, 313] width 382 height 273
click at [1019, 337] on th "Wholesale price with VAT" at bounding box center [925, 344] width 254 height 36
click at [1371, 169] on div at bounding box center [784, 386] width 1568 height 772
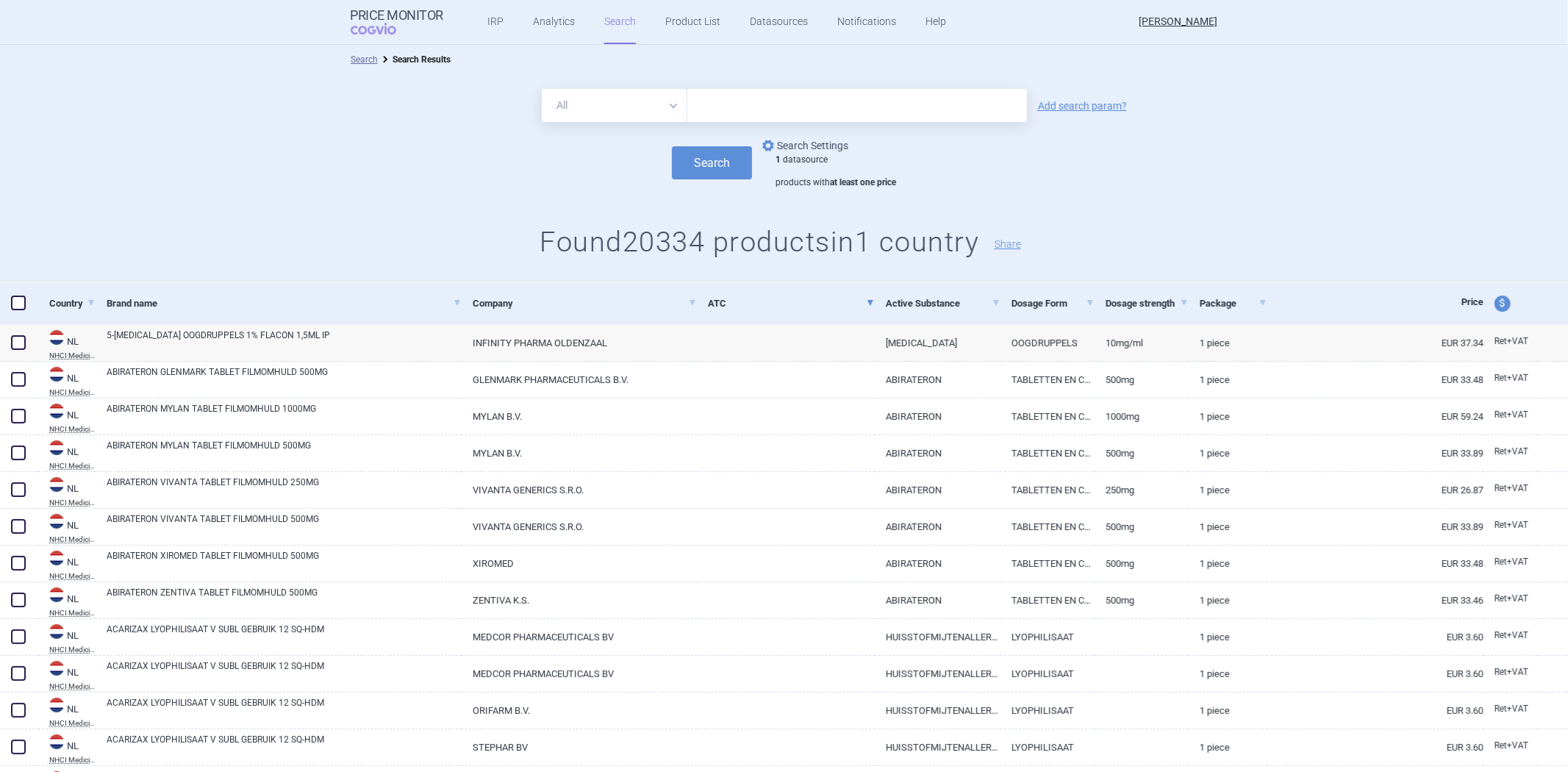
click at [806, 144] on link "options Search Settings" at bounding box center [804, 146] width 89 height 18
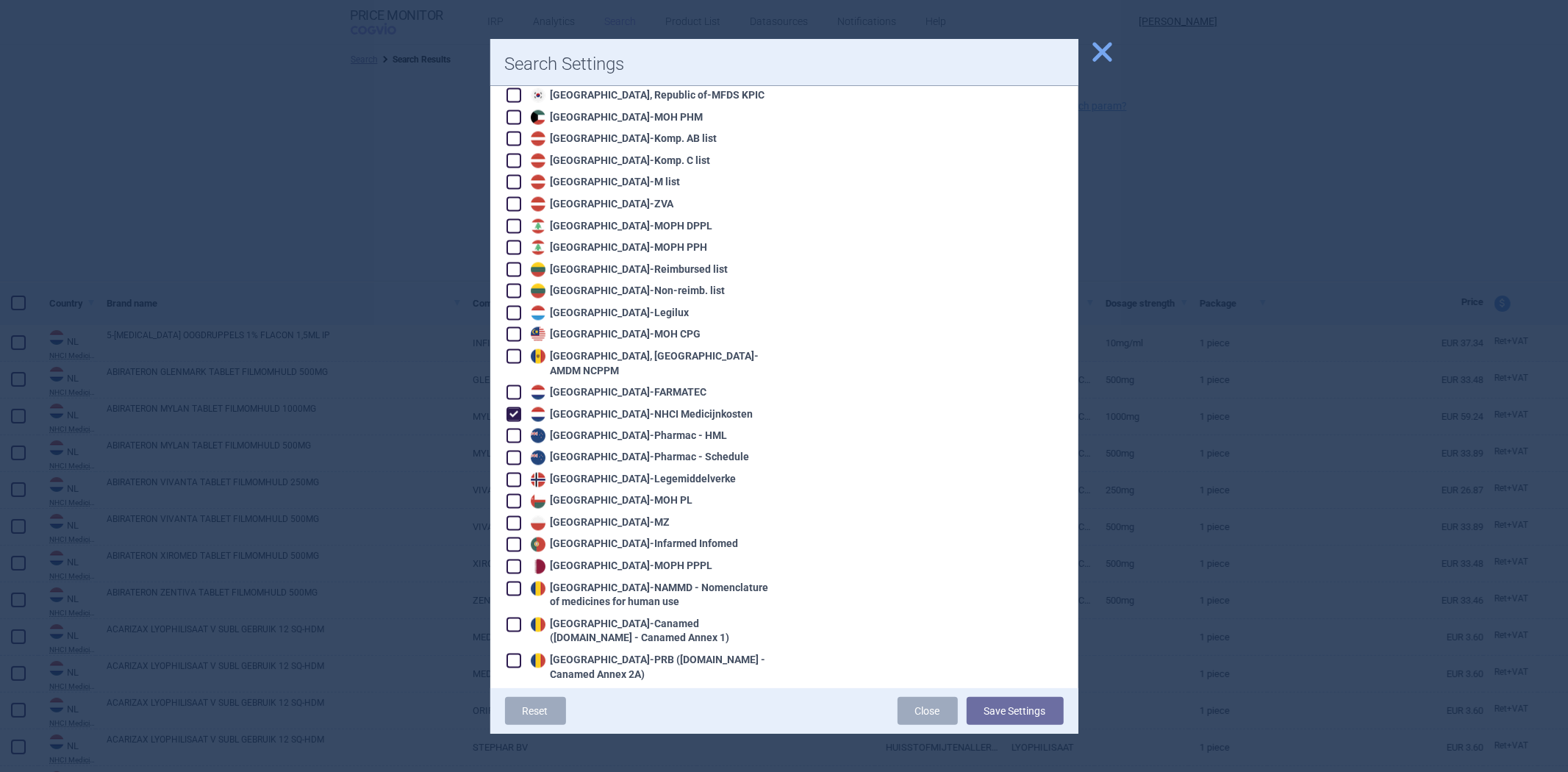
scroll to position [2043, 0]
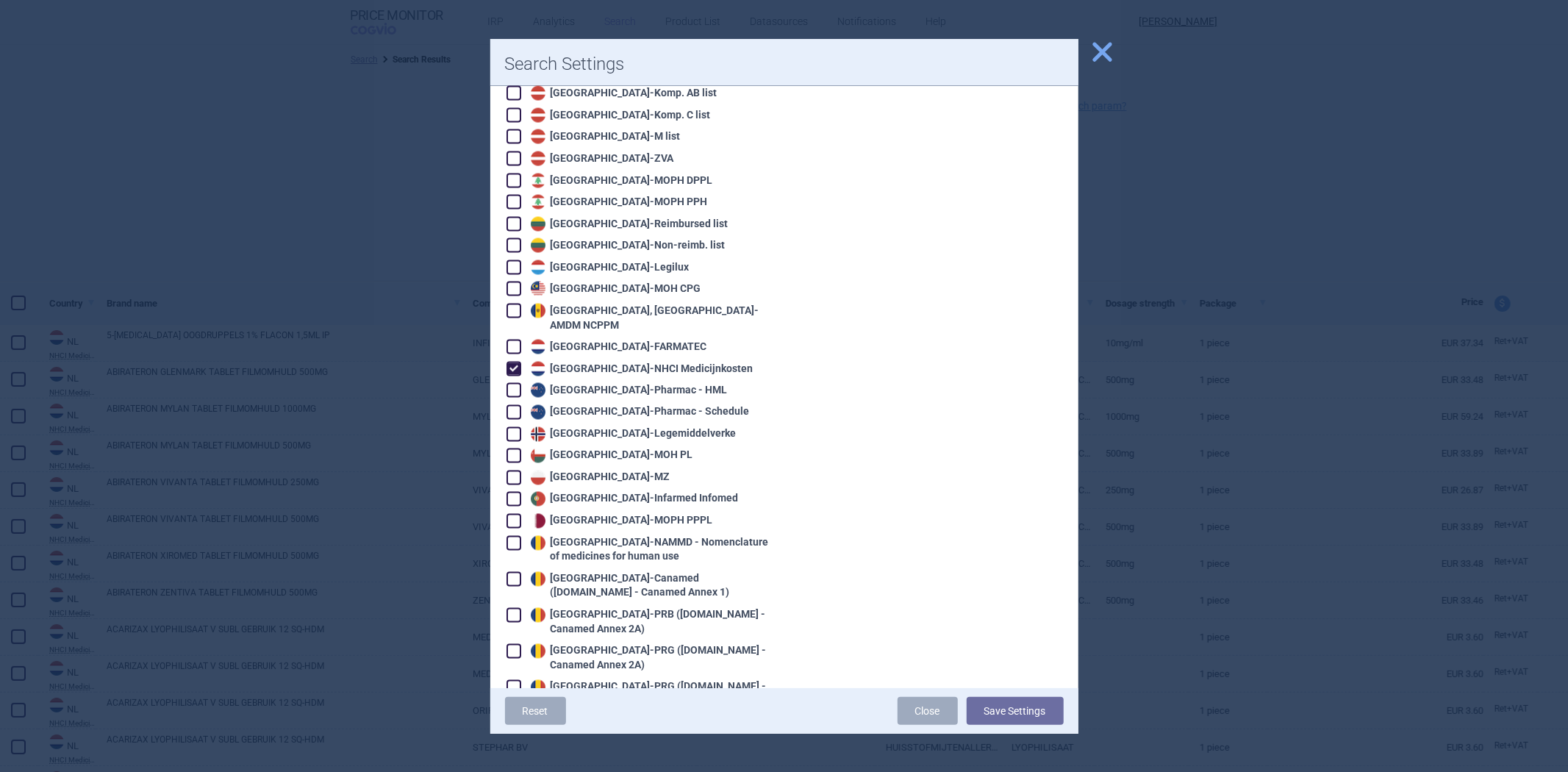
click at [639, 362] on div "Netherlands - NHCI Medicijnkosten" at bounding box center [640, 369] width 227 height 14
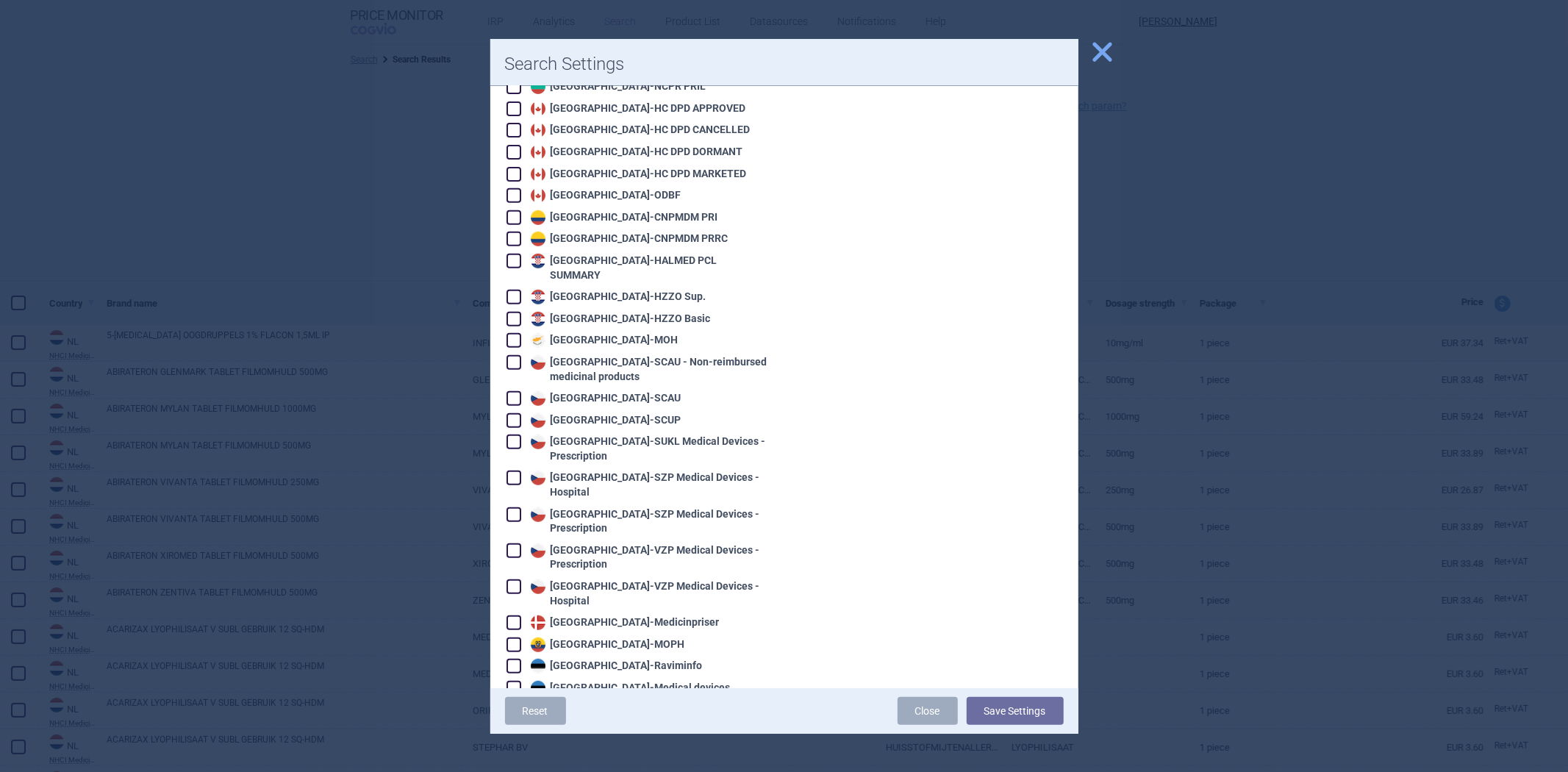
scroll to position [0, 0]
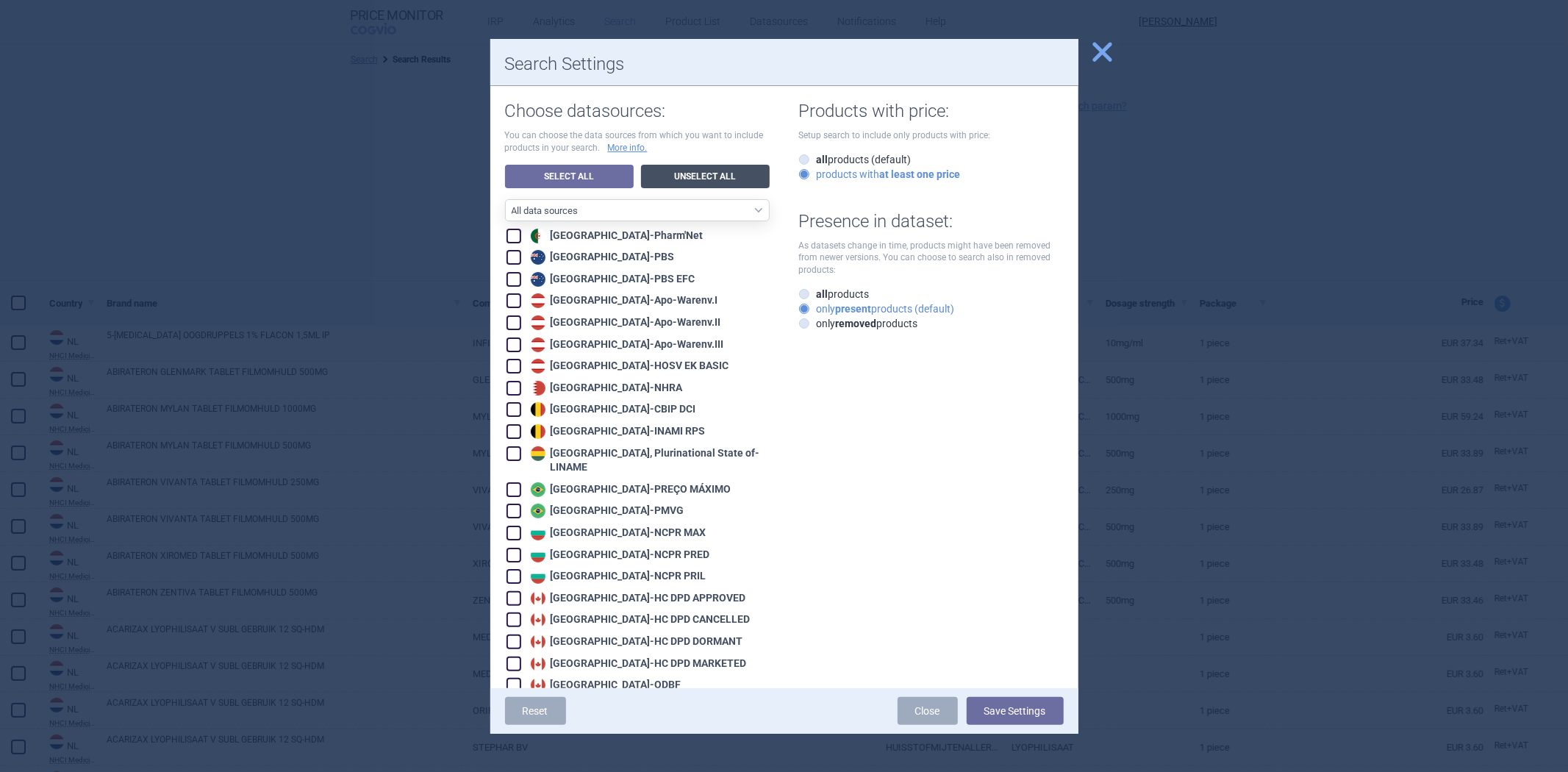
click at [727, 173] on link "Unselect All" at bounding box center [705, 176] width 129 height 23
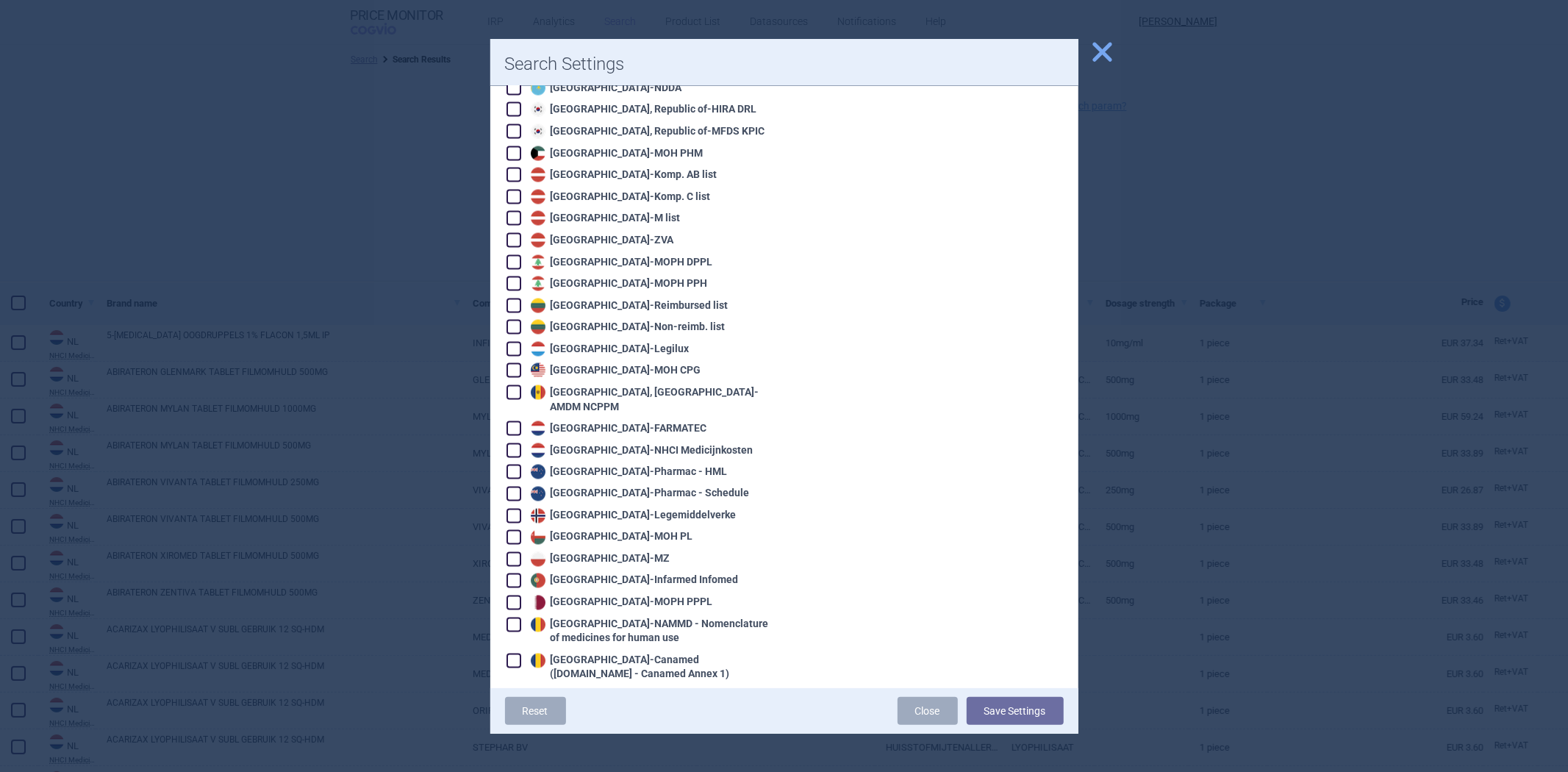
scroll to position [2043, 0]
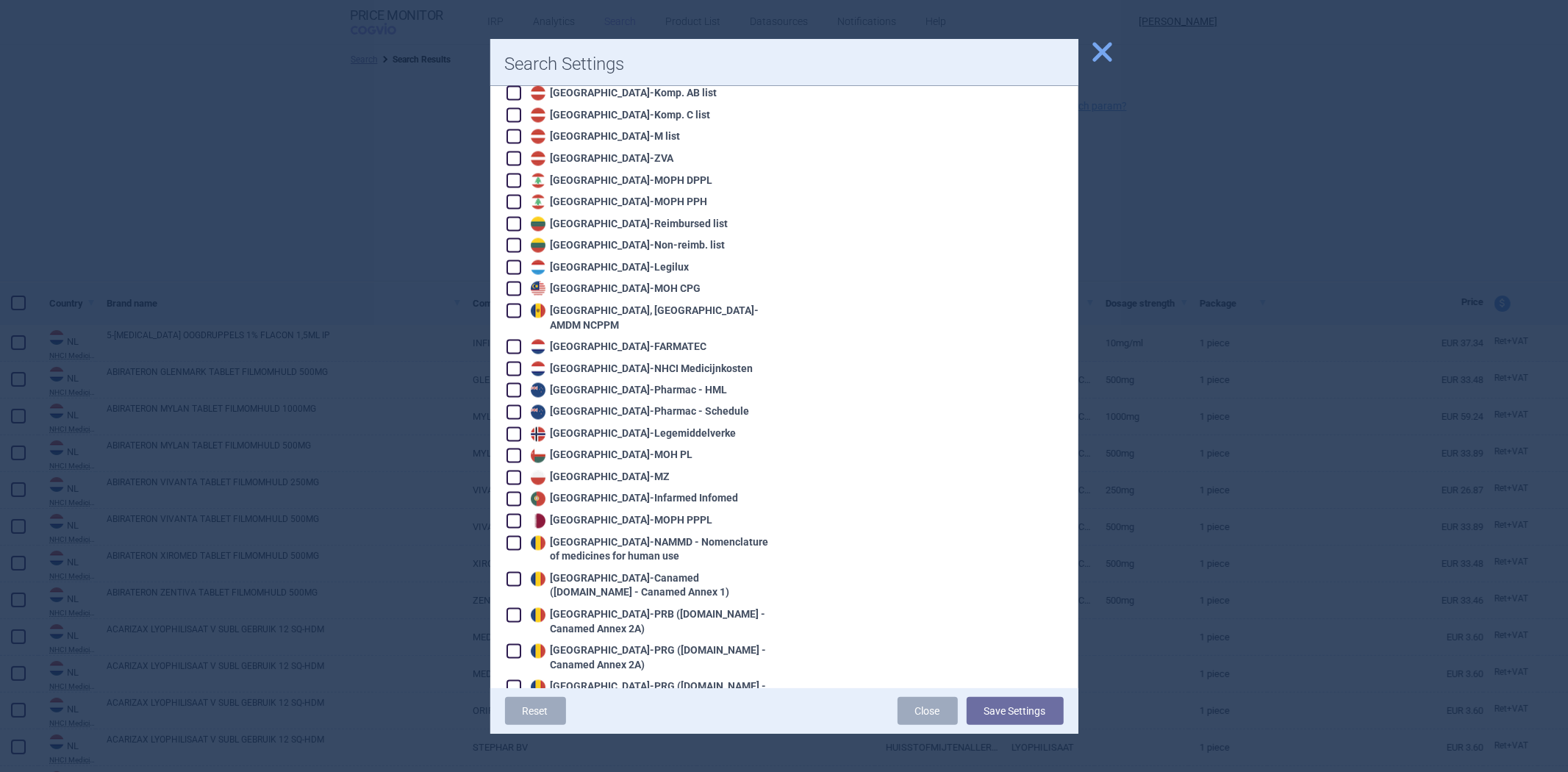
click at [601, 427] on div "Norway - Legemiddelverke" at bounding box center [632, 435] width 210 height 14
click at [1044, 717] on button "Save Settings" at bounding box center [1015, 711] width 97 height 28
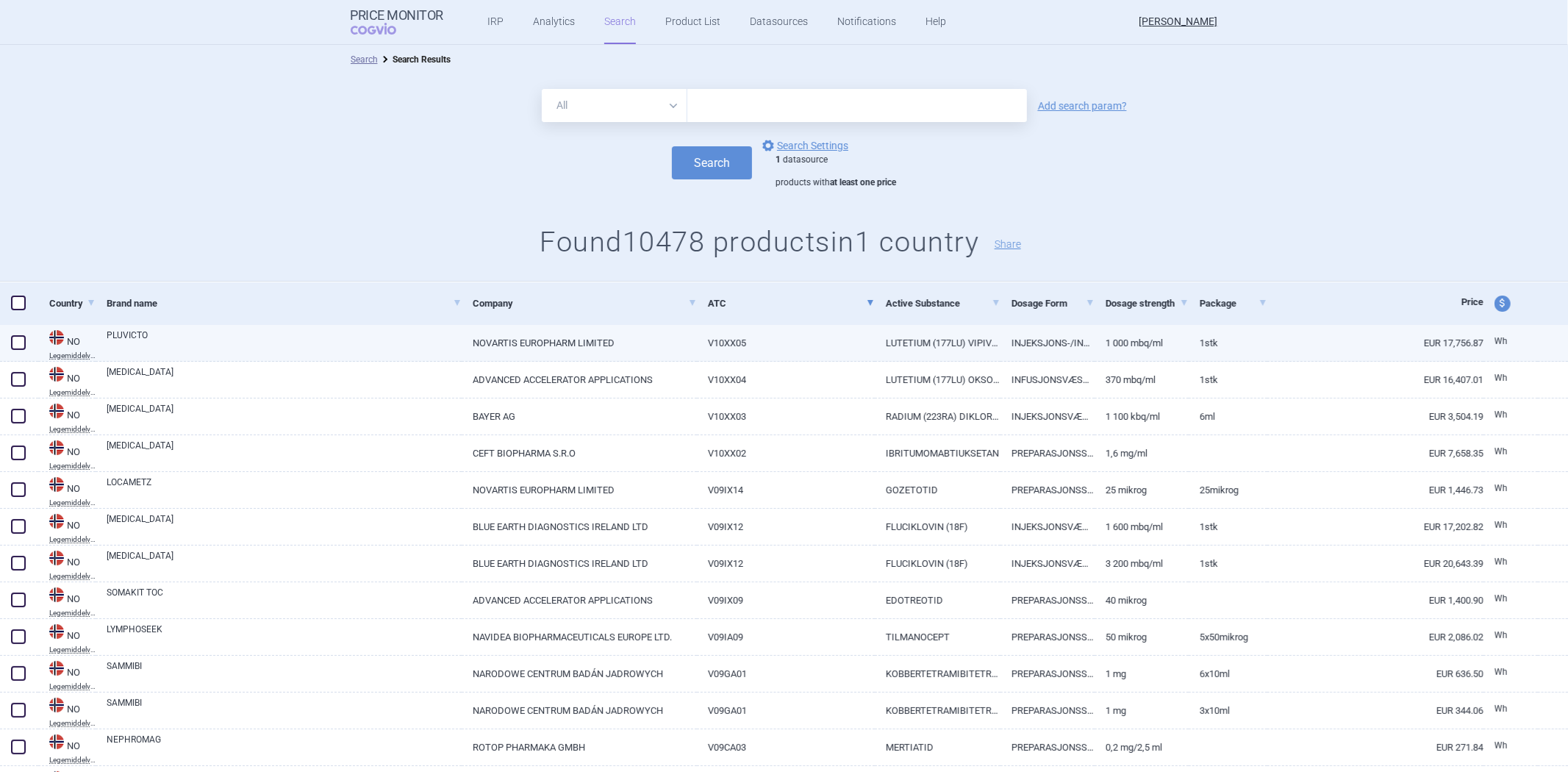
click at [1028, 342] on link "INJEKSJONS-/INFUSJONSVÆSKE, OPPLØSNING" at bounding box center [1047, 343] width 94 height 36
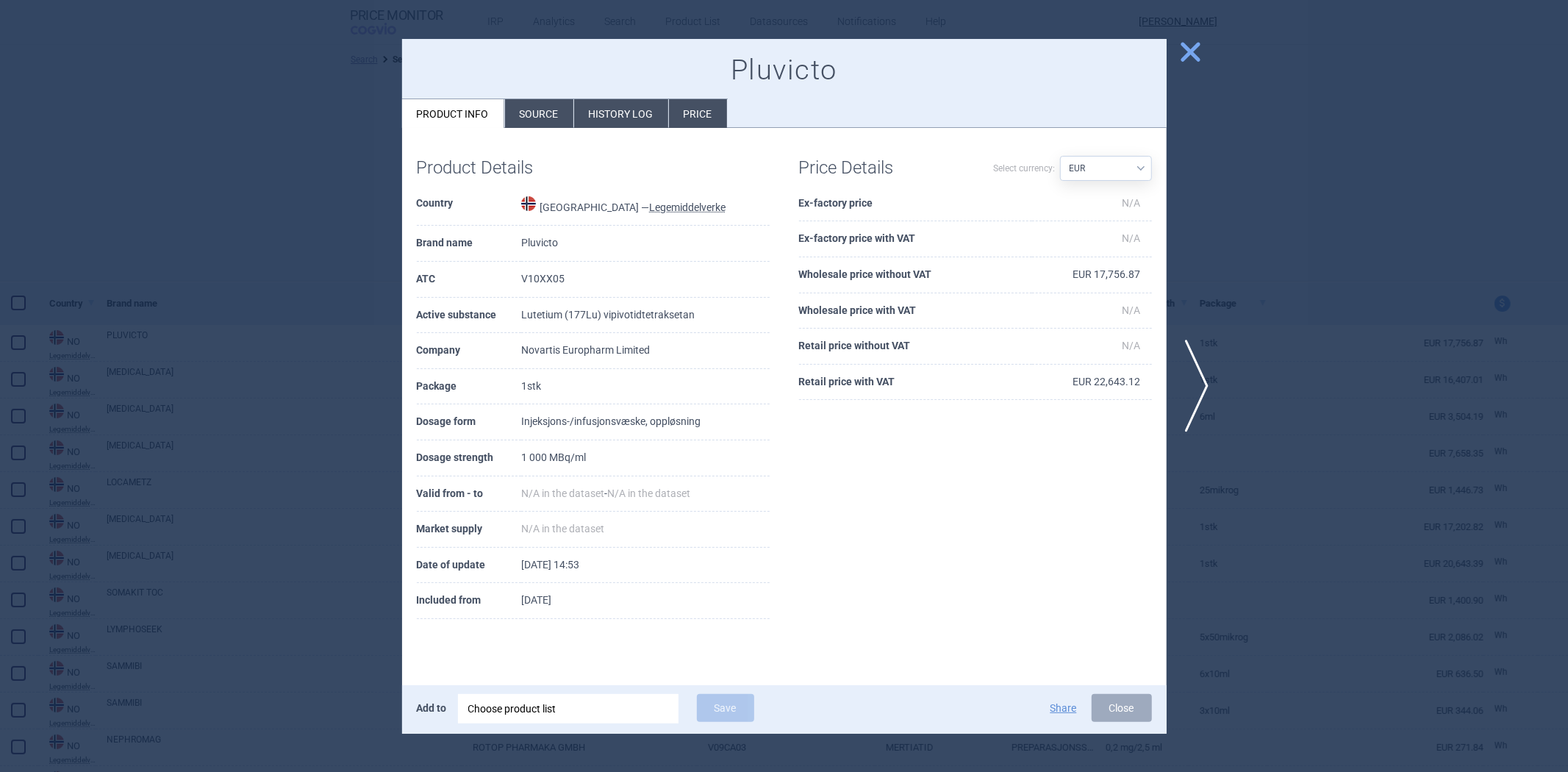
click at [1091, 269] on td "EUR 17,756.87" at bounding box center [1091, 275] width 119 height 36
click at [915, 274] on th "Wholesale price without VAT" at bounding box center [916, 275] width 234 height 36
click at [914, 273] on th "Wholesale price without VAT" at bounding box center [916, 275] width 234 height 36
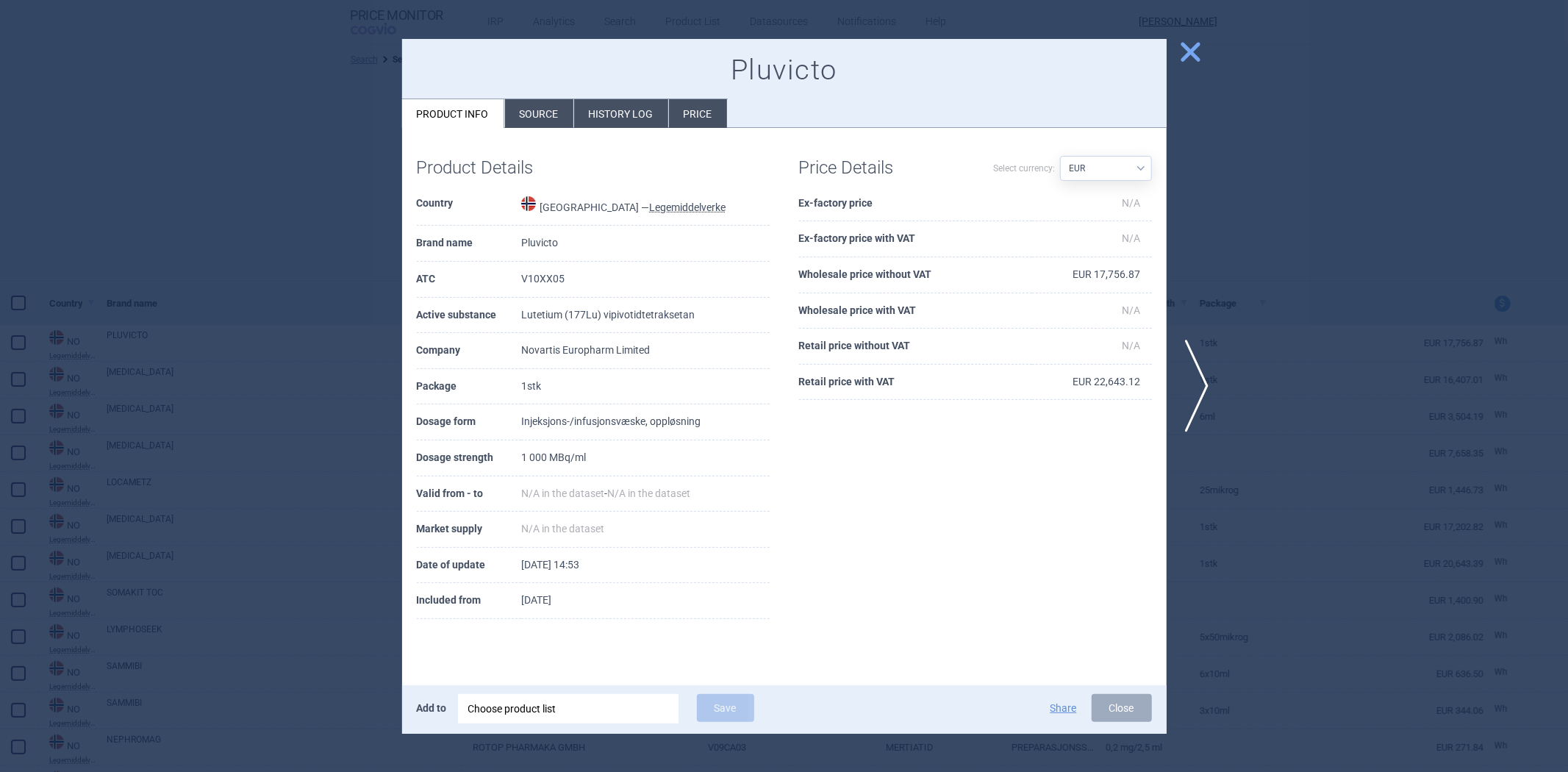
drag, startPoint x: 234, startPoint y: 309, endPoint x: 256, endPoint y: 306, distance: 22.2
click at [234, 309] on div at bounding box center [784, 386] width 1568 height 772
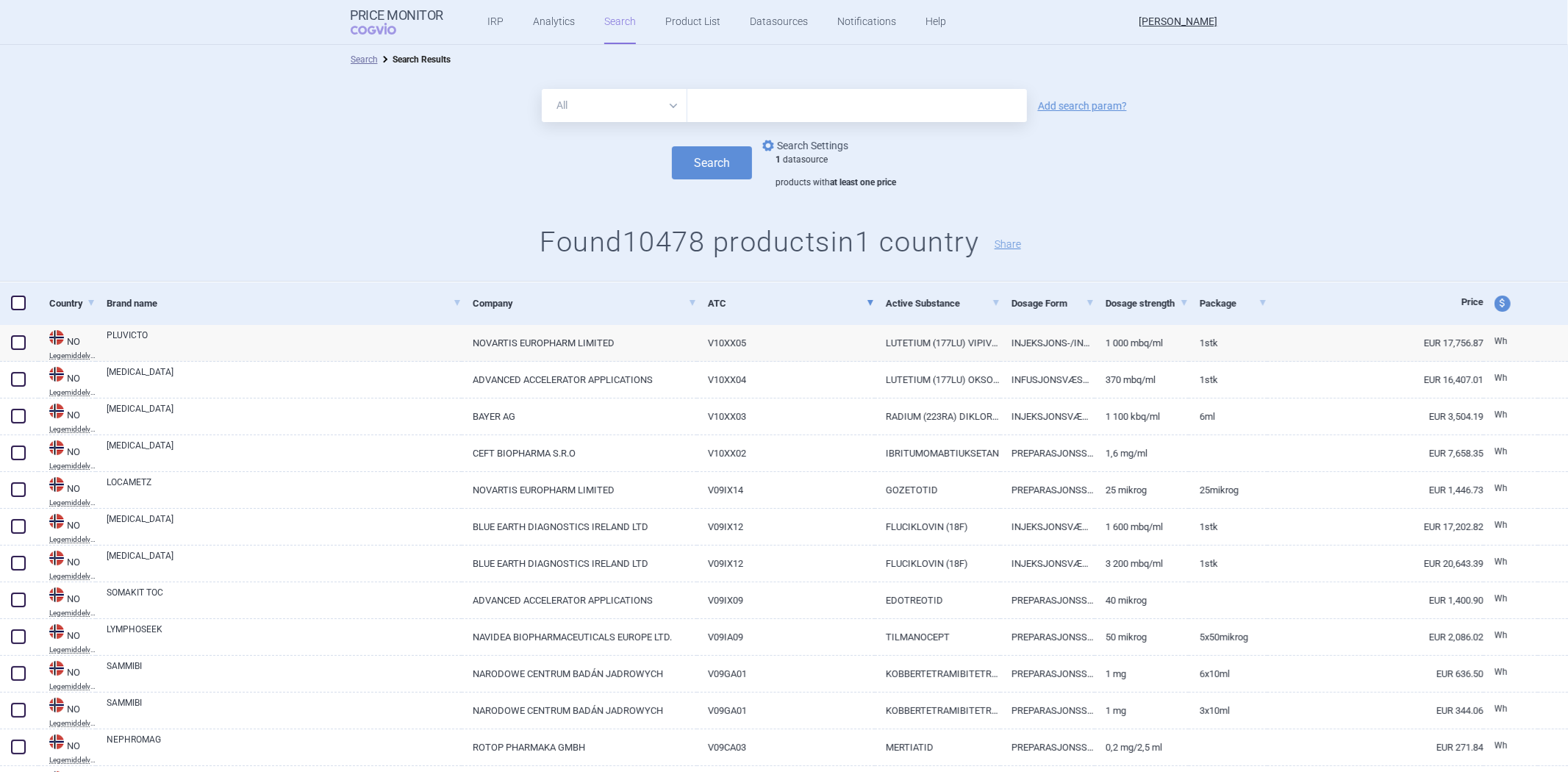
click at [811, 148] on link "options Search Settings" at bounding box center [804, 146] width 89 height 18
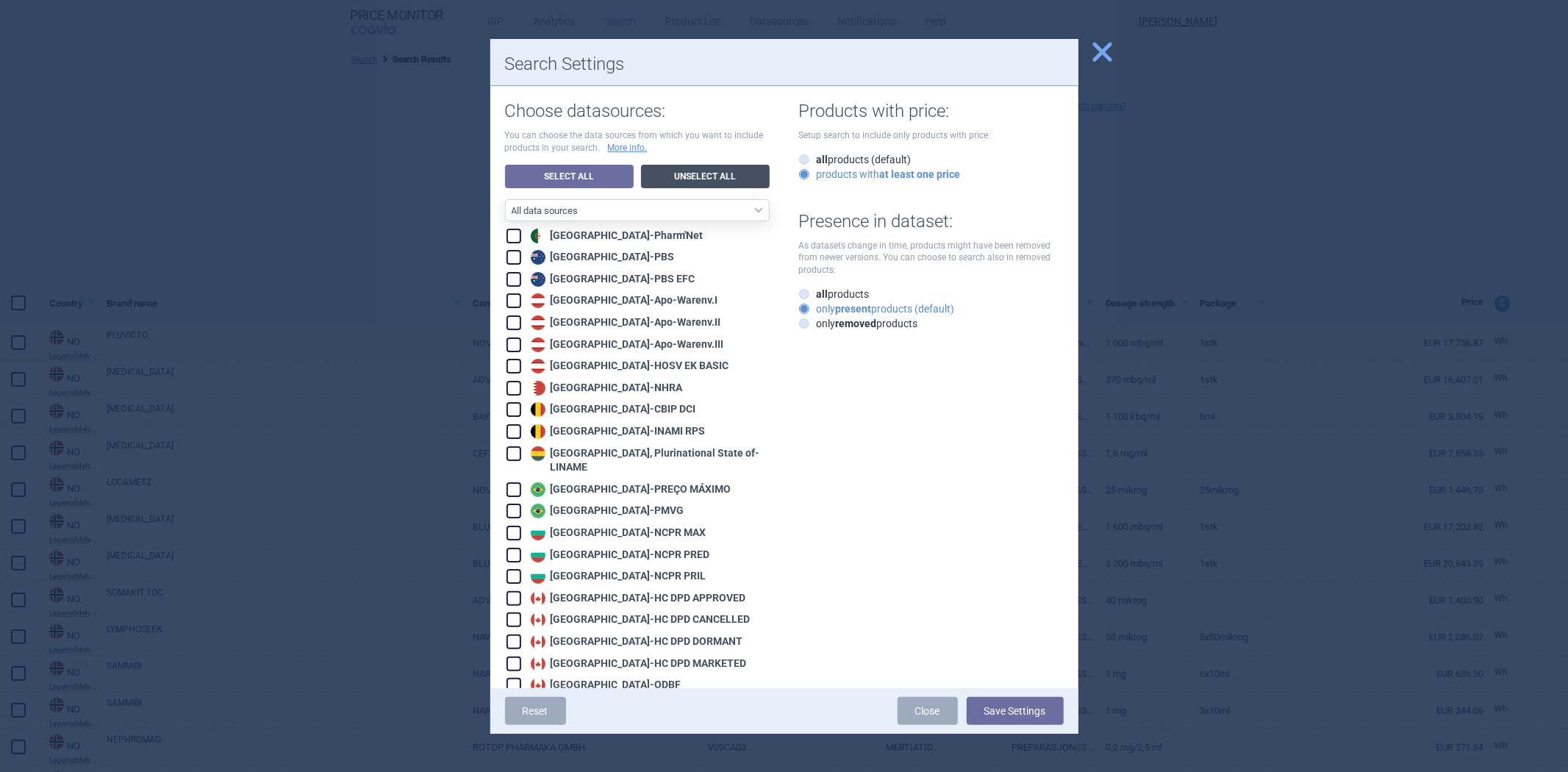
click at [736, 169] on link "Unselect All" at bounding box center [705, 176] width 129 height 23
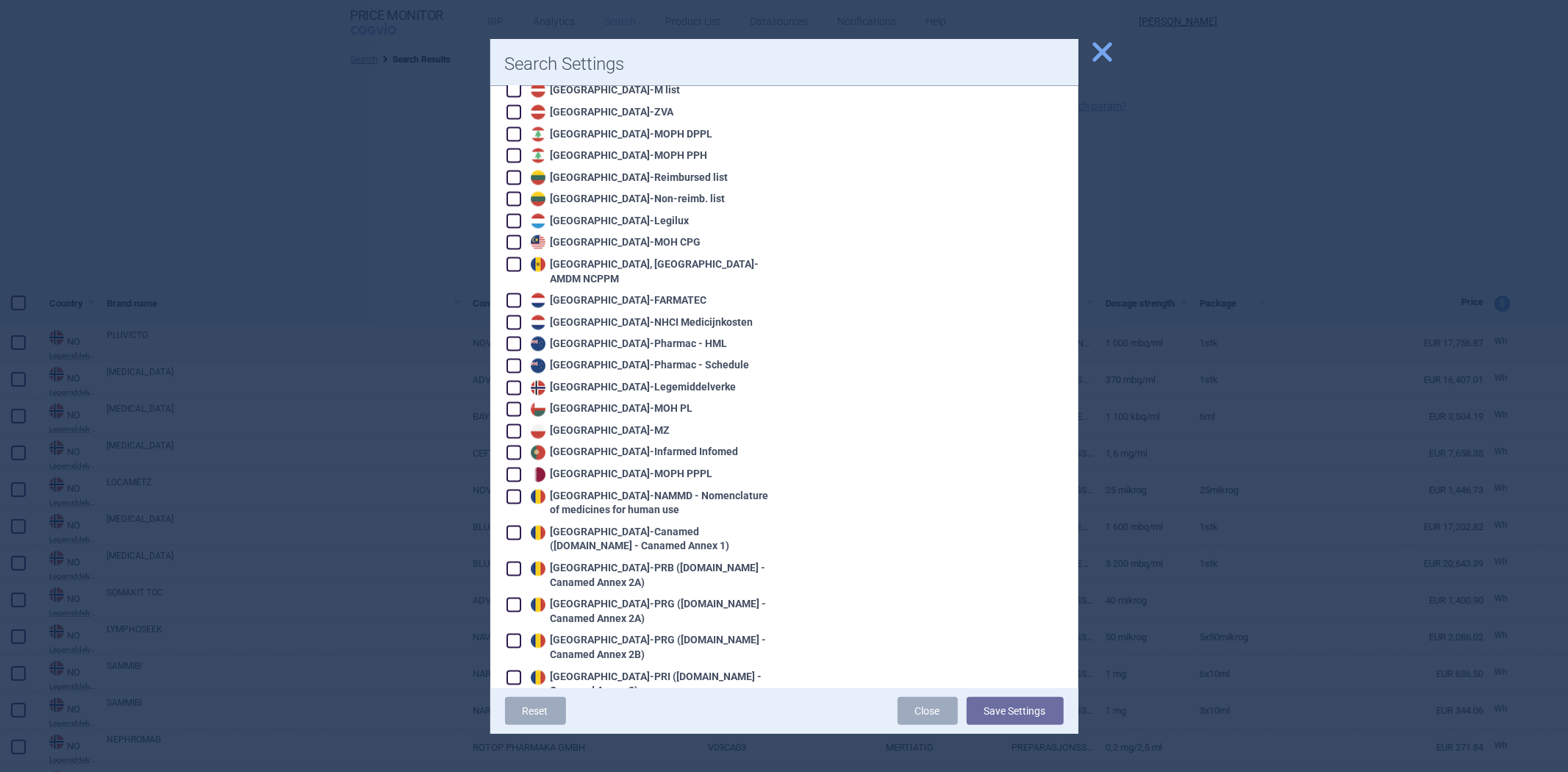
click at [591, 424] on div "Poland - MZ" at bounding box center [599, 431] width 143 height 14
click at [984, 719] on button "Save Settings" at bounding box center [1015, 711] width 97 height 28
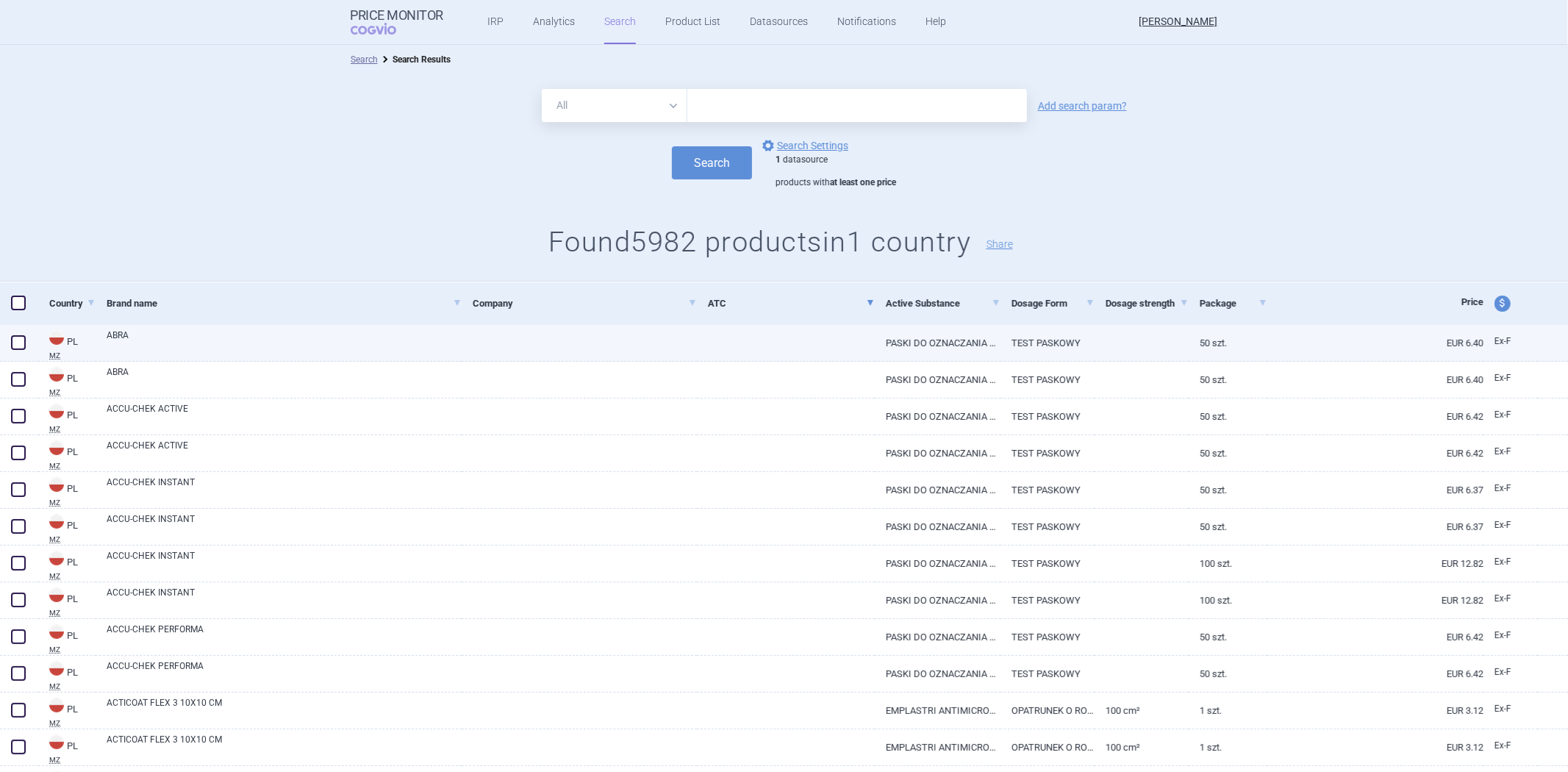
click at [958, 348] on link "PASKI DO OZNACZANIA GLUKOZY WE KRWI" at bounding box center [937, 343] width 126 height 36
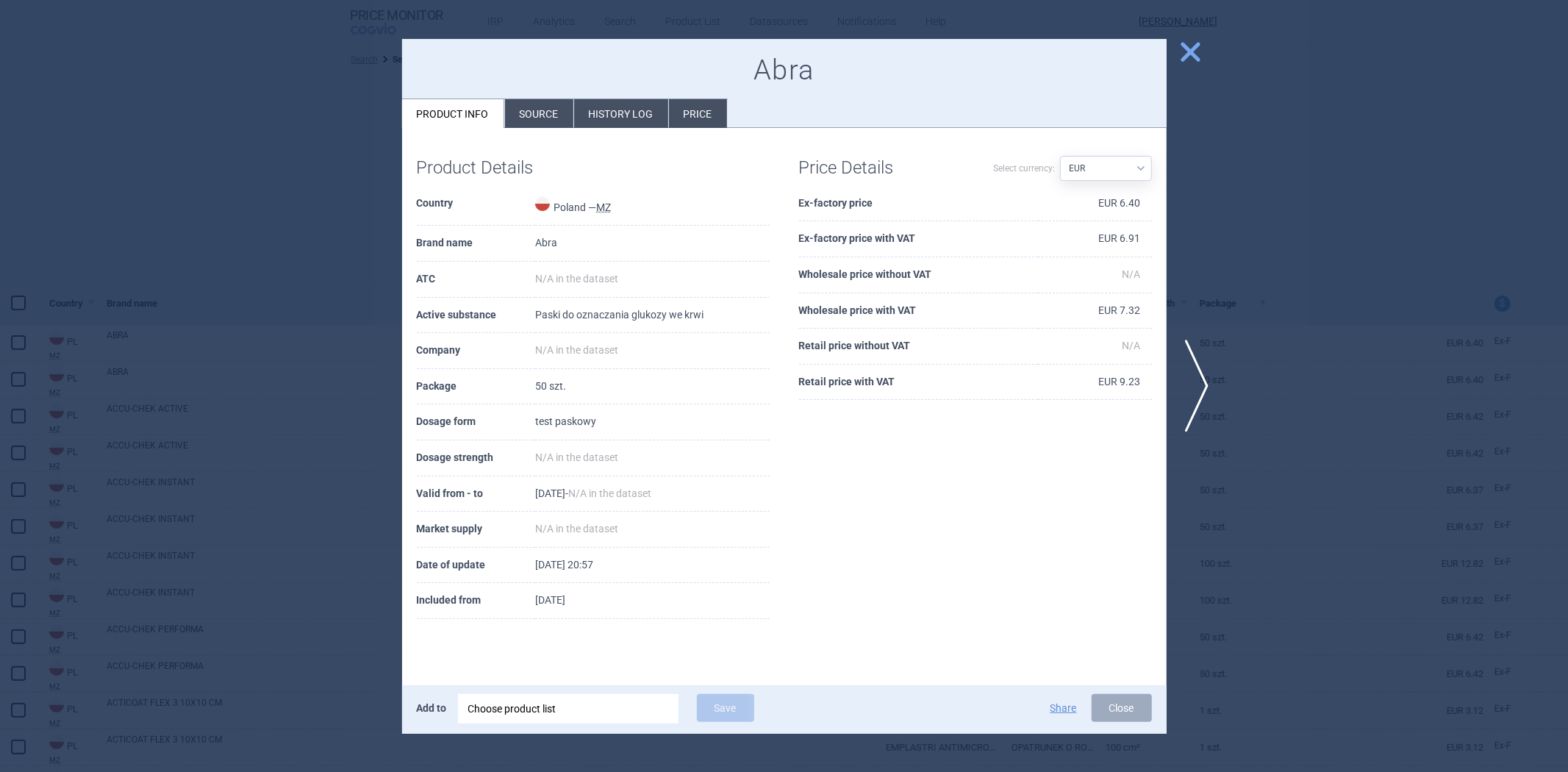
click at [861, 204] on th "Ex-factory price" at bounding box center [918, 204] width 239 height 36
click at [893, 236] on th "Ex-factory price with VAT" at bounding box center [918, 239] width 239 height 36
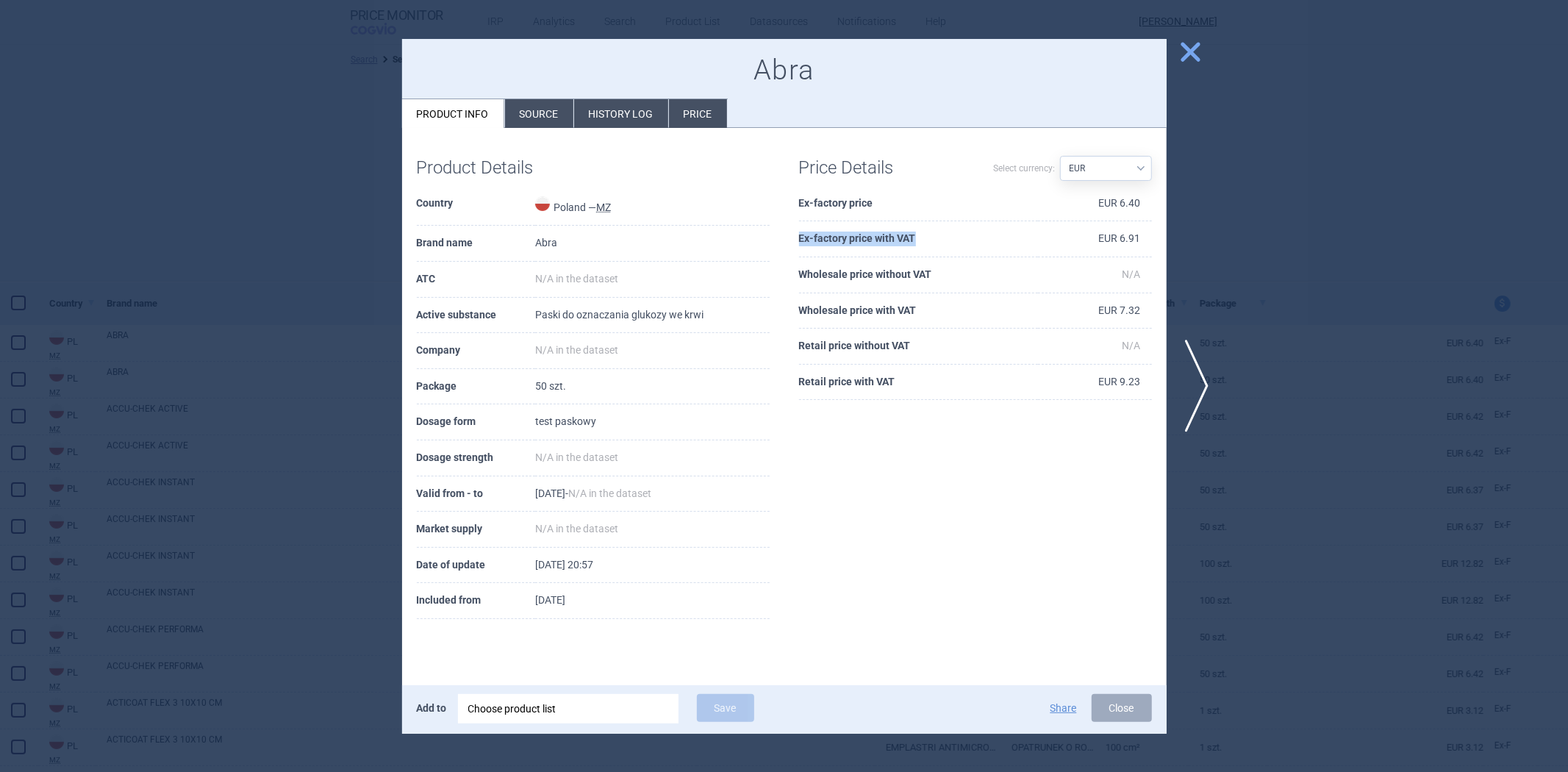
click at [893, 236] on th "Ex-factory price with VAT" at bounding box center [918, 239] width 239 height 36
click at [881, 311] on th "Wholesale price with VAT" at bounding box center [918, 311] width 239 height 36
click at [880, 378] on th "Retail price with VAT" at bounding box center [918, 382] width 239 height 36
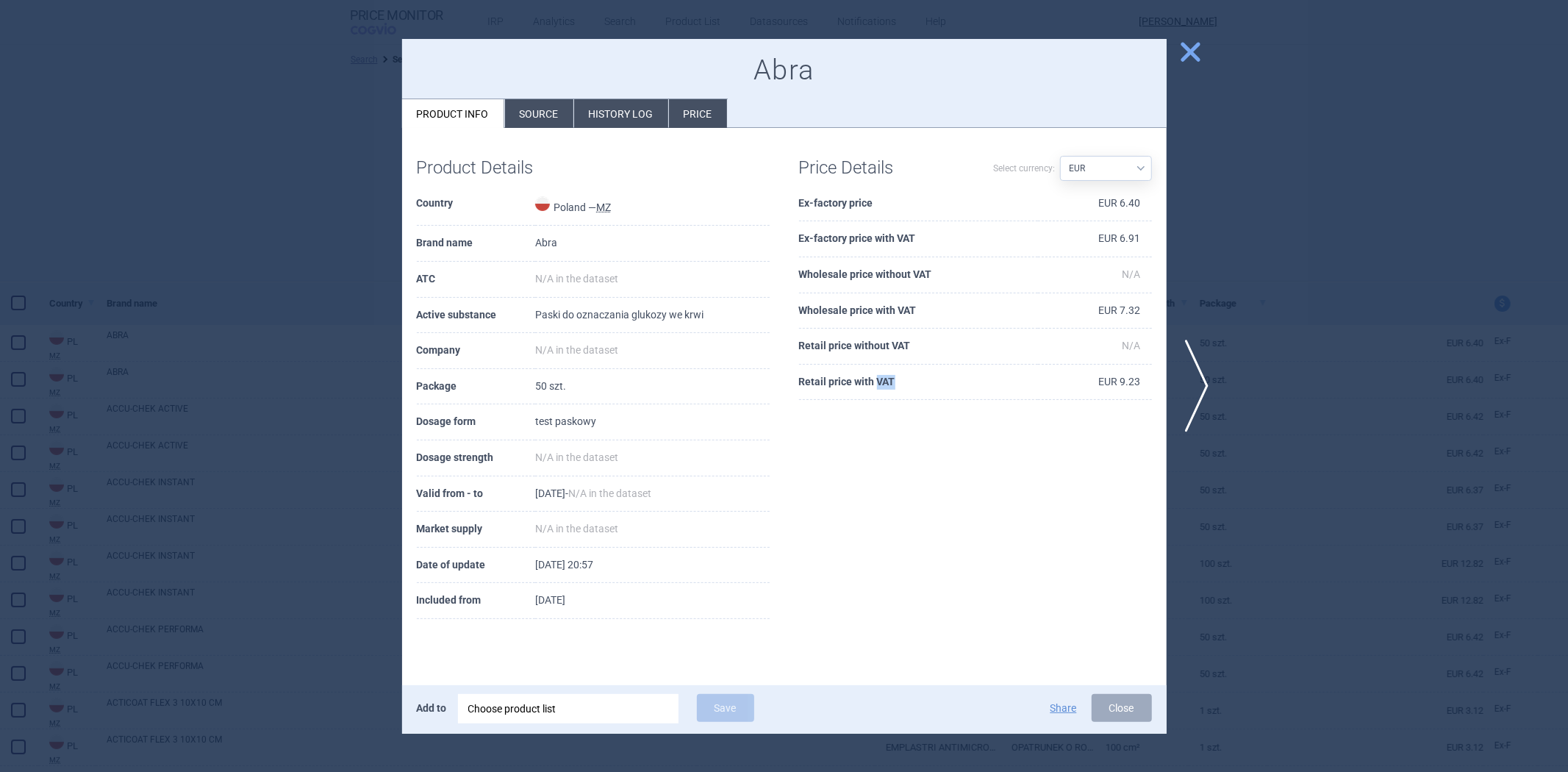
click at [880, 378] on th "Retail price with VAT" at bounding box center [918, 382] width 239 height 36
click at [269, 291] on div at bounding box center [784, 386] width 1568 height 772
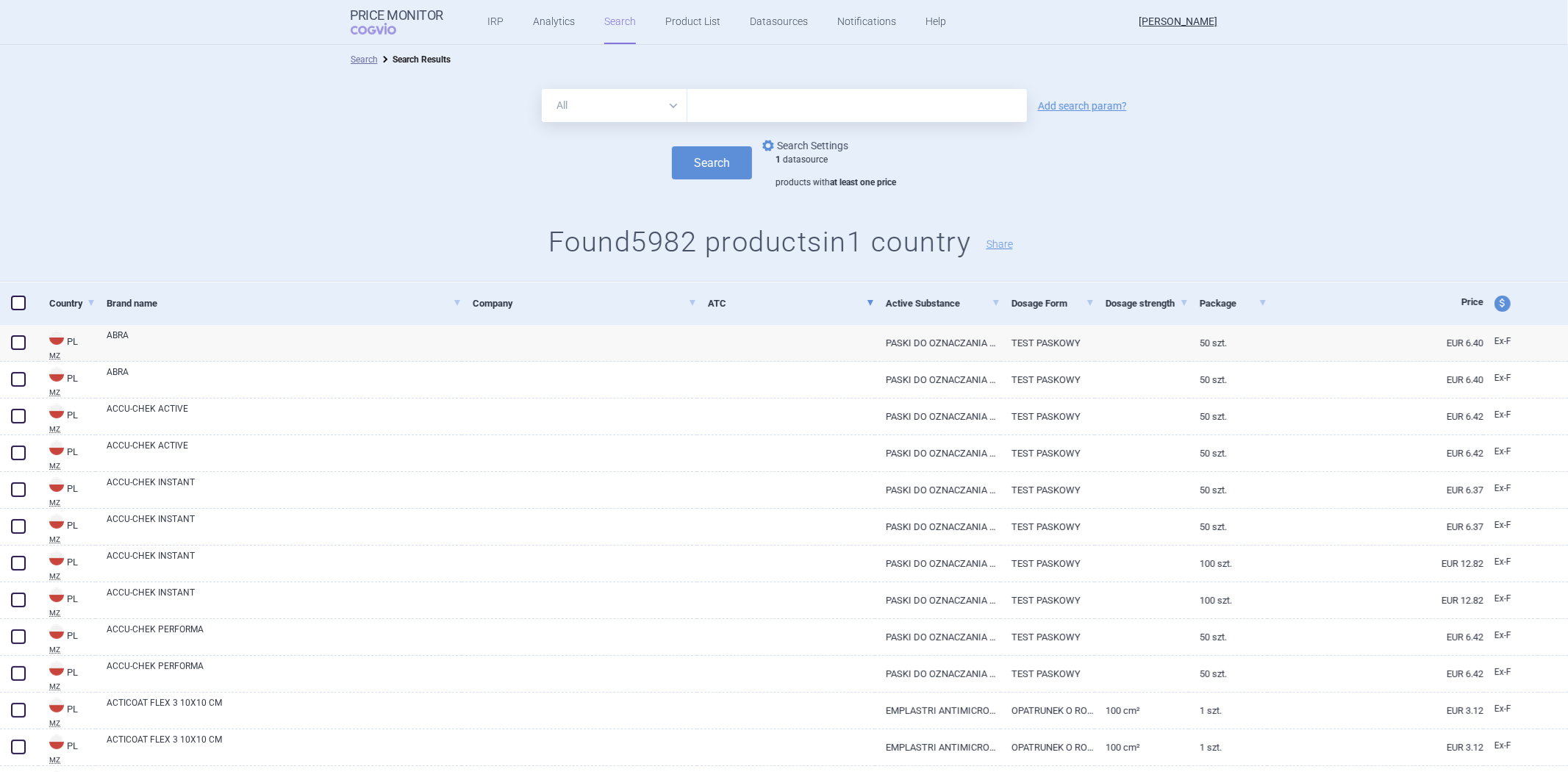
click at [792, 140] on link "options Search Settings" at bounding box center [804, 146] width 89 height 18
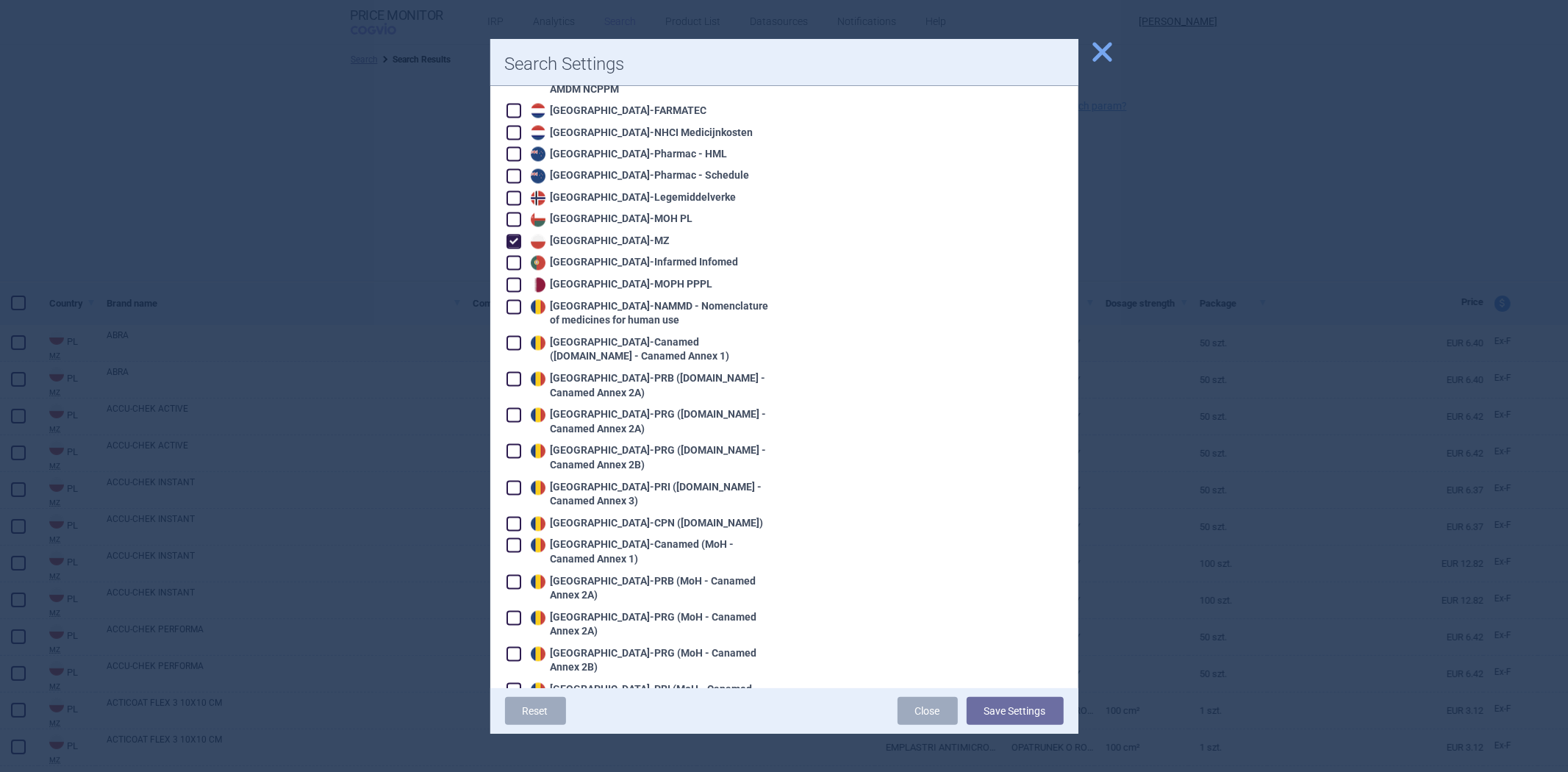
scroll to position [2289, 0]
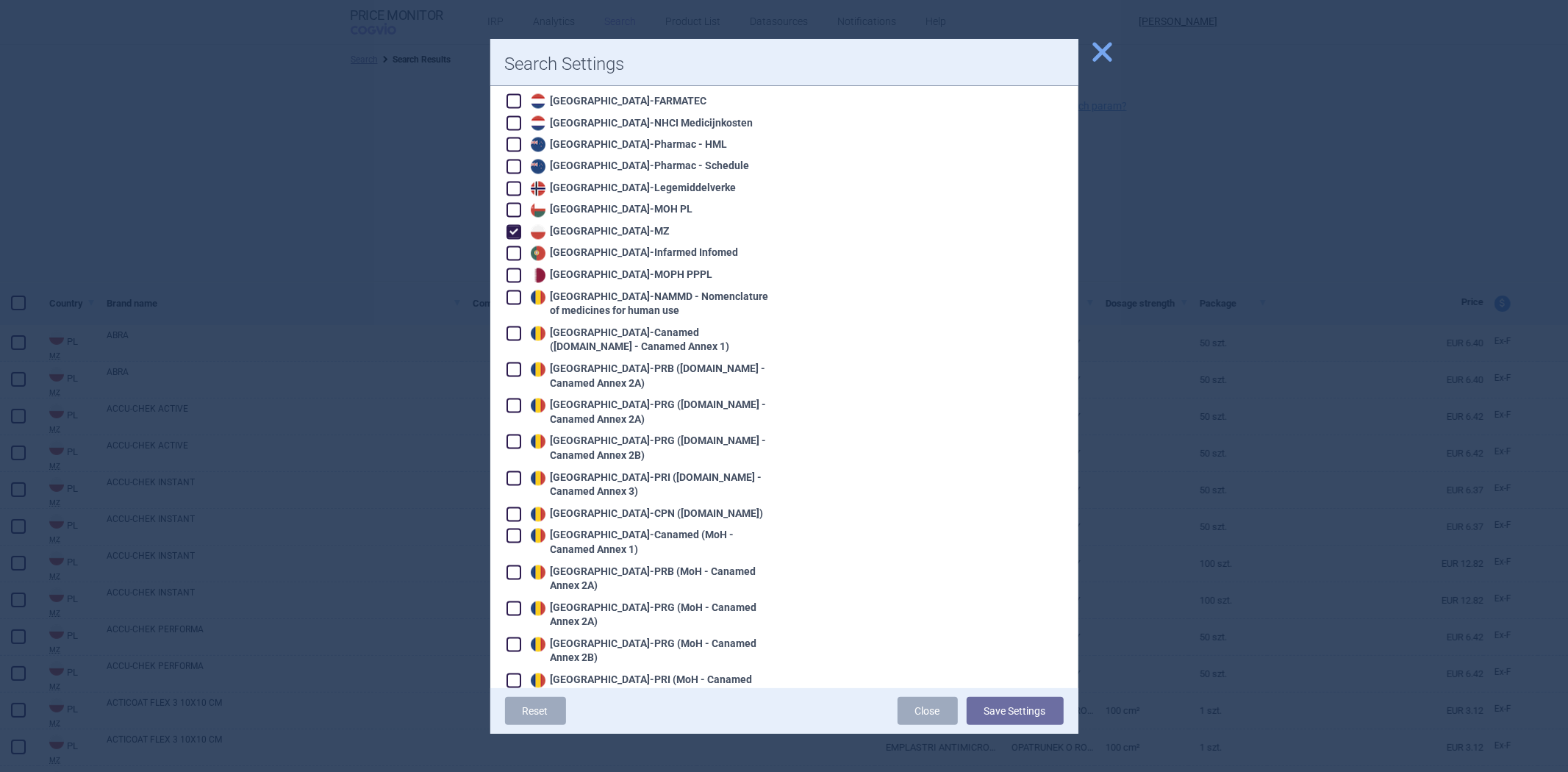
click at [589, 225] on div "Poland - MZ" at bounding box center [599, 232] width 143 height 14
click at [597, 245] on div "Portugal - Infarmed Infomed" at bounding box center [638, 253] width 263 height 16
click at [597, 246] on div "Portugal - Infarmed Infomed" at bounding box center [633, 253] width 212 height 14
click at [977, 701] on button "Save Settings" at bounding box center [1015, 711] width 97 height 28
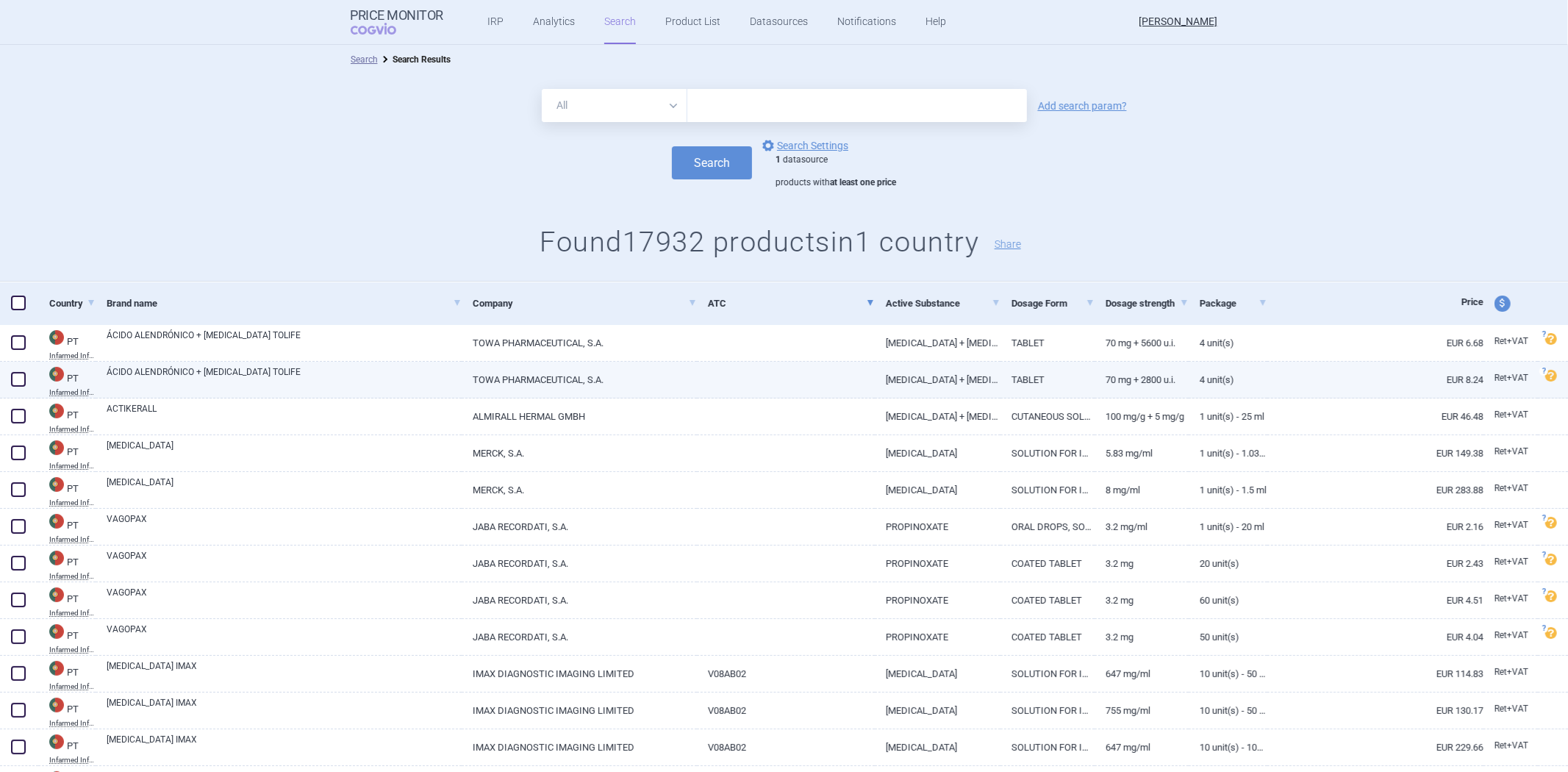
click at [861, 363] on link at bounding box center [786, 374] width 178 height 26
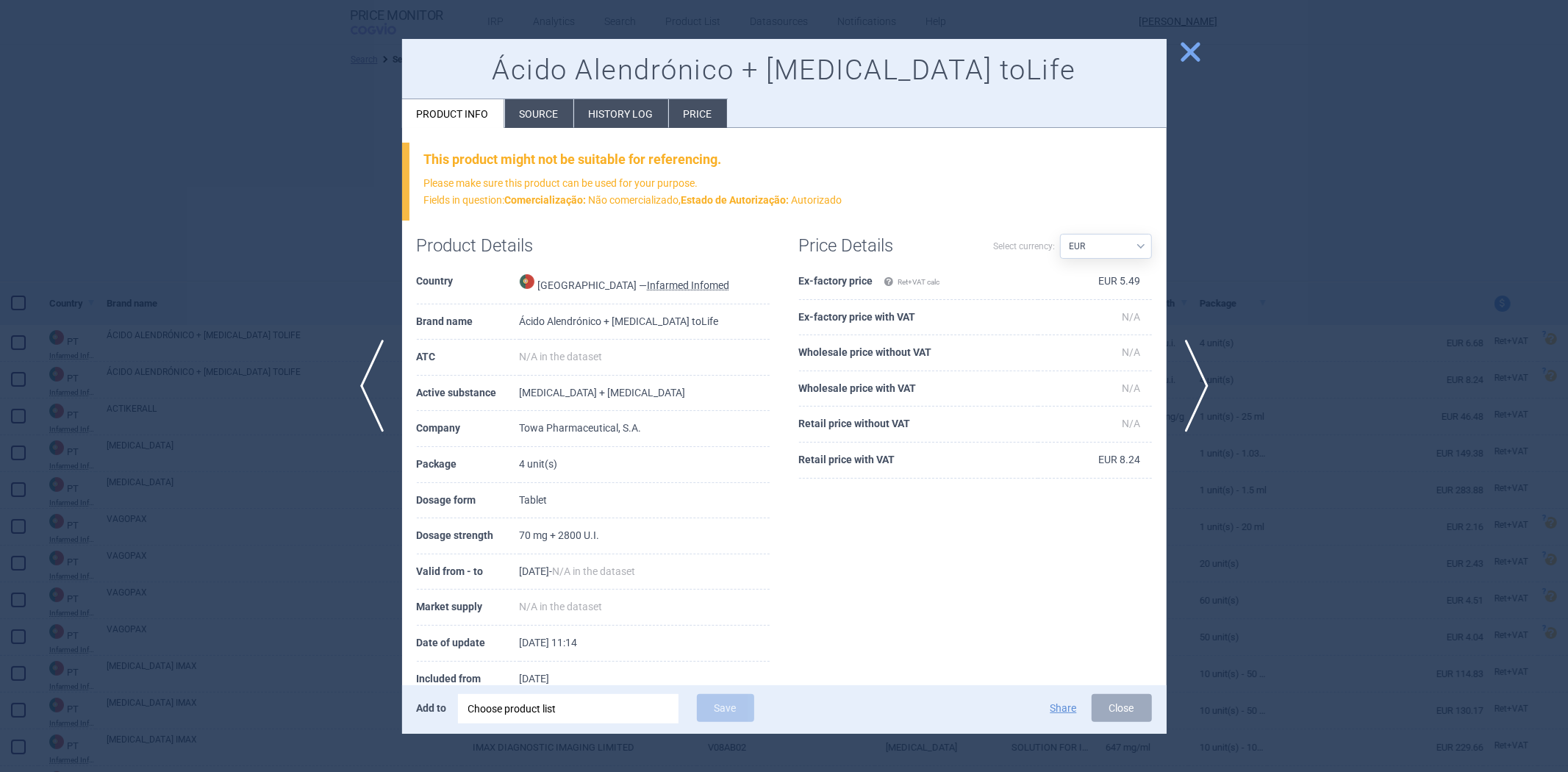
click at [861, 283] on th "Ex-factory price Ret+VAT calc" at bounding box center [918, 281] width 239 height 36
click at [1038, 379] on td "N/A" at bounding box center [1095, 389] width 114 height 36
click at [1306, 307] on div at bounding box center [784, 386] width 1568 height 772
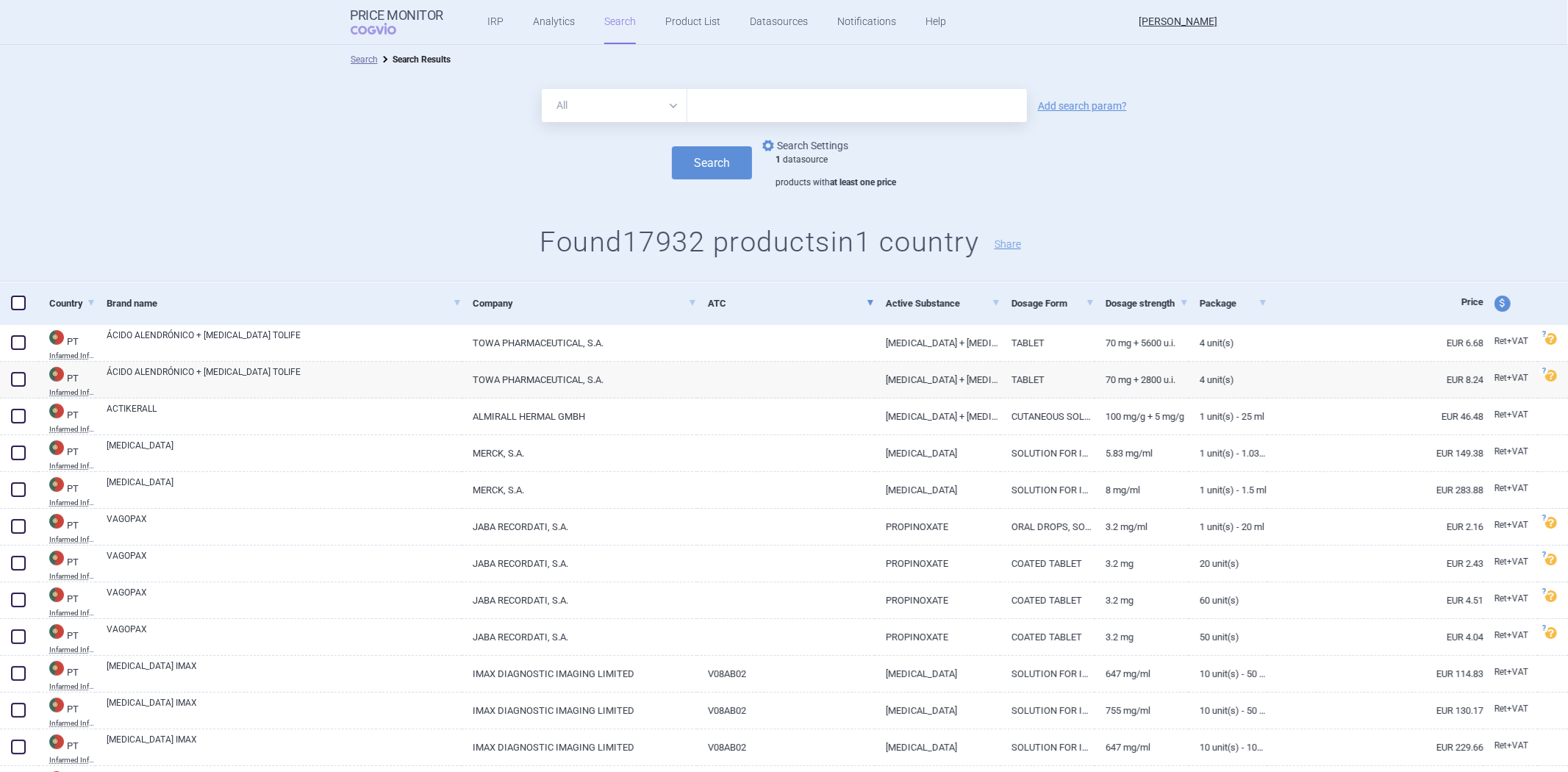
click at [821, 150] on link "options Search Settings" at bounding box center [804, 146] width 89 height 18
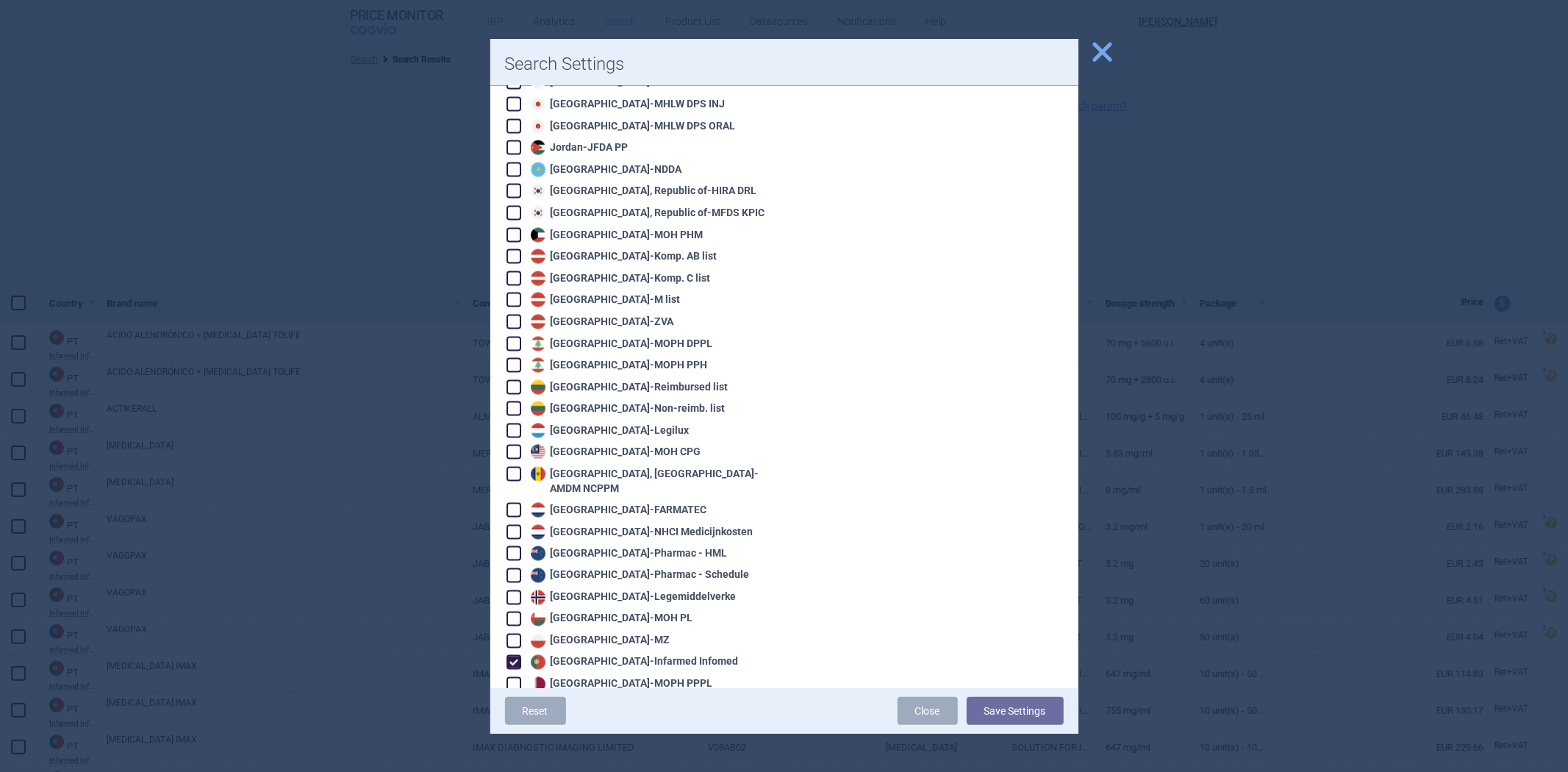
scroll to position [2207, 0]
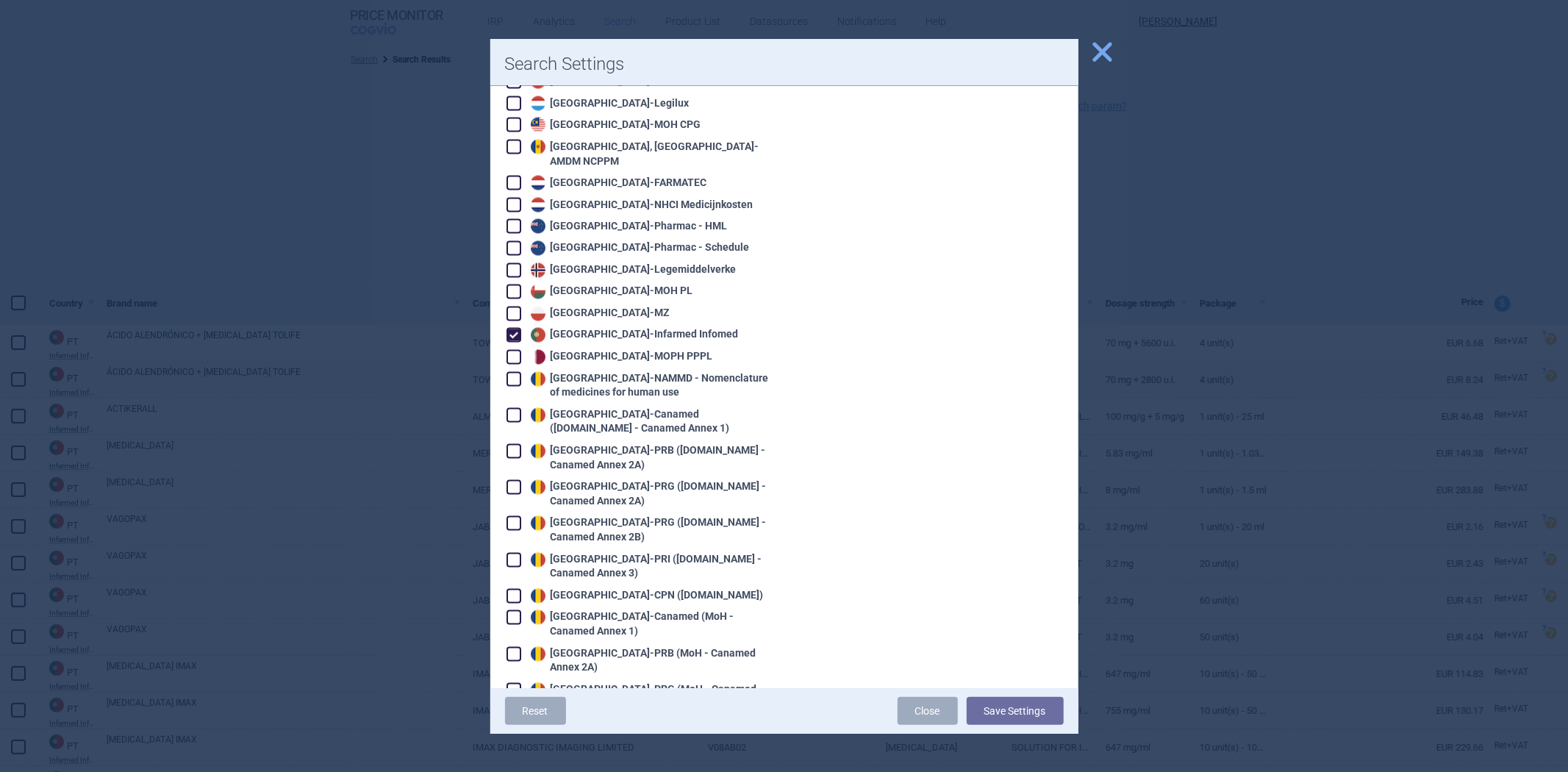
click at [575, 328] on div "Portugal - Infarmed Infomed" at bounding box center [633, 335] width 212 height 14
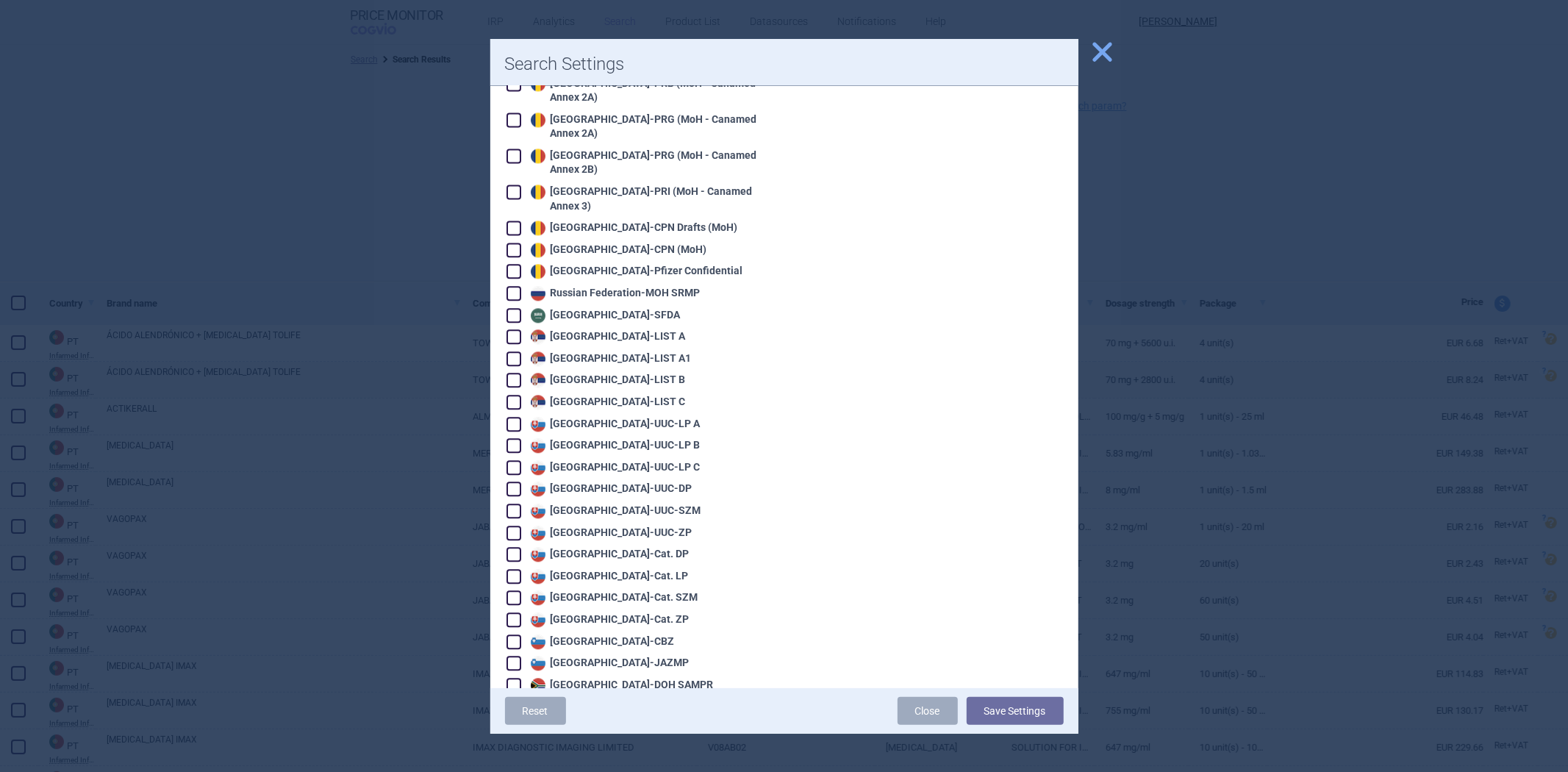
scroll to position [2779, 0]
click at [599, 416] on div "Slovakia - UUC-LP A" at bounding box center [614, 423] width 174 height 14
click at [991, 708] on button "Save Settings" at bounding box center [1015, 711] width 97 height 28
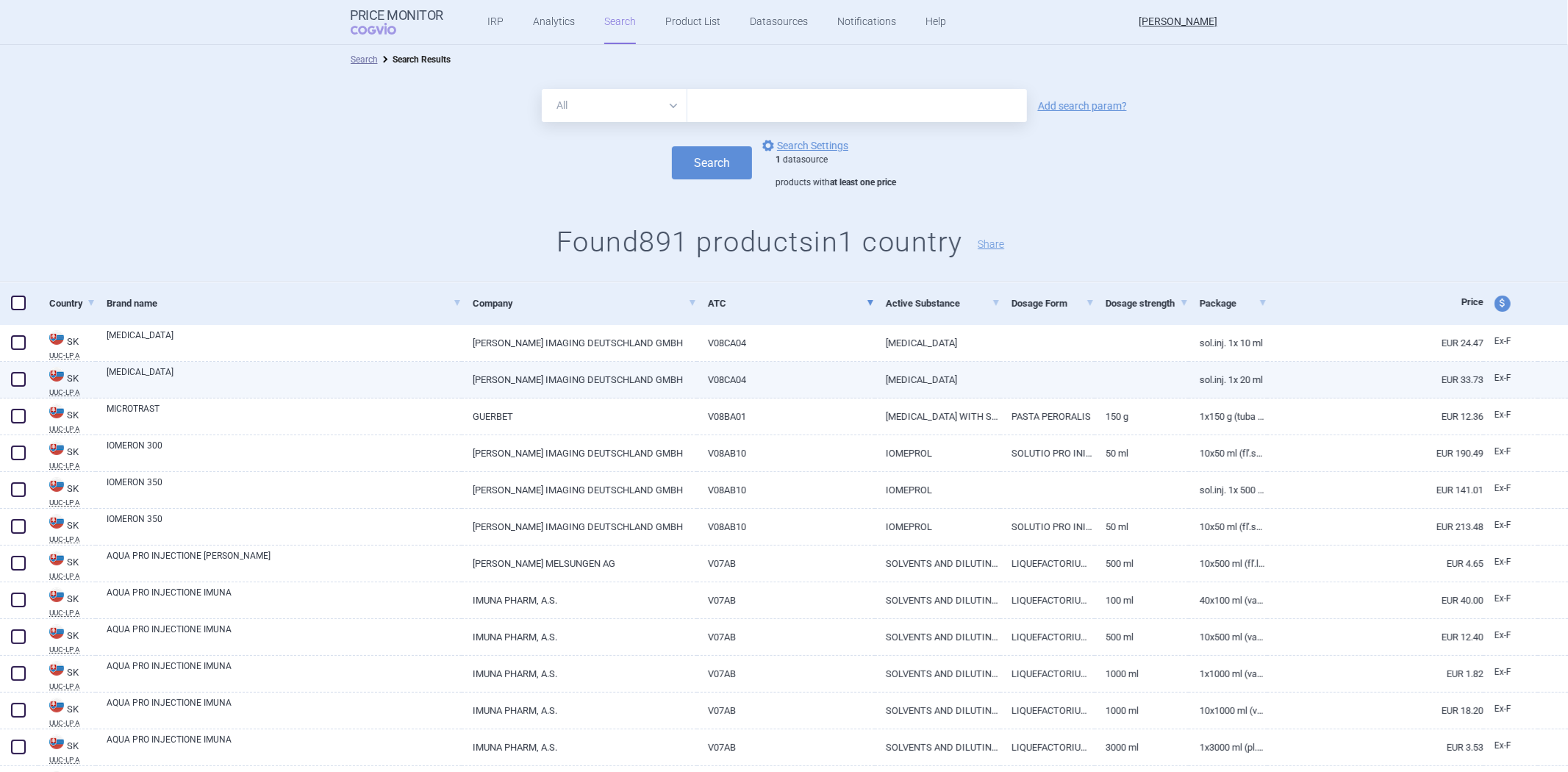
click at [859, 370] on link "V08CA04" at bounding box center [786, 379] width 178 height 36
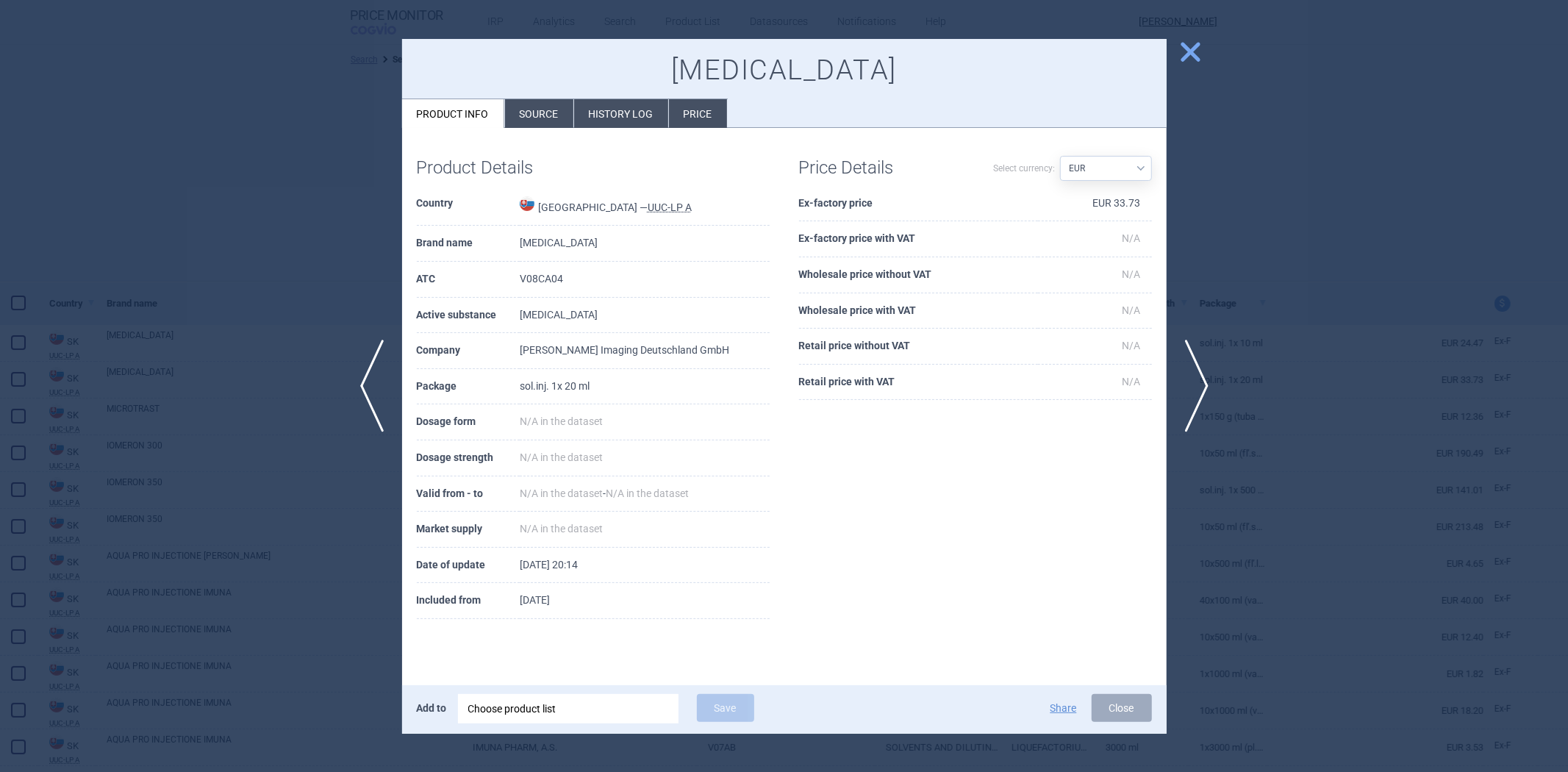
click at [1223, 245] on div at bounding box center [784, 386] width 1568 height 772
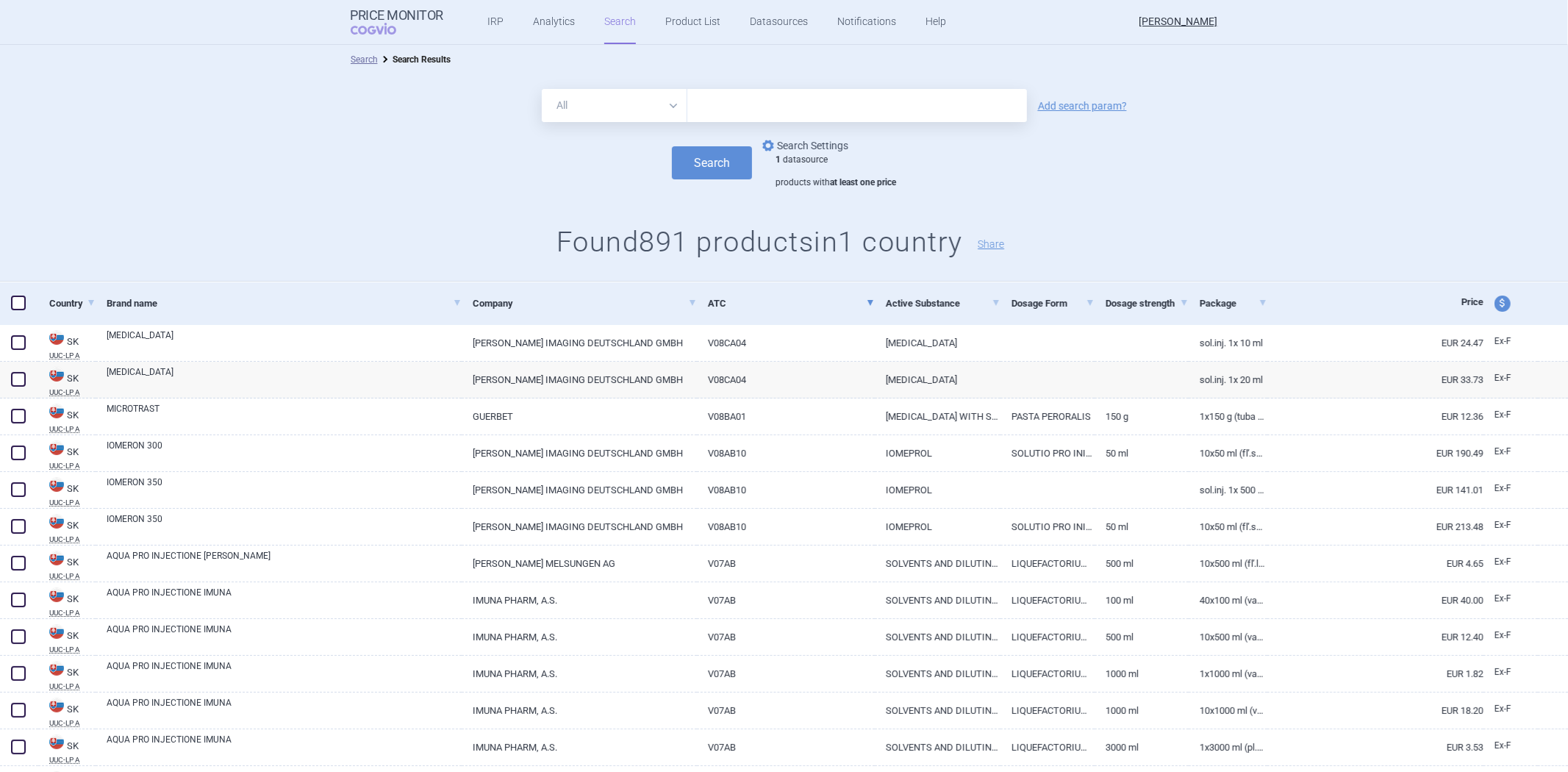
click at [832, 145] on link "options Search Settings" at bounding box center [804, 146] width 89 height 18
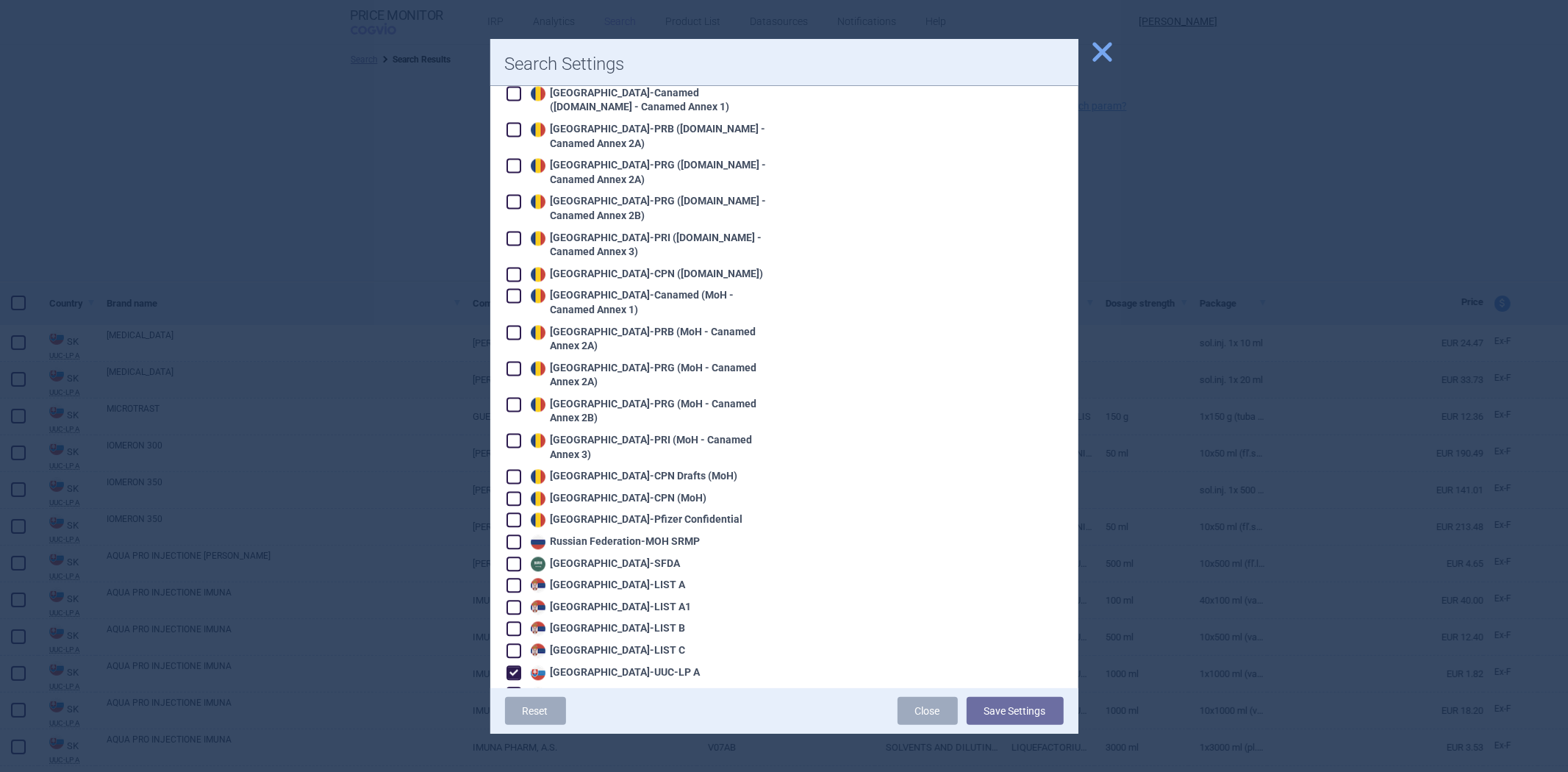
scroll to position [2860, 0]
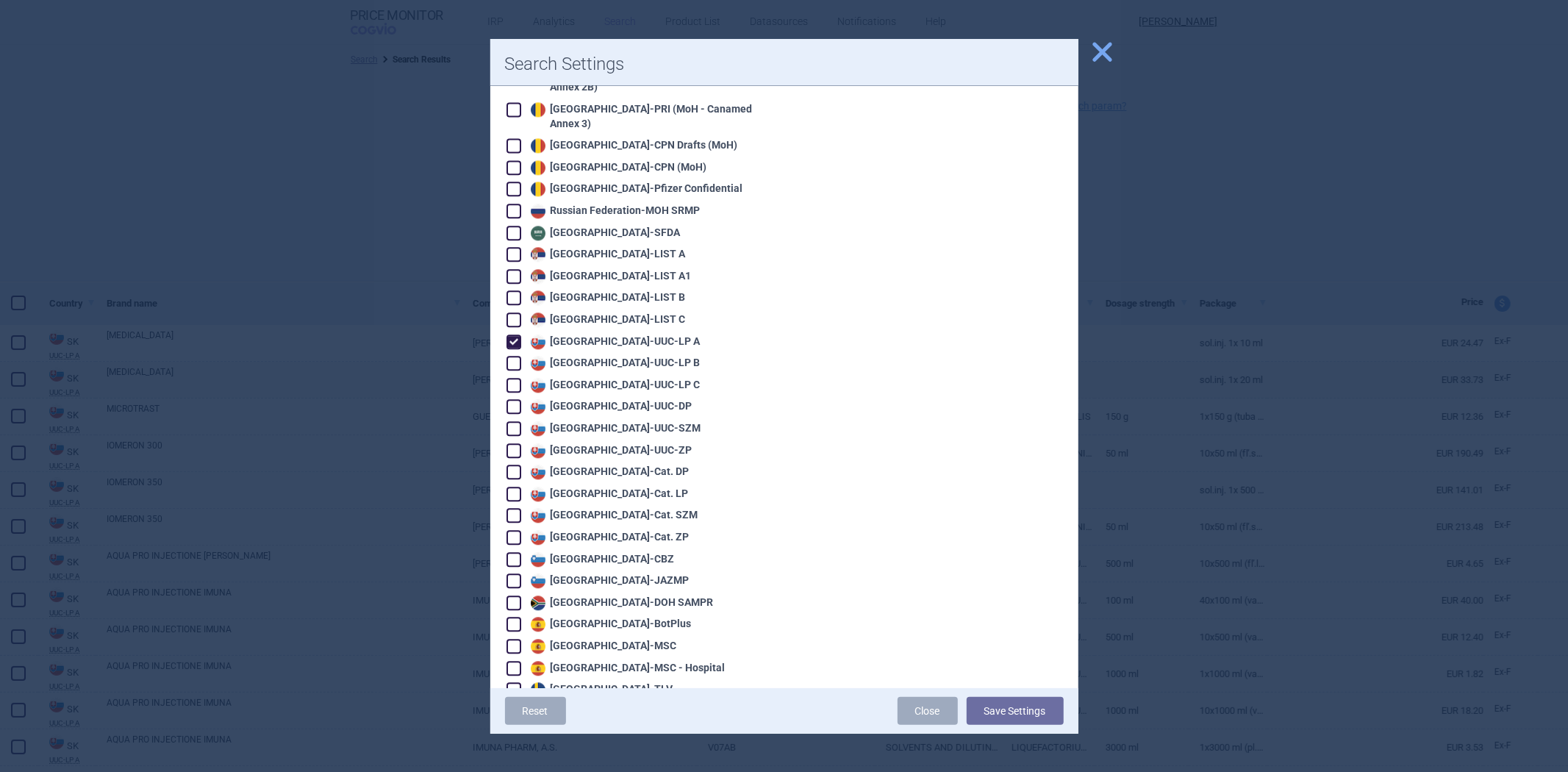
click at [599, 356] on div "Slovakia - UUC-LP B" at bounding box center [614, 363] width 174 height 14
click at [614, 334] on div "Slovakia - UUC-LP A" at bounding box center [614, 342] width 174 height 14
click at [995, 703] on button "Save Settings" at bounding box center [1015, 711] width 97 height 28
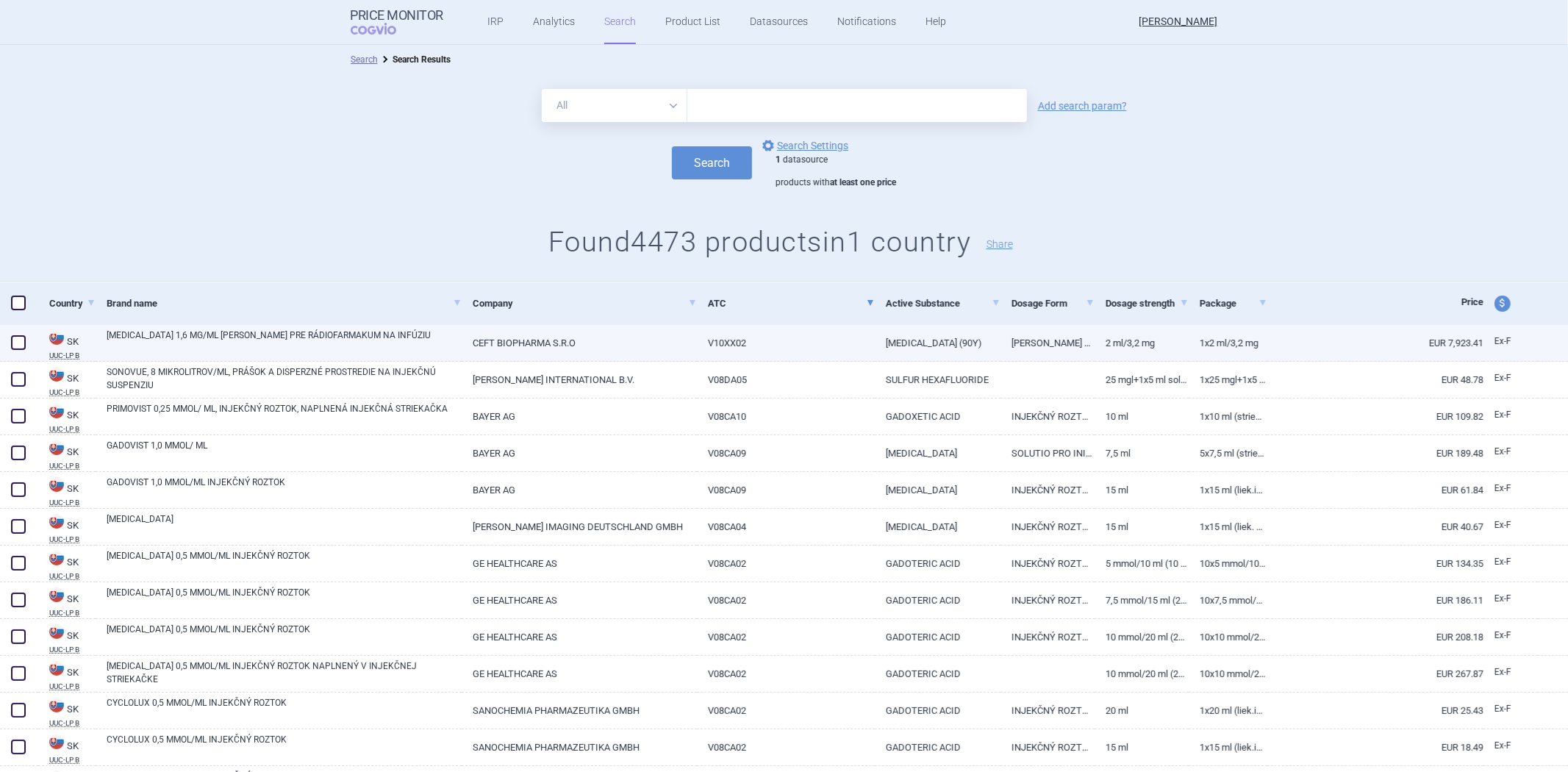
click at [894, 334] on link "IBRITUMOMAB TIUXETAN (90Y)" at bounding box center [937, 343] width 126 height 36
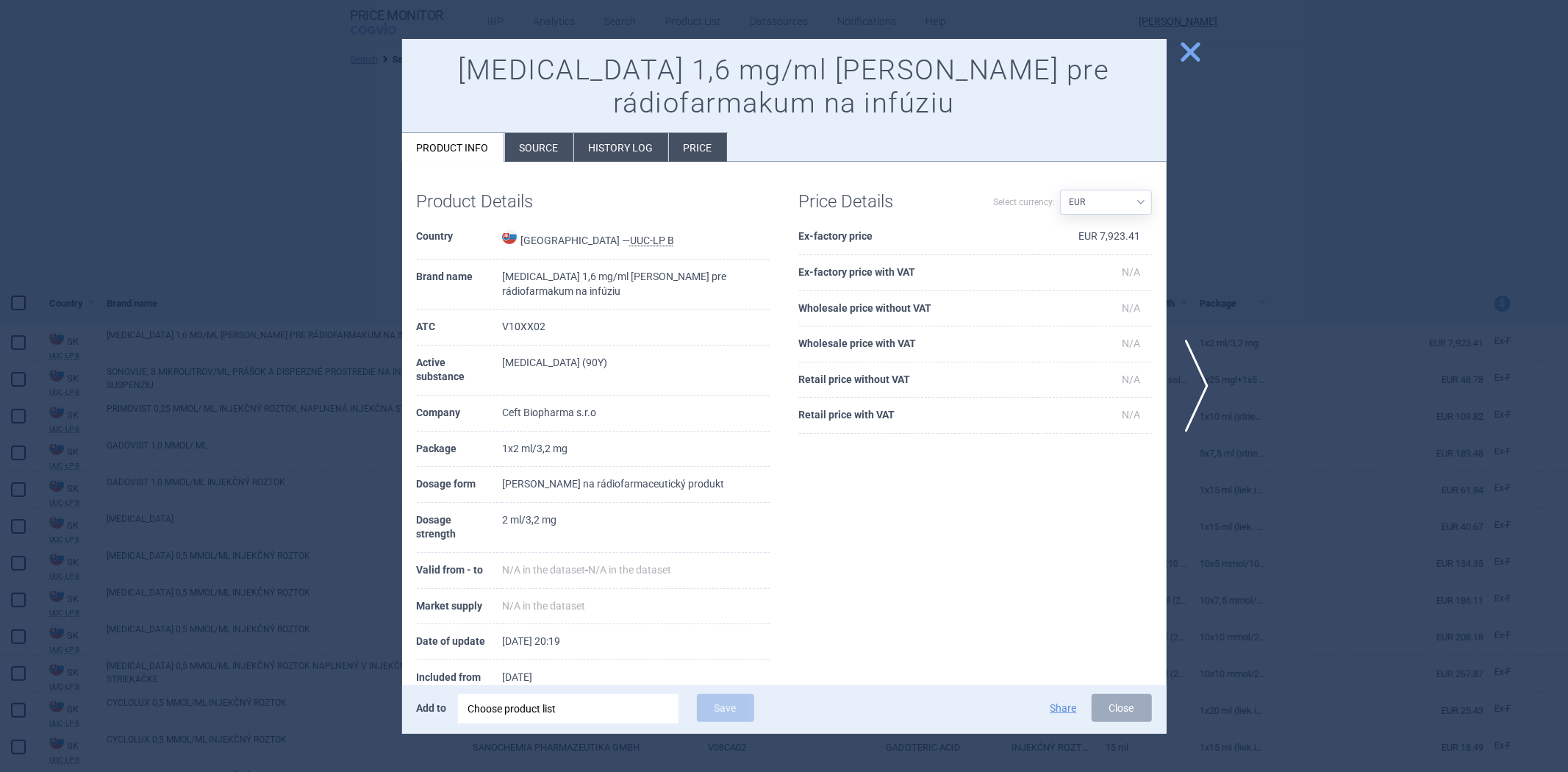
click at [1317, 385] on div at bounding box center [784, 386] width 1568 height 772
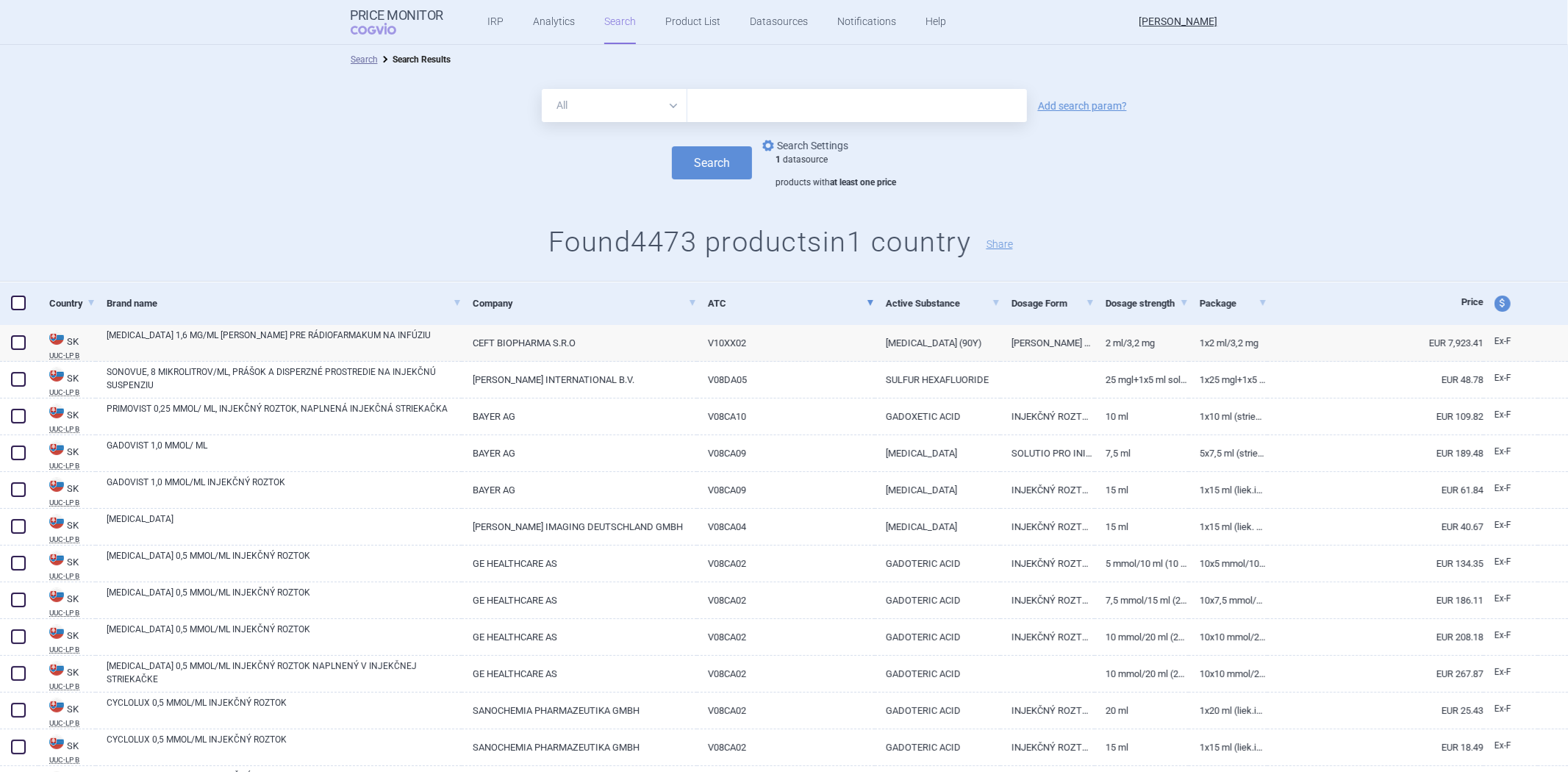
click at [807, 144] on link "options Search Settings" at bounding box center [804, 146] width 89 height 18
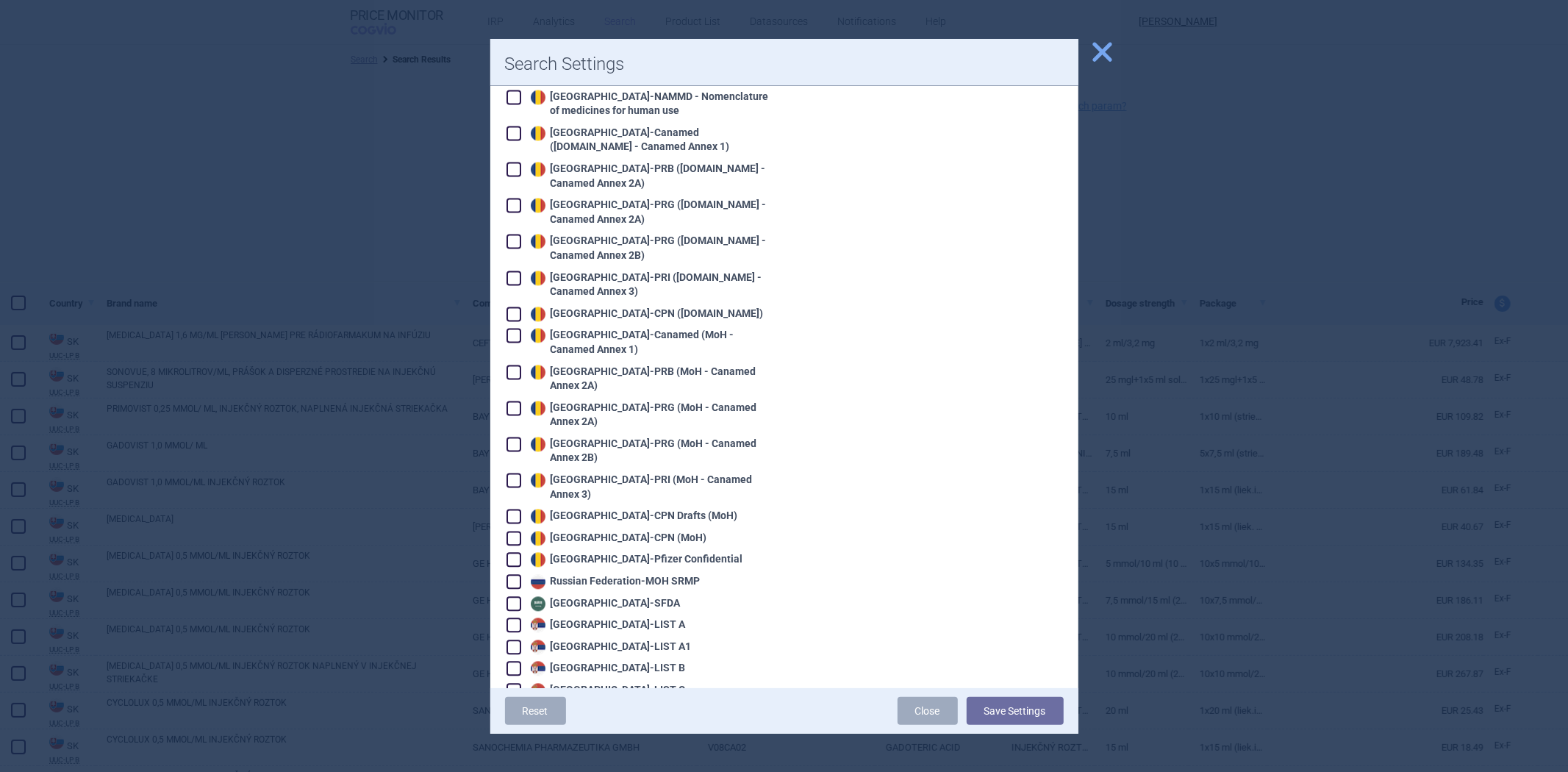
scroll to position [2697, 0]
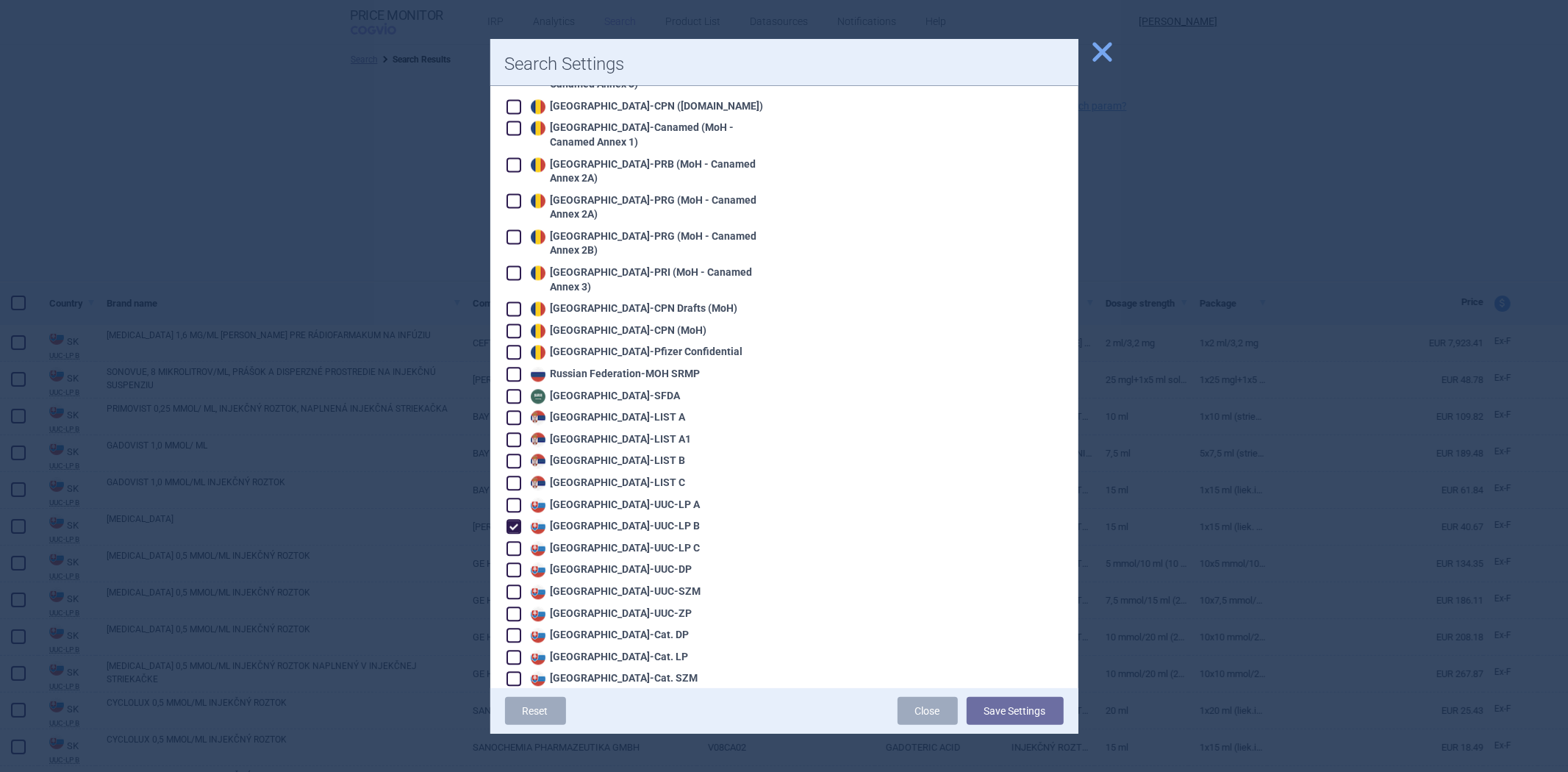
click at [582, 519] on div "Slovakia - UUC-LP B" at bounding box center [614, 527] width 174 height 14
click at [574, 541] on div "Slovakia - UUC-LP C" at bounding box center [614, 548] width 174 height 14
click at [1025, 712] on button "Save Settings" at bounding box center [1015, 711] width 97 height 28
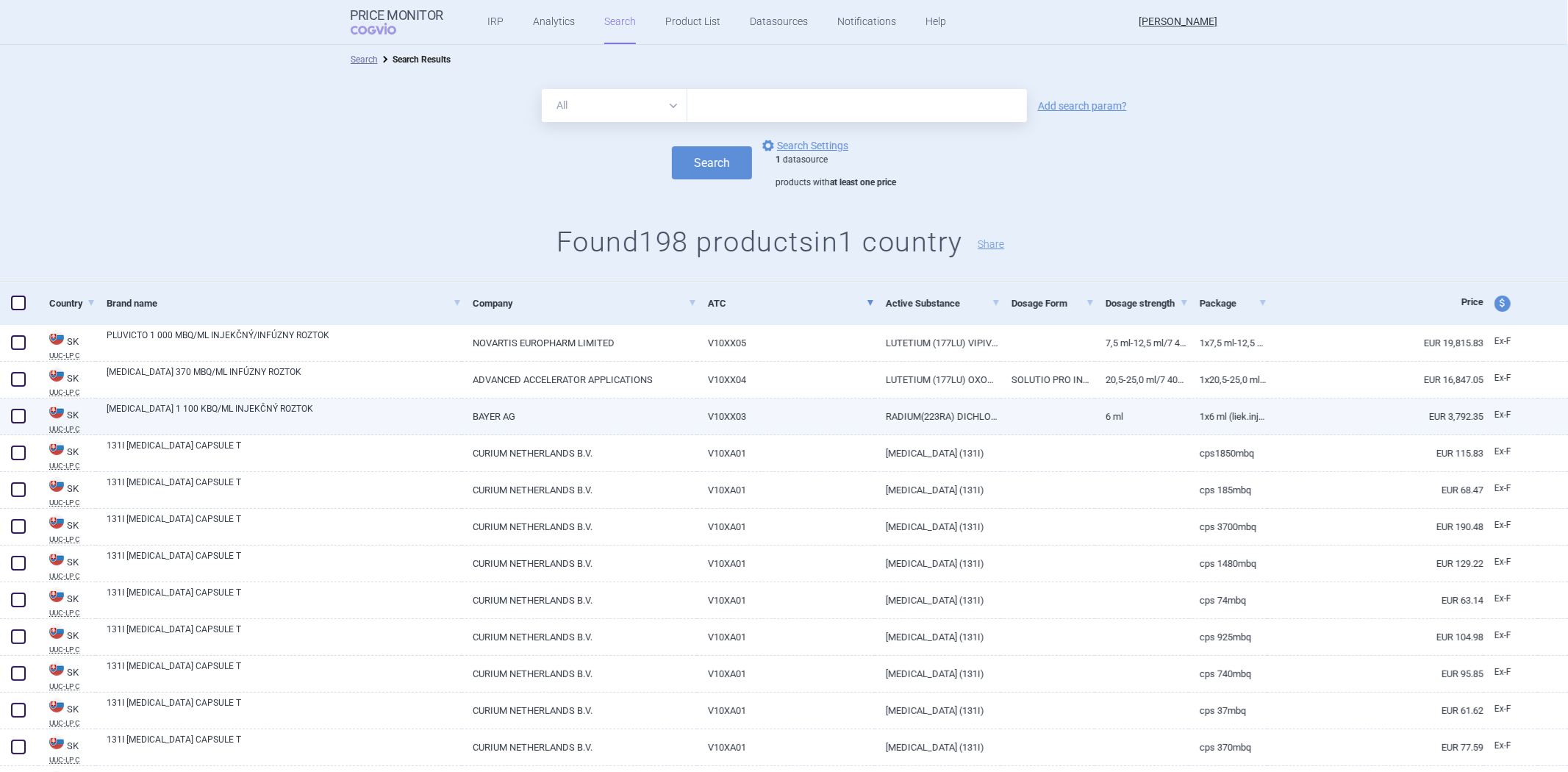
click at [951, 402] on link "RADIUM(223RA) DICHLORIDE" at bounding box center [937, 416] width 126 height 36
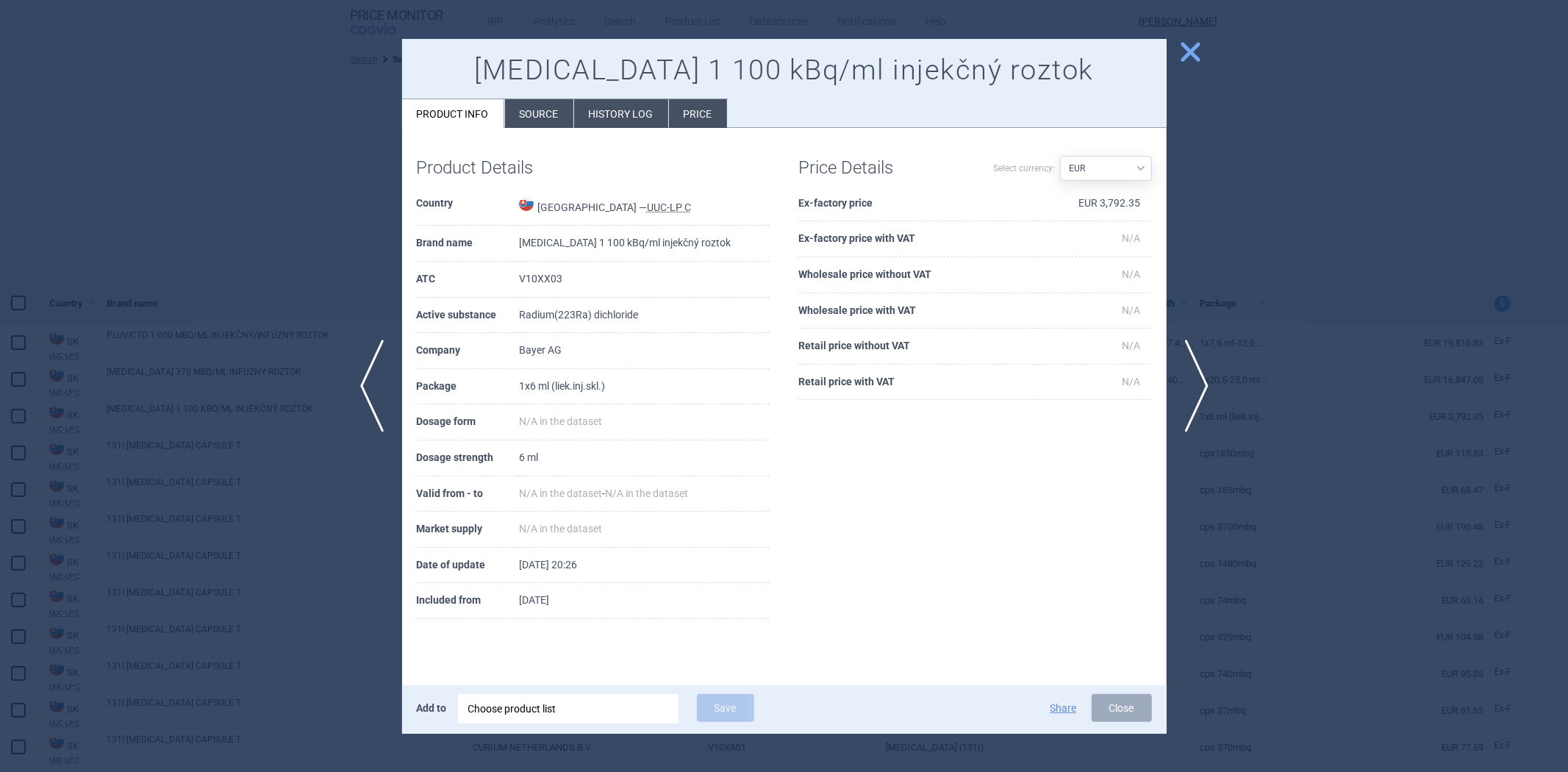
click at [1426, 426] on div at bounding box center [784, 386] width 1568 height 772
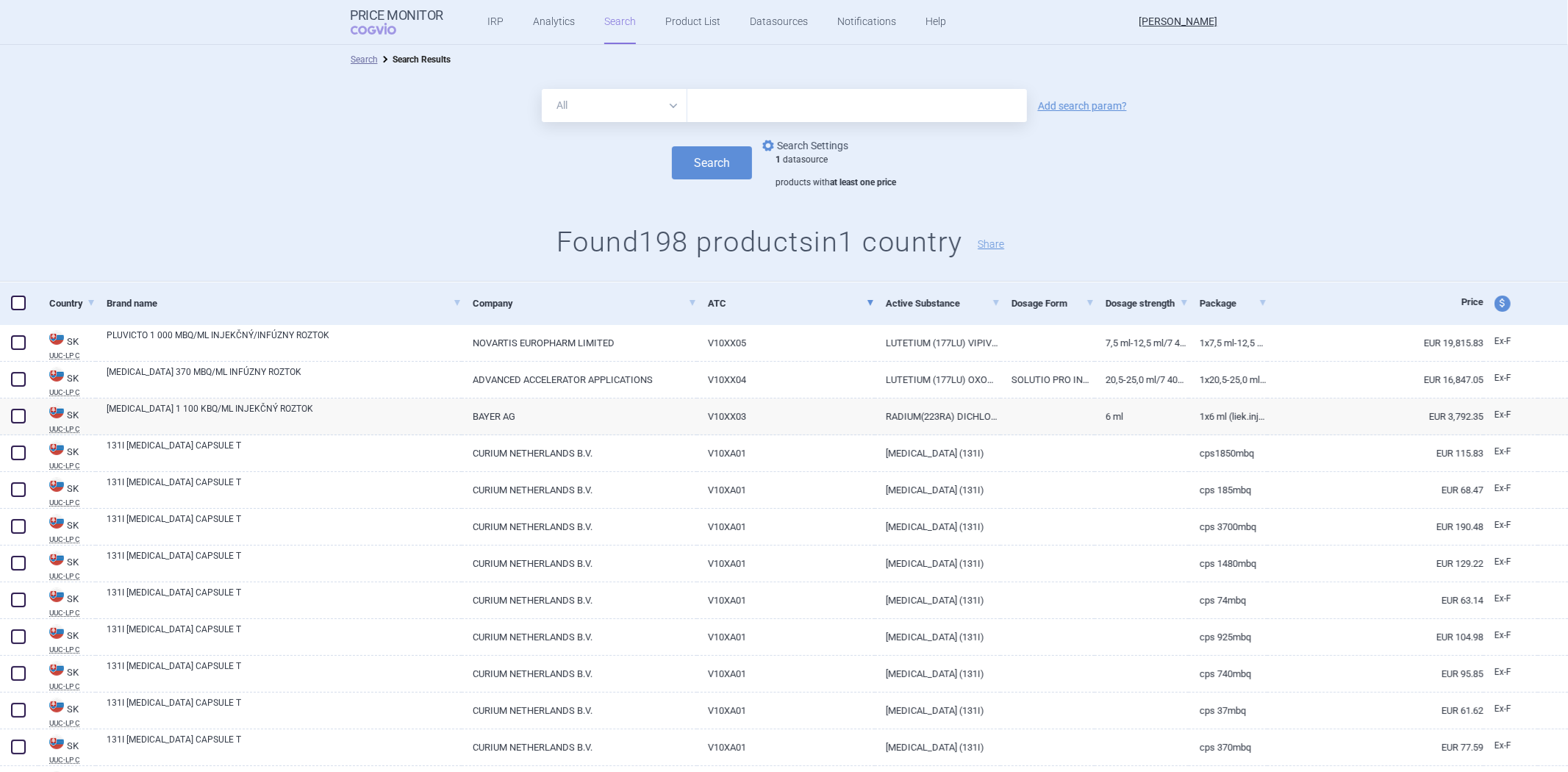
click at [798, 140] on link "options Search Settings" at bounding box center [804, 146] width 89 height 18
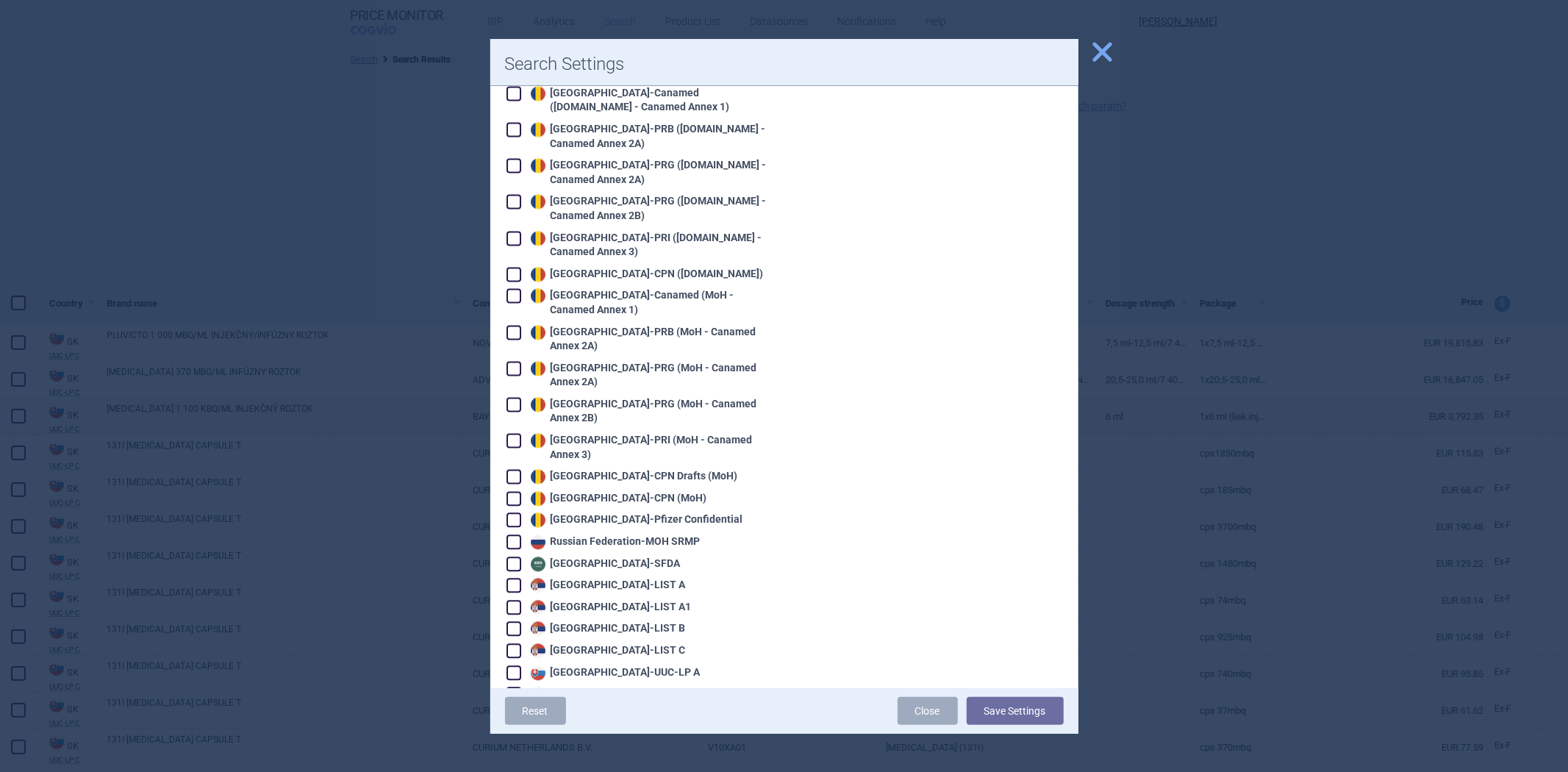
scroll to position [2697, 0]
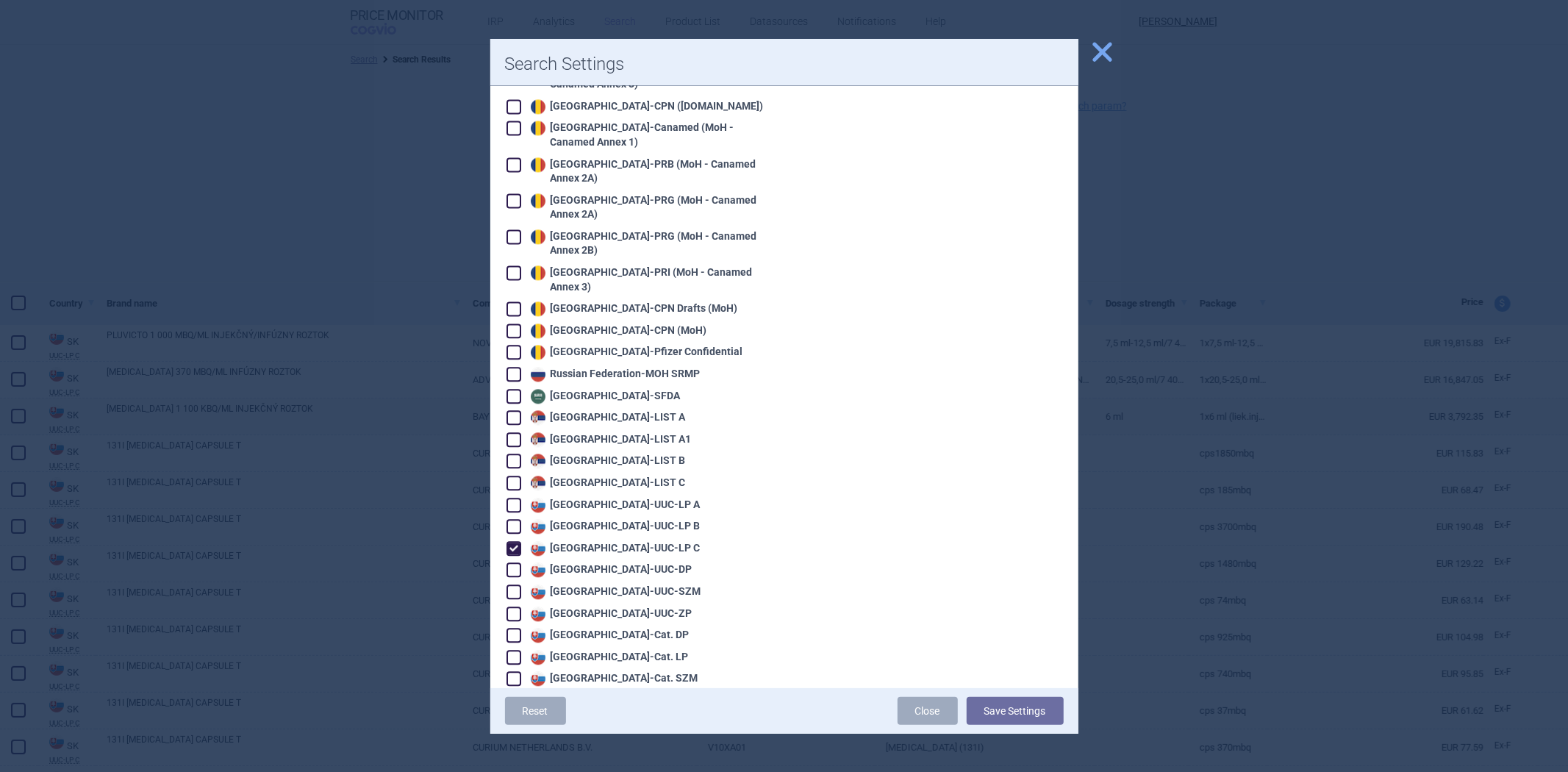
click at [575, 541] on div "Slovakia - UUC-LP C" at bounding box center [614, 548] width 174 height 14
click at [574, 563] on div "Slovakia - UUC-DP" at bounding box center [610, 570] width 165 height 14
click at [1025, 712] on button "Save Settings" at bounding box center [1015, 711] width 97 height 28
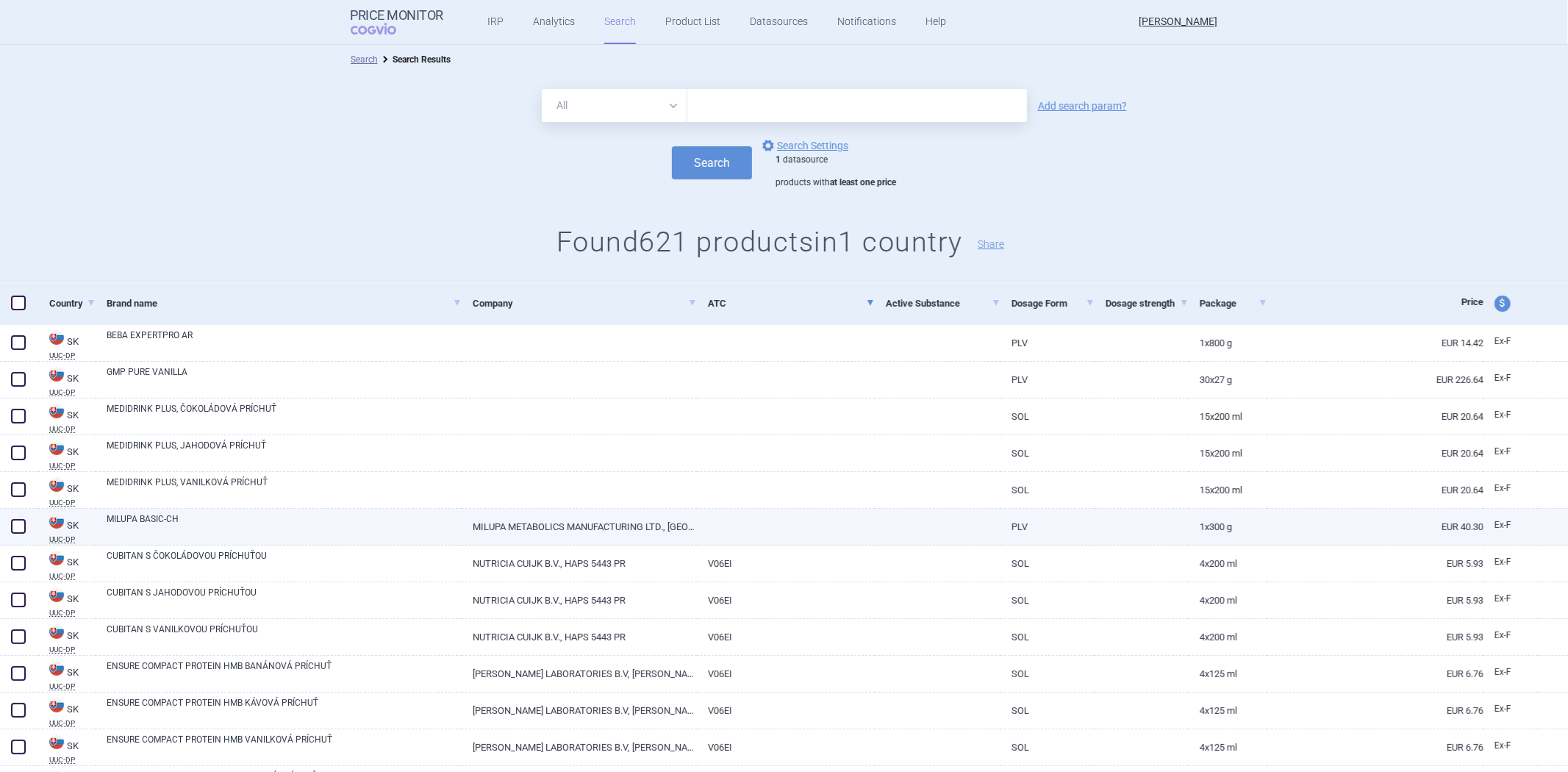
click at [971, 532] on link at bounding box center [937, 522] width 126 height 26
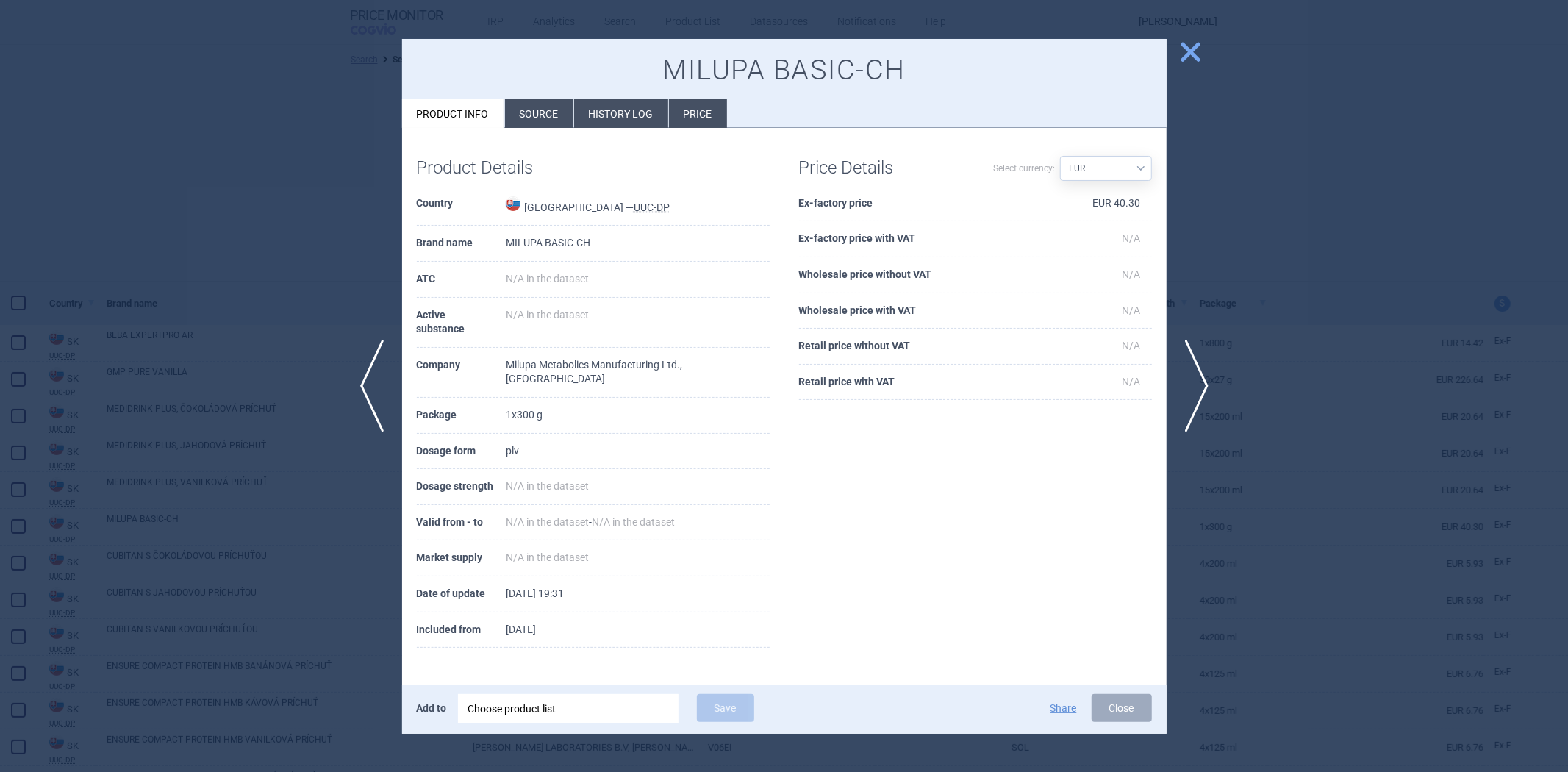
click at [1397, 395] on div at bounding box center [784, 386] width 1568 height 772
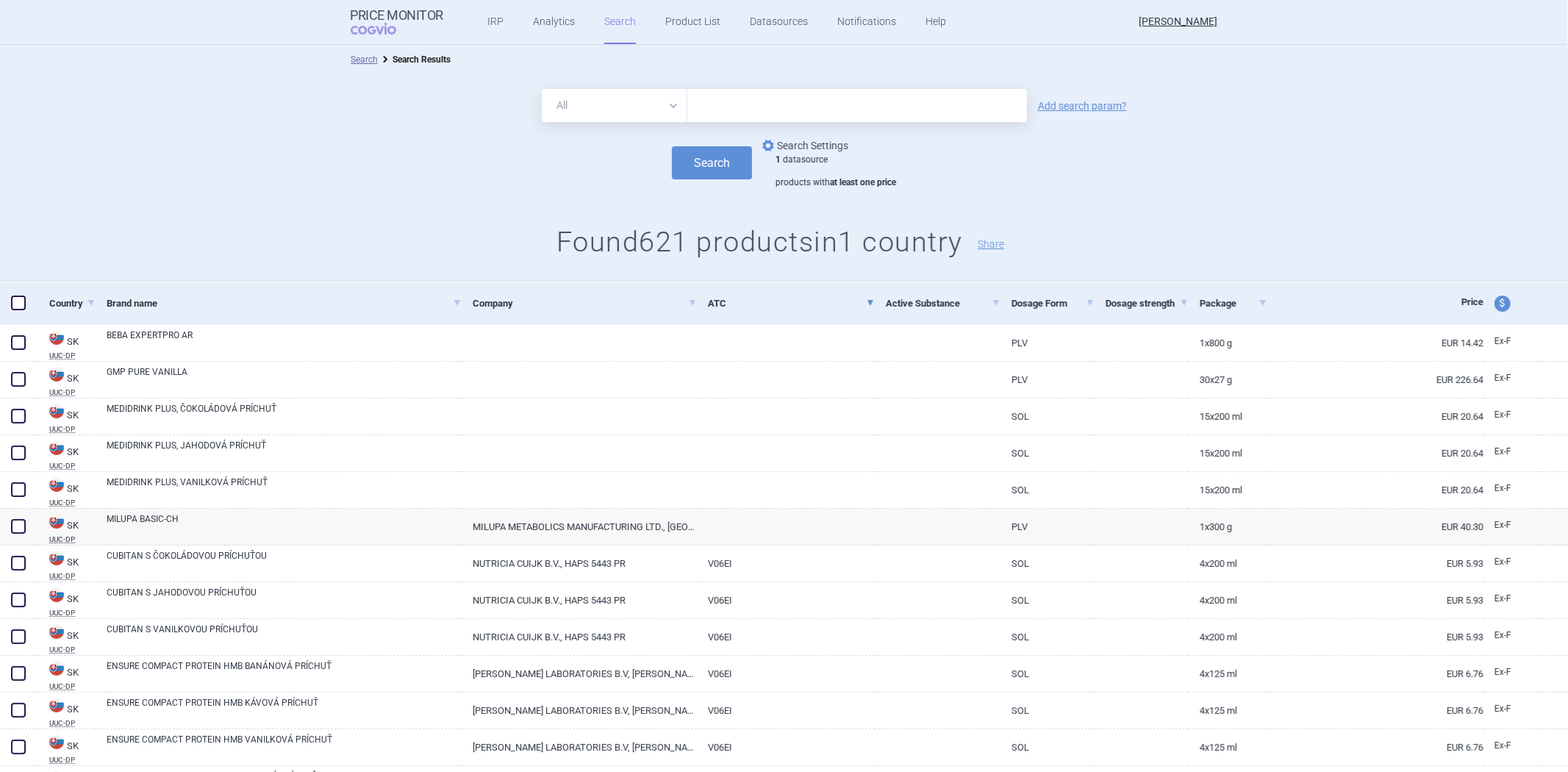
click at [801, 139] on link "options Search Settings" at bounding box center [804, 146] width 89 height 18
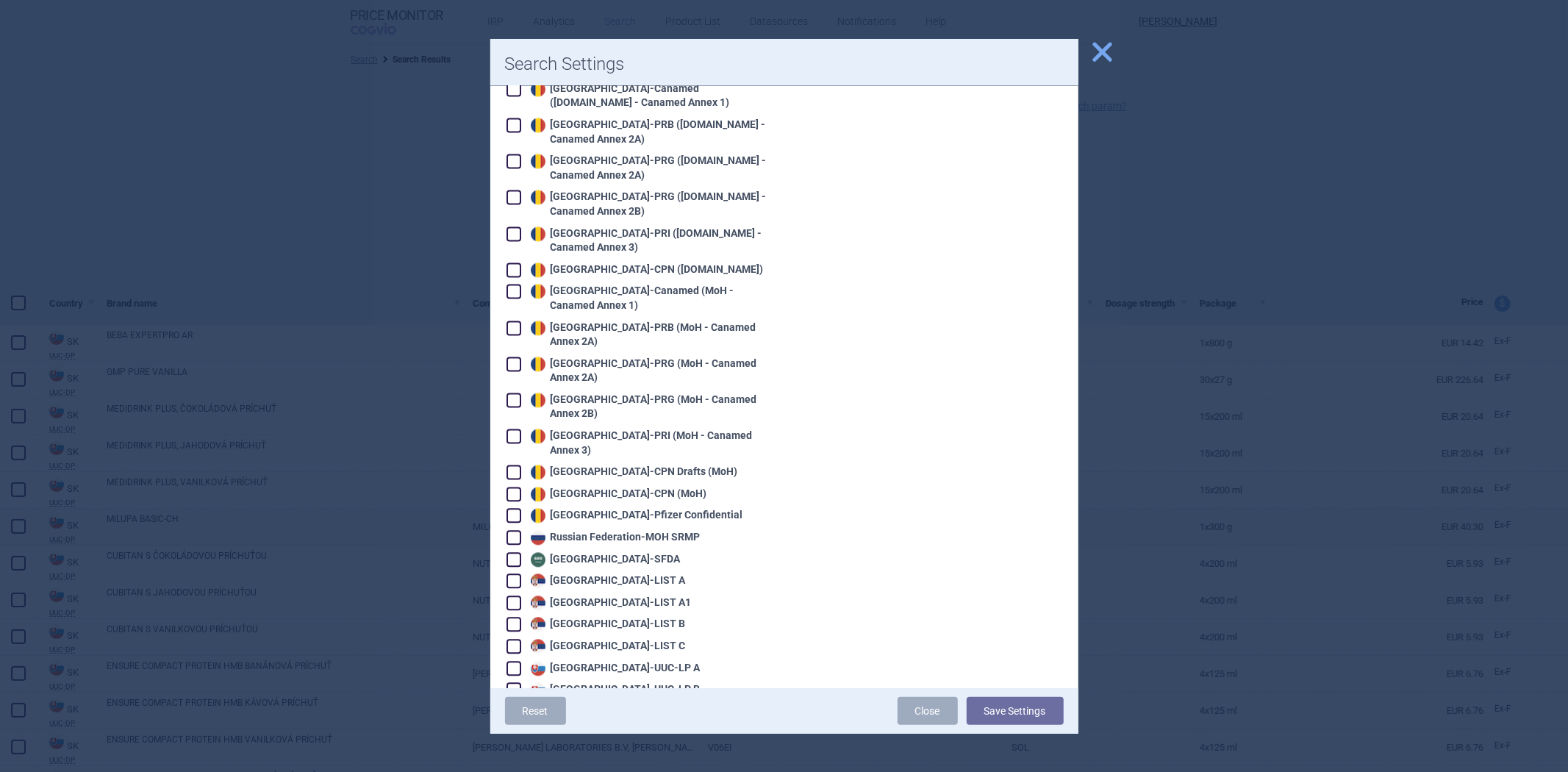
scroll to position [2779, 0]
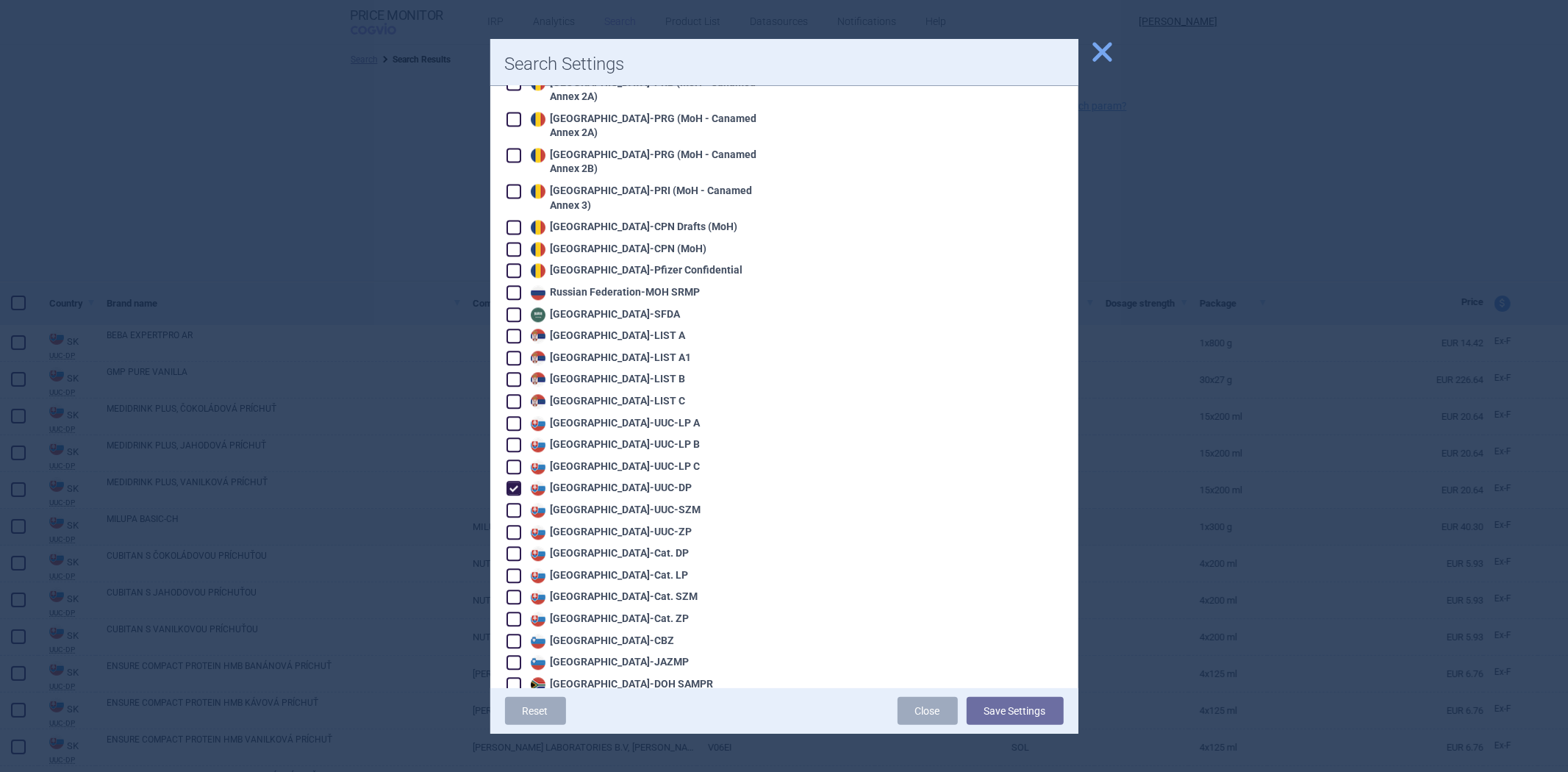
click at [589, 481] on div "Slovakia - UUC-DP" at bounding box center [610, 488] width 165 height 14
click at [590, 503] on div "Slovakia - UUC-SZM" at bounding box center [614, 511] width 174 height 14
click at [1028, 705] on button "Save Settings" at bounding box center [1015, 711] width 97 height 28
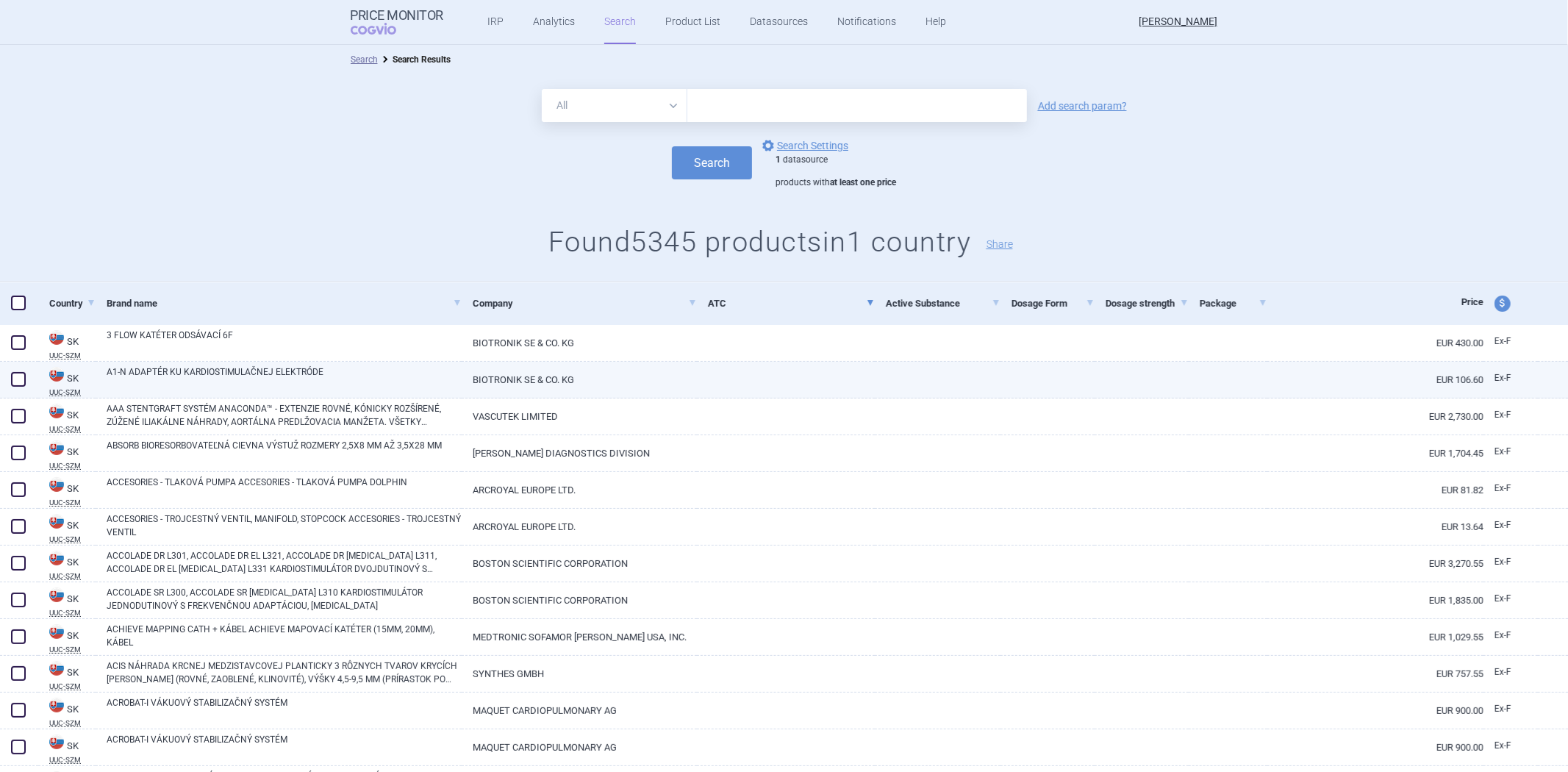
click at [954, 364] on link at bounding box center [937, 374] width 126 height 26
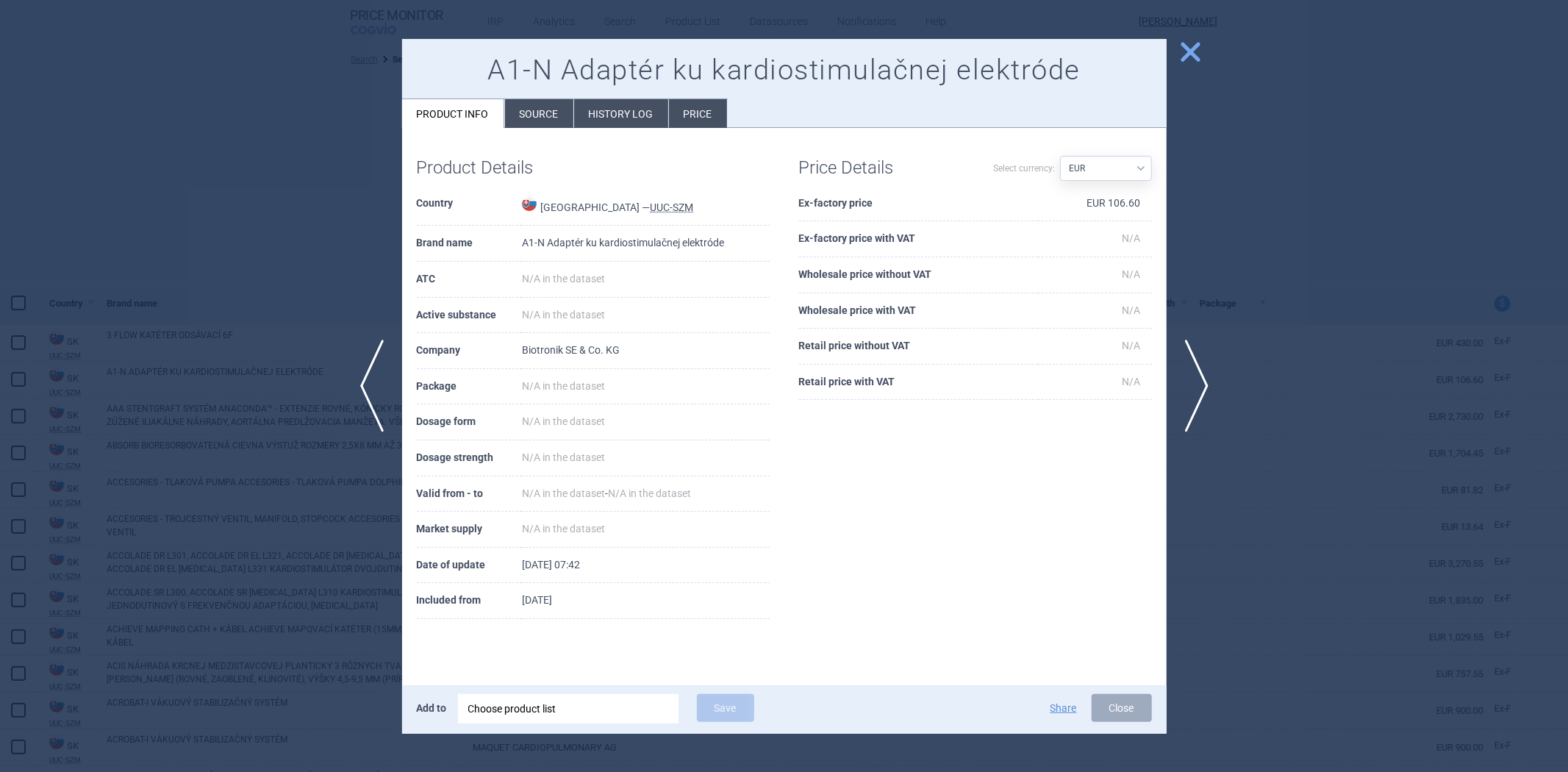
click at [1471, 406] on div at bounding box center [784, 386] width 1568 height 772
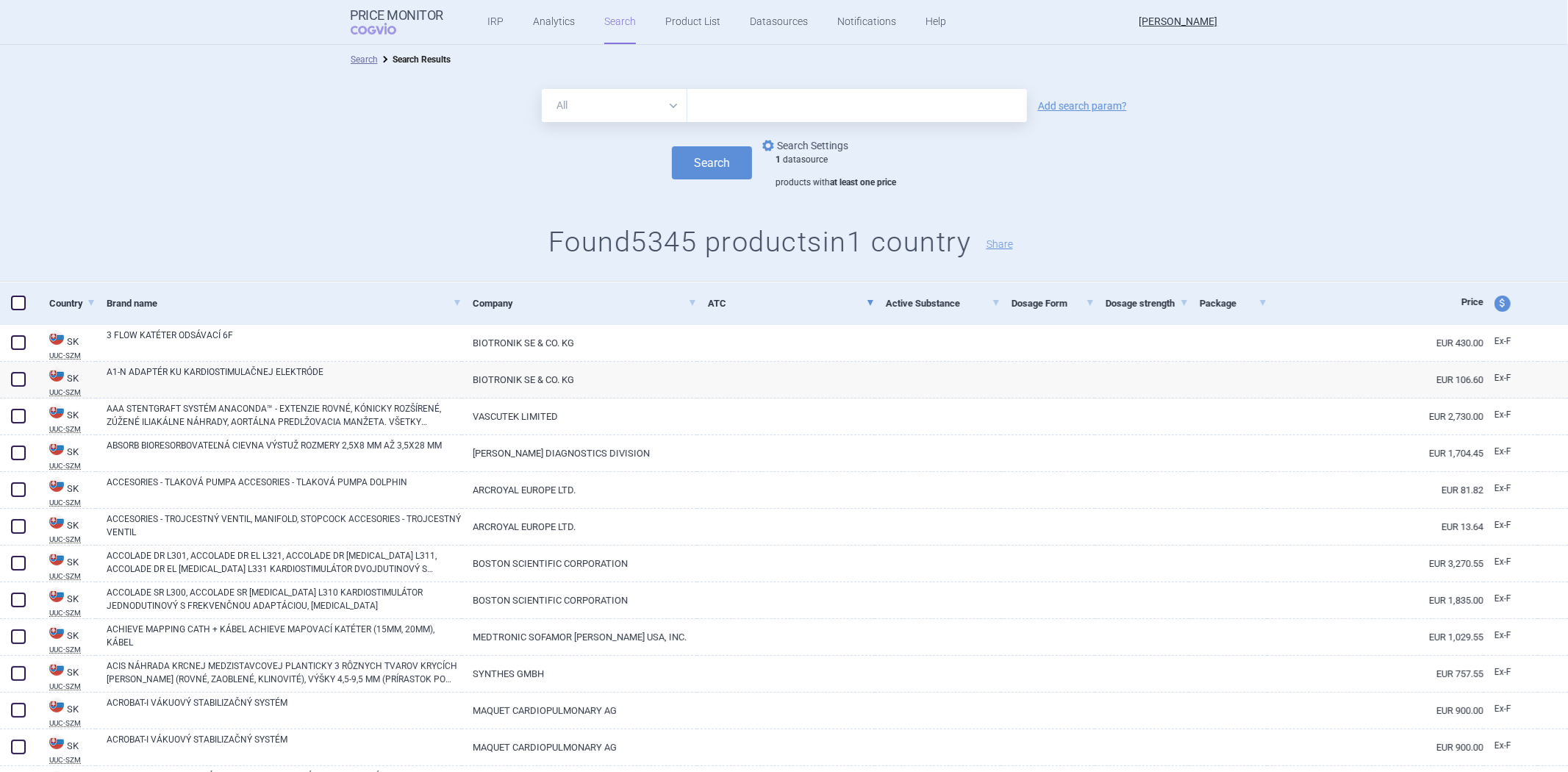
click at [822, 152] on link "options Search Settings" at bounding box center [804, 146] width 89 height 18
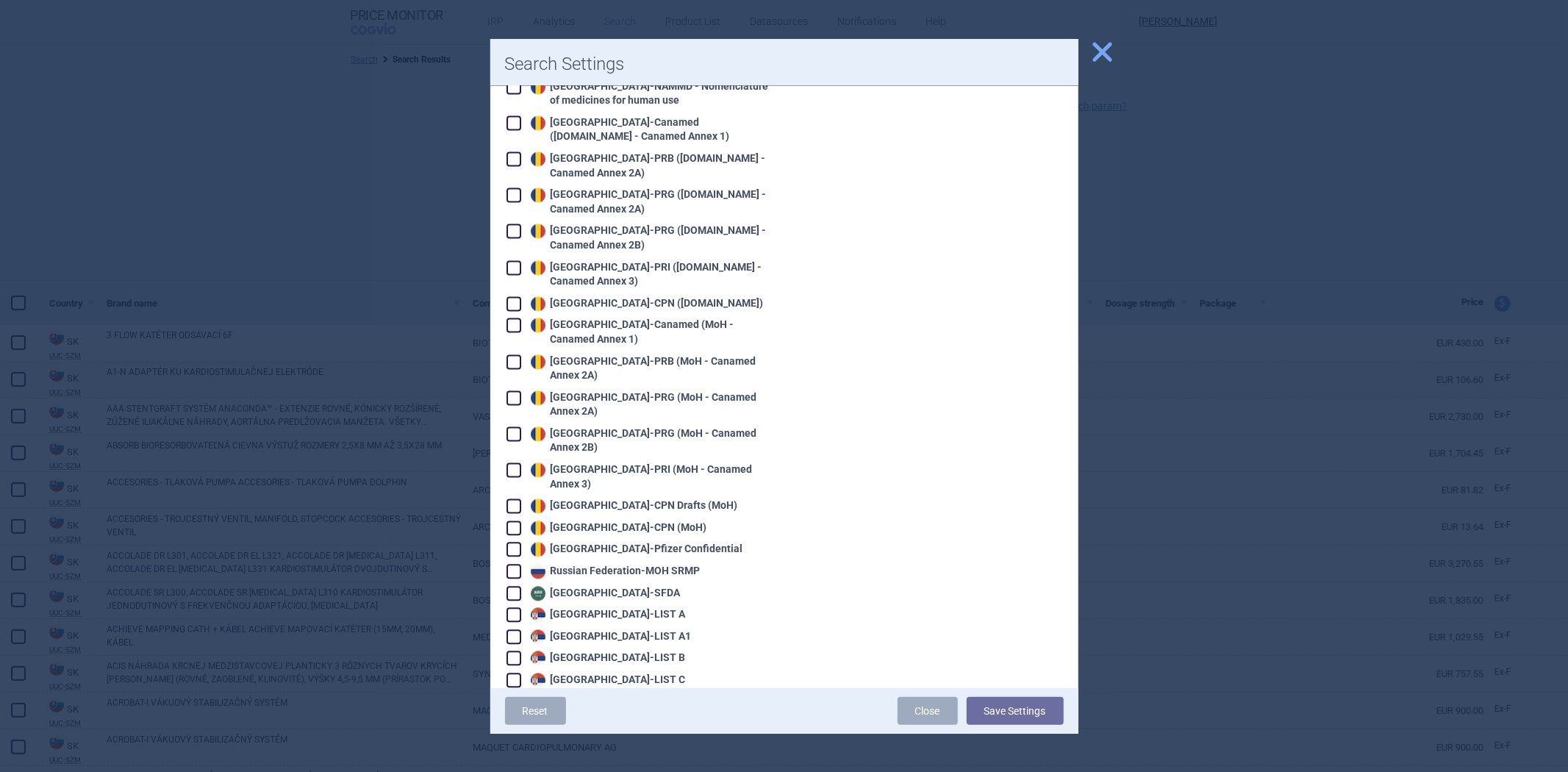
scroll to position [2860, 0]
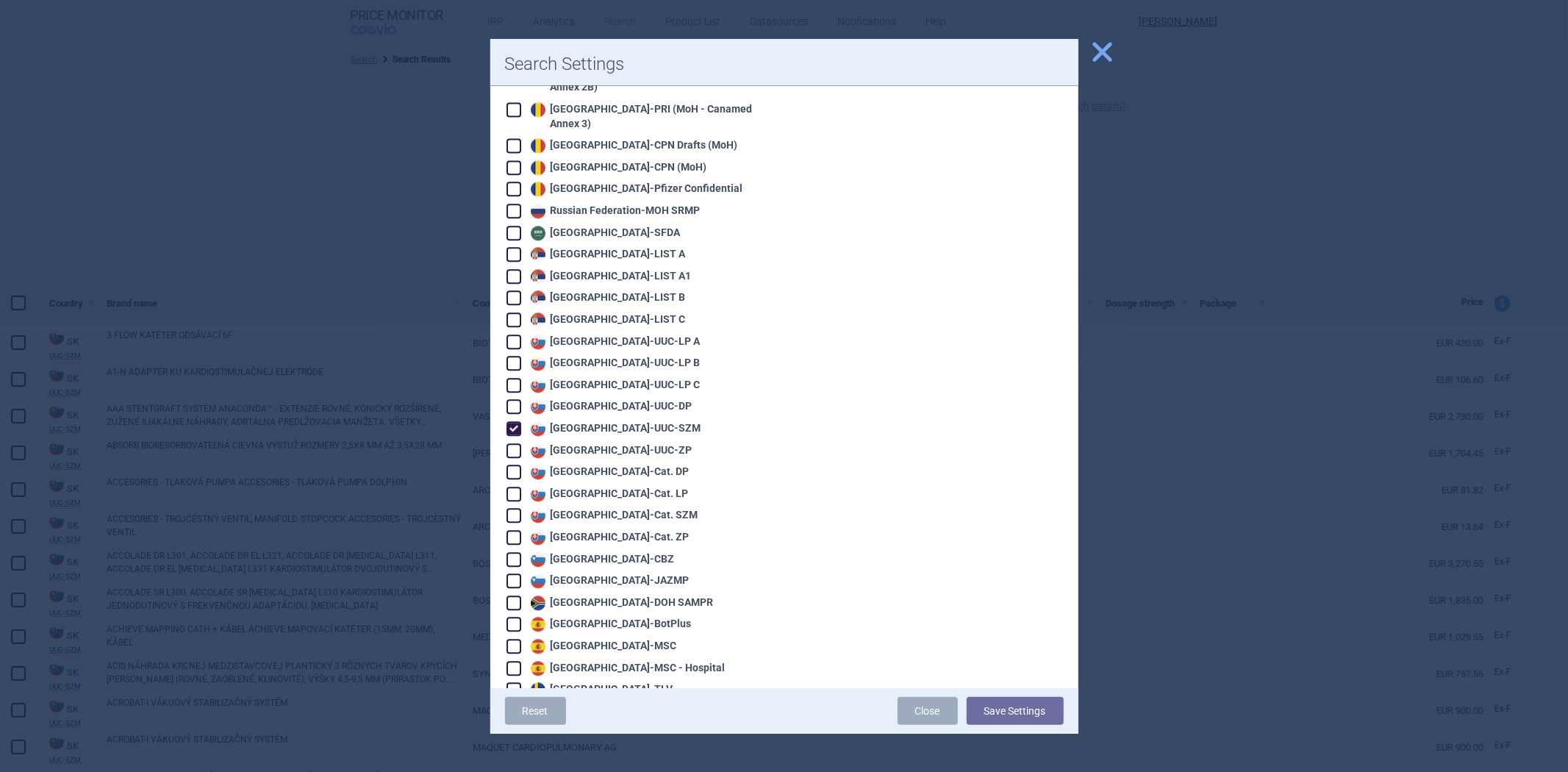
click at [582, 422] on div "Slovakia - UUC-SZM" at bounding box center [614, 429] width 174 height 14
click at [572, 443] on div "Slovakia - UUC-ZP" at bounding box center [610, 451] width 165 height 14
click at [1008, 704] on button "Save Settings" at bounding box center [1015, 711] width 97 height 28
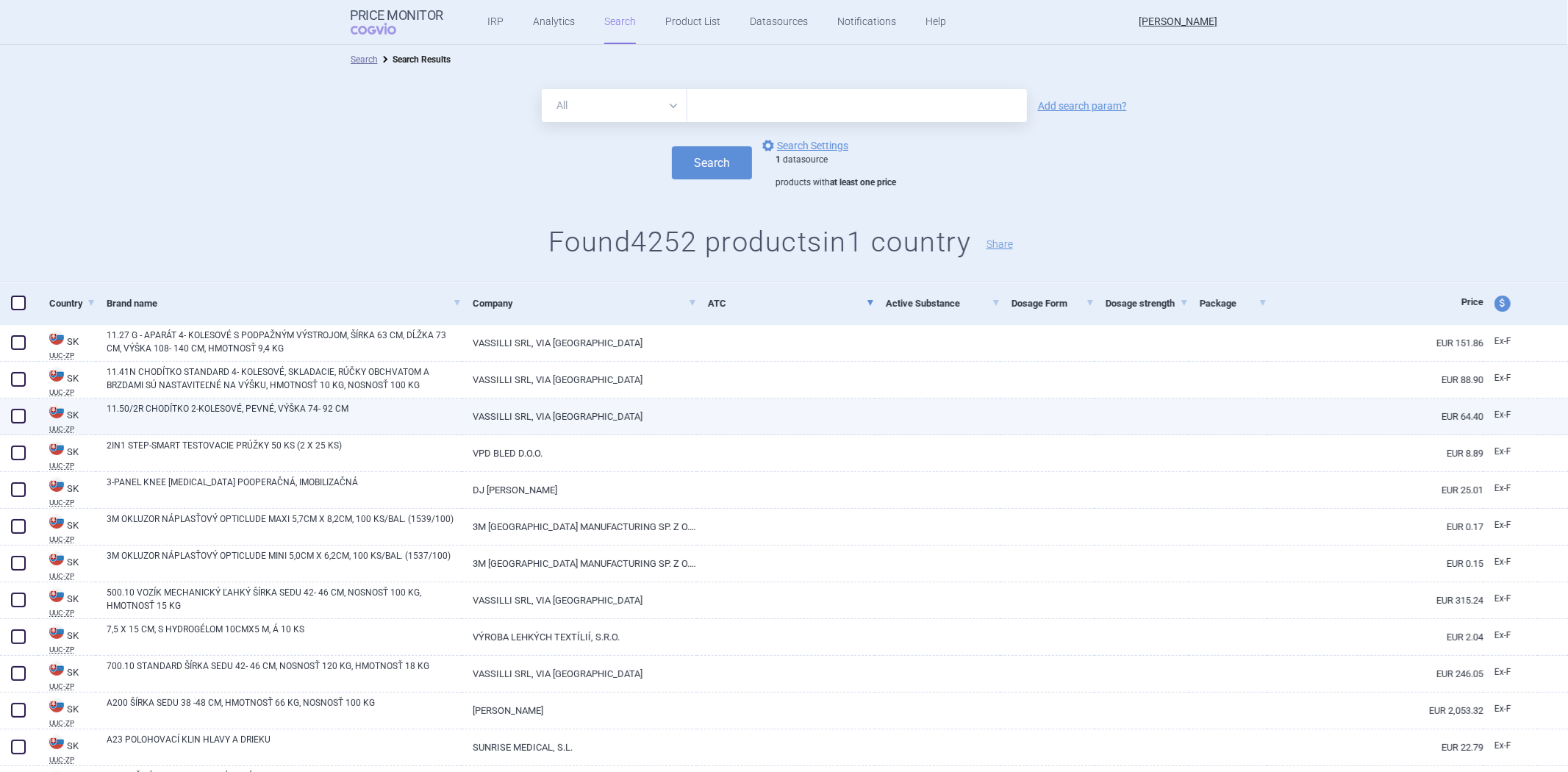
click at [910, 420] on link at bounding box center [937, 411] width 126 height 26
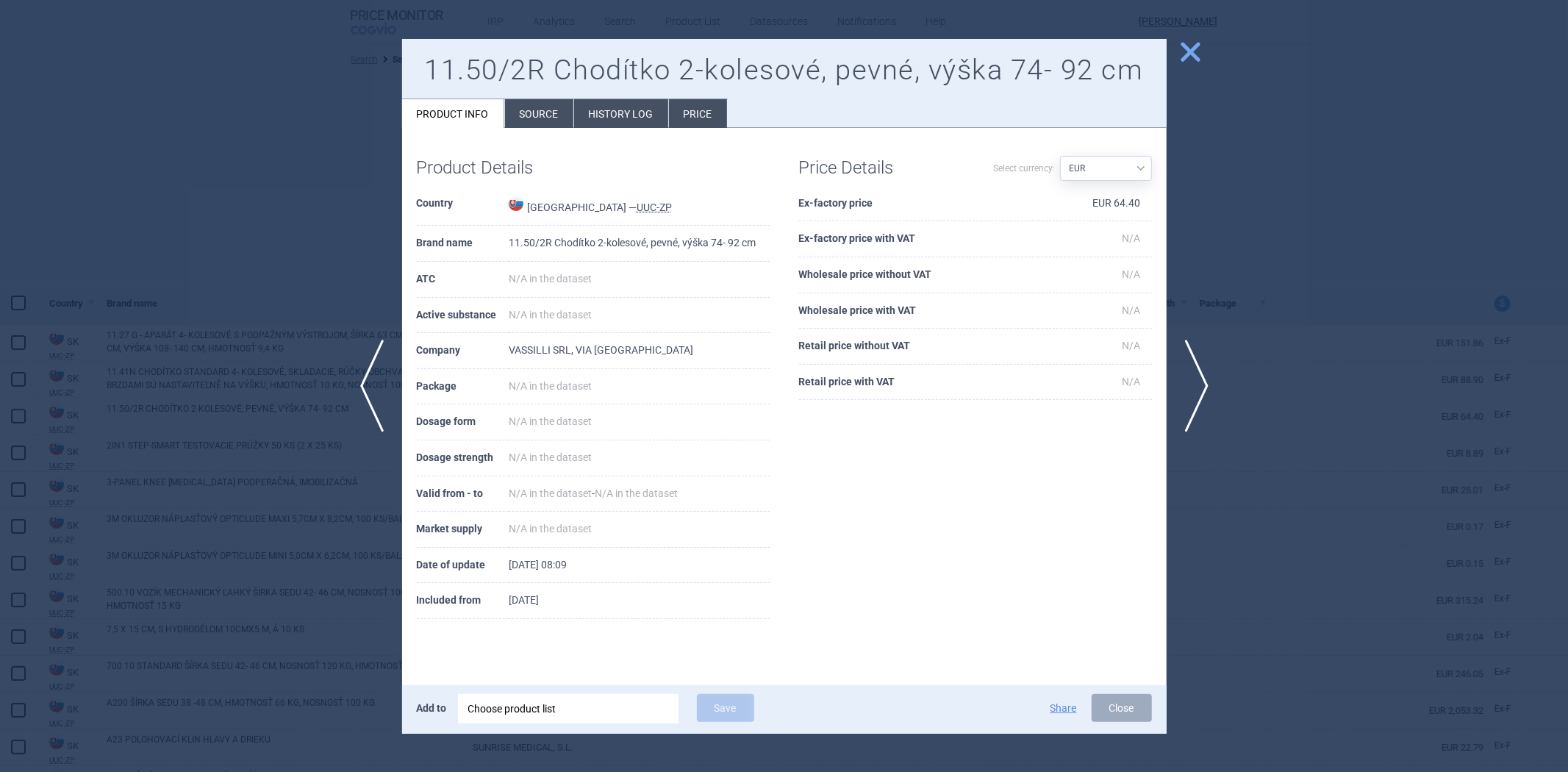
click at [1308, 352] on div at bounding box center [784, 386] width 1568 height 772
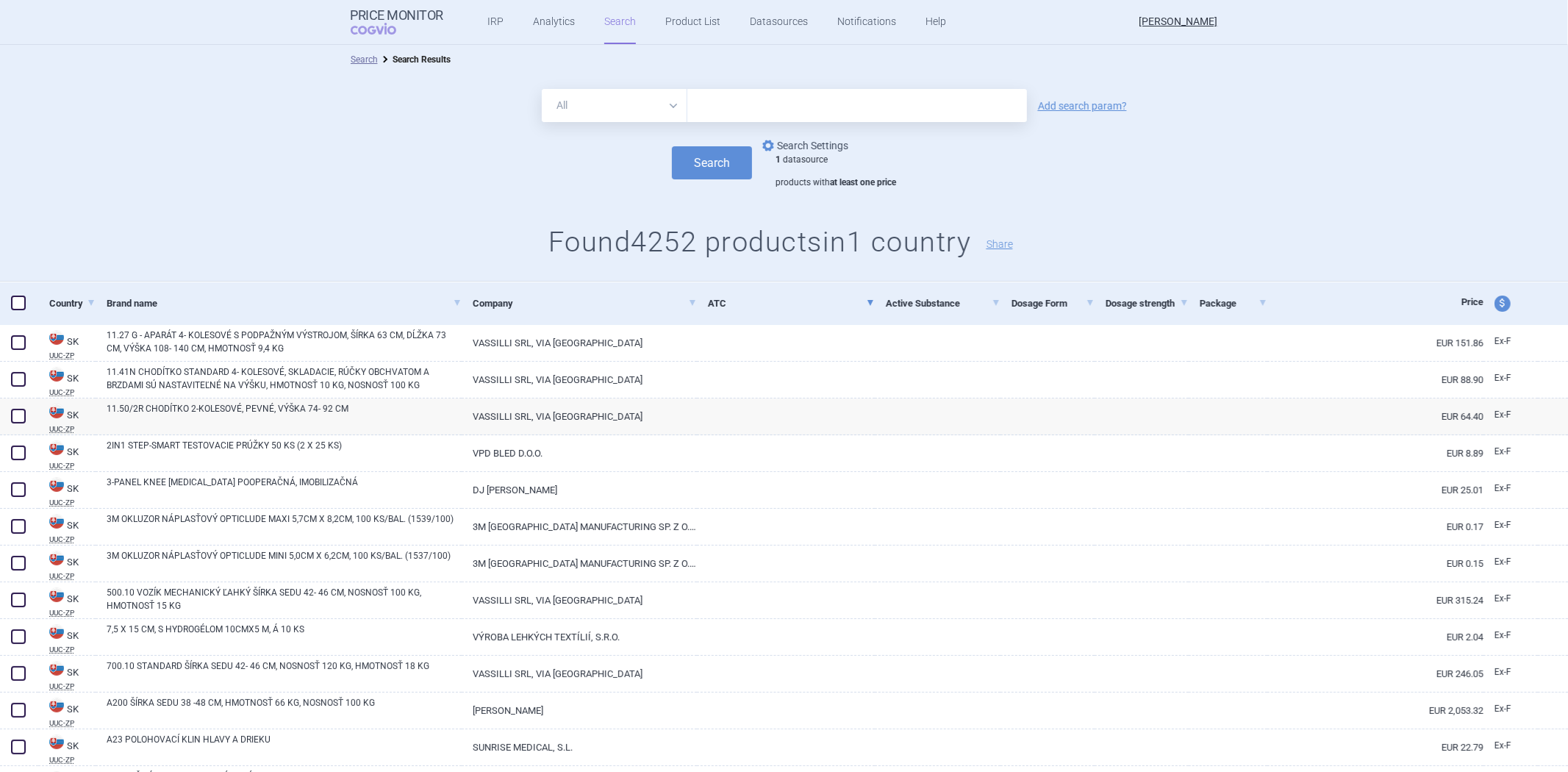
click at [804, 144] on link "options Search Settings" at bounding box center [804, 146] width 89 height 18
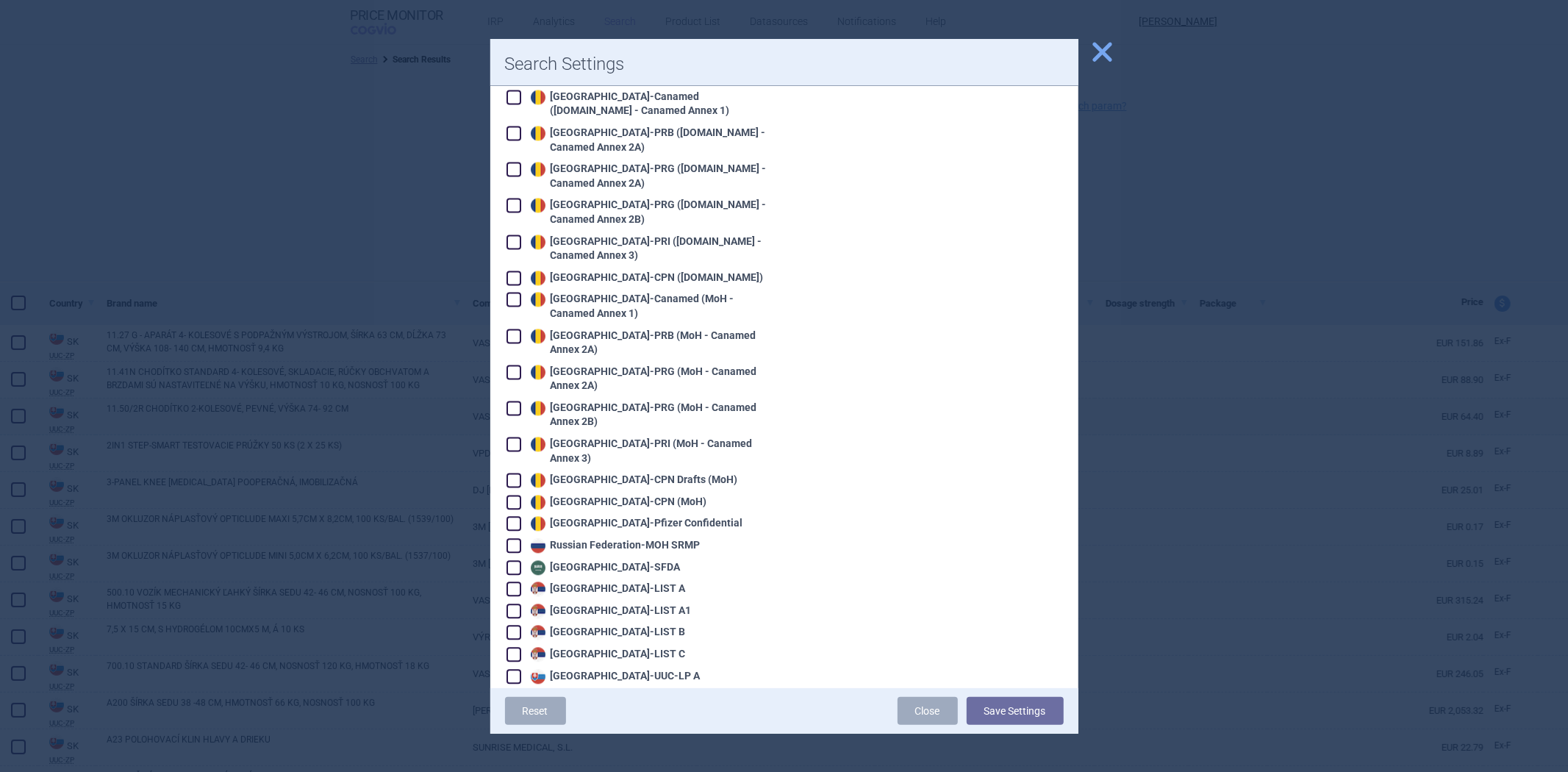
scroll to position [2860, 0]
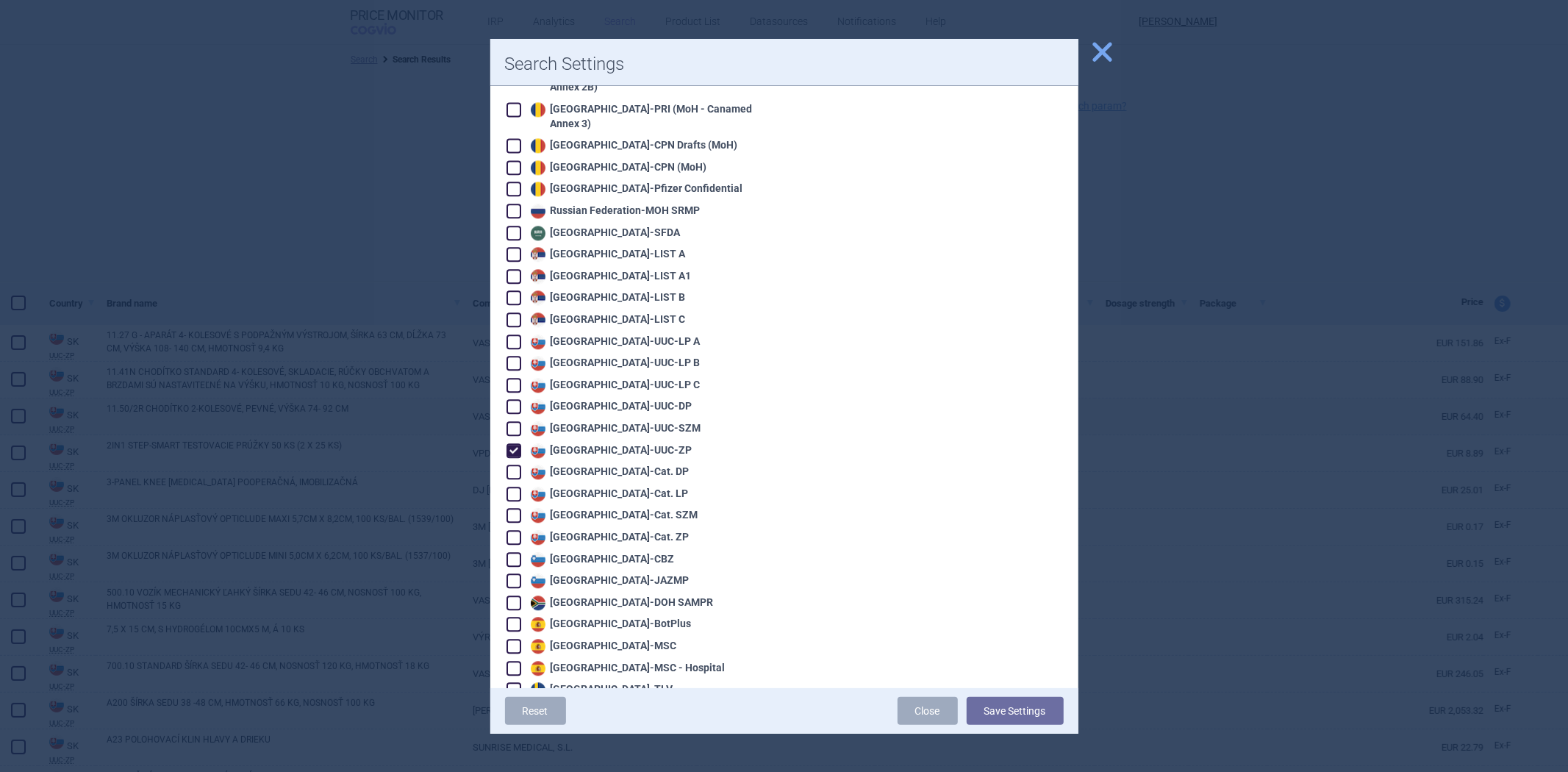
click at [591, 442] on div "Slovakia - UUC-ZP" at bounding box center [638, 450] width 263 height 16
click at [586, 443] on div "Slovakia - UUC-ZP" at bounding box center [610, 451] width 165 height 14
click at [582, 465] on div "Slovakia - Cat. DP" at bounding box center [608, 472] width 163 height 14
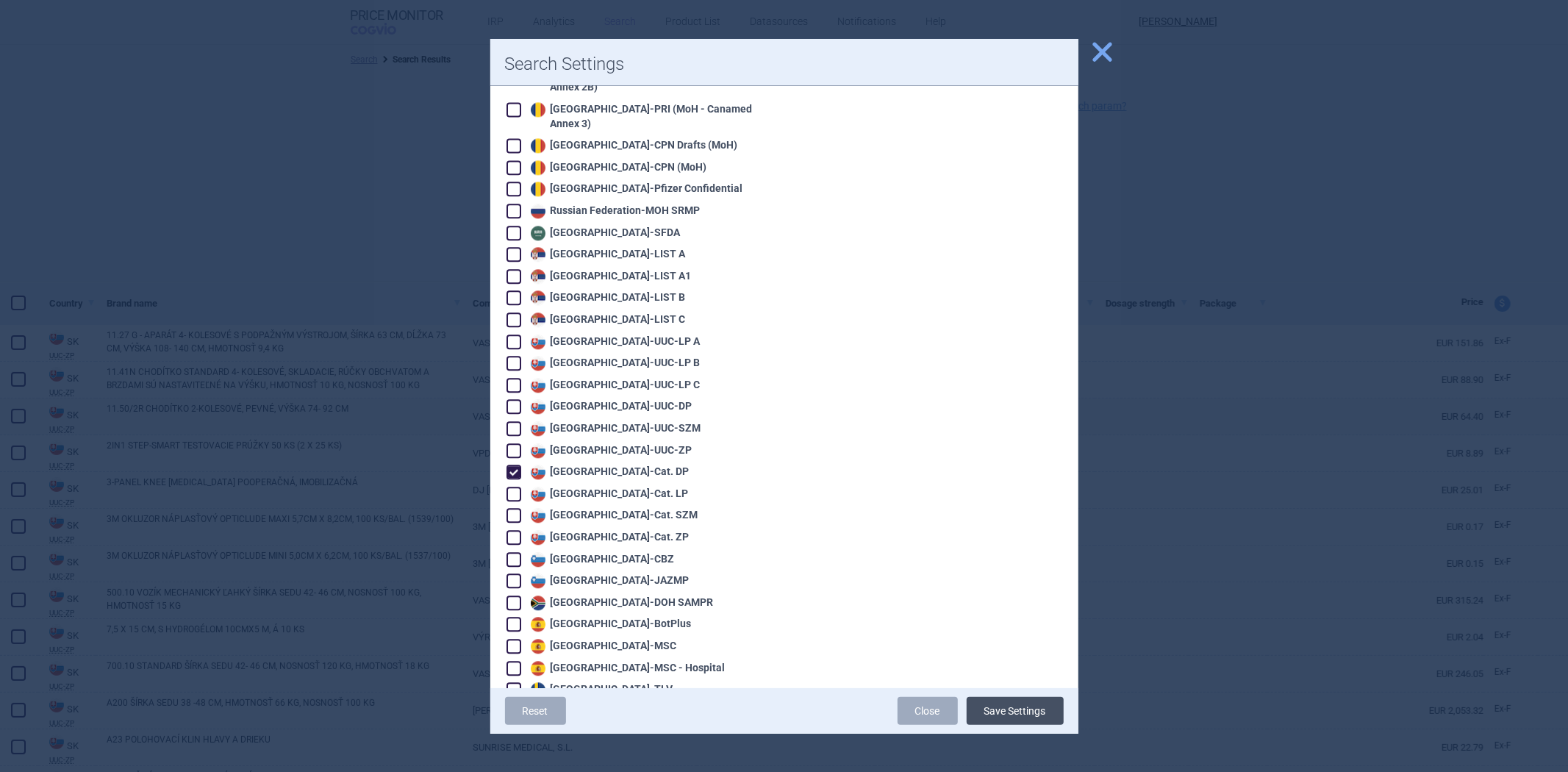
click at [1022, 707] on button "Save Settings" at bounding box center [1015, 711] width 97 height 28
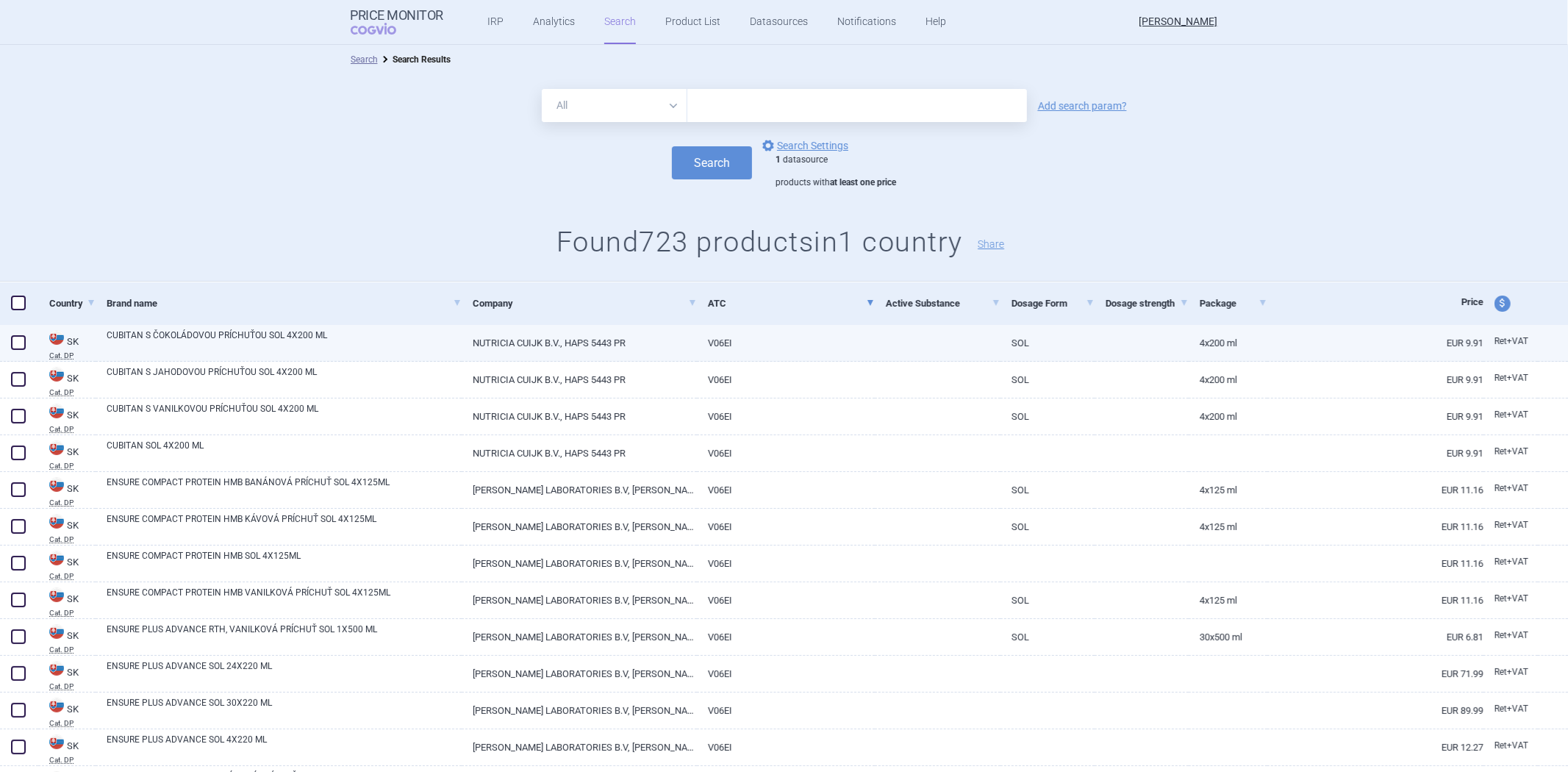
click at [977, 347] on link at bounding box center [937, 338] width 126 height 26
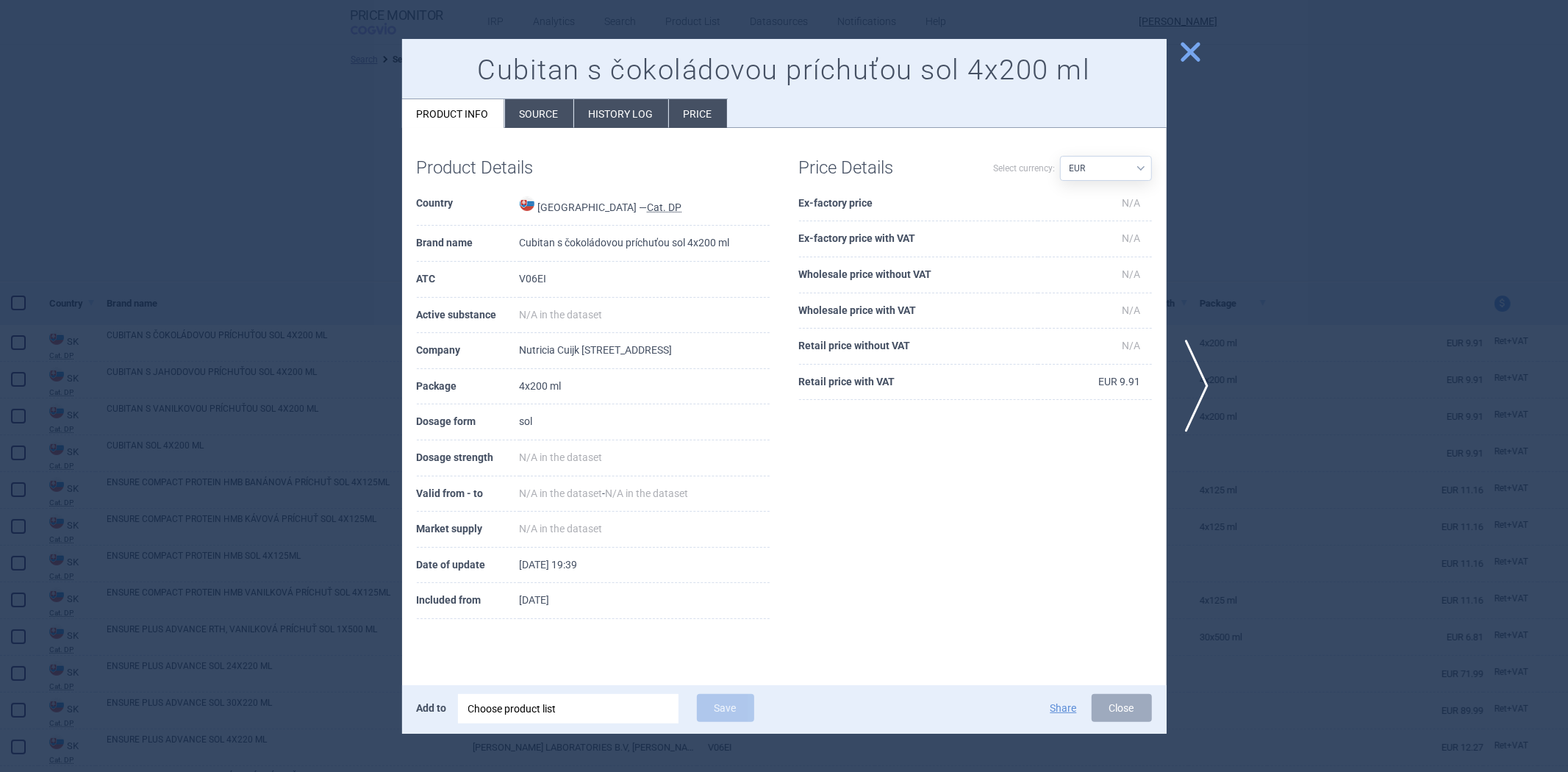
click at [886, 381] on th "Retail price with VAT" at bounding box center [918, 382] width 239 height 36
click at [895, 385] on th "Retail price with VAT" at bounding box center [918, 382] width 239 height 36
click at [1274, 366] on div at bounding box center [784, 386] width 1568 height 772
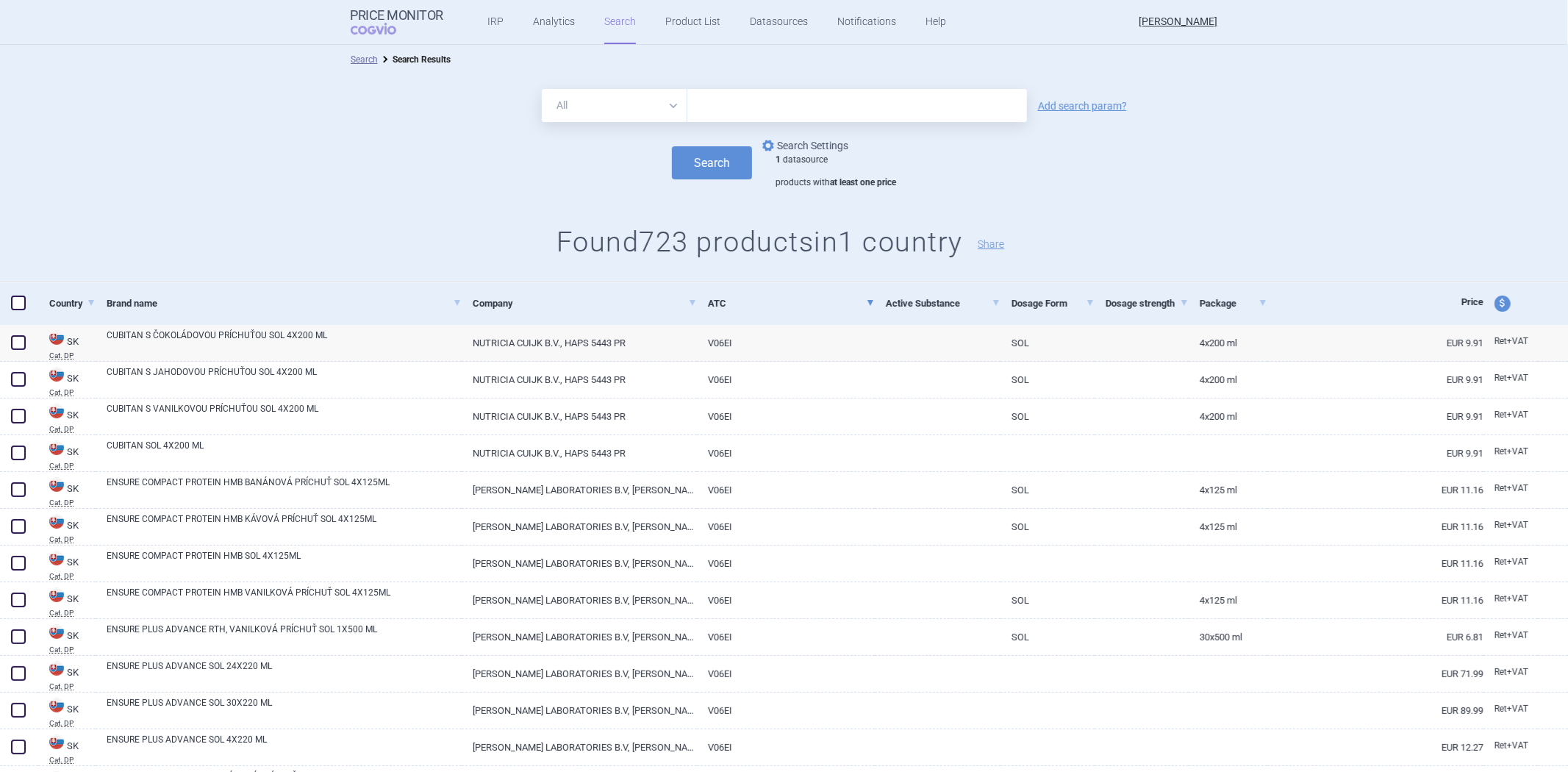
click at [825, 152] on link "options Search Settings" at bounding box center [804, 146] width 89 height 18
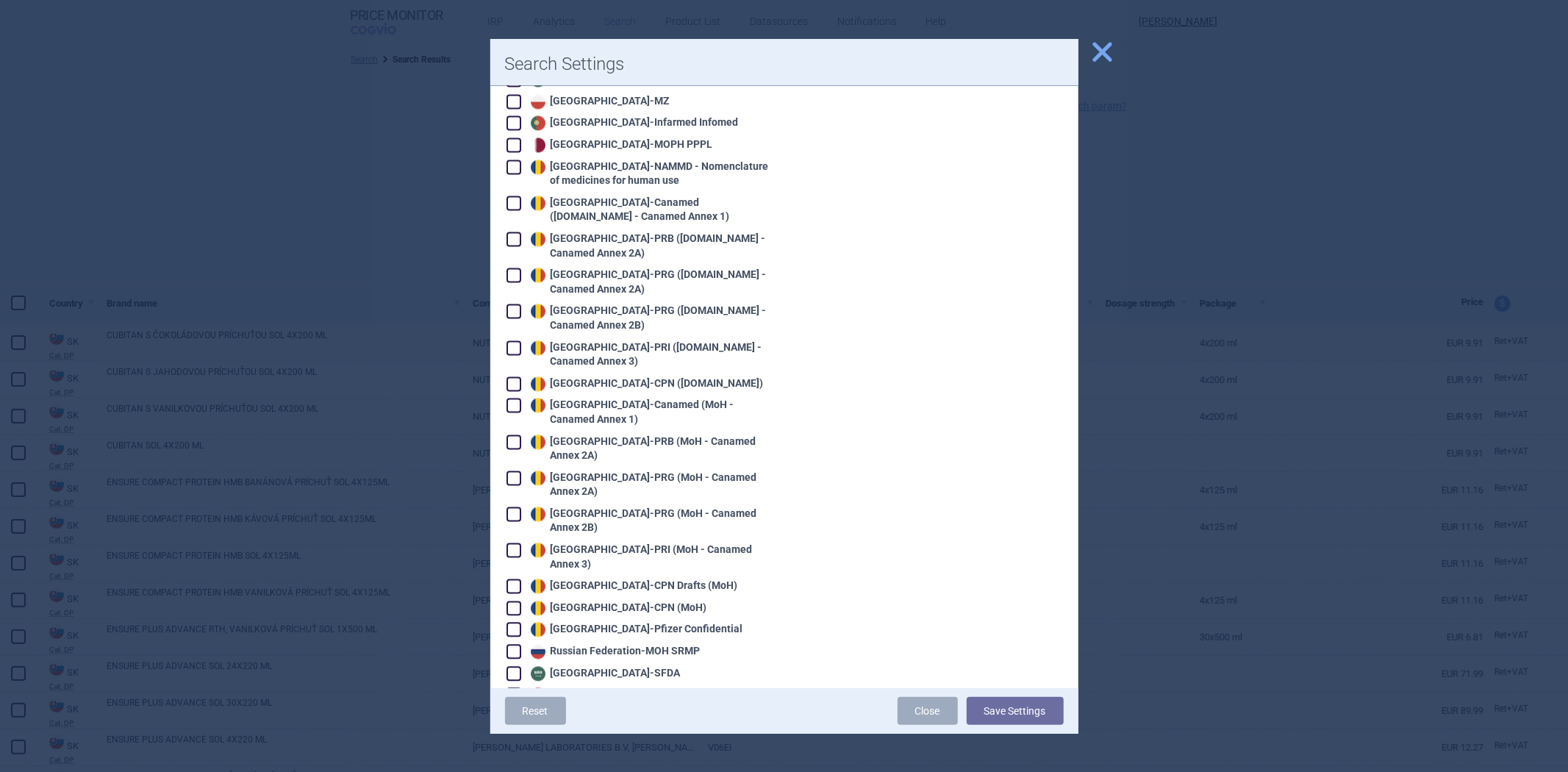
scroll to position [2860, 0]
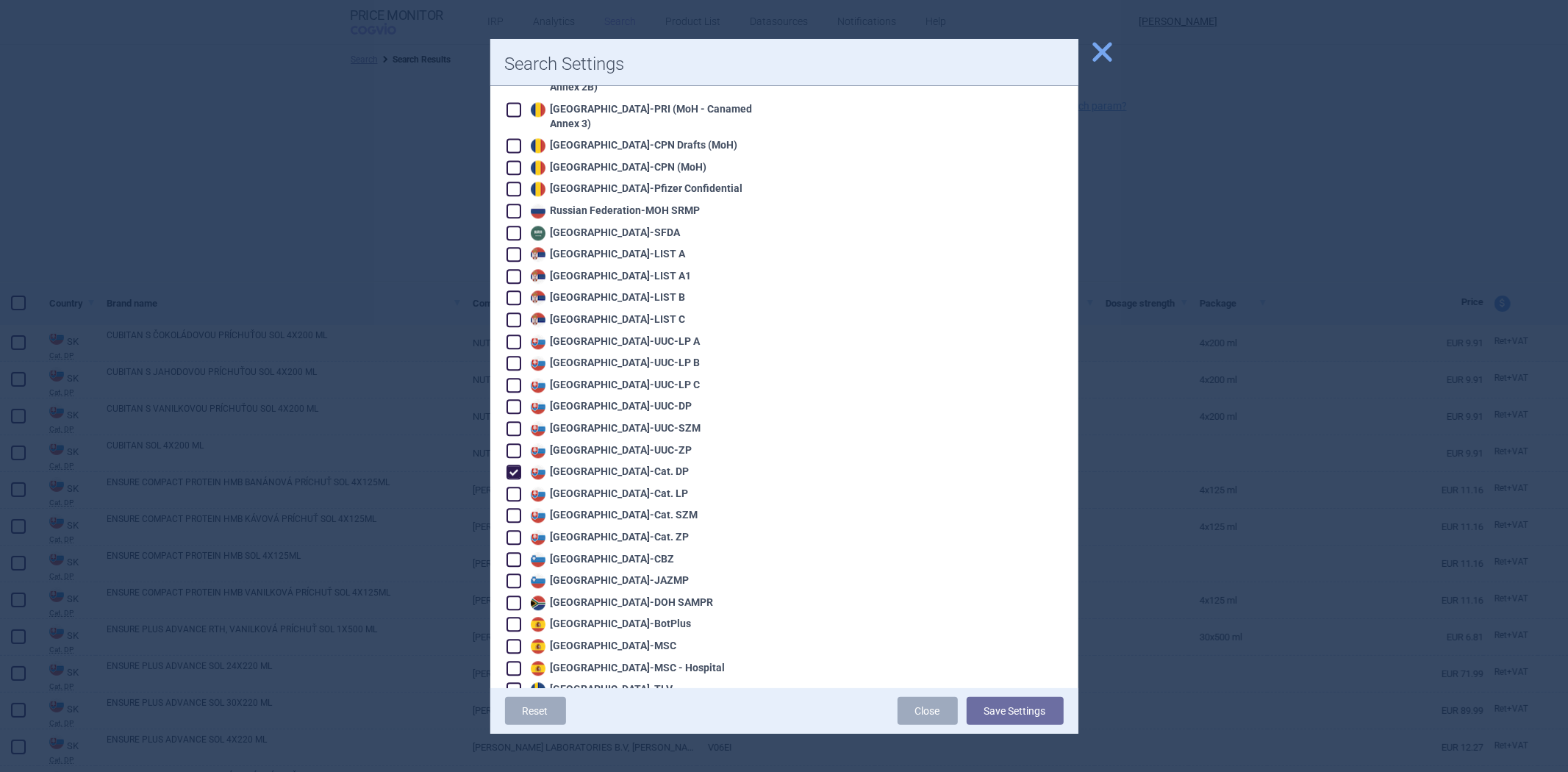
click at [604, 465] on div "Slovakia - Cat. DP" at bounding box center [608, 472] width 163 height 14
click at [590, 487] on div "Slovakia - Cat. LP" at bounding box center [608, 494] width 162 height 14
click at [1010, 701] on button "Save Settings" at bounding box center [1015, 711] width 97 height 28
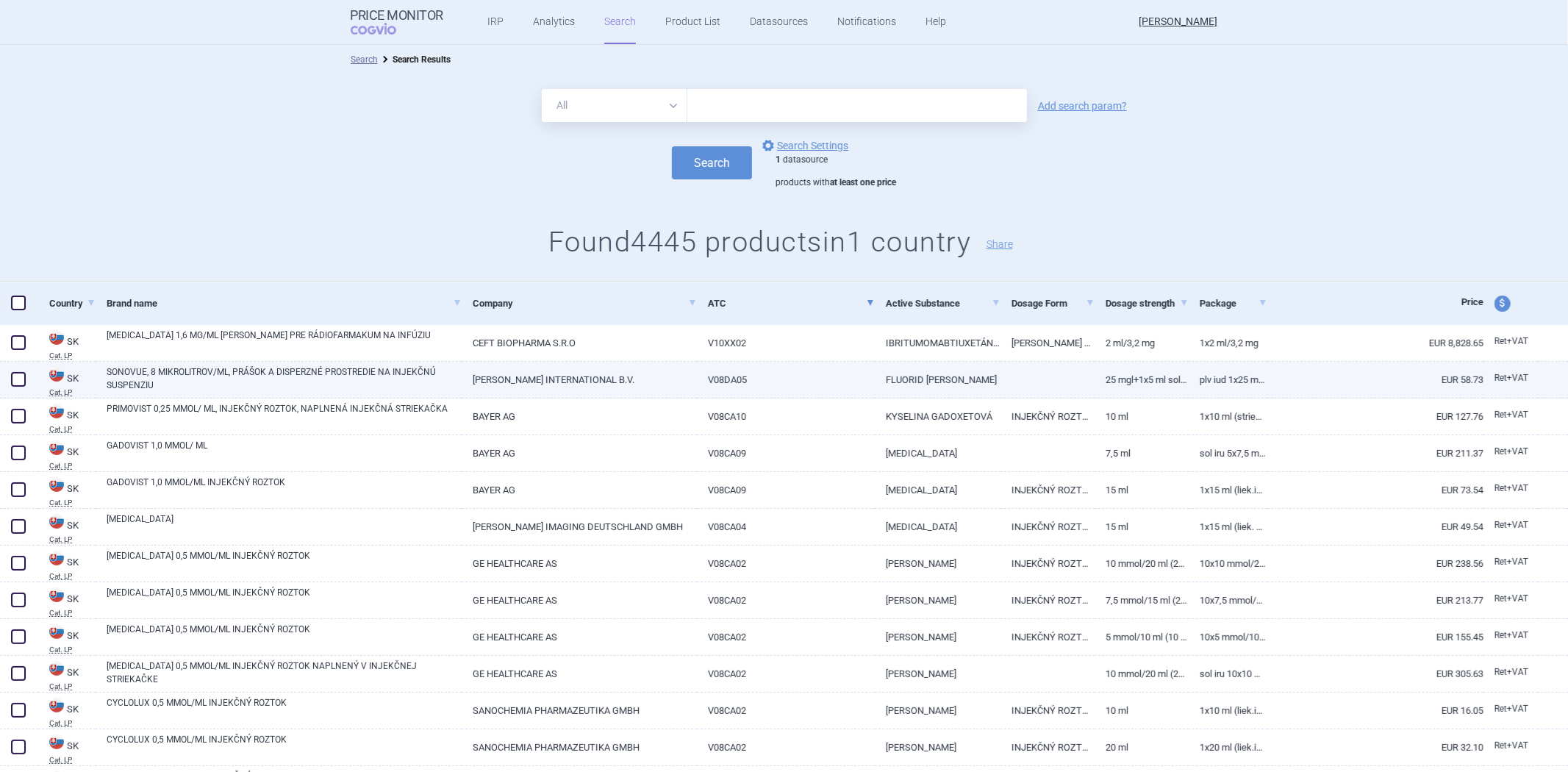
click at [906, 382] on link "FLUORID SÍROVÝ" at bounding box center [937, 379] width 126 height 36
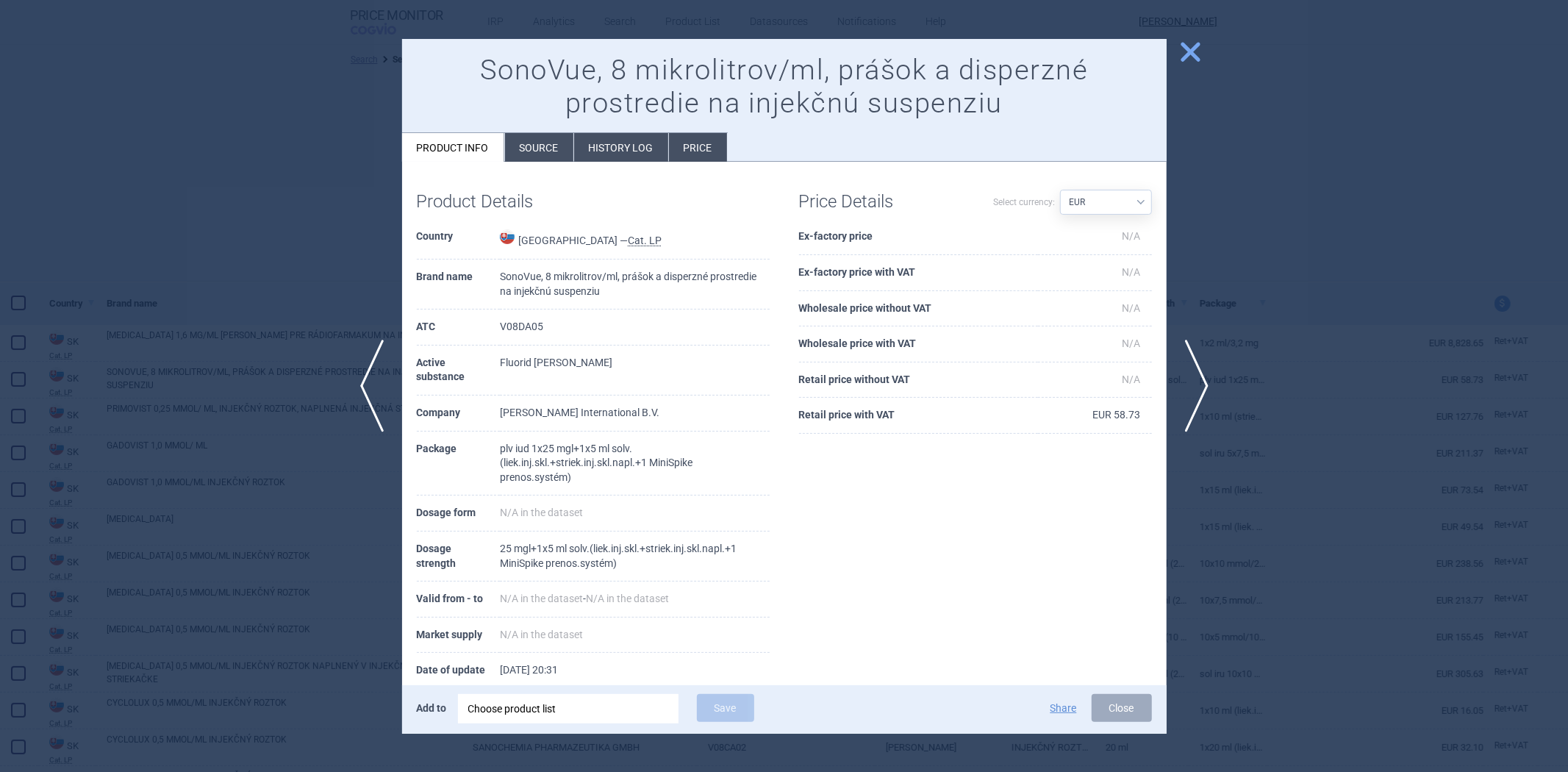
click at [1309, 321] on div at bounding box center [784, 386] width 1568 height 772
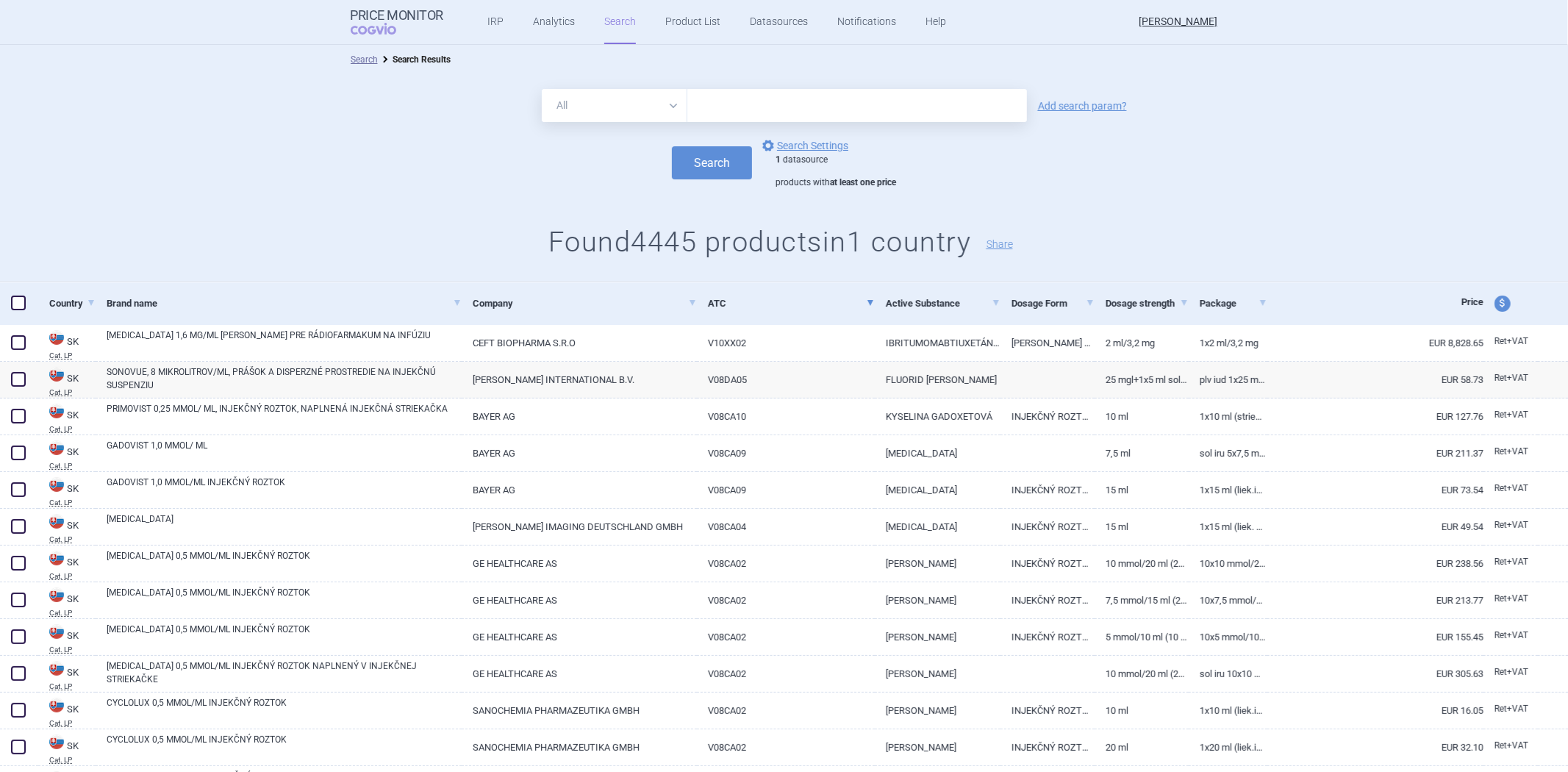
click at [807, 156] on div "1 datasource products with at least one price" at bounding box center [836, 172] width 120 height 34
click at [812, 151] on link "options Search Settings" at bounding box center [804, 146] width 89 height 18
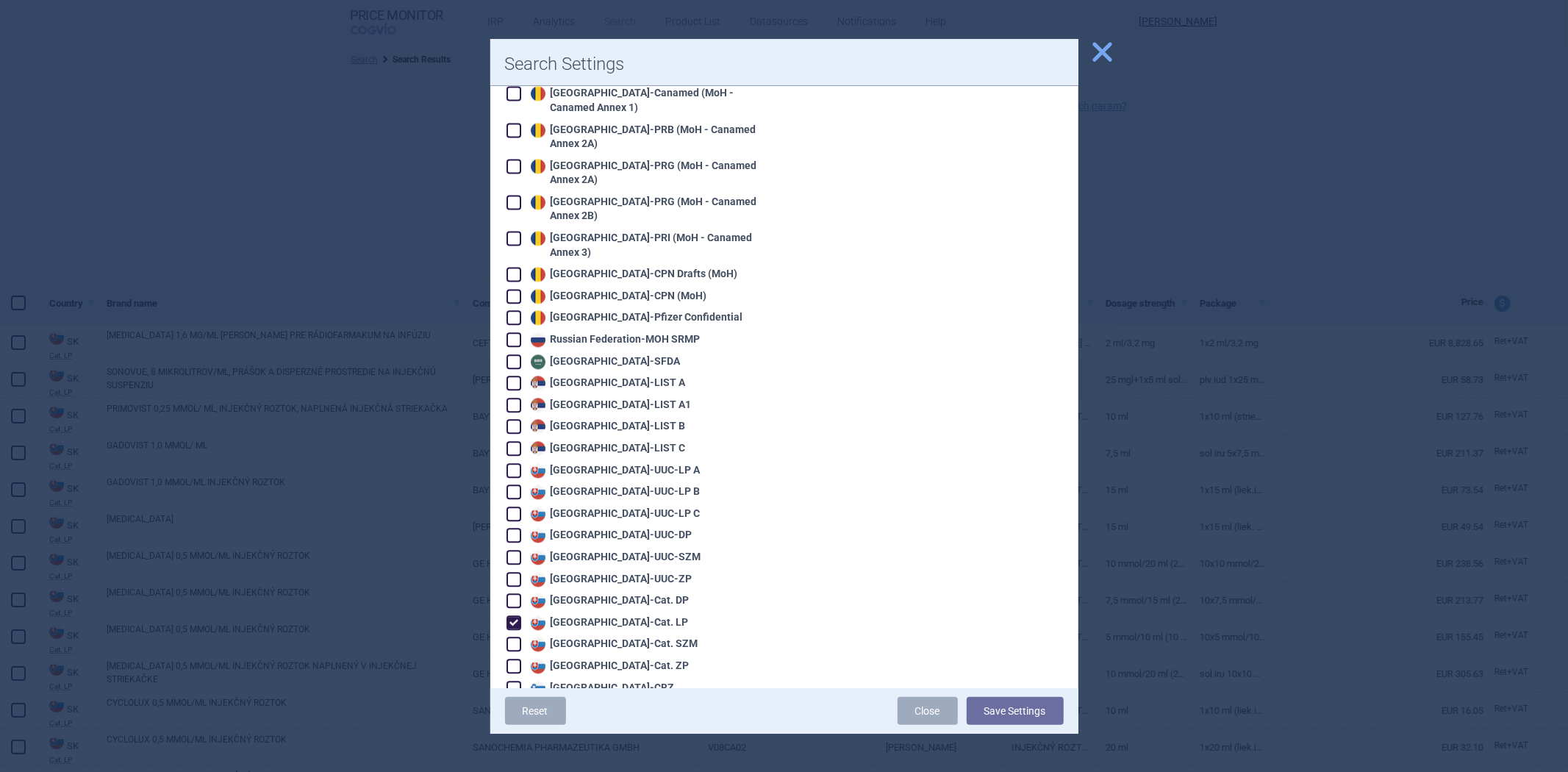
scroll to position [2942, 0]
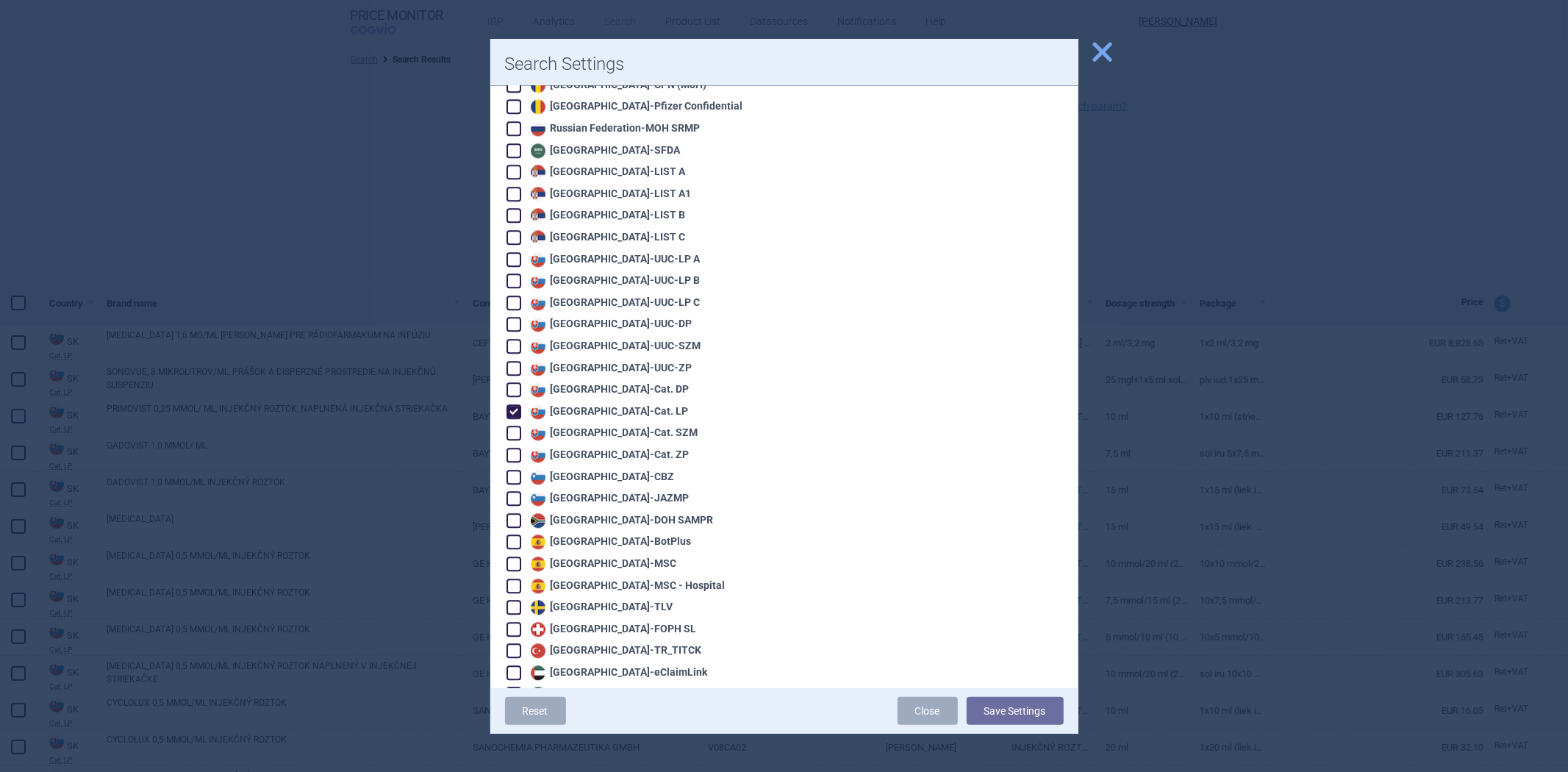
click at [593, 405] on div "Slovakia - Cat. LP" at bounding box center [608, 412] width 162 height 14
click at [586, 424] on div "Slovakia - Cat. SZM" at bounding box center [638, 432] width 263 height 16
click at [627, 426] on div "Slovakia - Cat. SZM" at bounding box center [613, 433] width 171 height 14
click at [1003, 709] on button "Save Settings" at bounding box center [1015, 711] width 97 height 28
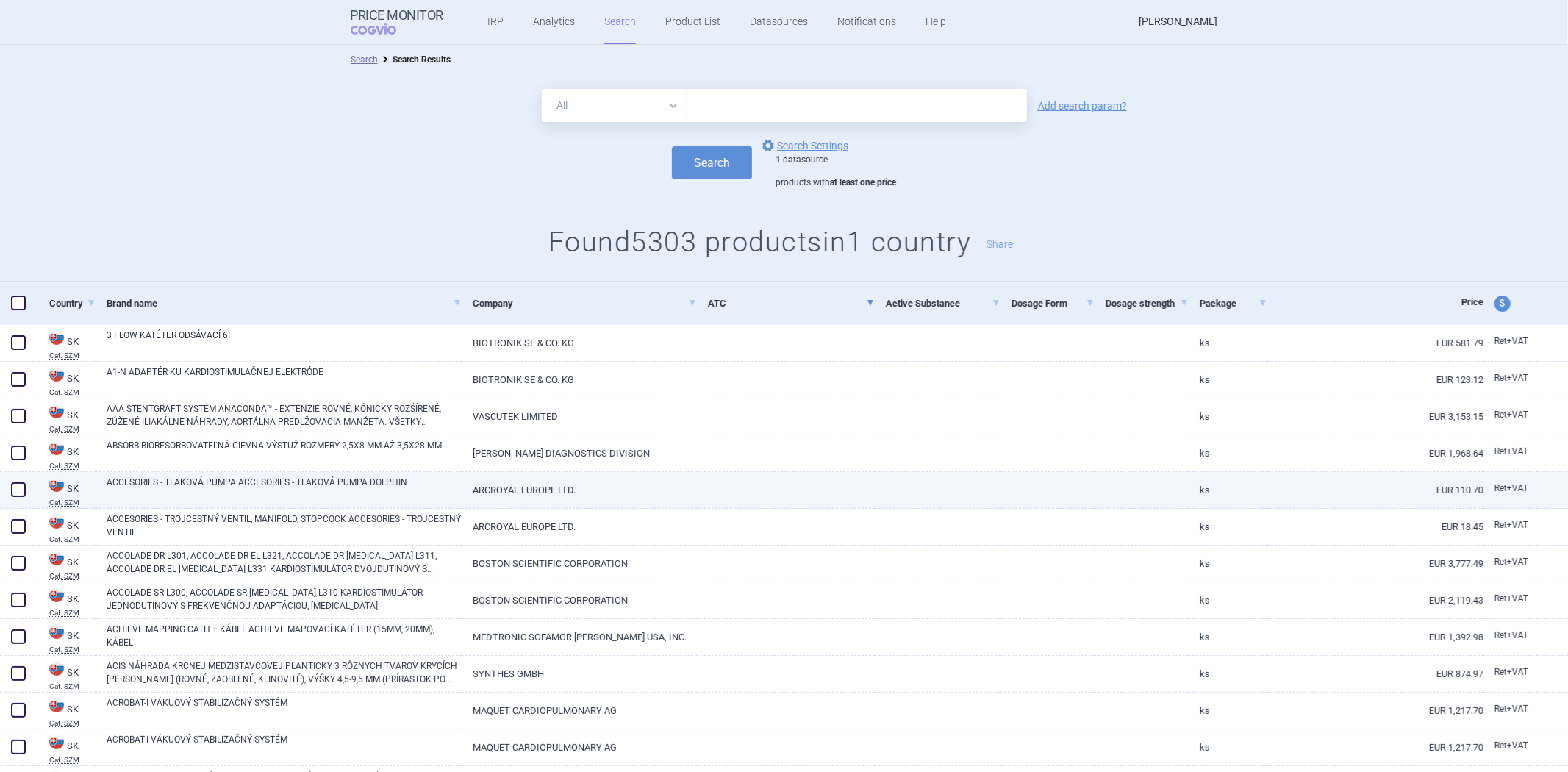
click at [924, 475] on link at bounding box center [937, 485] width 126 height 26
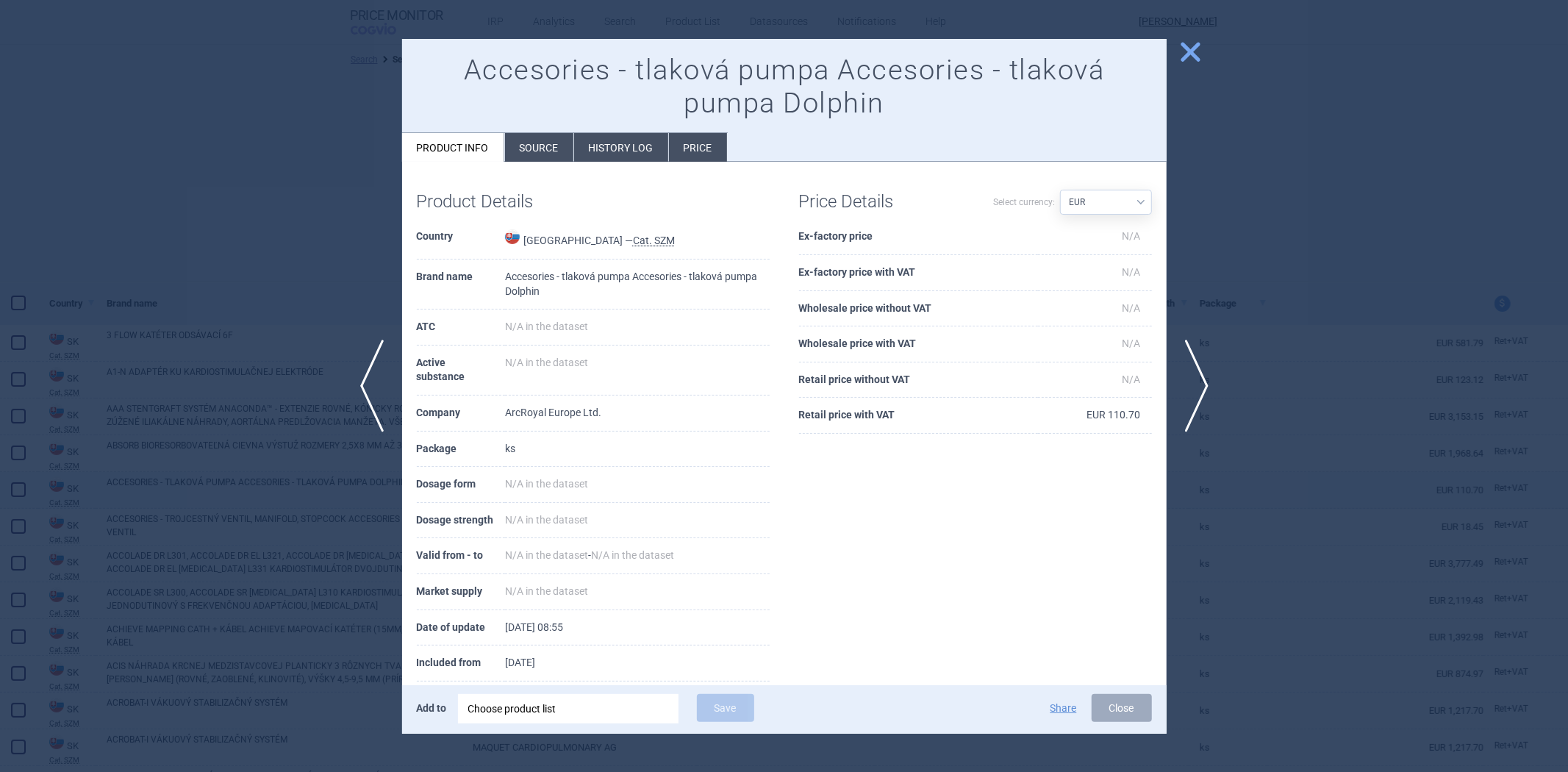
click at [1409, 507] on div at bounding box center [784, 386] width 1568 height 772
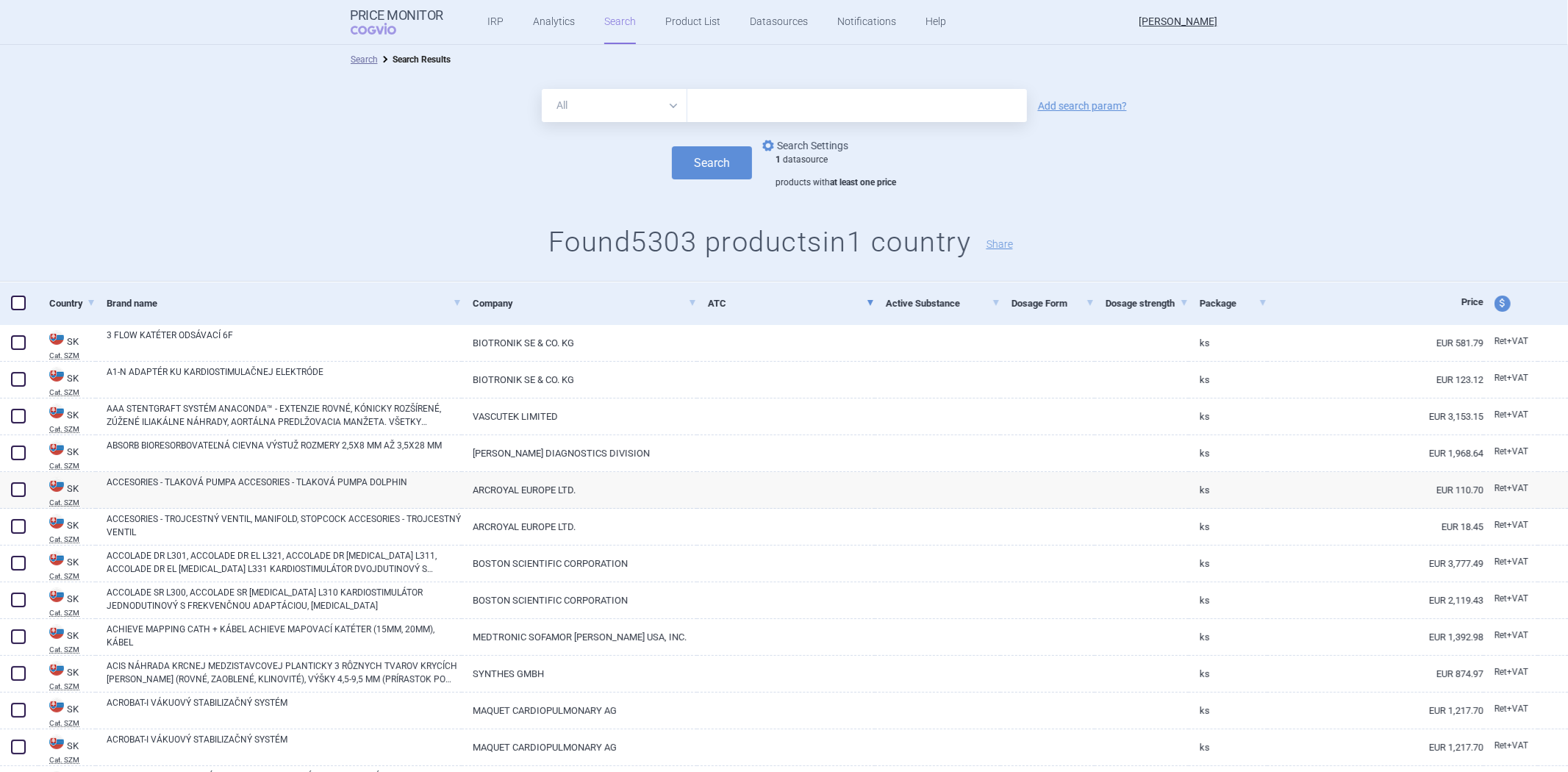
click at [799, 139] on link "options Search Settings" at bounding box center [804, 146] width 89 height 18
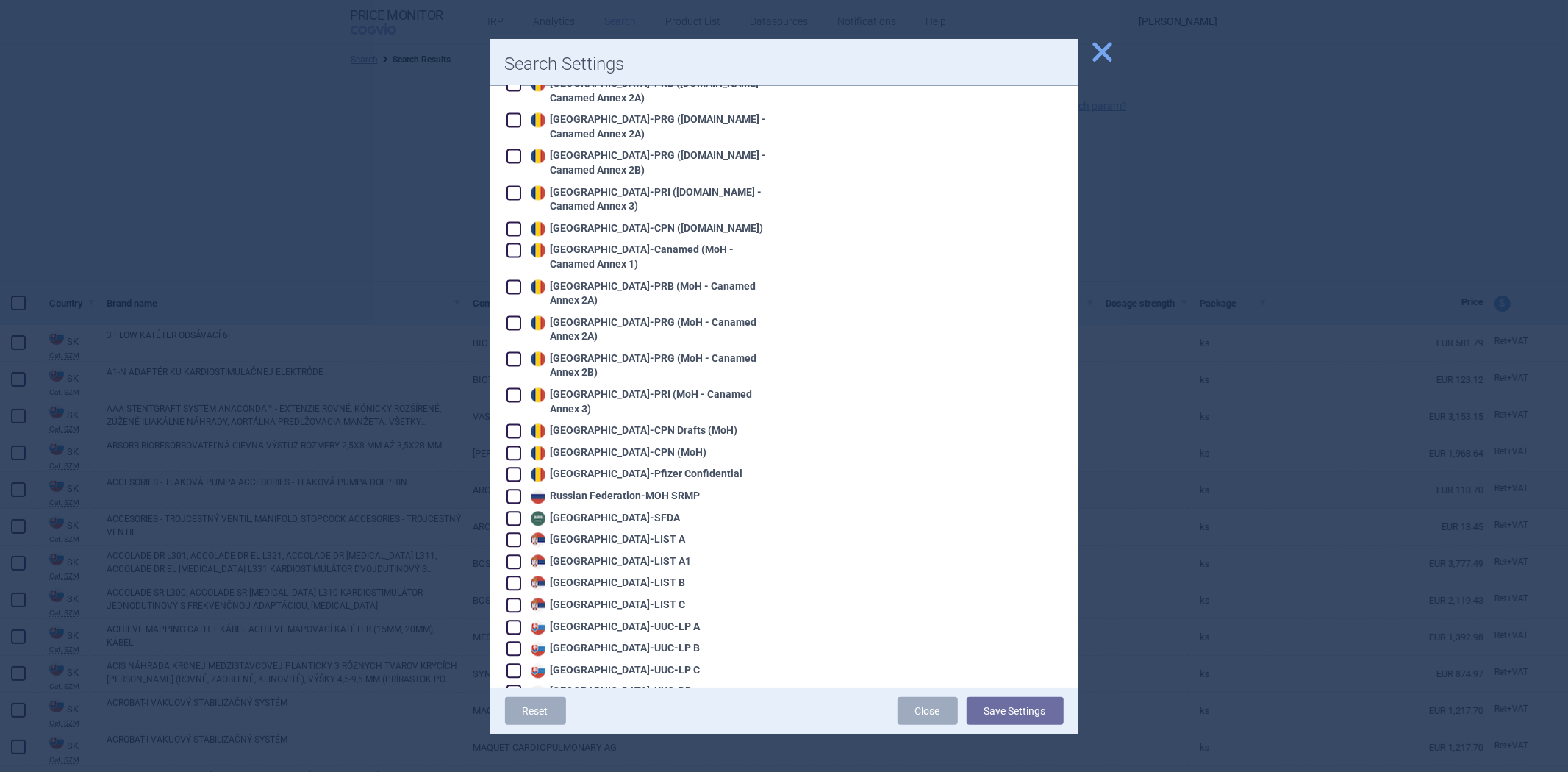
scroll to position [2860, 0]
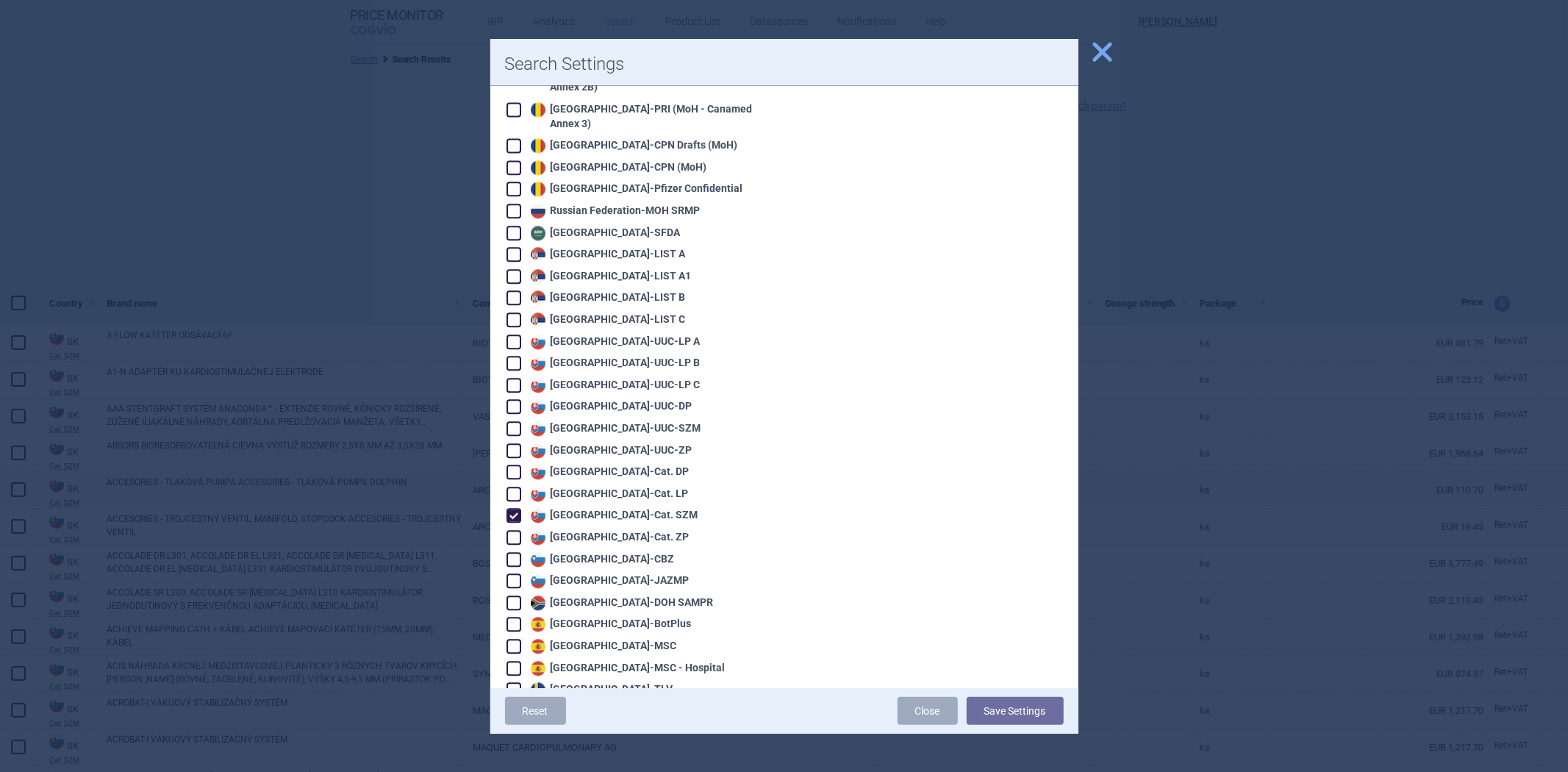
click at [620, 508] on div "Slovakia - Cat. SZM" at bounding box center [613, 515] width 171 height 14
click at [607, 531] on div "Slovakia - Cat. ZP" at bounding box center [608, 538] width 163 height 14
click at [1028, 701] on button "Save Settings" at bounding box center [1015, 711] width 97 height 28
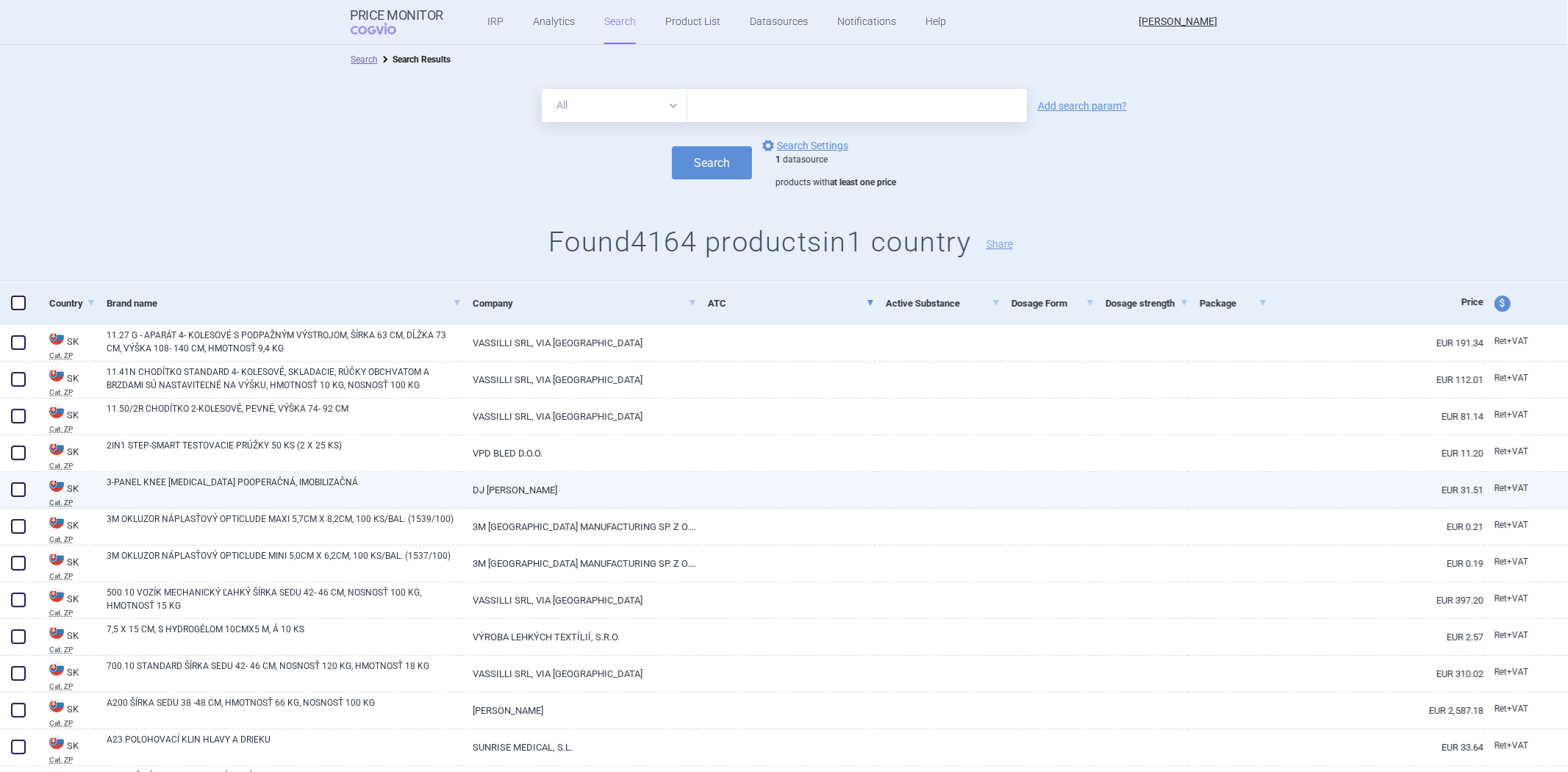
click at [1032, 507] on div at bounding box center [1047, 491] width 94 height 37
click at [1034, 495] on link at bounding box center [1047, 485] width 94 height 26
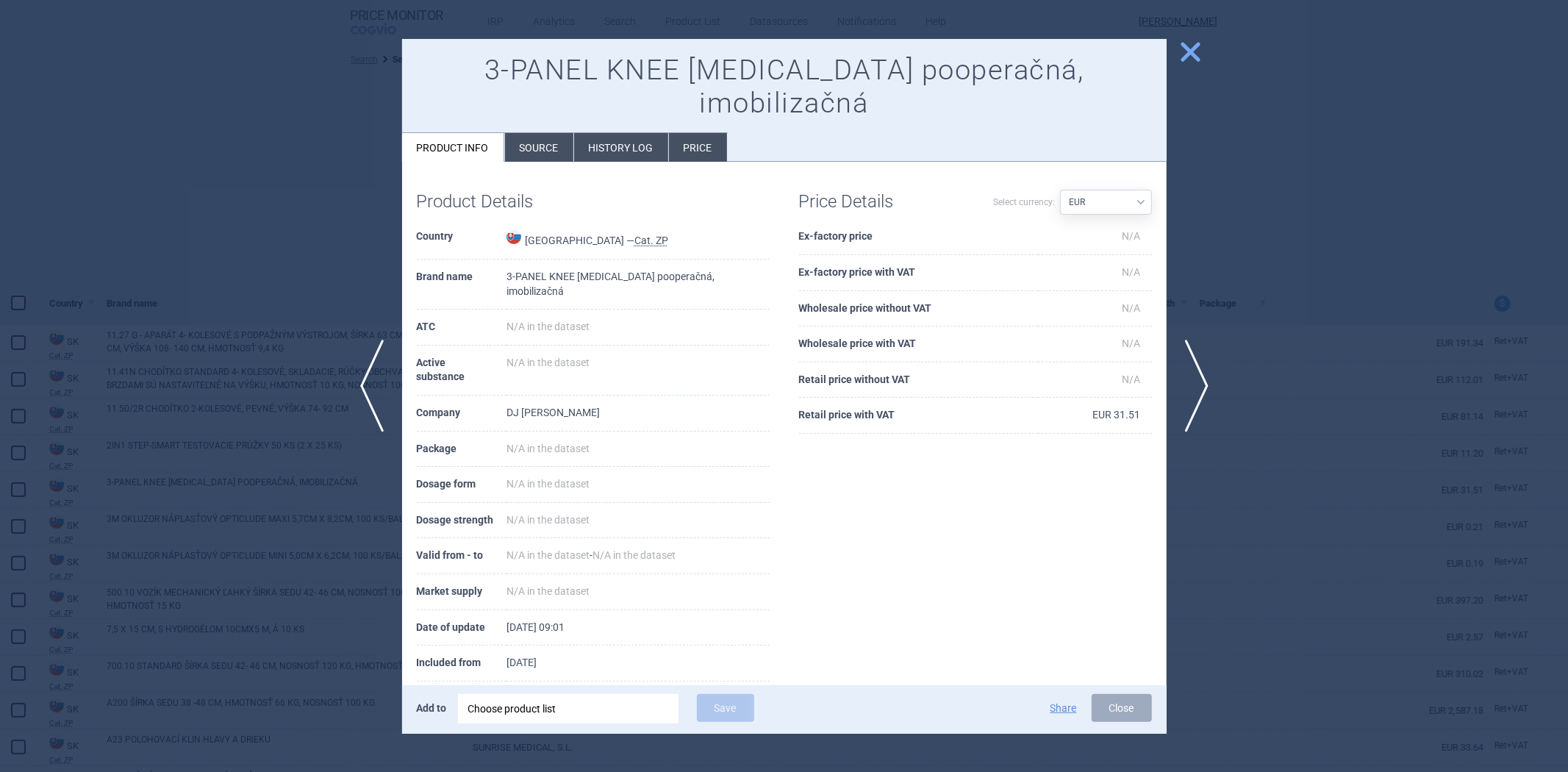
click at [1327, 394] on div at bounding box center [784, 386] width 1568 height 772
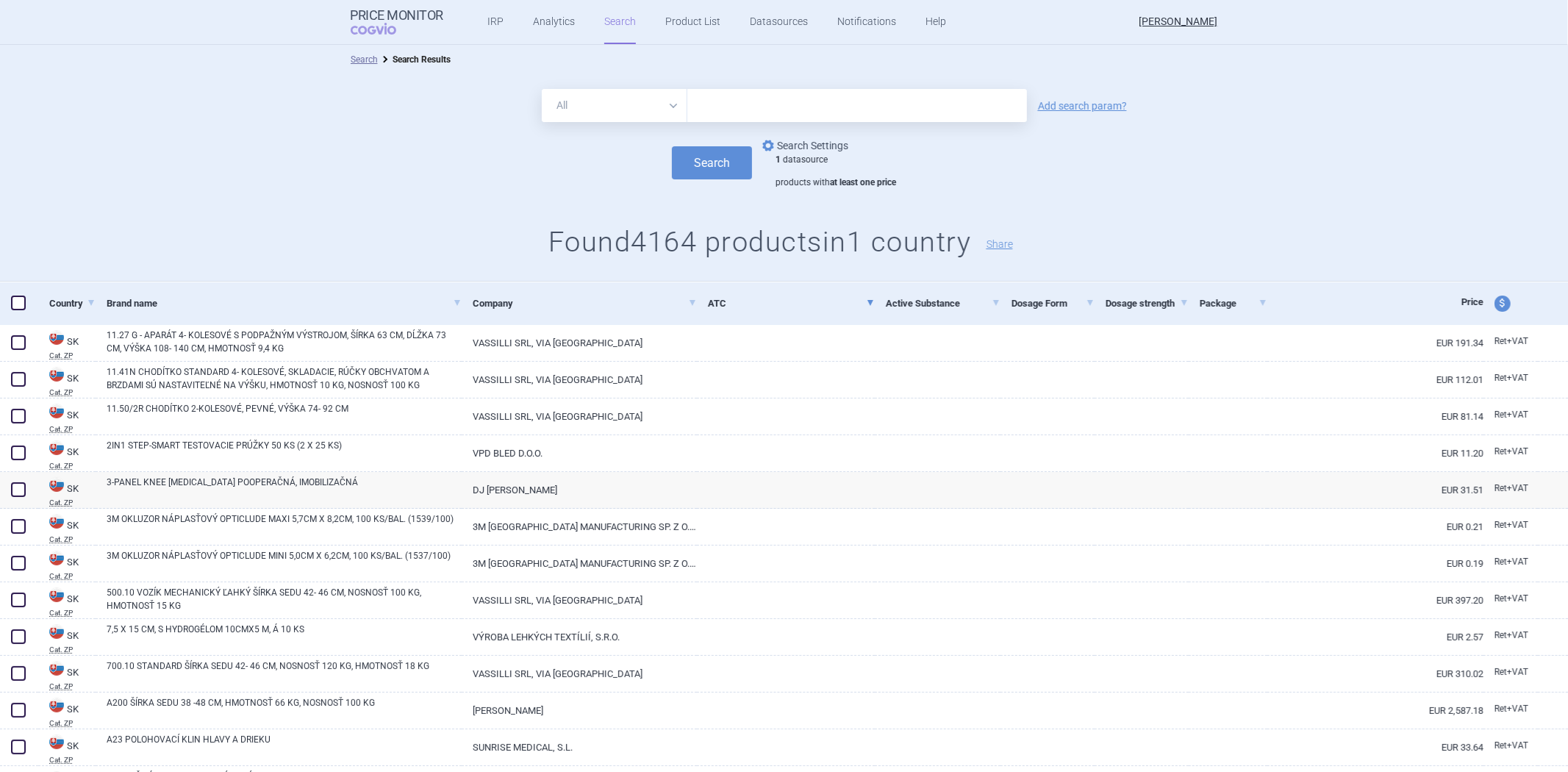
click at [831, 152] on link "options Search Settings" at bounding box center [804, 146] width 89 height 18
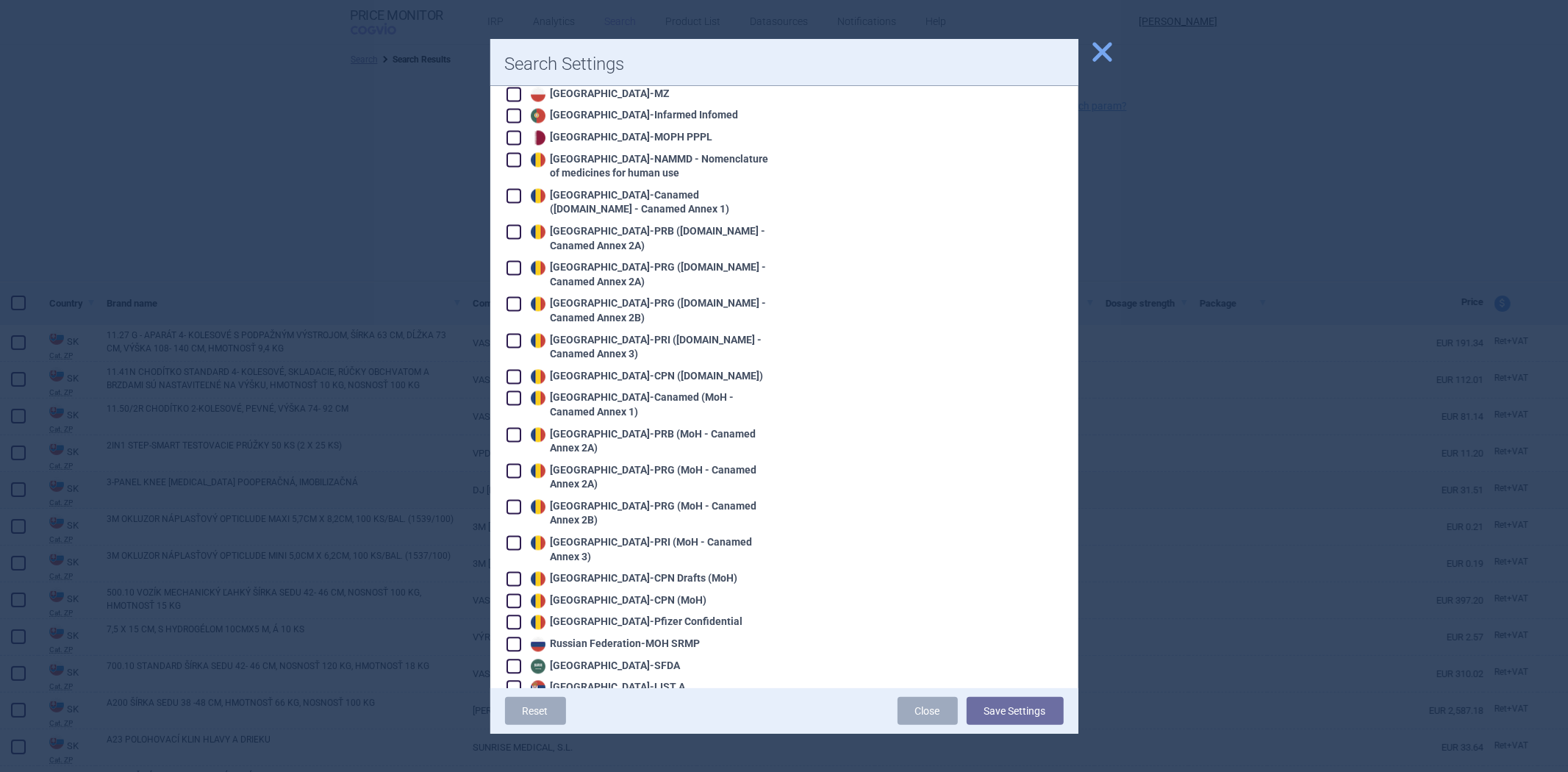
scroll to position [2860, 0]
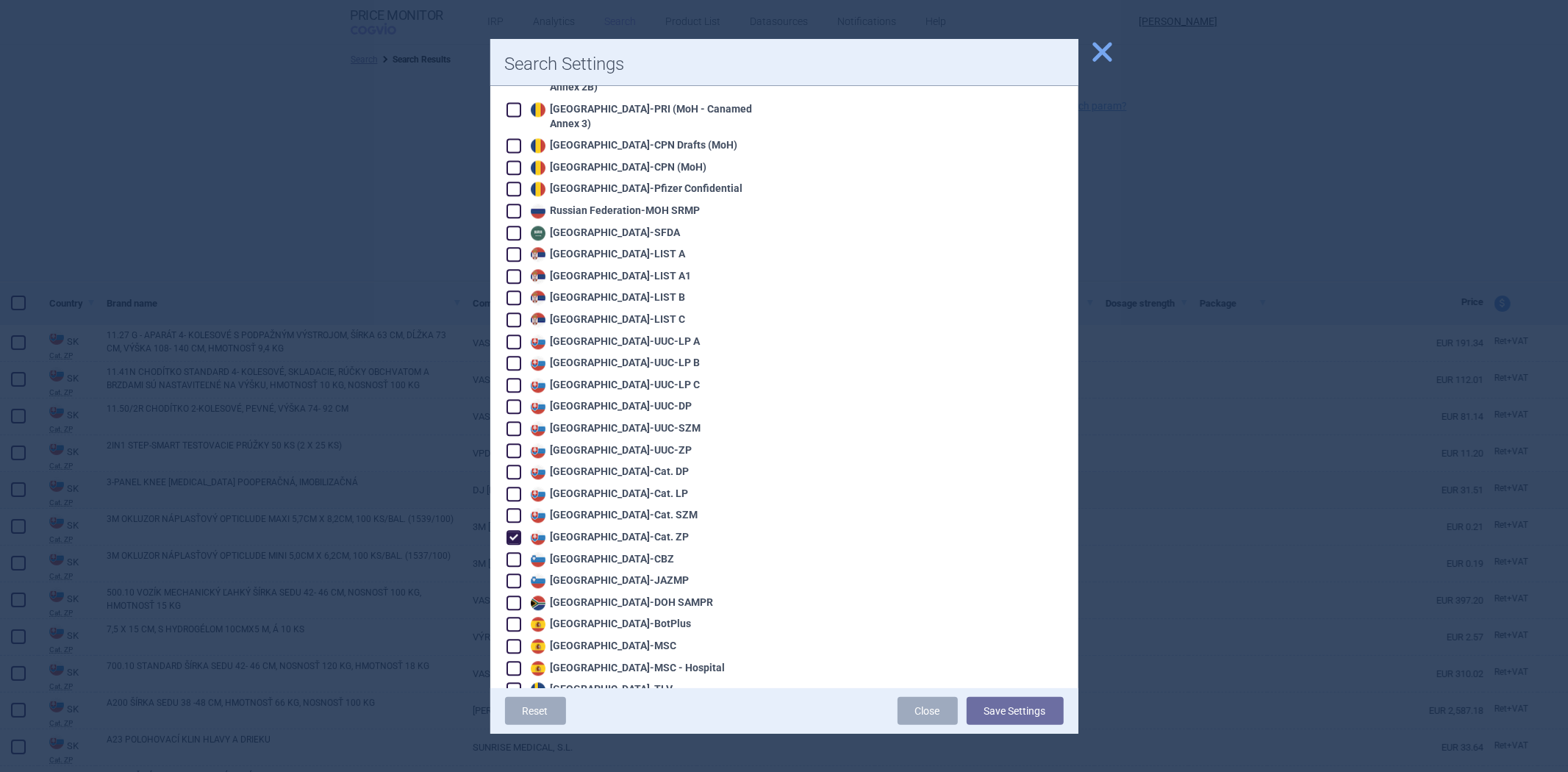
click at [595, 531] on div "Slovakia - Cat. ZP" at bounding box center [608, 538] width 163 height 14
click at [594, 552] on div "Slovenia - CBZ" at bounding box center [601, 560] width 147 height 14
click at [1014, 712] on button "Save Settings" at bounding box center [1015, 711] width 97 height 28
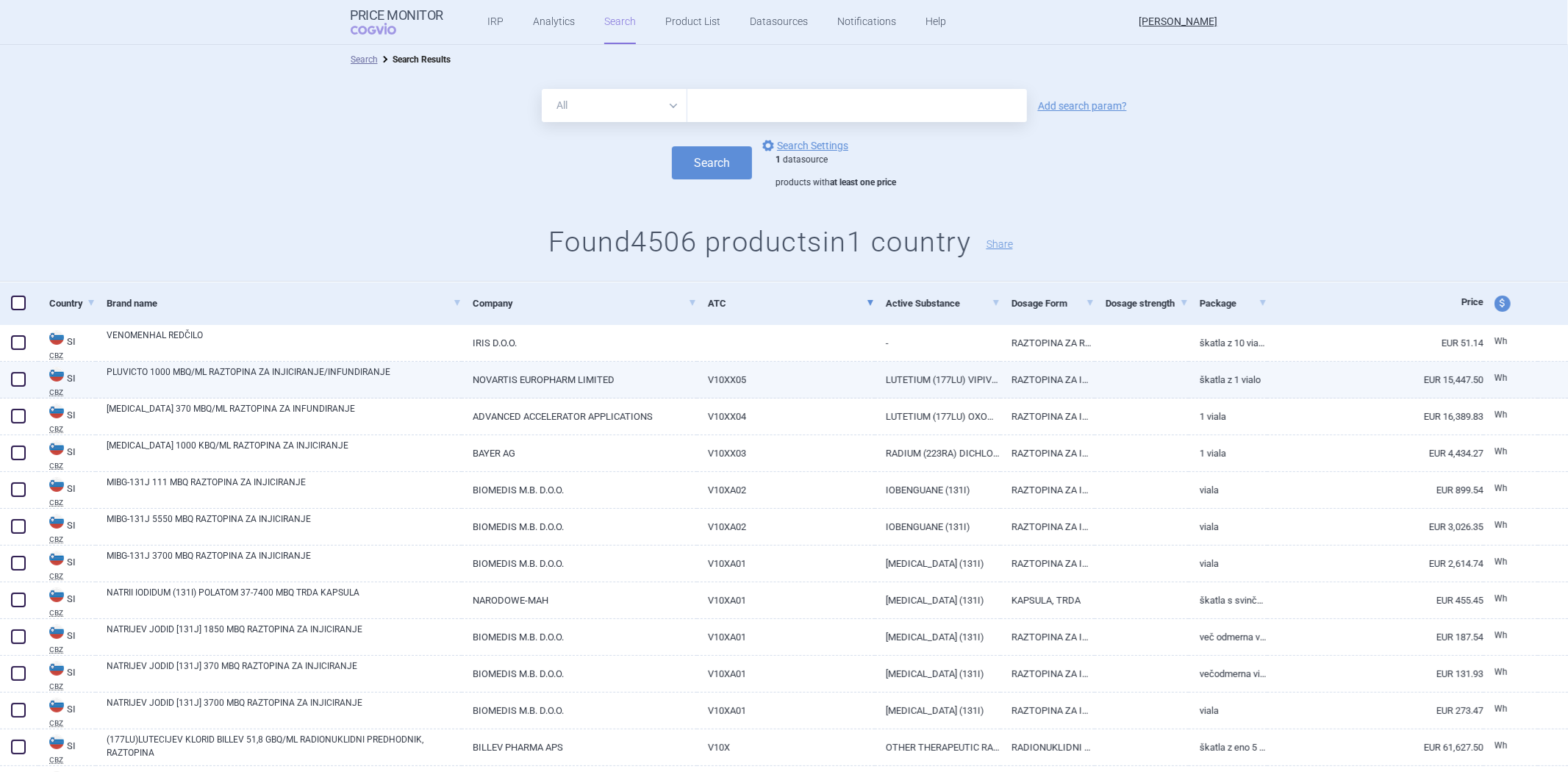
click at [930, 390] on link "LUTETIUM (177LU) VIPIVOTIDE TETRAXETAN" at bounding box center [937, 379] width 126 height 36
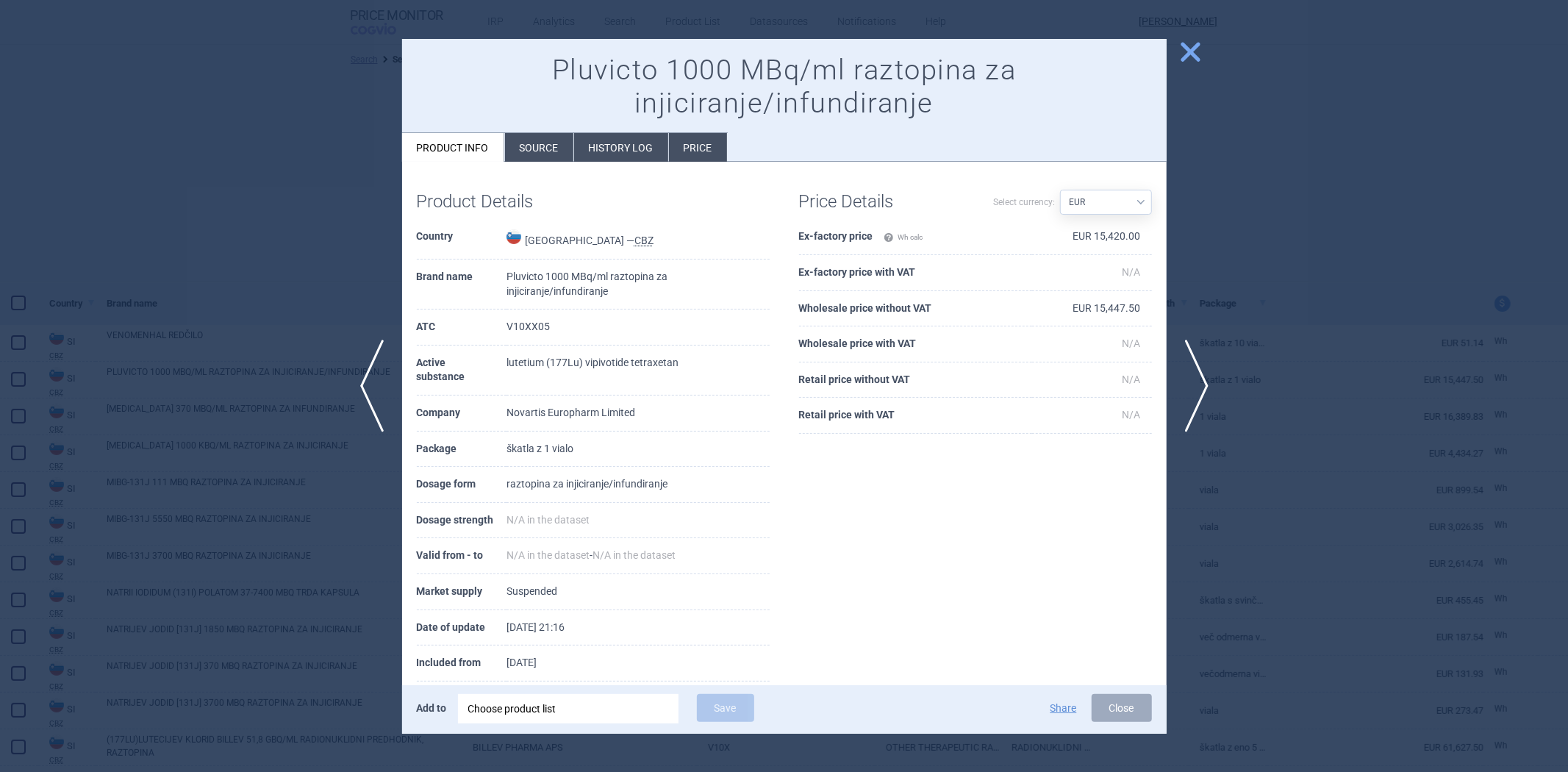
click at [866, 237] on th "Ex-factory price Wh calc" at bounding box center [916, 236] width 234 height 36
click at [865, 309] on th "Wholesale price without VAT" at bounding box center [916, 309] width 234 height 36
click at [1272, 302] on div at bounding box center [784, 386] width 1568 height 772
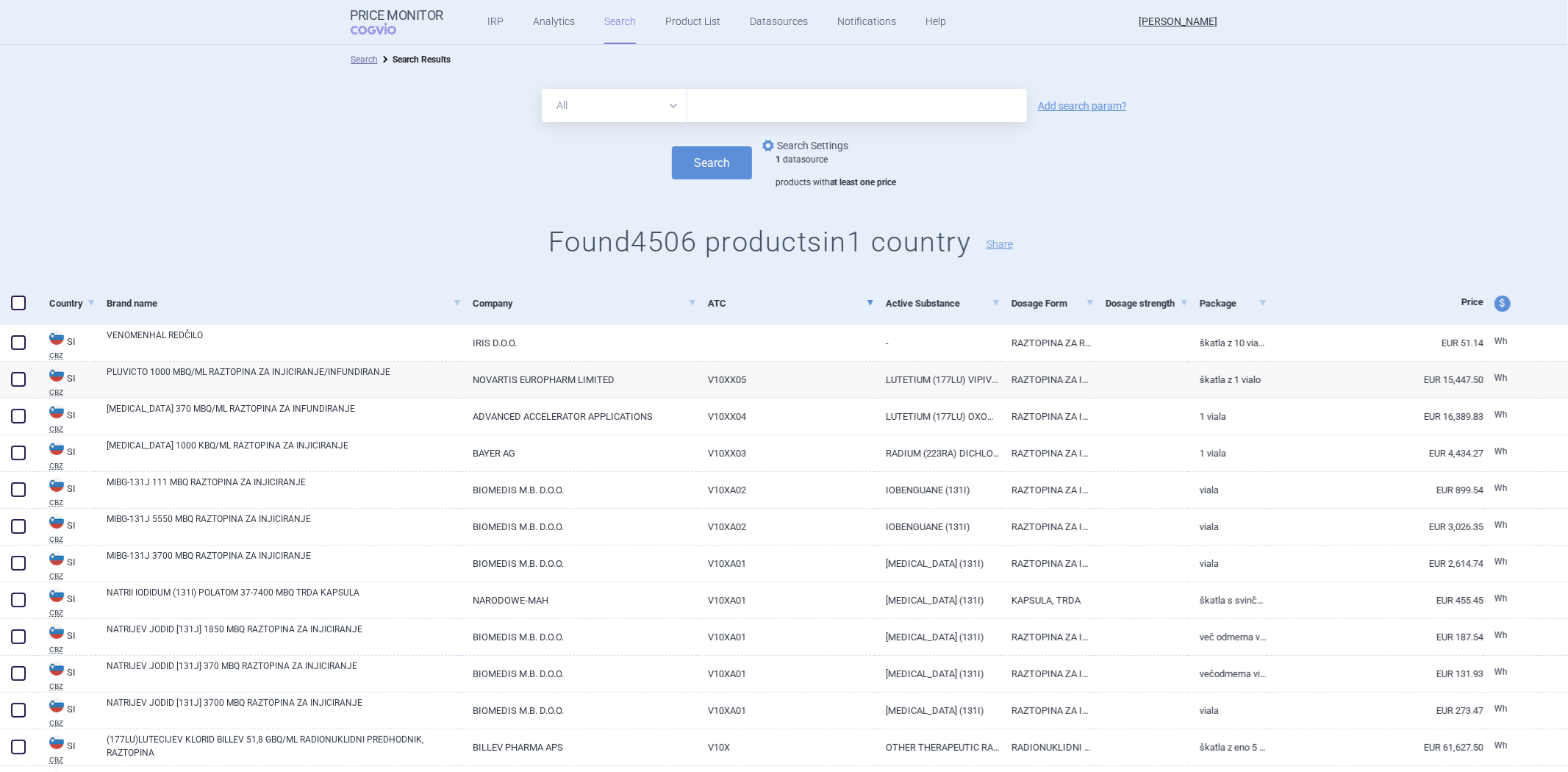
click at [829, 139] on link "options Search Settings" at bounding box center [804, 146] width 89 height 18
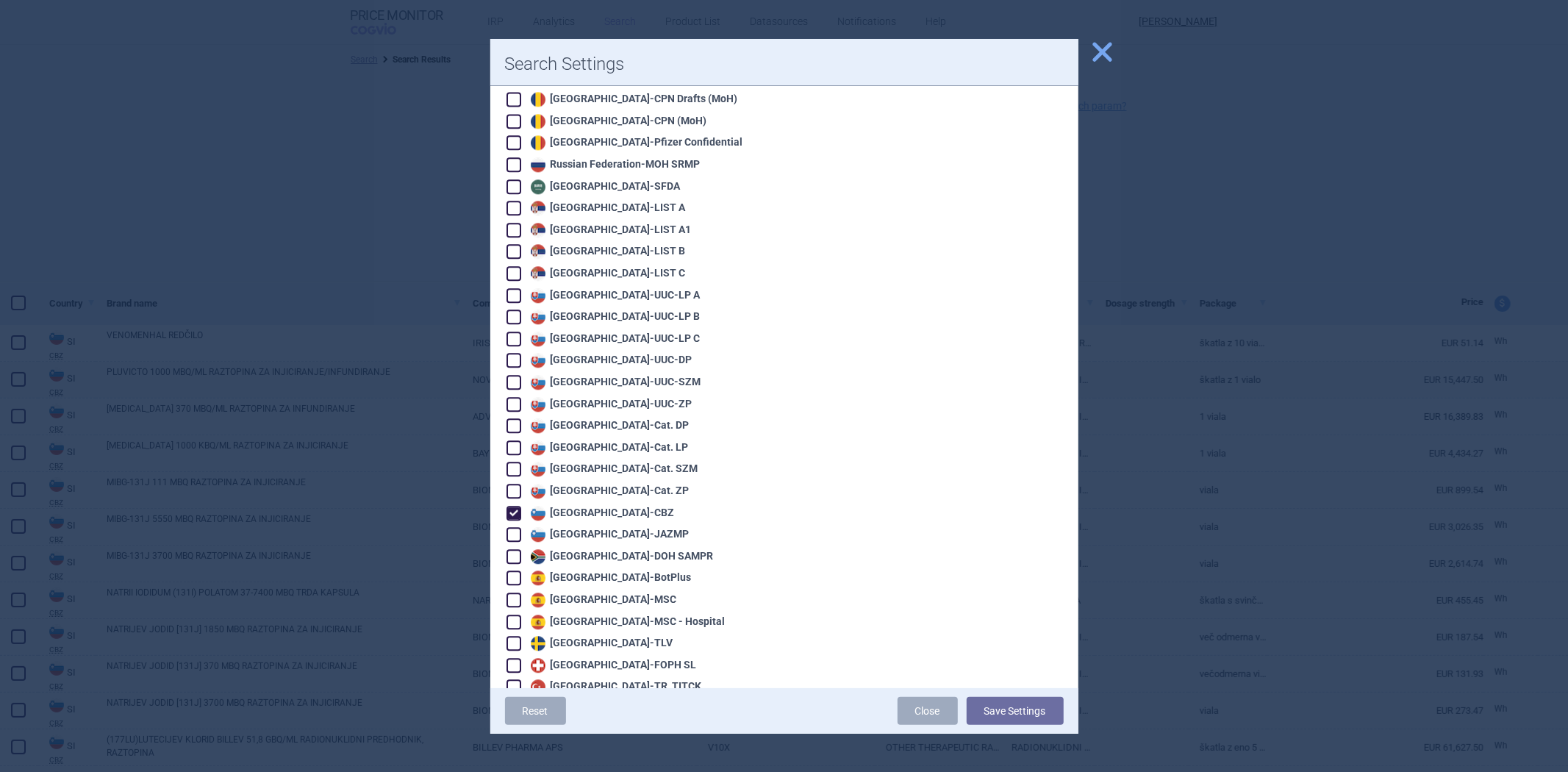
scroll to position [3072, 0]
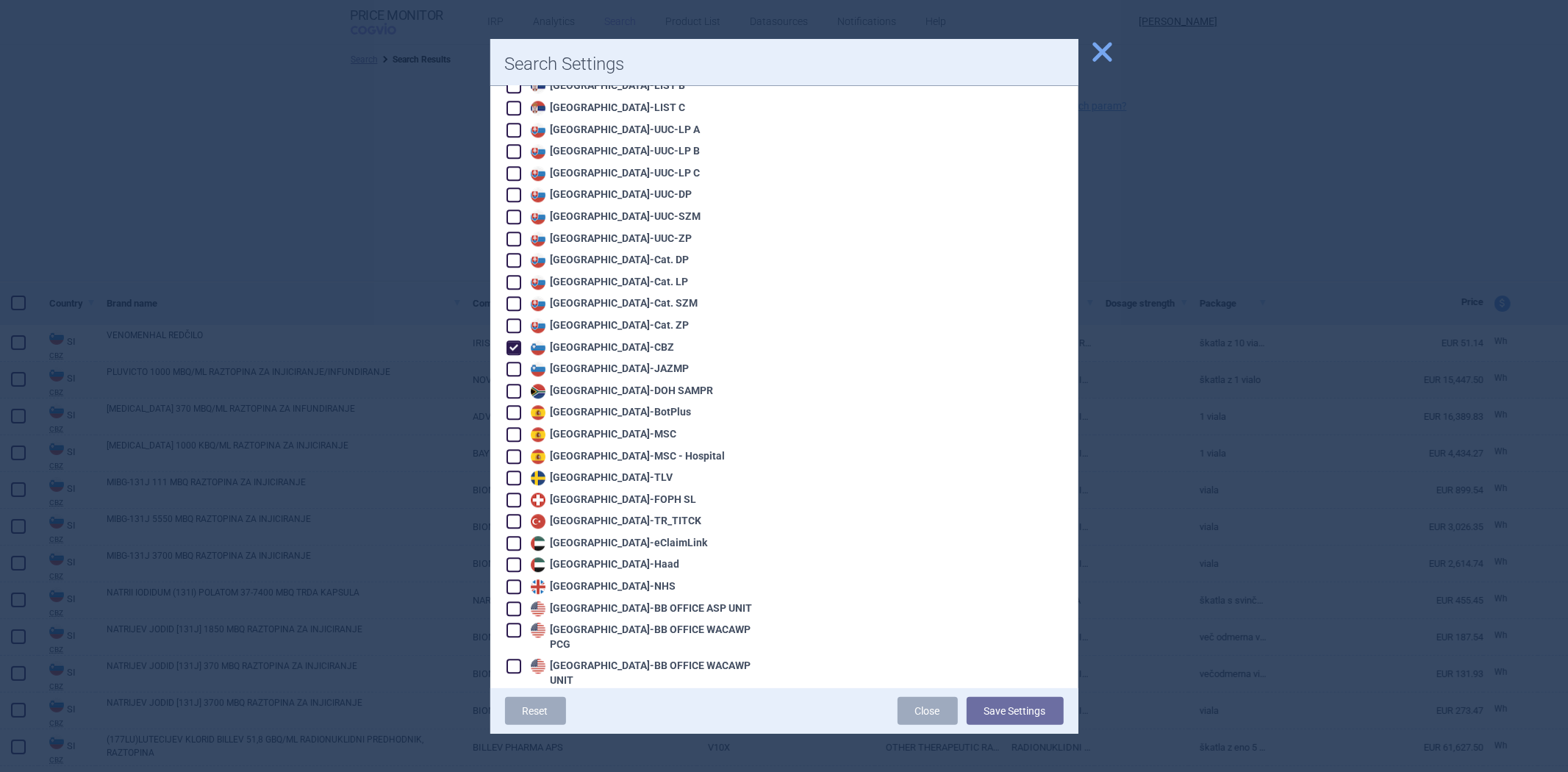
click at [611, 341] on div "Slovenia - CBZ" at bounding box center [601, 348] width 147 height 14
click at [599, 362] on div "Slovenia - JAZMP" at bounding box center [608, 369] width 163 height 14
click at [1003, 710] on button "Save Settings" at bounding box center [1015, 711] width 97 height 28
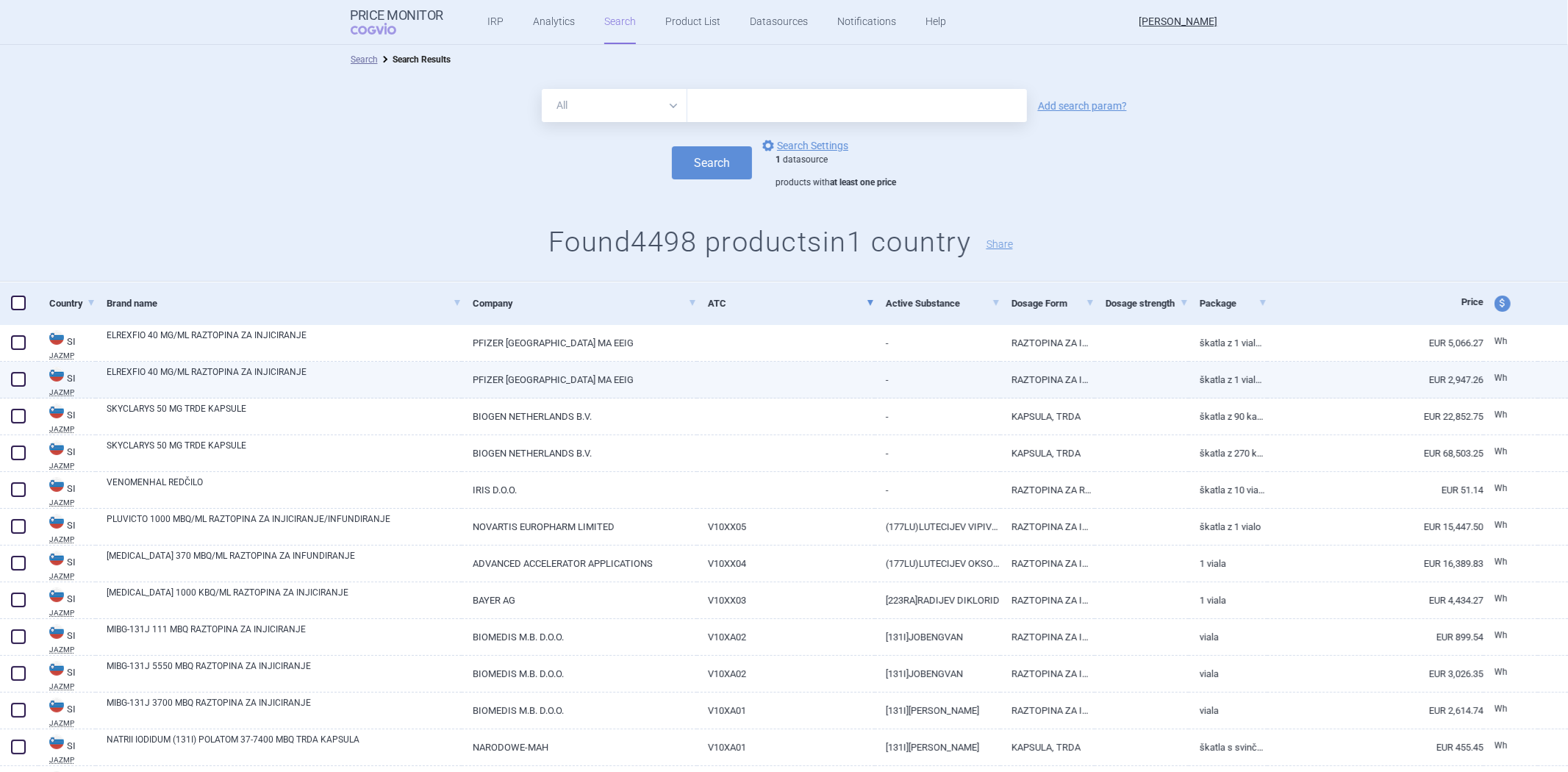
click at [919, 362] on link "-" at bounding box center [937, 379] width 126 height 36
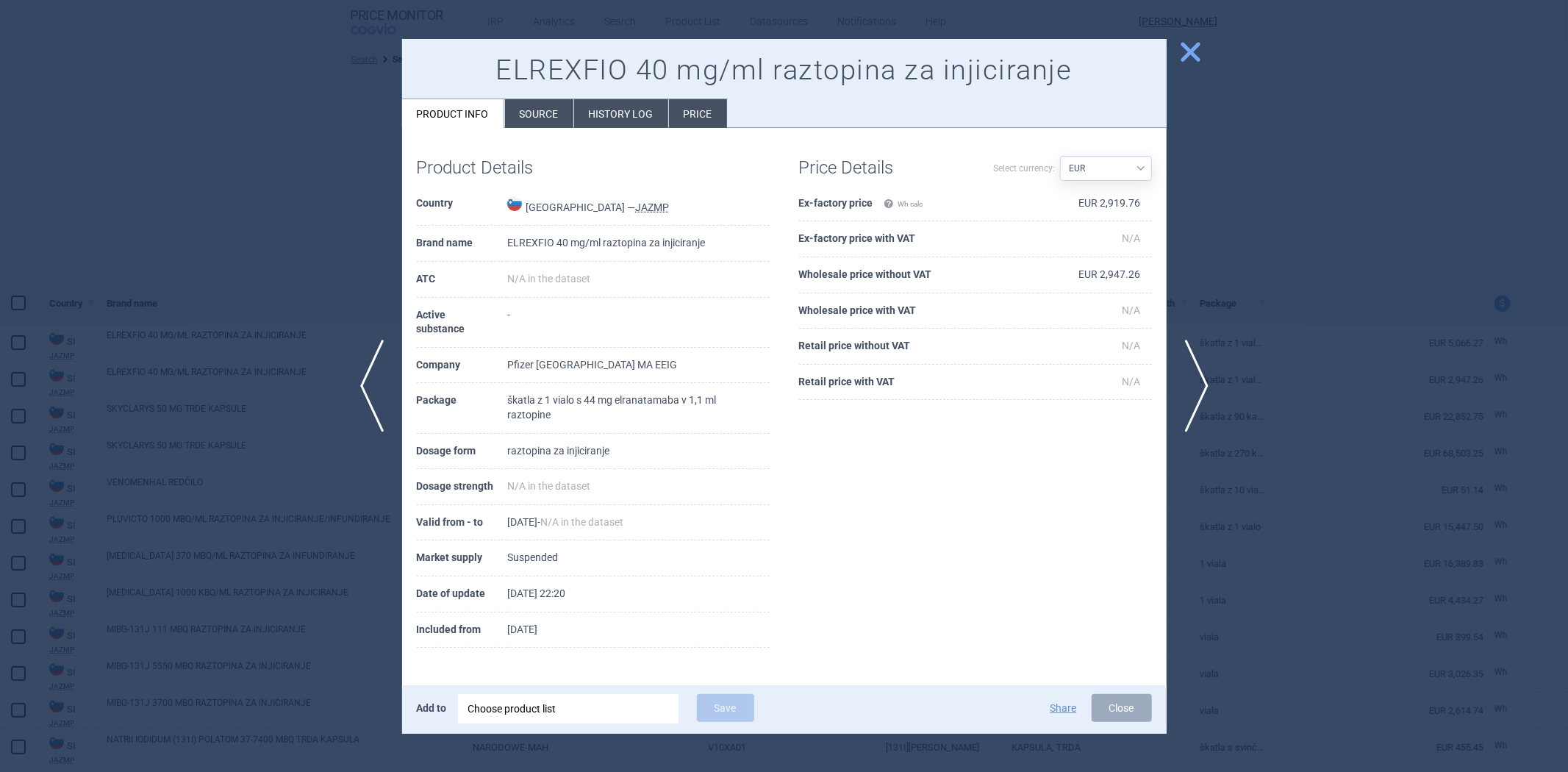
drag, startPoint x: 766, startPoint y: 265, endPoint x: 746, endPoint y: 266, distance: 20.0
click at [763, 266] on td "N/A in the dataset" at bounding box center [638, 280] width 262 height 36
click at [744, 266] on td "N/A in the dataset" at bounding box center [638, 280] width 262 height 36
click at [752, 262] on td "N/A in the dataset" at bounding box center [638, 280] width 262 height 36
click at [561, 120] on li "Source" at bounding box center [538, 114] width 68 height 29
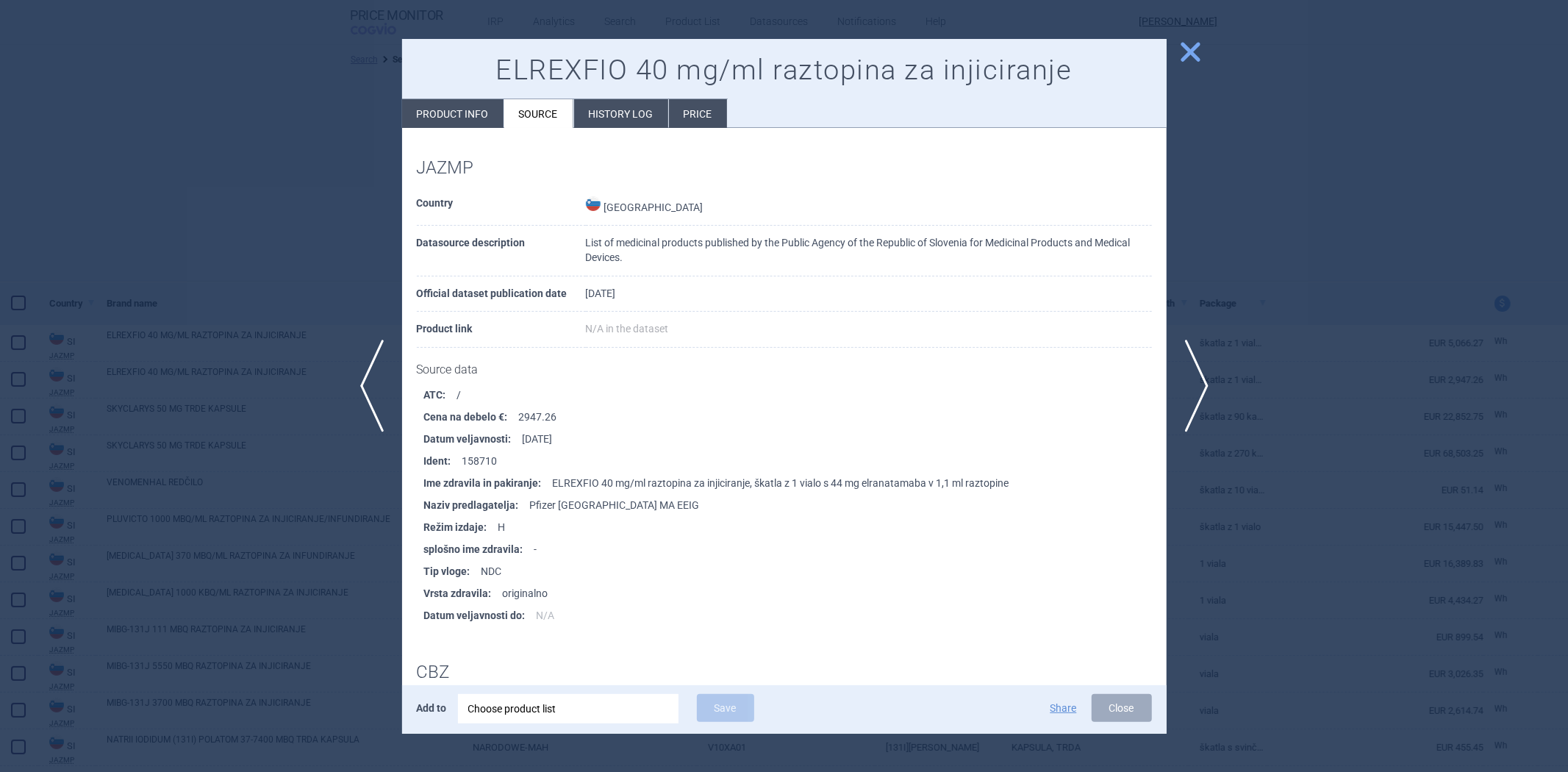
click at [304, 211] on div at bounding box center [784, 386] width 1568 height 772
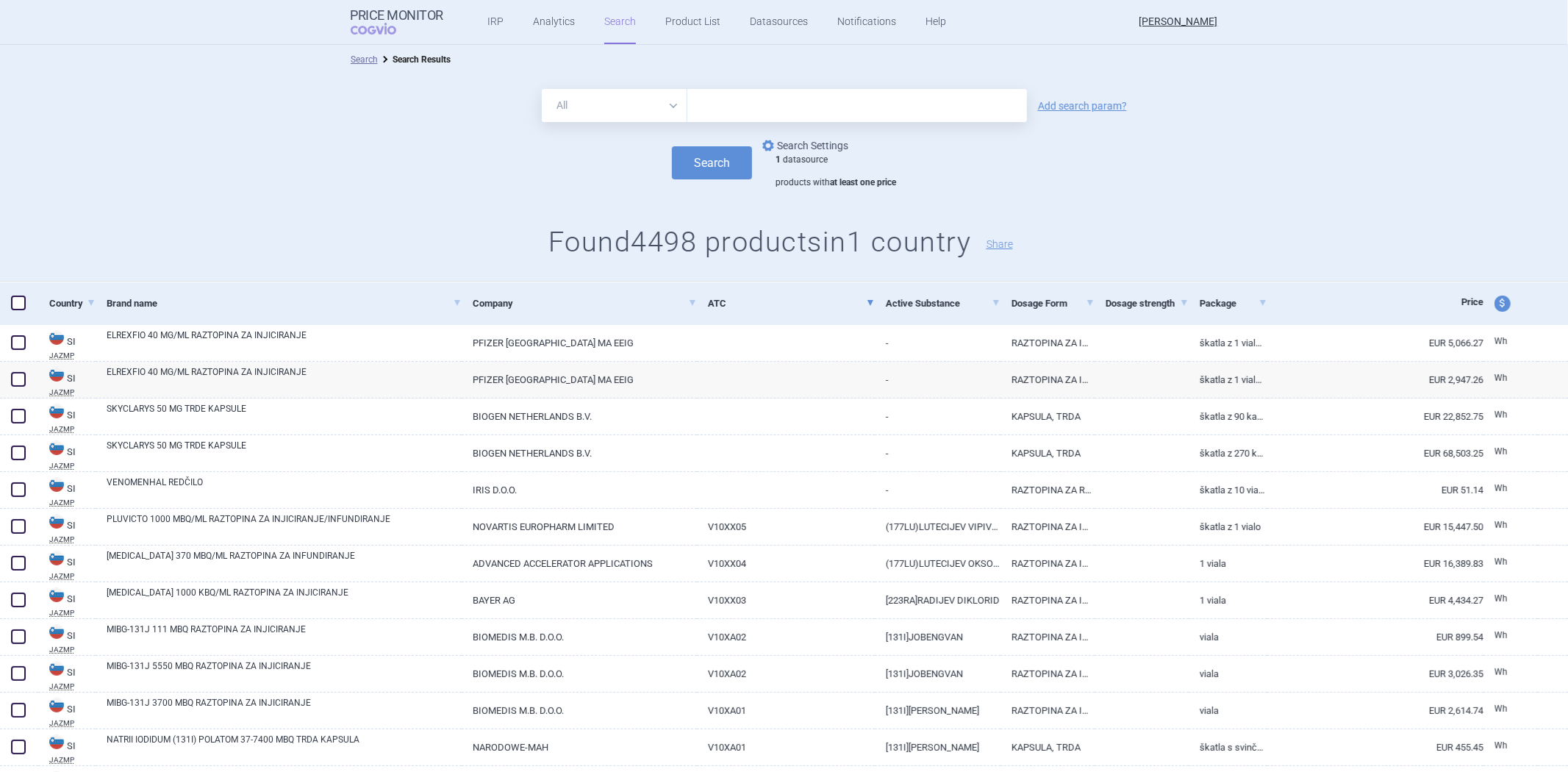
click at [795, 143] on link "options Search Settings" at bounding box center [804, 146] width 89 height 18
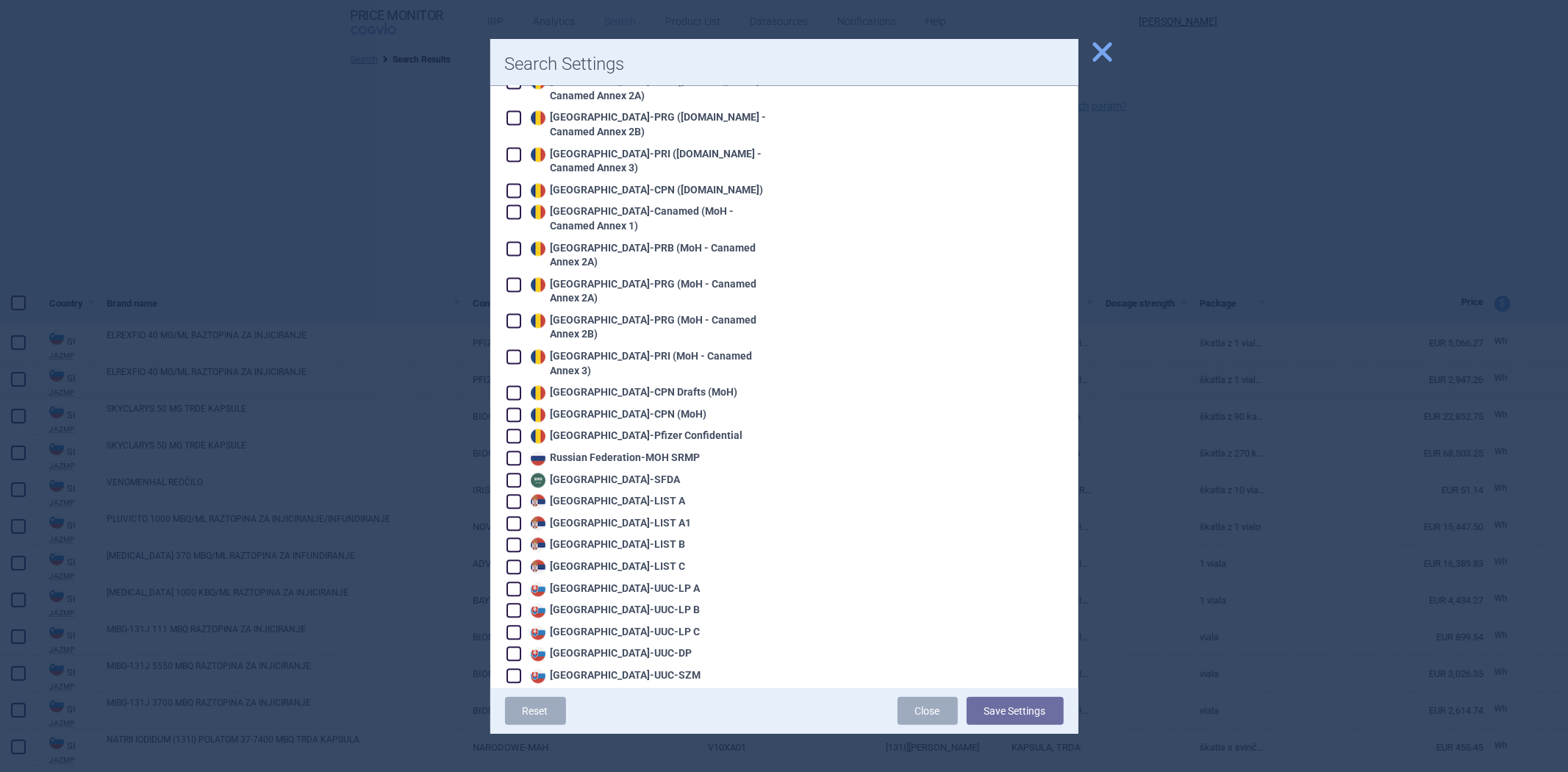
scroll to position [2779, 0]
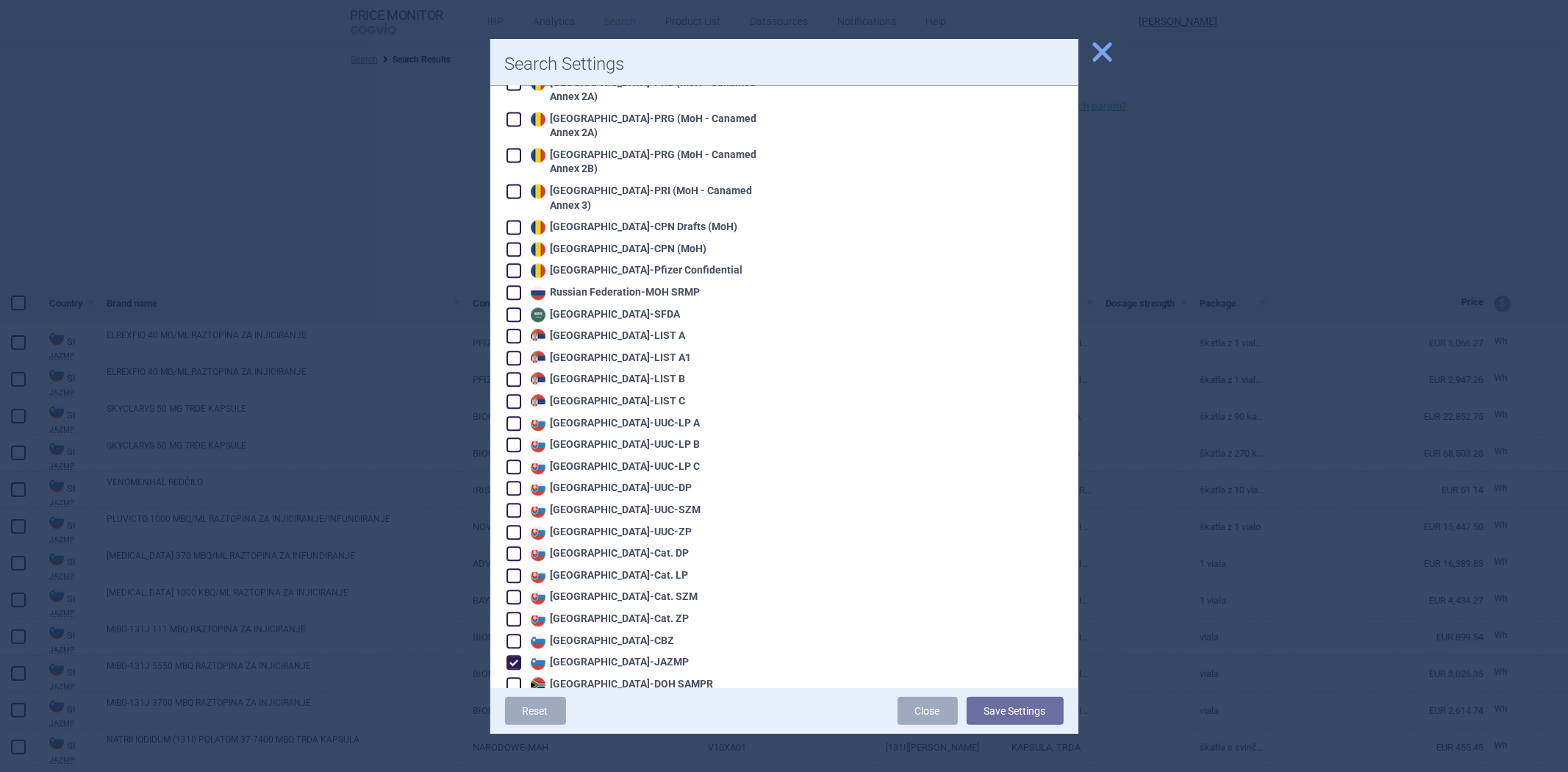
click at [553, 656] on div "Slovenia - JAZMP" at bounding box center [608, 663] width 163 height 14
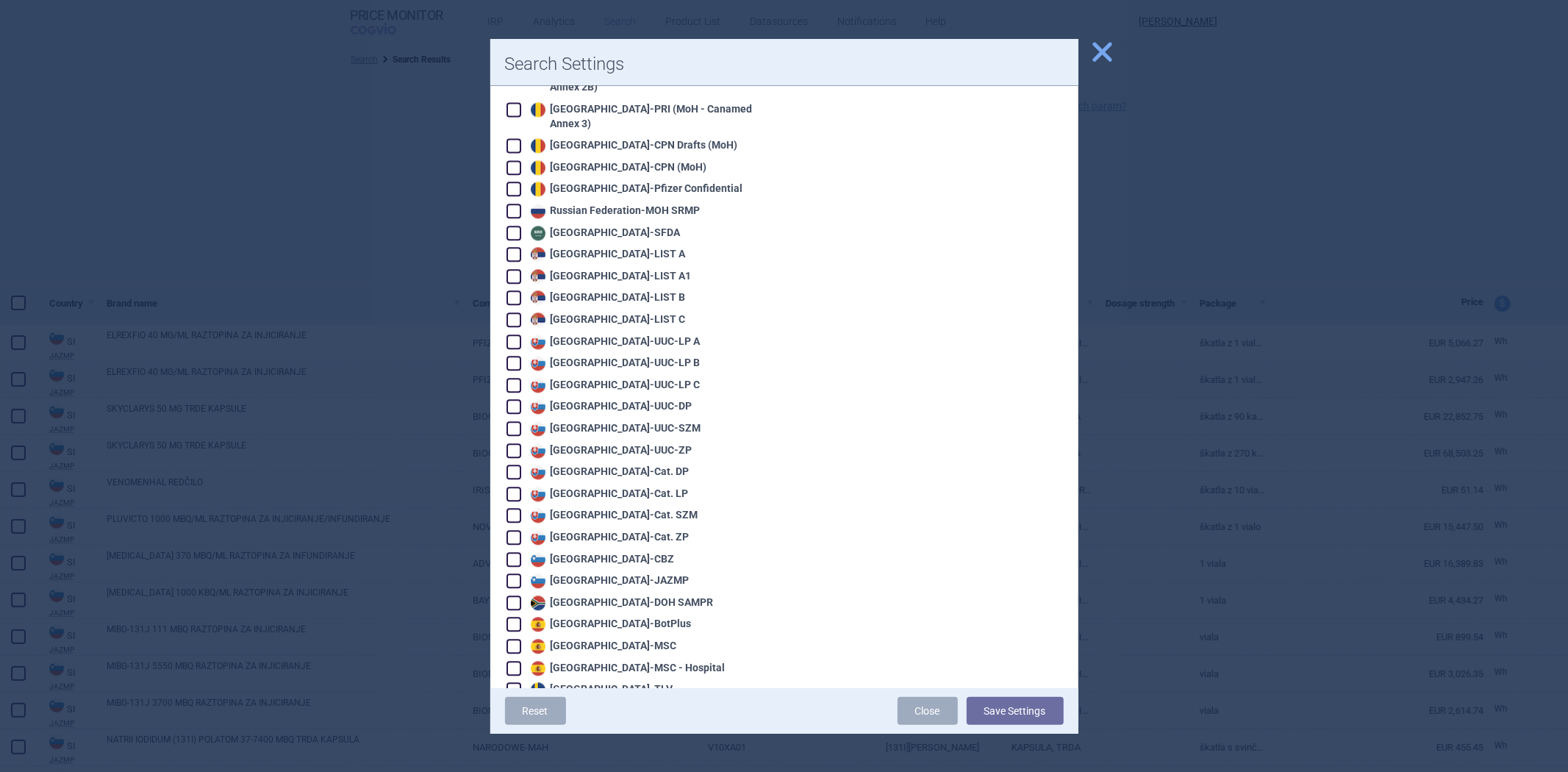
scroll to position [1653, 0]
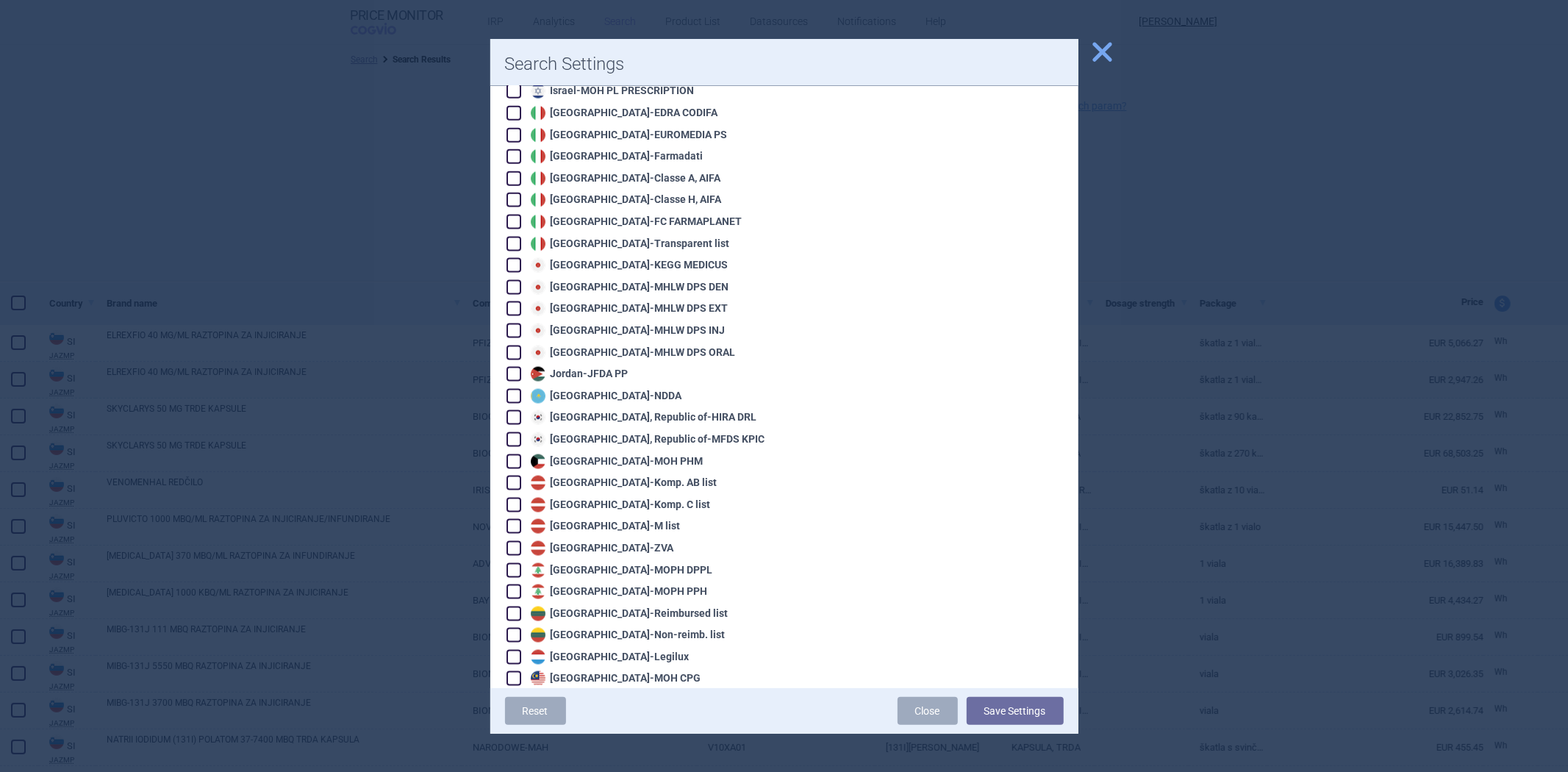
click at [650, 410] on div "Korea, Republic of - HIRA DRL" at bounding box center [642, 418] width 230 height 14
click at [1027, 709] on button "Save Settings" at bounding box center [1015, 711] width 97 height 28
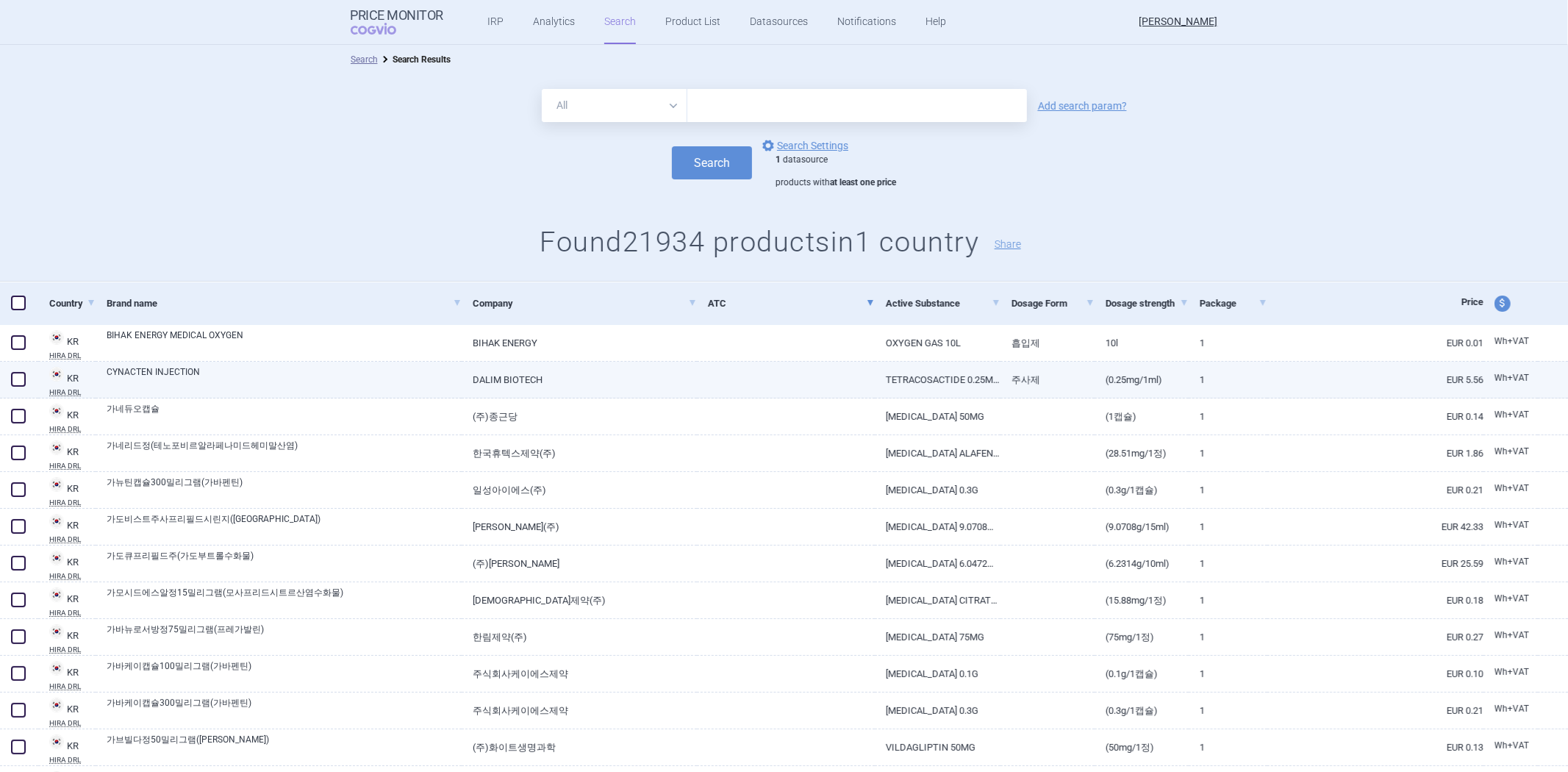
click at [1004, 371] on link "주사제" at bounding box center [1047, 379] width 94 height 36
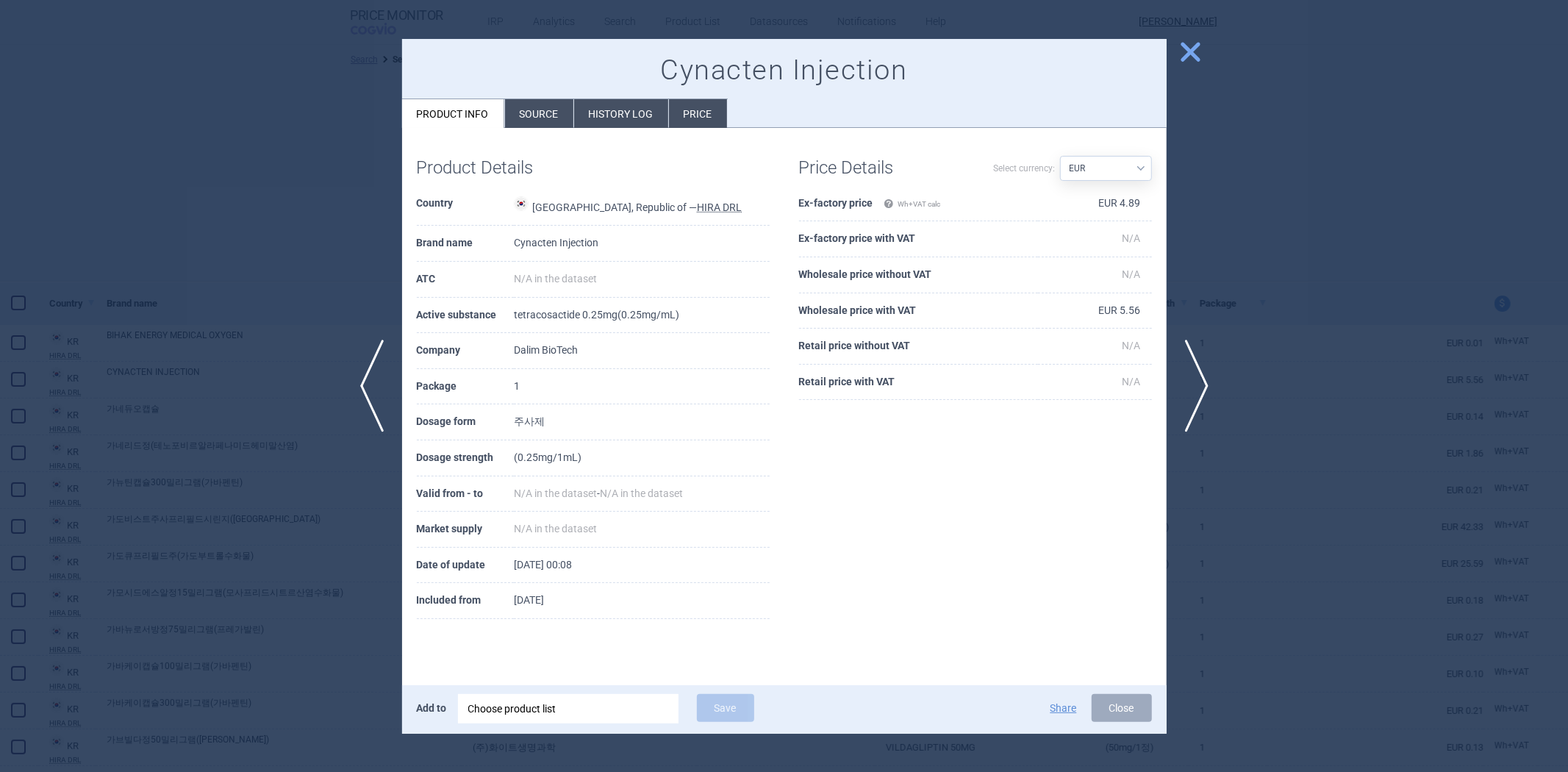
click at [929, 303] on th "Wholesale price with VAT" at bounding box center [918, 311] width 239 height 36
click at [910, 277] on th "Wholesale price without VAT" at bounding box center [918, 275] width 239 height 36
click at [917, 265] on th "Wholesale price without VAT" at bounding box center [918, 275] width 239 height 36
click at [1217, 92] on div at bounding box center [784, 386] width 1568 height 772
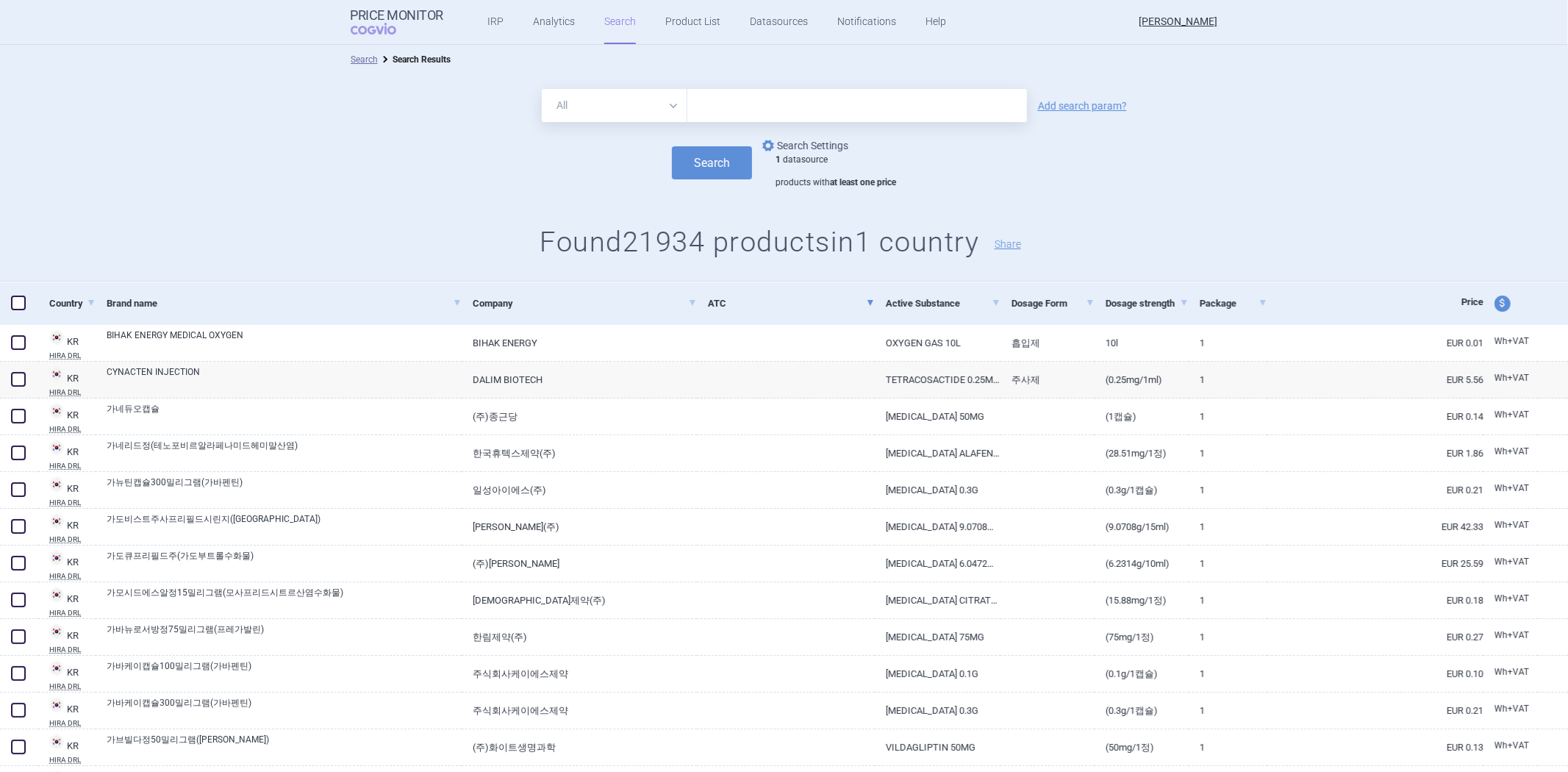
click at [801, 144] on link "options Search Settings" at bounding box center [804, 146] width 89 height 18
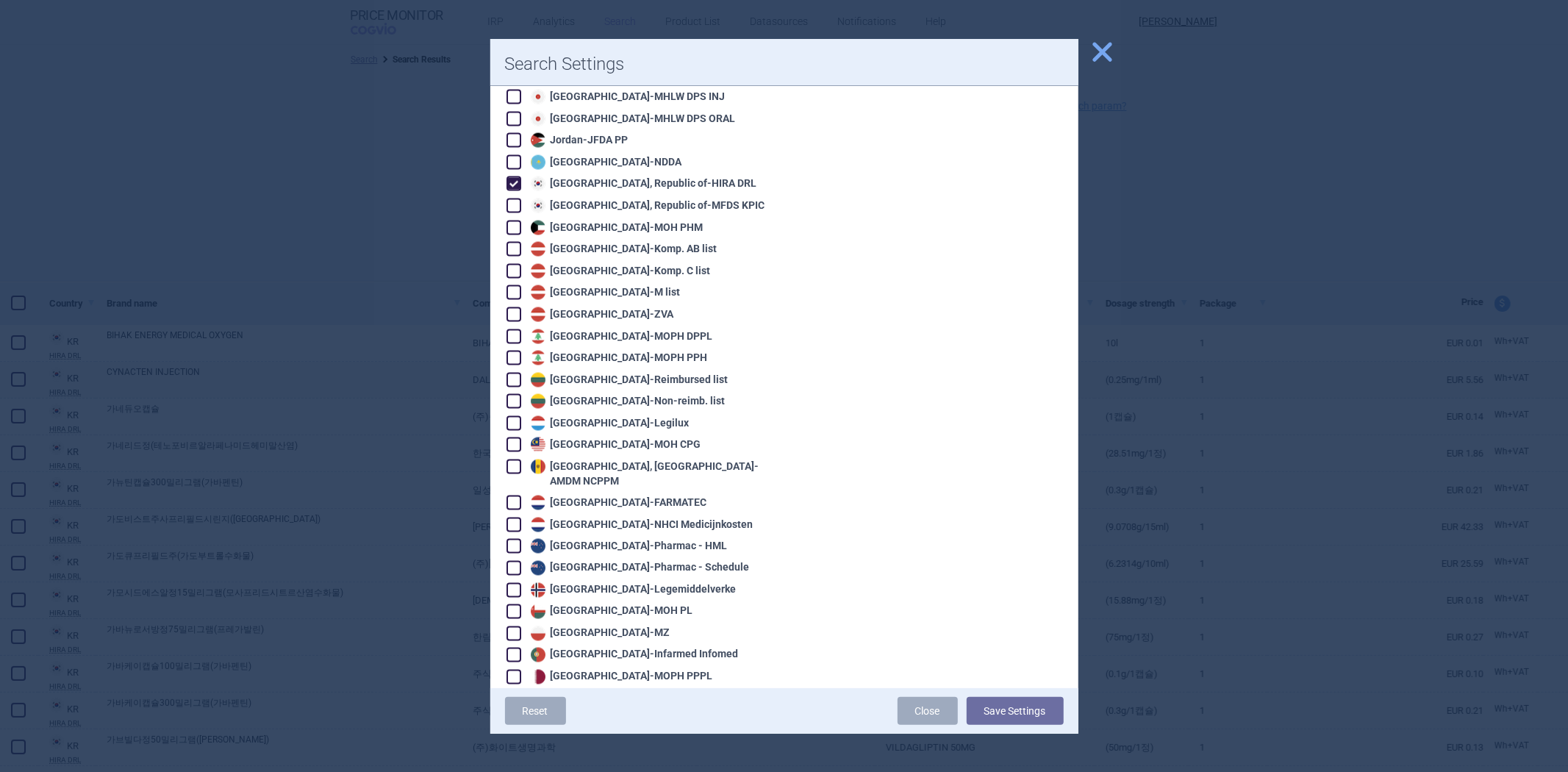
scroll to position [1879, 0]
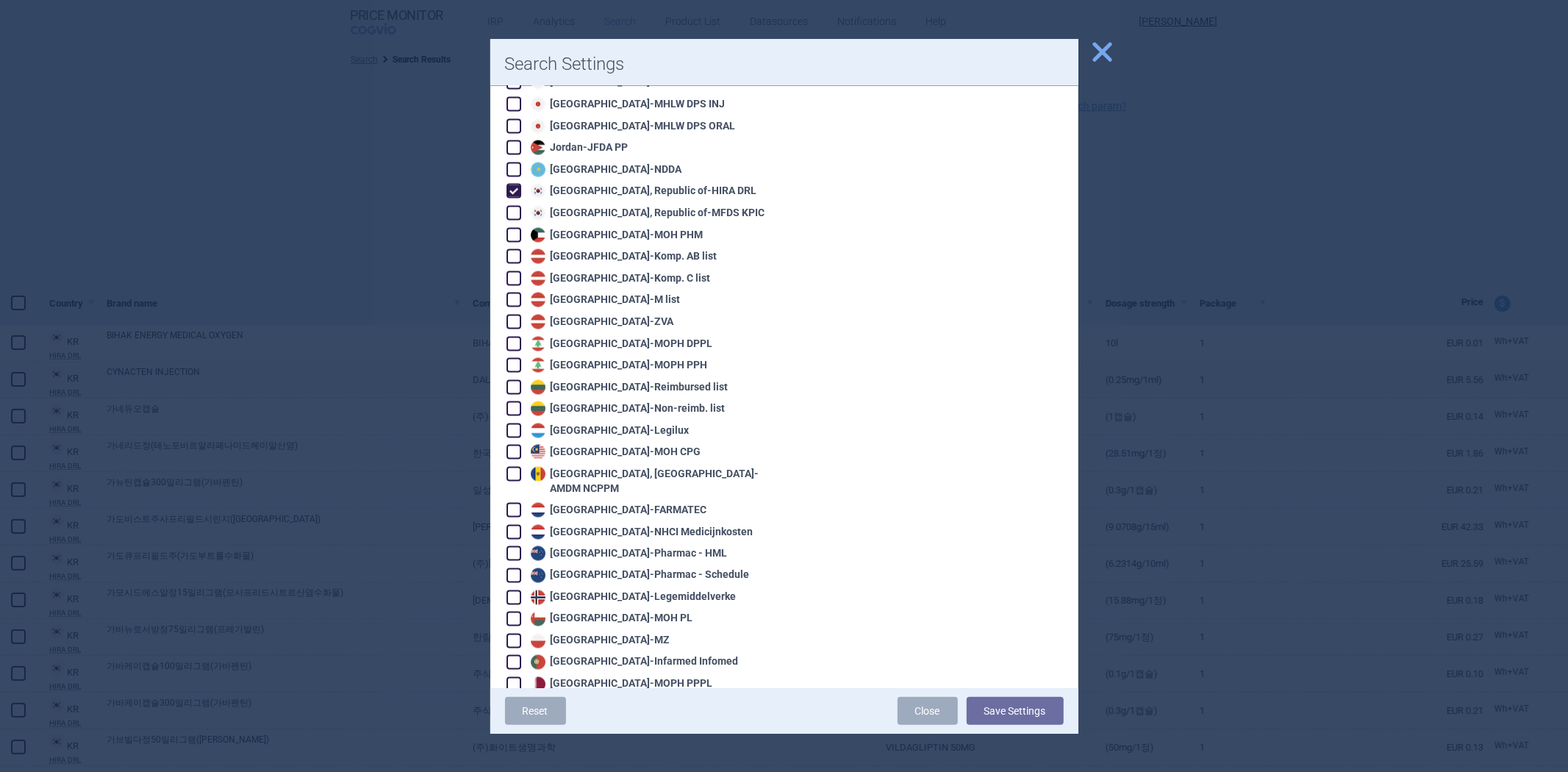
click at [630, 184] on div "Korea, Republic of - HIRA DRL" at bounding box center [642, 191] width 230 height 14
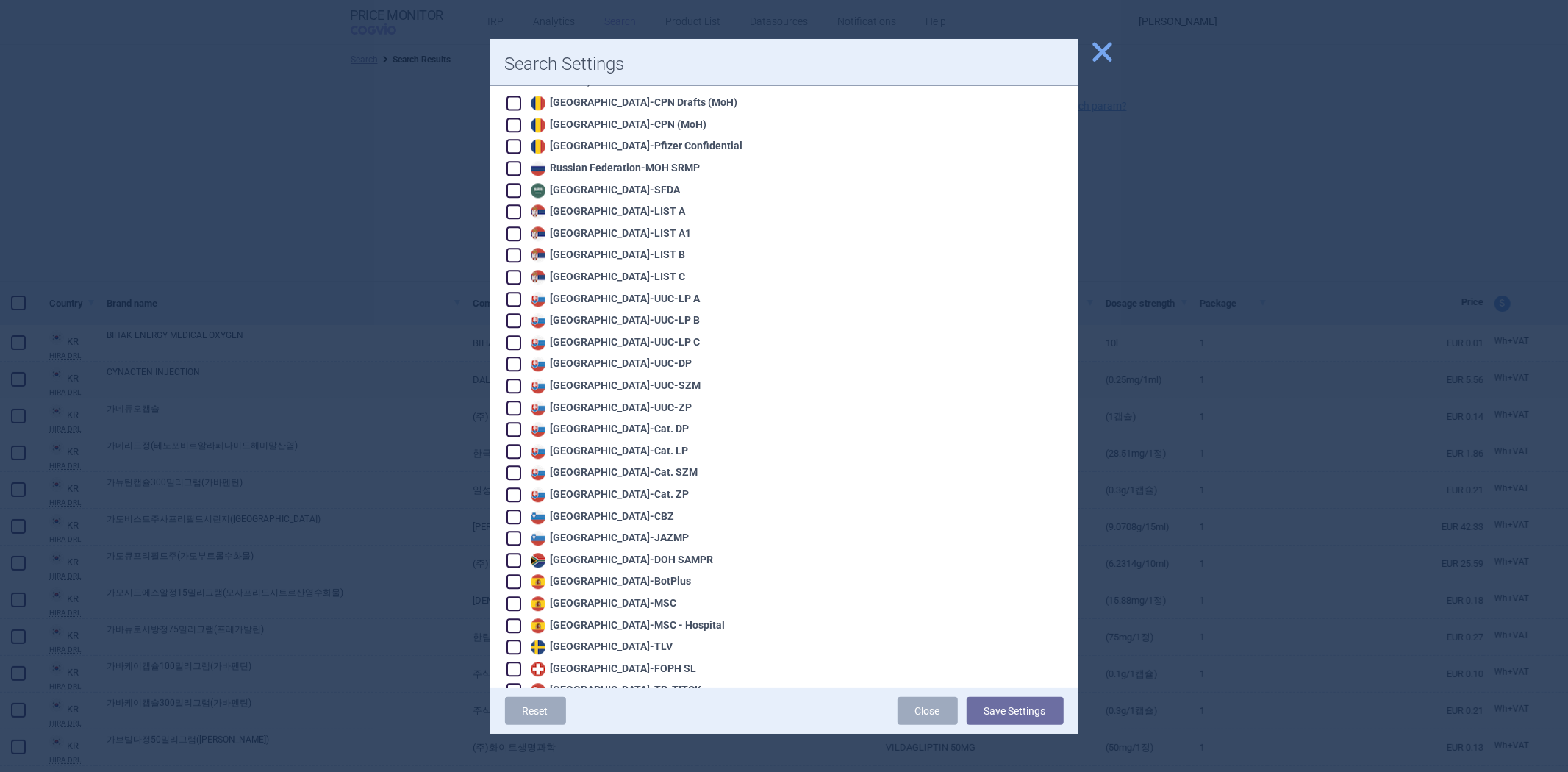
scroll to position [2942, 0]
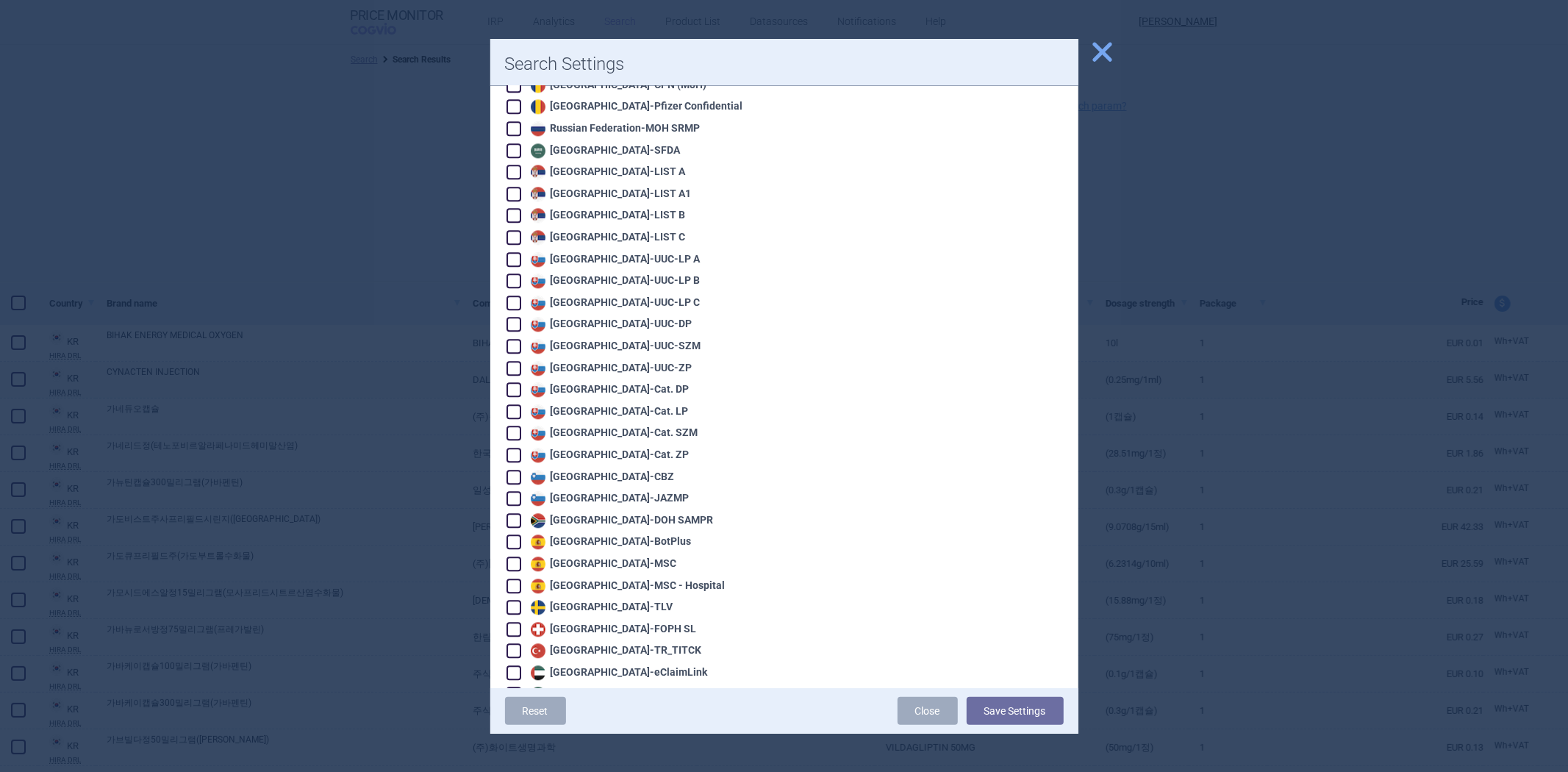
click at [591, 535] on div "Spain - BotPlus" at bounding box center [610, 542] width 165 height 14
click at [1046, 718] on button "Save Settings" at bounding box center [1015, 711] width 97 height 28
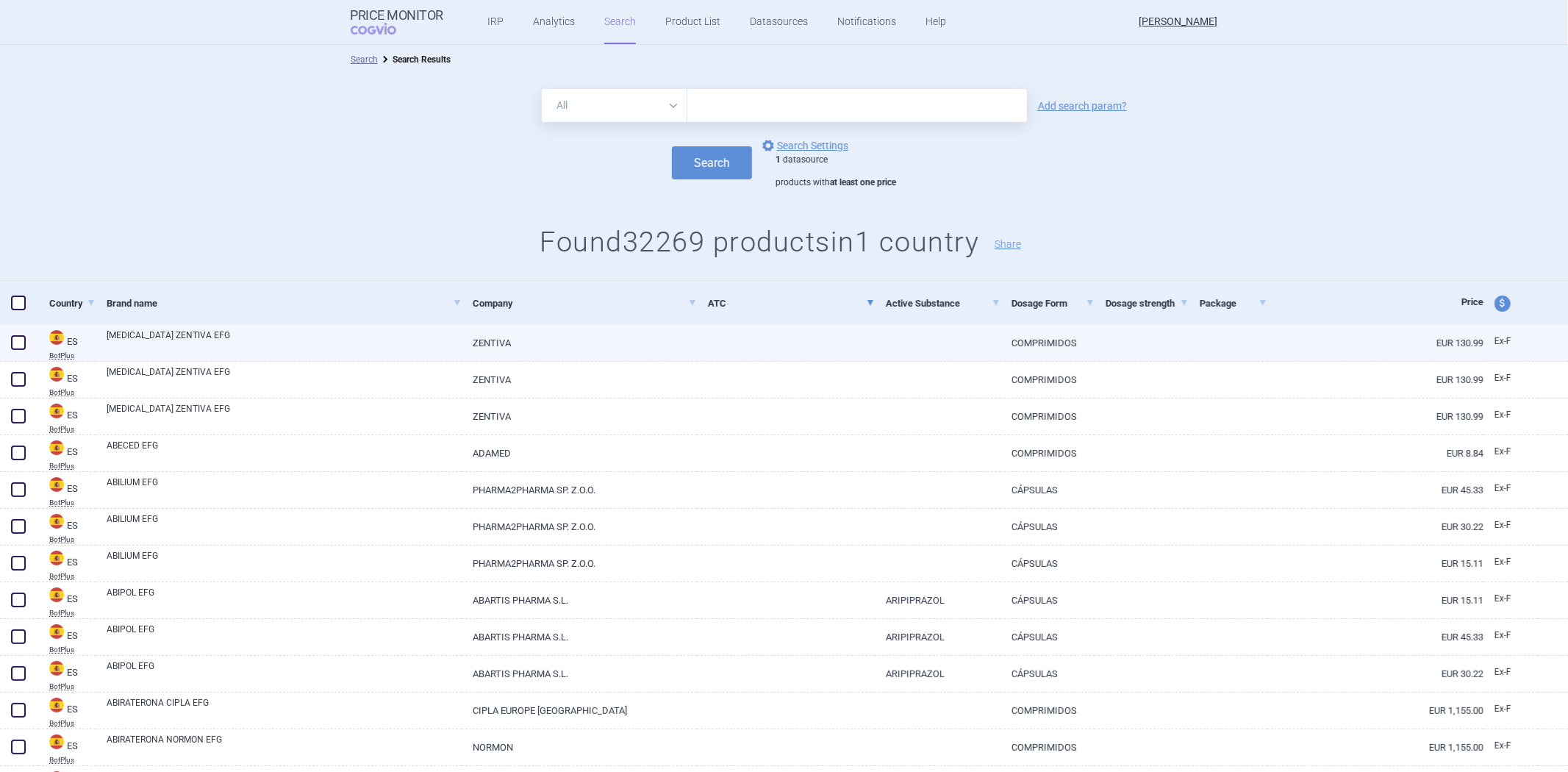
click at [895, 350] on link at bounding box center [937, 338] width 126 height 26
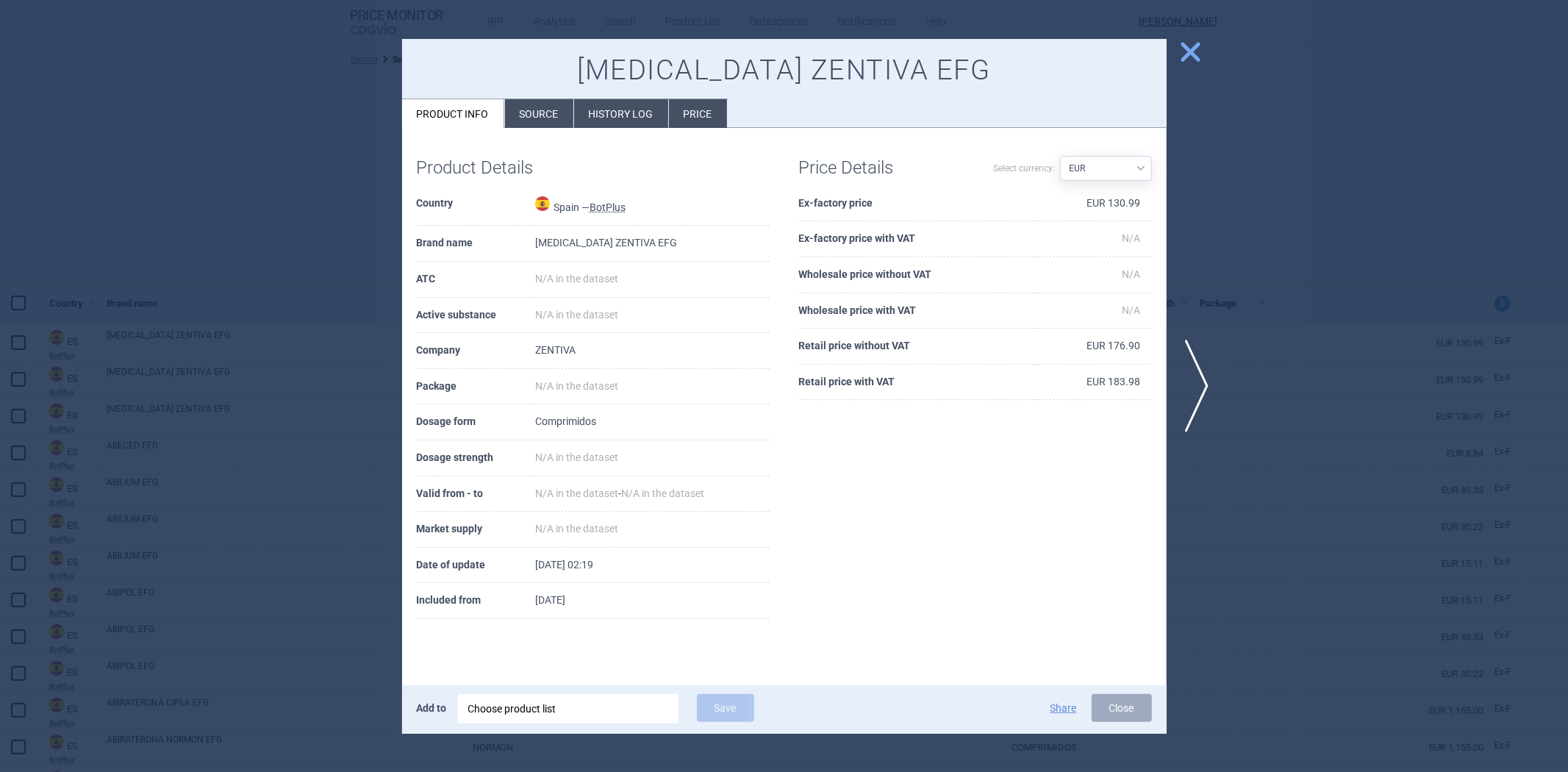
click at [857, 196] on th "Ex-factory price" at bounding box center [918, 204] width 239 height 36
click at [1304, 409] on div at bounding box center [784, 386] width 1568 height 772
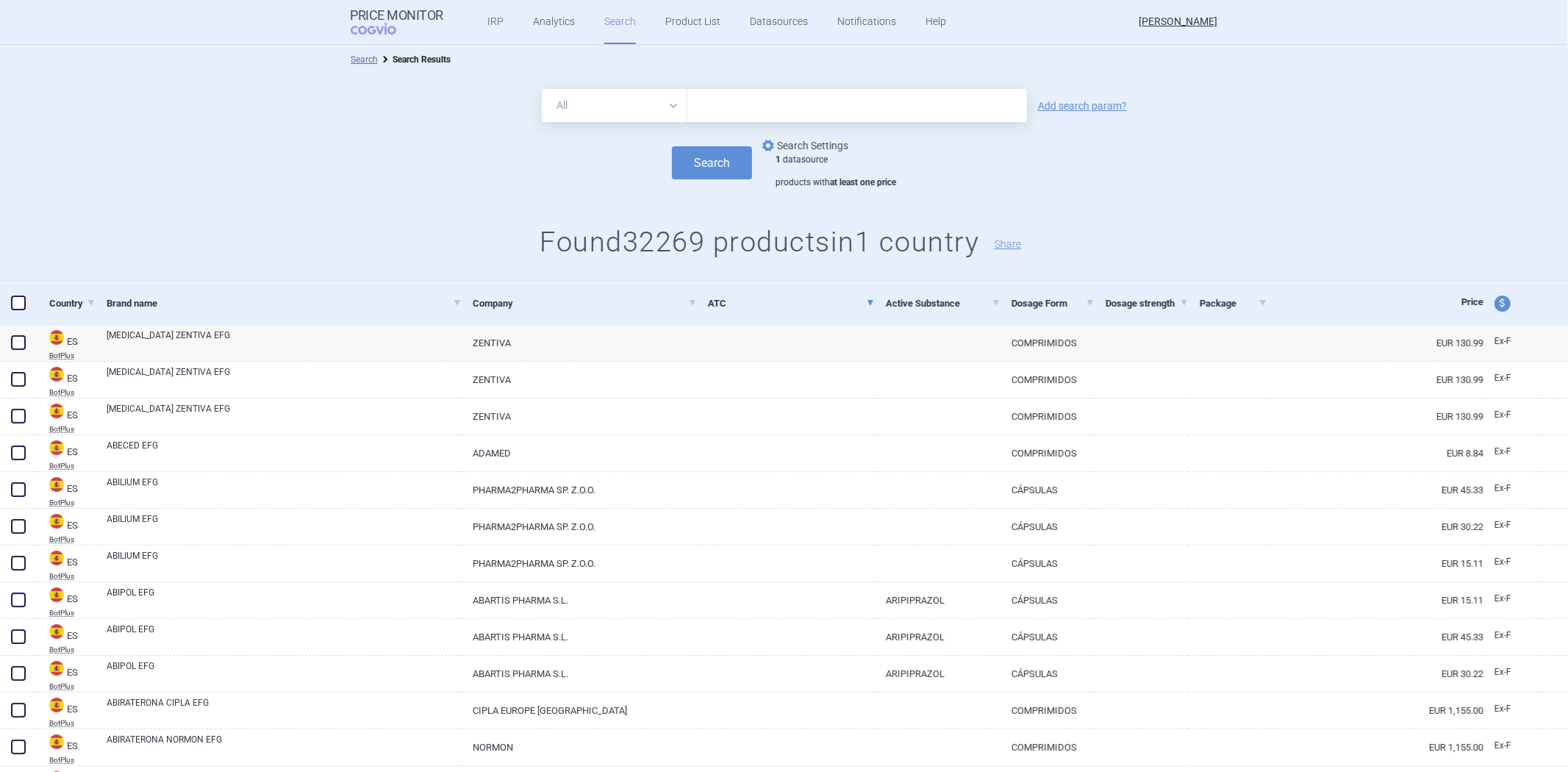
click at [796, 143] on link "options Search Settings" at bounding box center [804, 146] width 89 height 18
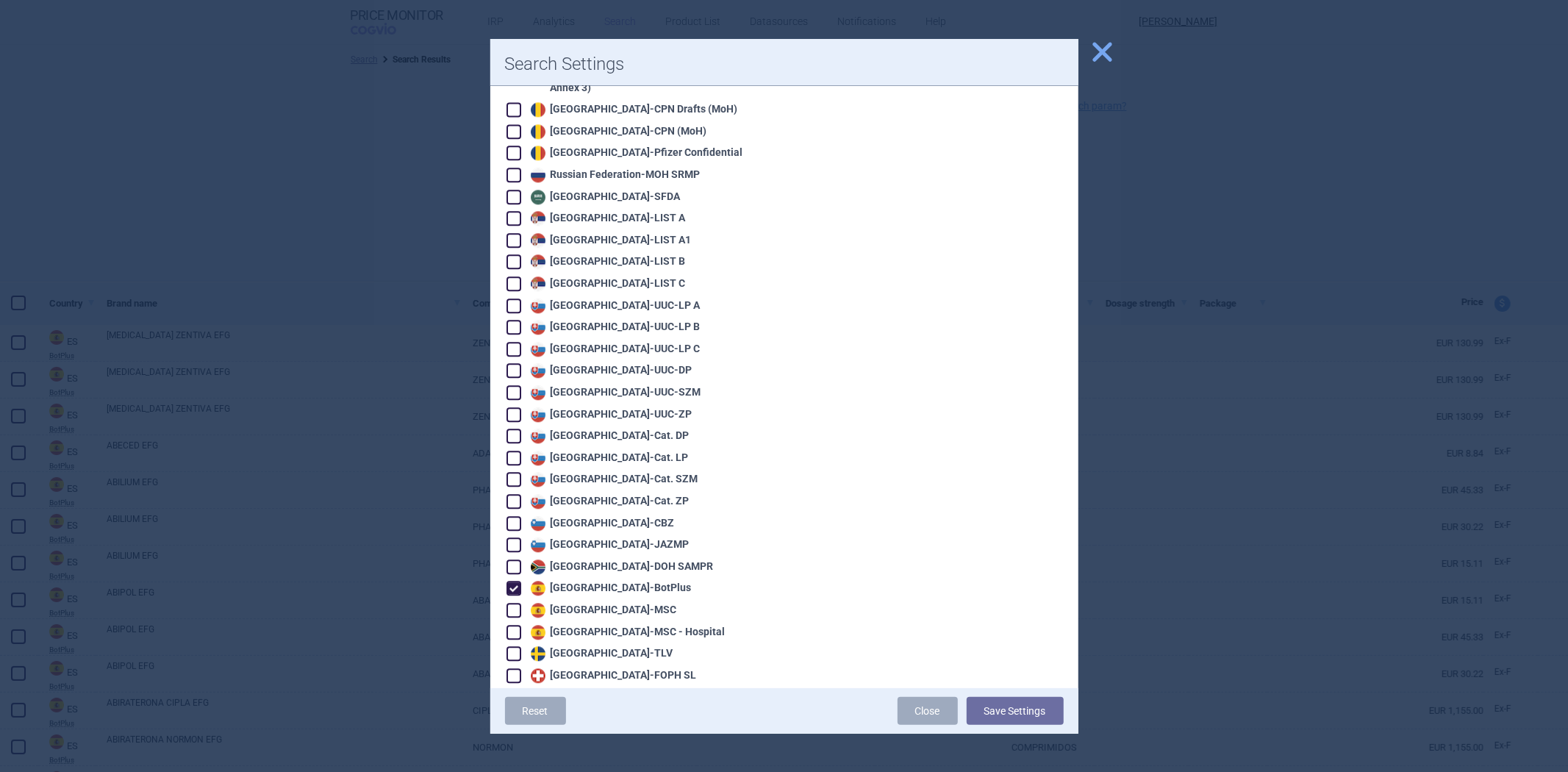
scroll to position [3024, 0]
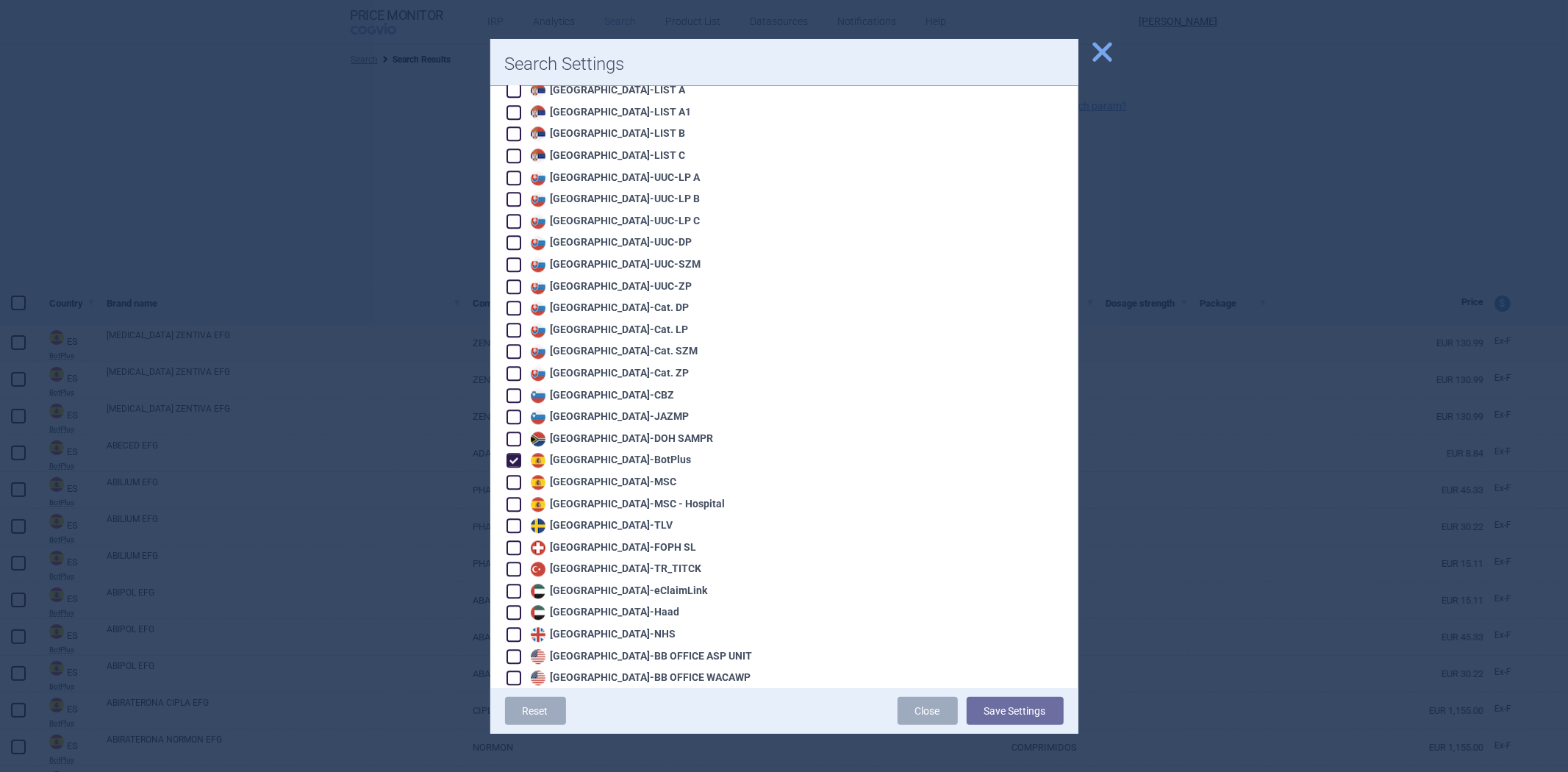
click at [600, 453] on div "Spain - BotPlus" at bounding box center [610, 460] width 165 height 14
click at [591, 475] on div "Spain - MSC" at bounding box center [602, 483] width 150 height 14
click at [1008, 695] on div "Reset Close Save Settings" at bounding box center [784, 711] width 588 height 46
click at [1004, 706] on button "Save Settings" at bounding box center [1015, 711] width 97 height 28
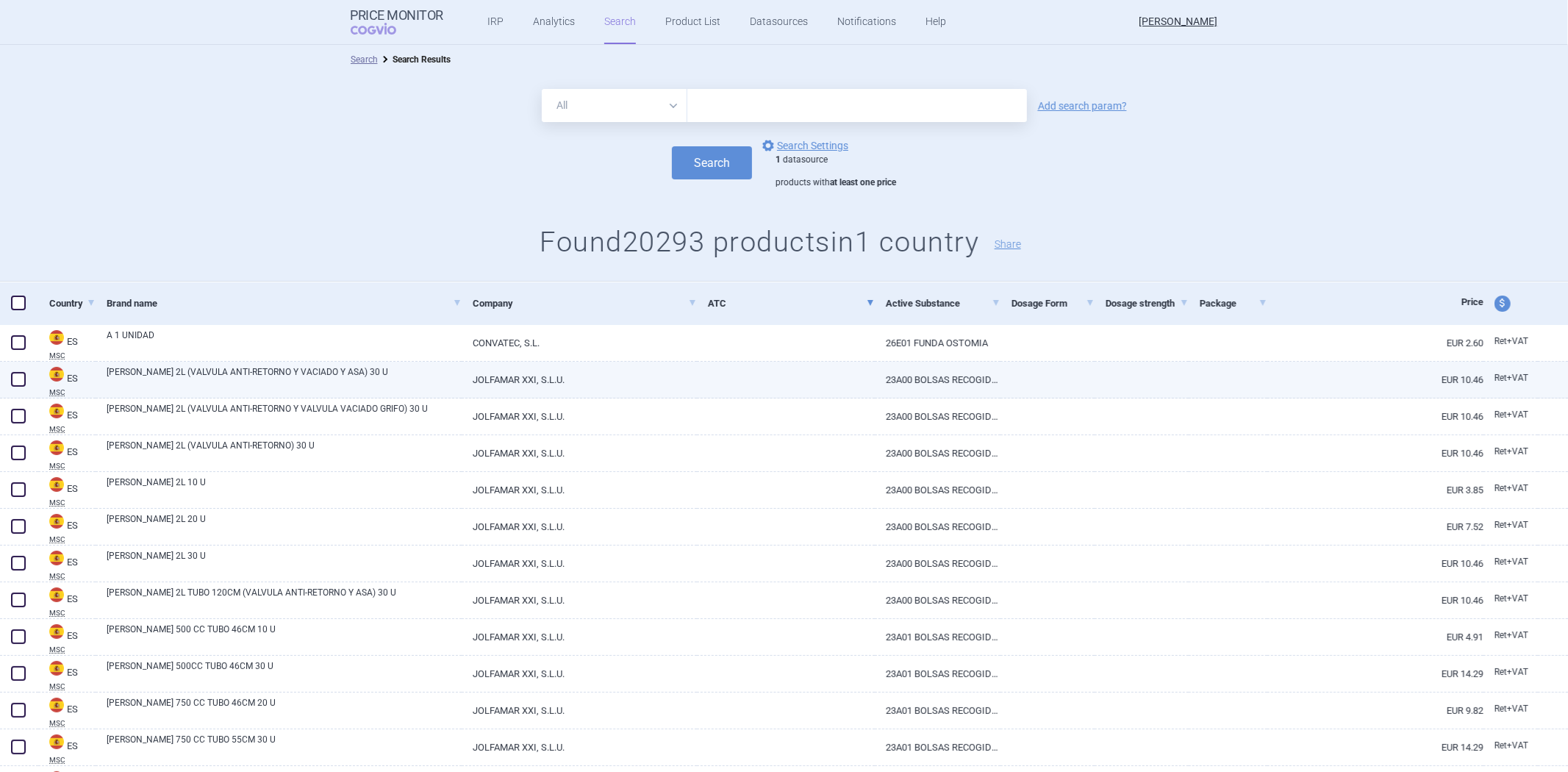
click at [838, 391] on div at bounding box center [786, 380] width 178 height 37
click at [836, 390] on div at bounding box center [786, 380] width 178 height 37
click at [839, 384] on link at bounding box center [786, 374] width 178 height 26
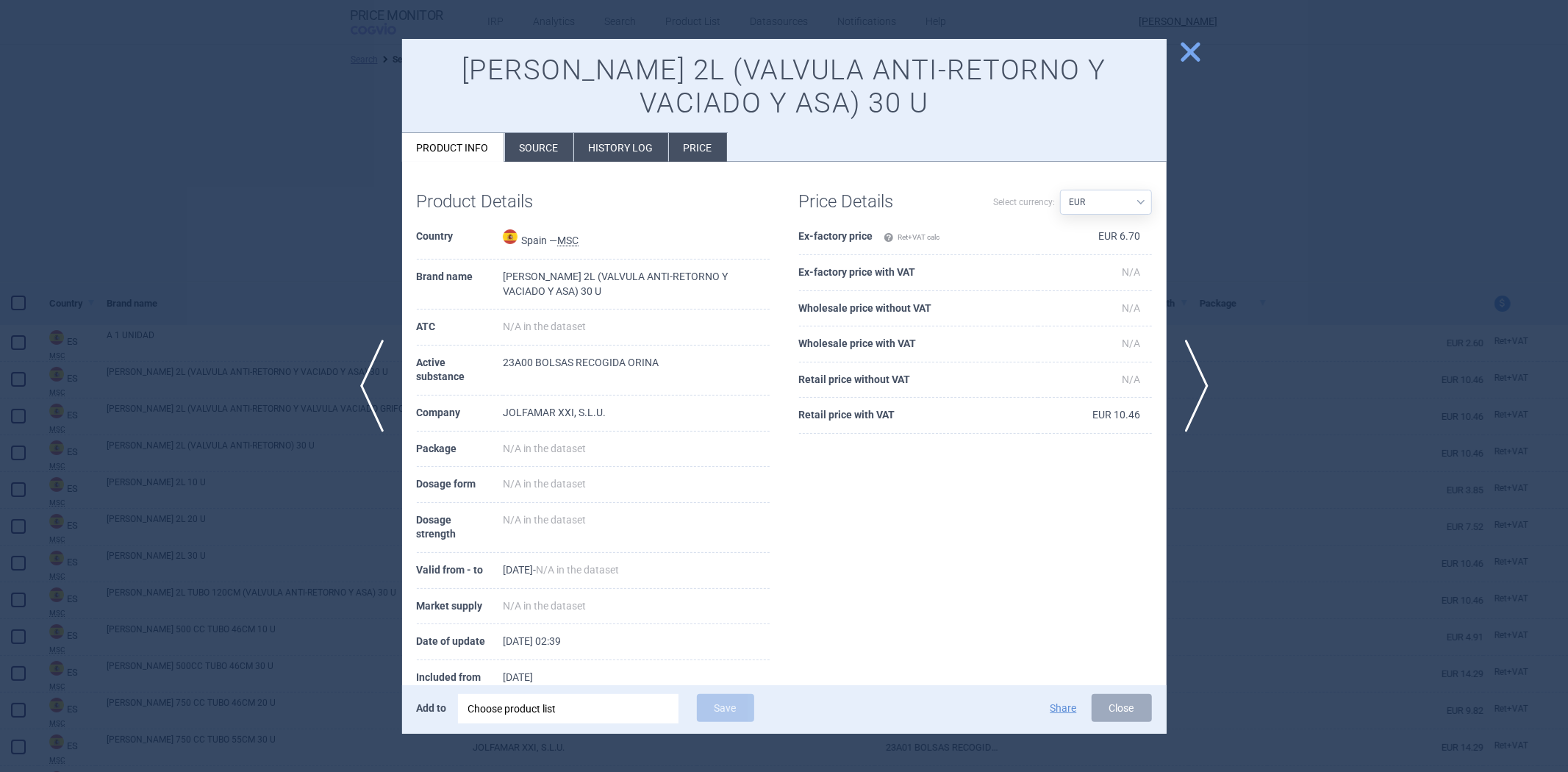
click at [1287, 175] on div at bounding box center [784, 386] width 1568 height 772
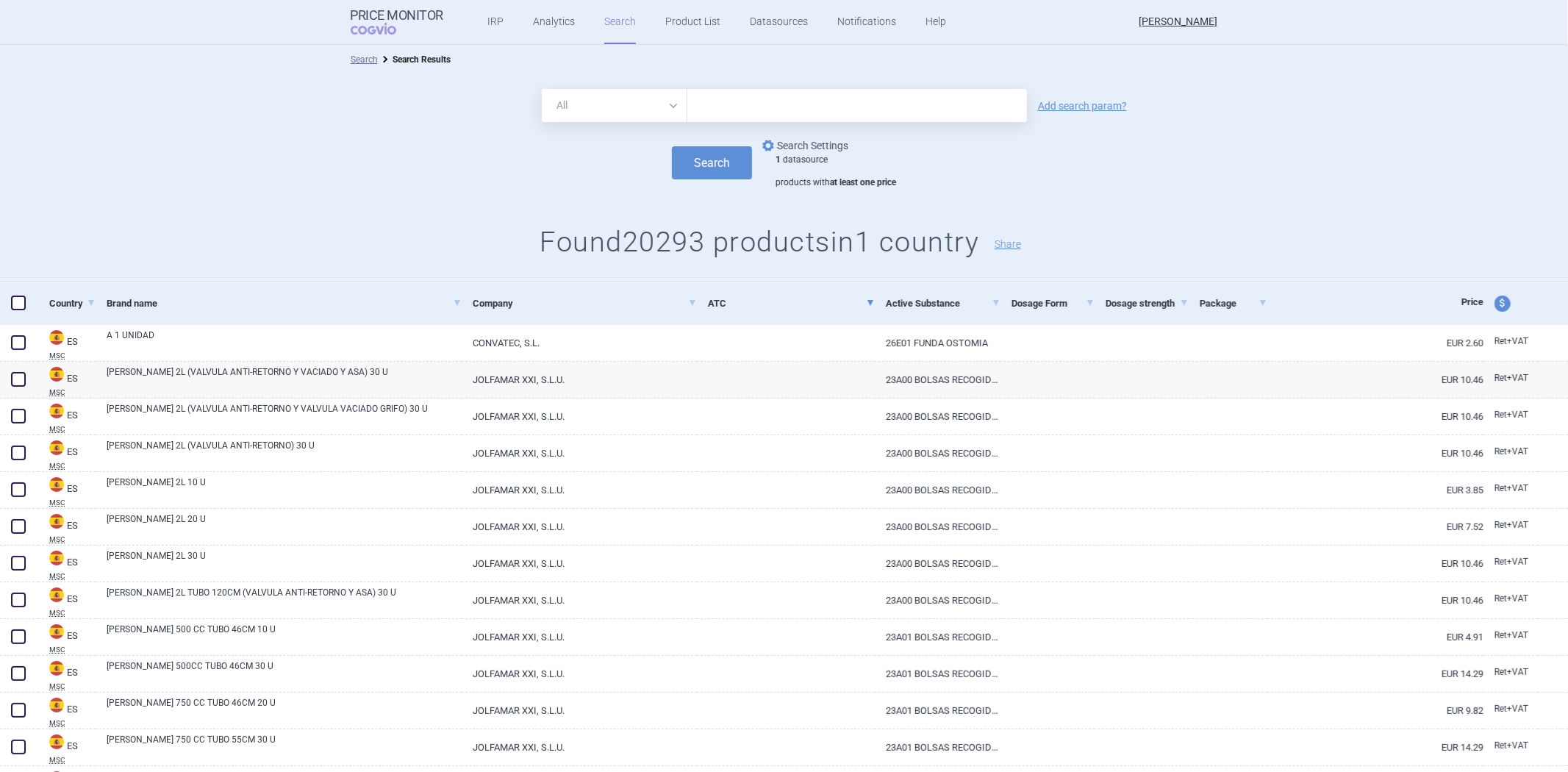
click at [828, 144] on link "options Search Settings" at bounding box center [804, 146] width 89 height 18
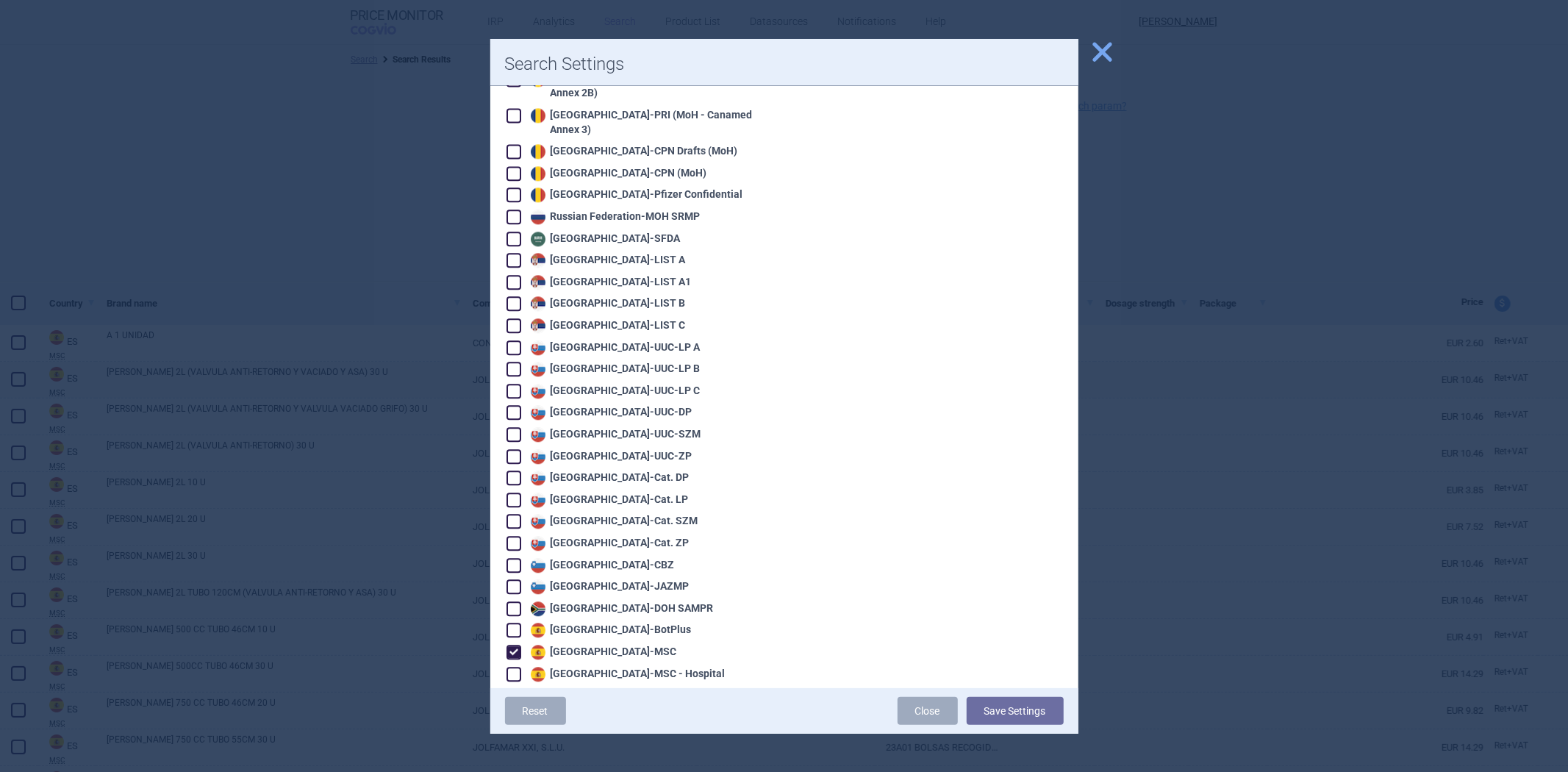
scroll to position [3072, 0]
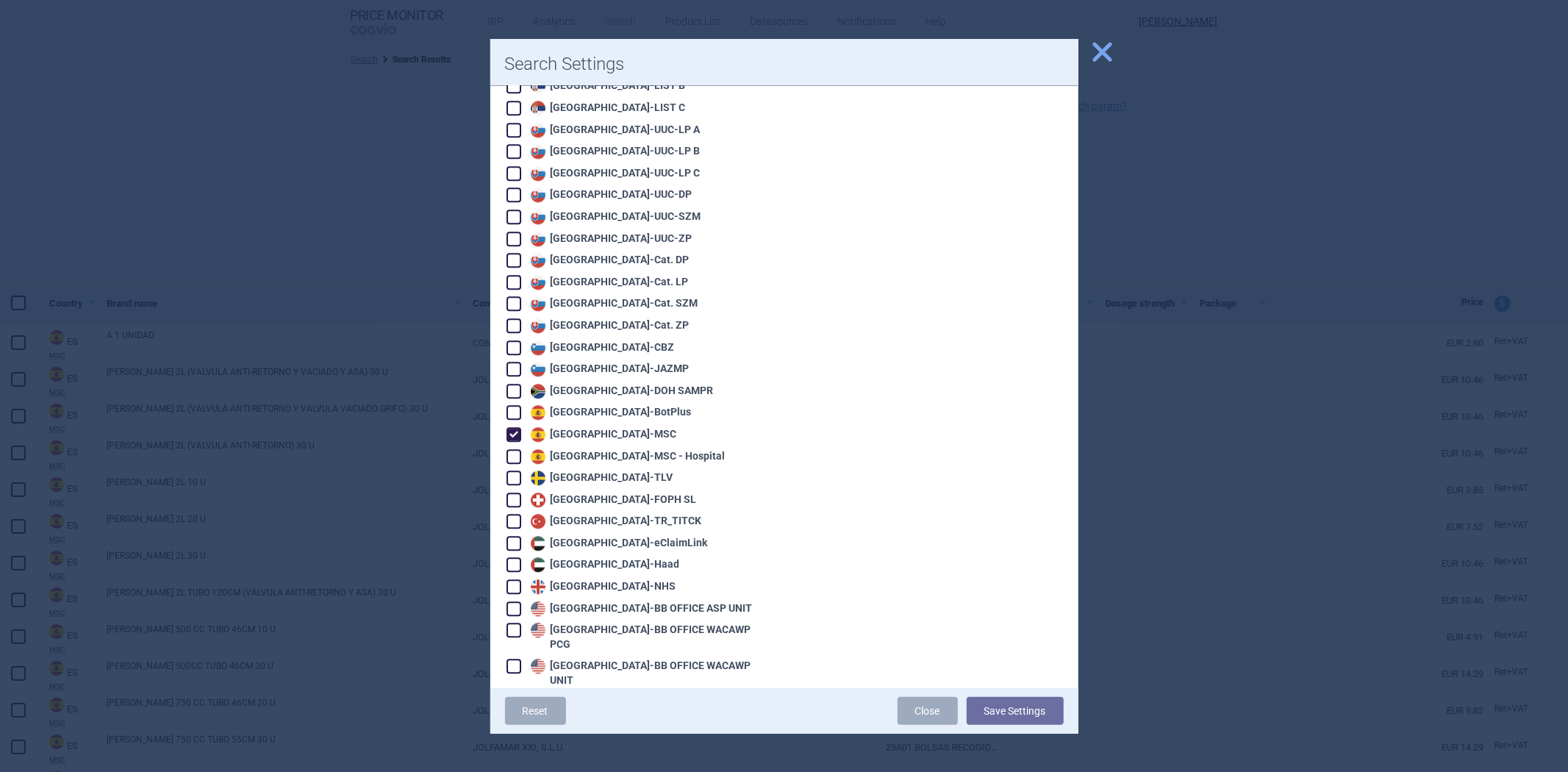
click at [538, 427] on img at bounding box center [538, 435] width 14 height 14
click at [558, 450] on div "Spain - MSC - Hospital" at bounding box center [627, 457] width 199 height 14
click at [1062, 713] on button "Save Settings" at bounding box center [1015, 711] width 97 height 28
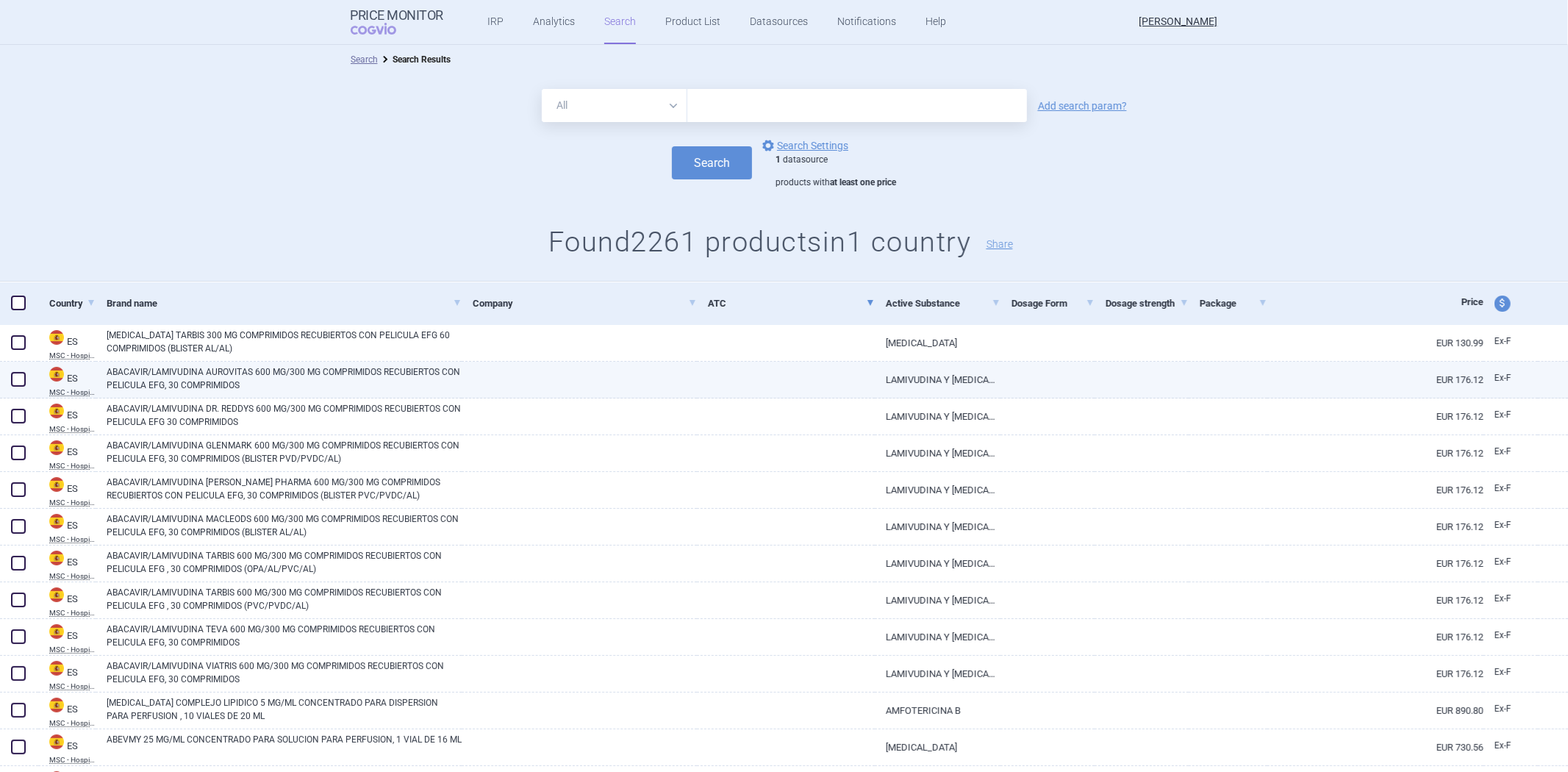
click at [865, 365] on link at bounding box center [786, 374] width 178 height 26
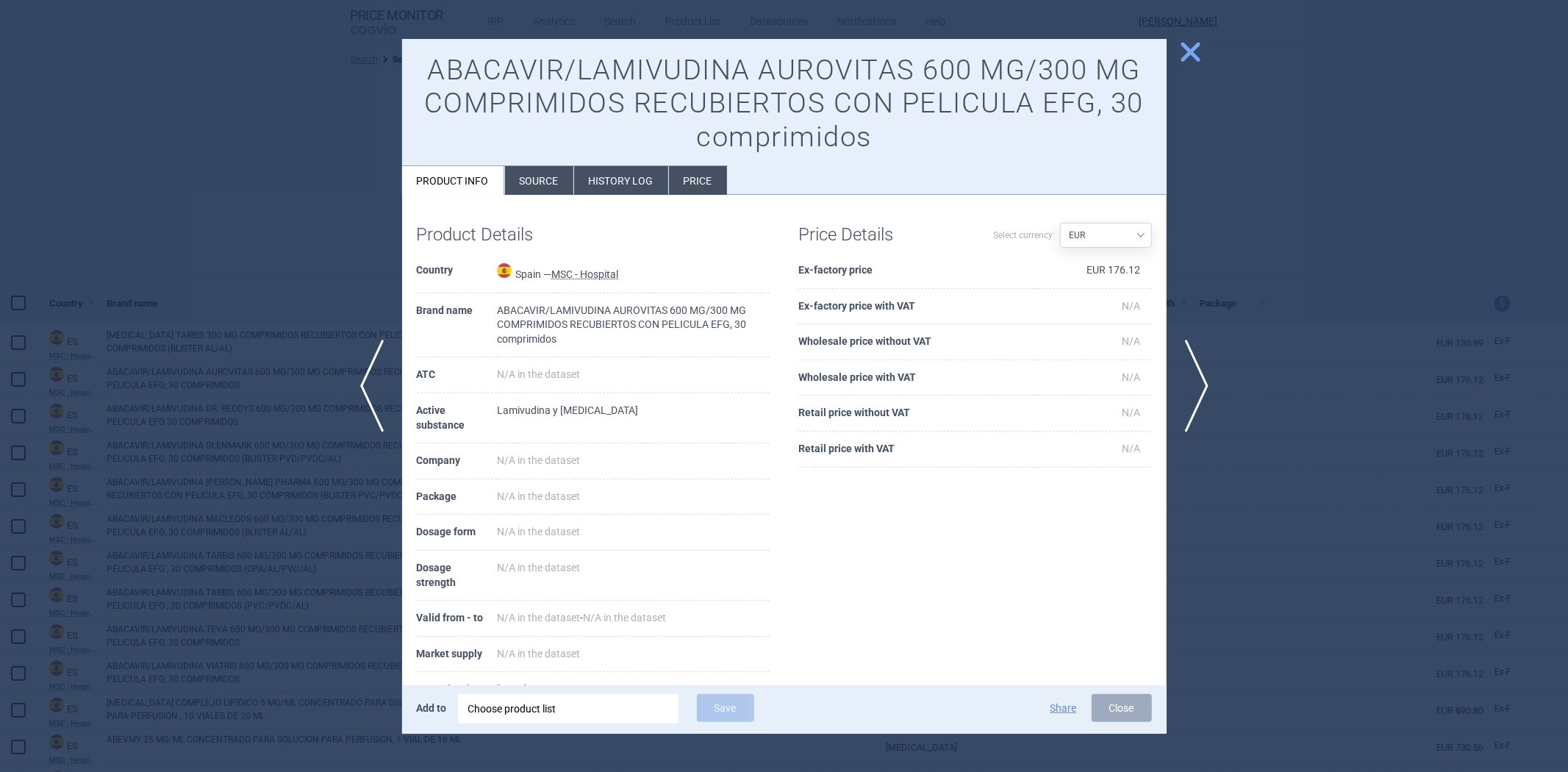
click at [861, 266] on th "Ex-factory price" at bounding box center [918, 271] width 239 height 36
click at [1262, 192] on div at bounding box center [784, 386] width 1568 height 772
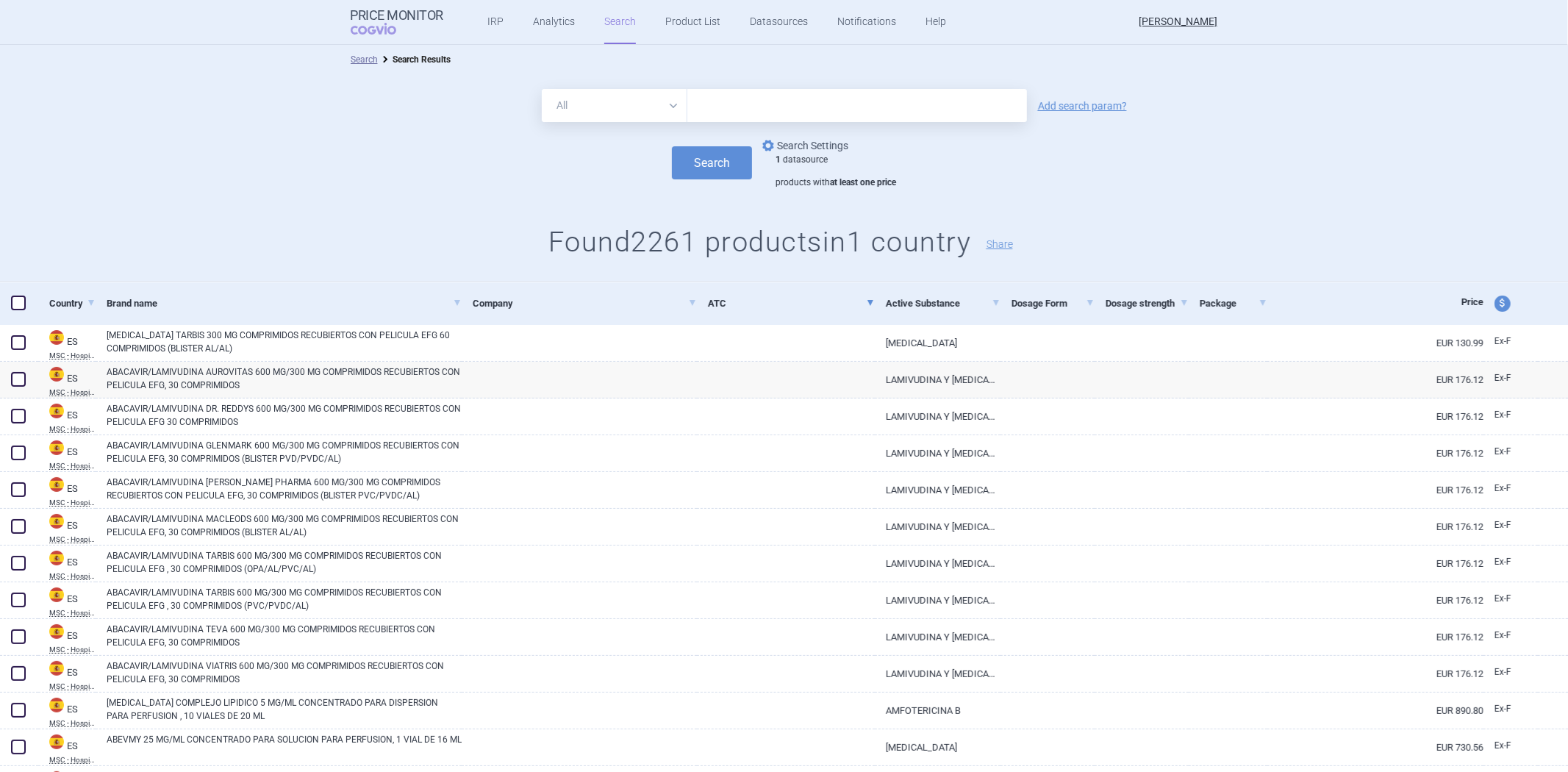
click at [803, 145] on link "options Search Settings" at bounding box center [804, 146] width 89 height 18
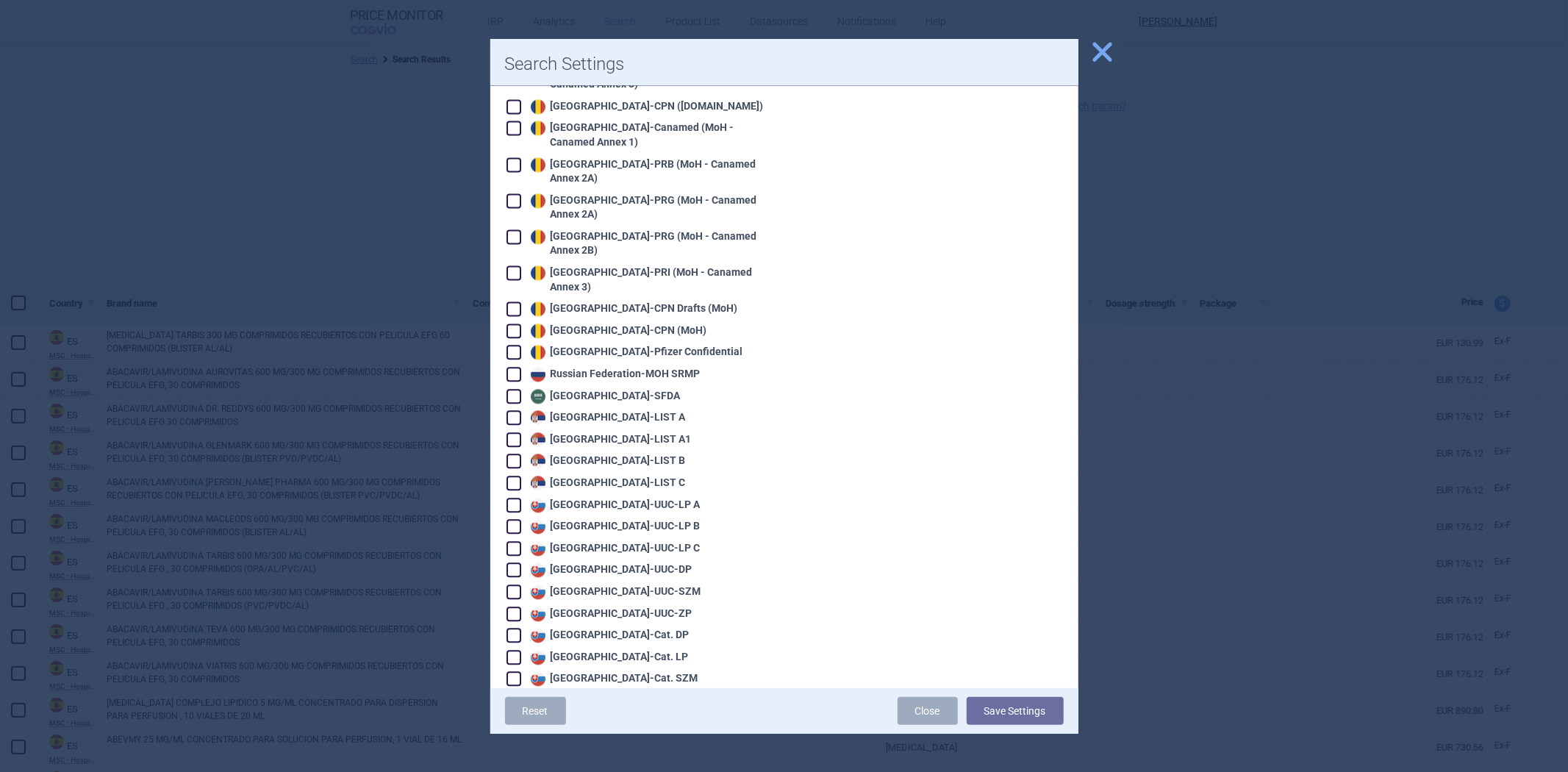
scroll to position [3072, 0]
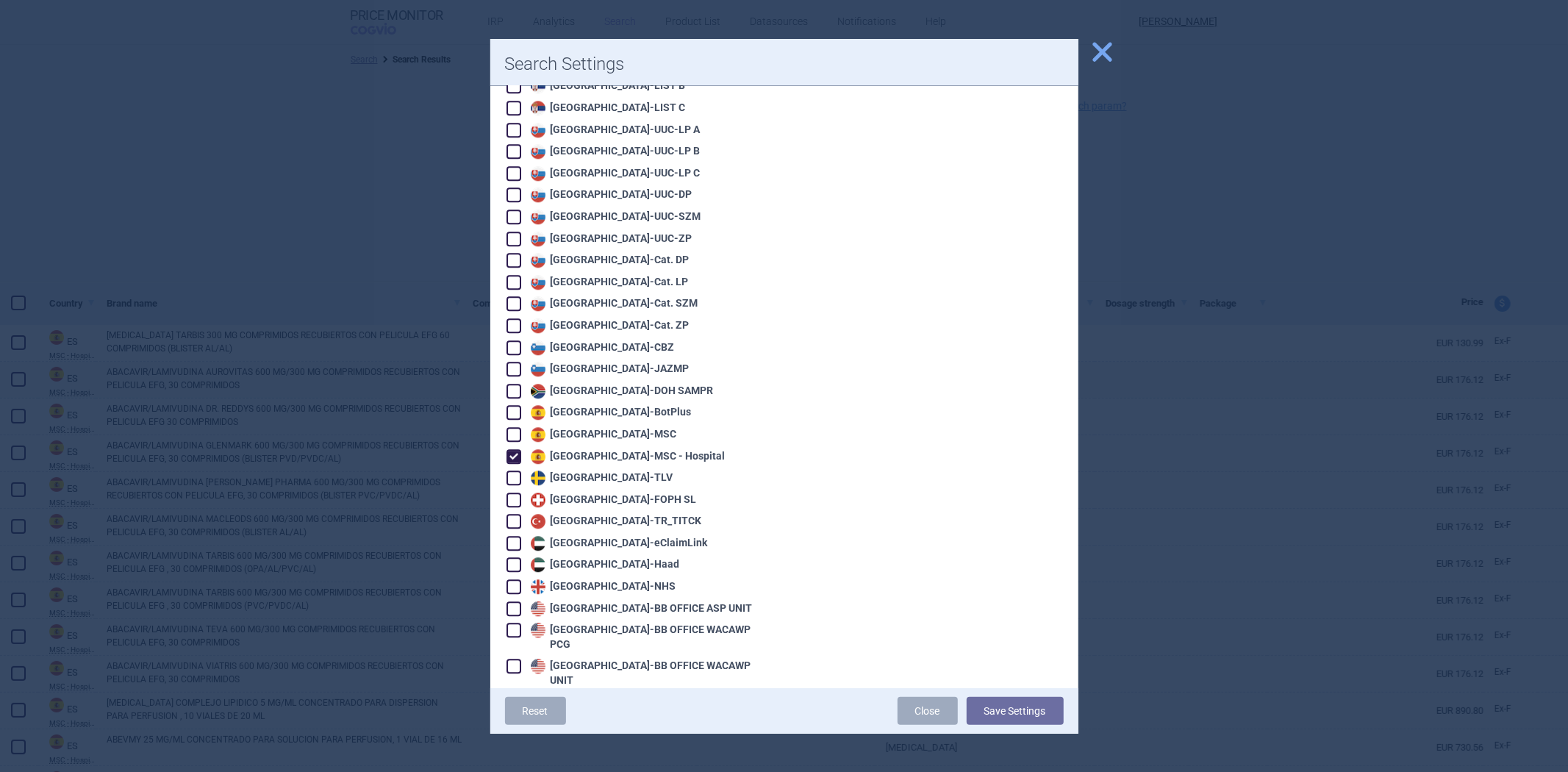
click at [594, 450] on div "Spain - MSC - Hospital" at bounding box center [627, 457] width 199 height 14
click at [578, 471] on div "Sweden - TLV" at bounding box center [600, 478] width 147 height 14
click at [995, 712] on button "Save Settings" at bounding box center [1015, 711] width 97 height 28
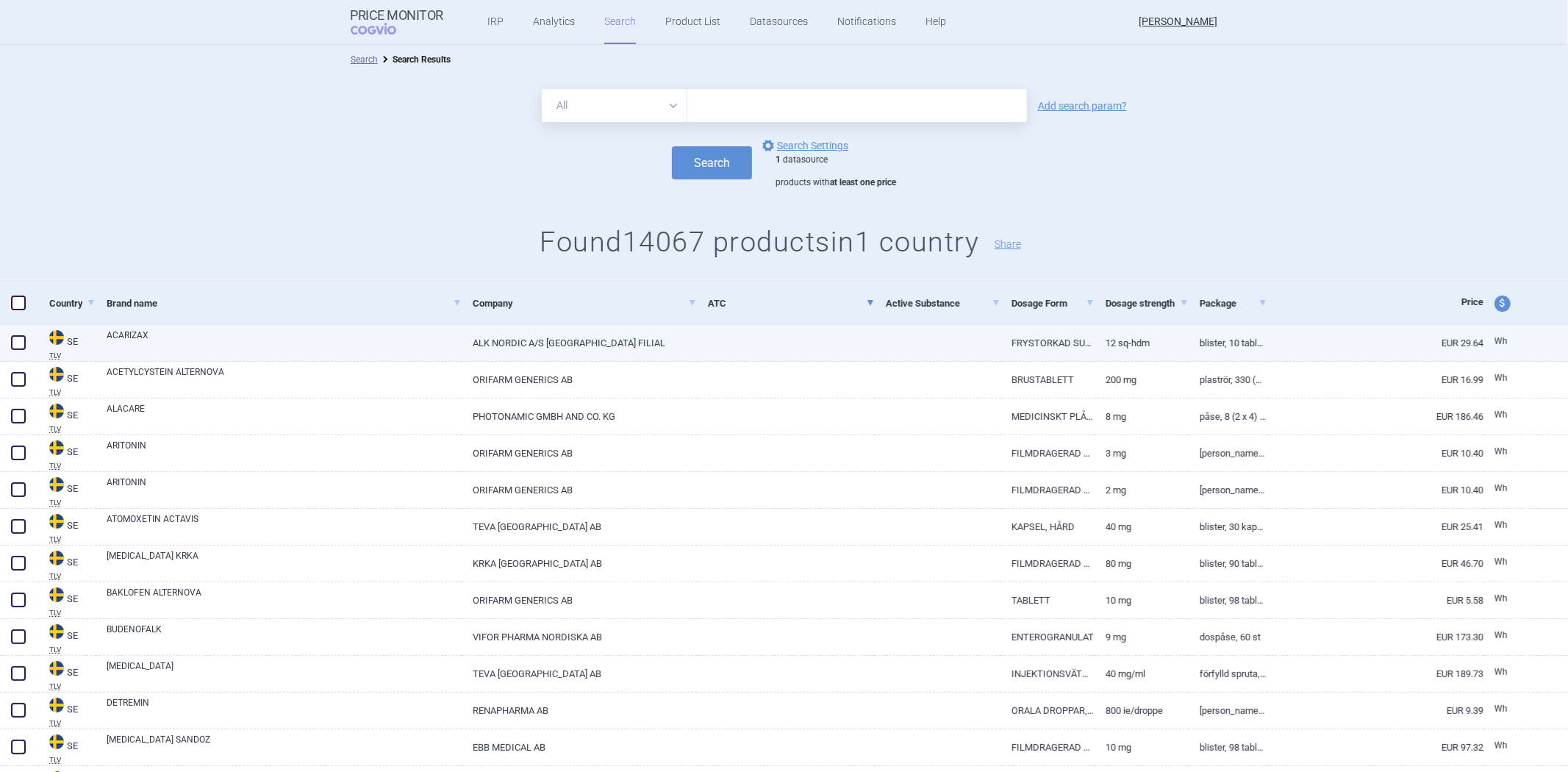
click at [826, 348] on link at bounding box center [786, 338] width 178 height 26
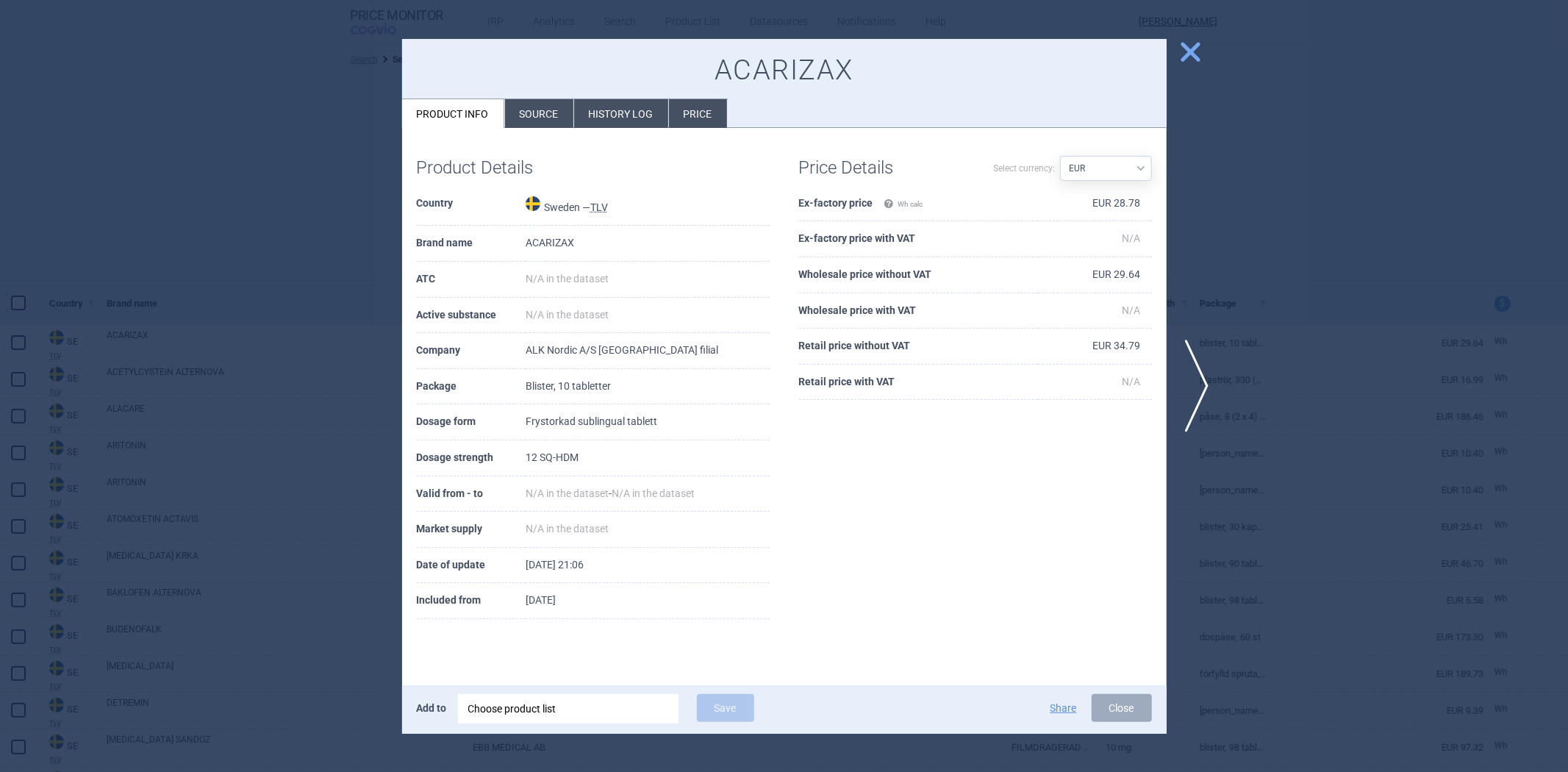
click at [1336, 429] on div at bounding box center [784, 386] width 1568 height 772
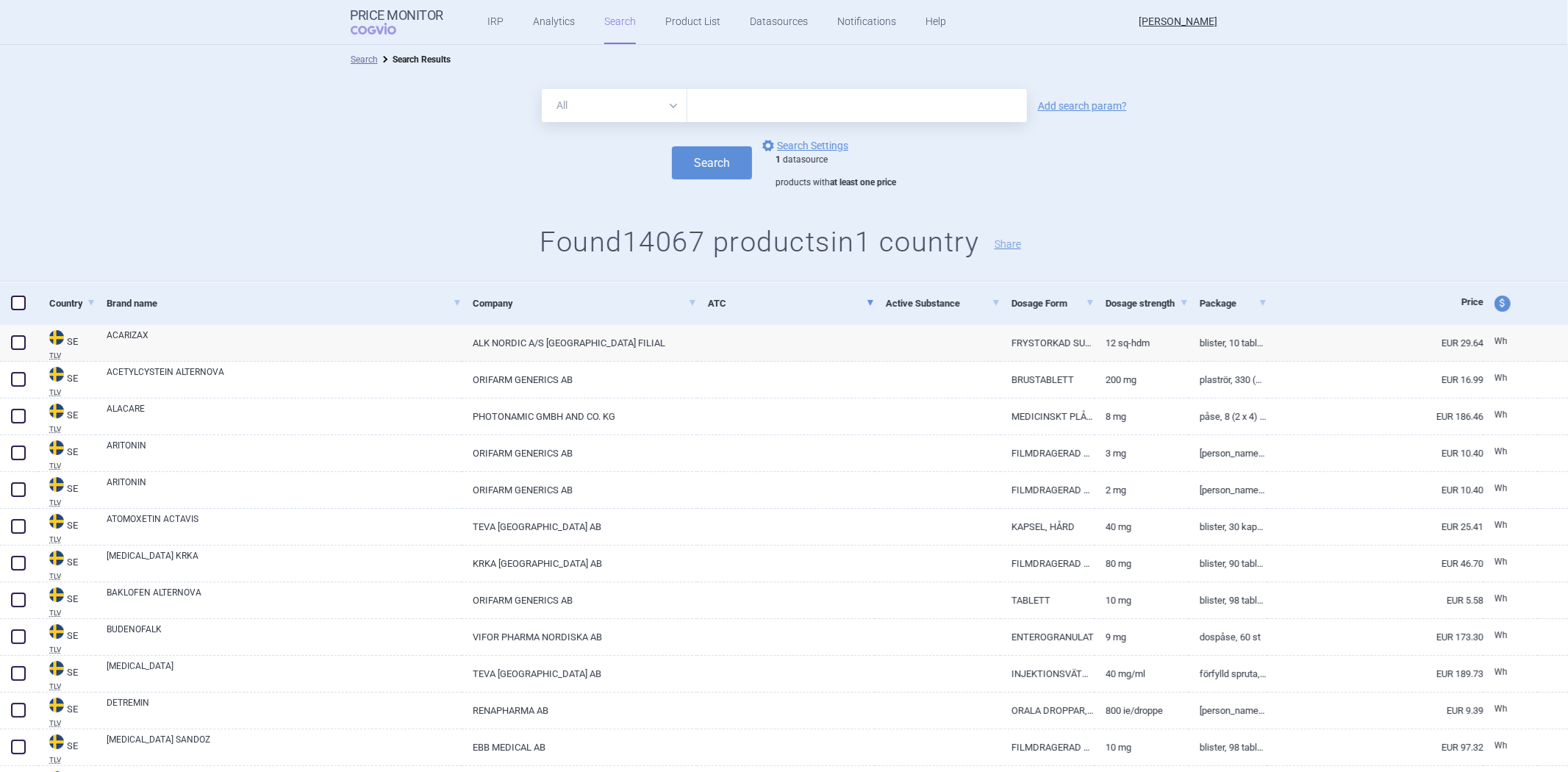
click at [783, 127] on form "All Brand Name ATC Company Active Substance Country Newer than Add search param…" at bounding box center [784, 139] width 1568 height 100
click at [781, 148] on link "options Search Settings" at bounding box center [804, 146] width 89 height 18
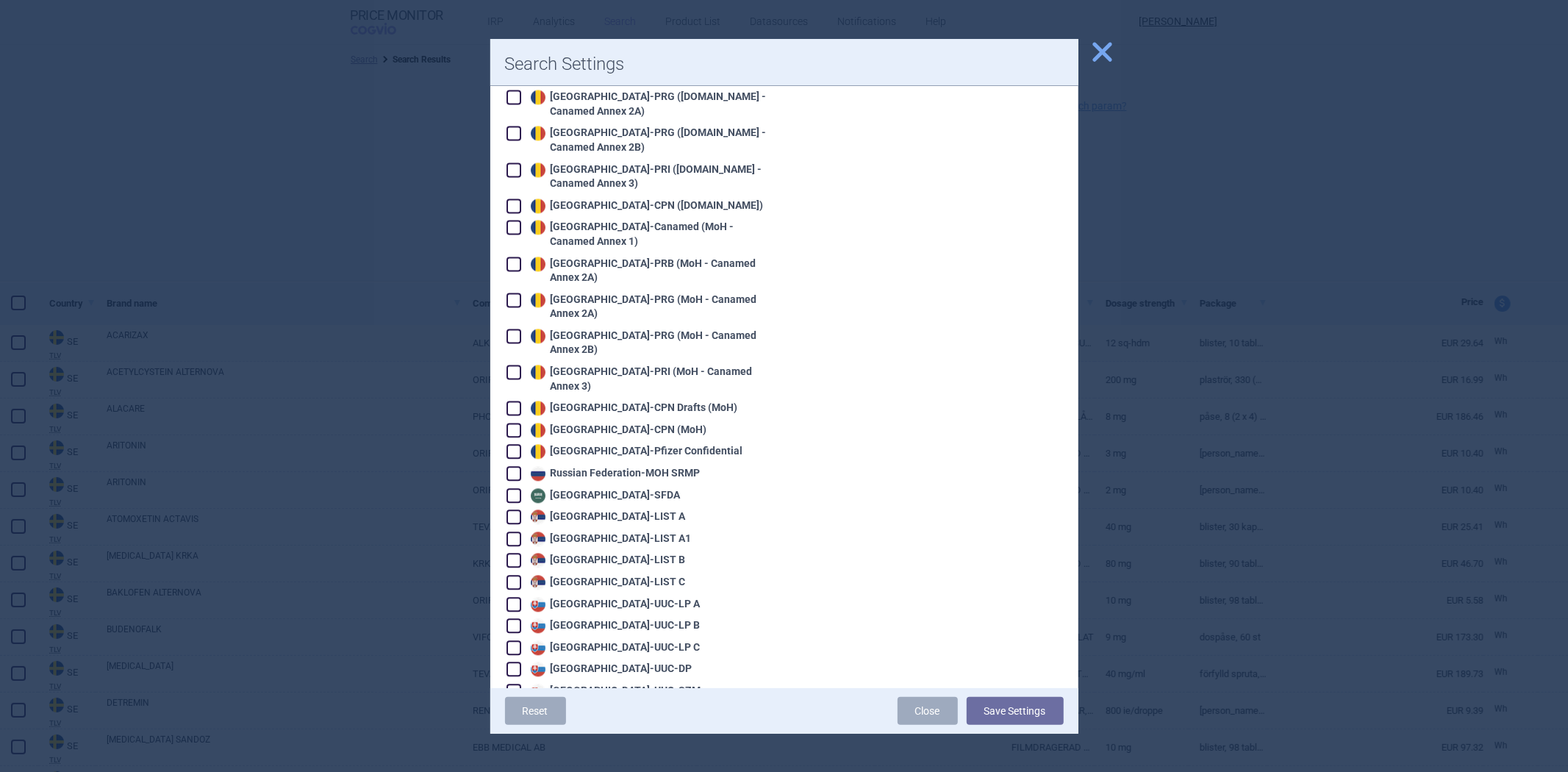
scroll to position [2942, 0]
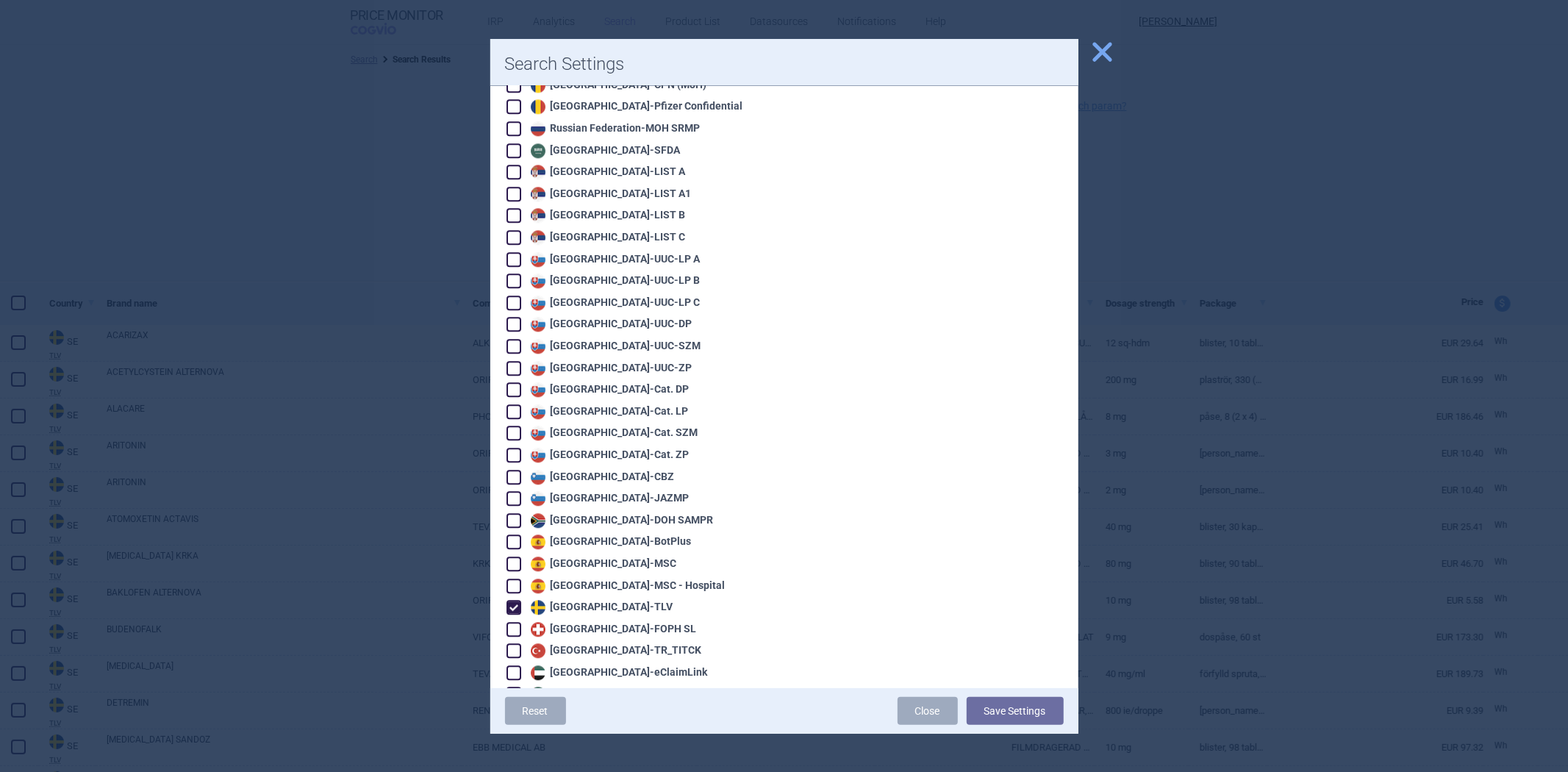
click at [563, 600] on div "Sweden - TLV" at bounding box center [600, 608] width 147 height 14
click at [559, 622] on div "Switzerland - FOPH SL" at bounding box center [612, 629] width 170 height 14
click at [1010, 701] on button "Save Settings" at bounding box center [1015, 711] width 97 height 28
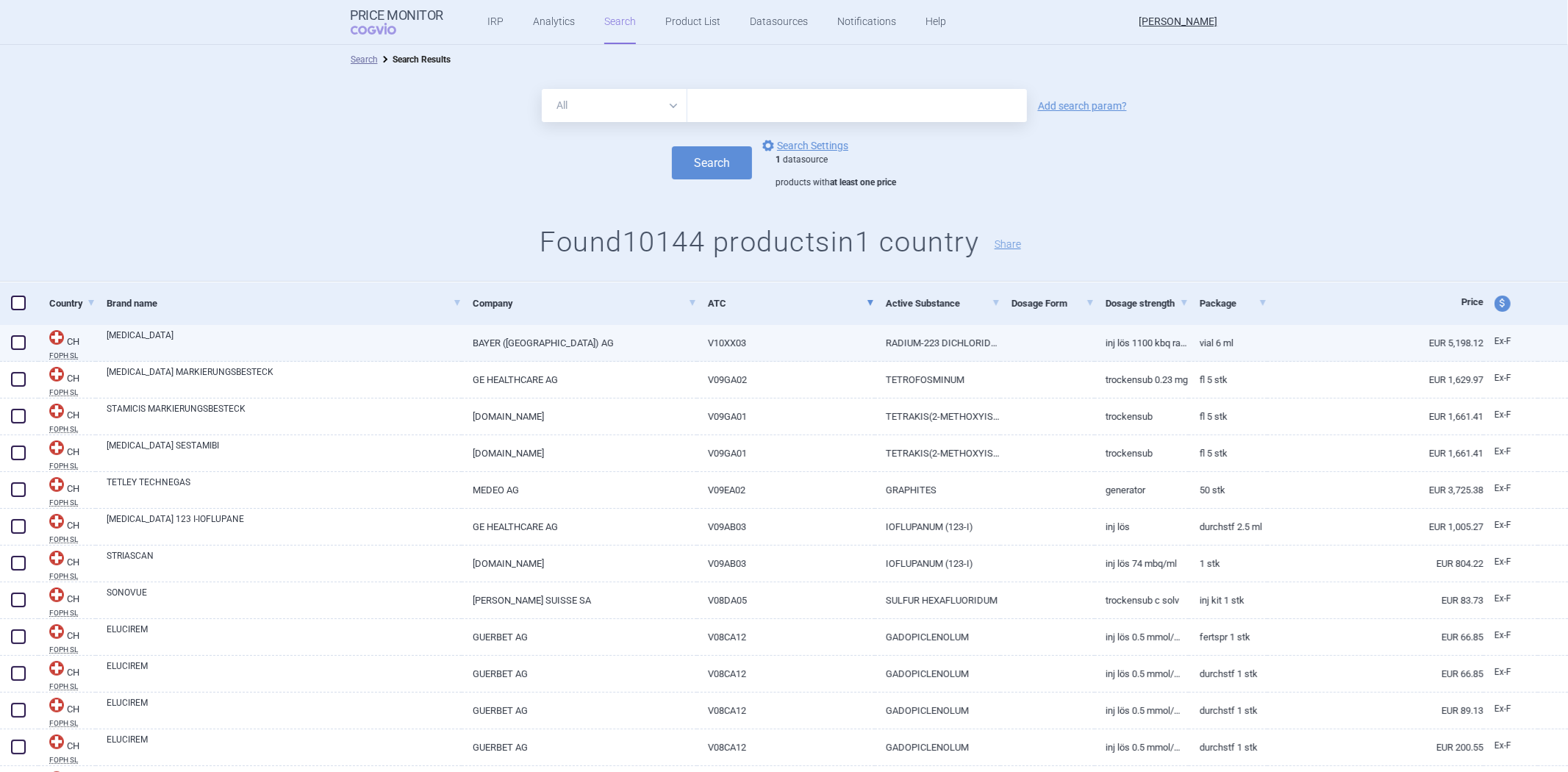
click at [771, 339] on link "V10XX03" at bounding box center [786, 343] width 178 height 36
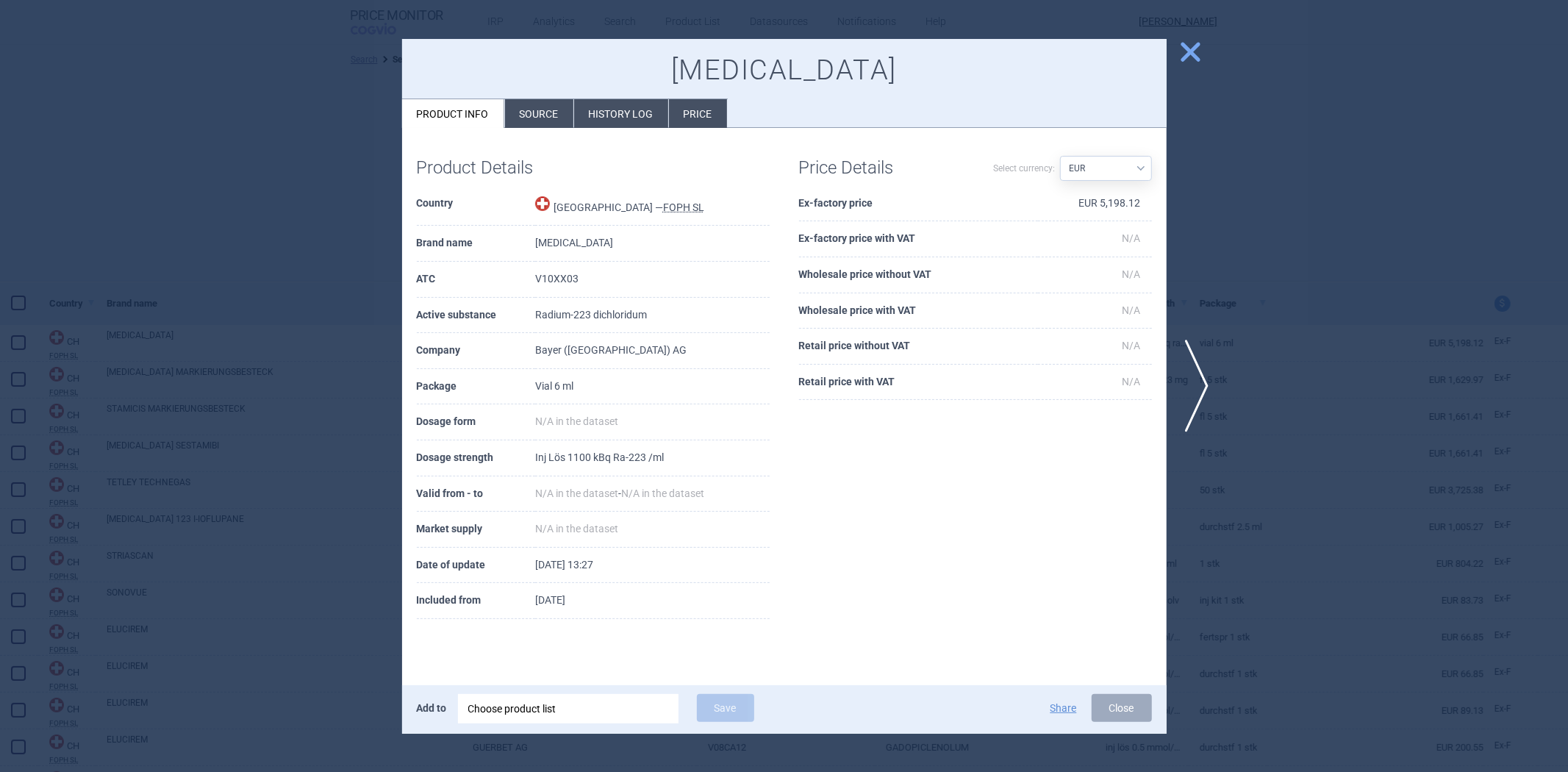
click at [853, 206] on th "Ex-factory price" at bounding box center [918, 204] width 239 height 36
click at [1289, 424] on div at bounding box center [784, 386] width 1568 height 772
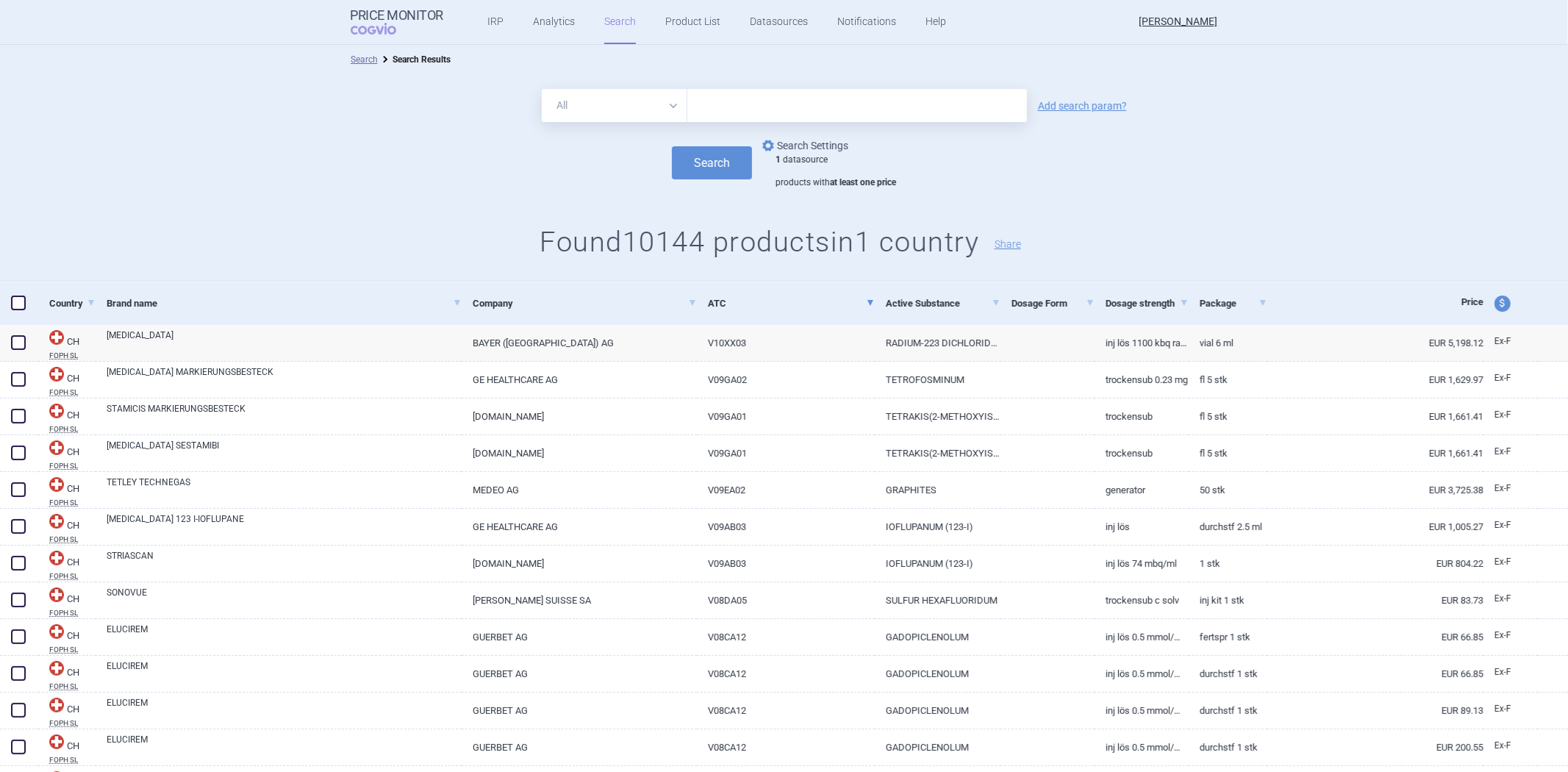
click at [798, 146] on link "options Search Settings" at bounding box center [804, 146] width 89 height 18
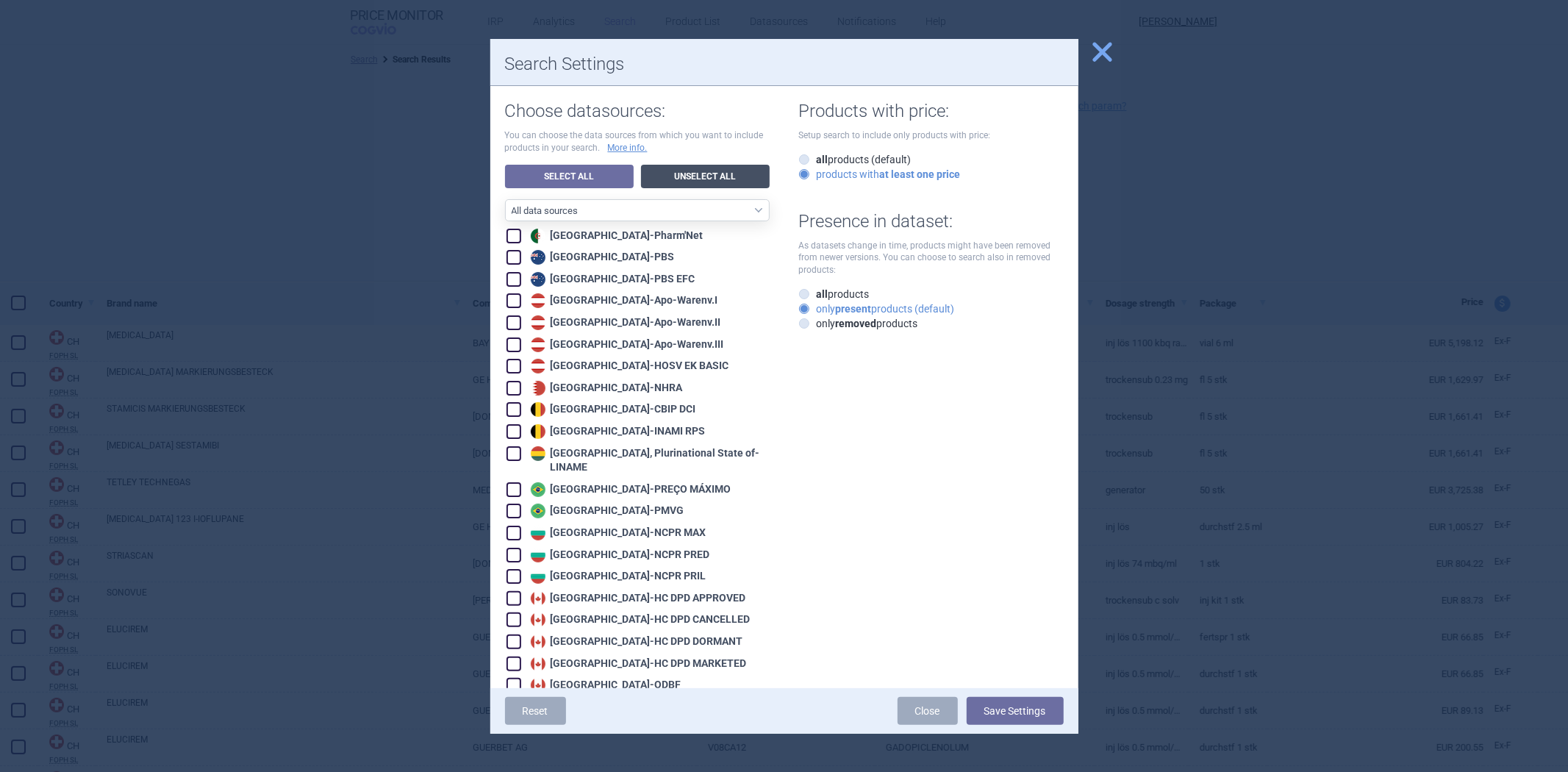
click at [700, 173] on link "Unselect All" at bounding box center [705, 176] width 129 height 23
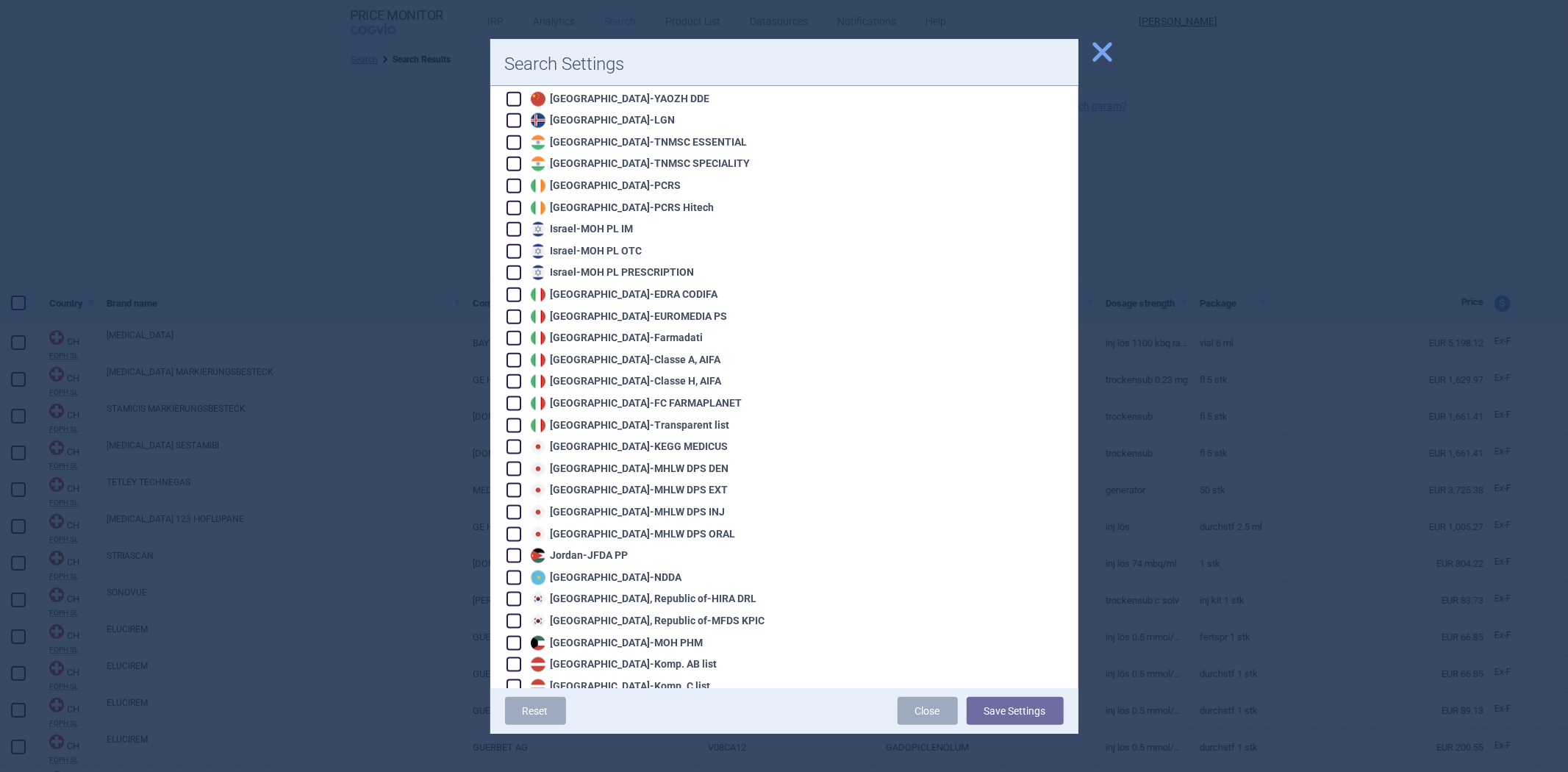
scroll to position [3072, 0]
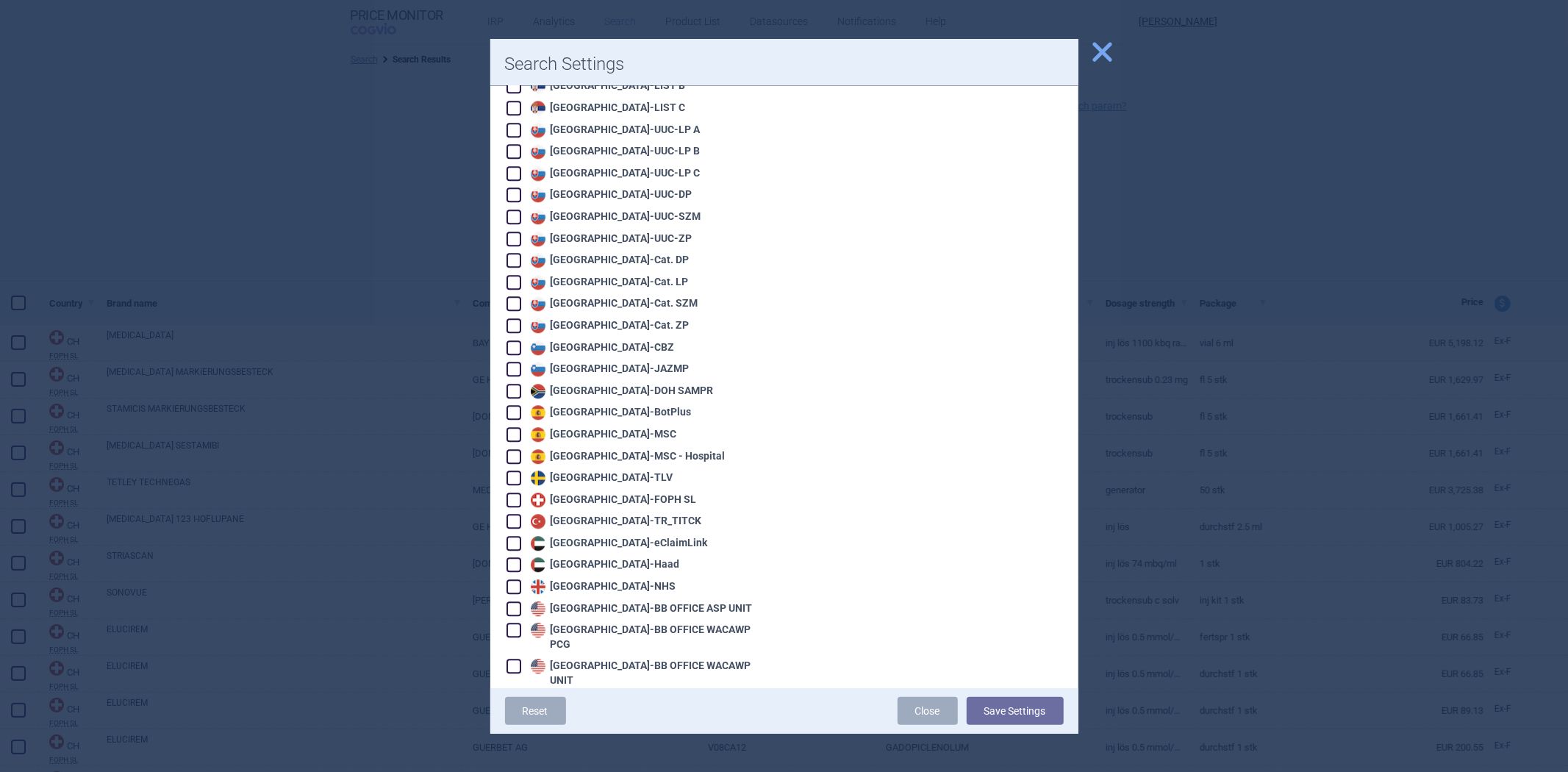
click at [566, 514] on div "Turkey - TR_TITCK" at bounding box center [615, 521] width 175 height 14
click at [1032, 714] on button "Save Settings" at bounding box center [1015, 711] width 97 height 28
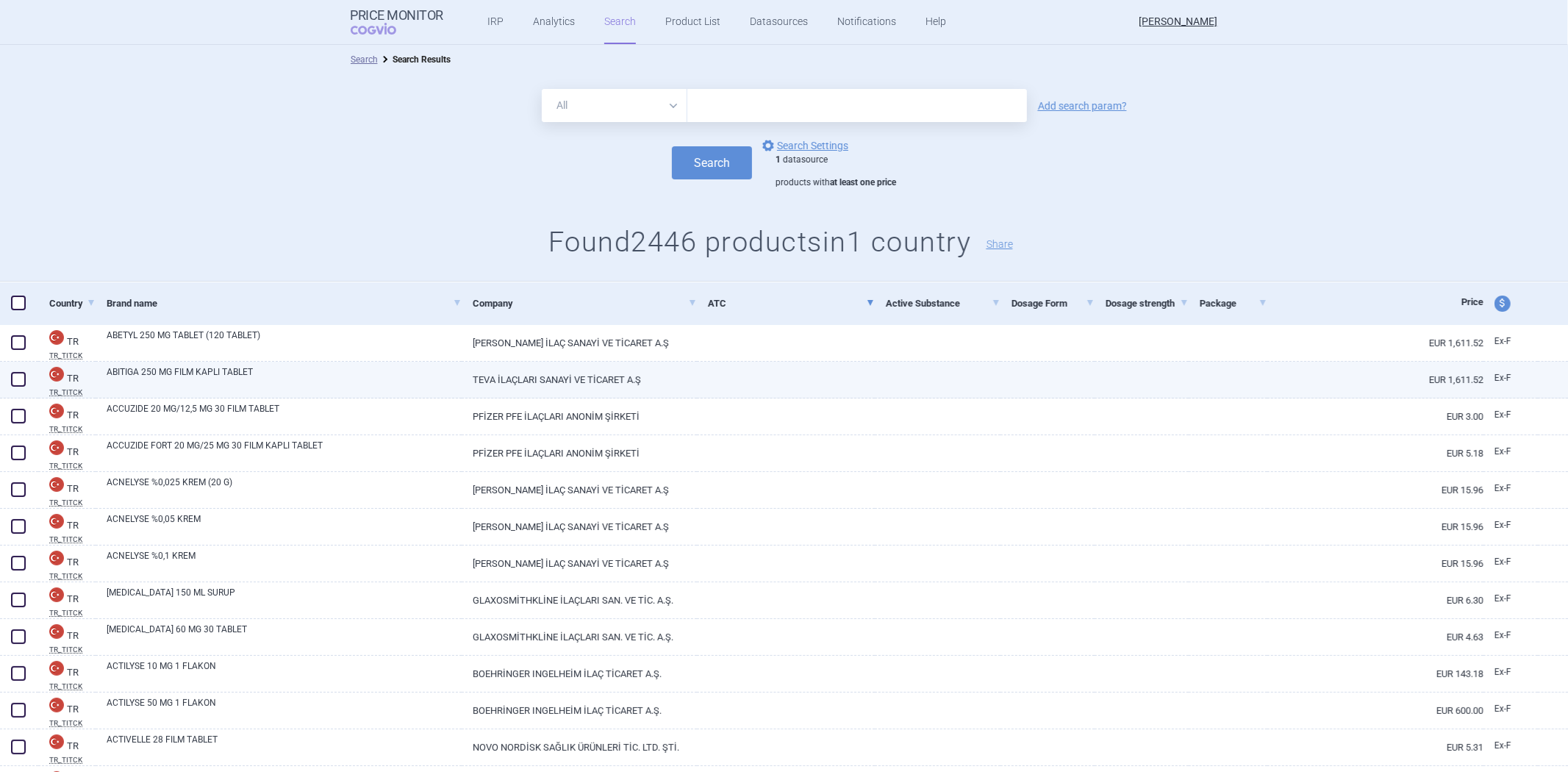
click at [877, 370] on link at bounding box center [937, 374] width 126 height 26
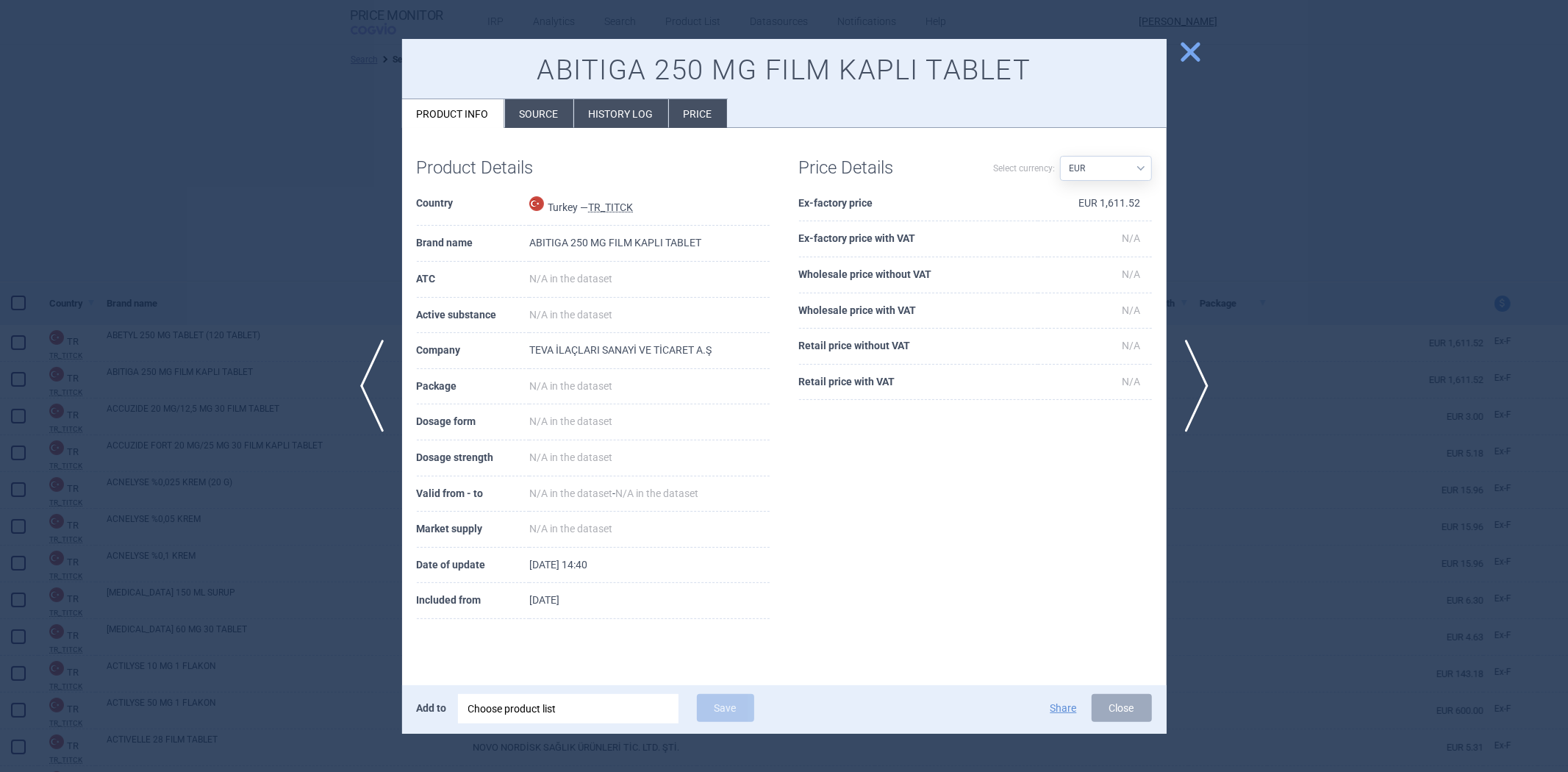
click at [853, 192] on th "Ex-factory price" at bounding box center [918, 204] width 239 height 36
click at [839, 210] on th "Ex-factory price" at bounding box center [918, 204] width 239 height 36
click at [831, 209] on div at bounding box center [831, 209] width 0 height 0
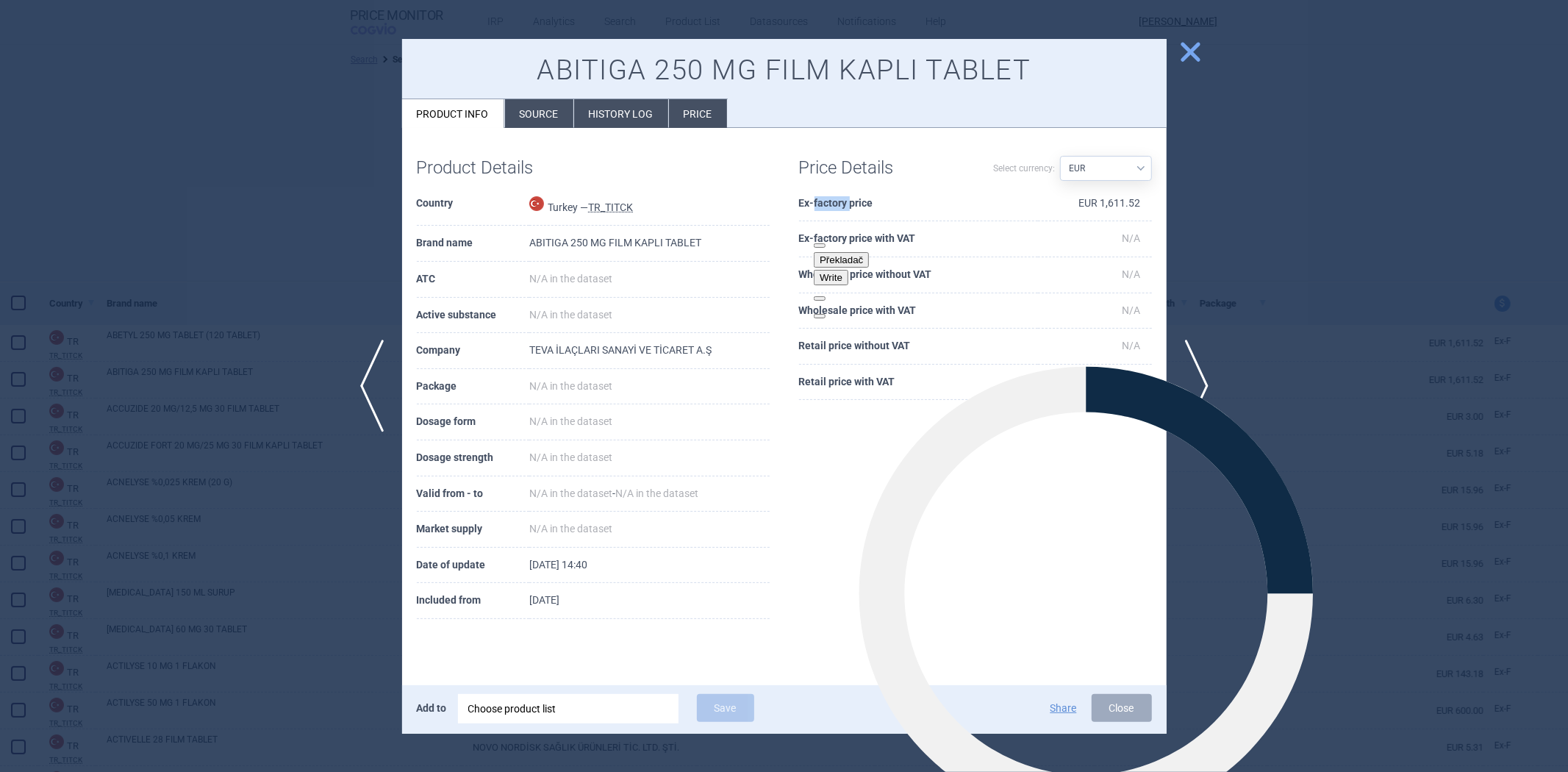
click at [840, 206] on th "Ex-factory price" at bounding box center [918, 204] width 239 height 36
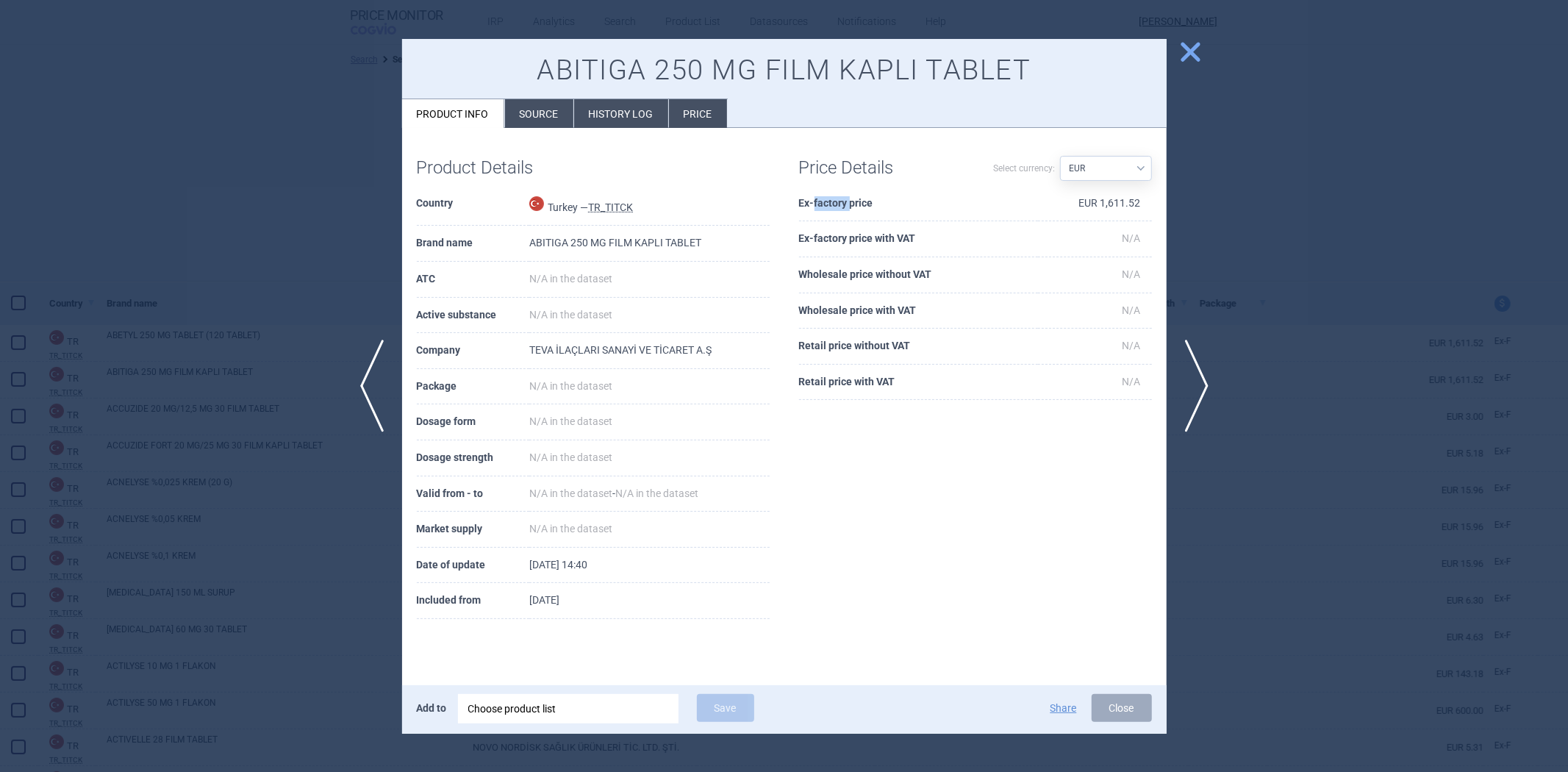
click at [840, 206] on th "Ex-factory price" at bounding box center [918, 204] width 239 height 36
click at [965, 218] on th "Ex-factory price" at bounding box center [918, 204] width 239 height 36
click at [1354, 291] on div at bounding box center [784, 386] width 1568 height 772
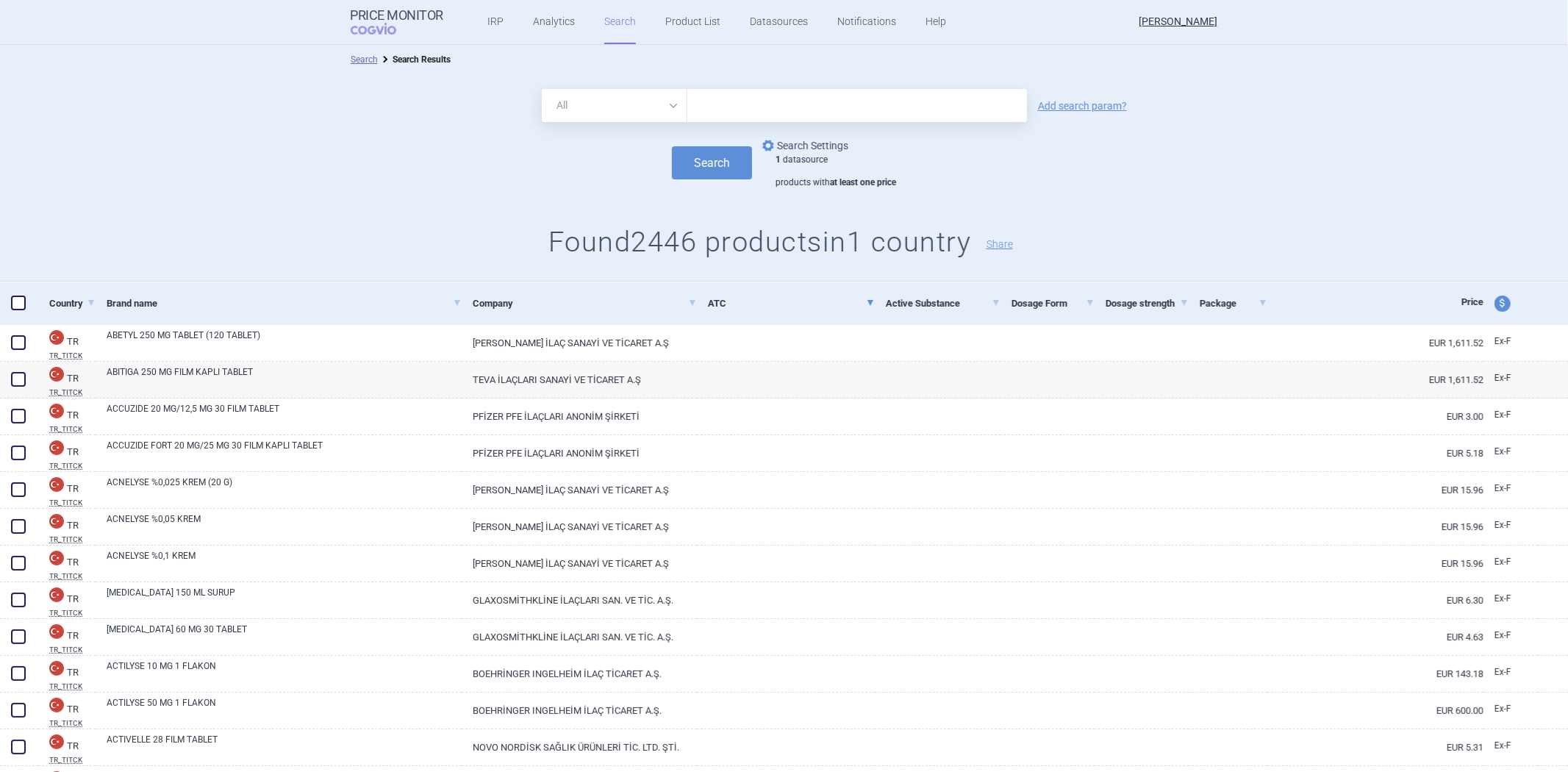
click at [803, 141] on link "options Search Settings" at bounding box center [804, 146] width 89 height 18
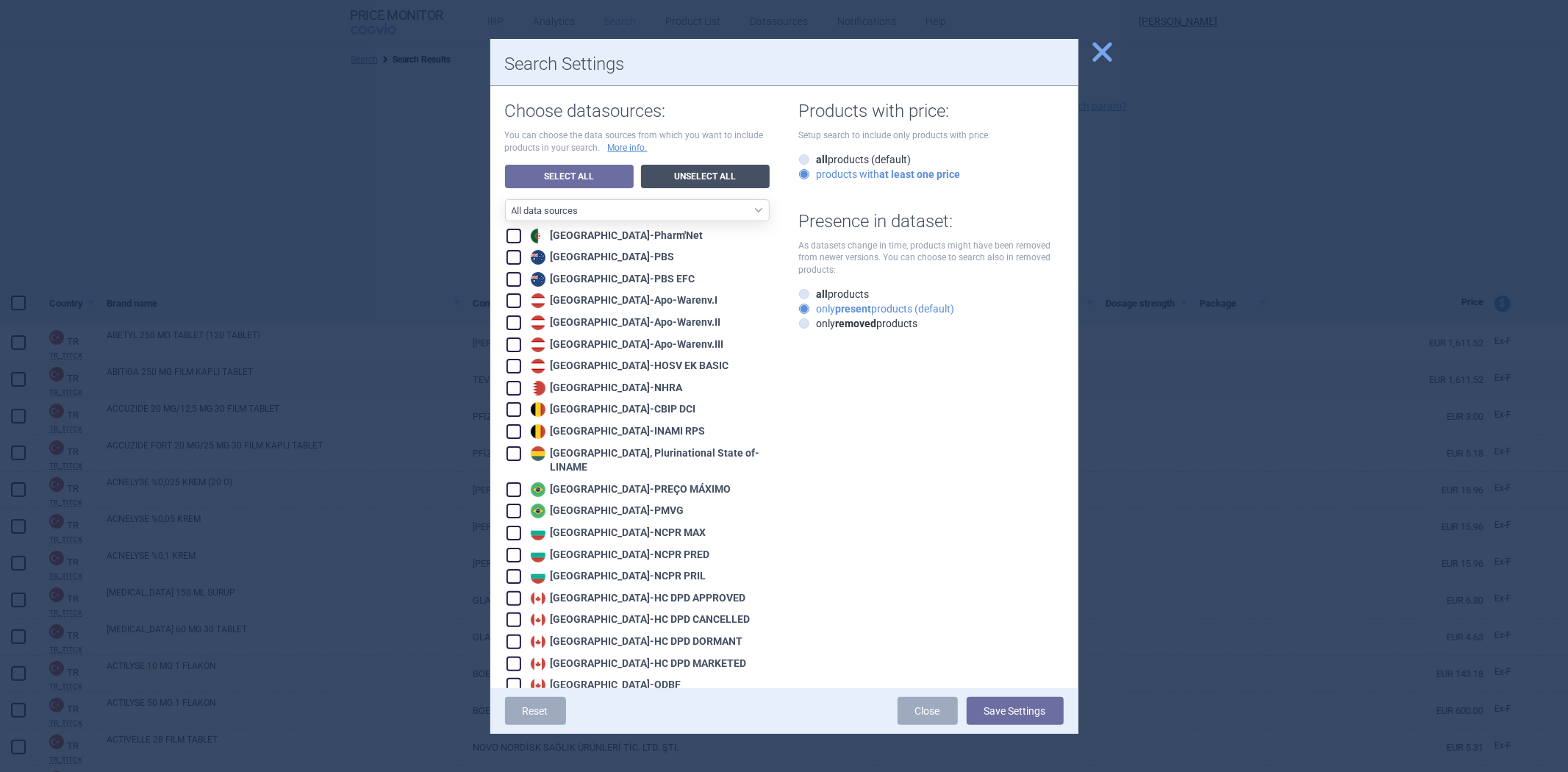
drag, startPoint x: 717, startPoint y: 179, endPoint x: 731, endPoint y: 169, distance: 17.2
click at [717, 178] on link "Unselect All" at bounding box center [705, 176] width 129 height 23
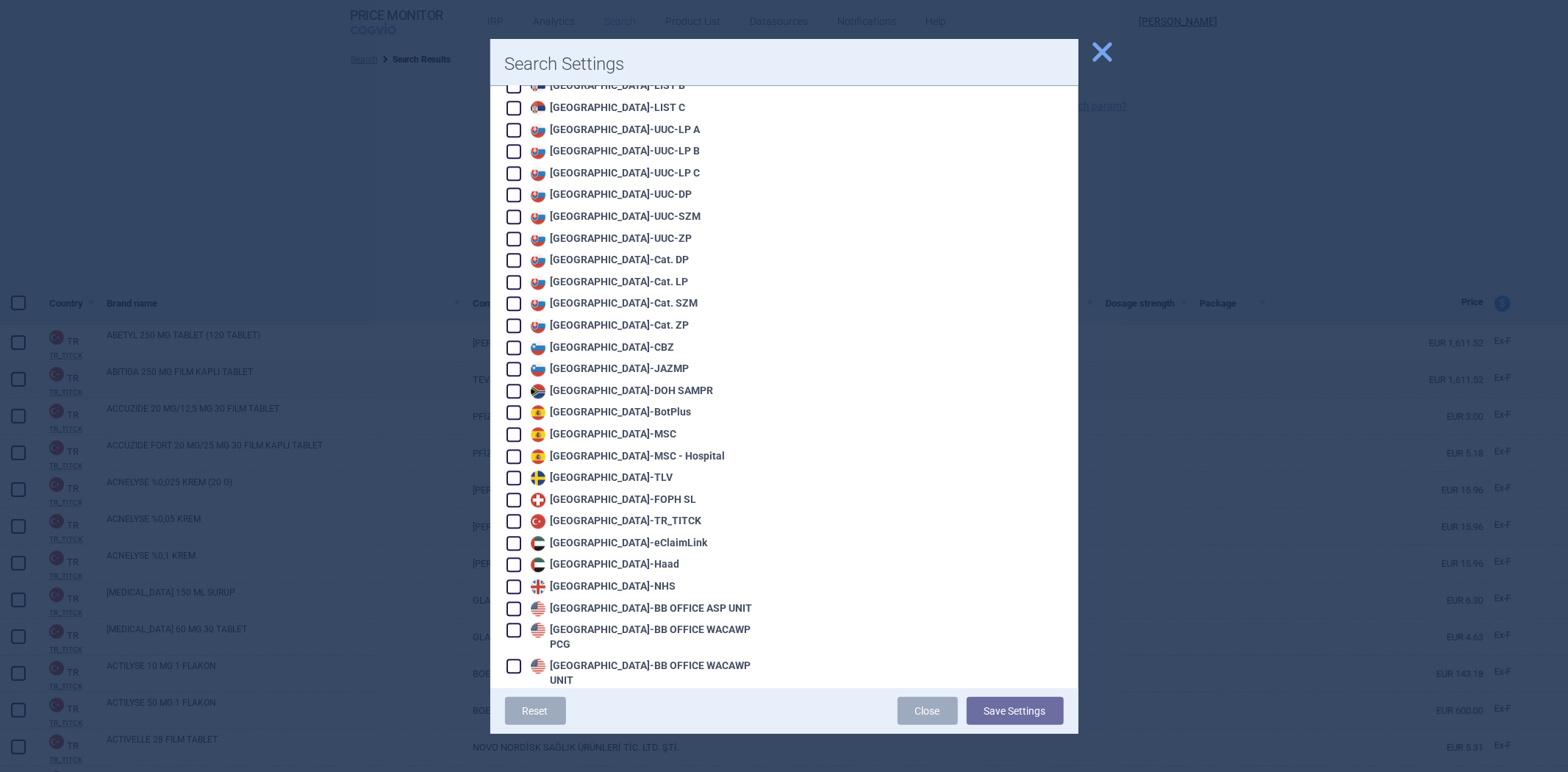
click at [591, 580] on div "United Kingdom - NHS" at bounding box center [602, 587] width 149 height 14
click at [1000, 711] on button "Save Settings" at bounding box center [1015, 711] width 97 height 28
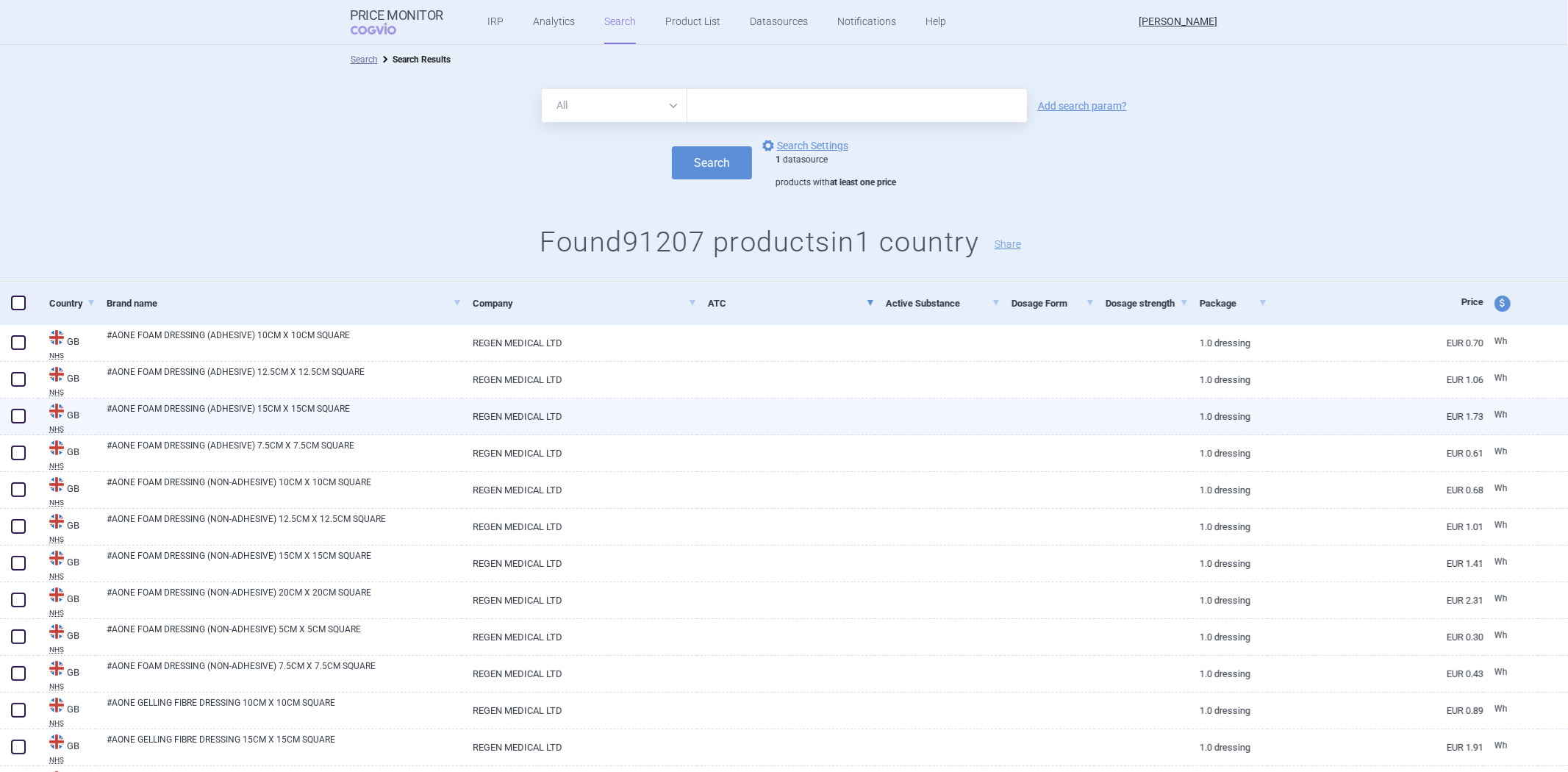
click at [896, 433] on div at bounding box center [937, 417] width 126 height 37
click at [896, 424] on div at bounding box center [937, 417] width 126 height 37
click at [902, 420] on link at bounding box center [937, 411] width 126 height 26
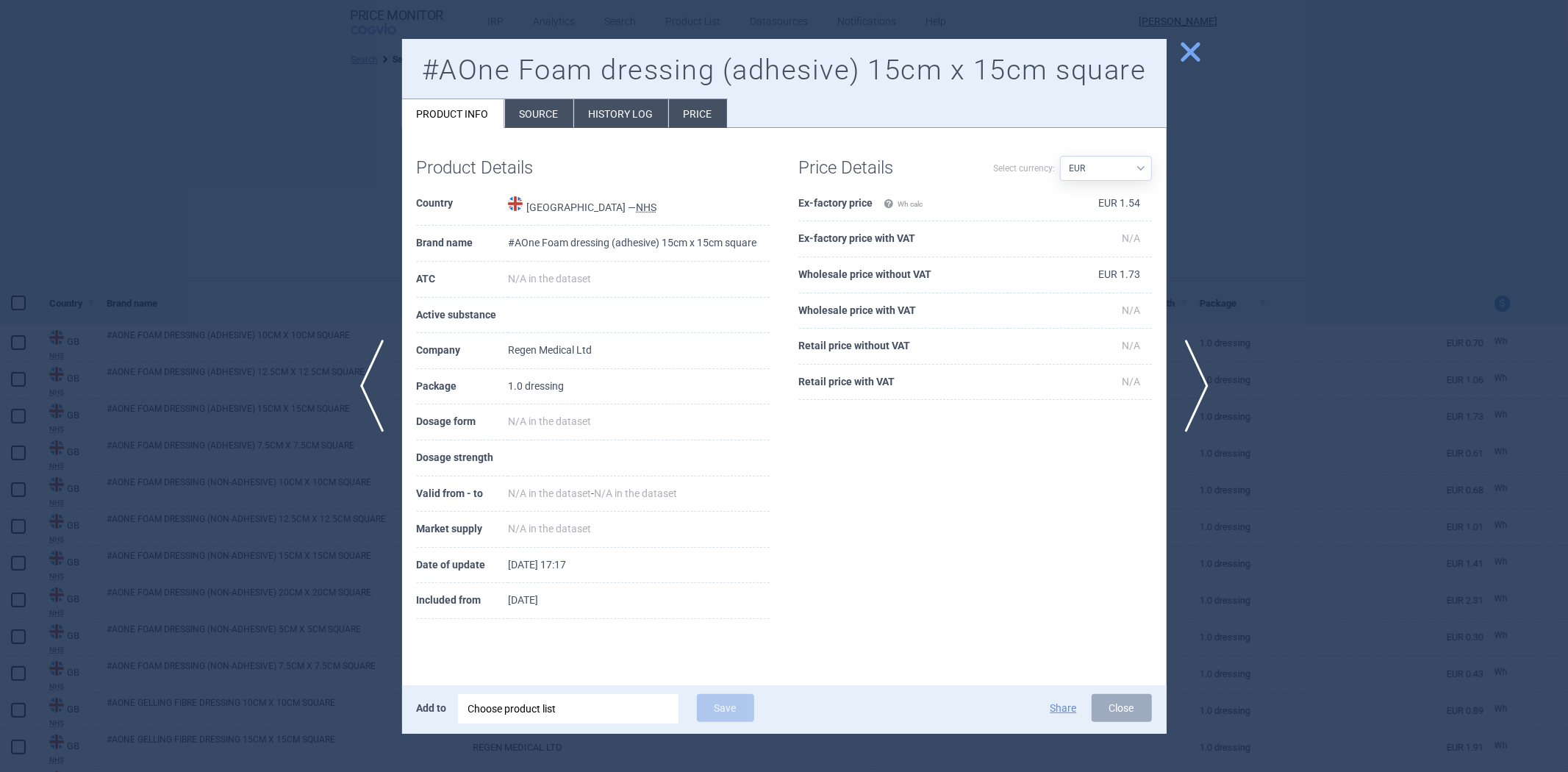
click at [1064, 327] on td "N/A" at bounding box center [1095, 311] width 114 height 36
click at [1257, 269] on div at bounding box center [784, 386] width 1568 height 772
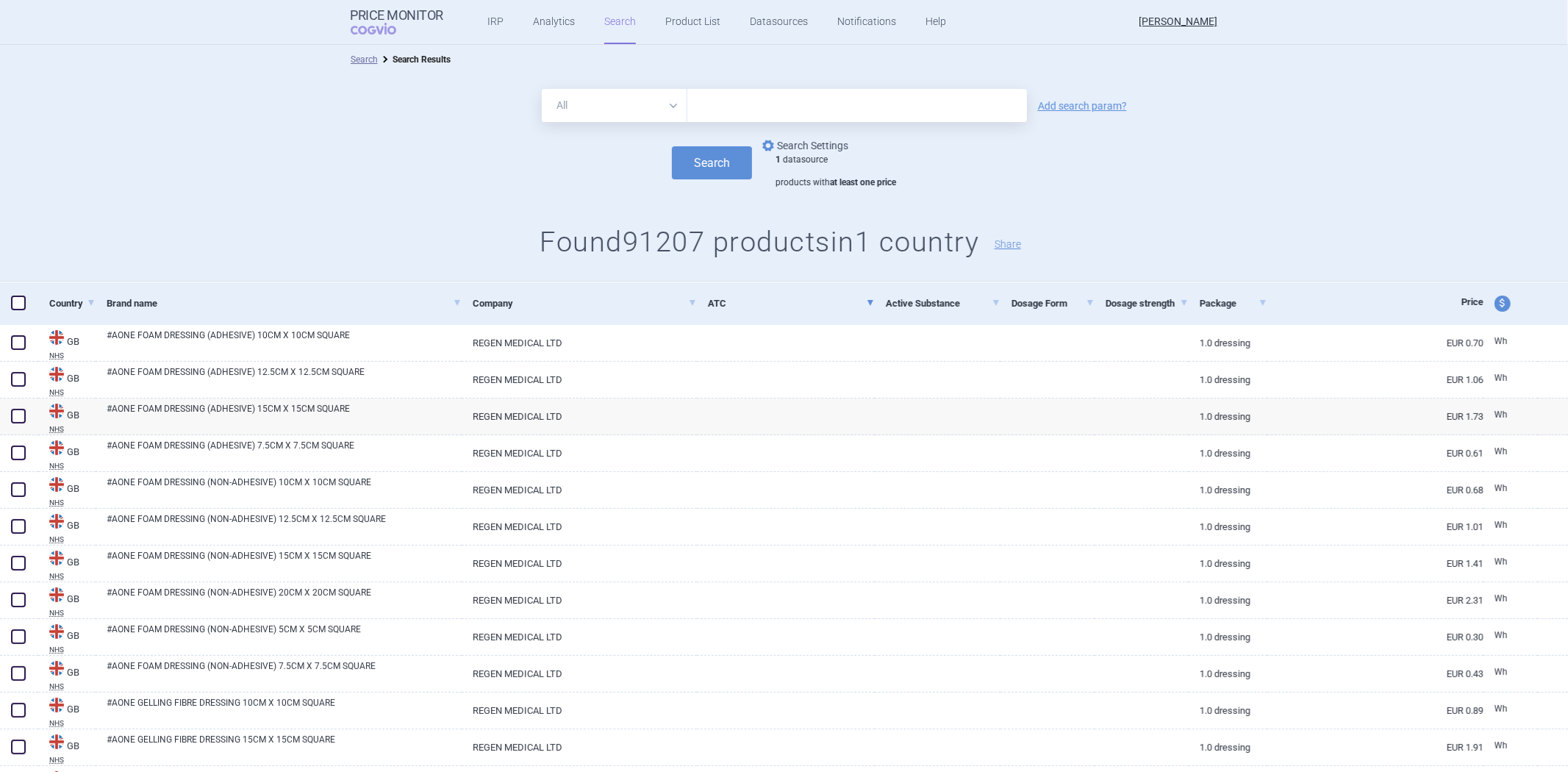
click at [804, 152] on link "options Search Settings" at bounding box center [804, 146] width 89 height 18
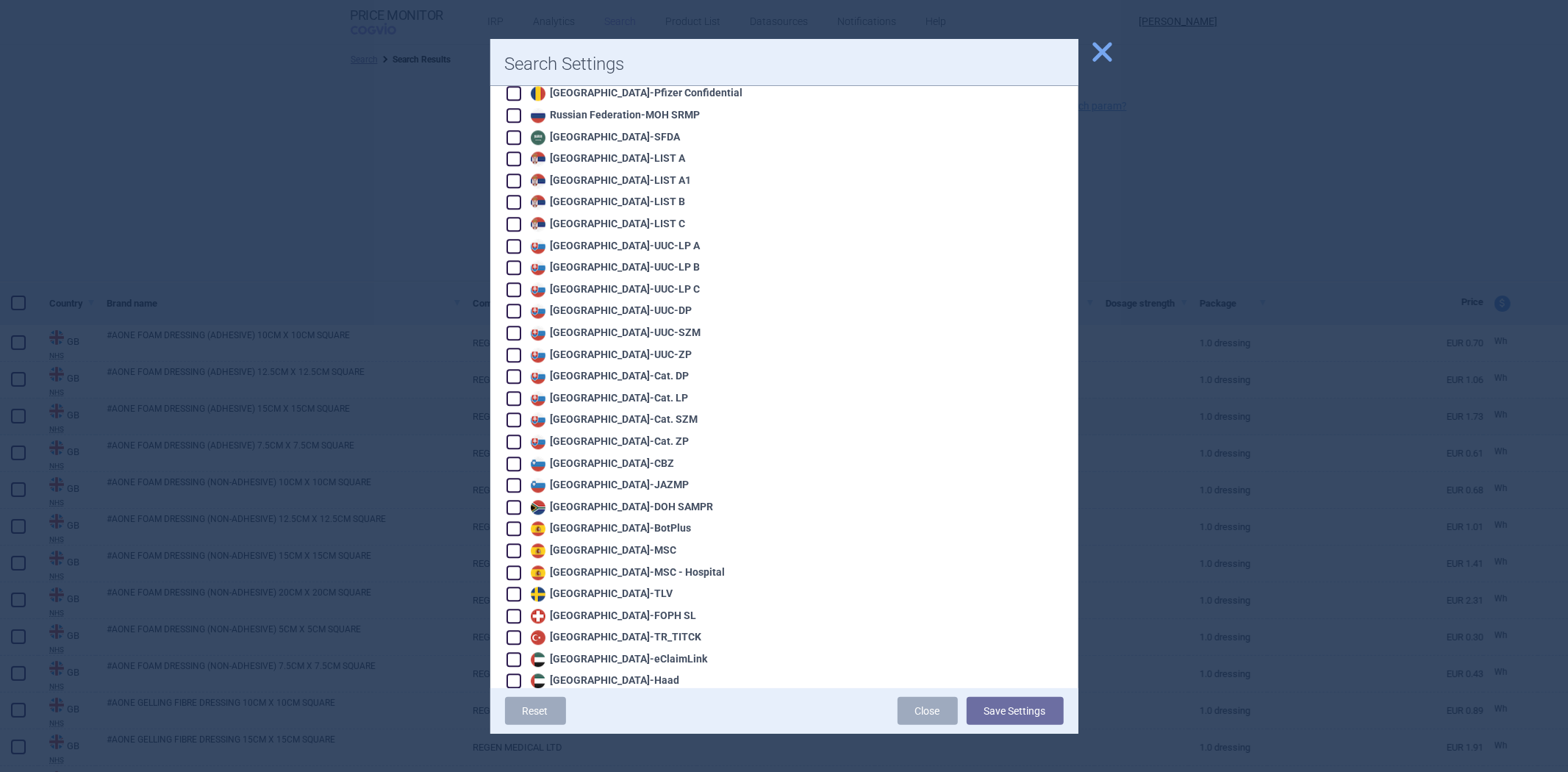
scroll to position [3072, 0]
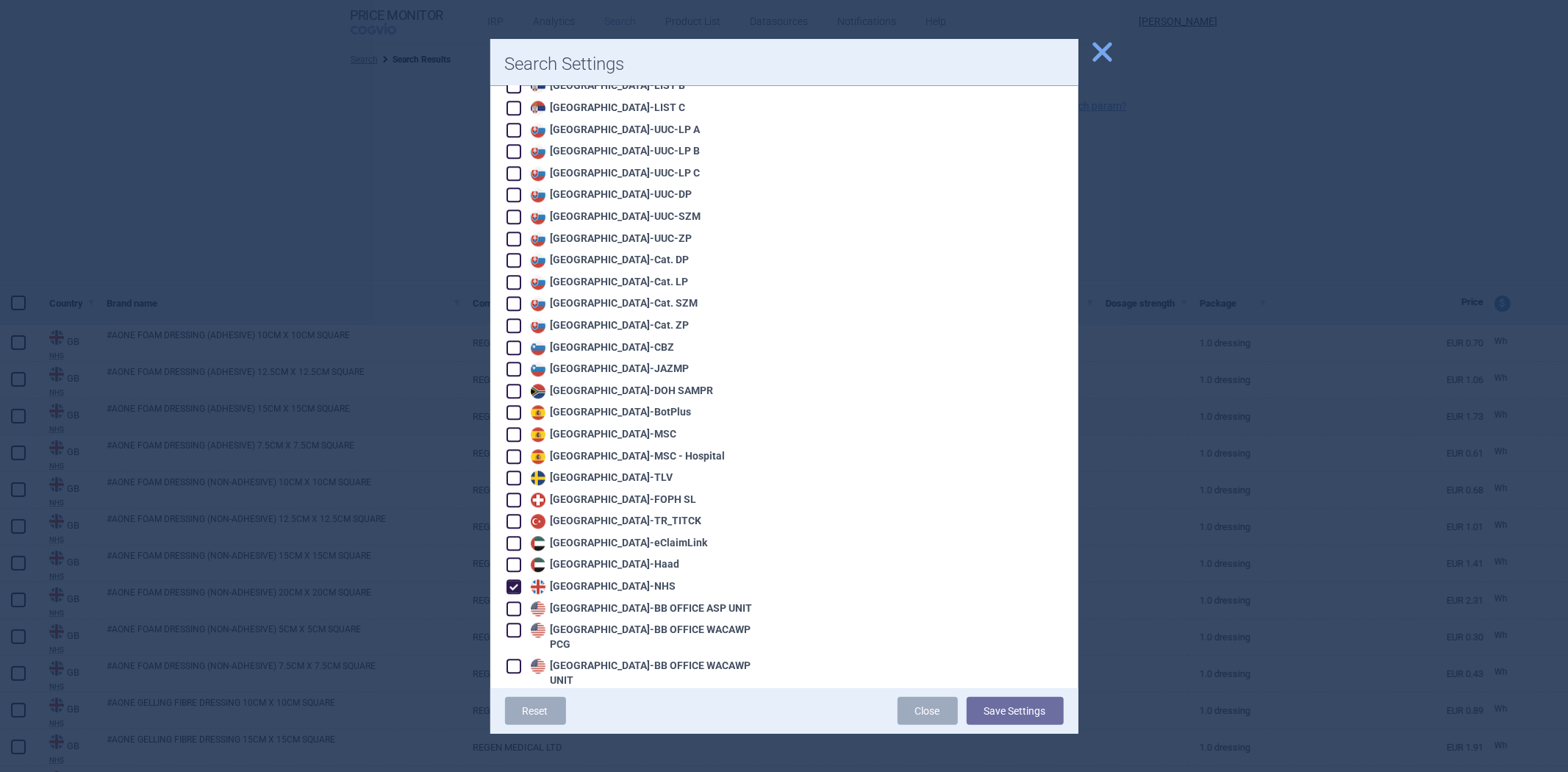
click at [549, 580] on div "United Kingdom - NHS" at bounding box center [602, 587] width 149 height 14
click at [631, 717] on div "United States - VA OPAL BIG4" at bounding box center [623, 725] width 193 height 14
click at [1039, 717] on button "Save Settings" at bounding box center [1015, 711] width 97 height 28
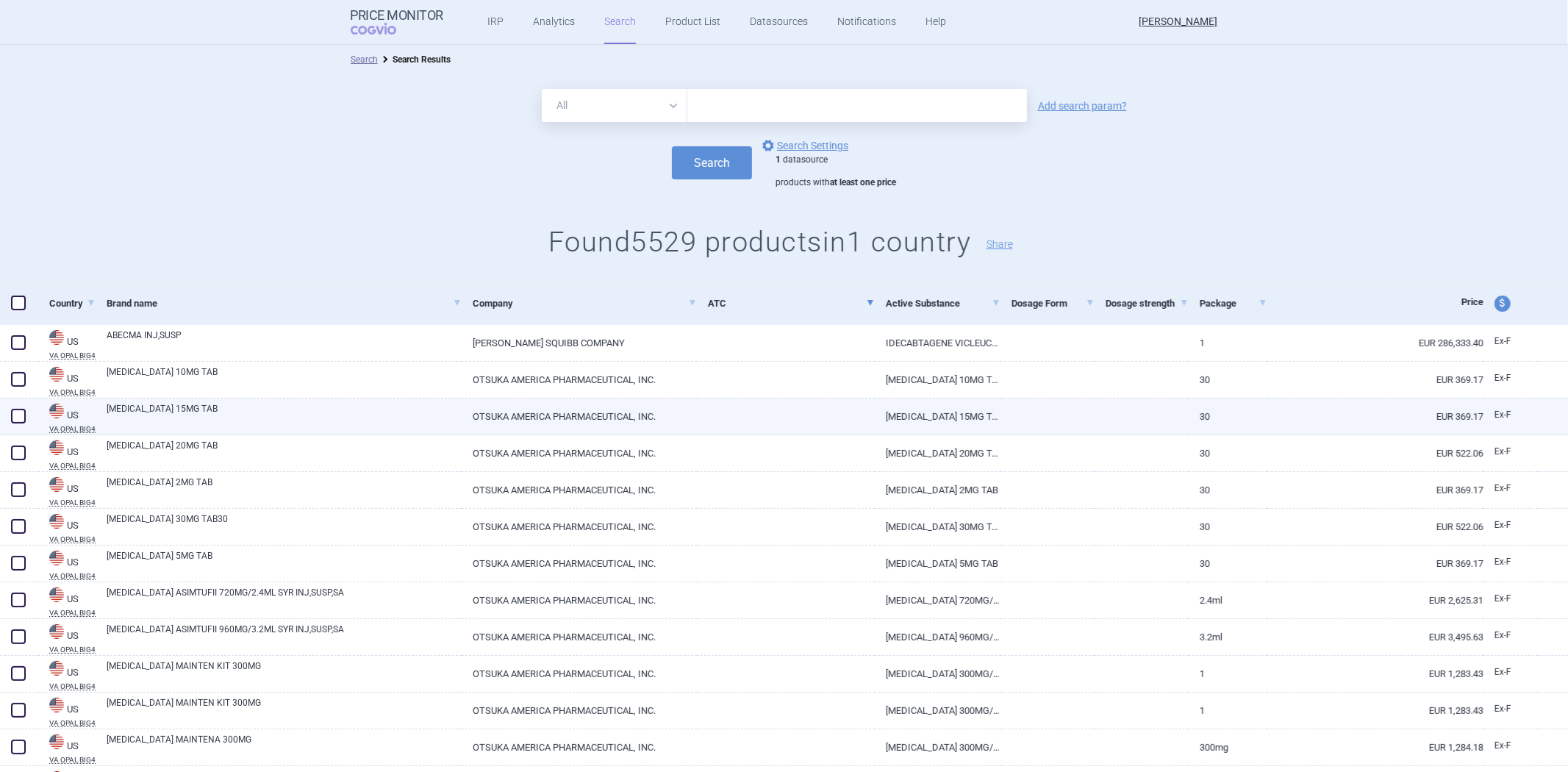
click at [1058, 402] on link at bounding box center [1047, 411] width 94 height 26
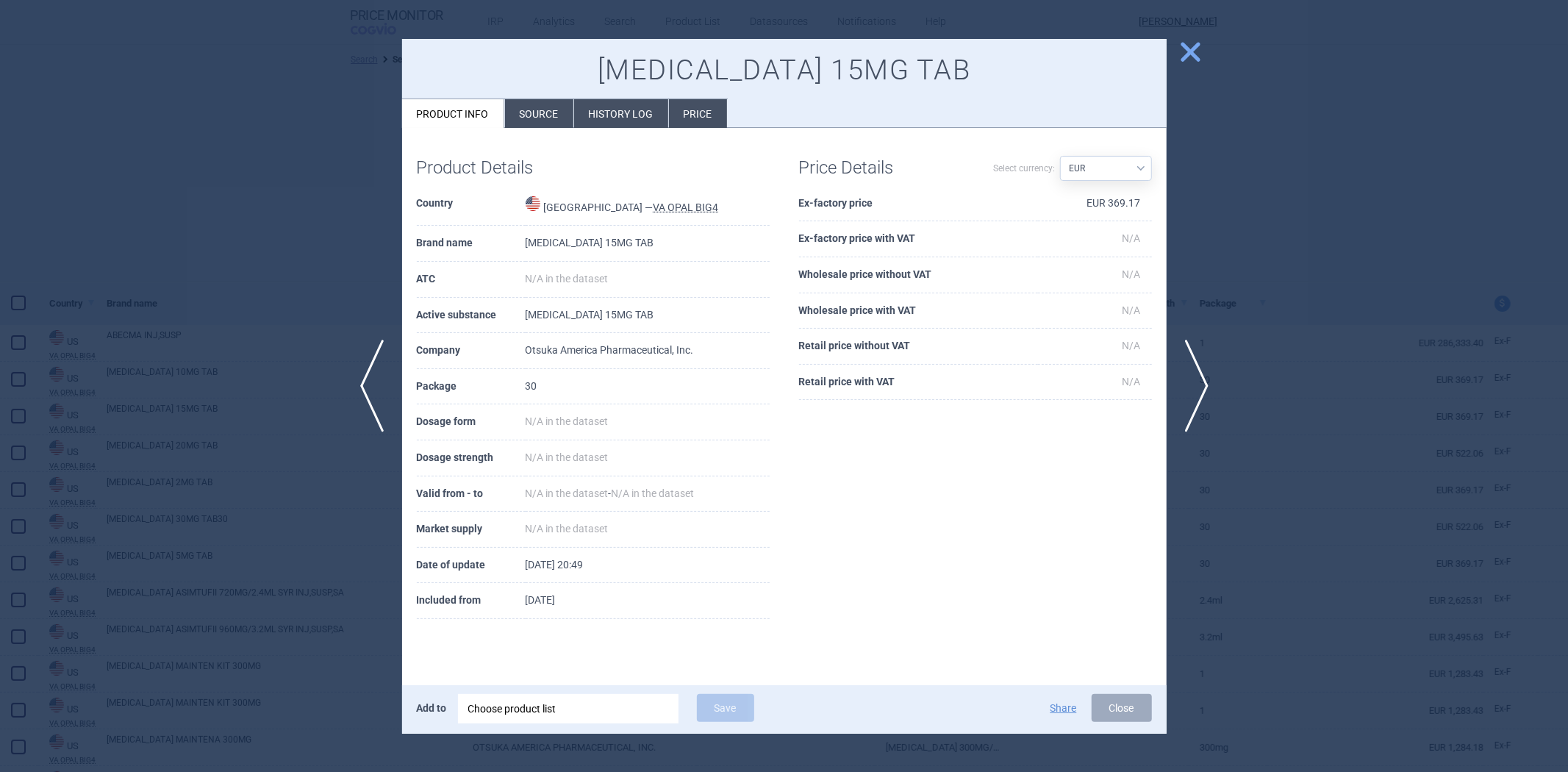
click at [868, 208] on th "Ex-factory price" at bounding box center [918, 204] width 239 height 36
click at [868, 208] on th "Ex-factory price" at bounding box center [918, 204] width 239 height 36
drag, startPoint x: 715, startPoint y: 252, endPoint x: 701, endPoint y: 231, distance: 25.2
click at [715, 252] on td "ABILIFY 15MG TAB" at bounding box center [647, 244] width 244 height 36
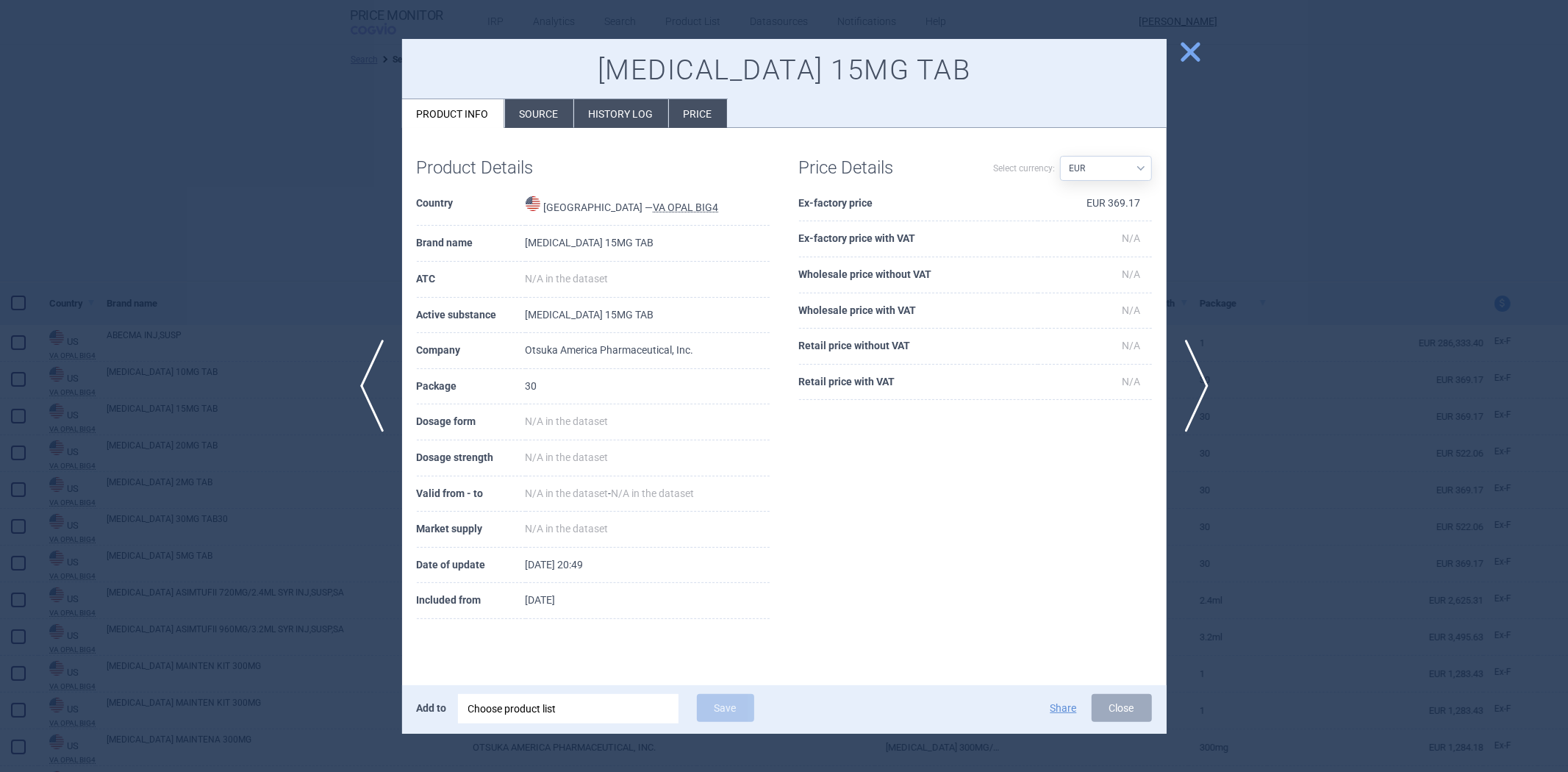
click at [1287, 236] on div at bounding box center [784, 386] width 1568 height 772
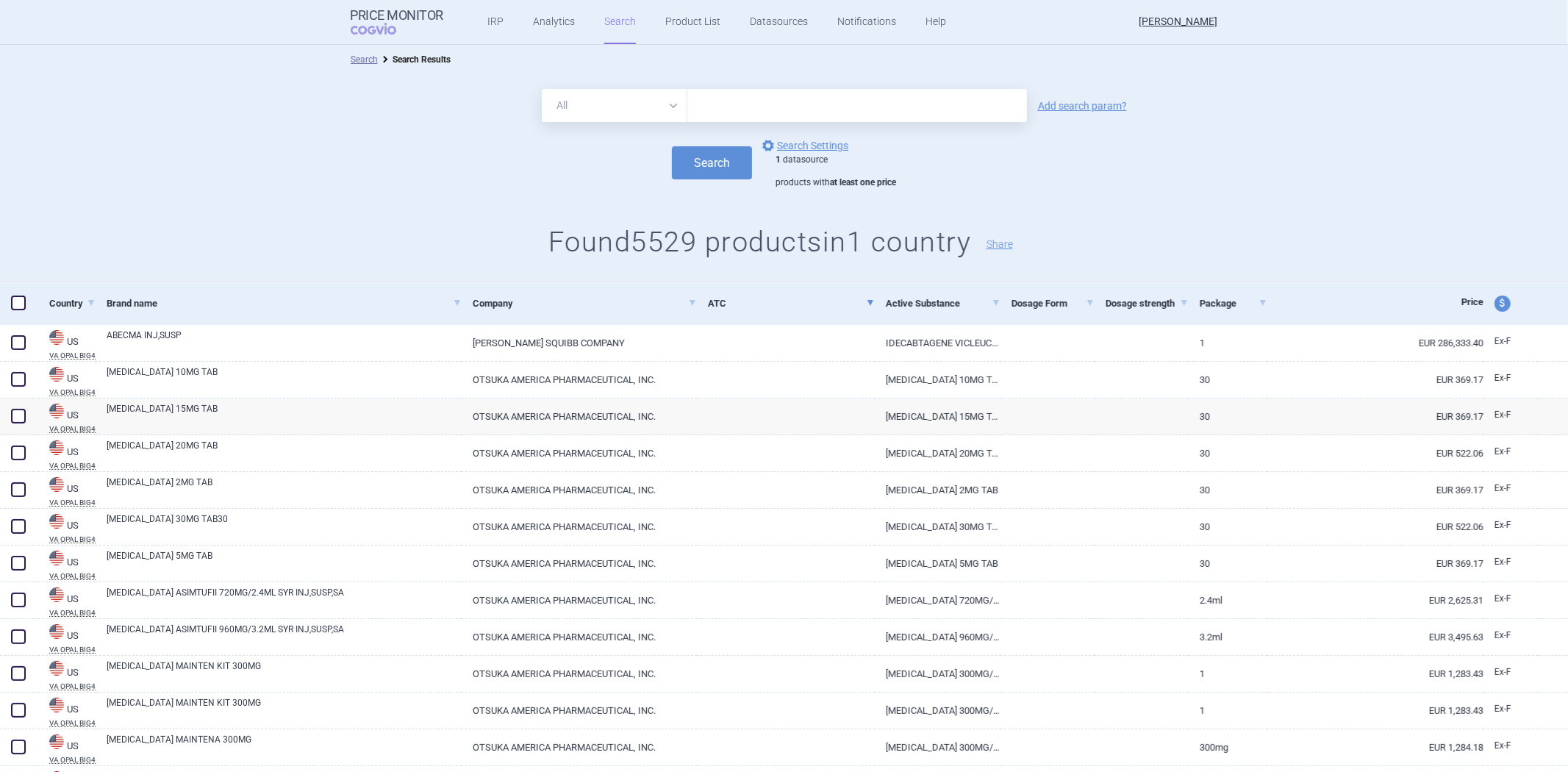
click at [834, 160] on div "1 datasource products with at least one price" at bounding box center [836, 172] width 120 height 34
click at [818, 143] on link "options Search Settings" at bounding box center [804, 146] width 89 height 18
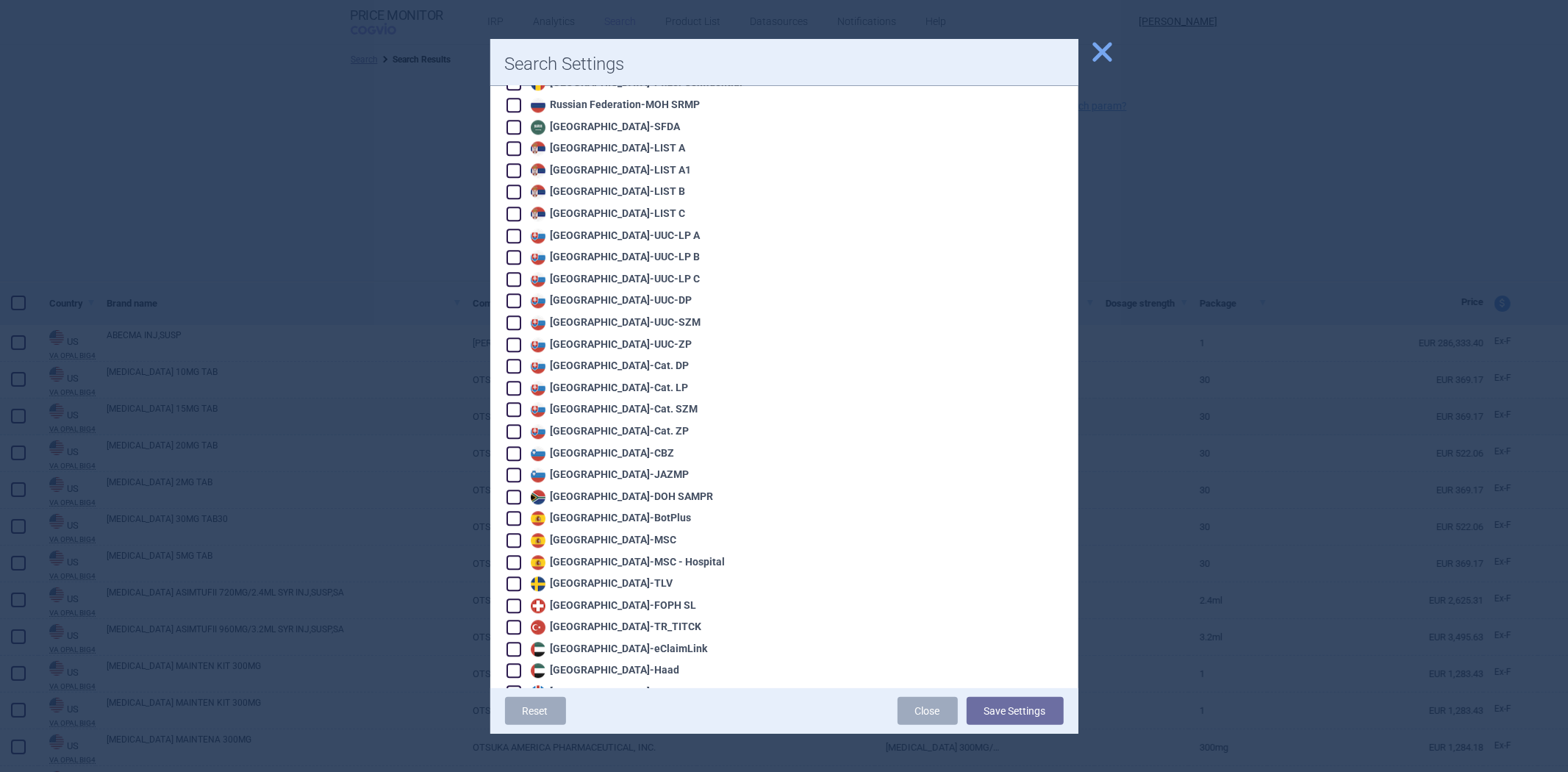
scroll to position [3072, 0]
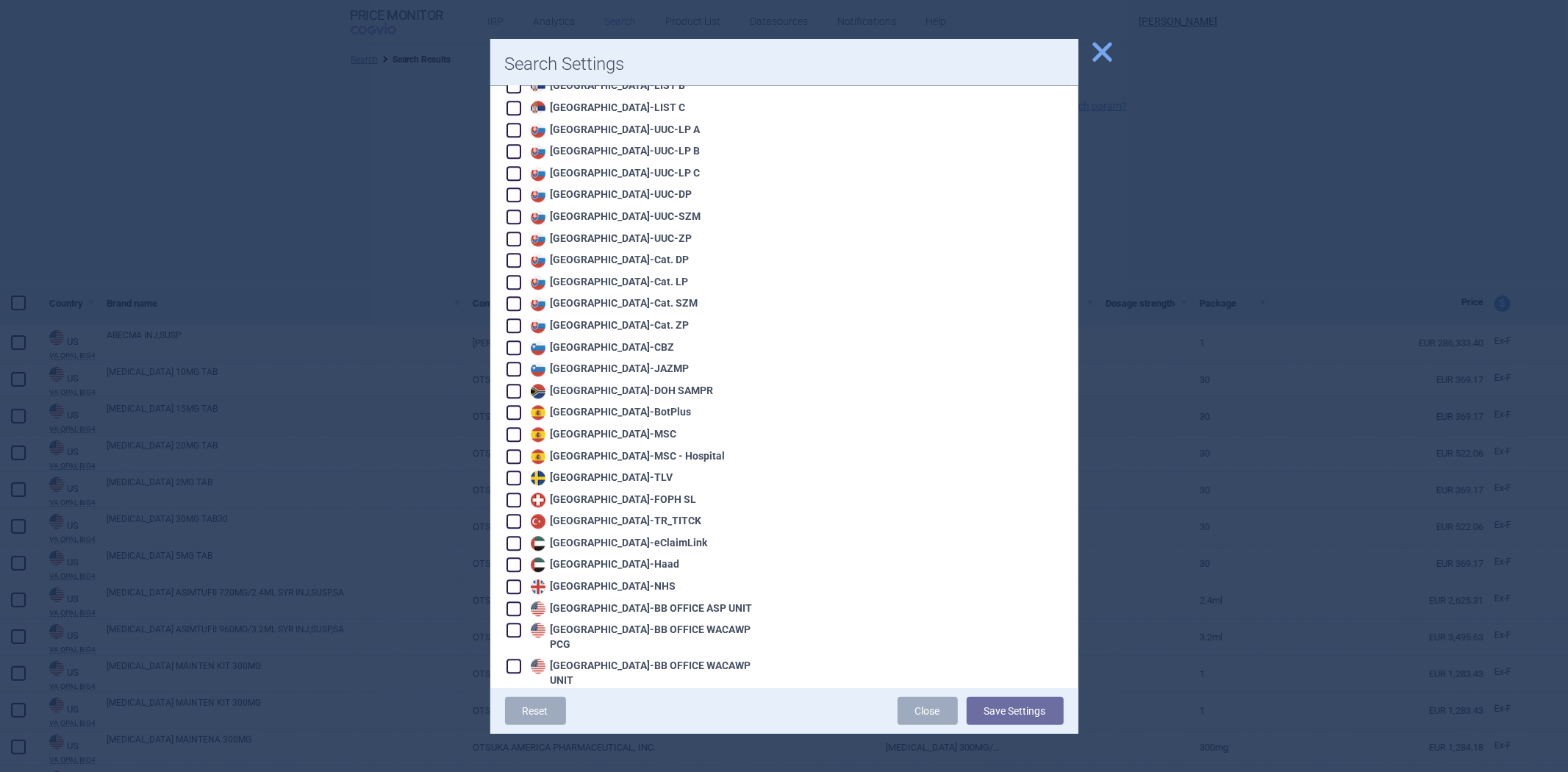
click at [586, 717] on div "United States - VA OPAL BIG4" at bounding box center [623, 725] width 193 height 14
click at [586, 739] on div "United States - VA OPAL FSS" at bounding box center [622, 746] width 190 height 14
click at [997, 704] on button "Save Settings" at bounding box center [1015, 711] width 97 height 28
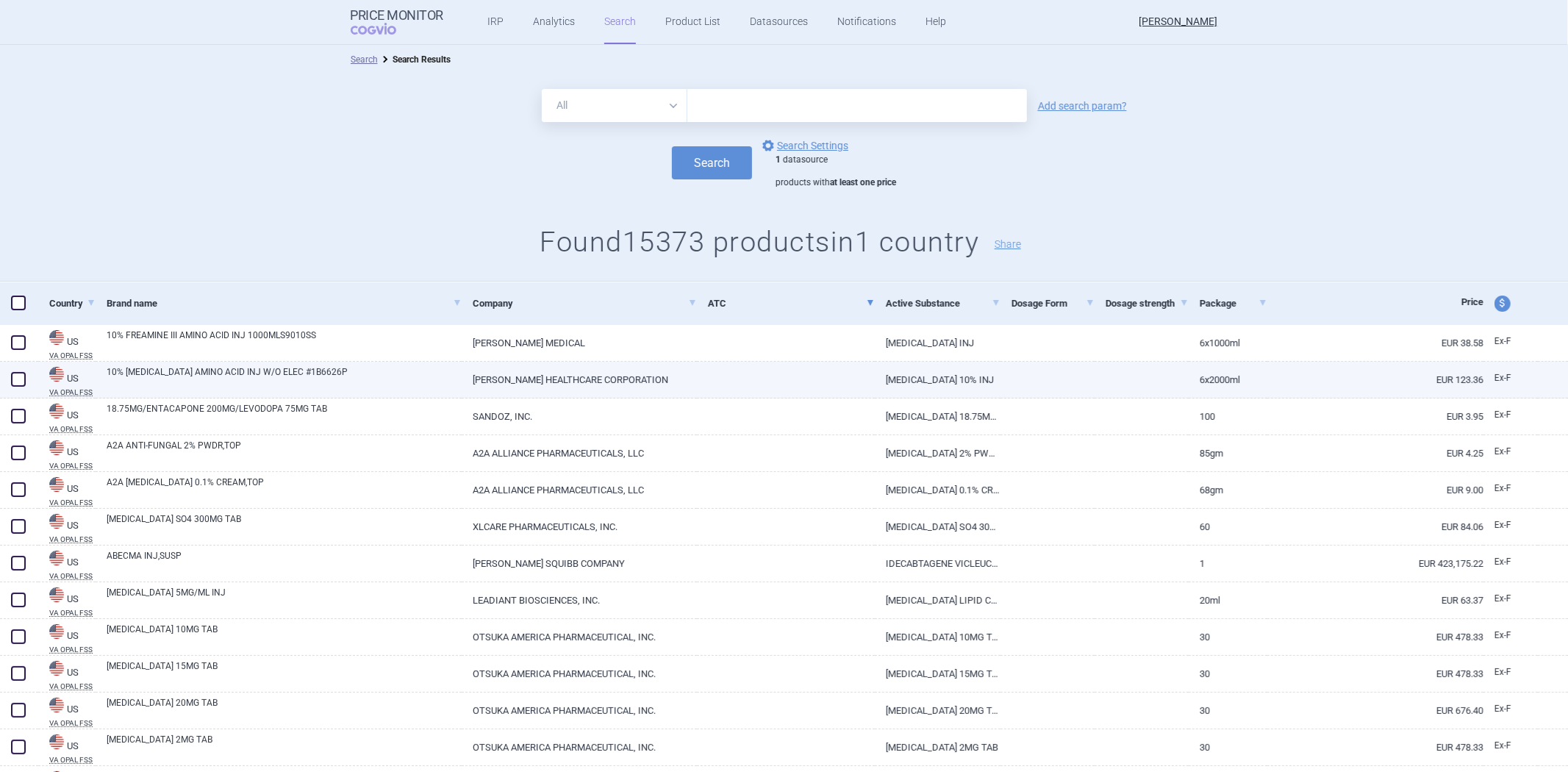
click at [906, 362] on link "TRAVASOL 10% INJ" at bounding box center [937, 379] width 126 height 36
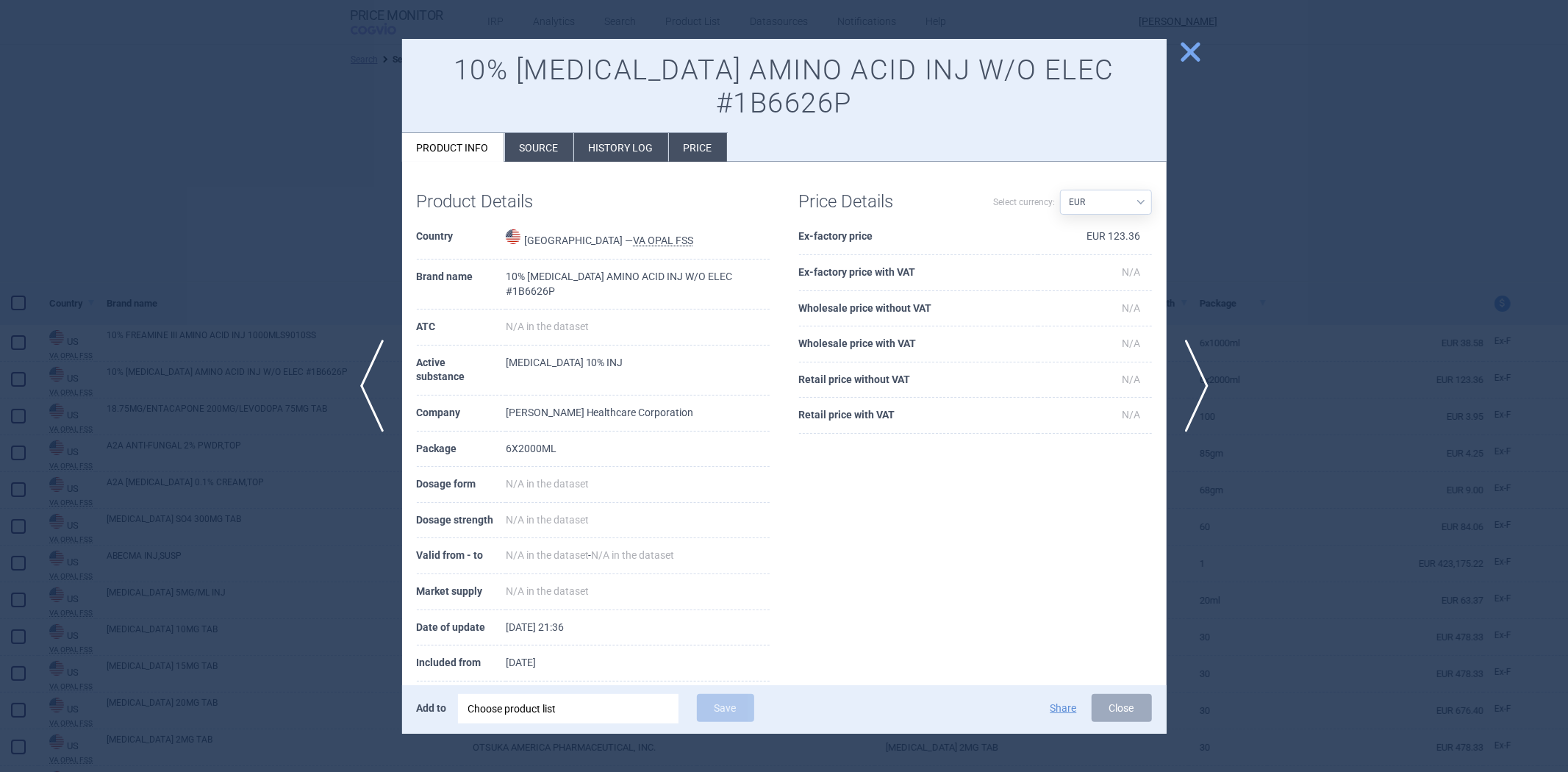
click at [1241, 305] on div at bounding box center [784, 386] width 1568 height 772
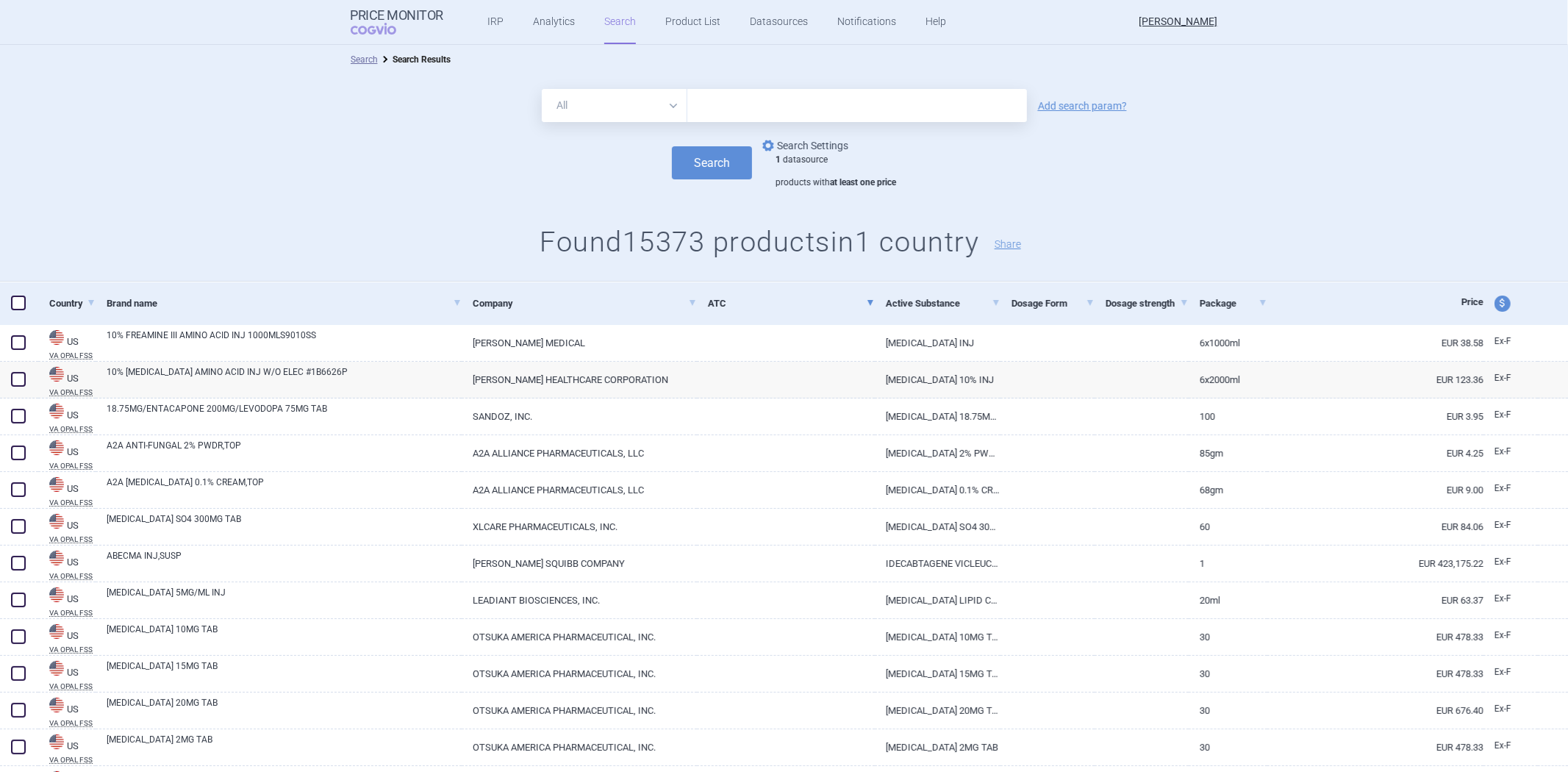
click at [784, 144] on link "options Search Settings" at bounding box center [804, 146] width 89 height 18
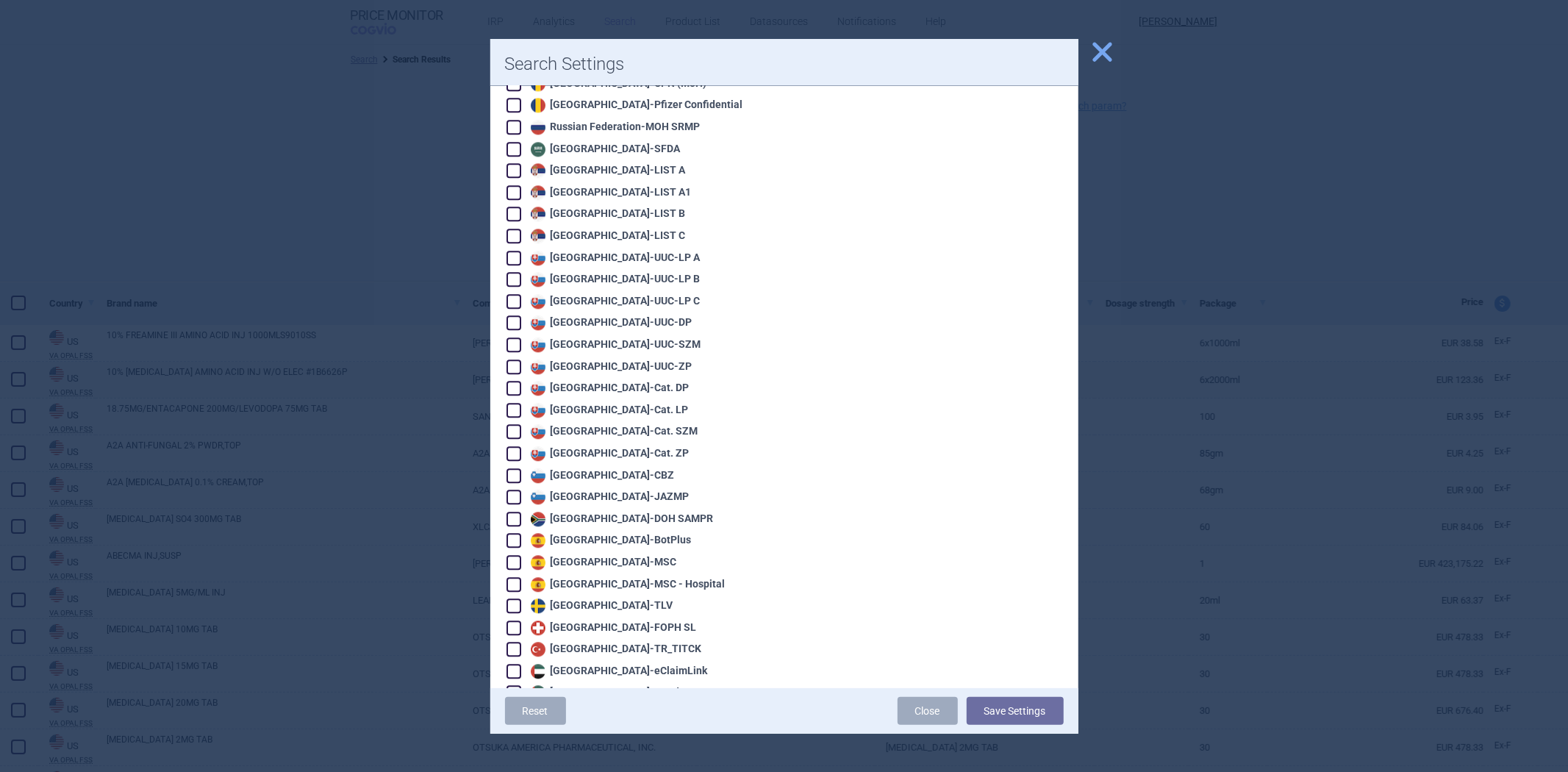
scroll to position [3072, 0]
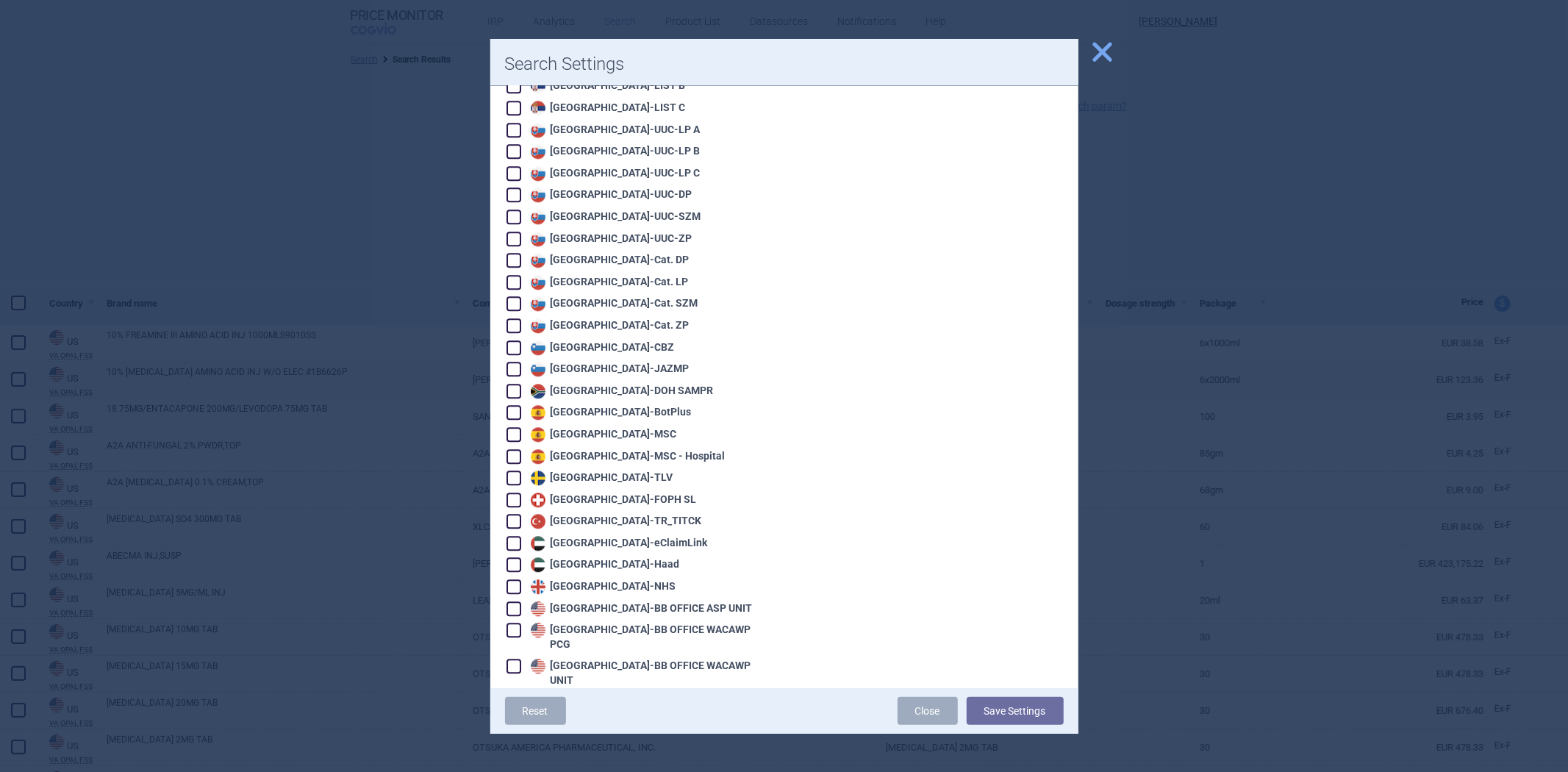
click at [597, 739] on div "United States - VA OPAL FSS" at bounding box center [622, 746] width 190 height 14
click at [598, 759] on div "United States - VA OPAL NC" at bounding box center [638, 767] width 263 height 16
click at [644, 761] on div "United States - VA OPAL NC" at bounding box center [619, 768] width 184 height 14
click at [1006, 707] on button "Save Settings" at bounding box center [1015, 711] width 97 height 28
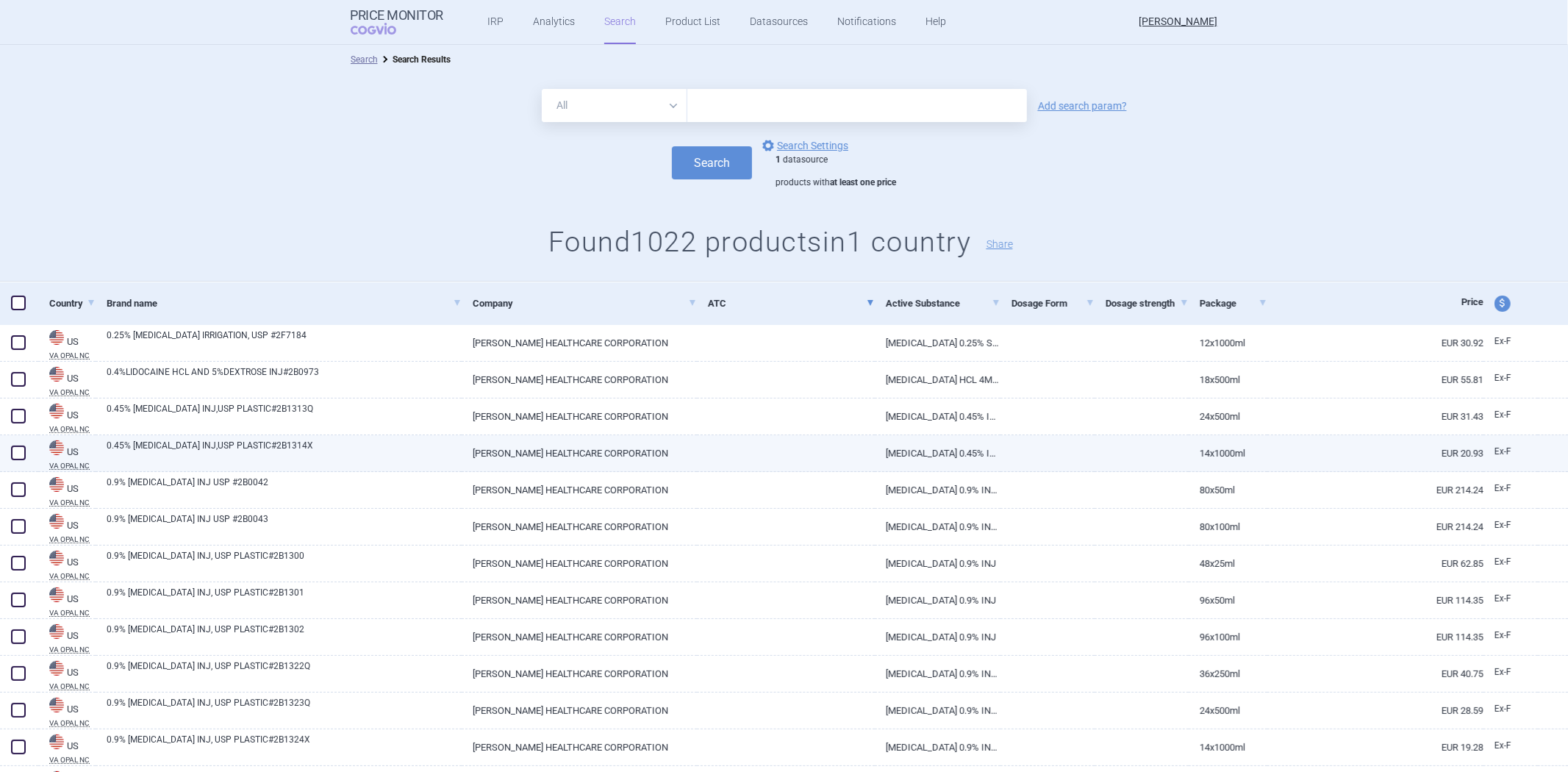
click at [794, 436] on link at bounding box center [786, 448] width 178 height 26
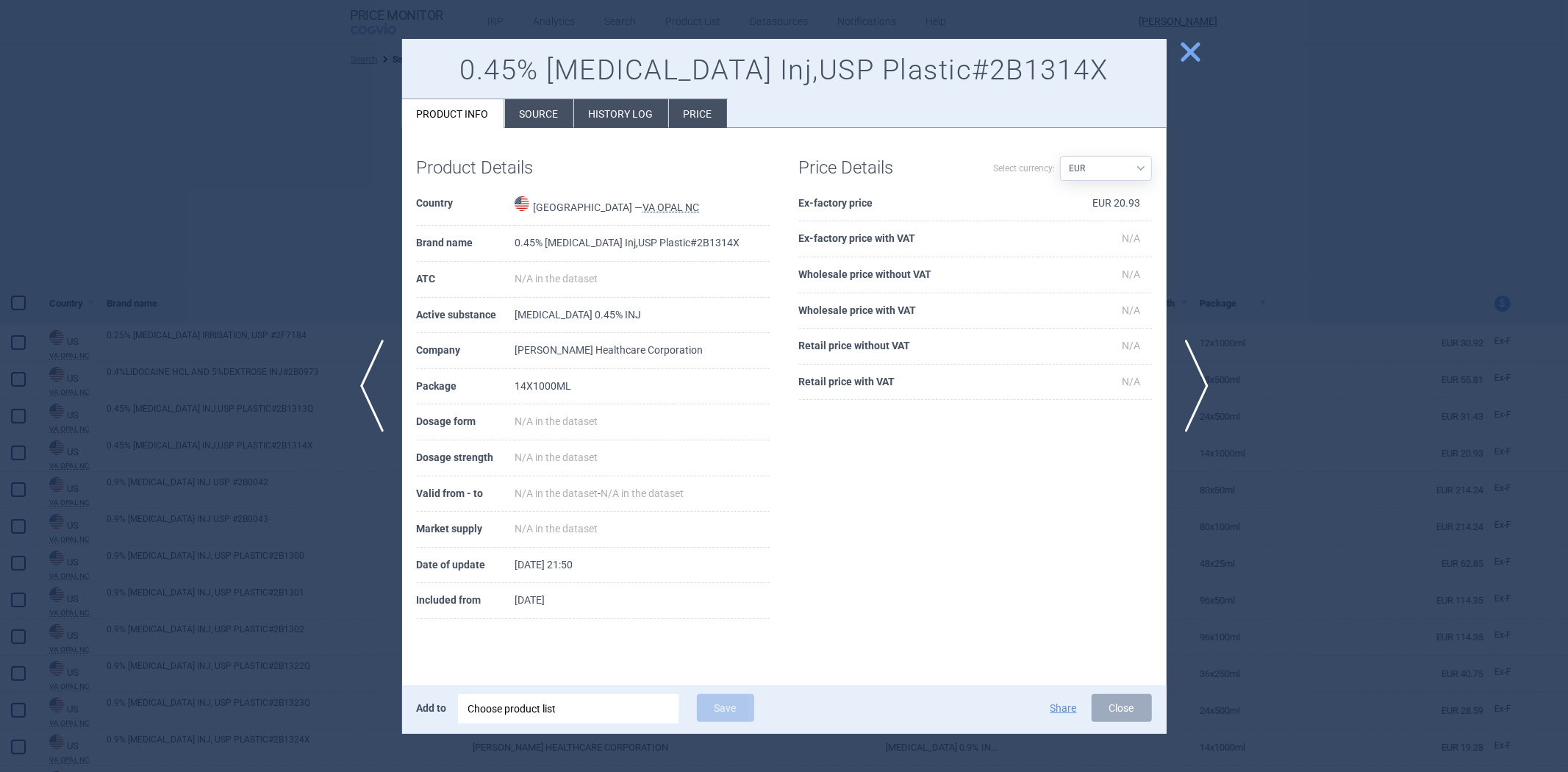
click at [1222, 192] on div at bounding box center [784, 386] width 1568 height 772
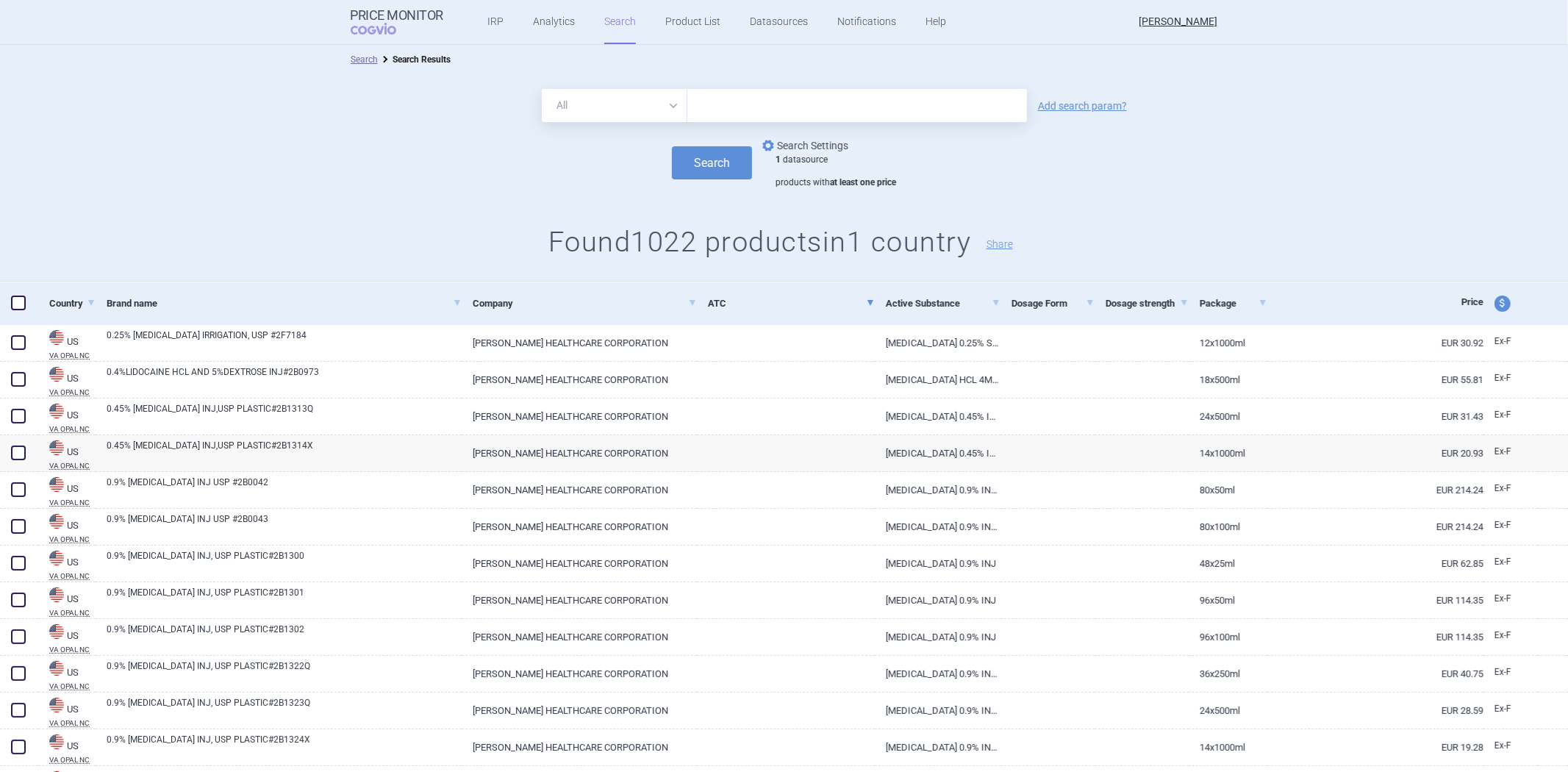
click at [812, 138] on link "options Search Settings" at bounding box center [804, 146] width 89 height 18
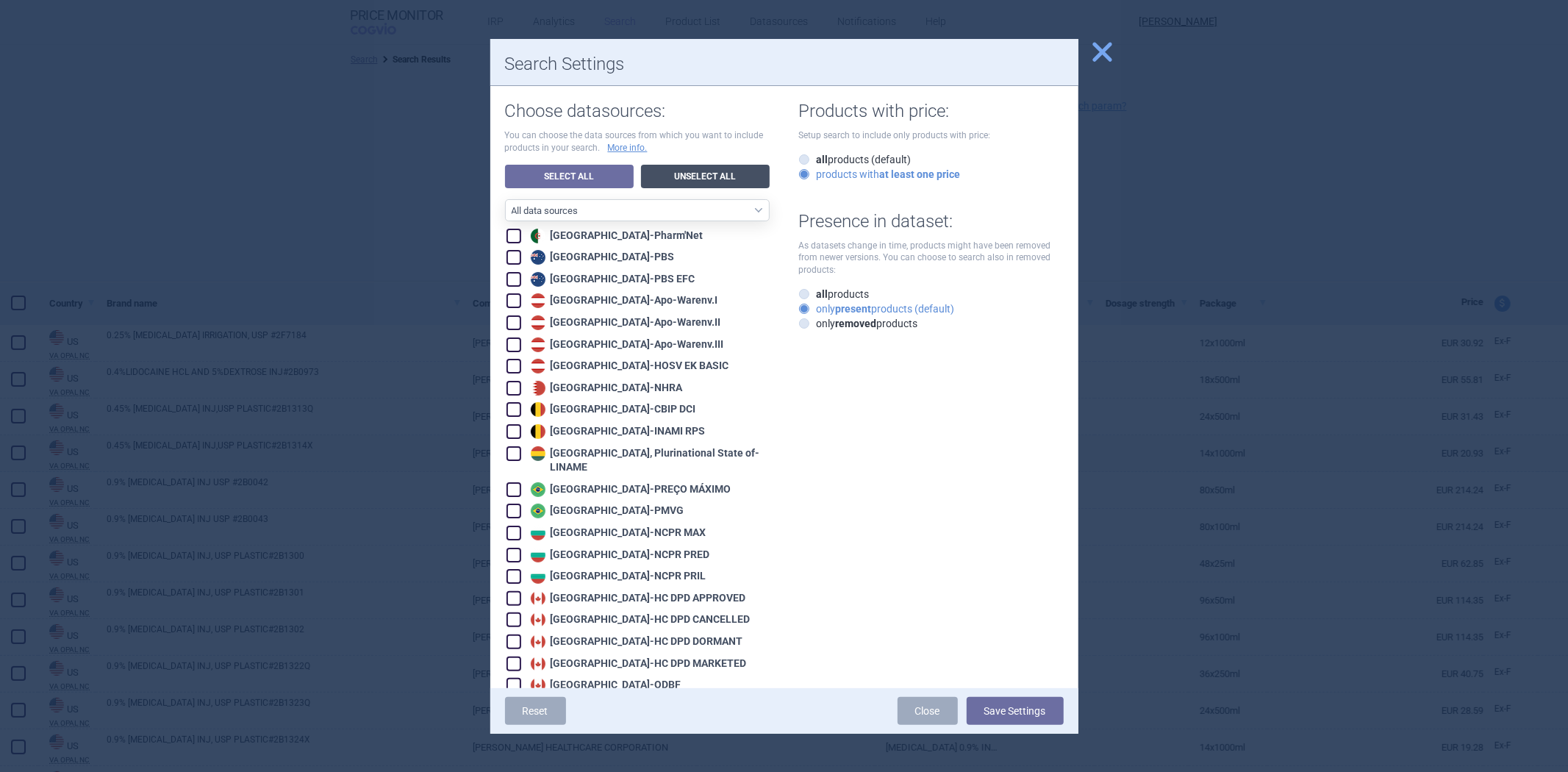
click at [715, 171] on link "Unselect All" at bounding box center [705, 176] width 129 height 23
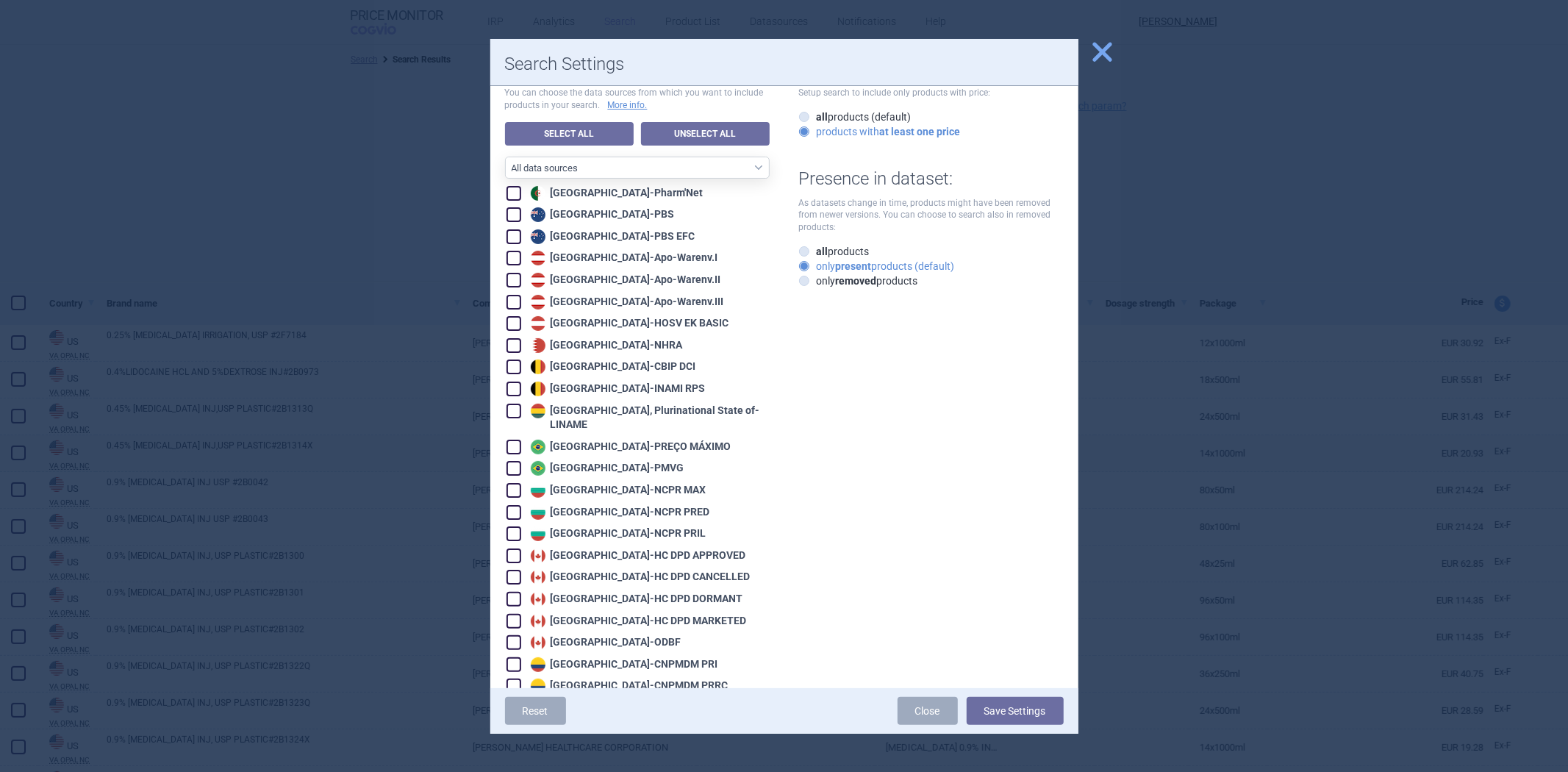
scroll to position [82, 0]
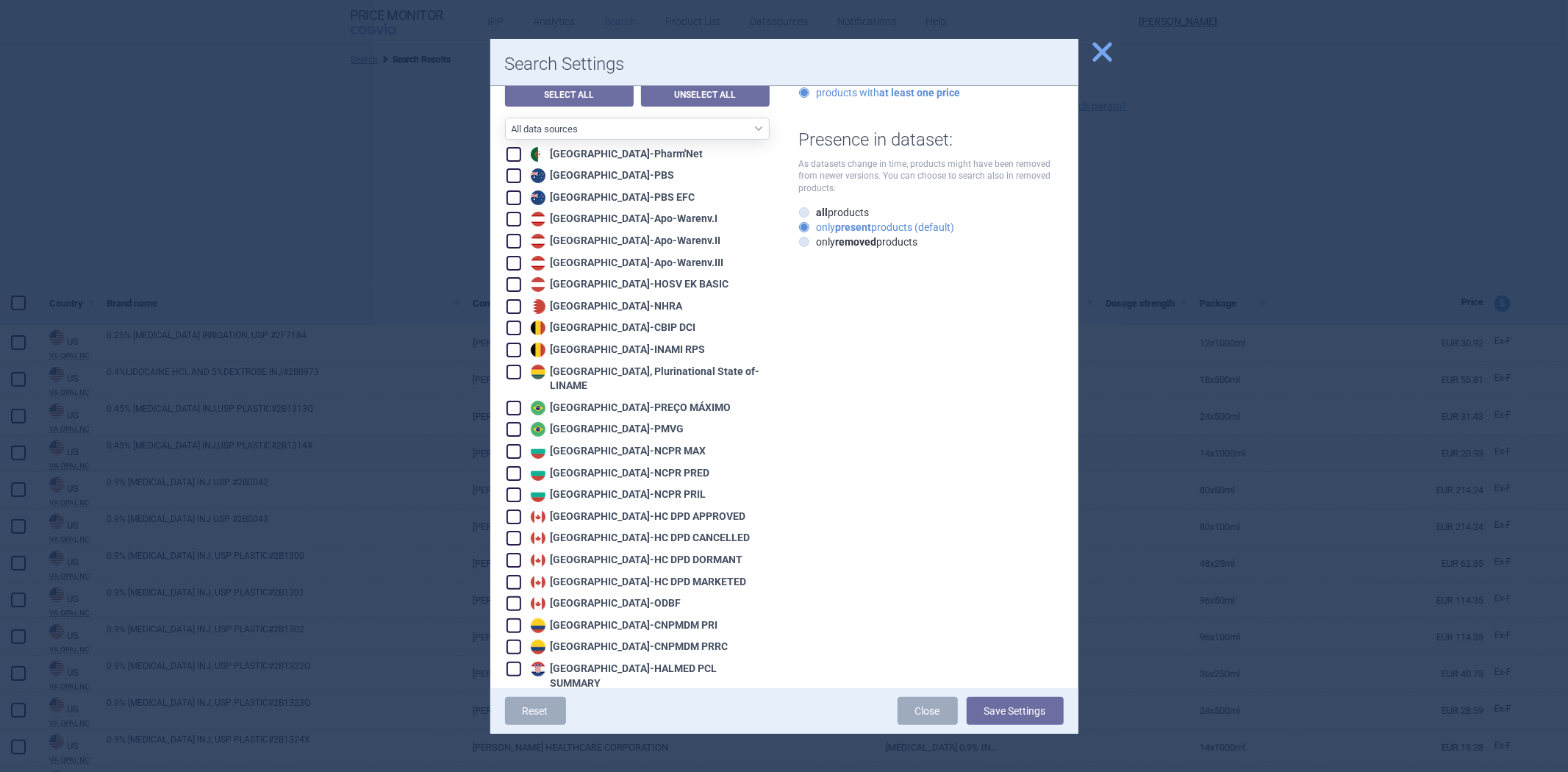
click at [625, 444] on div "Bulgaria - NCPR MAX" at bounding box center [617, 451] width 179 height 14
click at [1048, 710] on button "Save Settings" at bounding box center [1015, 711] width 97 height 28
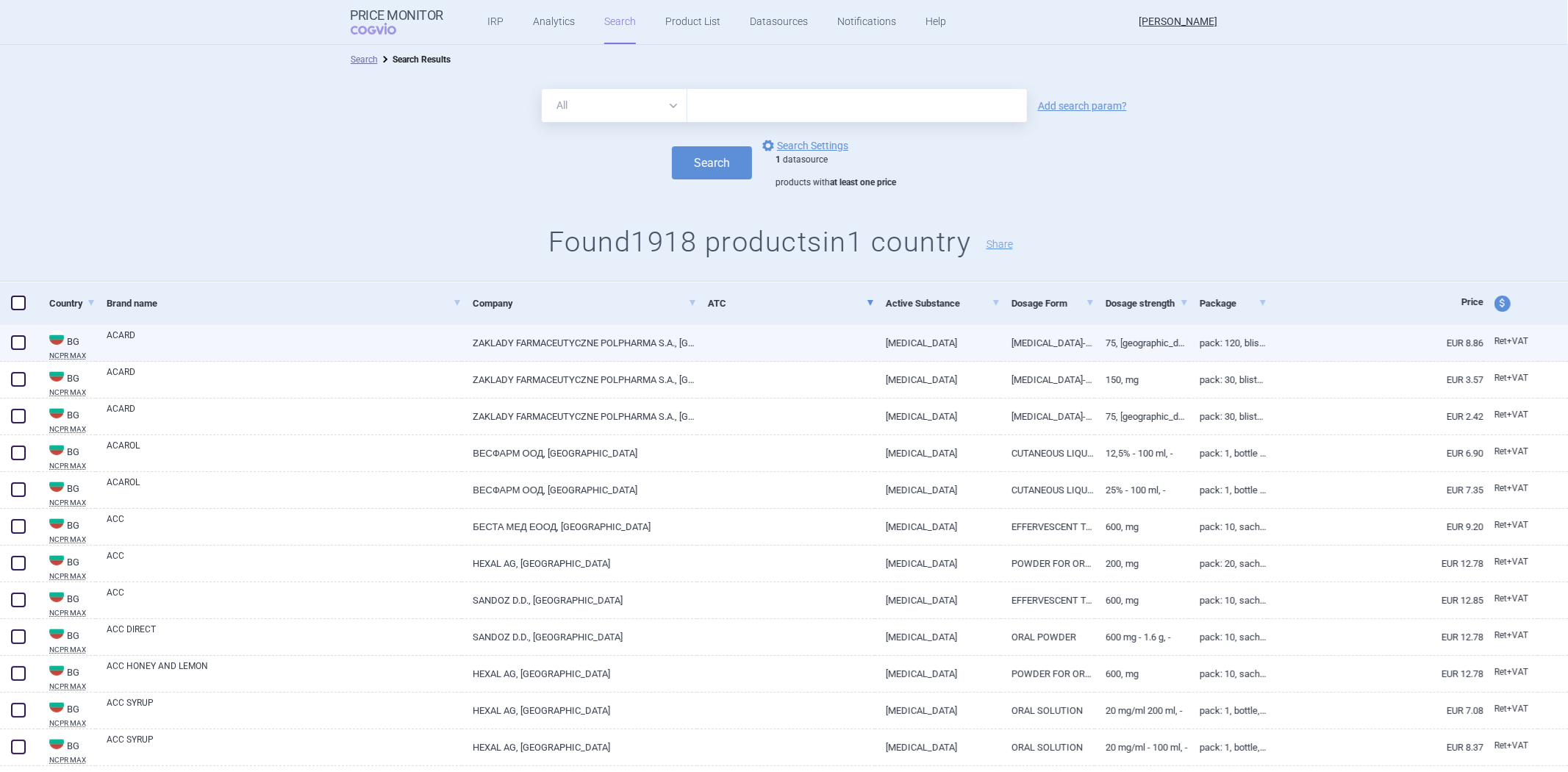
click at [878, 341] on link "ACETYLSALICYLIC ACID" at bounding box center [937, 343] width 126 height 36
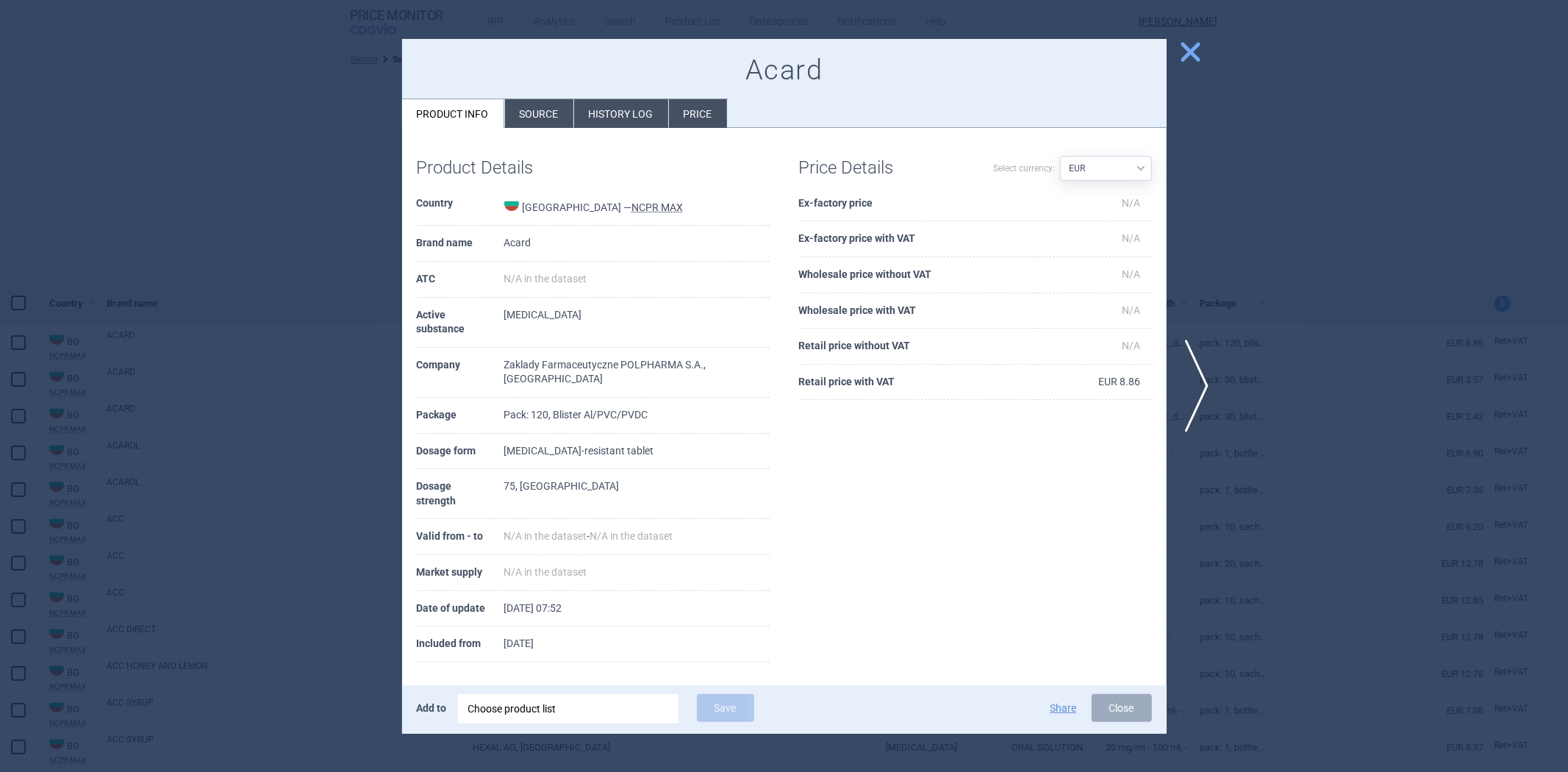
click at [854, 378] on th "Retail price with VAT" at bounding box center [918, 382] width 239 height 36
click at [1324, 299] on div at bounding box center [784, 386] width 1568 height 772
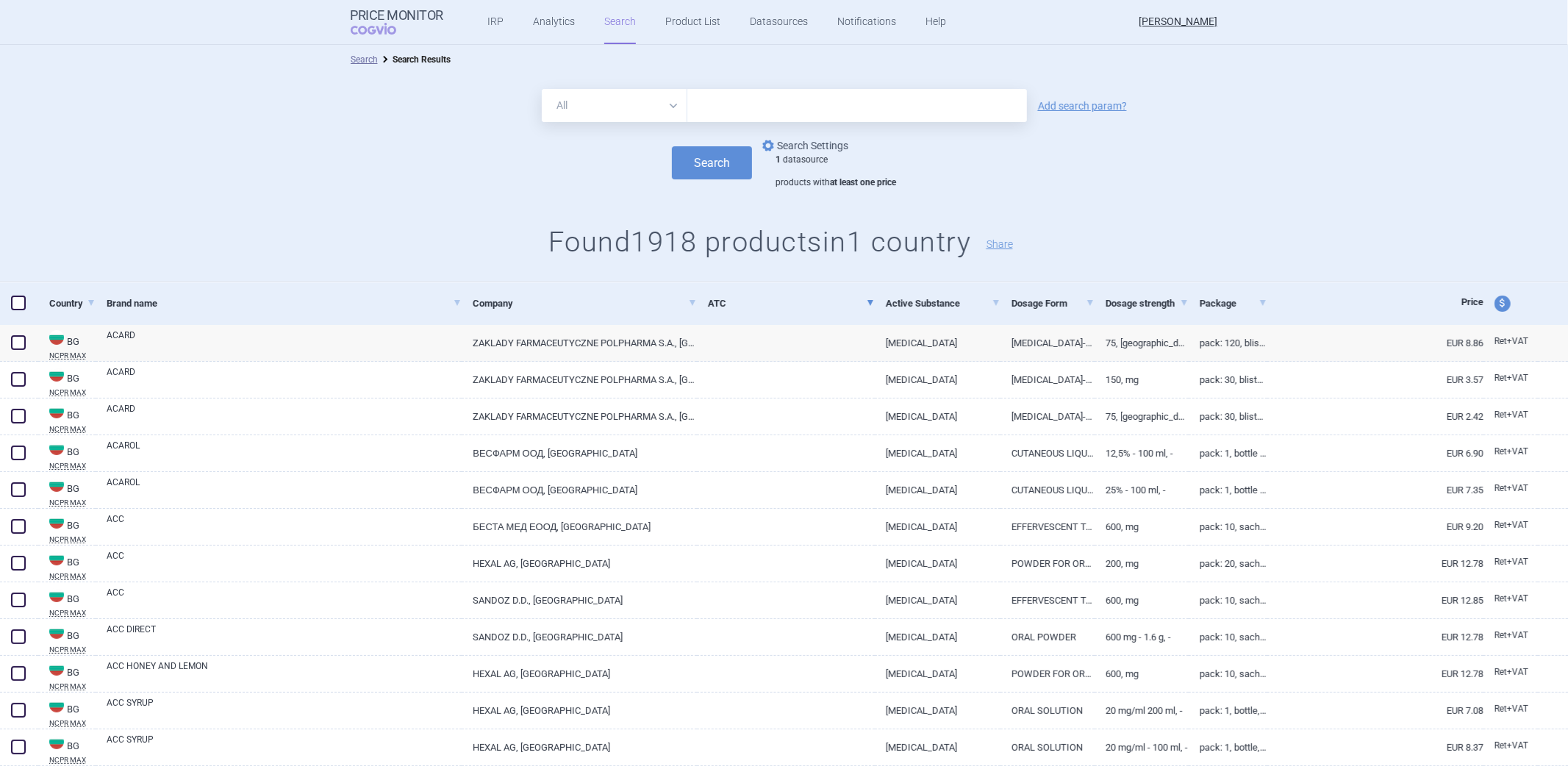
click at [831, 148] on link "options Search Settings" at bounding box center [804, 146] width 89 height 18
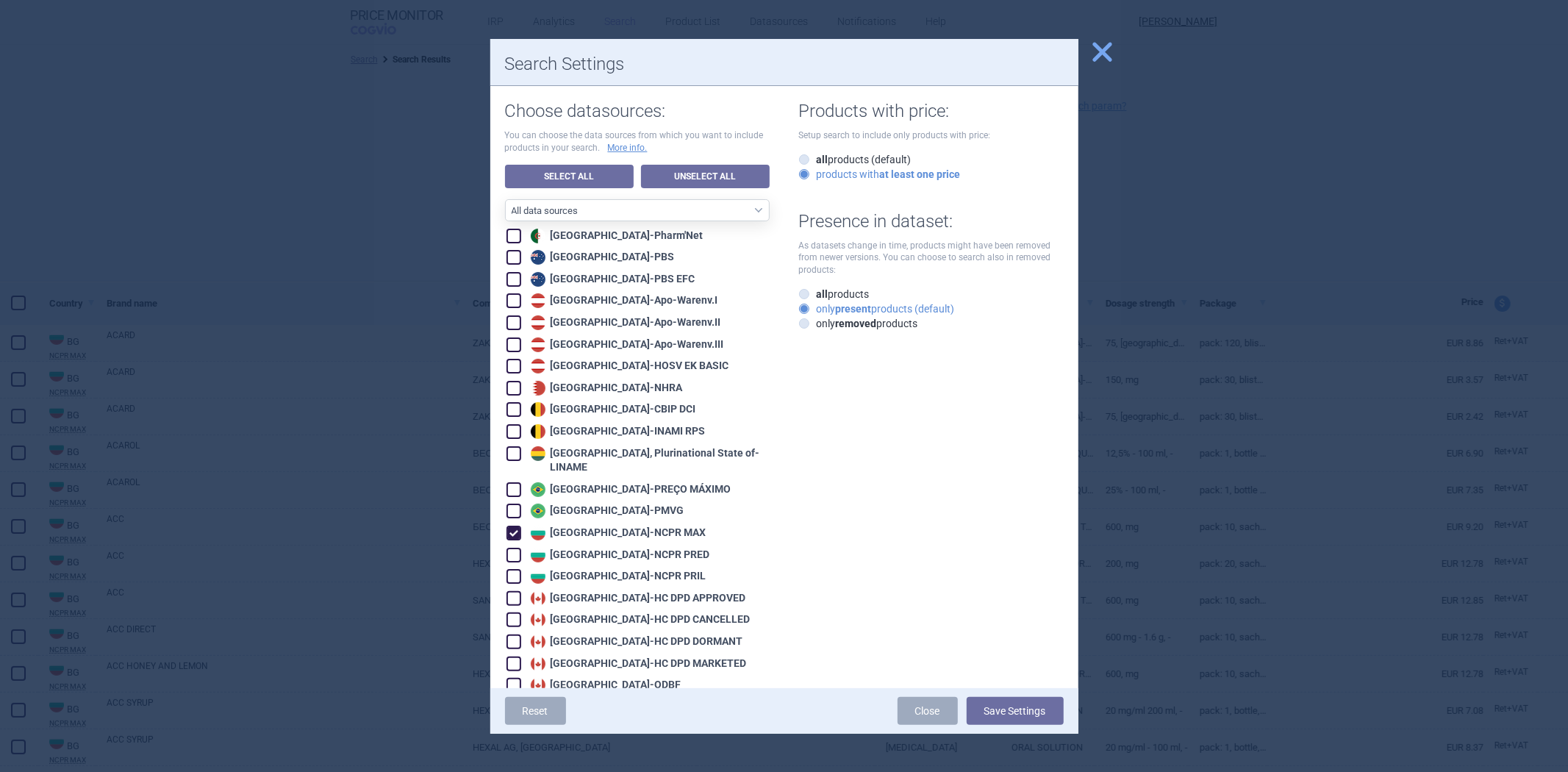
click at [593, 526] on div "Bulgaria - NCPR MAX" at bounding box center [617, 533] width 179 height 14
click at [586, 548] on div "Bulgaria - NCPR PRED" at bounding box center [619, 556] width 183 height 14
click at [1022, 717] on button "Save Settings" at bounding box center [1015, 711] width 97 height 28
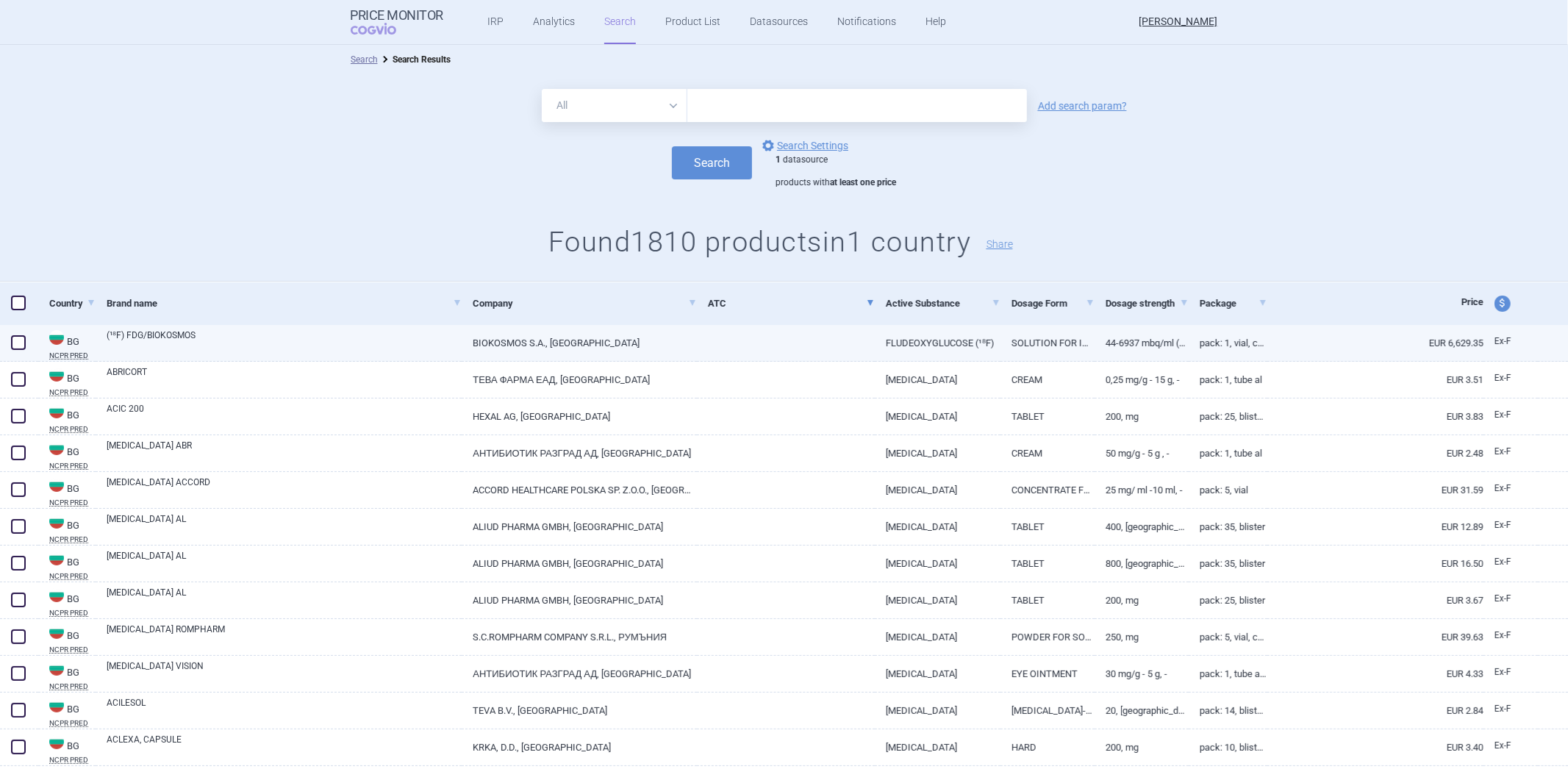
click at [861, 349] on link at bounding box center [786, 338] width 178 height 26
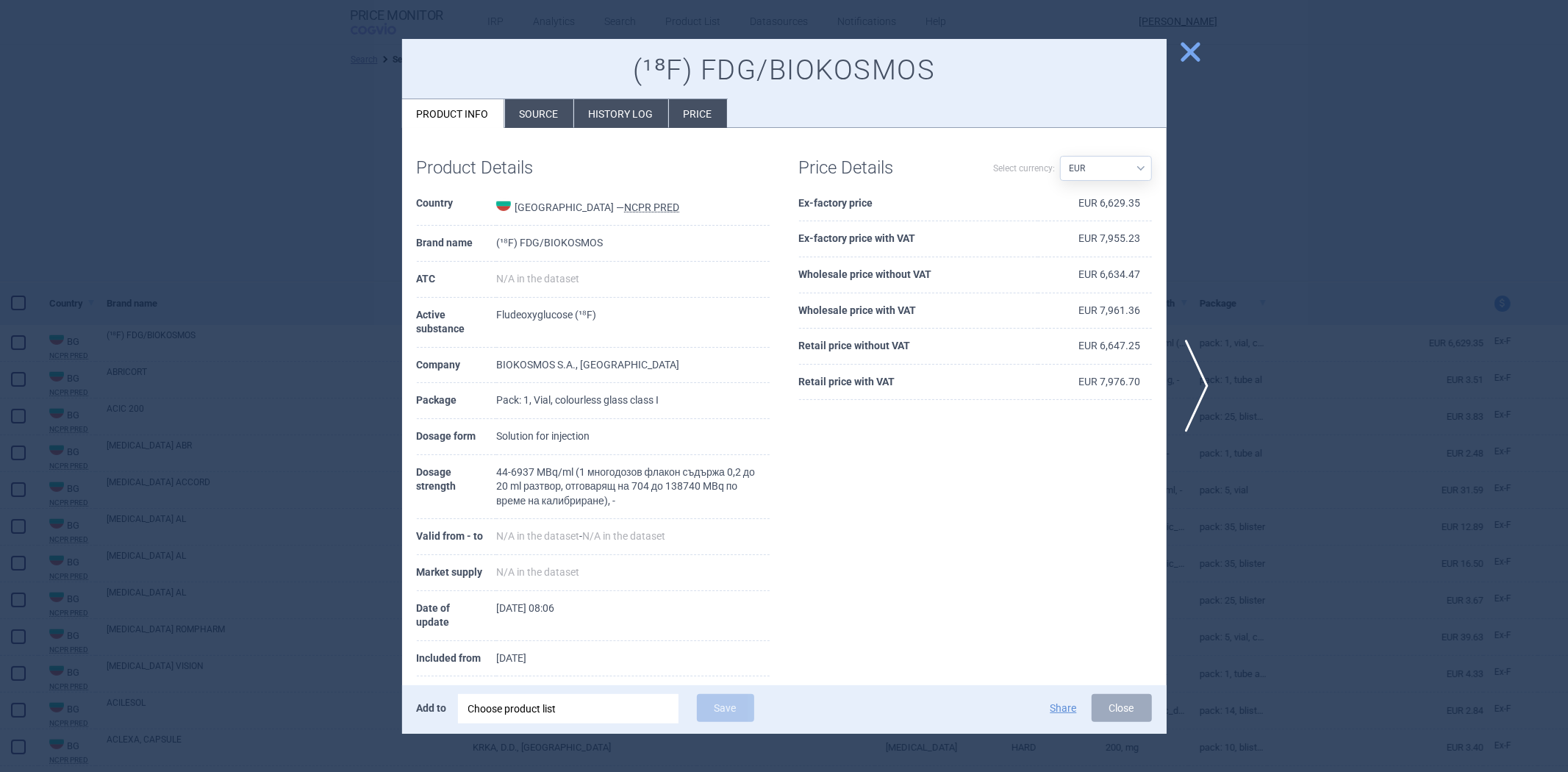
click at [848, 201] on th "Ex-factory price" at bounding box center [918, 204] width 239 height 36
click at [891, 234] on th "Ex-factory price with VAT" at bounding box center [918, 239] width 239 height 36
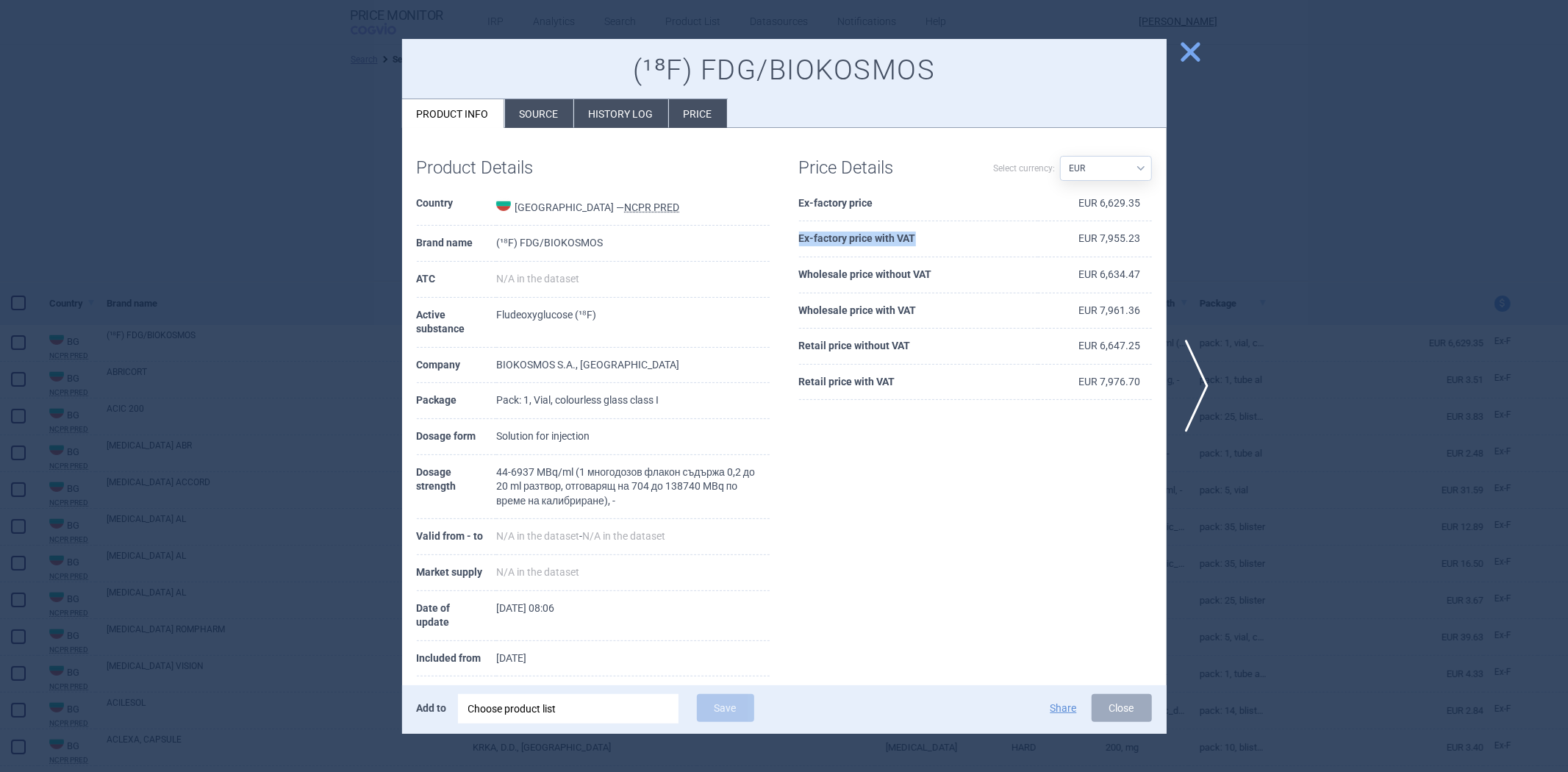
click at [888, 236] on th "Ex-factory price with VAT" at bounding box center [918, 239] width 239 height 36
click at [912, 275] on th "Wholesale price without VAT" at bounding box center [918, 275] width 239 height 36
click at [861, 346] on th "Retail price without VAT" at bounding box center [918, 346] width 239 height 36
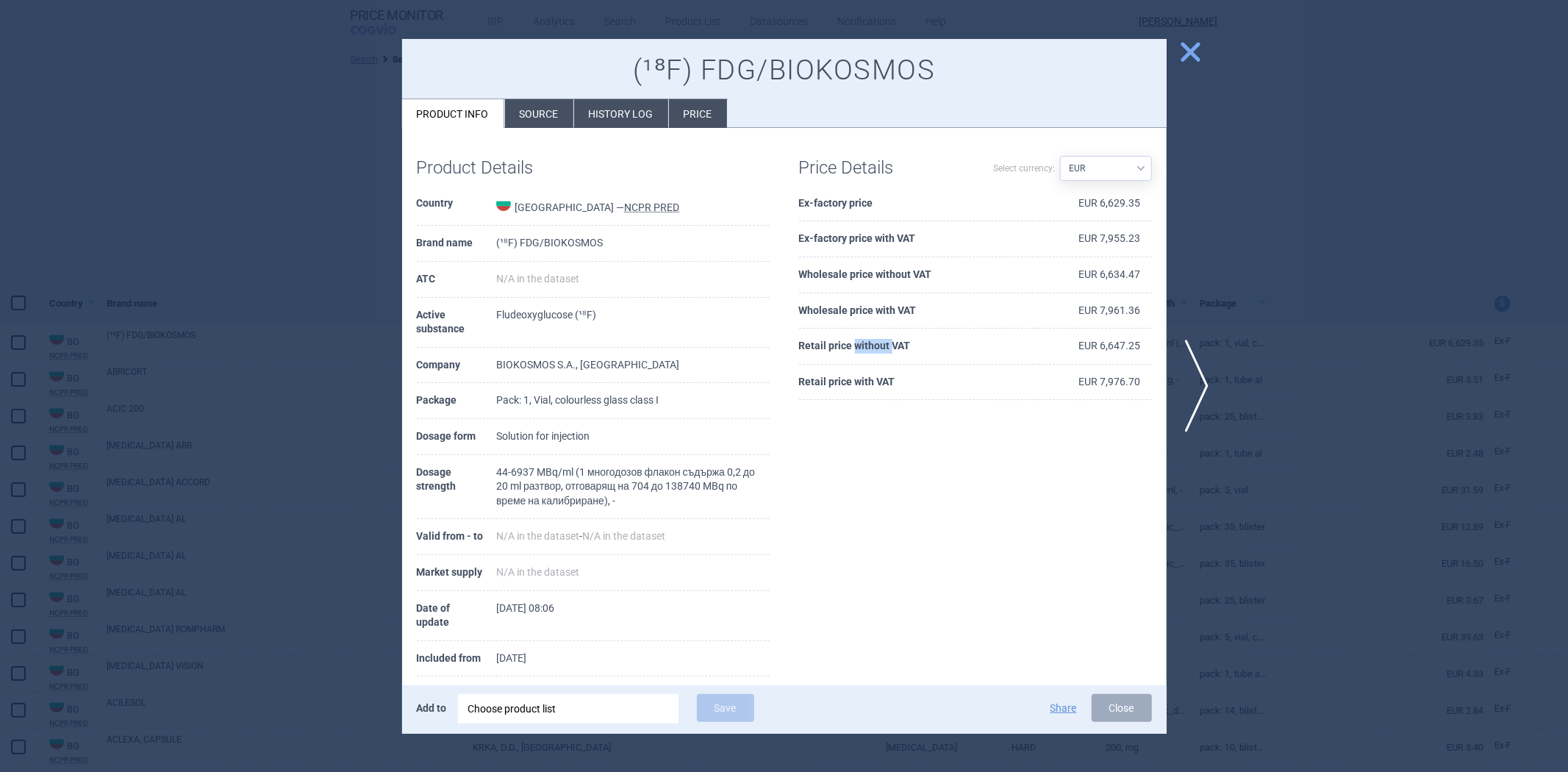
click at [861, 346] on th "Retail price without VAT" at bounding box center [918, 346] width 239 height 36
click at [1266, 178] on div at bounding box center [784, 386] width 1568 height 772
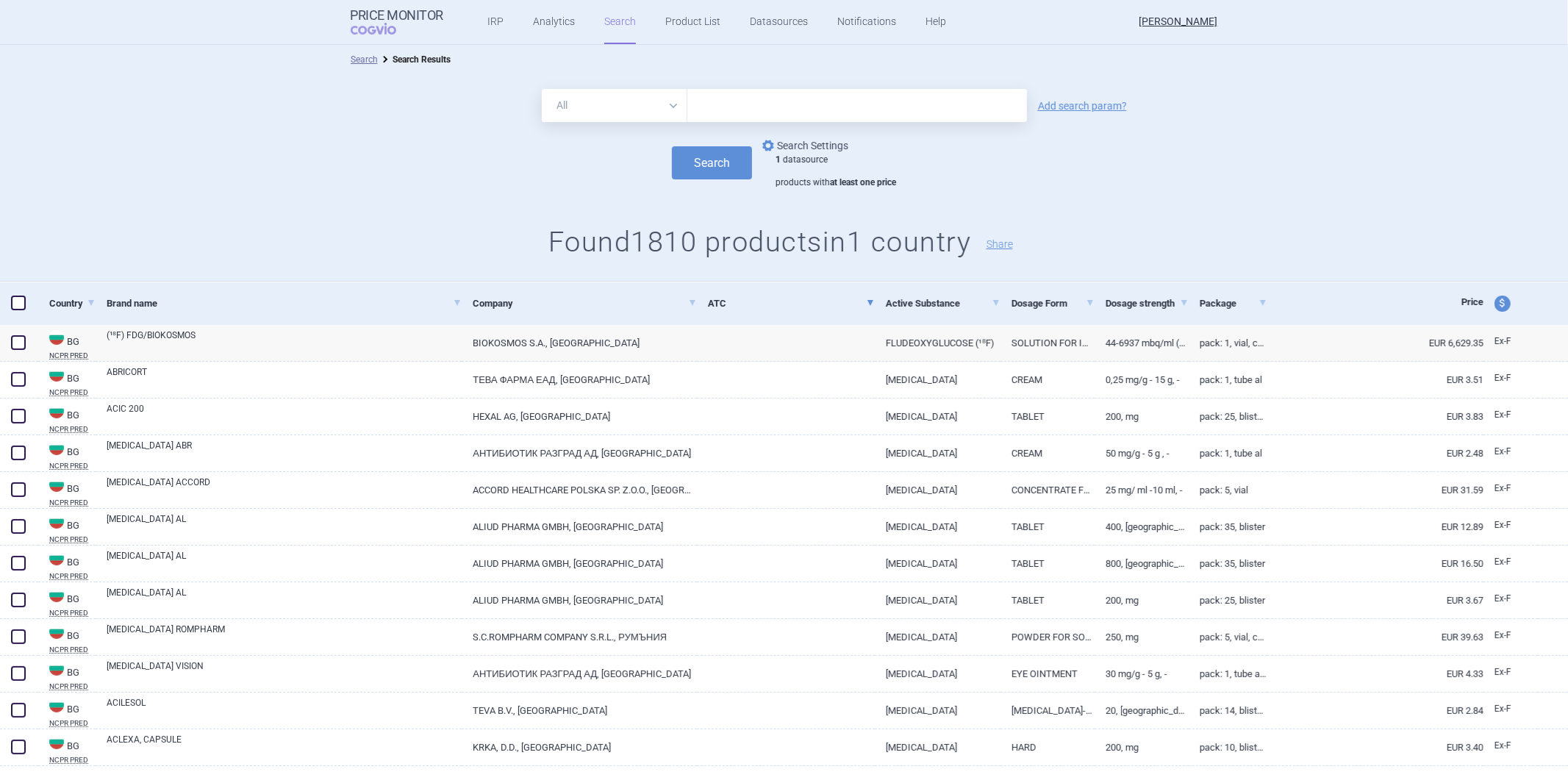
click at [792, 148] on link "options Search Settings" at bounding box center [804, 146] width 89 height 18
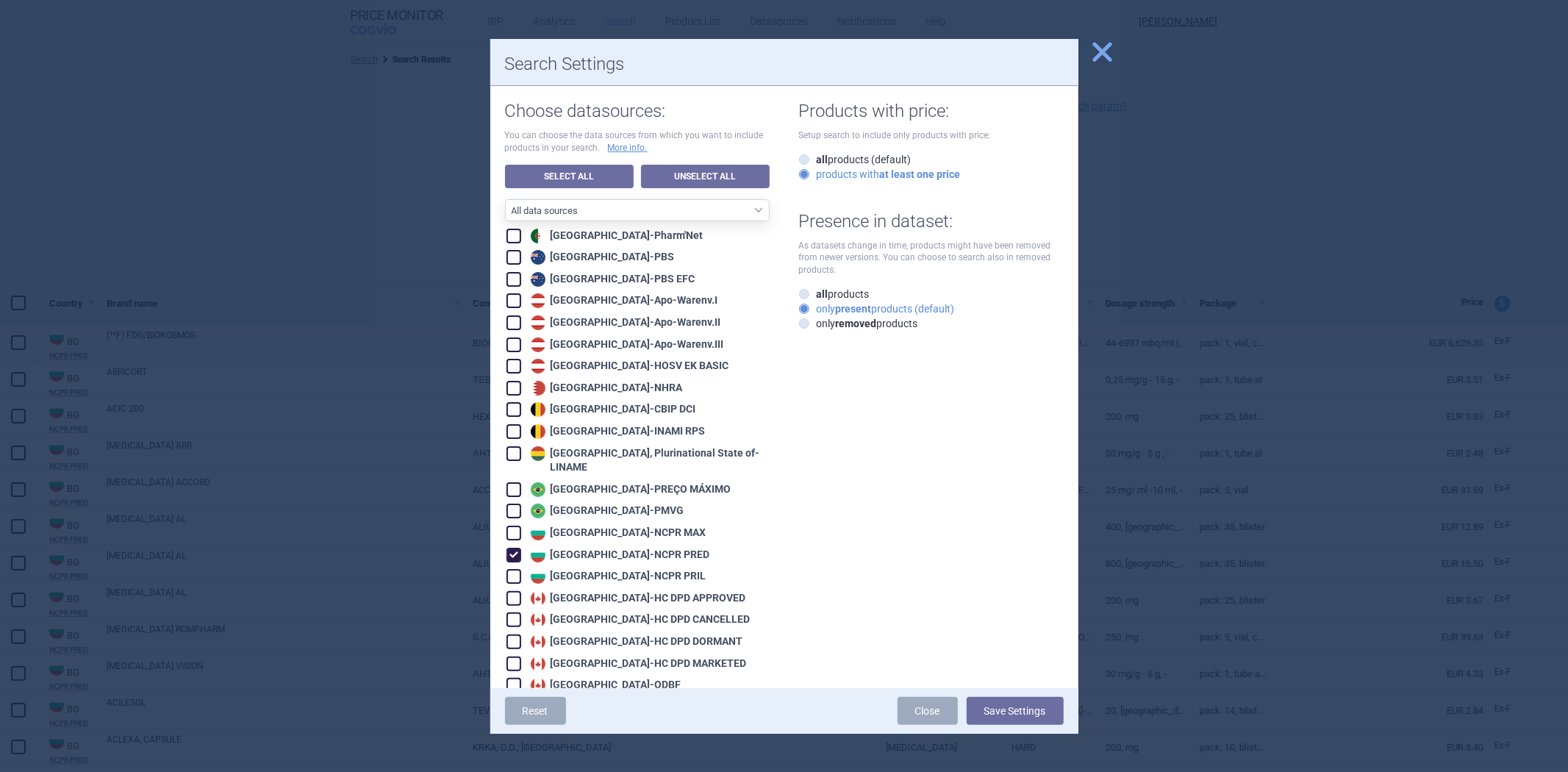
click at [623, 547] on div "Bulgaria - NCPR PRED" at bounding box center [638, 555] width 263 height 16
click at [623, 548] on div "Bulgaria - NCPR PRED" at bounding box center [619, 556] width 183 height 14
click at [620, 569] on div "Bulgaria - NCPR PRIL" at bounding box center [617, 576] width 179 height 14
click at [1038, 709] on button "Save Settings" at bounding box center [1015, 711] width 97 height 28
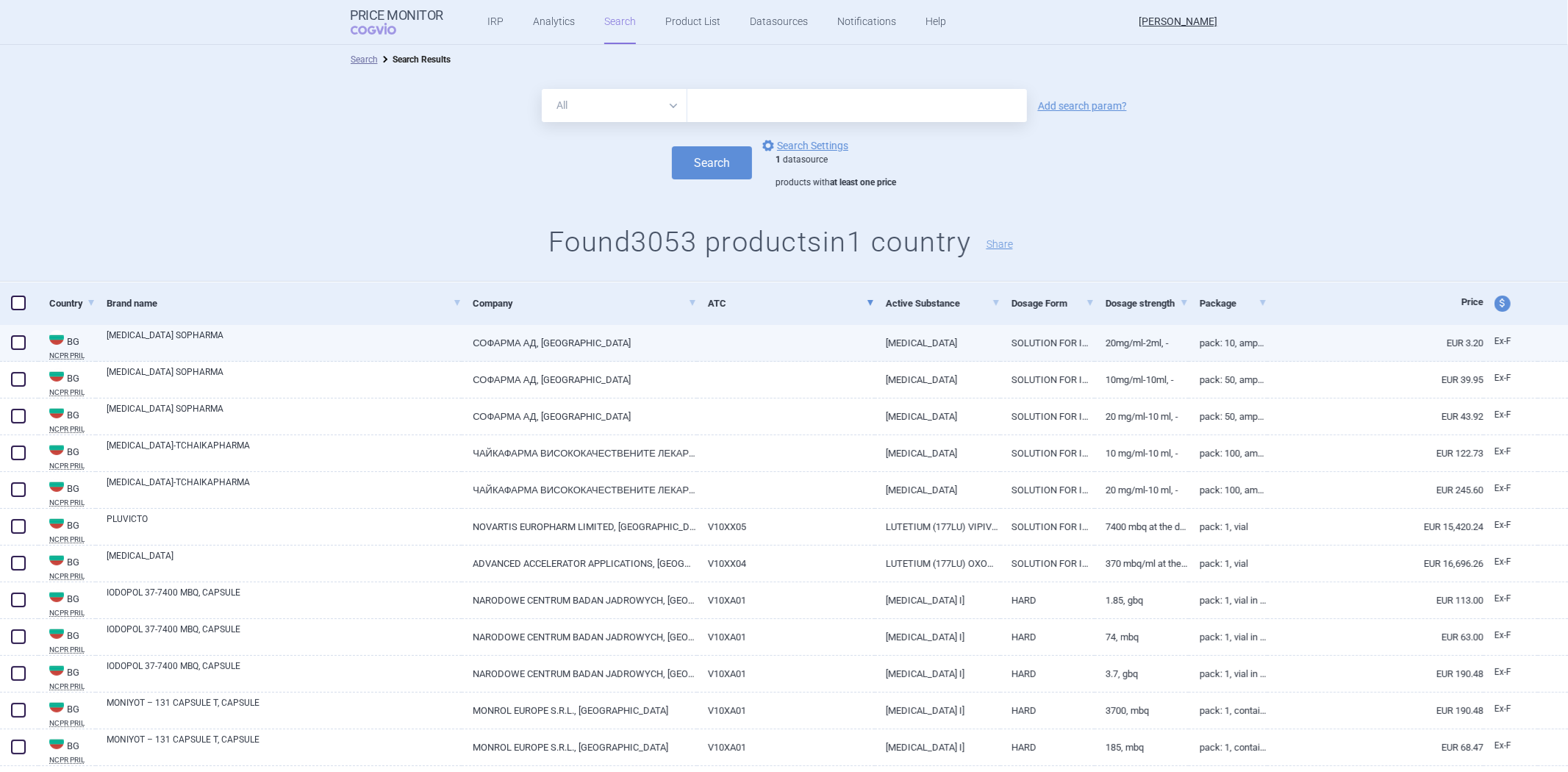
click at [828, 344] on link at bounding box center [786, 338] width 178 height 26
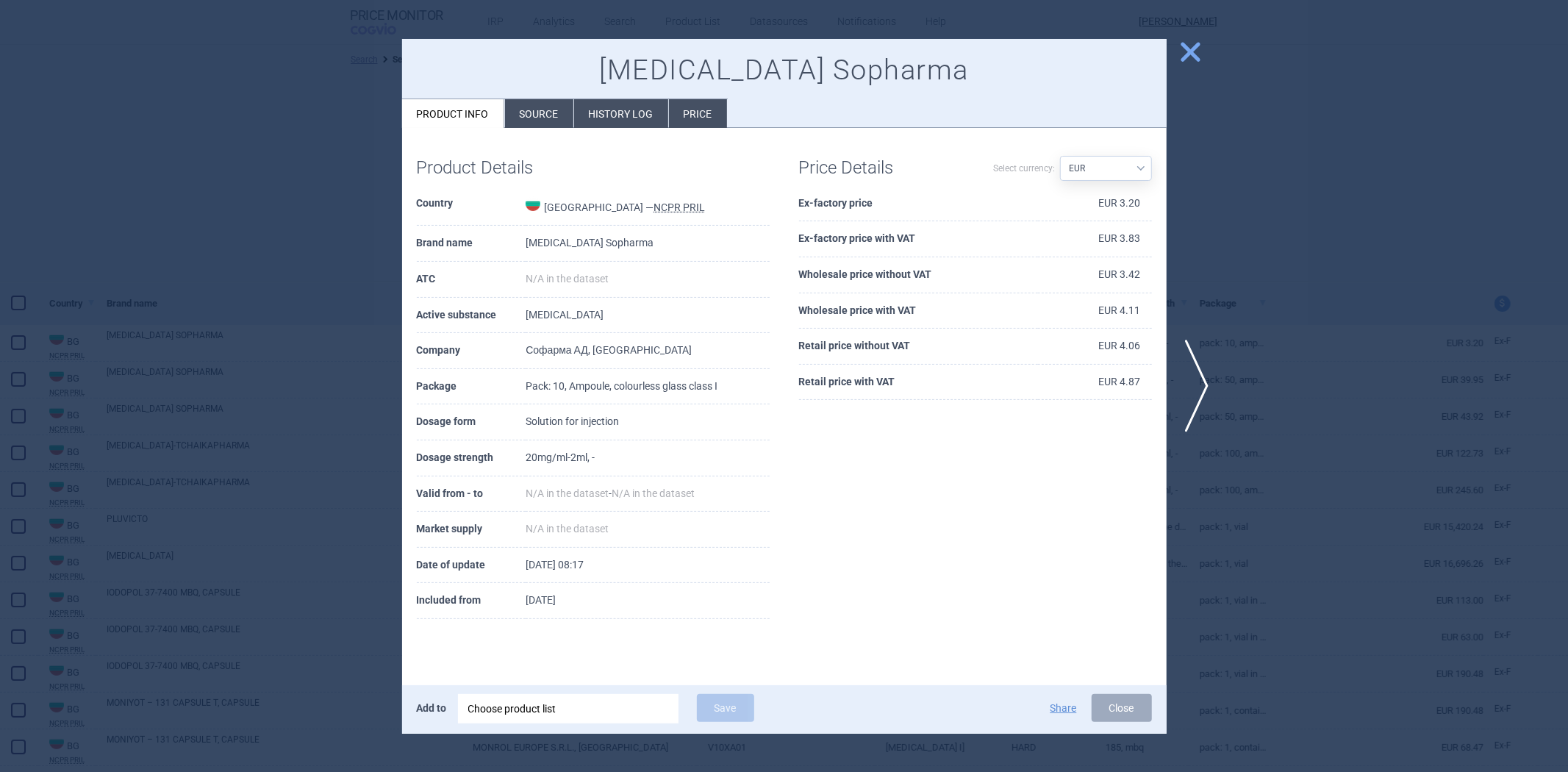
click at [1267, 295] on div at bounding box center [784, 386] width 1568 height 772
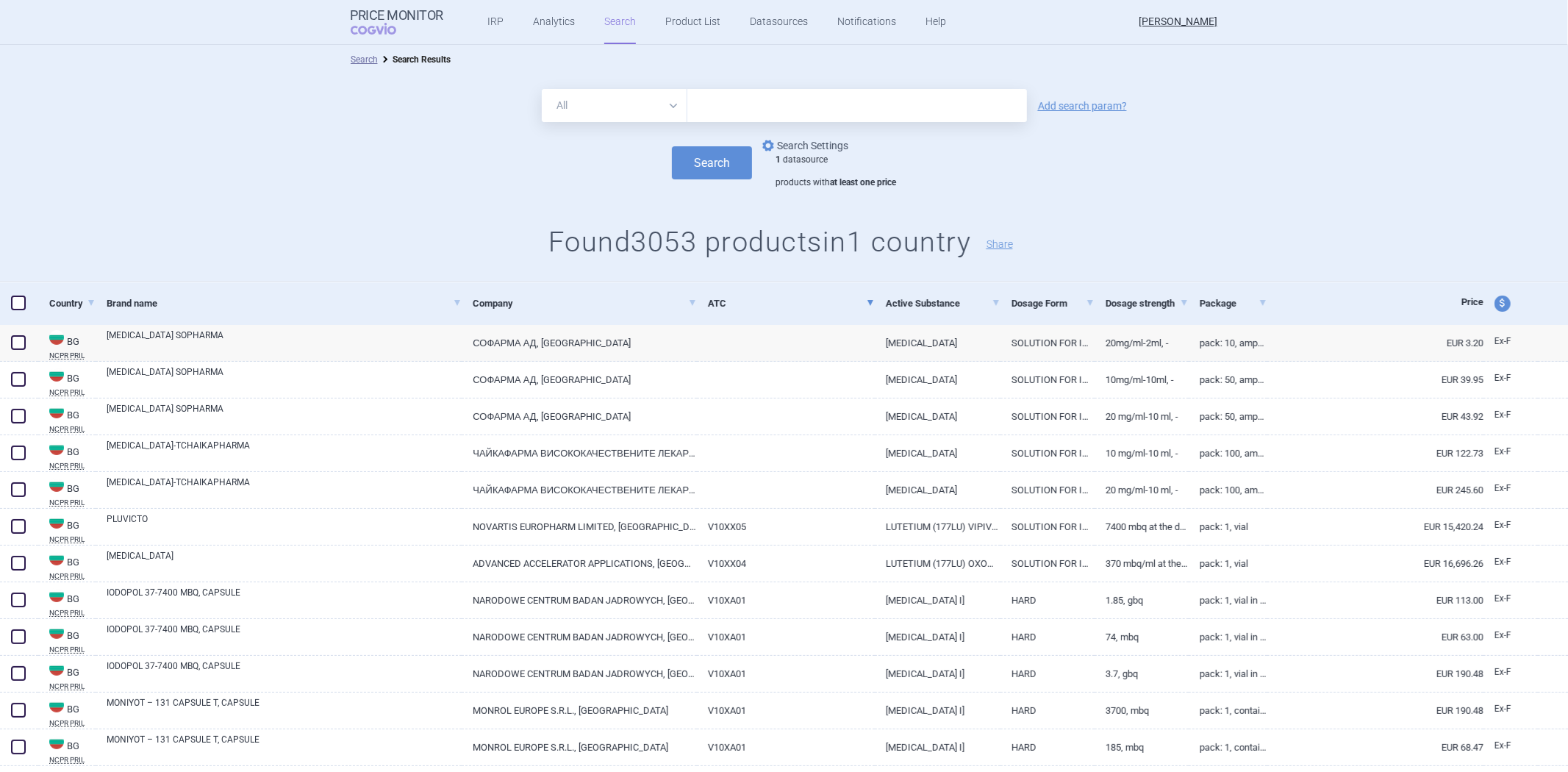
click at [782, 140] on link "options Search Settings" at bounding box center [804, 146] width 89 height 18
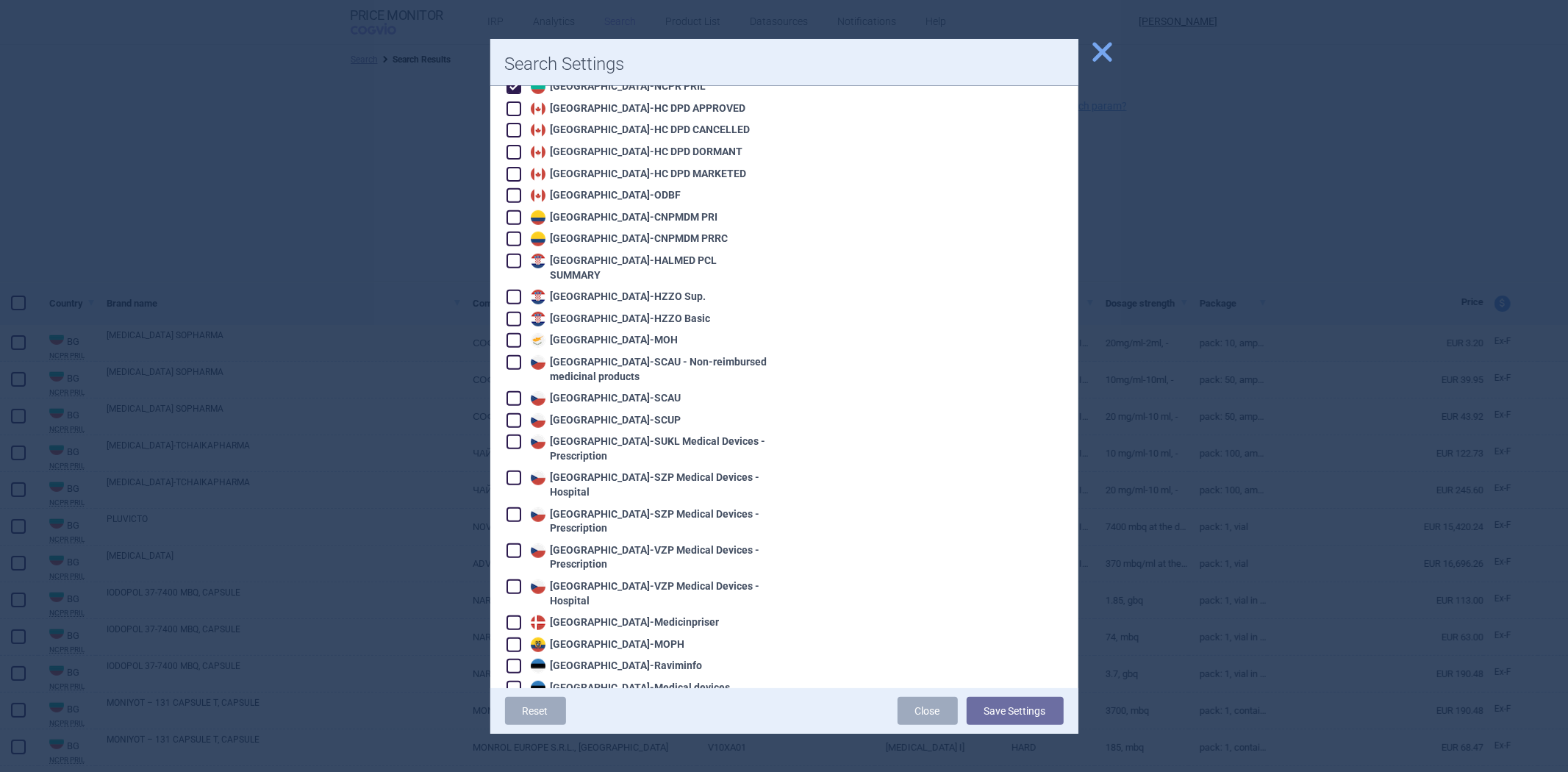
scroll to position [82, 0]
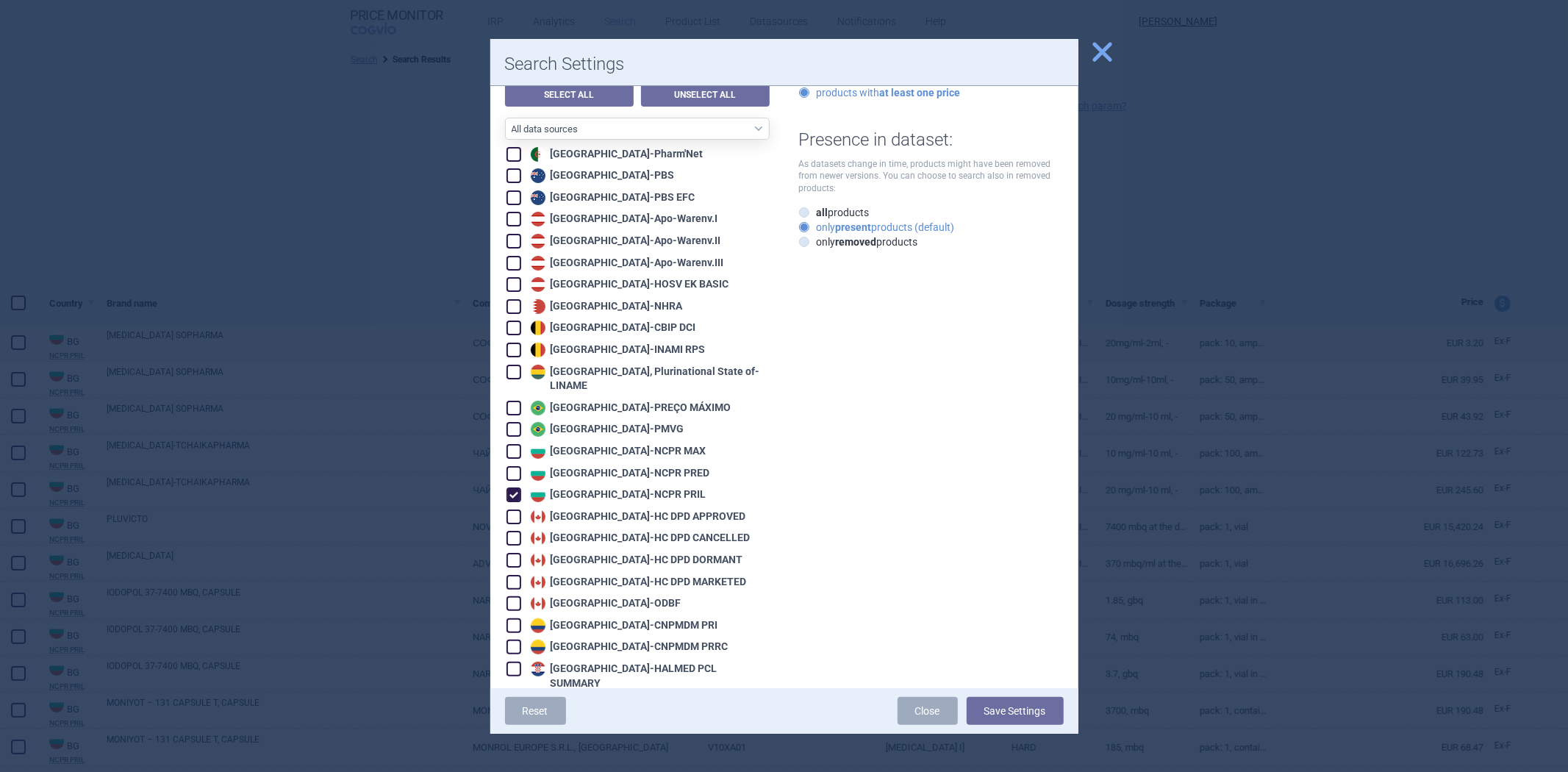
click at [563, 487] on div "Bulgaria - NCPR PRIL" at bounding box center [617, 495] width 179 height 14
click at [593, 444] on div "Bulgaria - NCPR MAX" at bounding box center [617, 451] width 179 height 14
click at [1027, 713] on button "Save Settings" at bounding box center [1015, 711] width 97 height 28
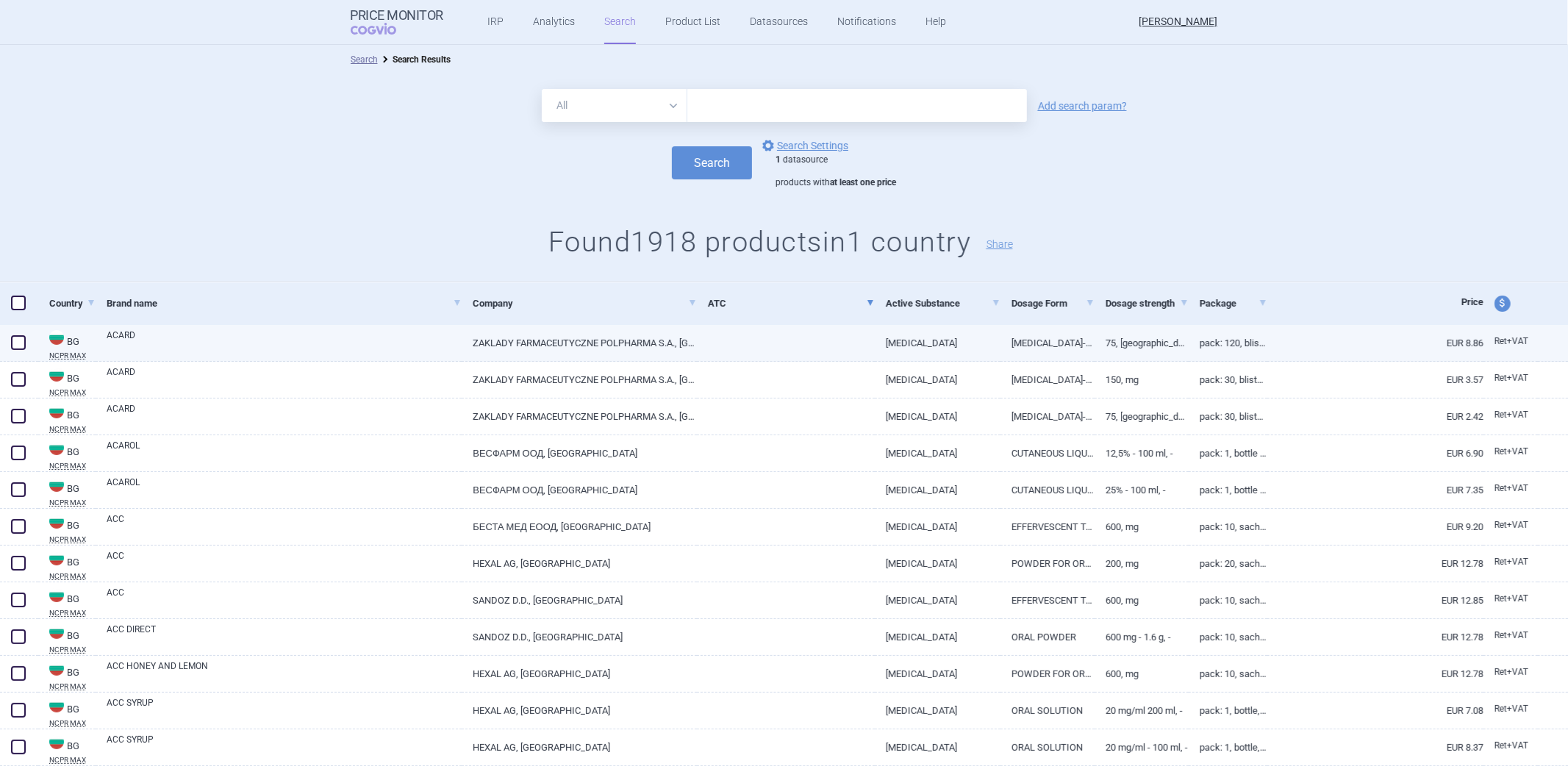
click at [797, 357] on div at bounding box center [786, 344] width 178 height 37
click at [812, 342] on link at bounding box center [786, 338] width 178 height 26
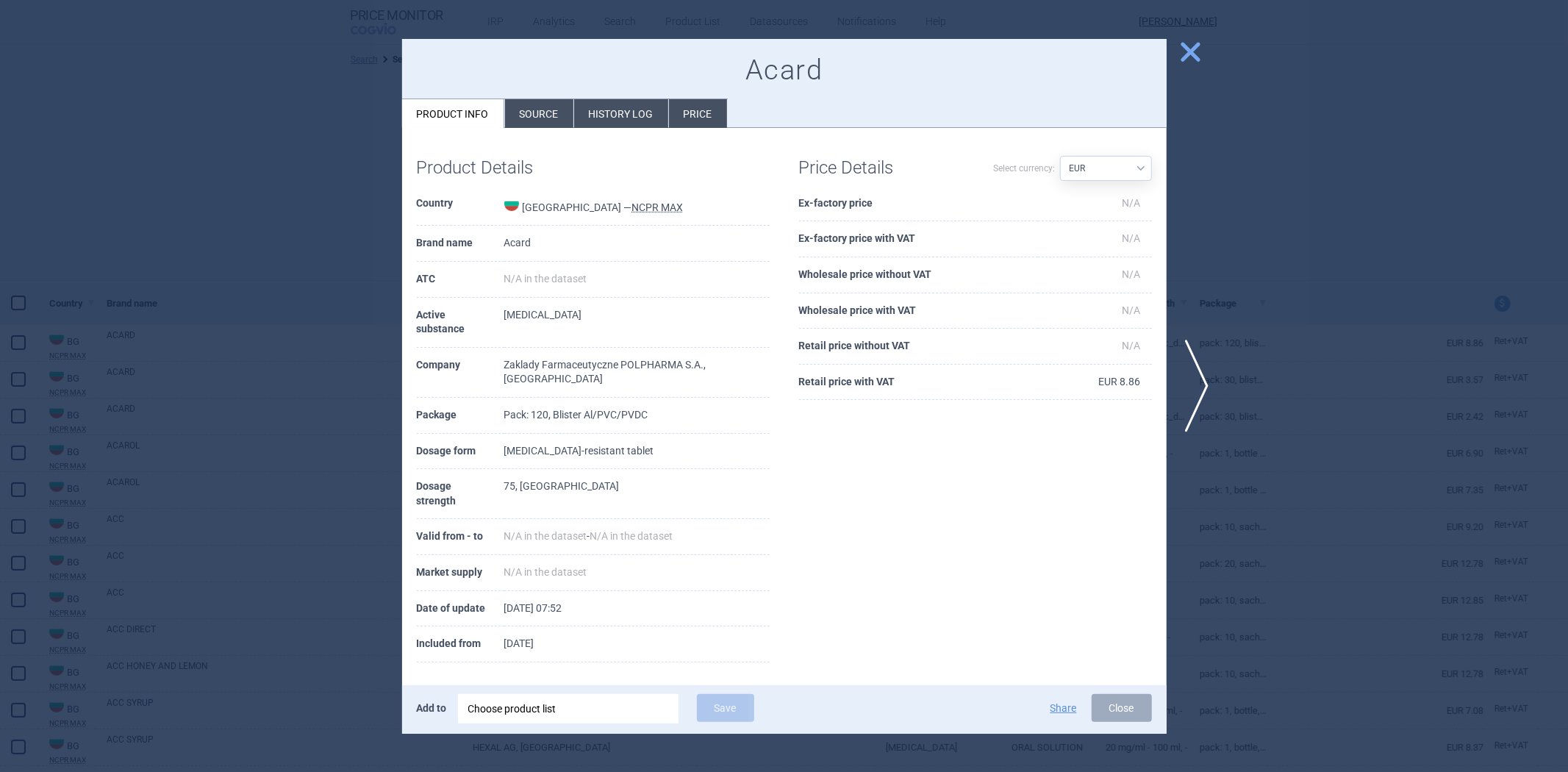
click at [303, 249] on div at bounding box center [784, 386] width 1568 height 772
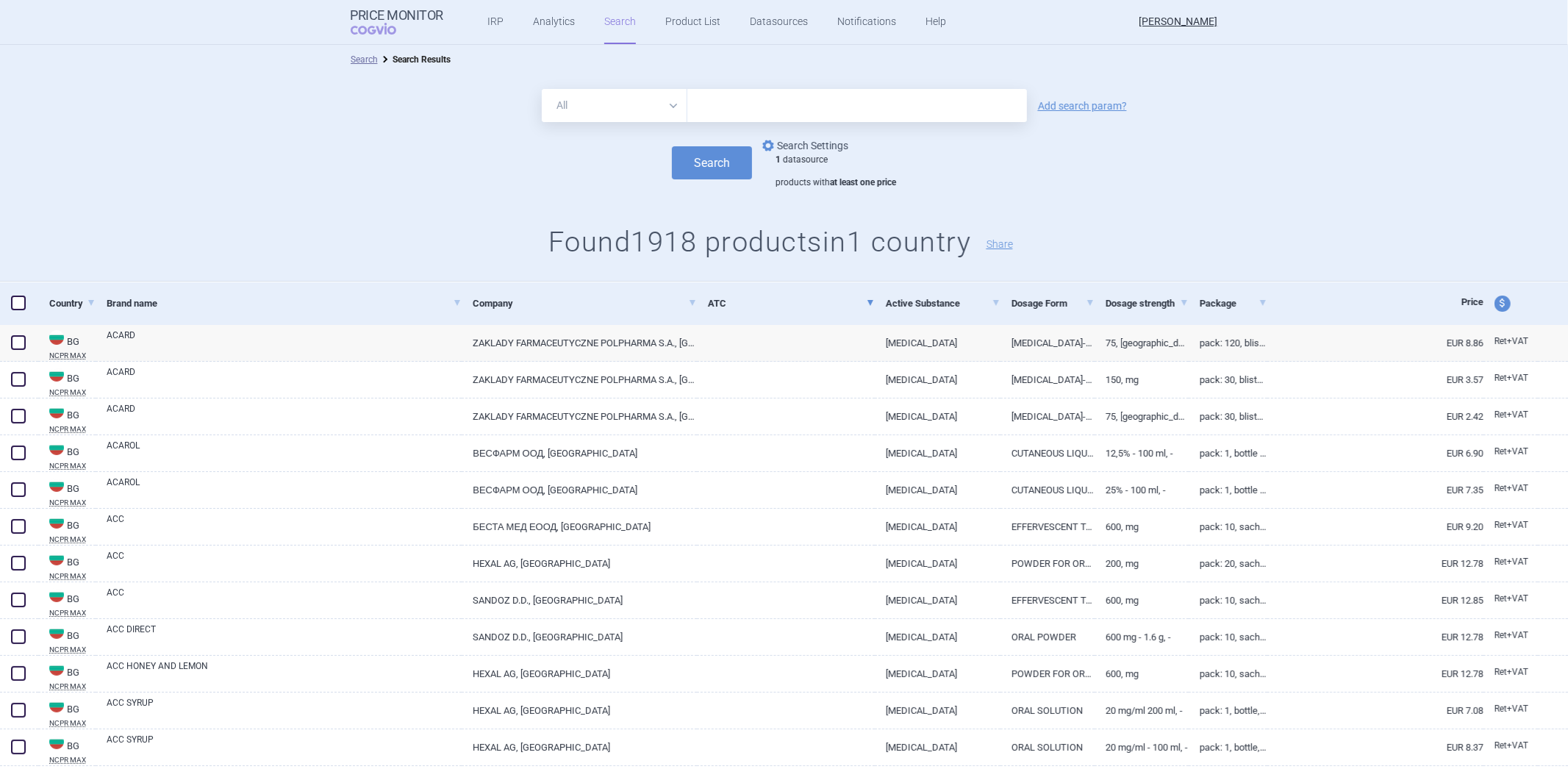
click at [822, 148] on link "options Search Settings" at bounding box center [804, 146] width 89 height 18
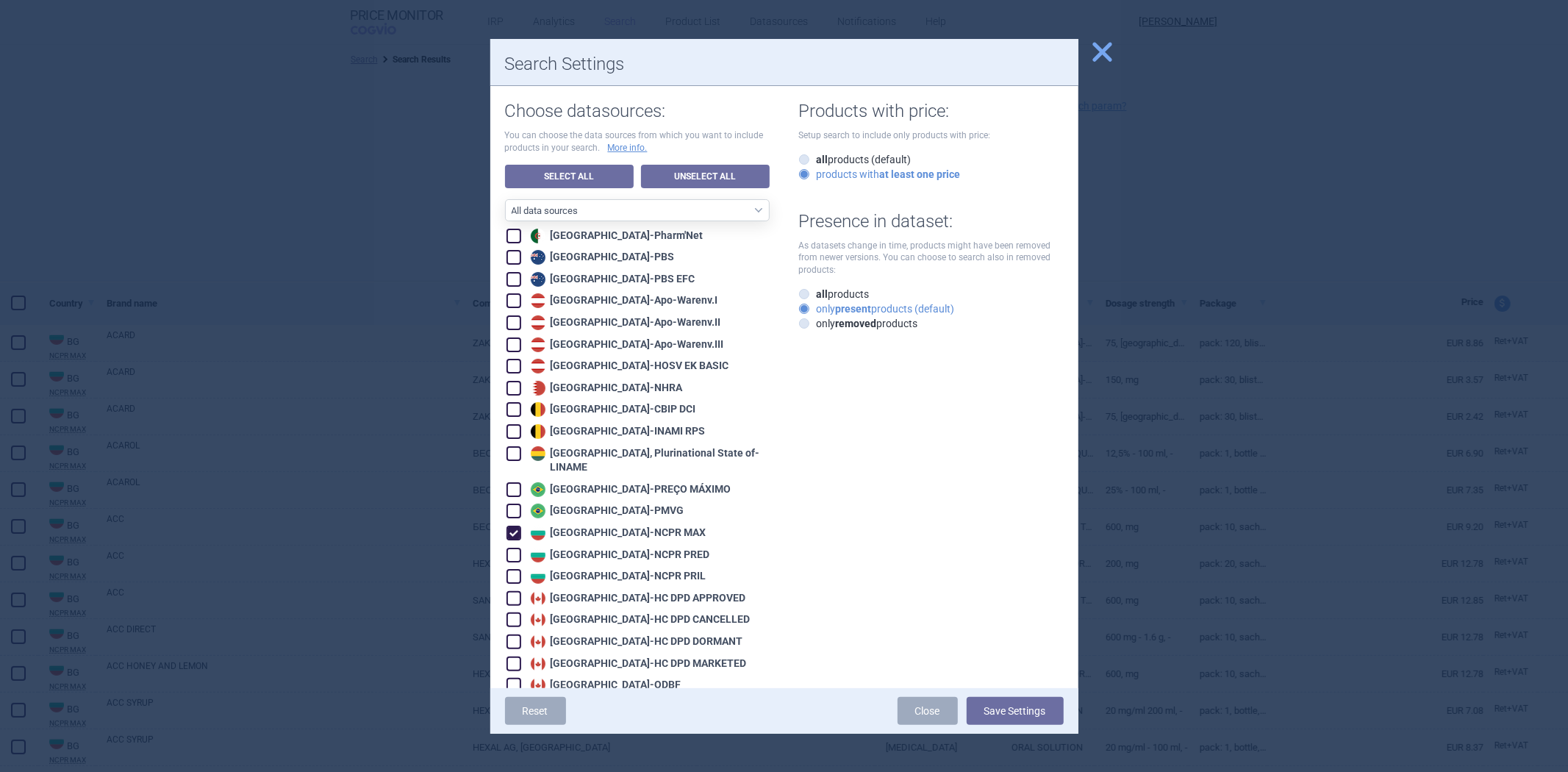
click at [570, 526] on div "Bulgaria - NCPR MAX" at bounding box center [617, 533] width 179 height 14
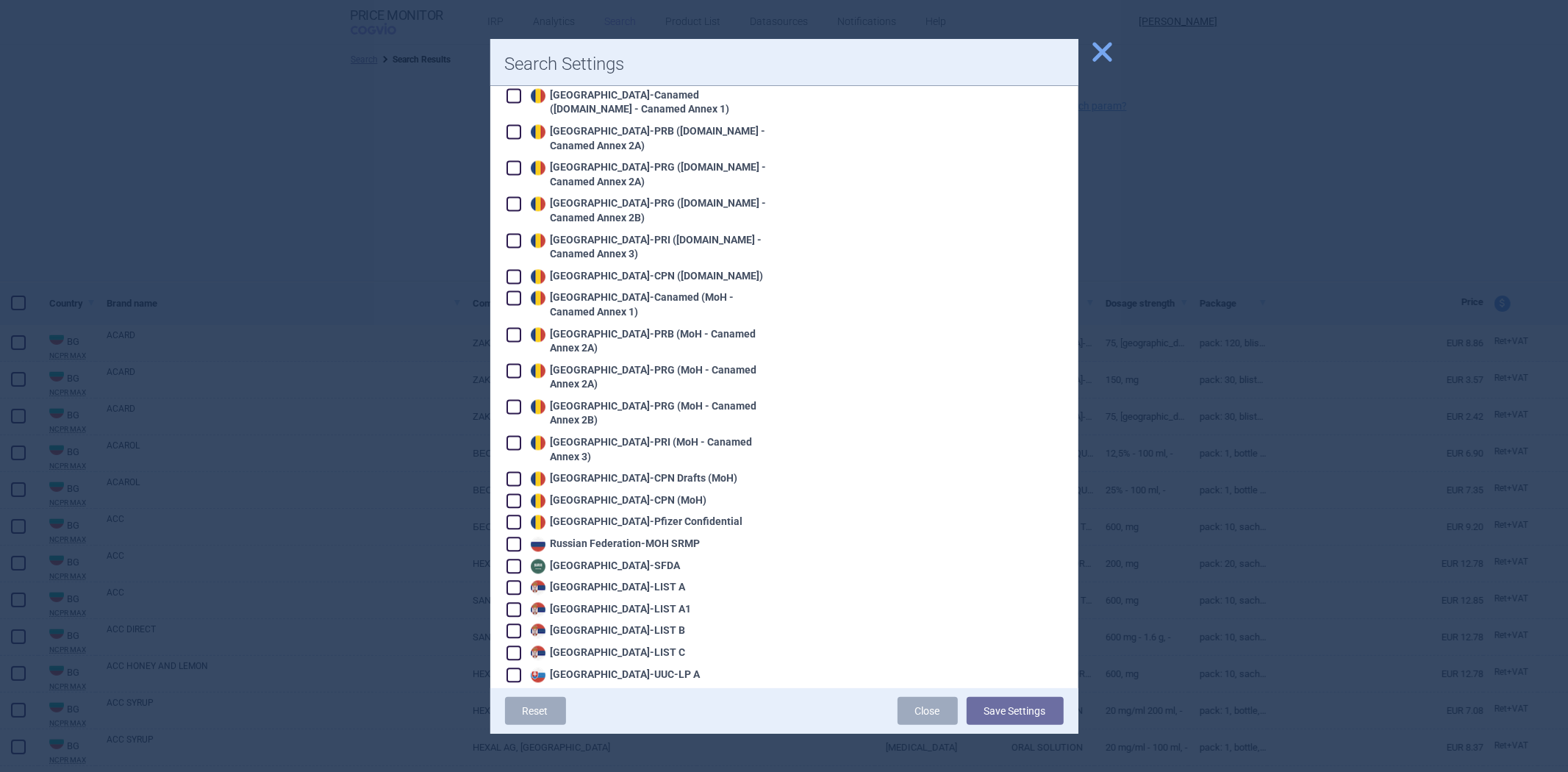
scroll to position [2289, 0]
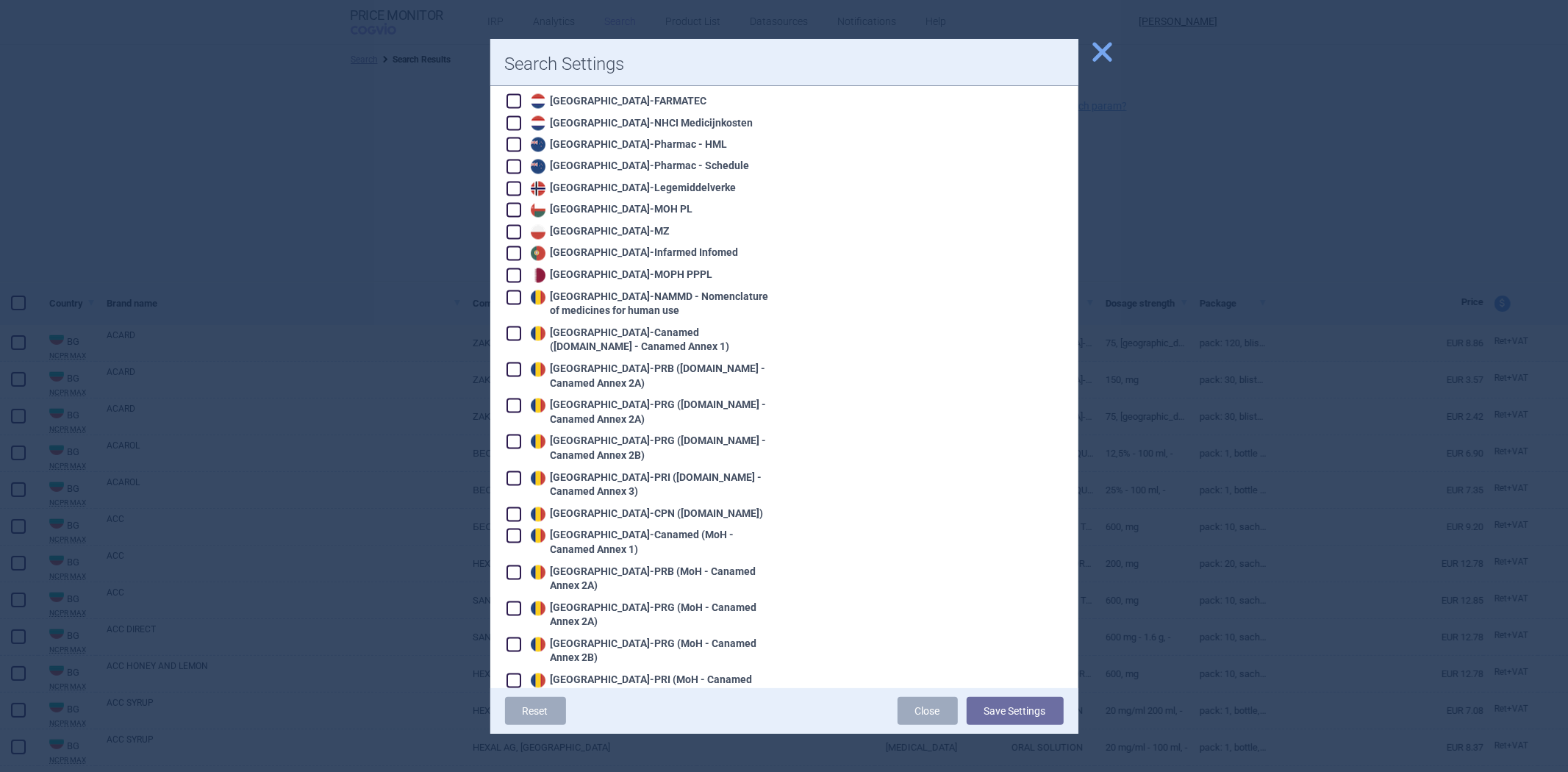
click at [695, 290] on div "Romania - NAMMD - Nomenclature of medicines for human use" at bounding box center [648, 305] width 243 height 29
click at [1026, 717] on button "Save Settings" at bounding box center [1015, 711] width 97 height 28
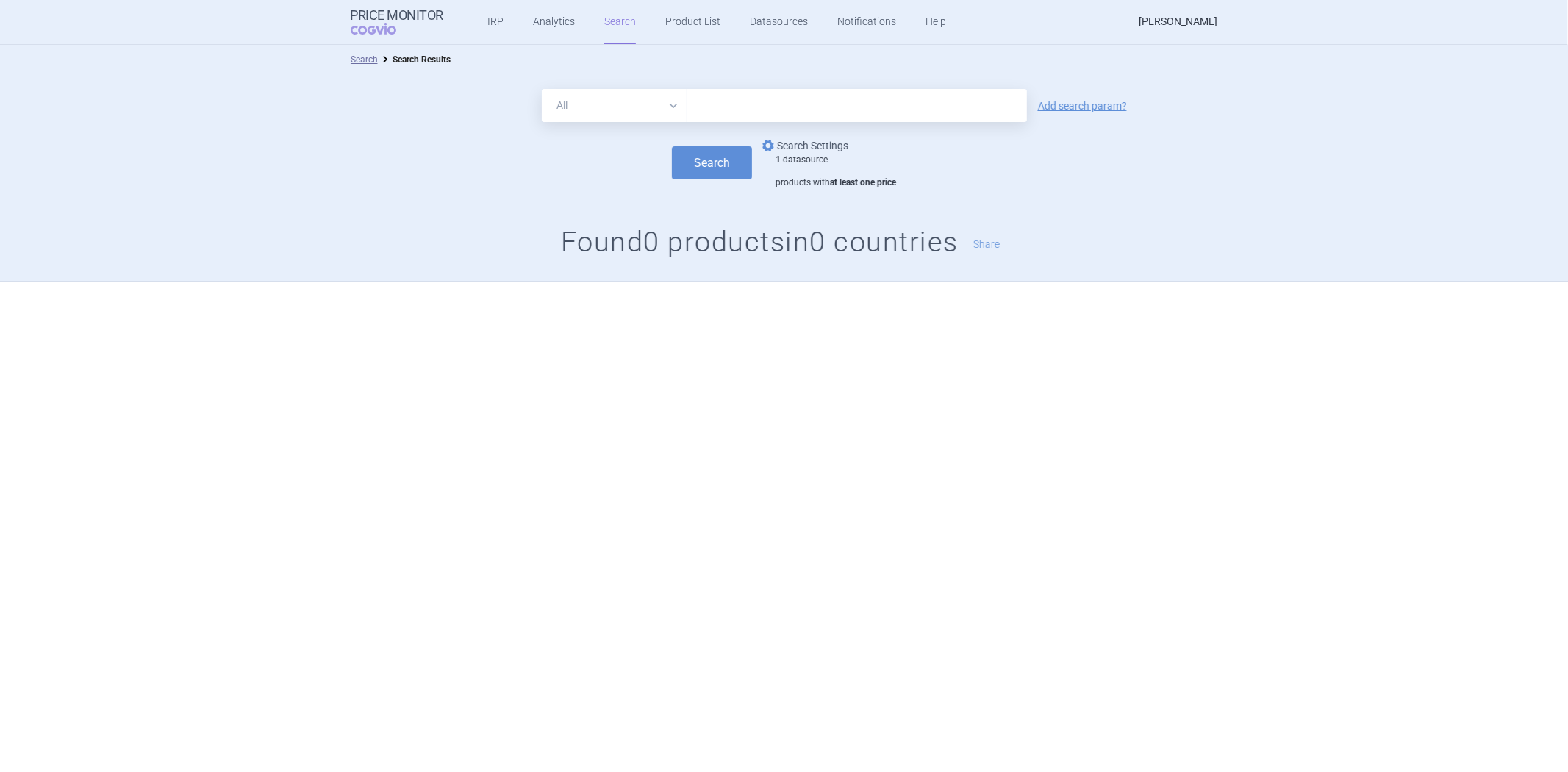
click at [799, 138] on link "options Search Settings" at bounding box center [804, 146] width 89 height 18
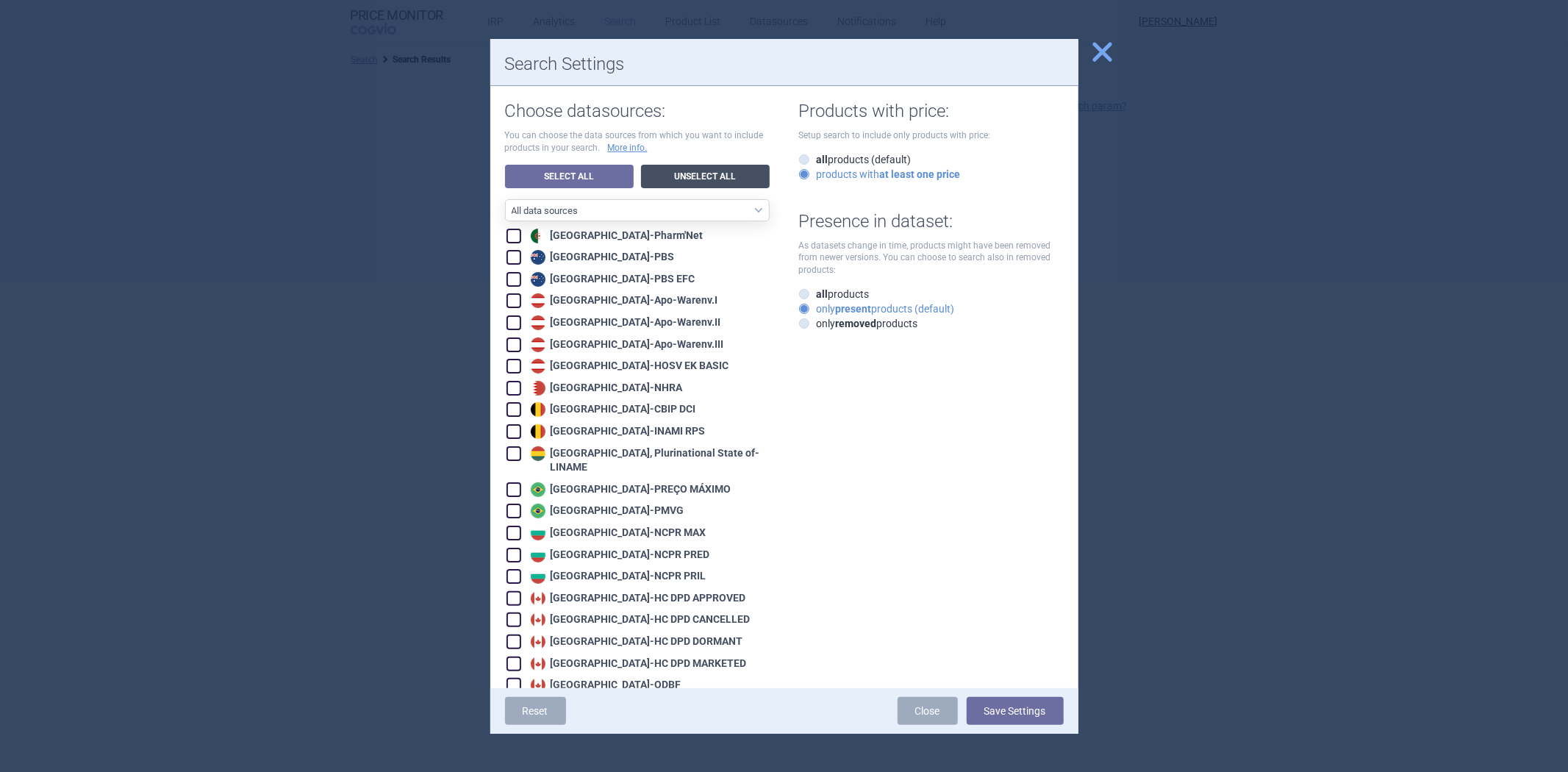
click at [699, 185] on link "Unselect All" at bounding box center [705, 176] width 129 height 23
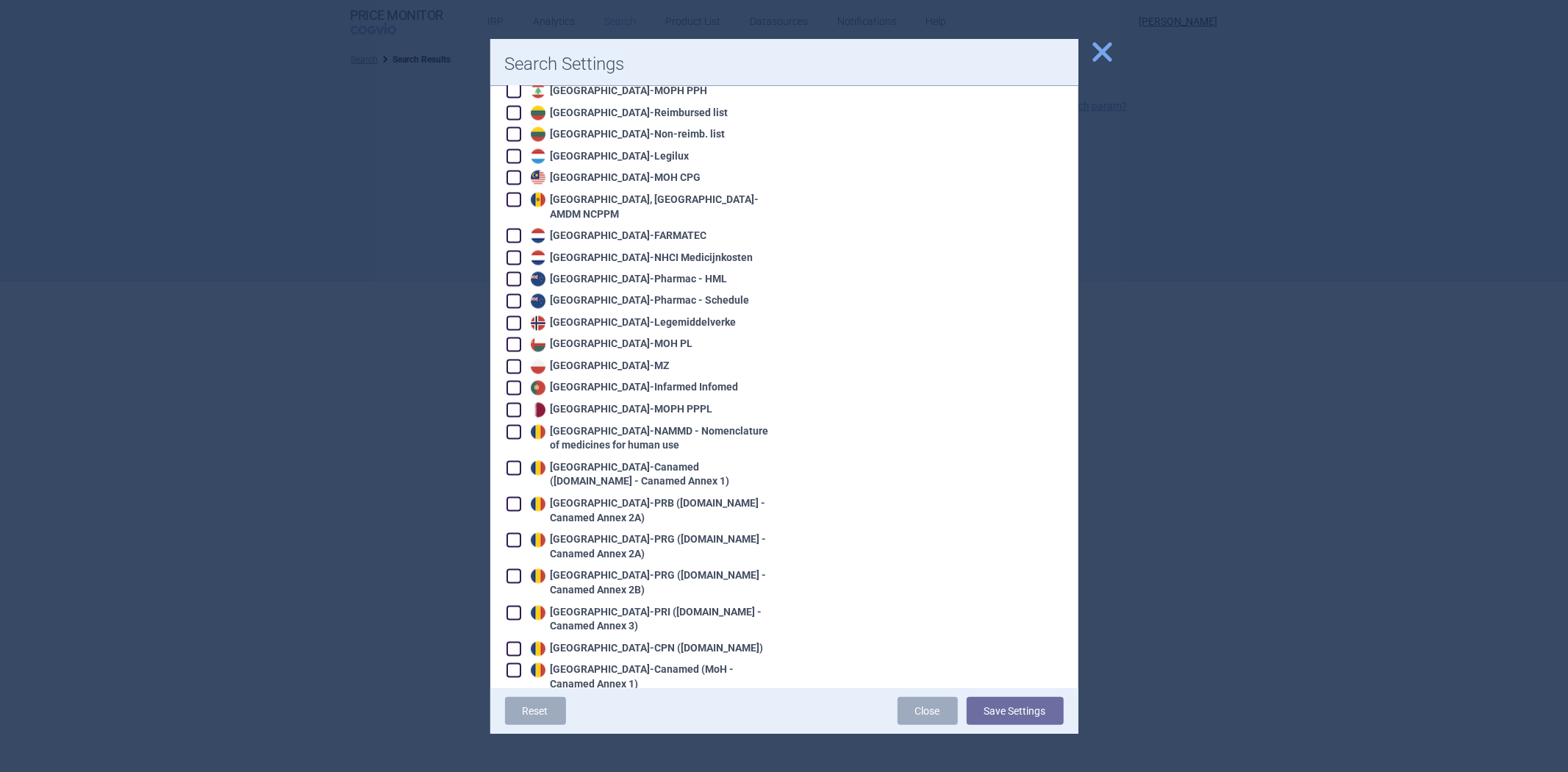
click at [577, 461] on div "Romania - Canamed (Legislatie.just.ro - Canamed Annex 1)" at bounding box center [648, 475] width 243 height 29
click at [987, 701] on button "Save Settings" at bounding box center [1015, 711] width 97 height 28
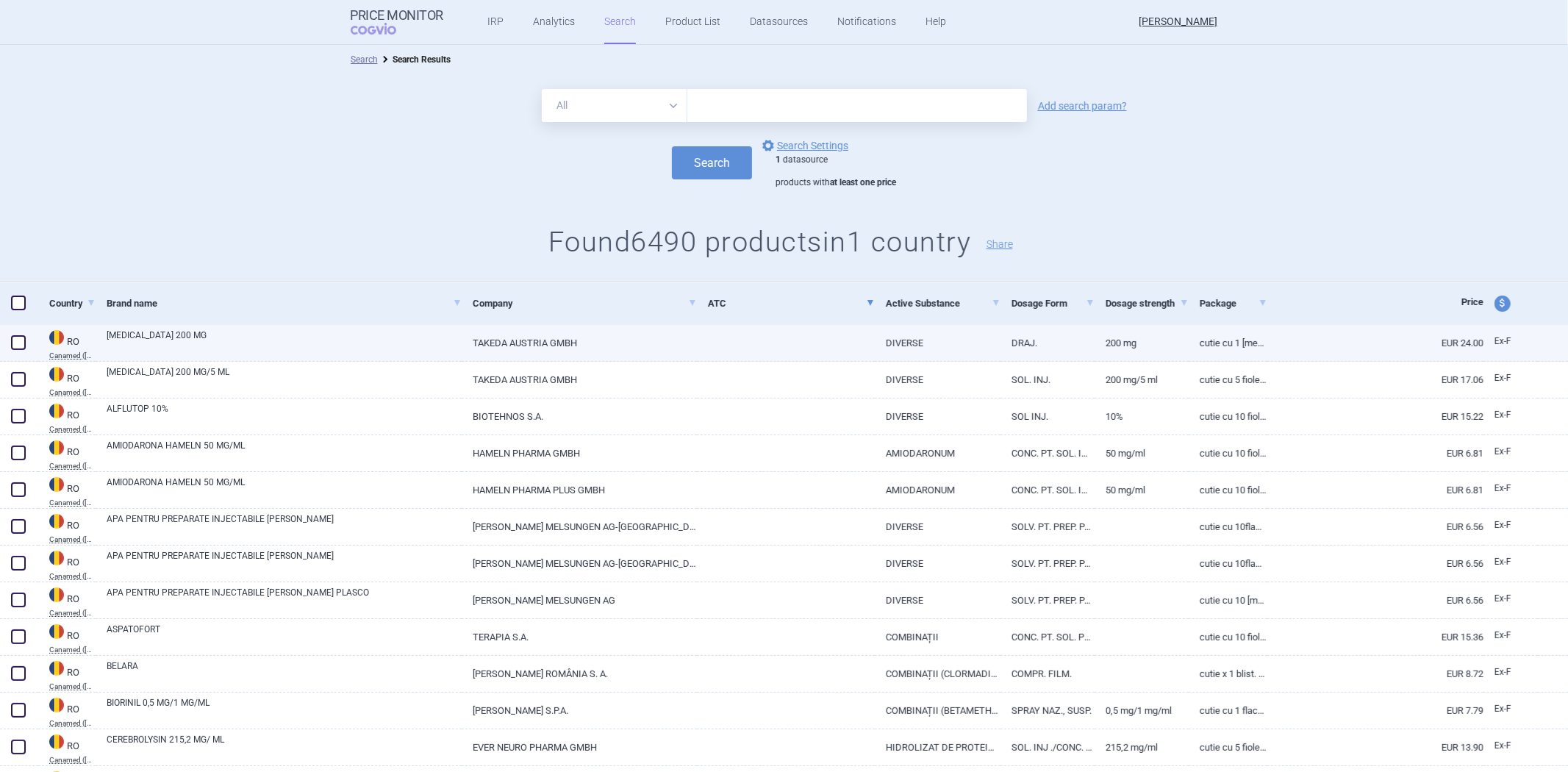
click at [875, 357] on link "DIVERSE" at bounding box center [937, 343] width 126 height 36
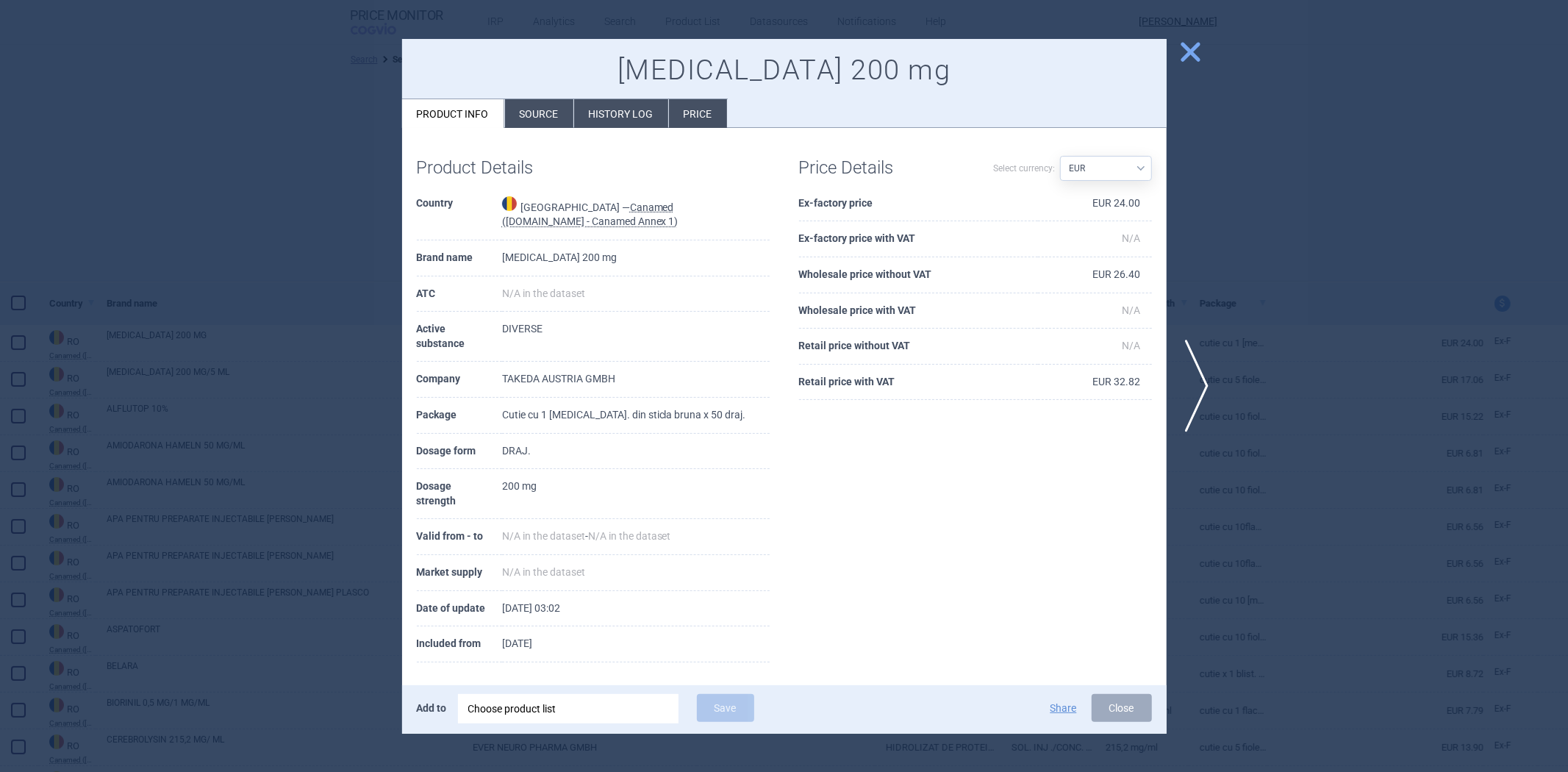
click at [839, 206] on th "Ex-factory price" at bounding box center [918, 204] width 239 height 36
click at [898, 260] on th "Wholesale price without VAT" at bounding box center [918, 275] width 239 height 36
click at [884, 280] on th "Wholesale price without VAT" at bounding box center [918, 275] width 239 height 36
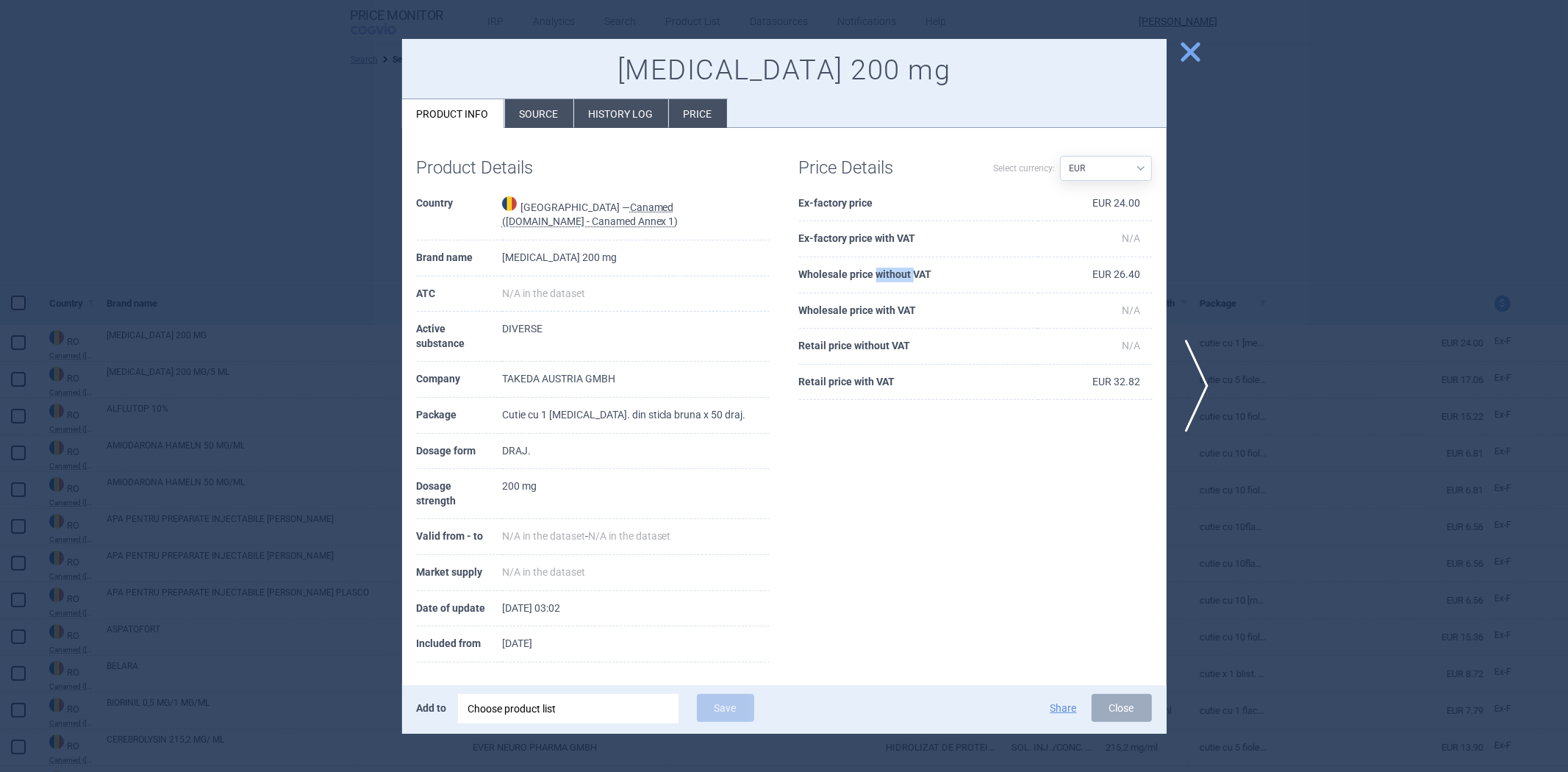
click at [884, 280] on th "Wholesale price without VAT" at bounding box center [918, 275] width 239 height 36
click at [878, 391] on th "Retail price with VAT" at bounding box center [918, 382] width 239 height 36
click at [878, 388] on th "Retail price with VAT" at bounding box center [918, 382] width 239 height 36
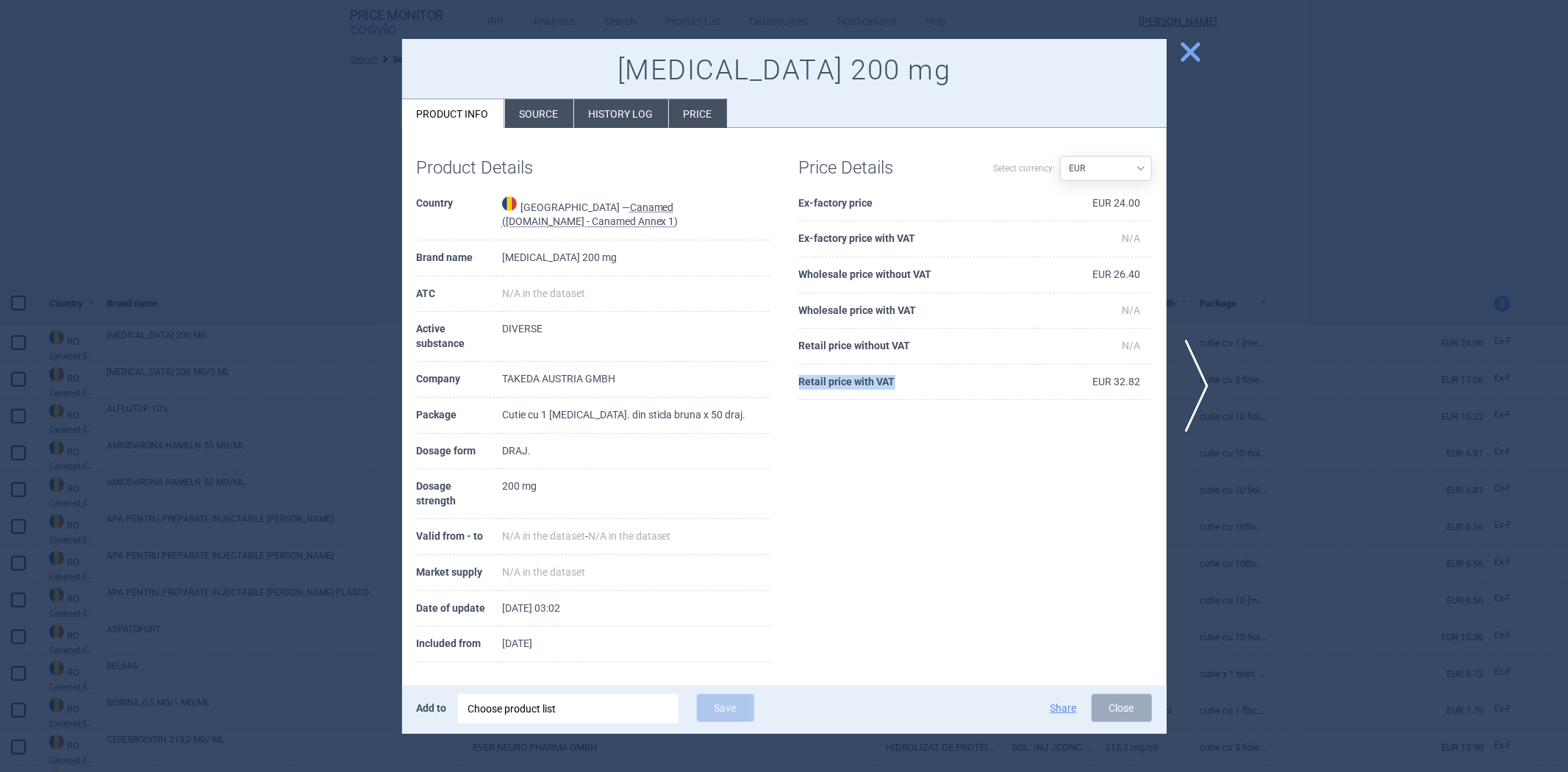
click at [878, 388] on th "Retail price with VAT" at bounding box center [918, 382] width 239 height 36
click at [902, 180] on div "Price Details" at bounding box center [887, 164] width 176 height 43
click at [1397, 174] on div at bounding box center [784, 386] width 1568 height 772
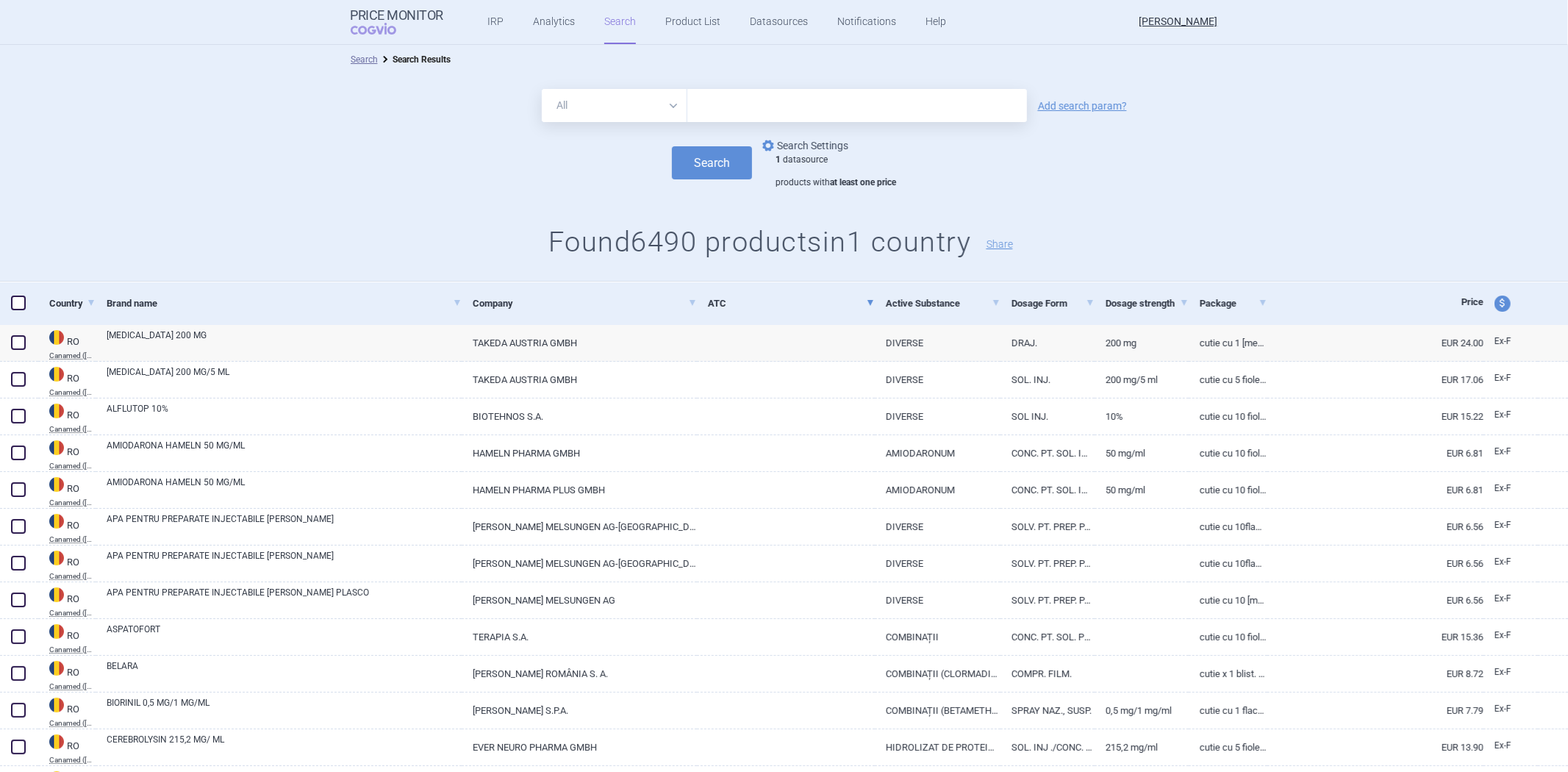
click at [825, 145] on link "options Search Settings" at bounding box center [804, 146] width 89 height 18
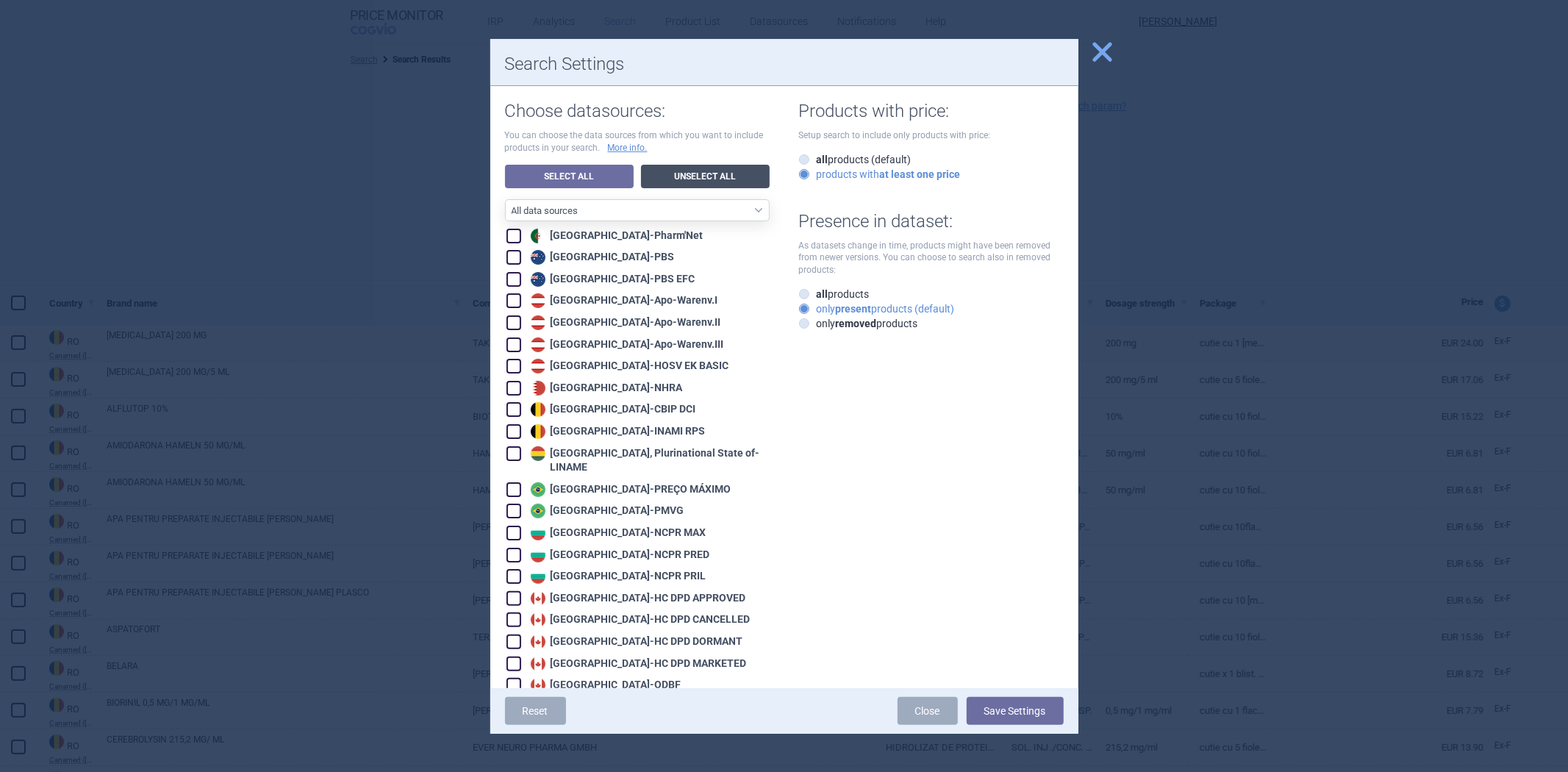
click at [732, 167] on link "Unselect All" at bounding box center [705, 176] width 129 height 23
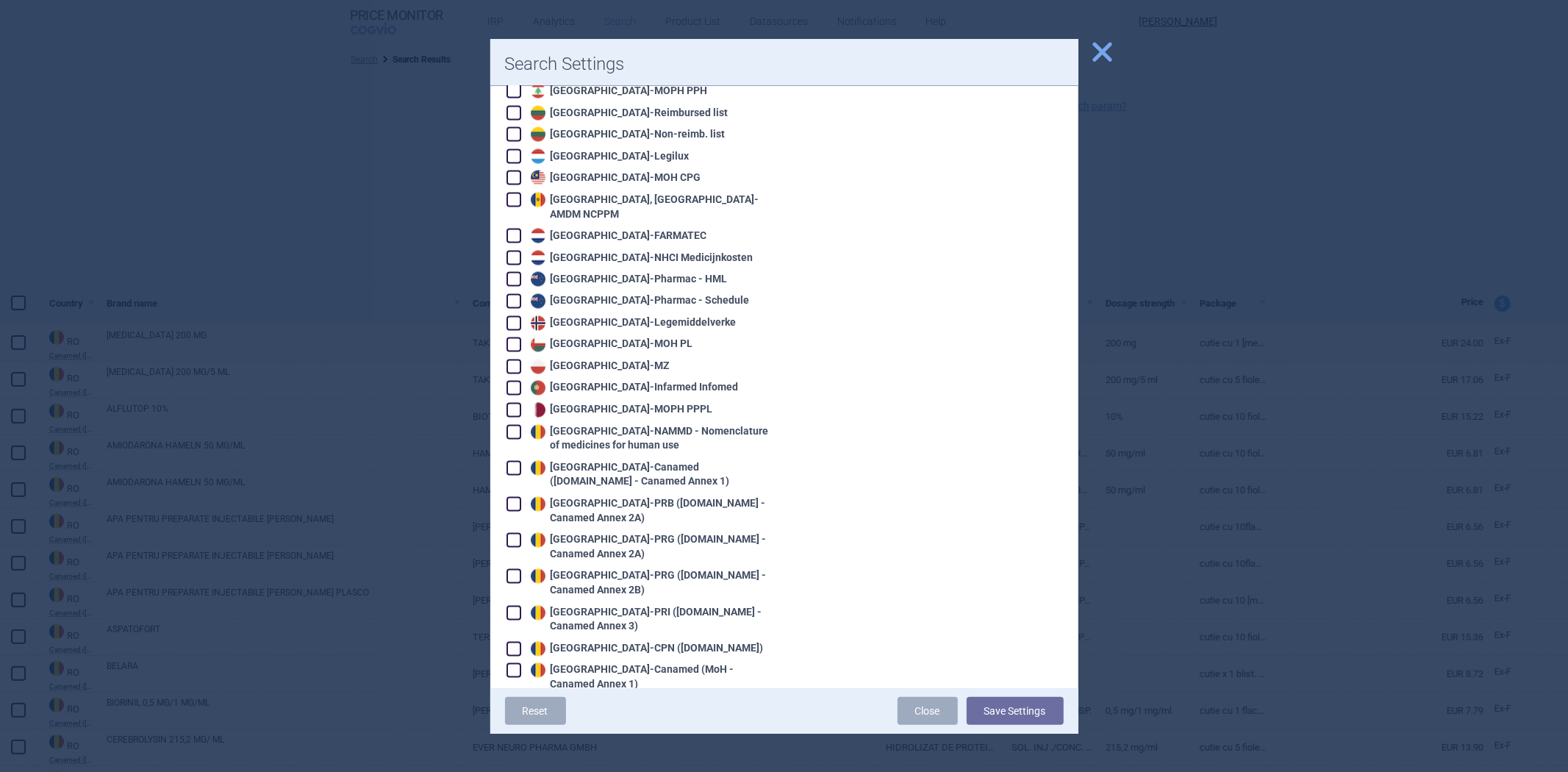
scroll to position [2236, 0]
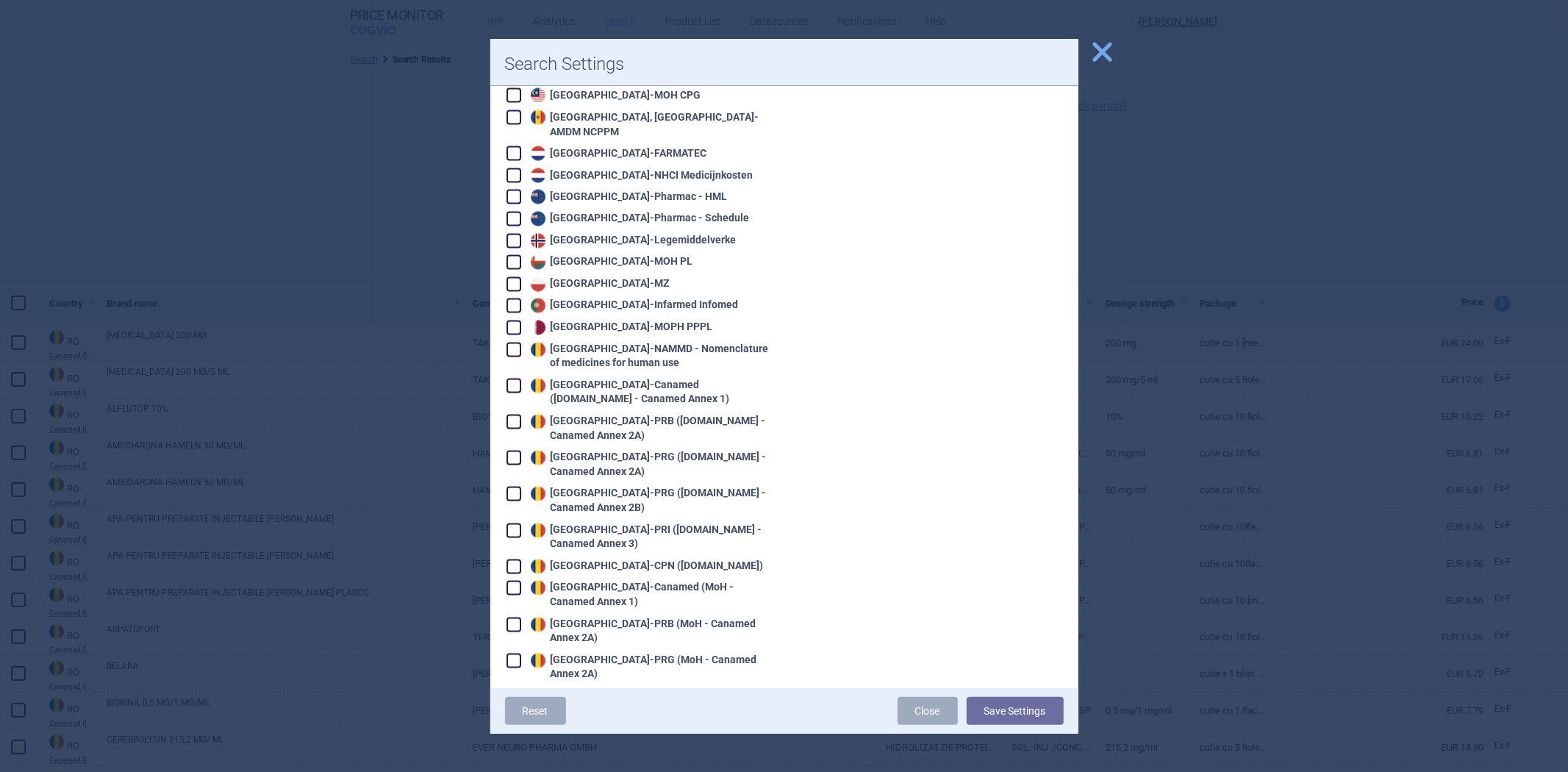
click at [518, 415] on span at bounding box center [514, 422] width 14 height 14
click at [977, 706] on button "Save Settings" at bounding box center [1015, 711] width 97 height 28
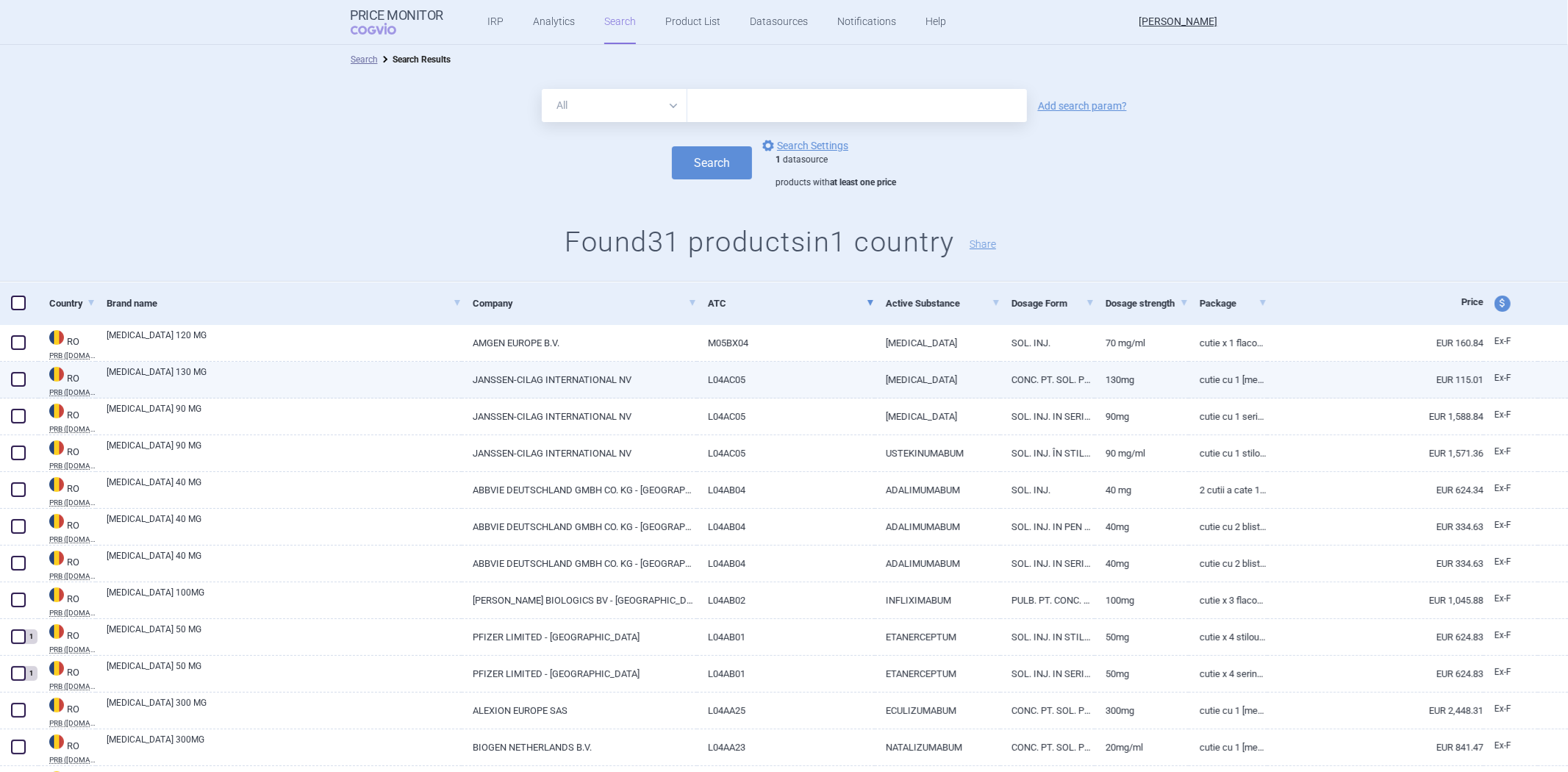
click at [889, 369] on link "USTEKINUMAB" at bounding box center [937, 379] width 126 height 36
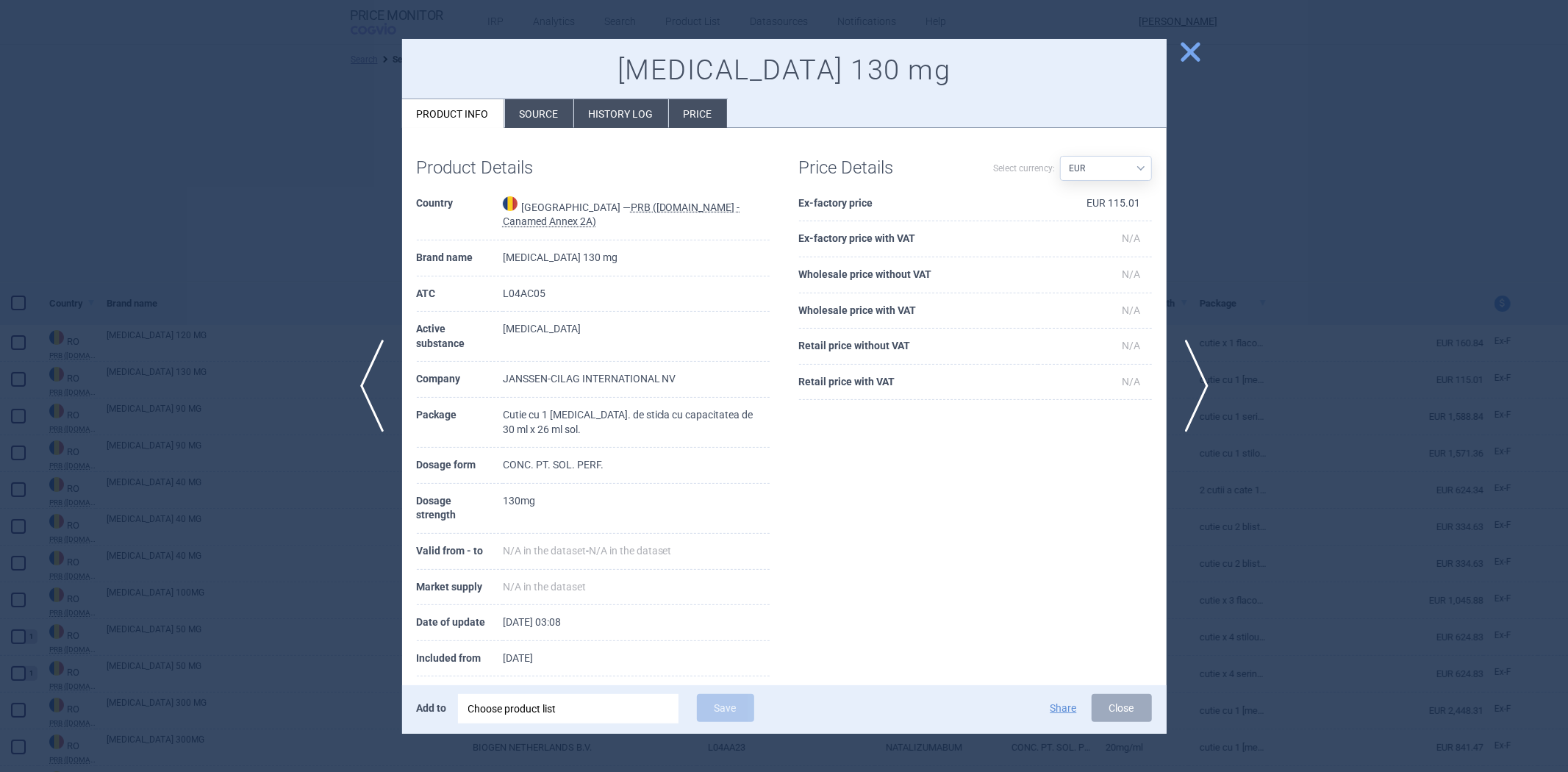
click at [829, 194] on th "Ex-factory price" at bounding box center [918, 204] width 239 height 36
click at [819, 204] on th "Ex-factory price" at bounding box center [918, 204] width 239 height 36
click at [339, 240] on div at bounding box center [784, 386] width 1568 height 772
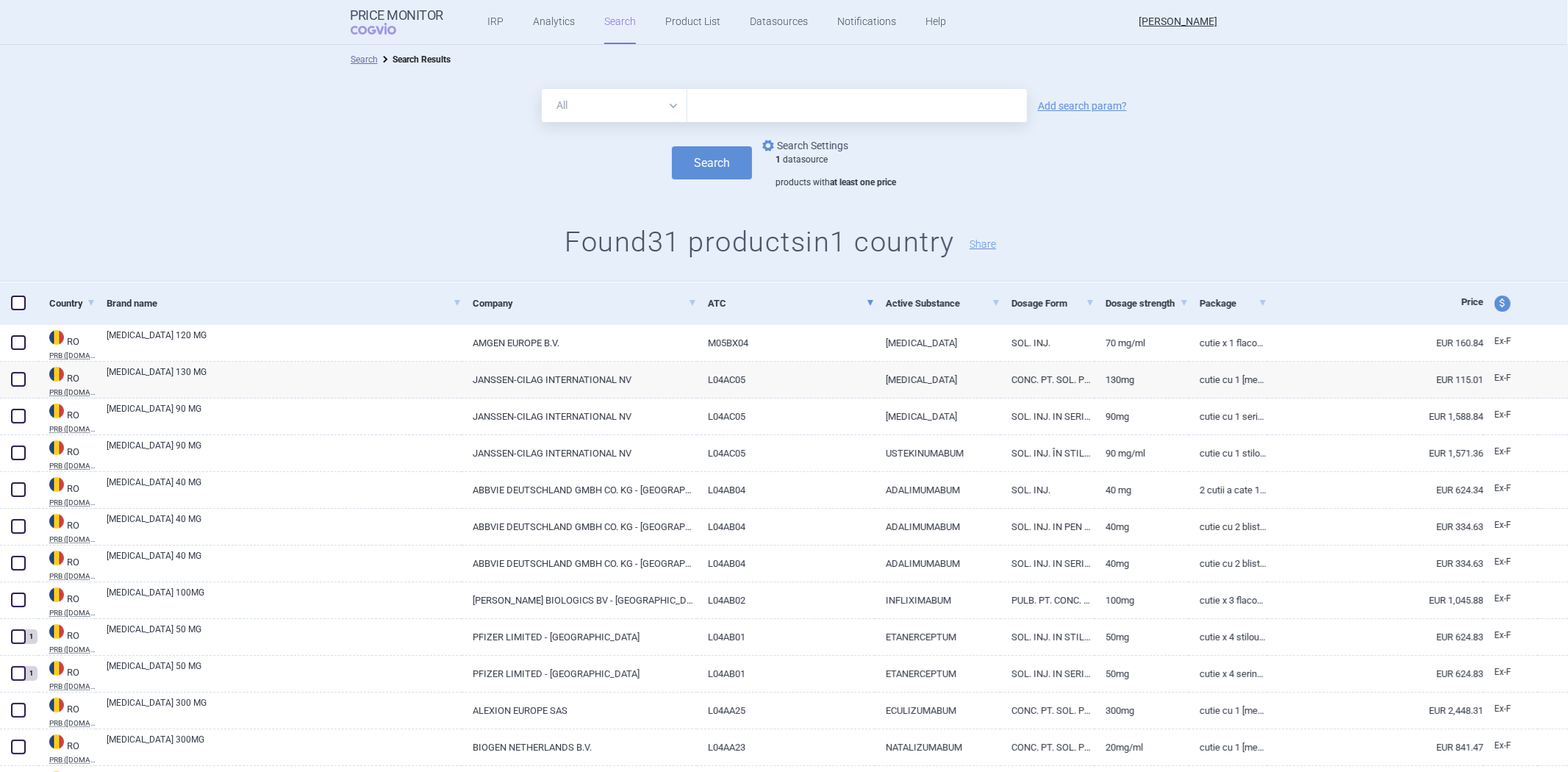
click at [788, 137] on link "options Search Settings" at bounding box center [804, 146] width 89 height 18
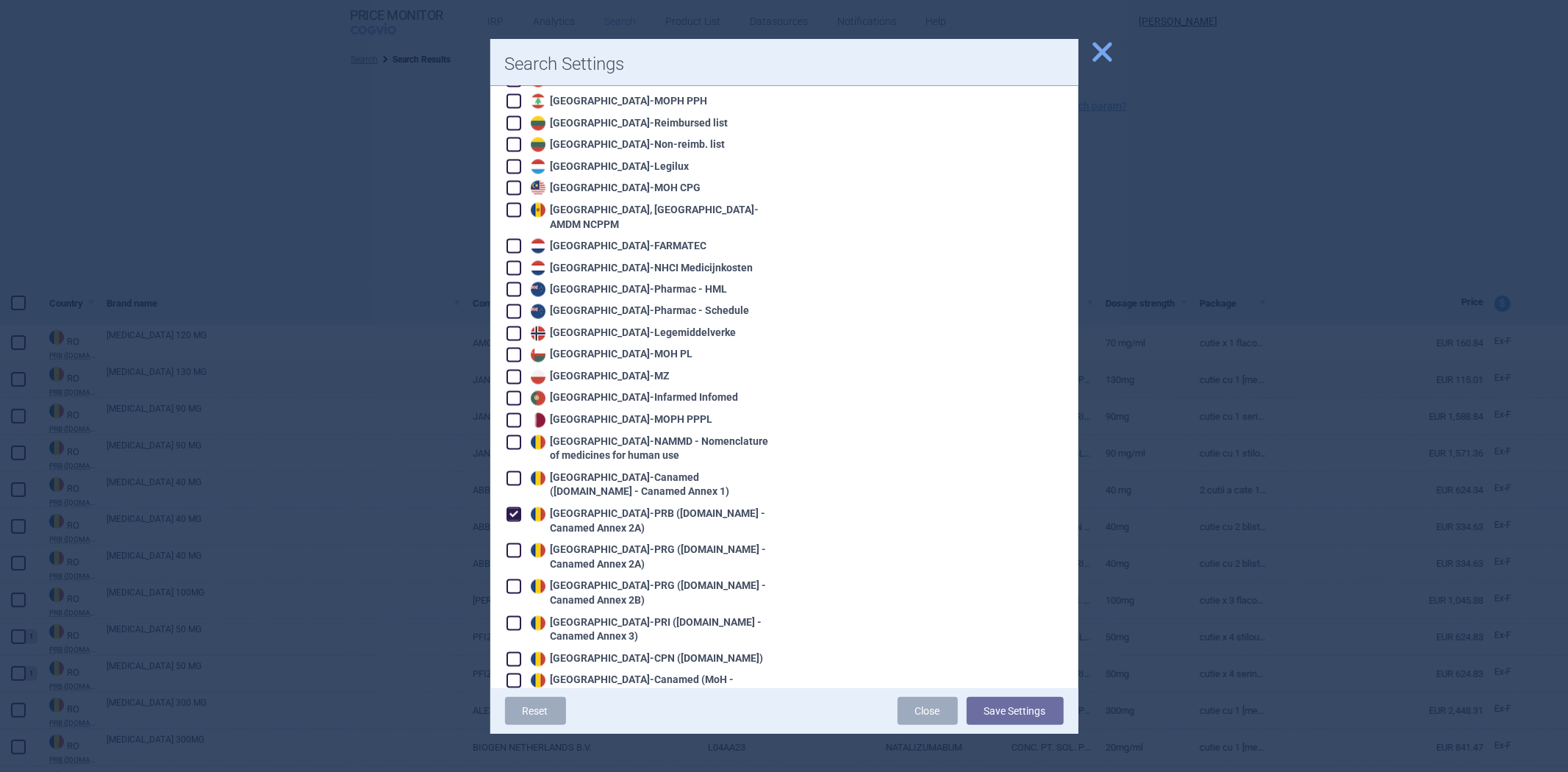
scroll to position [2289, 0]
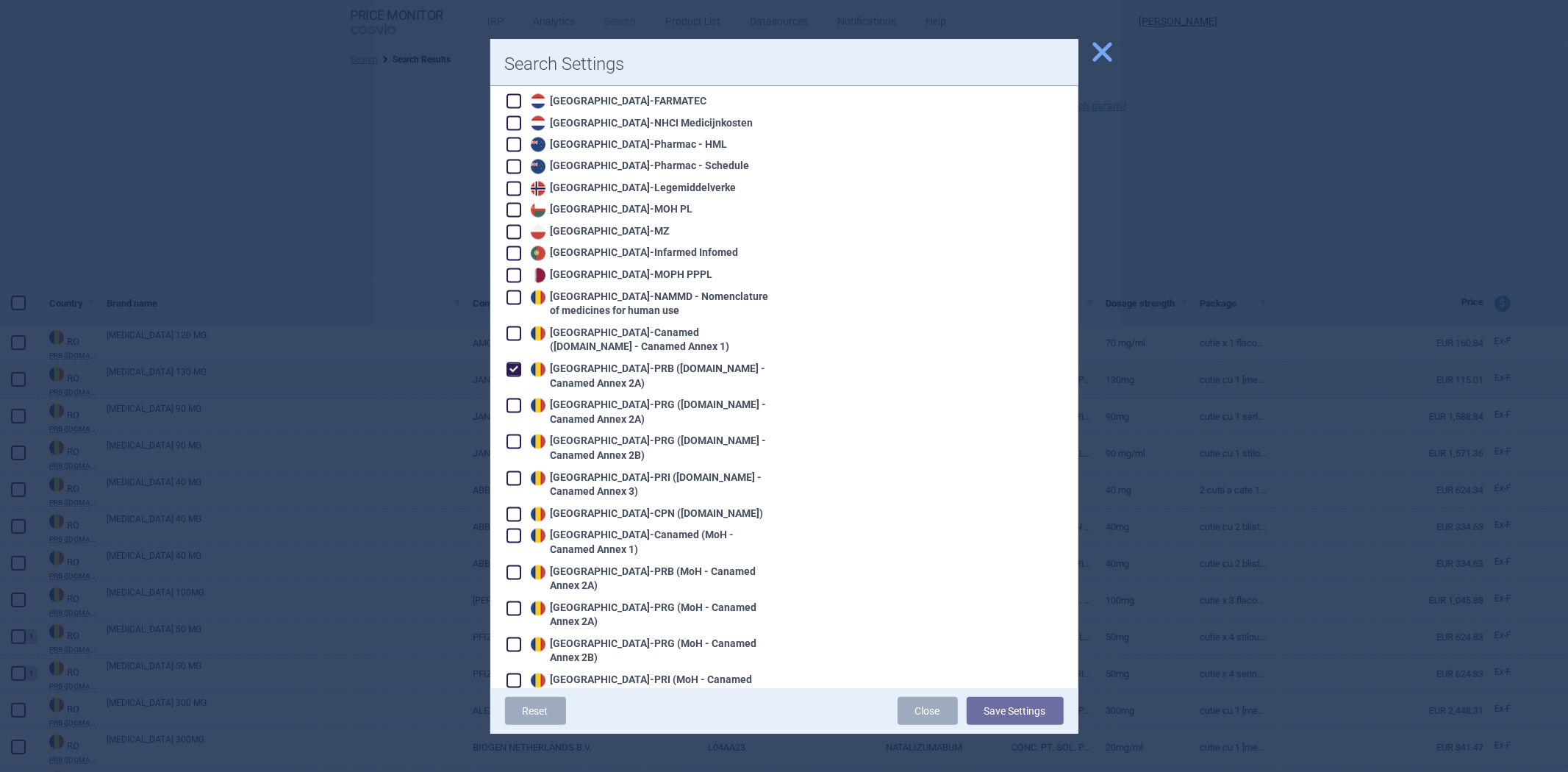
click at [653, 362] on div "Romania - PRB (Legislatie.just.ro - Canamed Annex 2A)" at bounding box center [648, 377] width 243 height 29
click at [626, 398] on div "Romania - PRG (Legislatie.just.ro - Canamed Annex 2A)" at bounding box center [648, 413] width 243 height 29
click at [981, 714] on button "Save Settings" at bounding box center [1015, 711] width 97 height 28
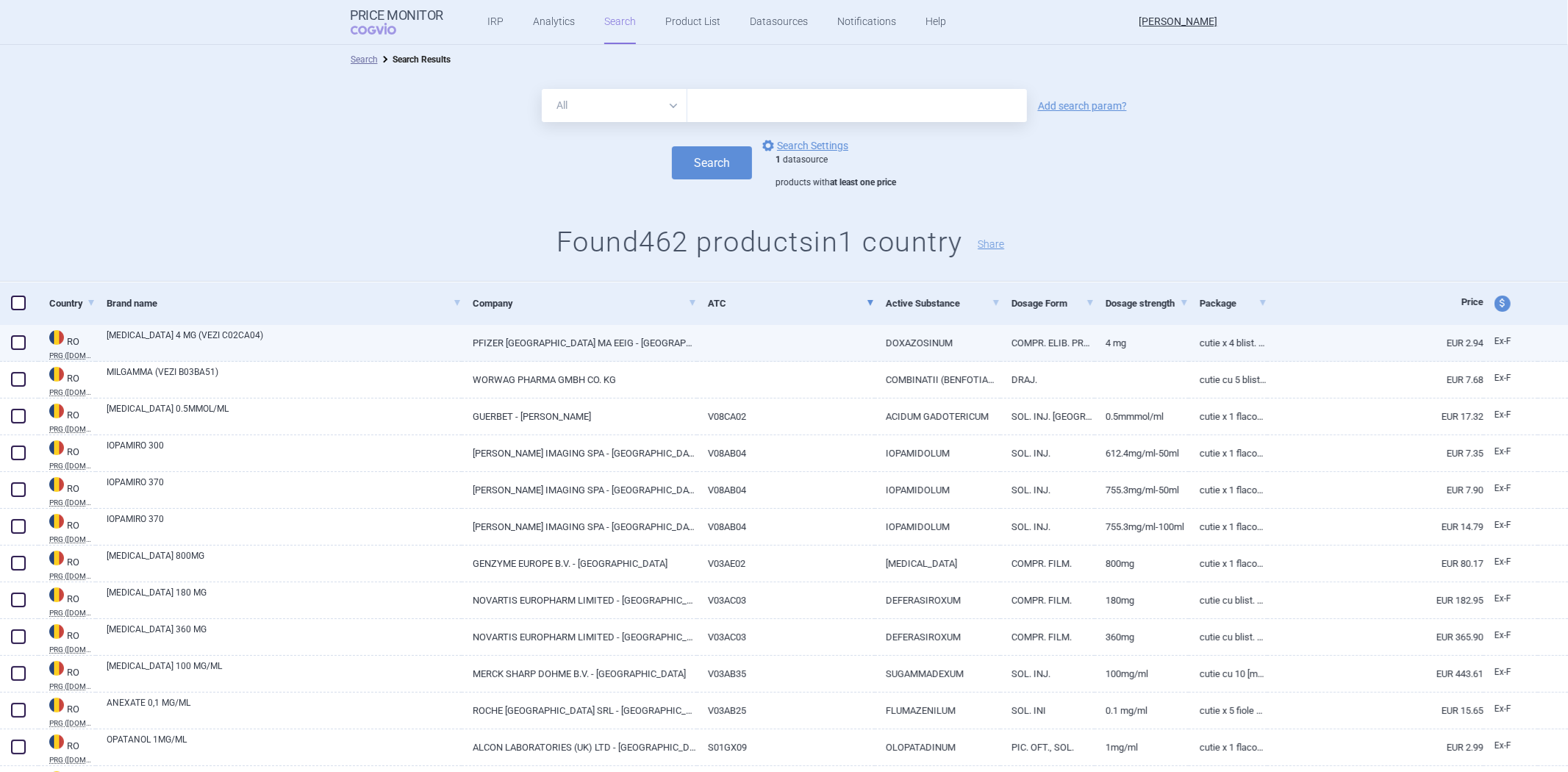
click at [789, 336] on link at bounding box center [786, 338] width 178 height 26
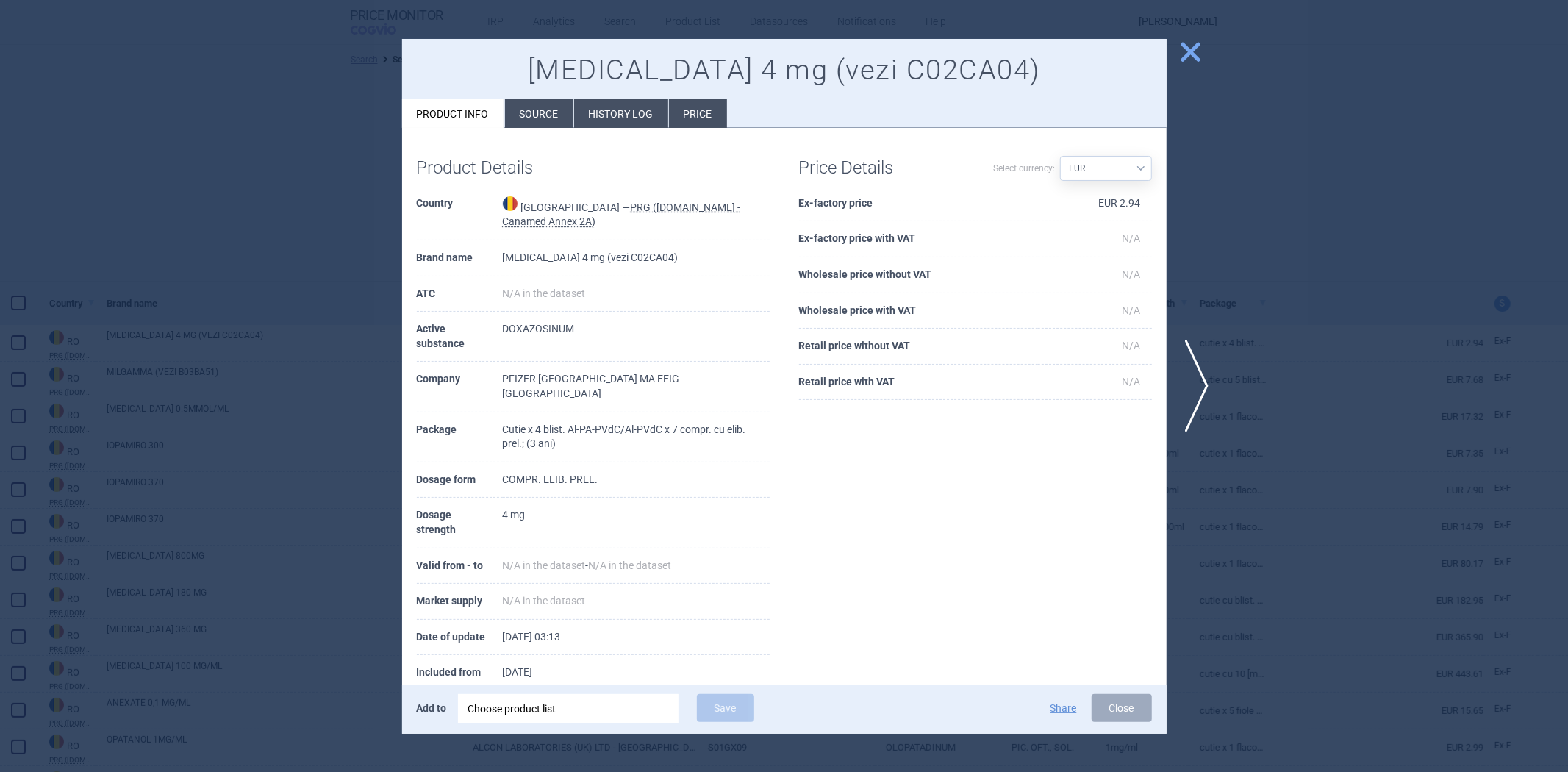
click at [1298, 346] on div at bounding box center [784, 386] width 1568 height 772
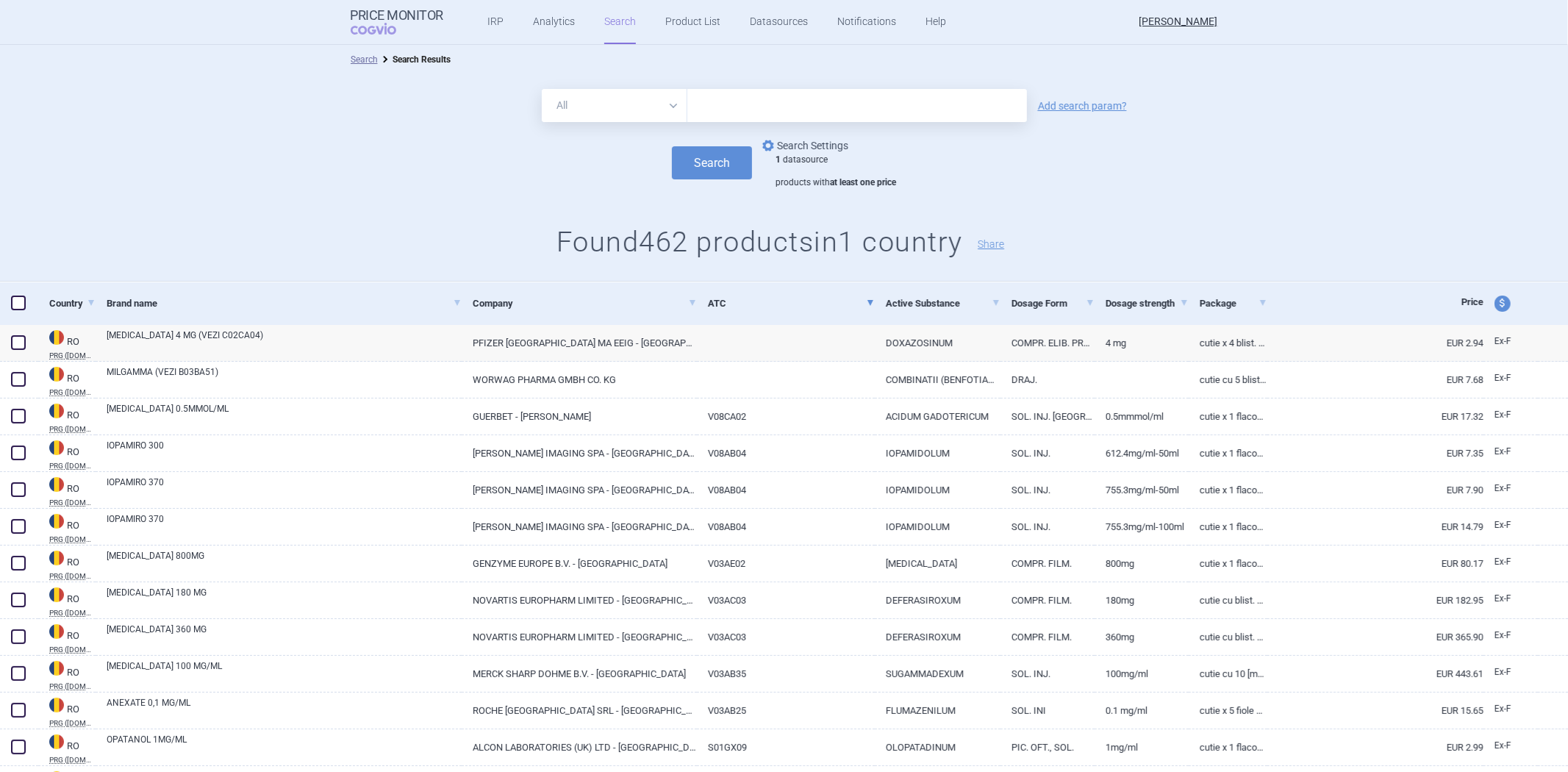
click at [833, 152] on link "options Search Settings" at bounding box center [804, 146] width 89 height 18
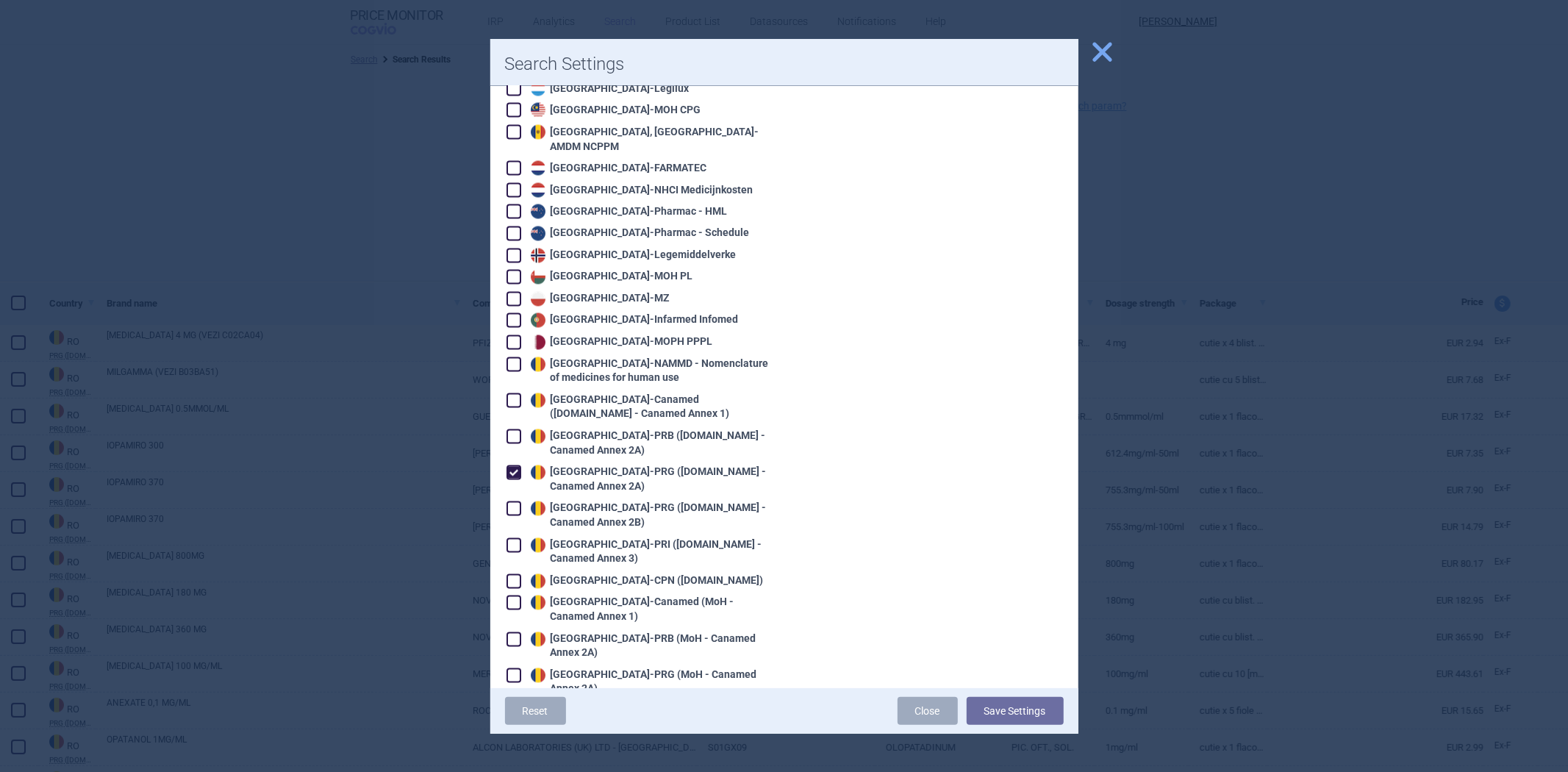
scroll to position [2289, 0]
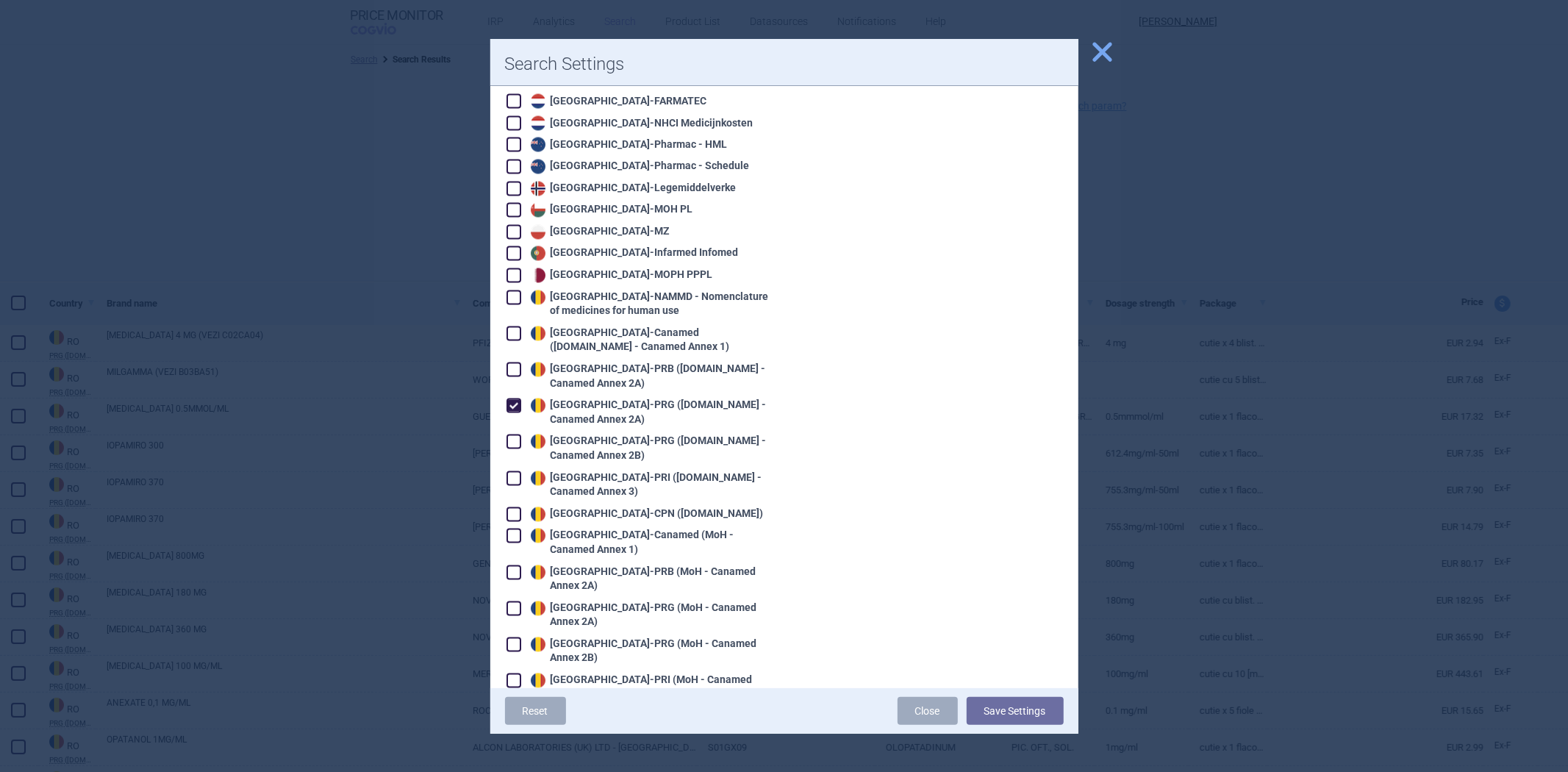
click at [673, 398] on div "Romania - PRG (Legislatie.just.ro - Canamed Annex 2A)" at bounding box center [648, 413] width 243 height 29
click at [651, 435] on div "Romania - PRG (Legislatie.just.ro - Canamed Annex 2B)" at bounding box center [648, 449] width 243 height 29
click at [1017, 708] on button "Save Settings" at bounding box center [1015, 711] width 97 height 28
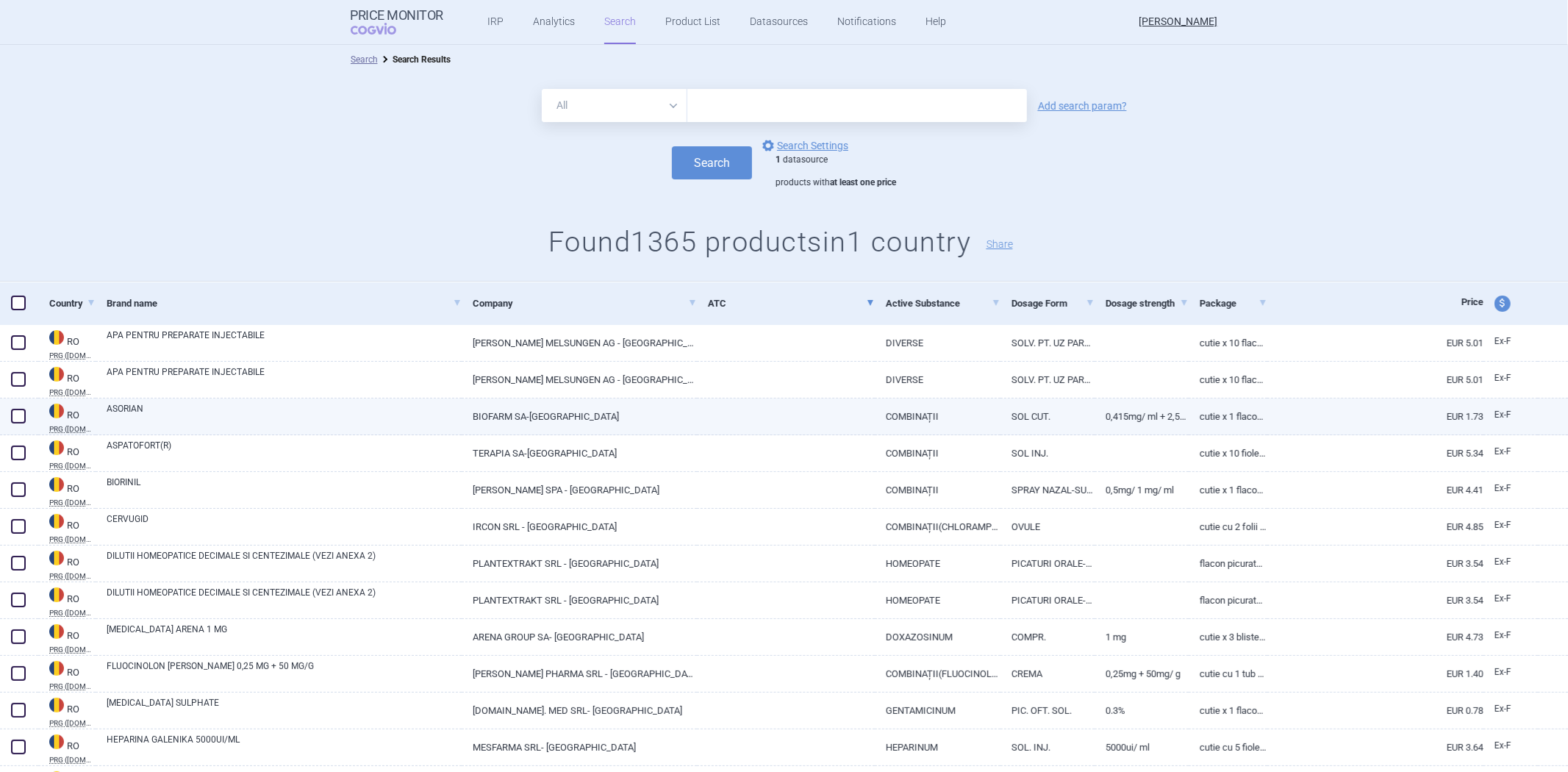
click at [924, 415] on link "COMBINAȚII" at bounding box center [937, 416] width 126 height 36
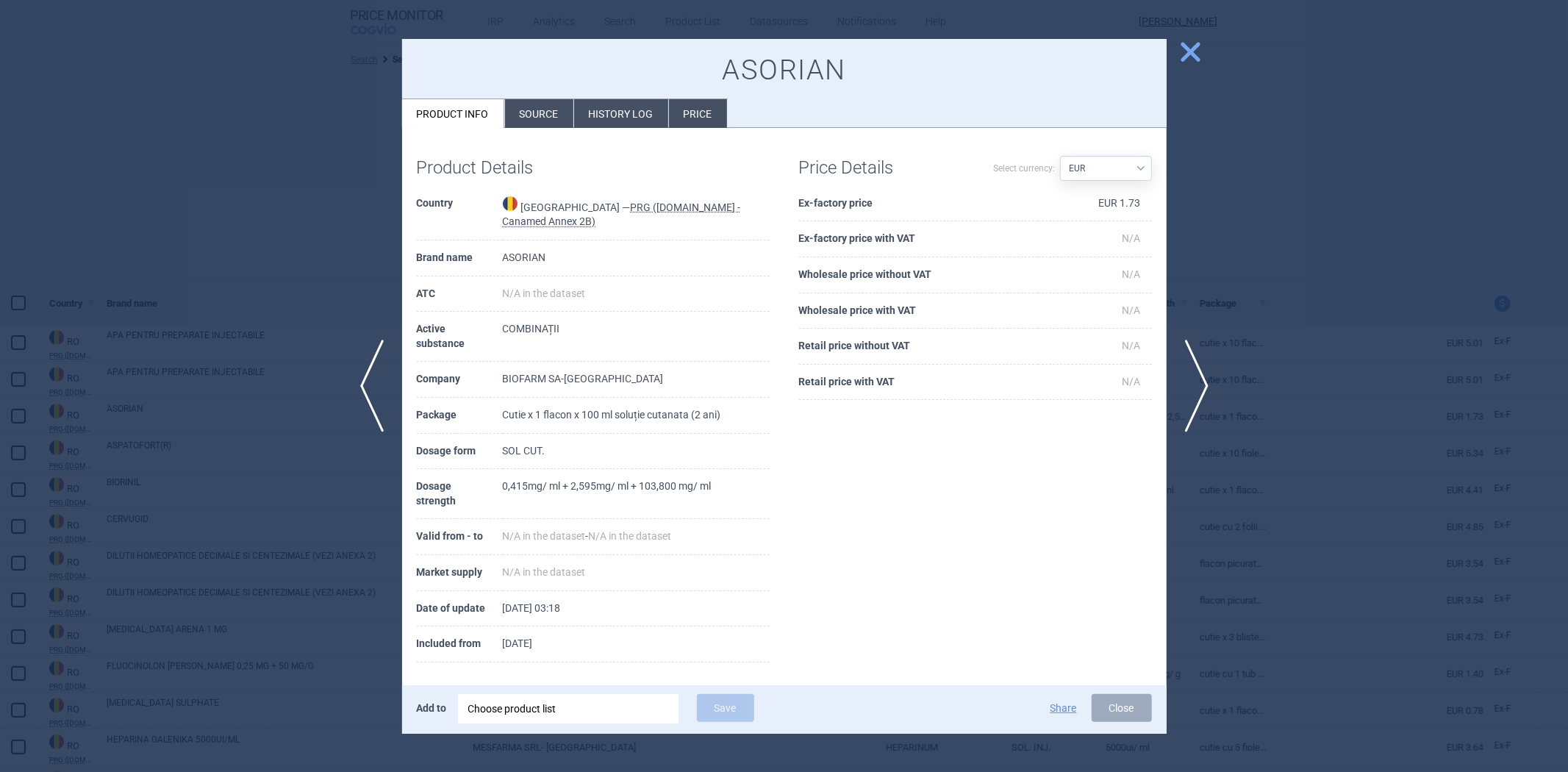
click at [228, 283] on div at bounding box center [784, 386] width 1568 height 772
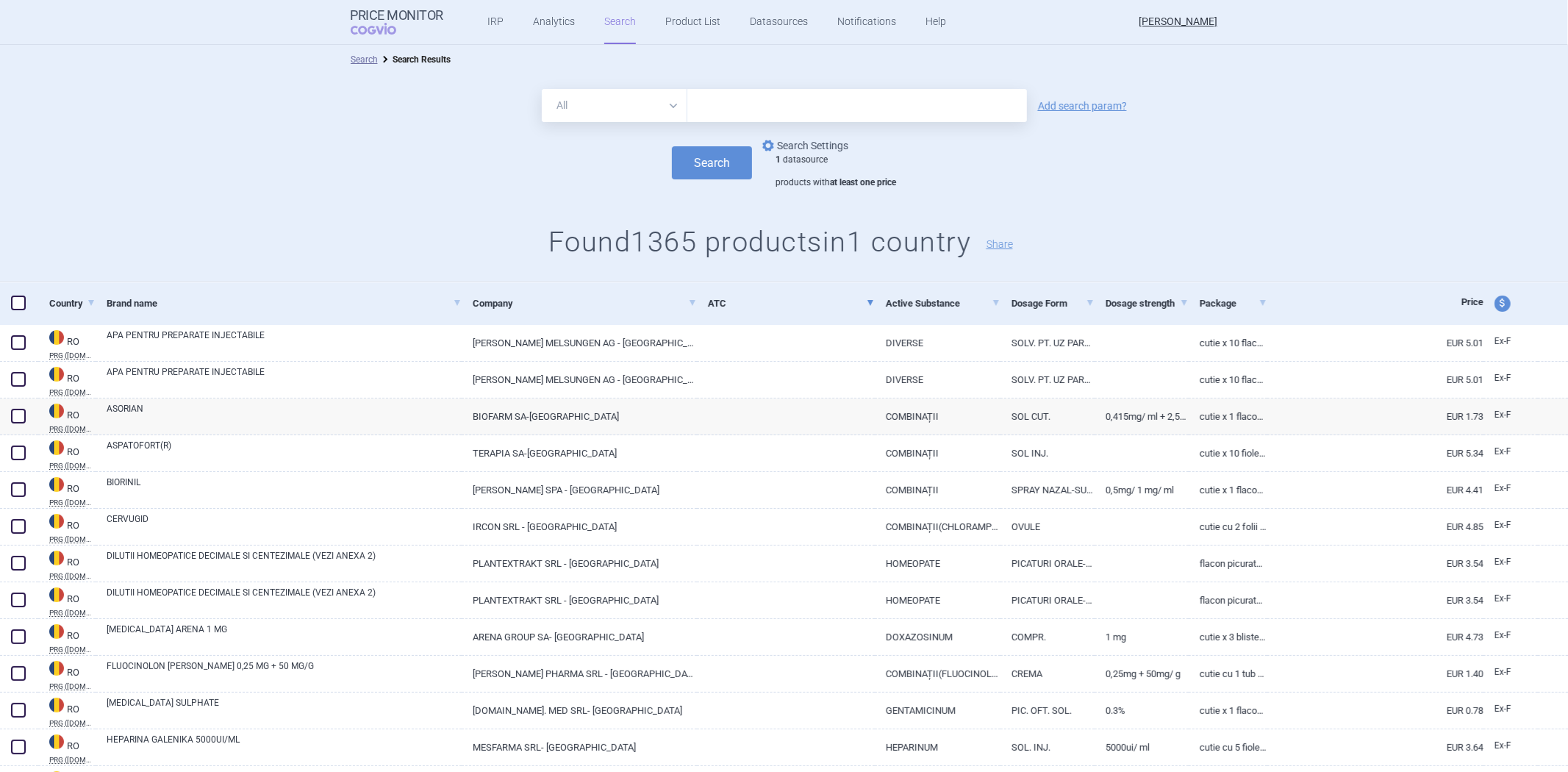
click at [791, 143] on link "options Search Settings" at bounding box center [804, 146] width 89 height 18
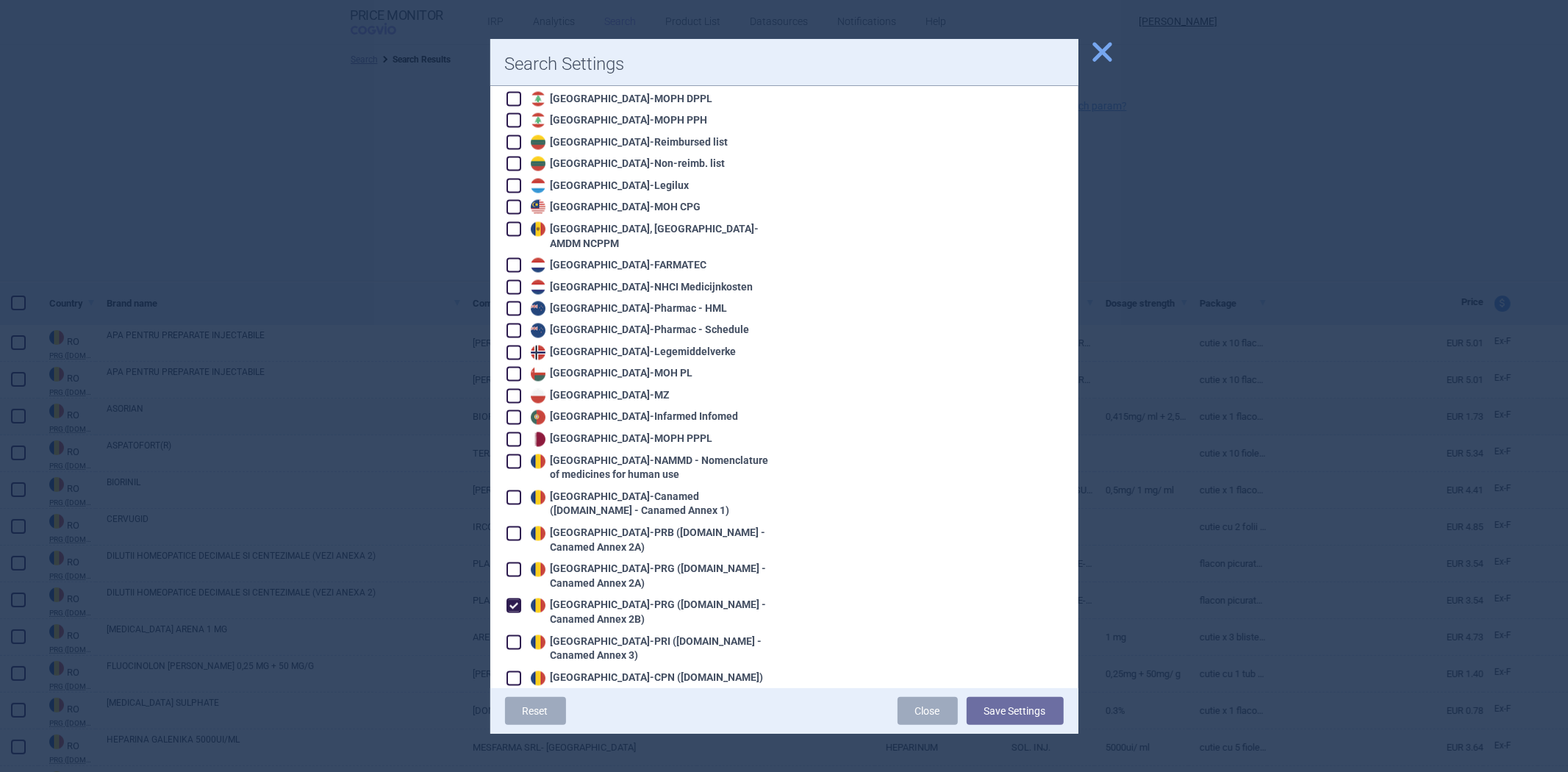
scroll to position [2207, 0]
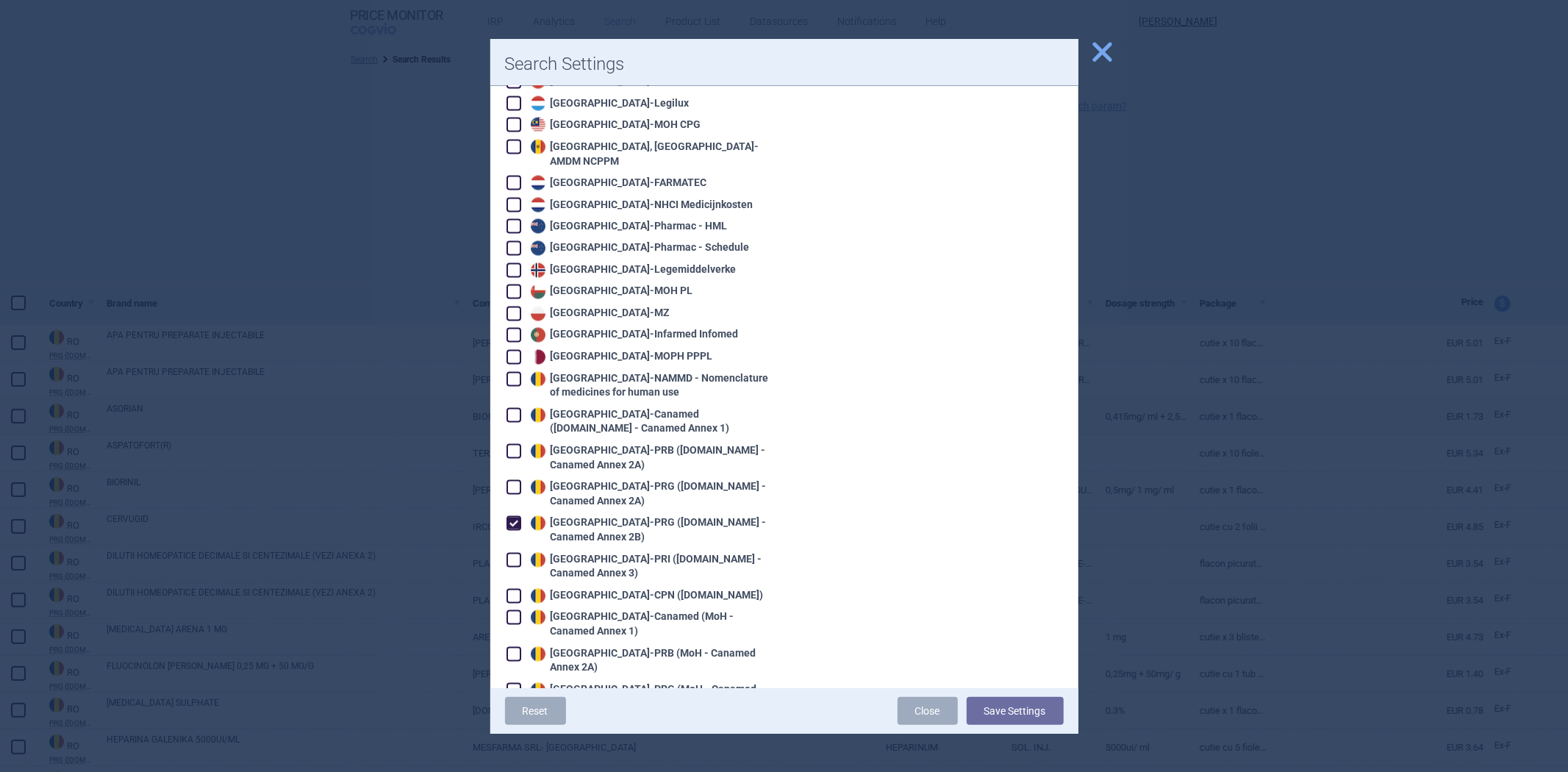
click at [586, 515] on div "Romania - PRG (Legislatie.just.ro - Canamed Annex 2B)" at bounding box center [638, 530] width 263 height 30
click at [586, 516] on div "Romania - PRG (Legislatie.just.ro - Canamed Annex 2B)" at bounding box center [648, 531] width 243 height 29
click at [596, 553] on div "Romania - PRI (Legislatie.just.ro - Canamed Annex 3)" at bounding box center [648, 568] width 243 height 29
click at [1026, 712] on button "Save Settings" at bounding box center [1015, 711] width 97 height 28
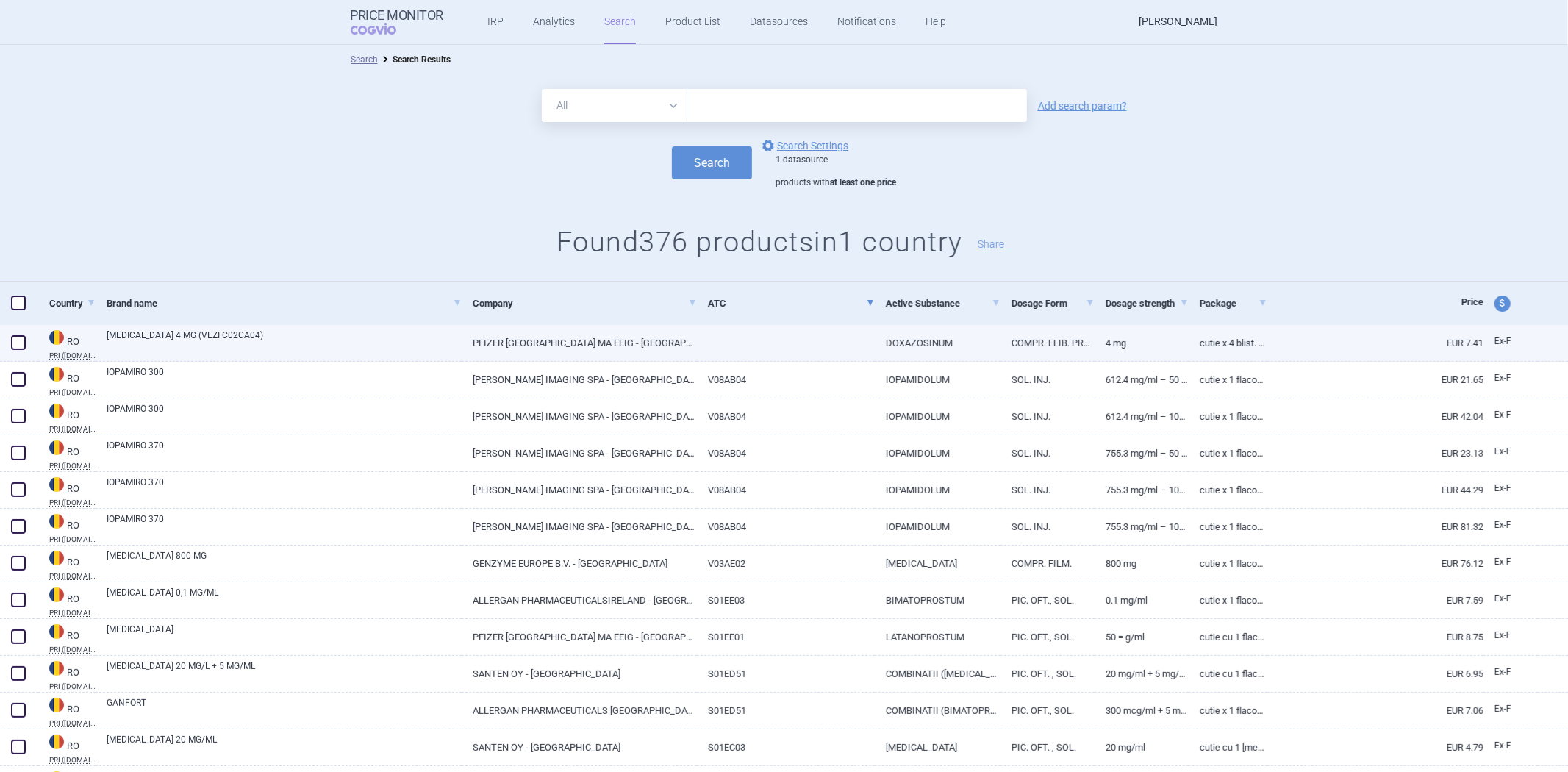
click at [901, 337] on link "DOXAZOSINUM" at bounding box center [937, 343] width 126 height 36
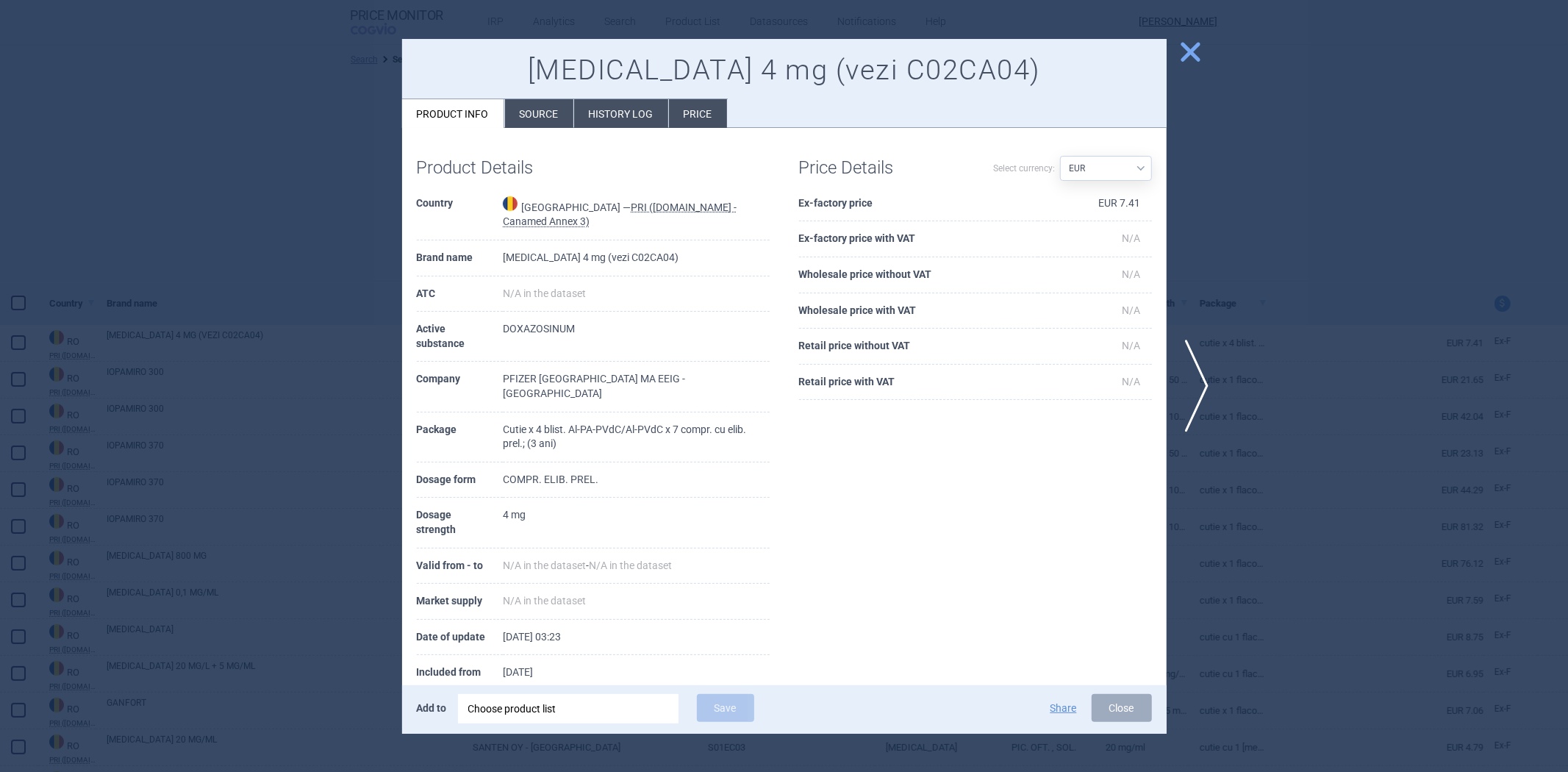
click at [1380, 288] on div at bounding box center [784, 386] width 1568 height 772
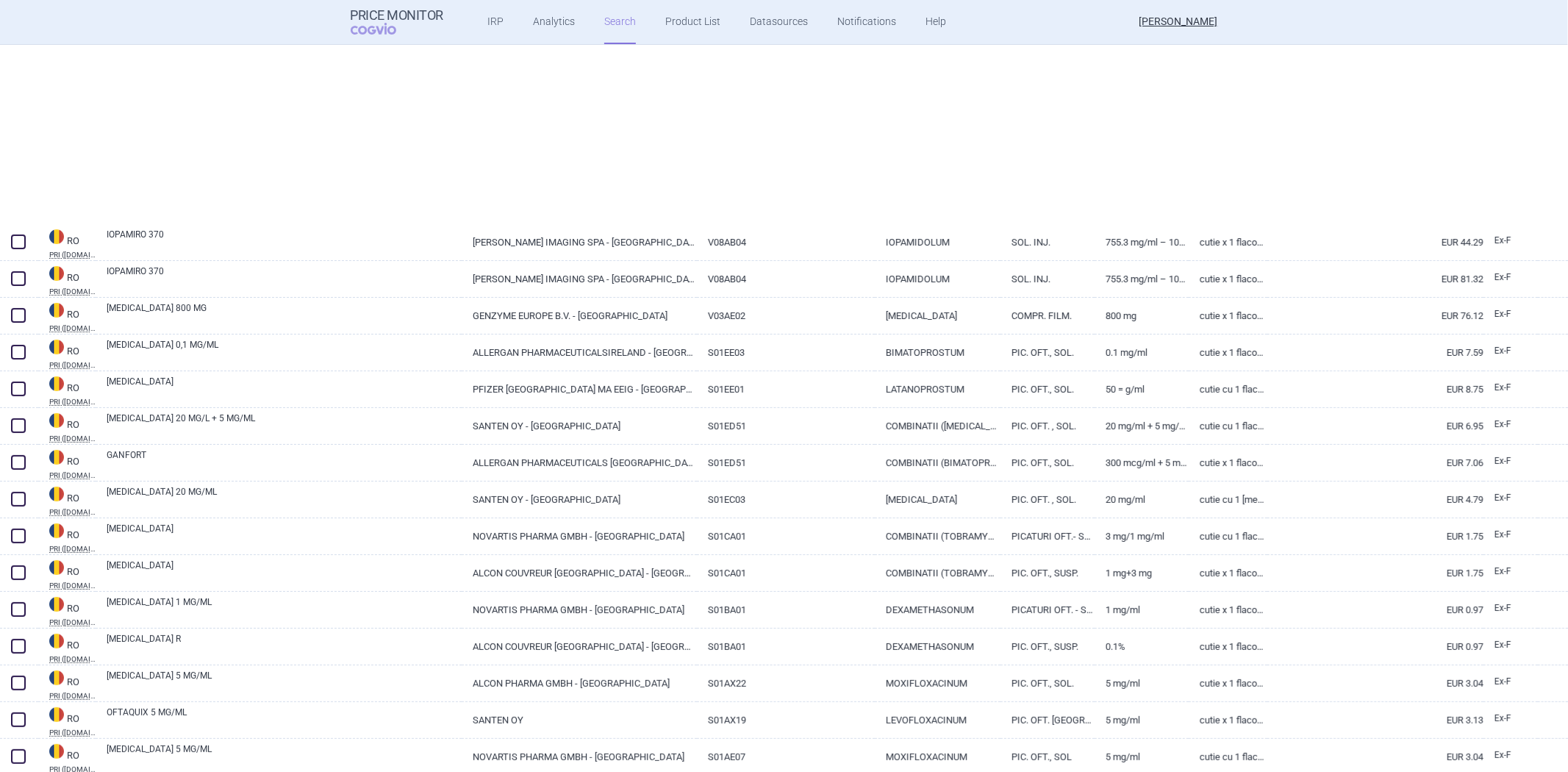
scroll to position [490, 0]
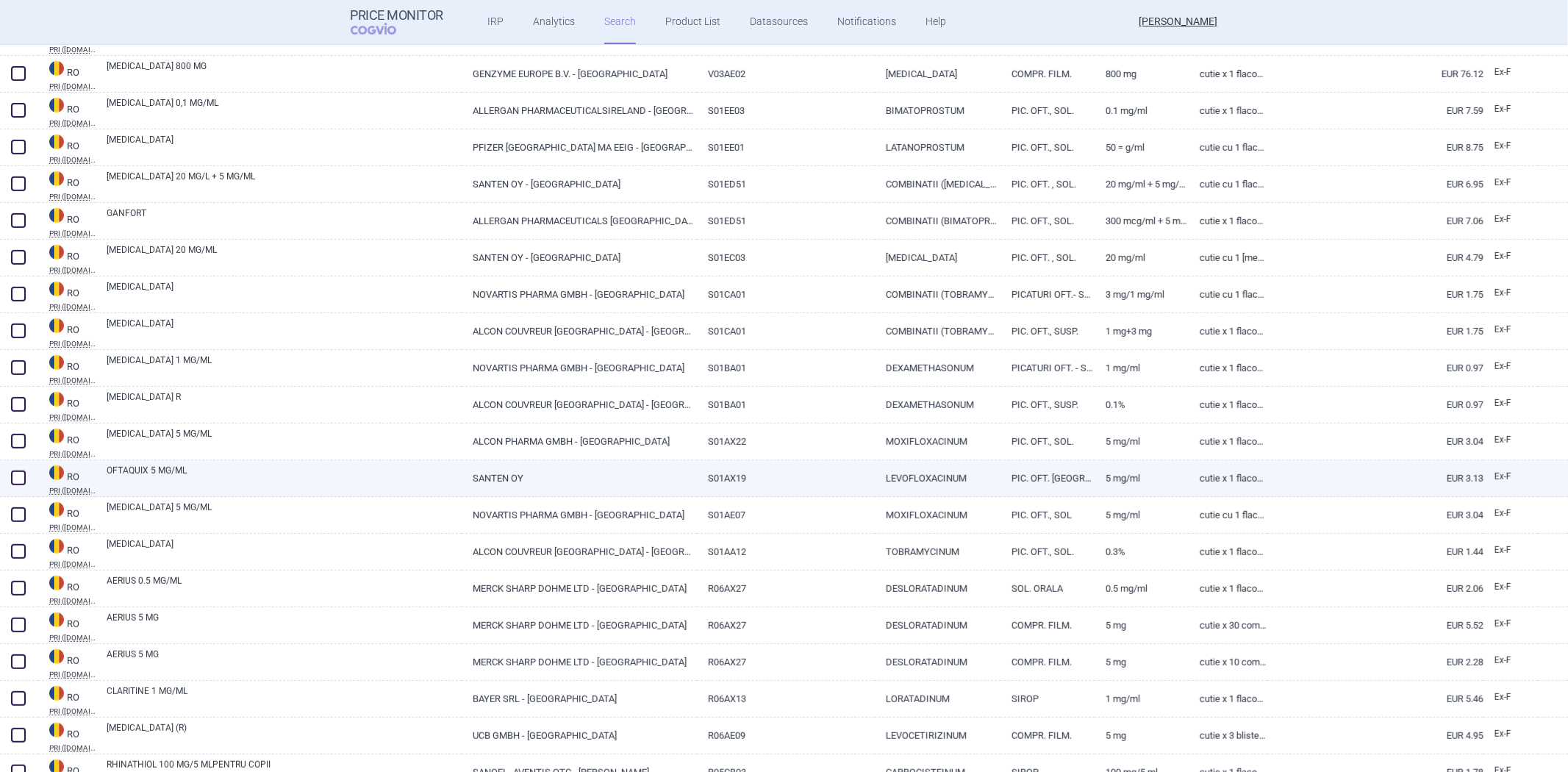
click at [1034, 468] on link "PIC. OFT. SOLUTIE" at bounding box center [1047, 478] width 94 height 36
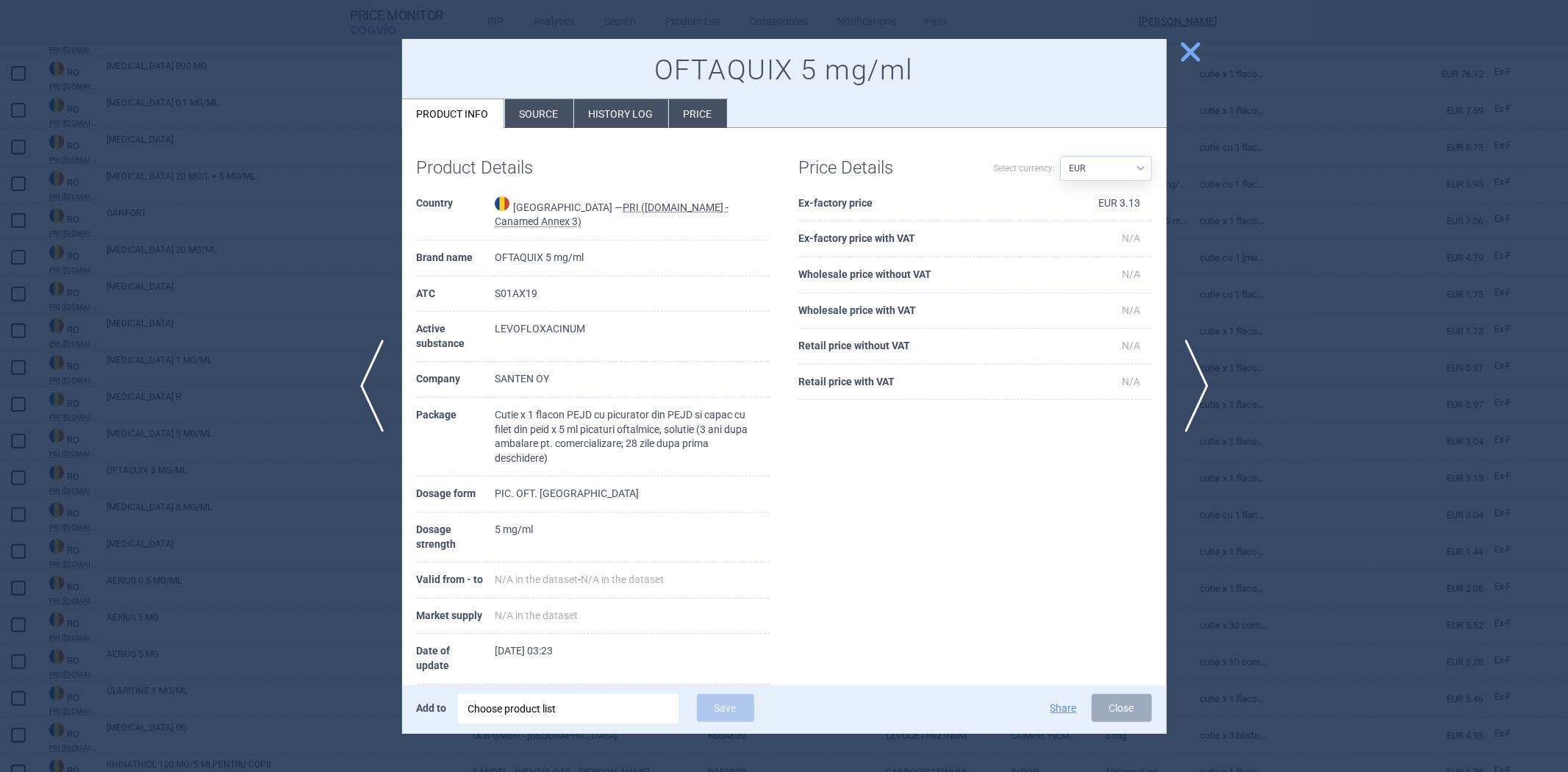
click at [1326, 300] on div at bounding box center [784, 386] width 1568 height 772
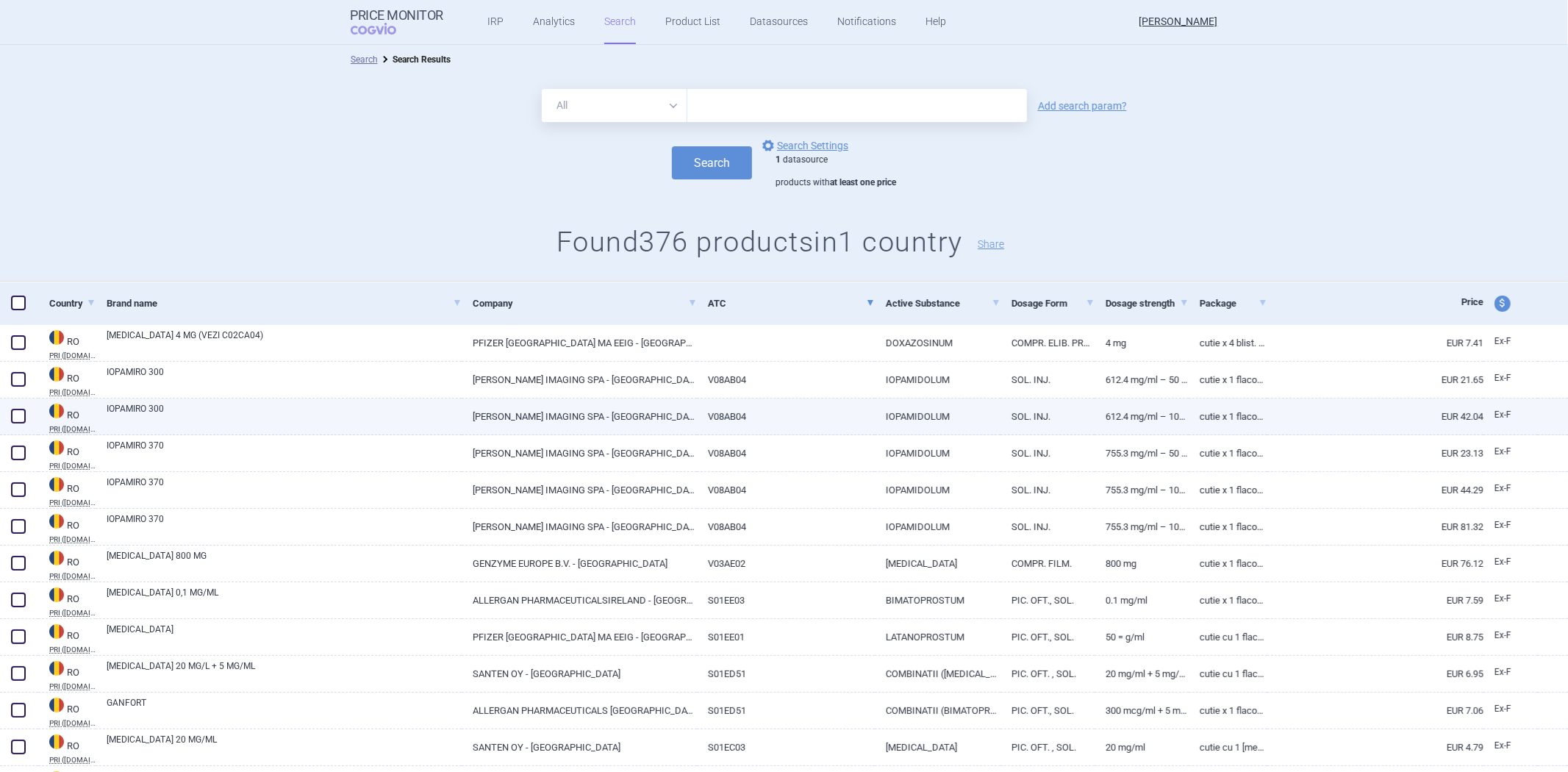
click at [714, 399] on link "V08AB04" at bounding box center [786, 416] width 178 height 36
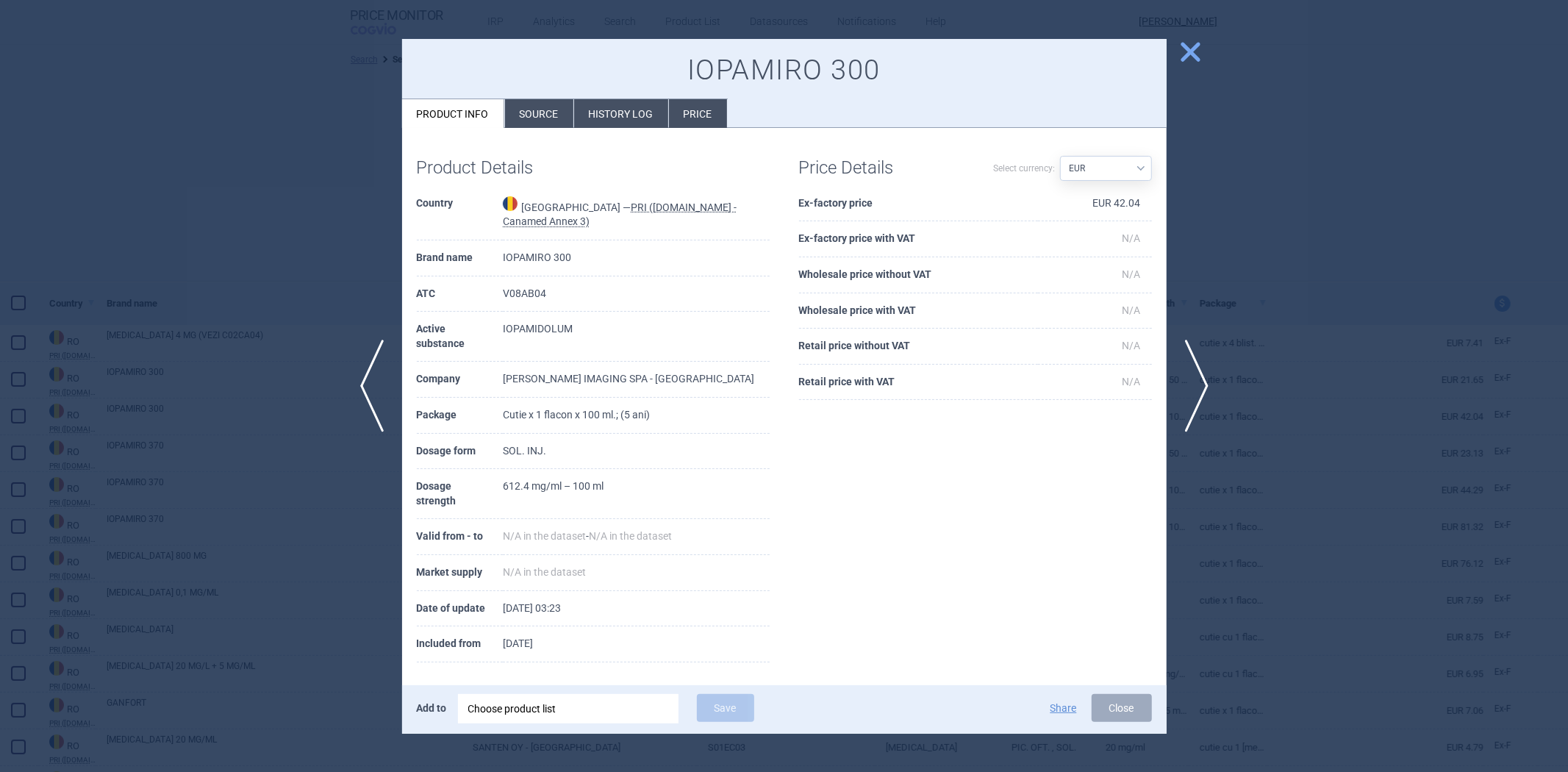
click at [1340, 245] on div at bounding box center [784, 386] width 1568 height 772
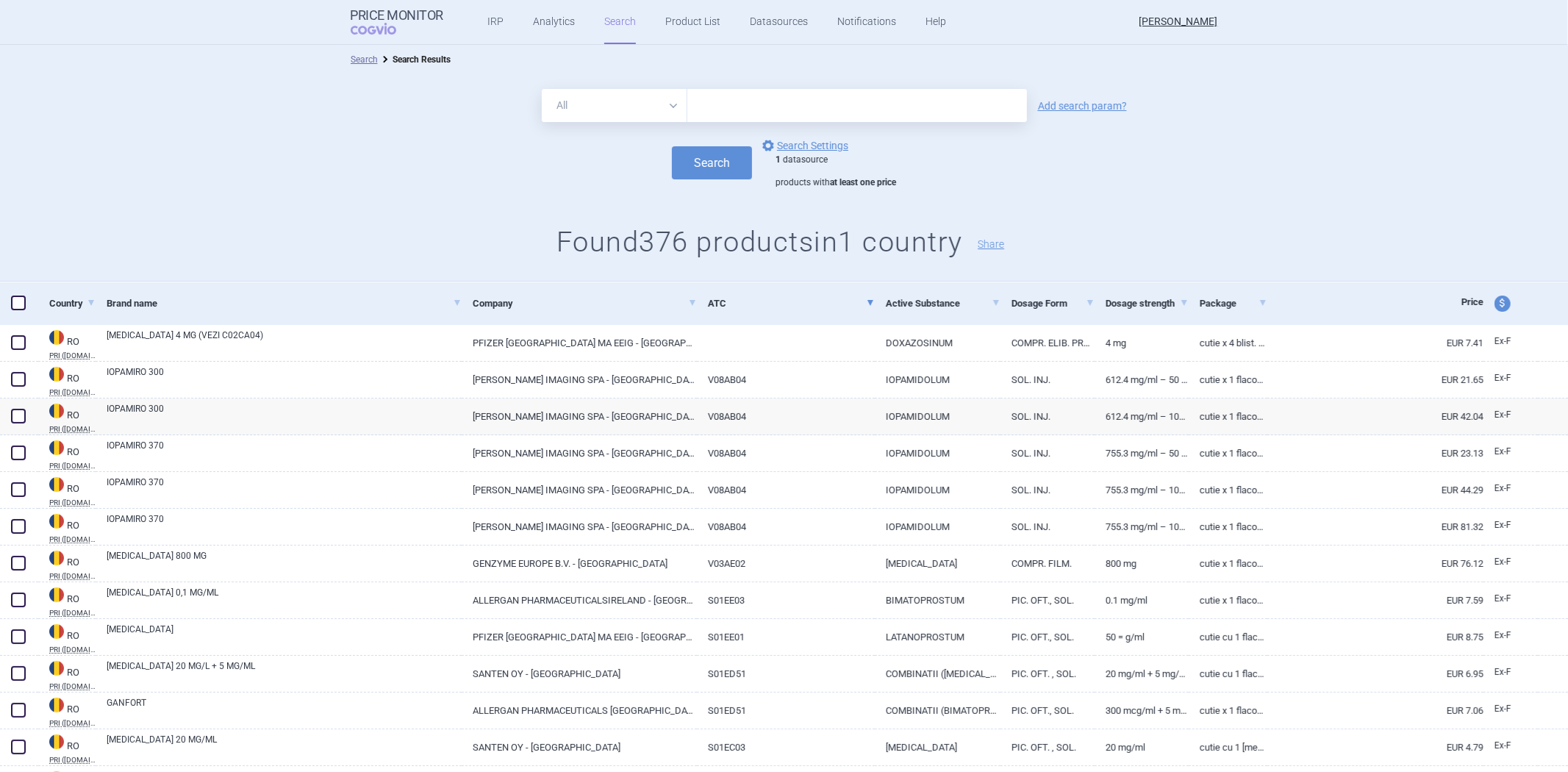
click at [825, 160] on div "1 datasource products with at least one price" at bounding box center [836, 172] width 120 height 34
click at [825, 156] on div "1 datasource products with at least one price" at bounding box center [836, 172] width 120 height 34
click at [825, 150] on link "options Search Settings" at bounding box center [804, 146] width 89 height 18
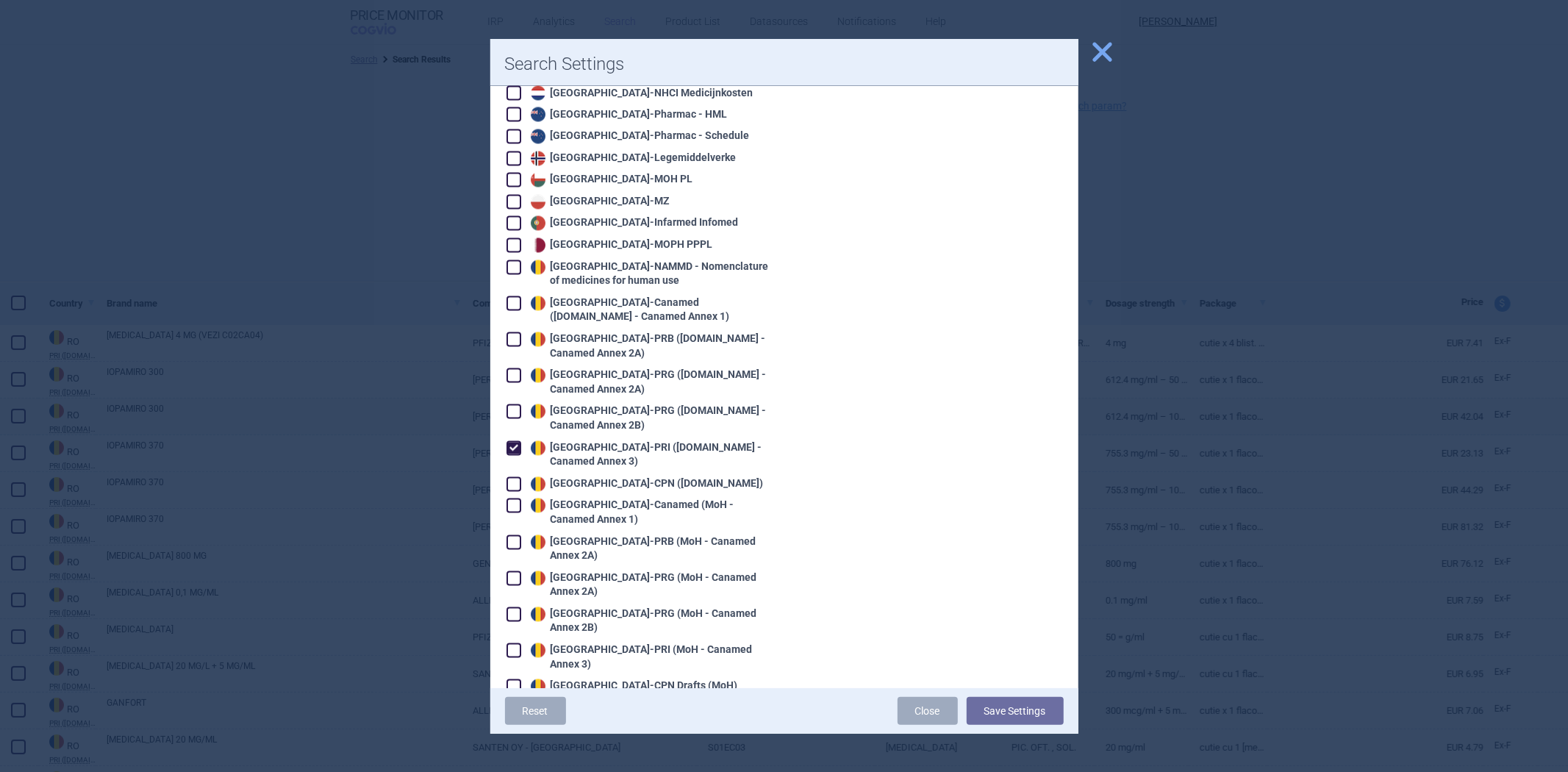
scroll to position [2451, 0]
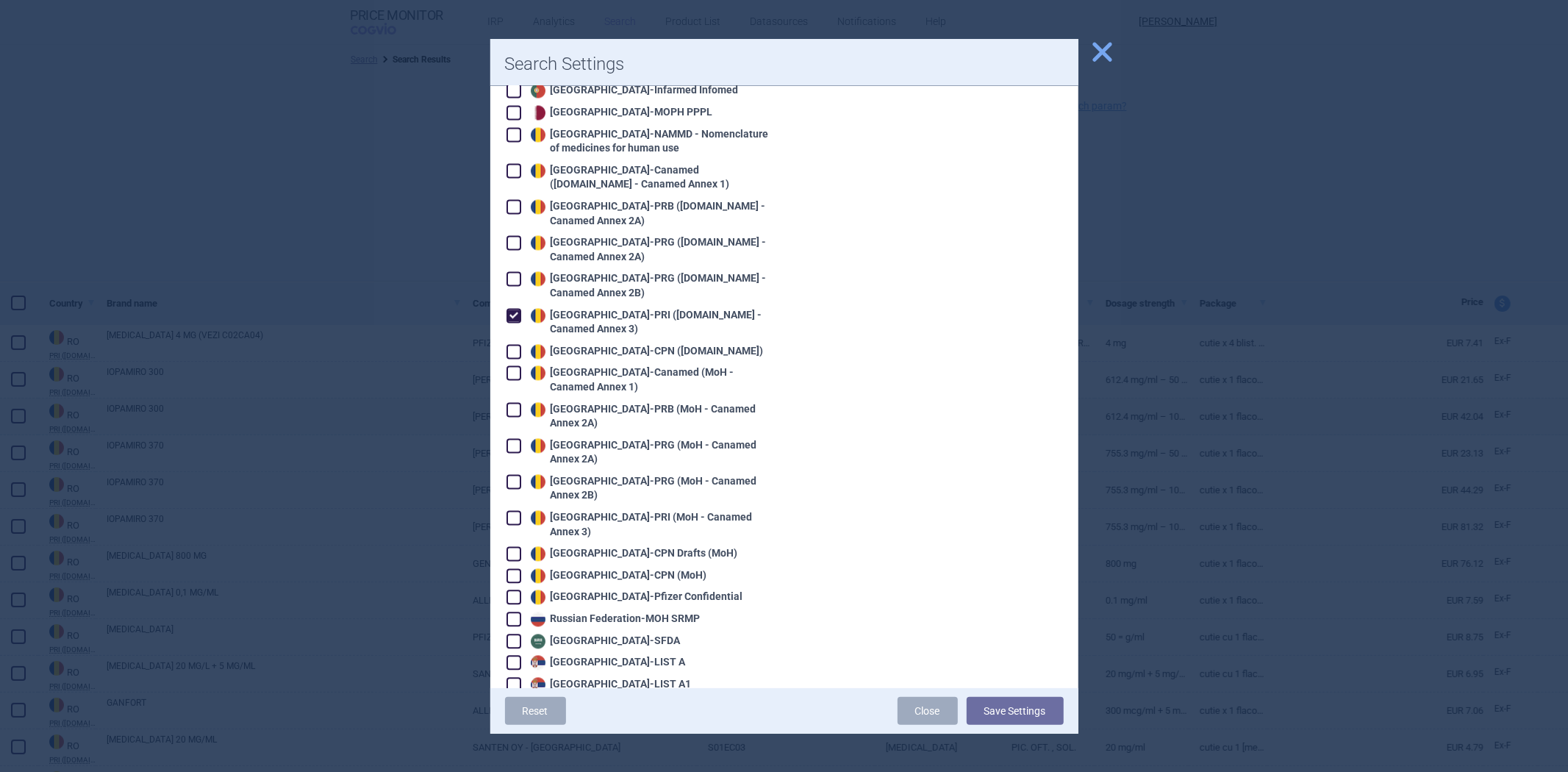
click at [655, 308] on div "Romania - PRI (Legislatie.just.ro - Canamed Annex 3)" at bounding box center [648, 322] width 243 height 29
click at [643, 344] on div "Romania - CPN (Legislatie.just.ro)" at bounding box center [645, 351] width 236 height 14
click at [1004, 716] on button "Save Settings" at bounding box center [1015, 711] width 97 height 28
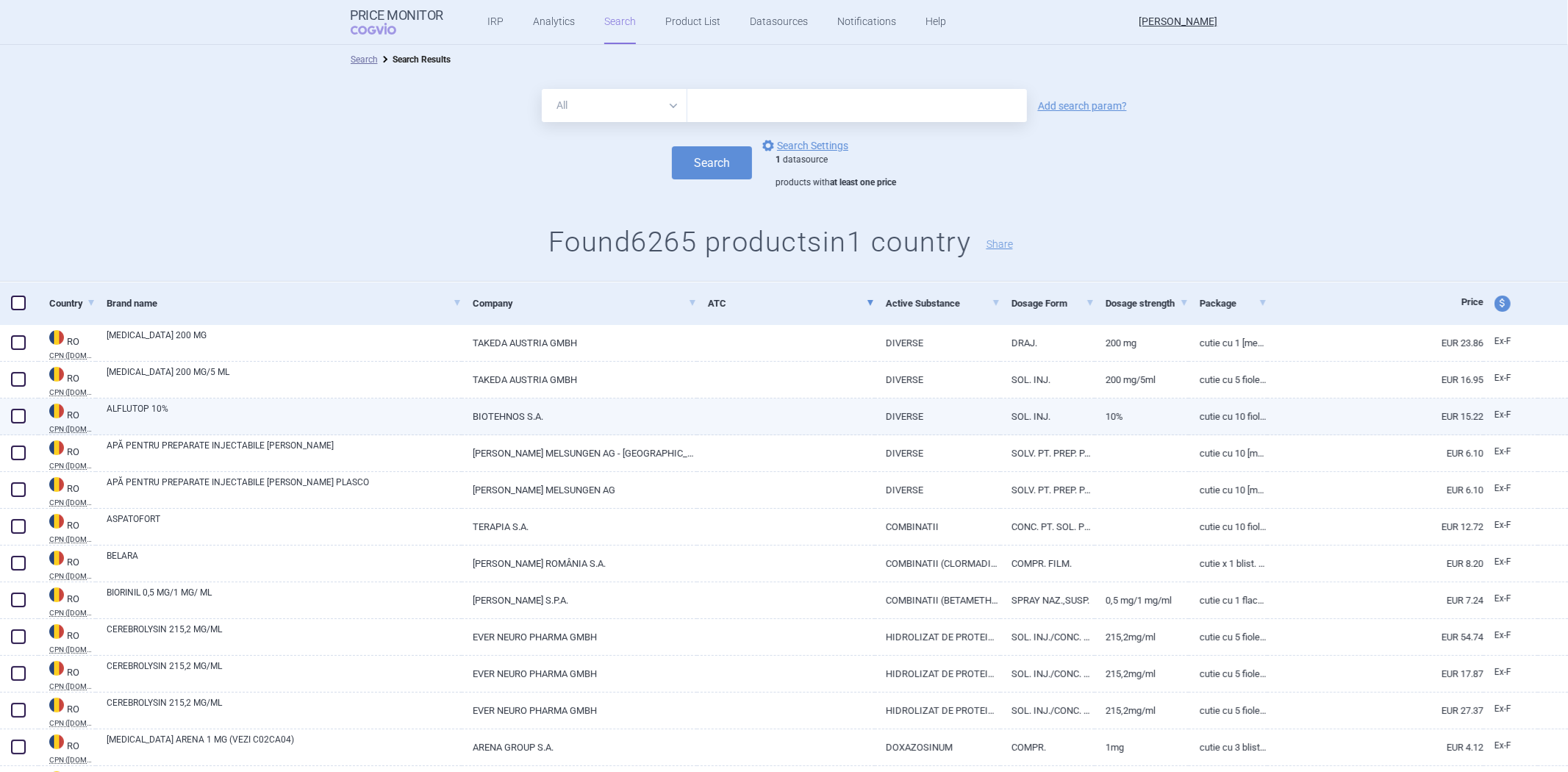
click at [924, 417] on link "DIVERSE" at bounding box center [937, 416] width 126 height 36
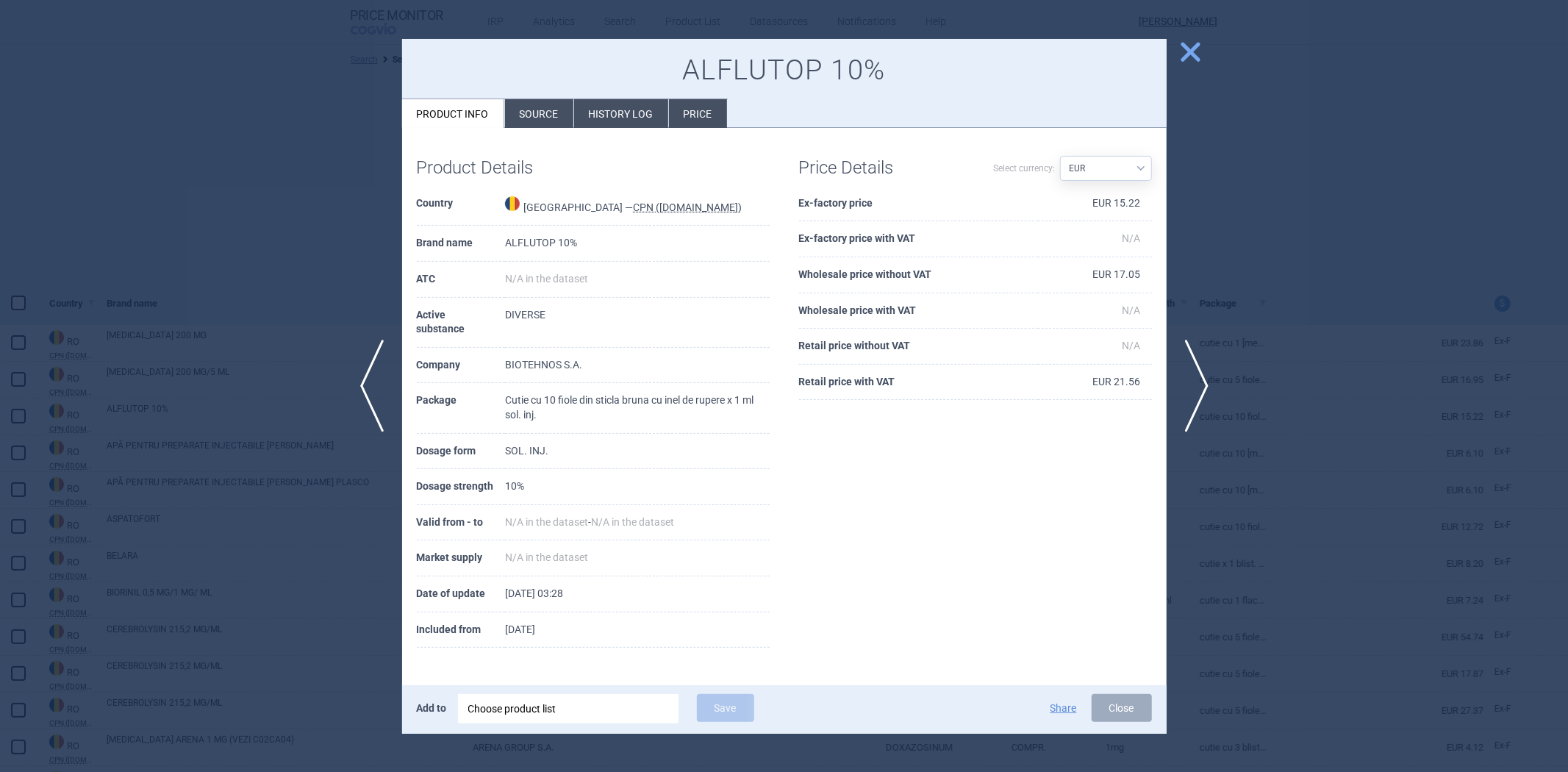
click at [1225, 277] on div at bounding box center [784, 386] width 1568 height 772
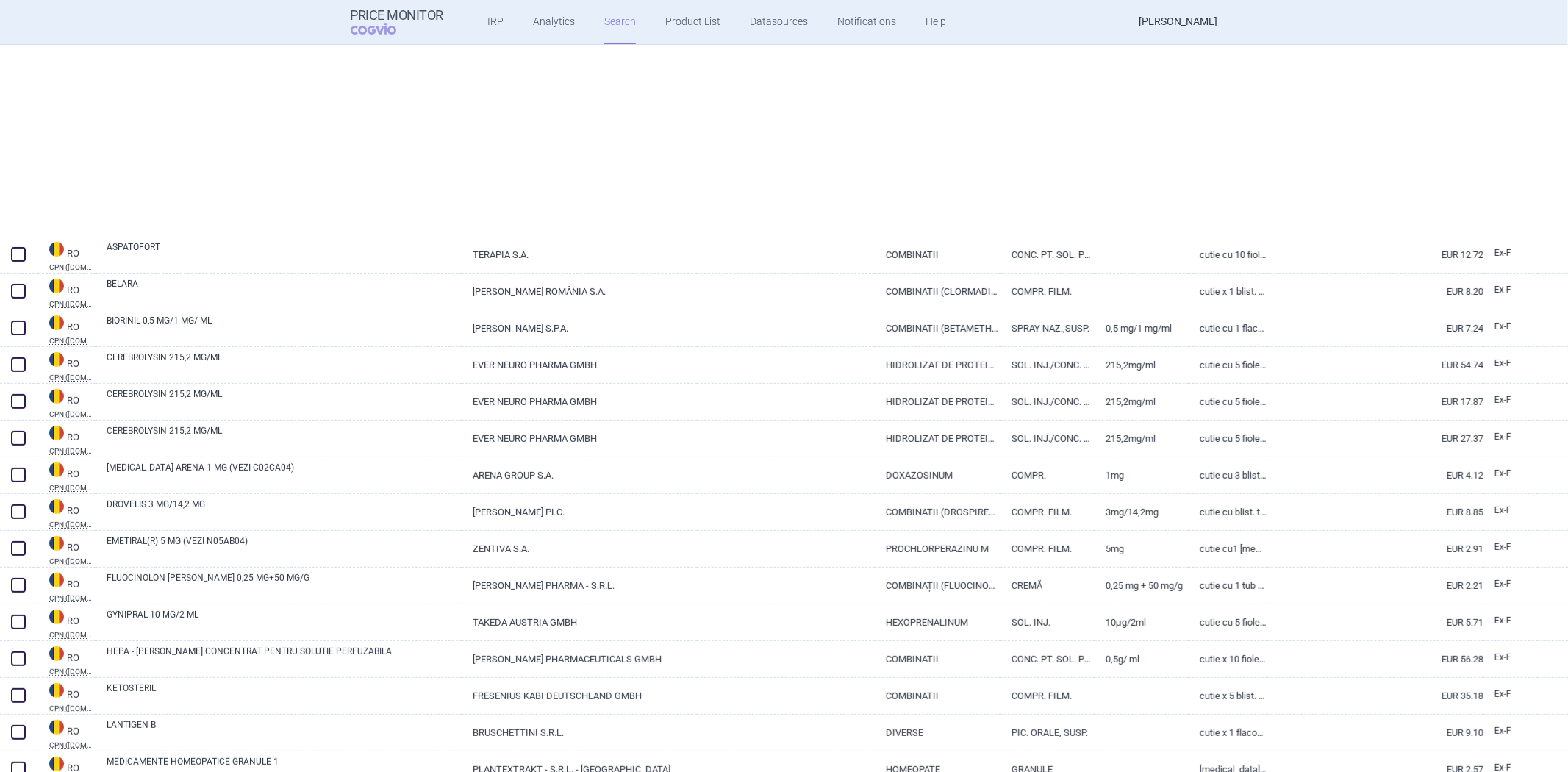
scroll to position [572, 0]
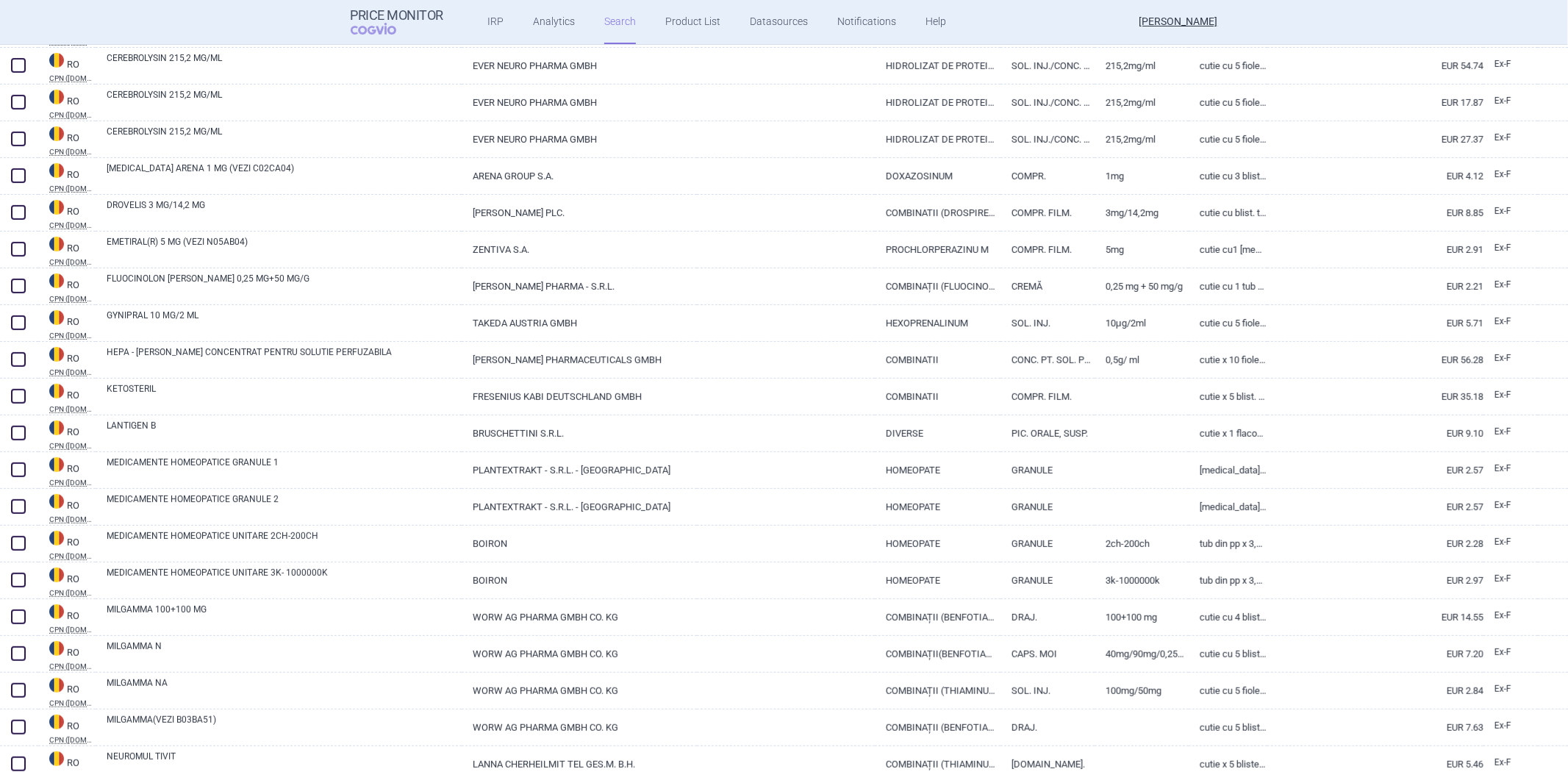
click at [1102, 401] on link at bounding box center [1141, 392] width 94 height 26
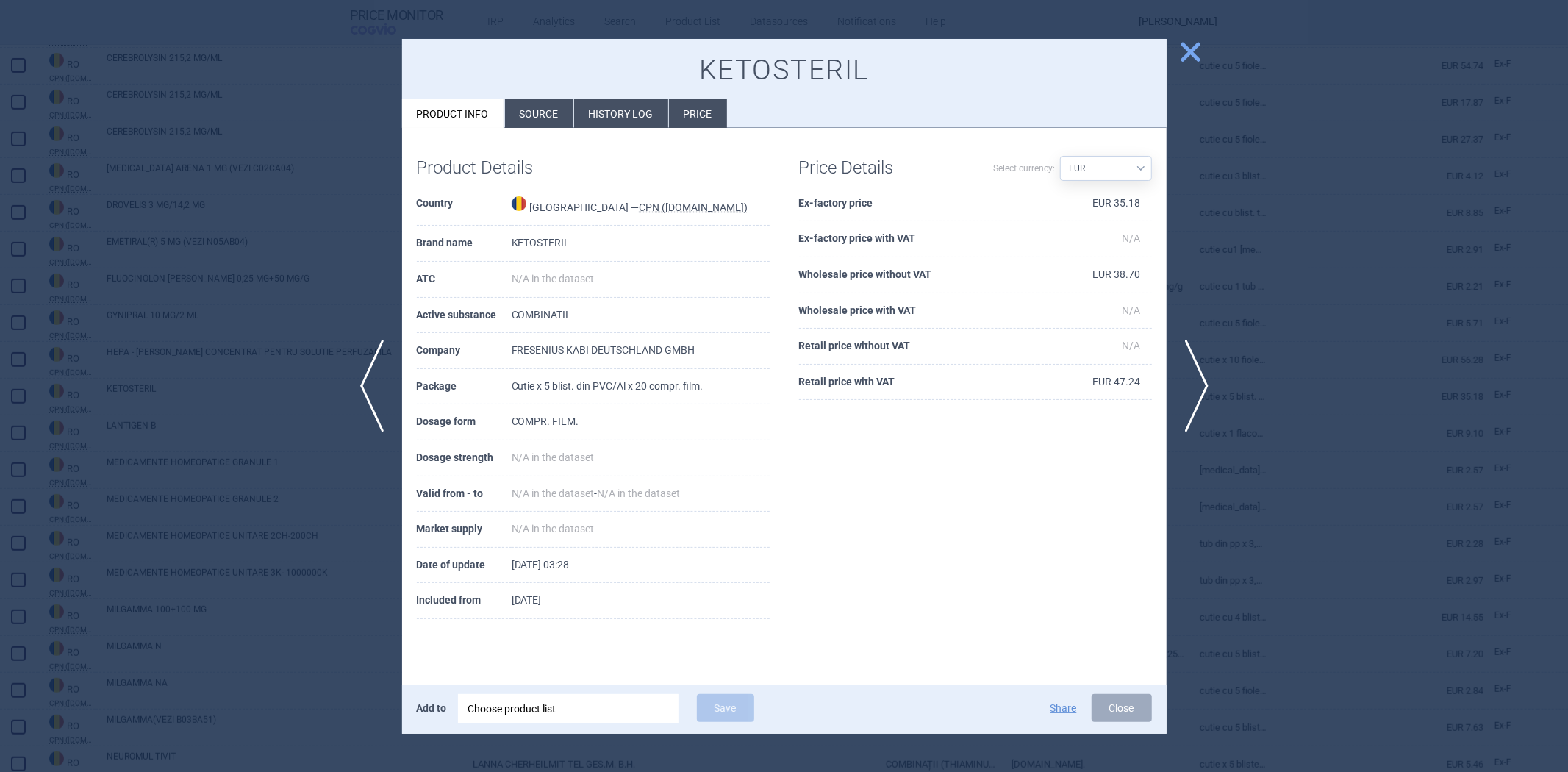
click at [828, 193] on th "Ex-factory price" at bounding box center [918, 204] width 239 height 36
click at [820, 202] on th "Ex-factory price" at bounding box center [918, 204] width 239 height 36
click at [884, 271] on th "Wholesale price without VAT" at bounding box center [918, 275] width 239 height 36
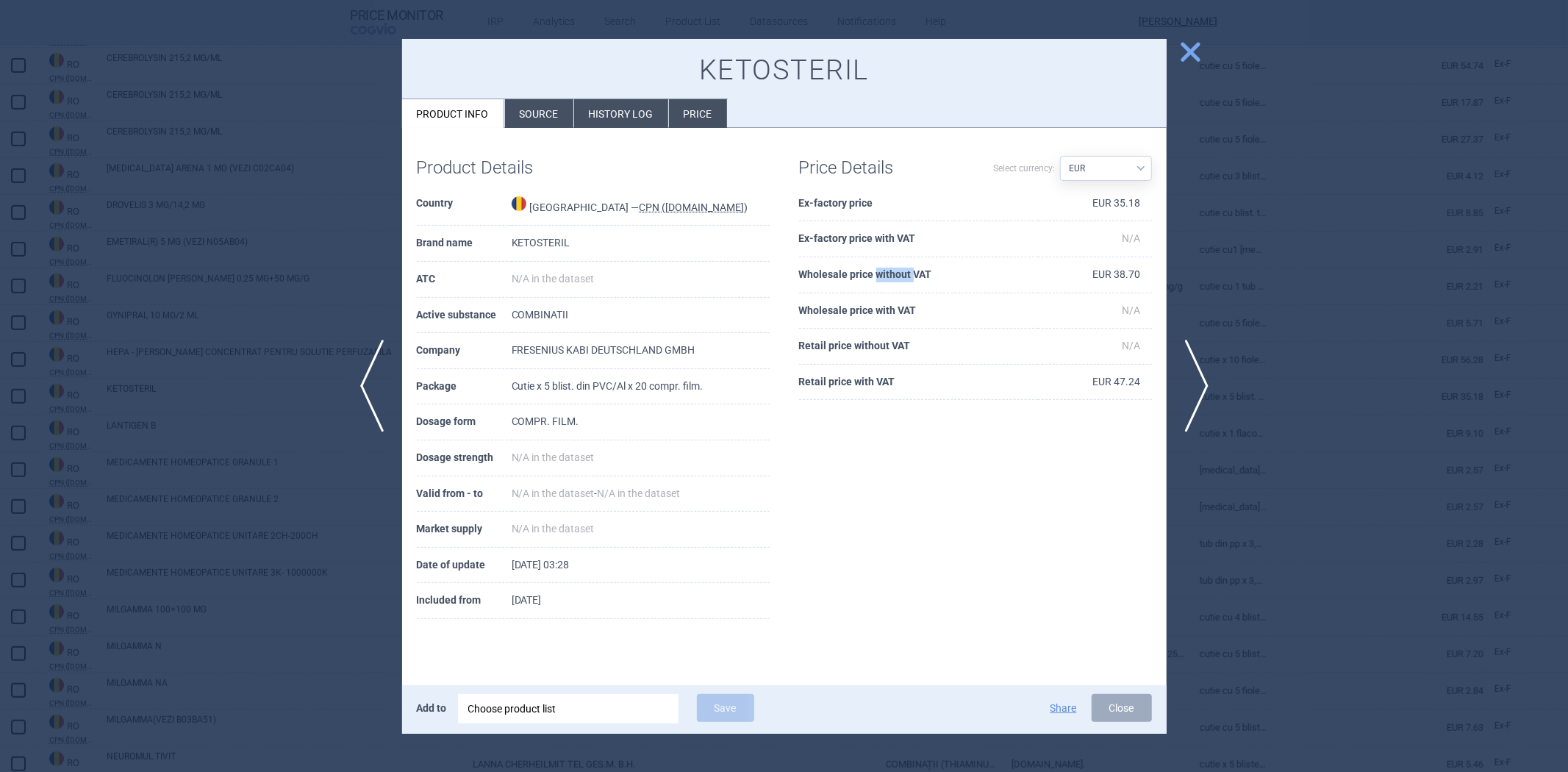
click at [884, 271] on th "Wholesale price without VAT" at bounding box center [918, 275] width 239 height 36
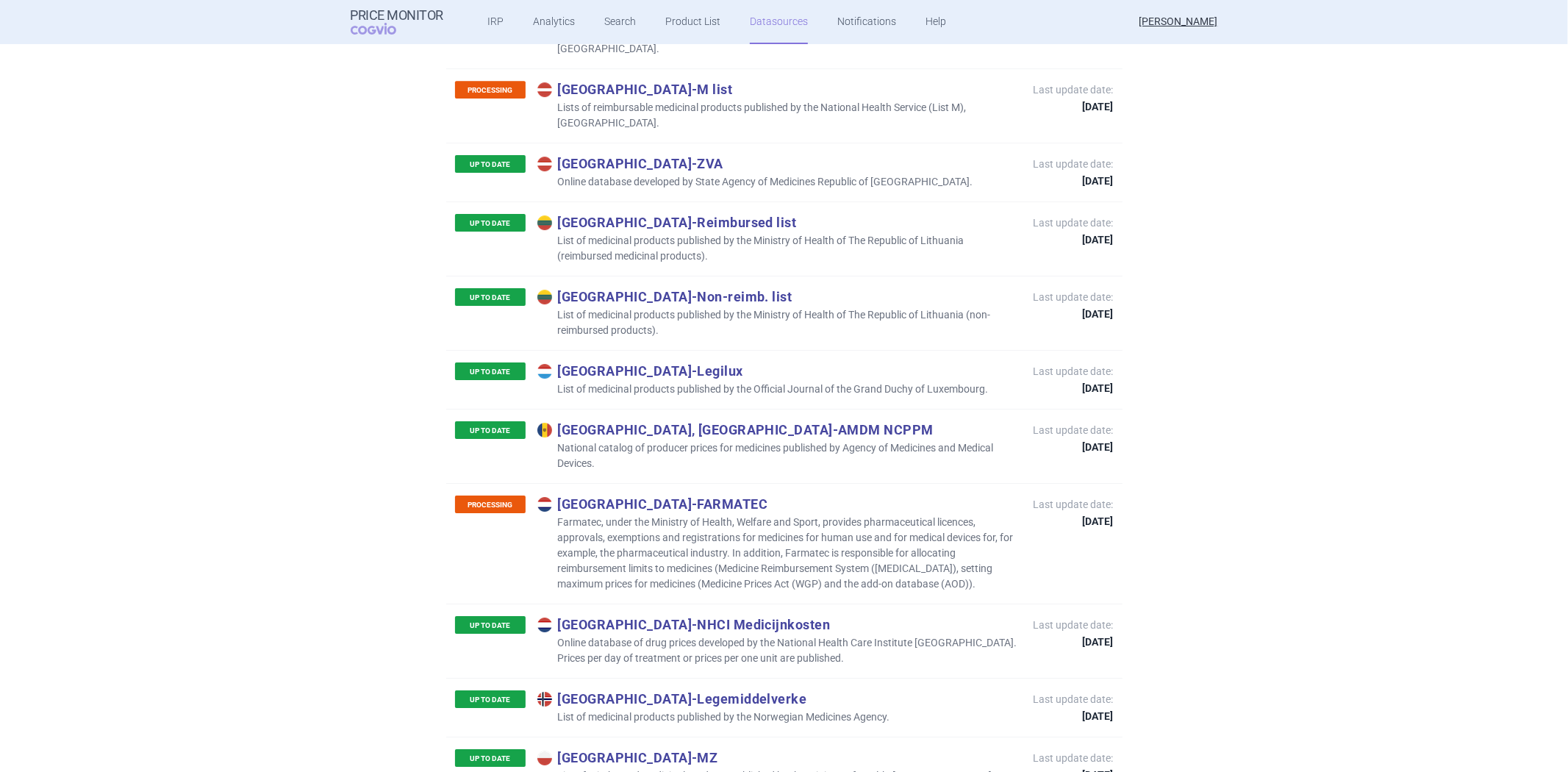
scroll to position [3837, 0]
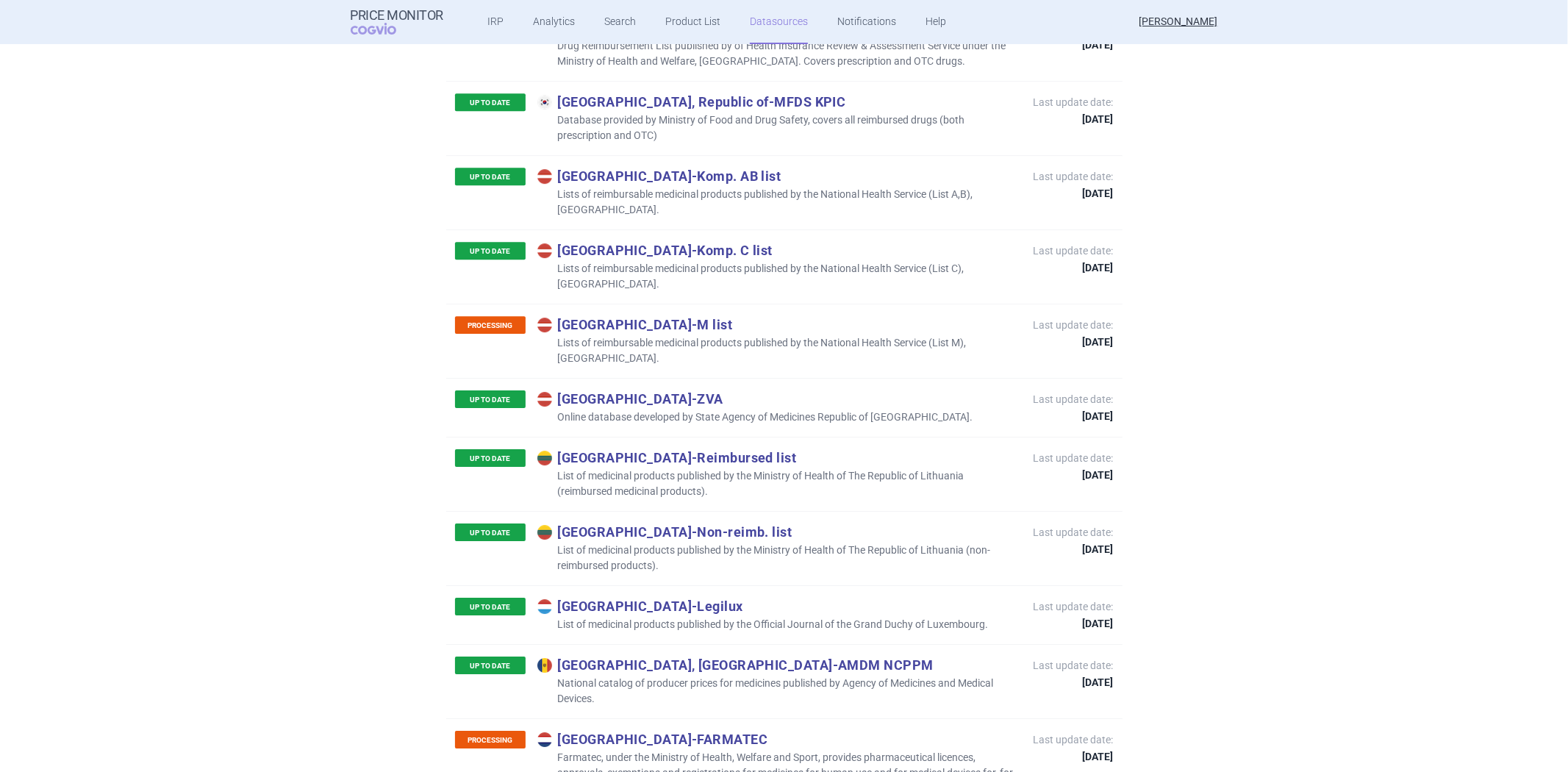
click at [645, 523] on p "Lithuania - Non-reimb. list" at bounding box center [778, 532] width 482 height 16
click at [659, 450] on p "Lithuania - Reimbursed list" at bounding box center [778, 458] width 482 height 16
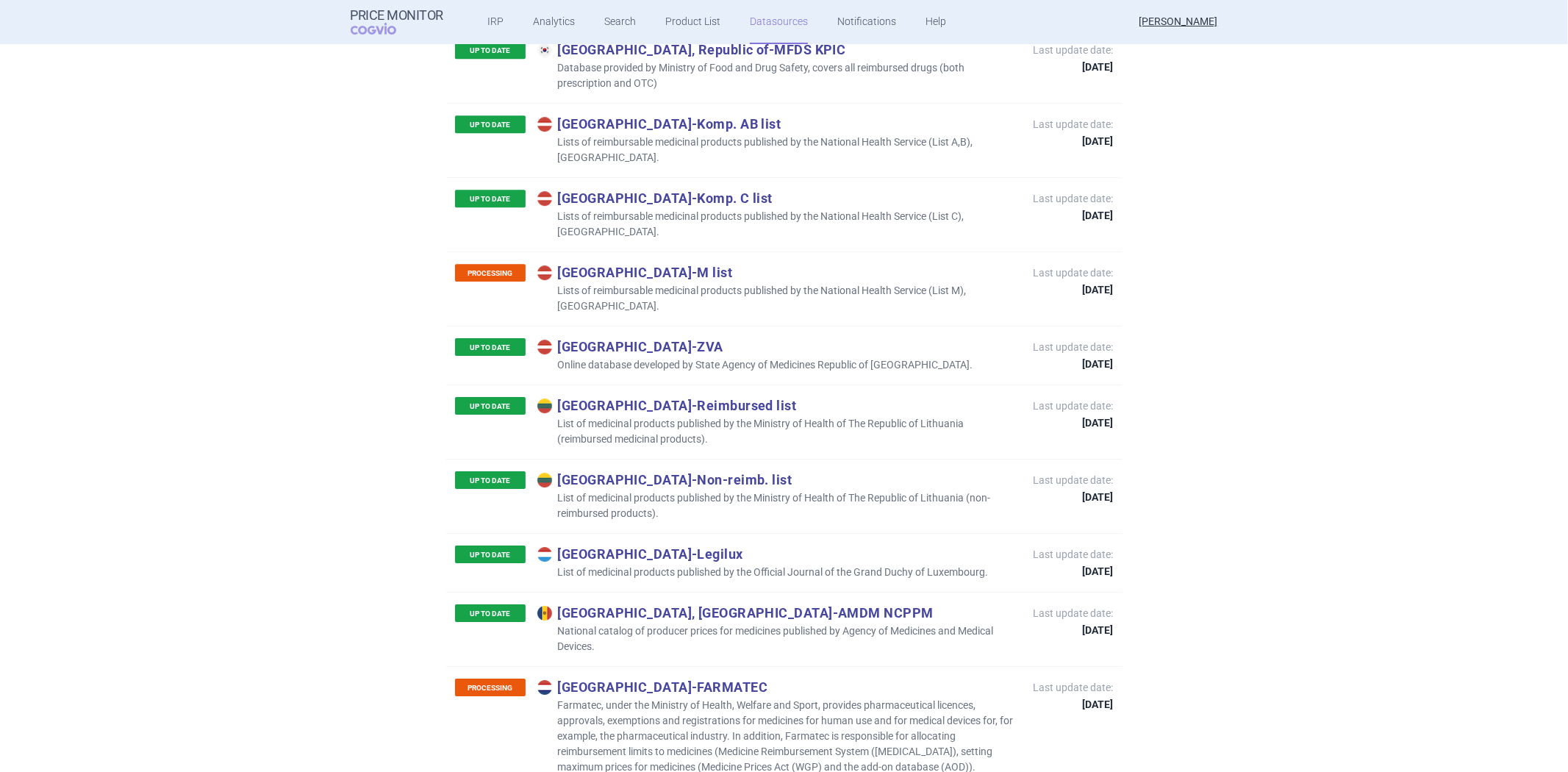
scroll to position [3919, 0]
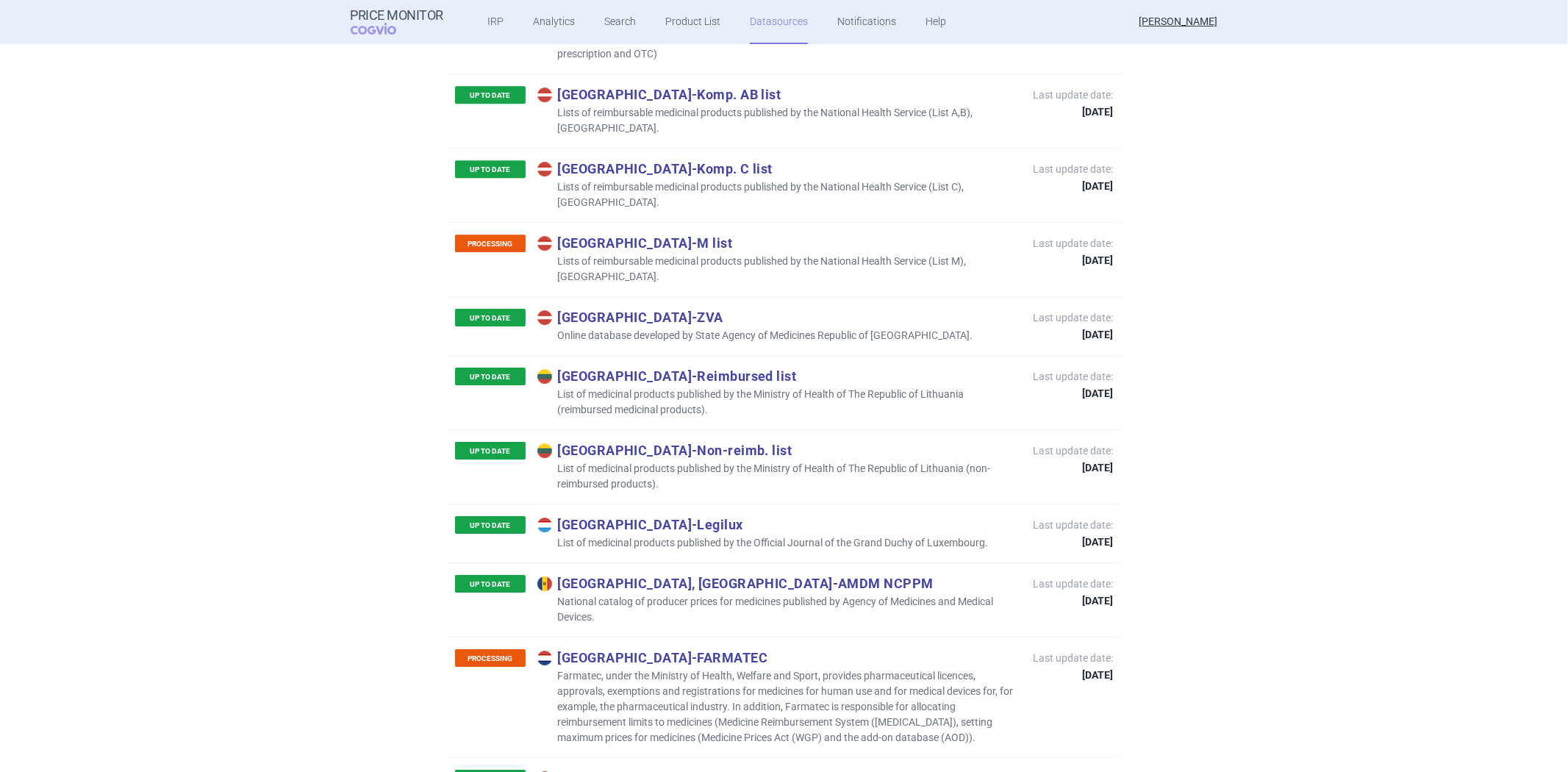
click at [611, 516] on p "Luxembourg - Legilux" at bounding box center [763, 524] width 451 height 16
click at [608, 563] on div "UP TO DATE Moldova, Republic of - AMDM NCPPM National catalog of producer price…" at bounding box center [784, 600] width 676 height 75
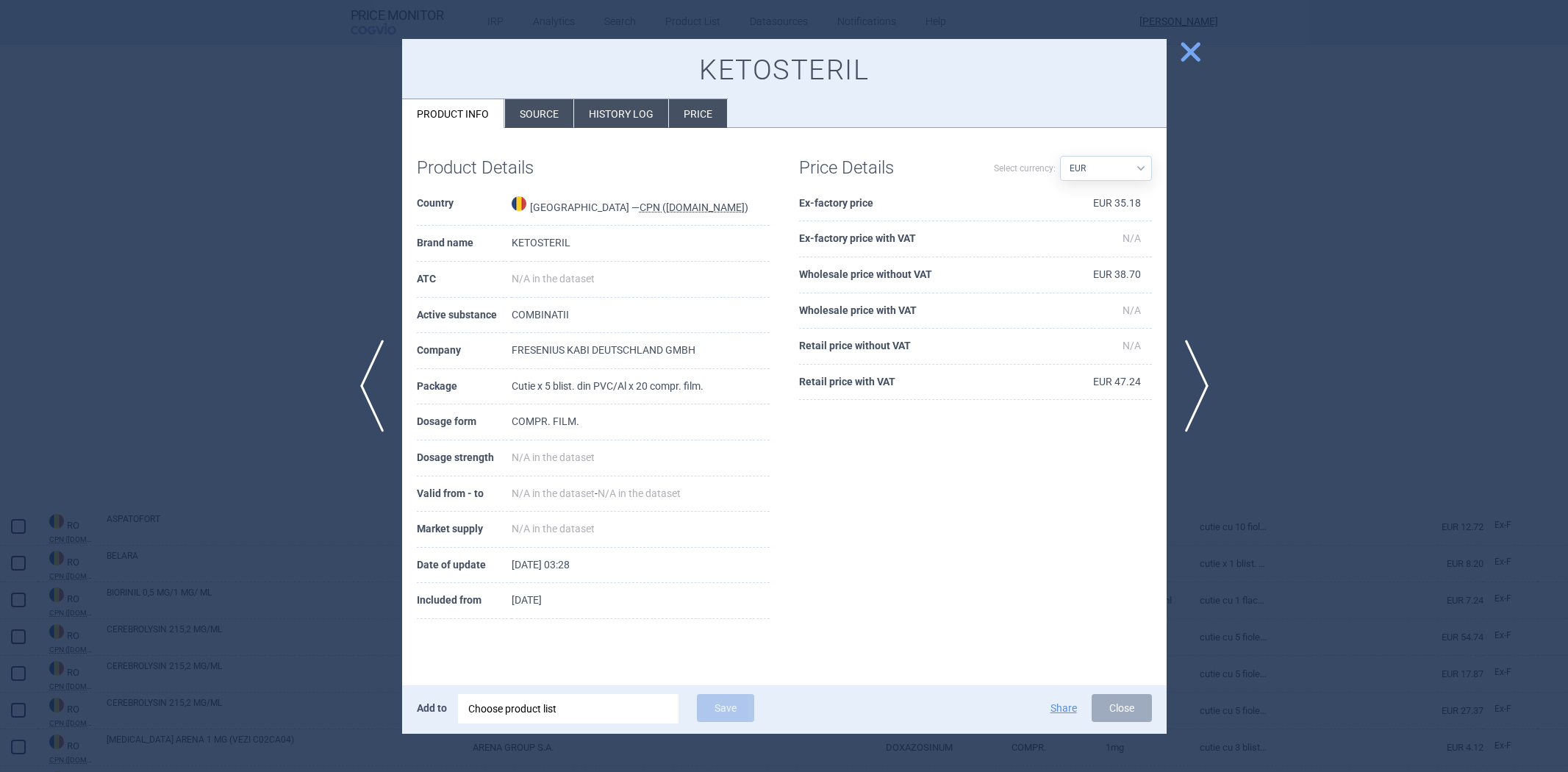
select select "EUR"
click at [421, 257] on th "Brand name" at bounding box center [464, 244] width 95 height 36
click at [278, 172] on div at bounding box center [784, 386] width 1568 height 772
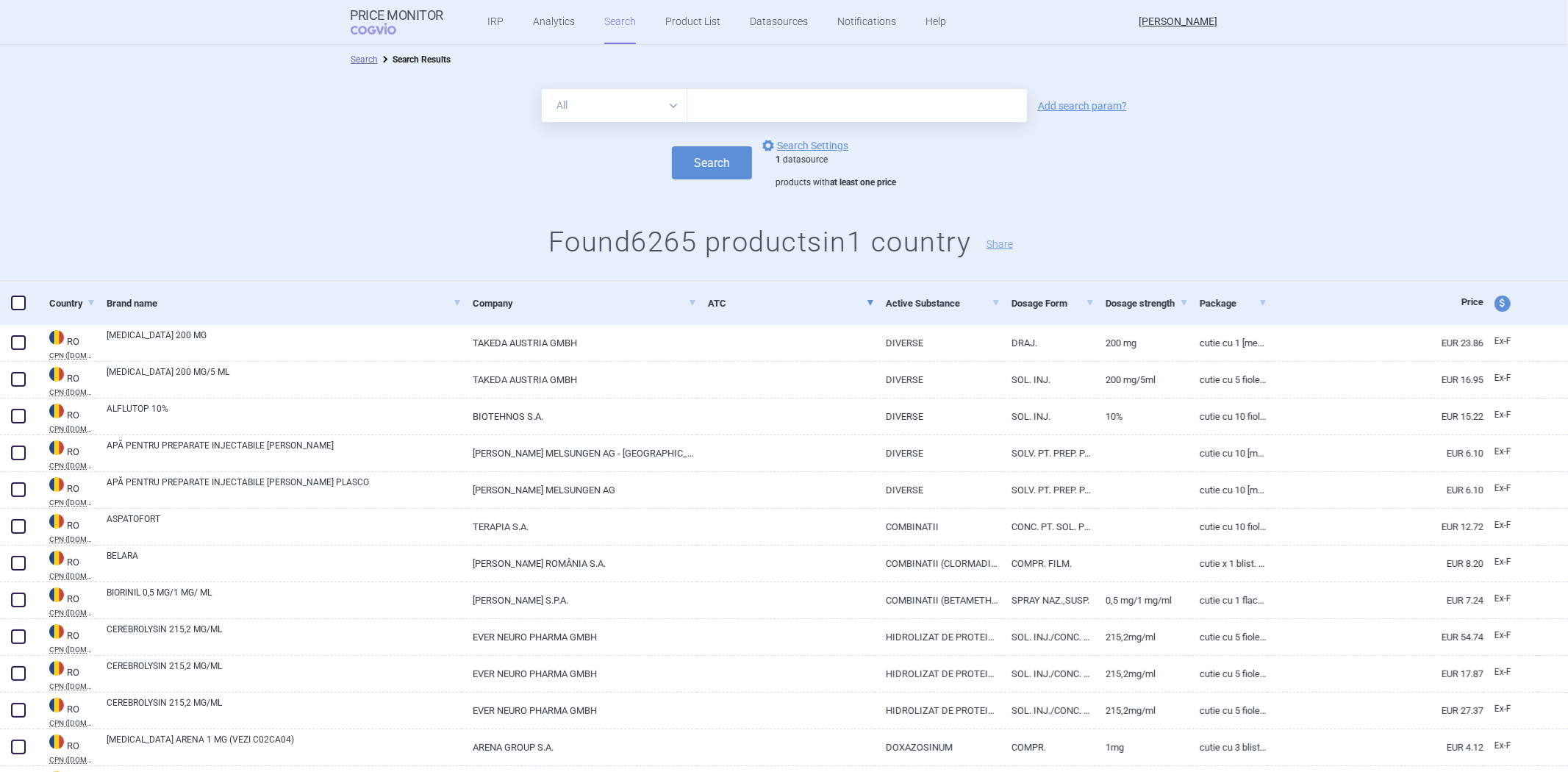
click at [820, 164] on div "1 datasource products with at least one price" at bounding box center [836, 172] width 120 height 34
click at [825, 142] on link "options Search Settings" at bounding box center [804, 146] width 89 height 18
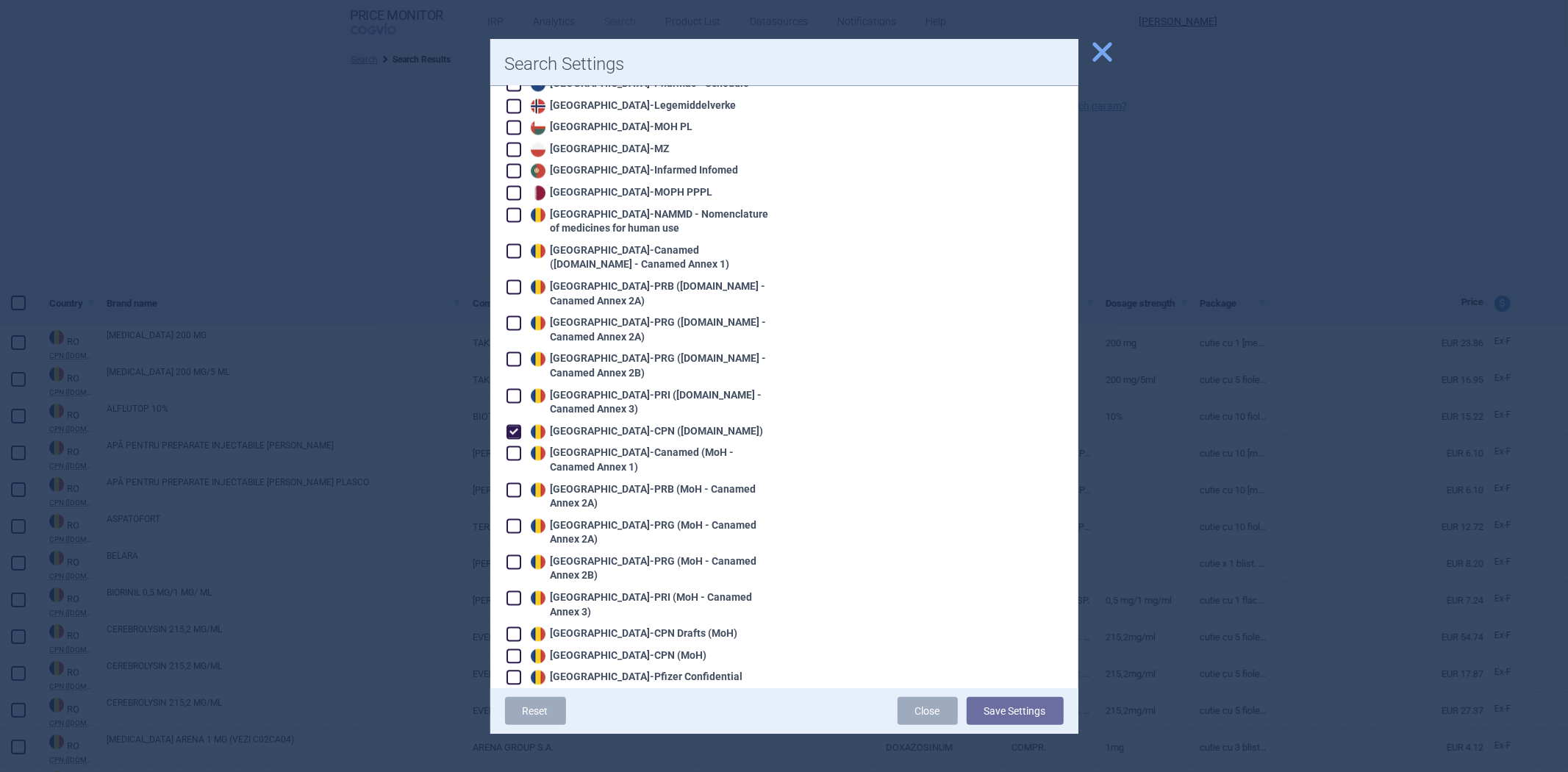
scroll to position [2370, 0]
click at [592, 426] on div "Romania - CPN (Legislatie.just.ro)" at bounding box center [645, 433] width 236 height 14
checkbox input "false"
click at [632, 650] on div "Romania - CPN (MoH)" at bounding box center [617, 657] width 180 height 14
checkbox input "true"
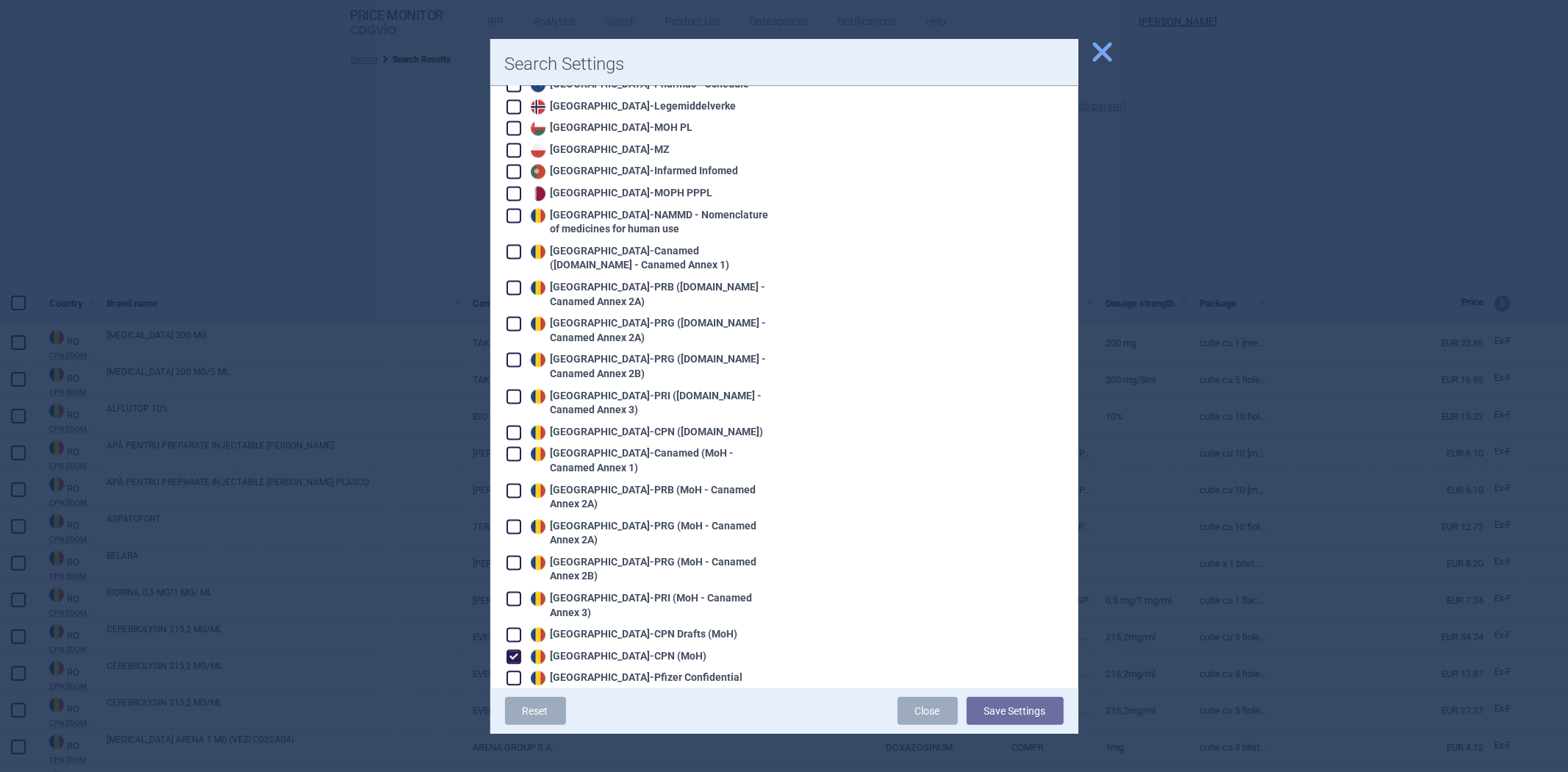
click at [1023, 715] on button "Save Settings" at bounding box center [1015, 711] width 97 height 28
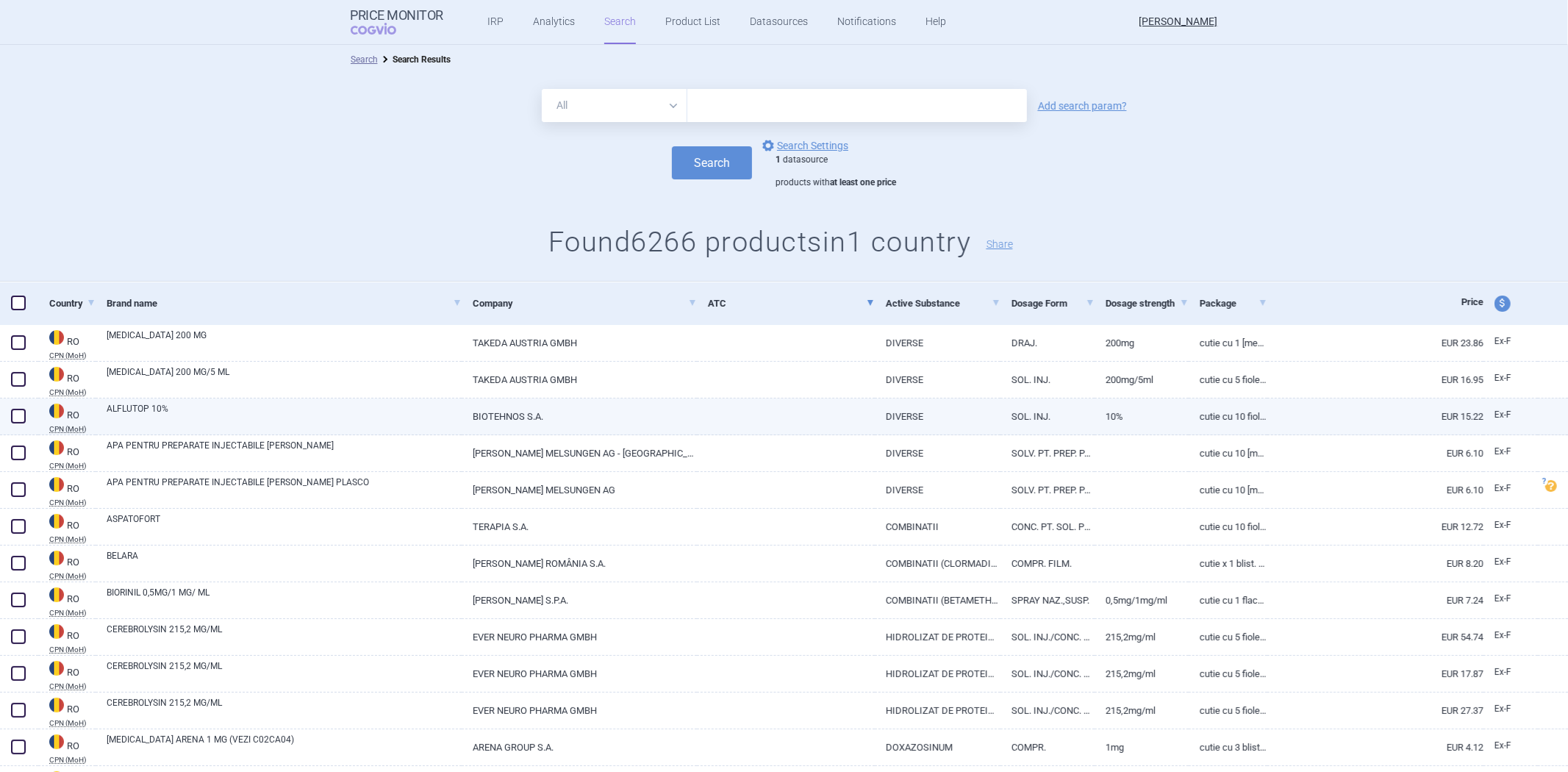
click at [888, 432] on link "DIVERSE" at bounding box center [937, 416] width 126 height 36
select select "EUR"
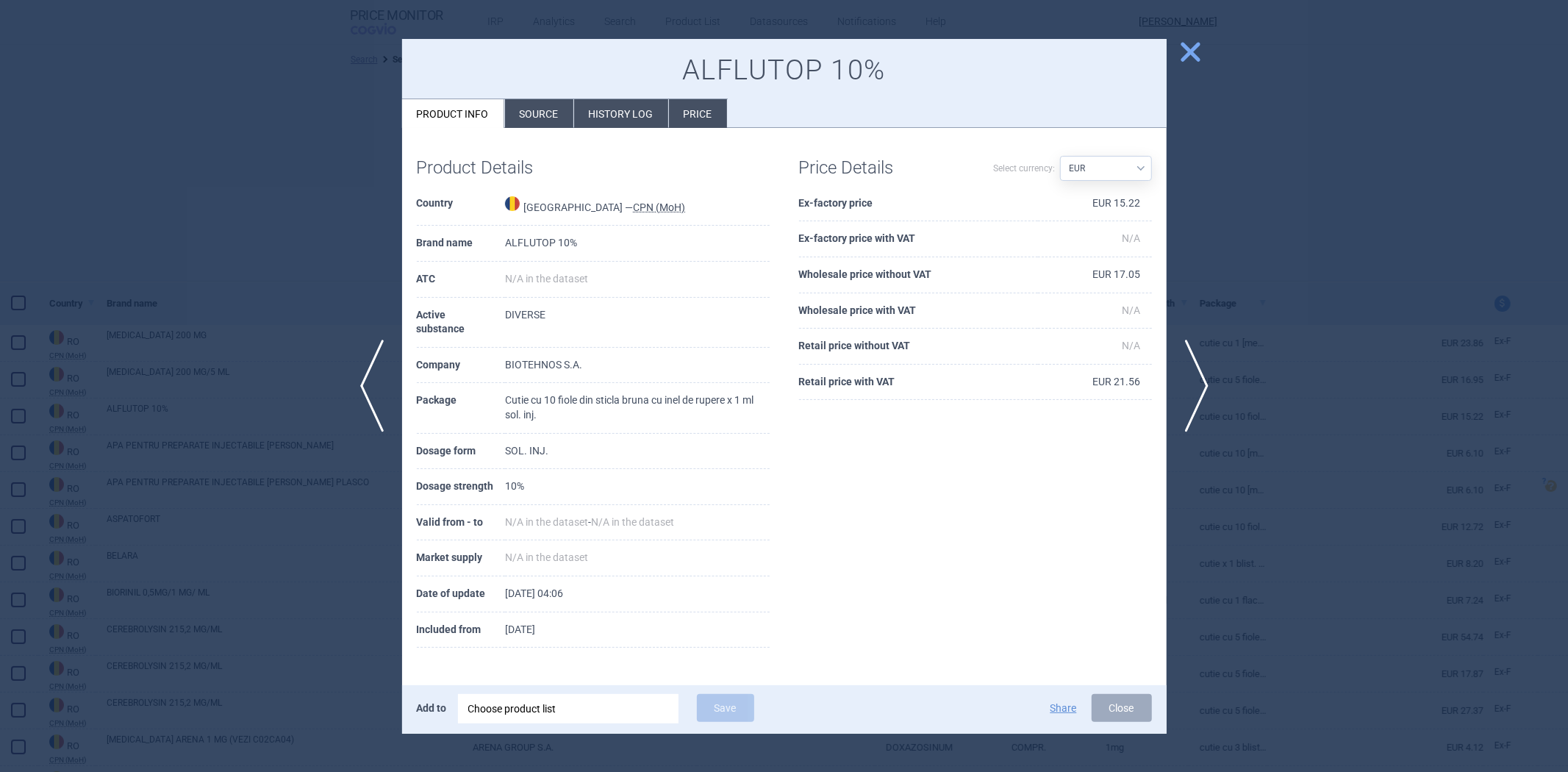
click at [1219, 97] on div at bounding box center [784, 386] width 1568 height 772
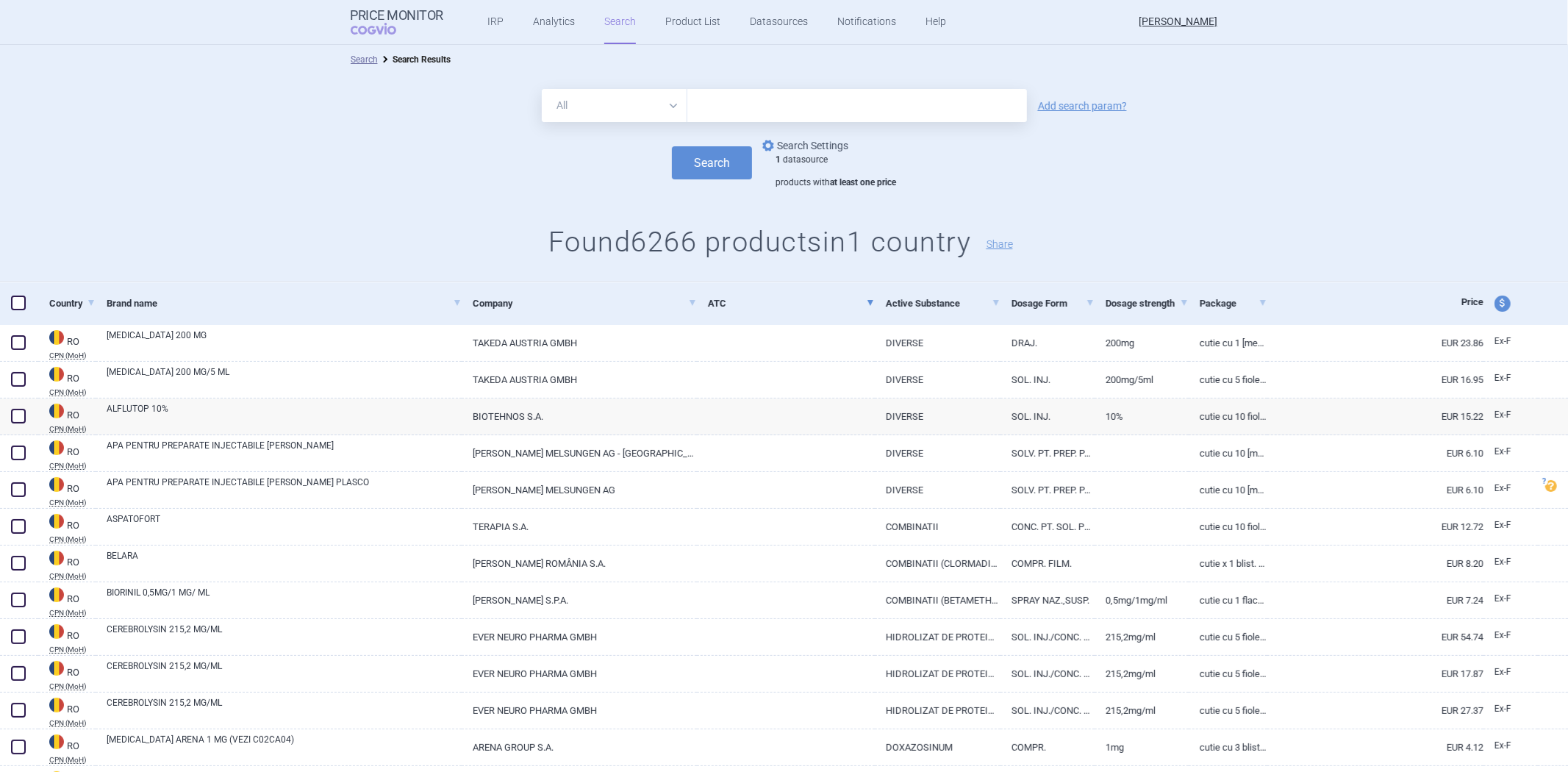
click at [800, 148] on link "options Search Settings" at bounding box center [804, 146] width 89 height 18
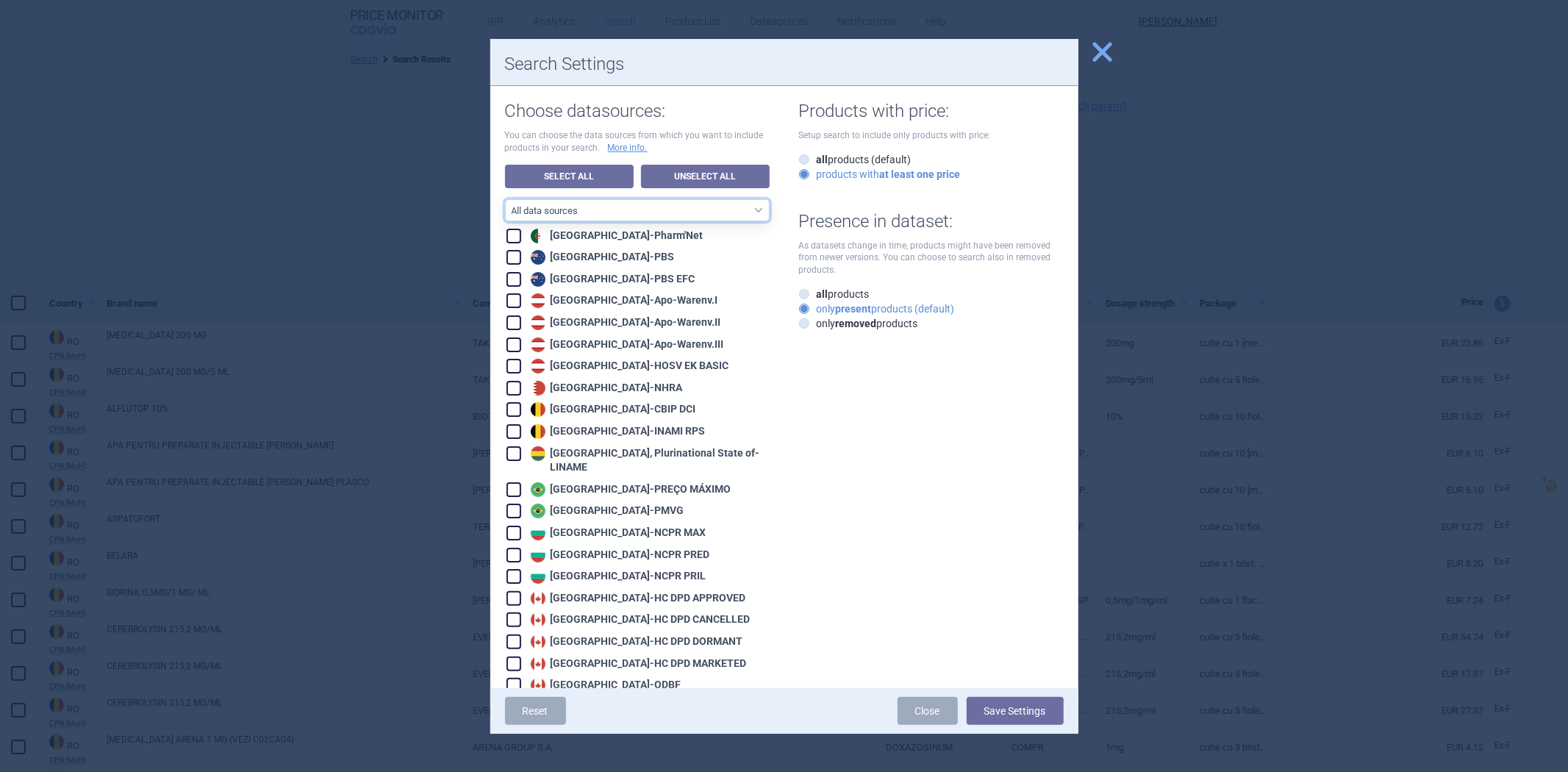
click at [651, 216] on select "All data sources CZ reference sources - Reimbursement SK reference sources - Of…" at bounding box center [637, 211] width 264 height 22
select select "9dbb7c6e-ea10-47e4-ac46-e28bda984dcc"
click at [505, 200] on select "All data sources CZ reference sources - Reimbursement SK reference sources - Of…" at bounding box center [637, 211] width 264 height 22
checkbox input "true"
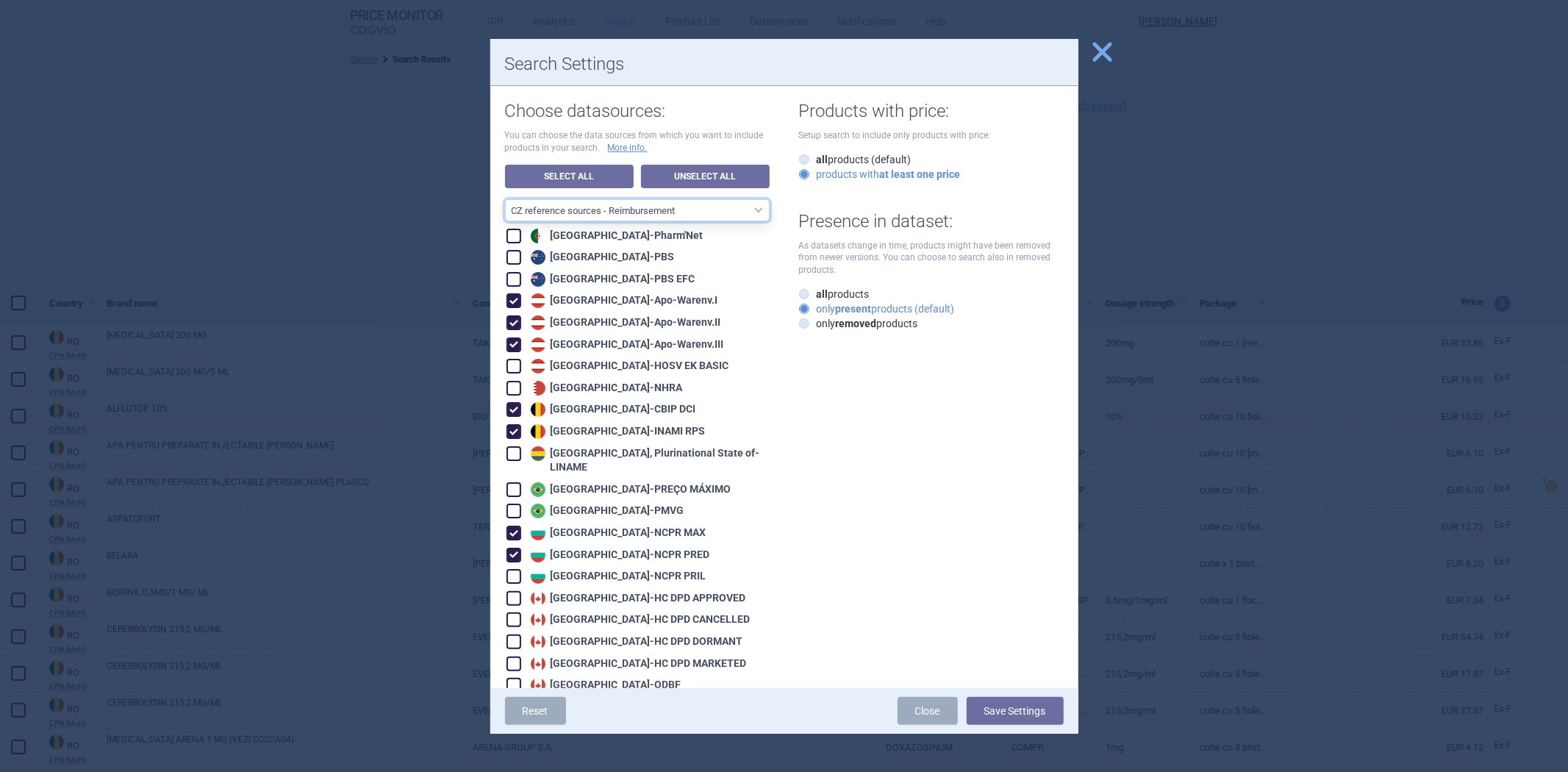
checkbox input "true"
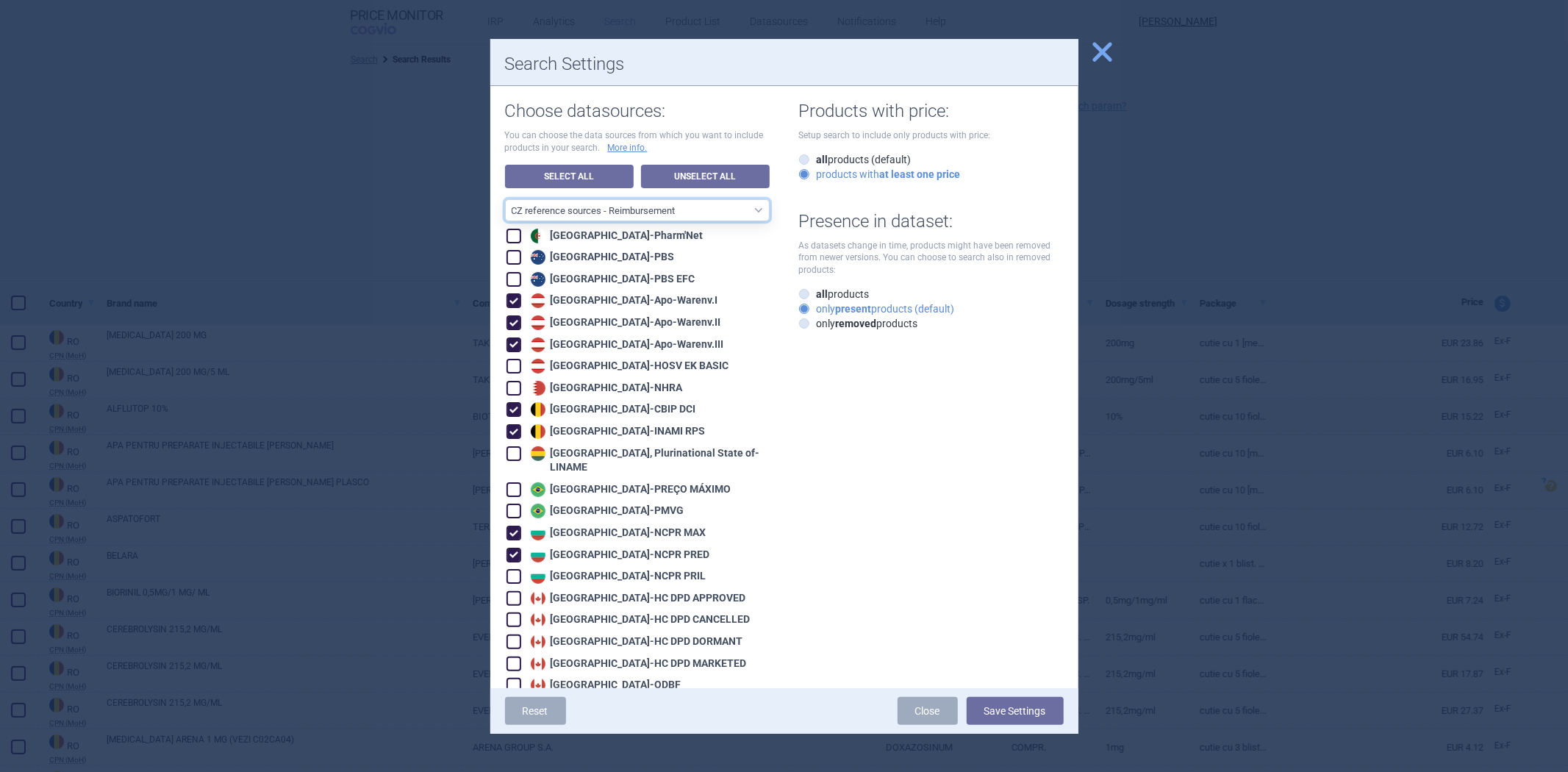
checkbox input "true"
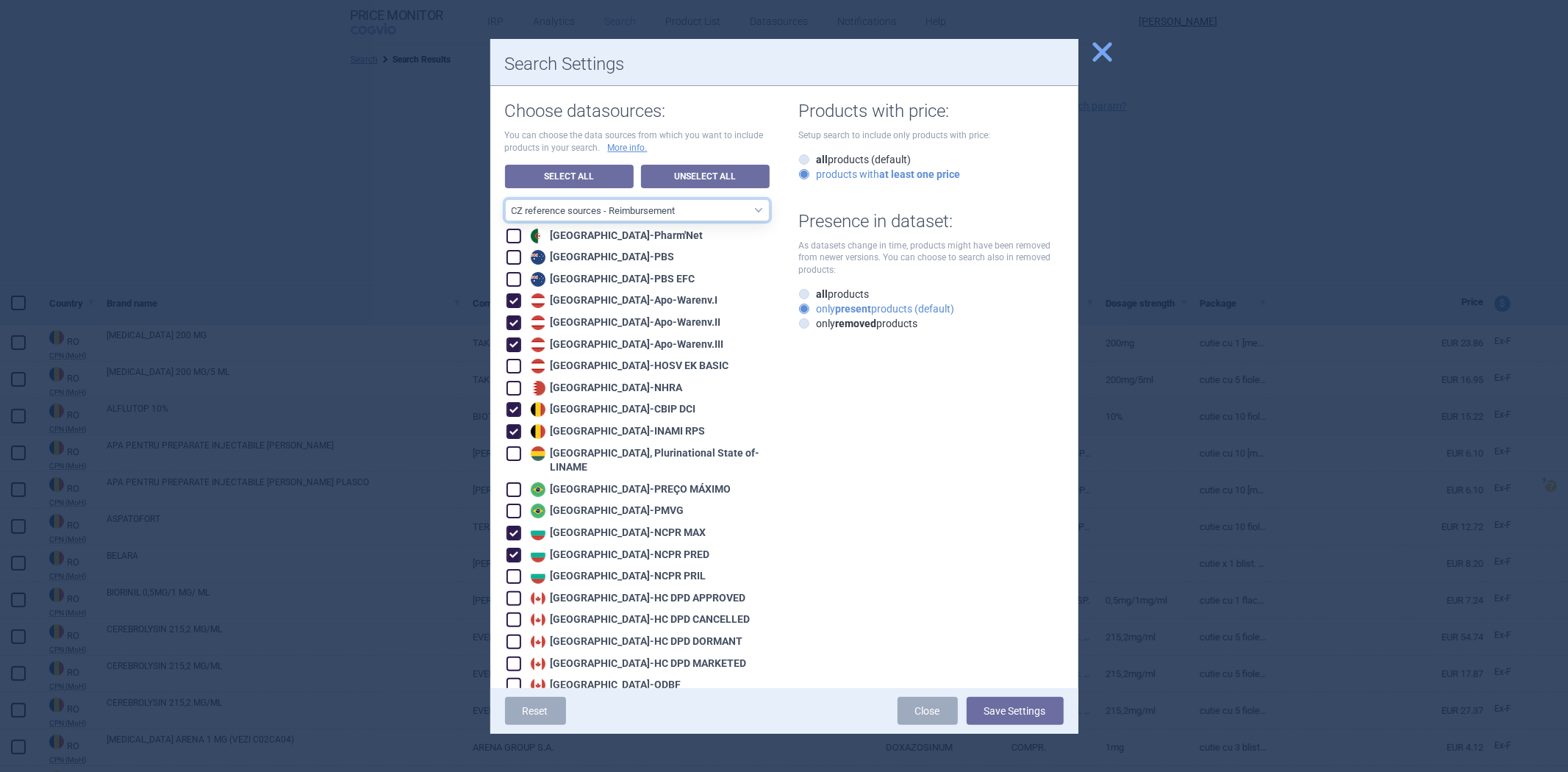
checkbox input "true"
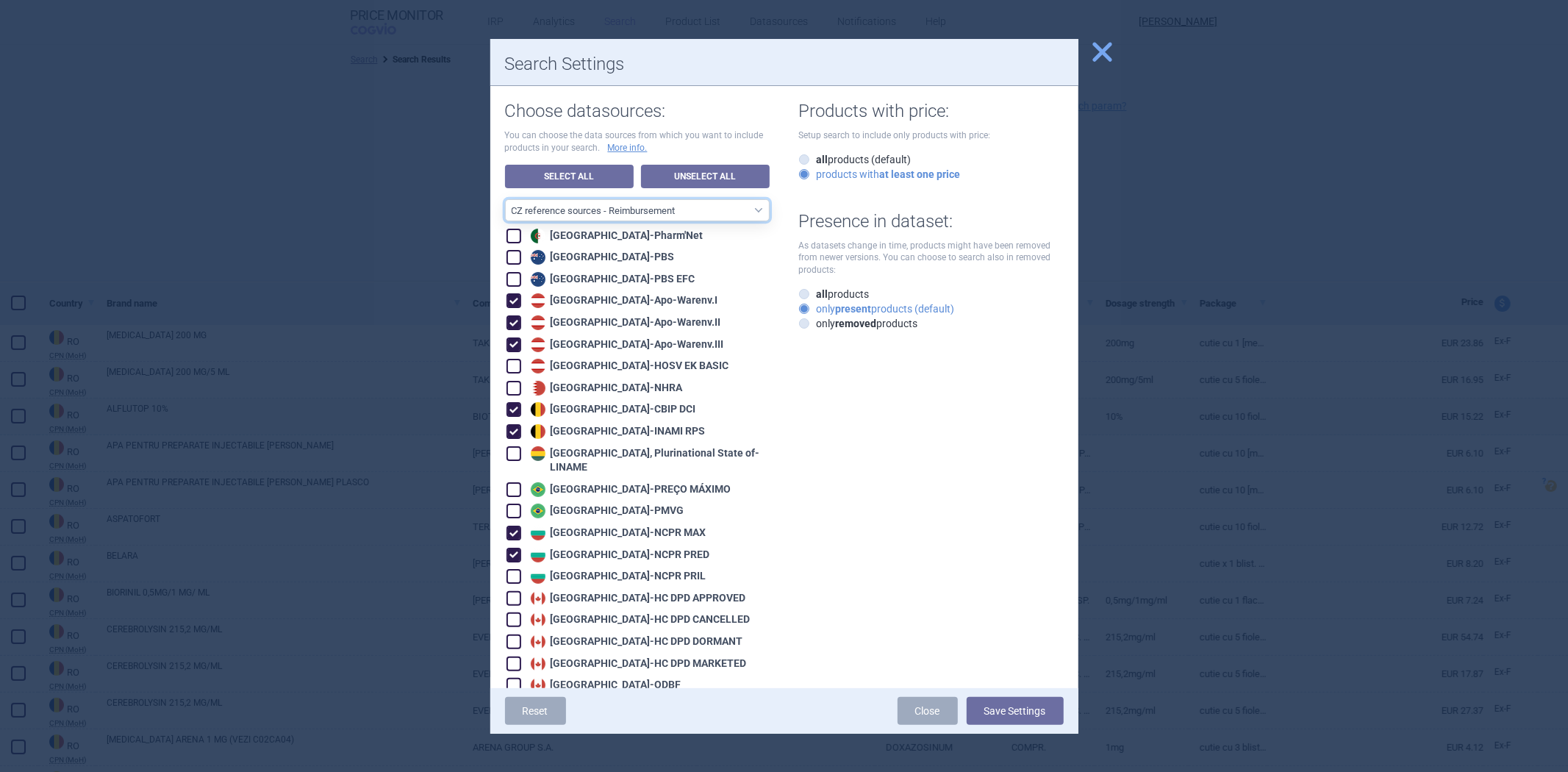
checkbox input "true"
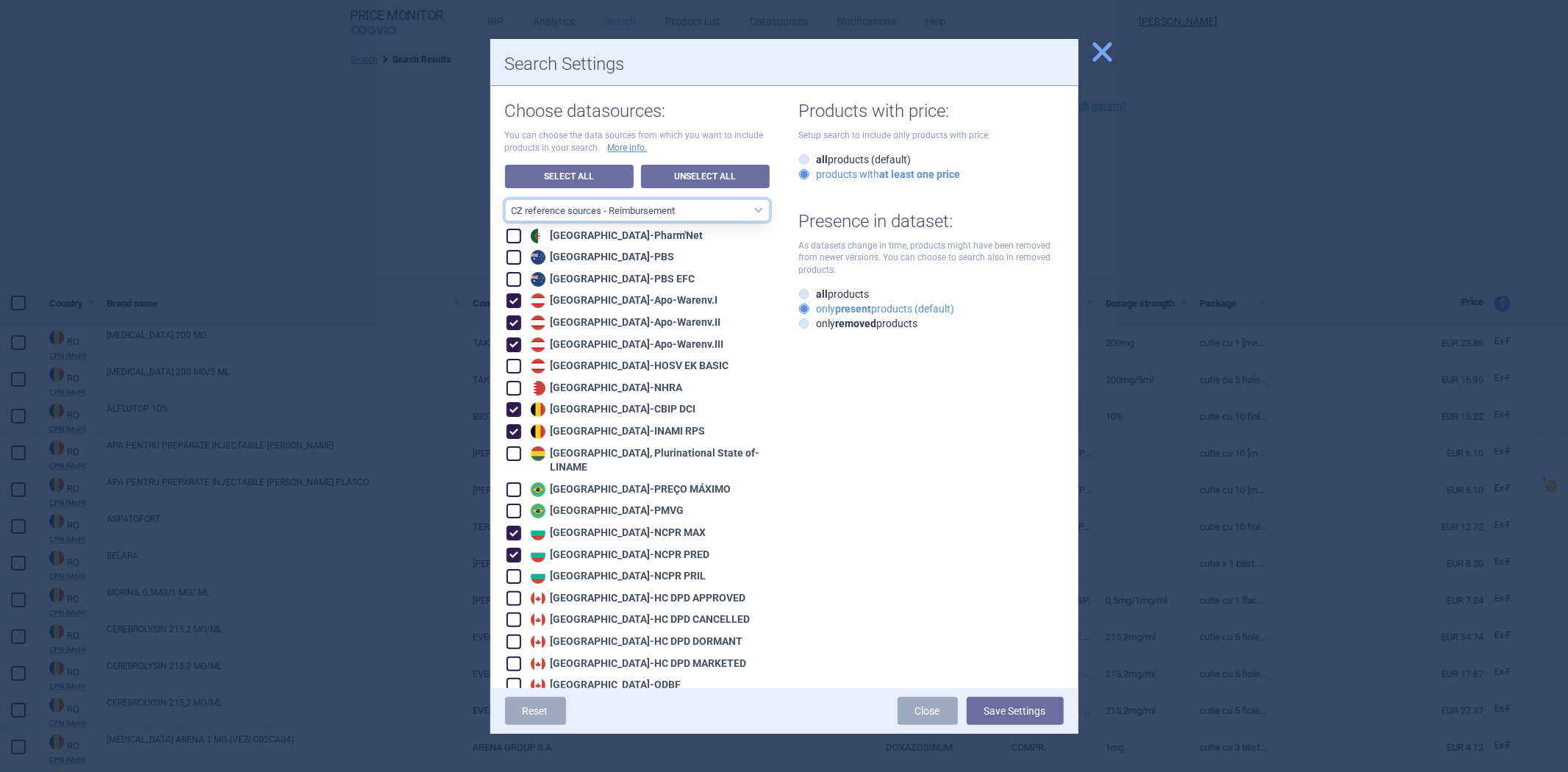
checkbox input "true"
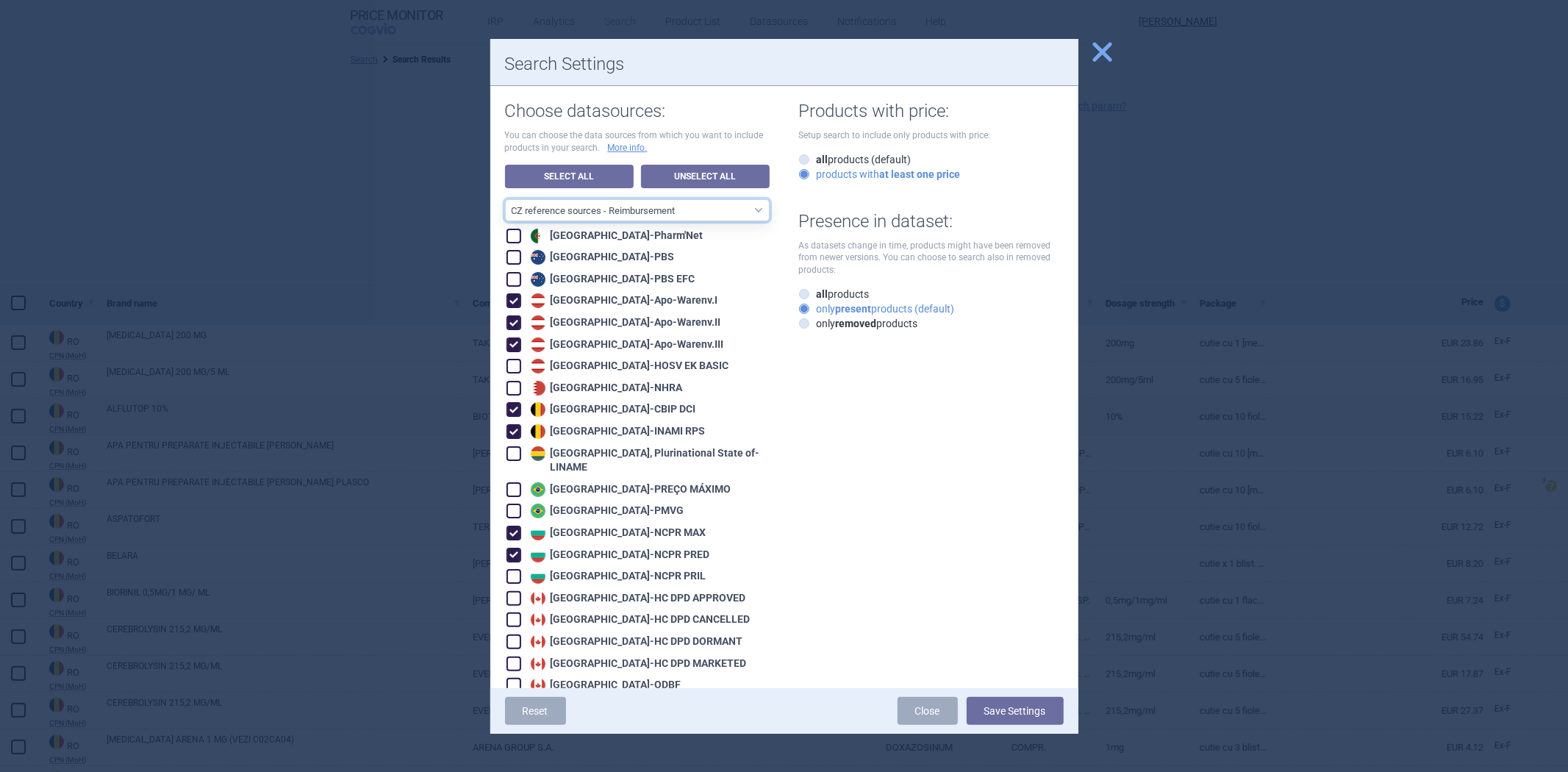
checkbox input "true"
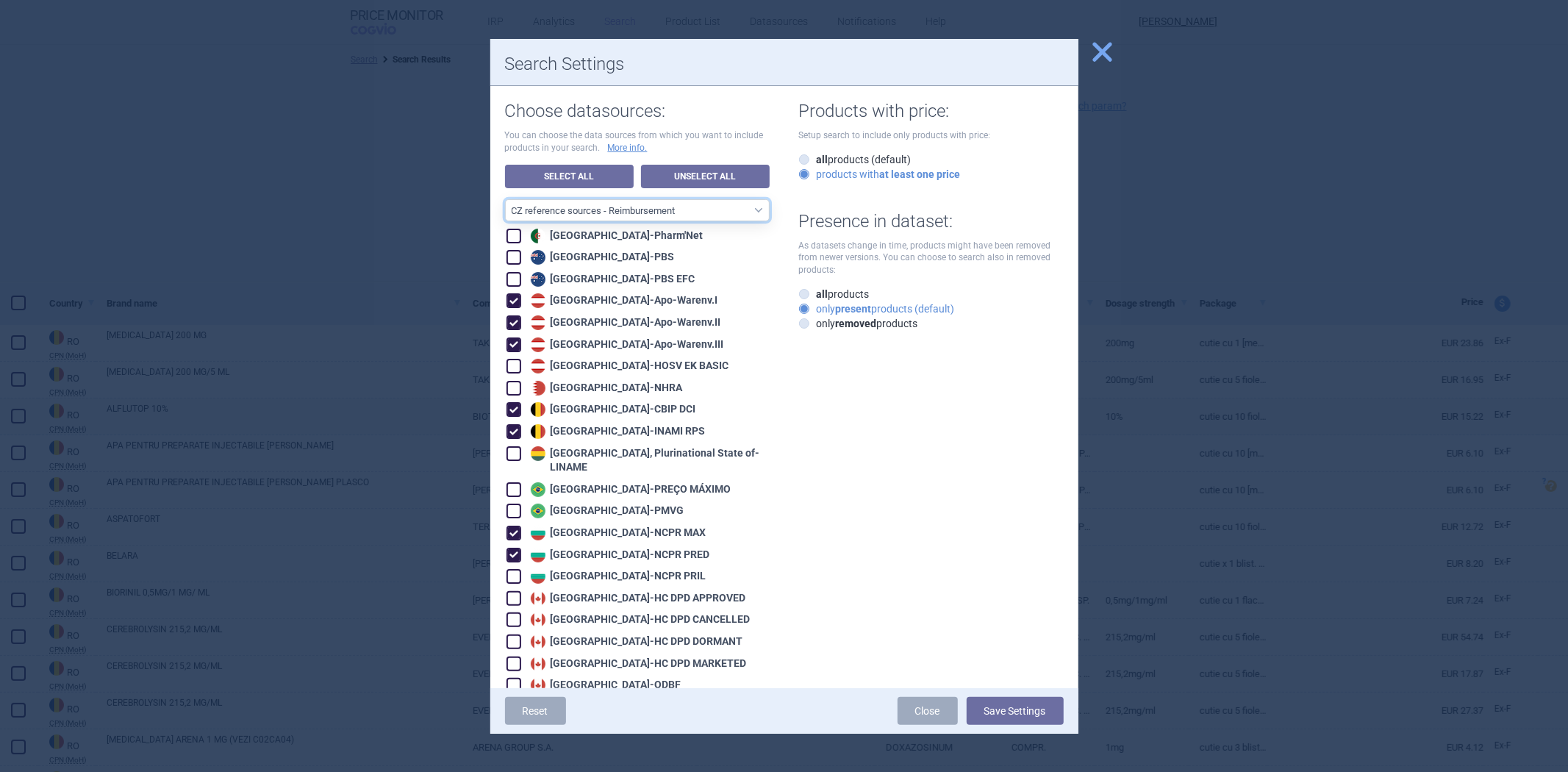
checkbox input "true"
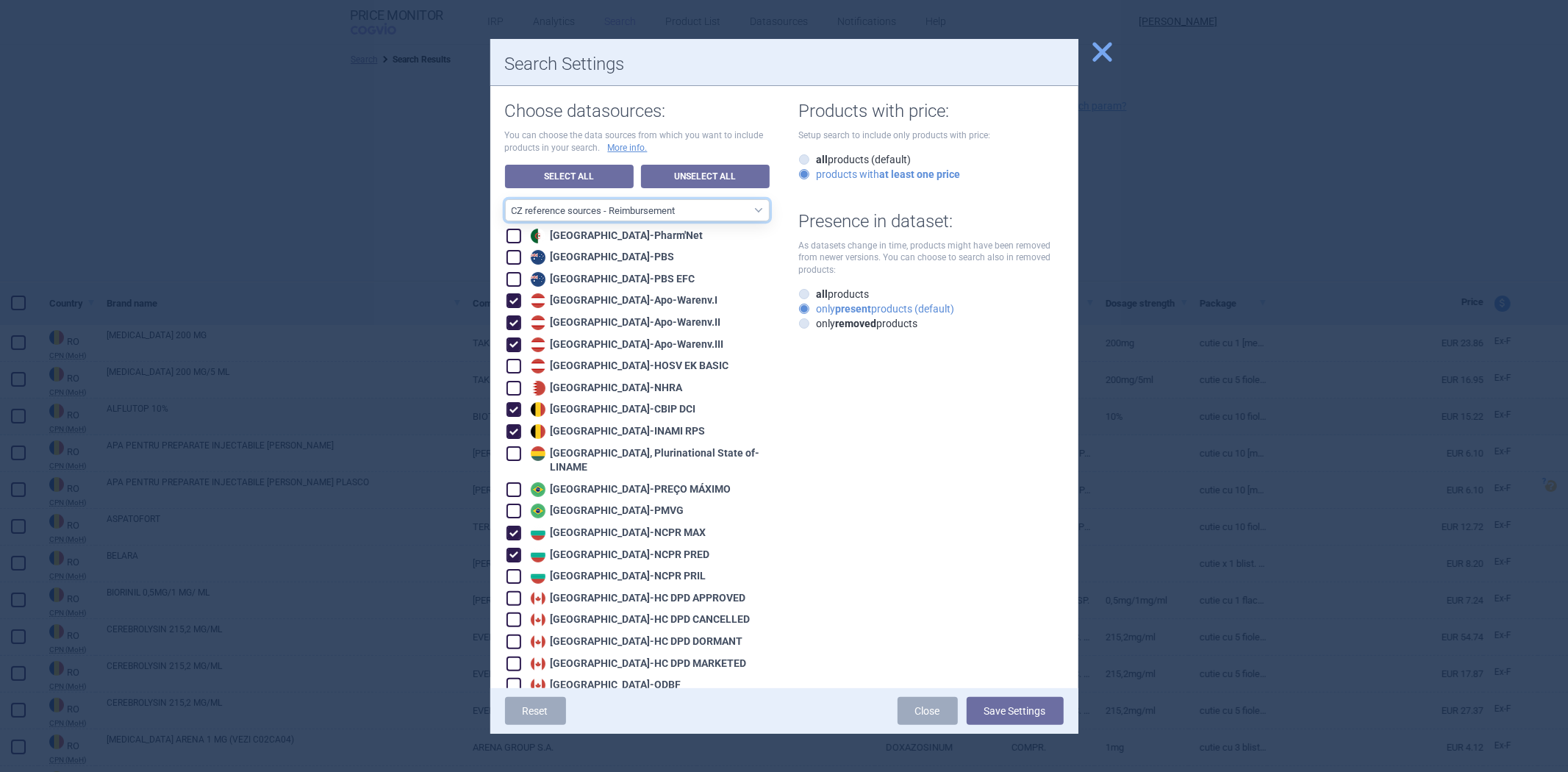
checkbox input "true"
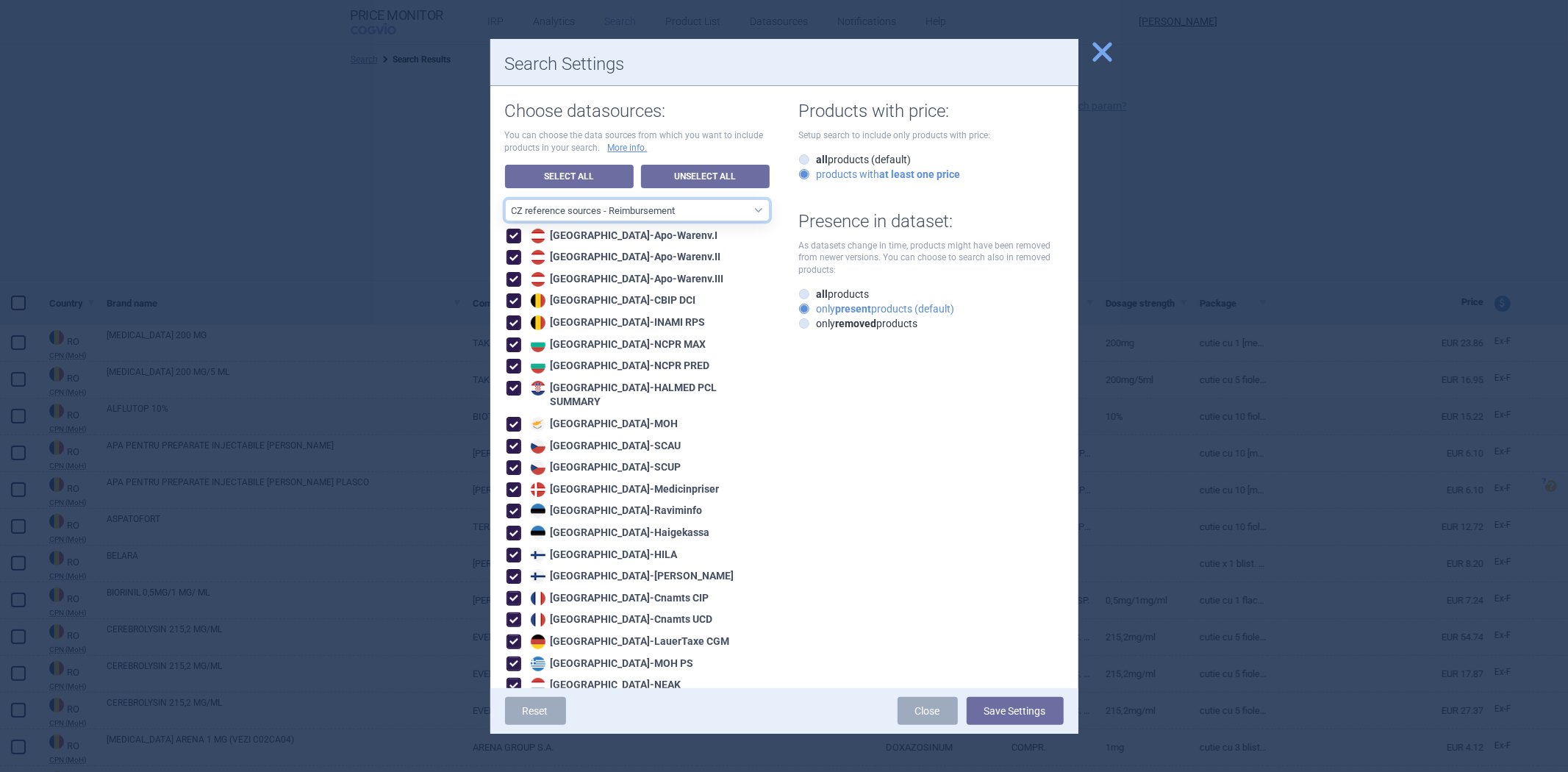
click at [657, 216] on select "All data sources CZ reference sources - Reimbursement SK reference sources - Of…" at bounding box center [637, 211] width 264 height 22
click at [505, 200] on select "All data sources CZ reference sources - Reimbursement SK reference sources - Of…" at bounding box center [637, 211] width 264 height 22
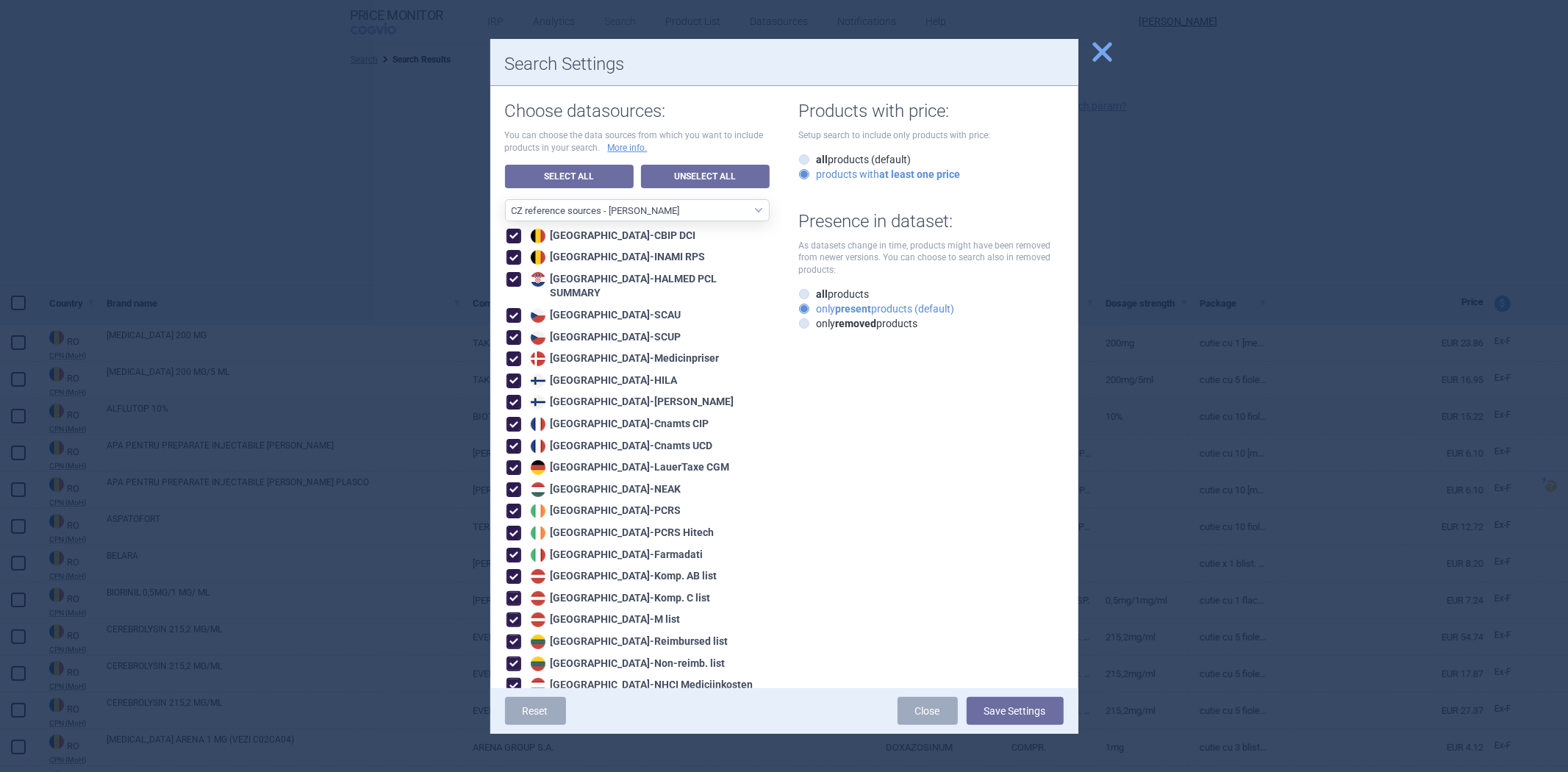
click at [686, 162] on div "Choose datasources: You can choose the data sources from which you want to incl…" at bounding box center [644, 501] width 280 height 831
click at [683, 174] on link "Unselect All" at bounding box center [705, 176] width 129 height 23
select select "ALL_DATA_SOURCES_ID"
checkbox input "false"
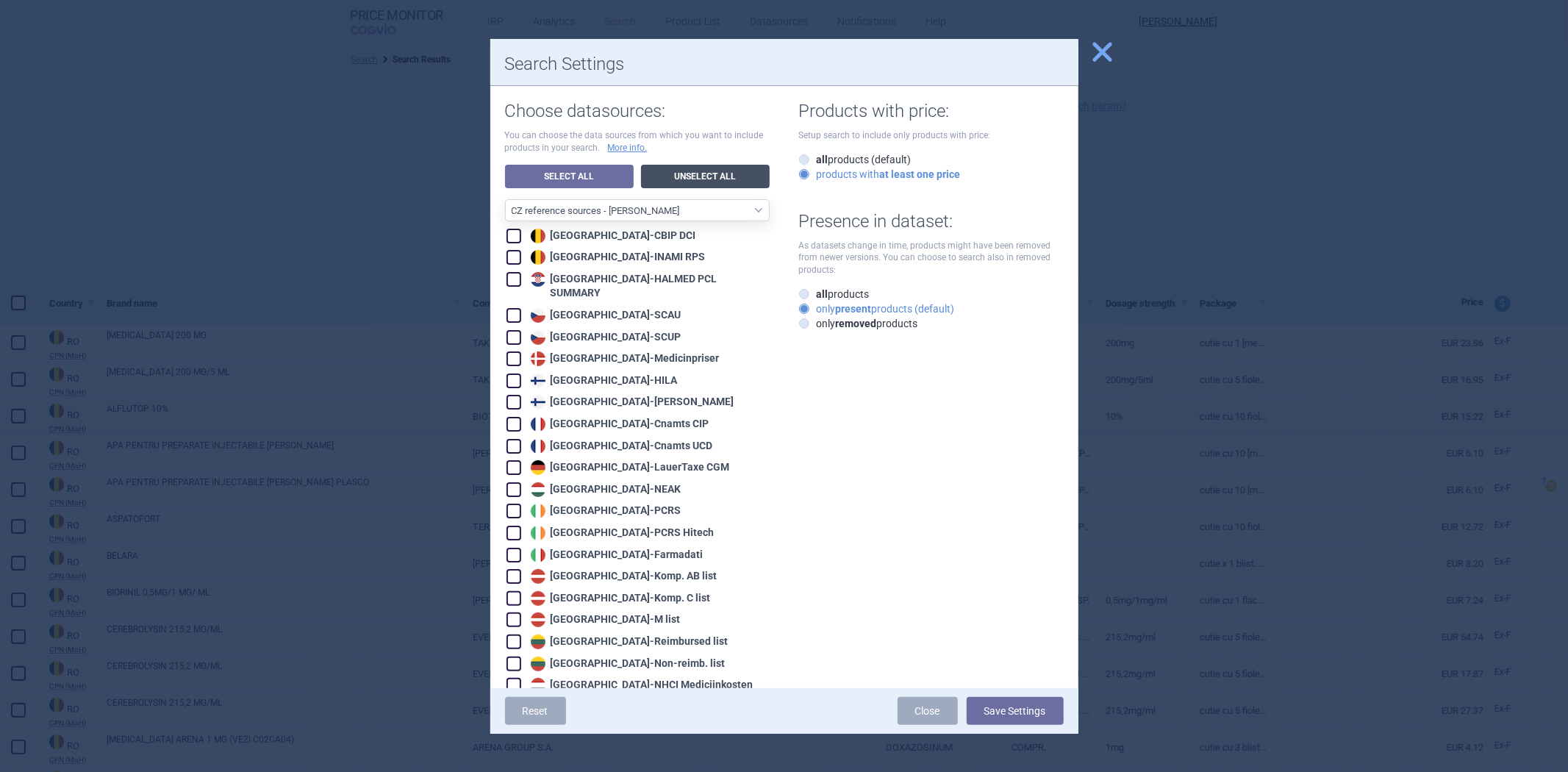
checkbox input "false"
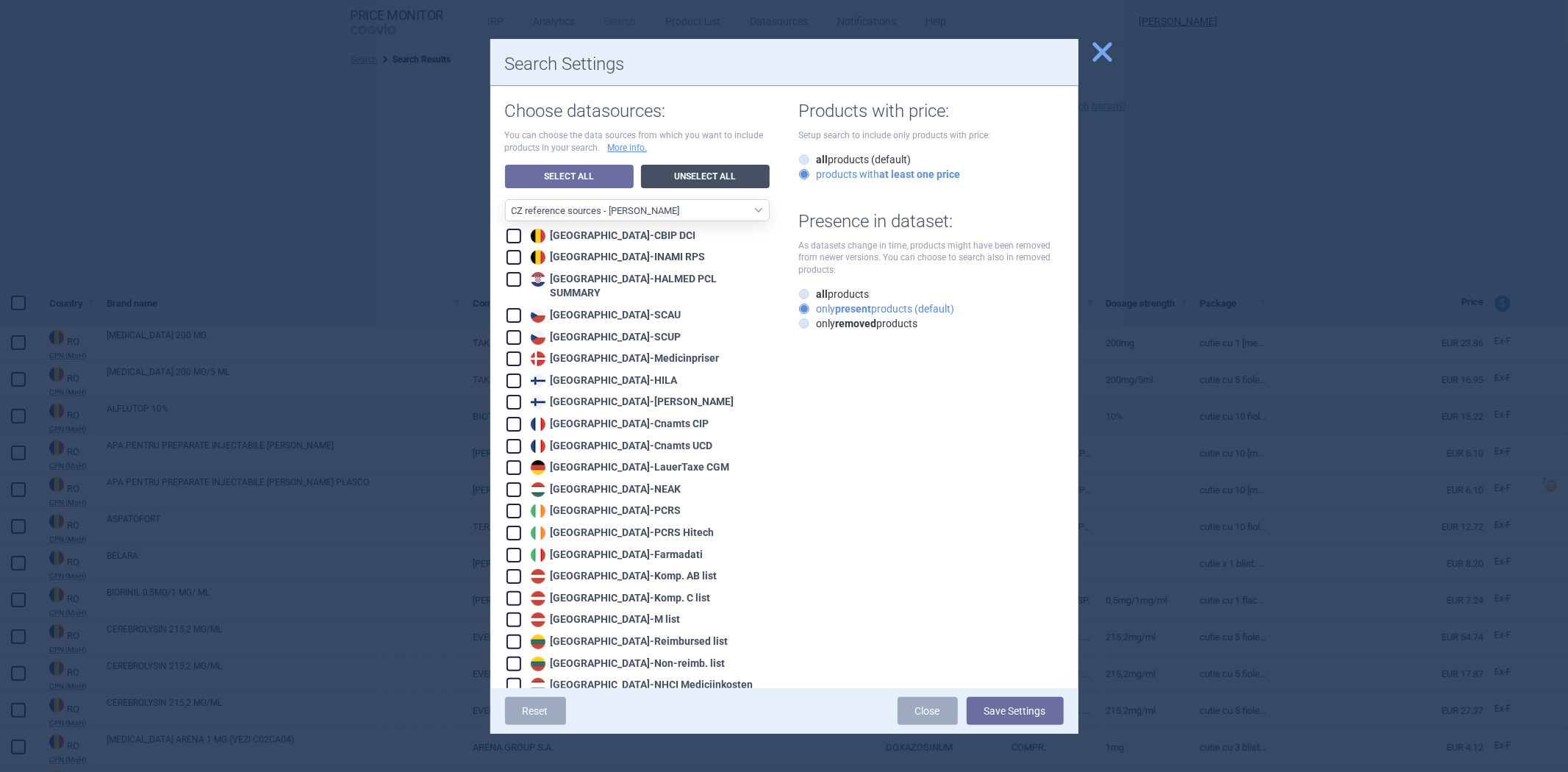
checkbox input "false"
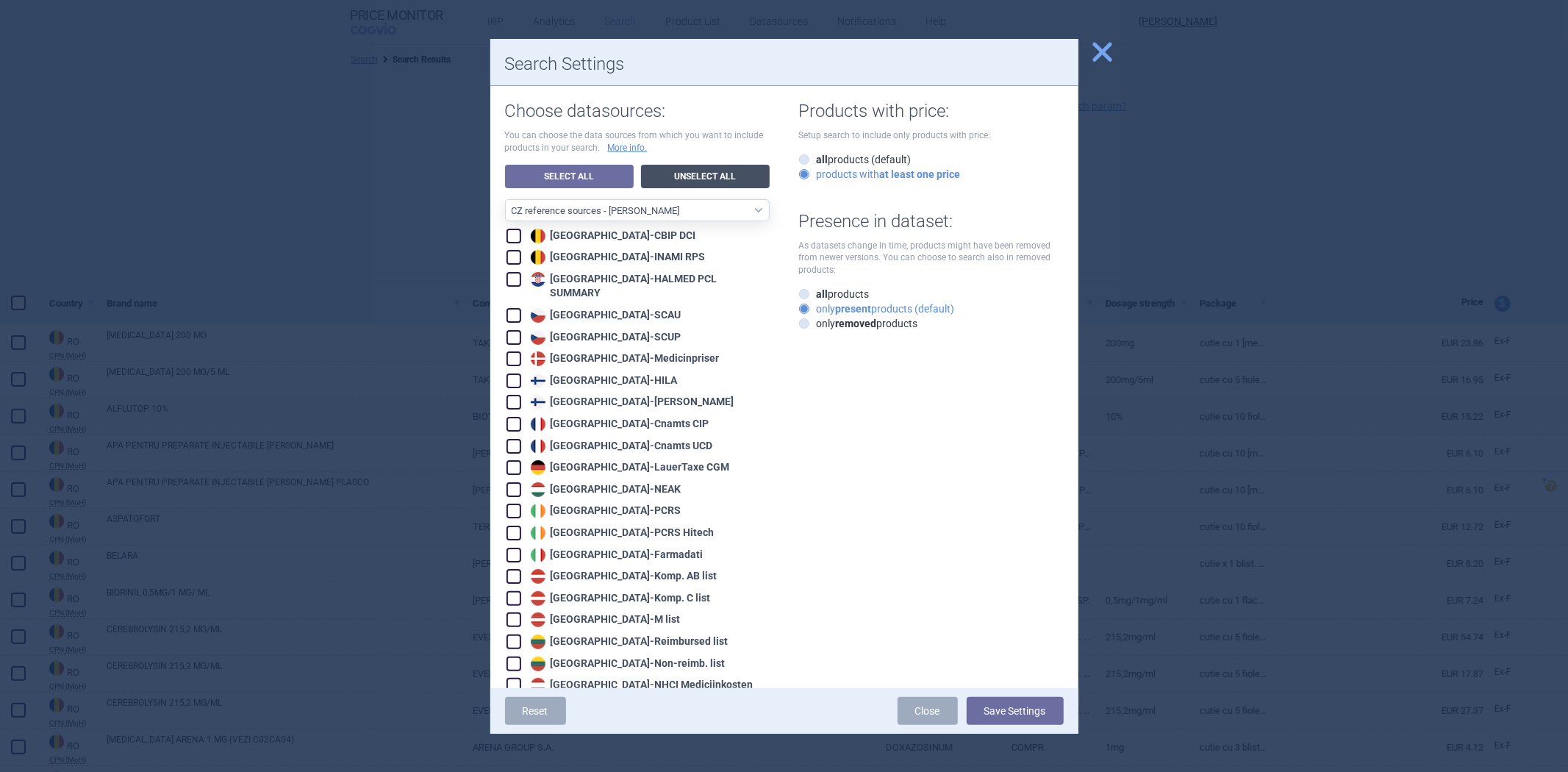
checkbox input "false"
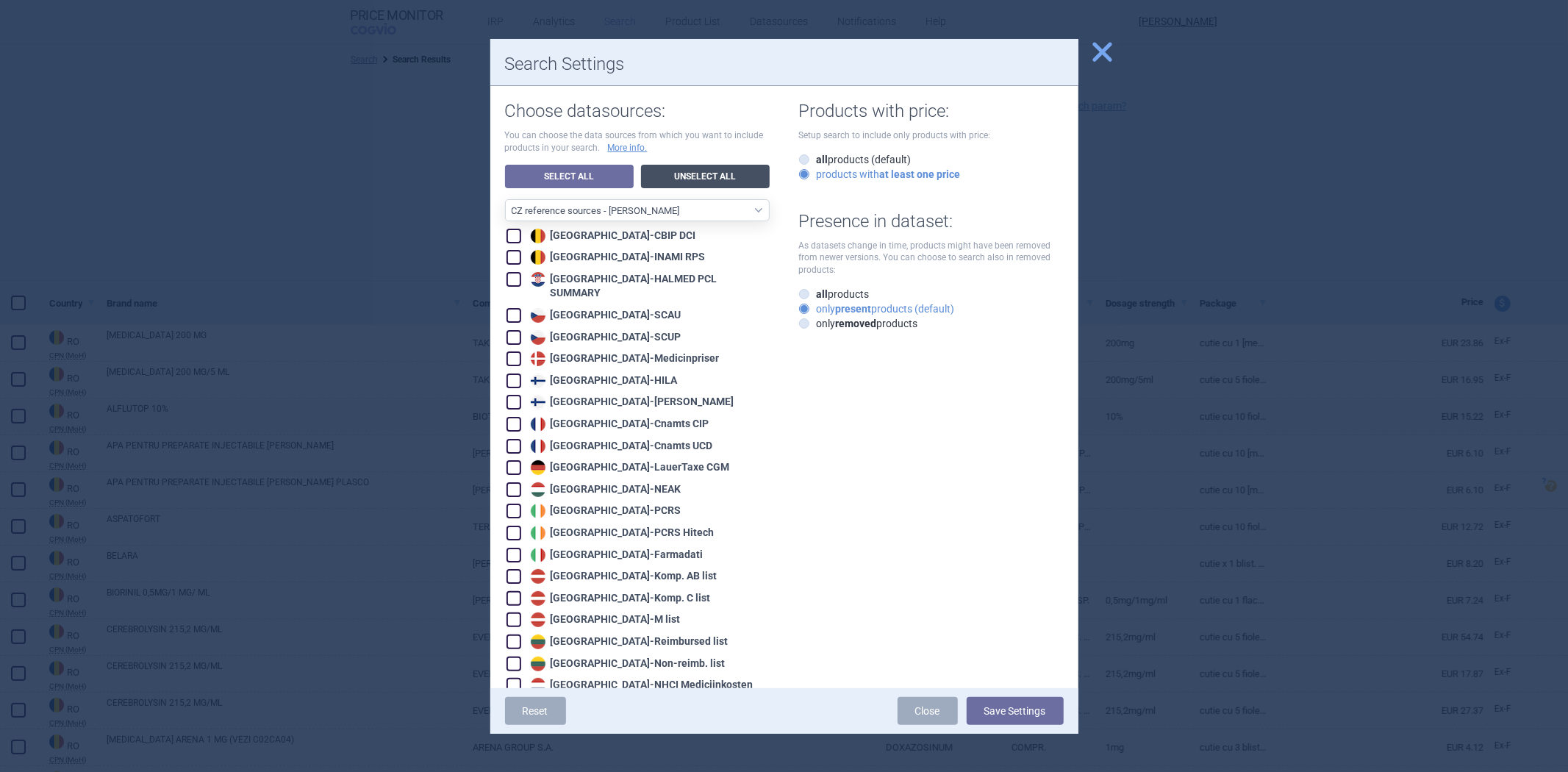
checkbox input "false"
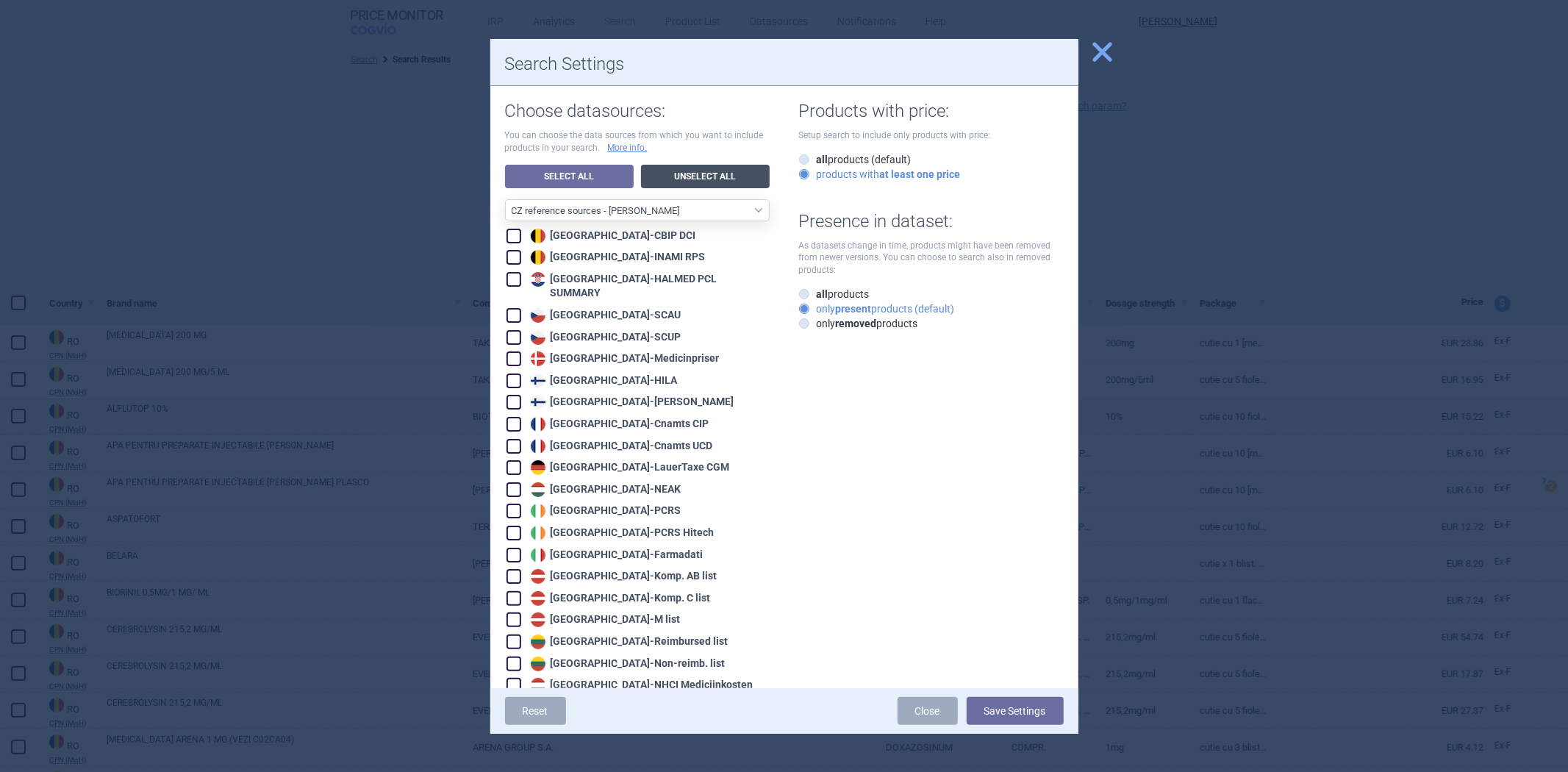
checkbox input "false"
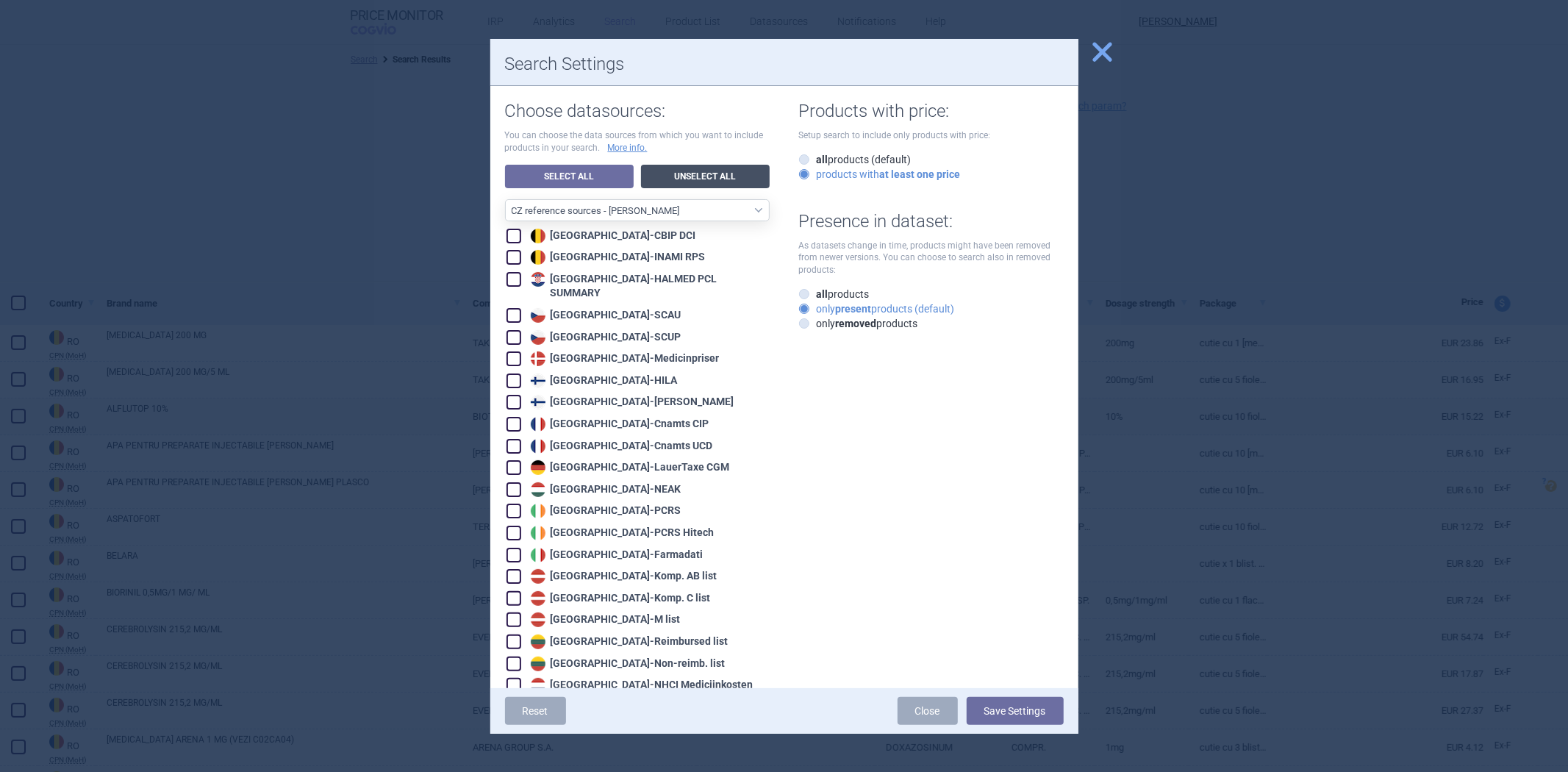
checkbox input "false"
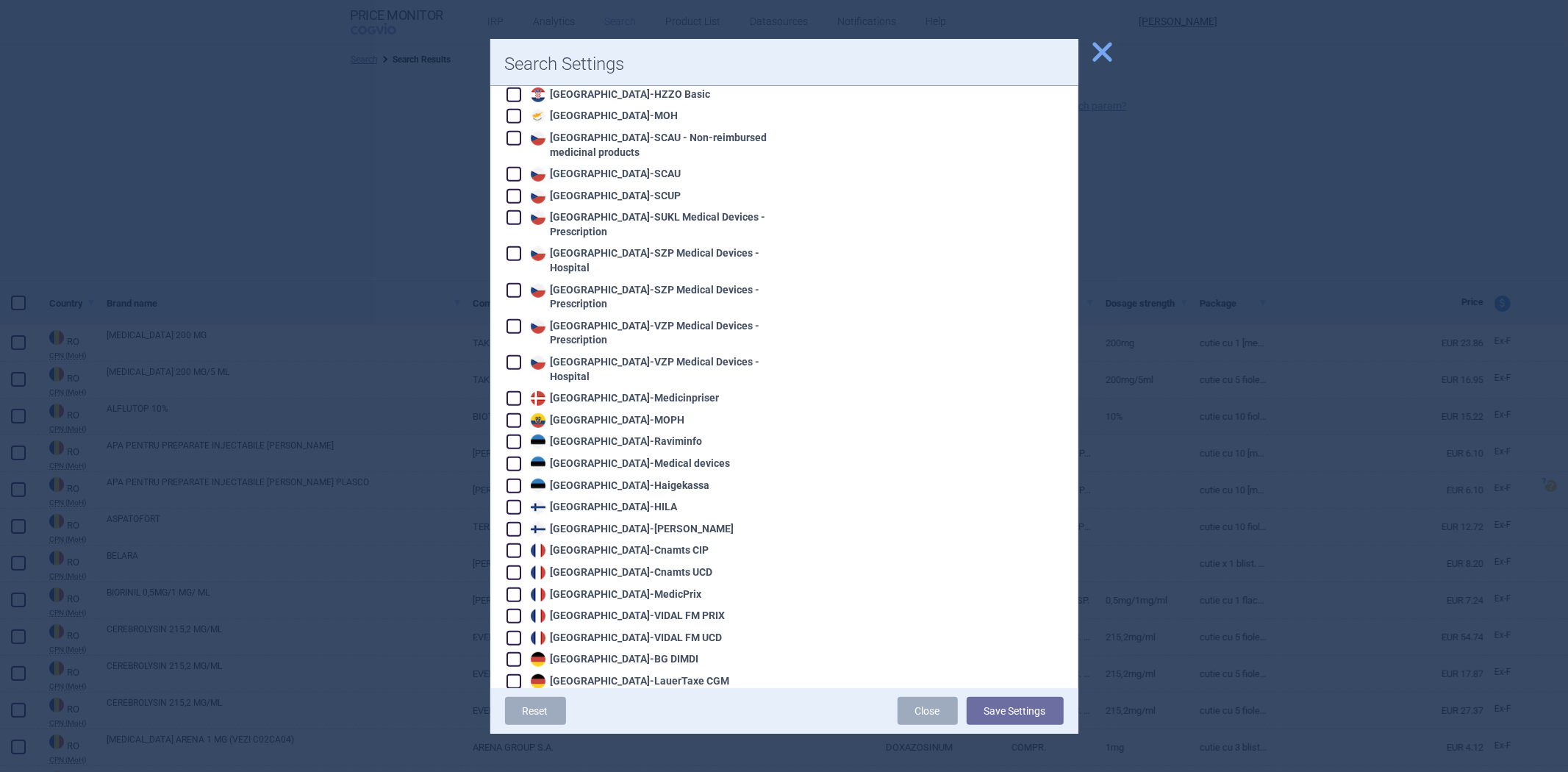
scroll to position [980, 0]
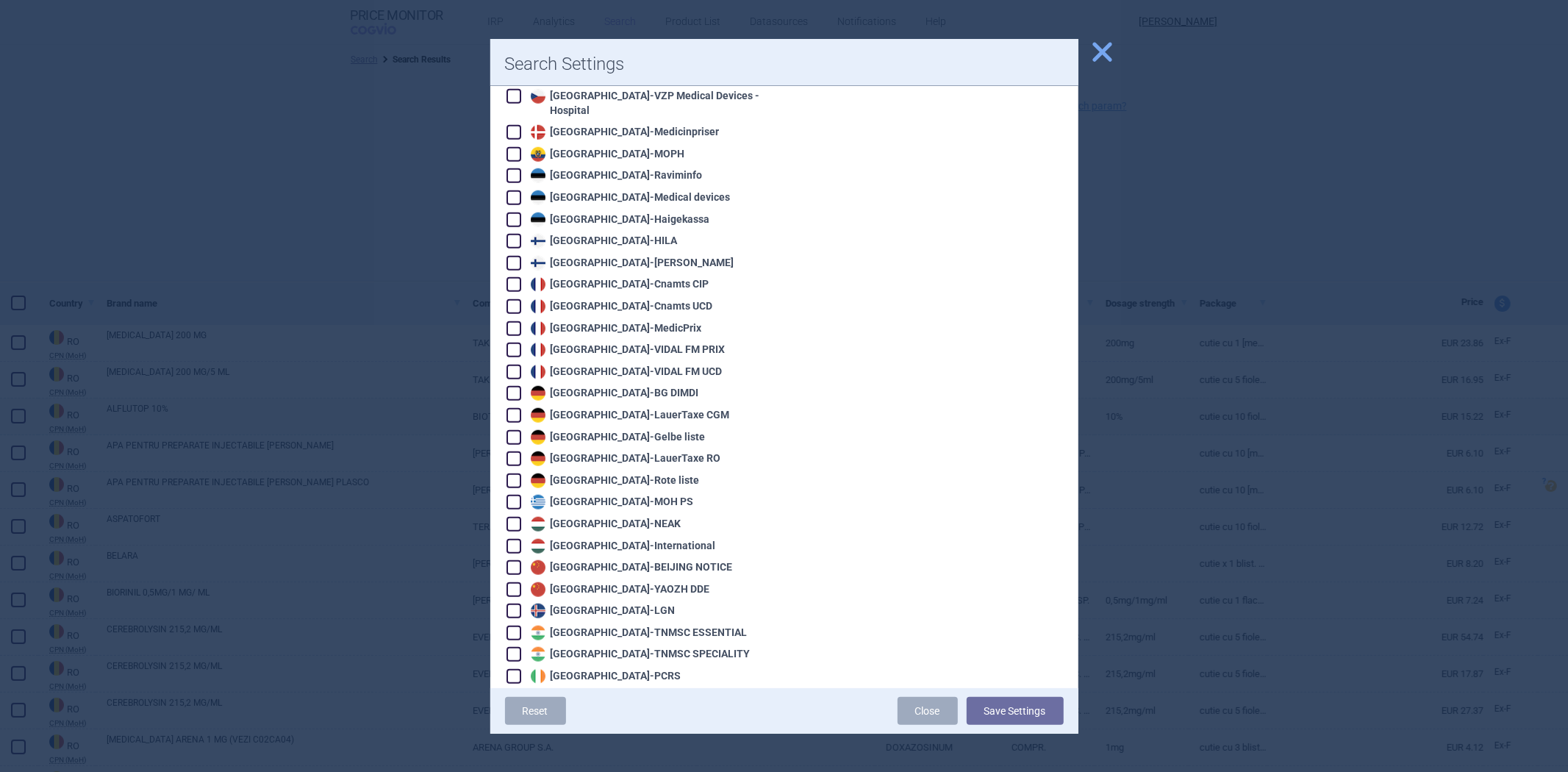
click at [612, 430] on div "Germany - Gelbe liste" at bounding box center [616, 438] width 179 height 14
checkbox input "true"
click at [994, 709] on button "Save Settings" at bounding box center [1015, 711] width 97 height 28
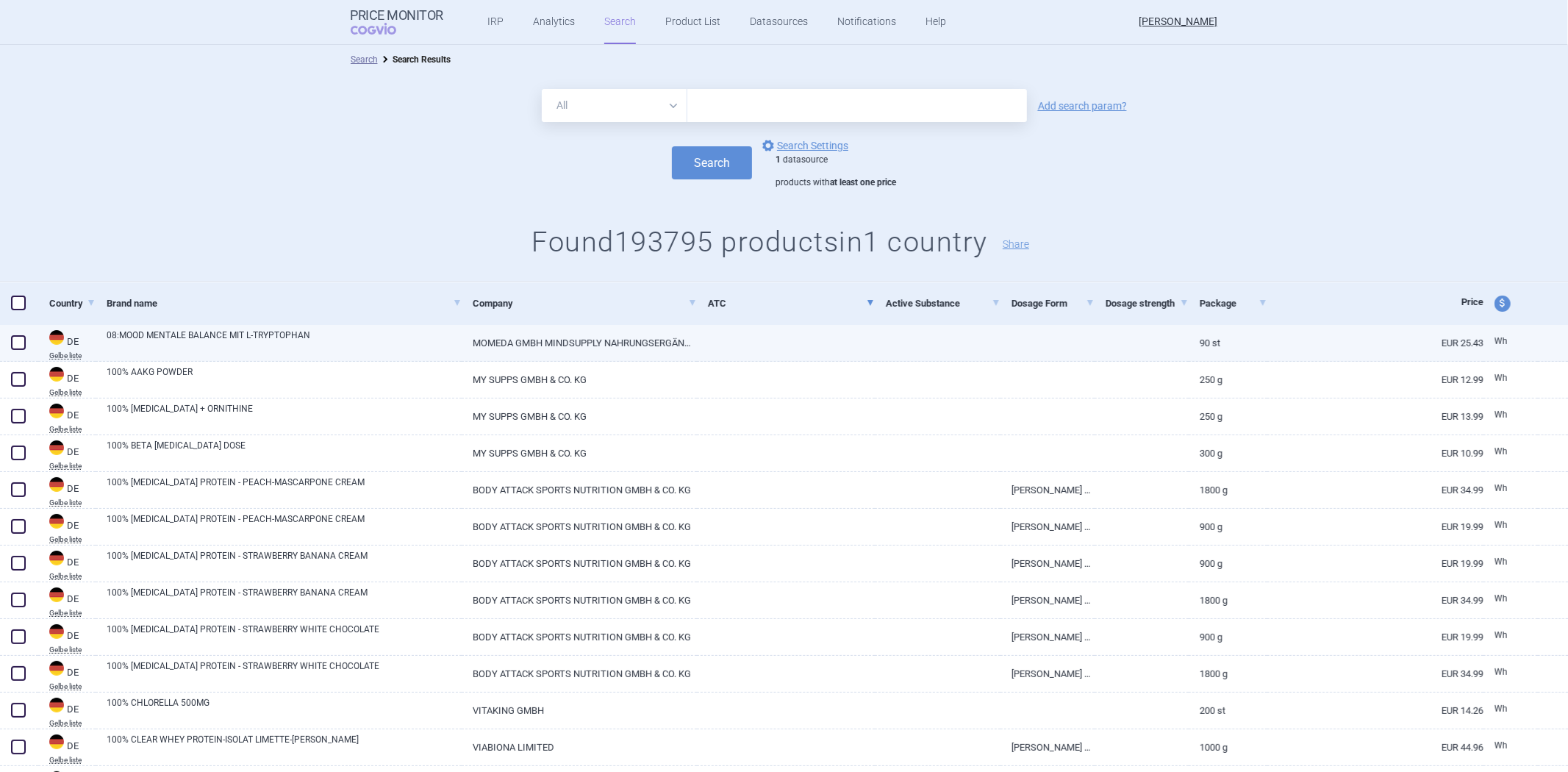
click at [798, 358] on div at bounding box center [786, 344] width 178 height 37
click at [804, 354] on div at bounding box center [786, 344] width 178 height 37
click at [807, 346] on link at bounding box center [786, 338] width 178 height 26
select select "EUR"
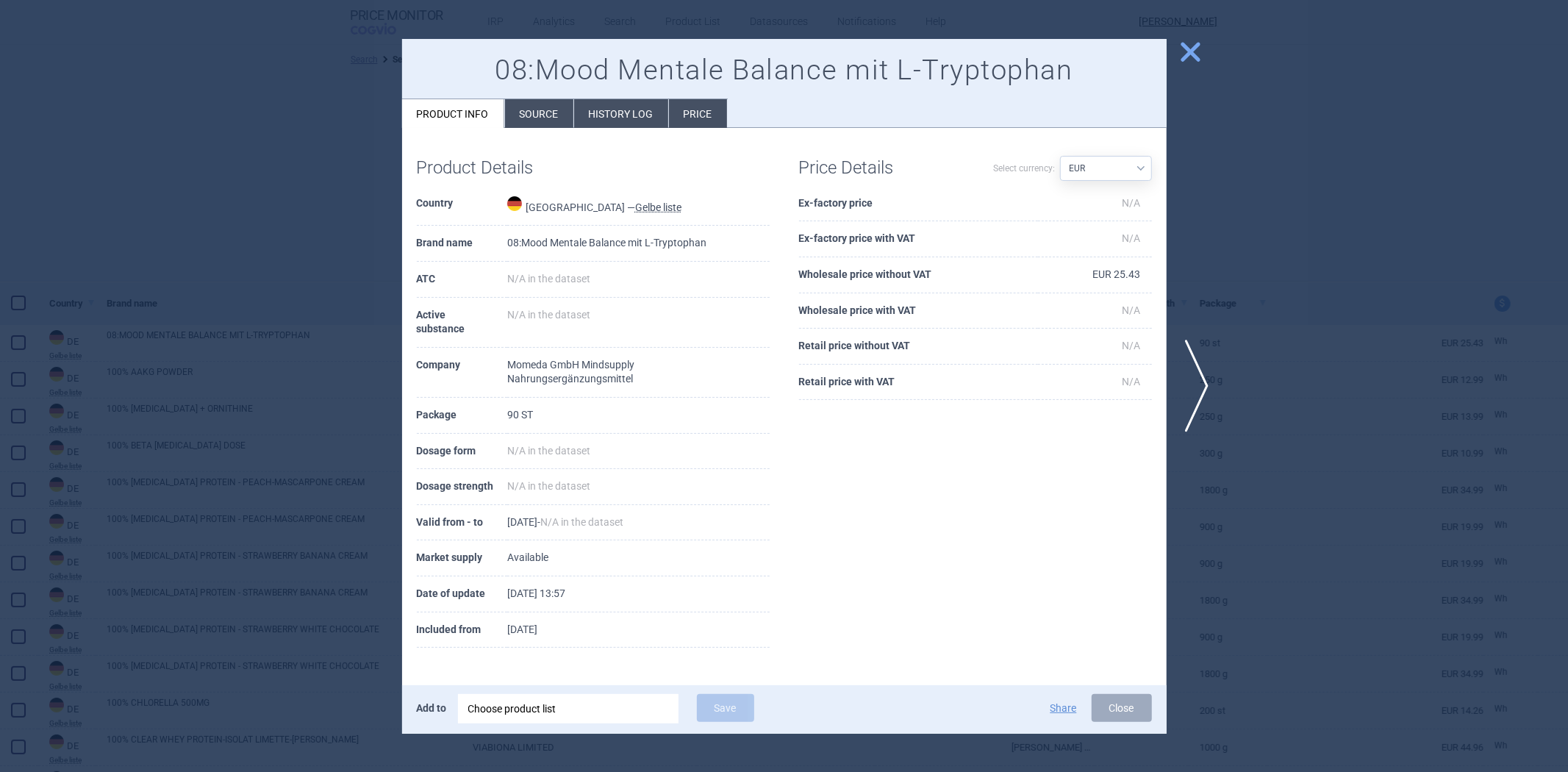
click at [1288, 392] on div at bounding box center [784, 386] width 1568 height 772
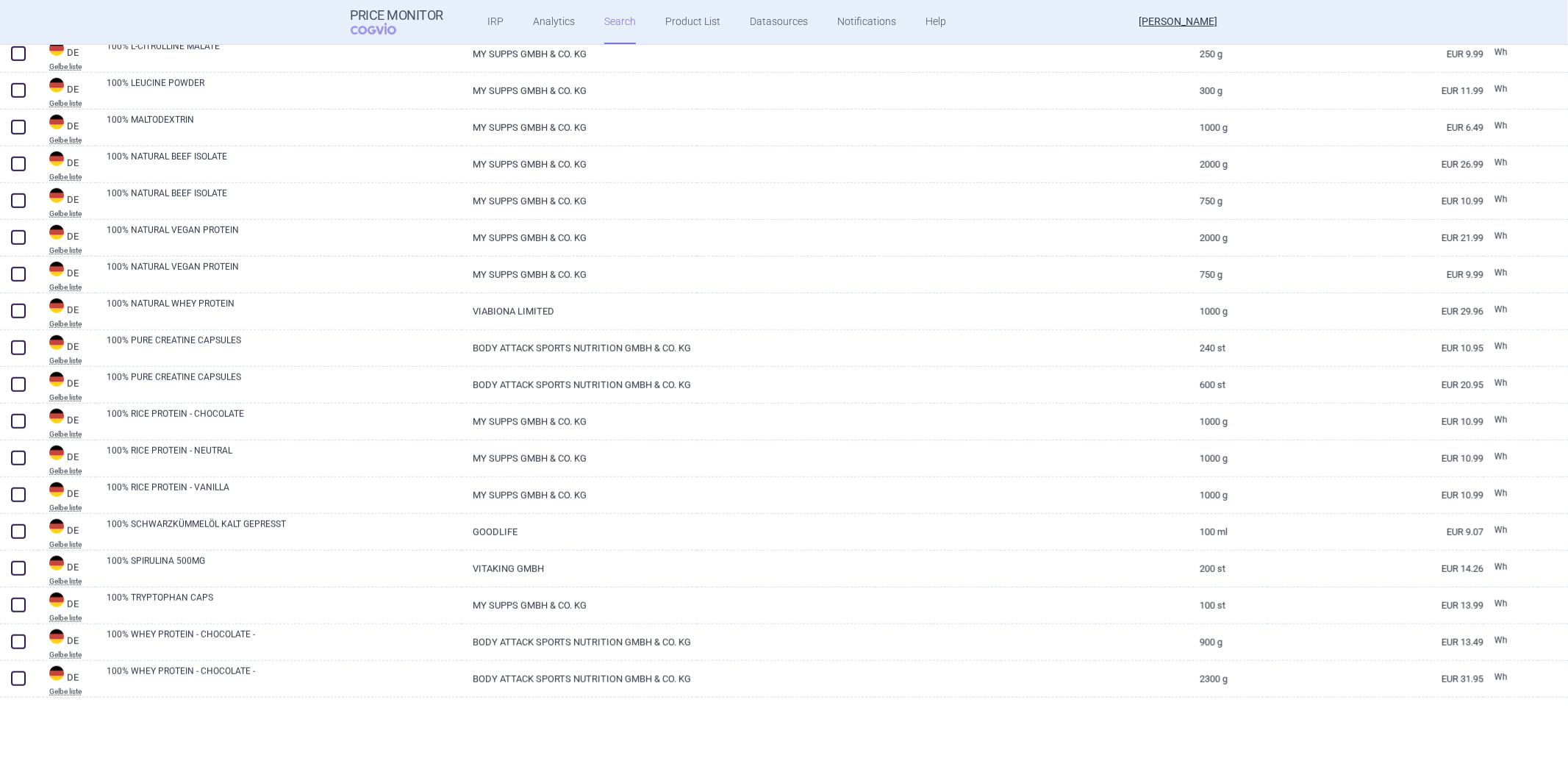
scroll to position [1226, 0]
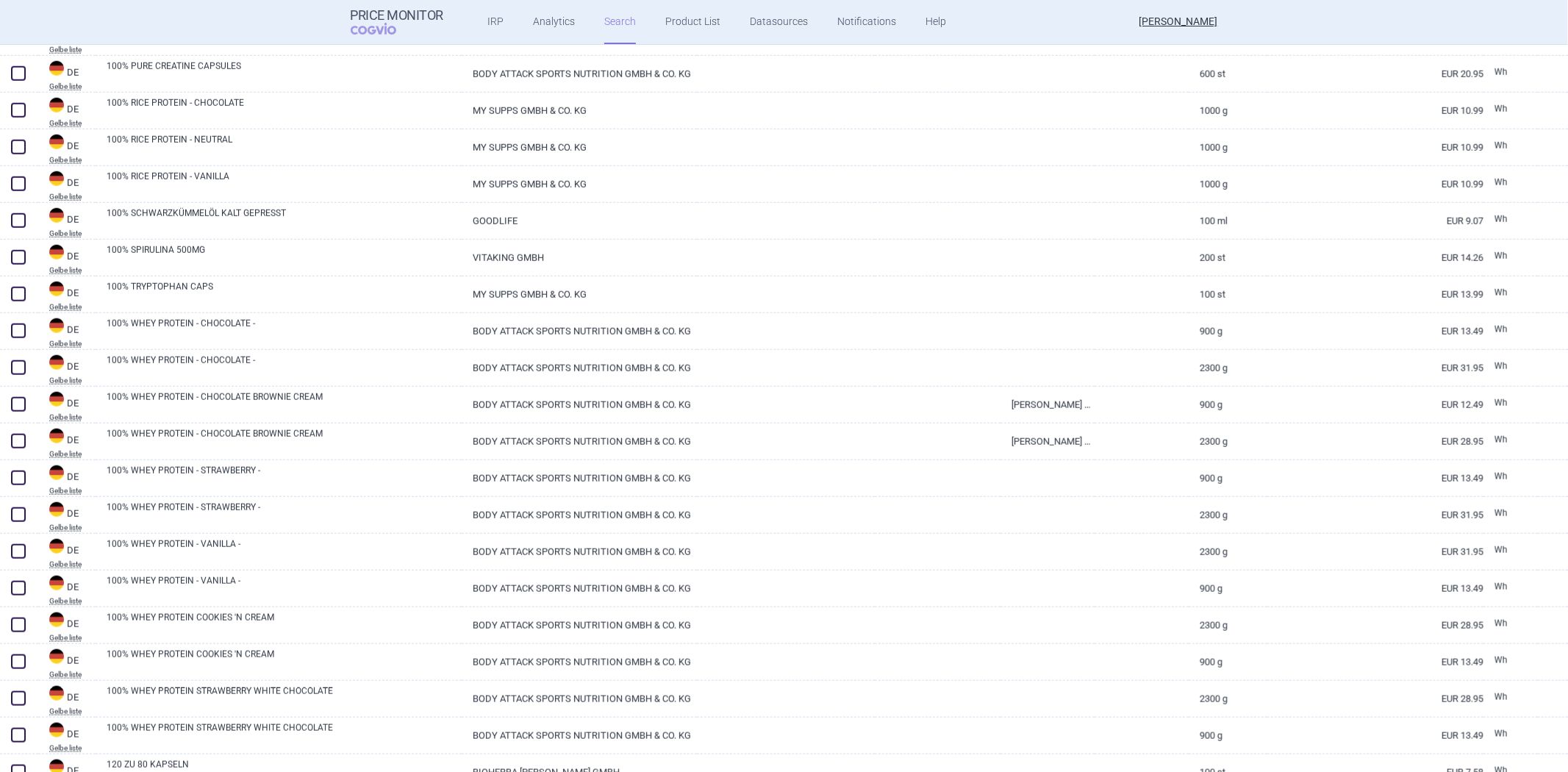
click at [1118, 424] on link at bounding box center [1141, 437] width 94 height 26
select select "EUR"
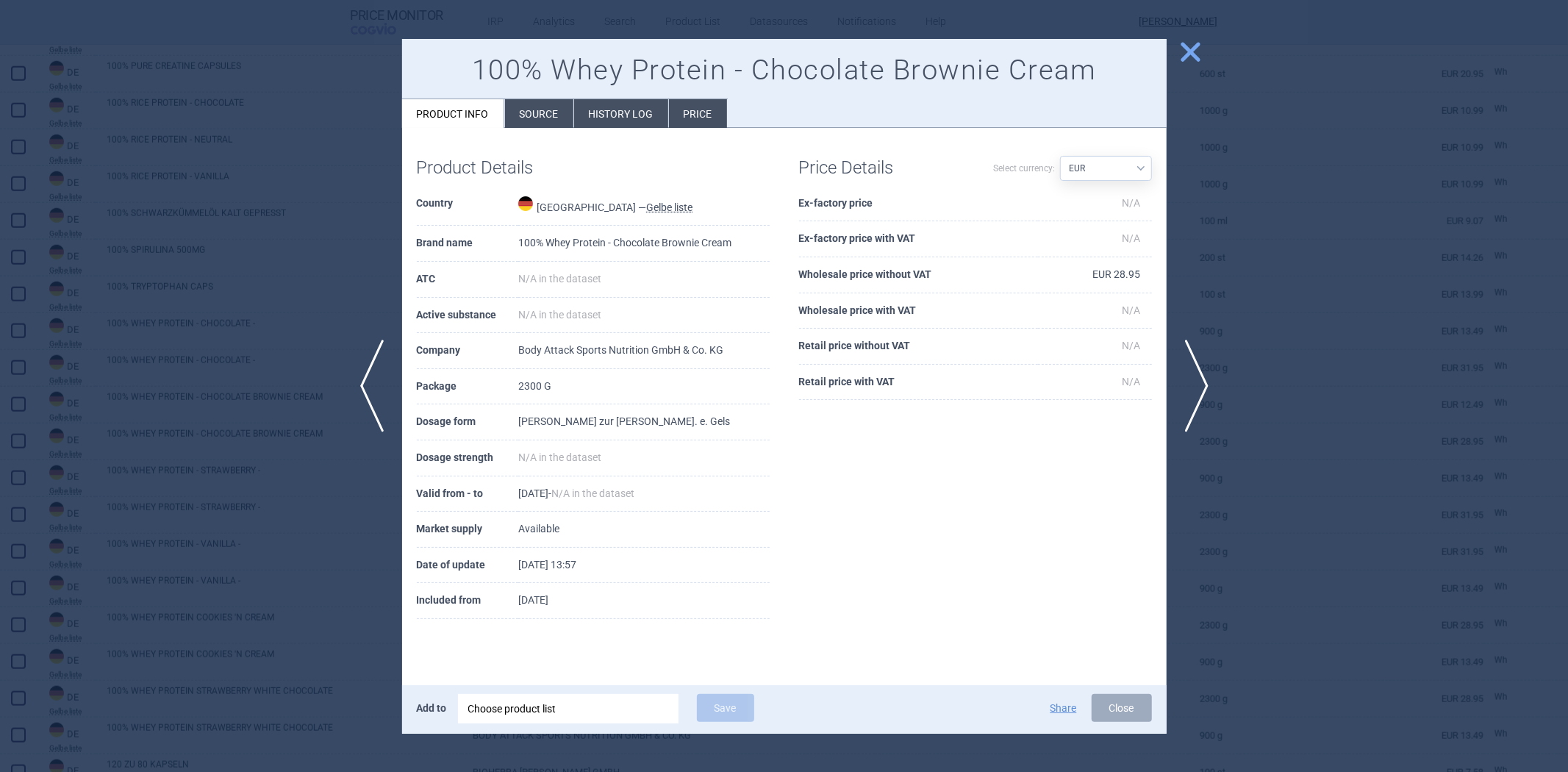
click at [1268, 335] on div at bounding box center [784, 386] width 1568 height 772
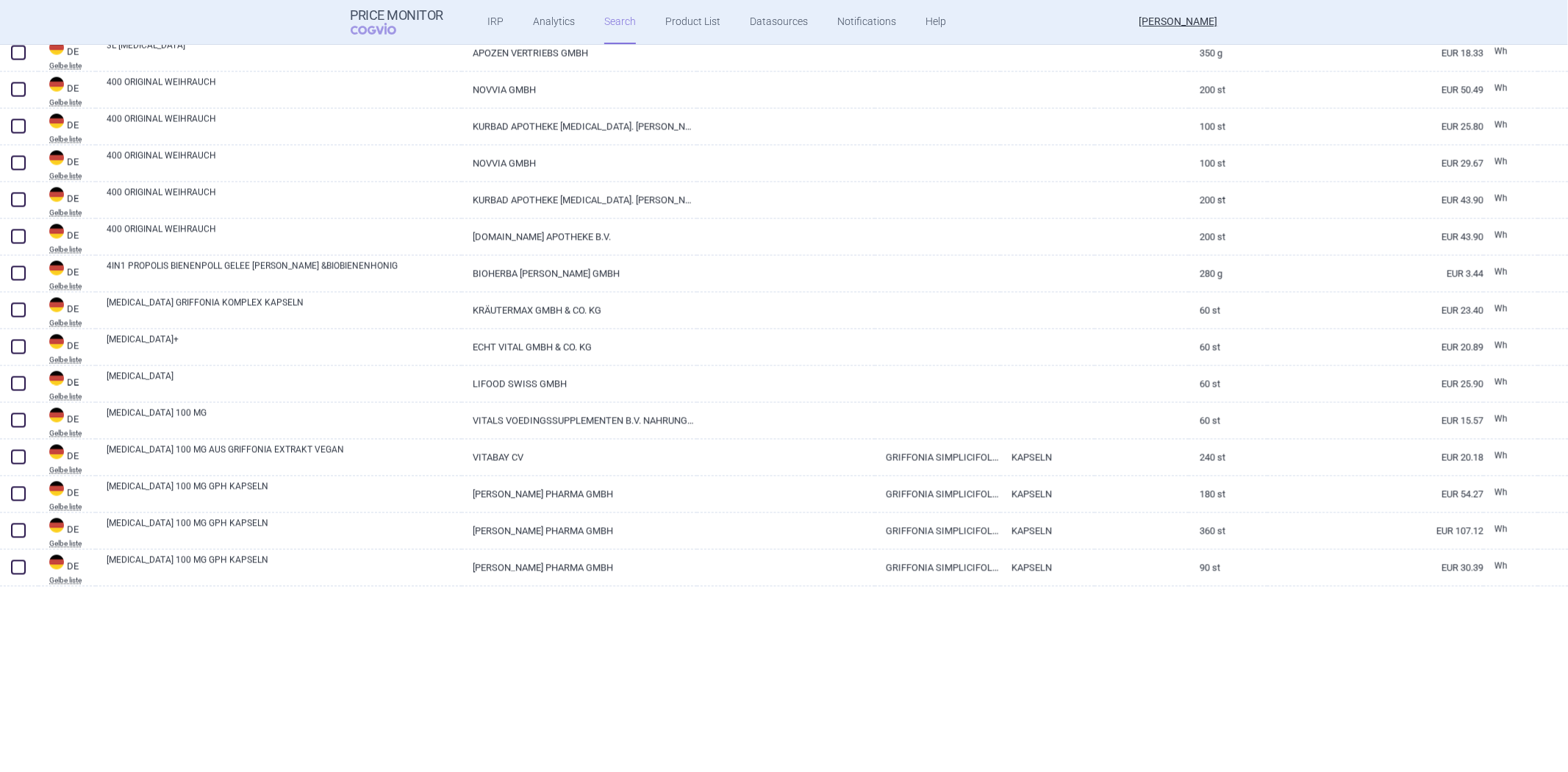
scroll to position [2370, 0]
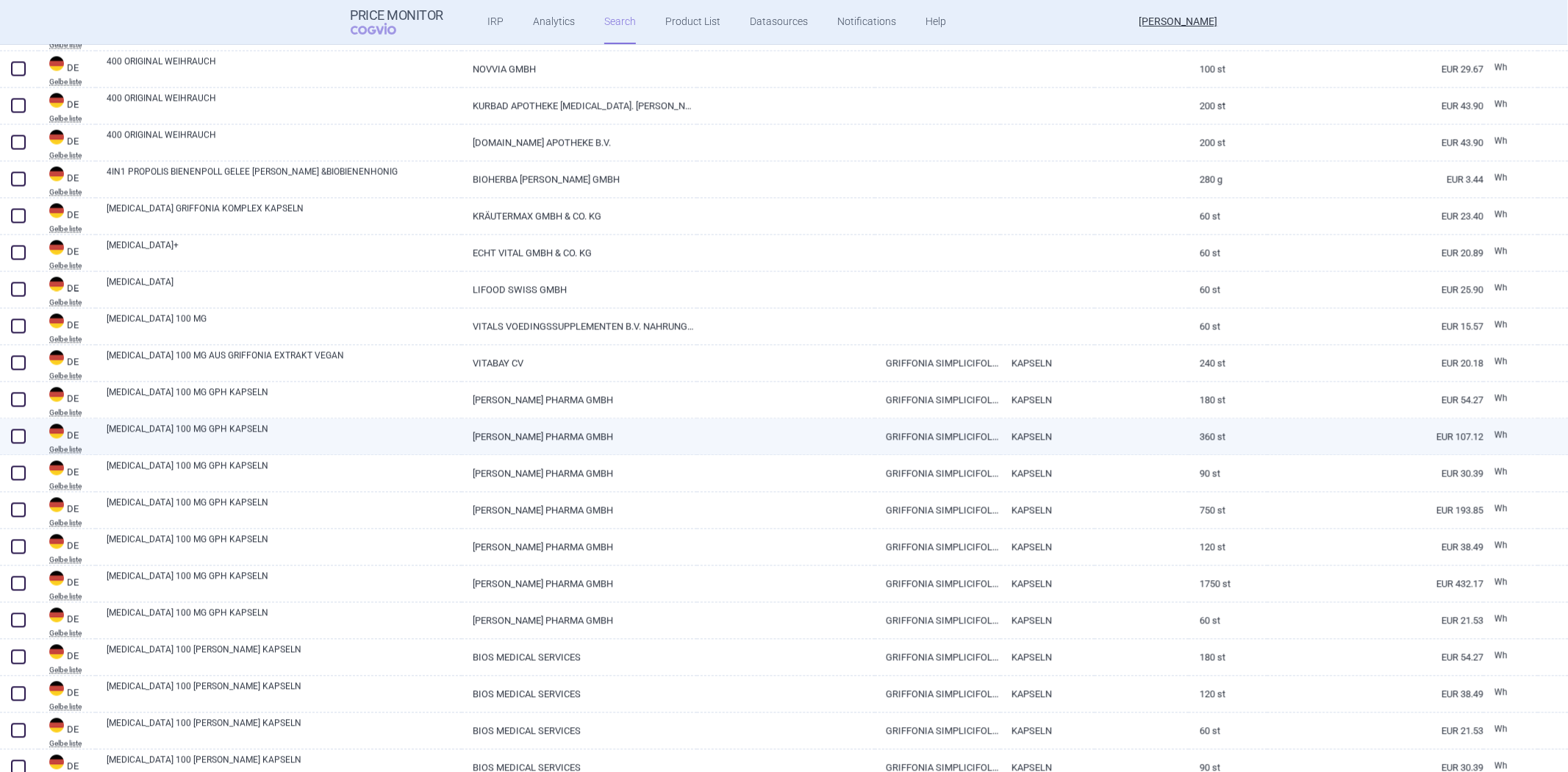
click at [1119, 422] on link at bounding box center [1141, 432] width 94 height 26
select select "EUR"
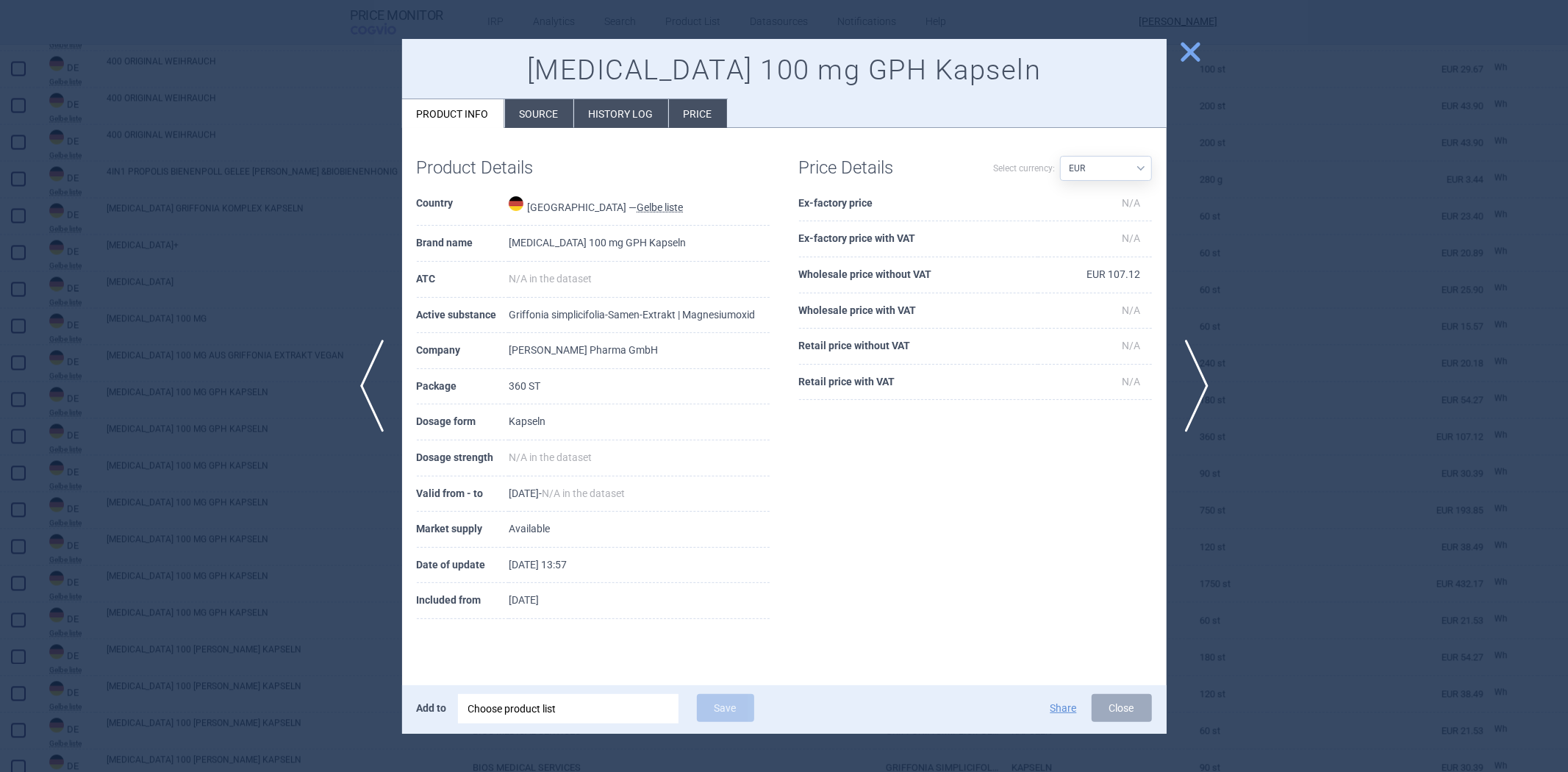
click at [1314, 254] on div at bounding box center [784, 386] width 1568 height 772
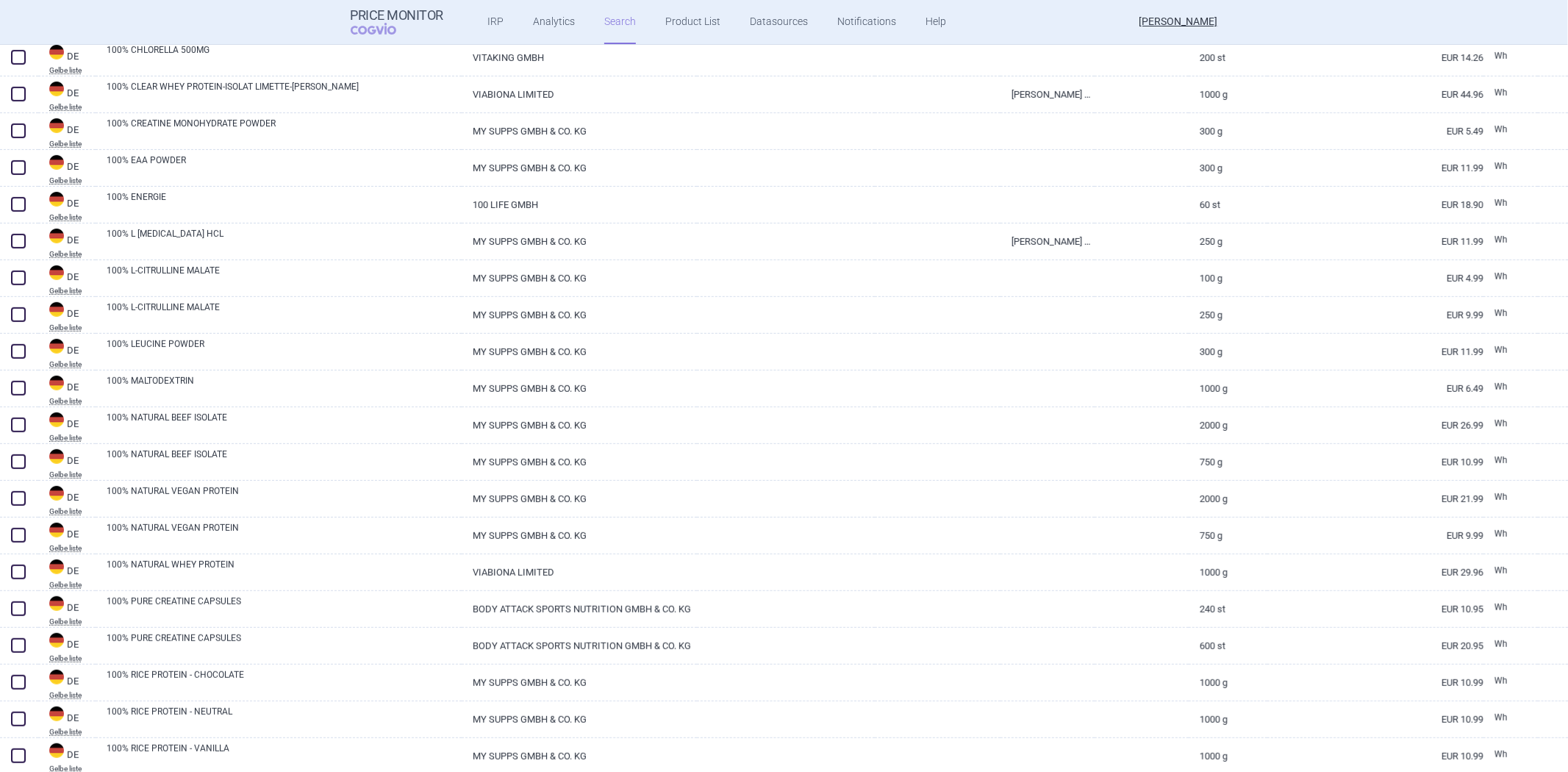
scroll to position [82, 0]
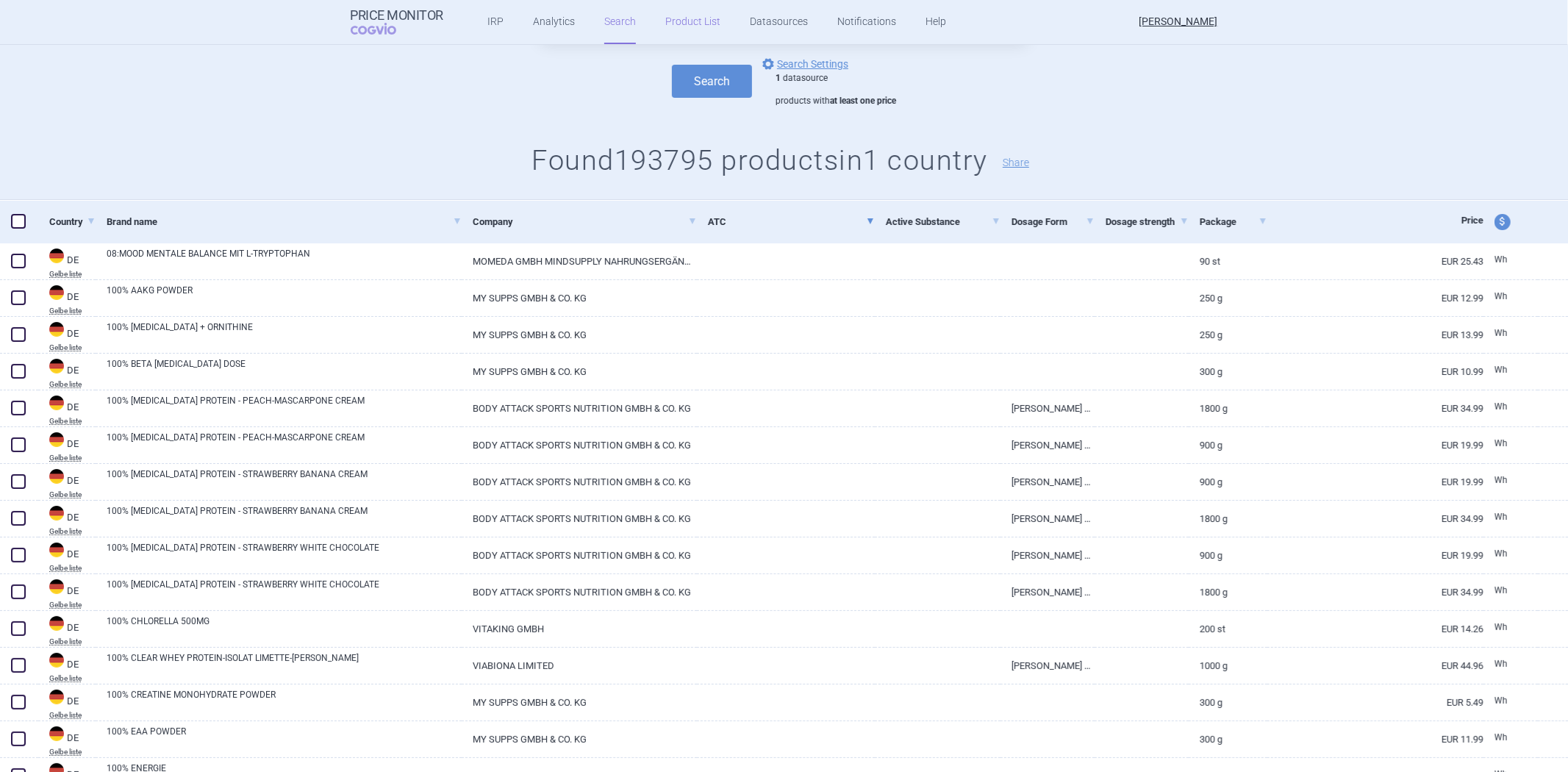
click at [687, 34] on link "Product List" at bounding box center [692, 22] width 55 height 44
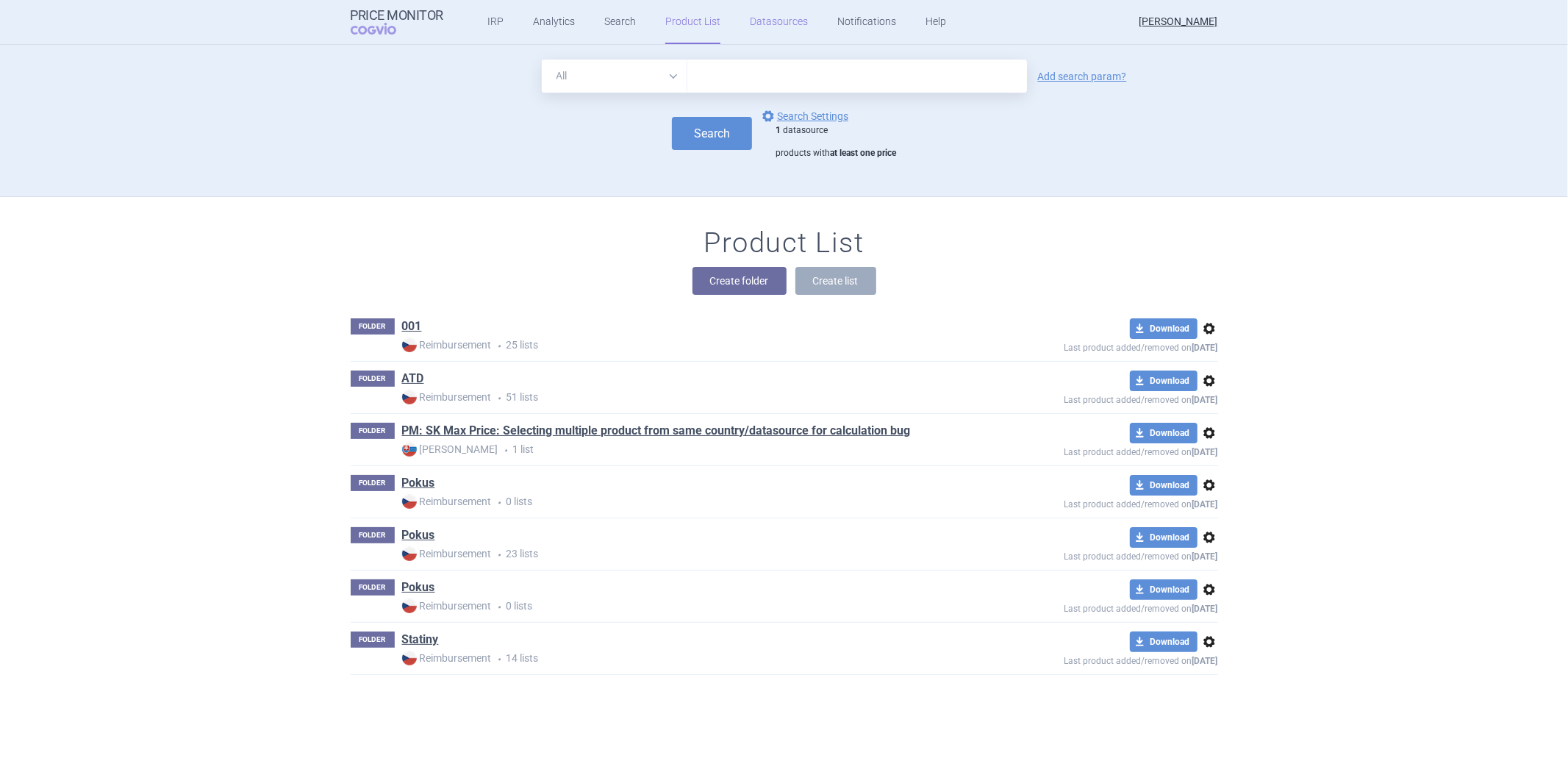
click at [794, 22] on link "Datasources" at bounding box center [779, 22] width 58 height 44
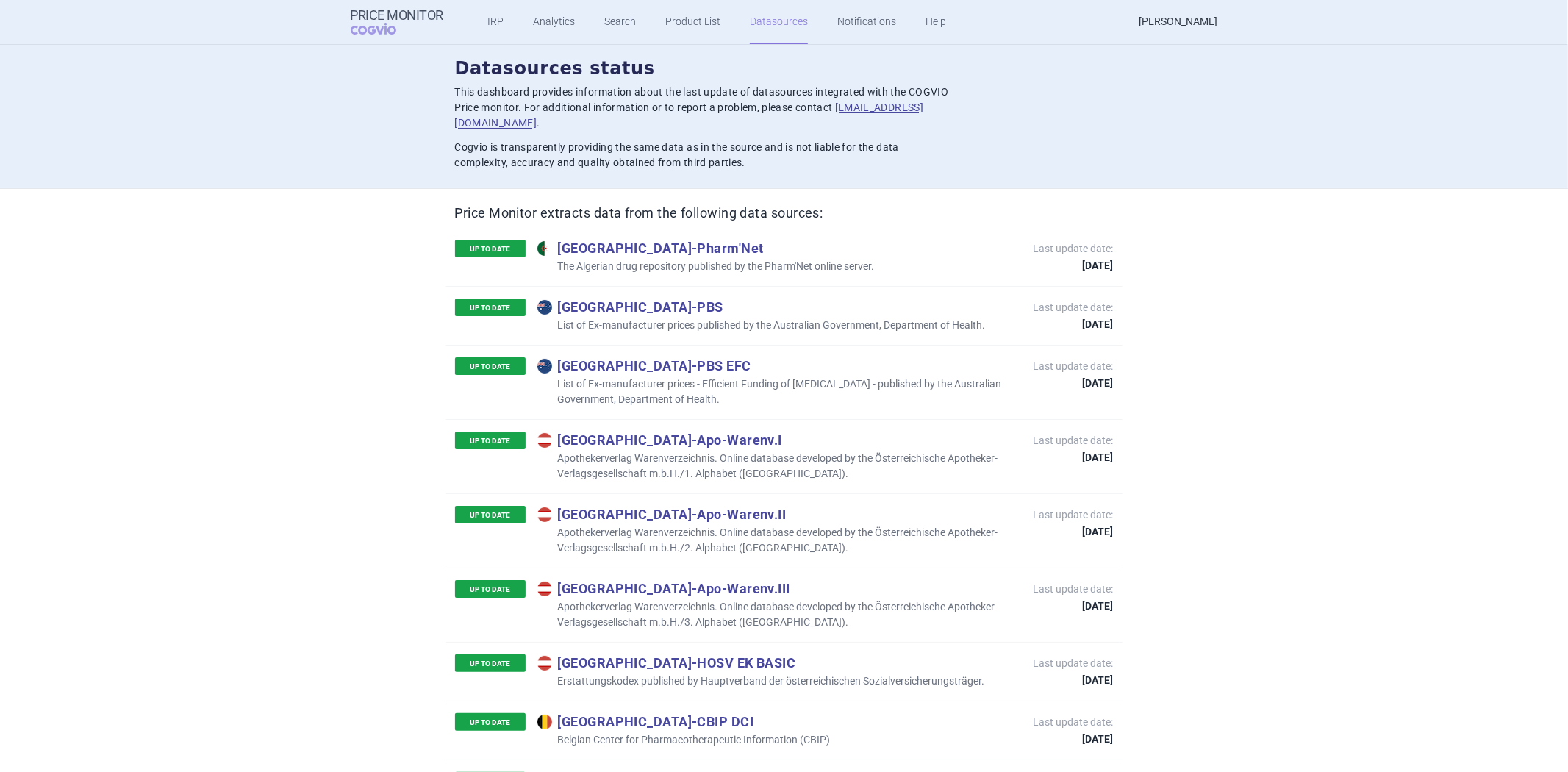
click at [715, 299] on p "Australia - PBS" at bounding box center [762, 307] width 449 height 16
drag, startPoint x: 892, startPoint y: 253, endPoint x: 549, endPoint y: 236, distance: 343.4
click at [549, 236] on div "UP TO DATE Algeria - Pharm'Net The Algerian drug repository published by the Ph…" at bounding box center [784, 257] width 676 height 58
click at [998, 238] on div "UP TO DATE Algeria - Pharm'Net The Algerian drug repository published by the Ph…" at bounding box center [784, 257] width 676 height 58
click at [1173, 169] on div "Datasources status This dashboard provides information about the last update of…" at bounding box center [784, 117] width 1568 height 144
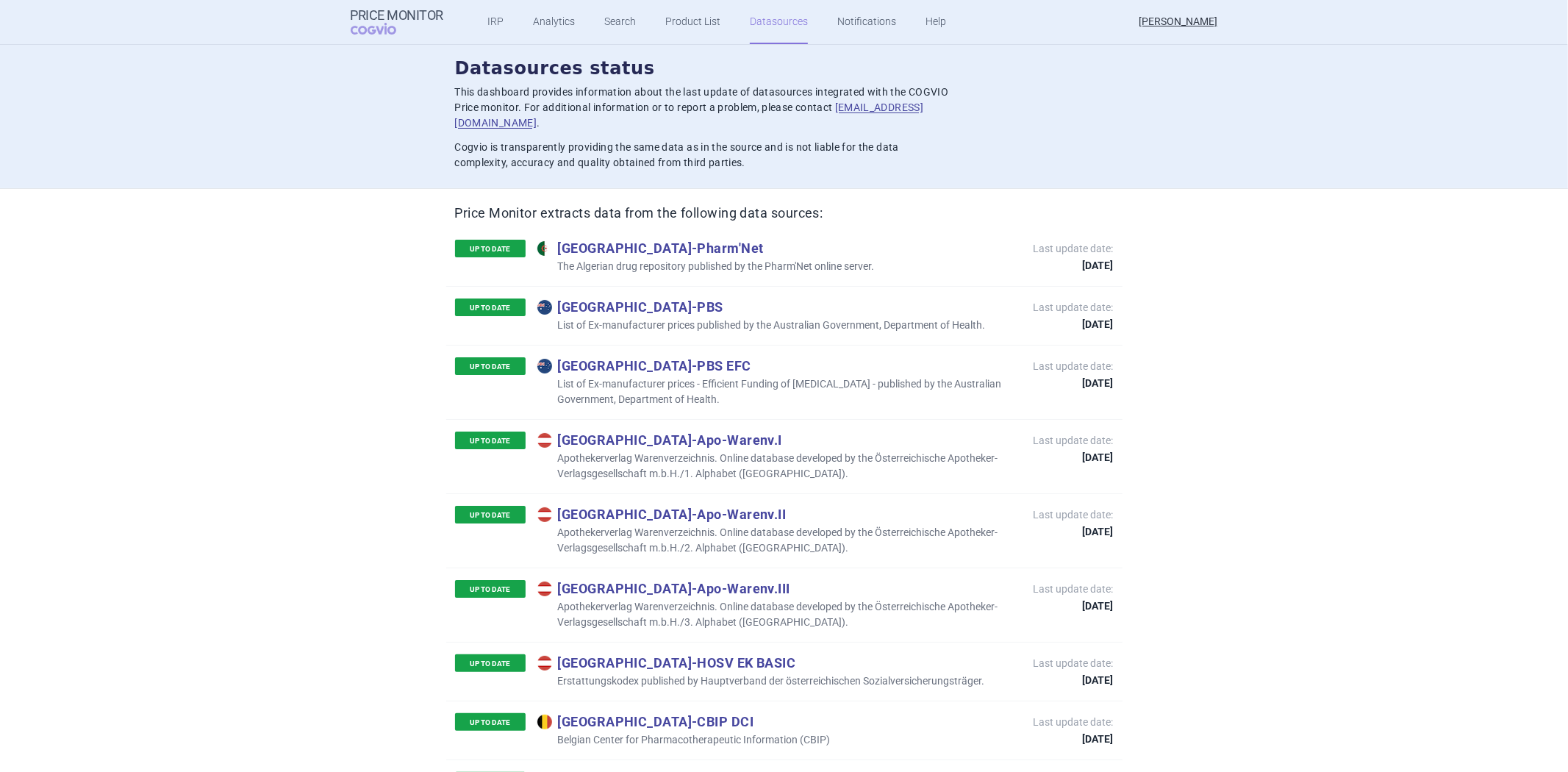
click at [817, 259] on p "The Algerian drug repository published by the Pharm'Net online server." at bounding box center [706, 266] width 337 height 15
click at [761, 358] on p "Australia - PBS EFC" at bounding box center [778, 366] width 482 height 16
click at [643, 299] on p "Australia - PBS" at bounding box center [762, 307] width 449 height 16
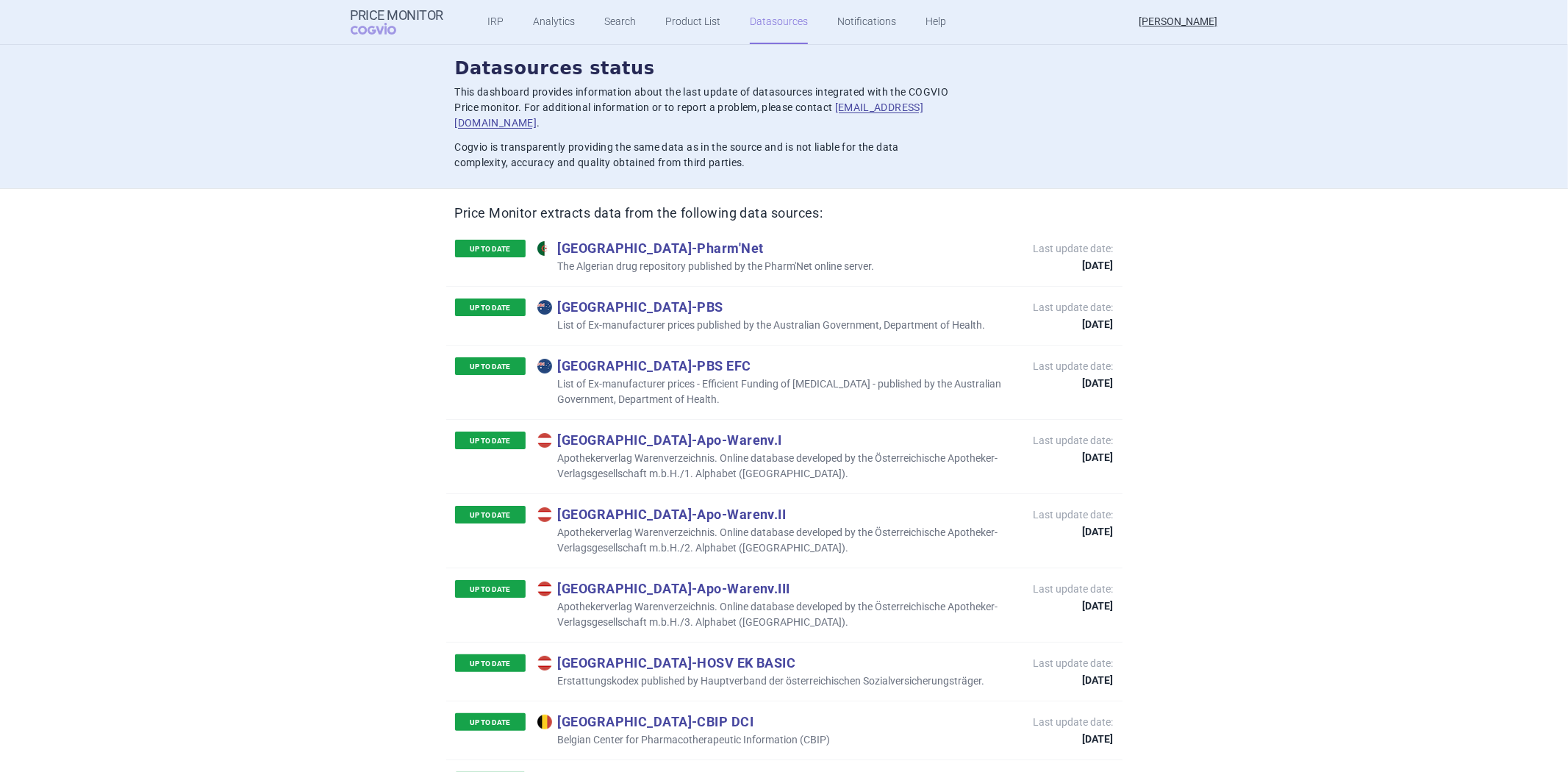
click at [643, 299] on p "Australia - PBS" at bounding box center [762, 307] width 449 height 16
copy p "Australia - PBS"
click at [699, 317] on p "List of Ex-manufacturer prices published by the Australian Government, Departme…" at bounding box center [762, 325] width 449 height 15
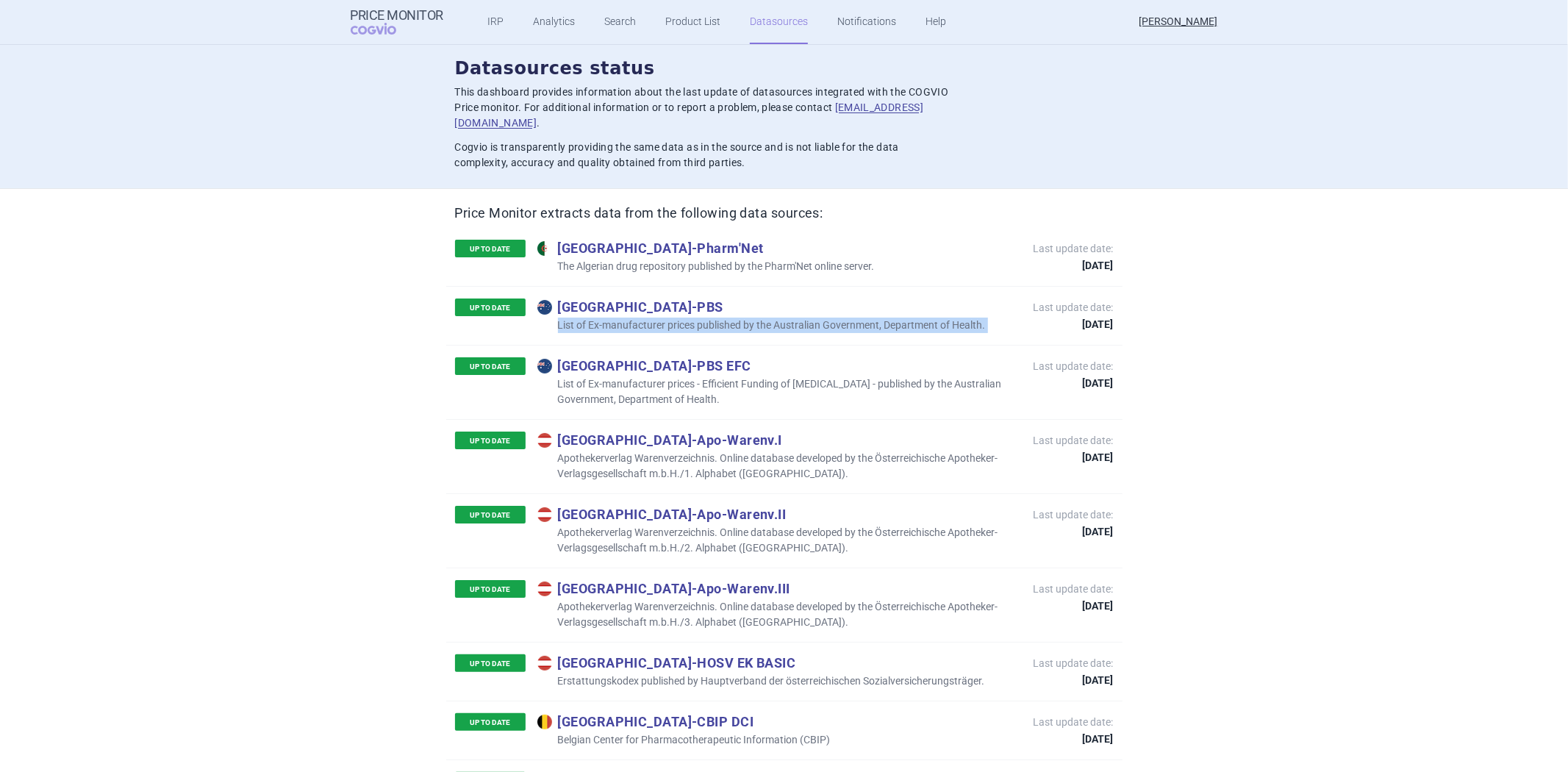
click at [699, 317] on p "List of Ex-manufacturer prices published by the Australian Government, Departme…" at bounding box center [762, 325] width 449 height 15
copy p "List of Ex-manufacturer prices published by the Australian Government, Departme…"
click at [897, 299] on p "Australia - PBS" at bounding box center [762, 307] width 449 height 16
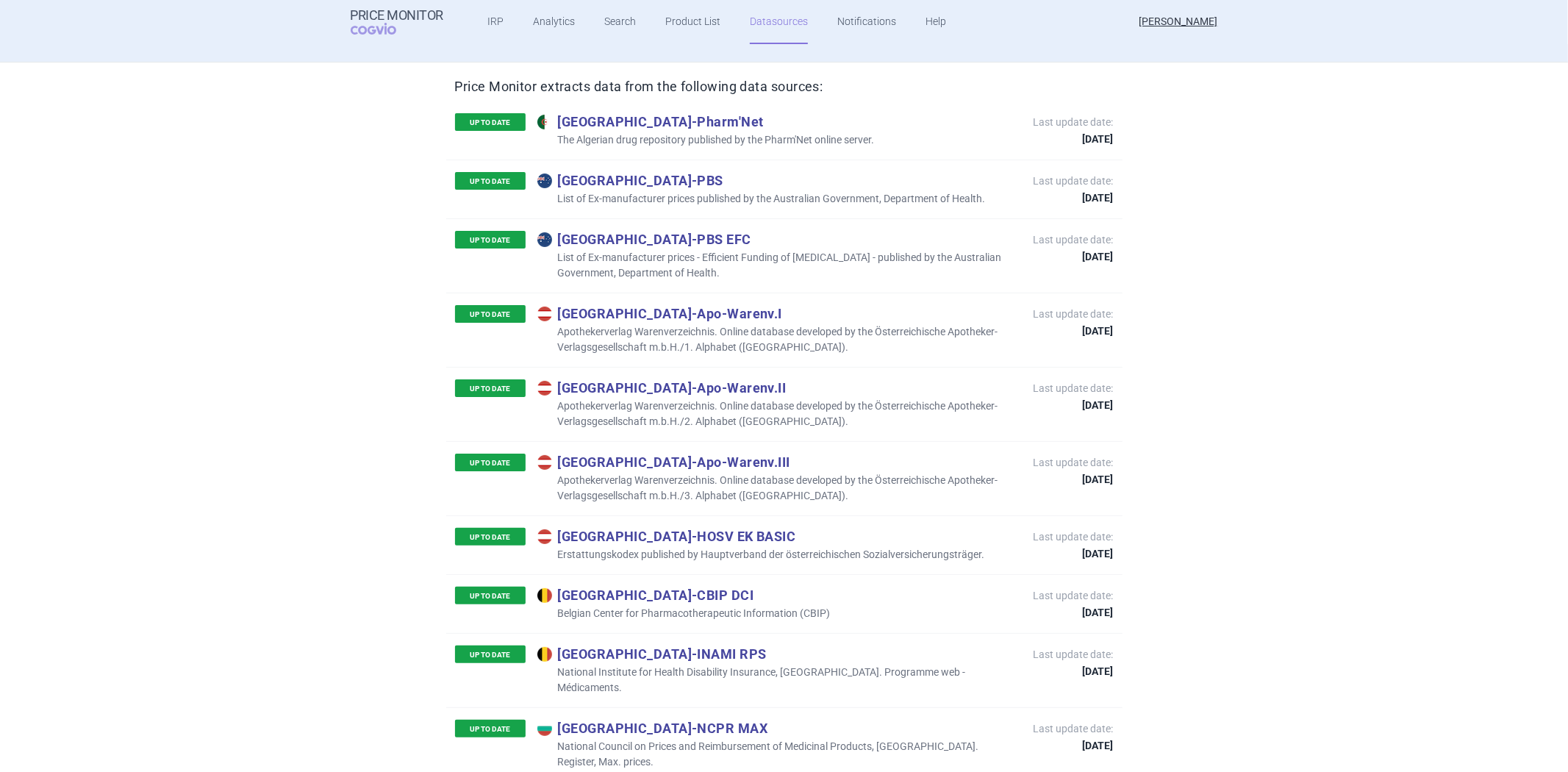
scroll to position [164, 0]
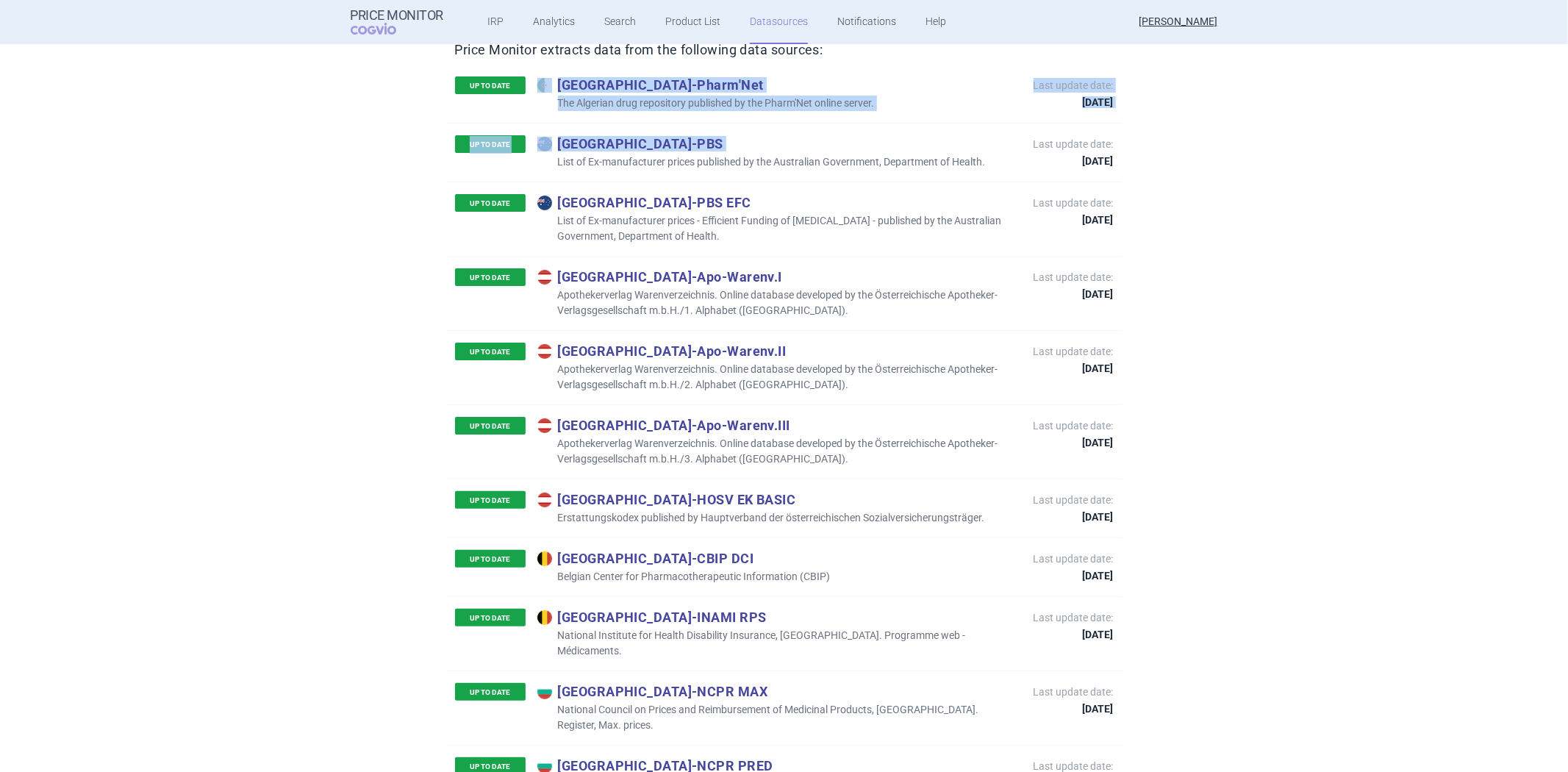
drag, startPoint x: 447, startPoint y: 55, endPoint x: 510, endPoint y: 112, distance: 85.0
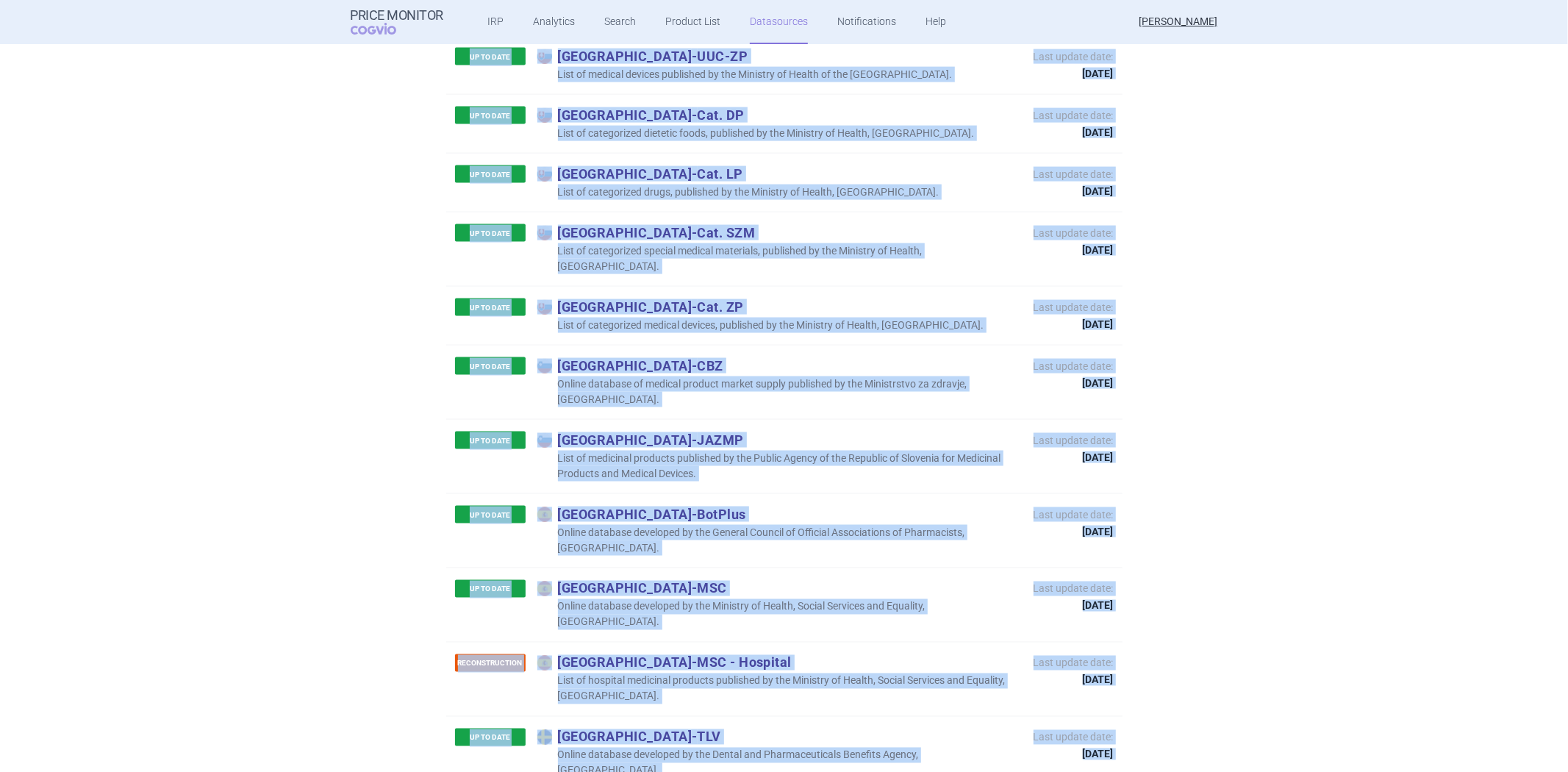
scroll to position [6861, 0]
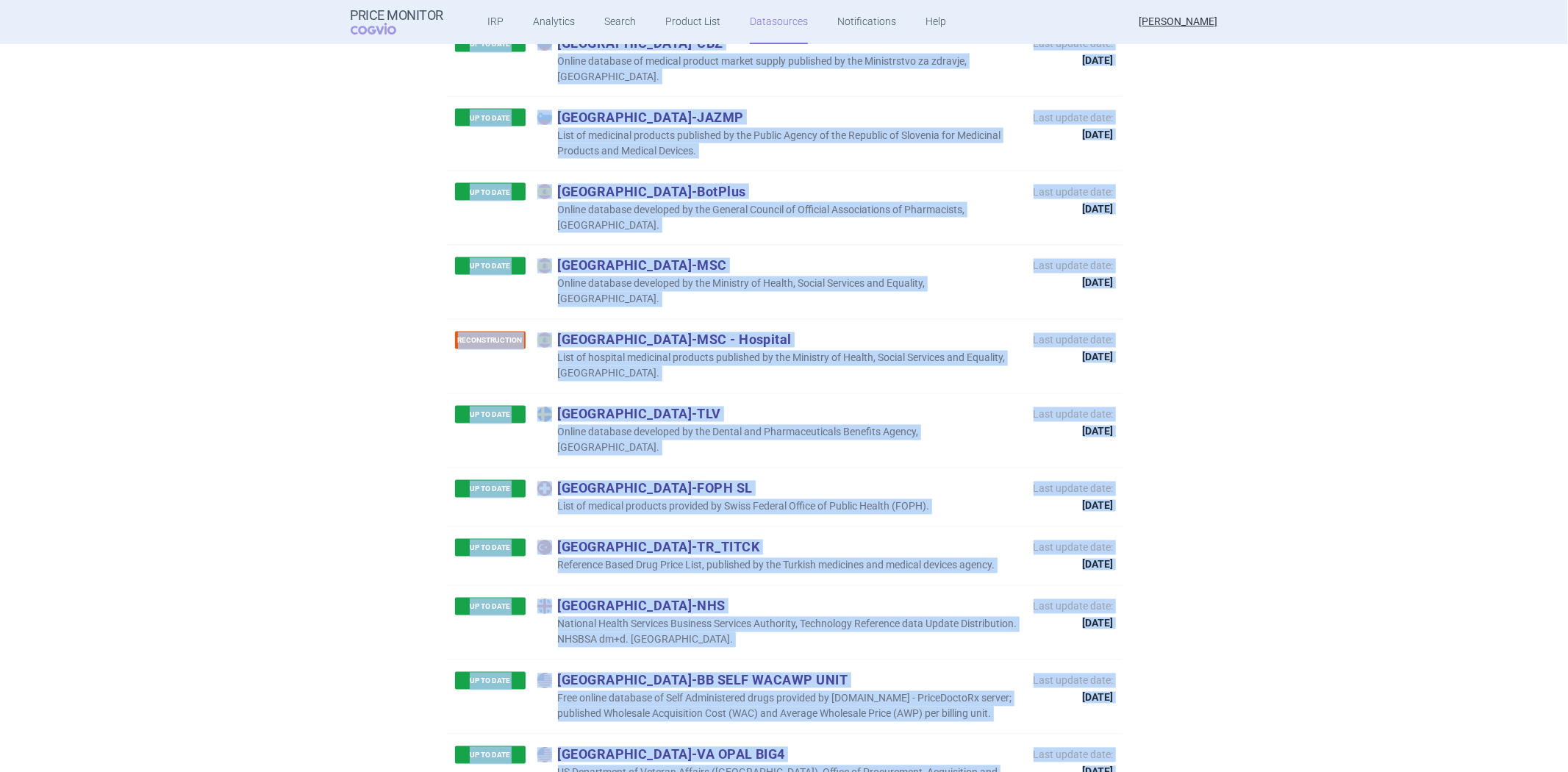
drag, startPoint x: 464, startPoint y: 71, endPoint x: 1119, endPoint y: 708, distance: 913.7
copy div "UP TO DATE Algeria - Pharm'Net The Algerian drug repository published by the Ph…"
click at [957, 598] on p "United Kingdom - NHS" at bounding box center [778, 606] width 482 height 16
click at [952, 585] on div "UP TO DATE United Kingdom - NHS National Health Services Business Services Auth…" at bounding box center [784, 622] width 676 height 75
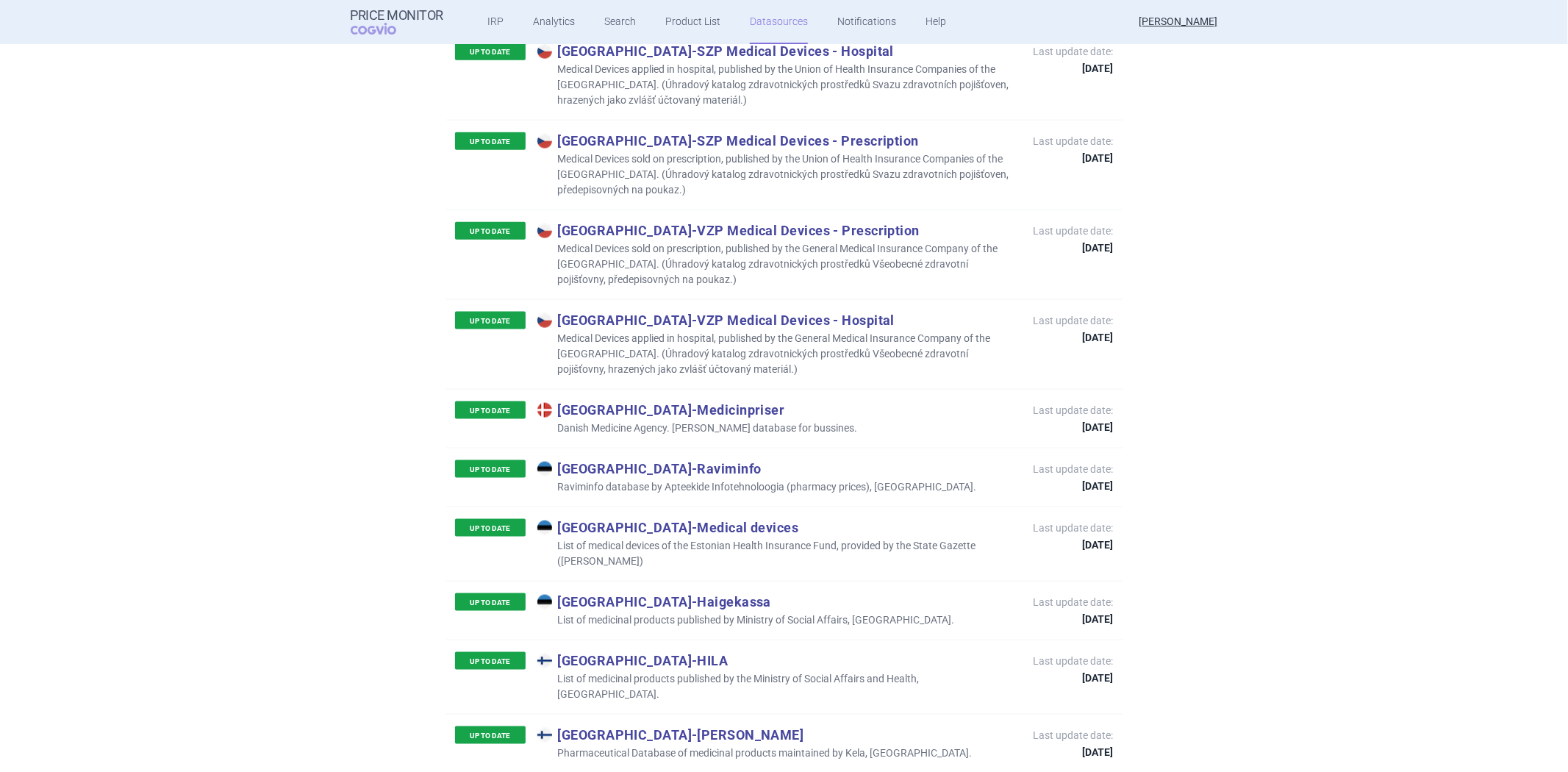
scroll to position [1548, 0]
click at [659, 447] on div "UP TO DATE Estonia - Raviminfo Raviminfo database by Apteekide Infotehnoloogia …" at bounding box center [784, 475] width 676 height 59
click at [619, 478] on p "Raviminfo database by Apteekide Infotehnoloogia (pharmacy prices), [GEOGRAPHIC_…" at bounding box center [757, 485] width 440 height 15
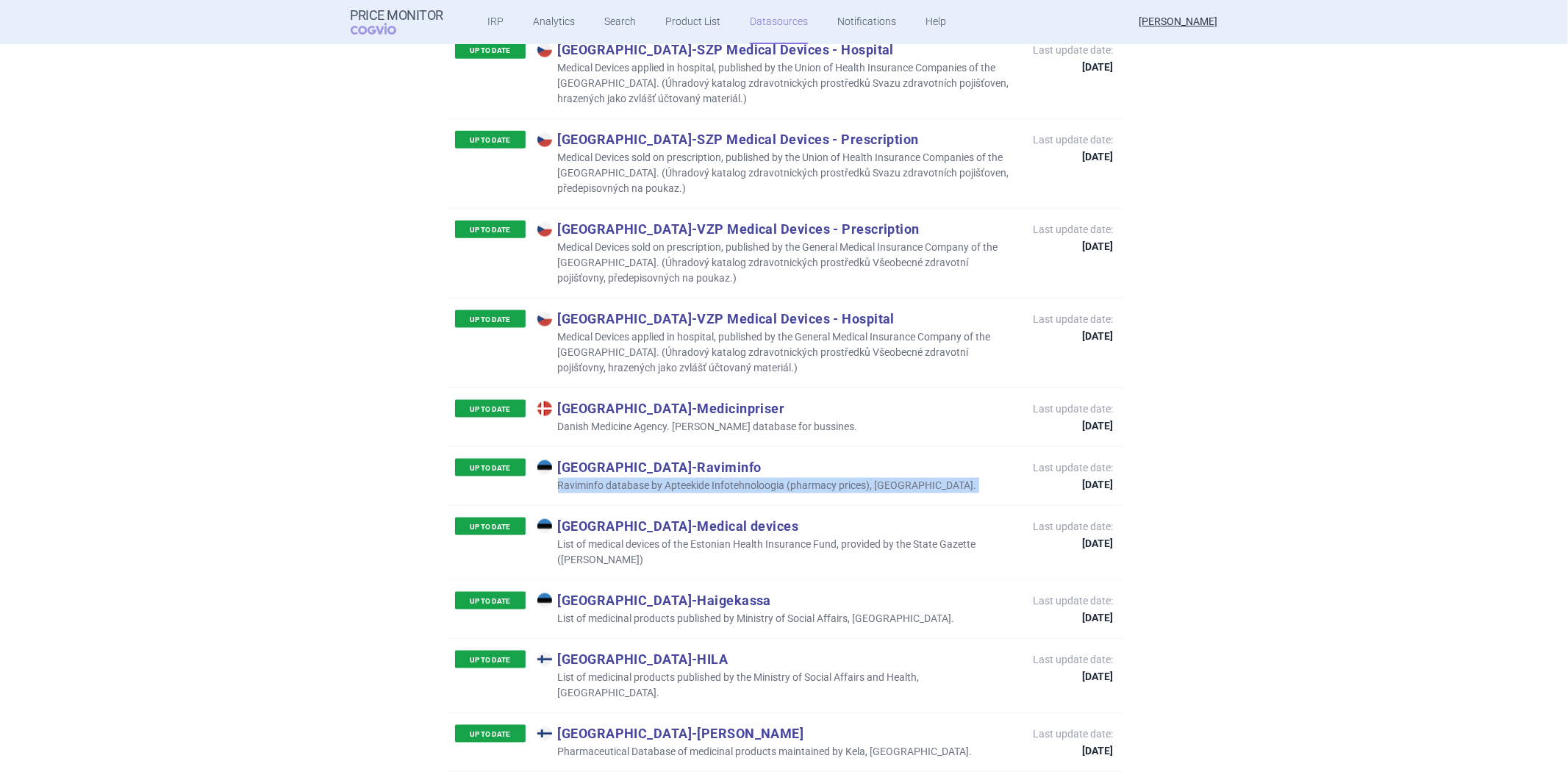
click at [619, 478] on p "Raviminfo database by Apteekide Infotehnoloogia (pharmacy prices), [GEOGRAPHIC_…" at bounding box center [757, 485] width 440 height 15
copy p "Raviminfo database by Apteekide Infotehnoloogia (pharmacy prices), [GEOGRAPHIC_…"
drag, startPoint x: 664, startPoint y: 480, endPoint x: 655, endPoint y: 487, distance: 11.4
click at [664, 518] on p "Estonia - Medical devices" at bounding box center [778, 526] width 482 height 16
click at [642, 537] on p "List of medical devices of the Estonian Health Insurance Fund, provided by the …" at bounding box center [778, 552] width 482 height 31
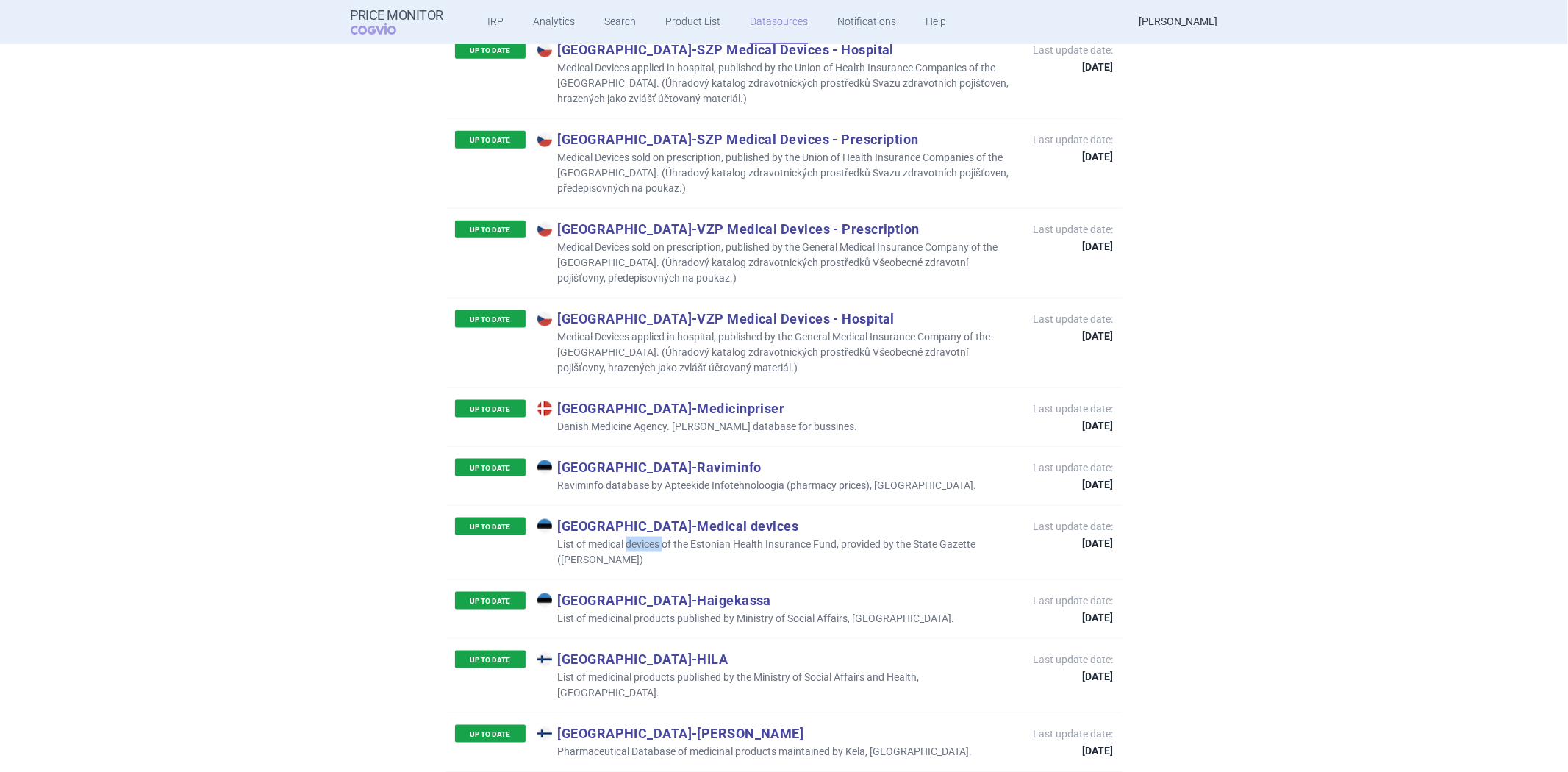
click at [642, 537] on p "List of medical devices of the Estonian Health Insurance Fund, provided by the …" at bounding box center [778, 552] width 482 height 31
click at [644, 537] on p "List of medical devices of the Estonian Health Insurance Fund, provided by the …" at bounding box center [778, 552] width 482 height 31
copy p "List of medical devices of the Estonian Health Insurance Fund, provided by the …"
click at [753, 611] on p "List of medicinal products published by Ministry of Social Affairs, [GEOGRAPHIC…" at bounding box center [746, 618] width 417 height 15
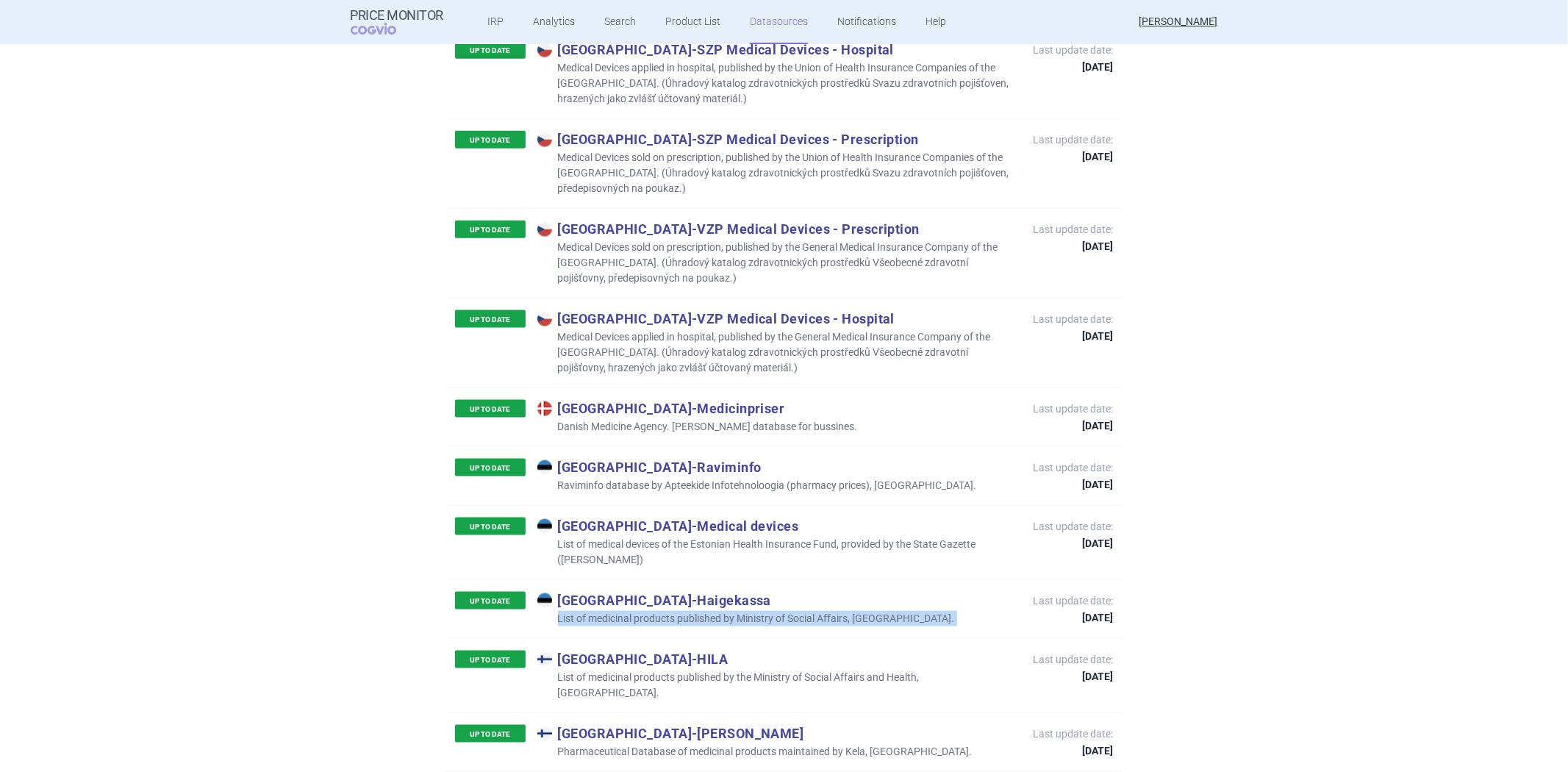
click at [753, 611] on p "List of medicinal products published by Ministry of Social Affairs, [GEOGRAPHIC…" at bounding box center [746, 618] width 417 height 15
copy p "List of medicinal products published by Ministry of Social Affairs, [GEOGRAPHIC…"
click at [772, 670] on p "List of medicinal products published by the Ministry of Social Affairs and Heal…" at bounding box center [778, 685] width 482 height 31
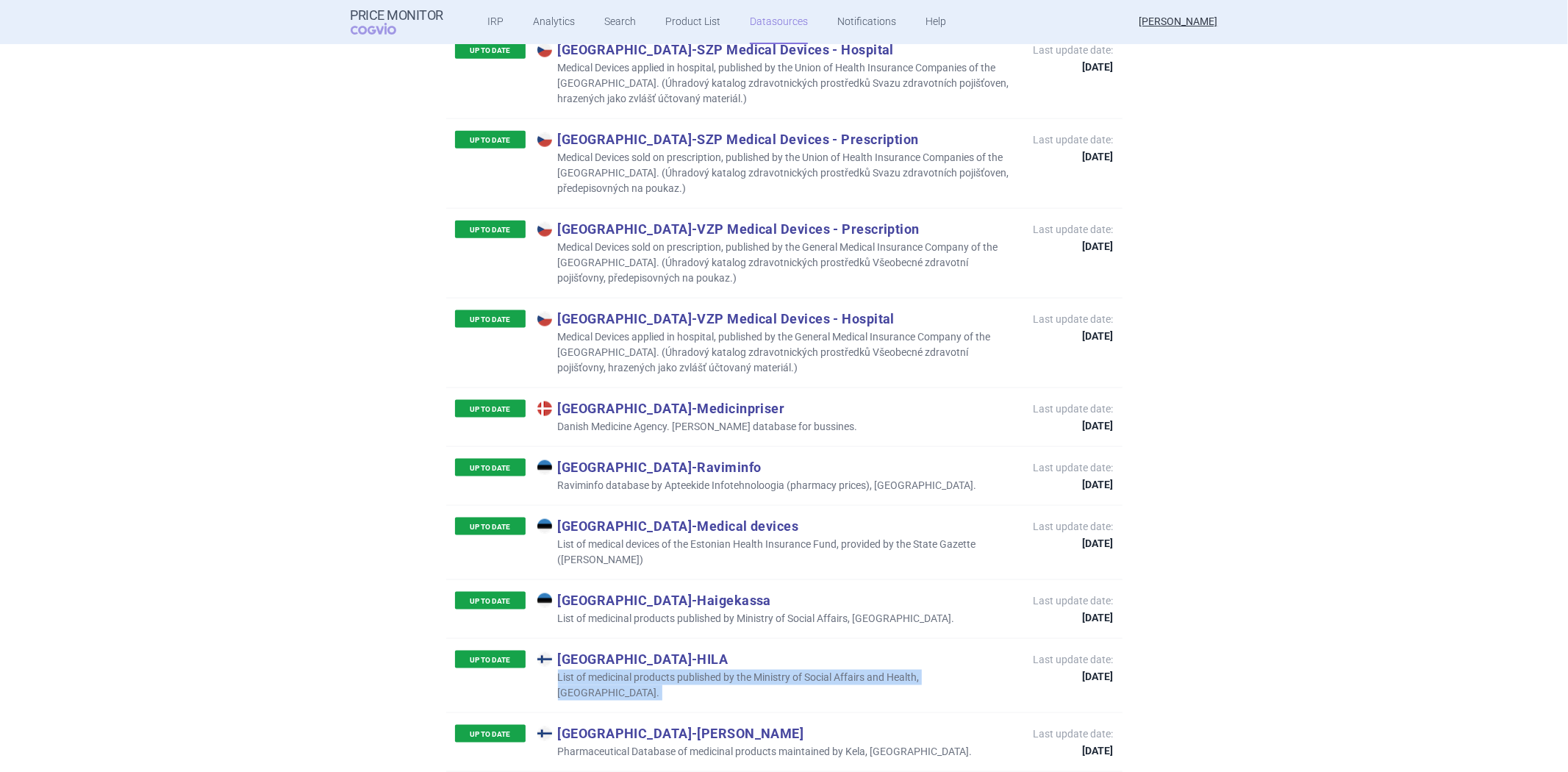
click at [772, 670] on p "List of medicinal products published by the Ministry of Social Affairs and Heal…" at bounding box center [778, 685] width 482 height 31
copy p "List of medicinal products published by the Ministry of Social Affairs and Heal…"
click at [687, 745] on p "Pharmaceutical Database of medicinal products maintained by Kela, [GEOGRAPHIC_D…" at bounding box center [755, 752] width 435 height 15
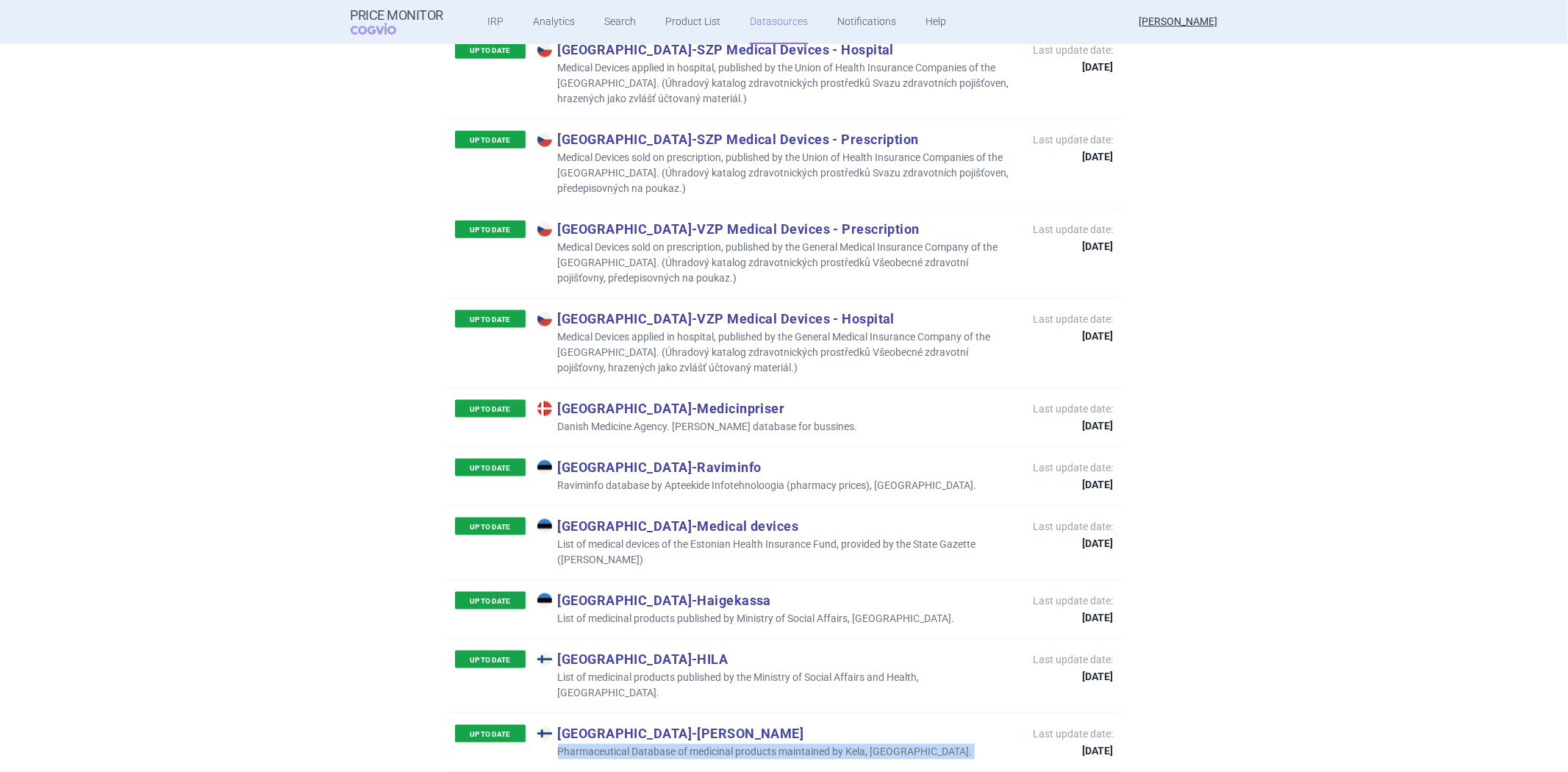
click at [687, 745] on p "Pharmaceutical Database of medicinal products maintained by Kela, [GEOGRAPHIC_D…" at bounding box center [755, 752] width 435 height 15
copy p "Pharmaceutical Database of medicinal products maintained by Kela, [GEOGRAPHIC_D…"
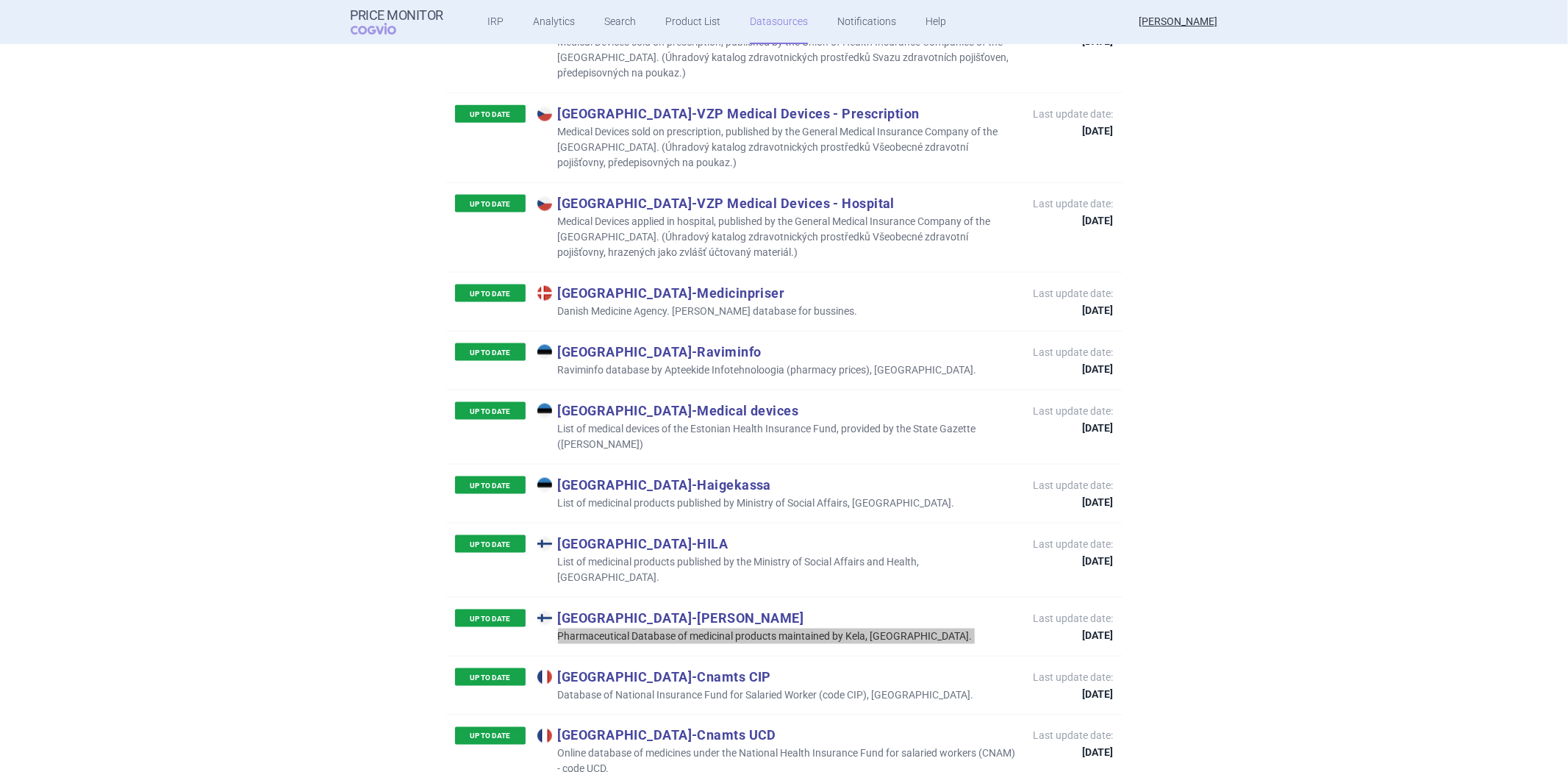
scroll to position [1712, 0]
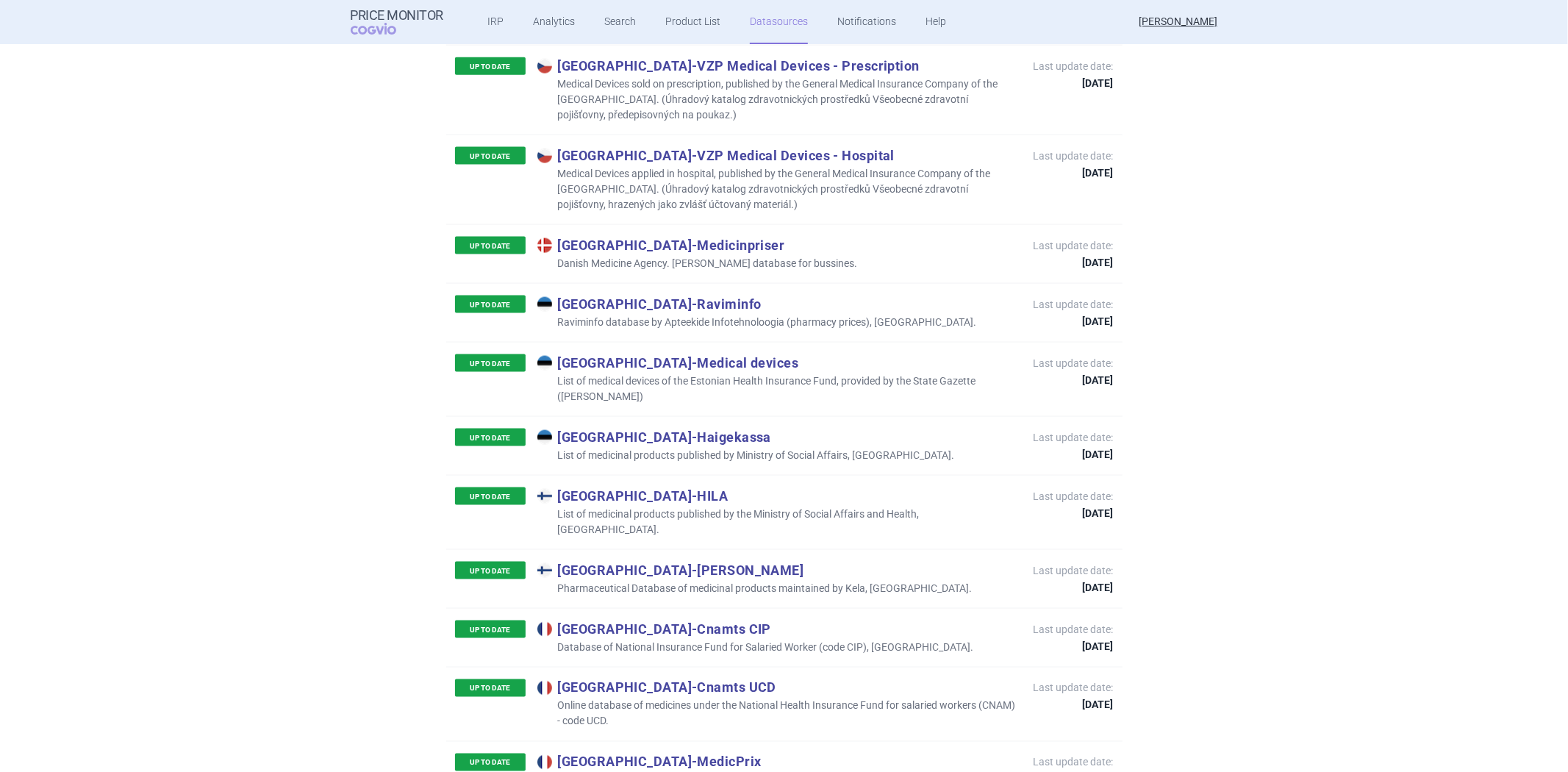
click at [671, 640] on p "Database of National Insurance Fund for Salaried Worker (code CIP), [GEOGRAPHIC…" at bounding box center [756, 647] width 437 height 15
copy p "Database of National Insurance Fund for Salaried Worker (code CIP), [GEOGRAPHIC…"
click at [607, 699] on p "Online database of medicines under the National Health Insurance Fund for salar…" at bounding box center [778, 714] width 482 height 31
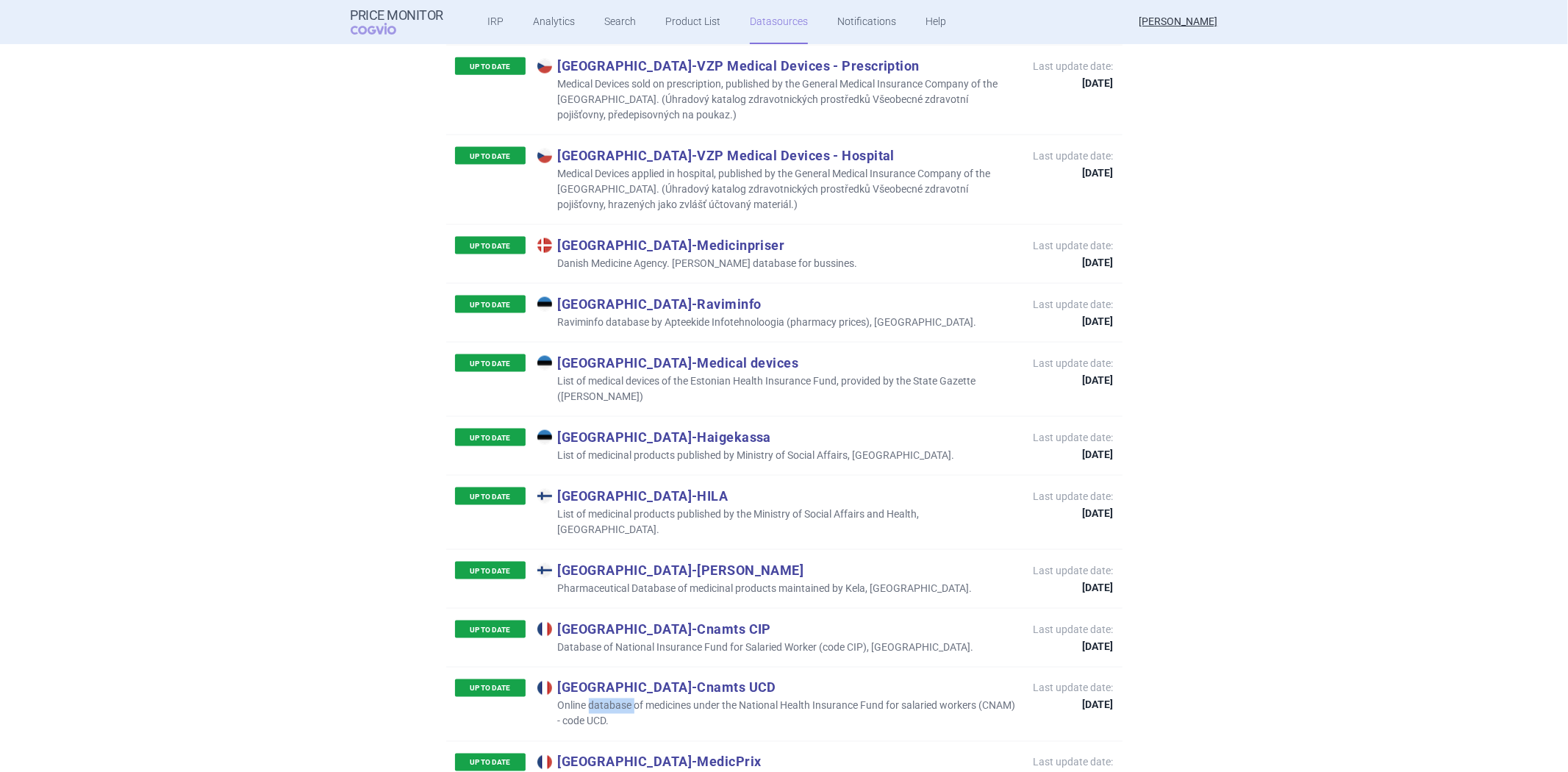
click at [607, 699] on p "Online database of medicines under the National Health Insurance Fund for salar…" at bounding box center [778, 714] width 482 height 31
copy p "Online database of medicines under the National Health Insurance Fund for salar…"
click at [642, 772] on p "Online database developed by The Ministry of Social Affairs and Health, [GEOGRA…" at bounding box center [760, 780] width 445 height 15
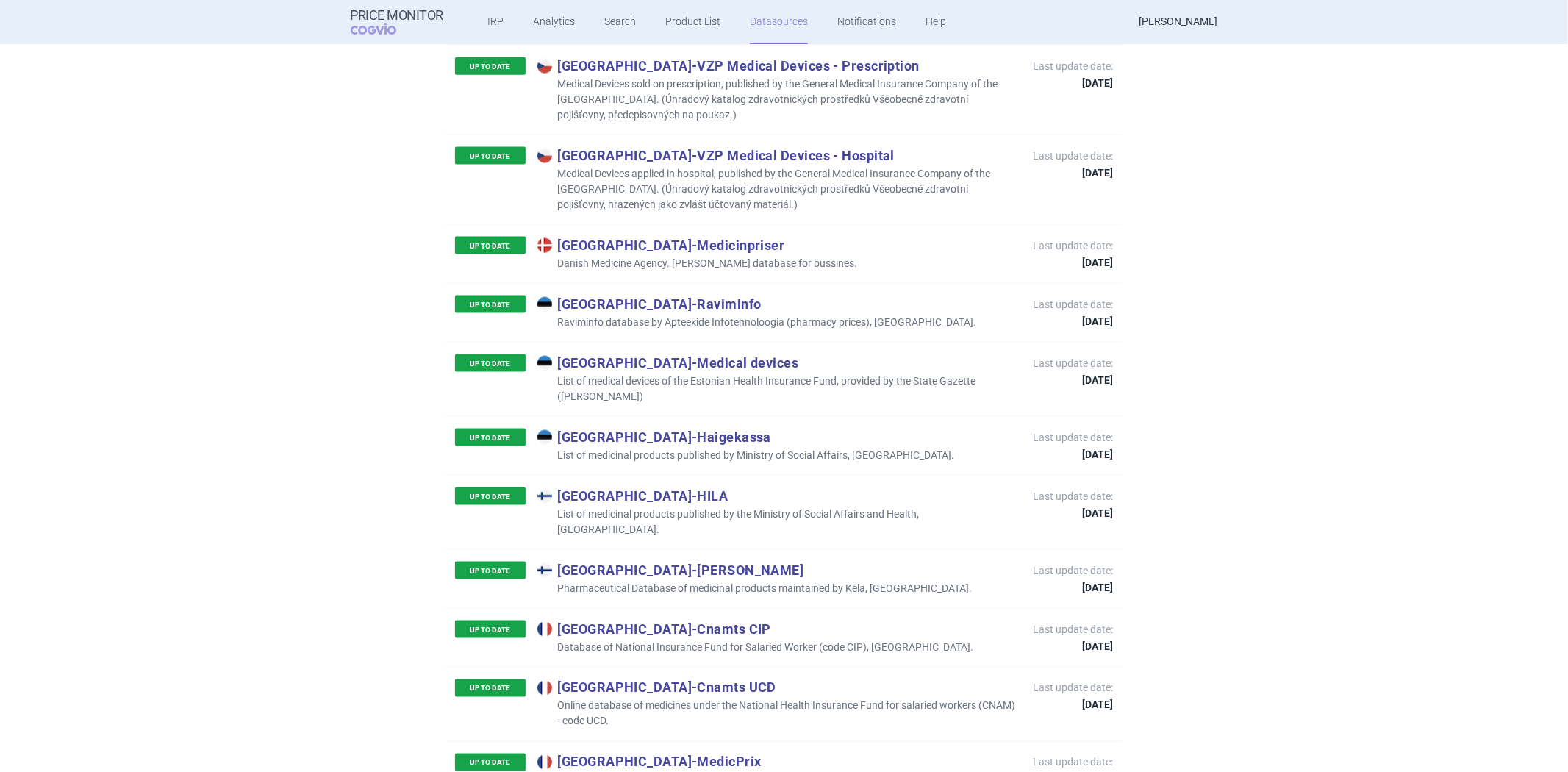
click at [642, 772] on p "Online database developed by The Ministry of Social Affairs and Health, [GEOGRA…" at bounding box center [760, 780] width 445 height 15
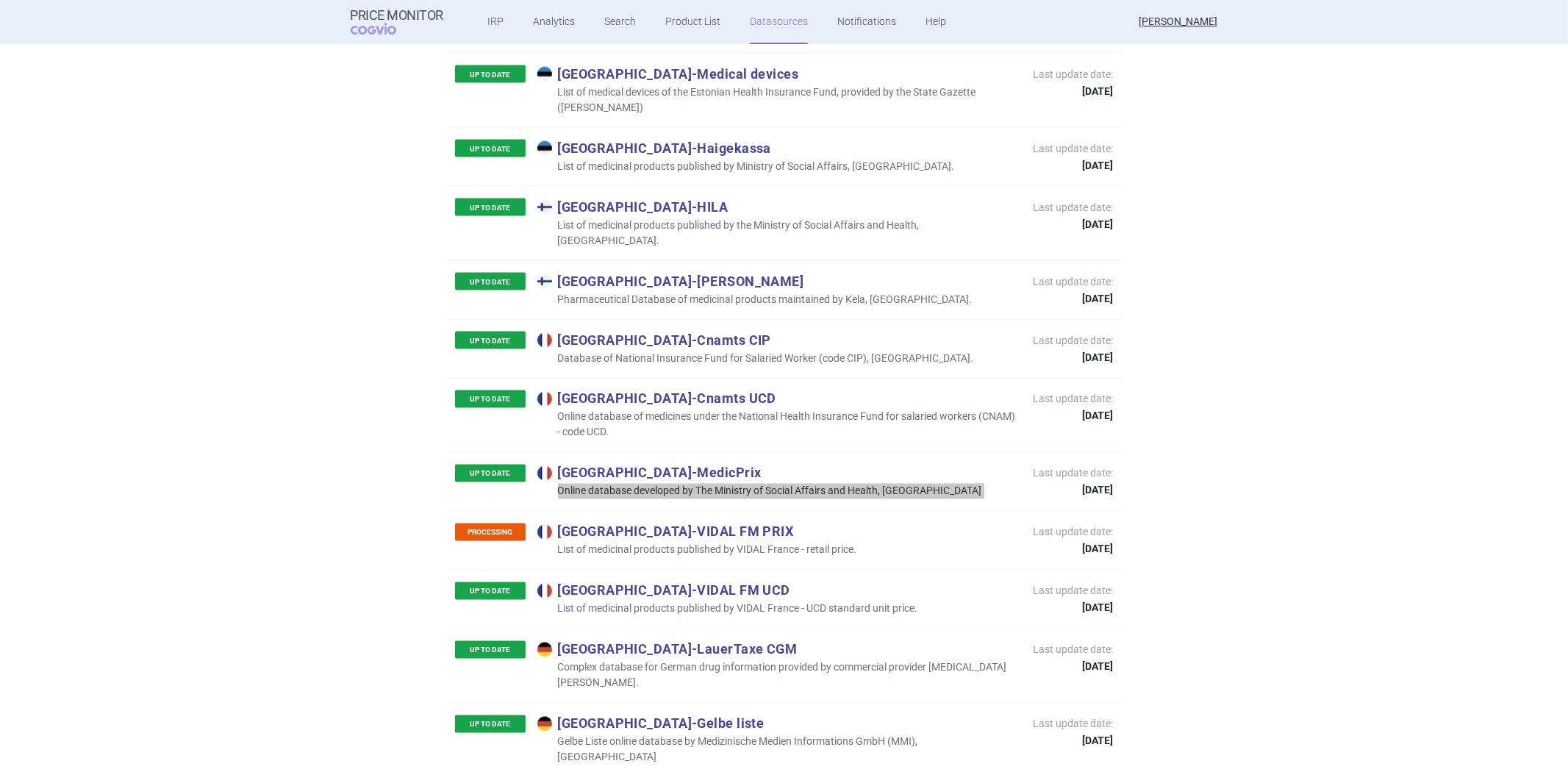
scroll to position [2039, 0]
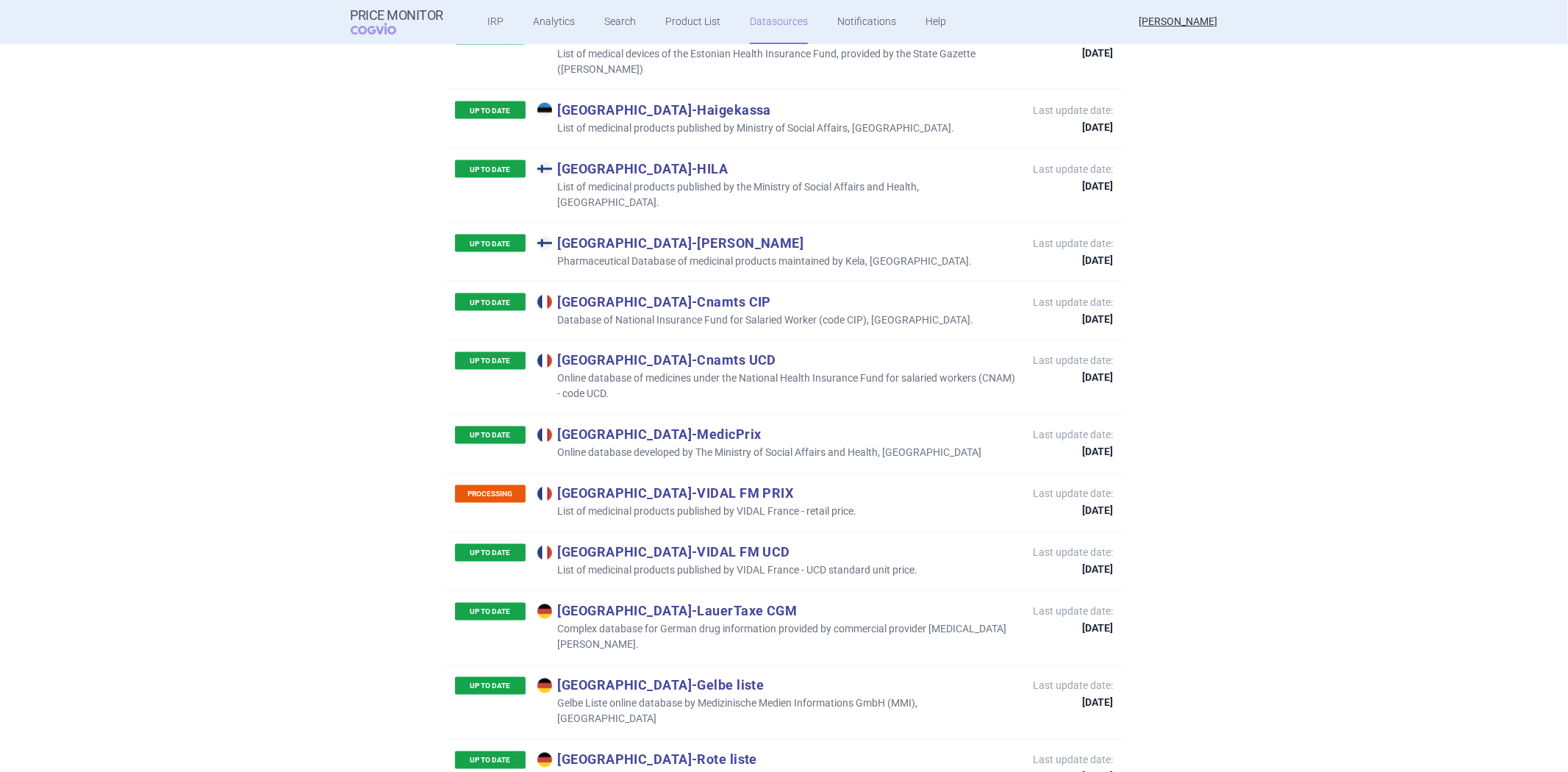
click at [740, 622] on p "Complex database for German drug information provided by commercial provider [M…" at bounding box center [778, 637] width 482 height 31
click at [685, 697] on p "Gelbe Liste online database by Medizinische Medien Informations GmbH (MMI), [GE…" at bounding box center [778, 712] width 482 height 31
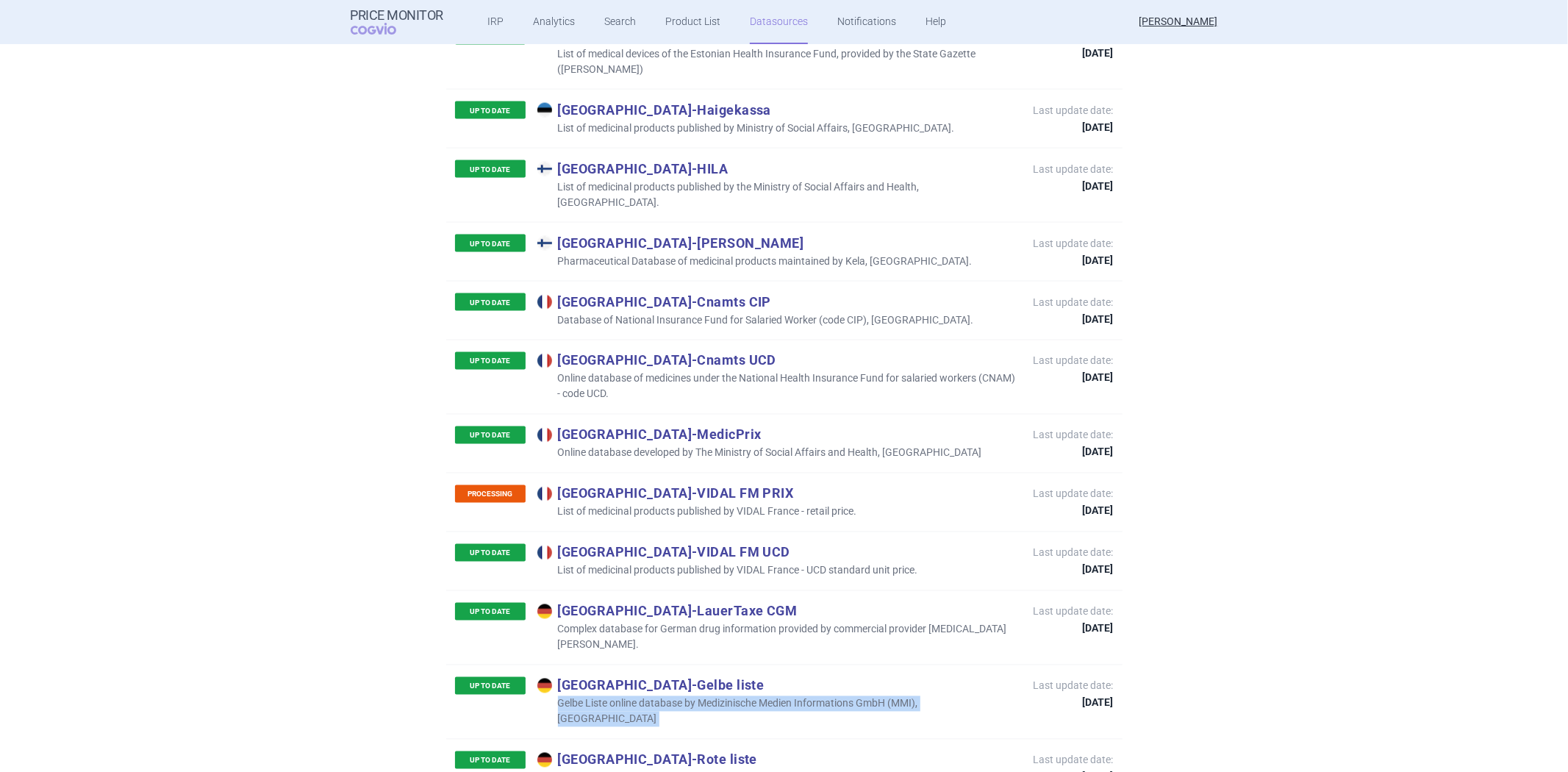
click at [685, 697] on p "Gelbe Liste online database by Medizinische Medien Informations GmbH (MMI), [GE…" at bounding box center [778, 712] width 482 height 31
click at [797, 739] on div "UP TO DATE Germany - Rote liste Rote liste database by the Federal Association …" at bounding box center [784, 768] width 676 height 59
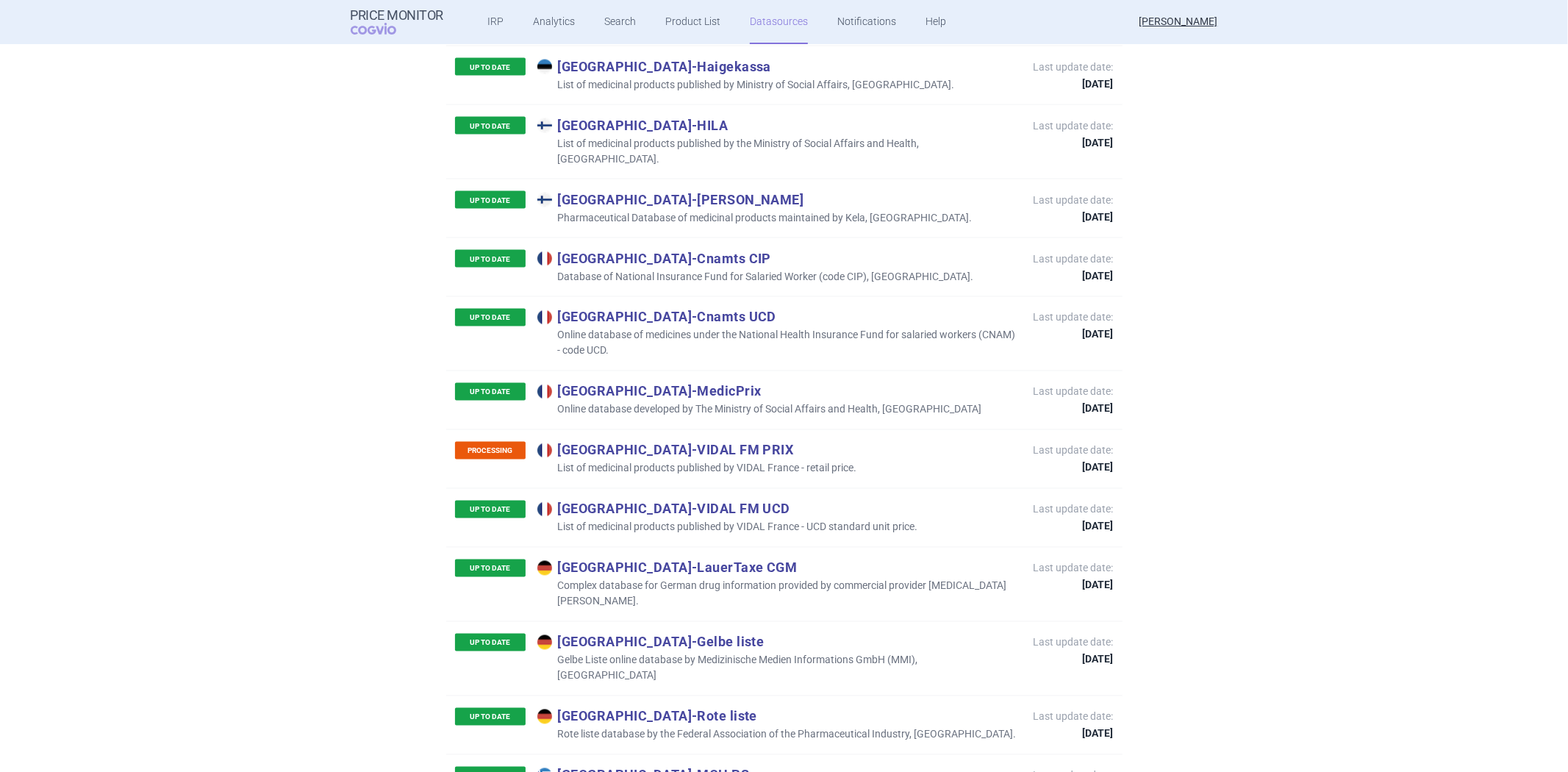
scroll to position [2120, 0]
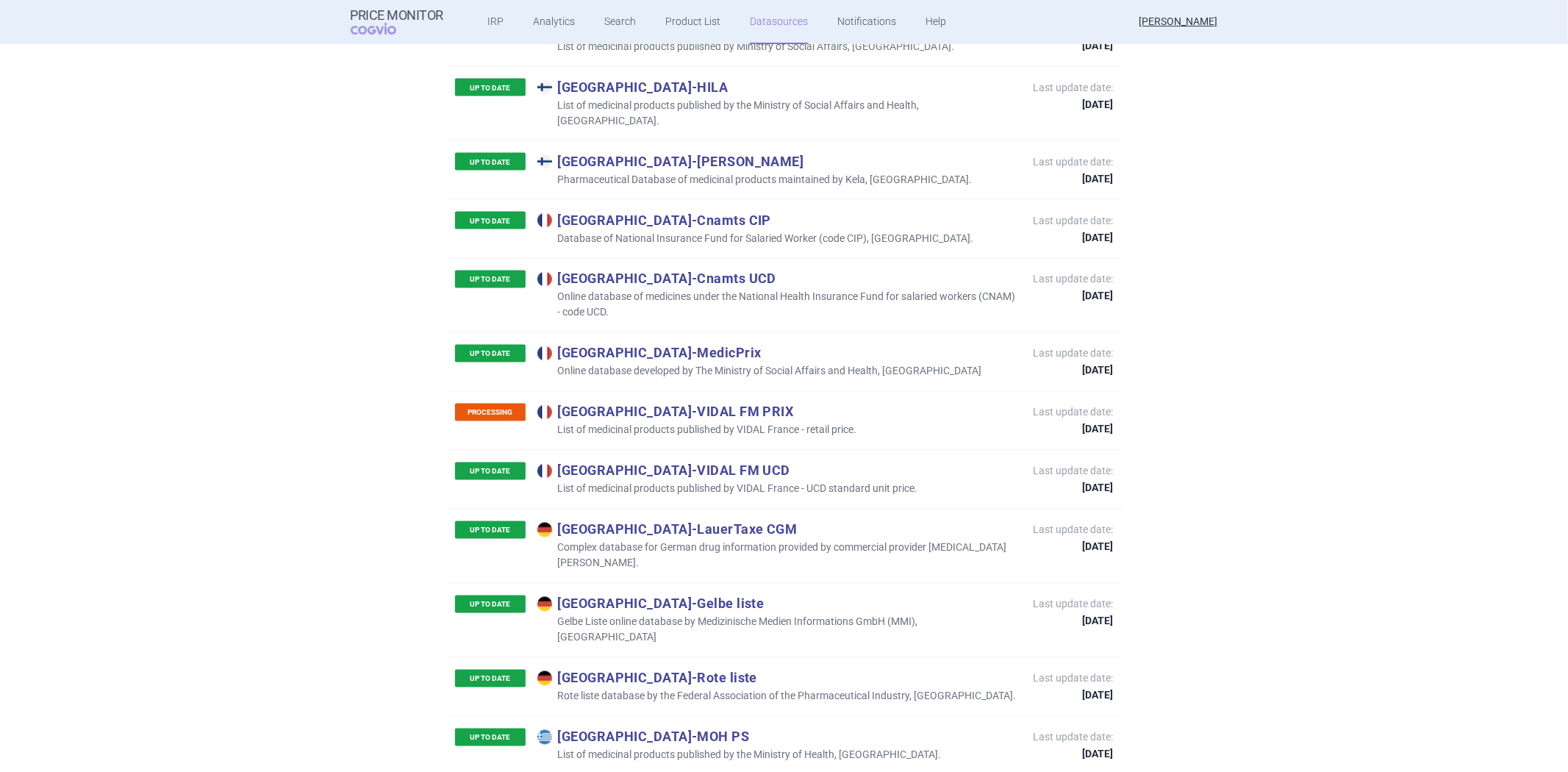
click at [678, 748] on p "List of medicinal products published by the Ministry of Health, [GEOGRAPHIC_DAT…" at bounding box center [740, 755] width 405 height 15
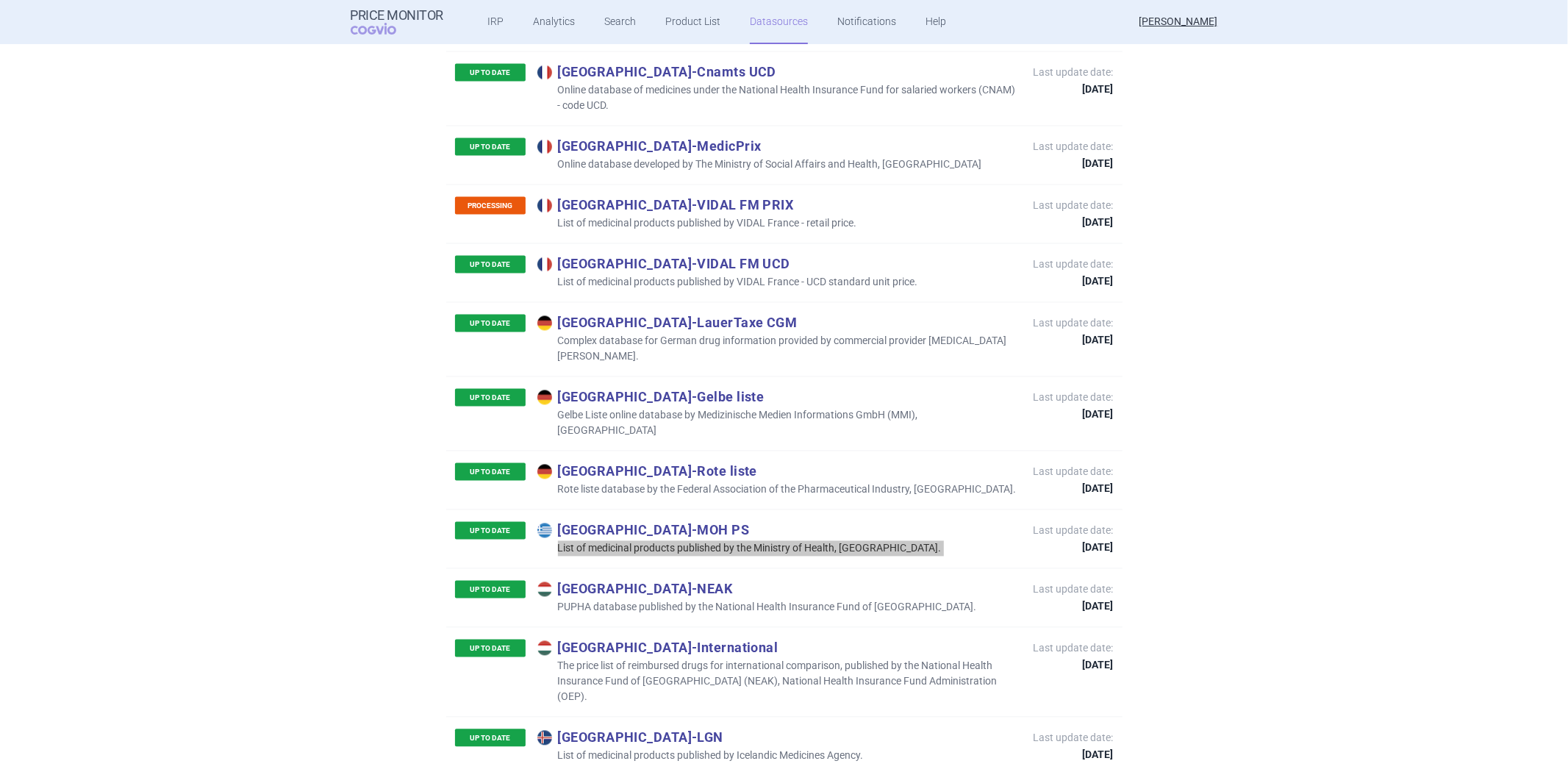
scroll to position [2366, 0]
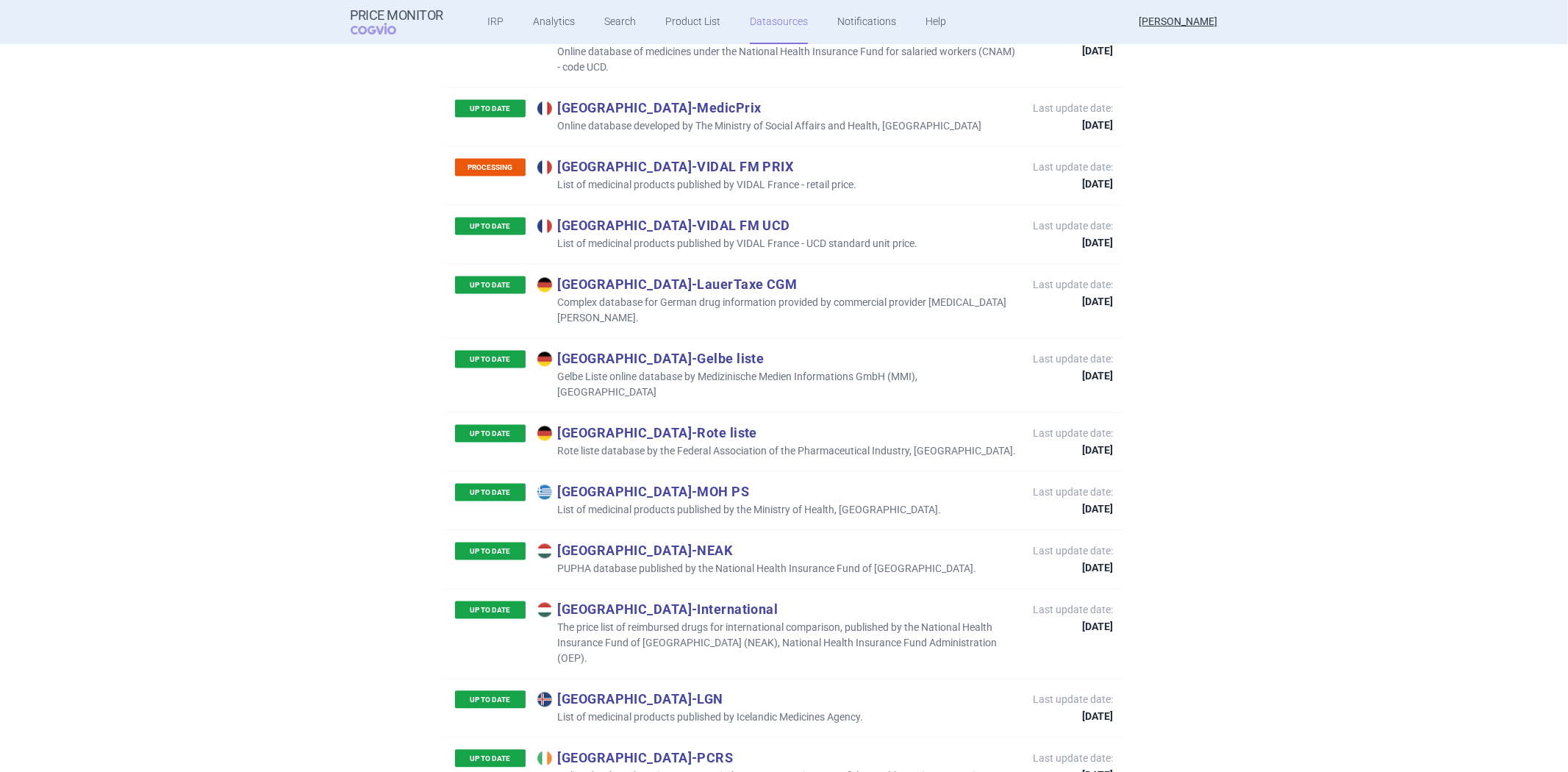
click at [689, 562] on p "PUPHA database published by the National Health Insurance Fund of [GEOGRAPHIC_D…" at bounding box center [757, 569] width 440 height 15
click at [708, 602] on div "UP TO DATE Hungary - International The price list of reimbursed drugs for inter…" at bounding box center [737, 635] width 564 height 66
click at [678, 620] on p "The price list of reimbursed drugs for international comparison, published by t…" at bounding box center [778, 644] width 482 height 46
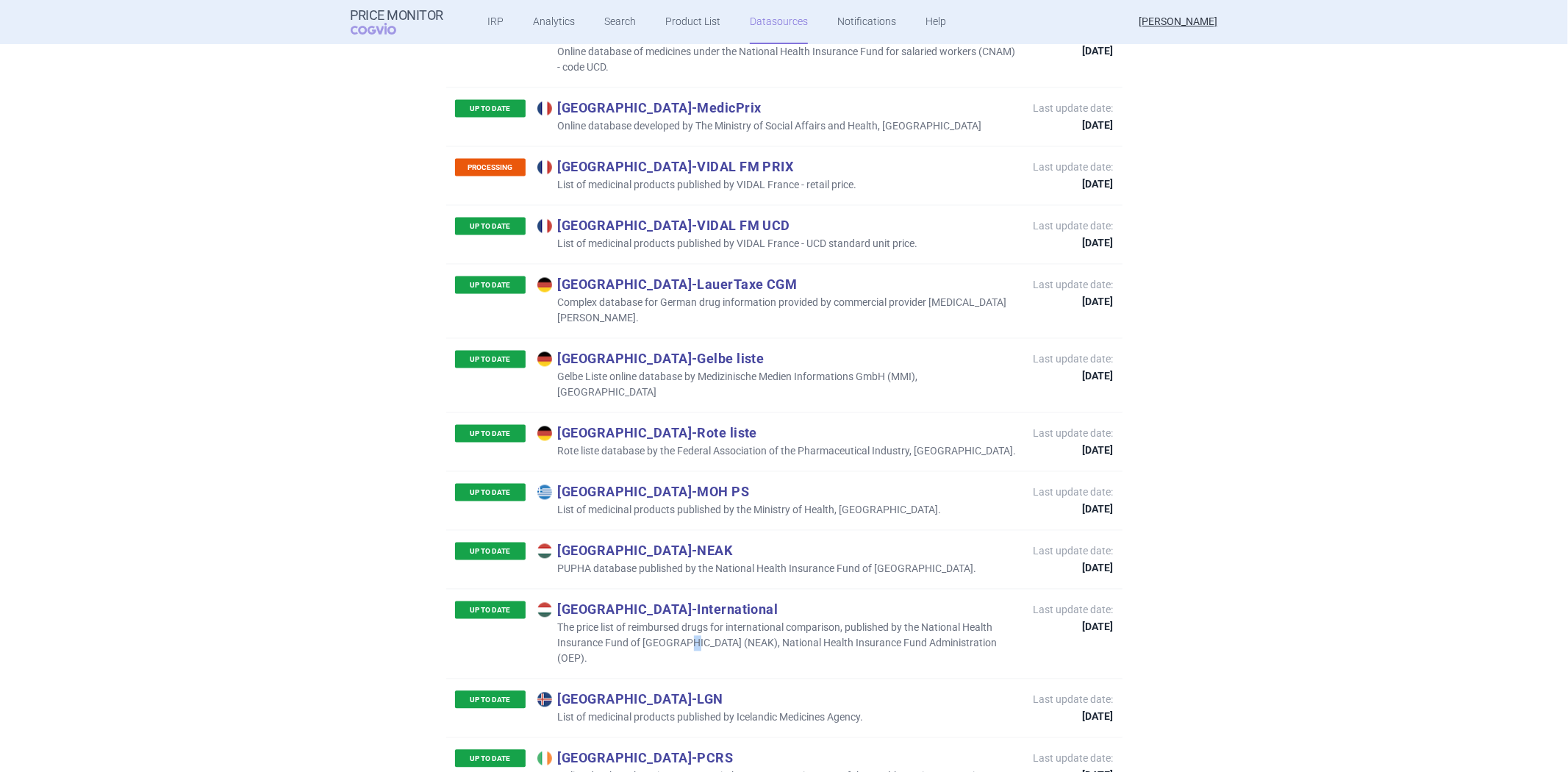
click at [678, 620] on p "The price list of reimbursed drugs for international comparison, published by t…" at bounding box center [778, 644] width 482 height 46
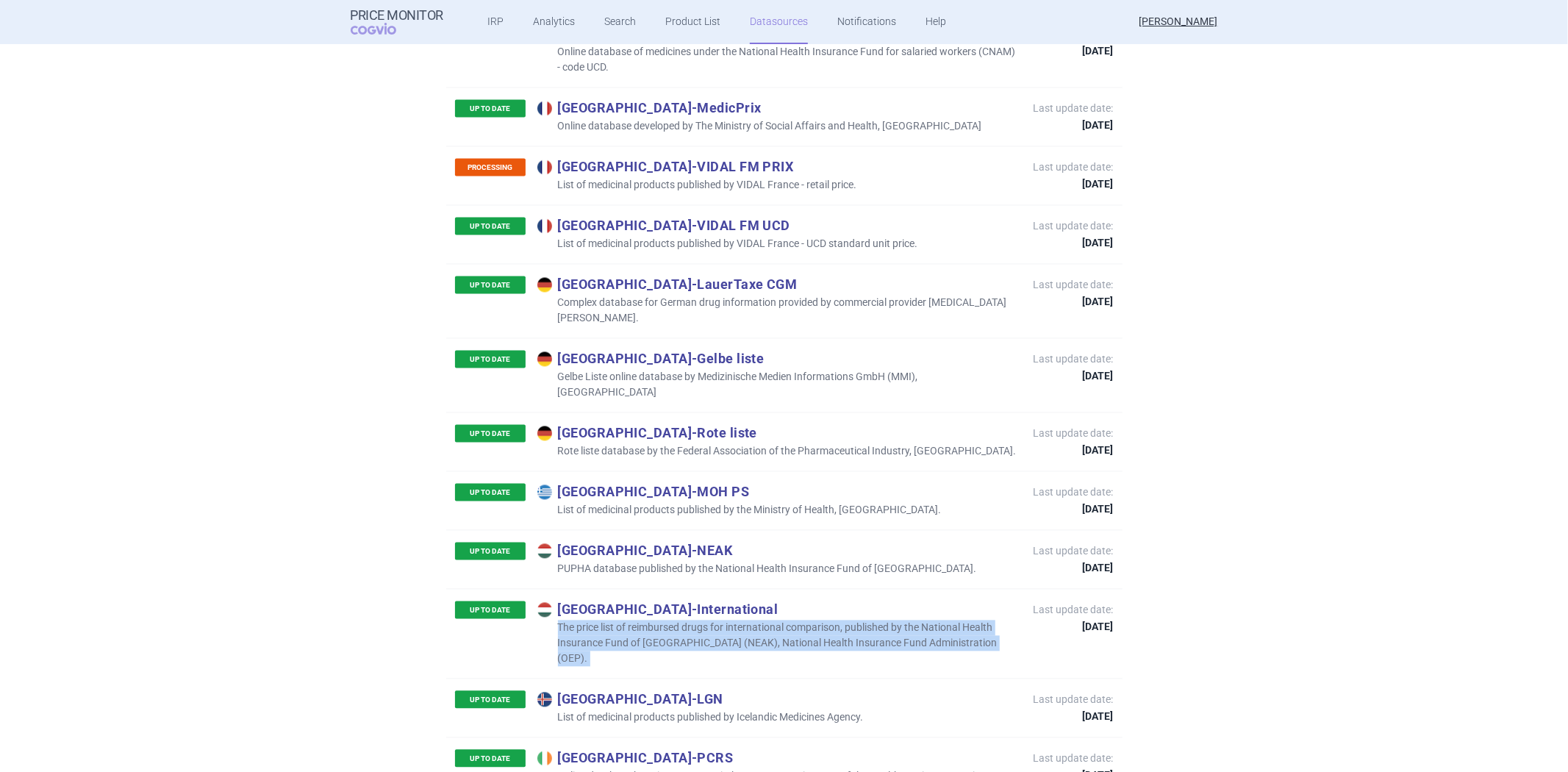
click at [678, 620] on p "The price list of reimbursed drugs for international comparison, published by t…" at bounding box center [778, 644] width 482 height 46
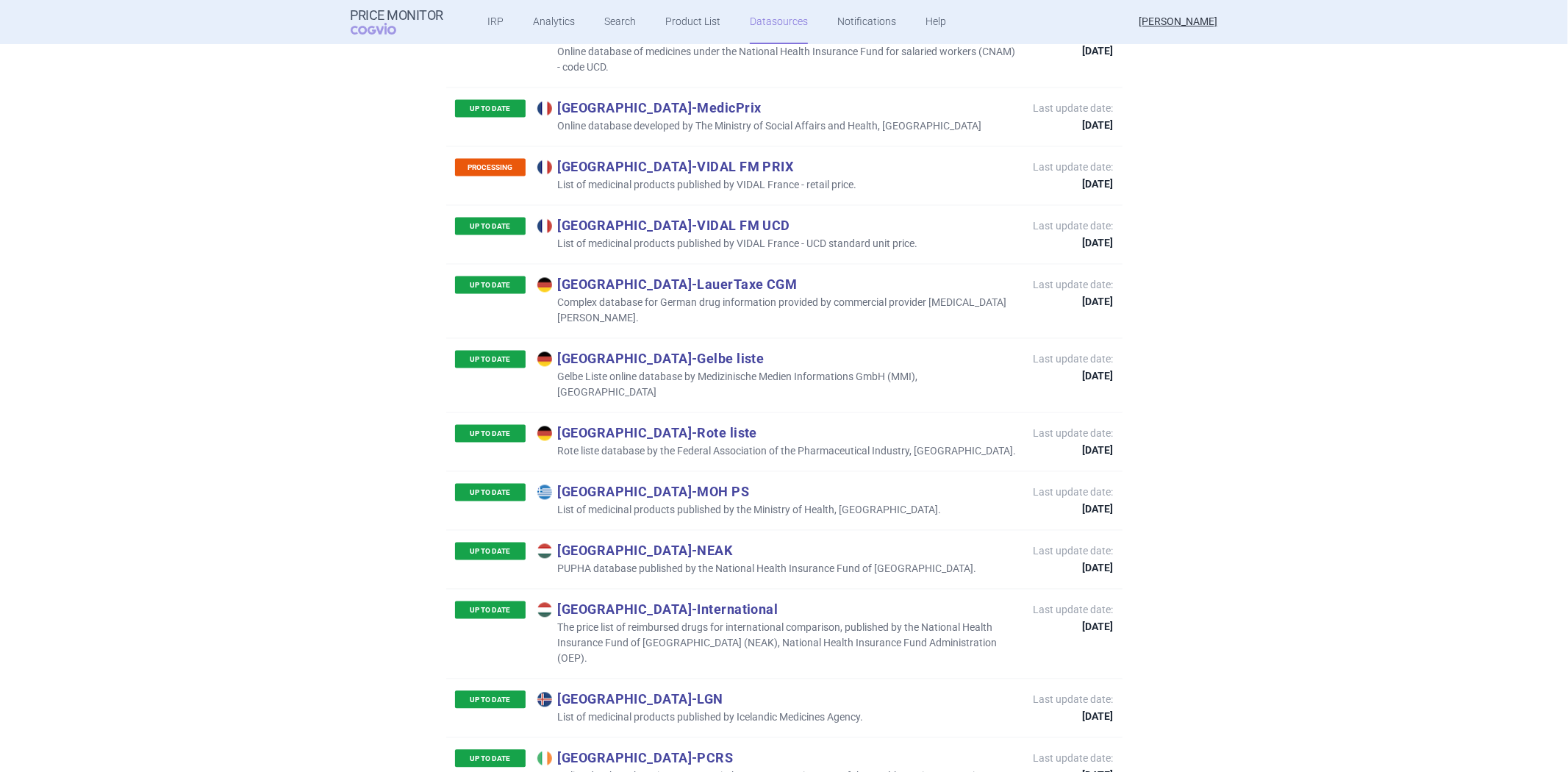
click at [585, 710] on p "List of medicinal products published by Icelandic Medicines Agency." at bounding box center [700, 717] width 326 height 15
click at [586, 710] on p "List of medicinal products published by Icelandic Medicines Agency." at bounding box center [700, 717] width 326 height 15
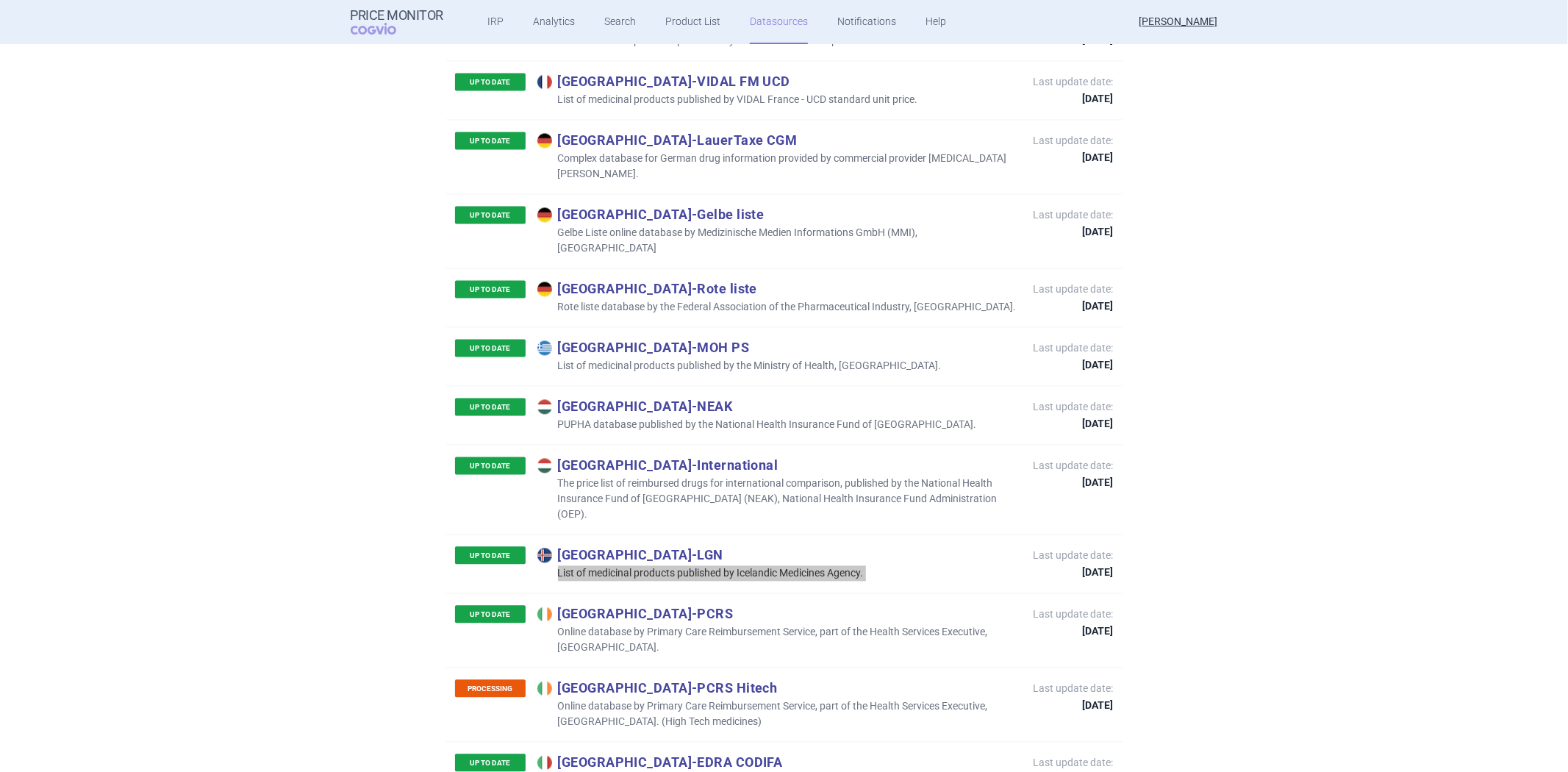
scroll to position [2529, 0]
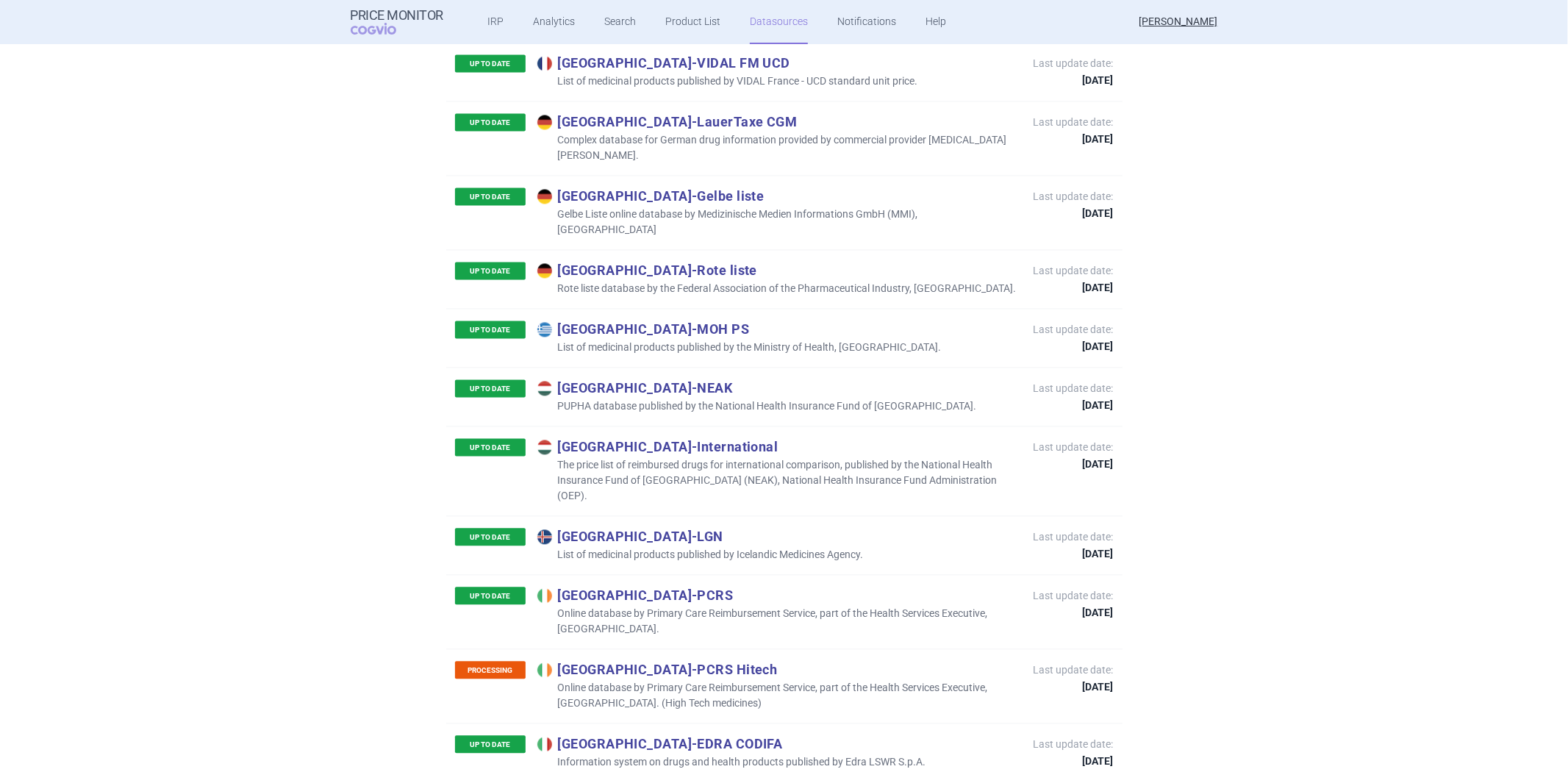
click at [697, 606] on p "Online database by Primary Care Reimbursement Service, part of the Health Servi…" at bounding box center [778, 621] width 482 height 31
click at [699, 606] on p "Online database by Primary Care Reimbursement Service, part of the Health Servi…" at bounding box center [778, 621] width 482 height 31
click at [700, 587] on div "UP TO DATE Ireland - PCRS Online database by Primary Care Reimbursement Service…" at bounding box center [737, 612] width 564 height 50
click at [687, 606] on p "Online database by Primary Care Reimbursement Service, part of the Health Servi…" at bounding box center [778, 621] width 482 height 31
click at [693, 606] on p "Online database by Primary Care Reimbursement Service, part of the Health Servi…" at bounding box center [778, 621] width 482 height 31
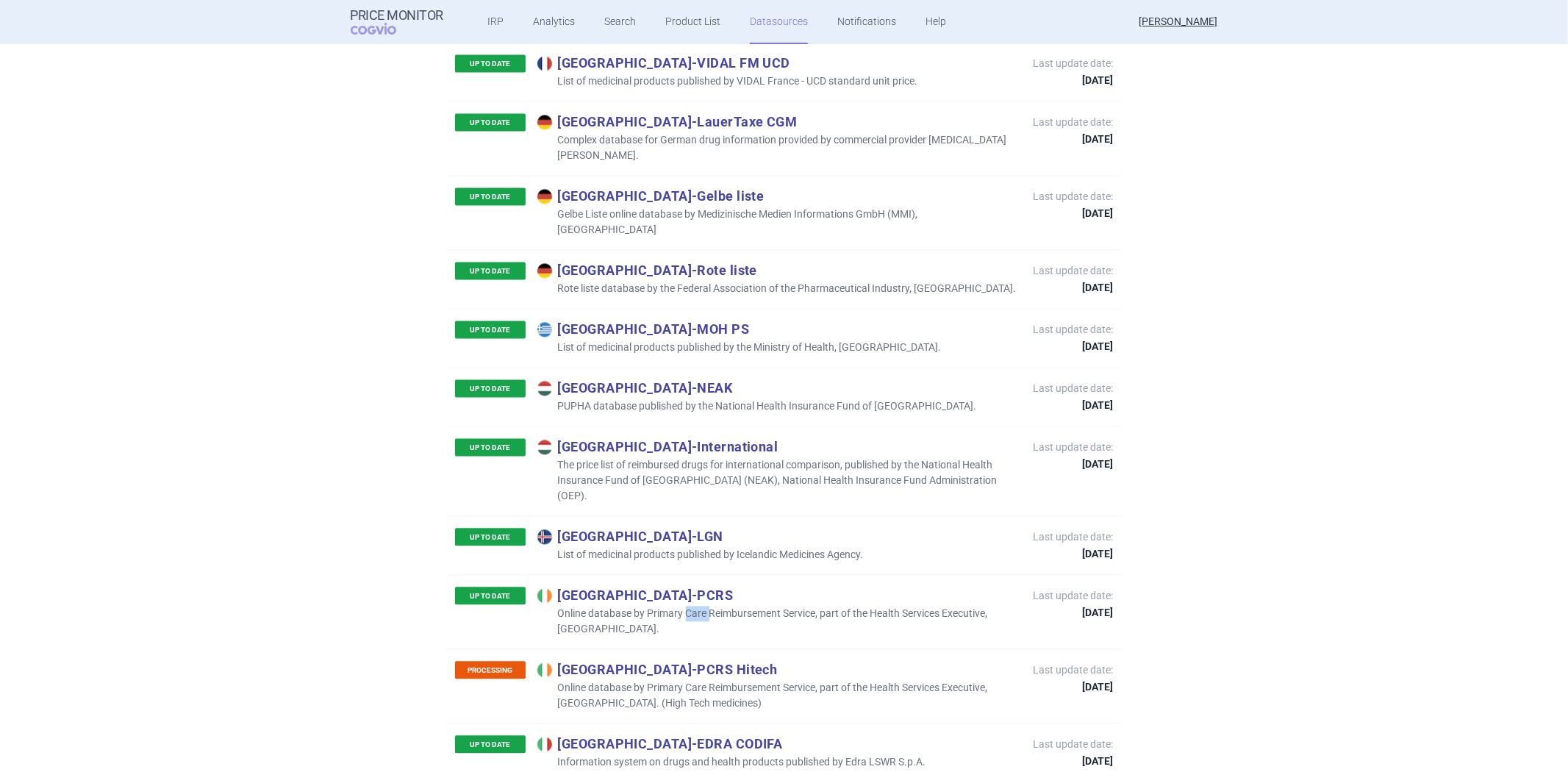
click at [693, 606] on p "Online database by Primary Care Reimbursement Service, part of the Health Servi…" at bounding box center [778, 621] width 482 height 31
click at [634, 681] on p "Online database by Primary Care Reimbursement Service, part of the Health Servi…" at bounding box center [778, 696] width 482 height 31
click at [647, 681] on p "Online database by Primary Care Reimbursement Service, part of the Health Servi…" at bounding box center [778, 696] width 482 height 31
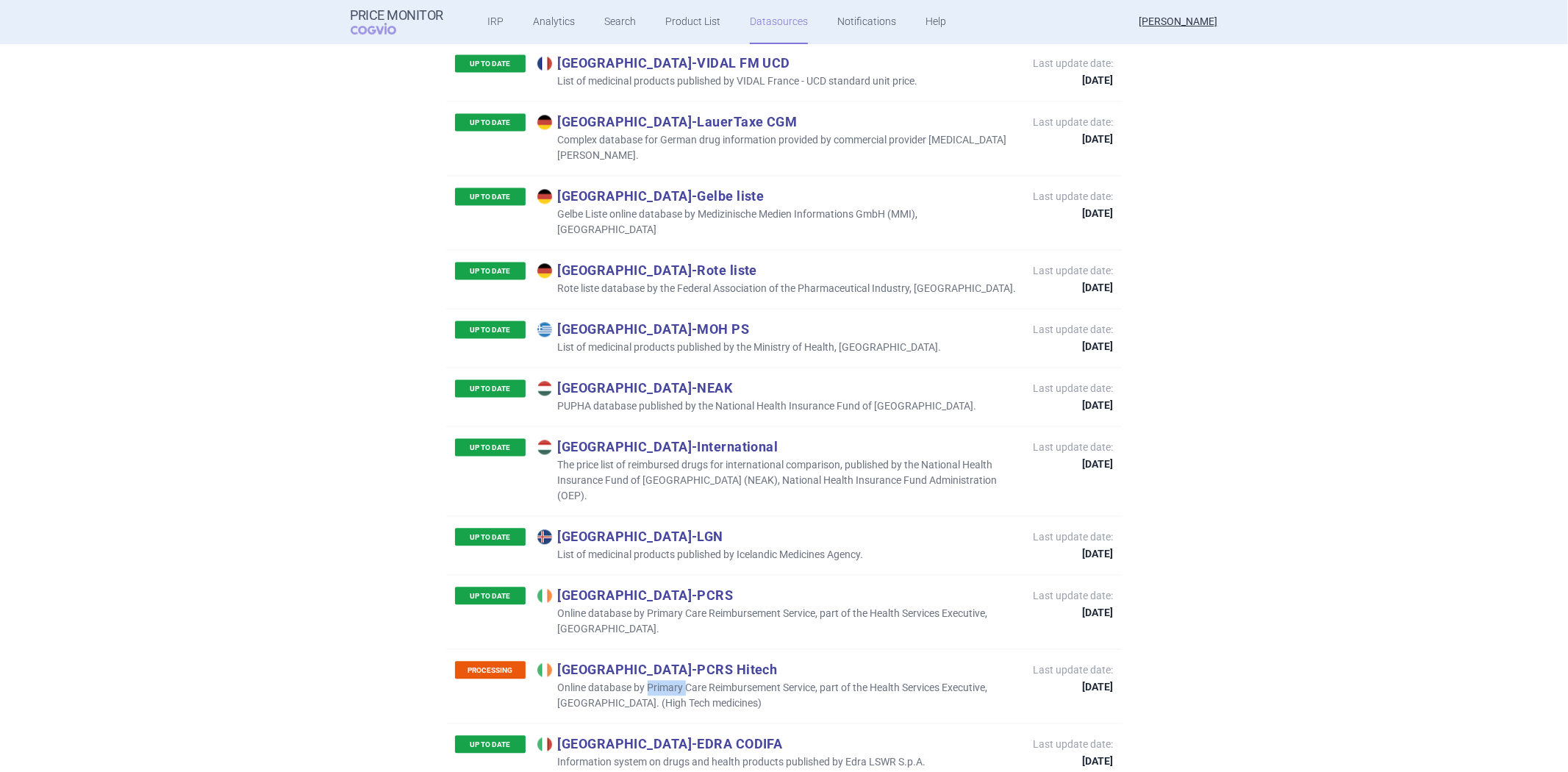
click at [647, 681] on p "Online database by Primary Care Reimbursement Service, part of the Health Servi…" at bounding box center [778, 696] width 482 height 31
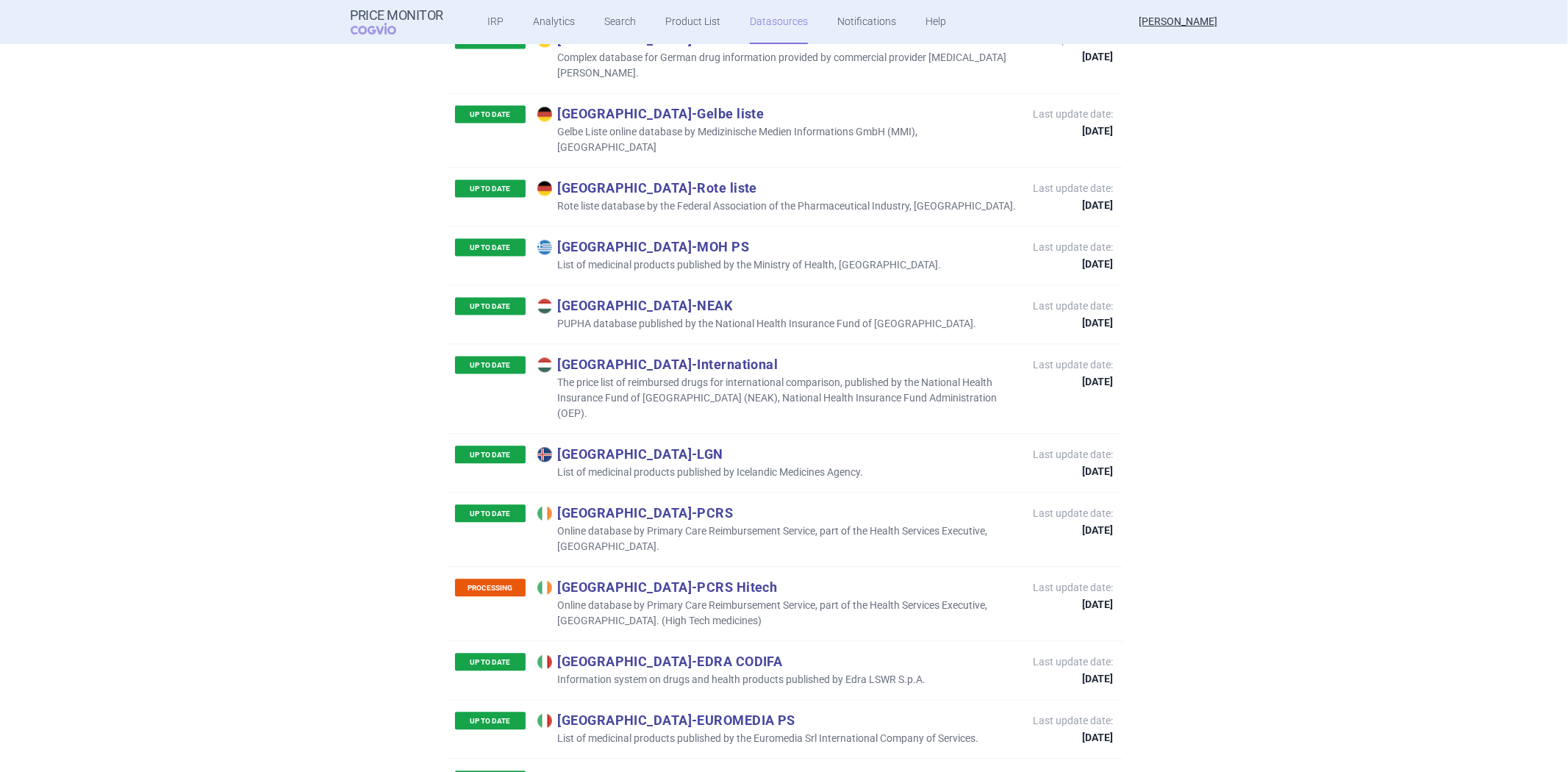
click at [730, 673] on p "Information system on drugs and health products published by Edra LSWR S.p.A." at bounding box center [732, 680] width 389 height 15
click at [612, 712] on p "Italy - EUROMEDIA PS" at bounding box center [758, 720] width 441 height 16
click at [603, 731] on p "List of medicinal products published by the Euromedia Srl International Company…" at bounding box center [758, 738] width 441 height 15
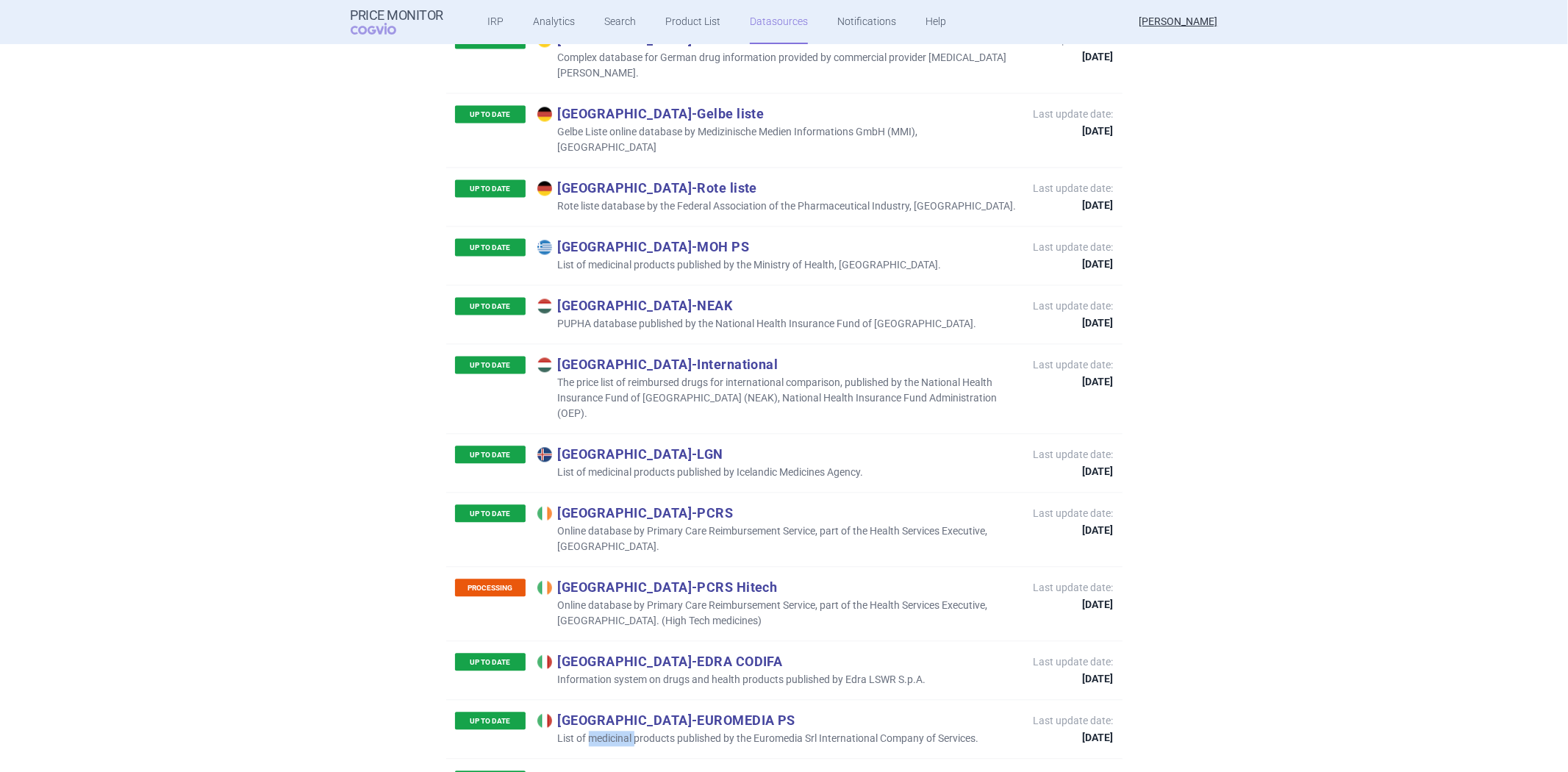
click at [603, 731] on p "List of medicinal products published by the Euromedia Srl International Company…" at bounding box center [758, 738] width 441 height 15
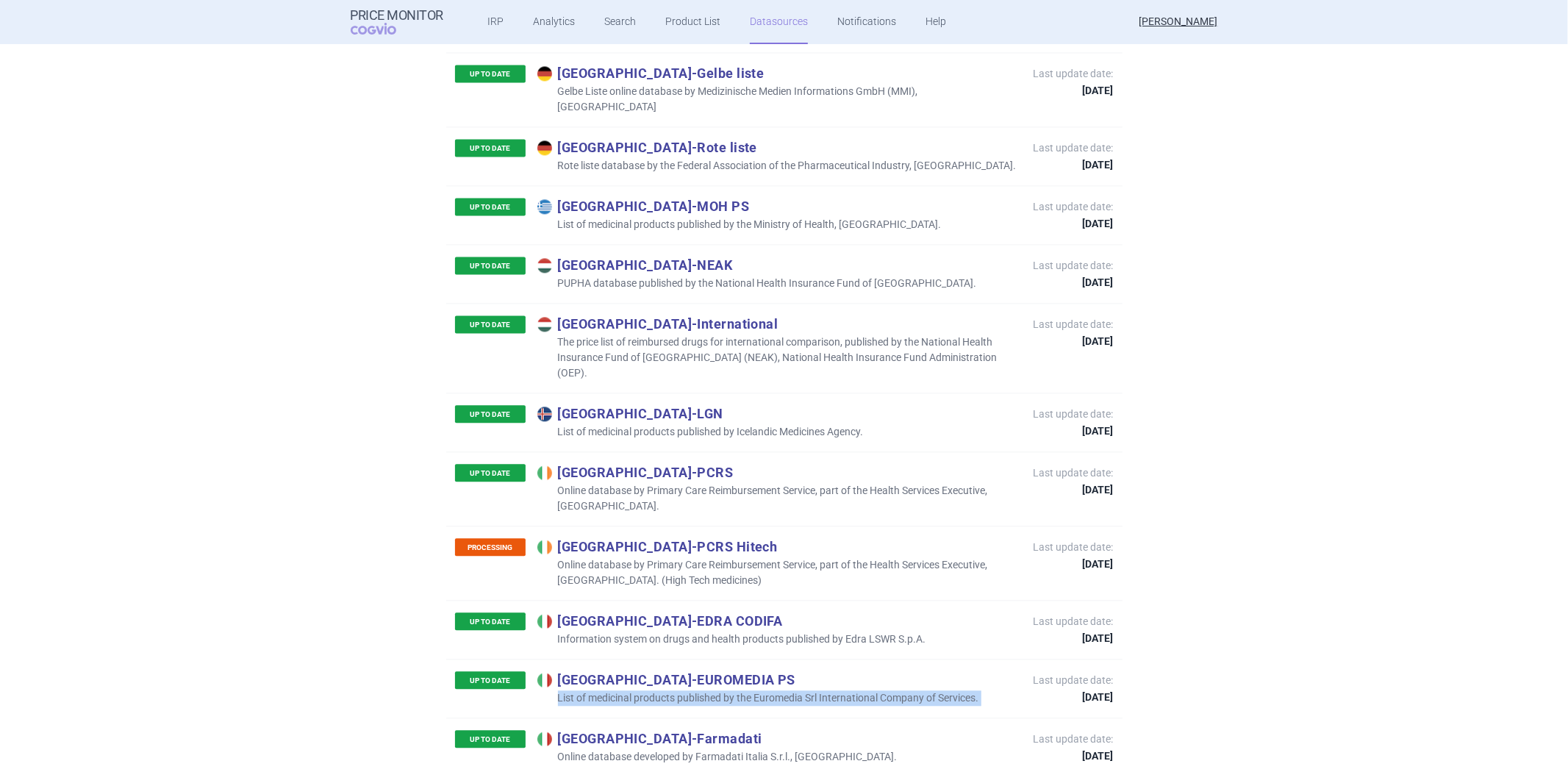
scroll to position [2693, 0]
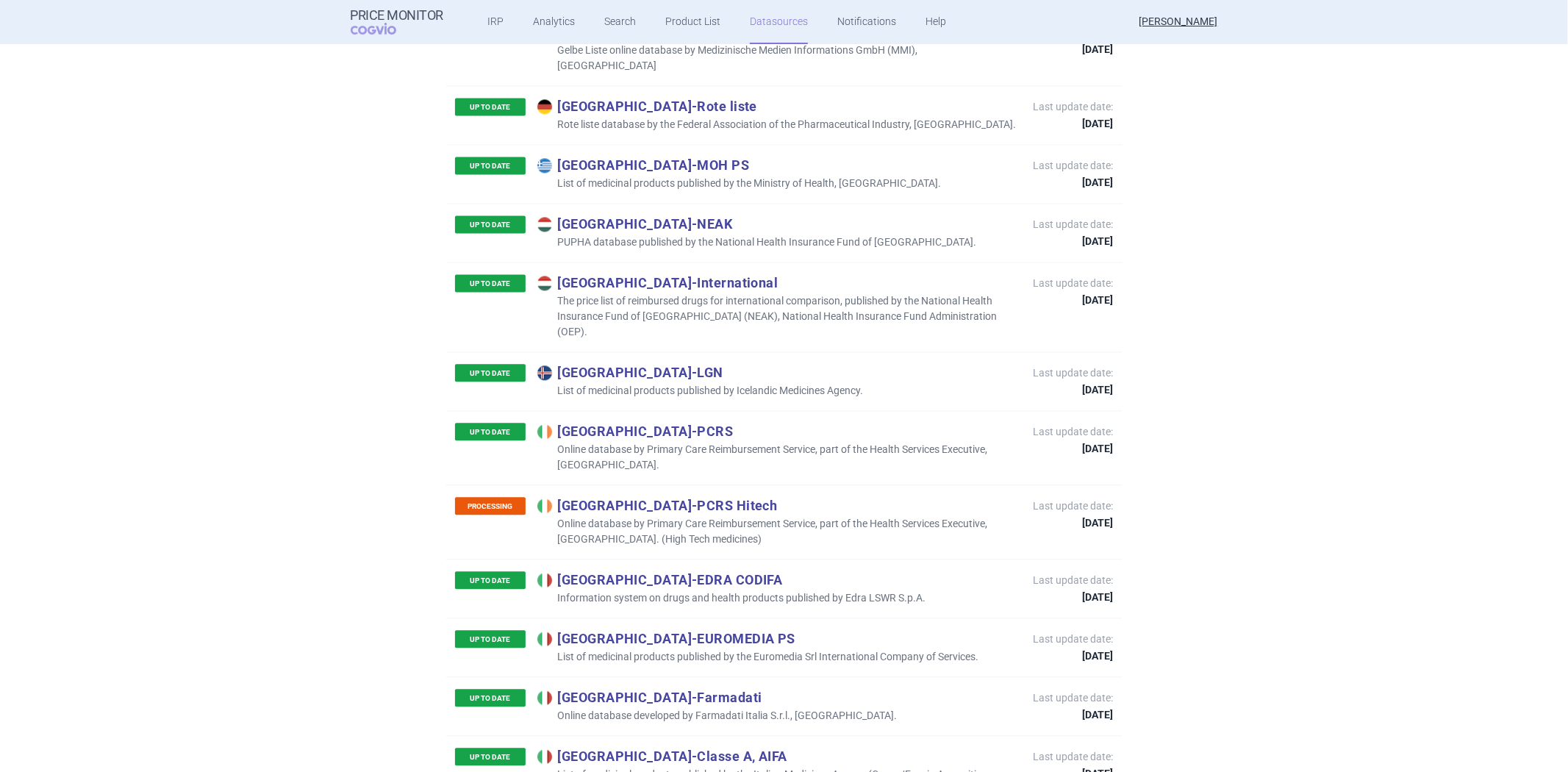
click at [727, 677] on div "UP TO DATE Italy - Farmadati Online database developed by Farmadati Italia S.r.…" at bounding box center [784, 705] width 676 height 59
click at [709, 709] on p "Online database developed by Farmadati Italia S.r.l., [GEOGRAPHIC_DATA]." at bounding box center [718, 716] width 361 height 15
click at [710, 709] on p "Online database developed by Farmadati Italia S.r.l., [GEOGRAPHIC_DATA]." at bounding box center [718, 716] width 361 height 15
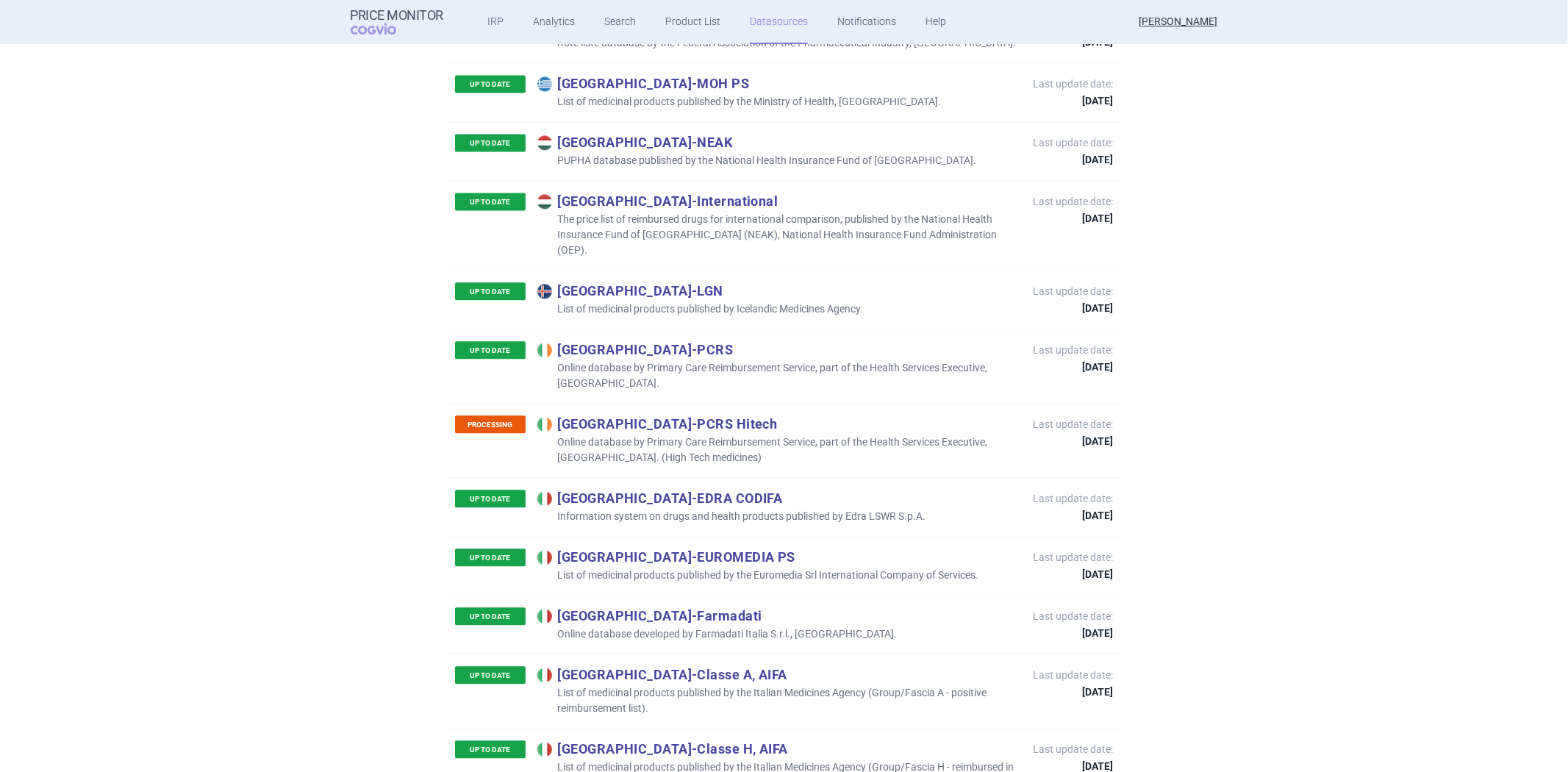
click at [865, 685] on p "List of medicinal products published by the Italian Medicines Agency (Group/Fas…" at bounding box center [778, 701] width 482 height 31
click at [714, 760] on p "List of medicinal products published by the Italian Medicines Agency (Group/Fas…" at bounding box center [778, 775] width 482 height 31
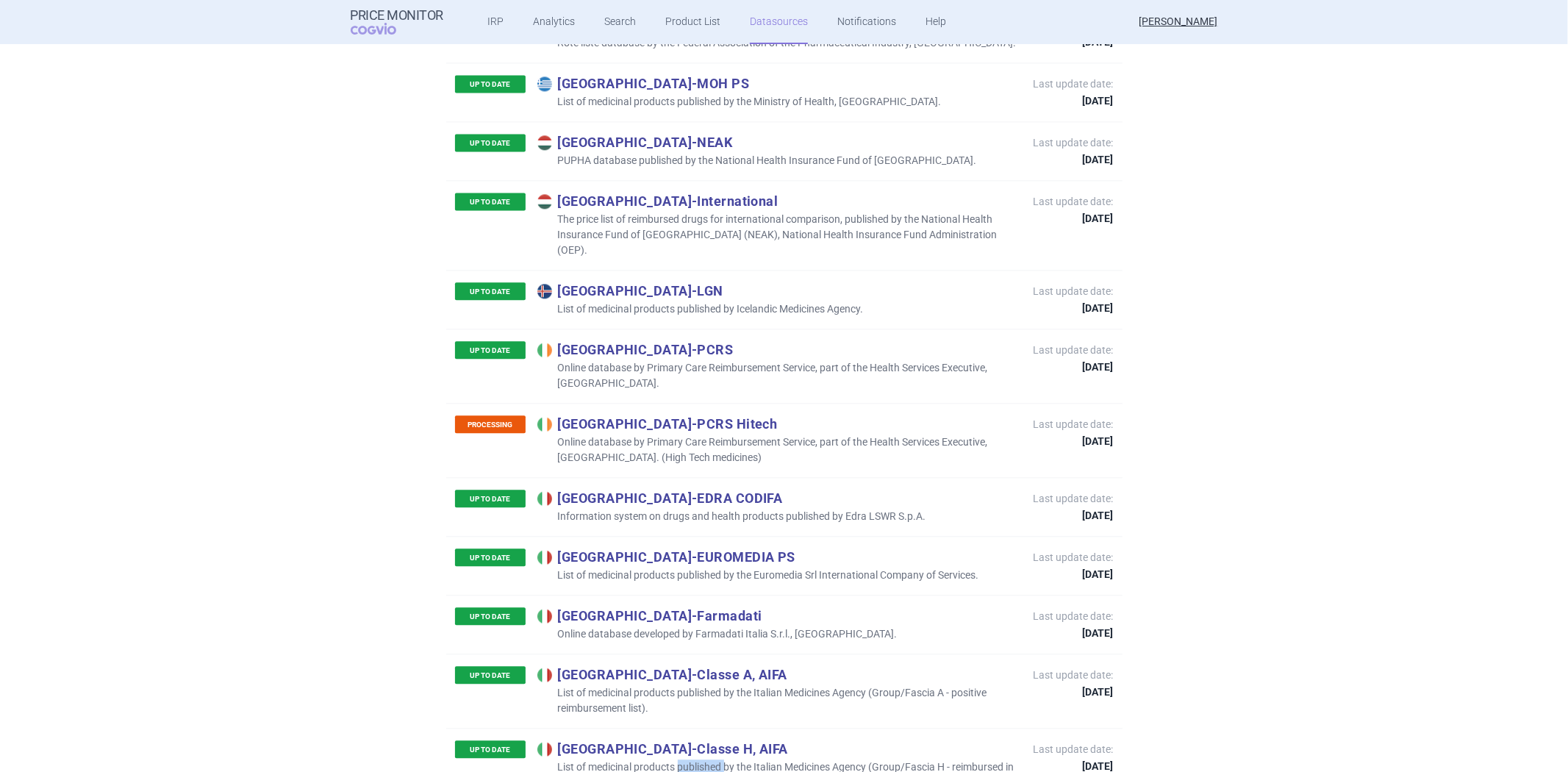
click at [714, 760] on p "List of medicinal products published by the Italian Medicines Agency (Group/Fas…" at bounding box center [778, 775] width 482 height 31
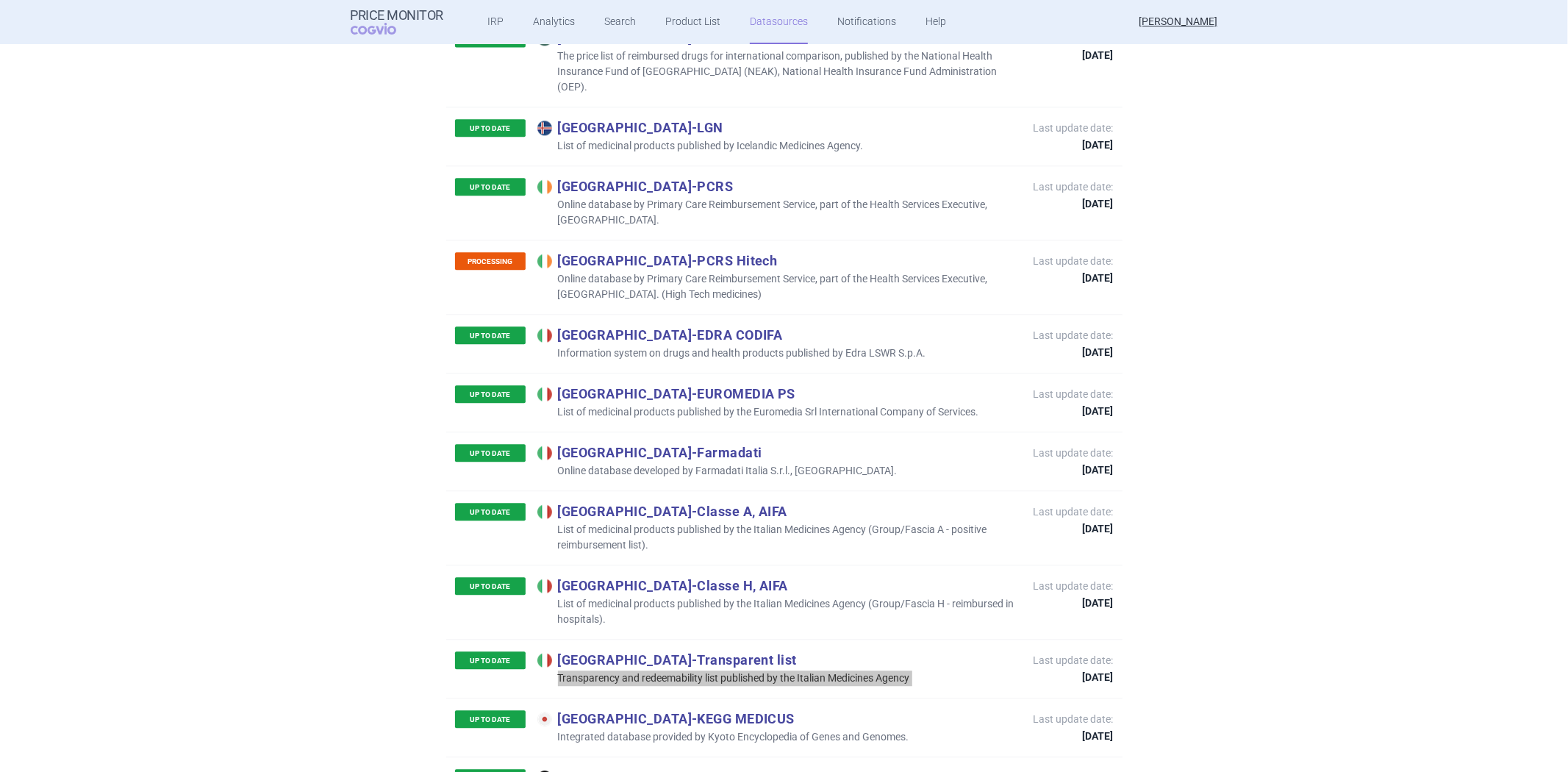
scroll to position [3101, 0]
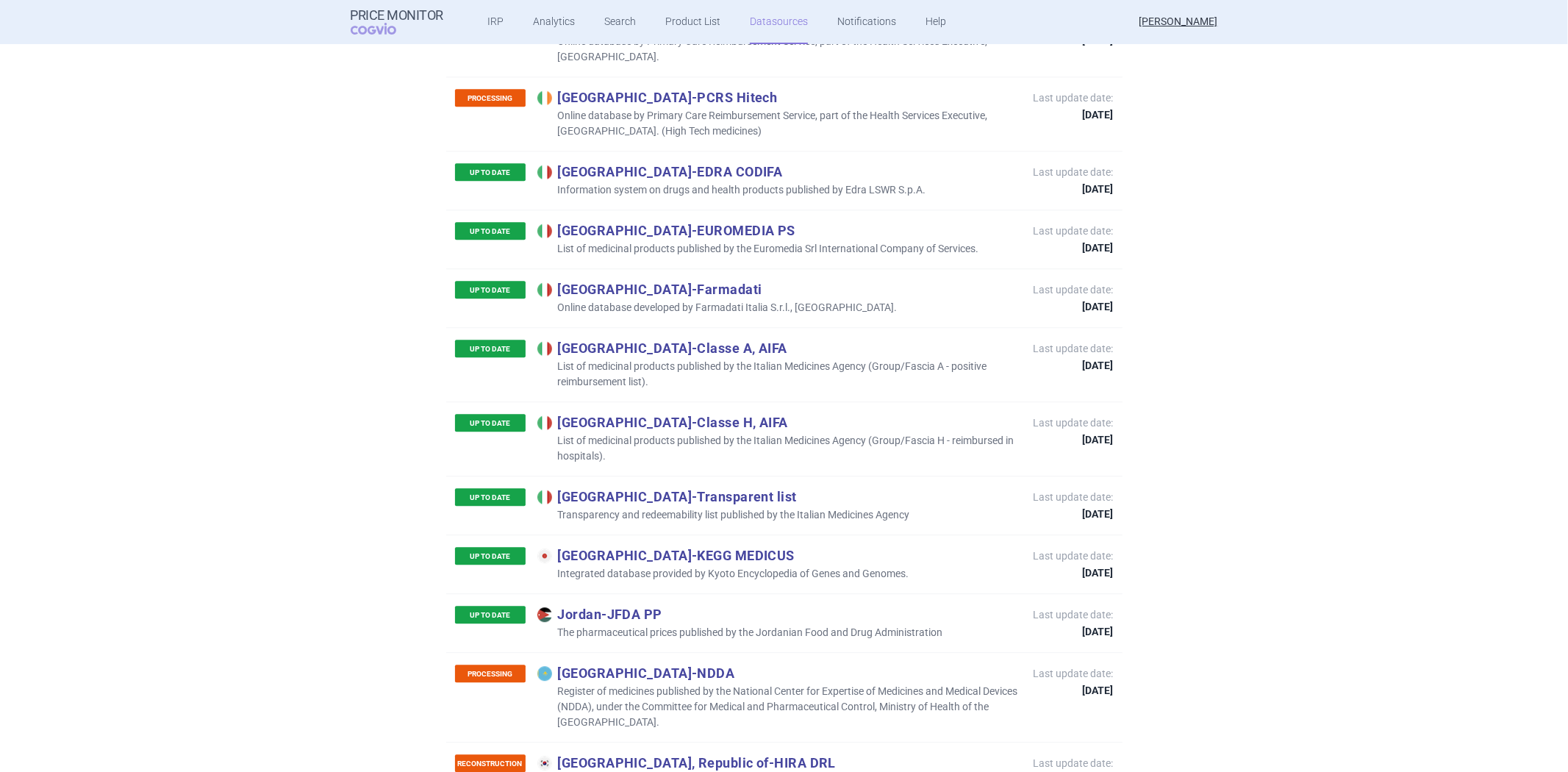
click at [772, 535] on div "UP TO DATE Japan - KEGG MEDICUS Integrated database provided by Kyoto Encyclope…" at bounding box center [784, 564] width 676 height 59
click at [777, 567] on p "Integrated database provided by Kyoto Encyclopedia of Genes and Genomes." at bounding box center [724, 574] width 372 height 15
click at [697, 625] on p "The pharmaceutical prices published by the Jordanian Food and Drug Administrati…" at bounding box center [740, 633] width 405 height 15
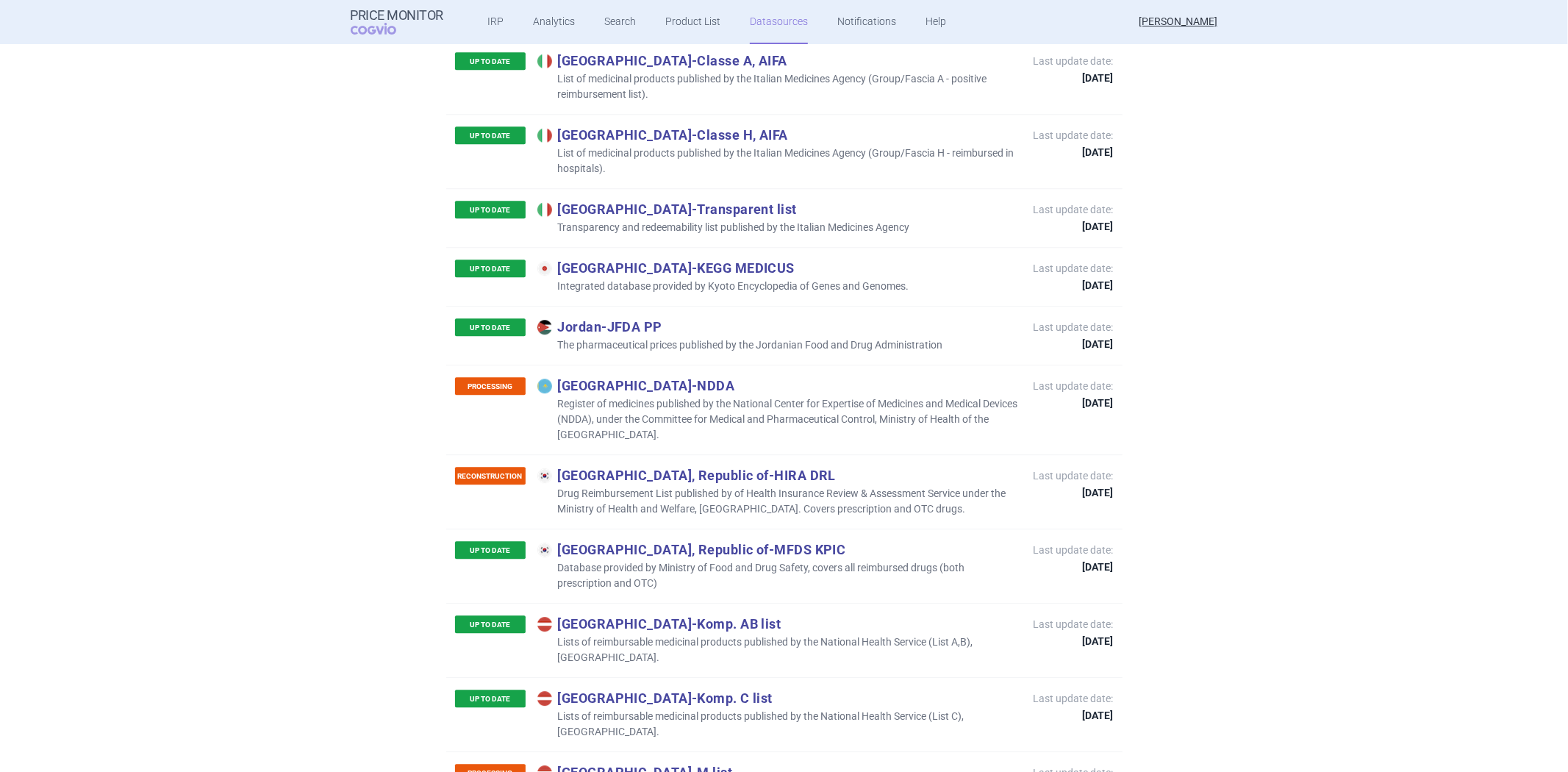
scroll to position [3429, 0]
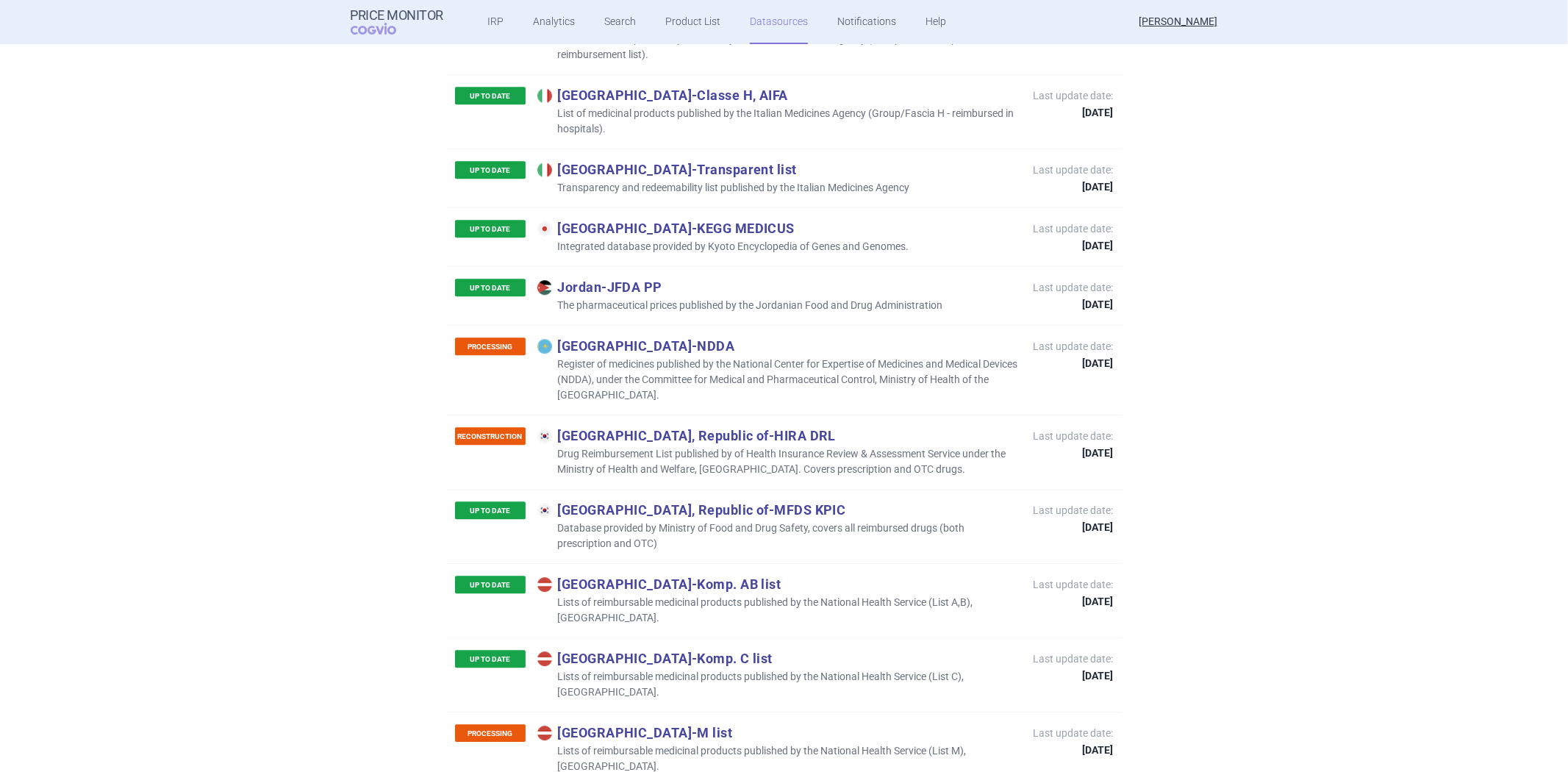
click at [675, 595] on p "Lists of reimbursable medicinal products published by the National Health Servi…" at bounding box center [778, 610] width 482 height 31
click at [683, 595] on p "Lists of reimbursable medicinal products published by the National Health Servi…" at bounding box center [778, 610] width 482 height 31
click at [736, 650] on p "Latvia - Komp. C list" at bounding box center [778, 658] width 482 height 16
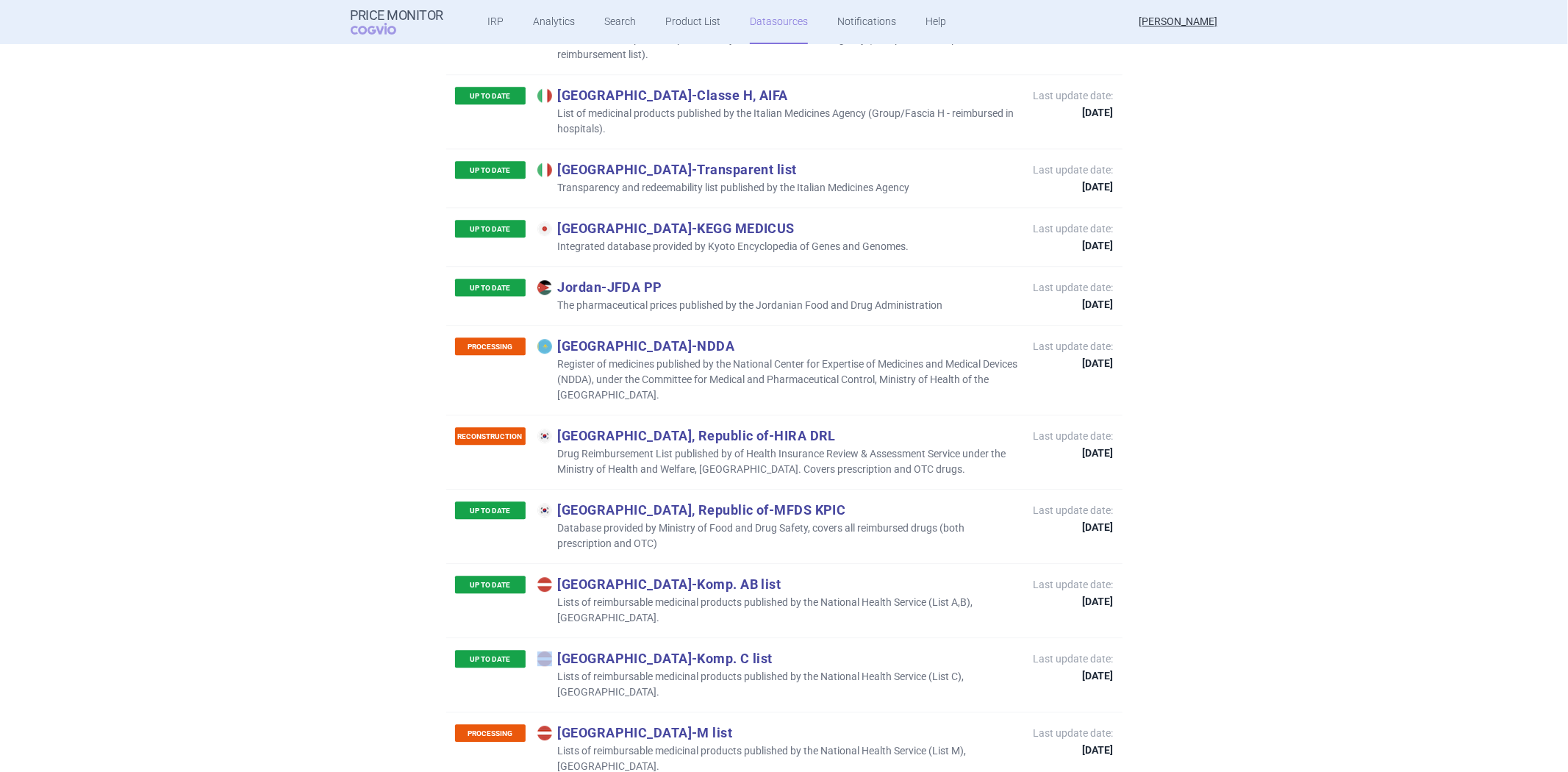
click at [736, 650] on p "Latvia - Komp. C list" at bounding box center [778, 658] width 482 height 16
click at [733, 669] on p "Lists of reimbursable medicinal products published by the National Health Servi…" at bounding box center [778, 685] width 482 height 31
click at [724, 744] on p "Lists of reimbursable medicinal products published by the National Health Servi…" at bounding box center [778, 759] width 482 height 31
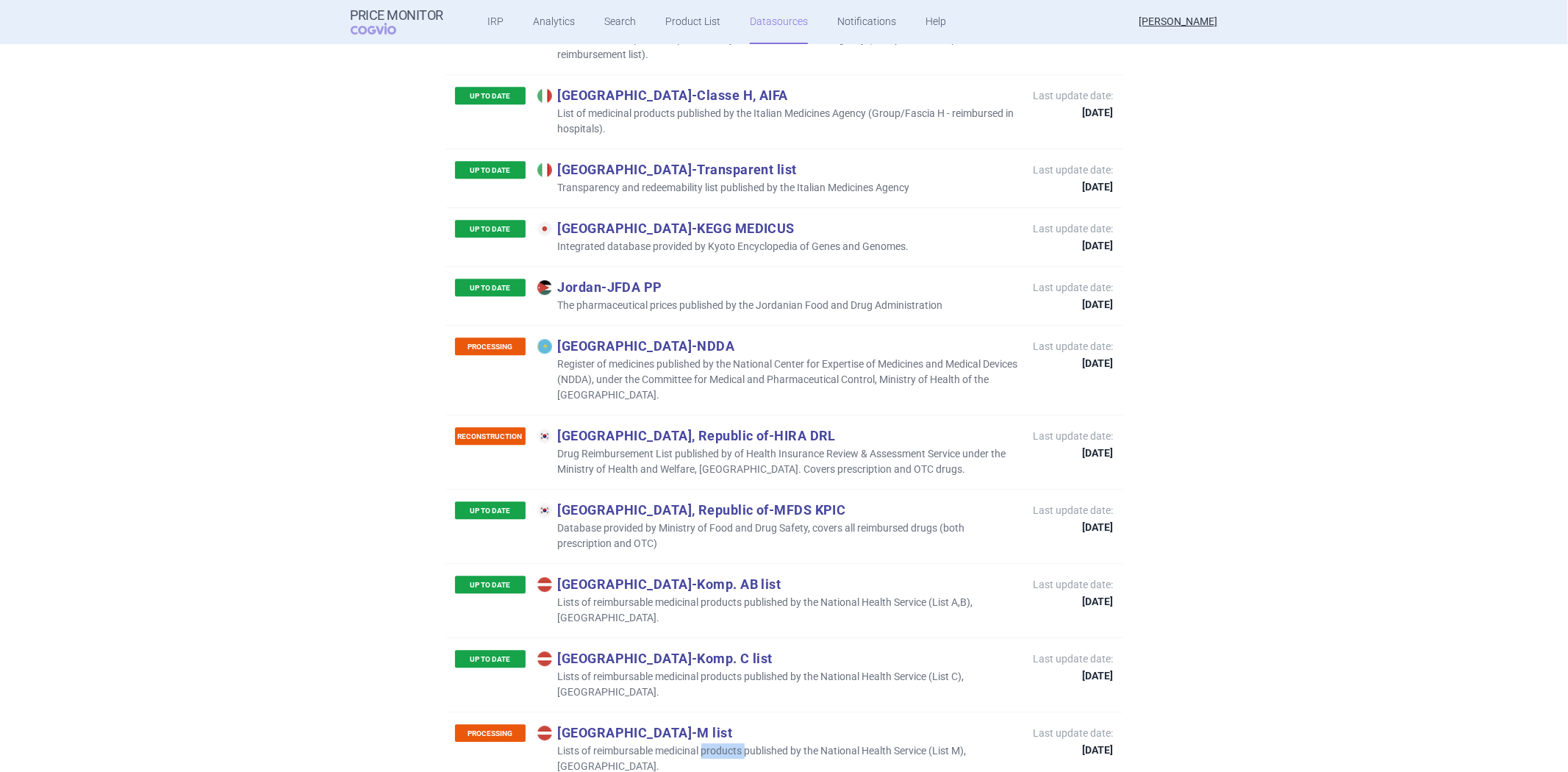
click at [724, 744] on p "Lists of reimbursable medicinal products published by the National Health Servi…" at bounding box center [778, 759] width 482 height 31
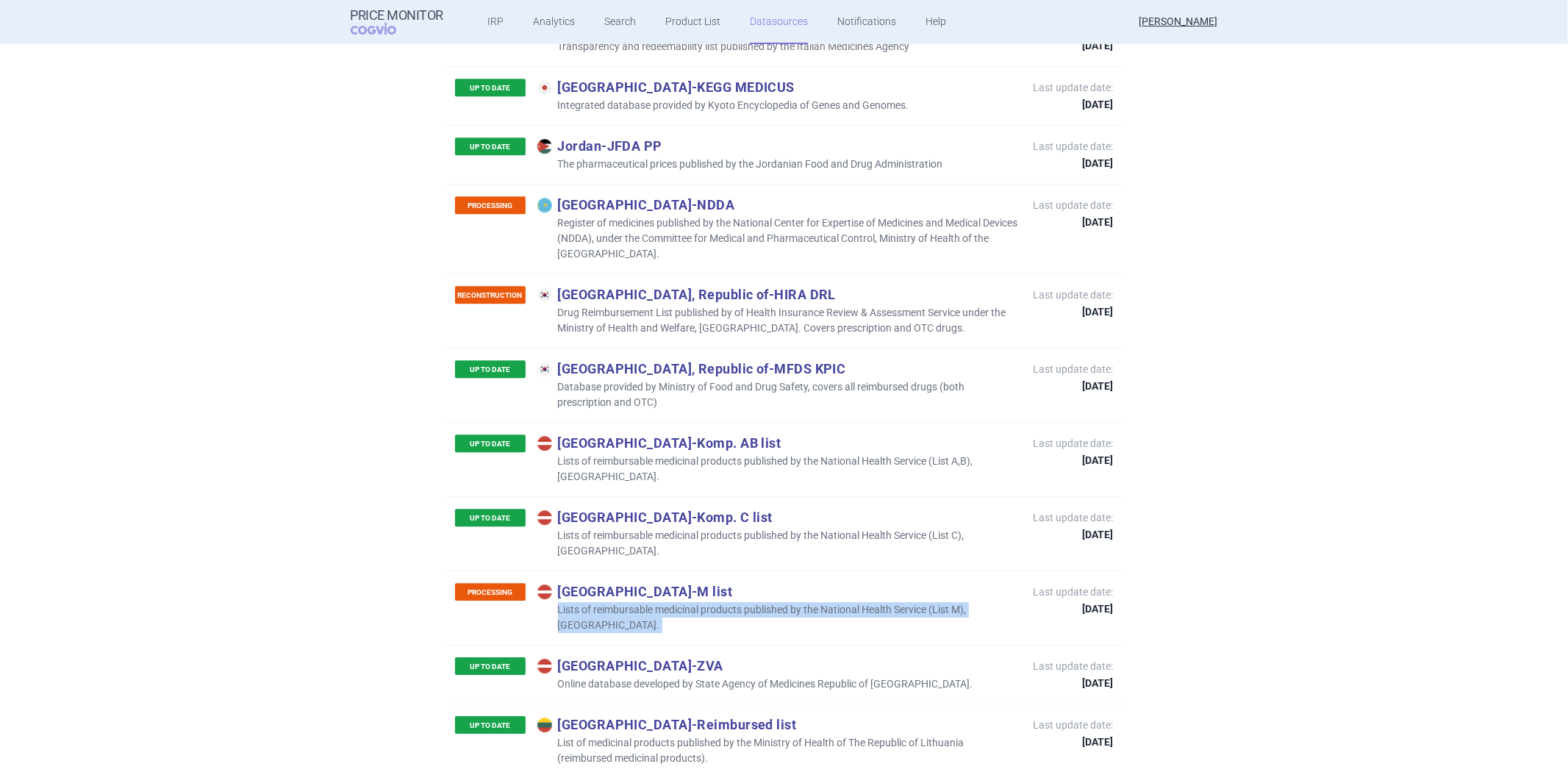
scroll to position [3591, 0]
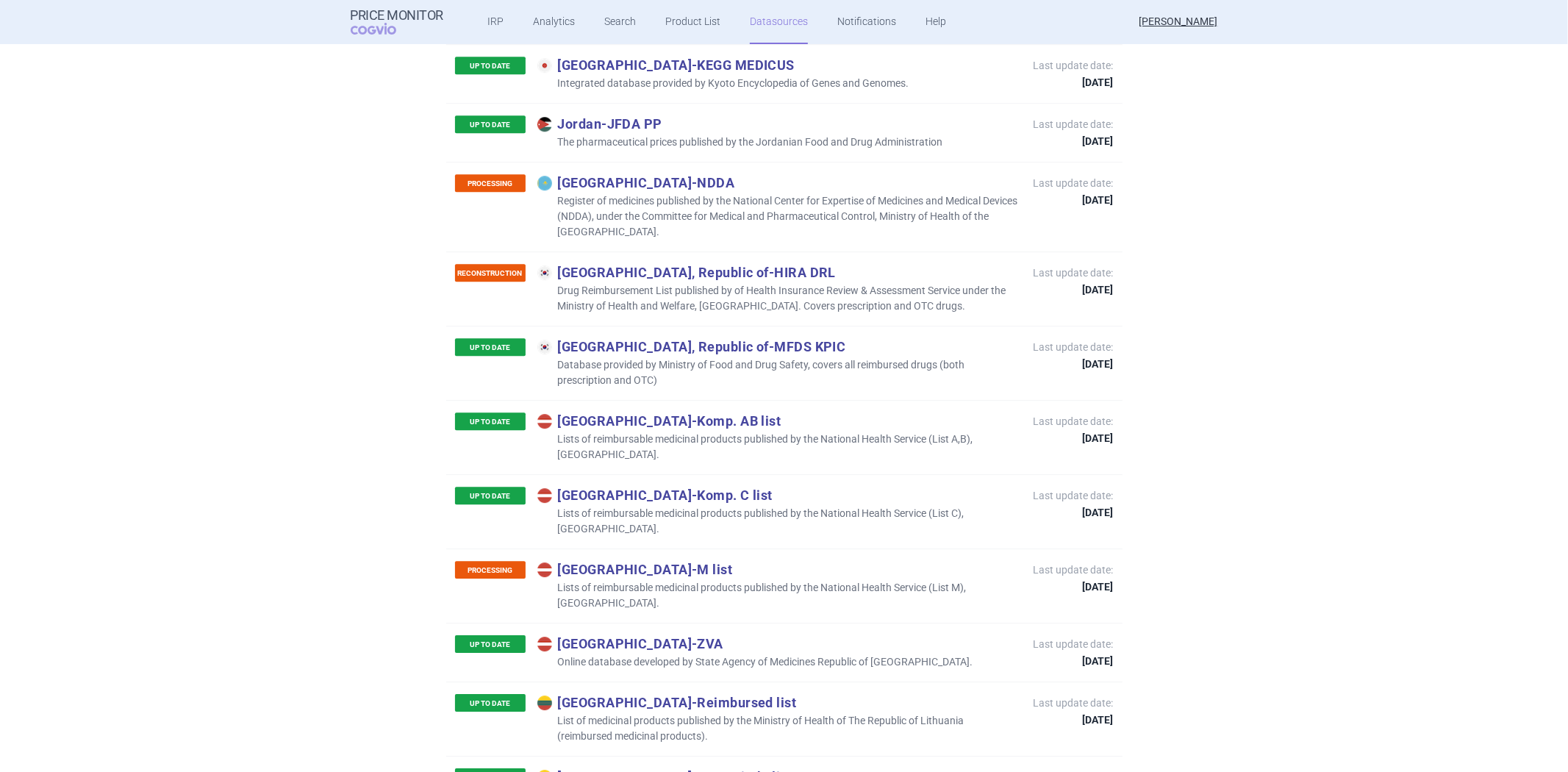
click at [718, 655] on p "Online database developed by State Agency of Medicines Republic of [GEOGRAPHIC_…" at bounding box center [756, 662] width 436 height 15
click at [714, 713] on p "List of medicinal products published by the Ministry of Health of The Republic …" at bounding box center [778, 729] width 482 height 31
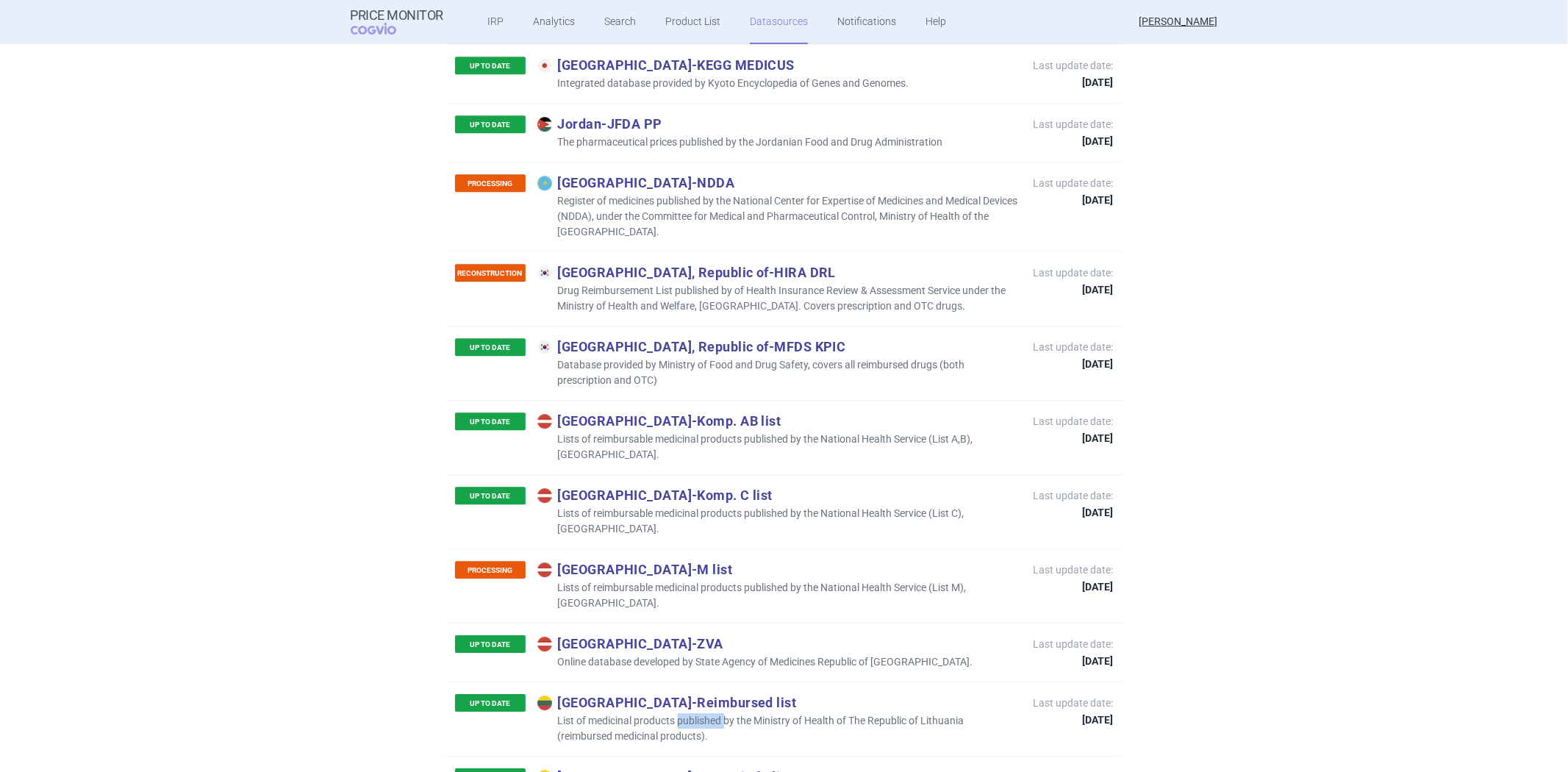
click at [701, 589] on div at bounding box center [701, 589] width 0 height 0
click at [641, 713] on p "List of medicinal products published by the Ministry of Health of The Republic …" at bounding box center [778, 729] width 482 height 31
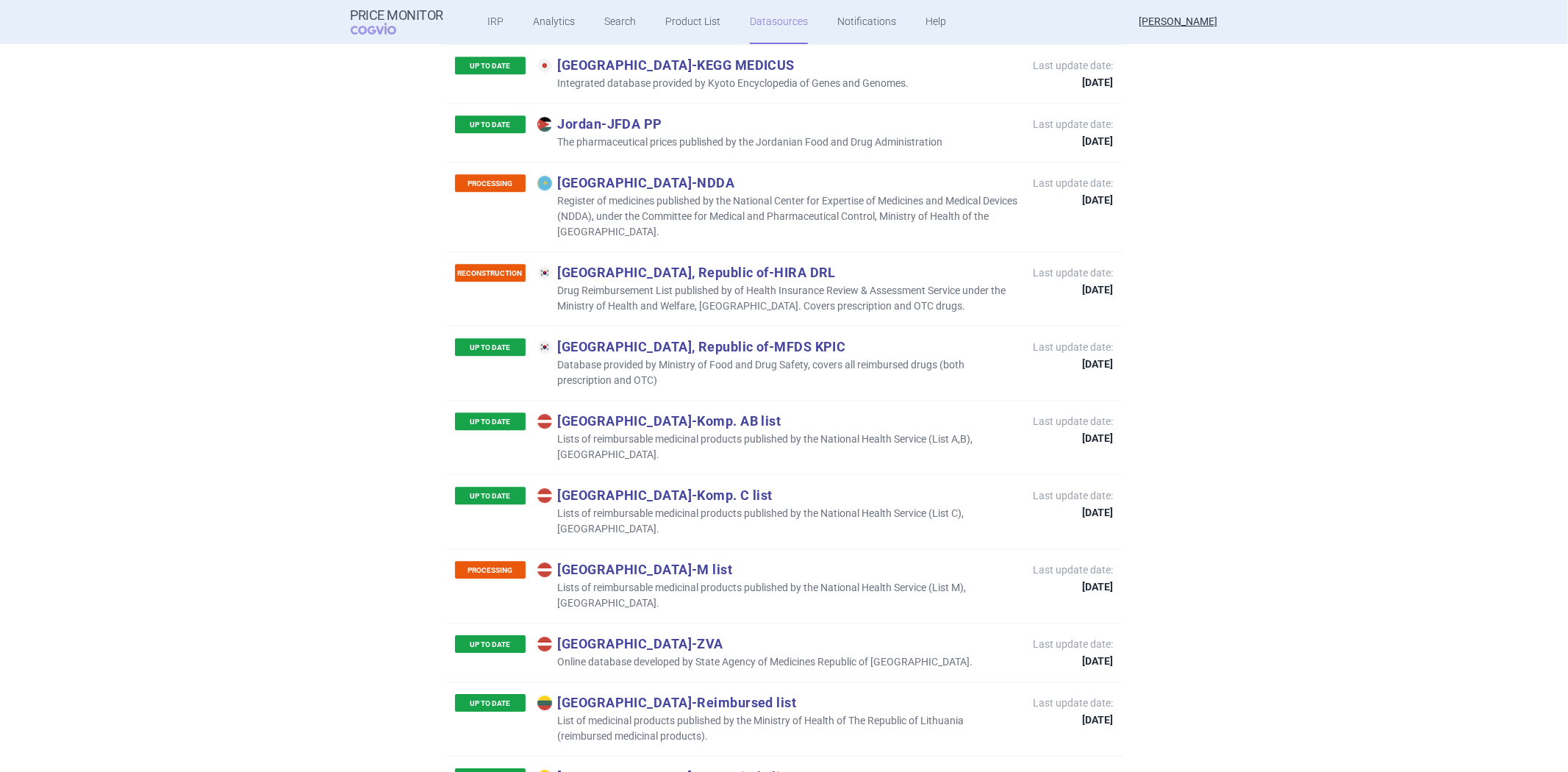
click at [986, 713] on p "List of medicinal products published by the Ministry of Health of The Republic …" at bounding box center [778, 729] width 482 height 31
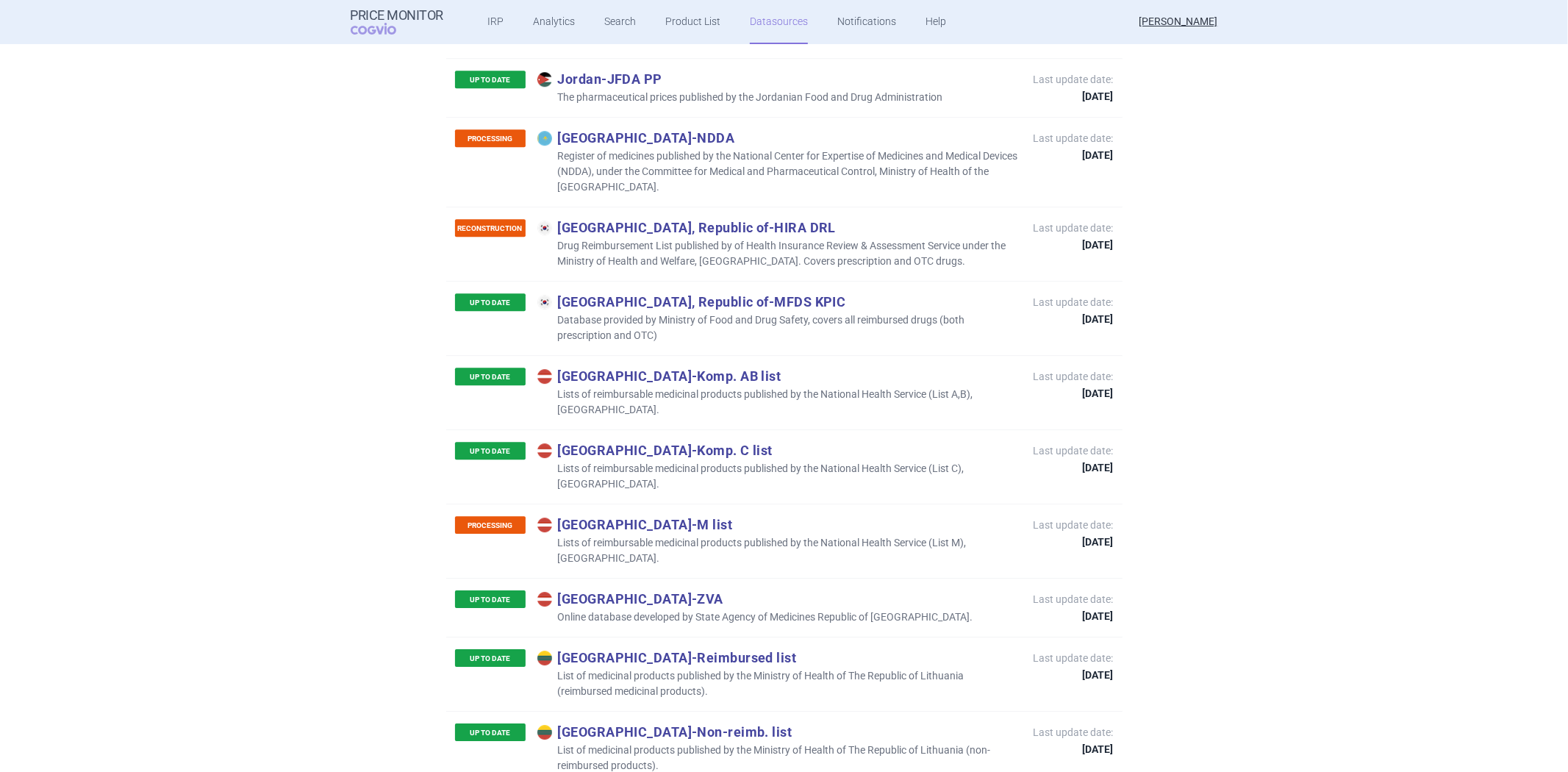
scroll to position [3755, 0]
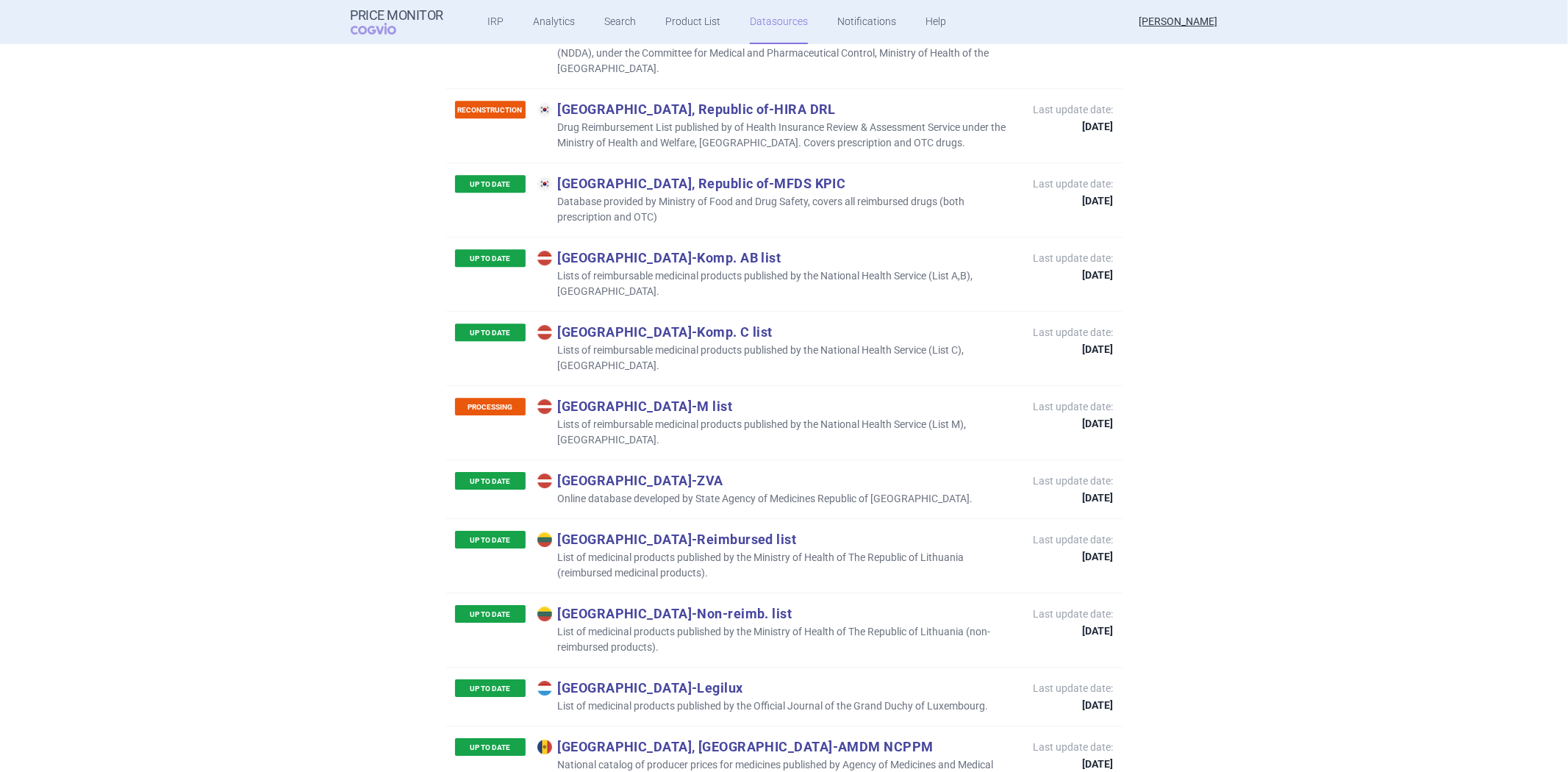
click at [728, 667] on div "UP TO DATE Luxembourg - Legilux List of medicinal products published by the Off…" at bounding box center [784, 696] width 676 height 59
click at [732, 699] on p "List of medicinal products published by the Official Journal of the Grand Duchy…" at bounding box center [763, 706] width 451 height 15
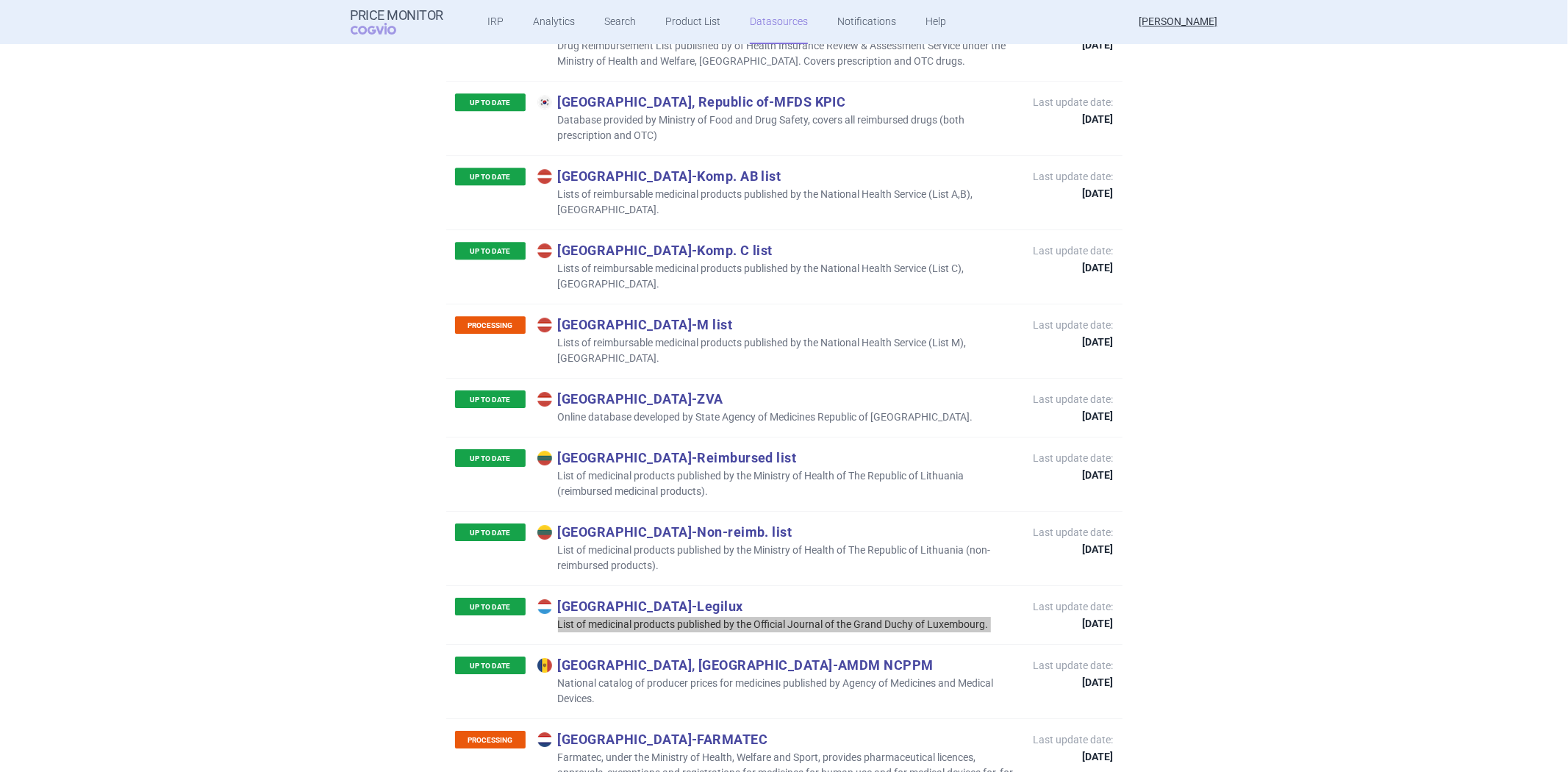
scroll to position [3919, 0]
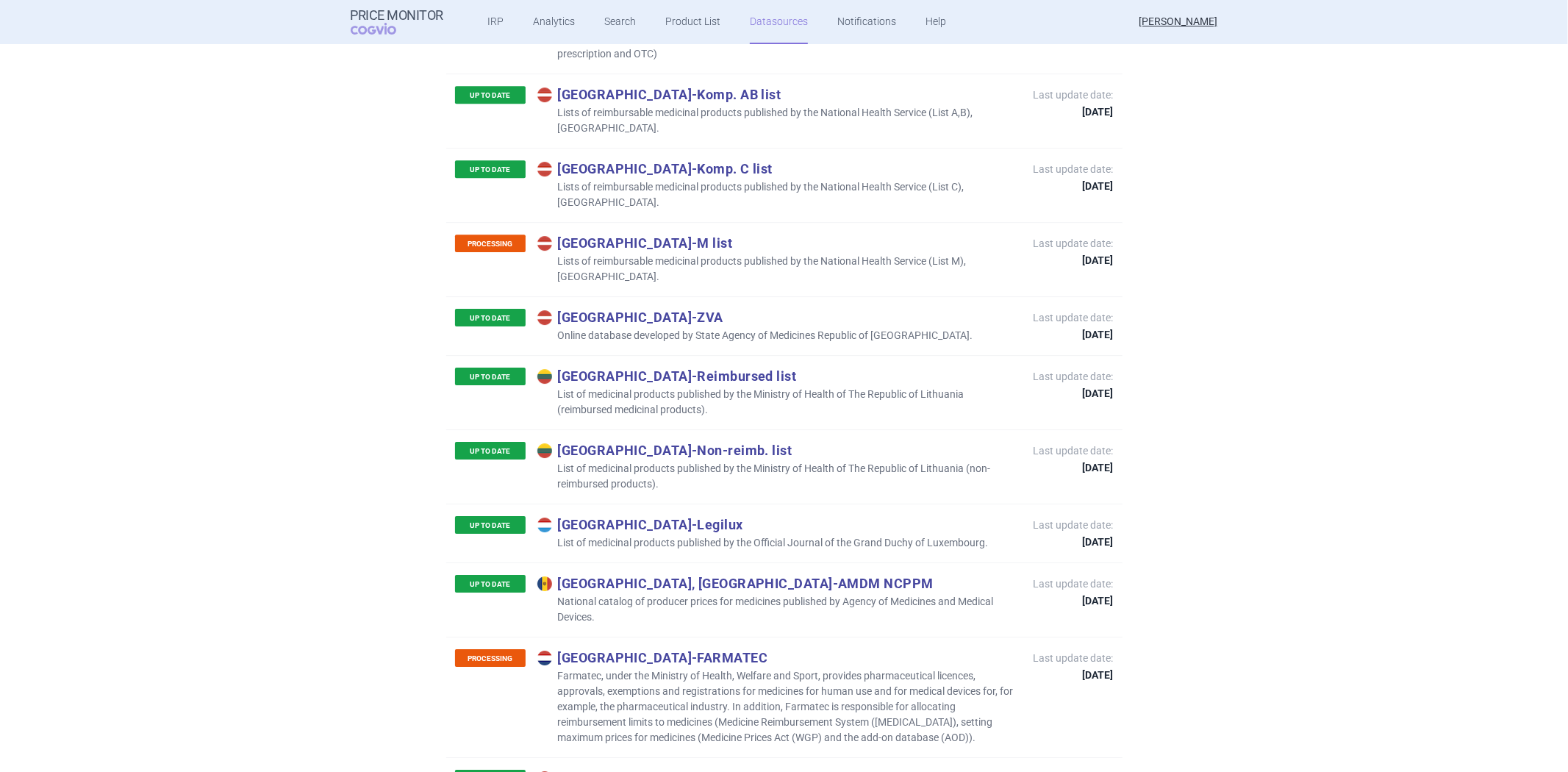
click at [683, 669] on p "Farmatec, under the Ministry of Health, Welfare and Sport, provides pharmaceuti…" at bounding box center [778, 707] width 482 height 77
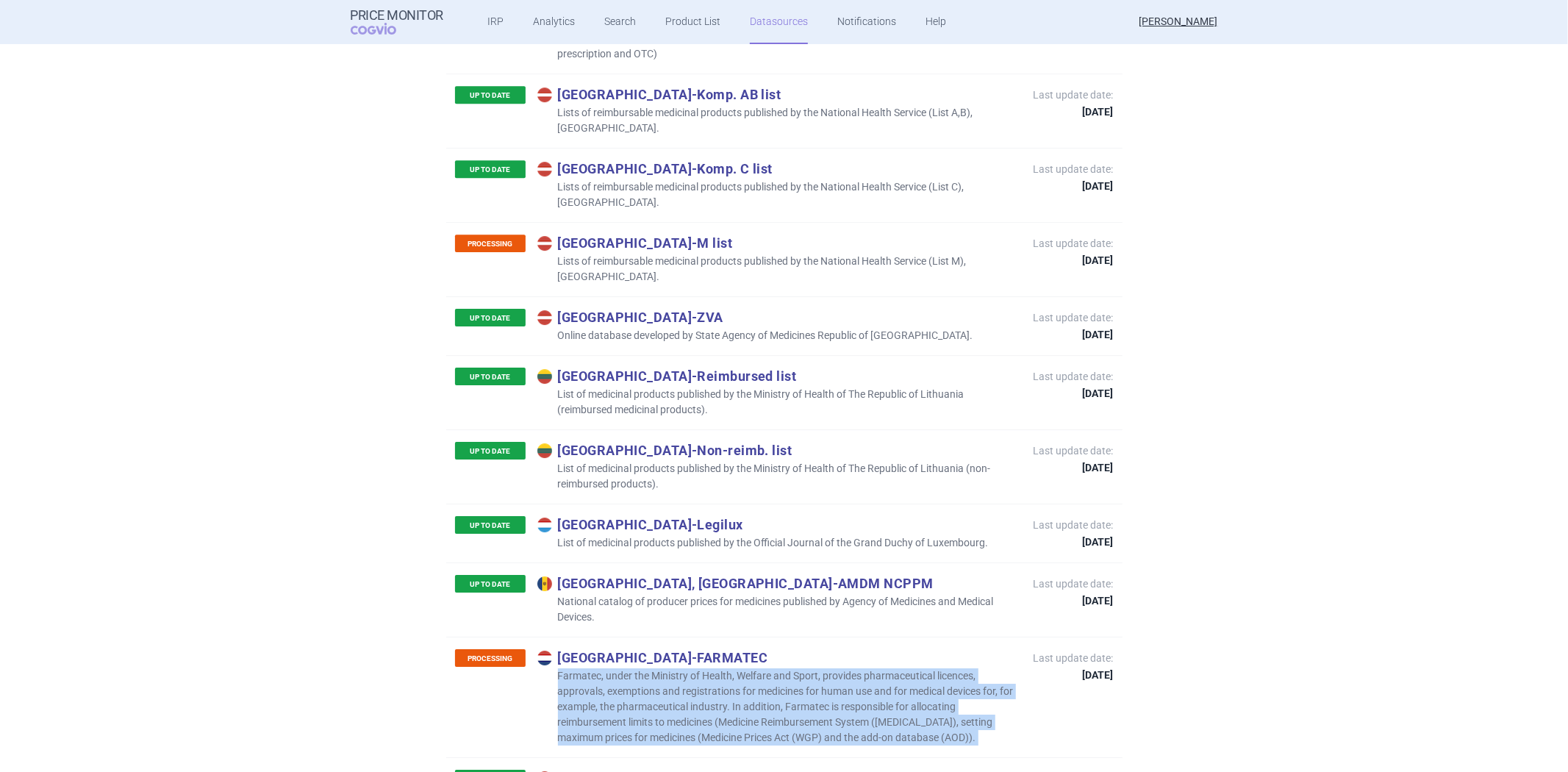
click at [683, 669] on p "Farmatec, under the Ministry of Health, Welfare and Sport, provides pharmaceuti…" at bounding box center [778, 707] width 482 height 77
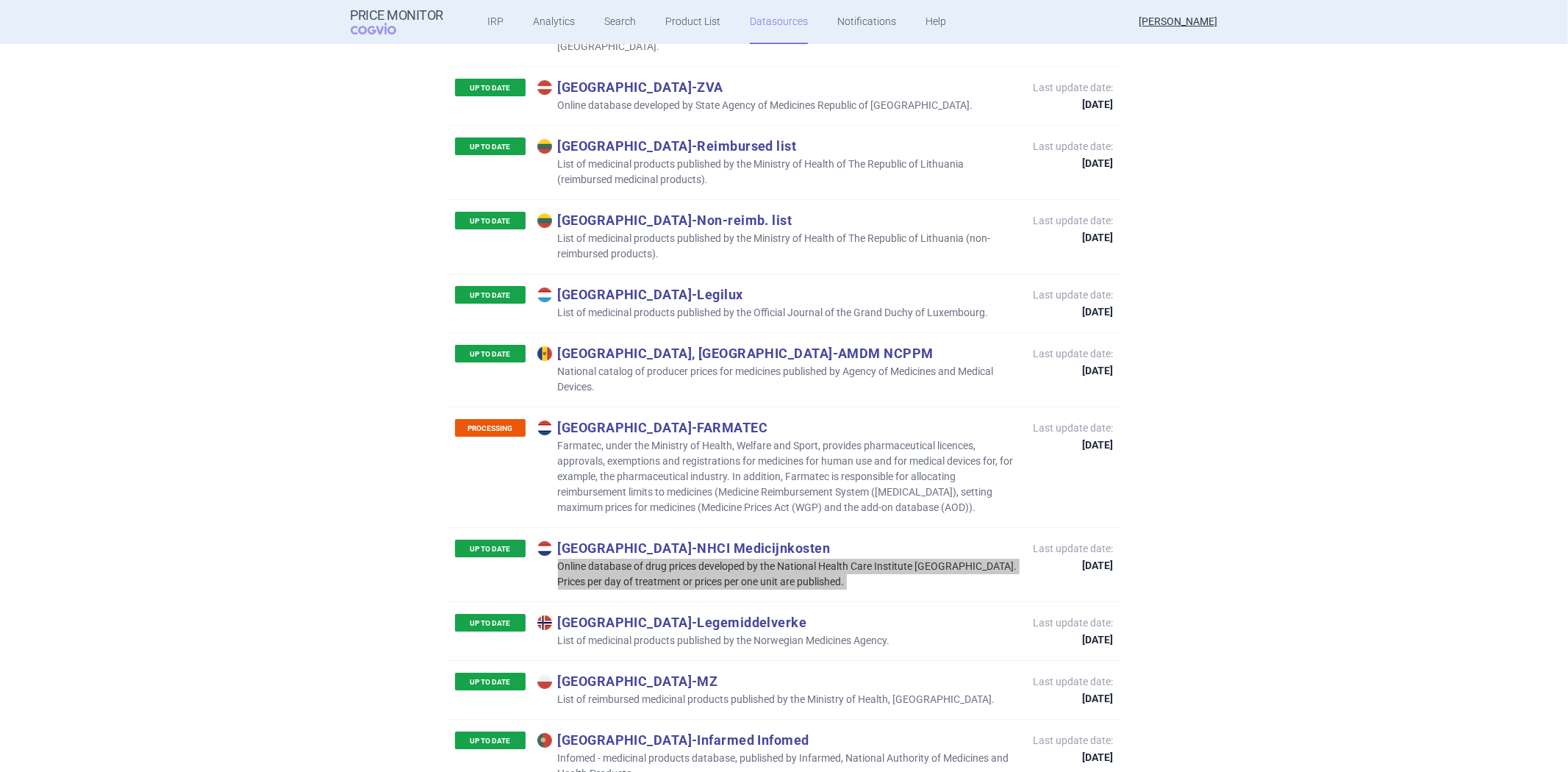
scroll to position [4164, 0]
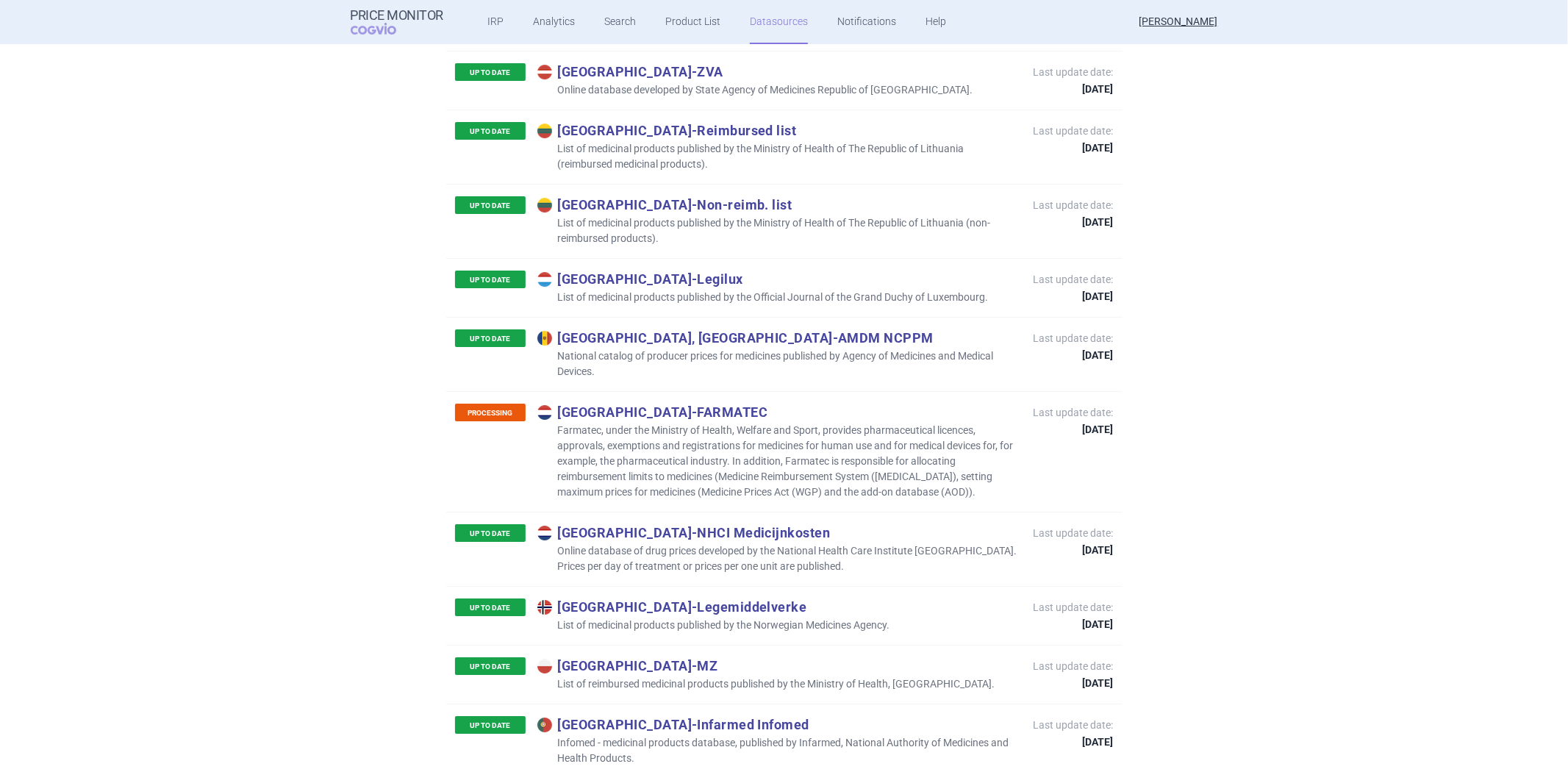
click at [692, 618] on p "List of medicinal products published by the Norwegian Medicines Agency." at bounding box center [714, 625] width 353 height 15
click at [734, 677] on p "List of reimbursed medicinal products published by the Ministry of Health, [GEO…" at bounding box center [767, 684] width 458 height 15
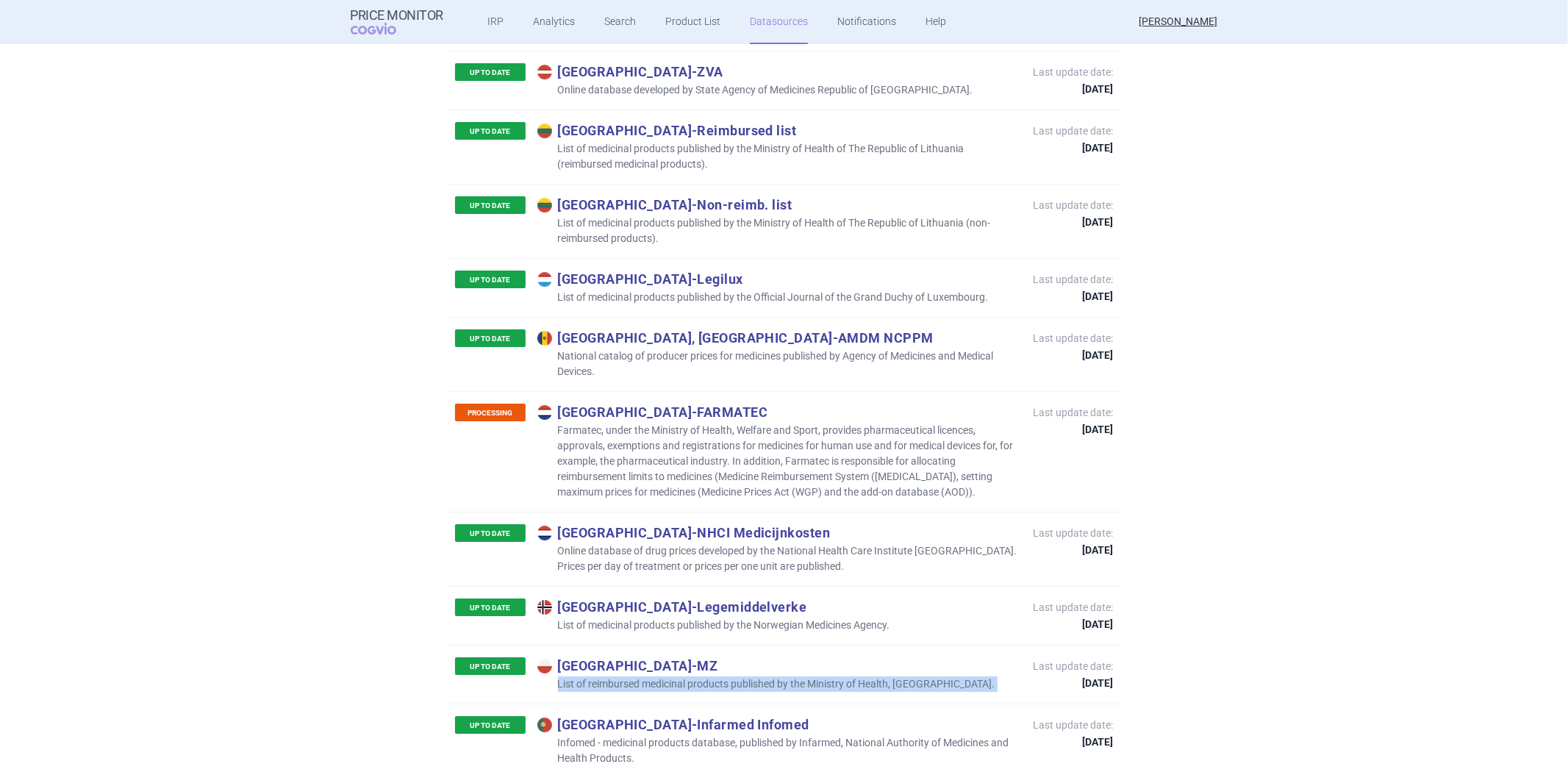
click at [734, 677] on p "List of reimbursed medicinal products published by the Ministry of Health, [GEO…" at bounding box center [767, 684] width 458 height 15
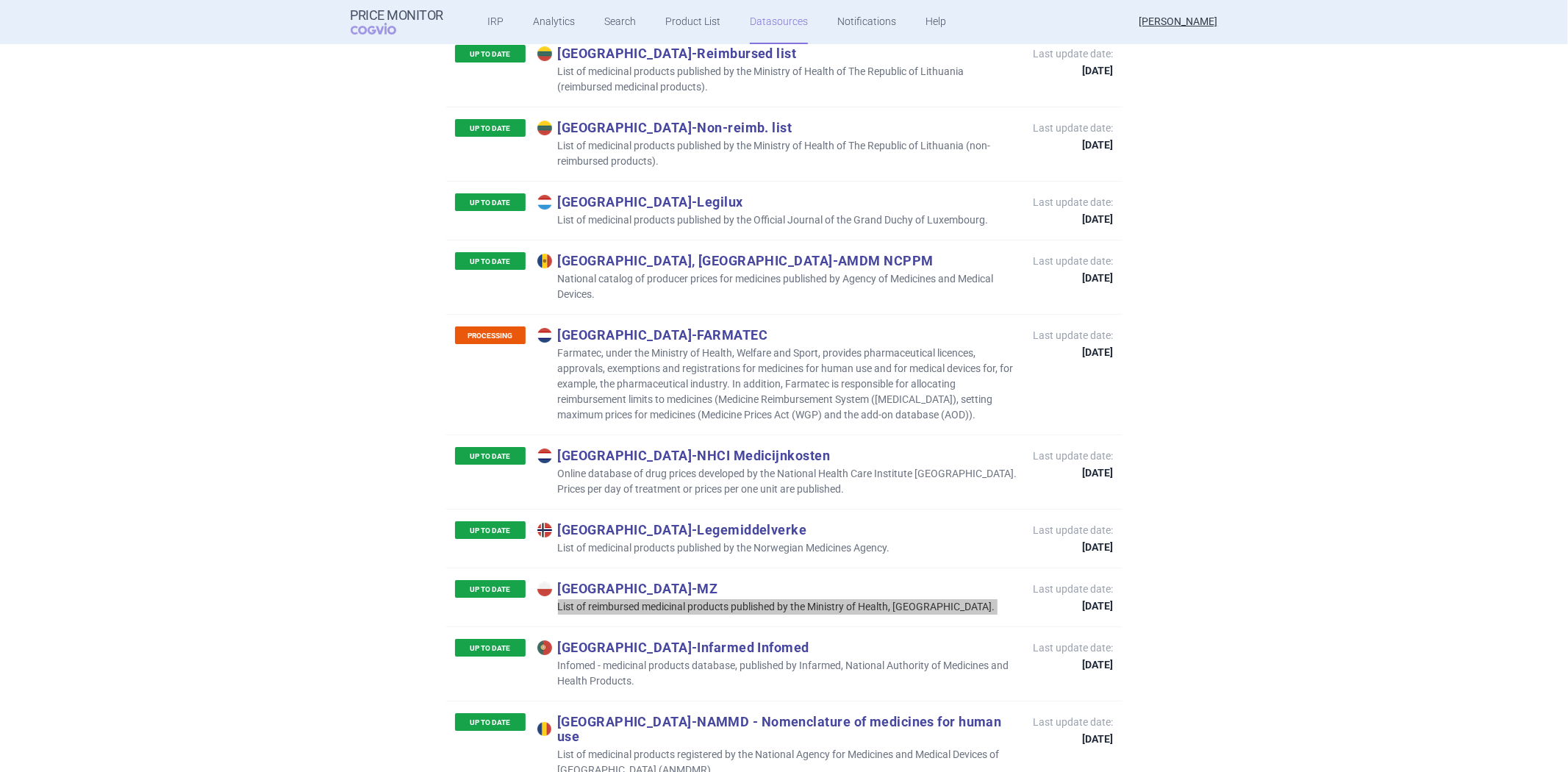
scroll to position [4246, 0]
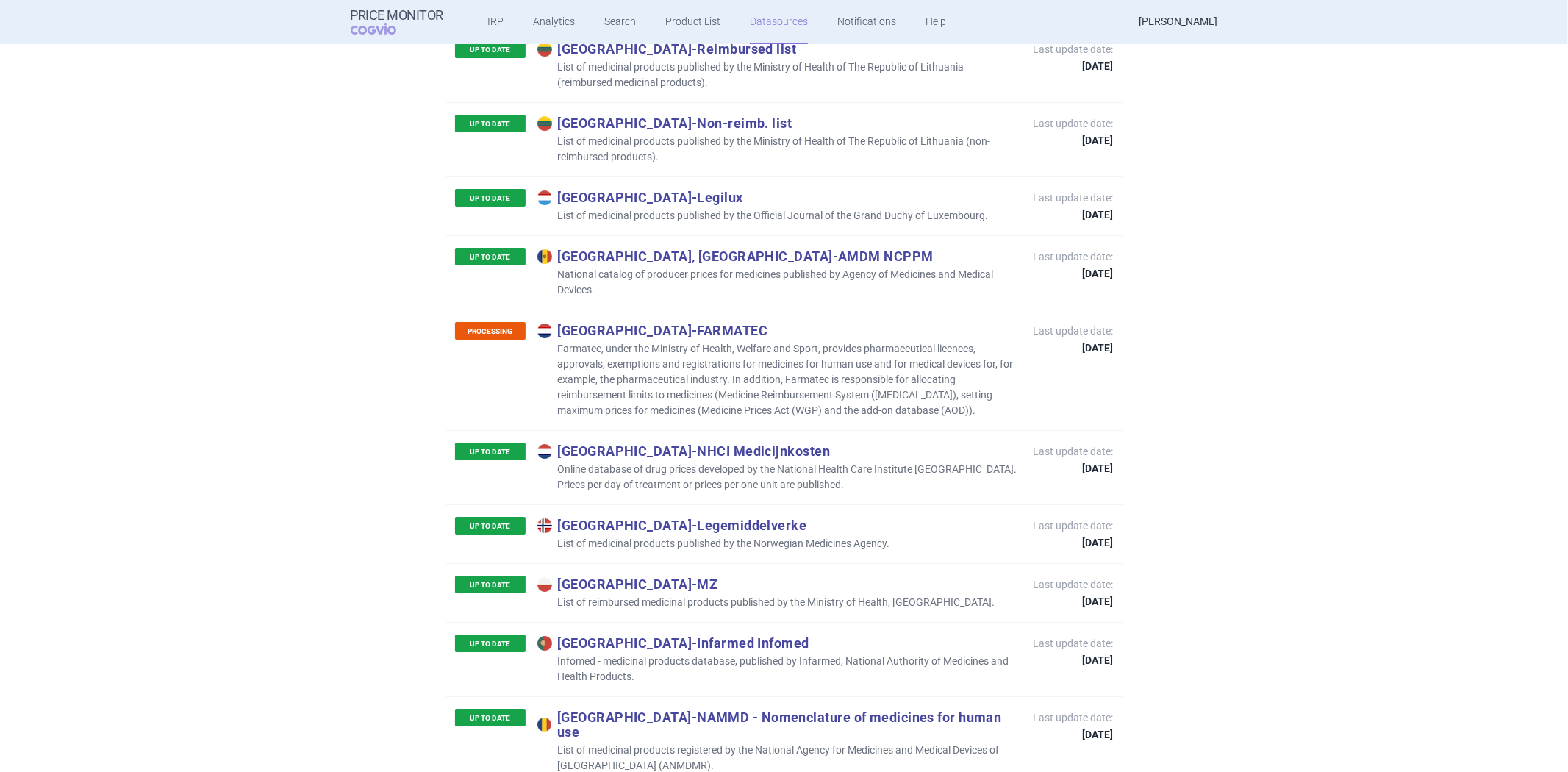
click at [740, 654] on p "Infomed - medicinal products database, published by Infarmed, National Authorit…" at bounding box center [778, 669] width 482 height 31
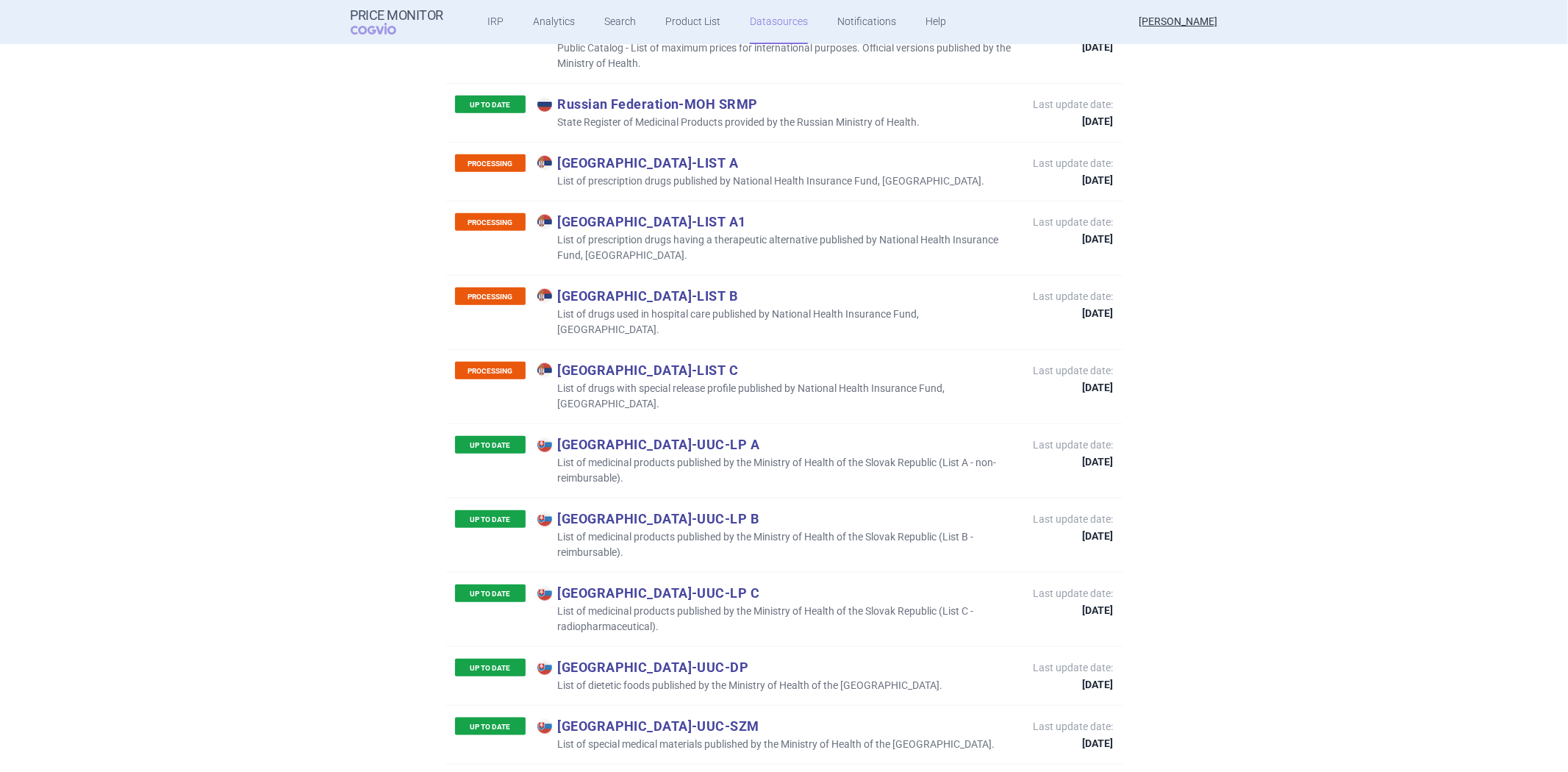
scroll to position [5798, 0]
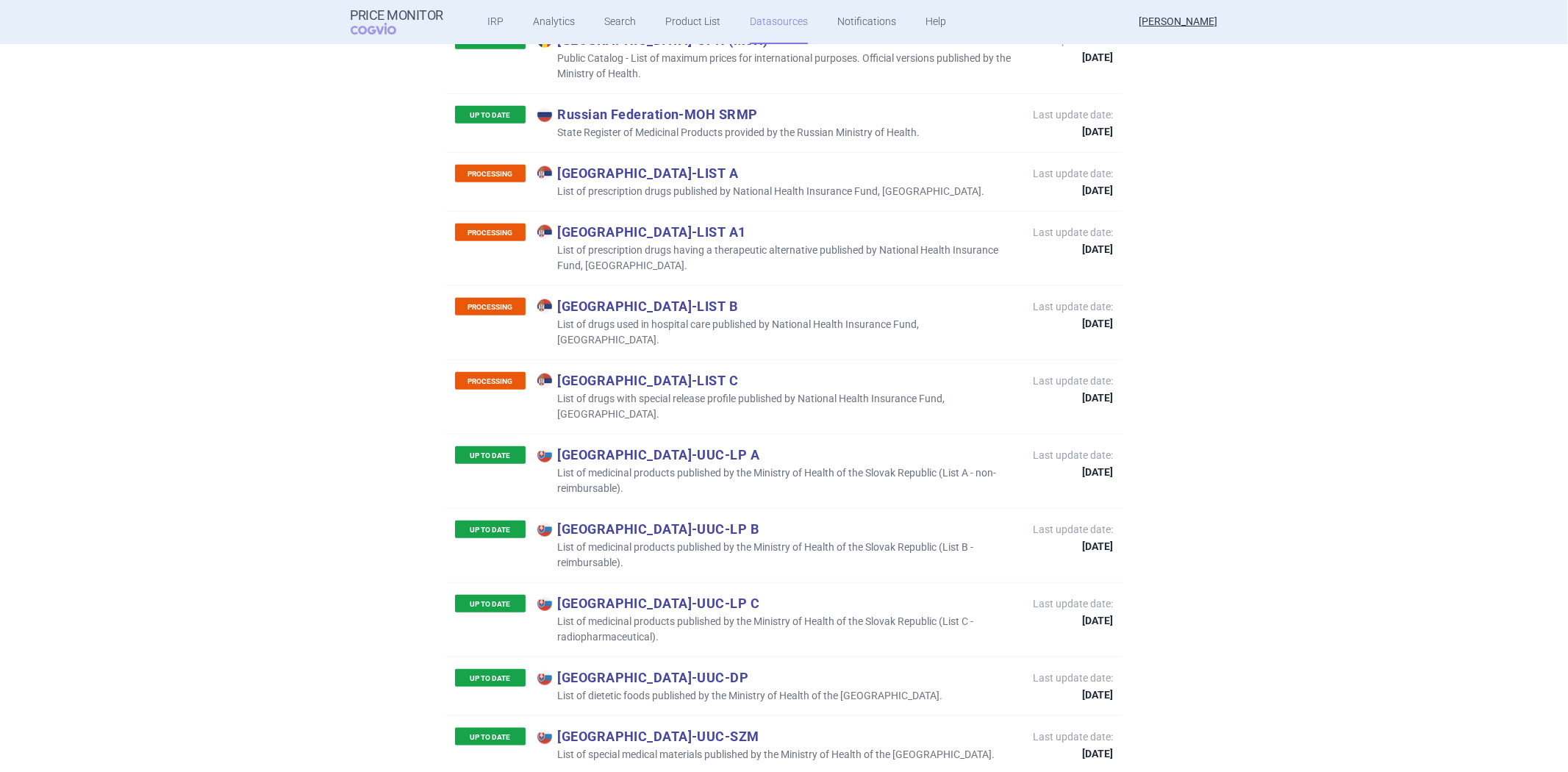
click at [800, 447] on p "Slovakia - UUC-LP A" at bounding box center [778, 455] width 482 height 16
drag, startPoint x: 655, startPoint y: 332, endPoint x: 540, endPoint y: 322, distance: 115.4
click at [540, 466] on p "List of medicinal products published by the Ministry of Health of the Slovak Re…" at bounding box center [778, 481] width 482 height 31
click at [694, 540] on p "List of medicinal products published by the Ministry of Health of the Slovak Re…" at bounding box center [778, 555] width 482 height 31
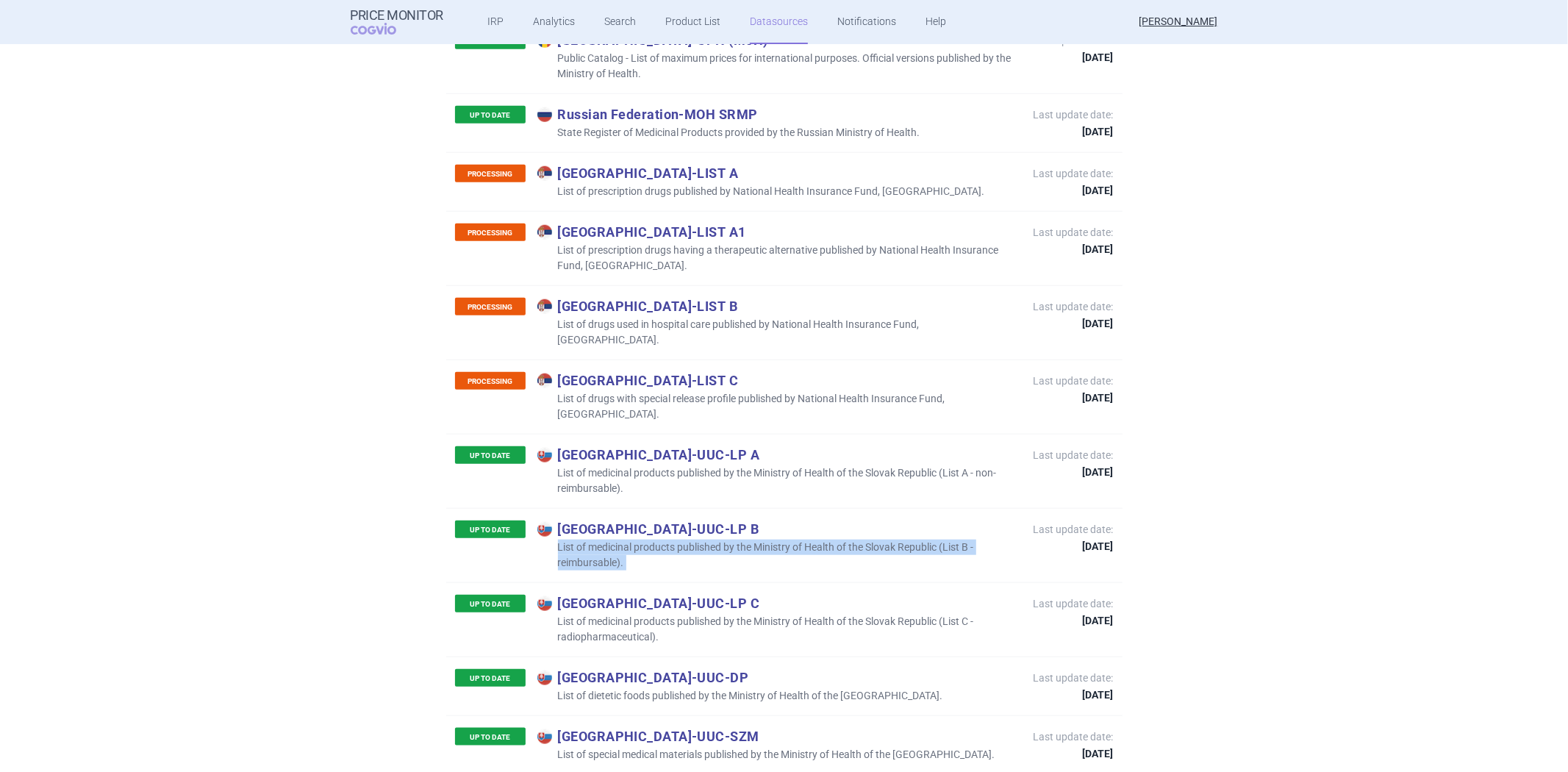
click at [694, 540] on p "List of medicinal products published by the Ministry of Health of the Slovak Re…" at bounding box center [778, 555] width 482 height 31
click at [724, 614] on p "List of medicinal products published by the Ministry of Health of the Slovak Re…" at bounding box center [778, 629] width 482 height 31
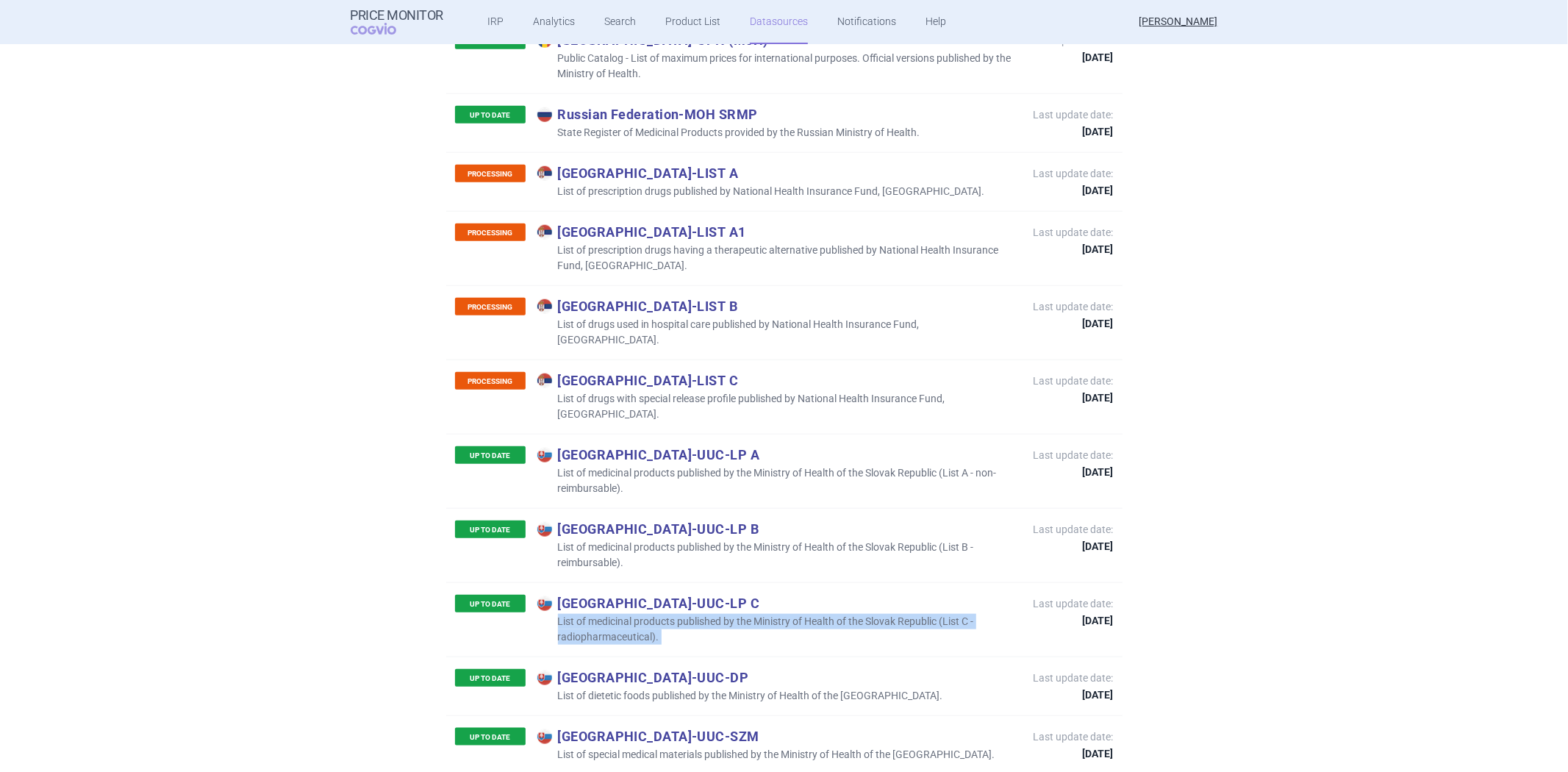
click at [724, 614] on p "List of medicinal products published by the Ministry of Health of the Slovak Re…" at bounding box center [778, 629] width 482 height 31
click at [607, 689] on p "List of dietetic foods published by the Ministry of Health of the [GEOGRAPHIC_D…" at bounding box center [740, 696] width 405 height 15
click at [611, 689] on p "List of dietetic foods published by the Ministry of Health of the [GEOGRAPHIC_D…" at bounding box center [740, 696] width 405 height 15
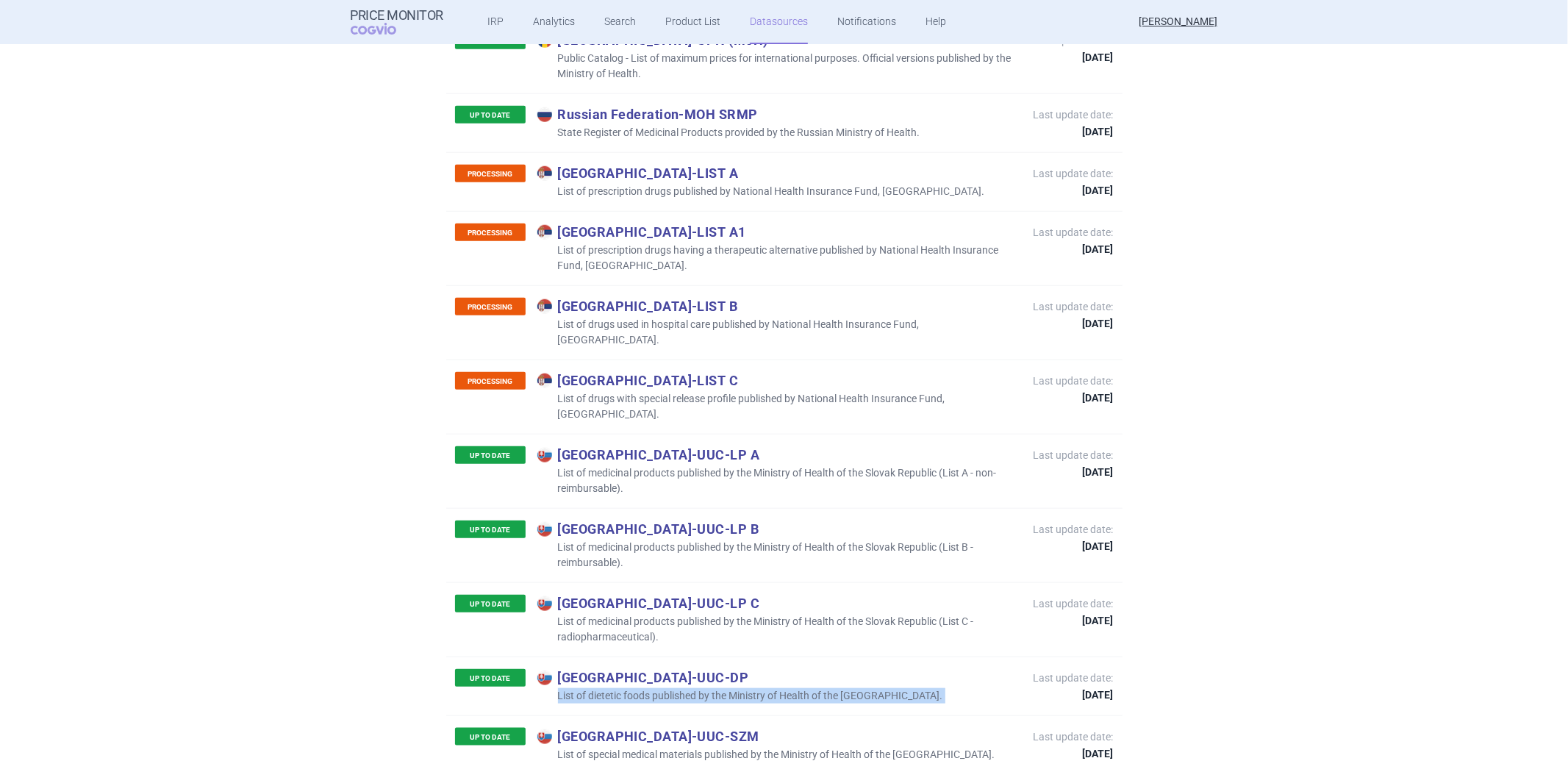
click at [611, 689] on p "List of dietetic foods published by the Ministry of Health of the [GEOGRAPHIC_D…" at bounding box center [740, 696] width 405 height 15
click at [663, 747] on p "List of special medical materials published by the Ministry of Health of the [G…" at bounding box center [767, 754] width 458 height 15
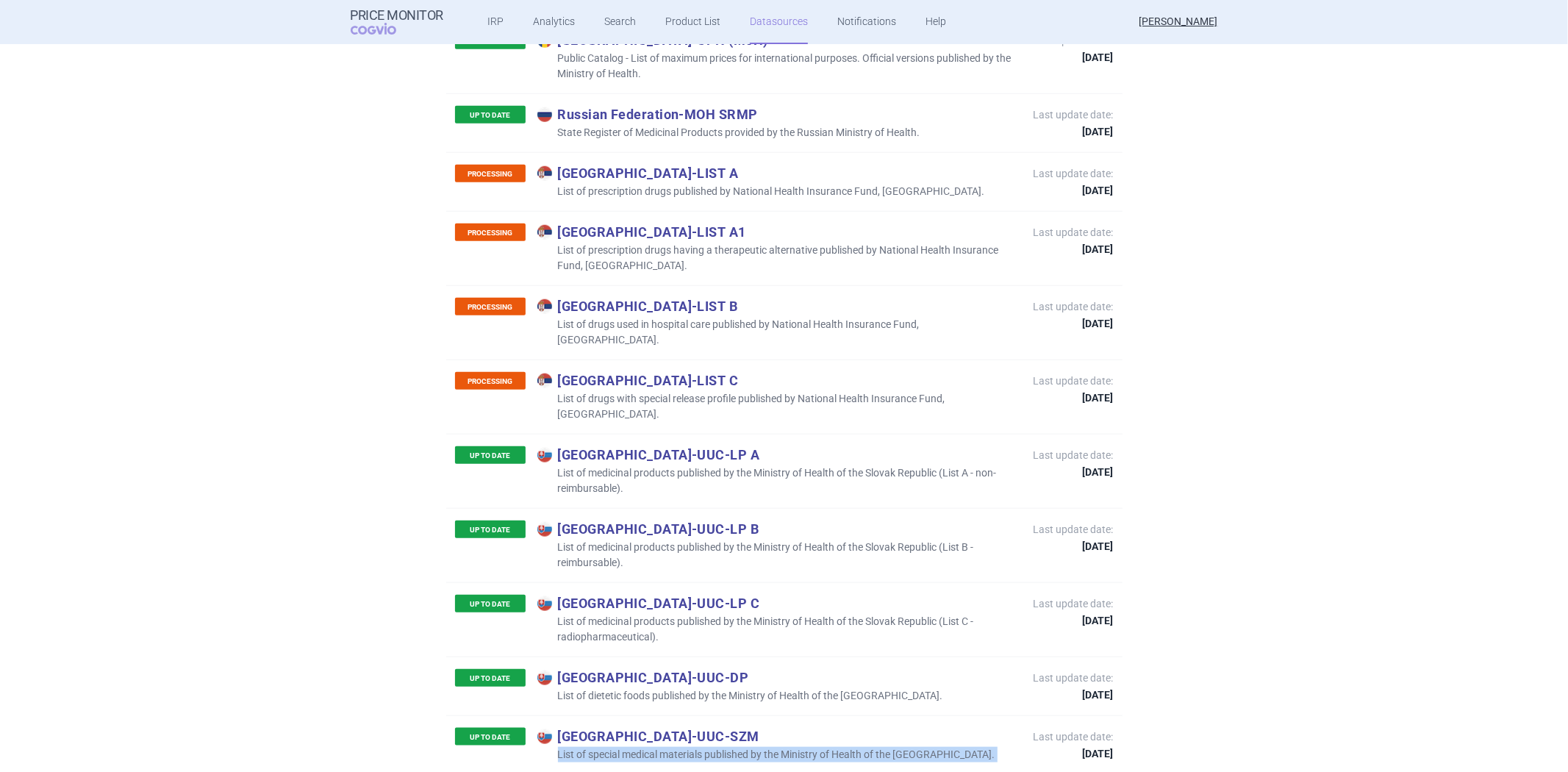
click at [663, 747] on p "List of special medical materials published by the Ministry of Health of the [G…" at bounding box center [767, 754] width 458 height 15
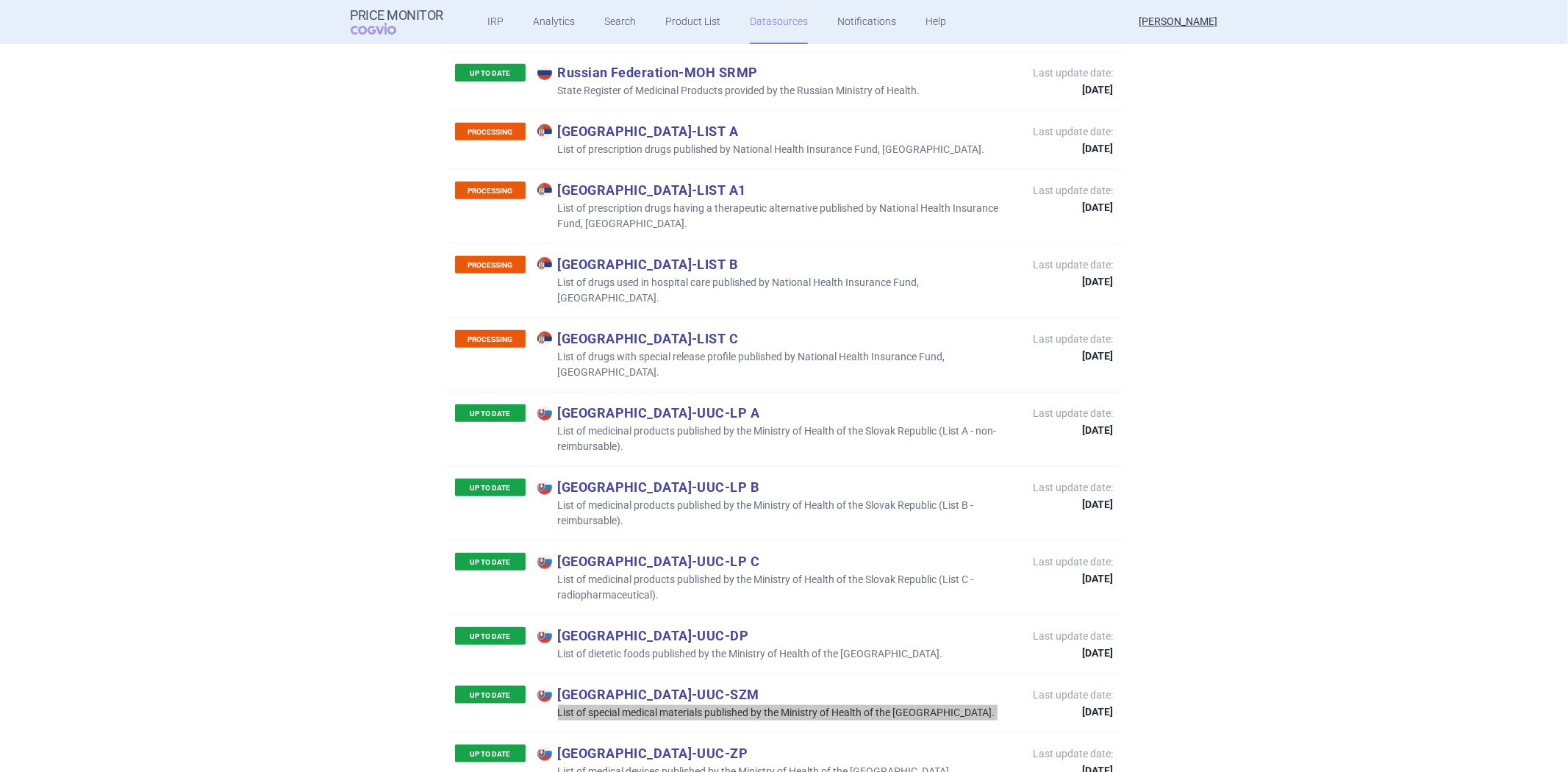
scroll to position [5880, 0]
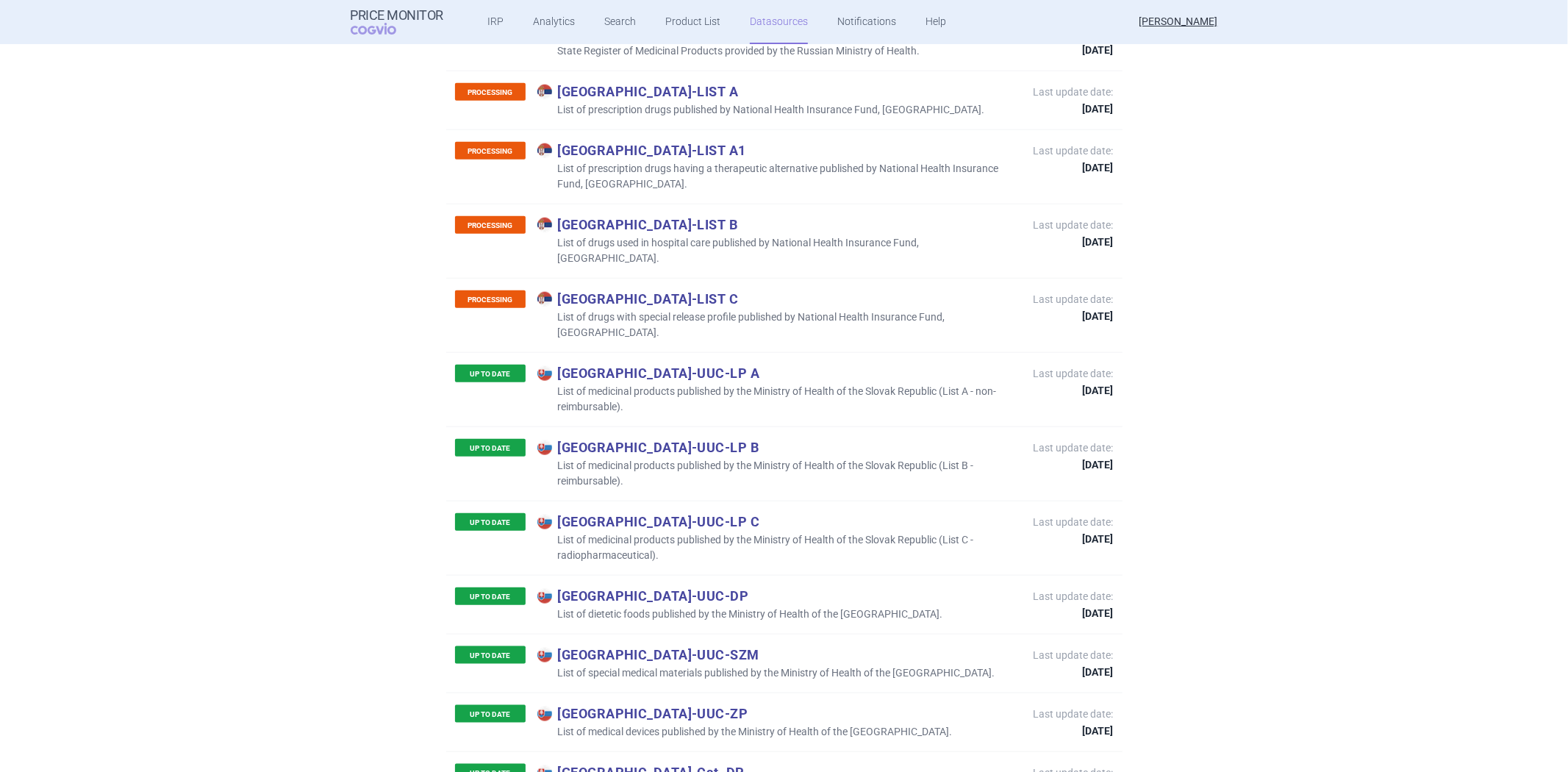
click at [686, 725] on p "List of medical devices published by the Ministry of Health of the [GEOGRAPHIC_…" at bounding box center [745, 732] width 415 height 15
click at [681, 725] on p "List of medical devices published by the Ministry of Health of the [GEOGRAPHIC_…" at bounding box center [745, 732] width 415 height 15
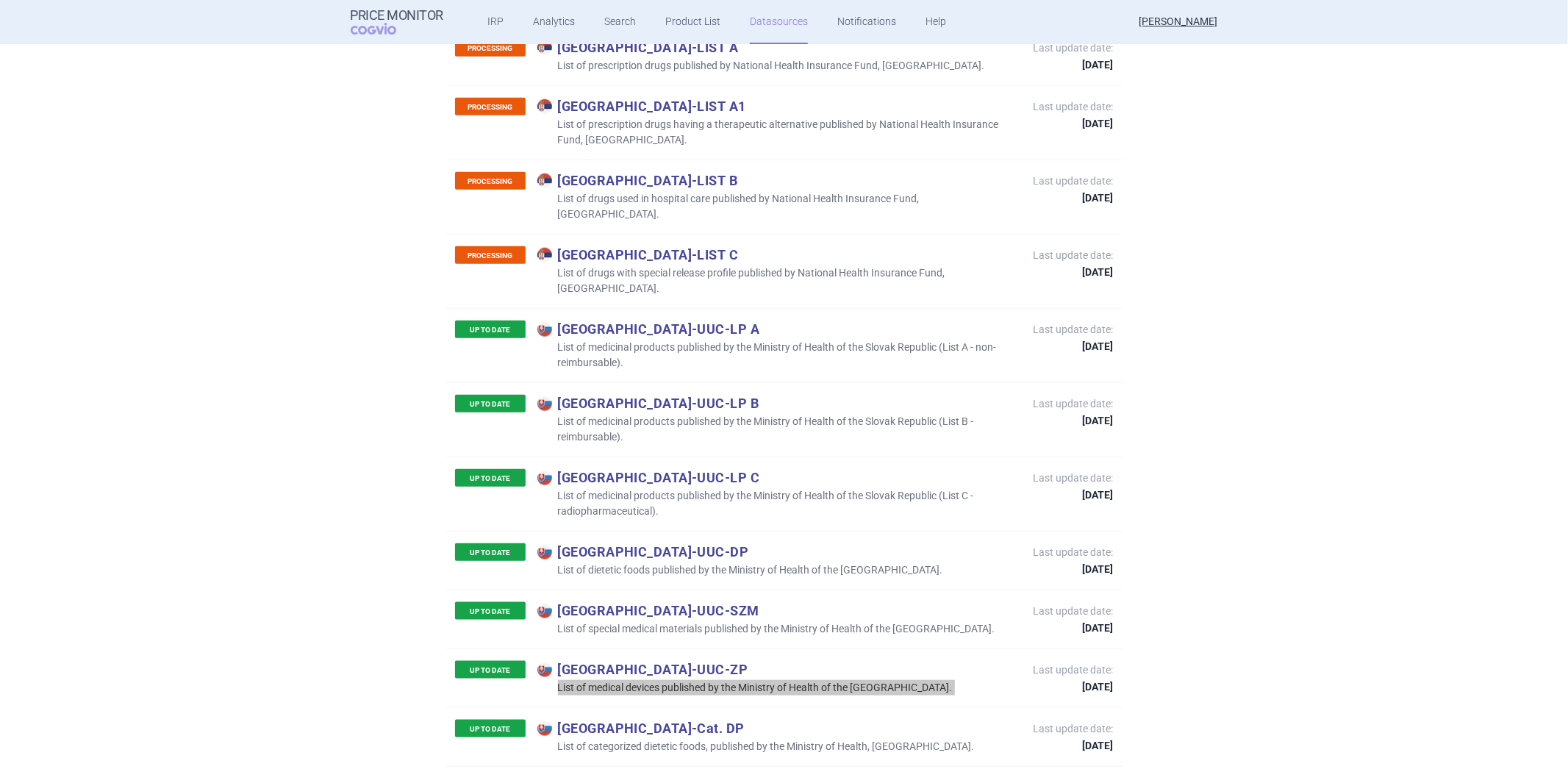
scroll to position [5962, 0]
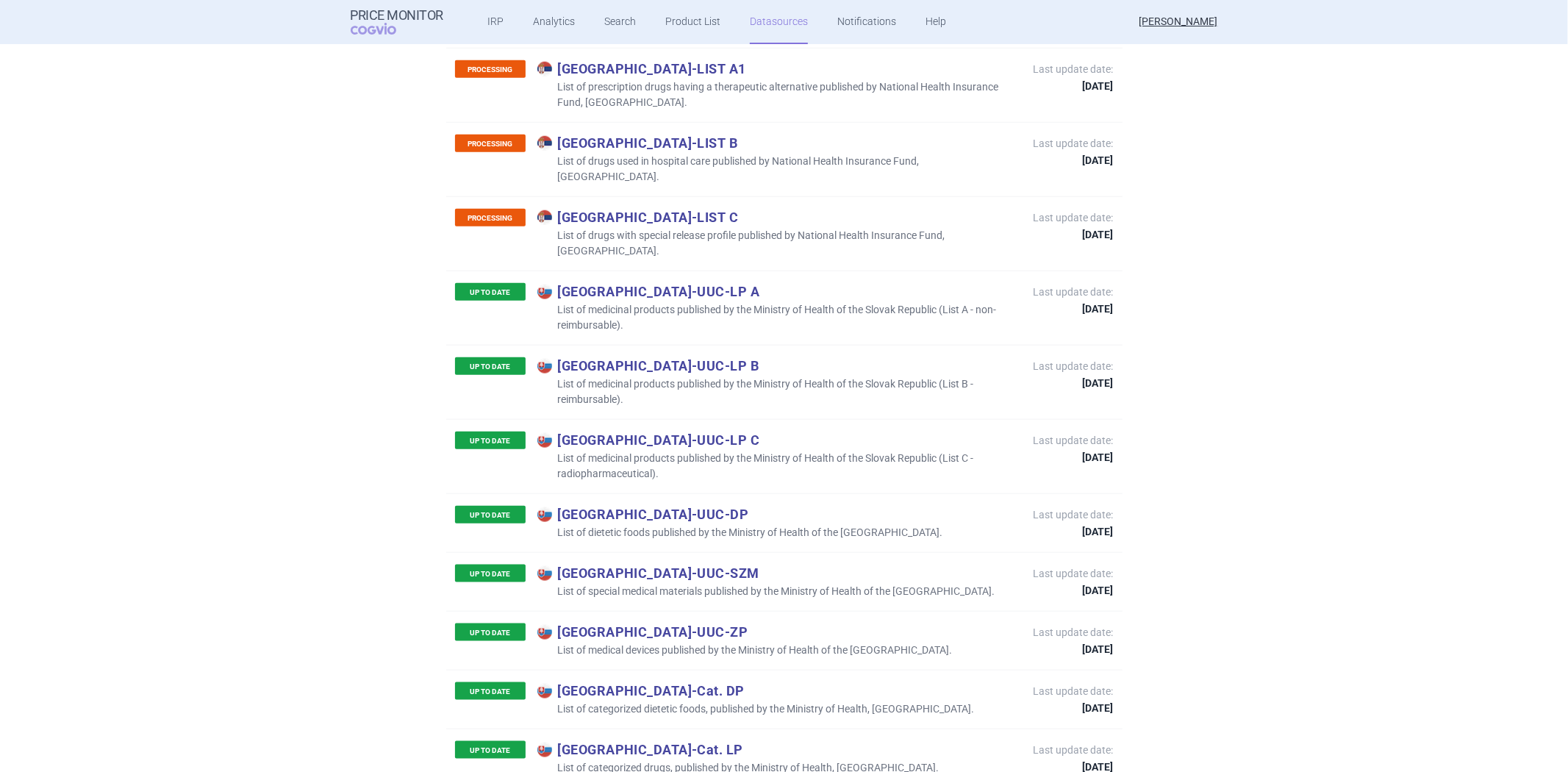
click at [700, 701] on p "List of categorized dietetic foods, published by the Ministry of Health, [GEOGR…" at bounding box center [756, 709] width 437 height 15
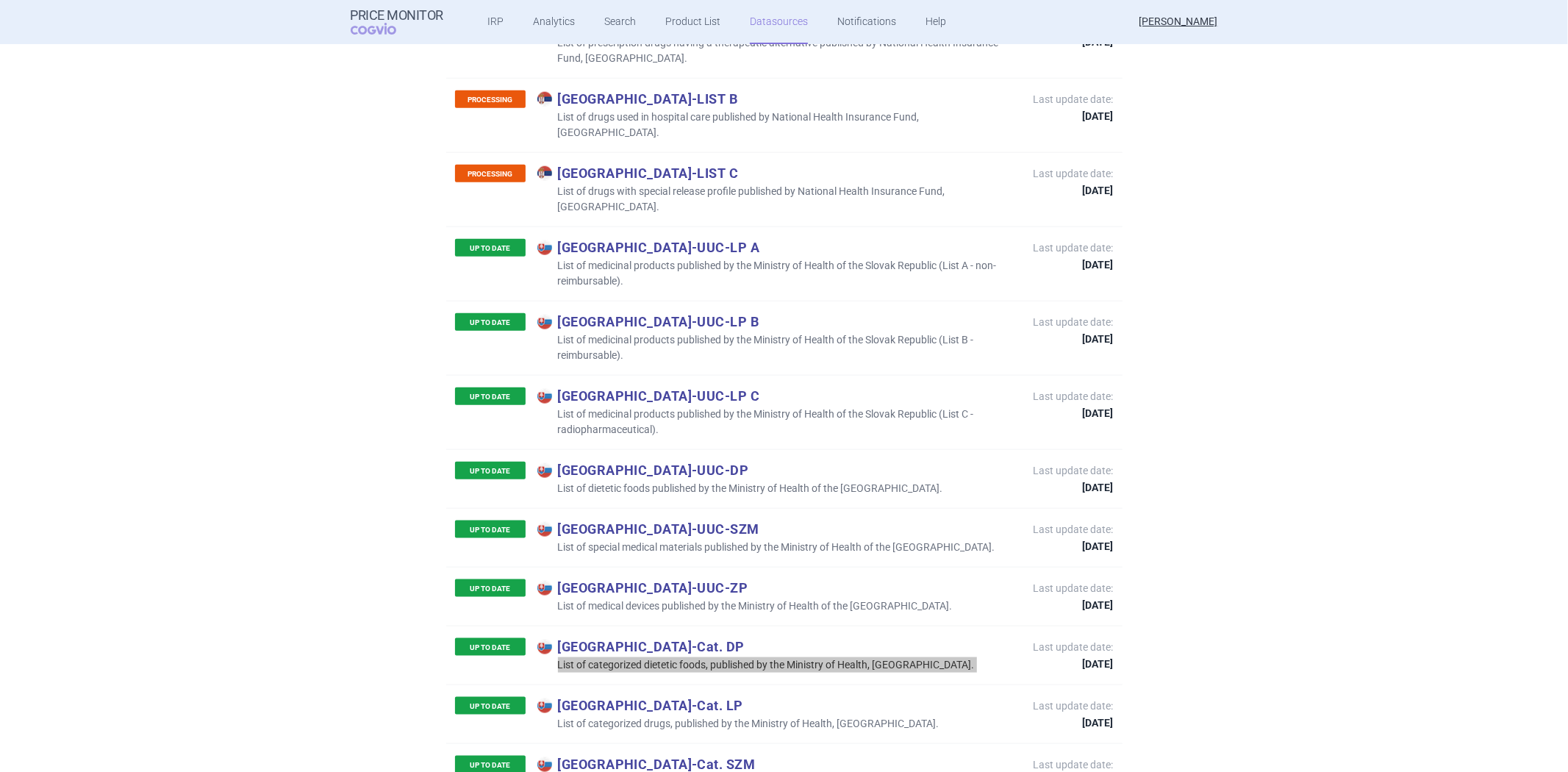
scroll to position [6044, 0]
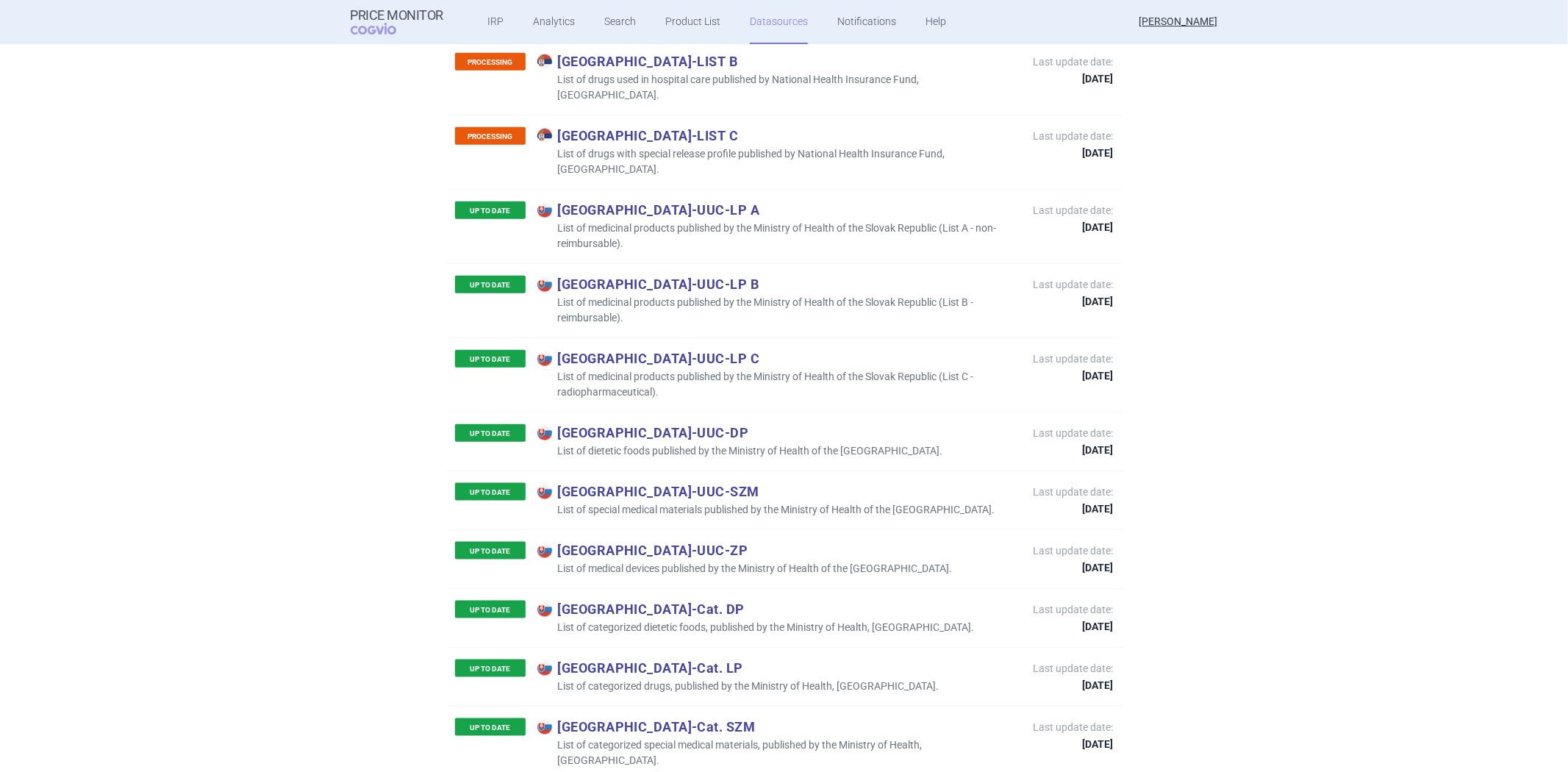
click at [701, 679] on p "List of categorized drugs, published by the Ministry of Health, [GEOGRAPHIC_DAT…" at bounding box center [739, 686] width 402 height 15
click at [699, 541] on div at bounding box center [699, 541] width 0 height 0
click at [702, 679] on p "List of categorized drugs, published by the Ministry of Health, [GEOGRAPHIC_DAT…" at bounding box center [739, 686] width 402 height 15
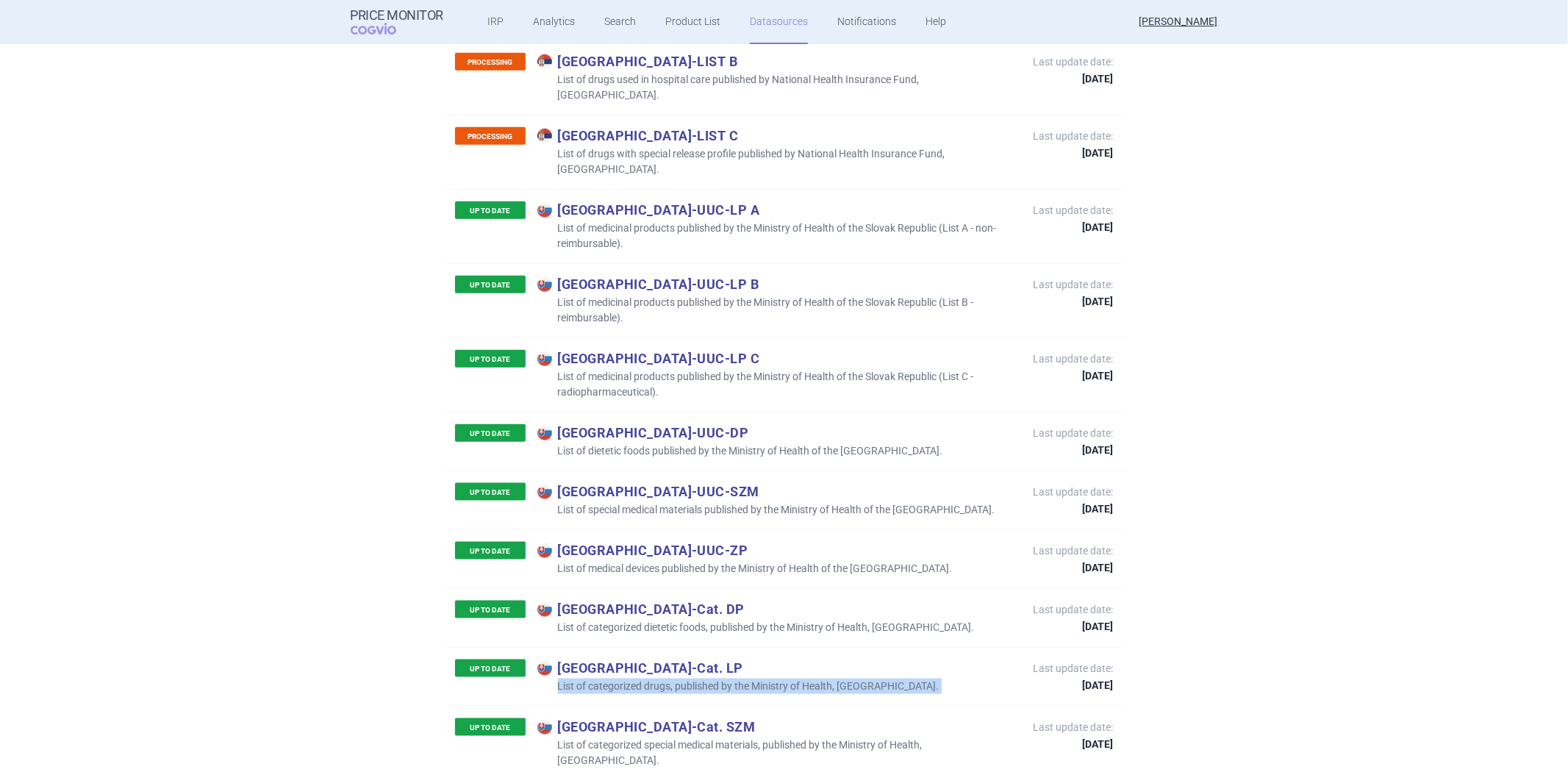
click at [702, 679] on p "List of categorized drugs, published by the Ministry of Health, [GEOGRAPHIC_DAT…" at bounding box center [739, 686] width 402 height 15
click at [743, 738] on p "List of categorized special medical materials, published by the Ministry of Hea…" at bounding box center [778, 753] width 482 height 31
click at [740, 738] on p "List of categorized special medical materials, published by the Ministry of Hea…" at bounding box center [778, 753] width 482 height 31
click at [737, 600] on div at bounding box center [737, 600] width 0 height 0
click at [744, 738] on p "List of categorized special medical materials, published by the Ministry of Hea…" at bounding box center [778, 753] width 482 height 31
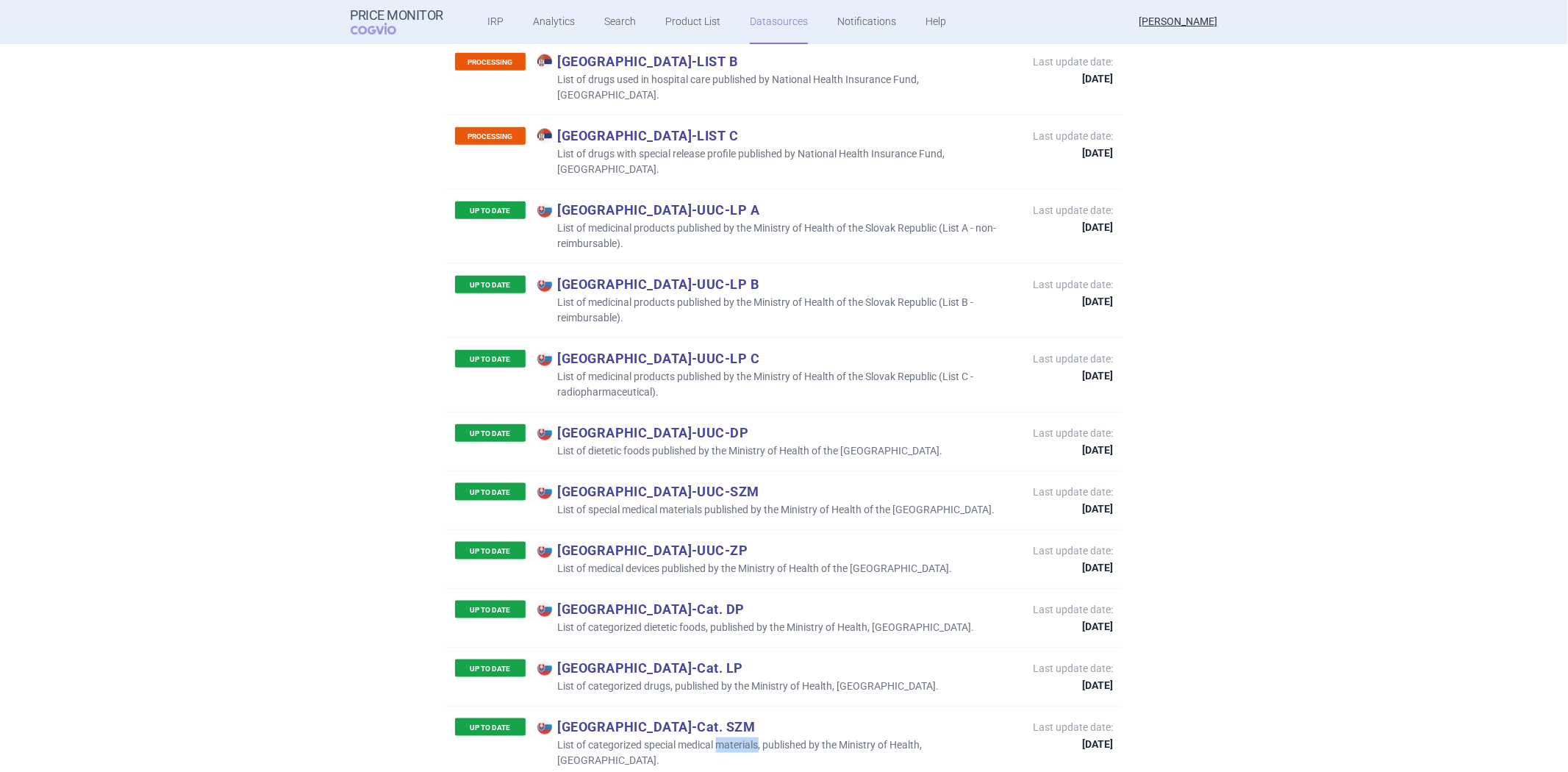
click at [744, 738] on p "List of categorized special medical materials, published by the Ministry of Hea…" at bounding box center [778, 753] width 482 height 31
click at [744, 738] on p "List of categorized special medical materials, published by the Ministry of Hea…" at bounding box center [778, 753] width 482 height 31
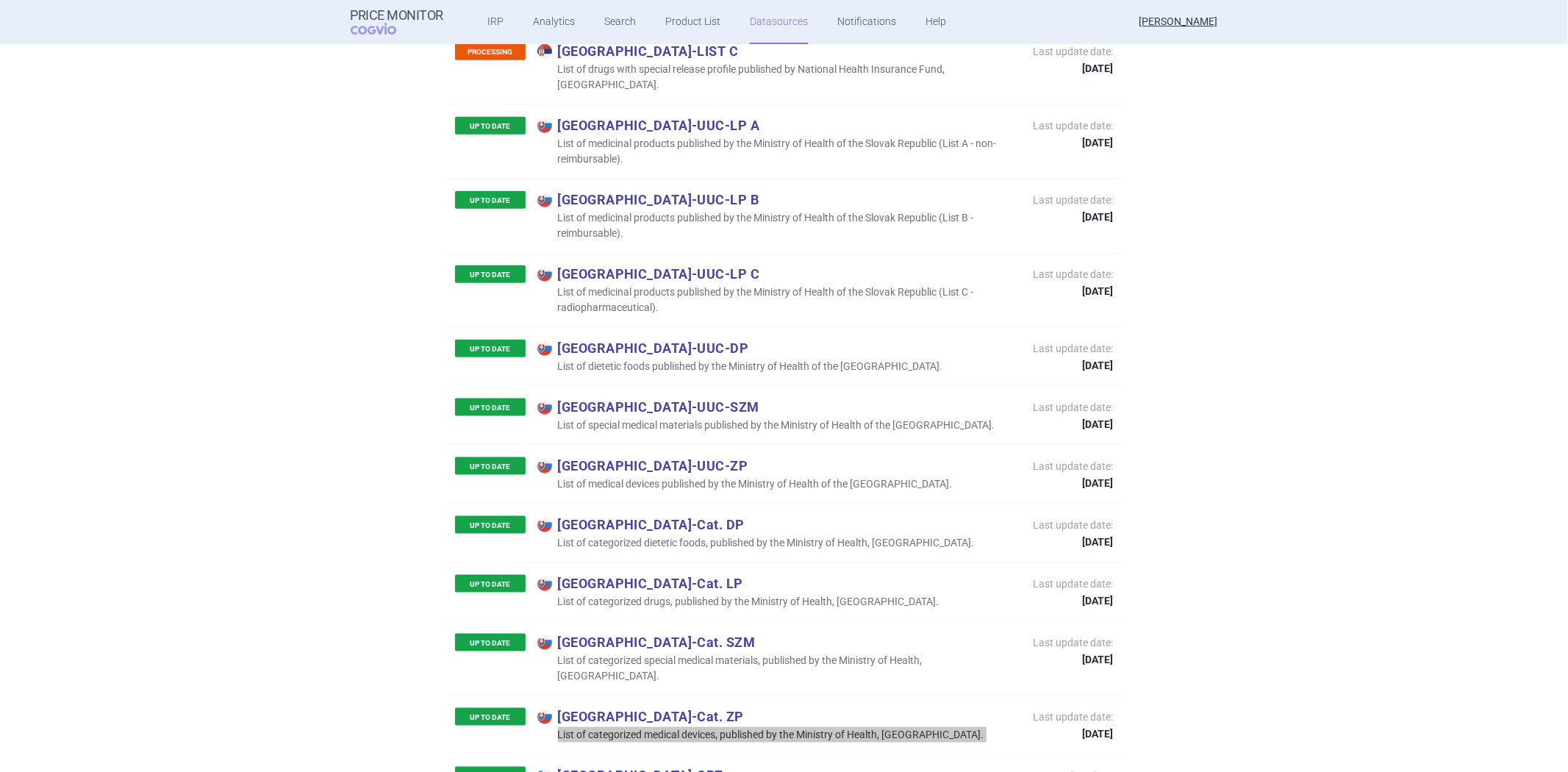
scroll to position [6206, 0]
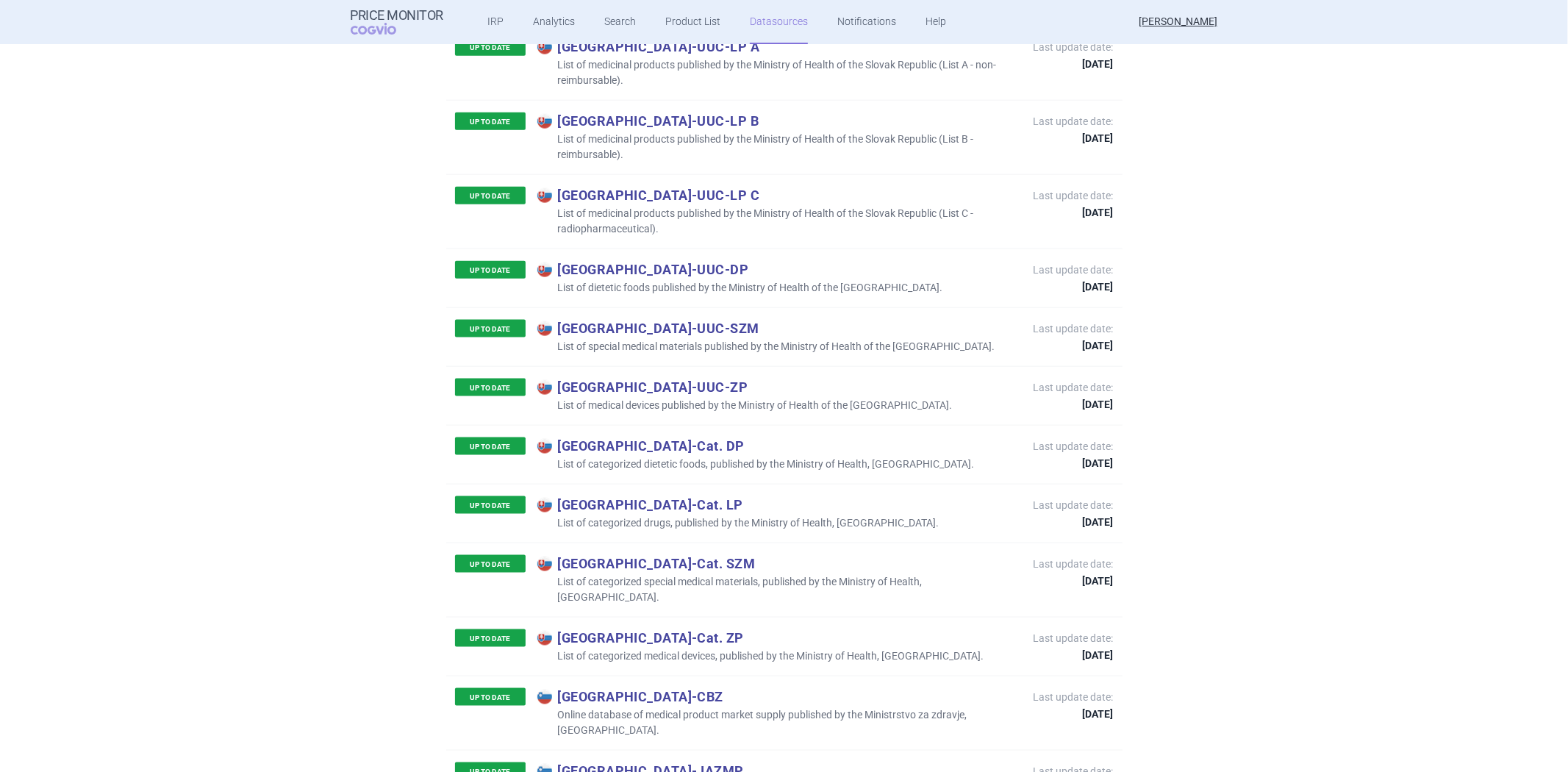
click at [609, 708] on p "Online database of medical product market supply published by the Ministrstvo z…" at bounding box center [778, 723] width 482 height 31
click at [613, 708] on p "Online database of medical product market supply published by the Ministrstvo z…" at bounding box center [778, 723] width 482 height 31
click at [612, 708] on p "Online database of medical product market supply published by the Ministrstvo z…" at bounding box center [778, 723] width 482 height 31
click at [611, 708] on p "Online database of medical product market supply published by the Ministrstvo z…" at bounding box center [778, 723] width 482 height 31
click at [647, 763] on p "Slovenia - JAZMP" at bounding box center [778, 771] width 482 height 16
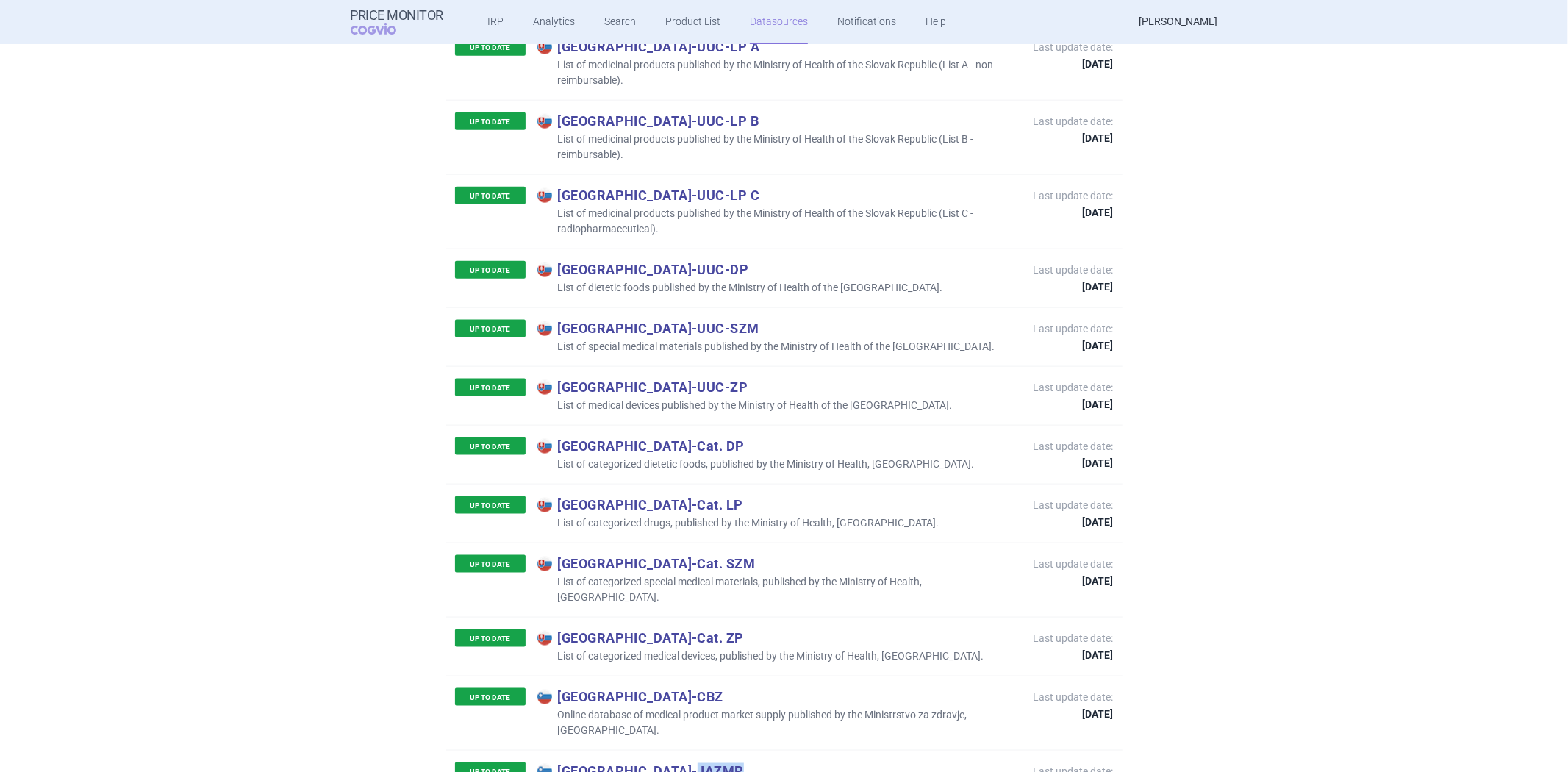
click at [647, 763] on p "Slovenia - JAZMP" at bounding box center [778, 771] width 482 height 16
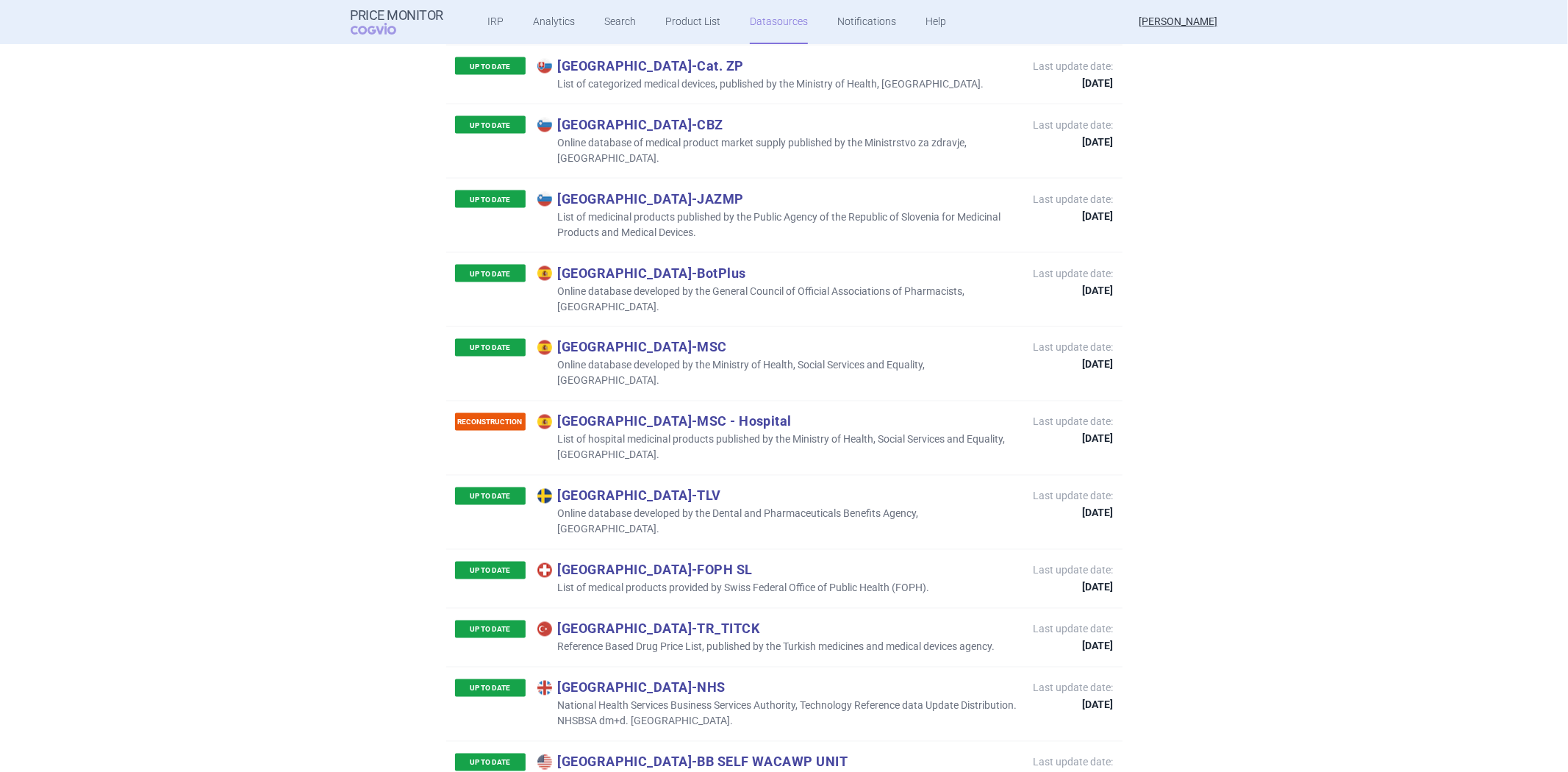
scroll to position [3357, 0]
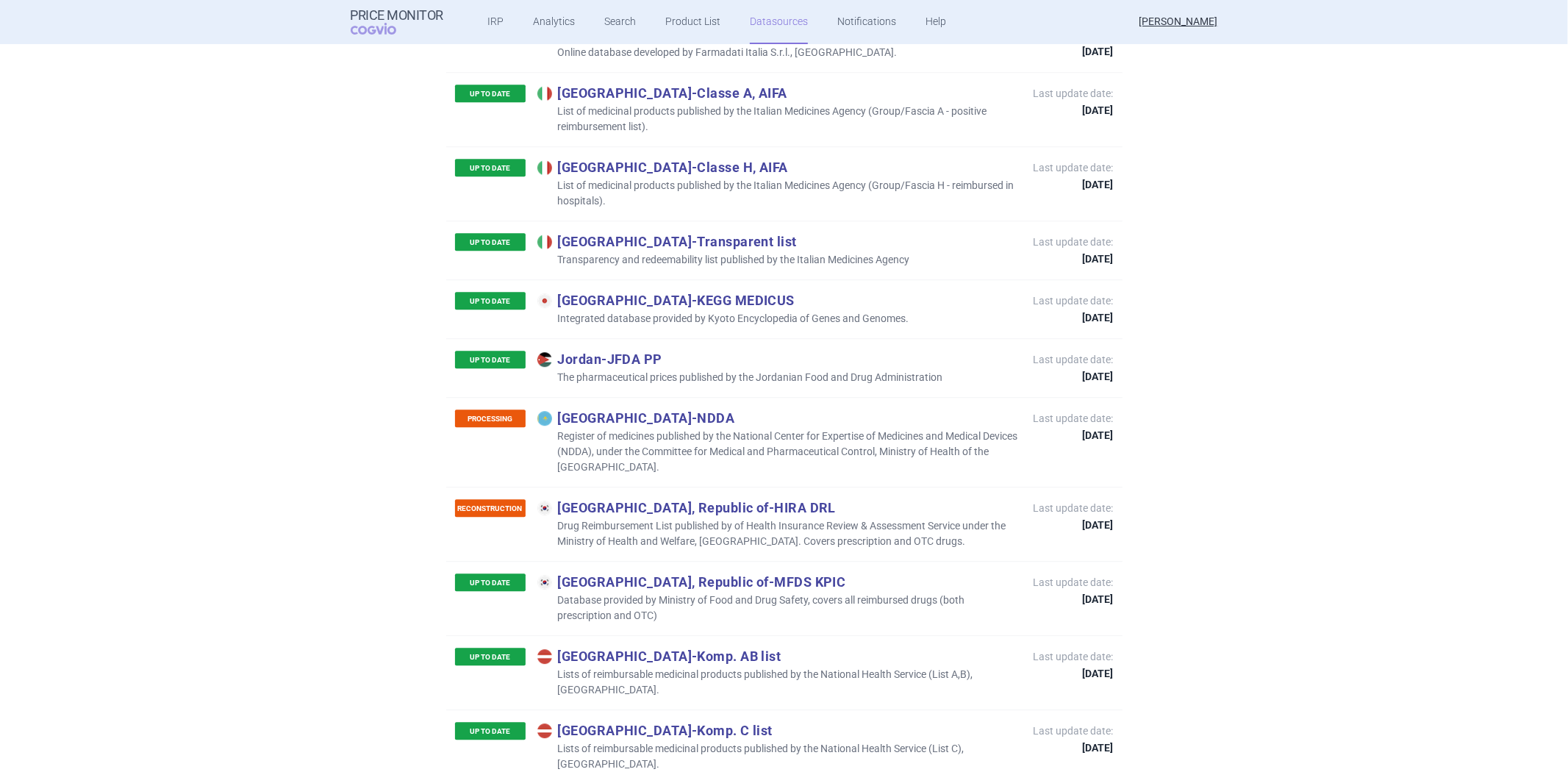
click at [659, 519] on p "Drug Reimbursement List published by of Health Insurance Review & Assessment Se…" at bounding box center [778, 534] width 482 height 31
click at [660, 519] on p "Drug Reimbursement List published by of Health Insurance Review & Assessment Se…" at bounding box center [778, 534] width 482 height 31
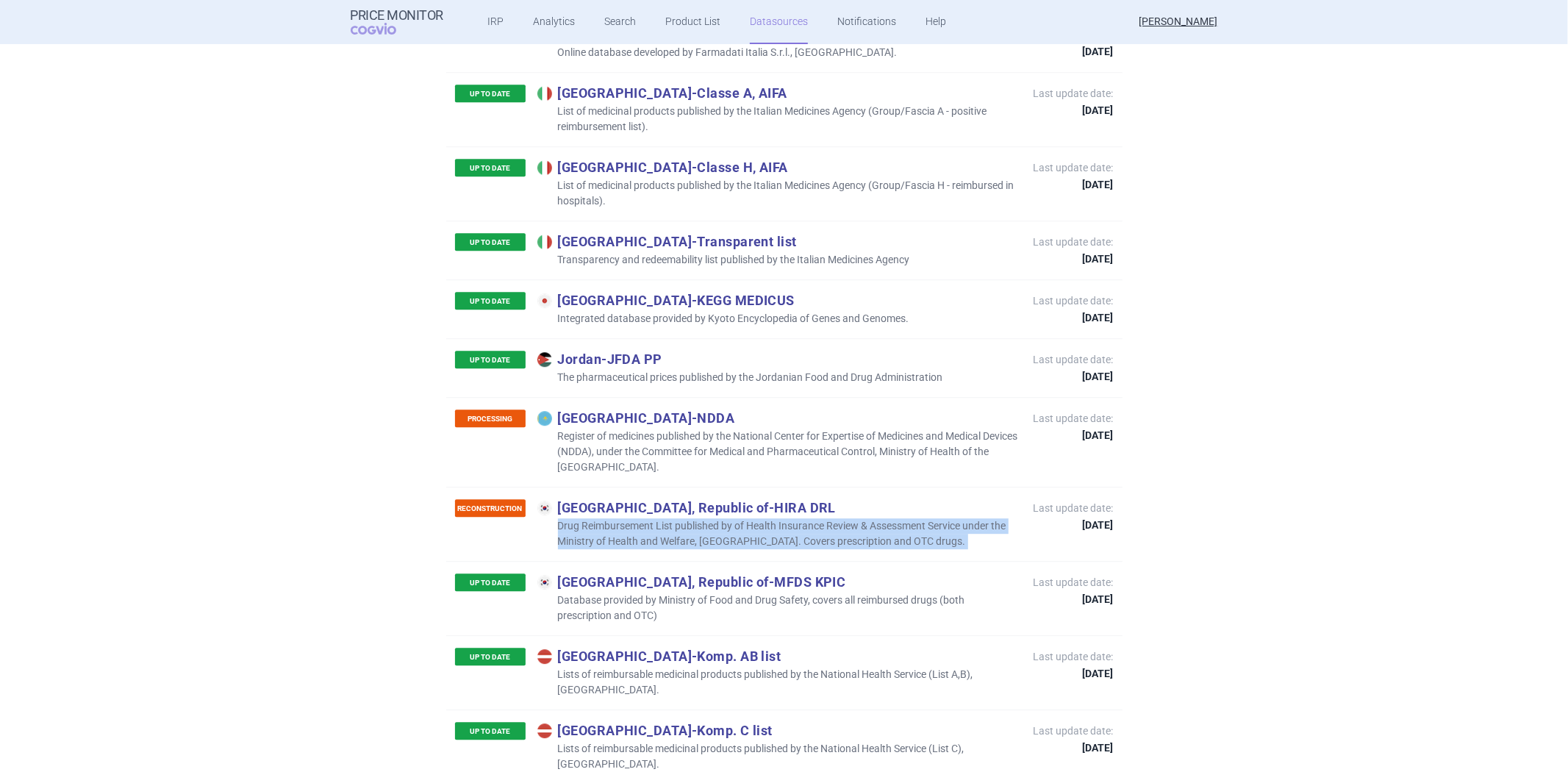
click at [660, 519] on p "Drug Reimbursement List published by of Health Insurance Review & Assessment Se…" at bounding box center [778, 534] width 482 height 31
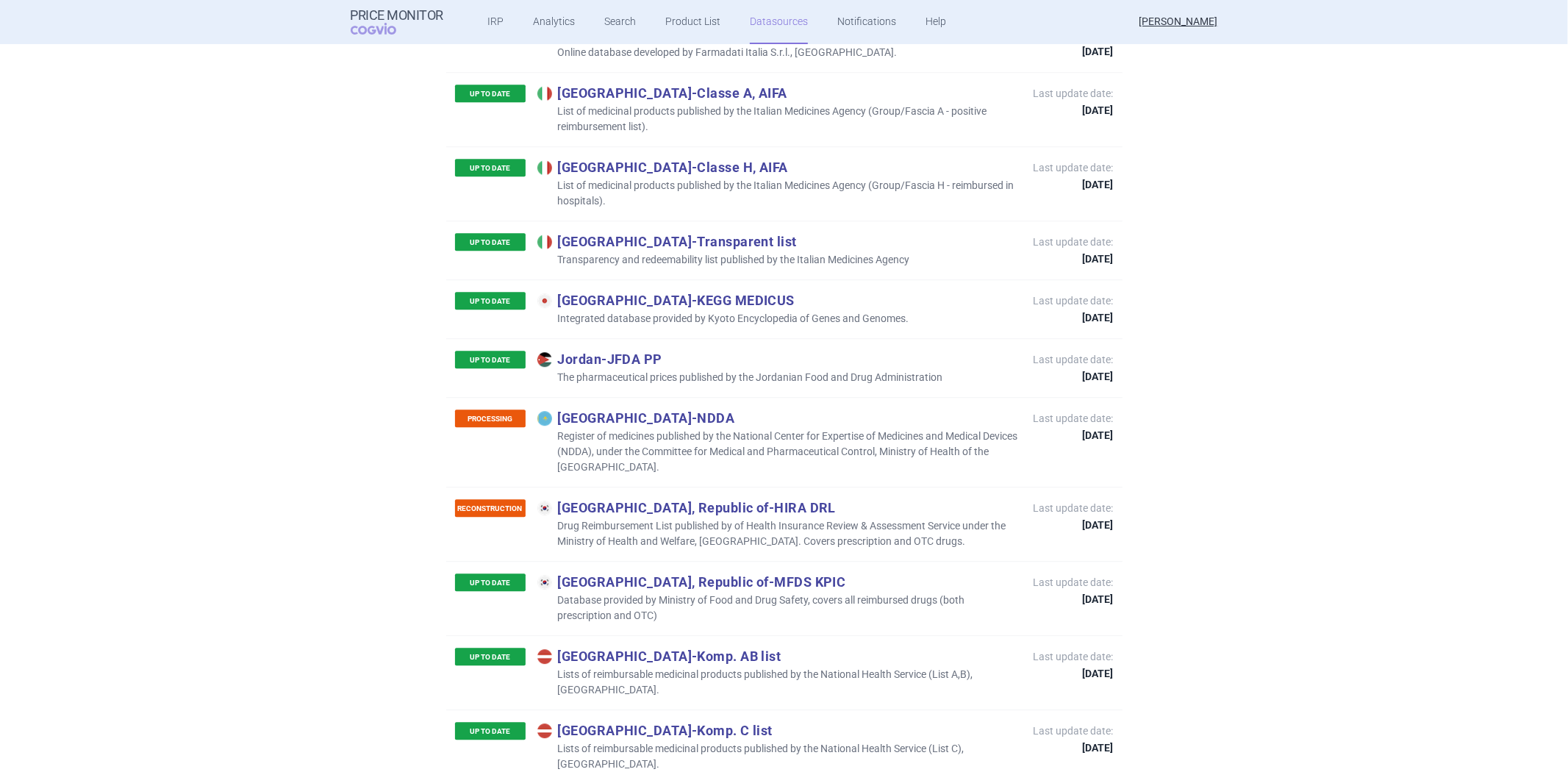
scroll to position [6485, 0]
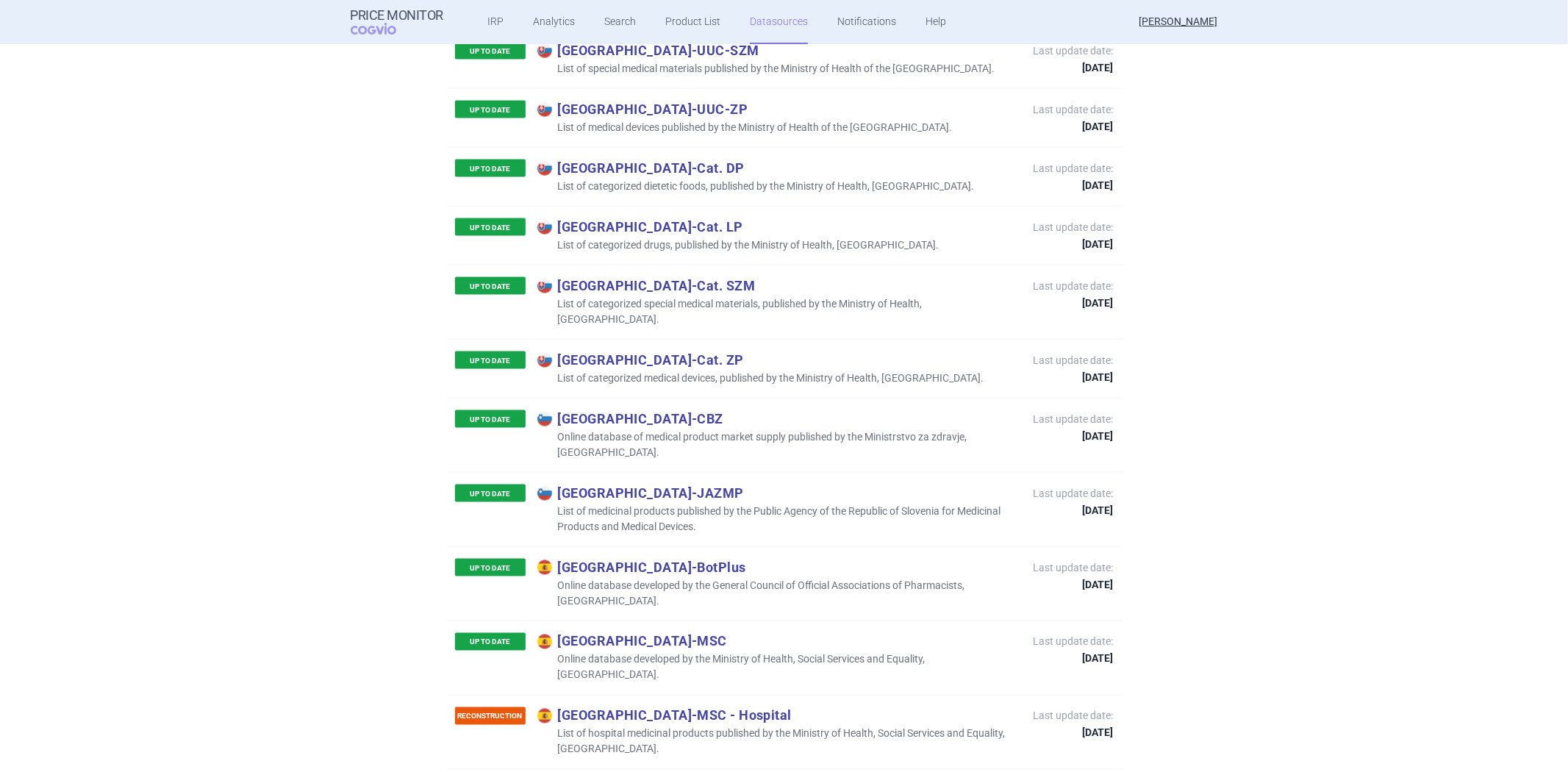
click at [689, 578] on p "Online database developed by the General Council of Official Associations of Ph…" at bounding box center [778, 593] width 482 height 31
click at [689, 653] on p "Online database developed by the Ministry of Health, Social Services and Equali…" at bounding box center [778, 668] width 482 height 31
click at [687, 653] on p "Online database developed by the Ministry of Health, Social Services and Equali…" at bounding box center [778, 668] width 482 height 31
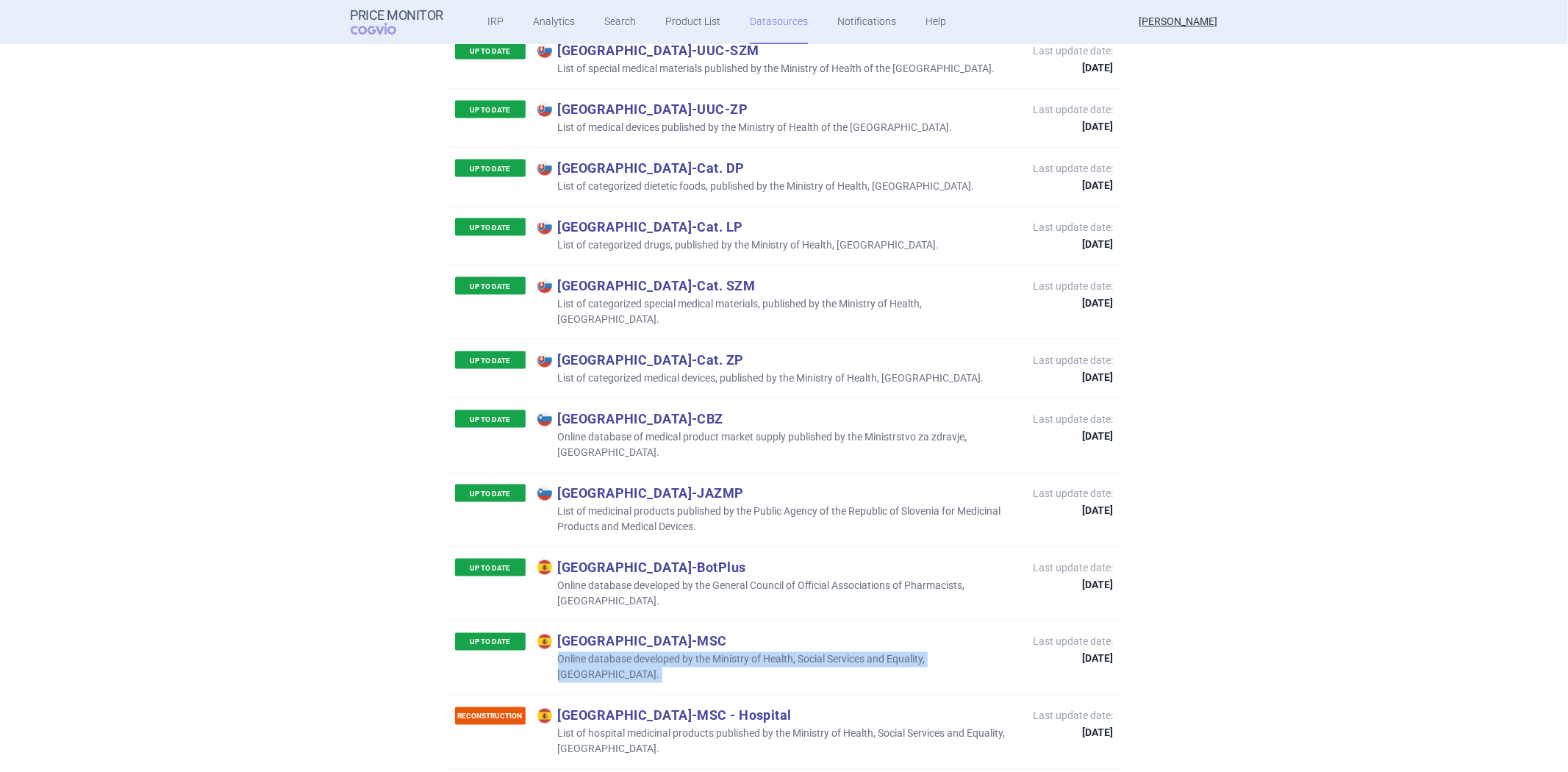
click at [687, 653] on p "Online database developed by the Ministry of Health, Social Services and Equali…" at bounding box center [778, 668] width 482 height 31
click at [791, 708] on p "Spain - MSC - Hospital" at bounding box center [778, 716] width 482 height 16
click at [770, 727] on p "List of hospital medicinal products published by the Ministry of Health, Social…" at bounding box center [778, 742] width 482 height 31
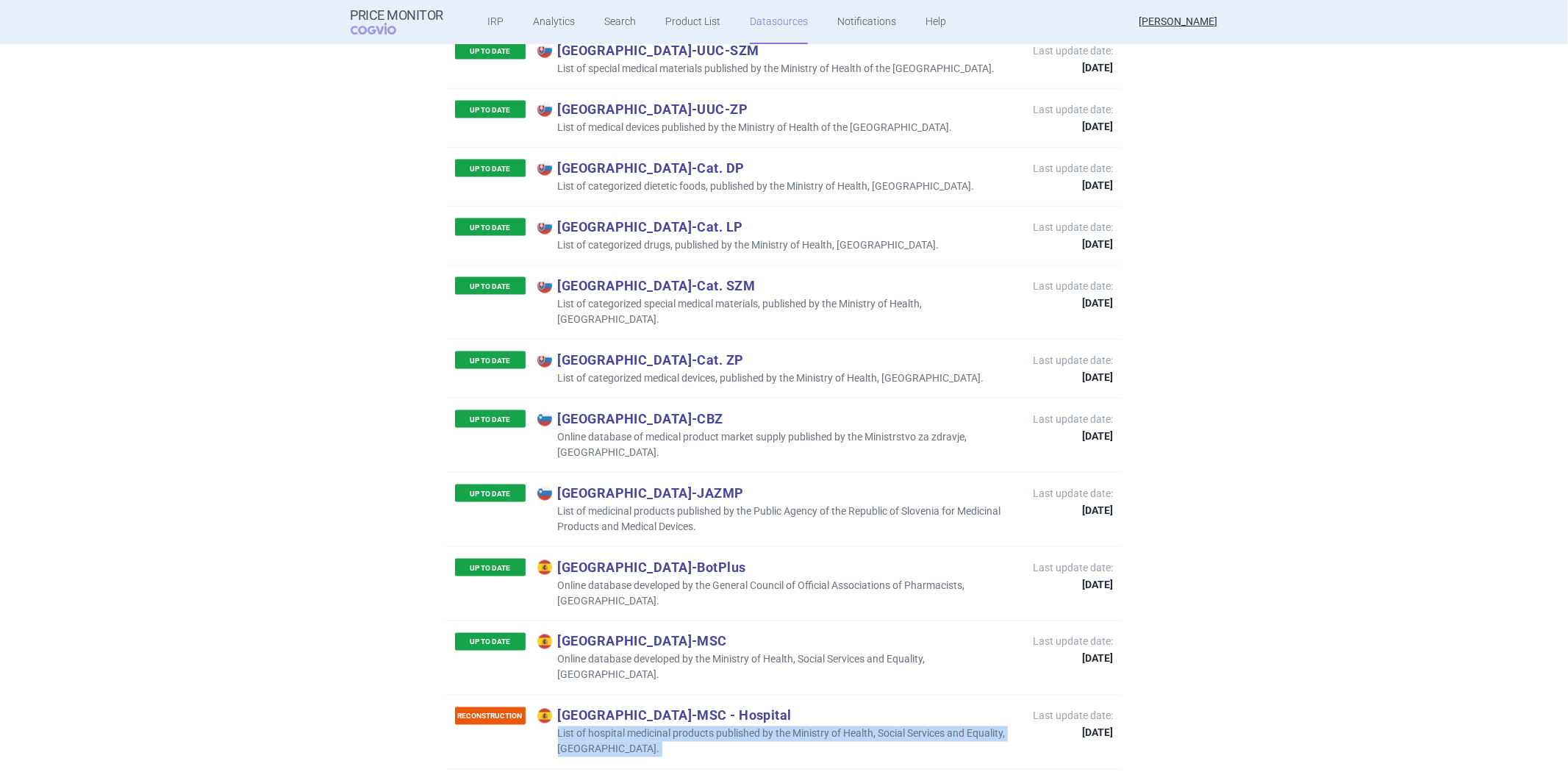
click at [770, 727] on p "List of hospital medicinal products published by the Ministry of Health, Social…" at bounding box center [778, 742] width 482 height 31
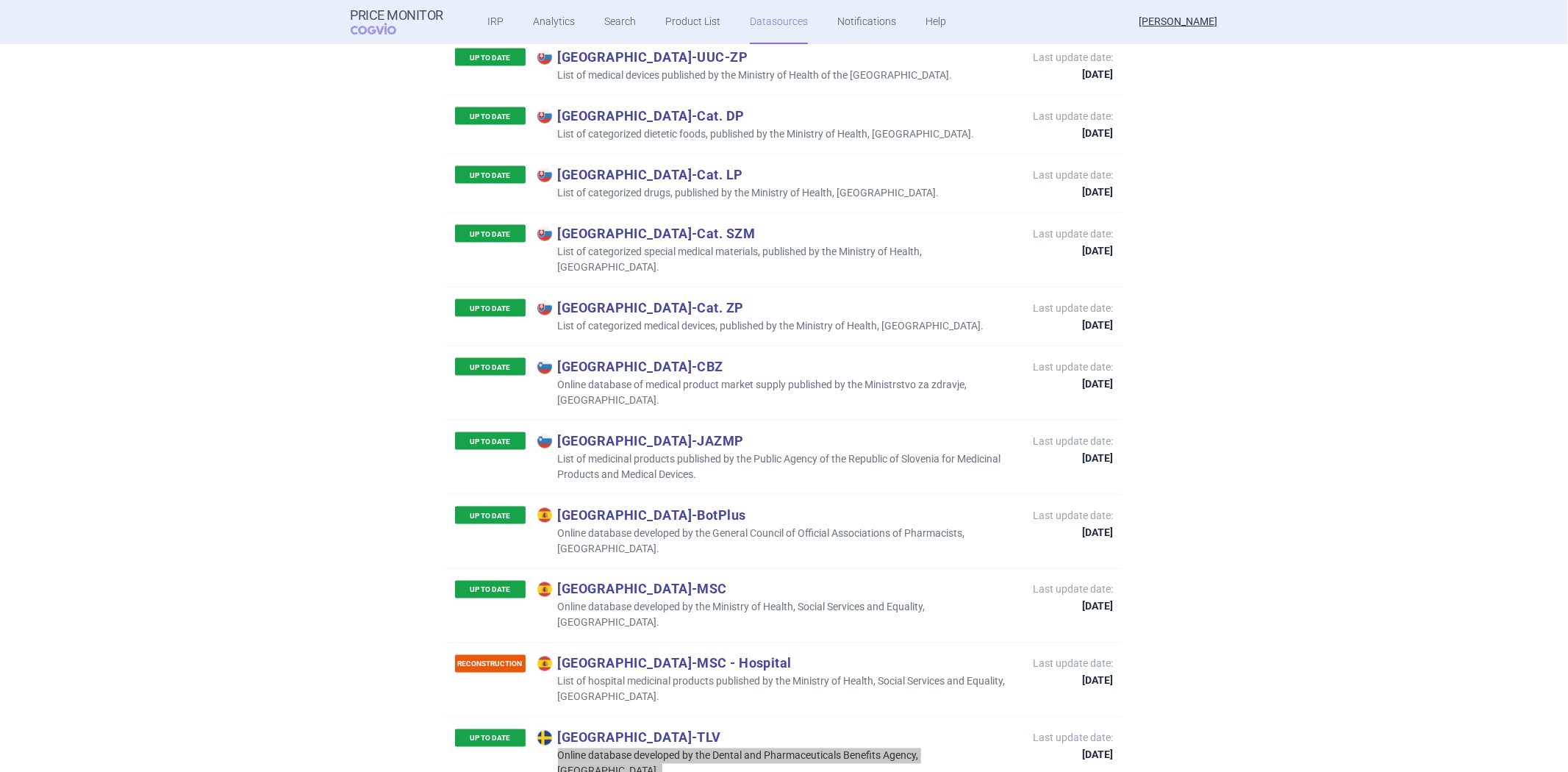
scroll to position [6566, 0]
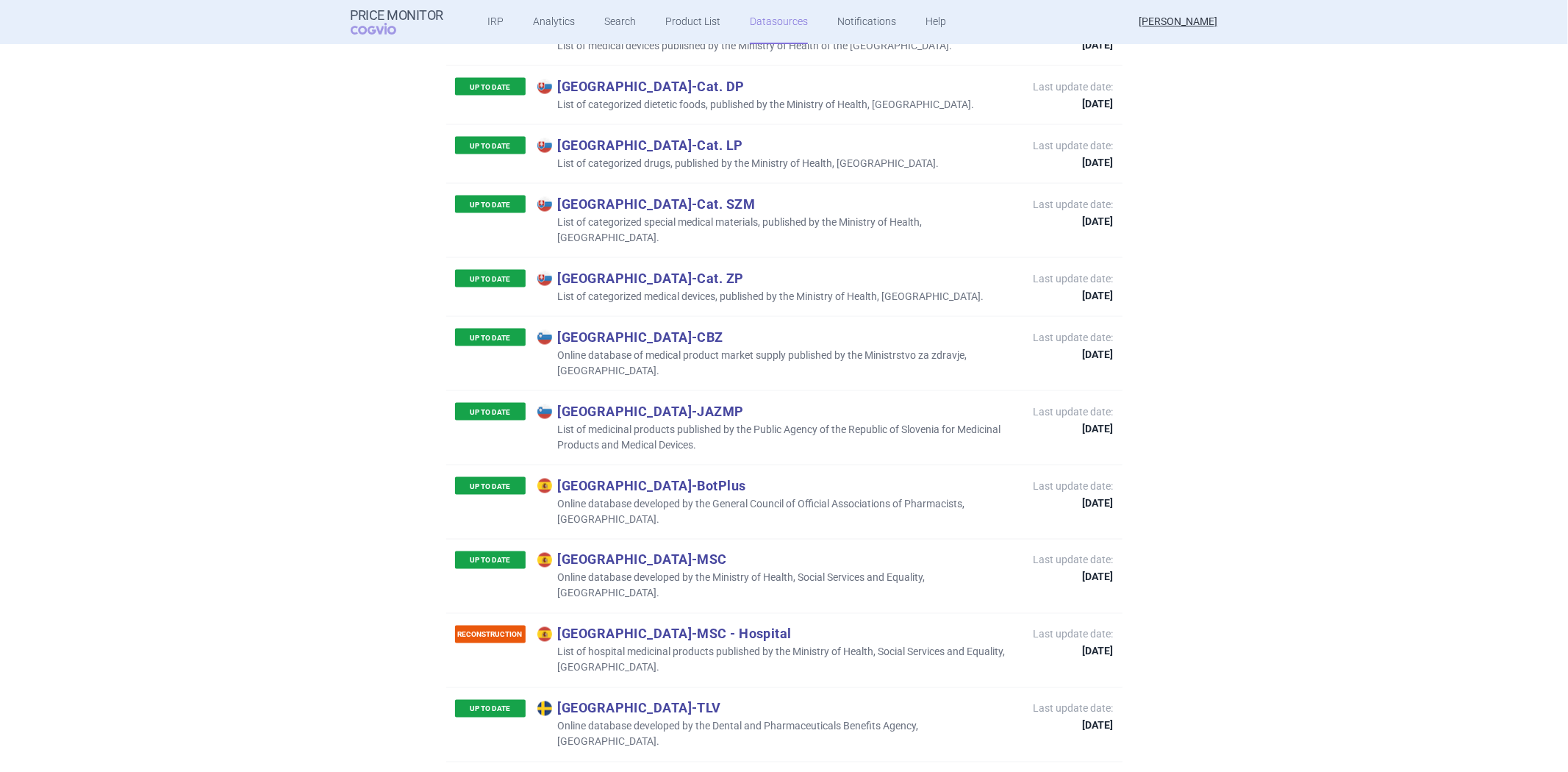
click at [811, 772] on p "Switzerland - FOPH SL" at bounding box center [734, 782] width 393 height 16
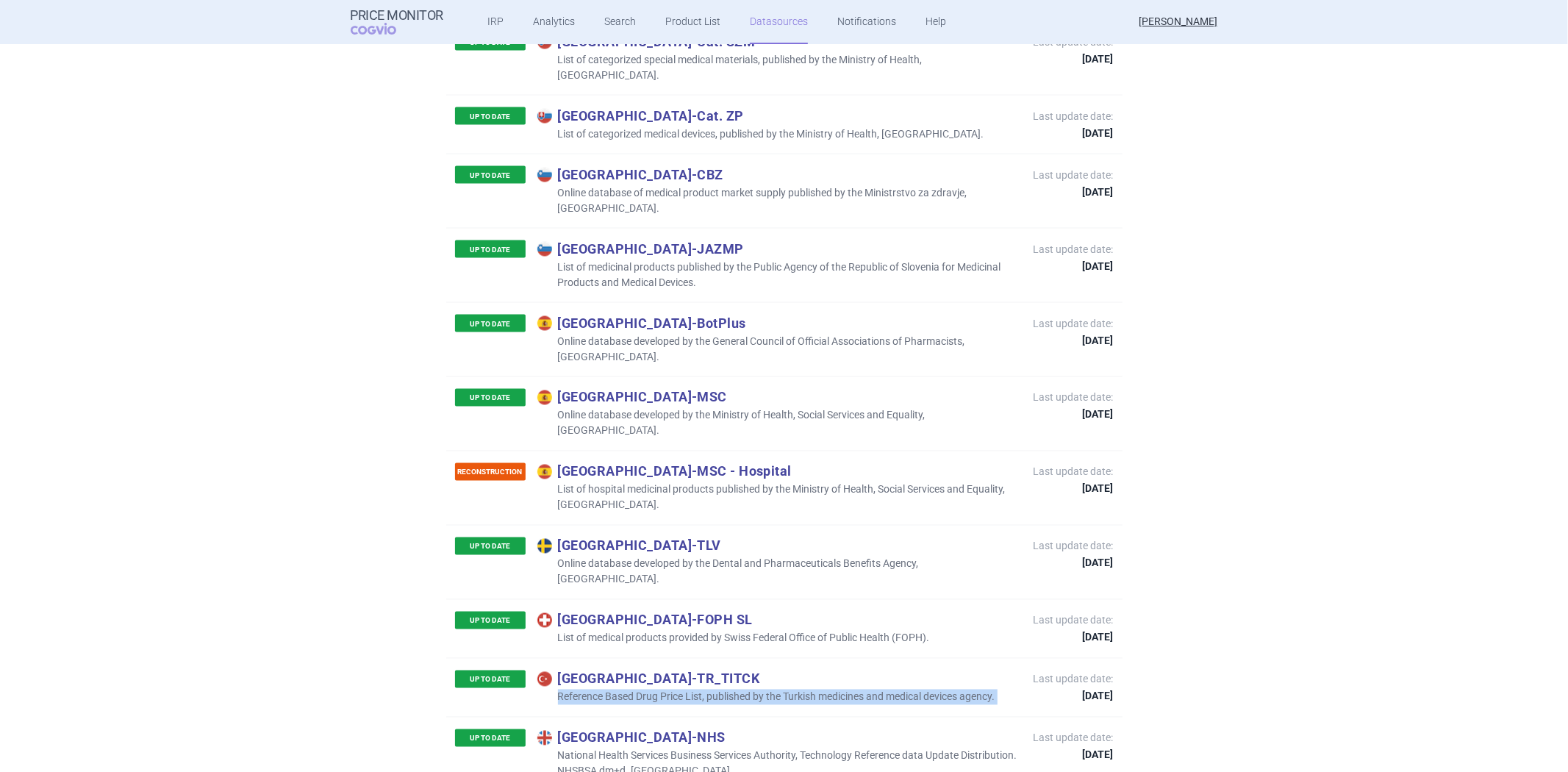
scroll to position [6731, 0]
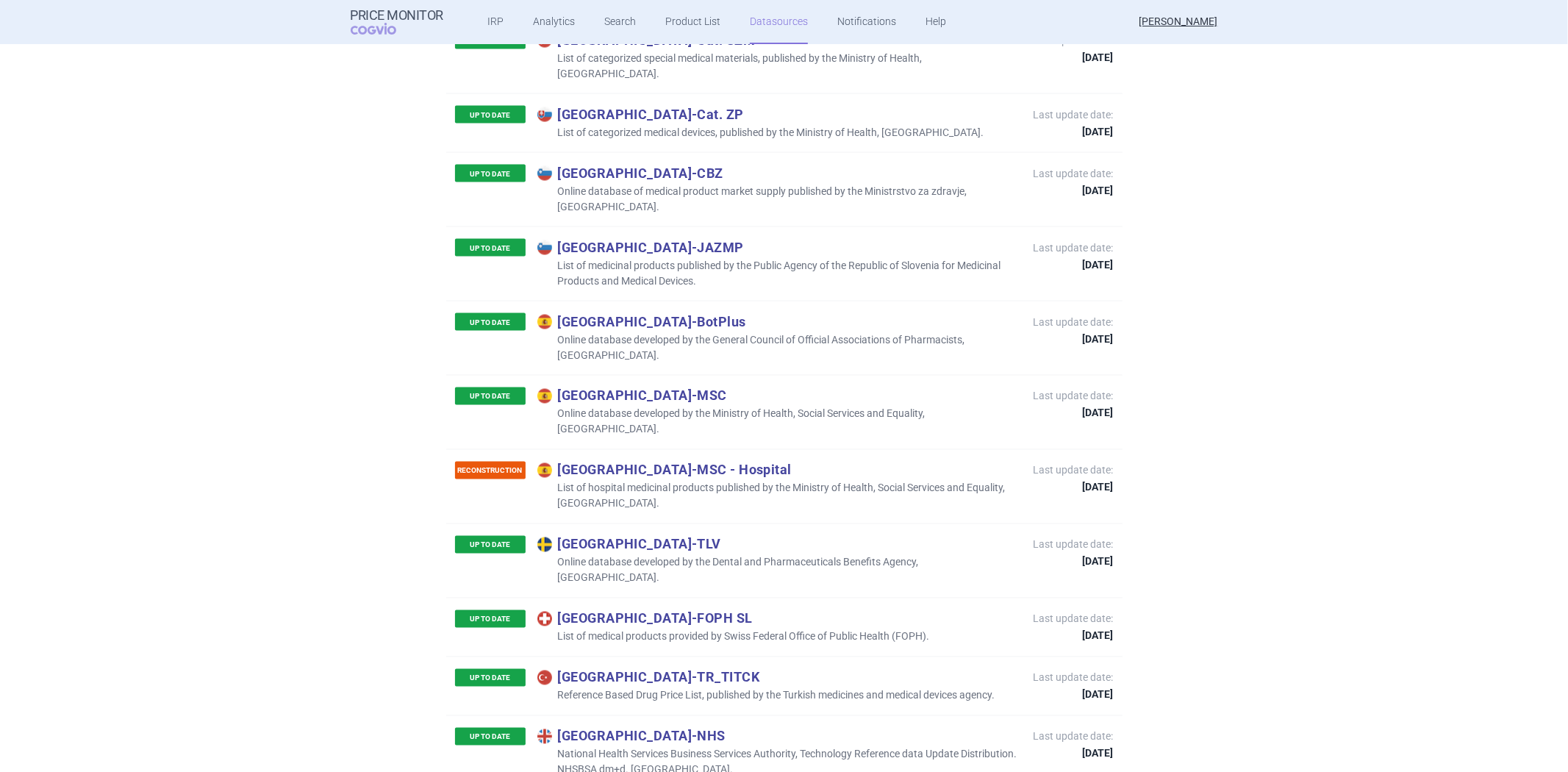
click at [723, 747] on p "National Health Services Business Services Authority, Technology Reference data…" at bounding box center [778, 762] width 482 height 31
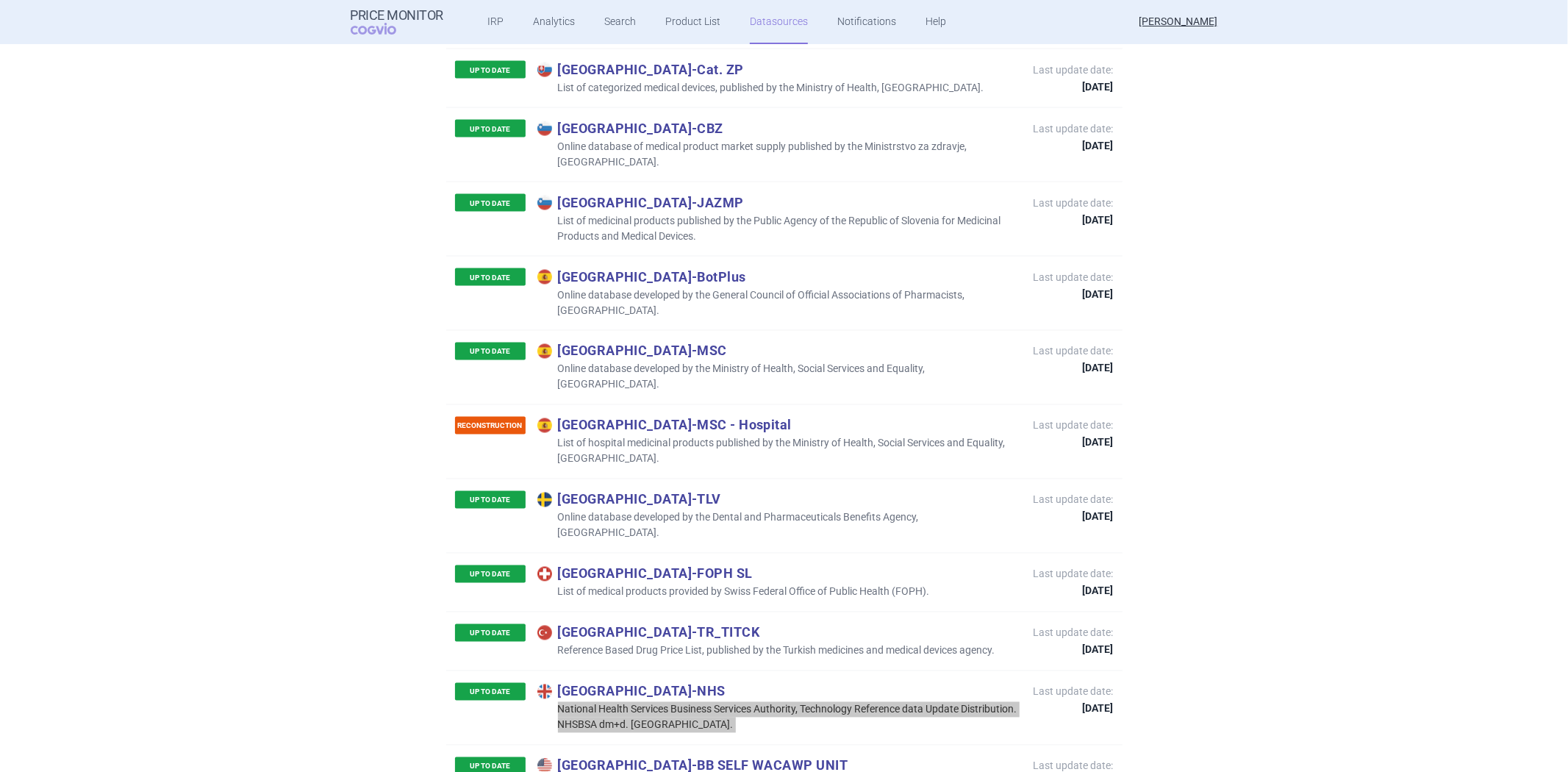
scroll to position [6813, 0]
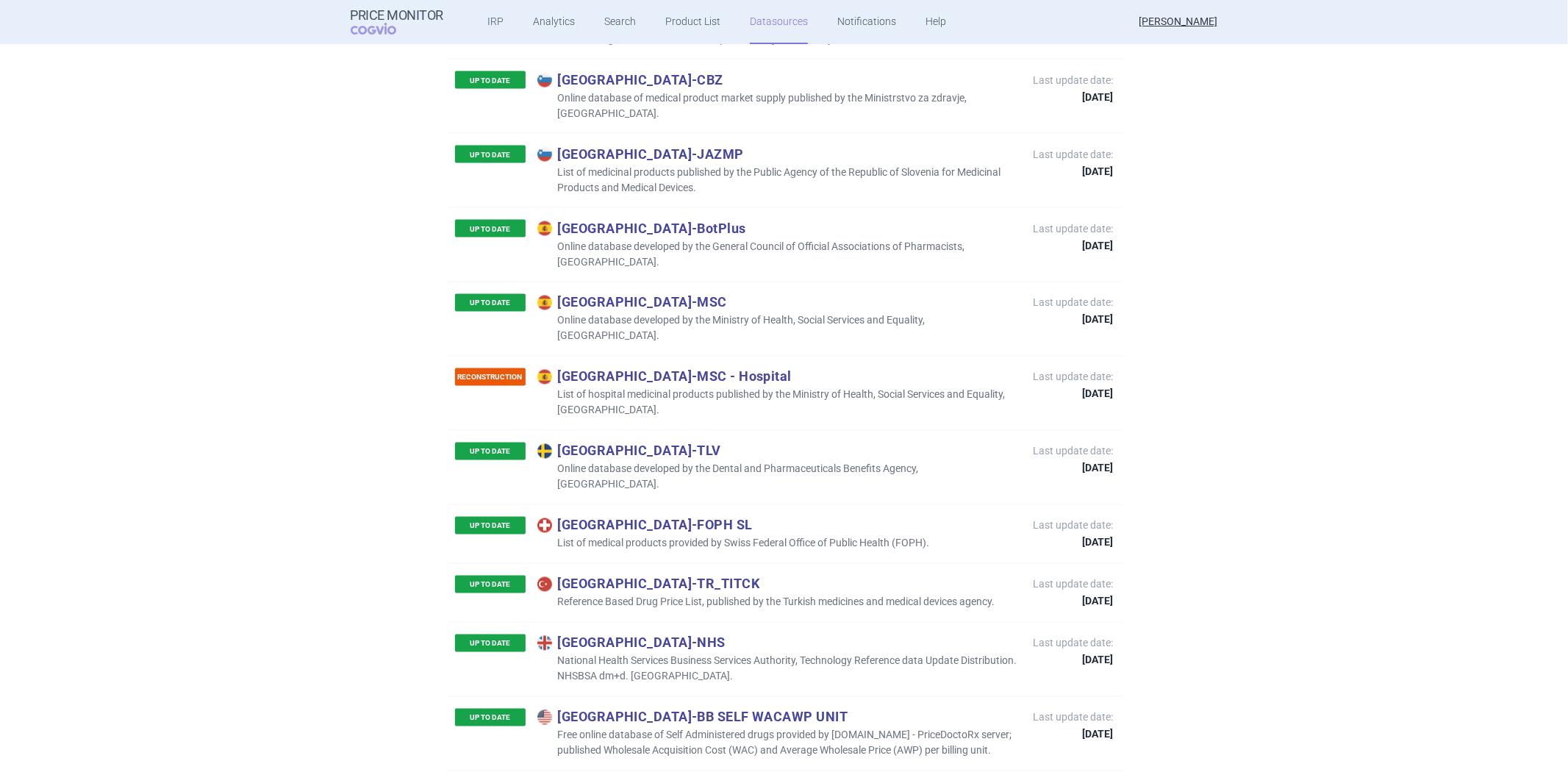
scroll to position [6861, 0]
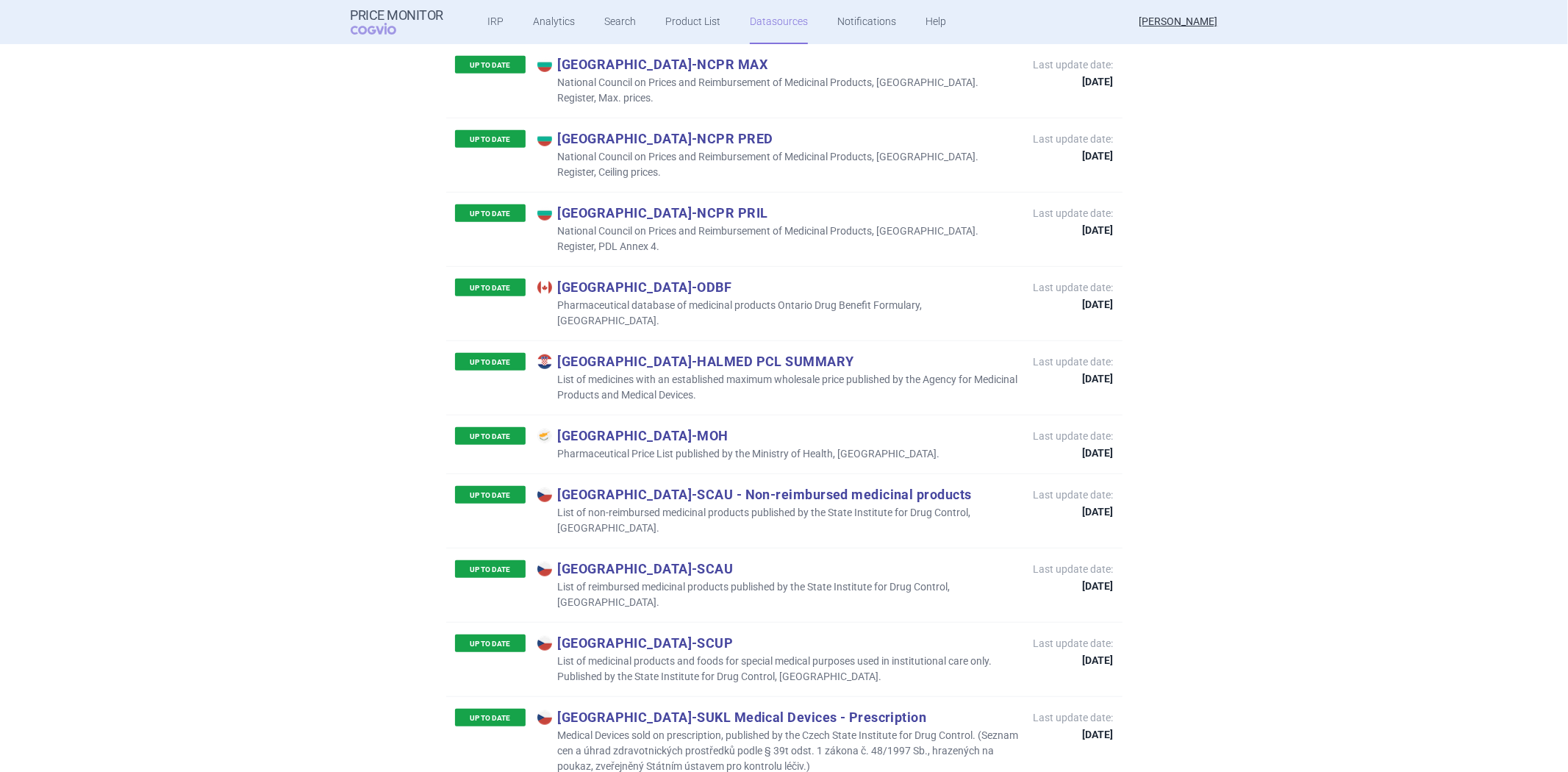
scroll to position [568, 0]
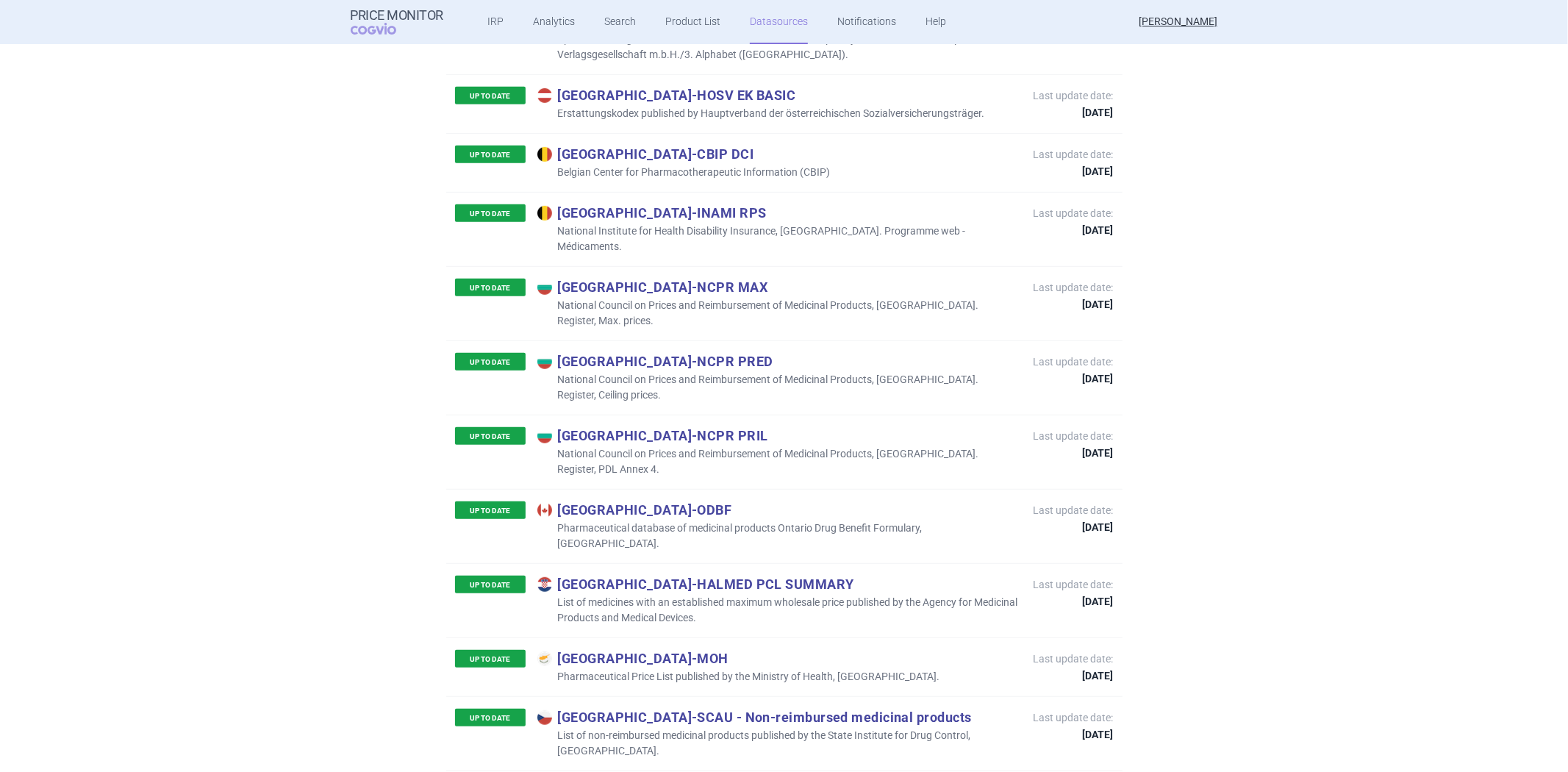
click at [591, 298] on p "National Council on Prices and Reimbursement of Medicinal Products, [GEOGRAPHIC…" at bounding box center [778, 313] width 482 height 31
click at [796, 372] on p "National Council on Prices and Reimbursement of Medicinal Products, [GEOGRAPHIC…" at bounding box center [778, 387] width 482 height 31
click at [799, 372] on p "National Council on Prices and Reimbursement of Medicinal Products, [GEOGRAPHIC…" at bounding box center [778, 387] width 482 height 31
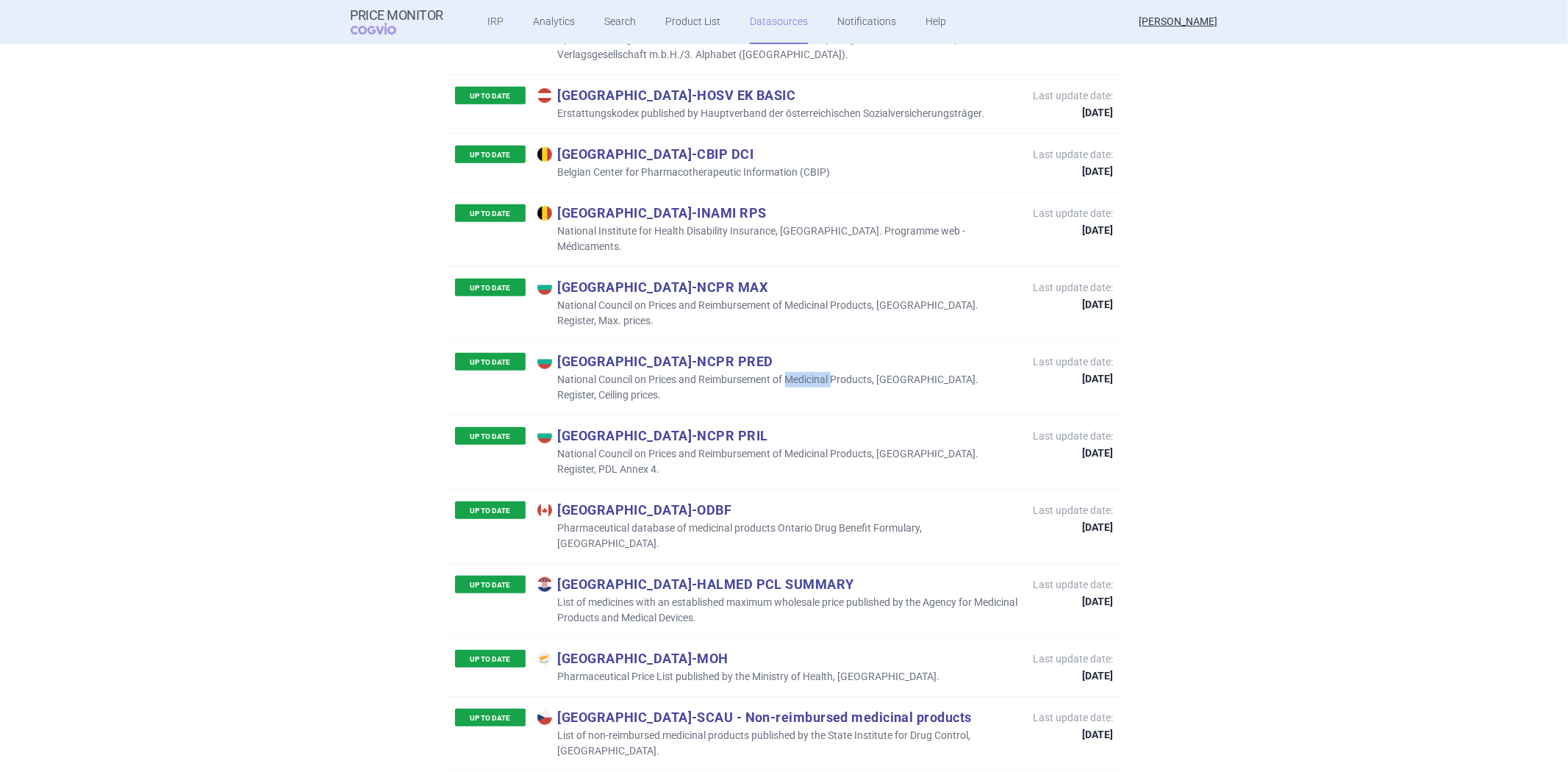
click at [799, 372] on p "National Council on Prices and Reimbursement of Medicinal Products, [GEOGRAPHIC…" at bounding box center [778, 387] width 482 height 31
click at [766, 447] on p "National Council on Prices and Reimbursement of Medicinal Products, [GEOGRAPHIC…" at bounding box center [778, 462] width 482 height 31
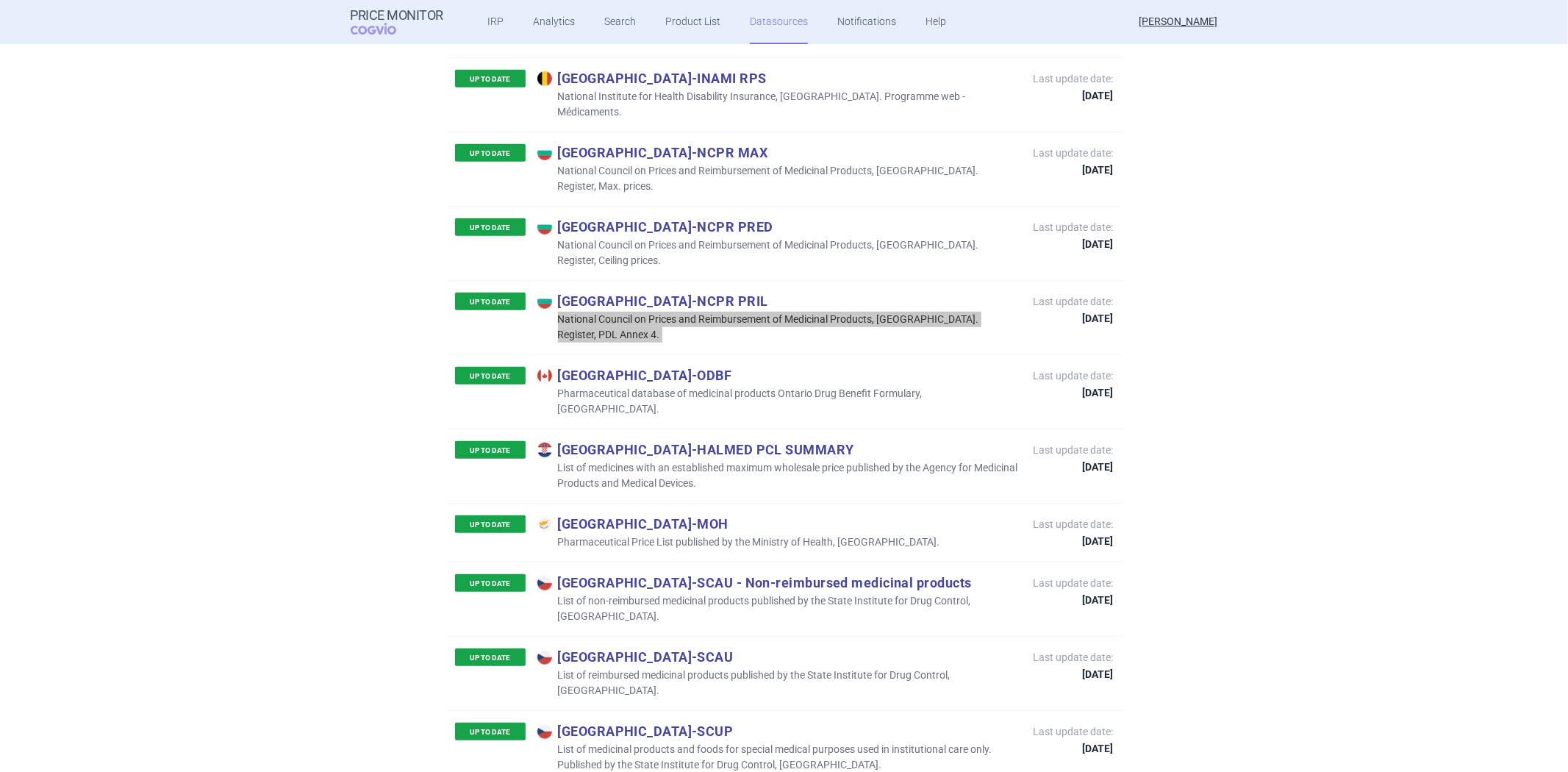
scroll to position [731, 0]
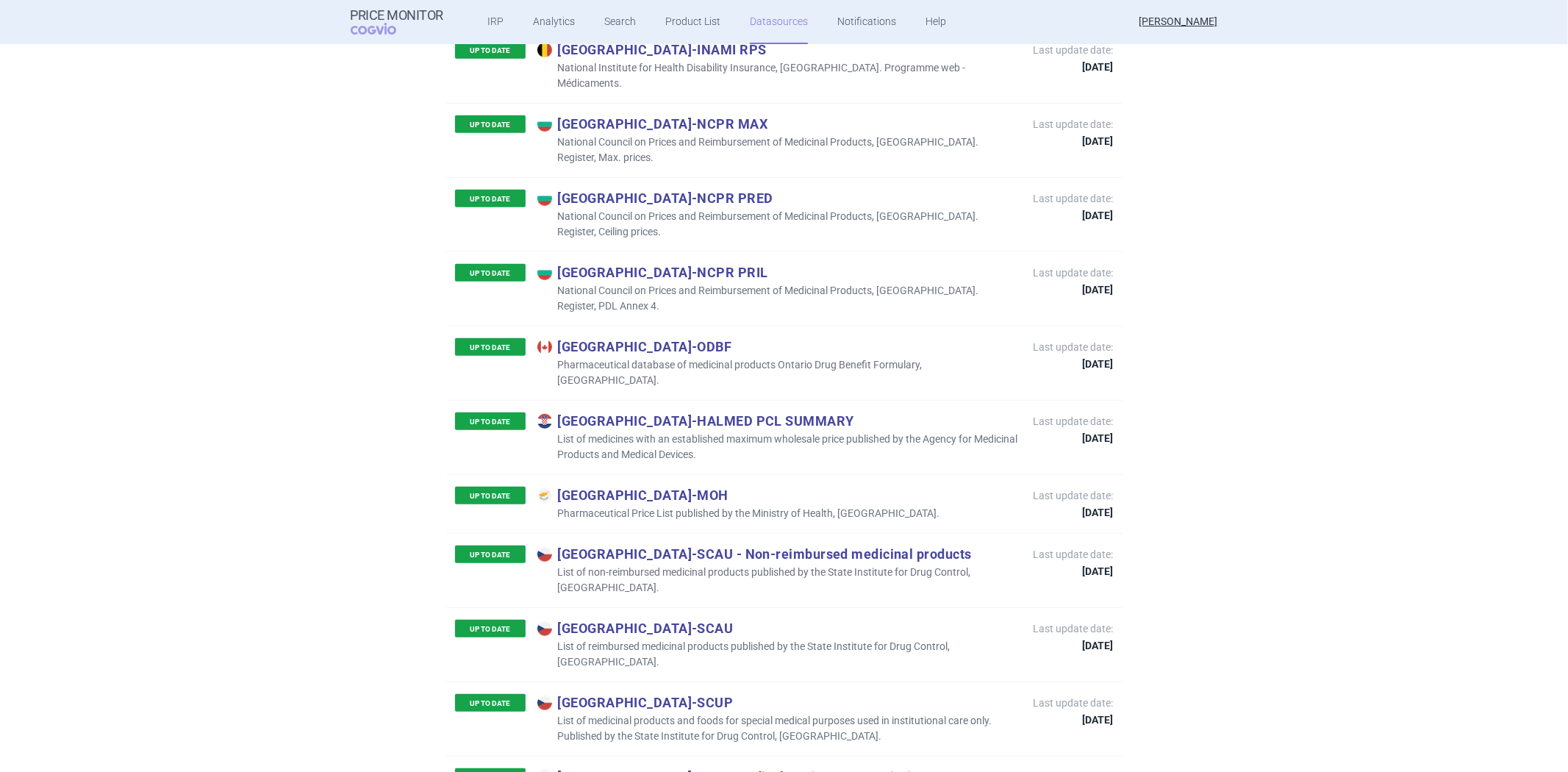
click at [710, 352] on div "UP TO DATE Canada - ODBF Pharmaceutical database of medicinal products Ontario …" at bounding box center [784, 362] width 676 height 75
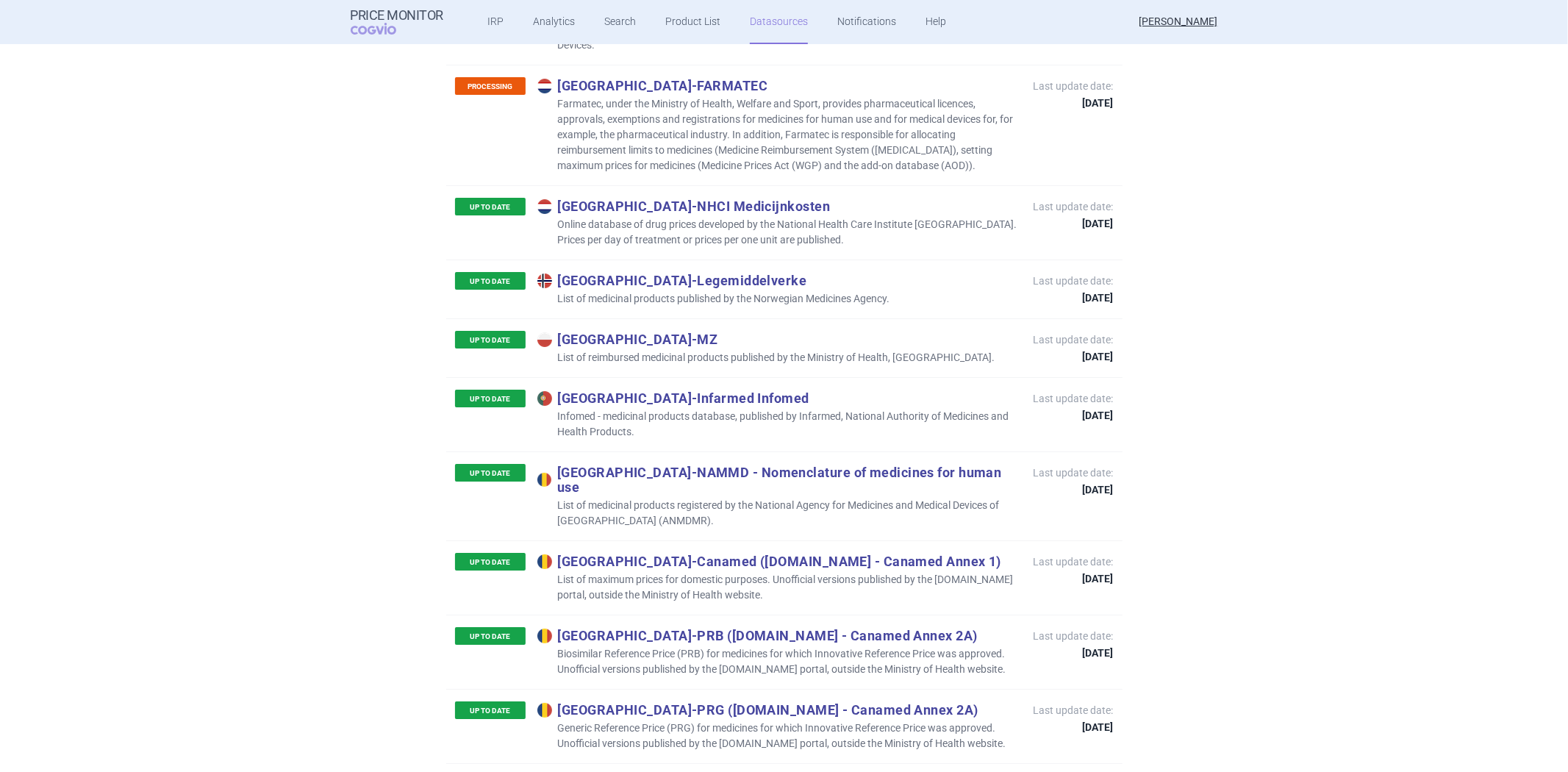
scroll to position [4573, 0]
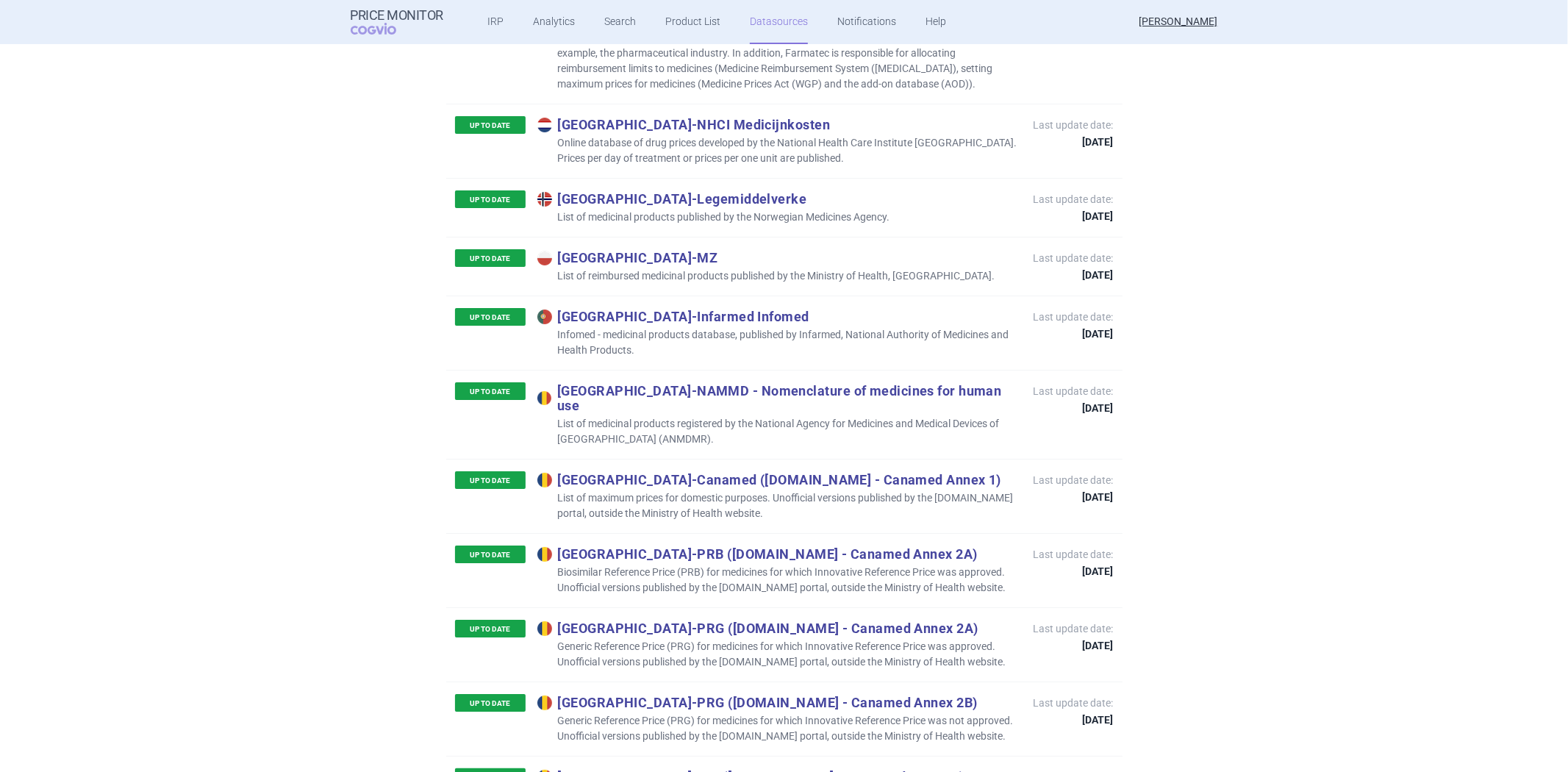
click at [764, 491] on p "List of maximum prices for domestic purposes. Unofficial versions published by …" at bounding box center [778, 506] width 482 height 31
click at [752, 353] on div at bounding box center [752, 353] width 0 height 0
click at [718, 491] on p "List of maximum prices for domestic purposes. Unofficial versions published by …" at bounding box center [778, 506] width 482 height 31
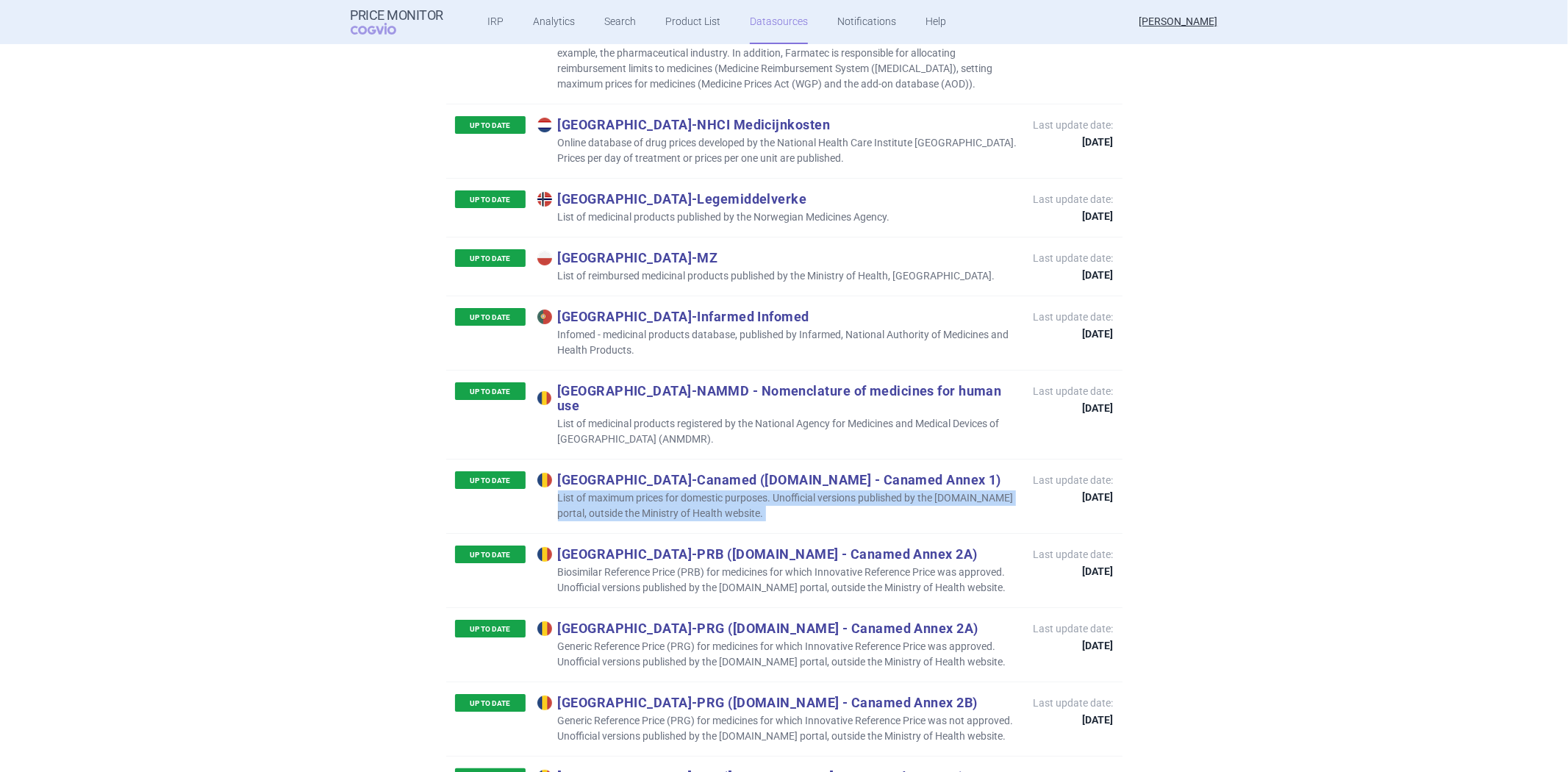
click at [718, 491] on p "List of maximum prices for domestic purposes. Unofficial versions published by …" at bounding box center [778, 506] width 482 height 31
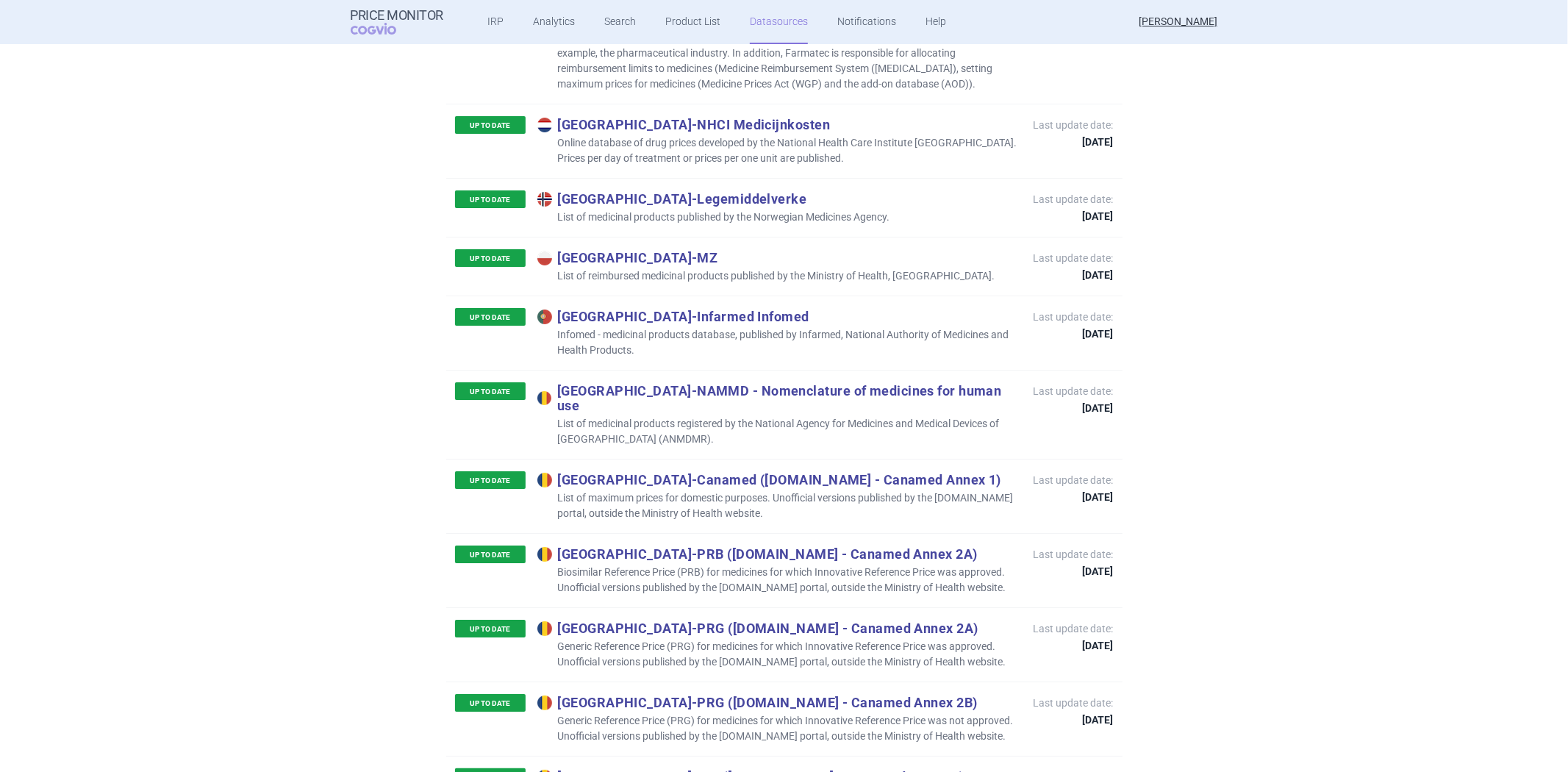
click at [729, 565] on p "Biosimilar Reference Price (PRB) for medicines for which Innovative Reference P…" at bounding box center [778, 580] width 482 height 31
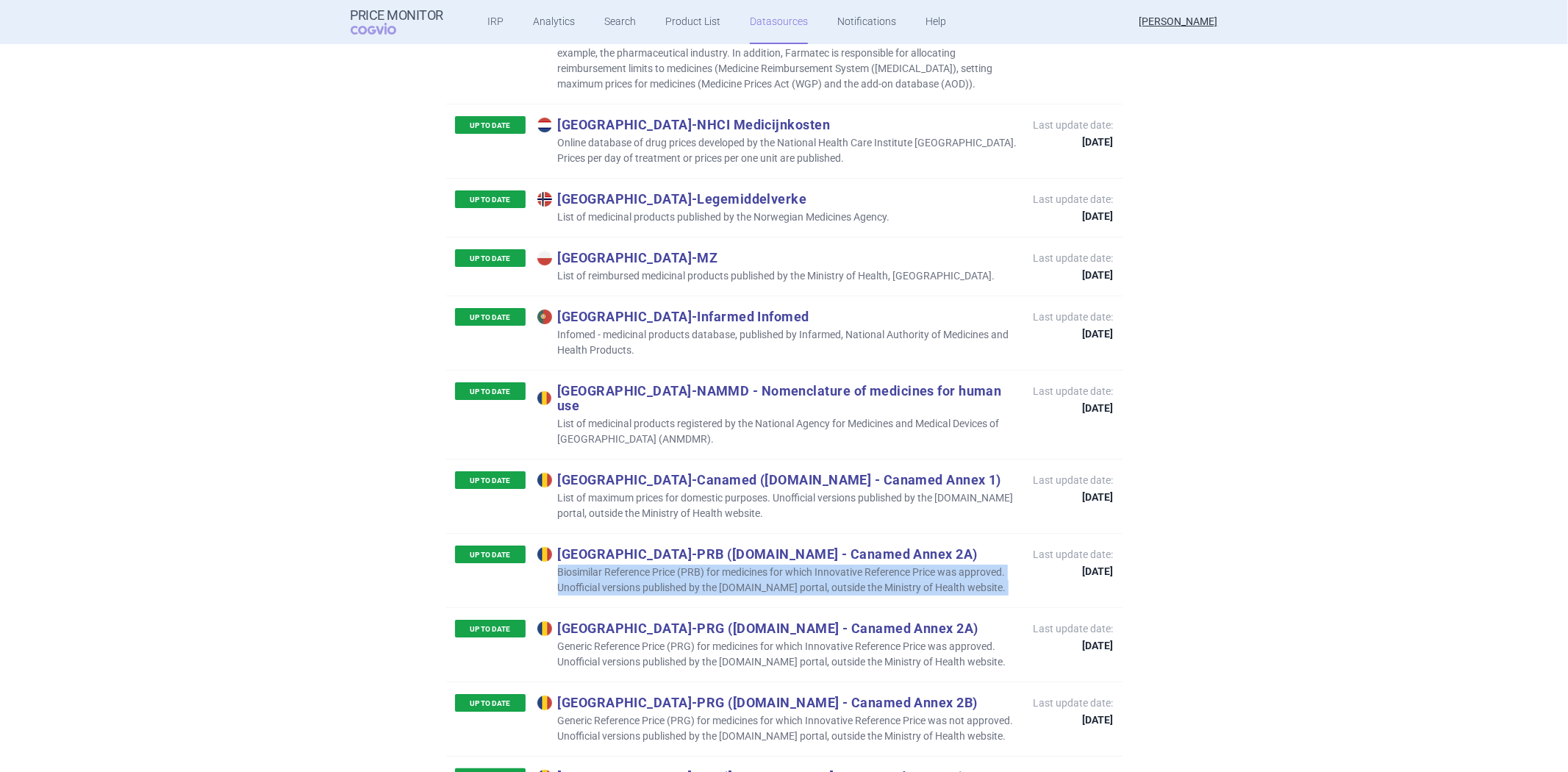
click at [729, 565] on p "Biosimilar Reference Price (PRB) for medicines for which Innovative Reference P…" at bounding box center [778, 580] width 482 height 31
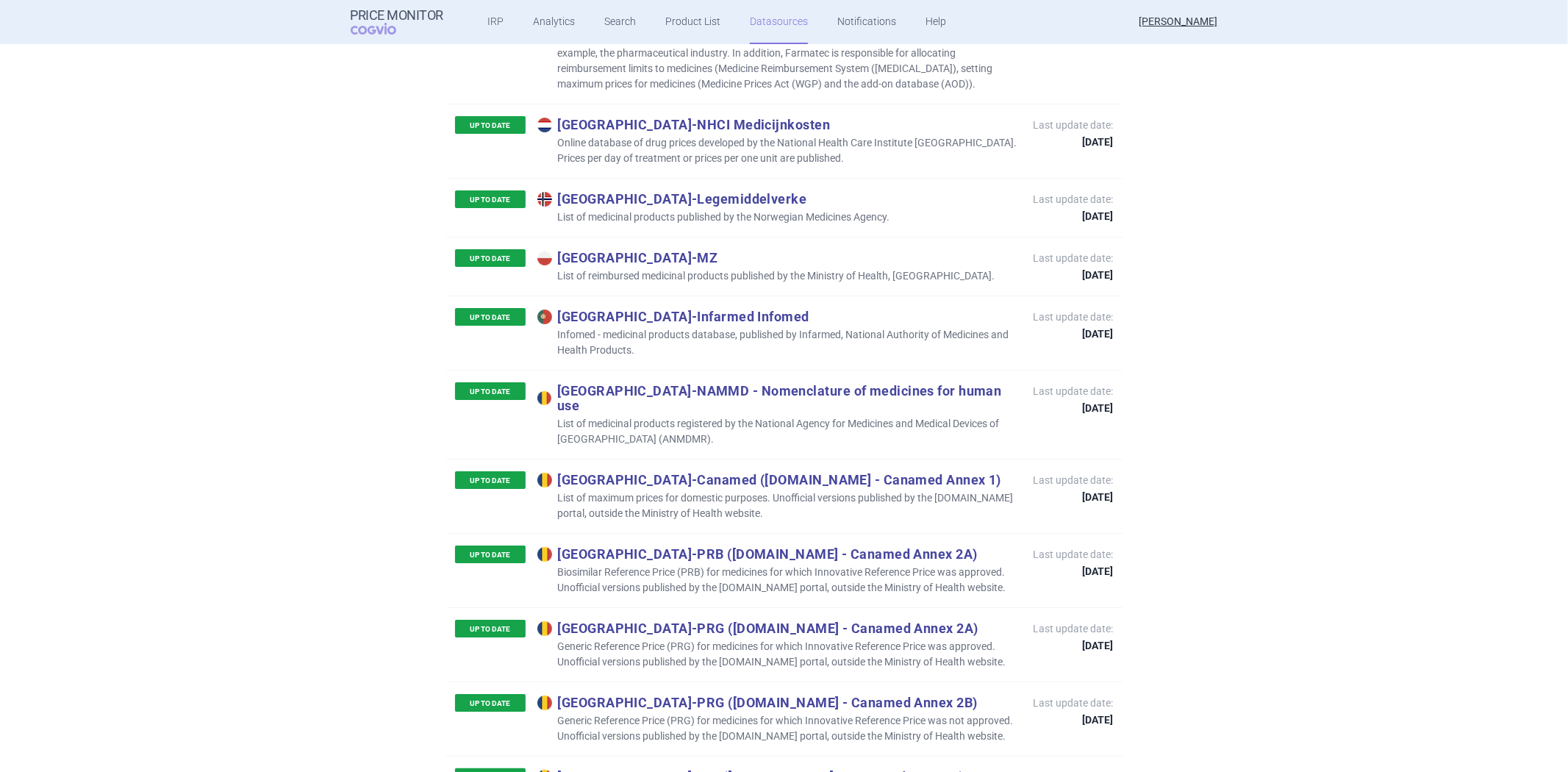
click at [751, 639] on p "Generic Reference Price (PRG) for medicines for which Innovative Reference Pric…" at bounding box center [778, 654] width 482 height 31
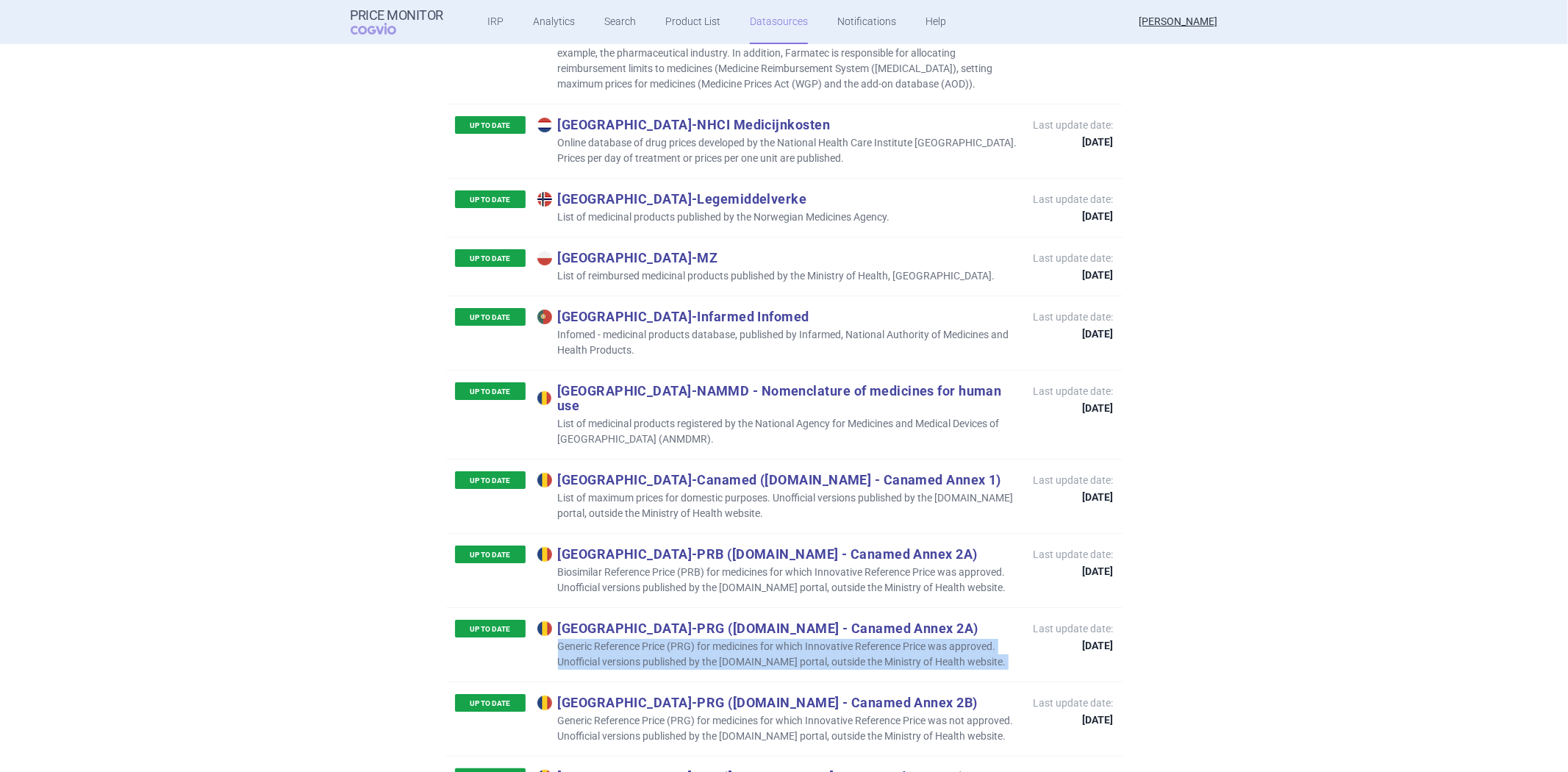
click at [751, 639] on p "Generic Reference Price (PRG) for medicines for which Innovative Reference Pric…" at bounding box center [778, 654] width 482 height 31
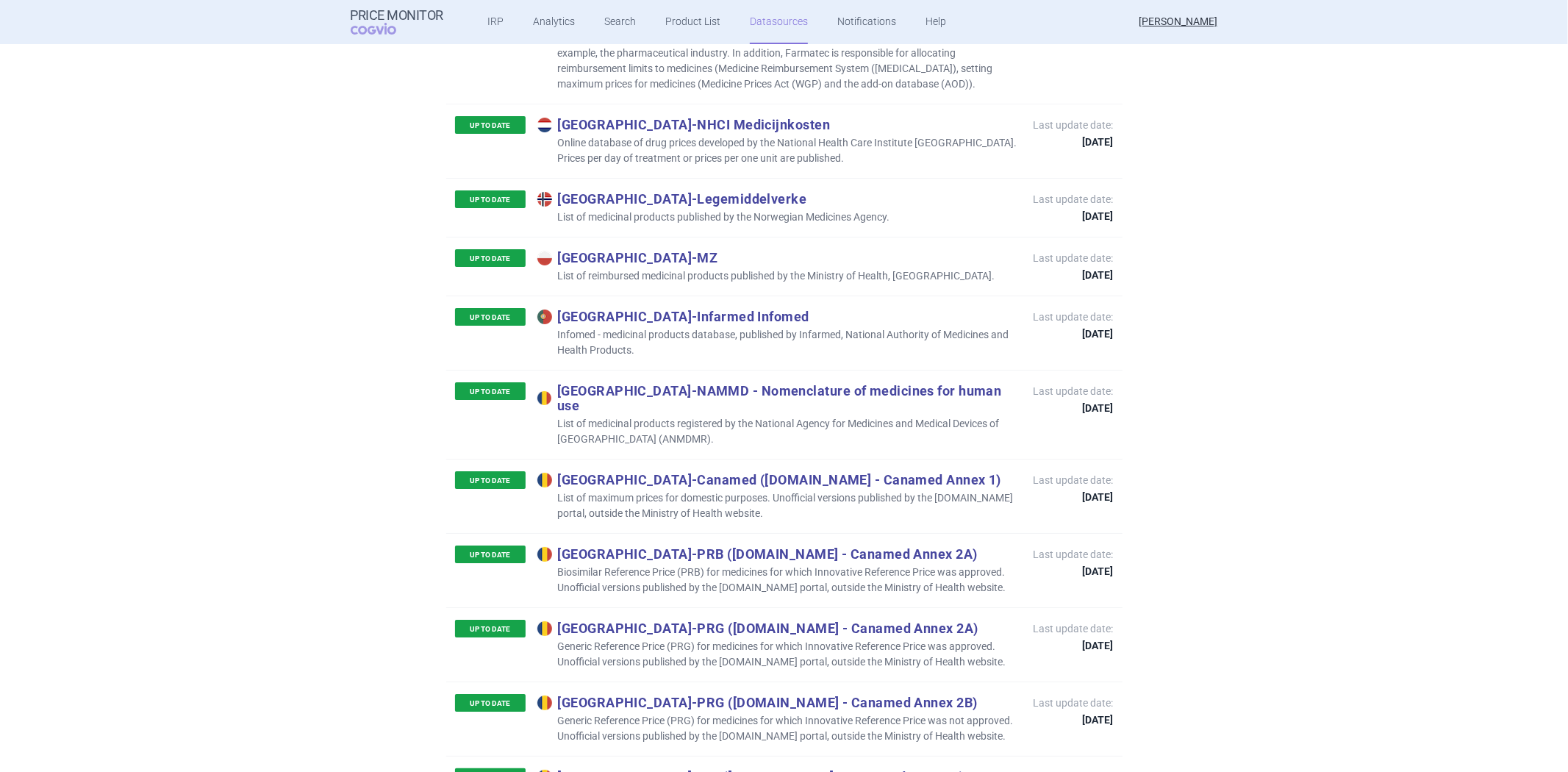
click at [893, 713] on p "Generic Reference Price (PRG) for medicines for which Innovative Reference Pric…" at bounding box center [778, 729] width 482 height 31
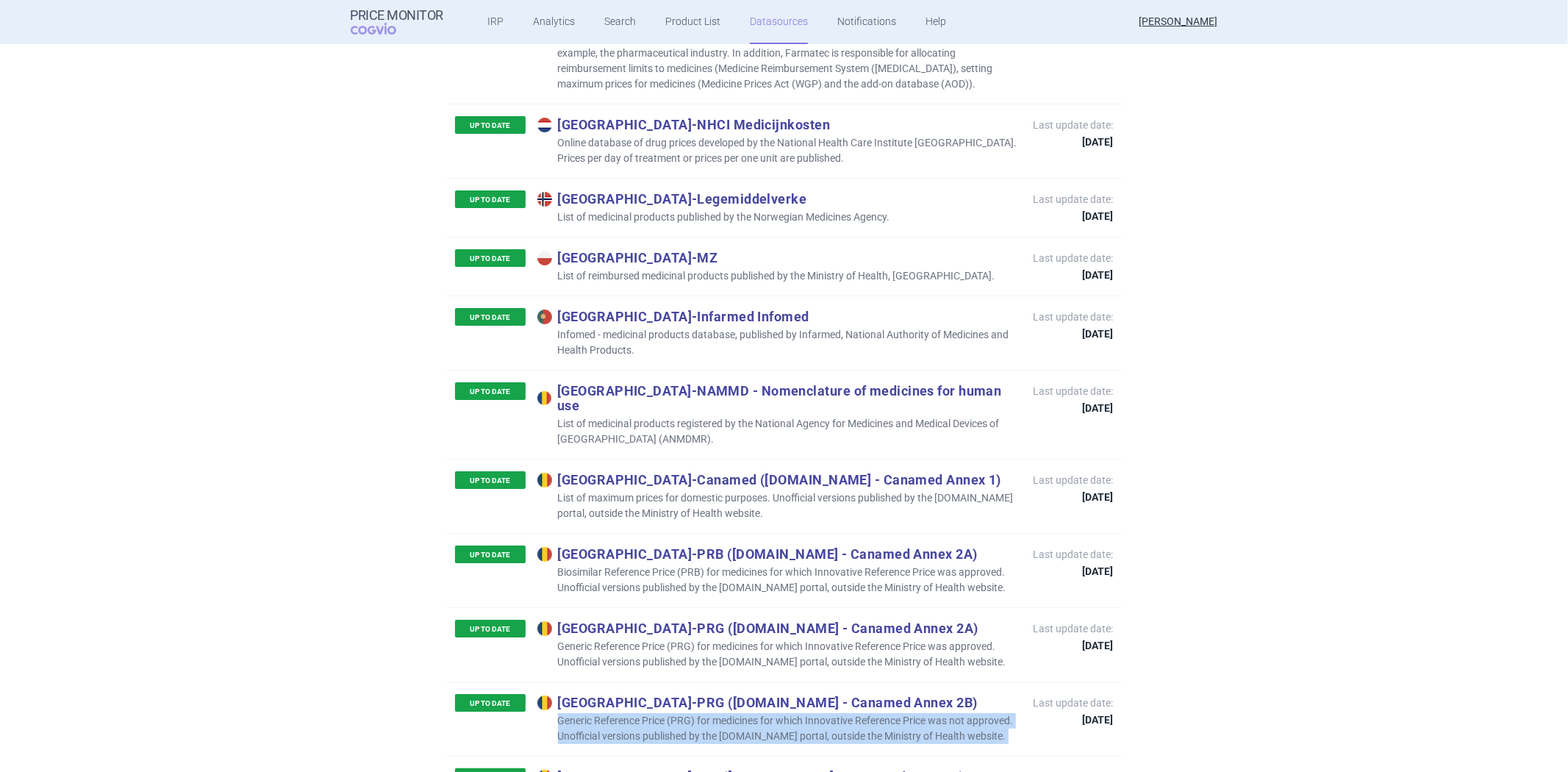
click at [893, 713] on p "Generic Reference Price (PRG) for medicines for which Innovative Reference Pric…" at bounding box center [778, 729] width 482 height 31
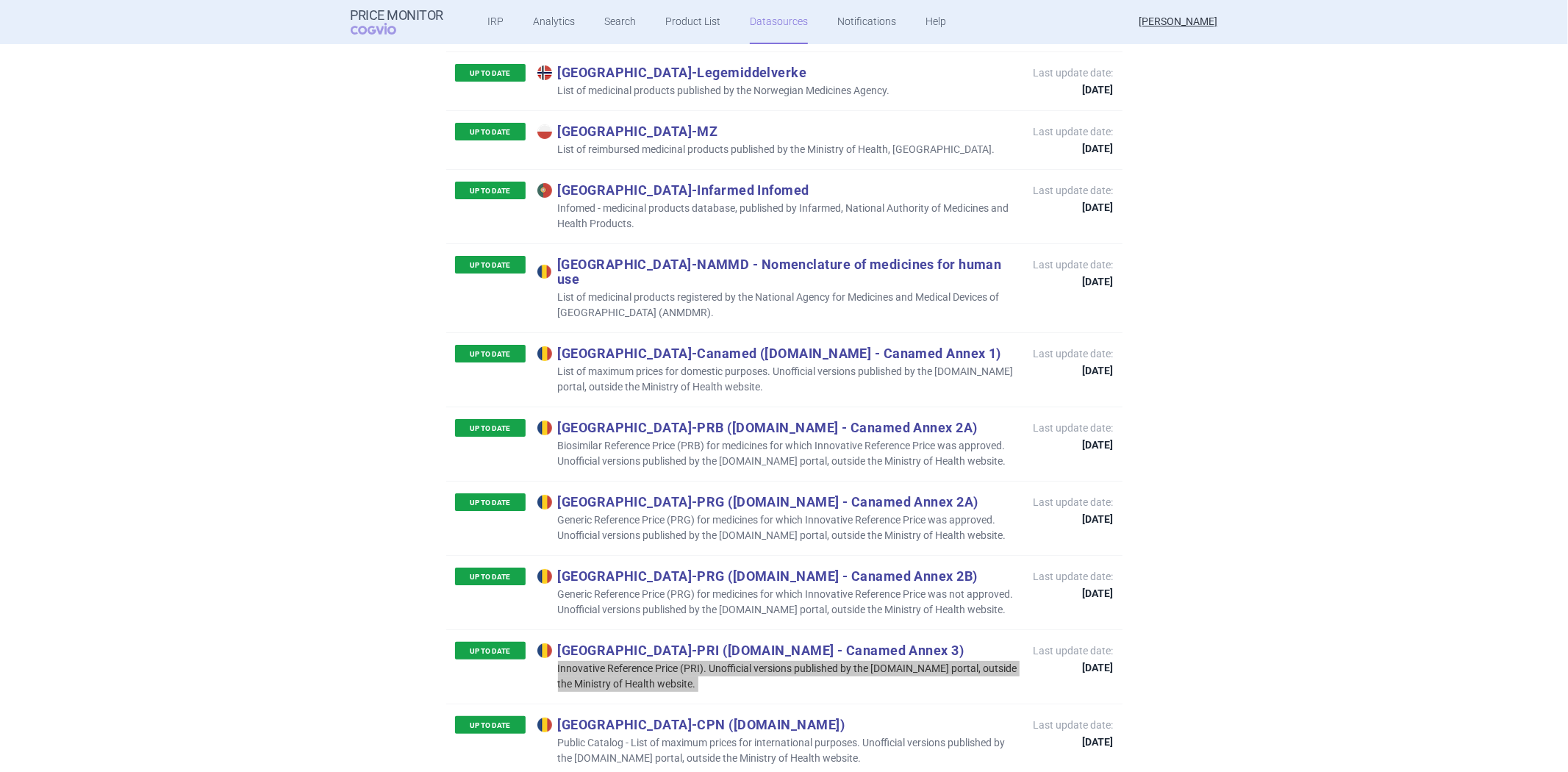
scroll to position [4735, 0]
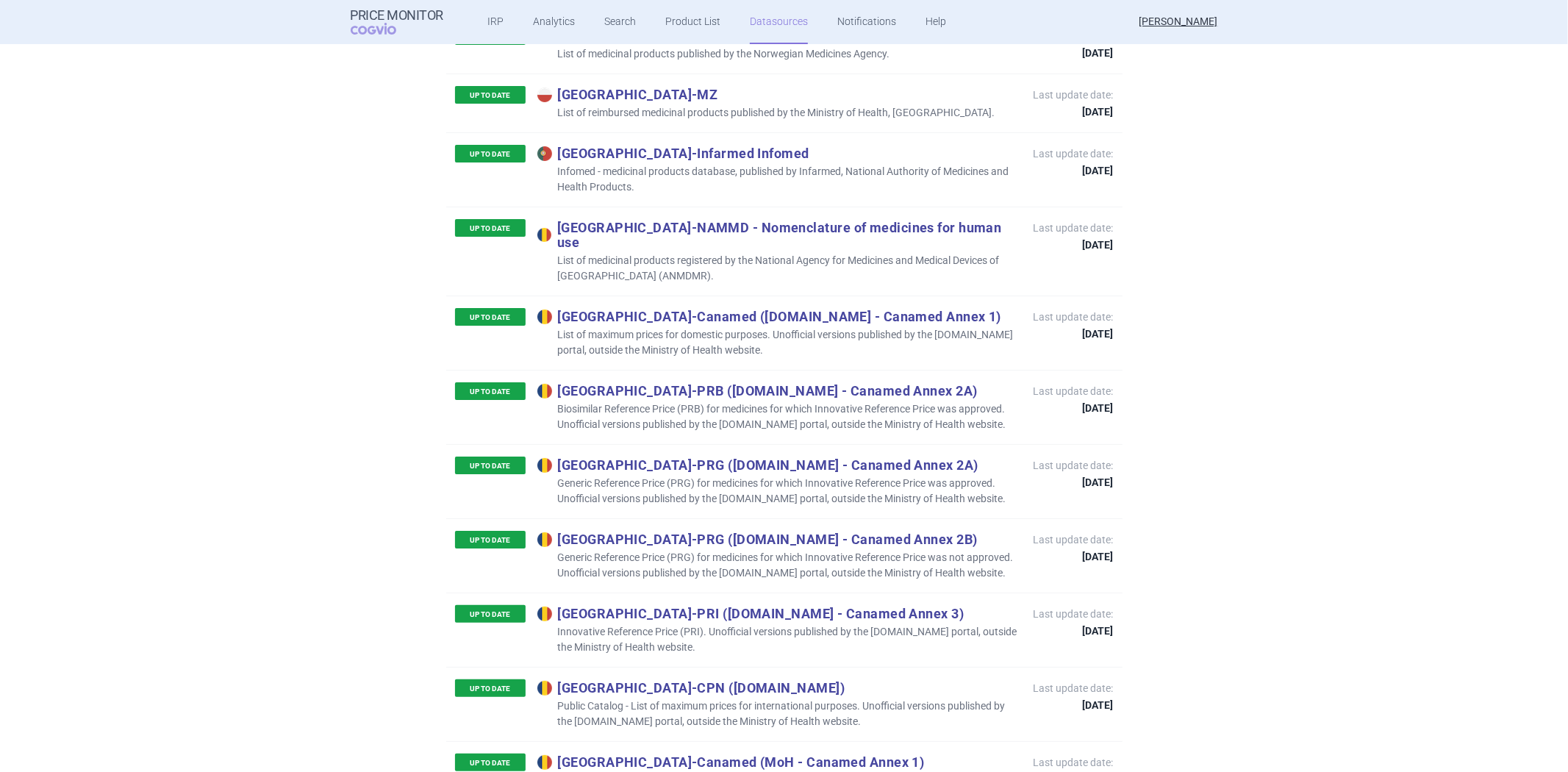
click at [671, 699] on p "Public Catalog - List of maximum prices for international purposes. Unofficial …" at bounding box center [778, 714] width 482 height 31
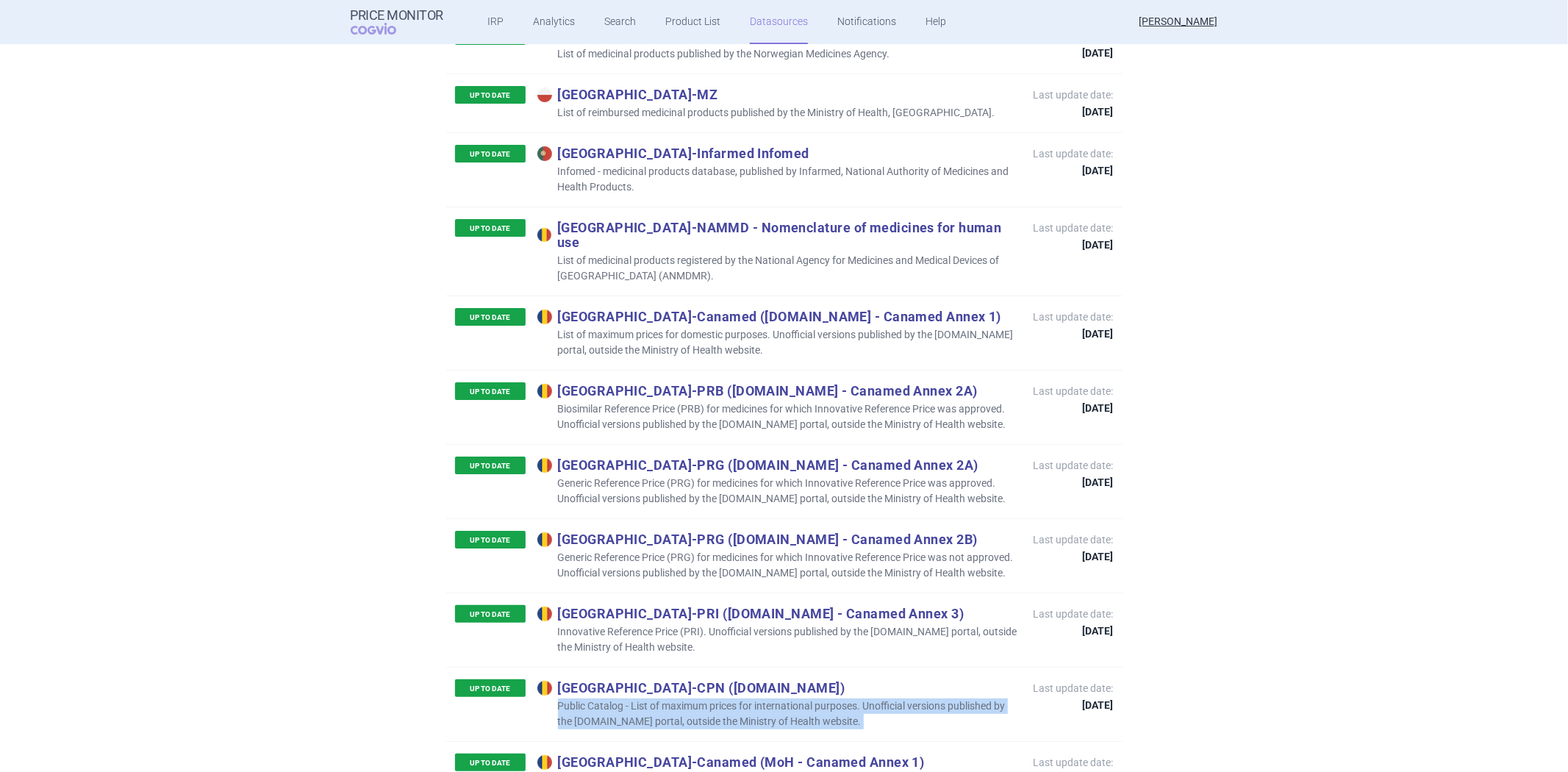
click at [671, 699] on p "Public Catalog - List of maximum prices for international purposes. Unofficial …" at bounding box center [778, 714] width 482 height 31
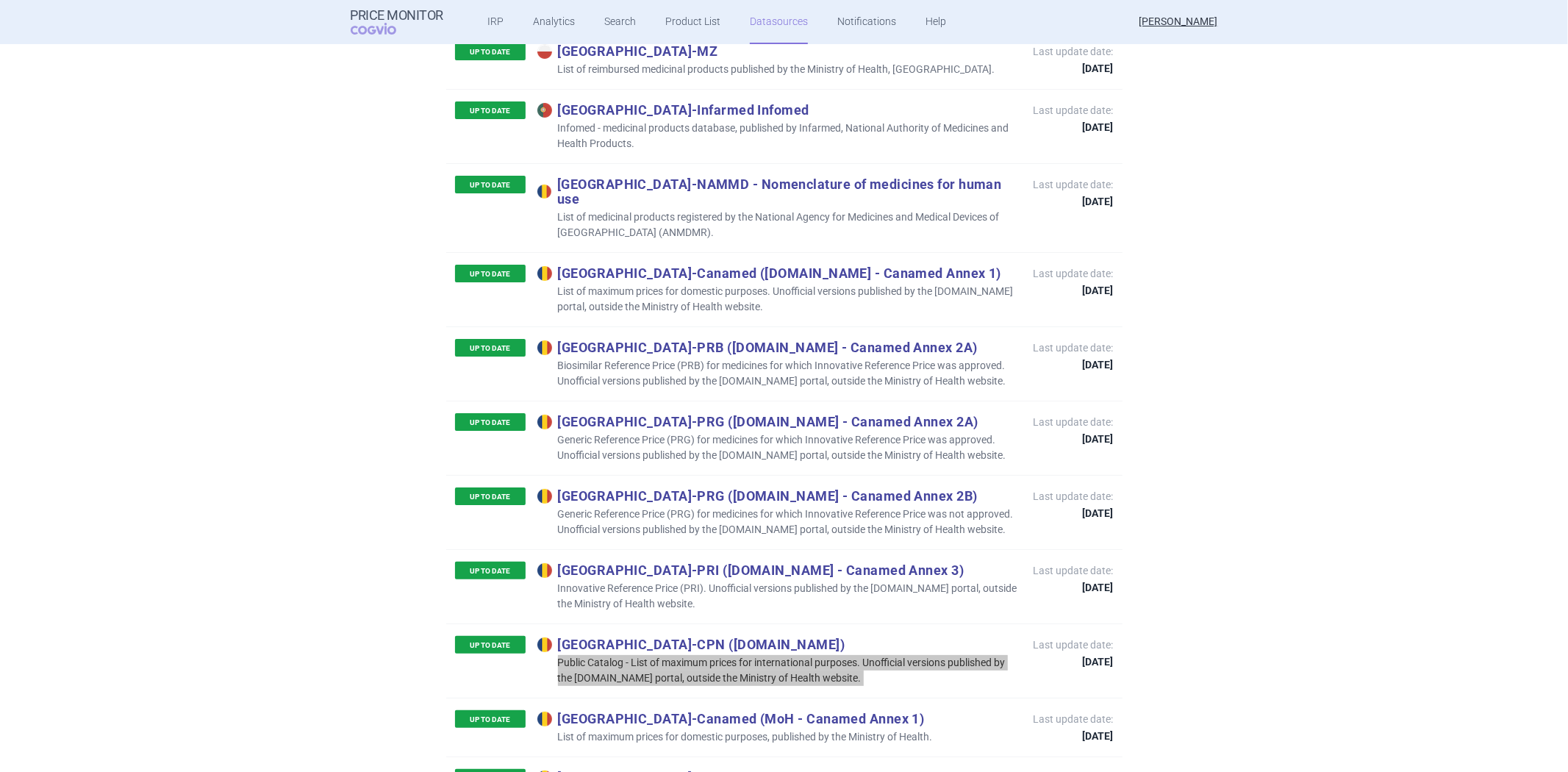
scroll to position [4818, 0]
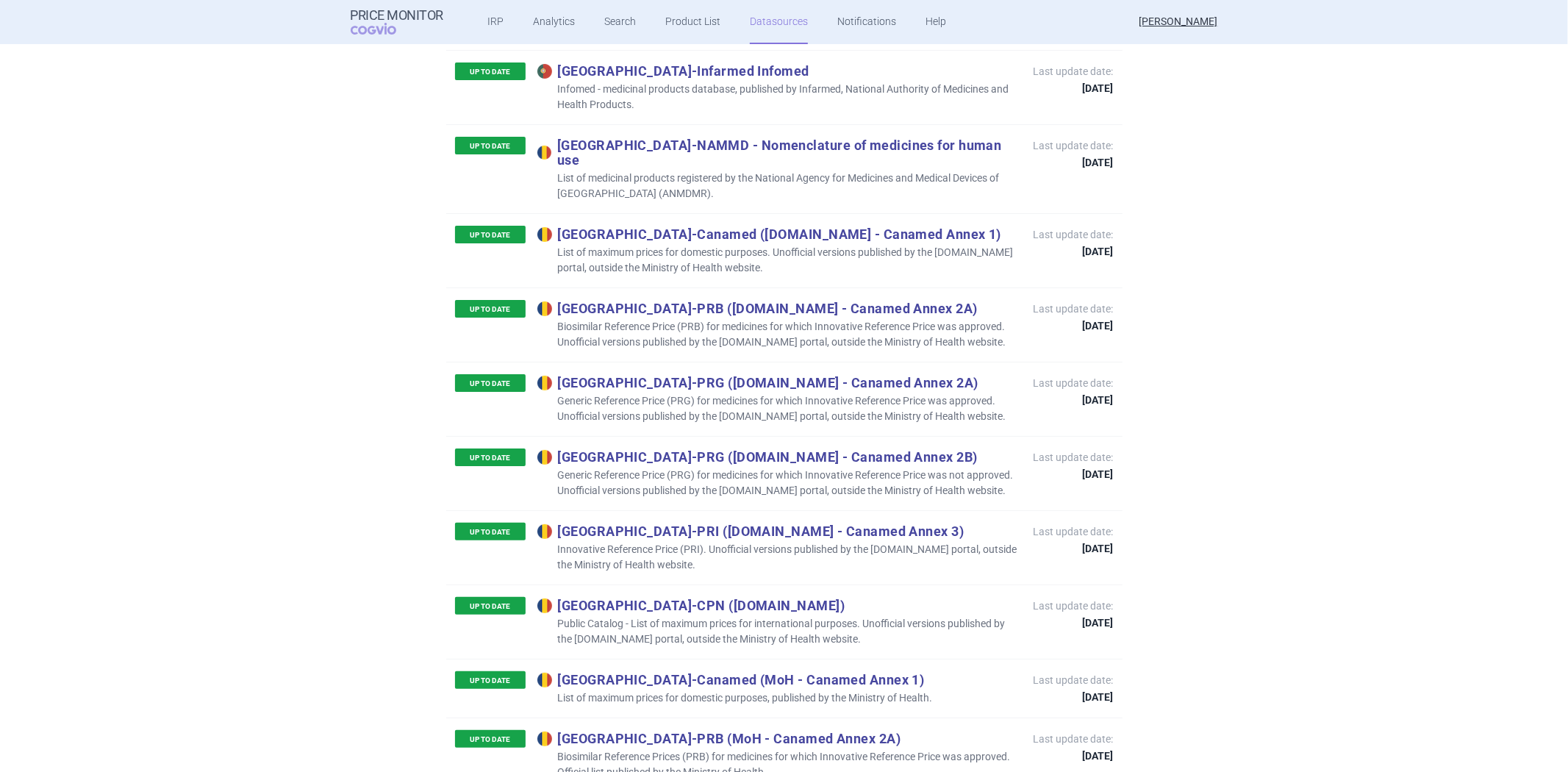
click at [718, 691] on p "List of maximum prices for domestic purposes, published by the Ministry of Heal…" at bounding box center [736, 698] width 396 height 15
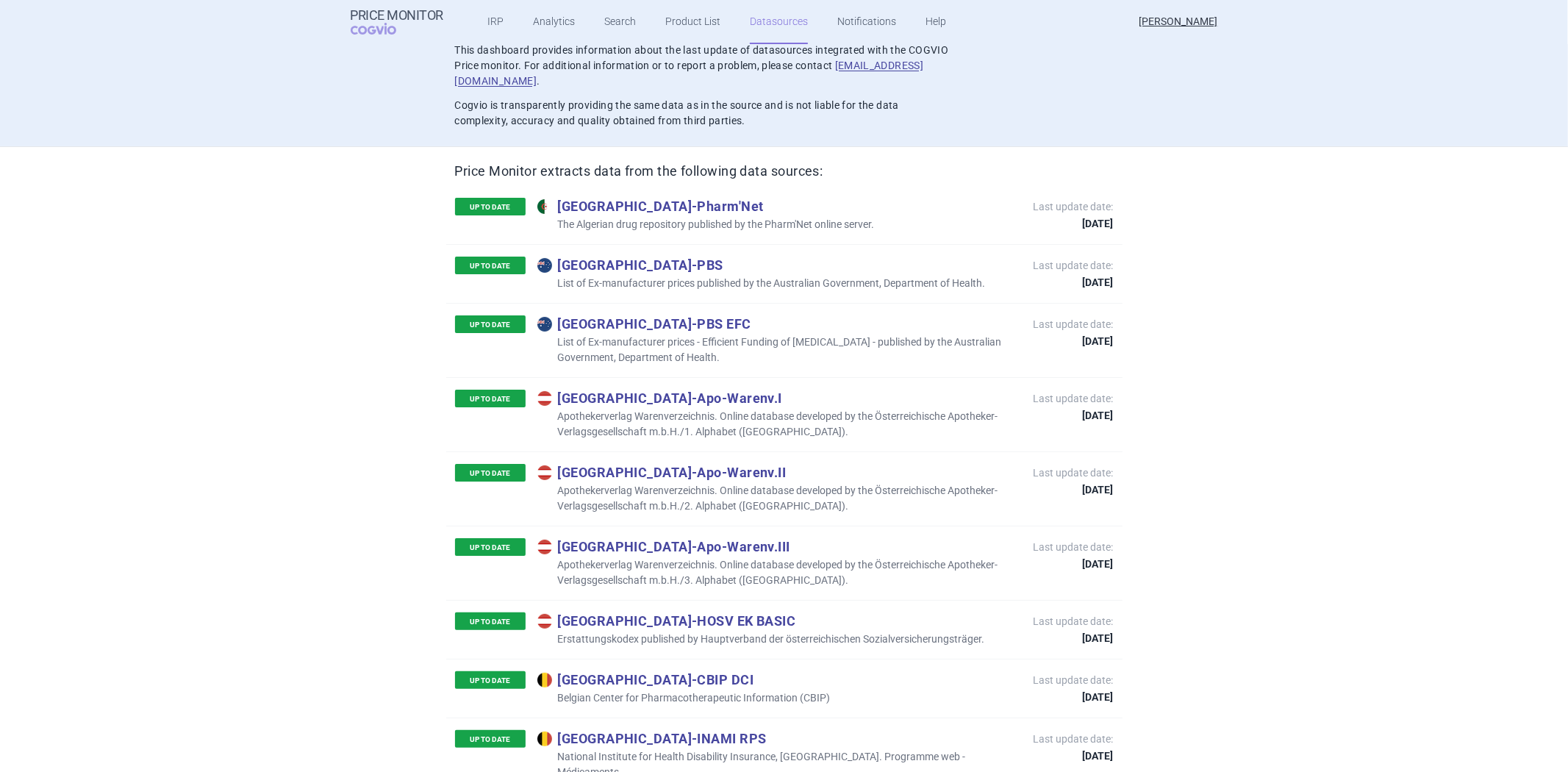
scroll to position [82, 0]
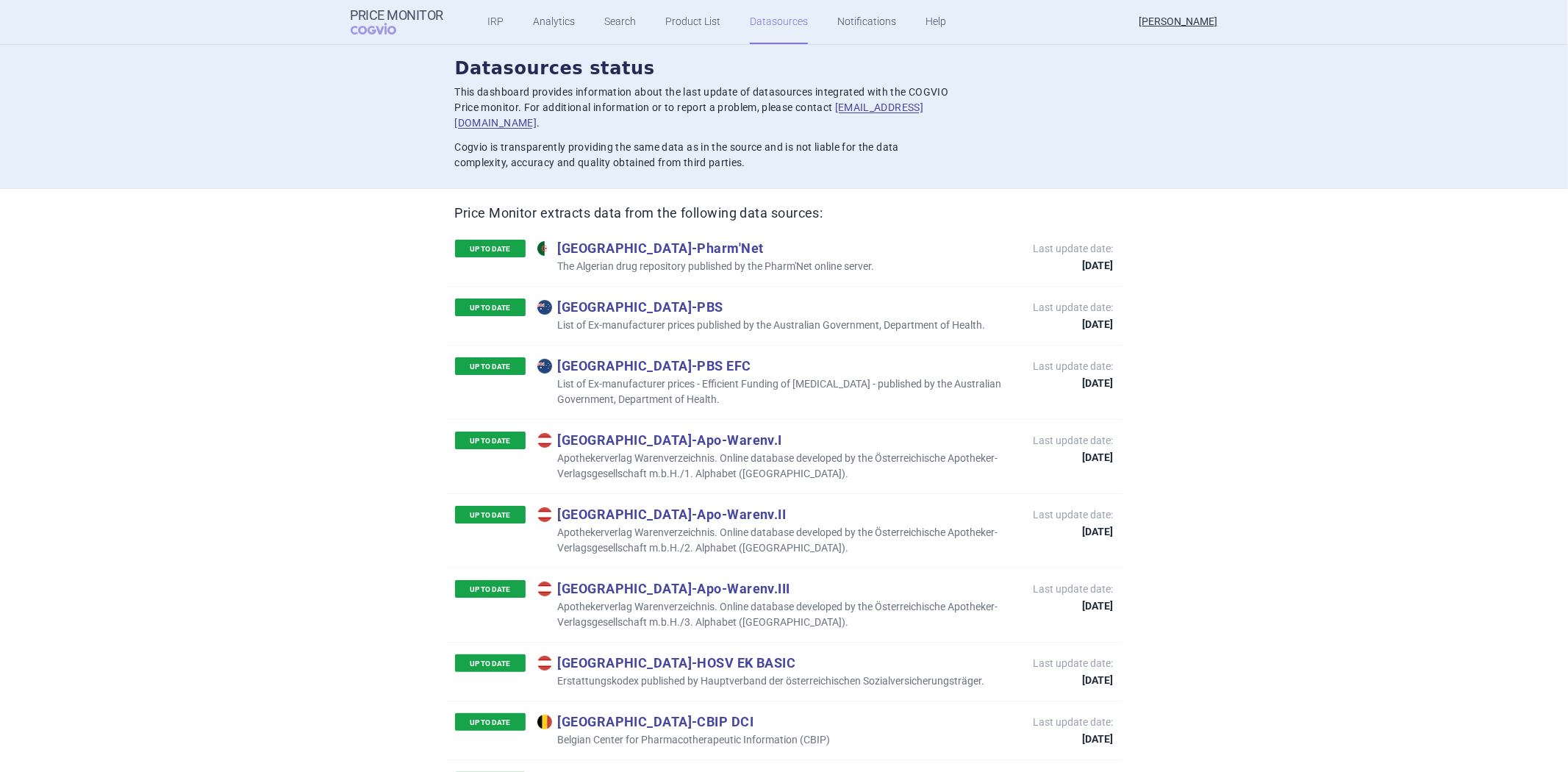
scroll to position [1701, 0]
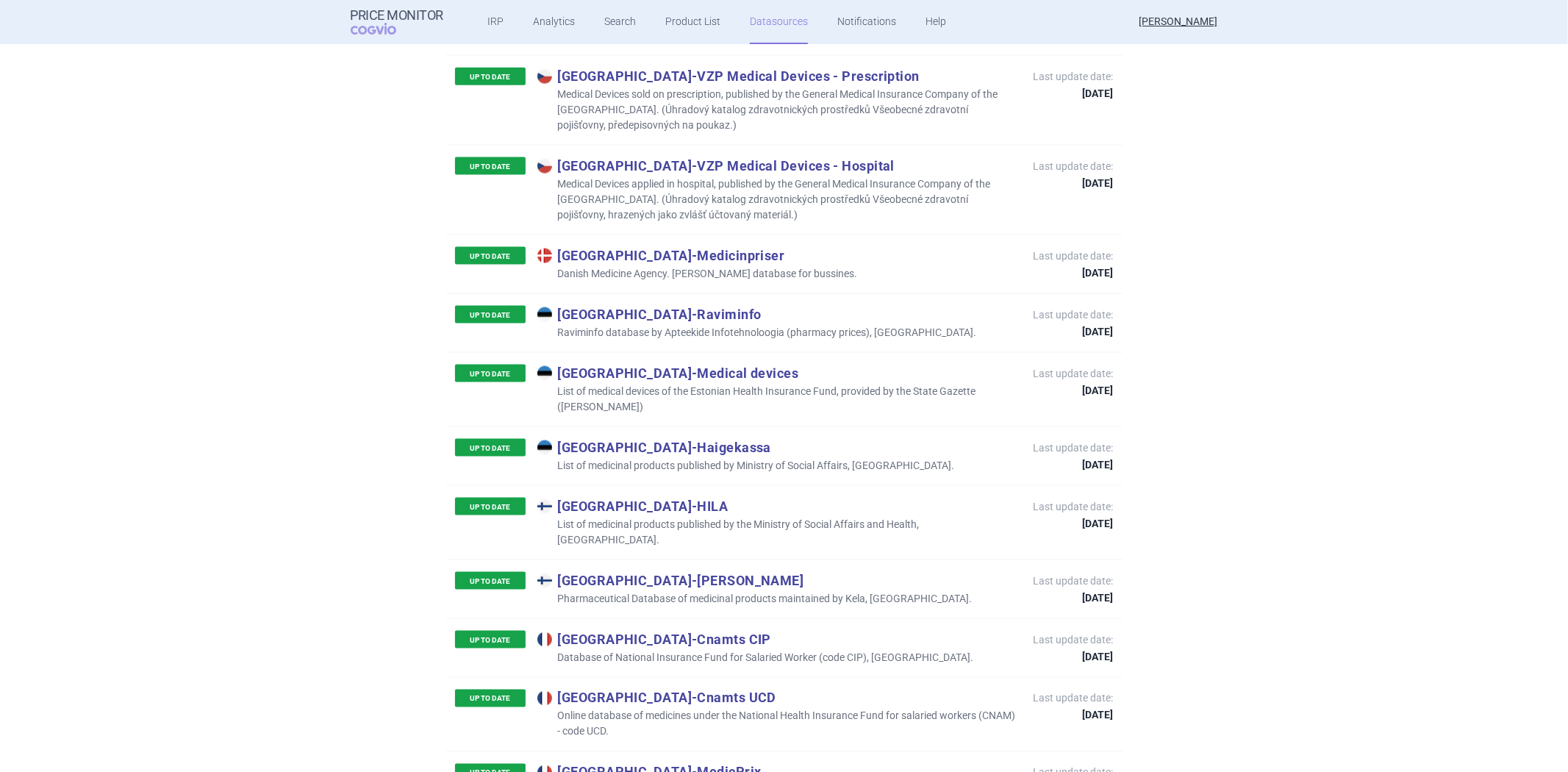
click at [696, 176] on p "Medical Devices applied in hospital, published by the General Medical Insurance…" at bounding box center [778, 200] width 482 height 46
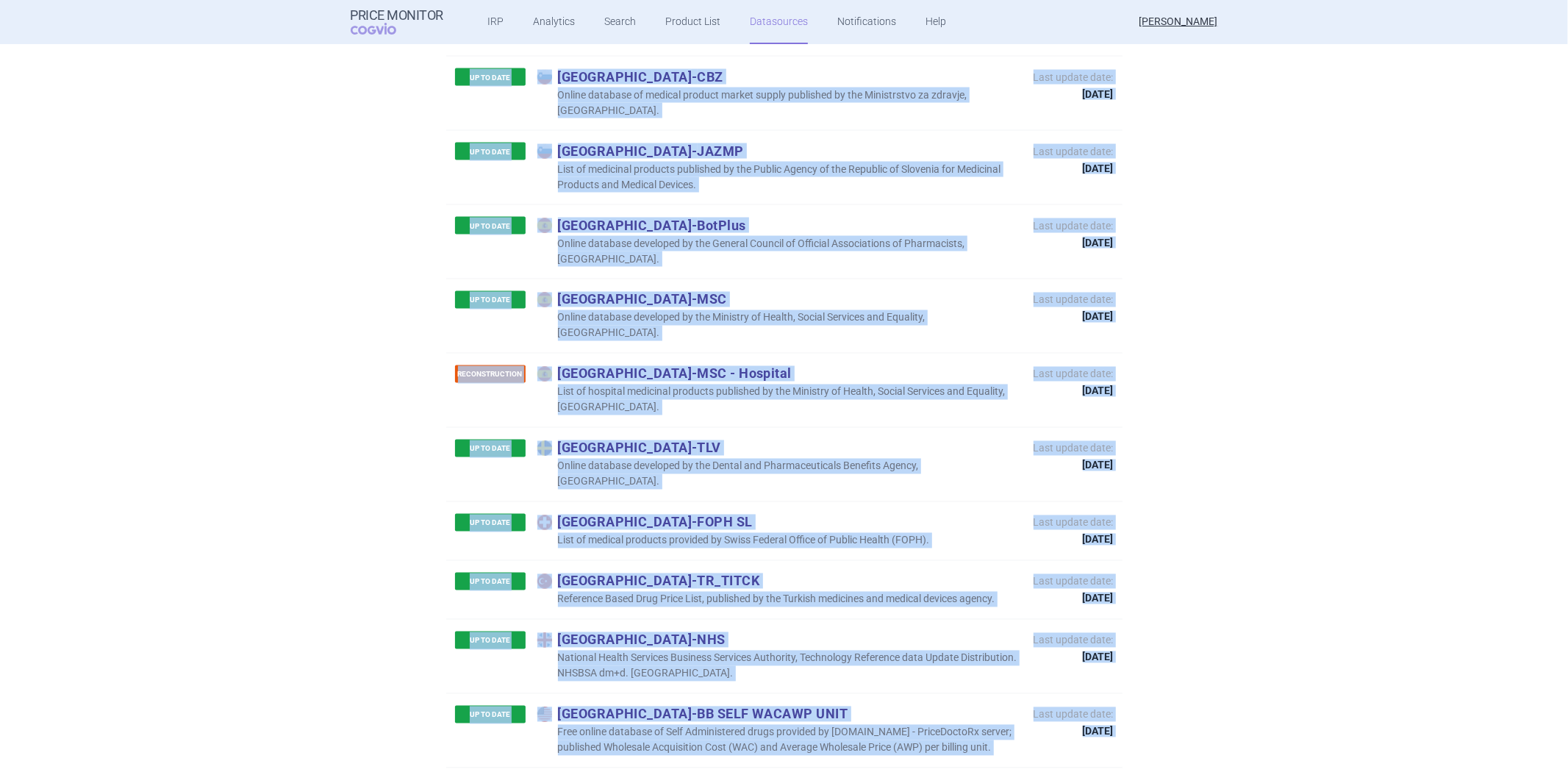
scroll to position [6861, 0]
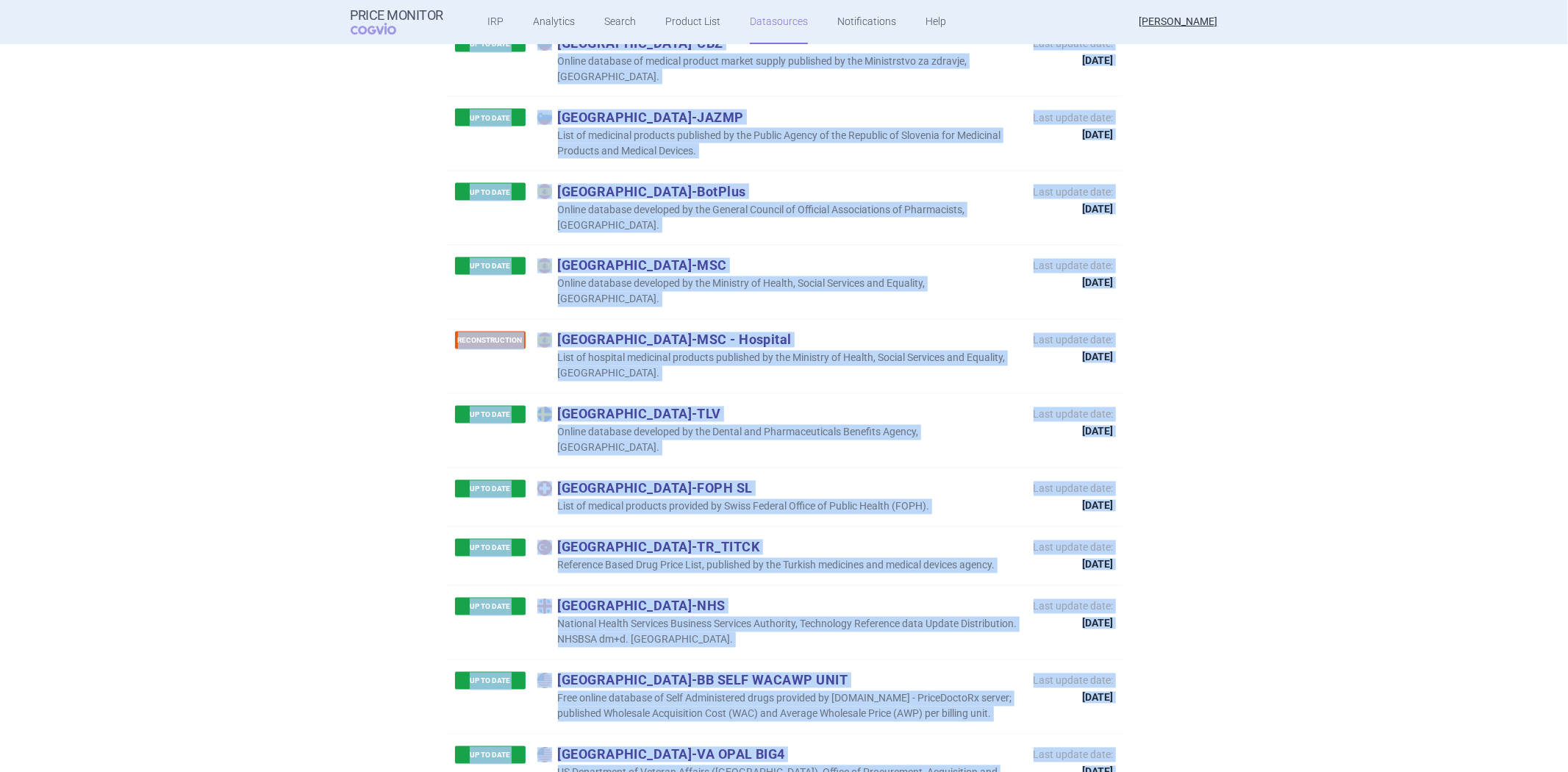
drag, startPoint x: 547, startPoint y: 227, endPoint x: 917, endPoint y: 726, distance: 621.2
copy div "Loremip - Dolor'Sit Ame Consecte adip elitseddoe temporinc ut lab Etdol'Mag ali…"
click at [966, 319] on div "RECONSTRUCTION [GEOGRAPHIC_DATA] - MSC - Hospital List of hospital medicinal pr…" at bounding box center [784, 356] width 676 height 75
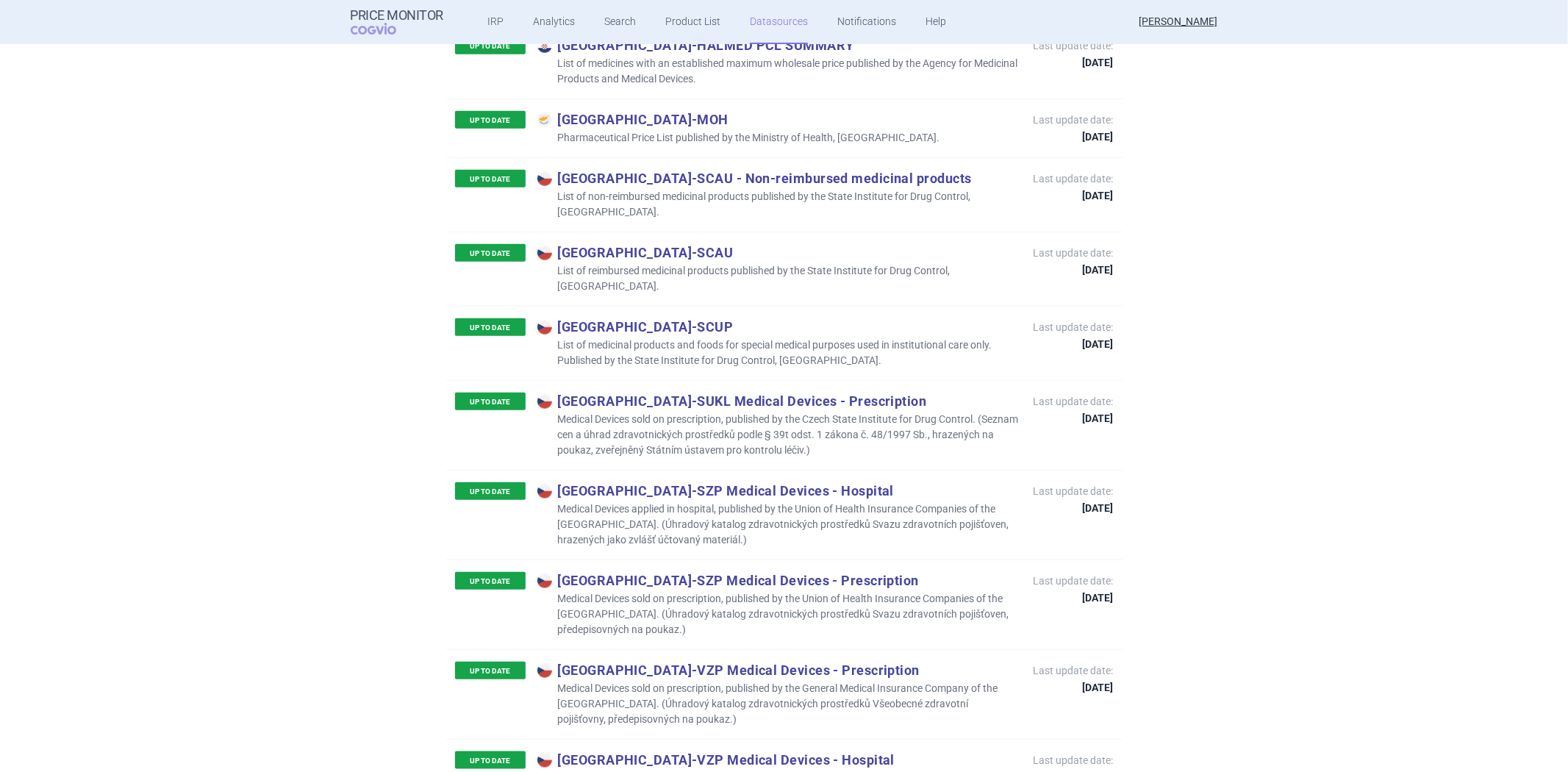
scroll to position [0, 0]
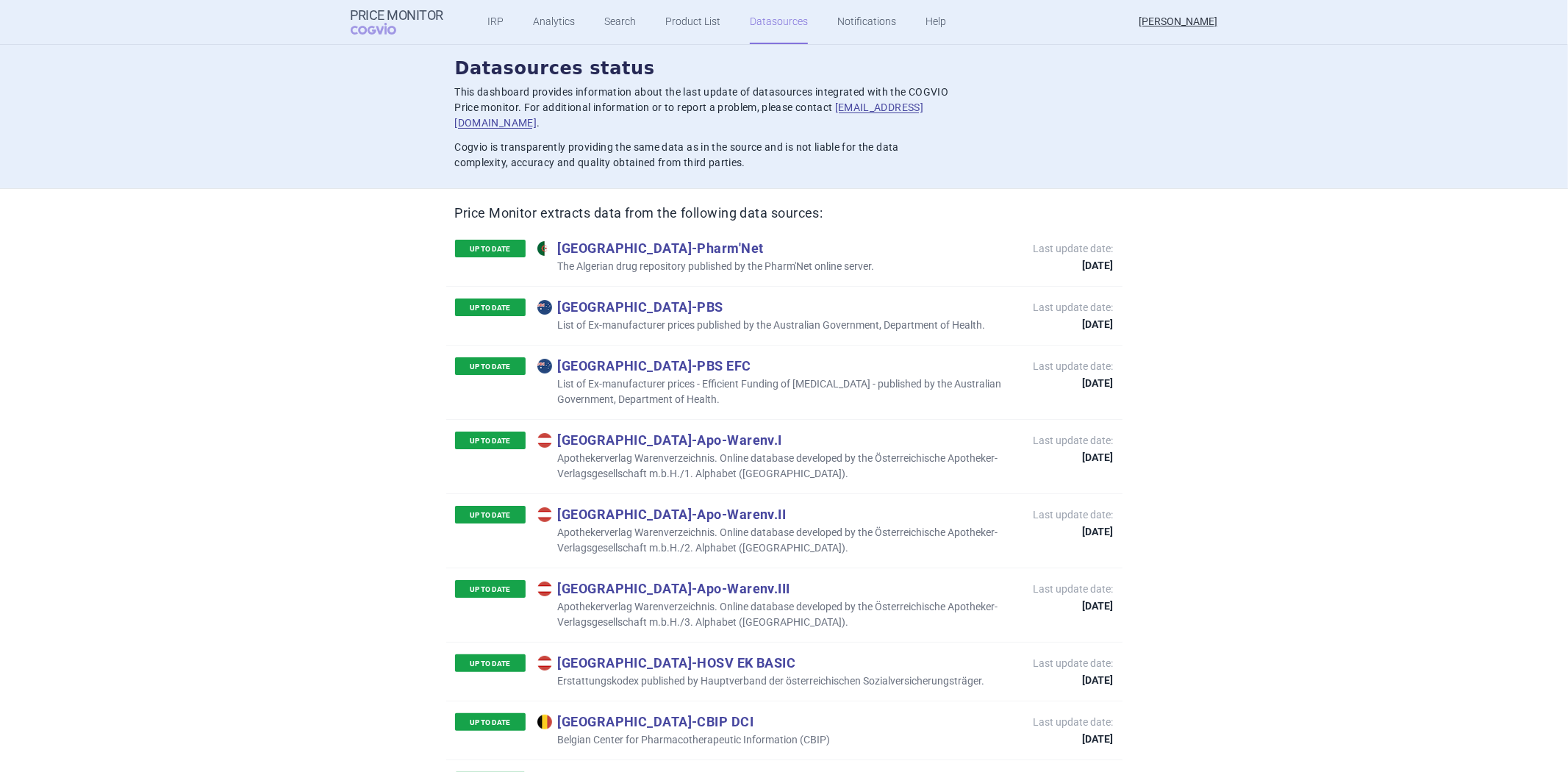
click at [694, 317] on p "List of Ex-manufacturer prices published by the Australian Government, Departme…" at bounding box center [762, 325] width 449 height 15
click at [696, 317] on p "List of Ex-manufacturer prices published by the Australian Government, Departme…" at bounding box center [762, 325] width 449 height 15
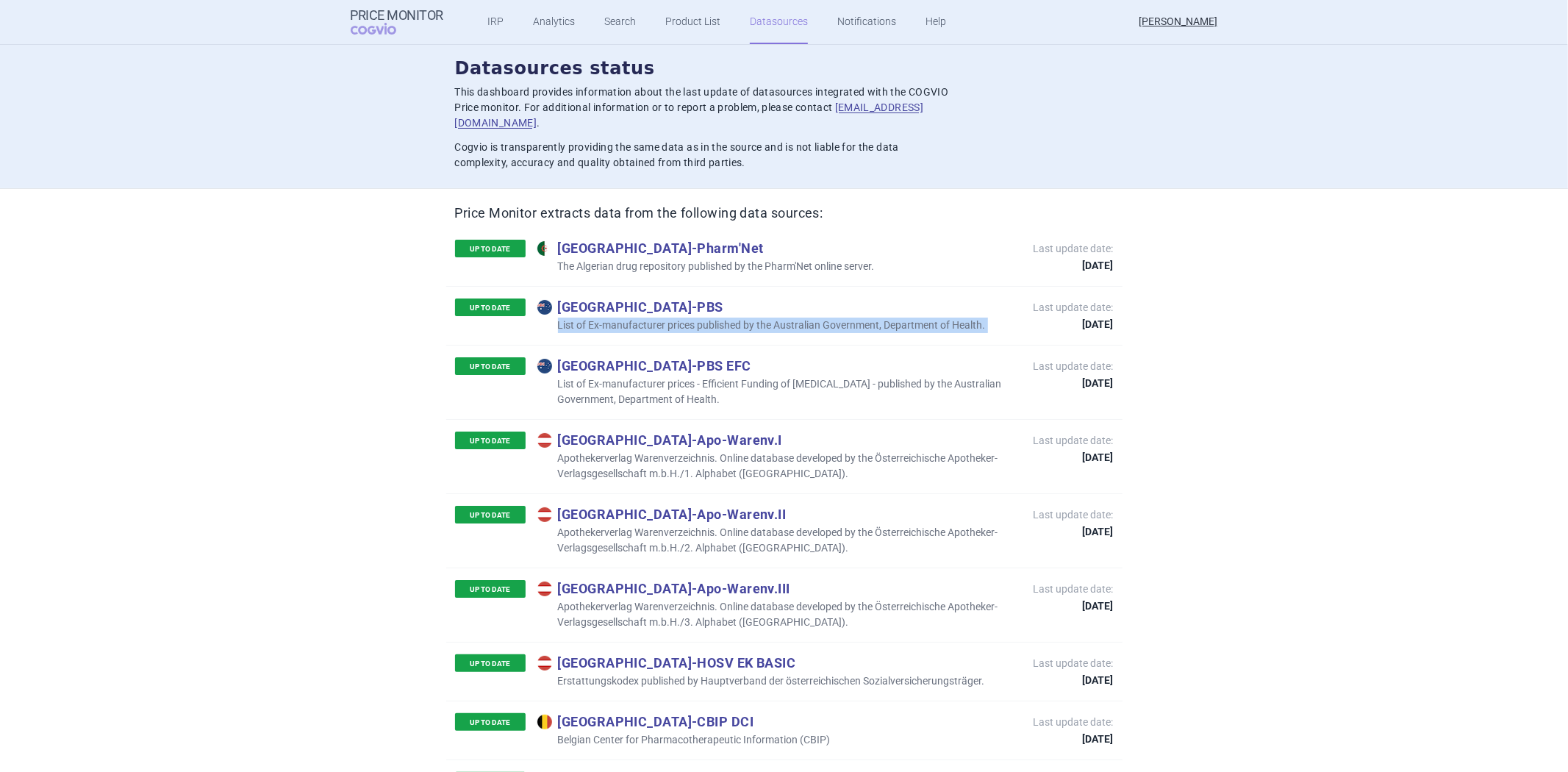
copy p "List of Ex-manufacturer prices published by the Australian Government, Departme…"
click at [649, 377] on p "List of Ex-manufacturer prices - Efficient Funding of [MEDICAL_DATA] - publishe…" at bounding box center [778, 392] width 482 height 31
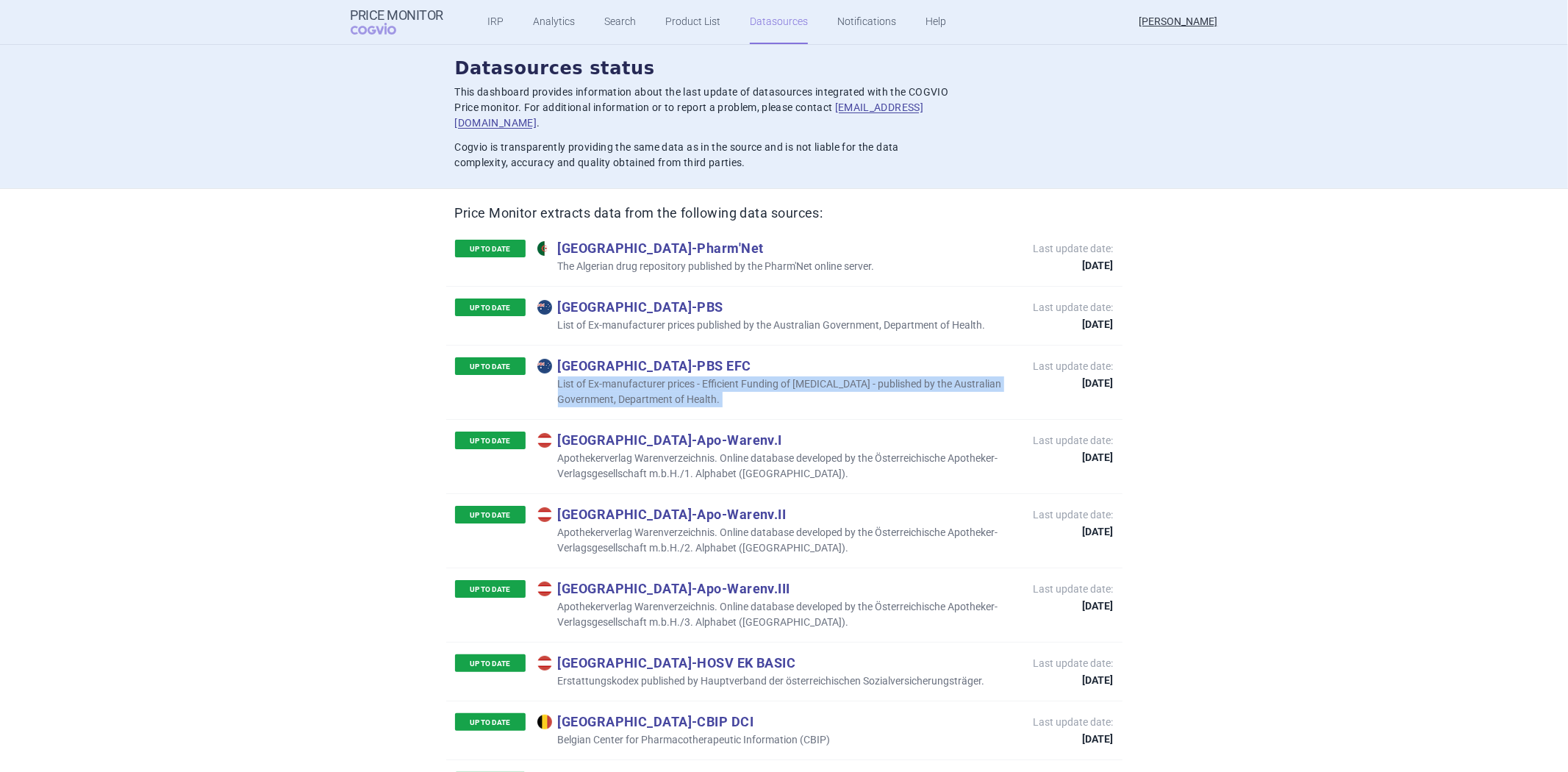
click at [649, 377] on p "List of Ex-manufacturer prices - Efficient Funding of [MEDICAL_DATA] - publishe…" at bounding box center [778, 392] width 482 height 31
copy p "List of Ex-manufacturer prices - Efficient Funding of [MEDICAL_DATA] - publishe…"
click at [616, 452] on p "Apothekerverlag Warenverzeichnis. Online database developed by the Österreichis…" at bounding box center [778, 466] width 482 height 31
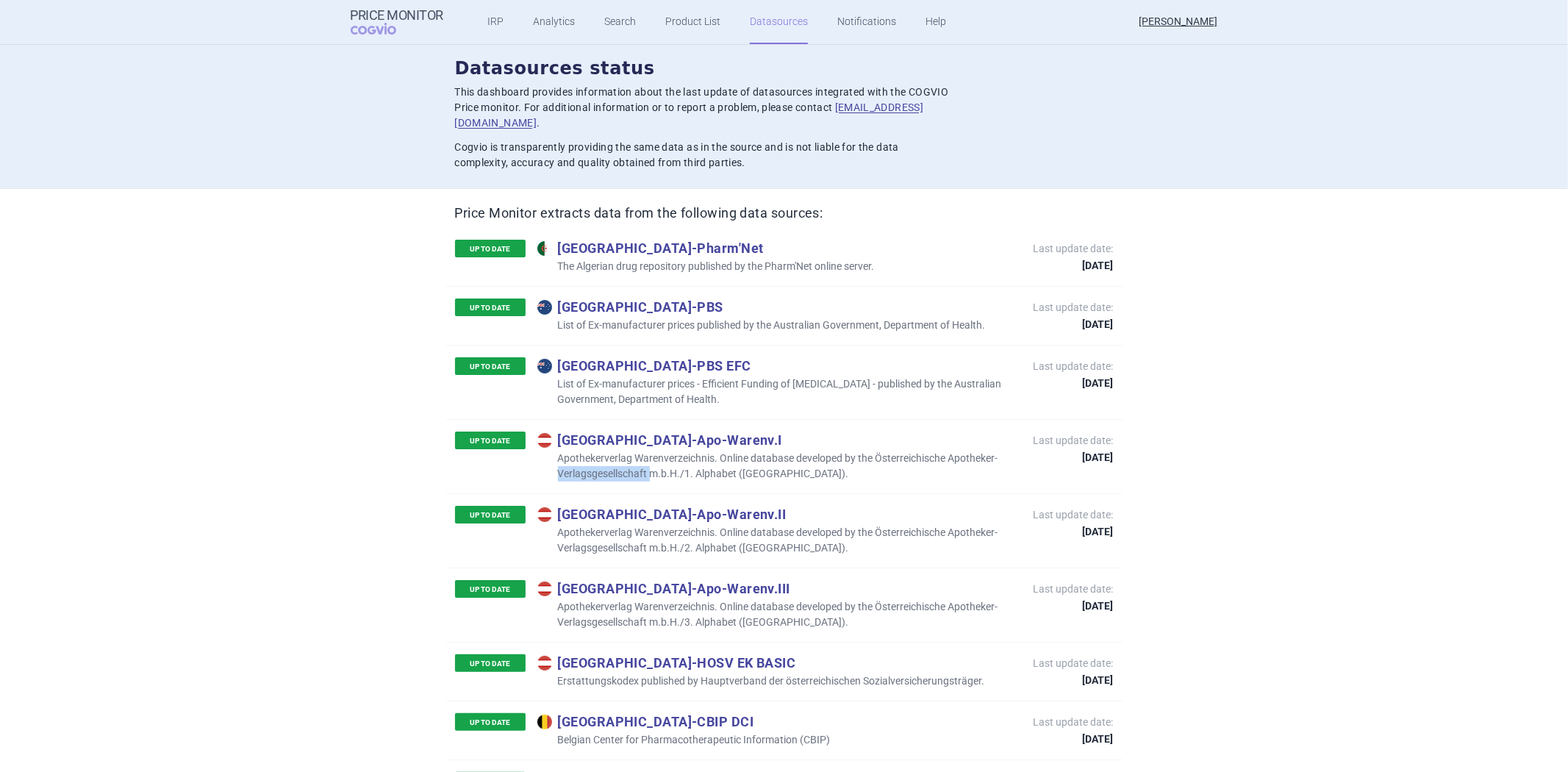
click at [616, 452] on p "Apothekerverlag Warenverzeichnis. Online database developed by the Österreichis…" at bounding box center [778, 466] width 482 height 31
copy p "Apothekerverlag Warenverzeichnis. Online database developed by the Österreichis…"
click at [644, 527] on p "Apothekerverlag Warenverzeichnis. Online database developed by the Österreichis…" at bounding box center [778, 540] width 482 height 31
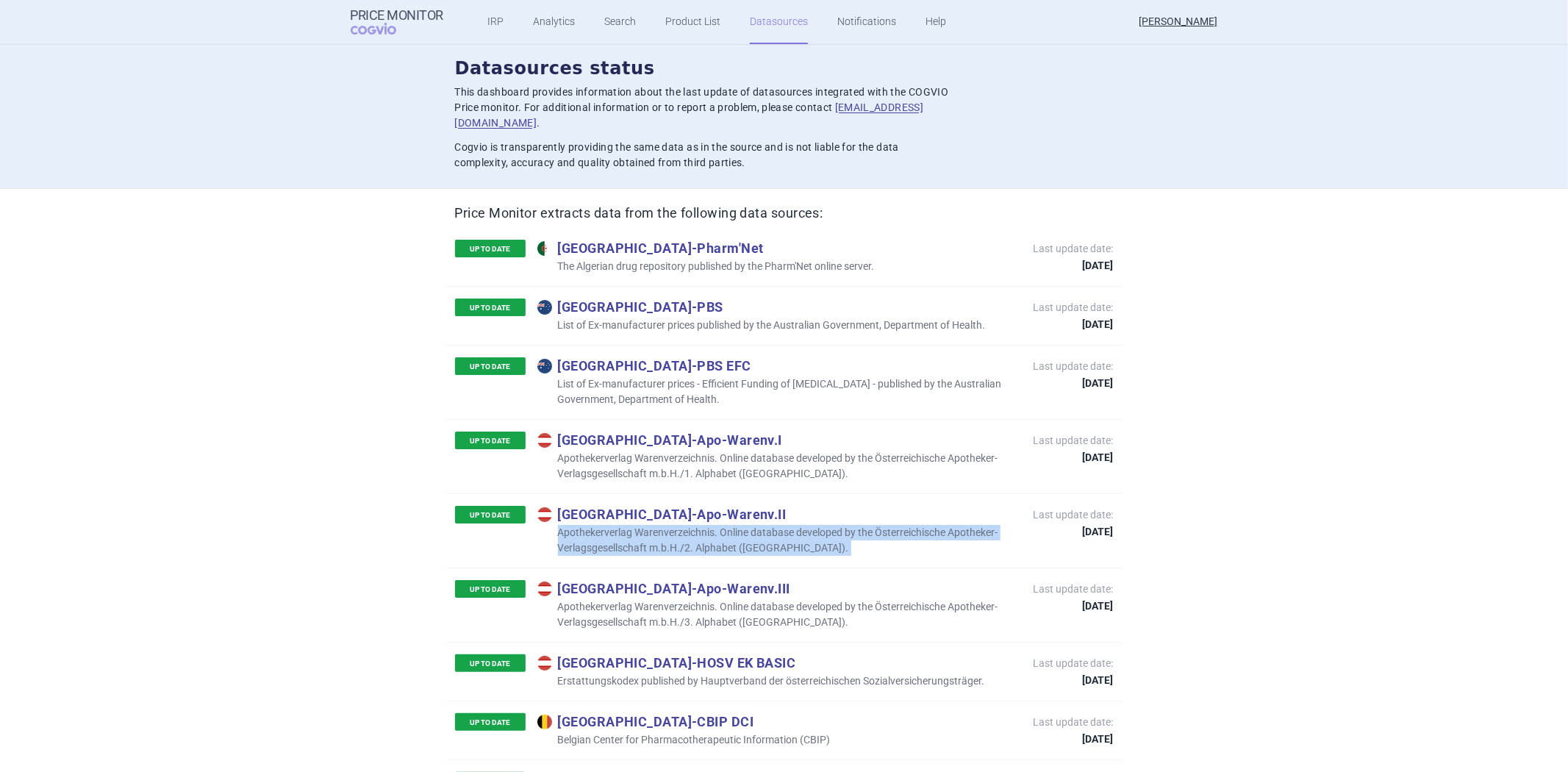
click at [644, 527] on p "Apothekerverlag Warenverzeichnis. Online database developed by the Österreichis…" at bounding box center [778, 540] width 482 height 31
copy p "Apothekerverlag Warenverzeichnis. Online database developed by the Österreichis…"
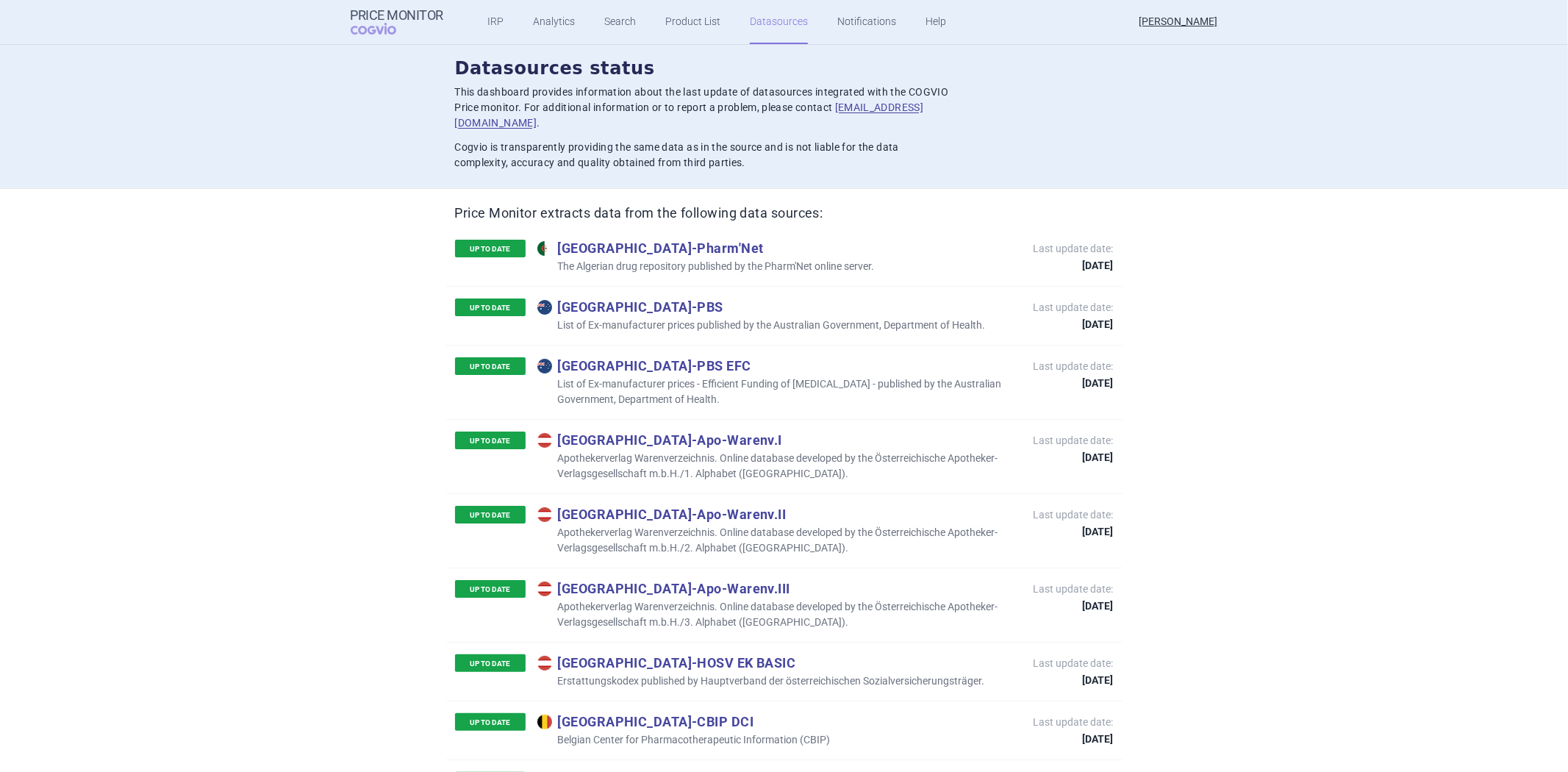
click at [704, 600] on p "Apothekerverlag Warenverzeichnis. Online database developed by the Österreichis…" at bounding box center [778, 615] width 482 height 31
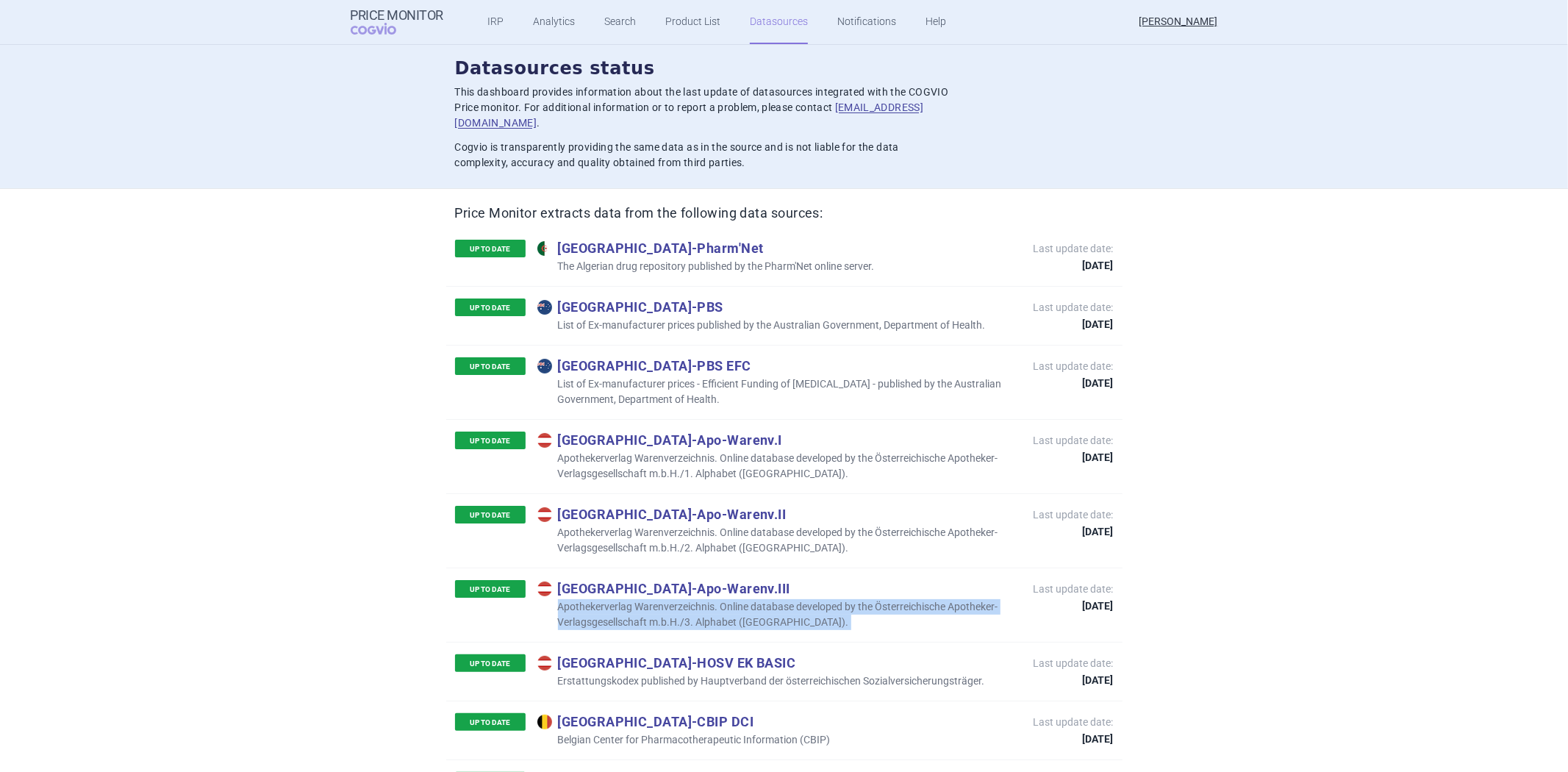
click at [704, 600] on p "Apothekerverlag Warenverzeichnis. Online database developed by the Österreichis…" at bounding box center [778, 615] width 482 height 31
copy p "Apothekerverlag Warenverzeichnis. Online database developed by the Österreichis…"
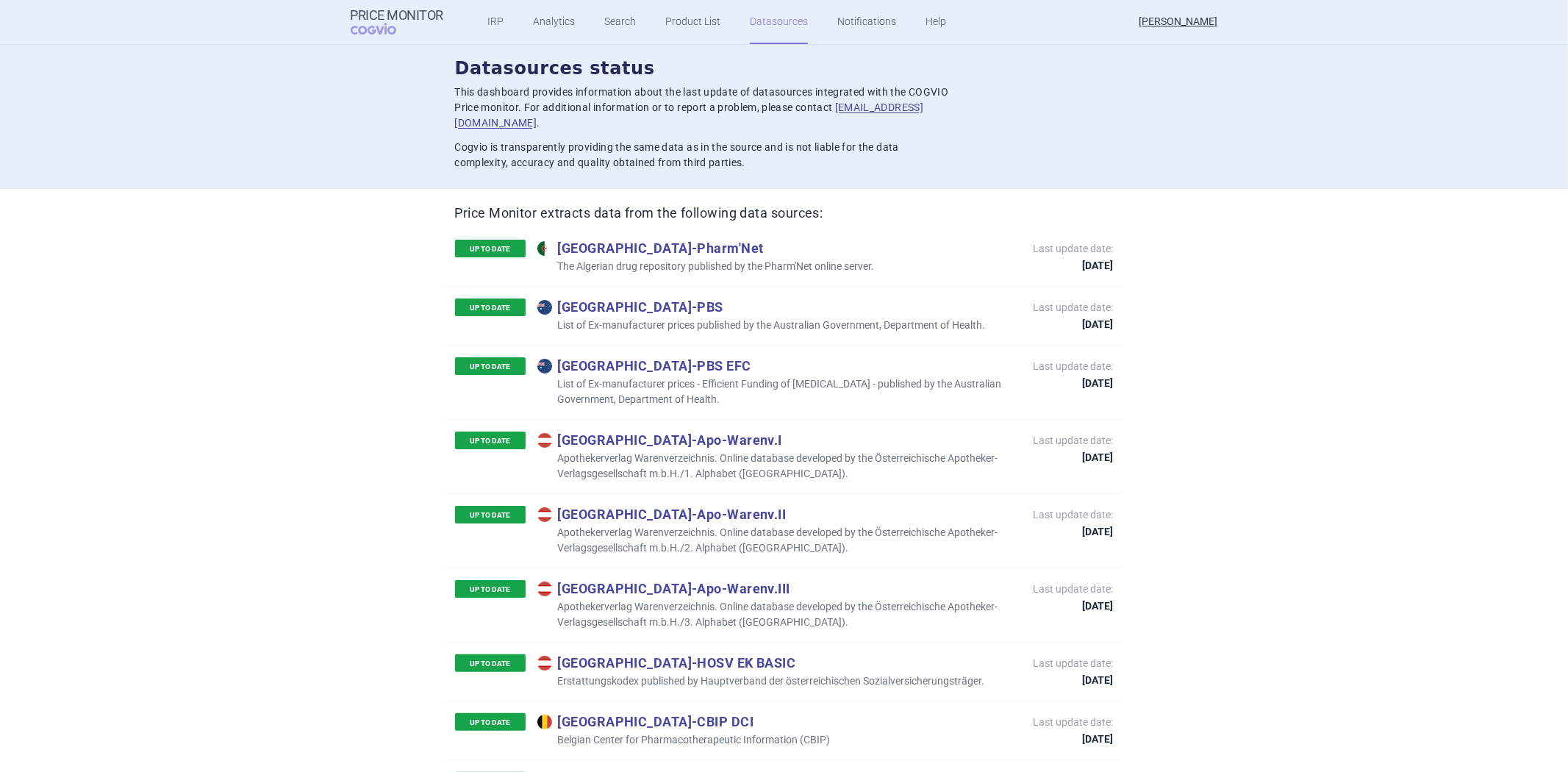
click at [700, 673] on p "Erstattungskodex published by Hauptverband der österreichischen Sozialversicher…" at bounding box center [761, 681] width 448 height 15
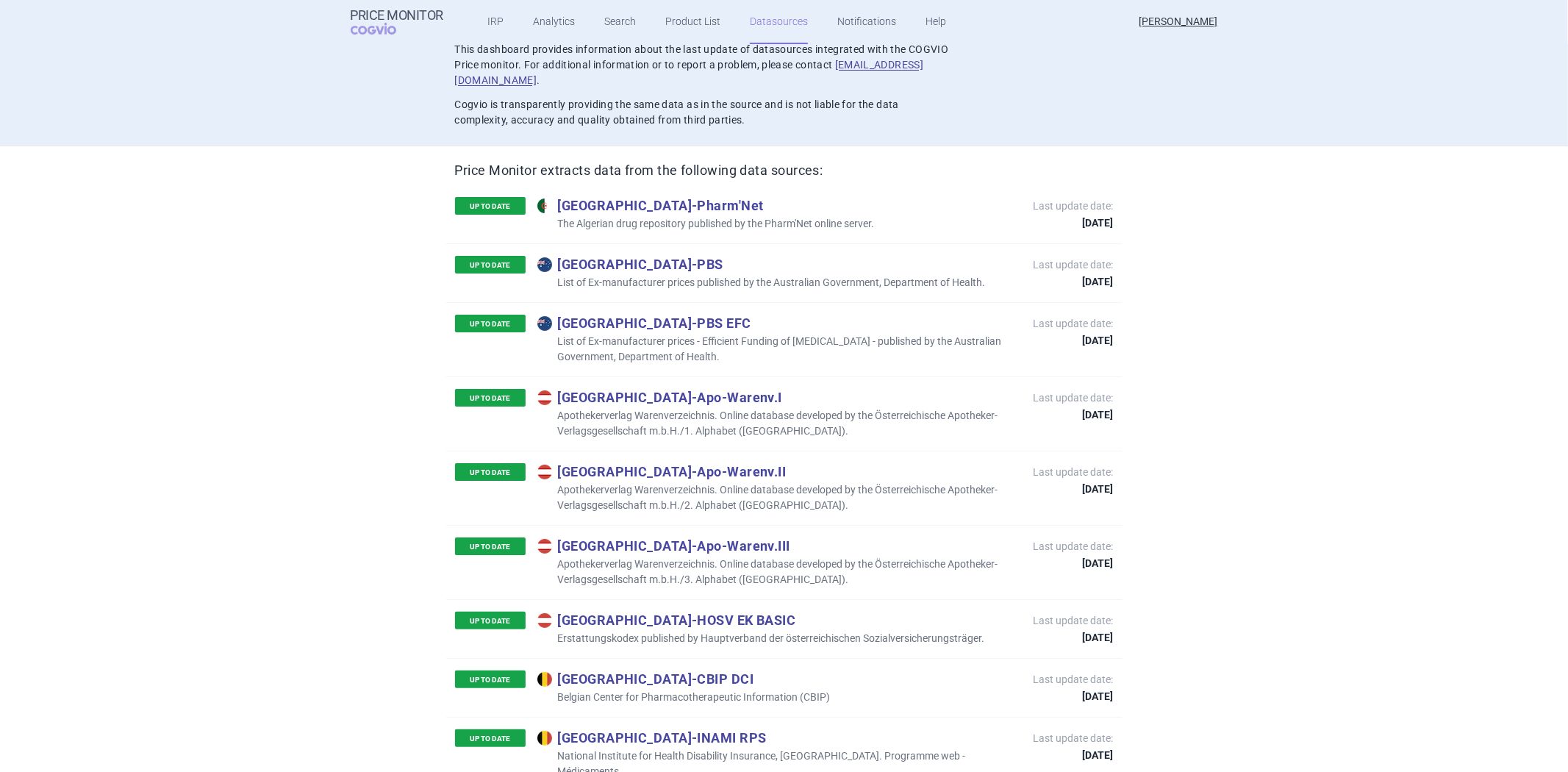
scroll to position [82, 0]
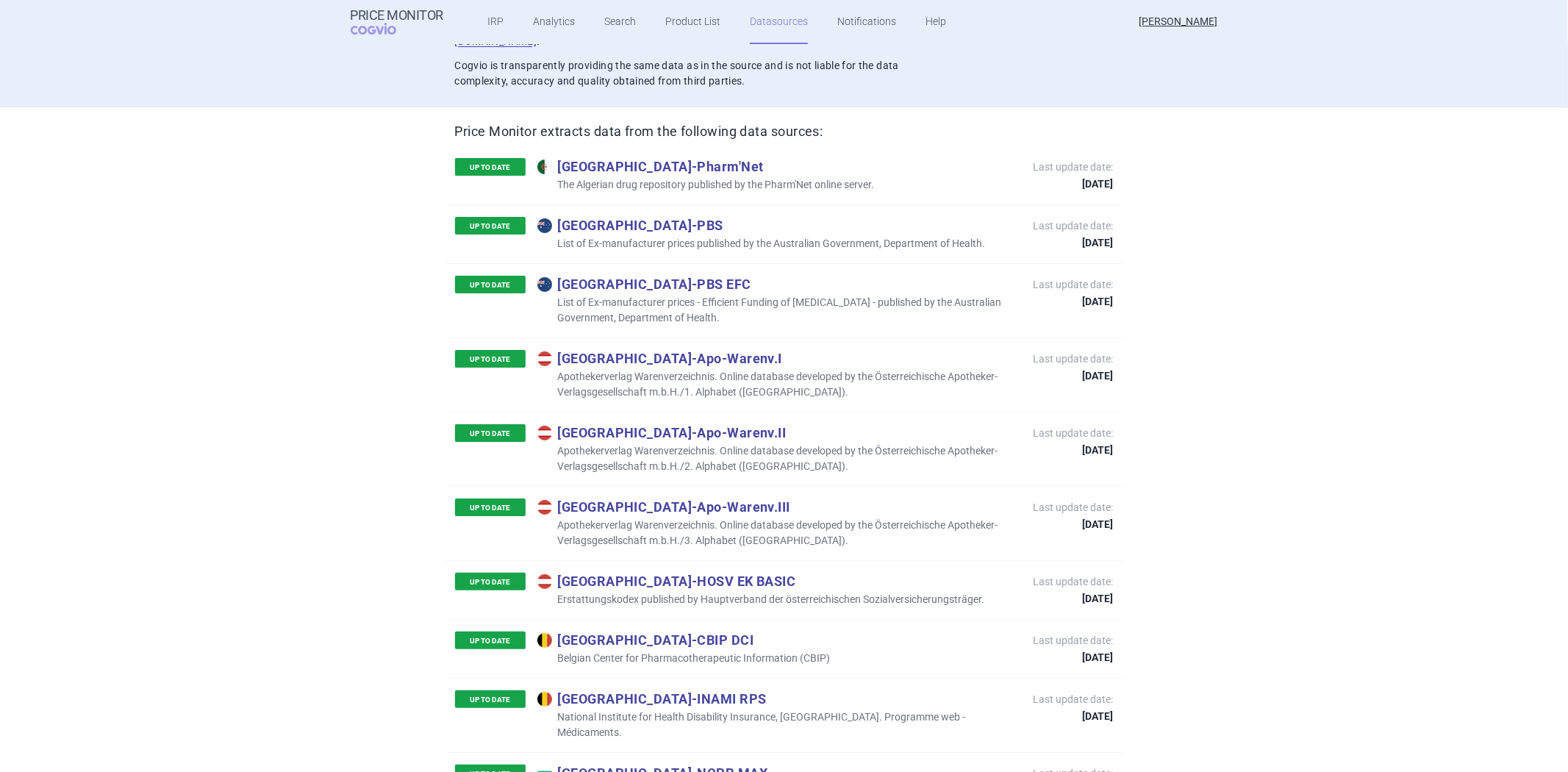
click at [713, 592] on p "Erstattungskodex published by Hauptverband der österreichischen Sozialversicher…" at bounding box center [761, 600] width 448 height 15
copy p "Erstattungskodex published by Hauptverband der österreichischen Sozialversicher…"
click at [846, 625] on div "UP TO DATE [GEOGRAPHIC_DATA] - CBIP DCI Belgian Center for Pharmacotherapeutic …" at bounding box center [784, 649] width 676 height 59
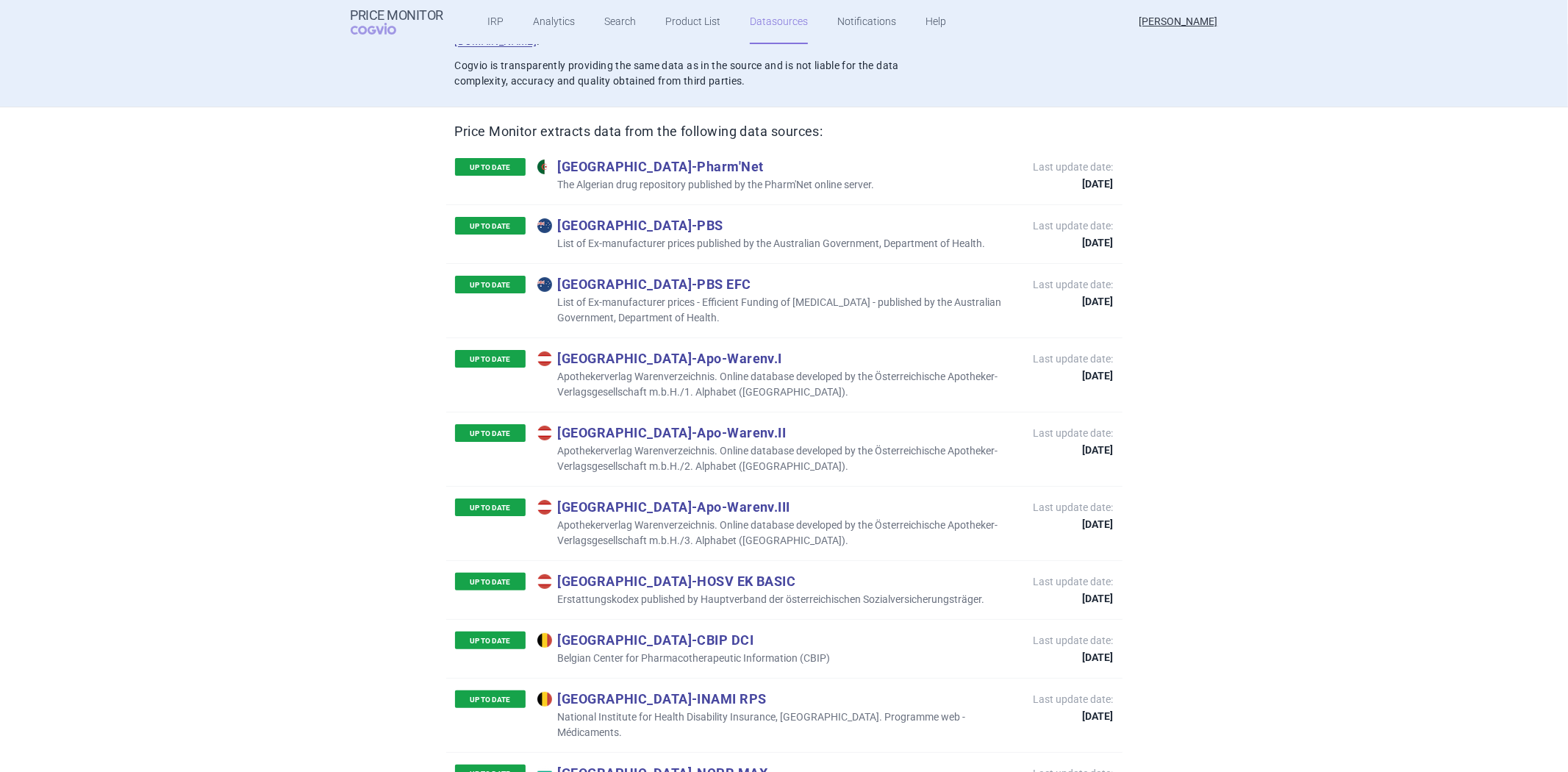
scroll to position [164, 0]
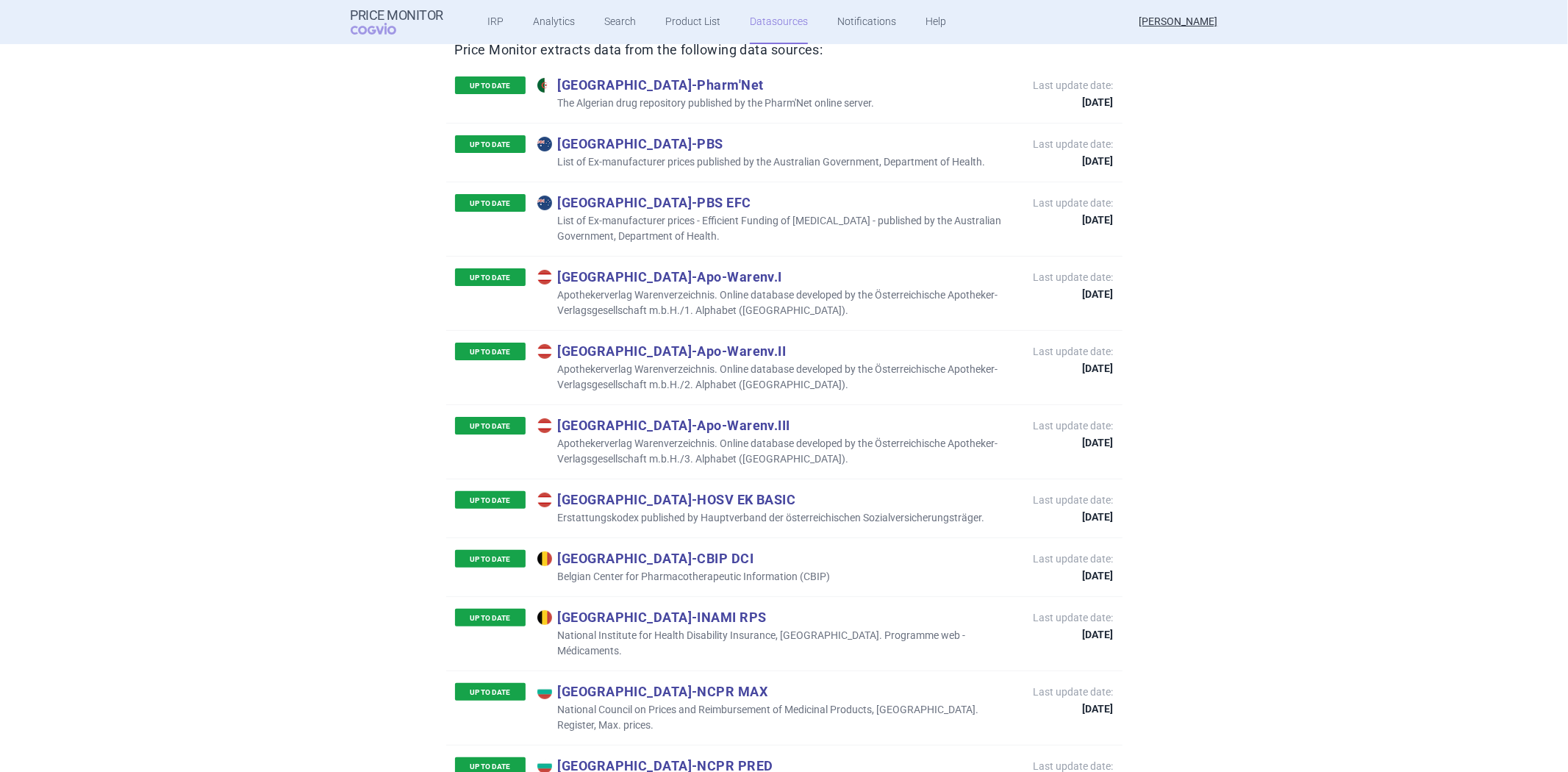
click at [623, 569] on p "Belgian Center for Pharmacotherapeutic Information (CBIP)" at bounding box center [684, 576] width 293 height 15
click at [628, 569] on p "Belgian Center for Pharmacotherapeutic Information (CBIP)" at bounding box center [684, 576] width 293 height 15
copy p "Belgian Center for Pharmacotherapeutic Information (CBIP)"
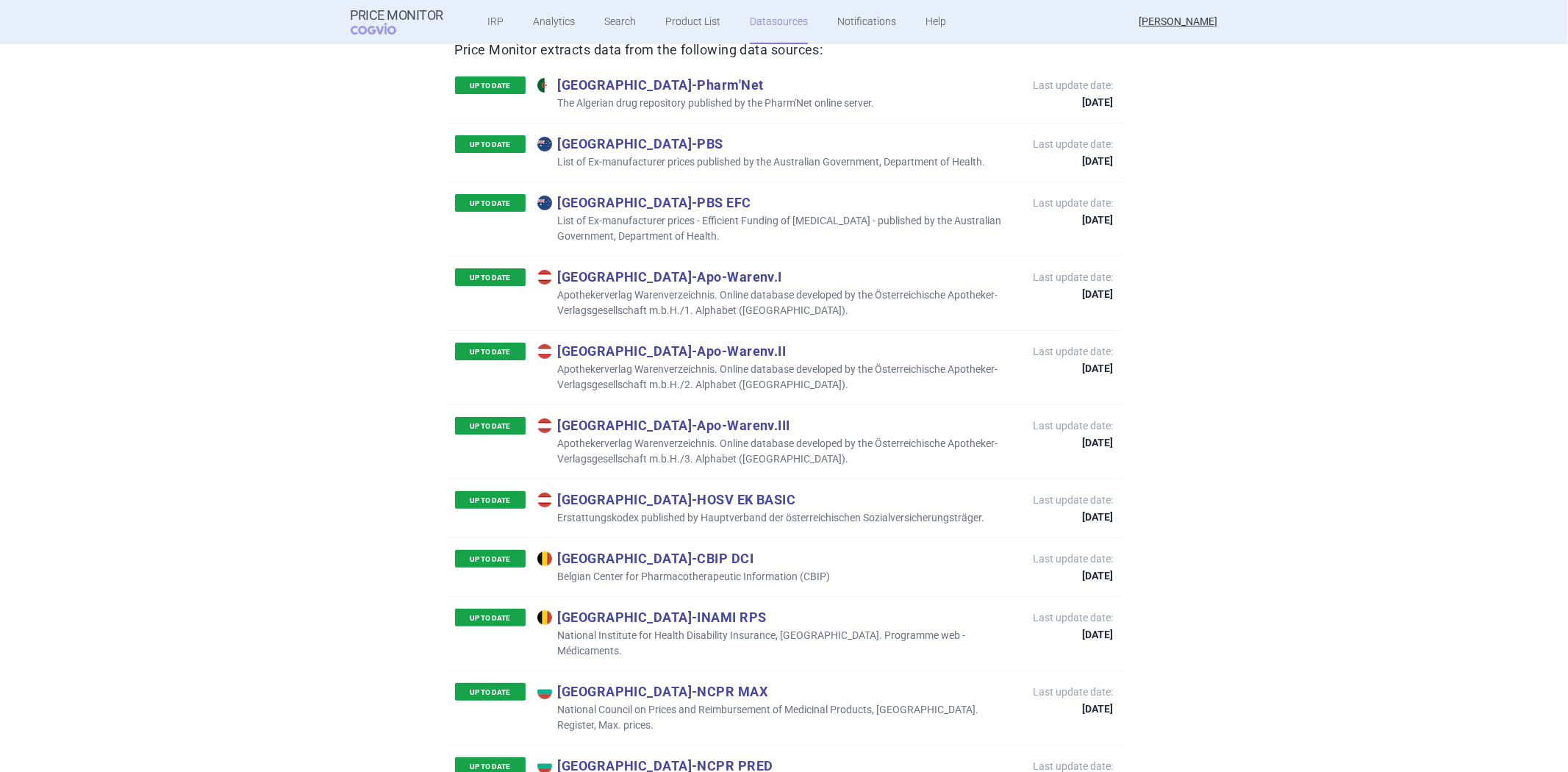
click at [676, 629] on p "National Institute for Health Disability Insurance, [GEOGRAPHIC_DATA]. Programm…" at bounding box center [778, 644] width 482 height 31
click at [673, 629] on p "National Institute for Health Disability Insurance, [GEOGRAPHIC_DATA]. Programm…" at bounding box center [778, 644] width 482 height 31
copy p "National Institute for Health Disability Insurance, [GEOGRAPHIC_DATA]. Programm…"
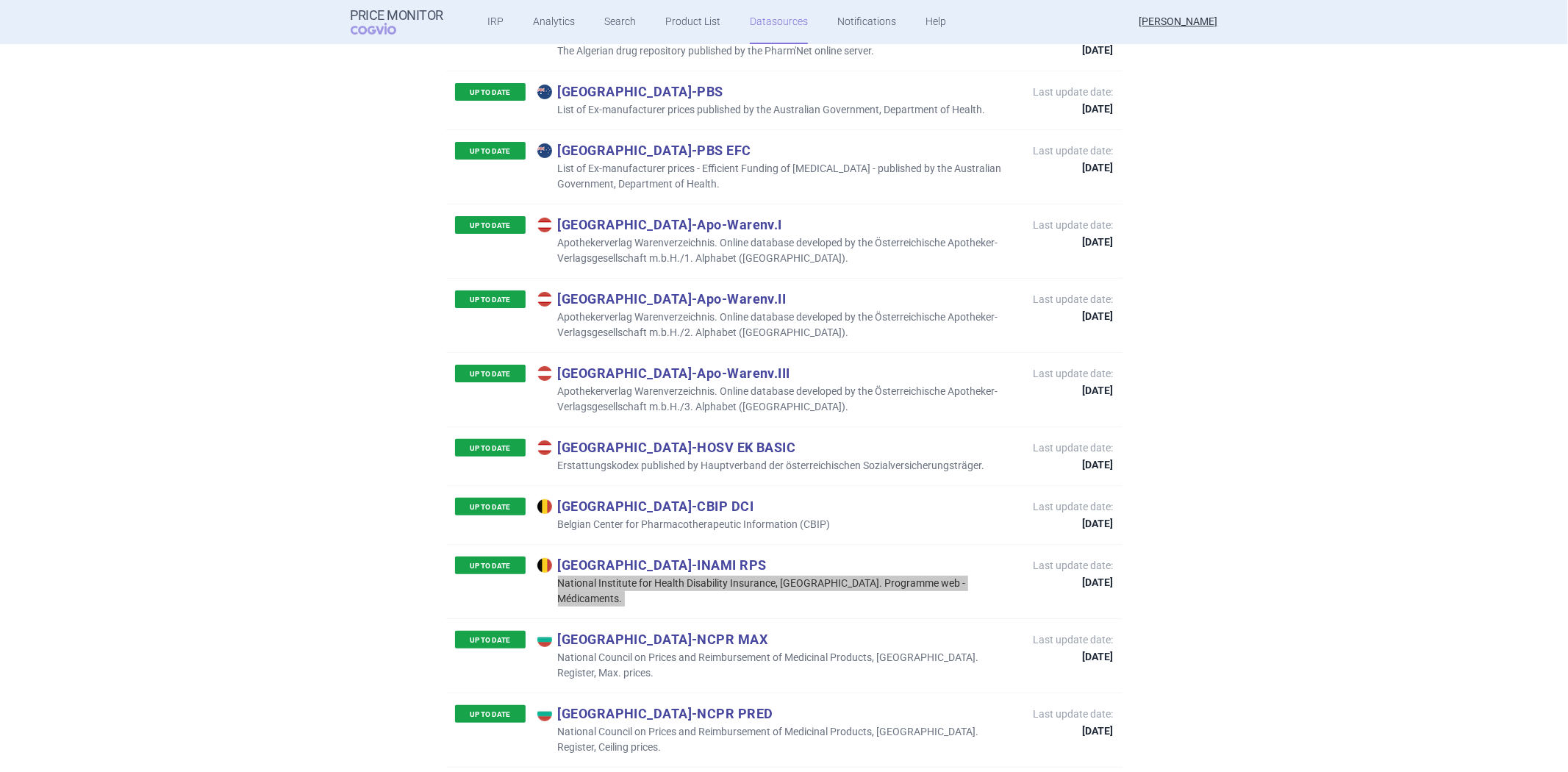
scroll to position [245, 0]
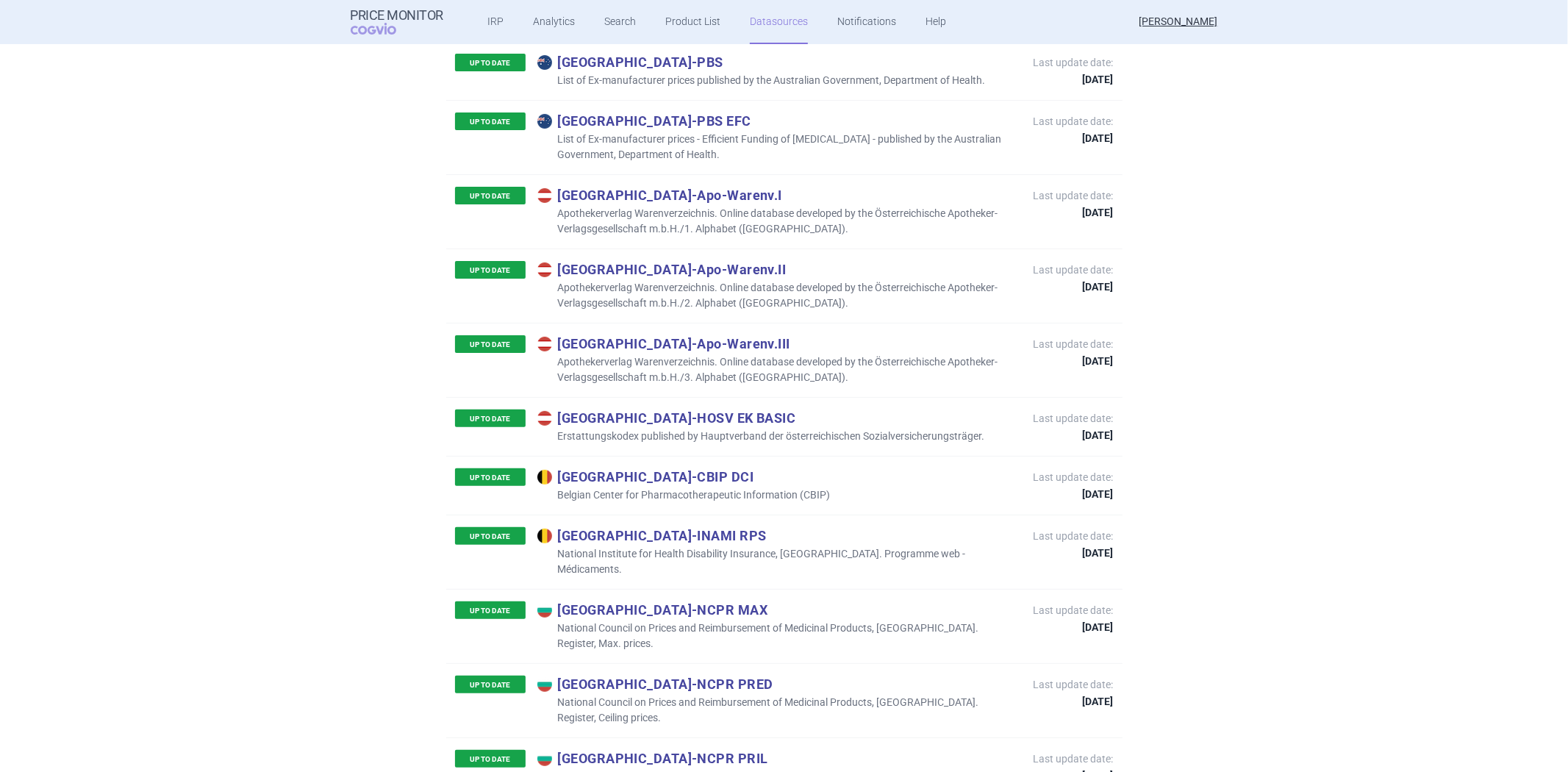
click at [675, 620] on p "National Council on Prices and Reimbursement of Medicinal Products, [GEOGRAPHIC…" at bounding box center [778, 636] width 482 height 31
copy p "National Council on Prices and Reimbursement of Medicinal Products, [GEOGRAPHIC…"
click at [700, 429] on p "Erstattungskodex published by Hauptverband der österreichischen Sozialversicher…" at bounding box center [761, 436] width 448 height 15
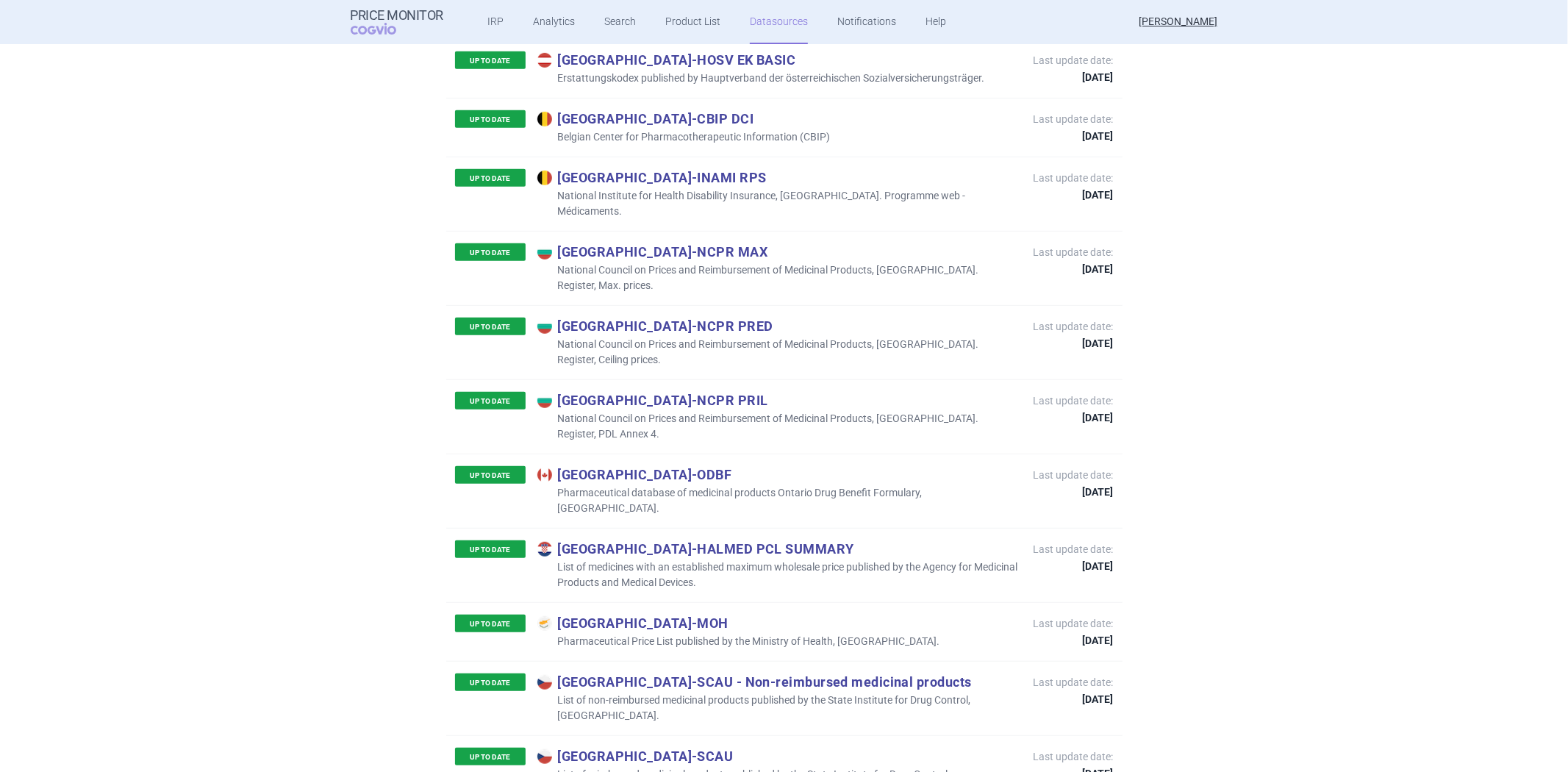
scroll to position [653, 0]
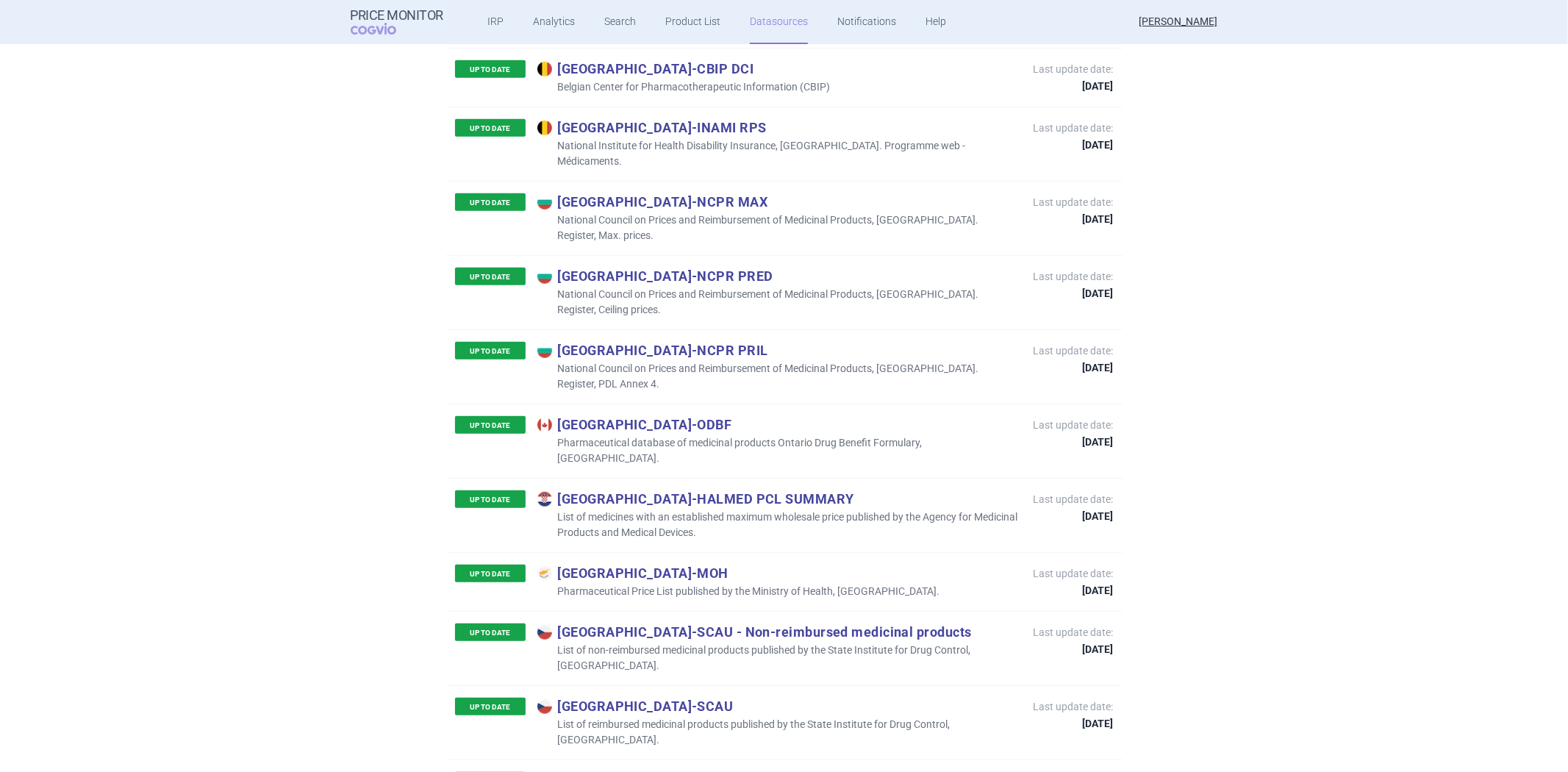
click at [695, 435] on p "Pharmaceutical database of medicinal products Ontario Drug Benefit Formulary, […" at bounding box center [778, 451] width 482 height 31
click at [692, 435] on p "Pharmaceutical database of medicinal products Ontario Drug Benefit Formulary, […" at bounding box center [778, 451] width 482 height 31
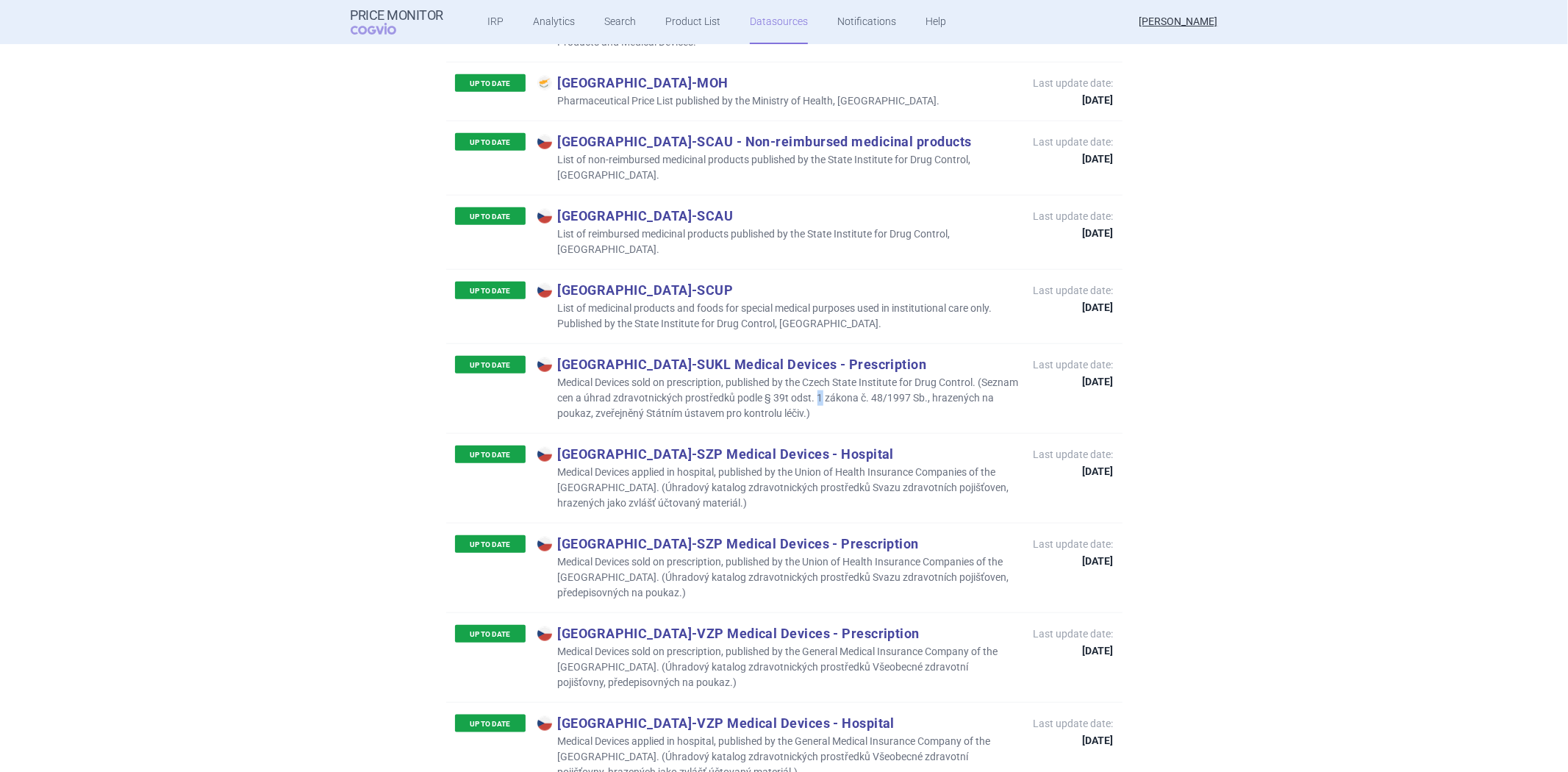
click at [858, 375] on p "Medical Devices sold on prescription, published by the Czech State Institute fo…" at bounding box center [778, 398] width 482 height 46
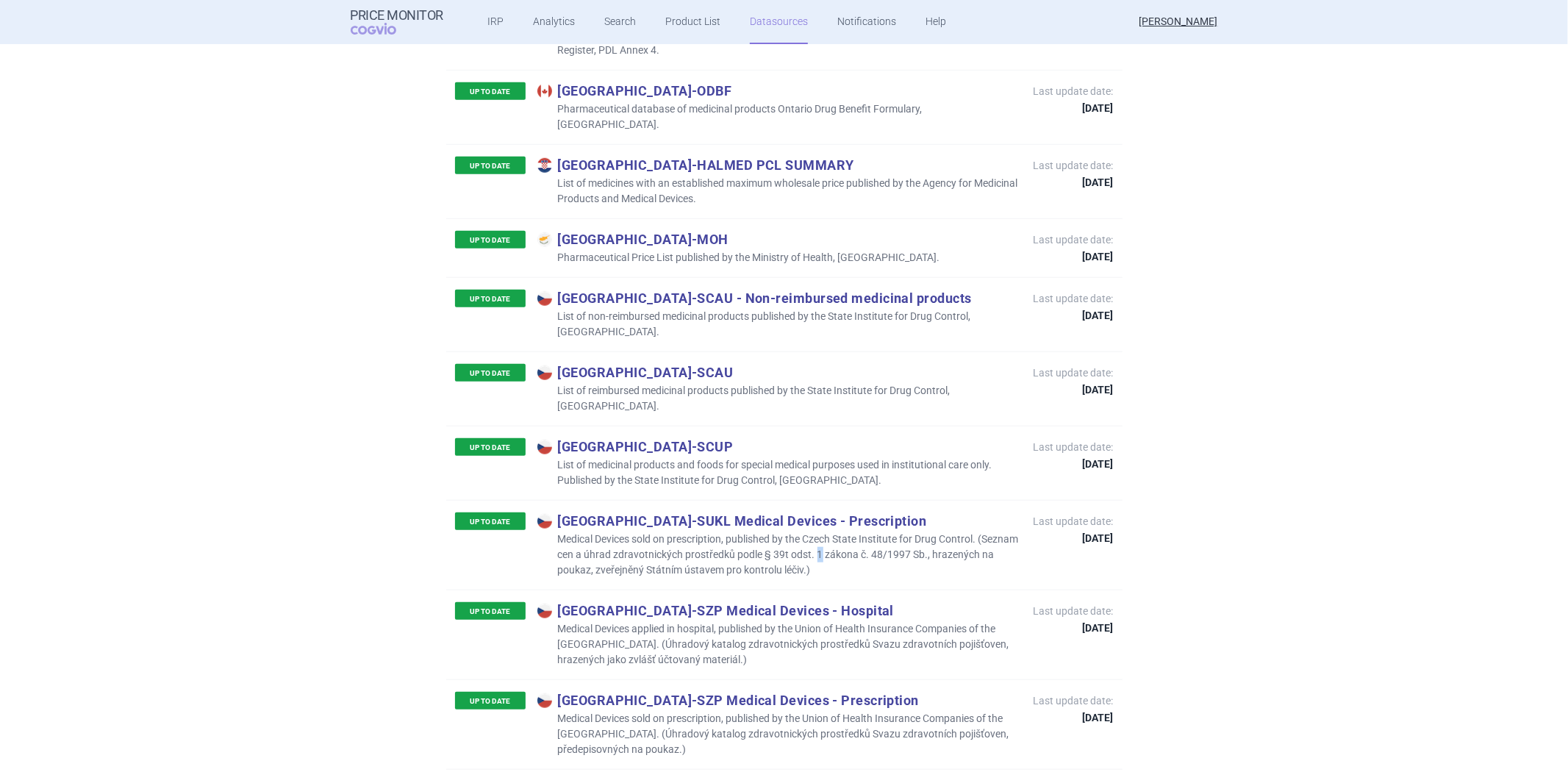
scroll to position [980, 0]
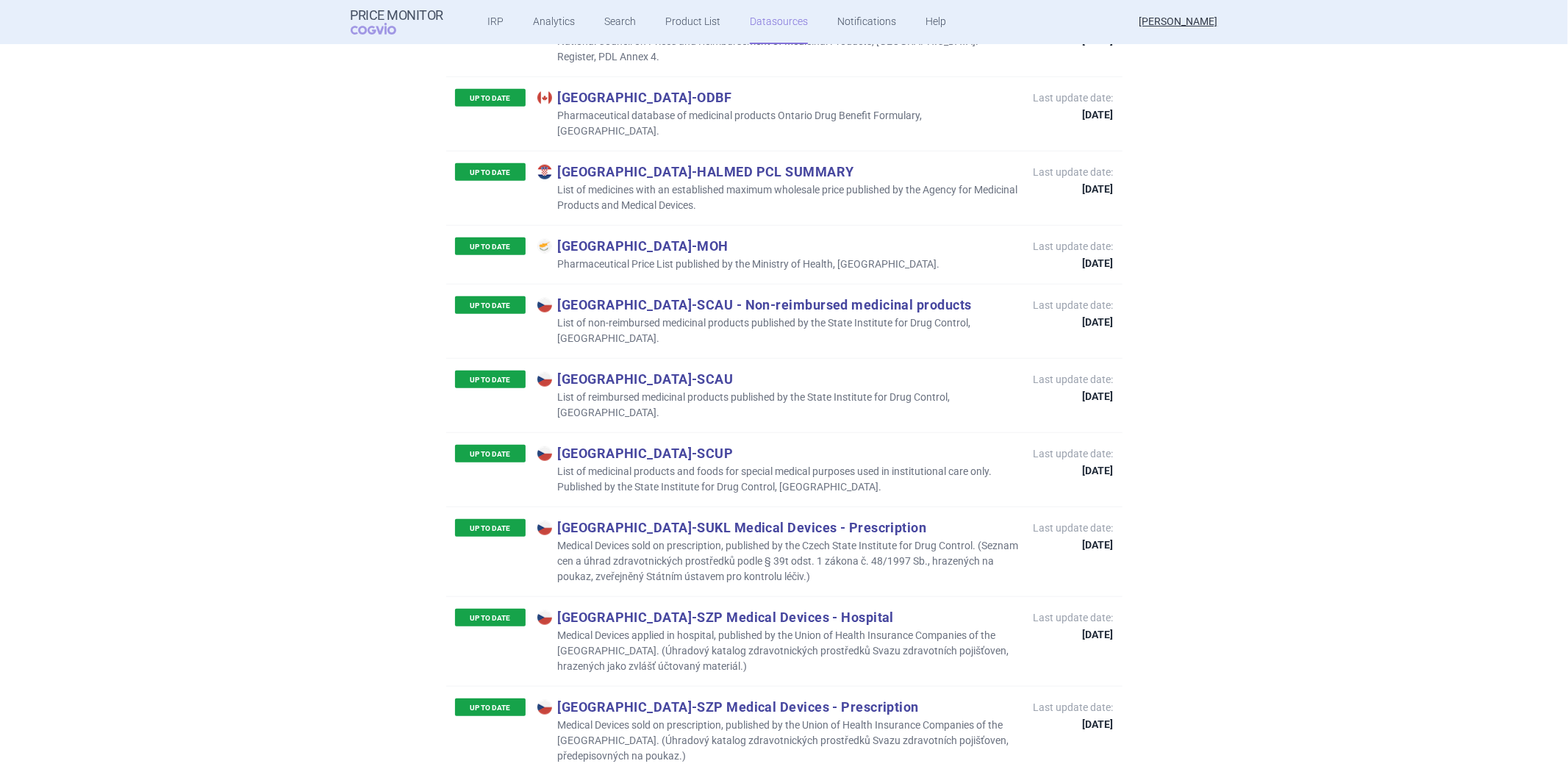
click at [896, 358] on div "UP TO DATE Czech Republic - SCAU List of reimbursed medicinal products publishe…" at bounding box center [784, 395] width 676 height 75
click at [865, 316] on p "List of non-reimbursed medicinal products published by the State Institute for …" at bounding box center [778, 331] width 482 height 31
click at [869, 316] on p "List of non-reimbursed medicinal products published by the State Institute for …" at bounding box center [778, 331] width 482 height 31
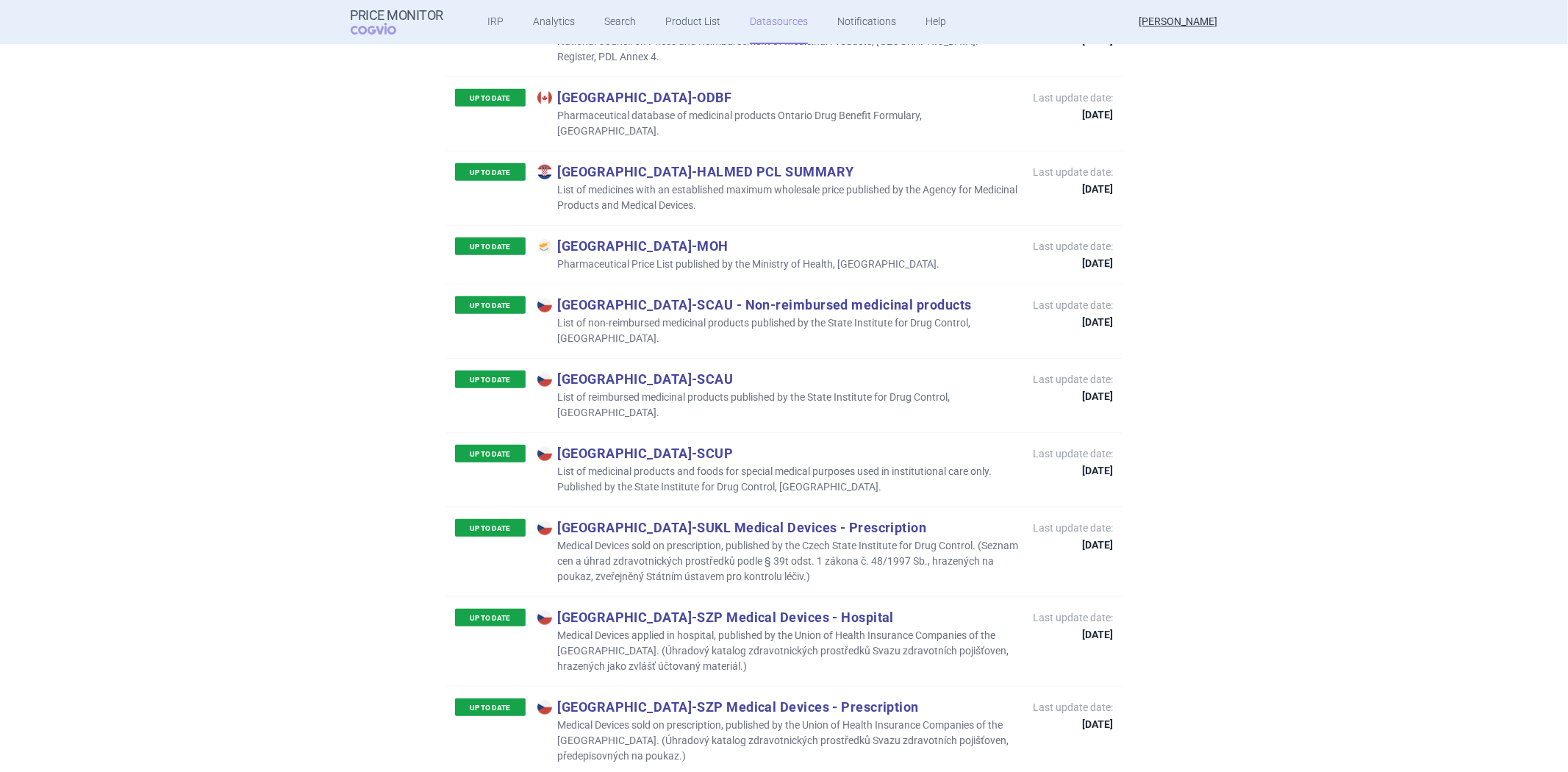
click at [764, 390] on p "List of reimbursed medicinal products published by the State Institute for Drug…" at bounding box center [778, 405] width 482 height 31
click at [833, 445] on p "Czech Republic - SCUP" at bounding box center [778, 453] width 482 height 16
click at [754, 464] on p "List of medicinal products and foods for special medical purposes used in insti…" at bounding box center [778, 479] width 482 height 31
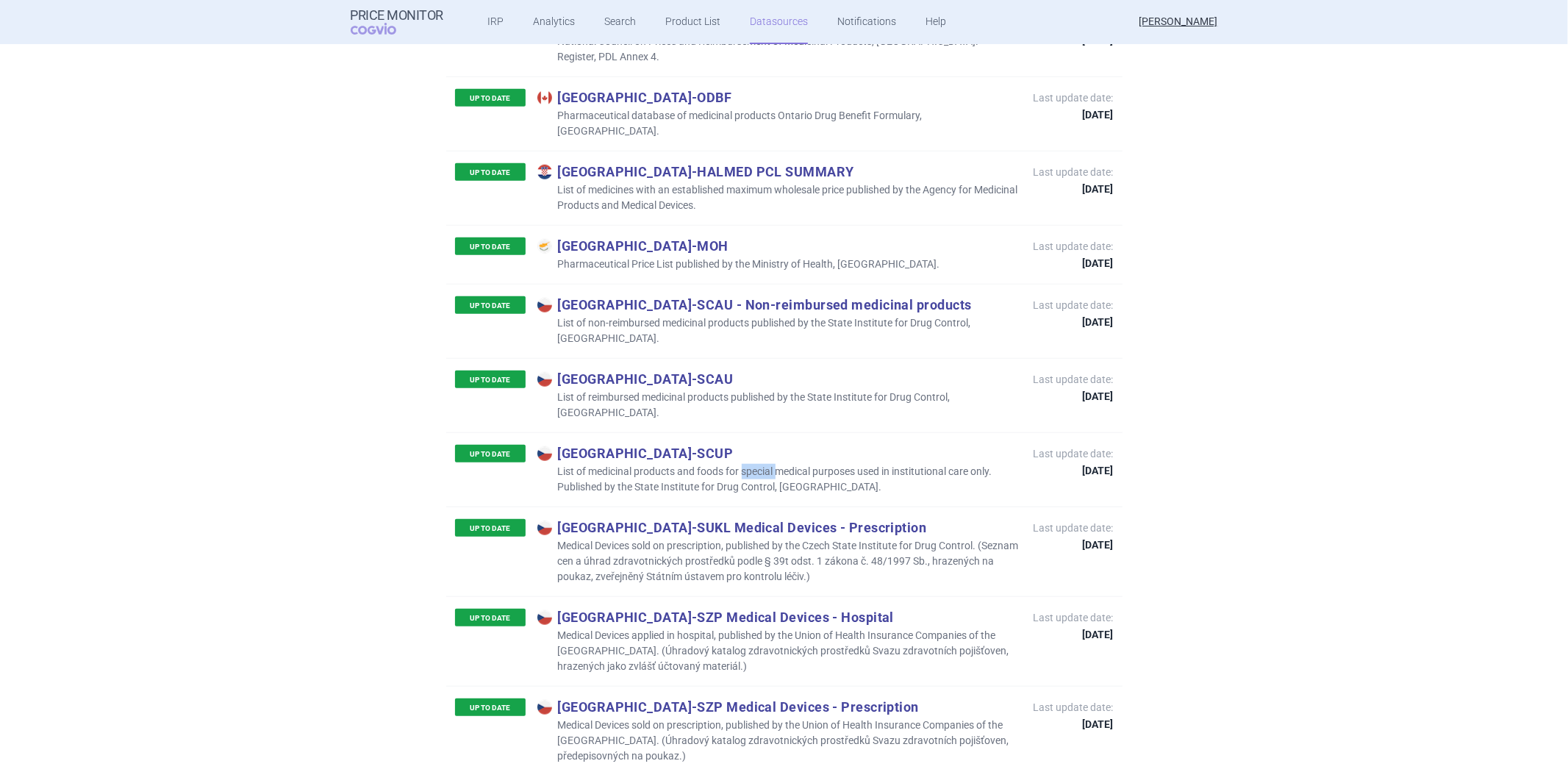
click at [754, 464] on p "List of medicinal products and foods for special medical purposes used in insti…" at bounding box center [778, 479] width 482 height 31
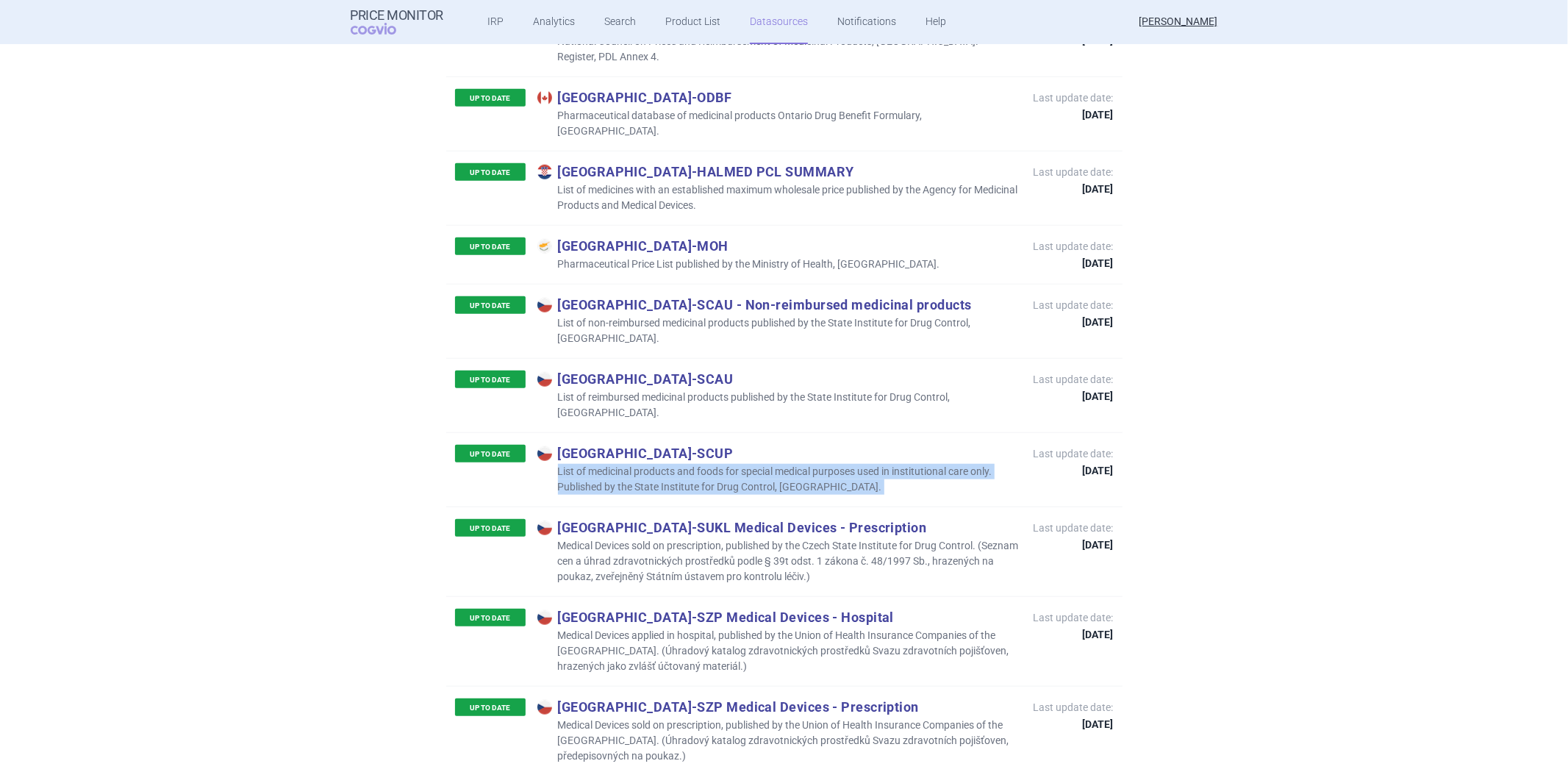
click at [754, 464] on p "List of medicinal products and foods for special medical purposes used in insti…" at bounding box center [778, 479] width 482 height 31
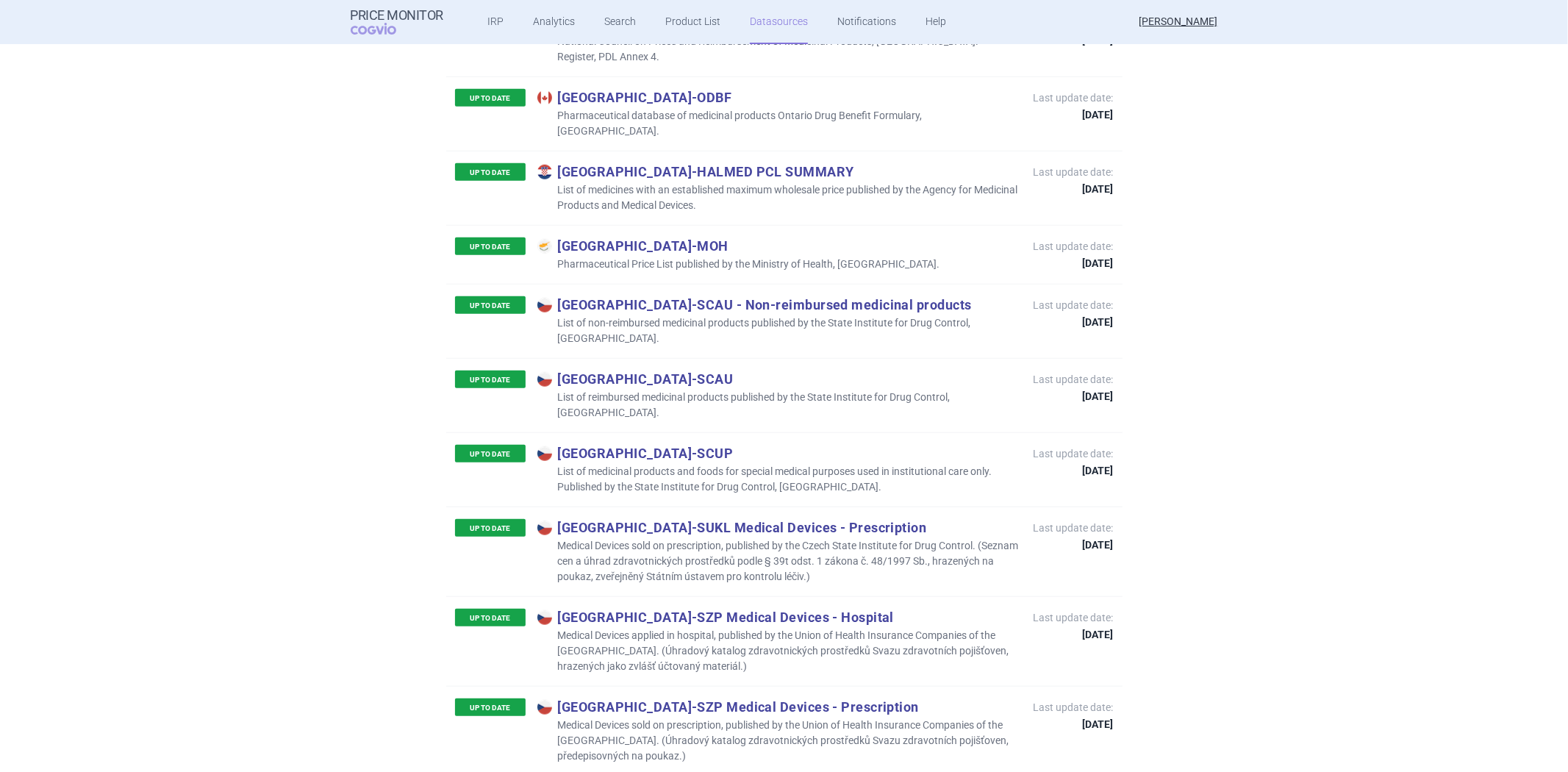
click at [703, 539] on p "Medical Devices sold on prescription, published by the Czech State Institute fo…" at bounding box center [778, 562] width 482 height 46
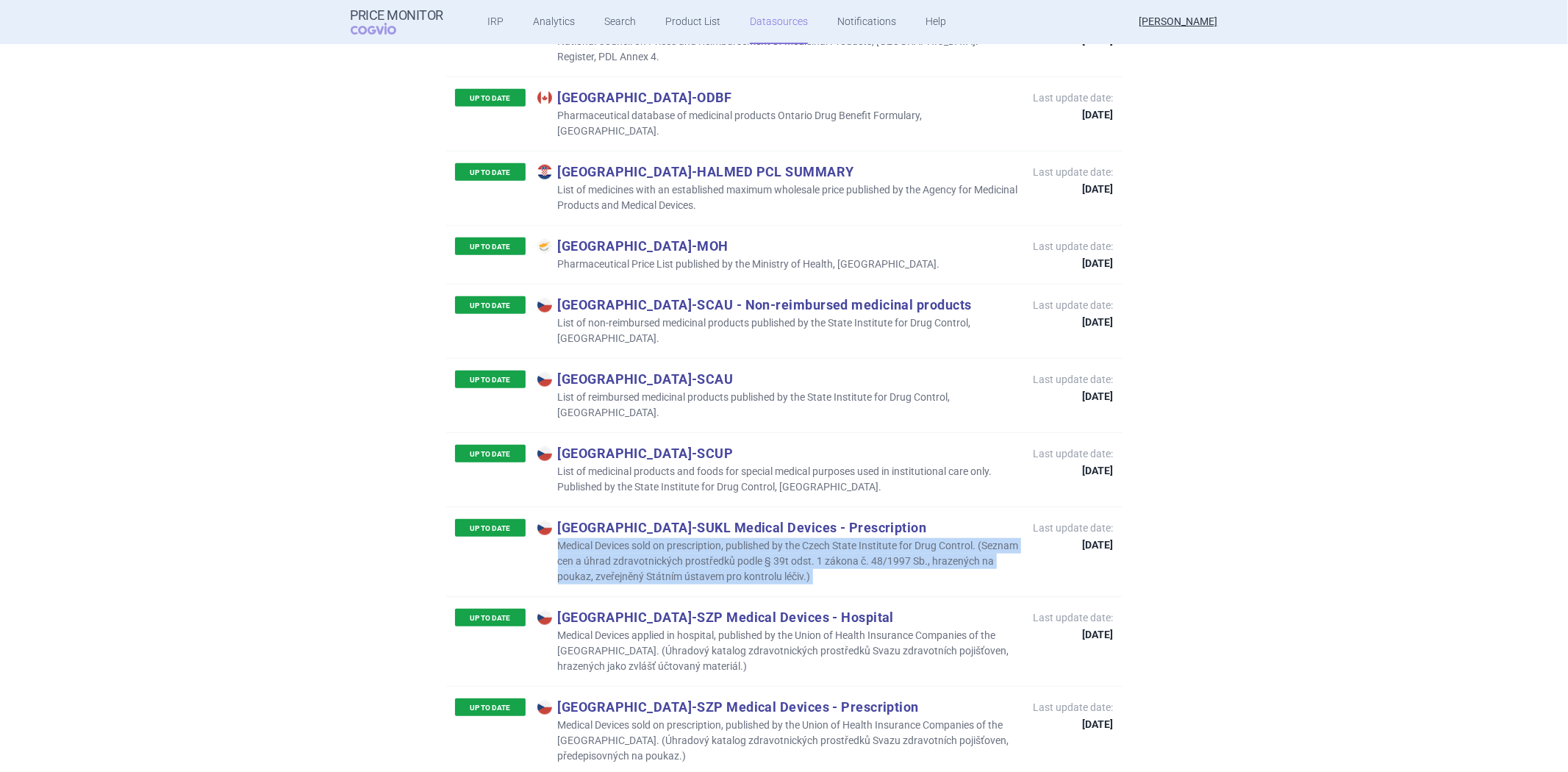
click at [703, 539] on p "Medical Devices sold on prescription, published by the Czech State Institute fo…" at bounding box center [778, 562] width 482 height 46
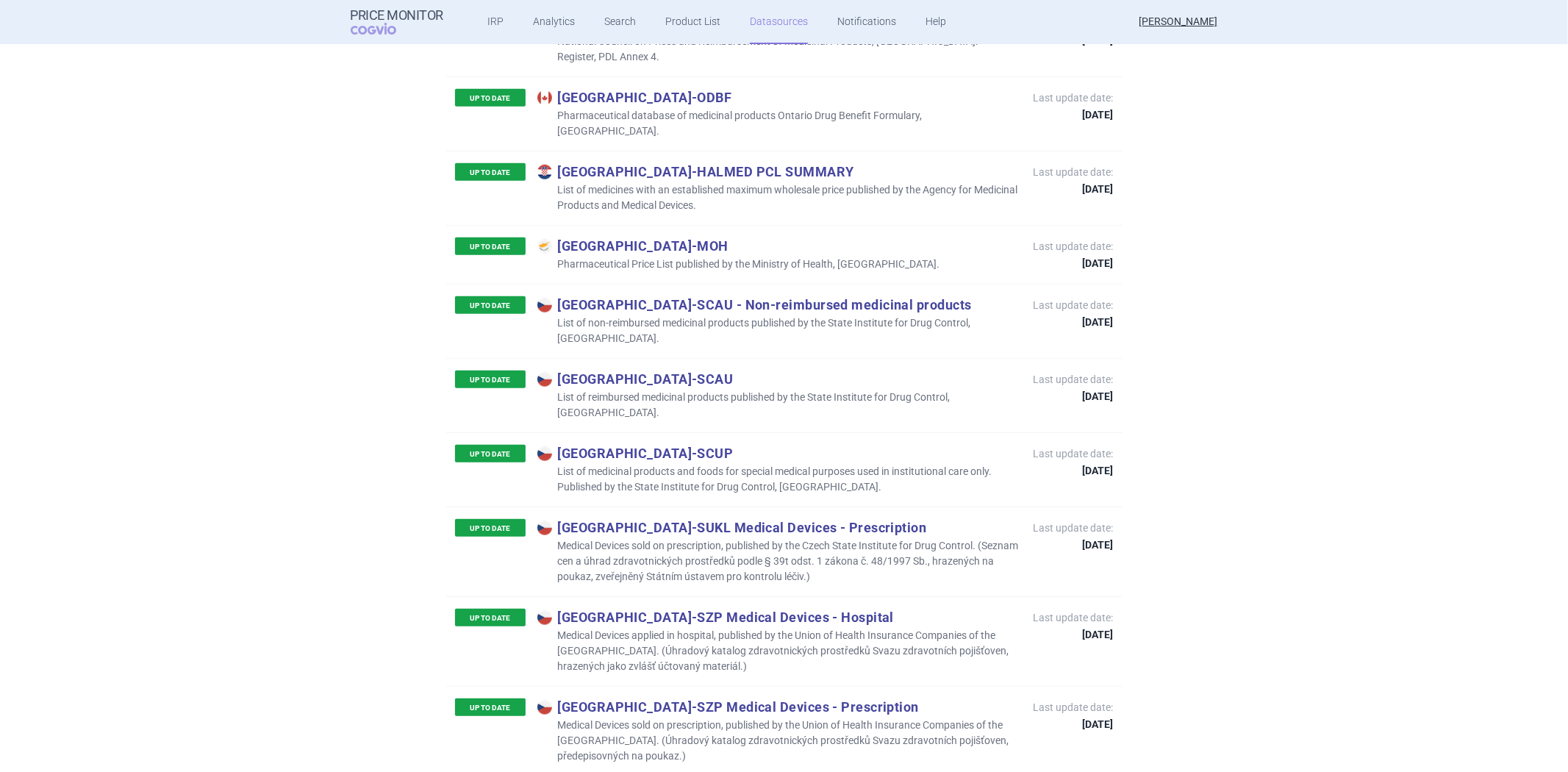
click at [713, 629] on p "Medical Devices applied in hospital, published by the Union of Health Insurance…" at bounding box center [778, 652] width 482 height 46
click at [706, 629] on p "Medical Devices applied in hospital, published by the Union of Health Insurance…" at bounding box center [778, 652] width 482 height 46
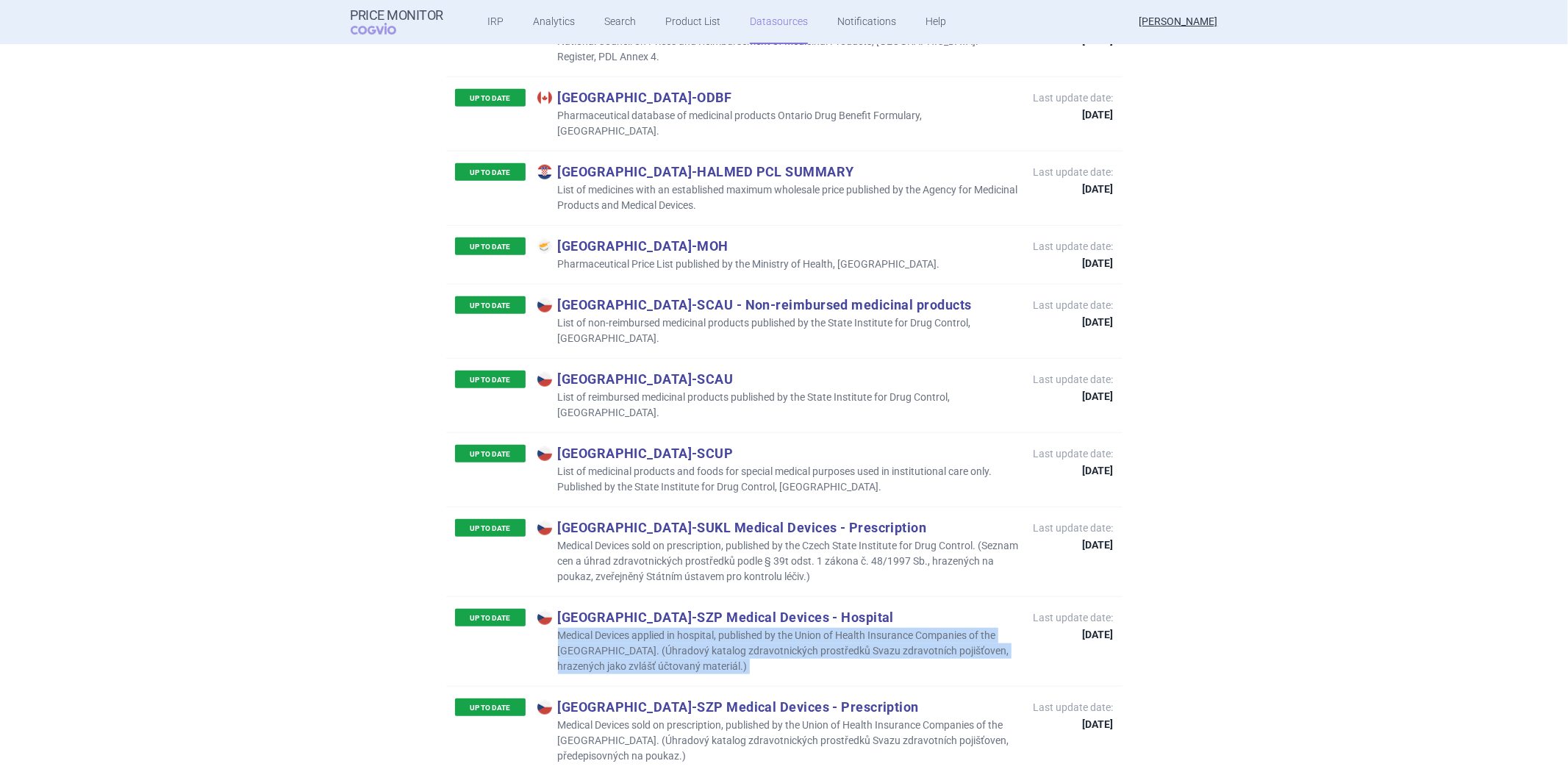
click at [703, 629] on p "Medical Devices applied in hospital, published by the Union of Health Insurance…" at bounding box center [778, 652] width 482 height 46
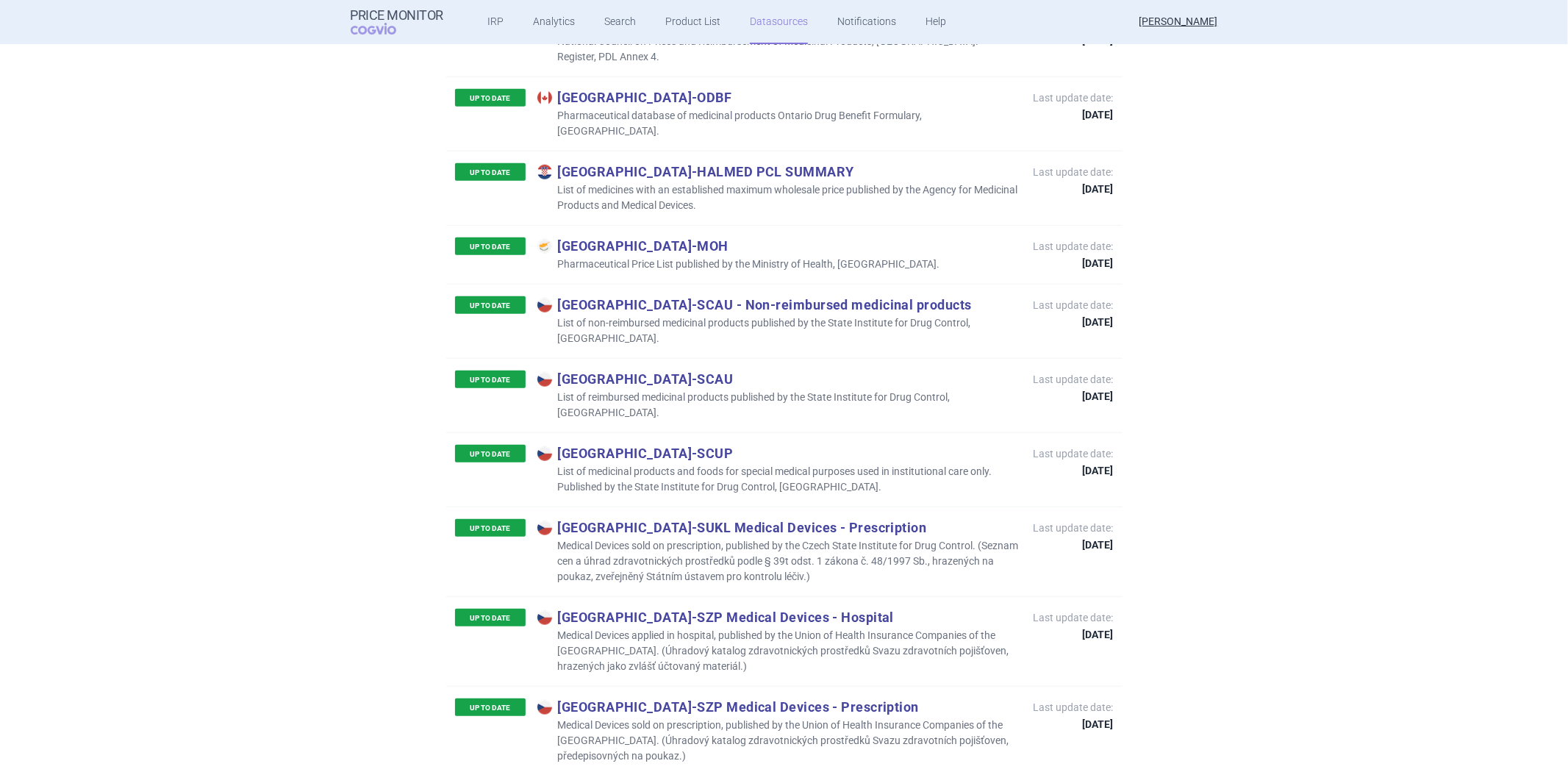
click at [760, 718] on p "Medical Devices sold on prescription, published by the Union of Health Insuranc…" at bounding box center [778, 742] width 482 height 46
click at [754, 718] on p "Medical Devices sold on prescription, published by the Union of Health Insuranc…" at bounding box center [778, 742] width 482 height 46
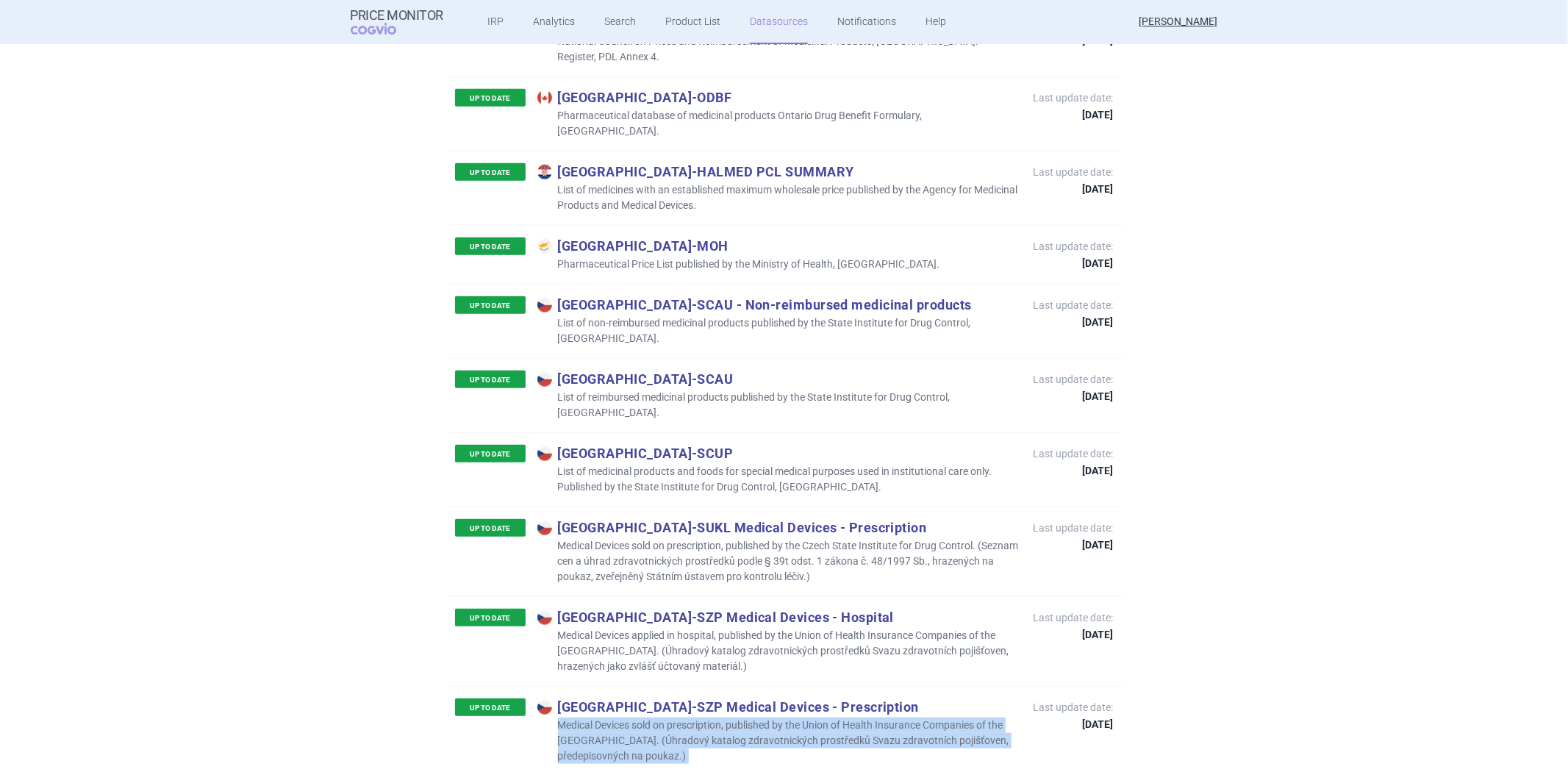
click at [754, 718] on p "Medical Devices sold on prescription, published by the Union of Health Insuranc…" at bounding box center [778, 742] width 482 height 46
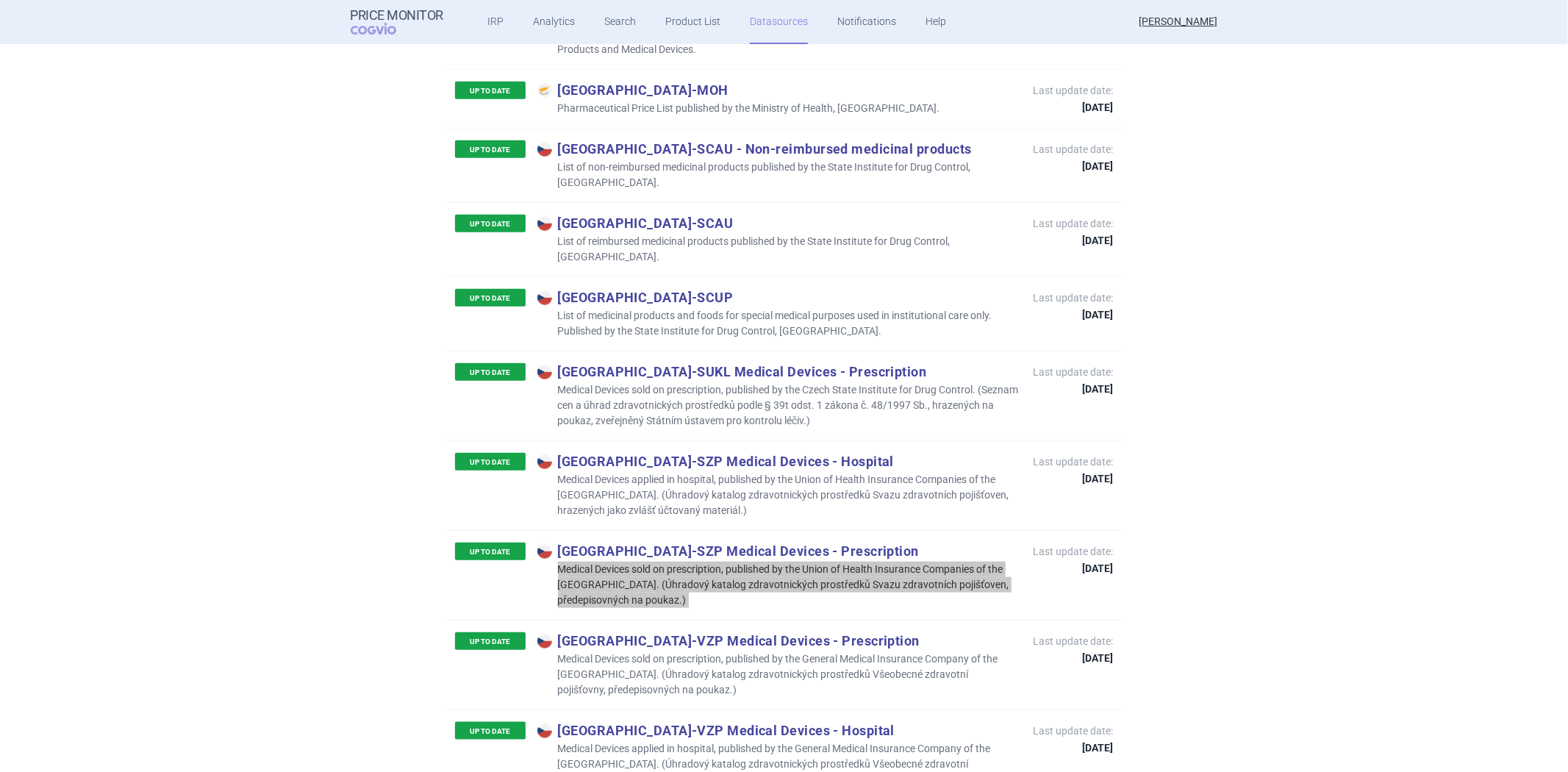
scroll to position [1144, 0]
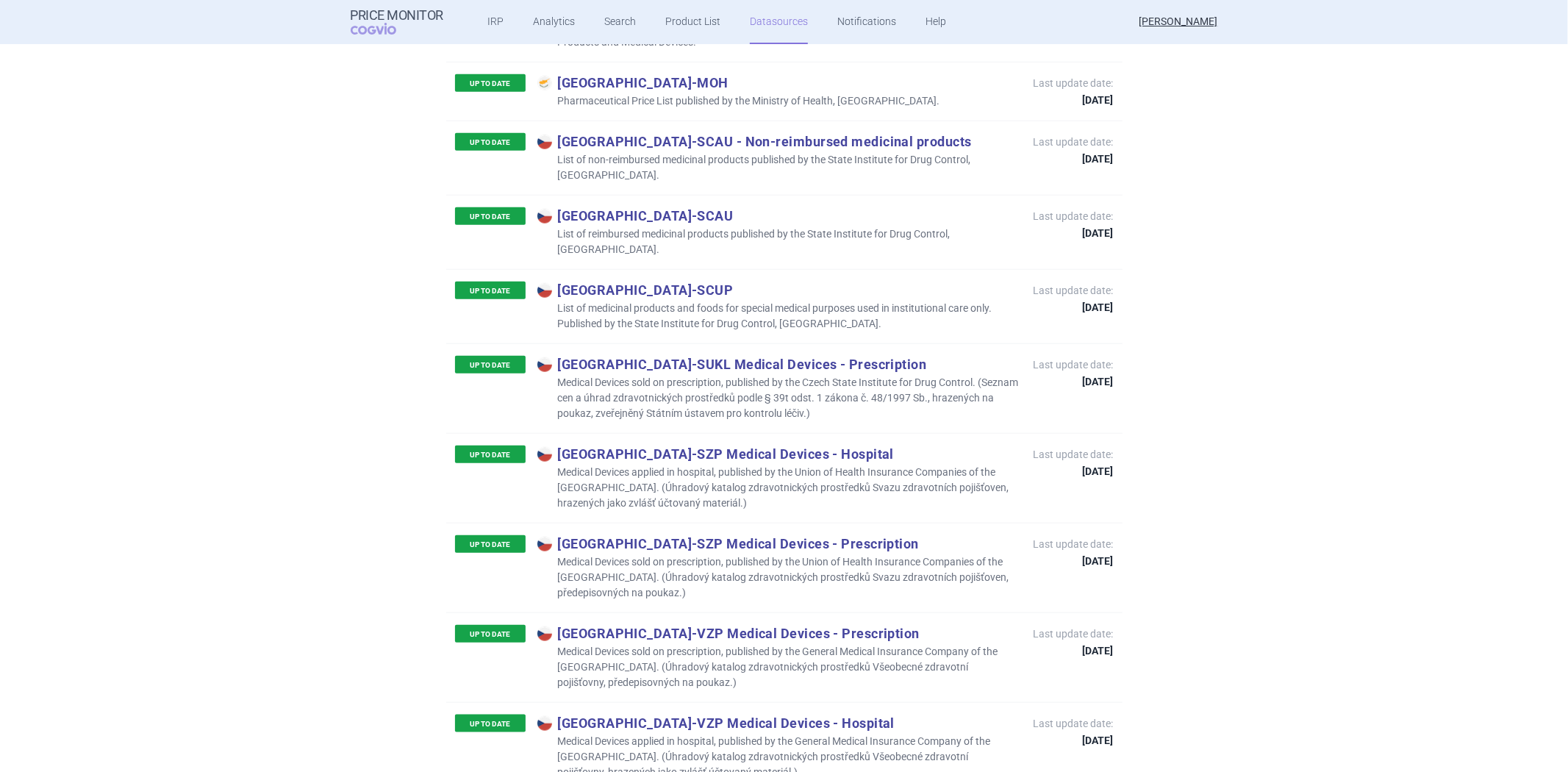
click at [652, 645] on p "Medical Devices sold on prescription, published by the General Medical Insuranc…" at bounding box center [778, 668] width 482 height 46
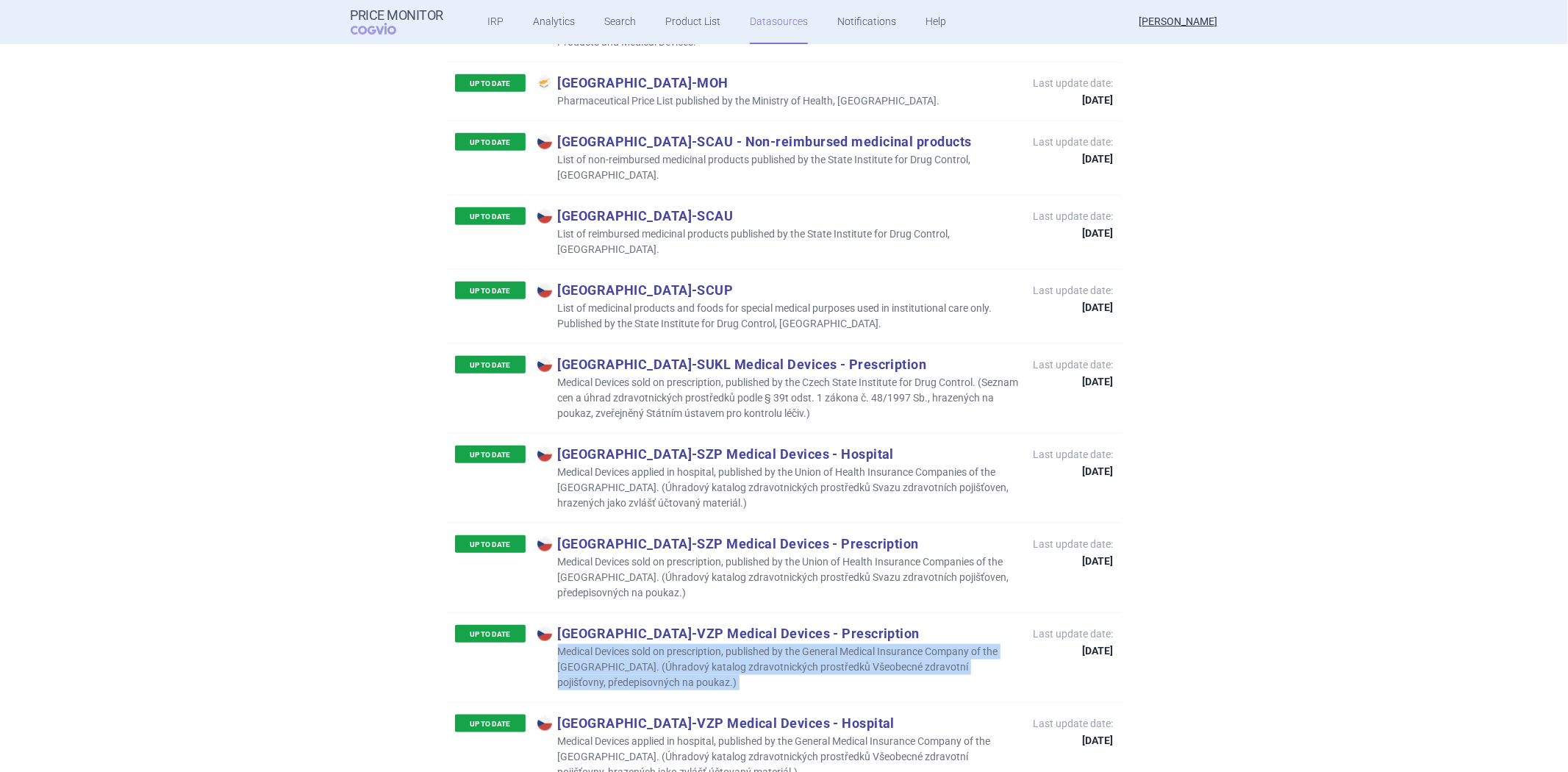
click at [652, 645] on p "Medical Devices sold on prescription, published by the General Medical Insuranc…" at bounding box center [778, 668] width 482 height 46
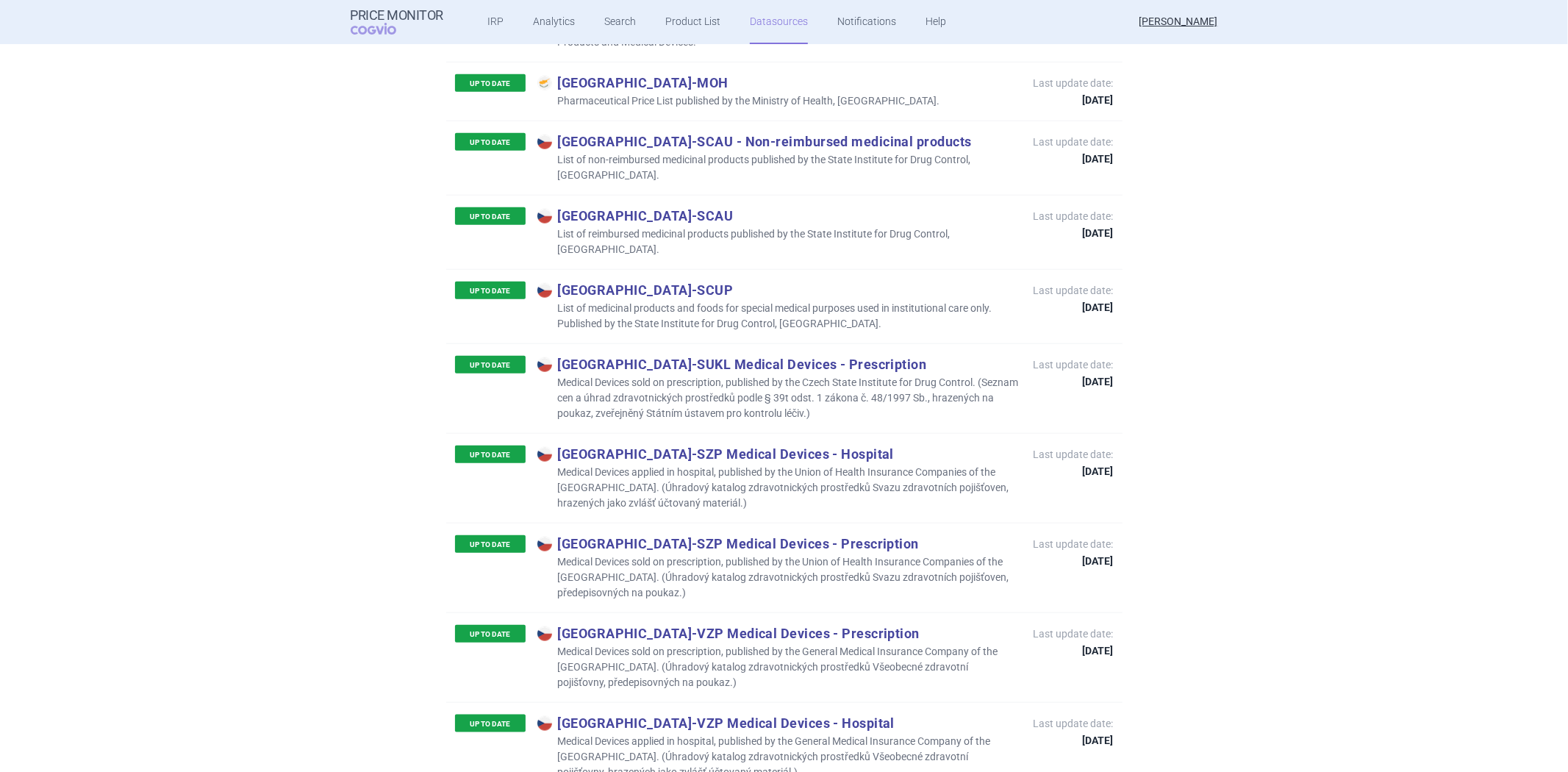
click at [695, 702] on div "UP TO DATE Czech Republic - VZP Medical Devices - Hospital Medical Devices appl…" at bounding box center [784, 747] width 676 height 90
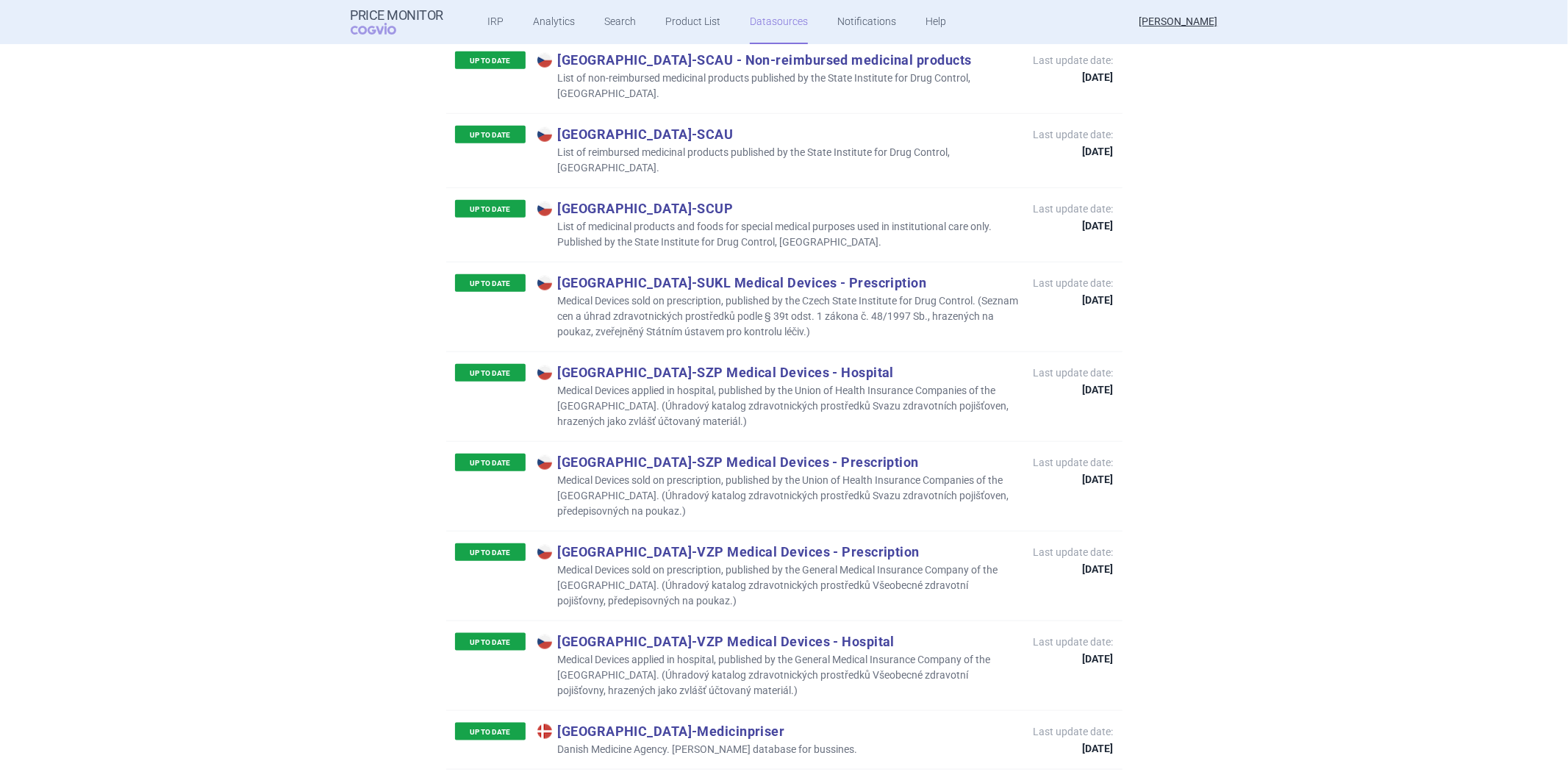
click at [688, 653] on p "Medical Devices applied in hospital, published by the General Medical Insurance…" at bounding box center [778, 676] width 482 height 46
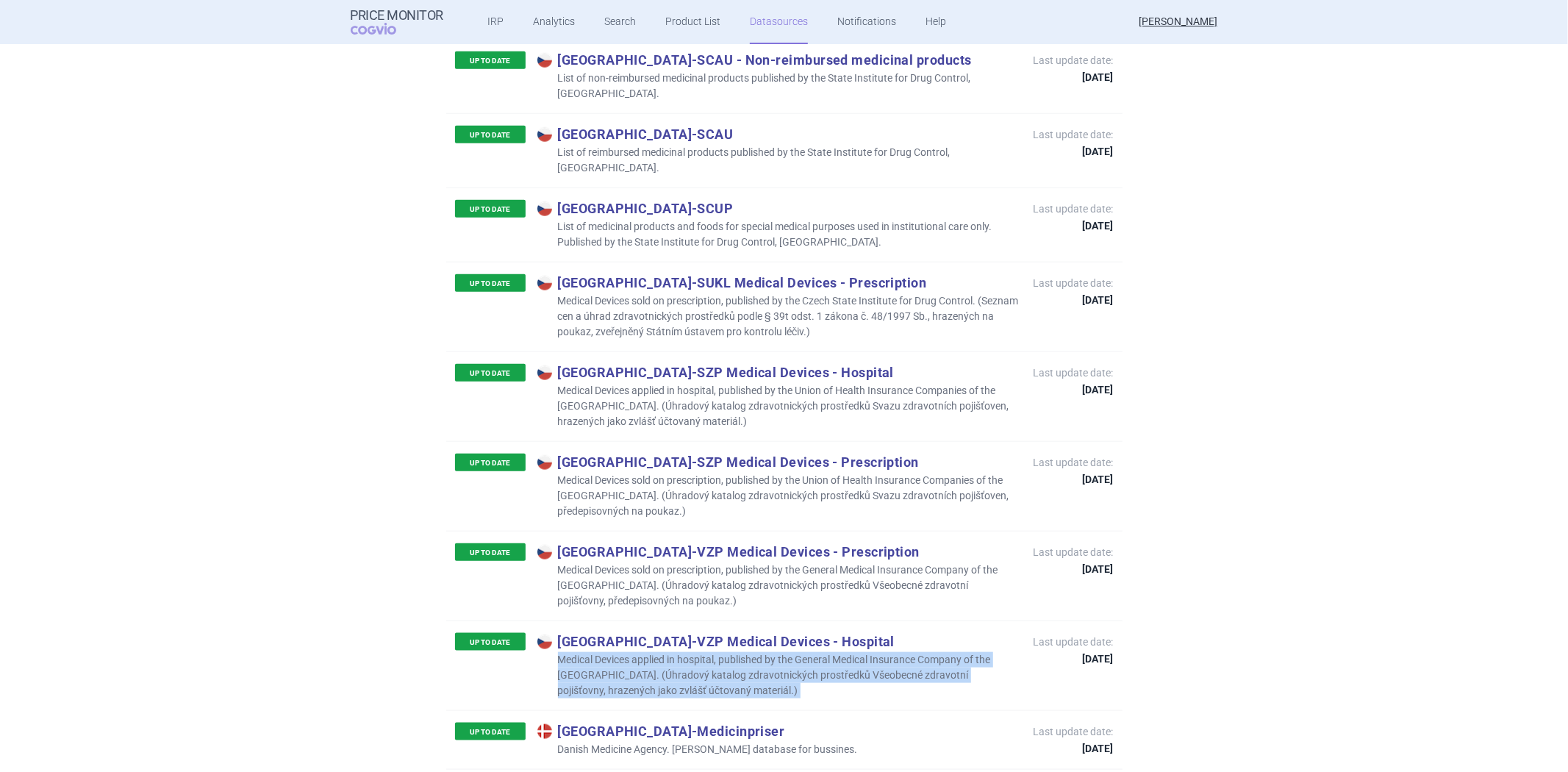
click at [688, 653] on p "Medical Devices applied in hospital, published by the General Medical Insurance…" at bounding box center [778, 676] width 482 height 46
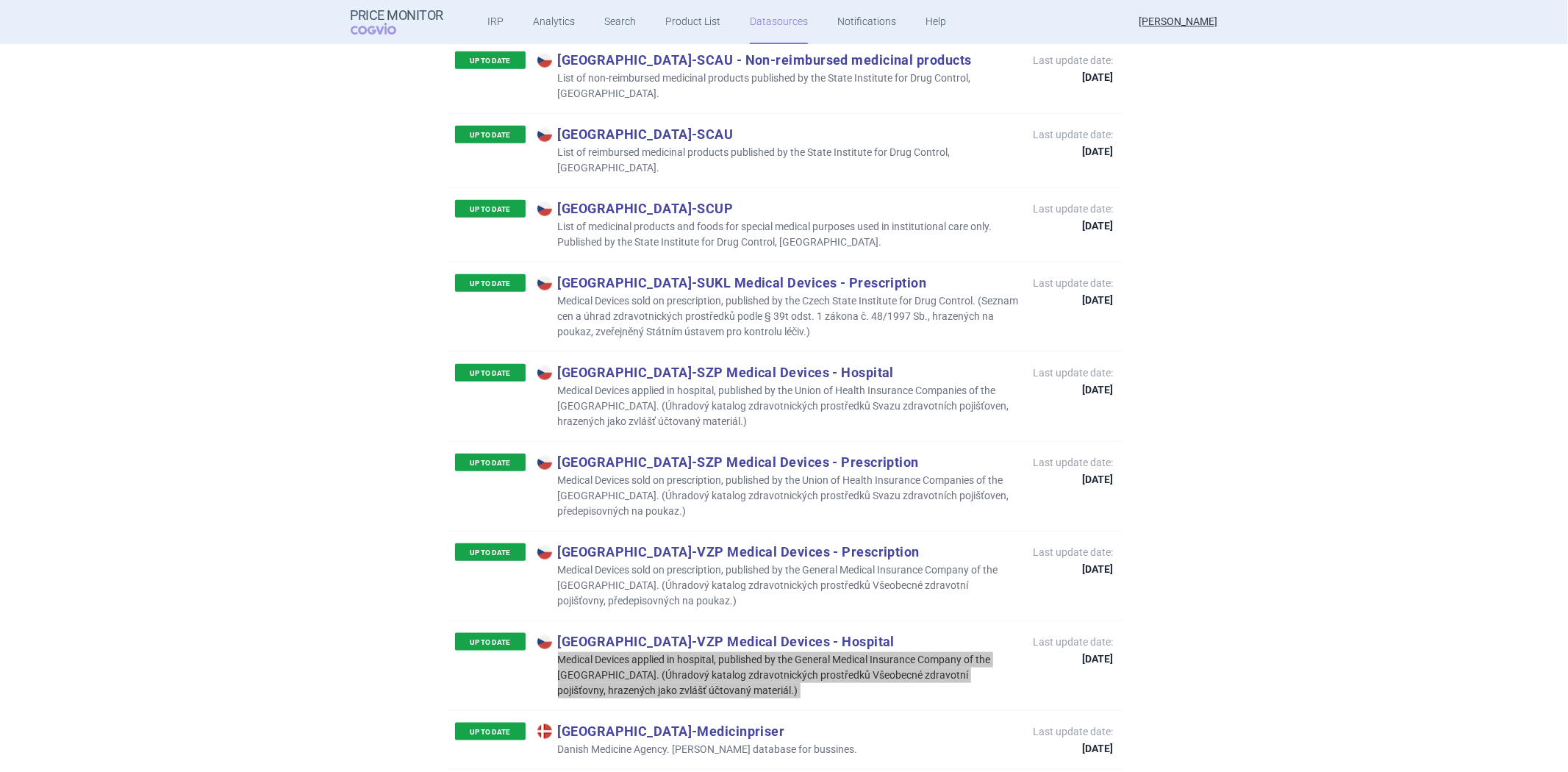
scroll to position [1308, 0]
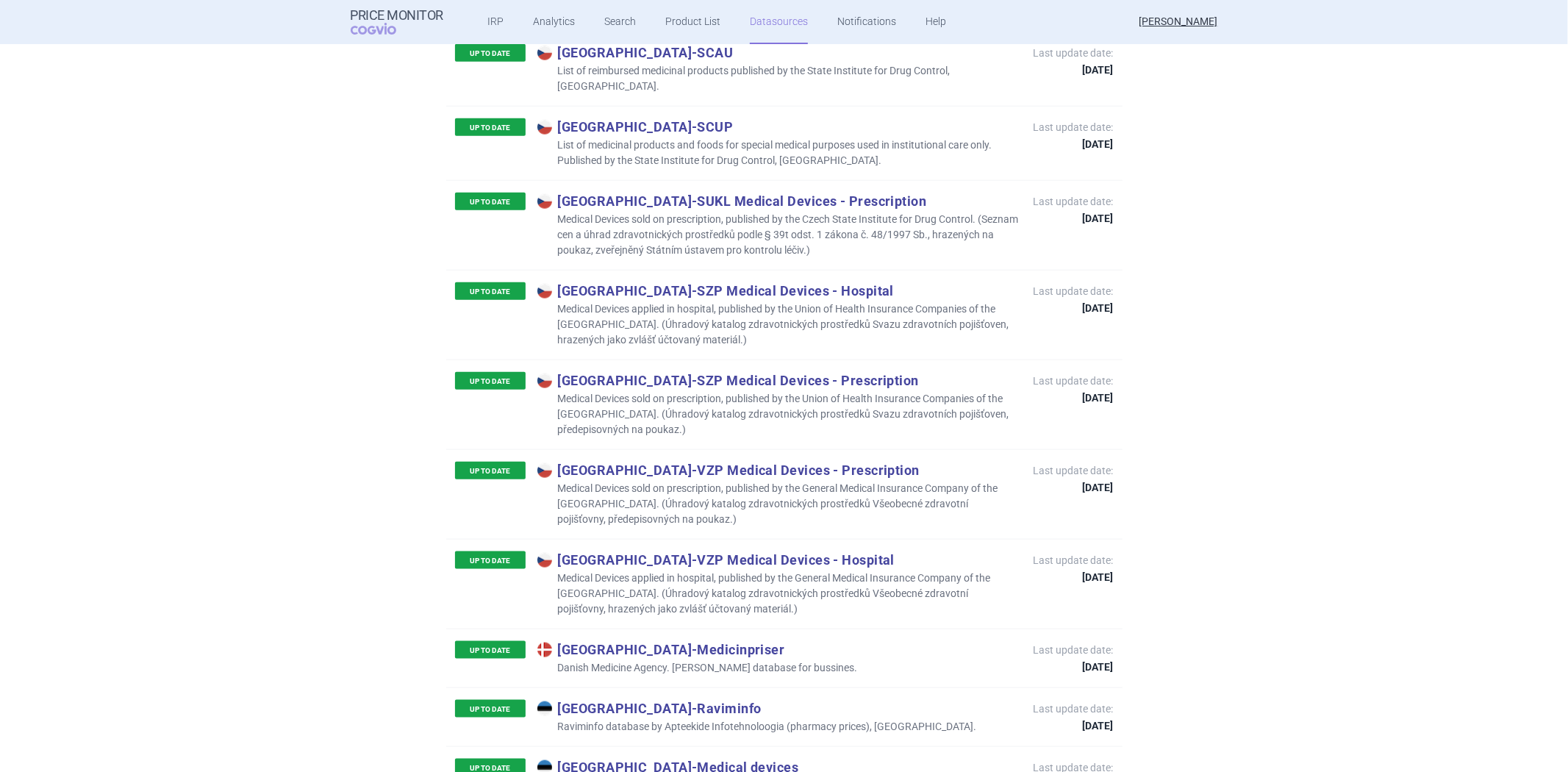
click at [603, 772] on div at bounding box center [784, 772] width 1568 height 0
click at [595, 661] on p "Danish Medicine Agency. [PERSON_NAME] database for bussines." at bounding box center [698, 668] width 320 height 15
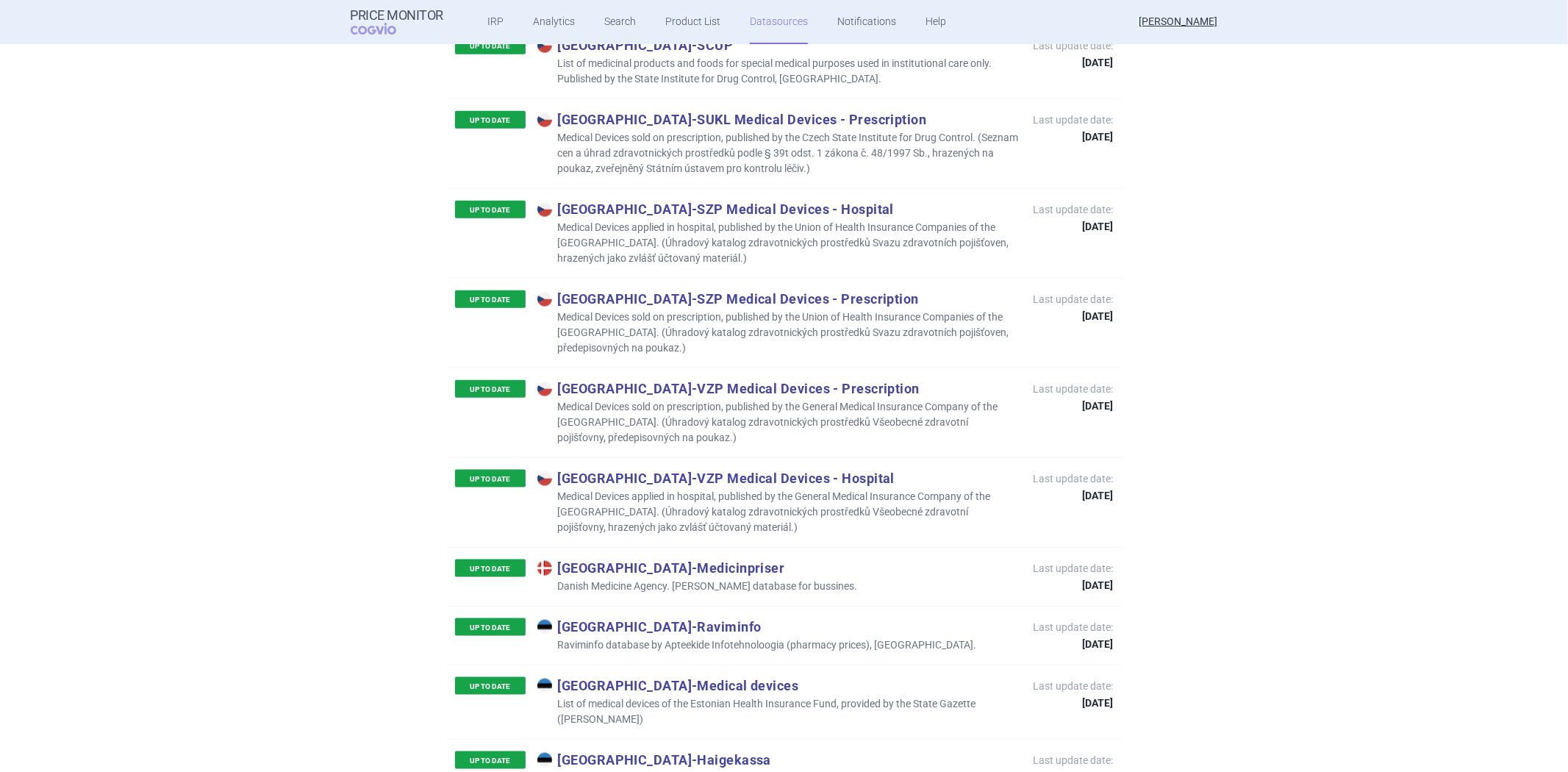
click at [897, 495] on div "UP TO DATE Czech Republic - VZP Medical Devices - Hospital Medical Devices appl…" at bounding box center [784, 503] width 676 height 90
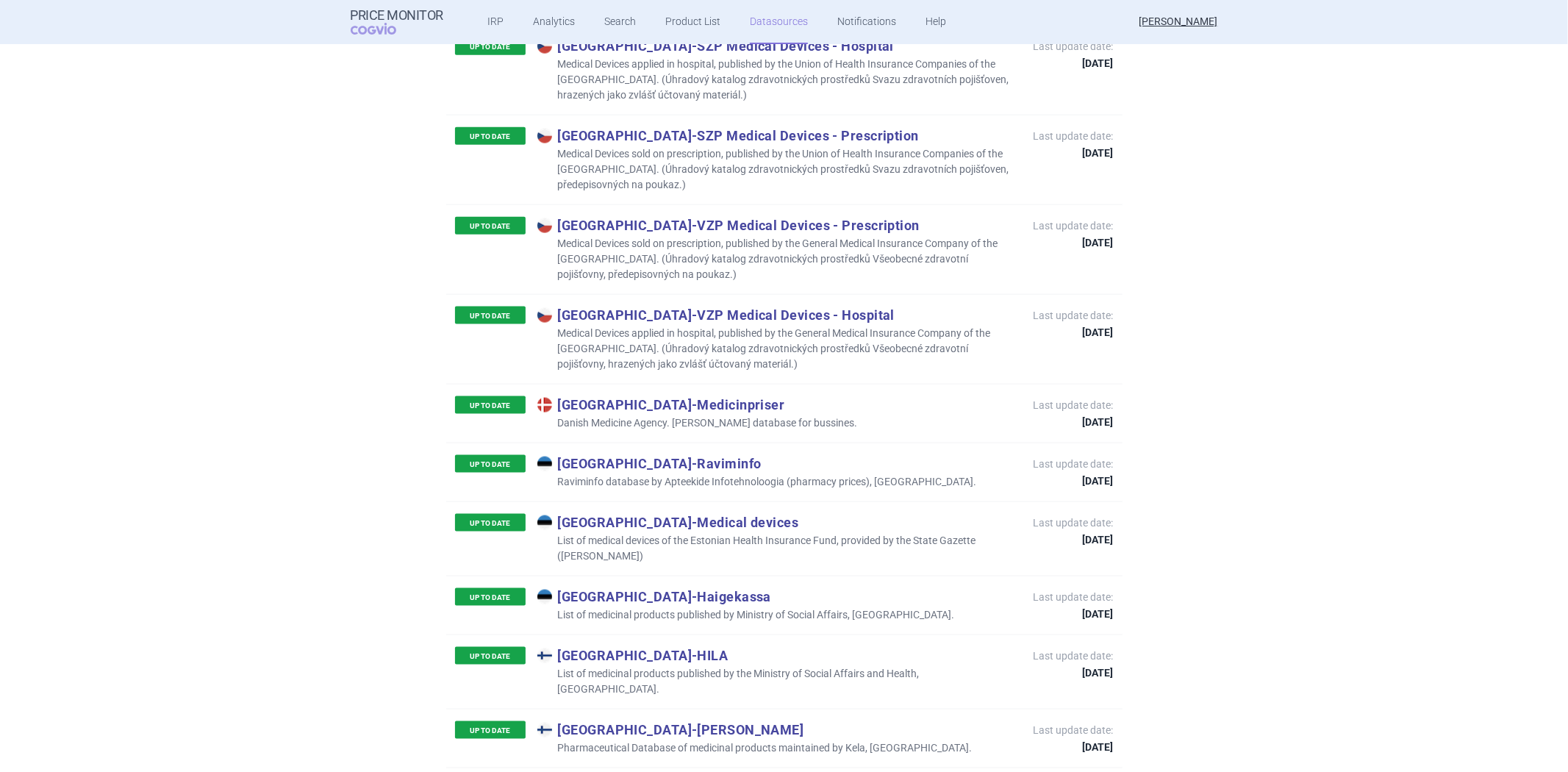
scroll to position [1553, 0]
click at [700, 474] on p "Raviminfo database by Apteekide Infotehnoloogia (pharmacy prices), [GEOGRAPHIC_…" at bounding box center [757, 481] width 440 height 15
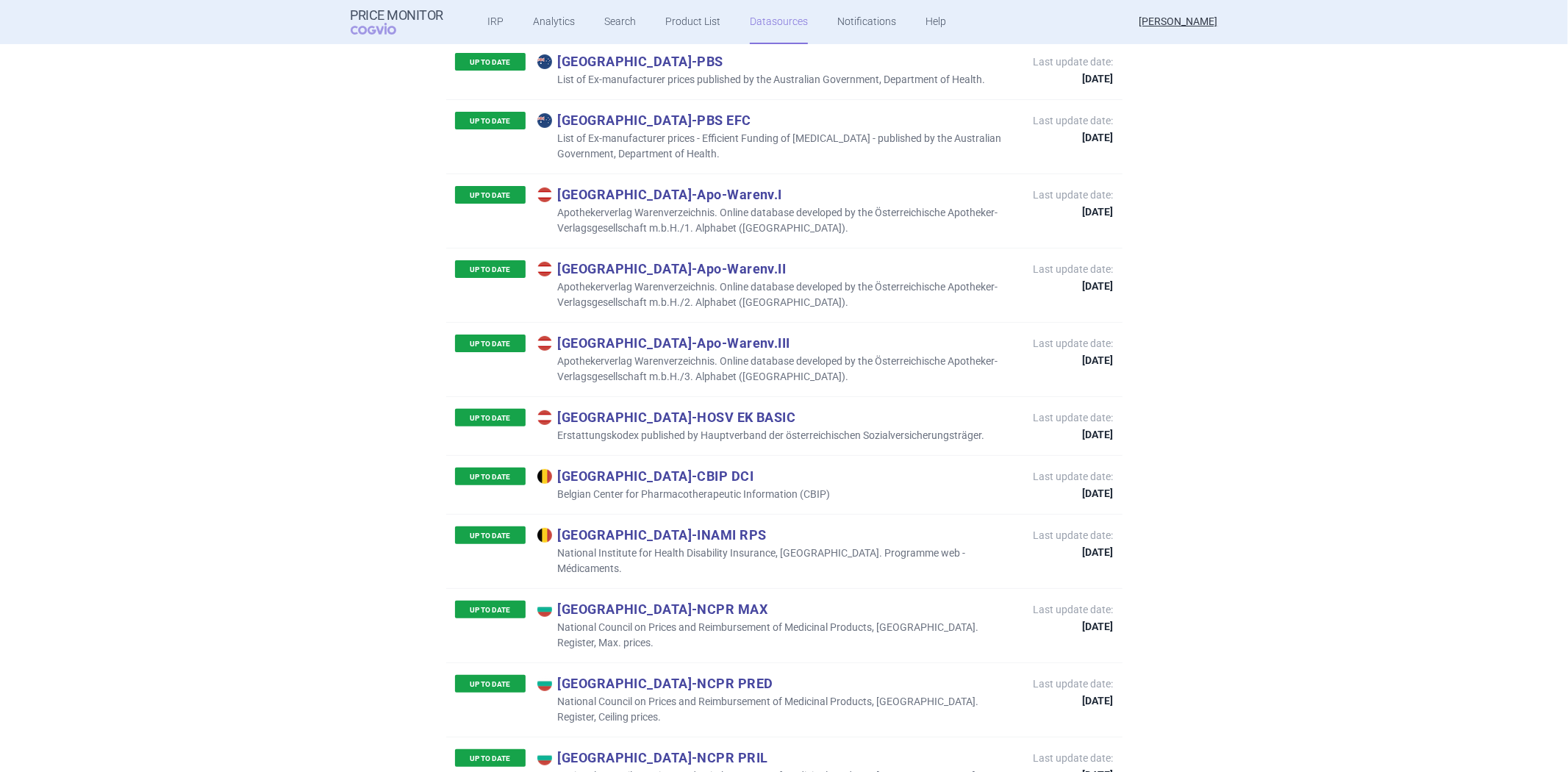
scroll to position [245, 0]
